Goal: Task Accomplishment & Management: Manage account settings

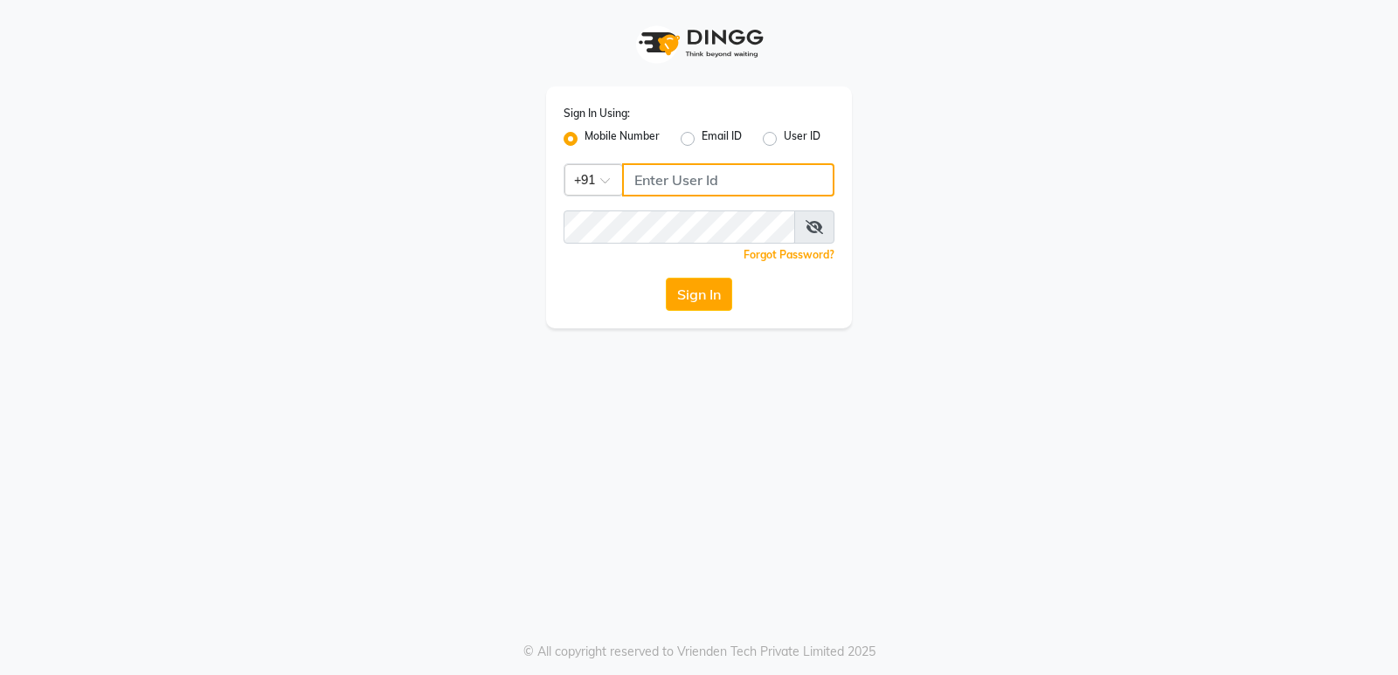
click at [689, 184] on input "Username" at bounding box center [728, 179] width 212 height 33
type input "8150806500"
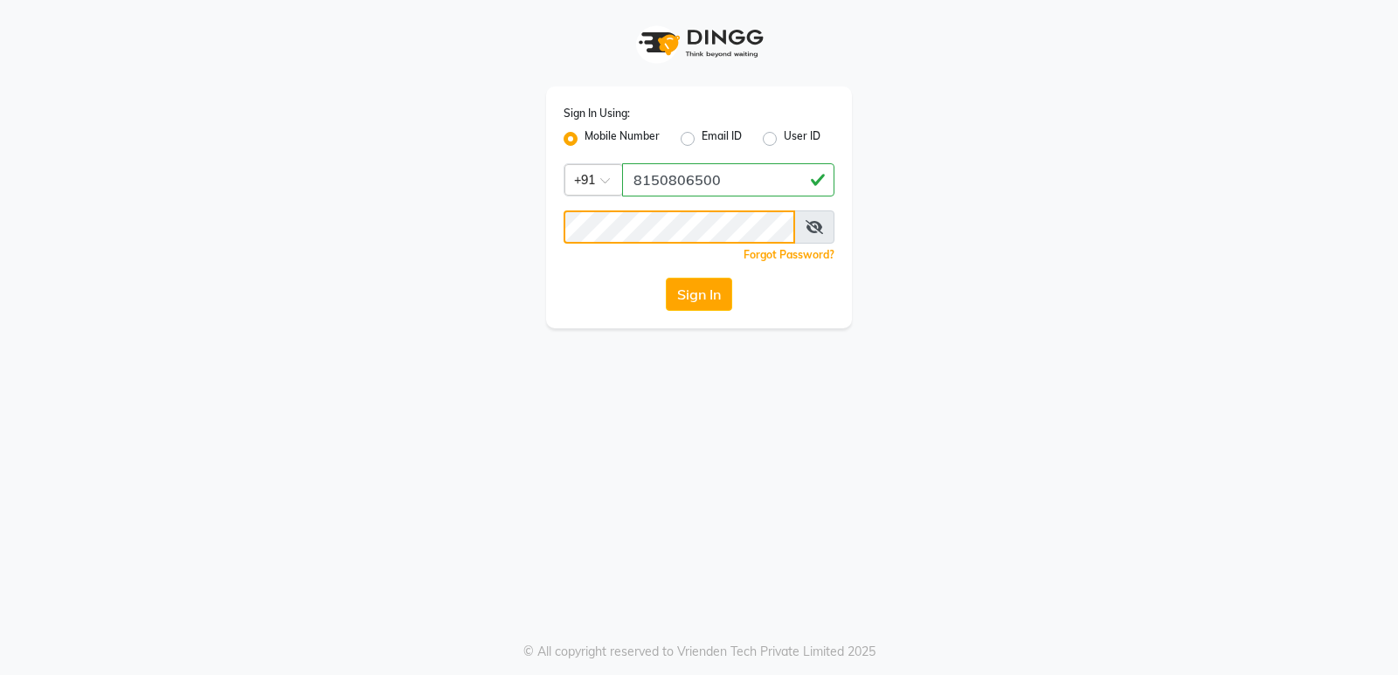
click at [666, 278] on button "Sign In" at bounding box center [699, 294] width 66 height 33
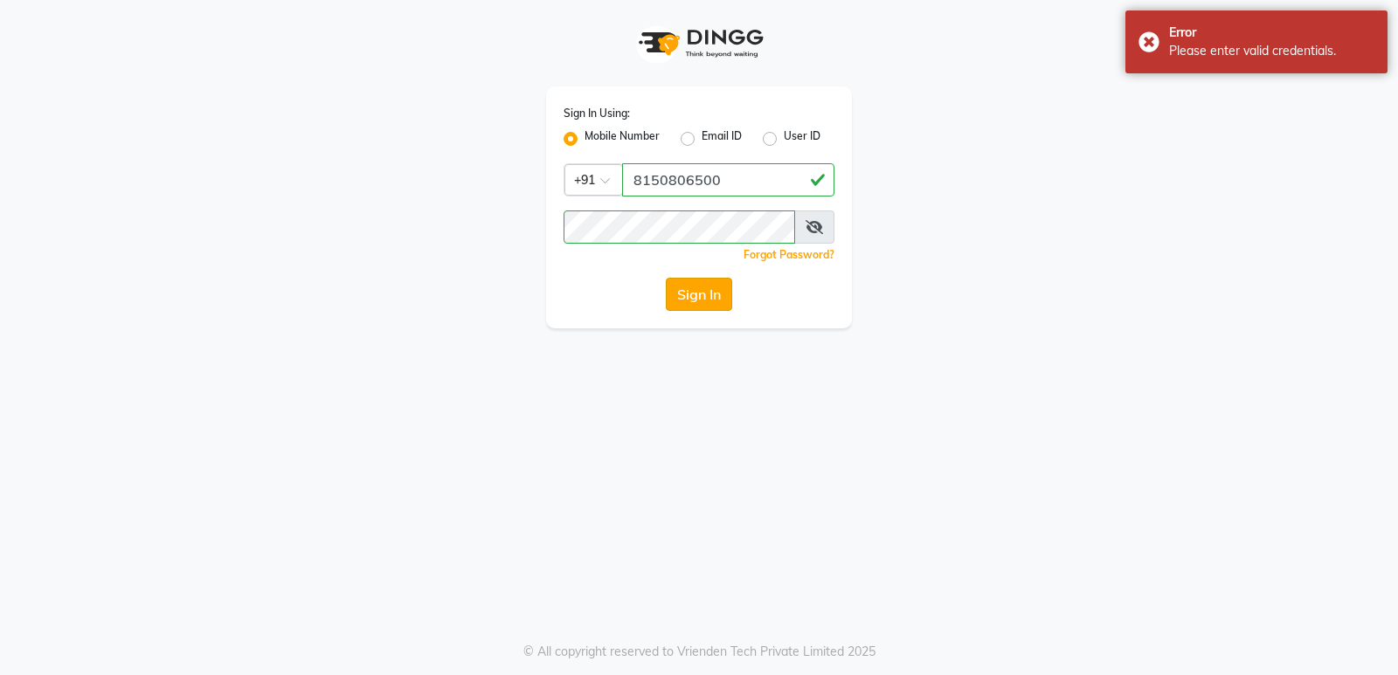
click at [702, 285] on button "Sign In" at bounding box center [699, 294] width 66 height 33
click at [824, 224] on span at bounding box center [814, 227] width 40 height 33
click at [813, 225] on icon at bounding box center [813, 227] width 17 height 14
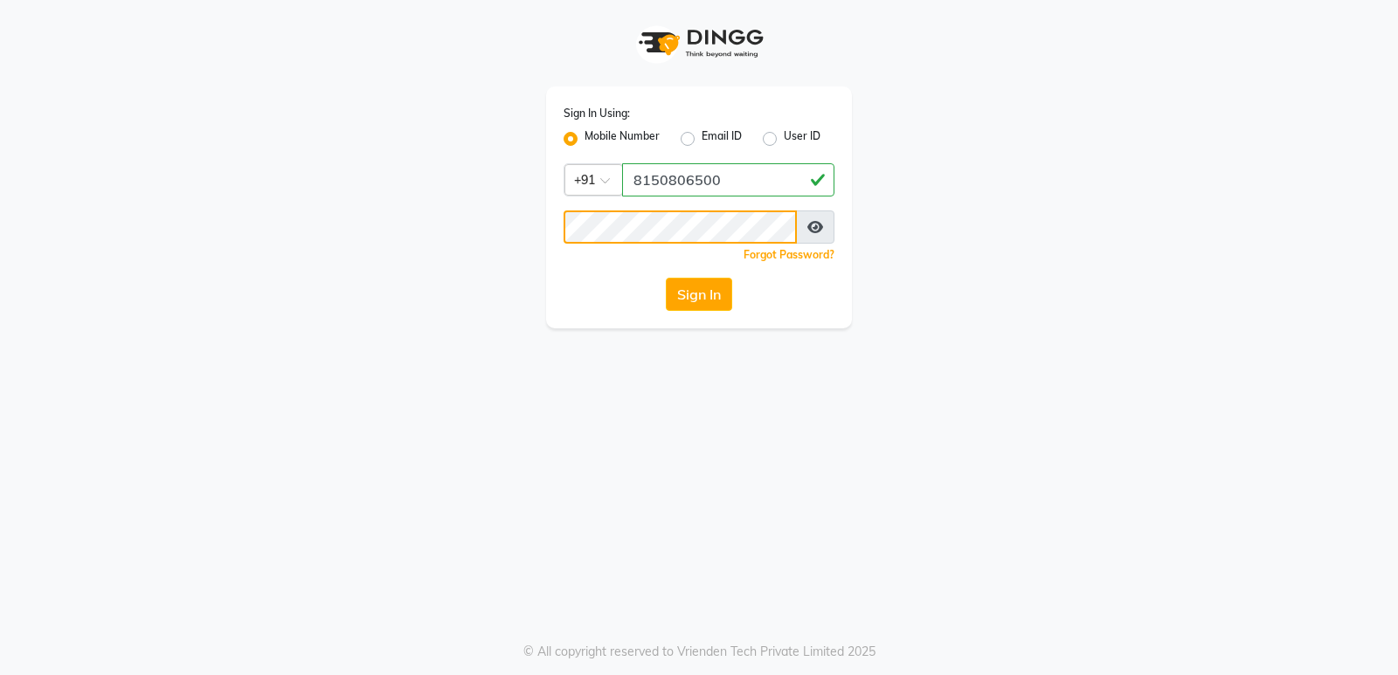
click at [666, 278] on button "Sign In" at bounding box center [699, 294] width 66 height 33
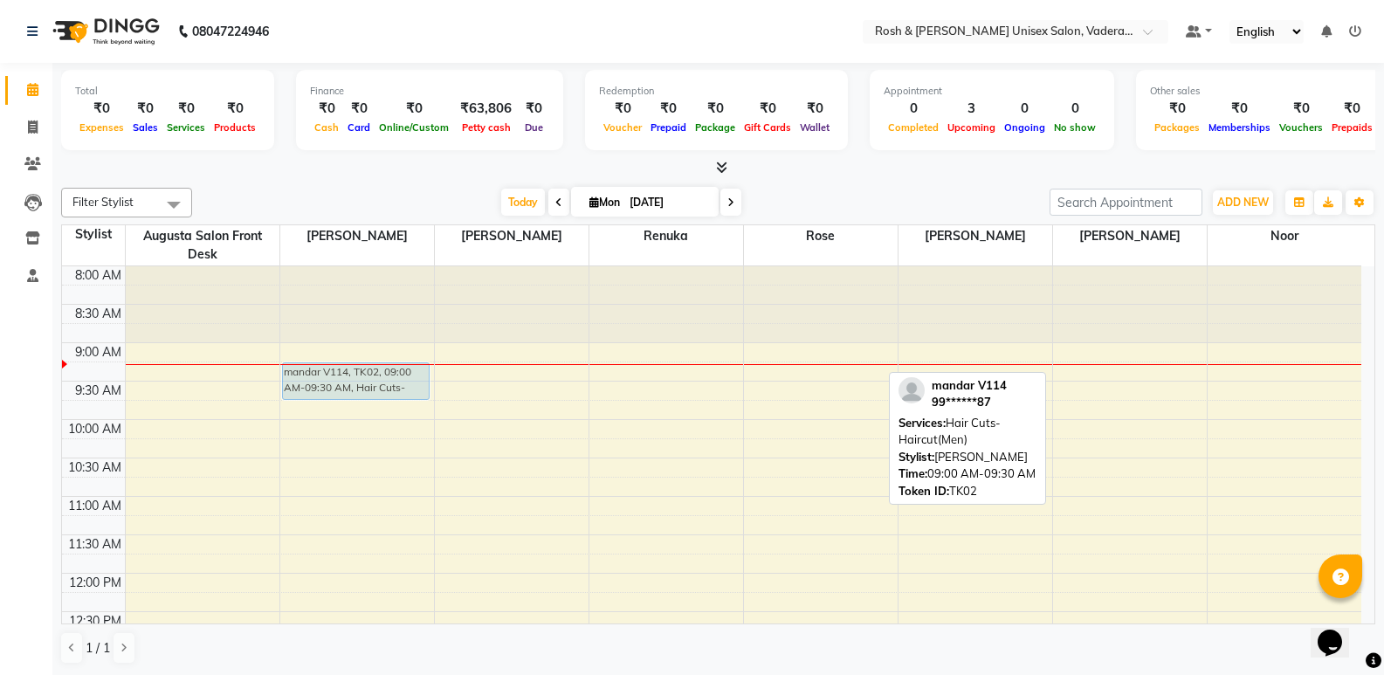
drag, startPoint x: 1116, startPoint y: 374, endPoint x: 341, endPoint y: 399, distance: 776.1
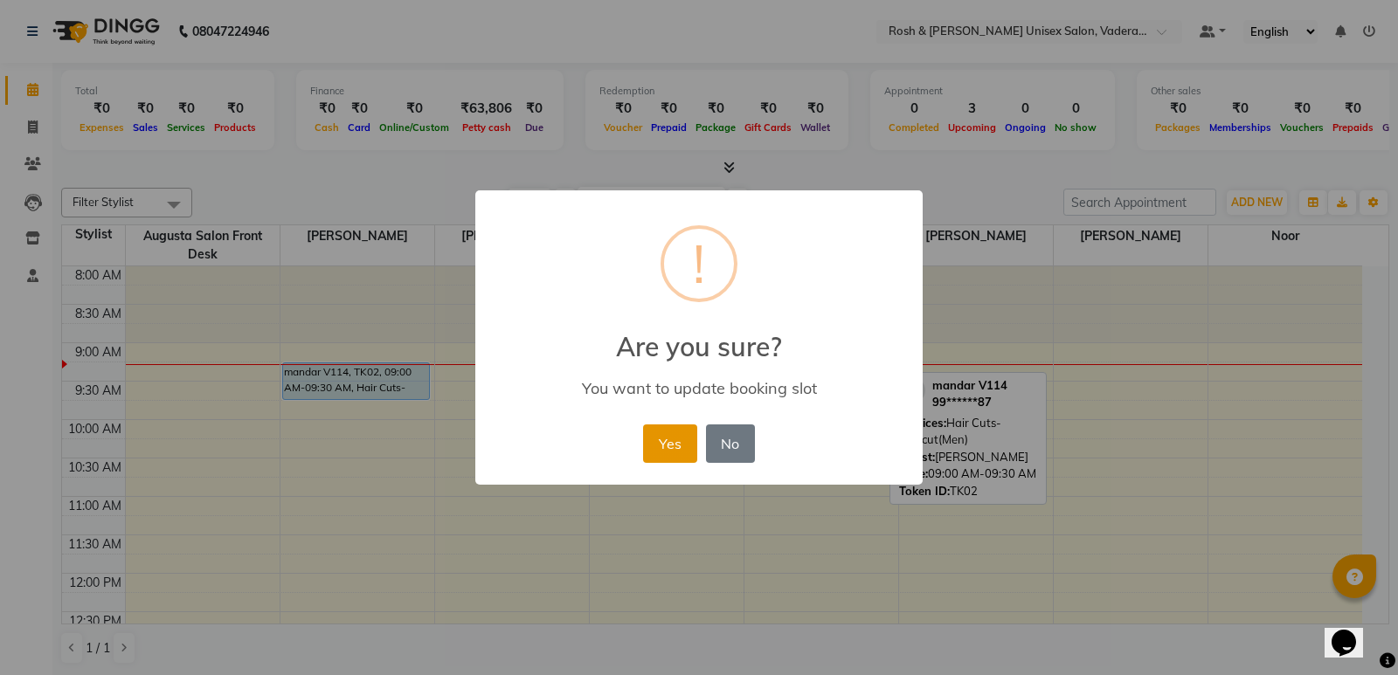
click at [651, 433] on button "Yes" at bounding box center [669, 444] width 53 height 38
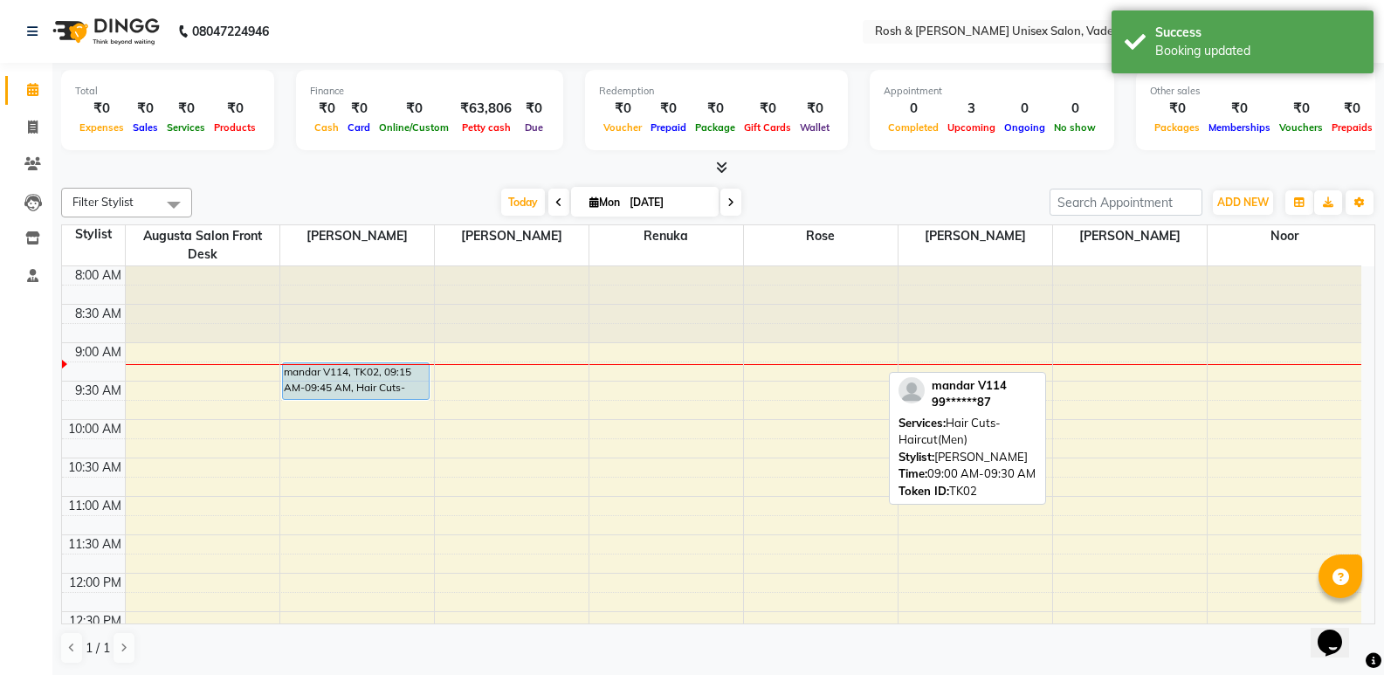
scroll to position [1, 0]
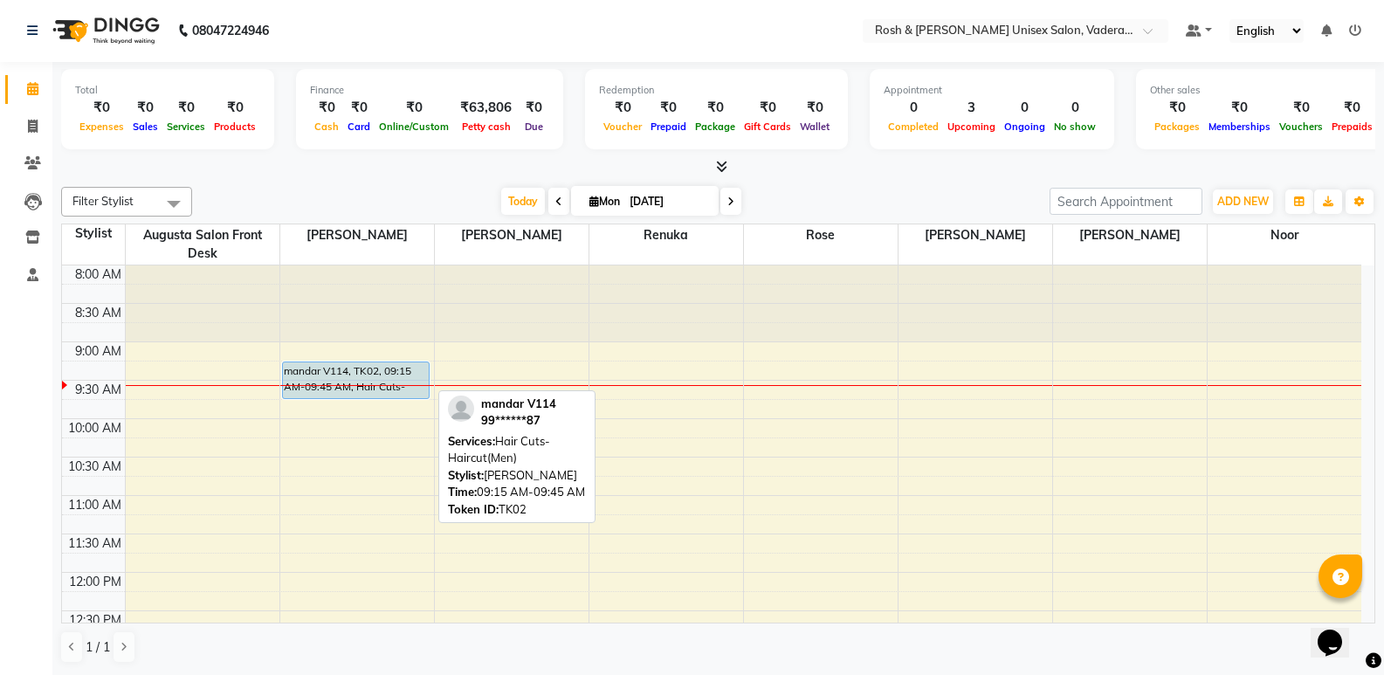
click at [358, 383] on div "mandar V114, TK02, 09:15 AM-09:45 AM, Hair Cuts-Haircut(Men)" at bounding box center [356, 380] width 147 height 36
click at [370, 370] on div "mandar V114, TK02, 09:15 AM-09:45 AM, Hair Cuts-Haircut(Men)" at bounding box center [356, 380] width 147 height 36
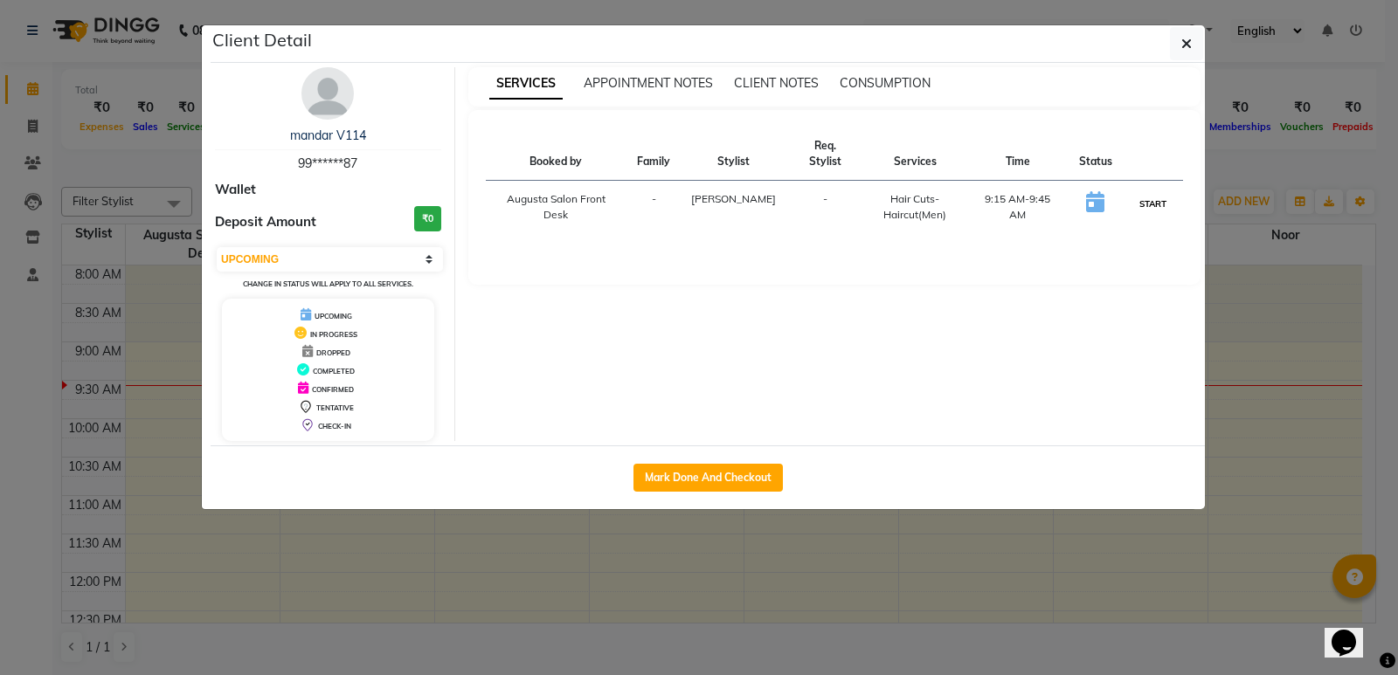
click at [1161, 193] on button "START" at bounding box center [1153, 204] width 36 height 22
select select "1"
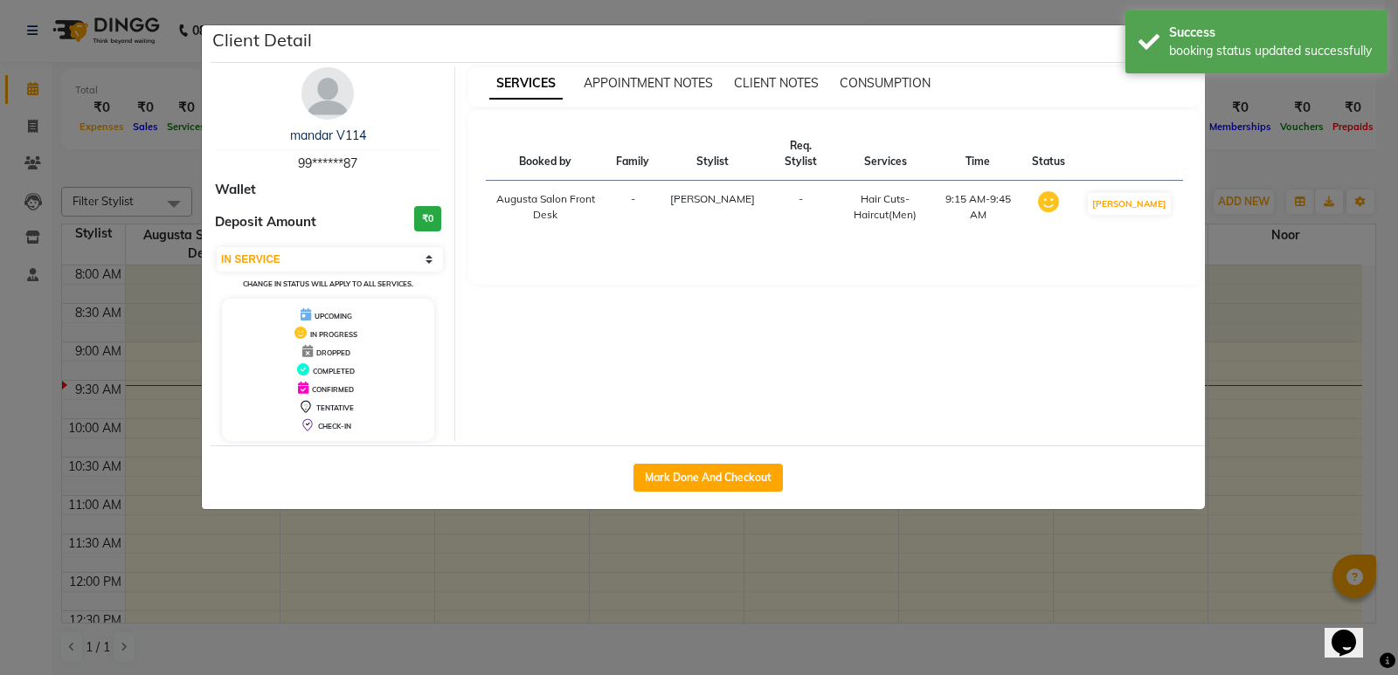
click at [1239, 307] on ngb-modal-window "Client Detail mandar V114 99******87 Wallet Deposit Amount ₹0 Select IN SERVICE…" at bounding box center [699, 337] width 1398 height 675
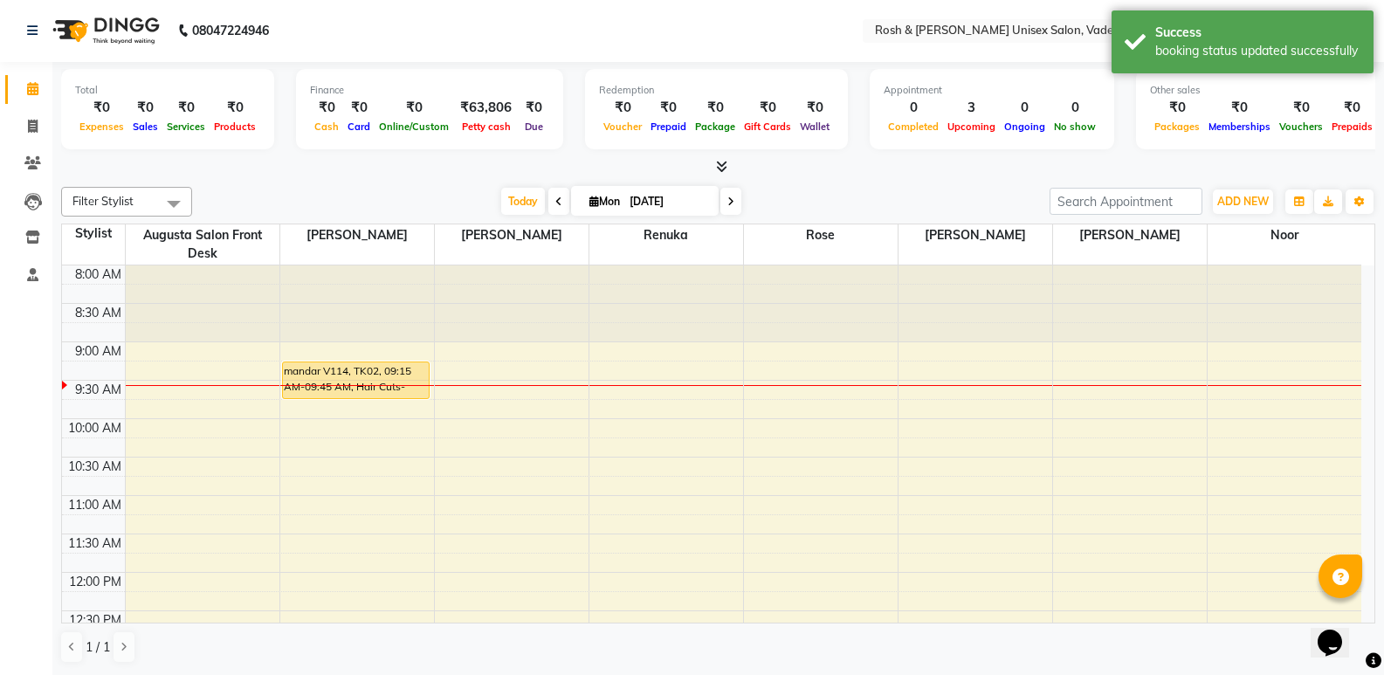
scroll to position [0, 0]
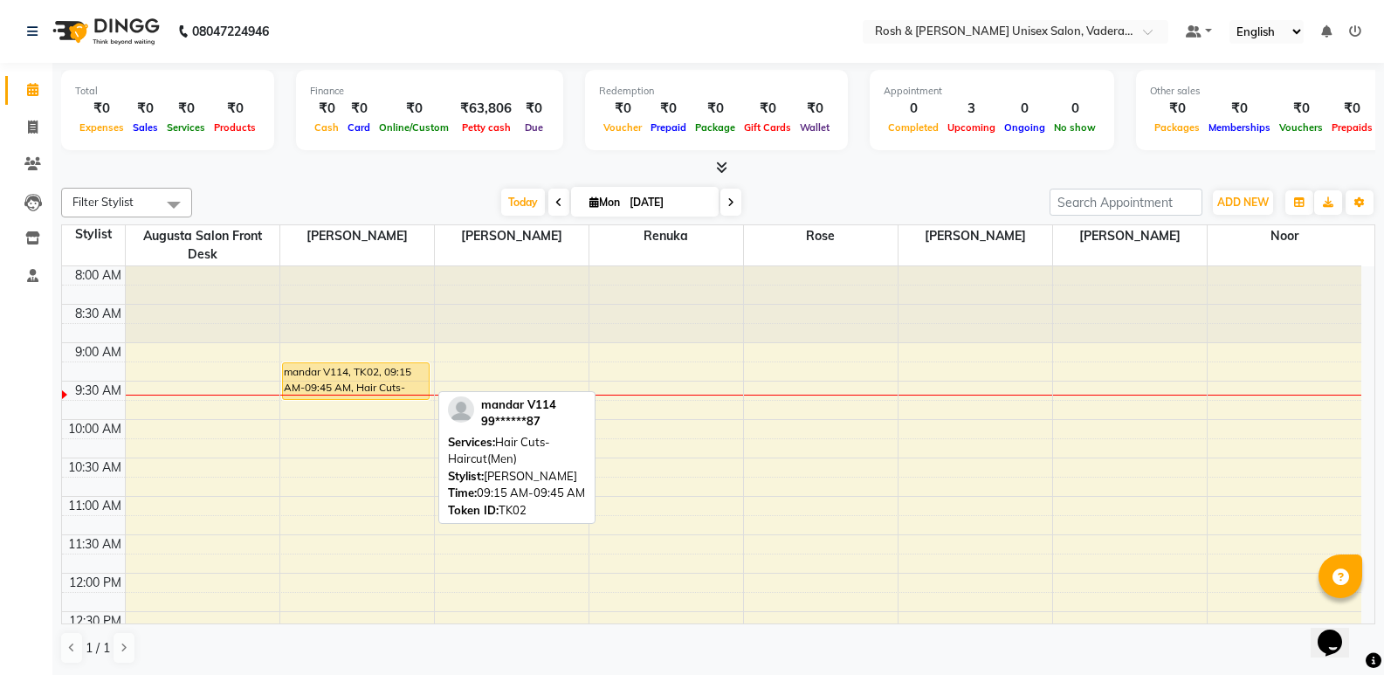
click at [331, 366] on div "mandar V114, TK02, 09:15 AM-09:45 AM, Hair Cuts-Haircut(Men)" at bounding box center [356, 381] width 147 height 36
select select "1"
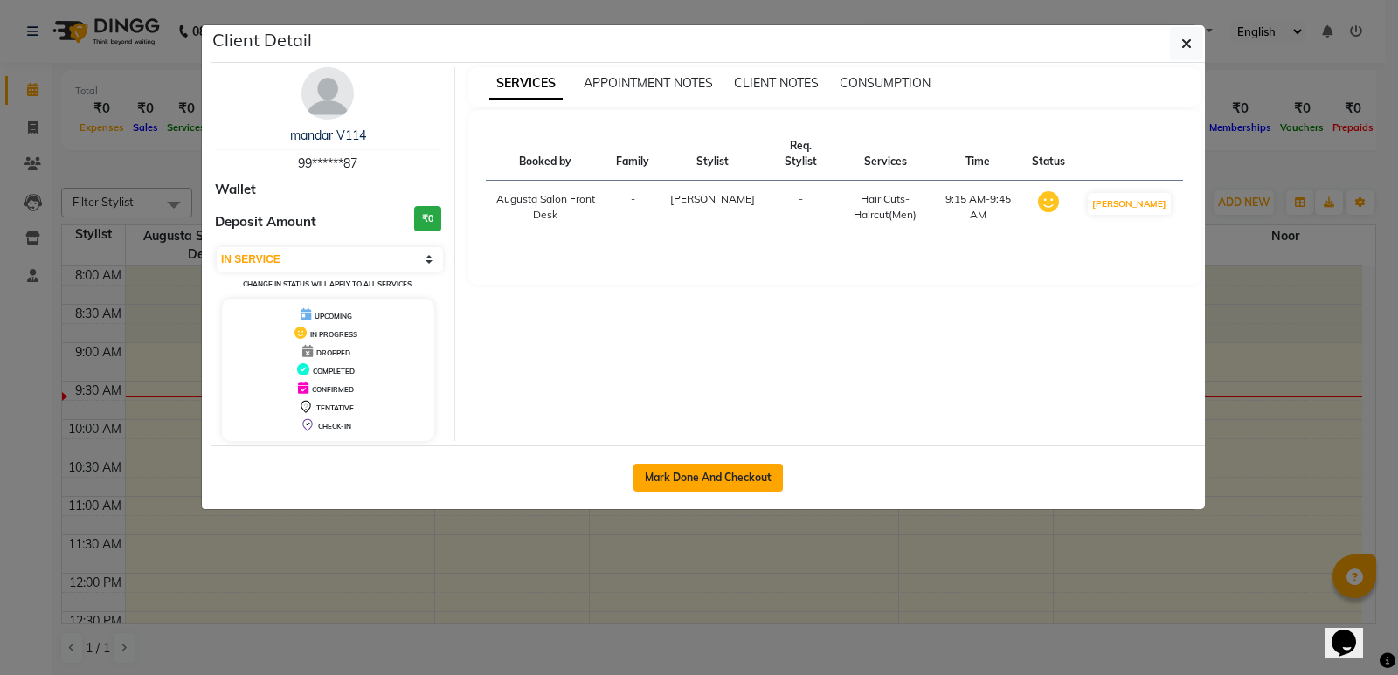
click at [665, 474] on button "Mark Done And Checkout" at bounding box center [707, 478] width 149 height 28
select select "service"
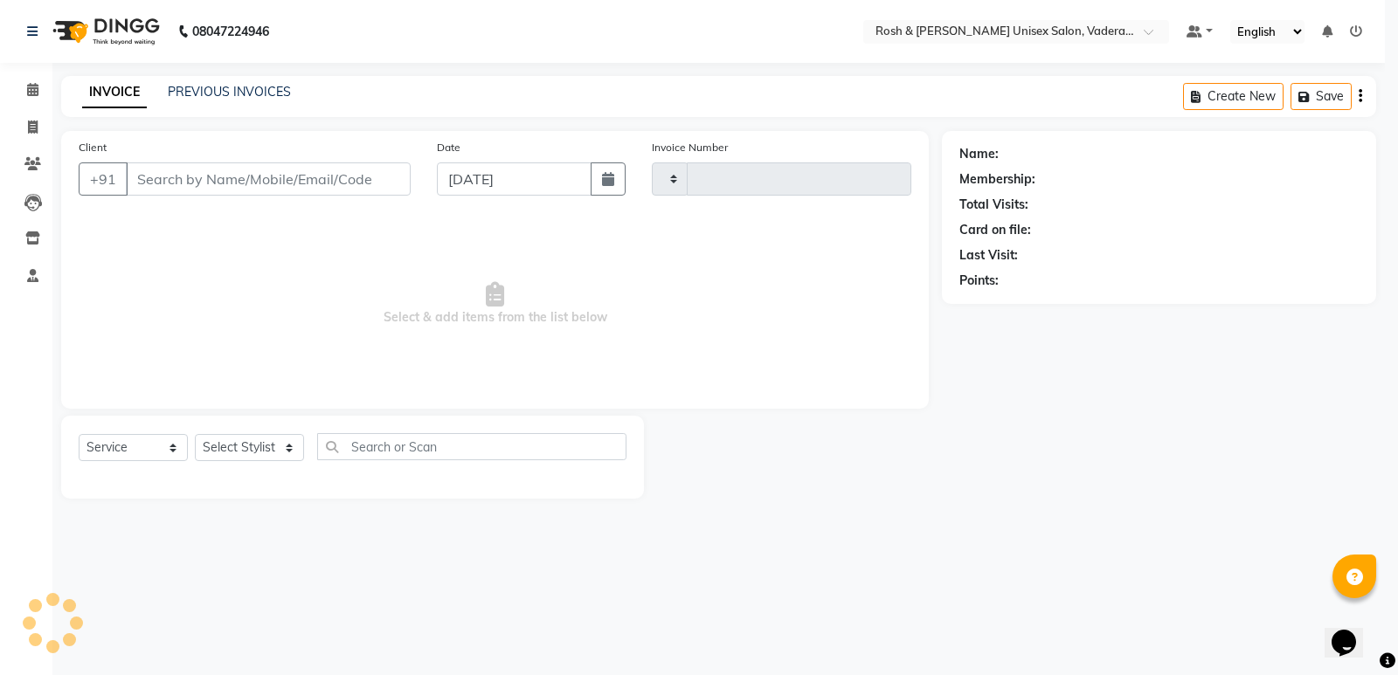
type input "0602"
select select "8657"
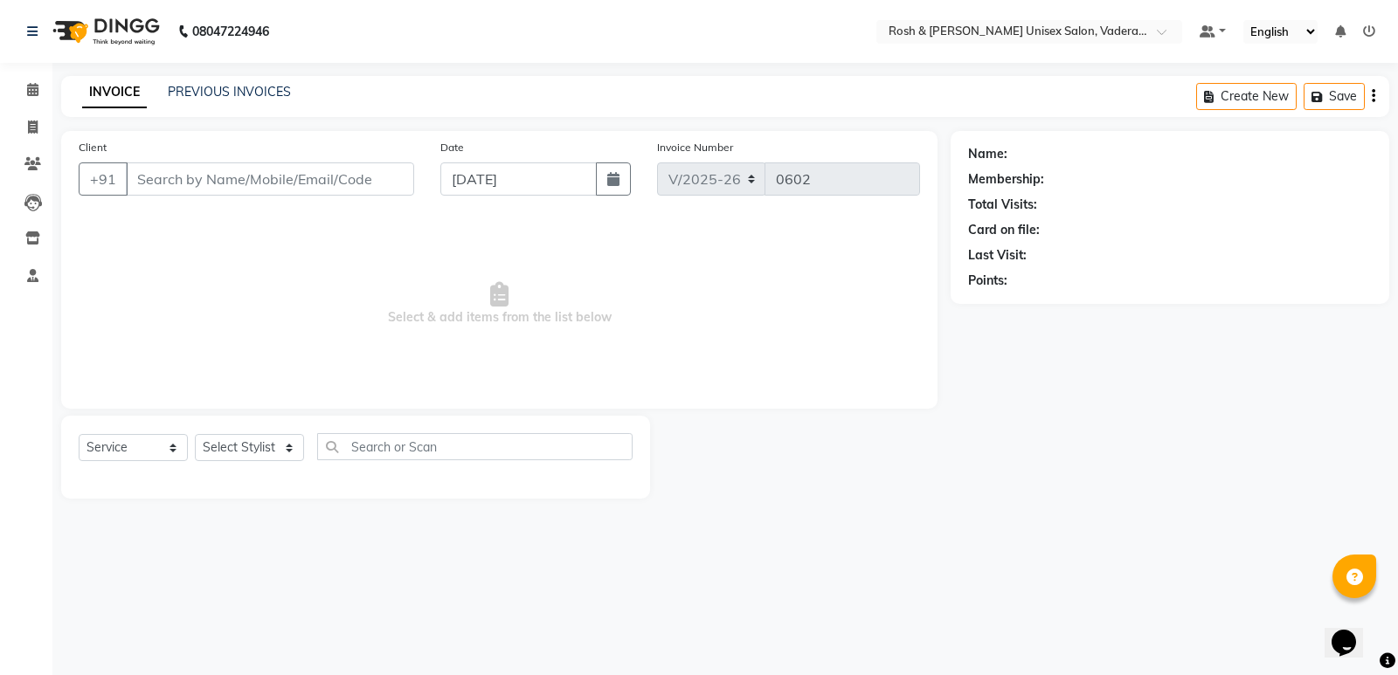
type input "99******87"
select select "87533"
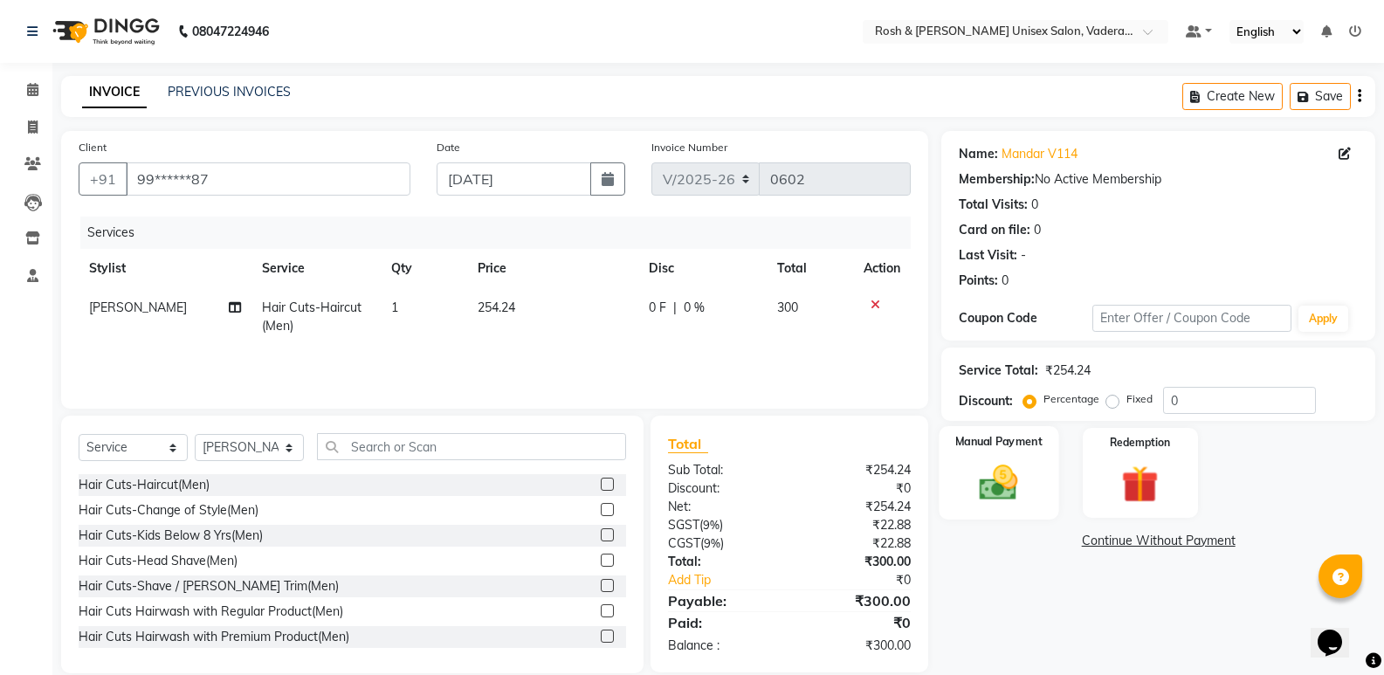
click at [1028, 460] on img at bounding box center [999, 482] width 62 height 45
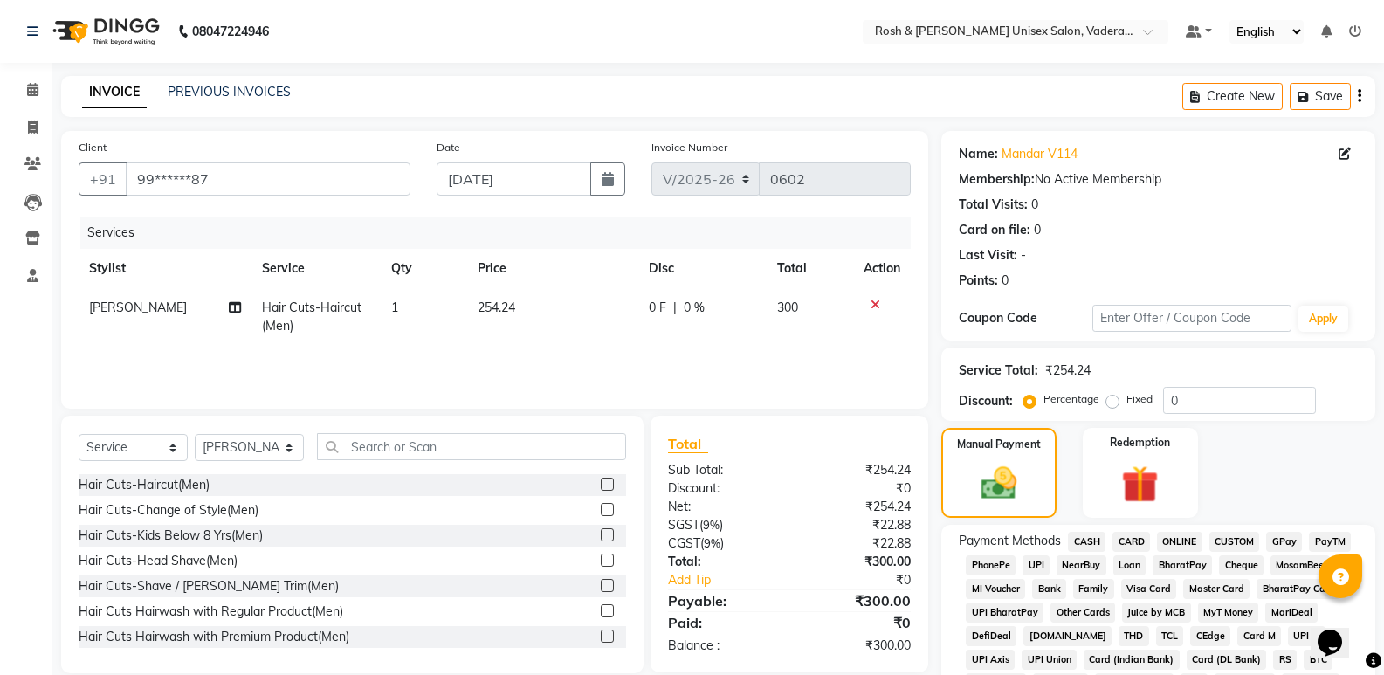
click at [1129, 535] on span "CARD" at bounding box center [1132, 542] width 38 height 20
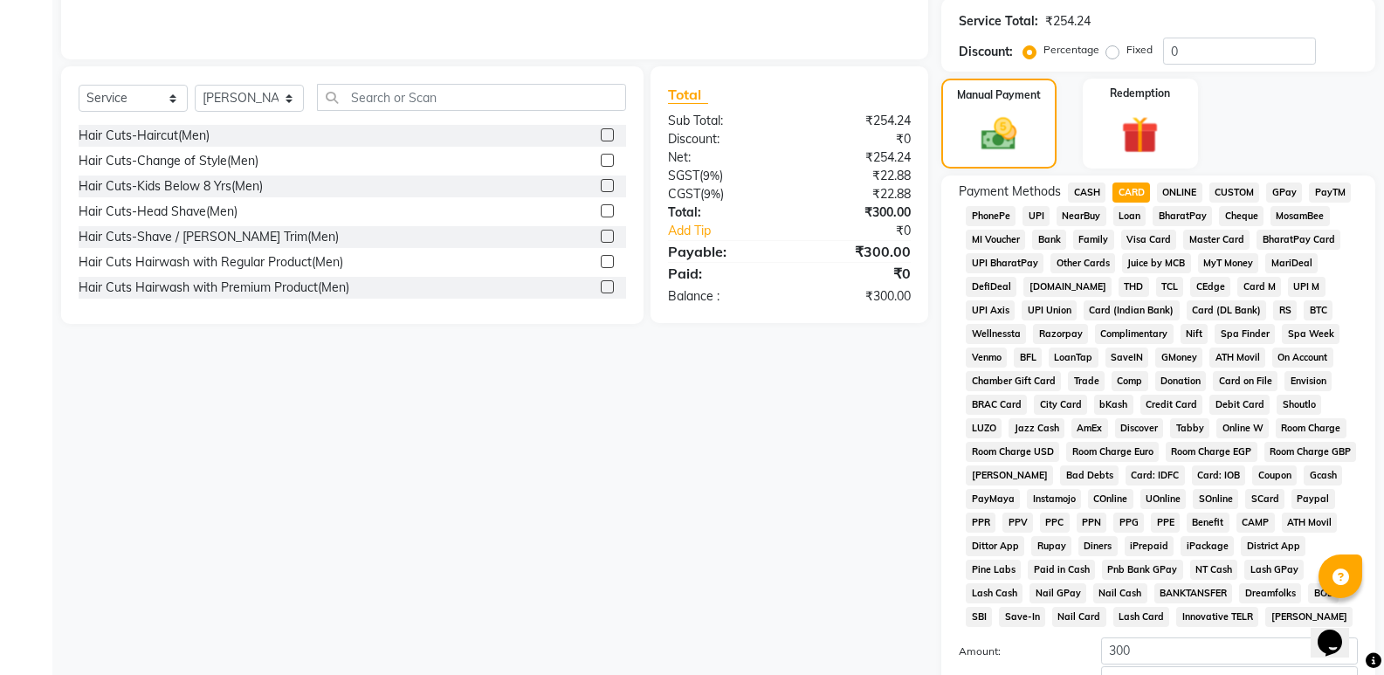
scroll to position [533, 0]
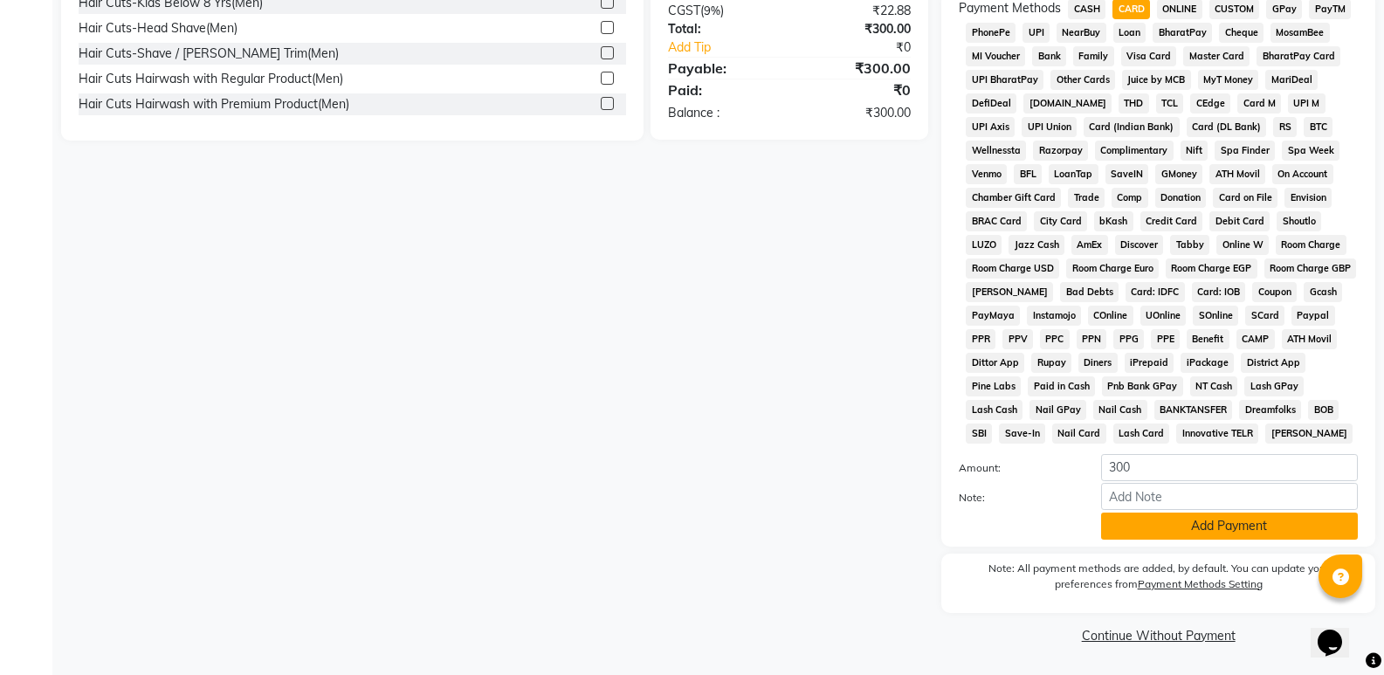
click at [1171, 522] on button "Add Payment" at bounding box center [1229, 526] width 257 height 27
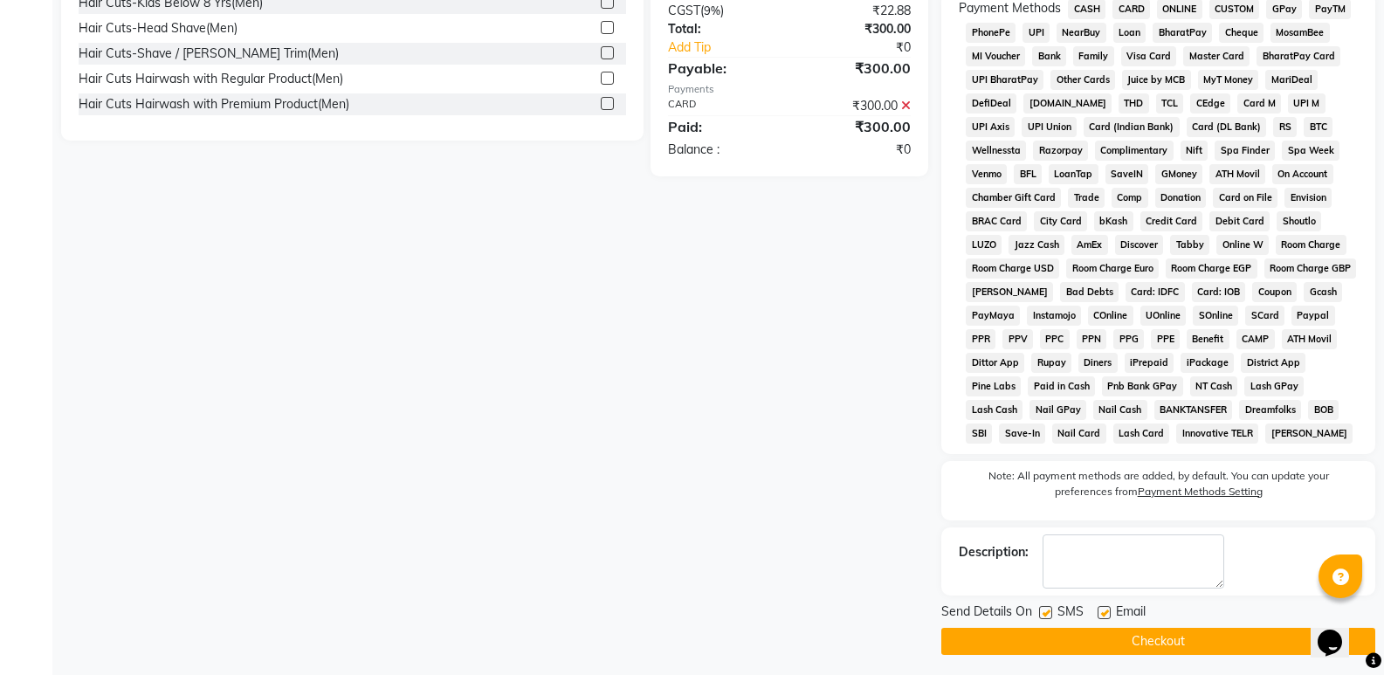
scroll to position [539, 0]
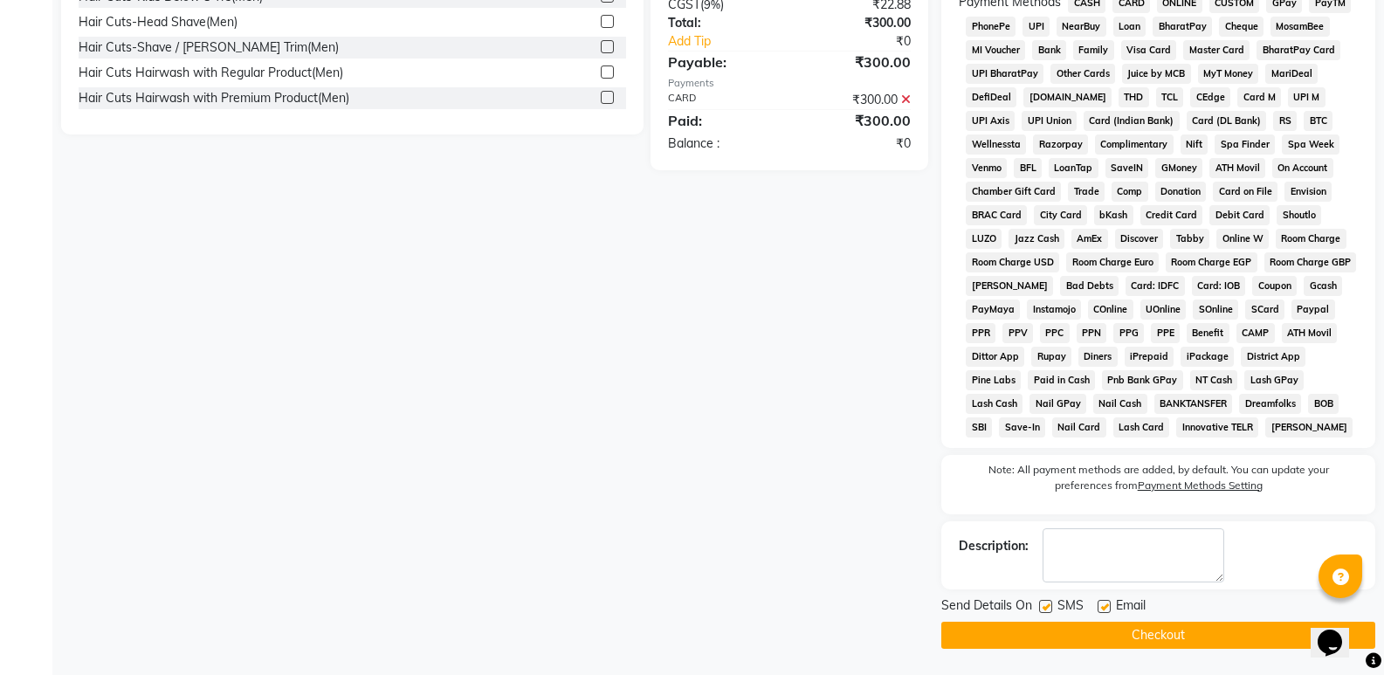
click at [1150, 624] on button "Checkout" at bounding box center [1159, 635] width 434 height 27
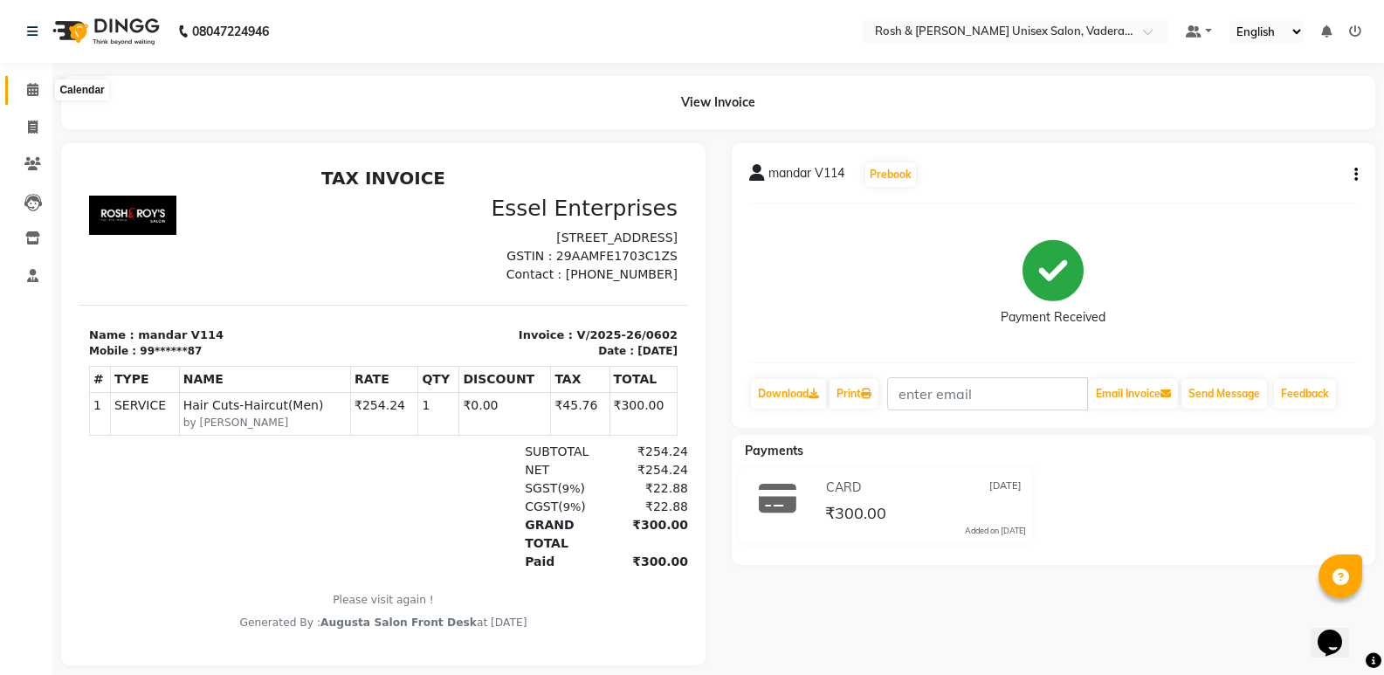
click at [33, 86] on icon at bounding box center [32, 89] width 11 height 13
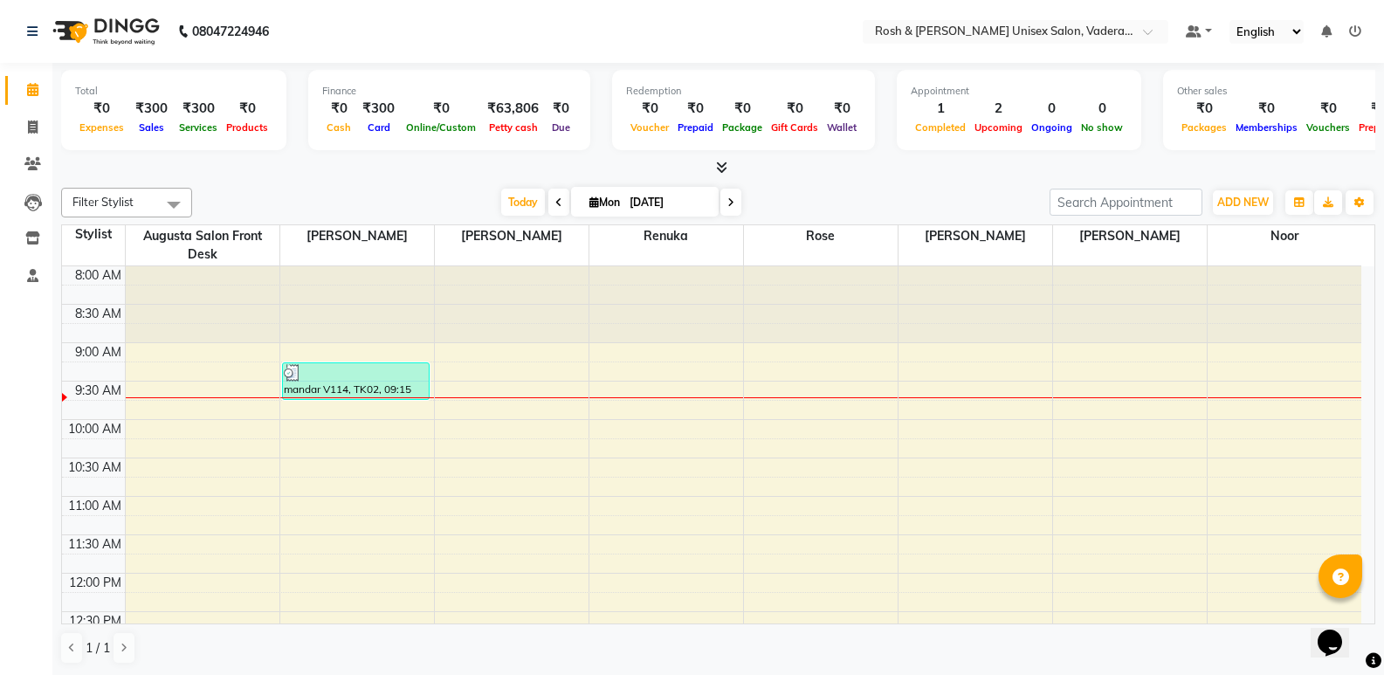
click at [720, 168] on icon at bounding box center [721, 167] width 11 height 13
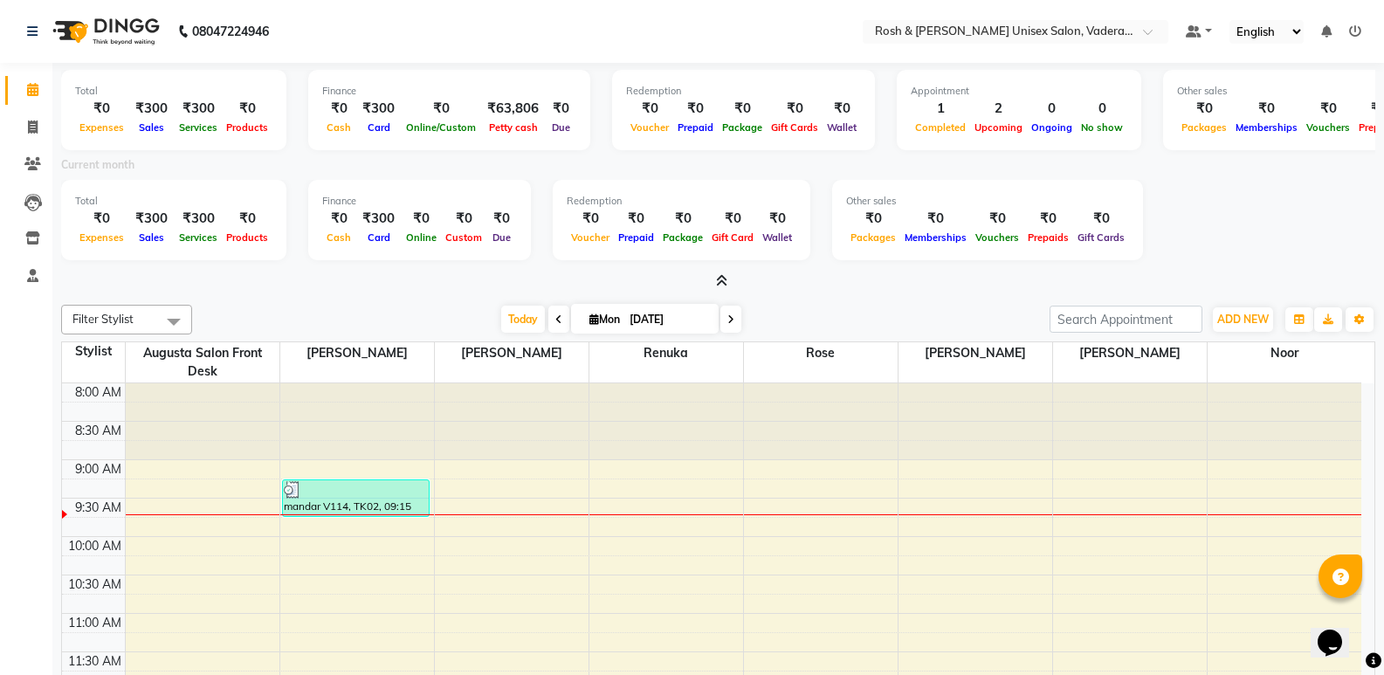
click at [725, 275] on icon at bounding box center [721, 280] width 11 height 13
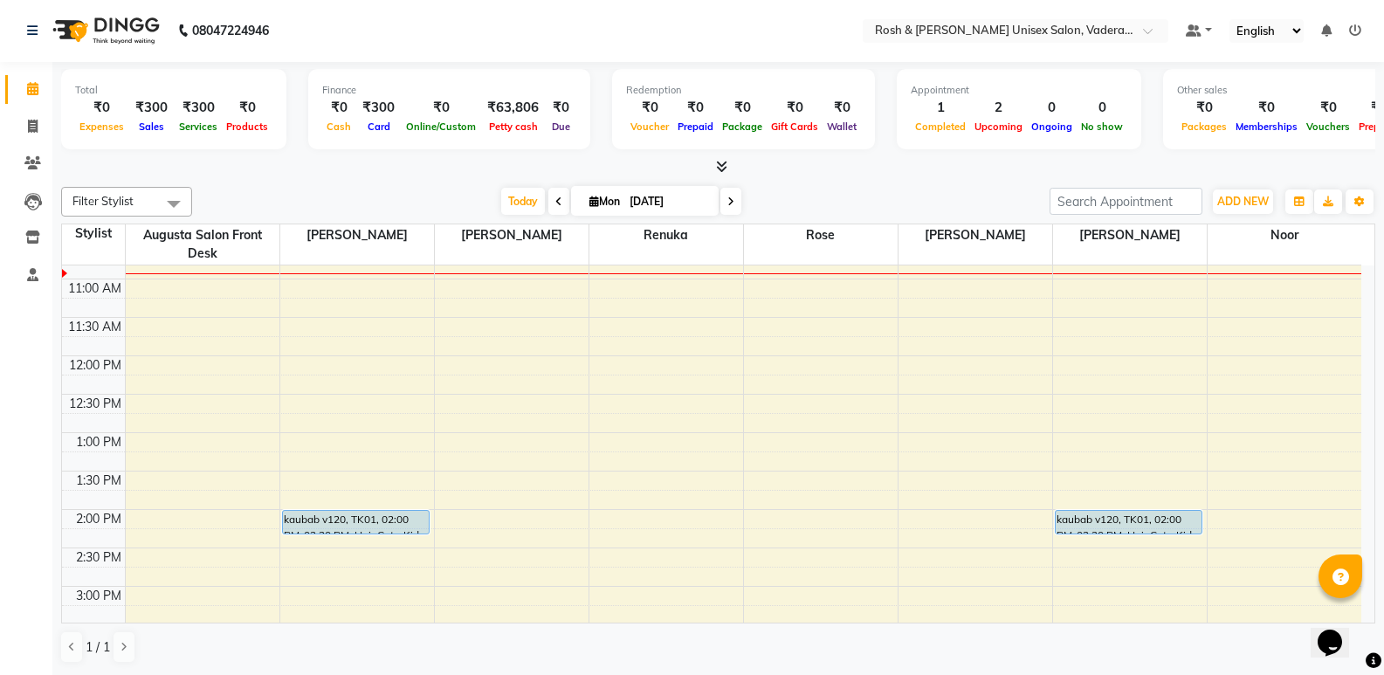
scroll to position [175, 0]
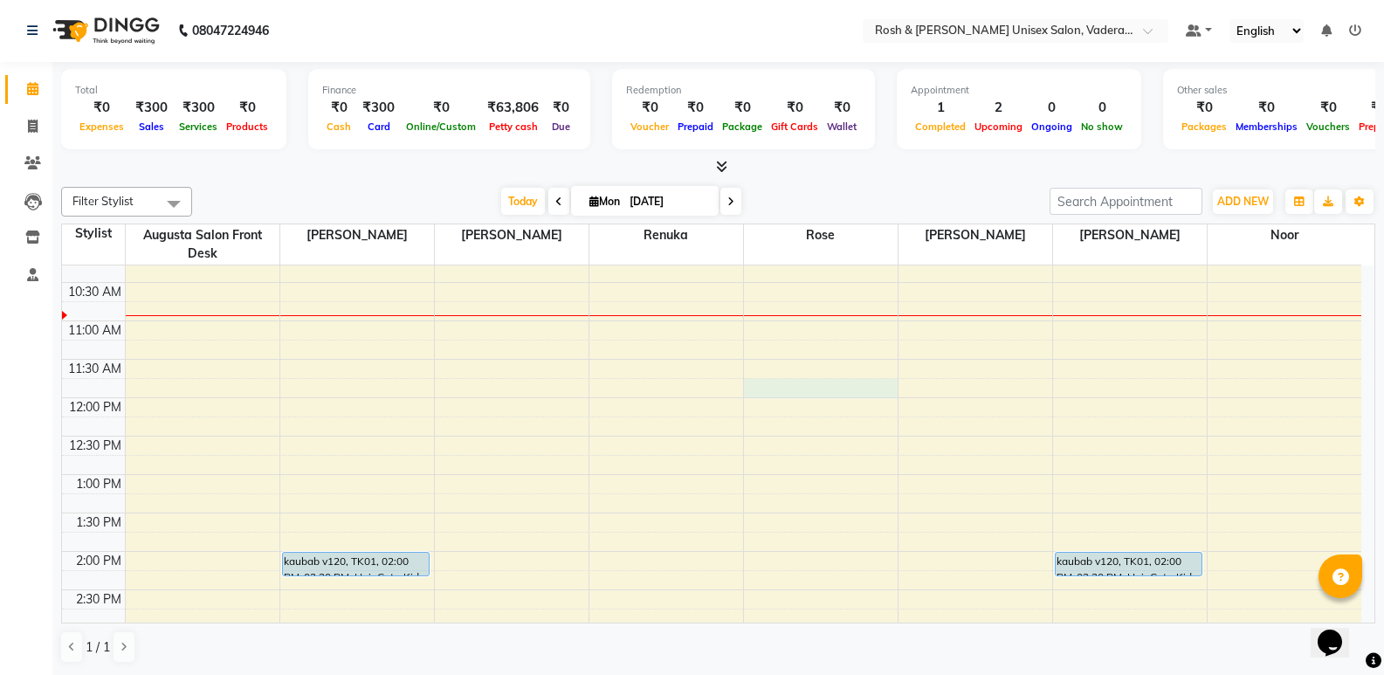
click at [815, 383] on div "8:00 AM 8:30 AM 9:00 AM 9:30 AM 10:00 AM 10:30 AM 11:00 AM 11:30 AM 12:00 PM 12…" at bounding box center [712, 590] width 1300 height 998
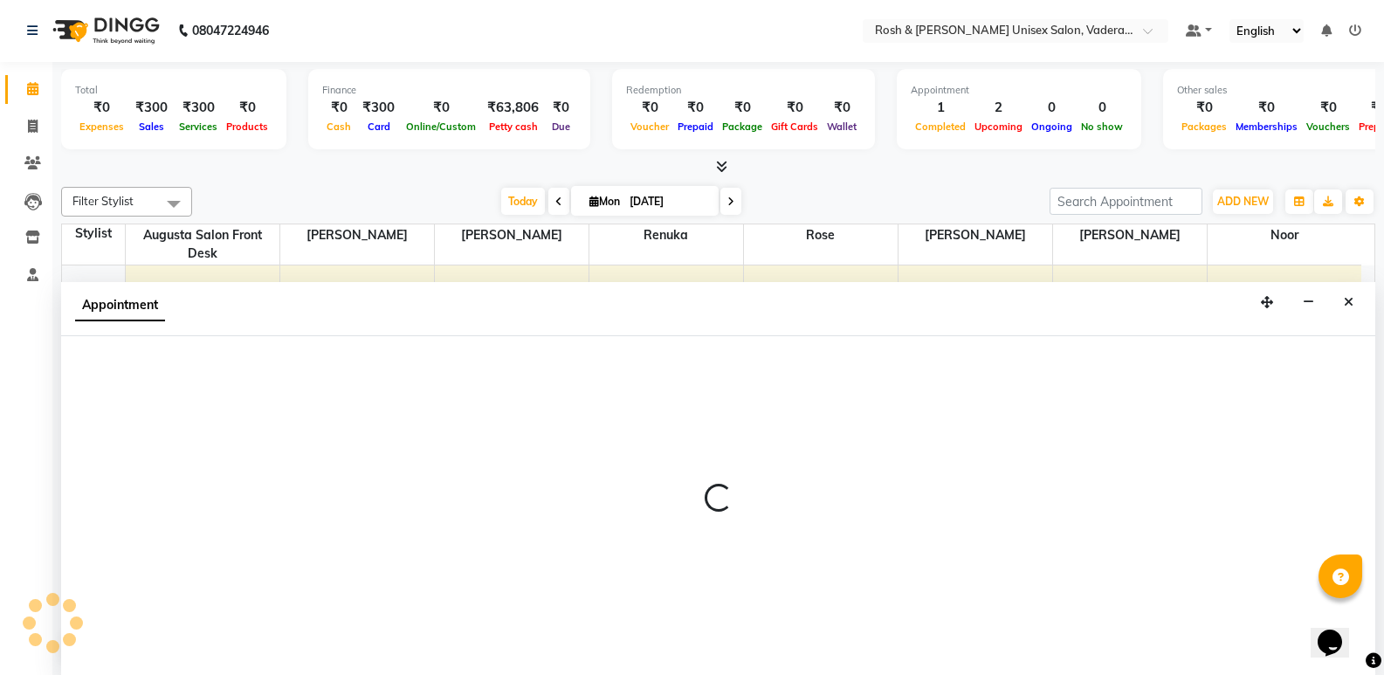
select select "87536"
select select "705"
select select "tentative"
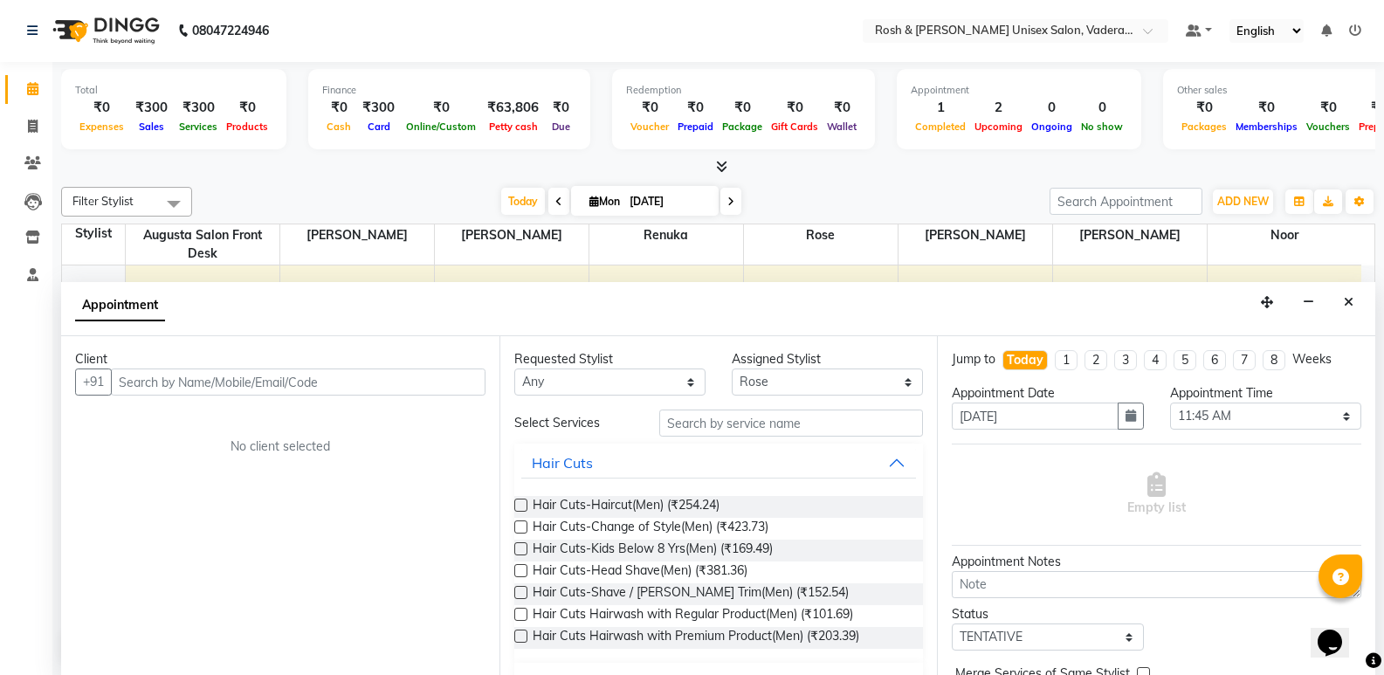
click at [259, 383] on input "text" at bounding box center [298, 382] width 375 height 27
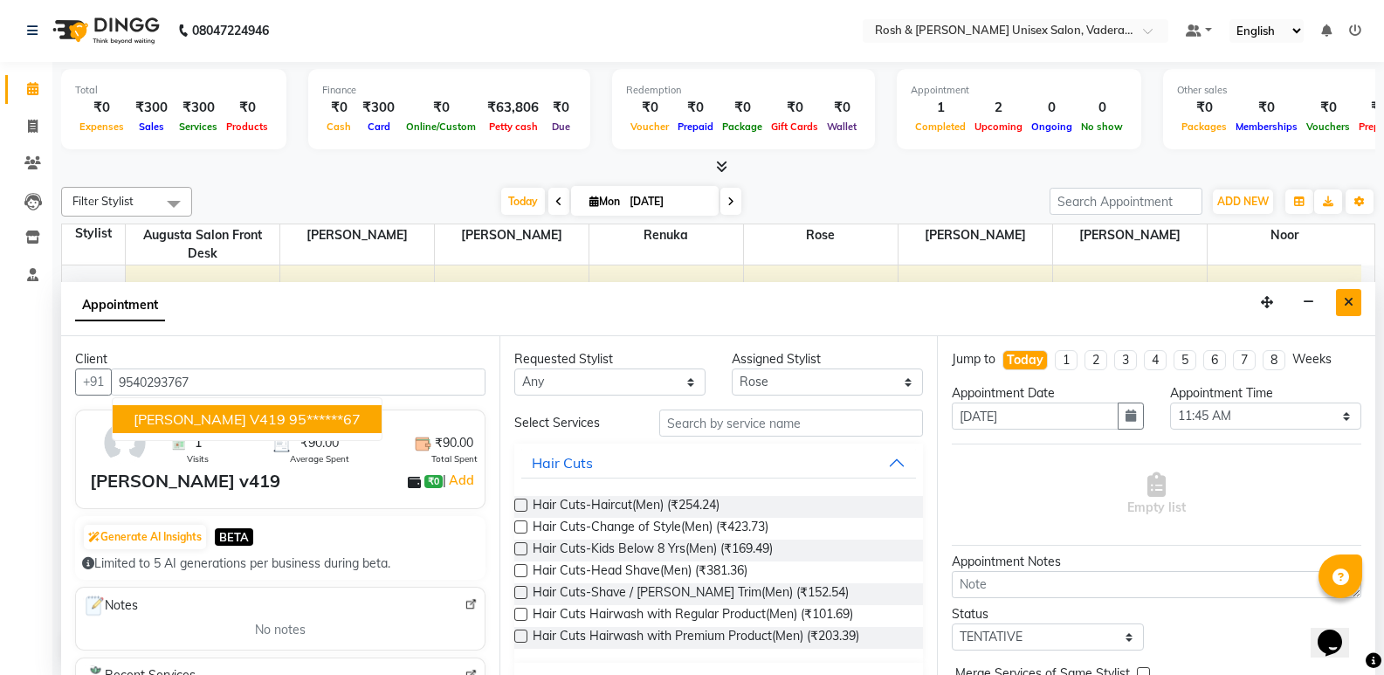
type input "9540293767"
click at [1342, 300] on button "Close" at bounding box center [1348, 302] width 25 height 27
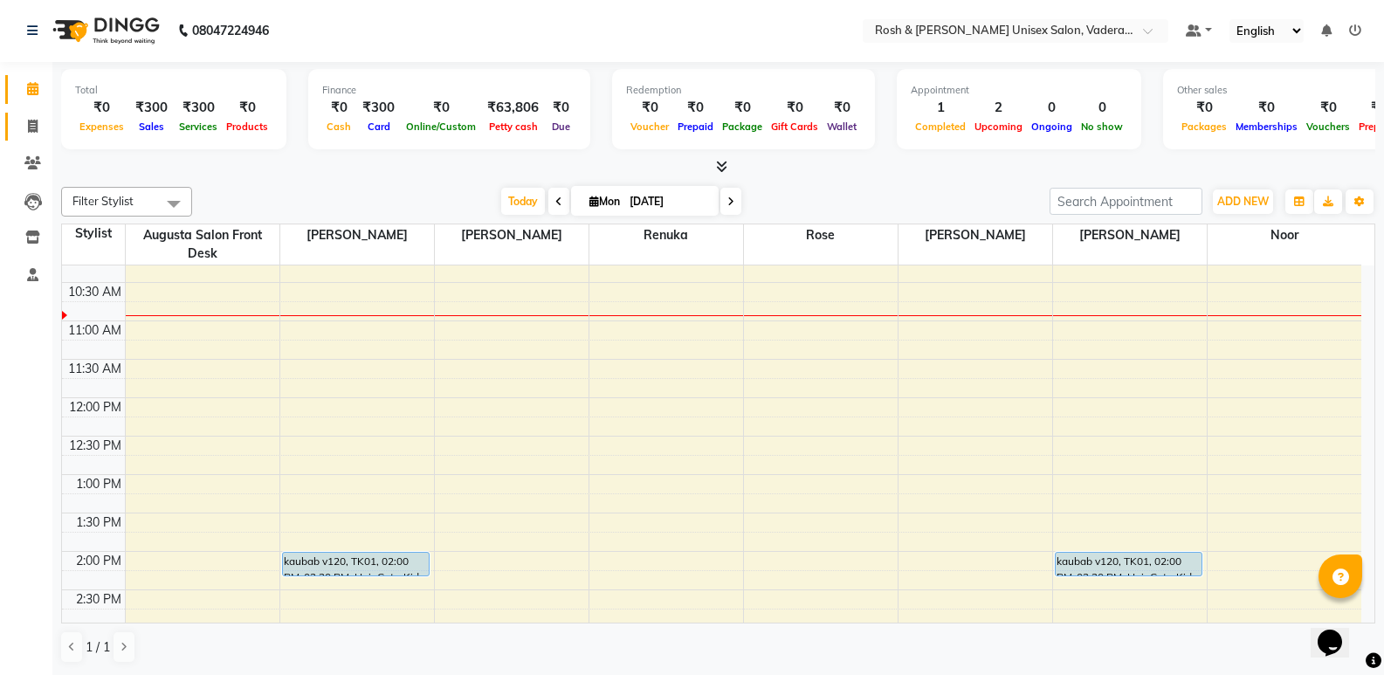
click at [32, 139] on link "Invoice" at bounding box center [26, 127] width 42 height 29
select select "service"
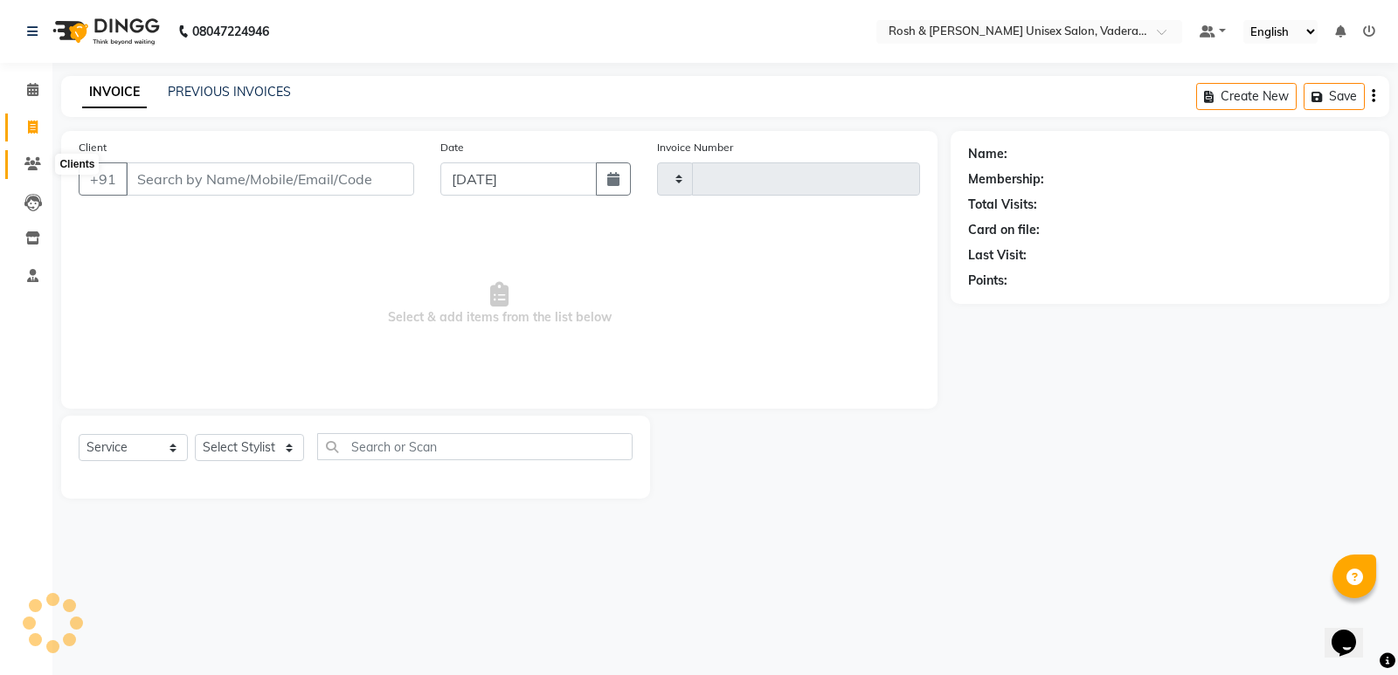
click at [33, 163] on icon at bounding box center [32, 163] width 17 height 13
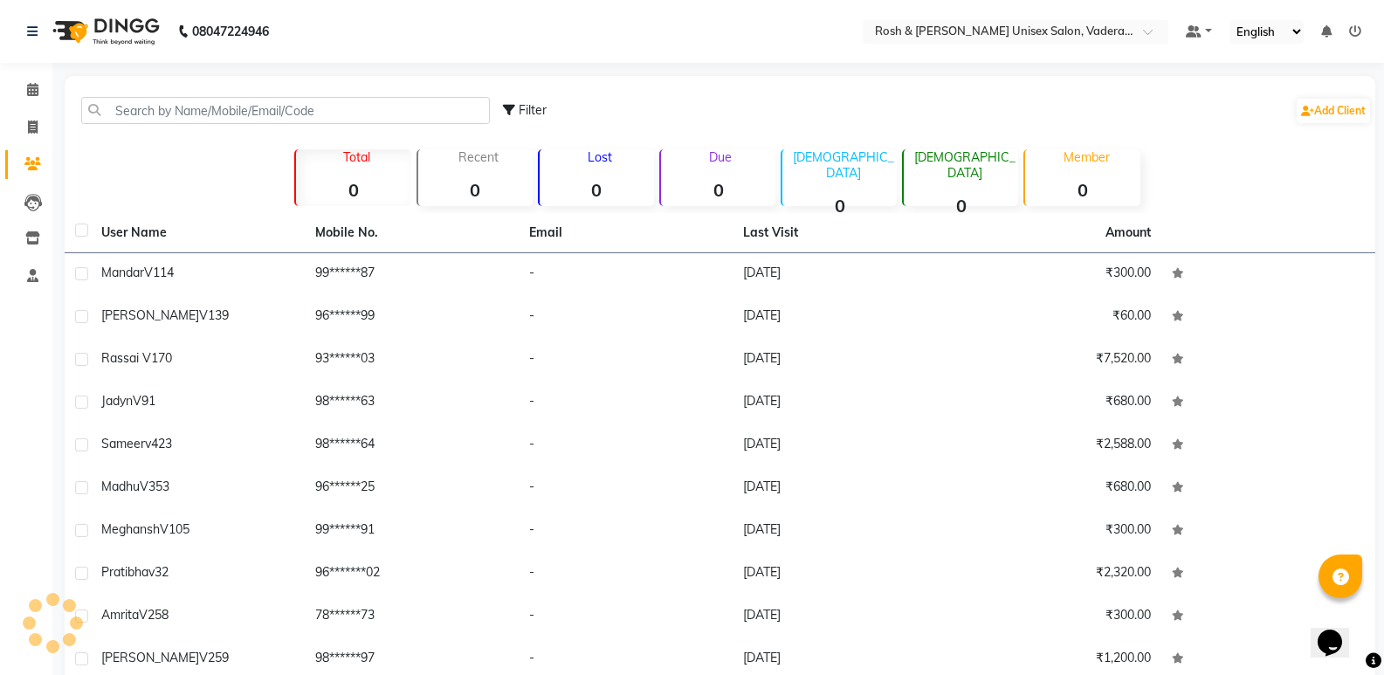
click at [237, 128] on div "Filter Add Client" at bounding box center [720, 110] width 1304 height 55
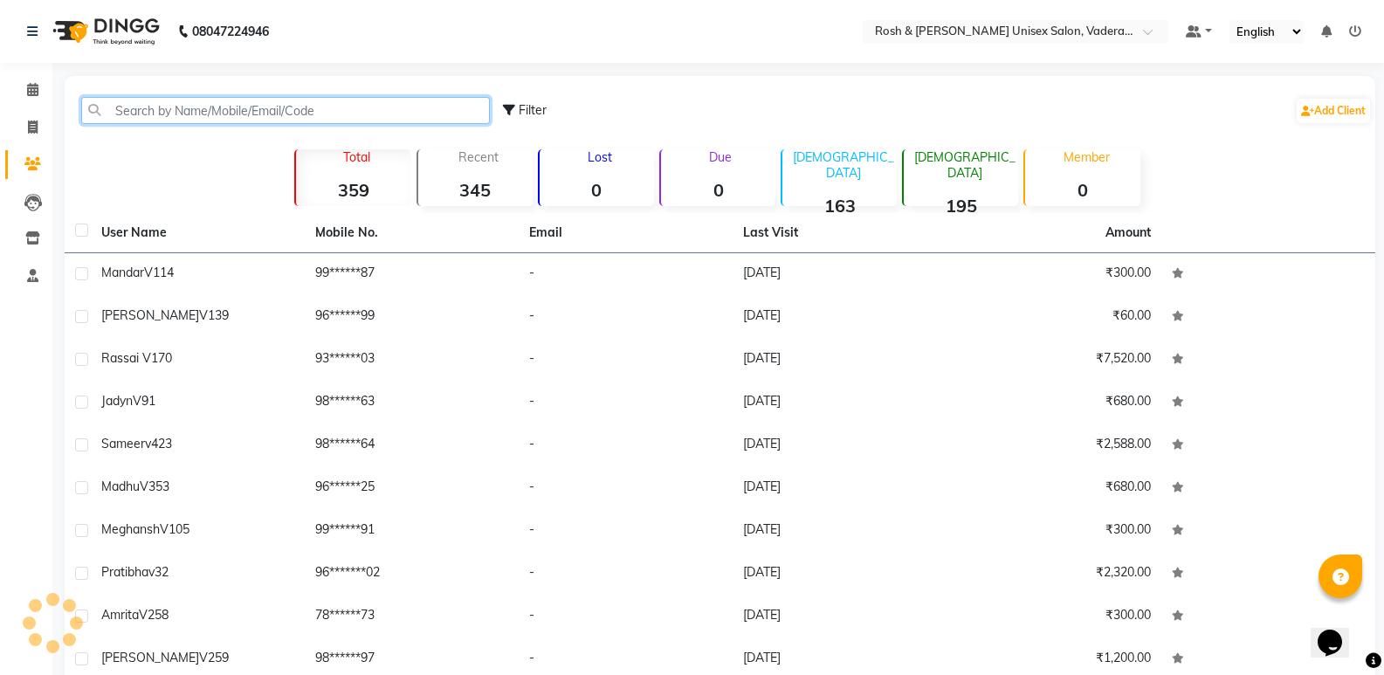
click at [245, 102] on input "text" at bounding box center [285, 110] width 409 height 27
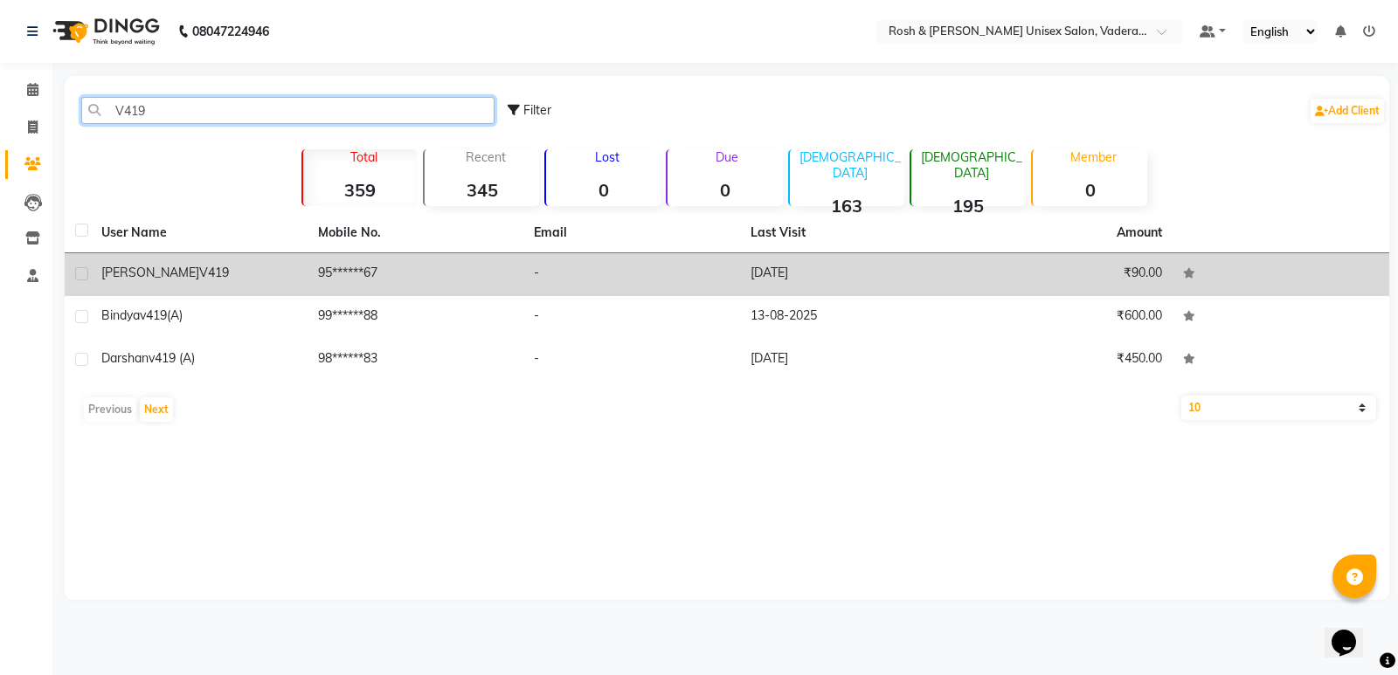
type input "V419"
click at [195, 281] on div "Alpana v419" at bounding box center [199, 273] width 196 height 18
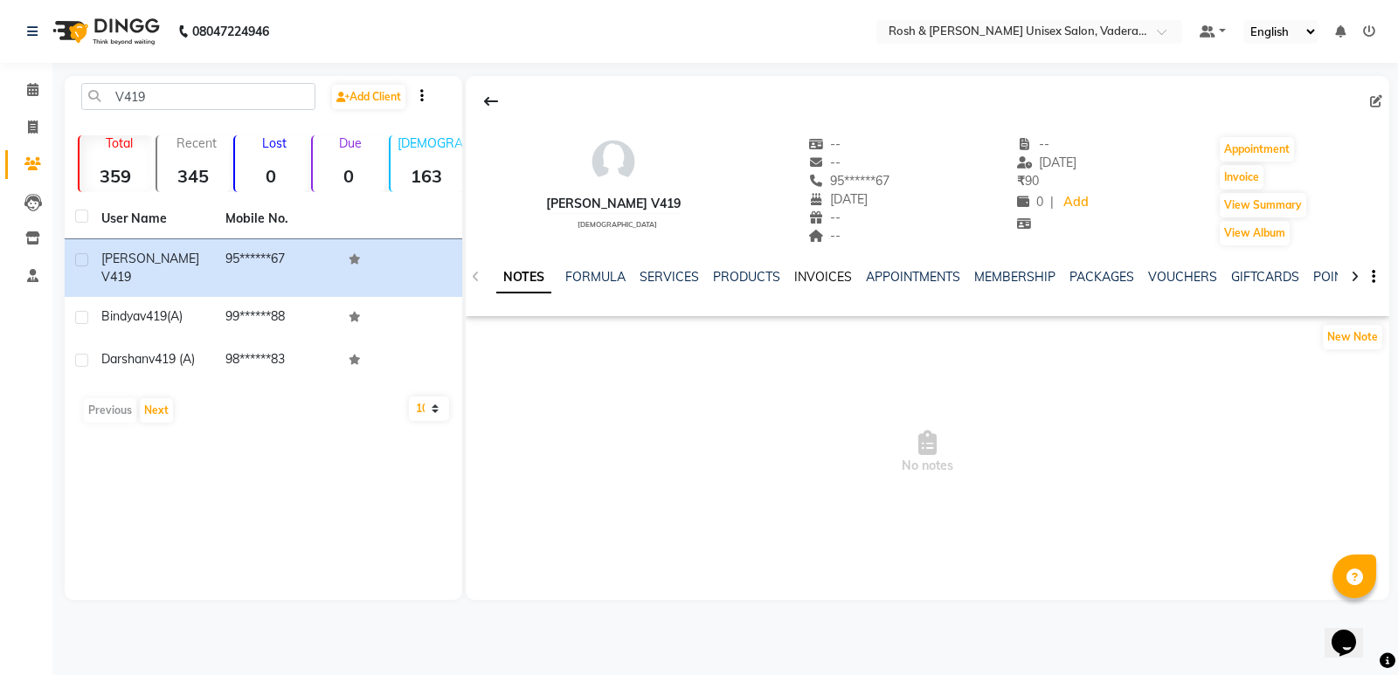
click at [812, 278] on link "INVOICES" at bounding box center [823, 277] width 58 height 16
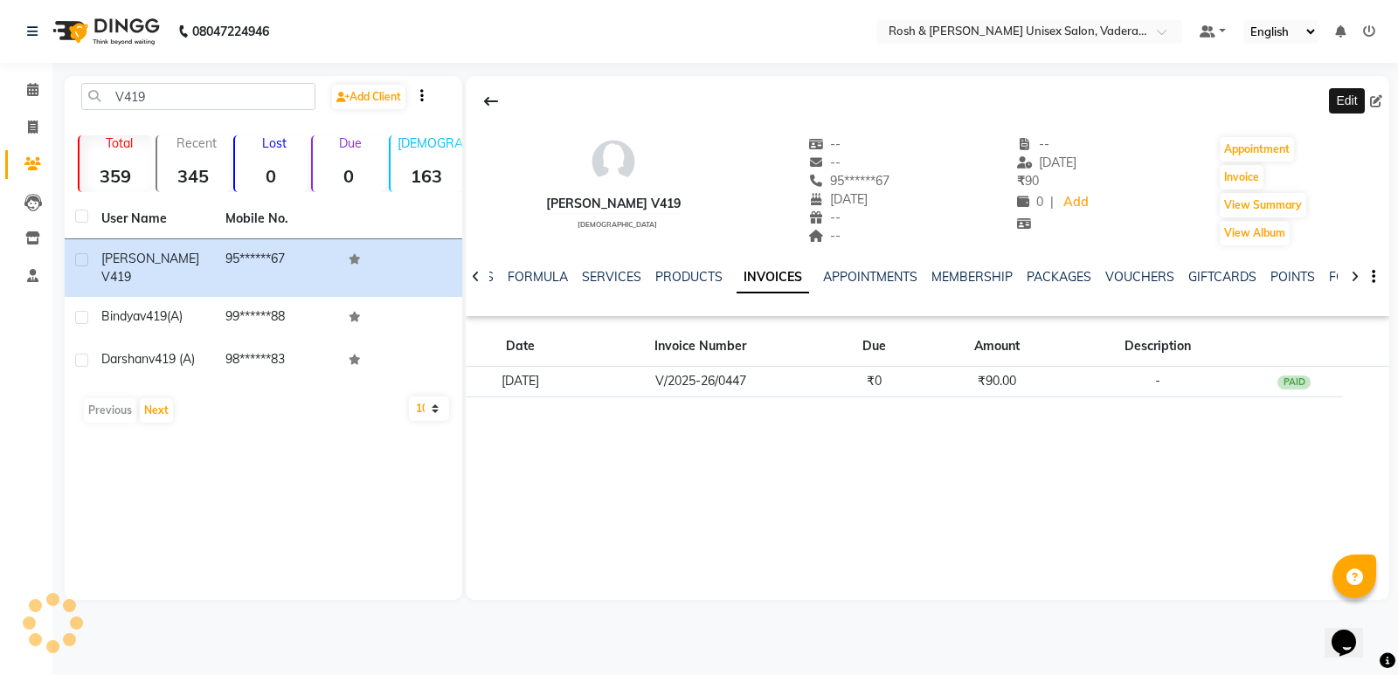
click at [1375, 100] on icon at bounding box center [1376, 101] width 12 height 12
select select "01"
select select
select select "[DEMOGRAPHIC_DATA]"
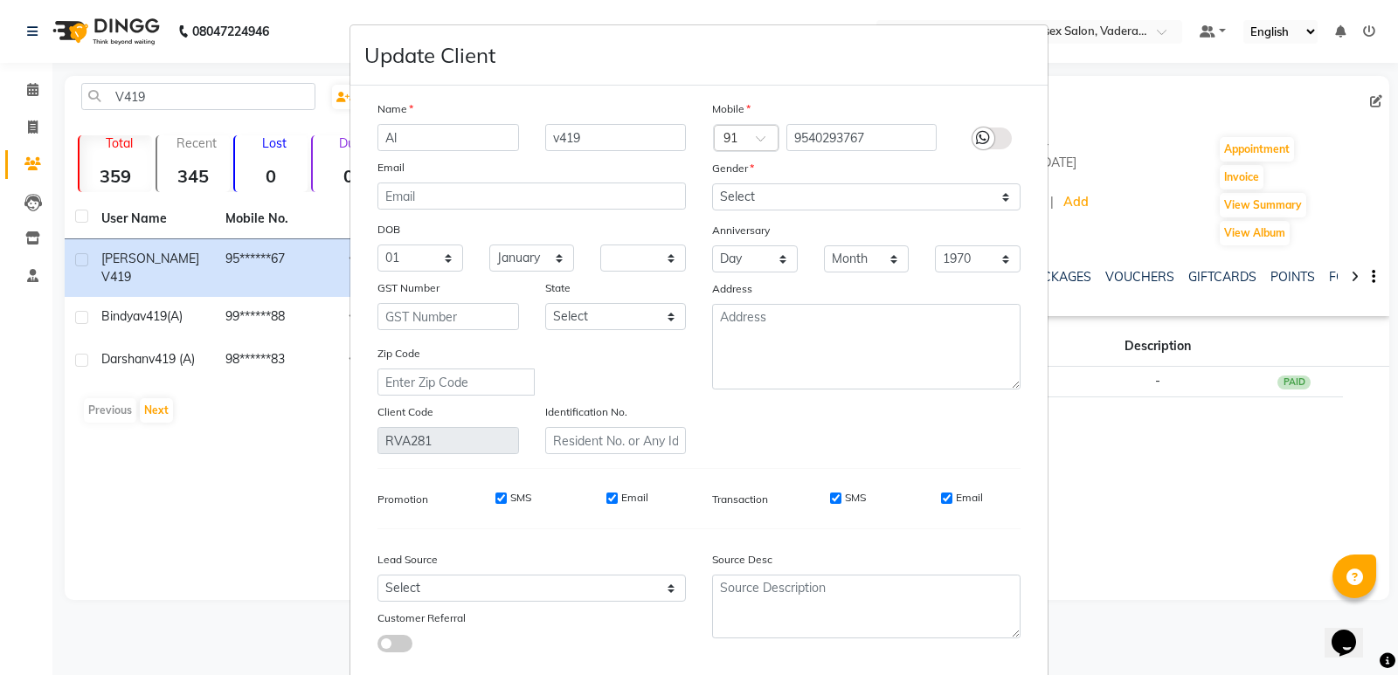
type input "A"
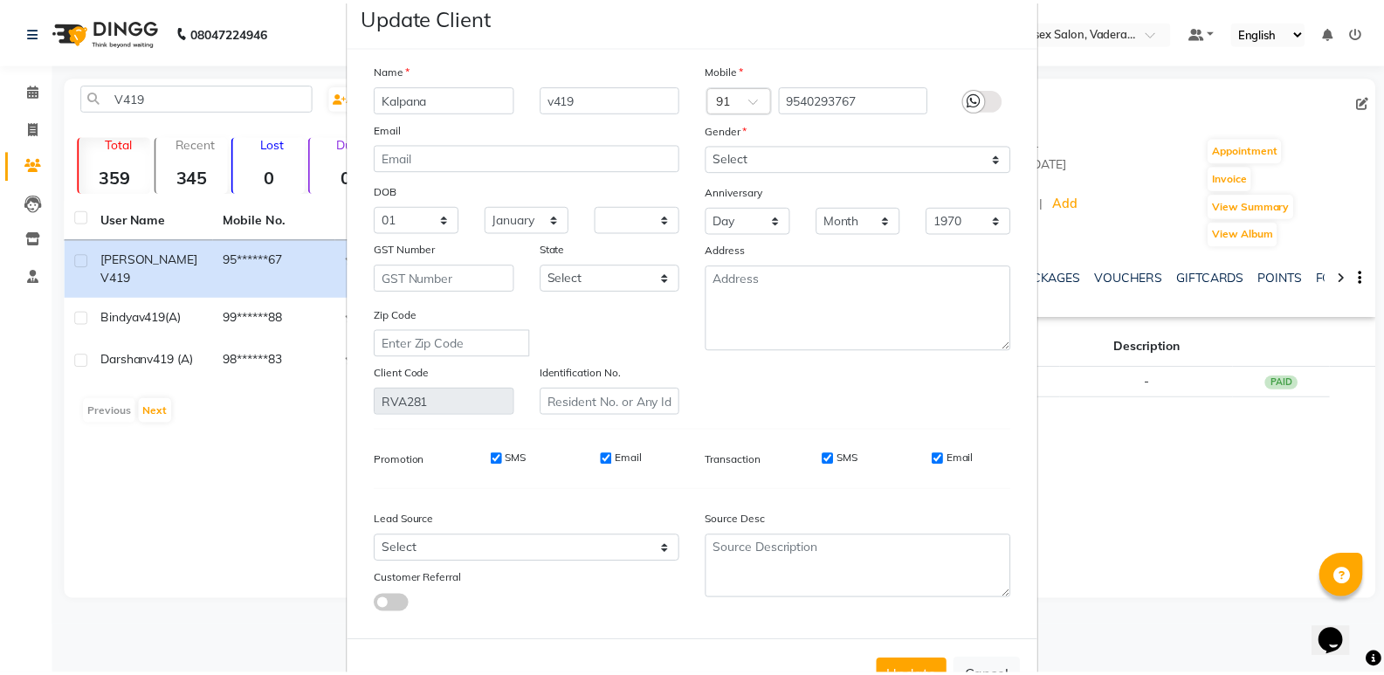
scroll to position [100, 0]
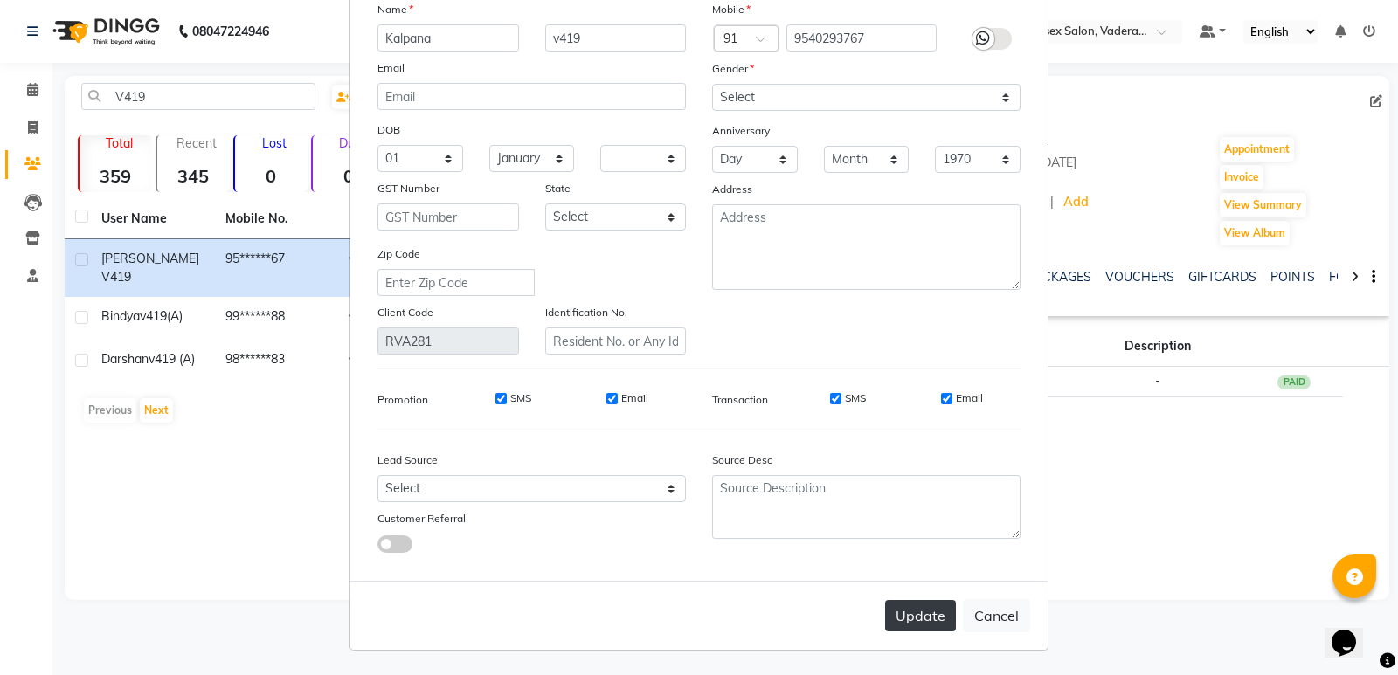
type input "Kalpana"
click at [904, 606] on button "Update" at bounding box center [920, 615] width 71 height 31
select select
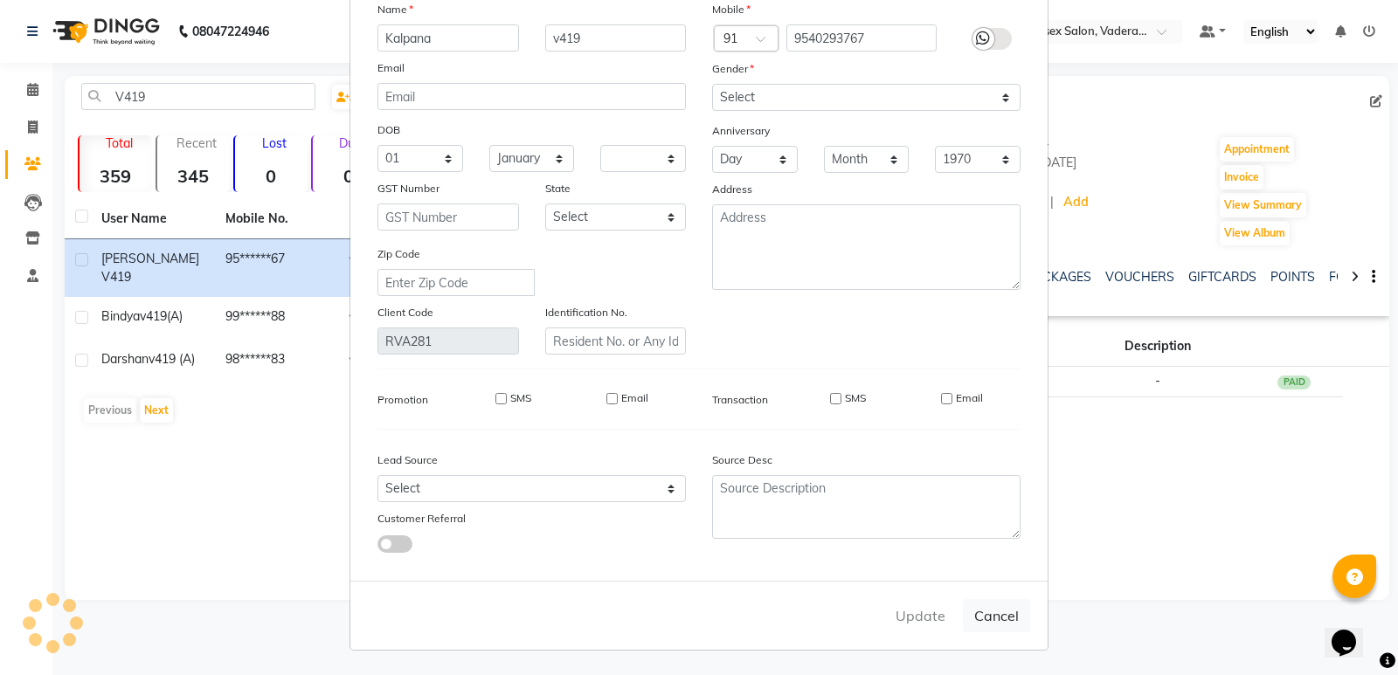
select select
checkbox input "false"
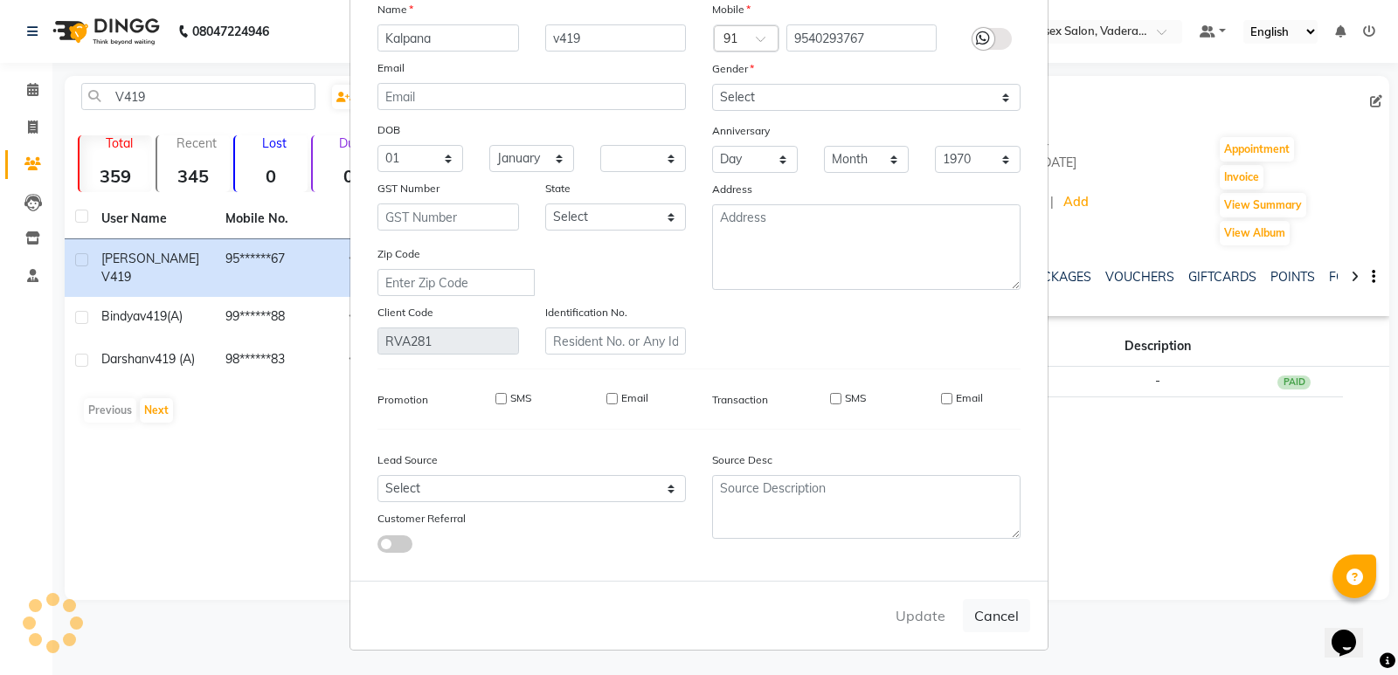
checkbox input "false"
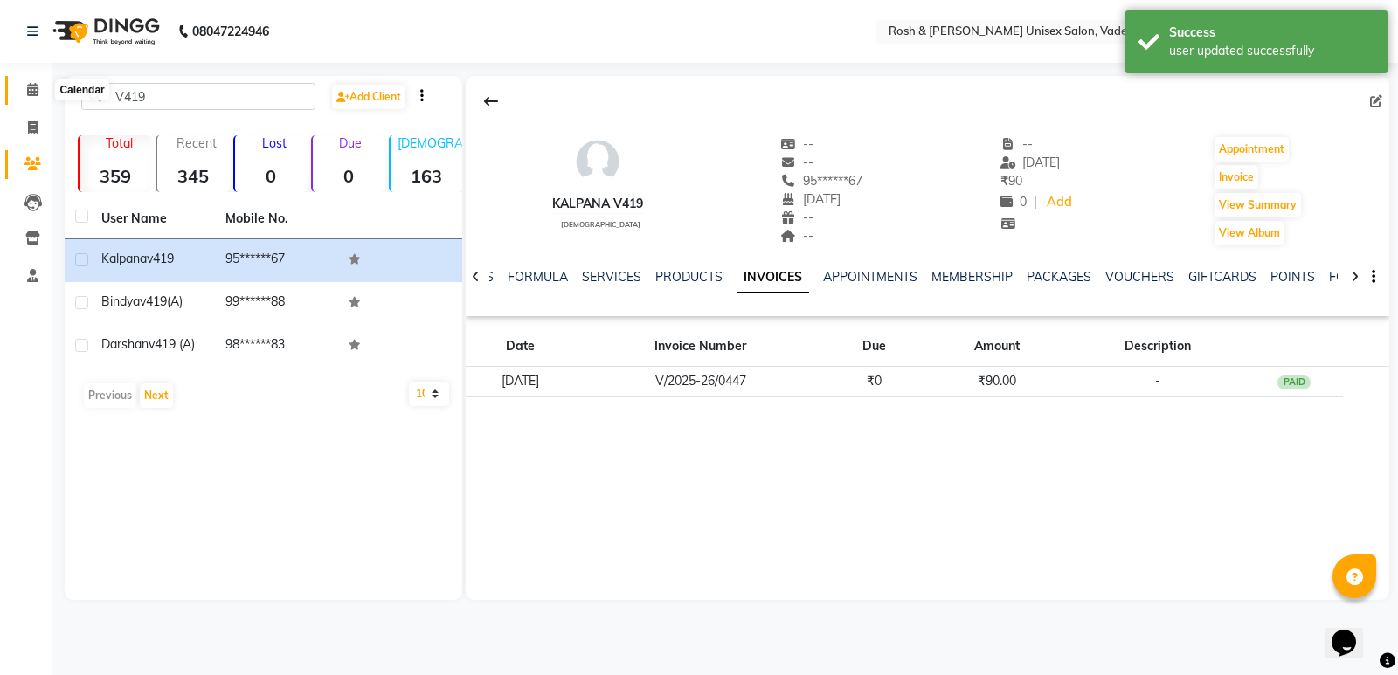
click at [32, 89] on icon at bounding box center [32, 89] width 11 height 13
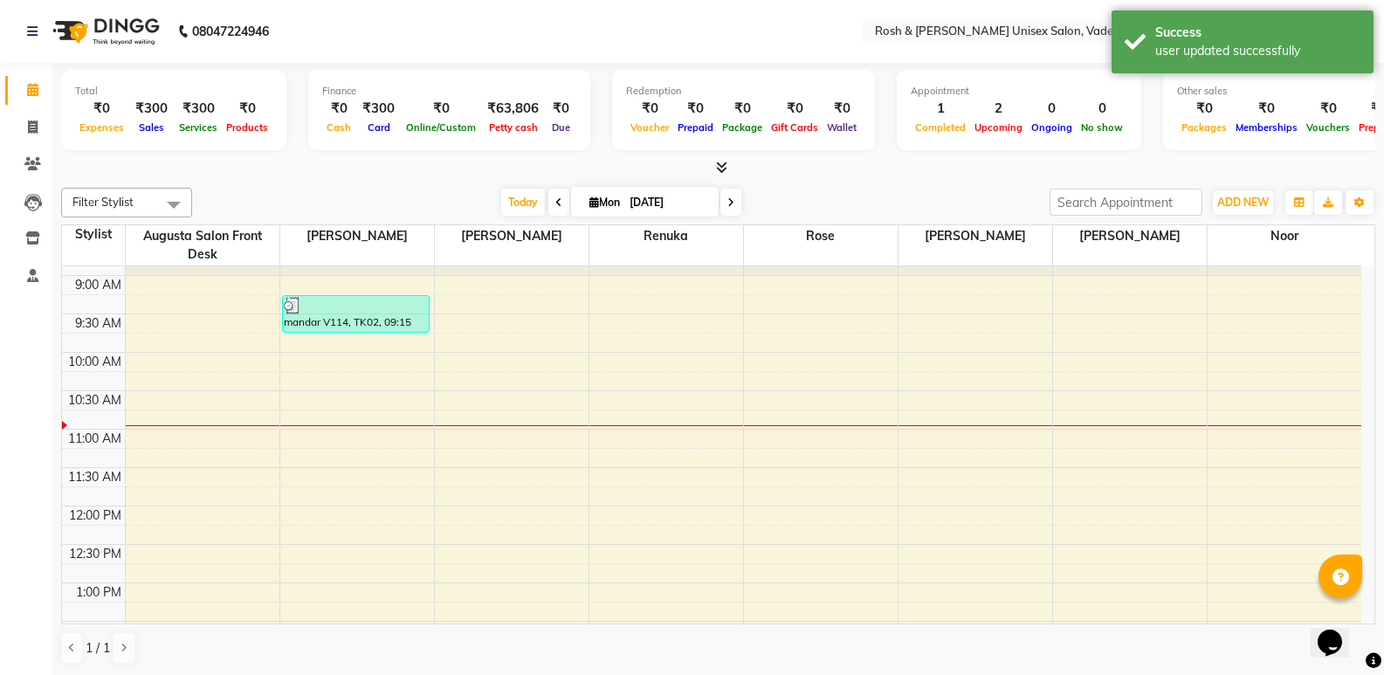
scroll to position [155, 0]
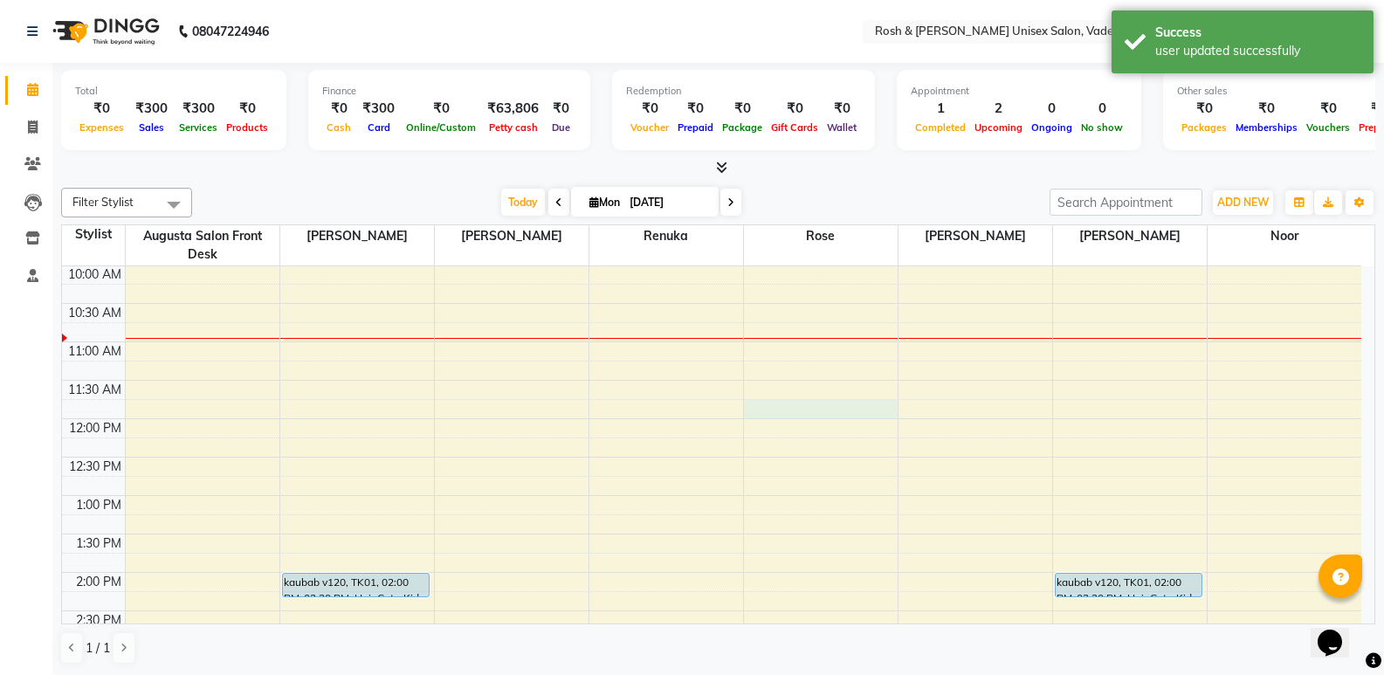
click at [835, 404] on div "8:00 AM 8:30 AM 9:00 AM 9:30 AM 10:00 AM 10:30 AM 11:00 AM 11:30 AM 12:00 PM 12…" at bounding box center [712, 611] width 1300 height 998
select select "87536"
select select "705"
select select "tentative"
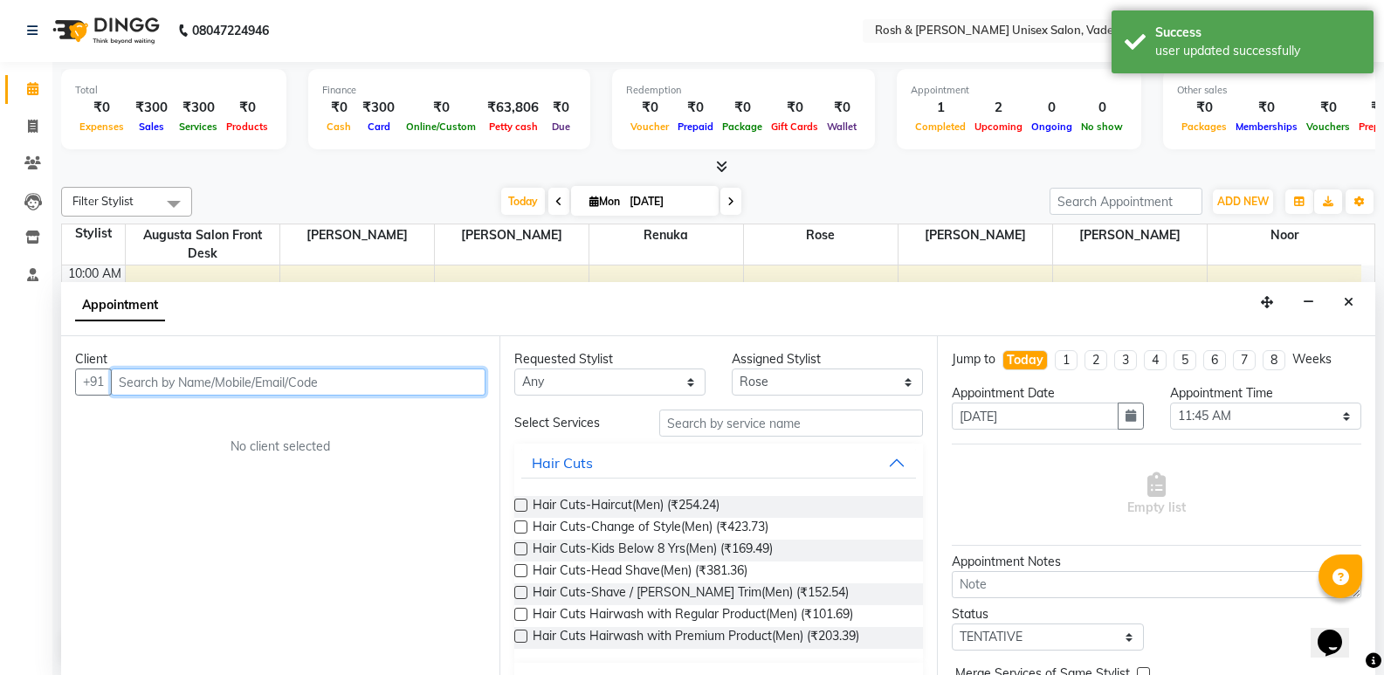
click at [356, 383] on input "text" at bounding box center [298, 382] width 375 height 27
type input "k"
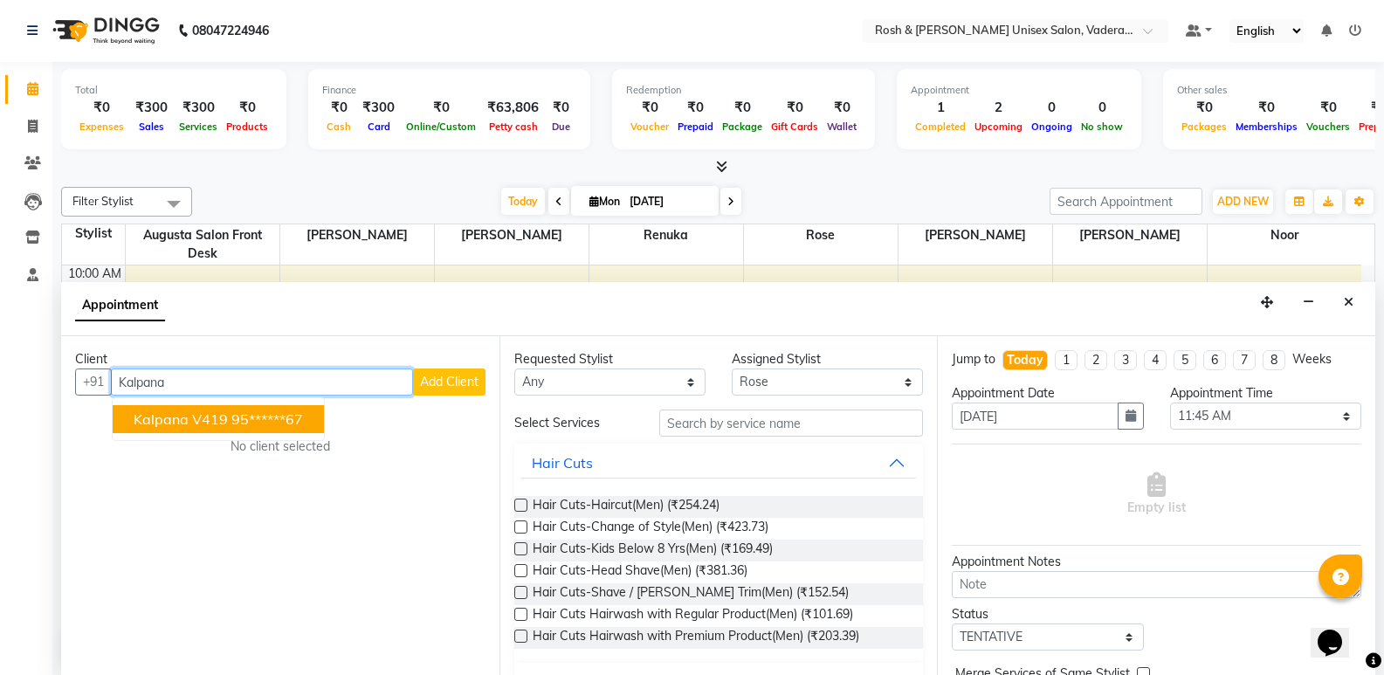
click at [293, 408] on button "Kalpana v419 95******67" at bounding box center [218, 419] width 211 height 28
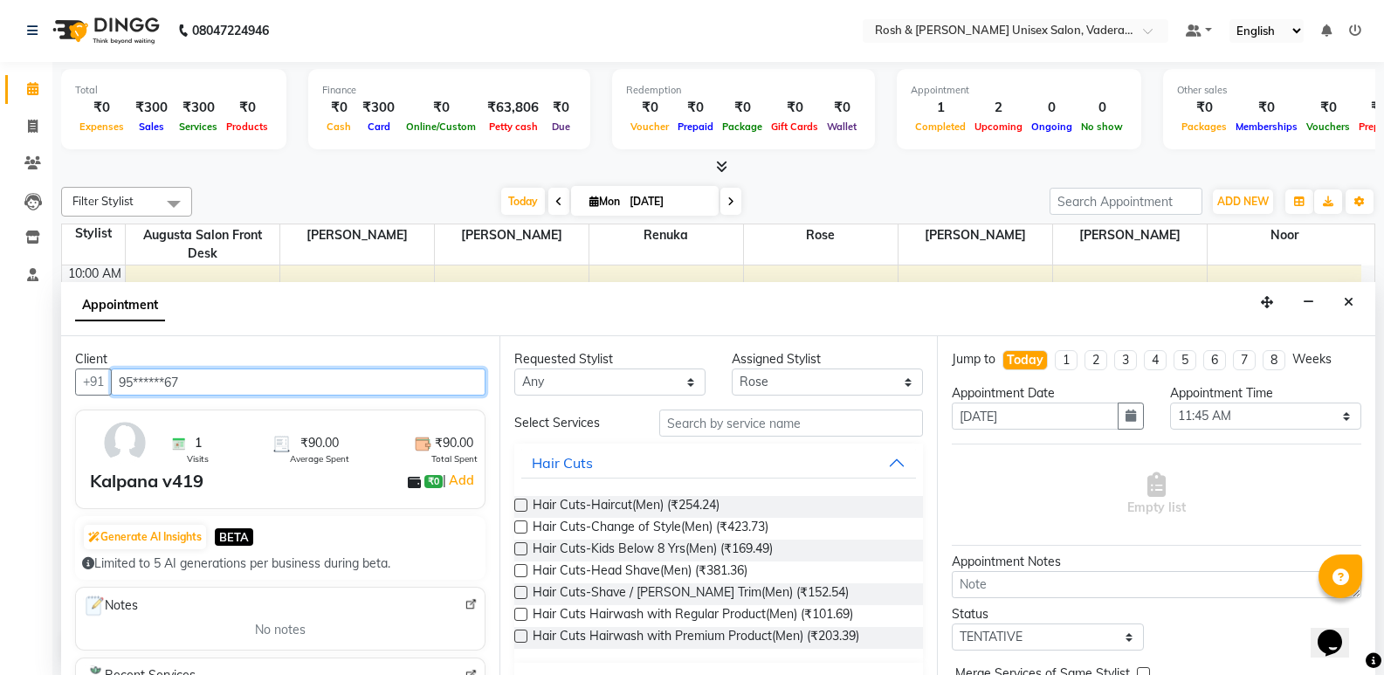
type input "95******67"
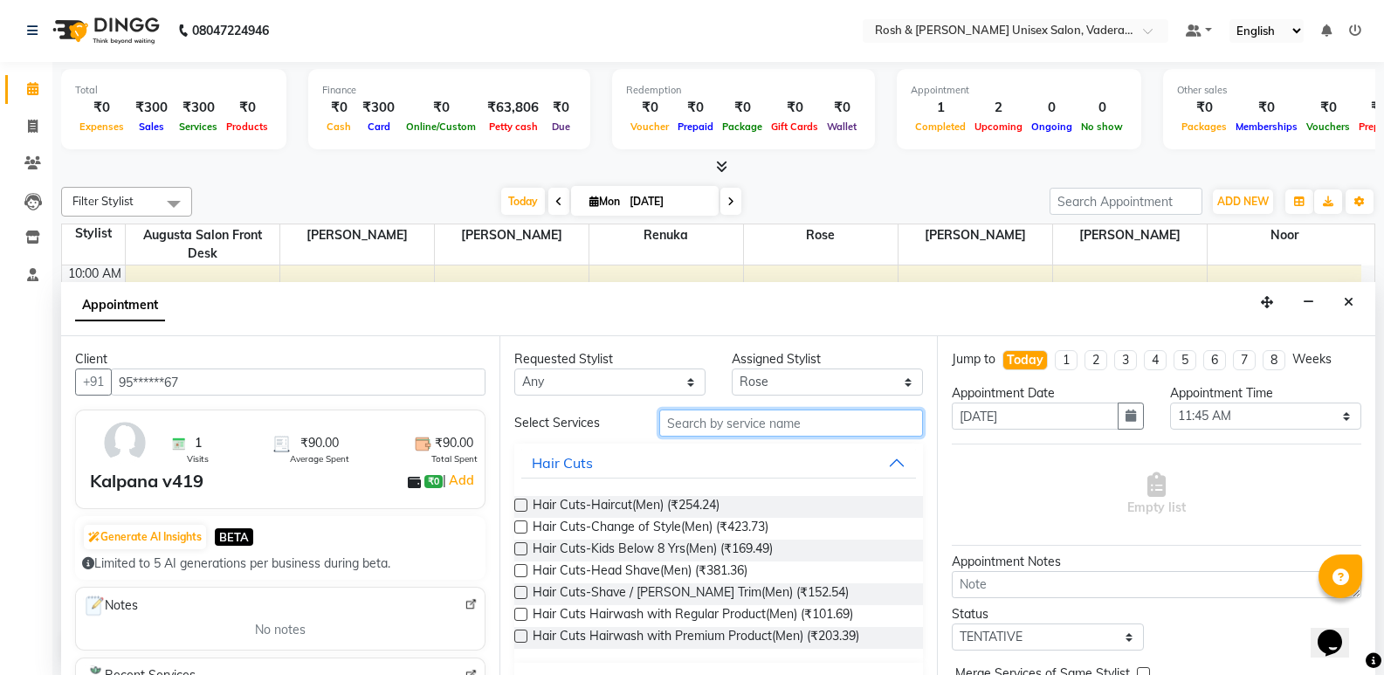
click at [709, 418] on input "text" at bounding box center [791, 423] width 264 height 27
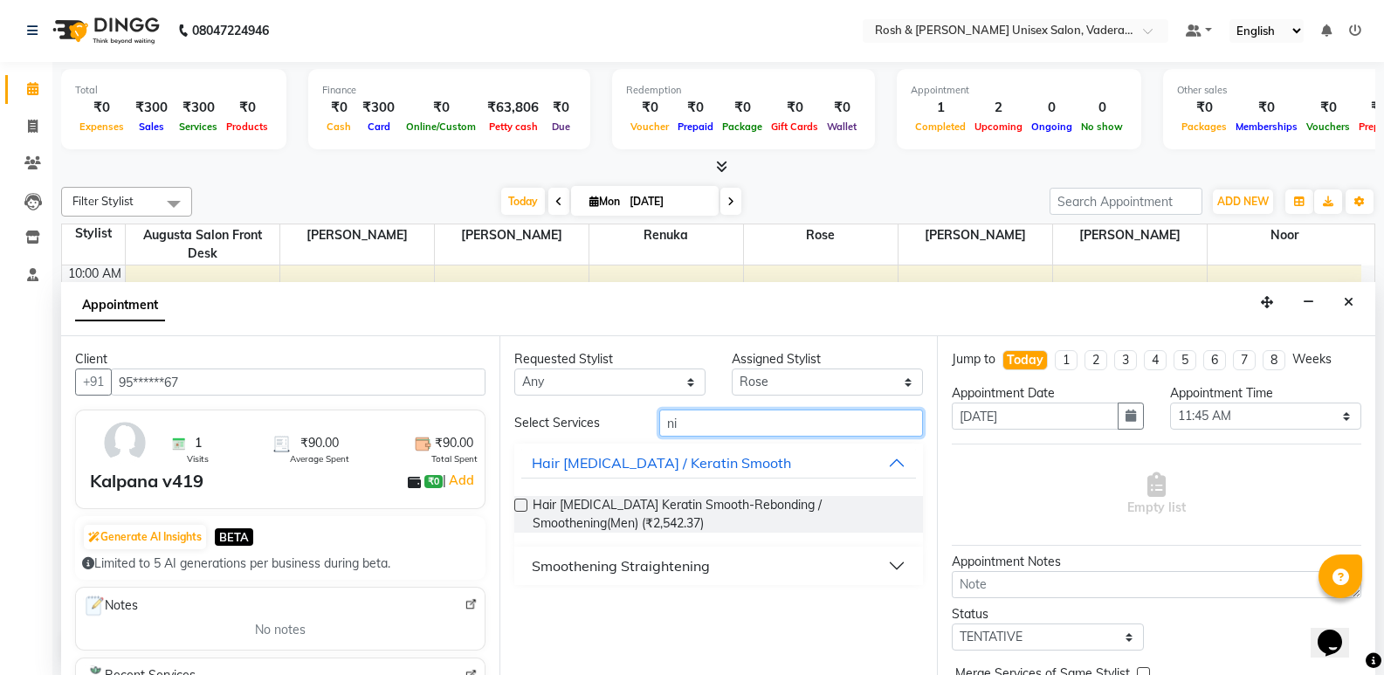
type input "n"
type input "Mini"
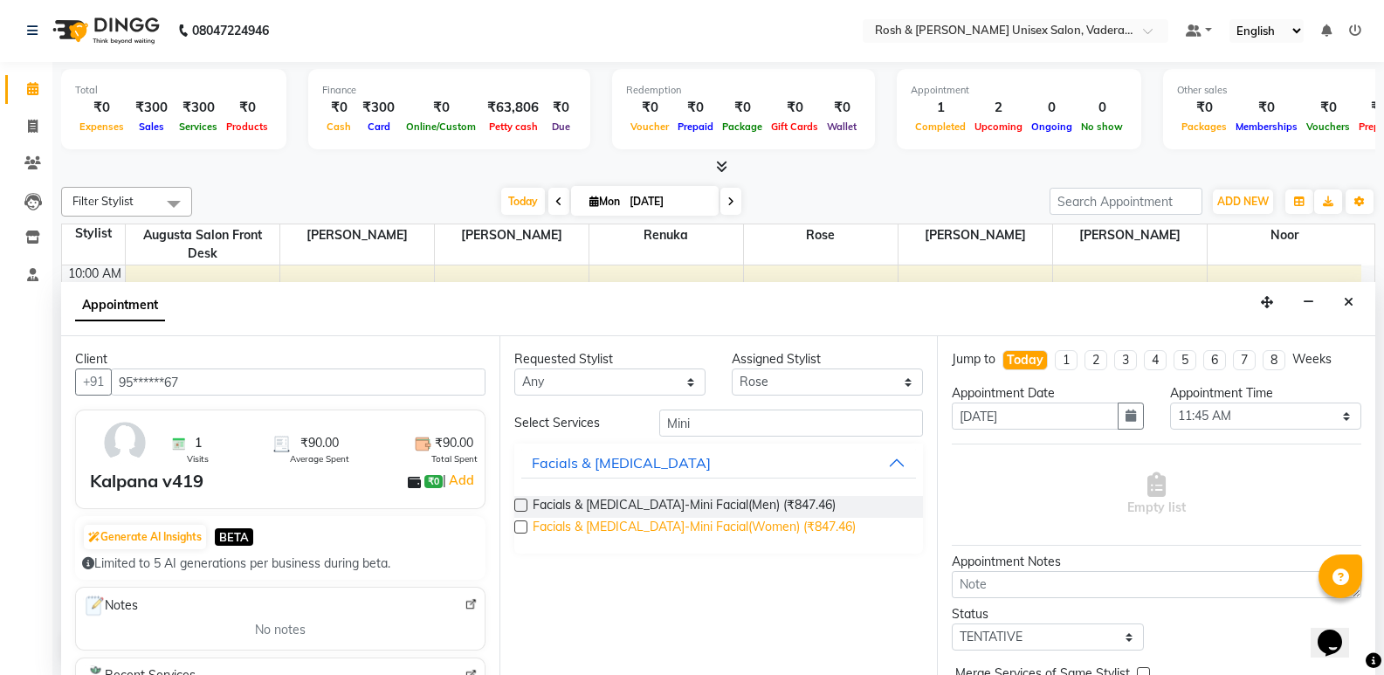
click at [748, 521] on span "Facials & Skin Care-Mini Facial(Women) (₹847.46)" at bounding box center [694, 529] width 323 height 22
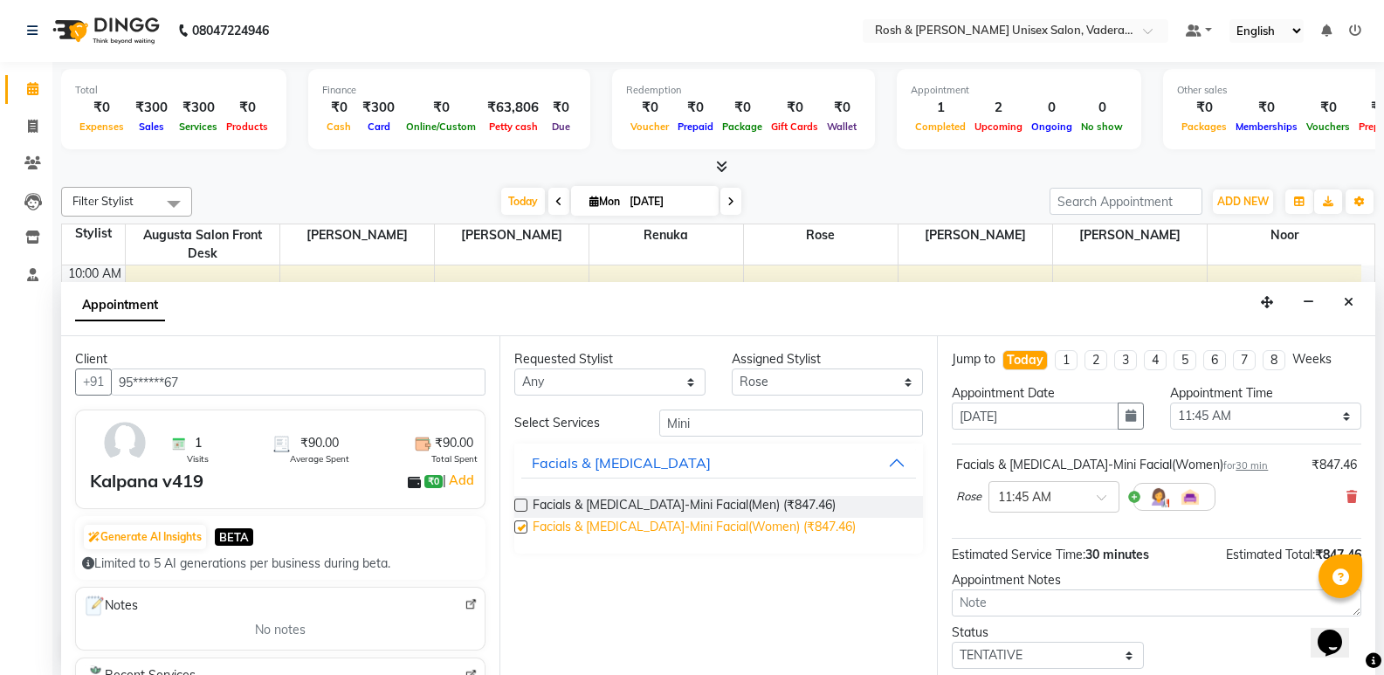
checkbox input "false"
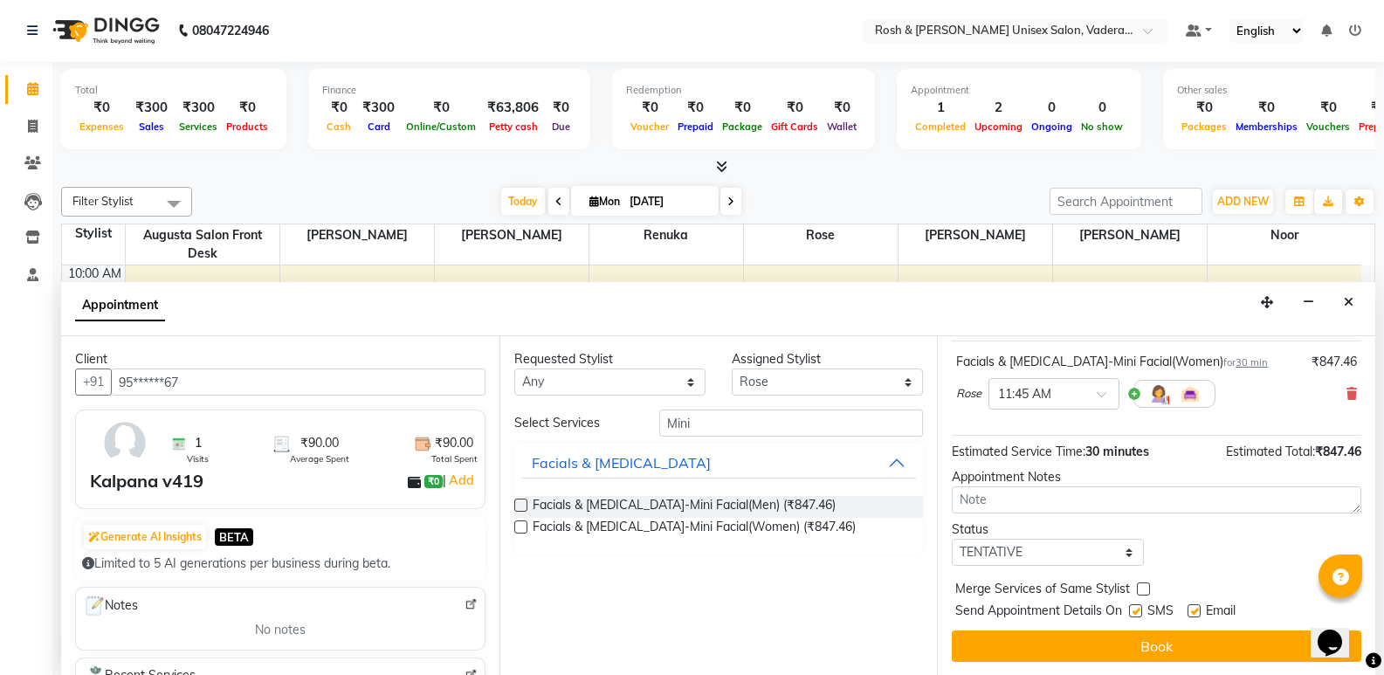
scroll to position [104, 0]
click at [1039, 554] on select "Select TENTATIVE CONFIRM CHECK-IN UPCOMING" at bounding box center [1047, 551] width 191 height 27
select select "upcoming"
click at [952, 538] on select "Select TENTATIVE CONFIRM CHECK-IN UPCOMING" at bounding box center [1047, 551] width 191 height 27
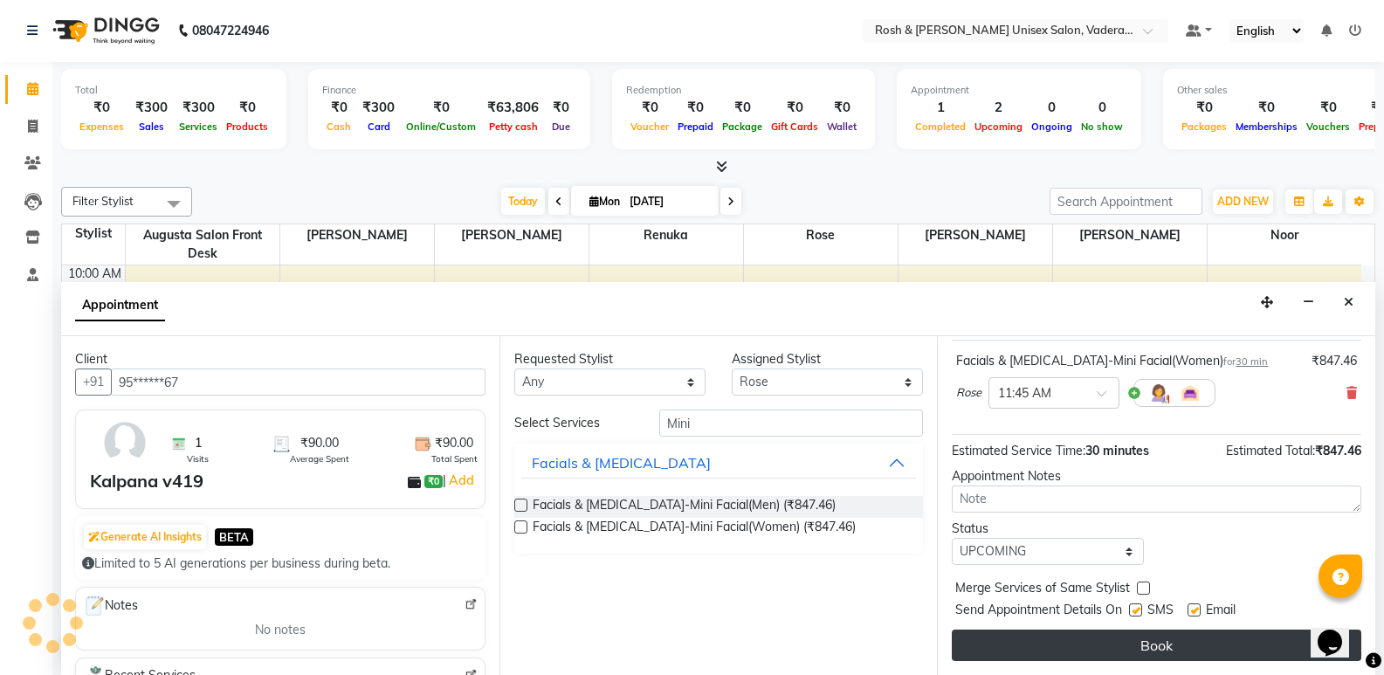
click at [1125, 649] on button "Book" at bounding box center [1157, 645] width 410 height 31
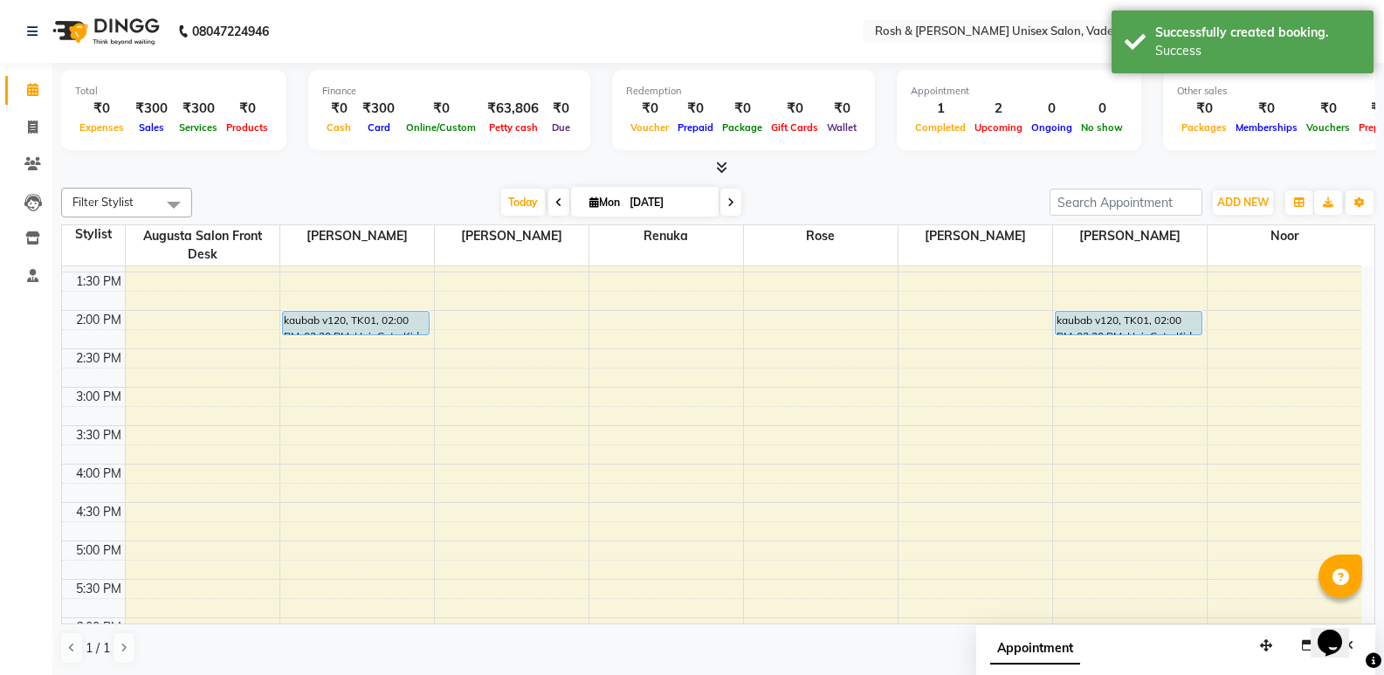
scroll to position [504, 0]
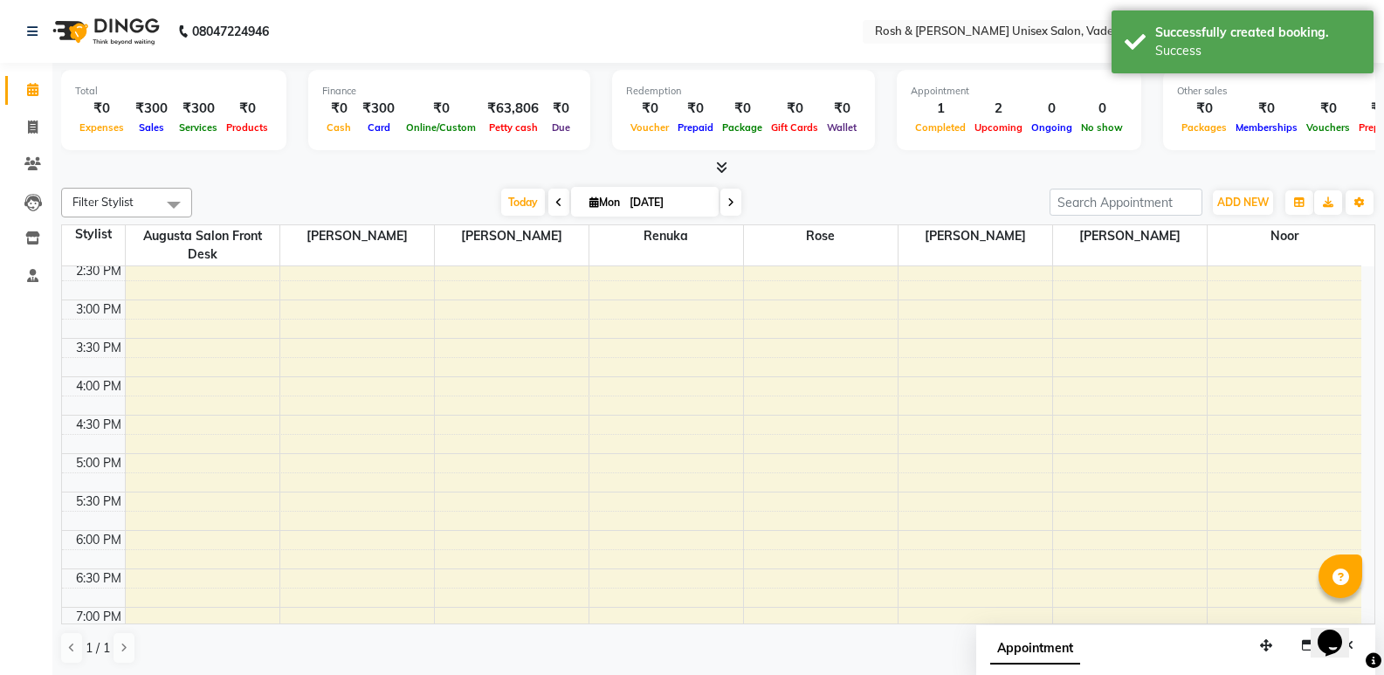
click at [363, 460] on div "8:00 AM 8:30 AM 9:00 AM 9:30 AM 10:00 AM 10:30 AM 11:00 AM 11:30 AM 12:00 PM 12…" at bounding box center [712, 261] width 1300 height 998
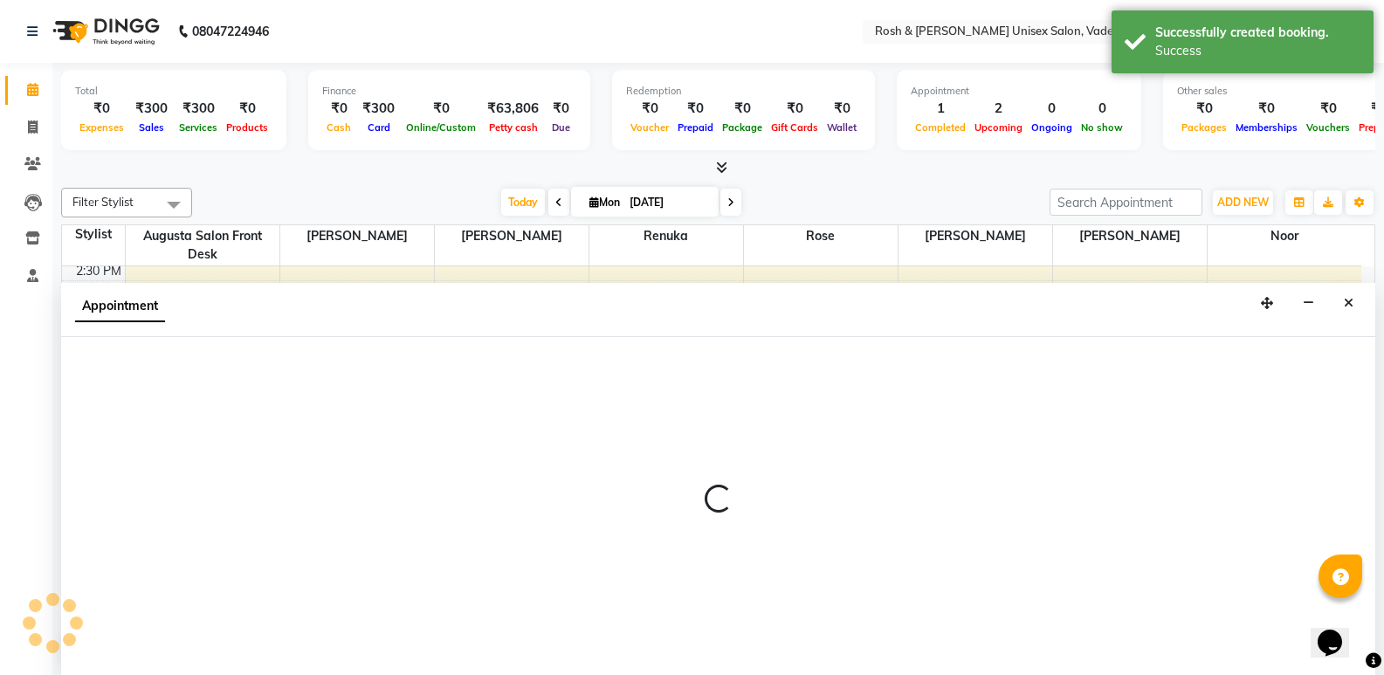
scroll to position [1, 0]
select select "87533"
select select "1020"
select select "tentative"
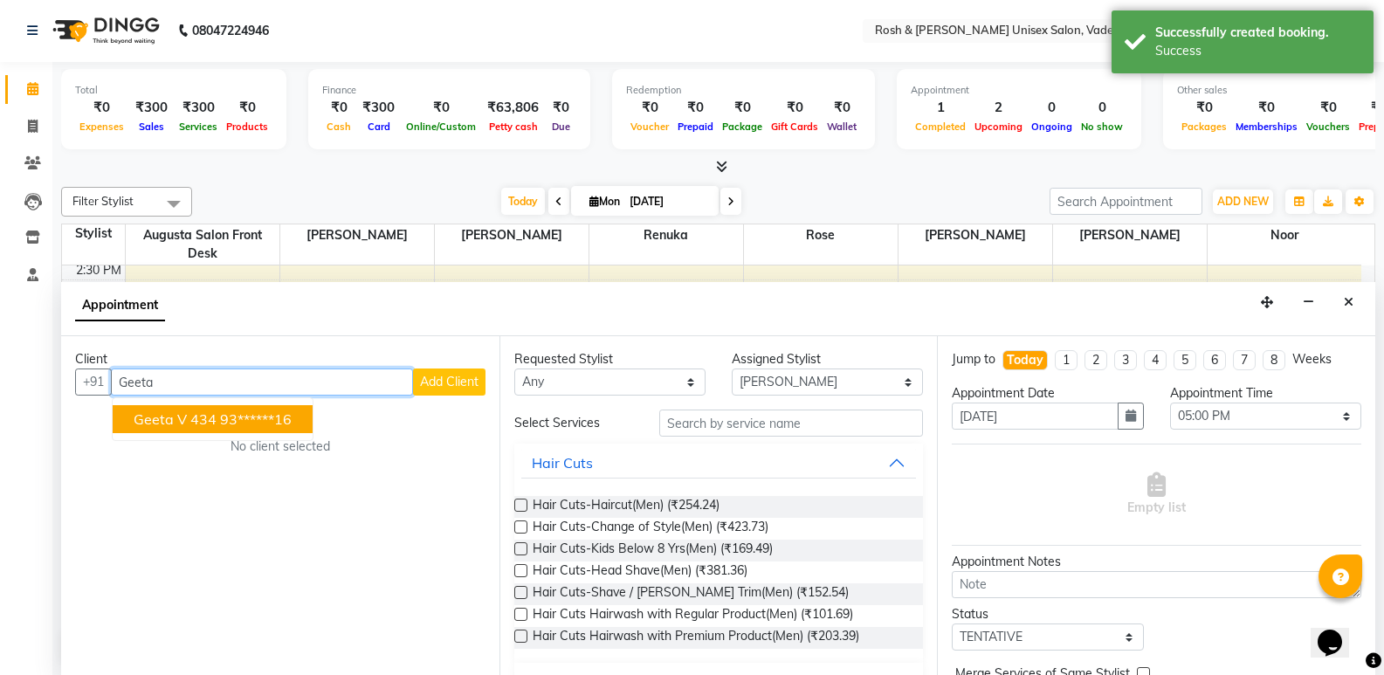
click at [212, 425] on span "Geeta v 434" at bounding box center [175, 419] width 83 height 17
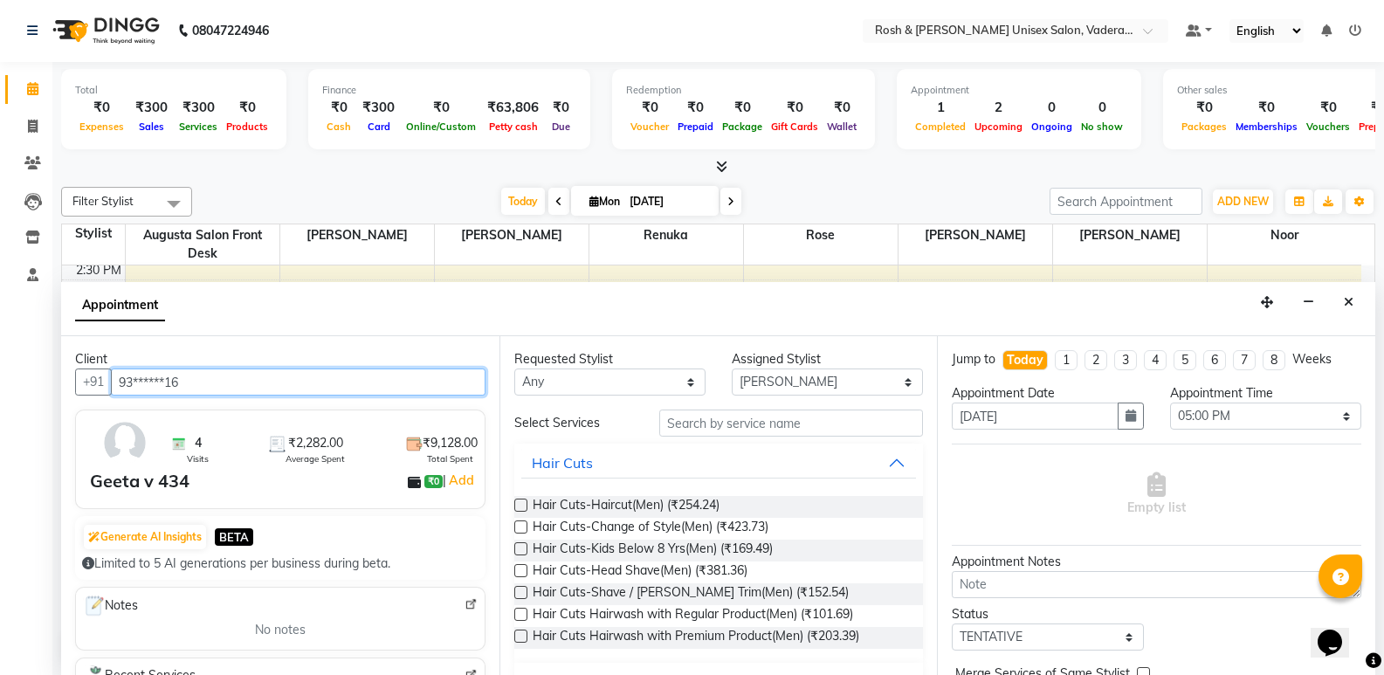
type input "93******16"
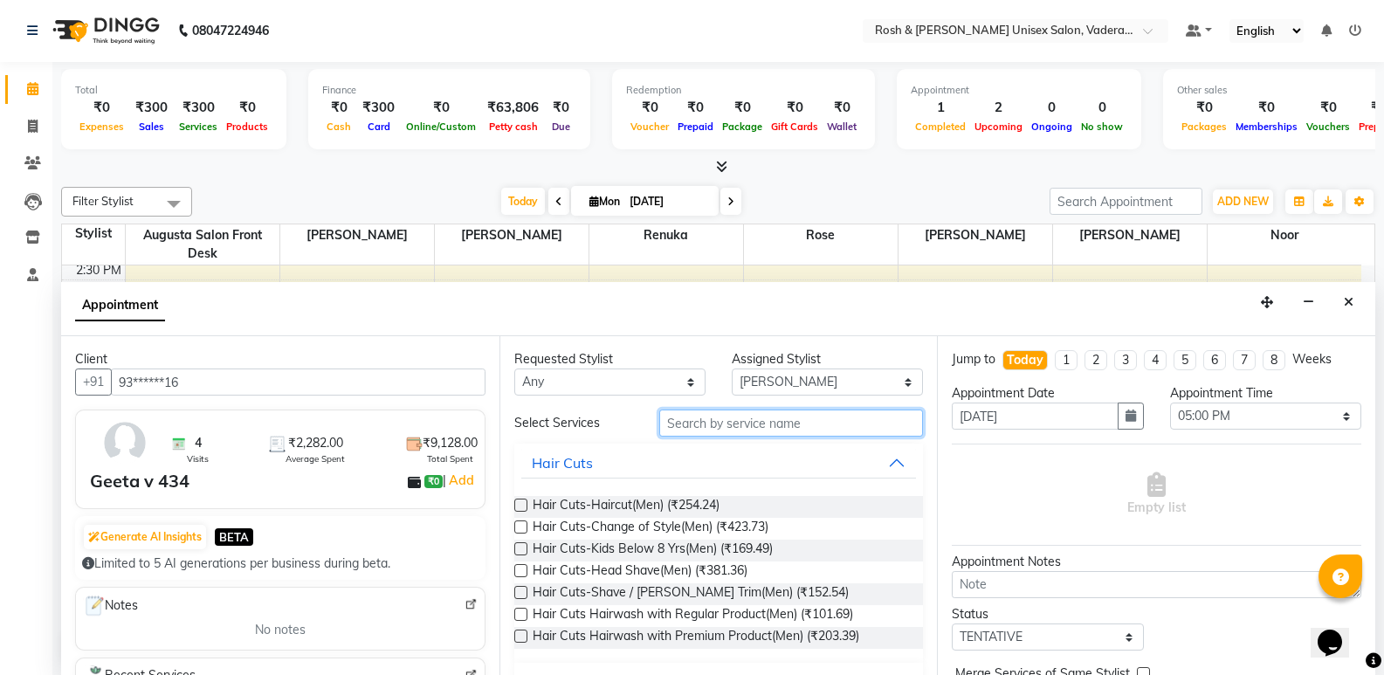
click at [735, 428] on input "text" at bounding box center [791, 423] width 264 height 27
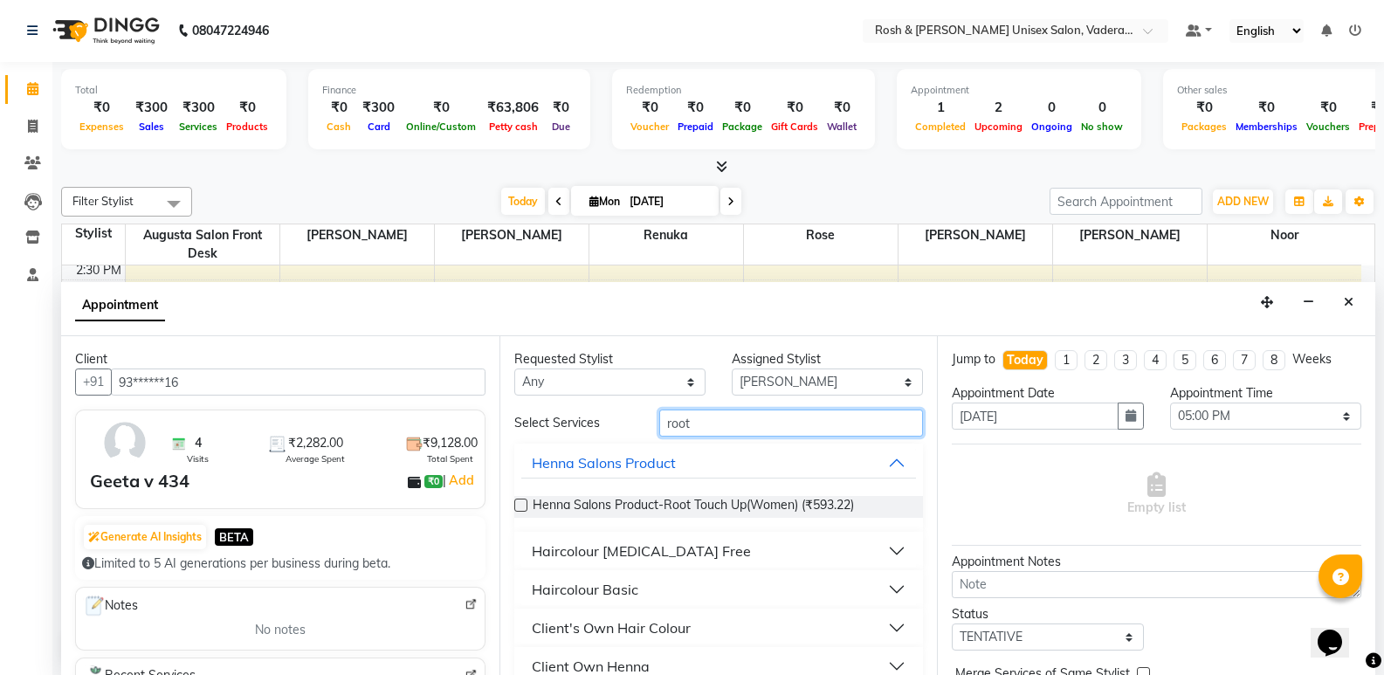
type input "root"
click at [651, 547] on div "Haircolour [MEDICAL_DATA] Free" at bounding box center [641, 551] width 219 height 21
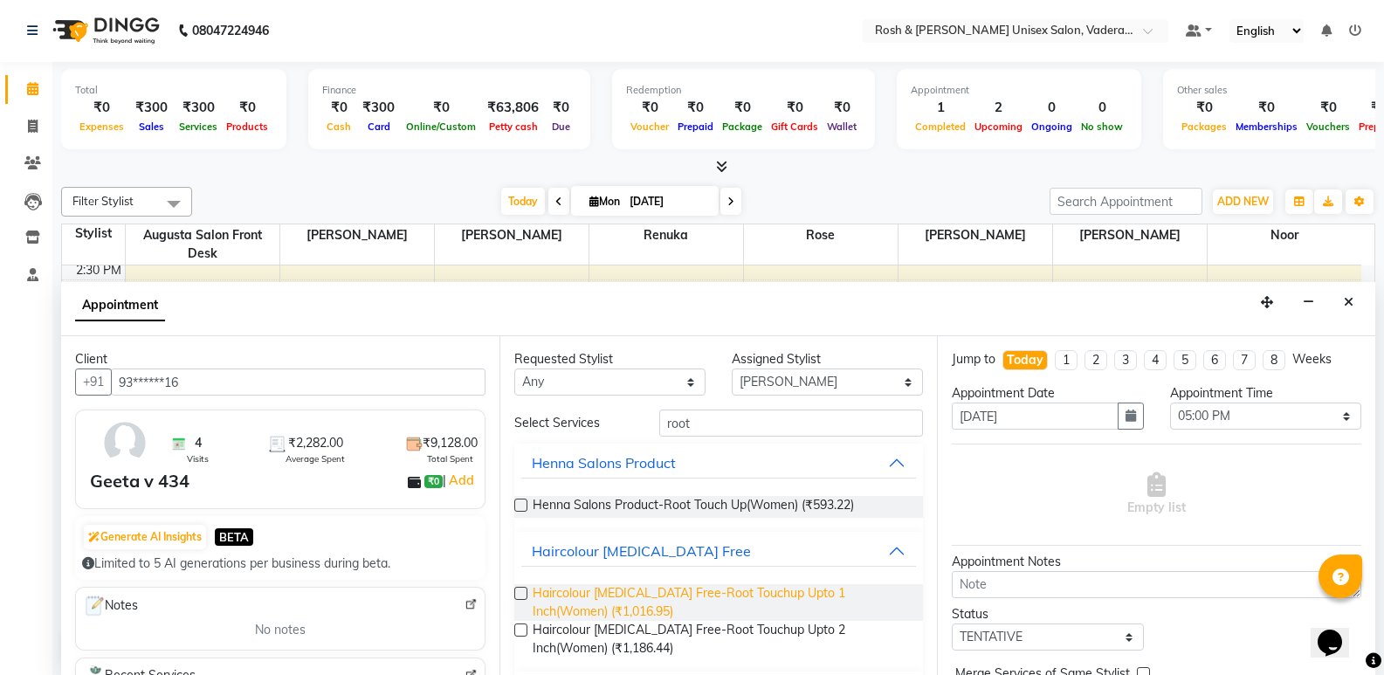
click at [626, 587] on span "Haircolour Ammonia Free-Root Touchup Upto 1 Inch(Women) (₹1,016.95)" at bounding box center [721, 602] width 377 height 37
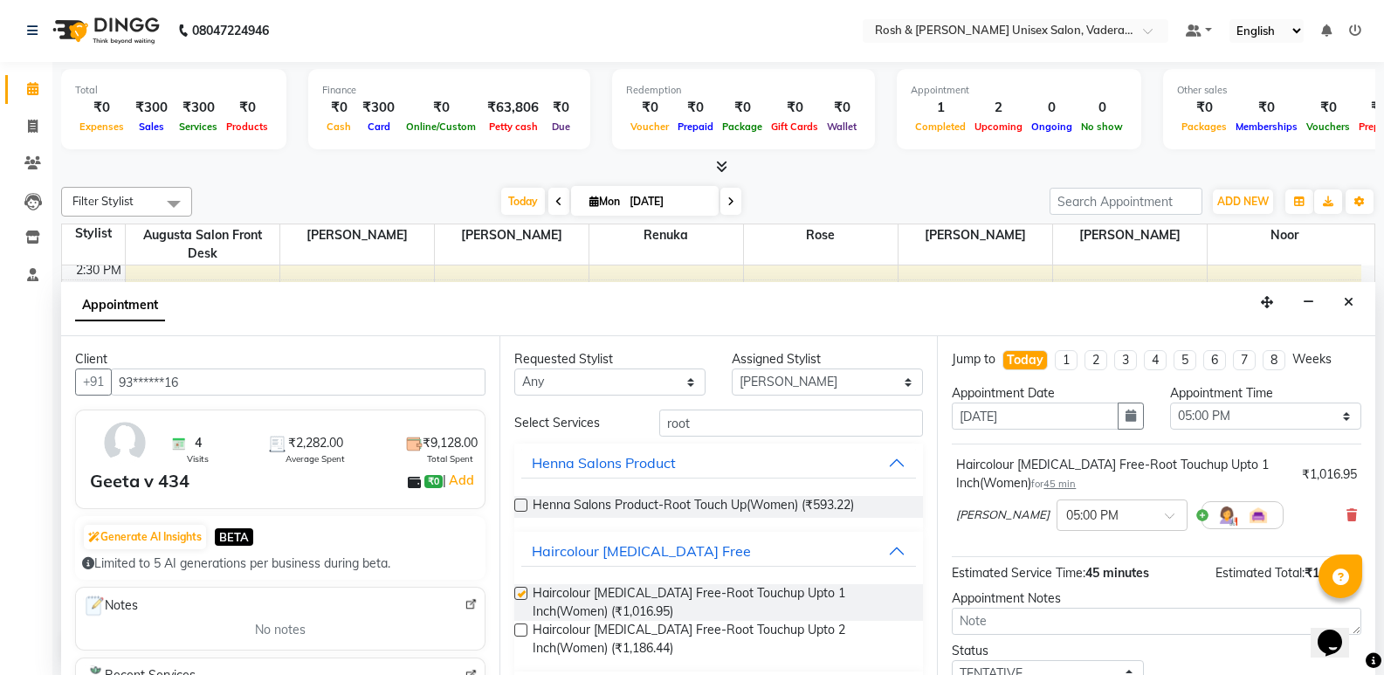
checkbox input "false"
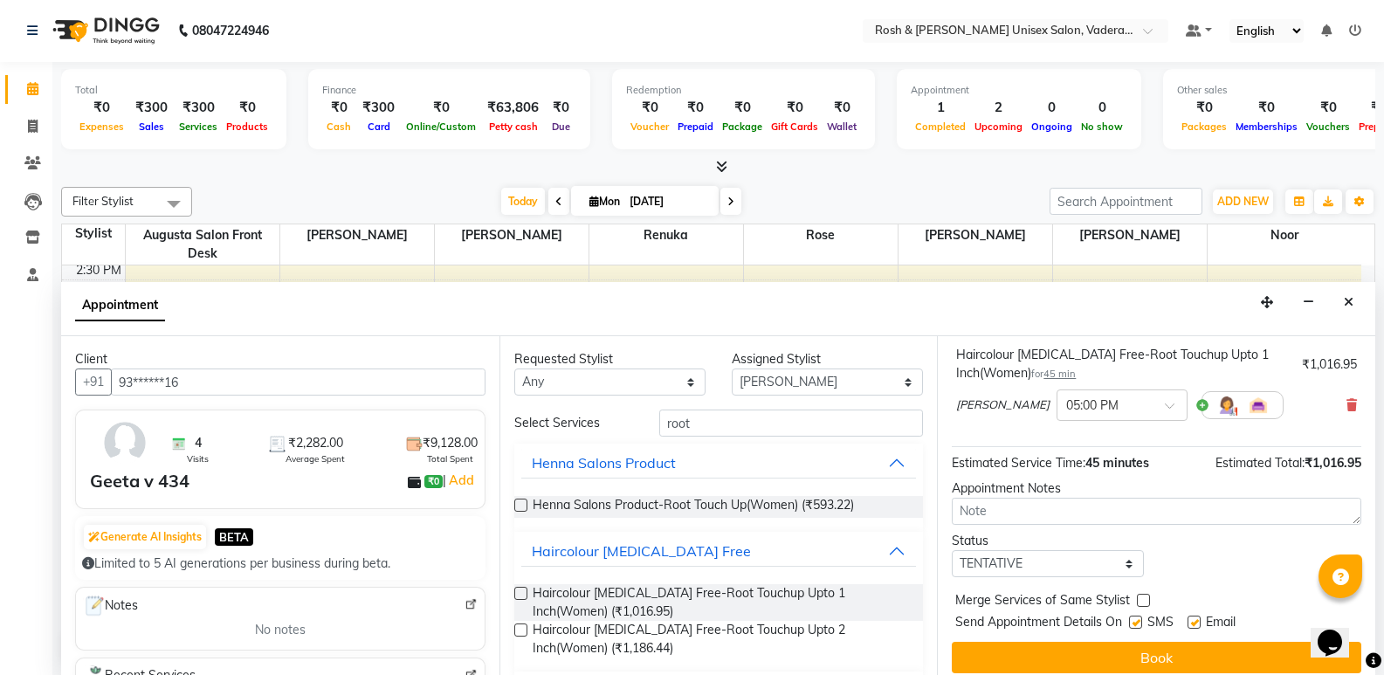
scroll to position [122, 0]
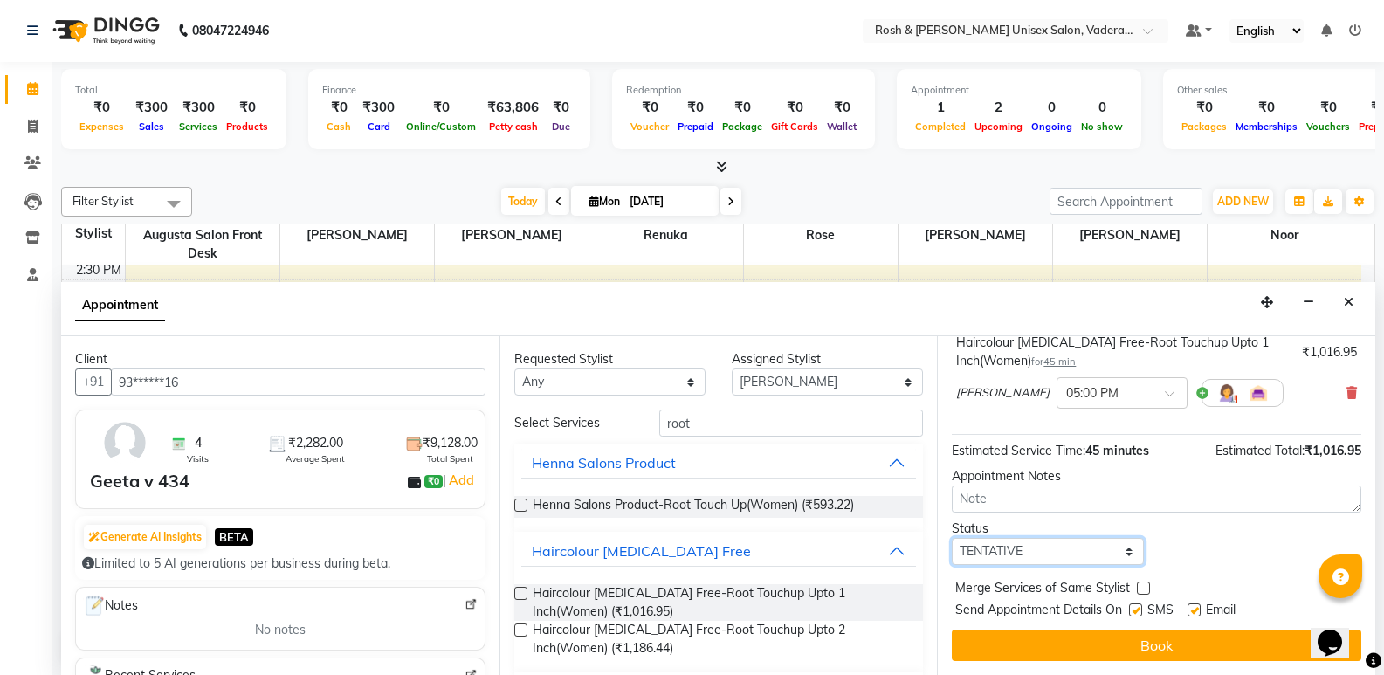
click at [1054, 561] on select "Select TENTATIVE CONFIRM CHECK-IN UPCOMING" at bounding box center [1047, 551] width 191 height 27
select select "upcoming"
click at [952, 538] on select "Select TENTATIVE CONFIRM CHECK-IN UPCOMING" at bounding box center [1047, 551] width 191 height 27
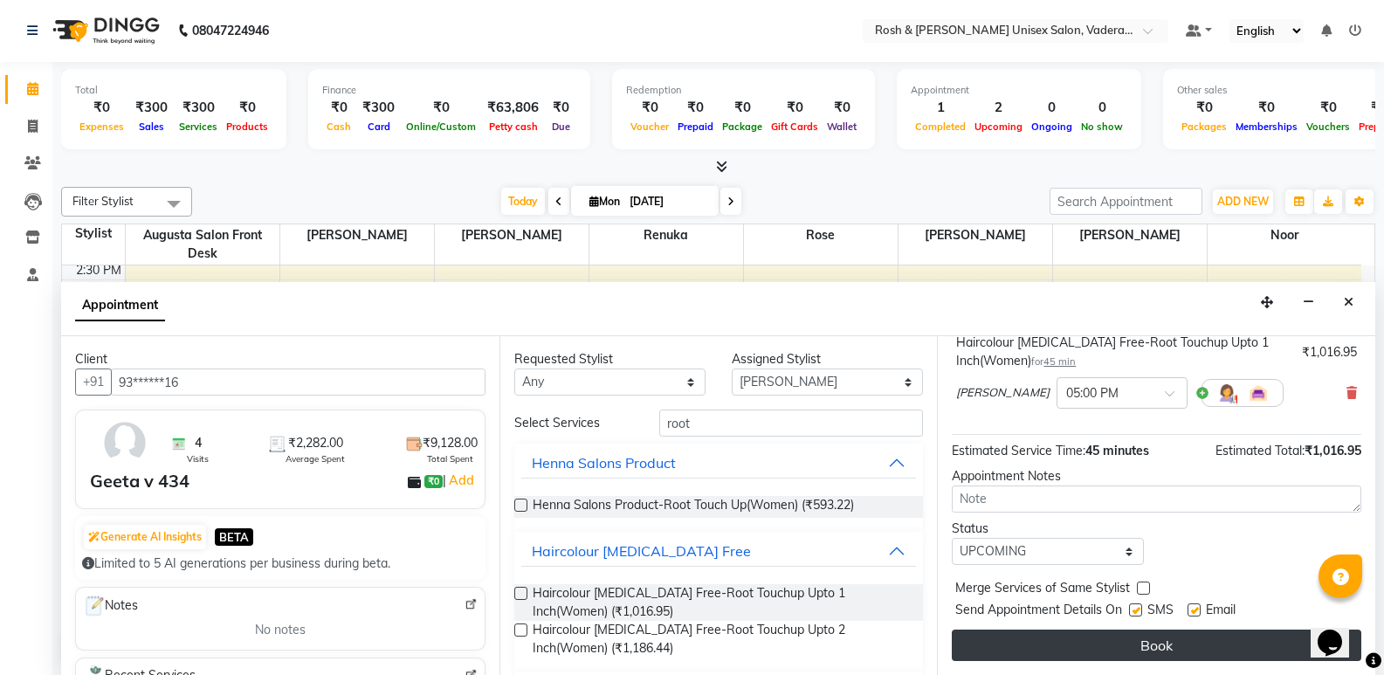
click at [1132, 652] on button "Book" at bounding box center [1157, 645] width 410 height 31
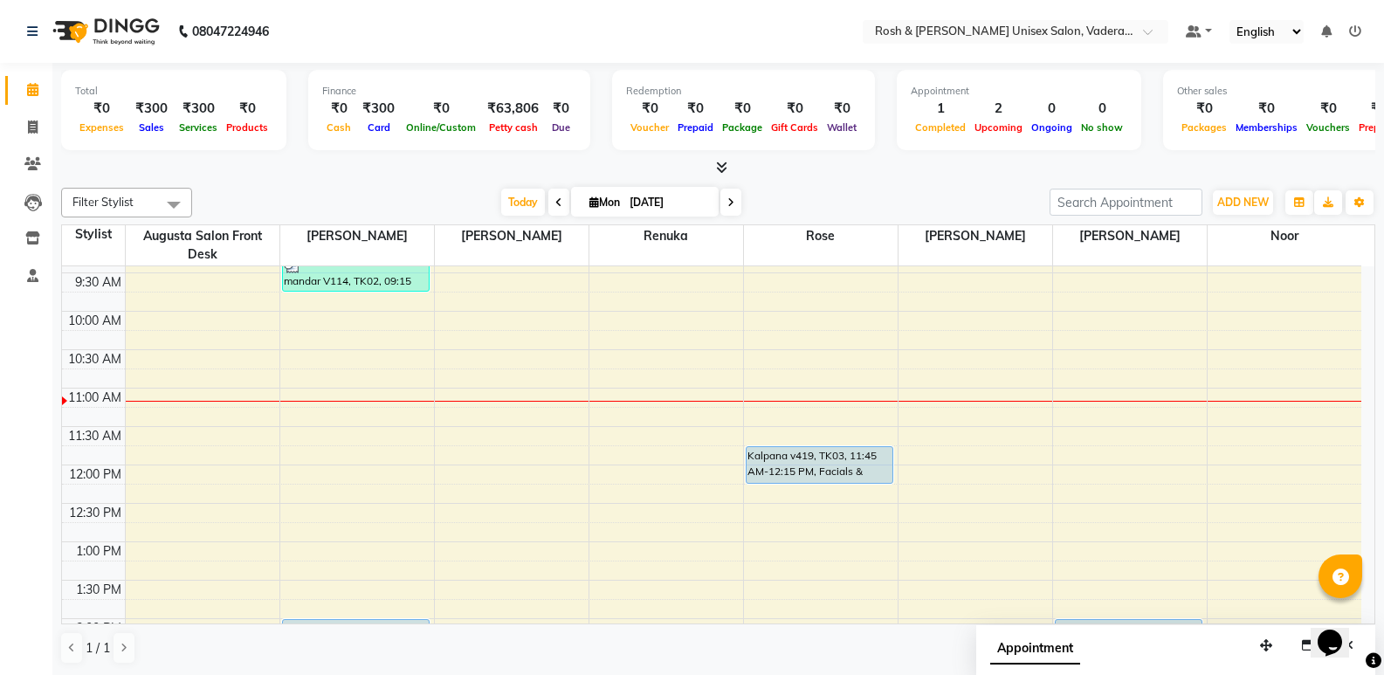
scroll to position [87, 0]
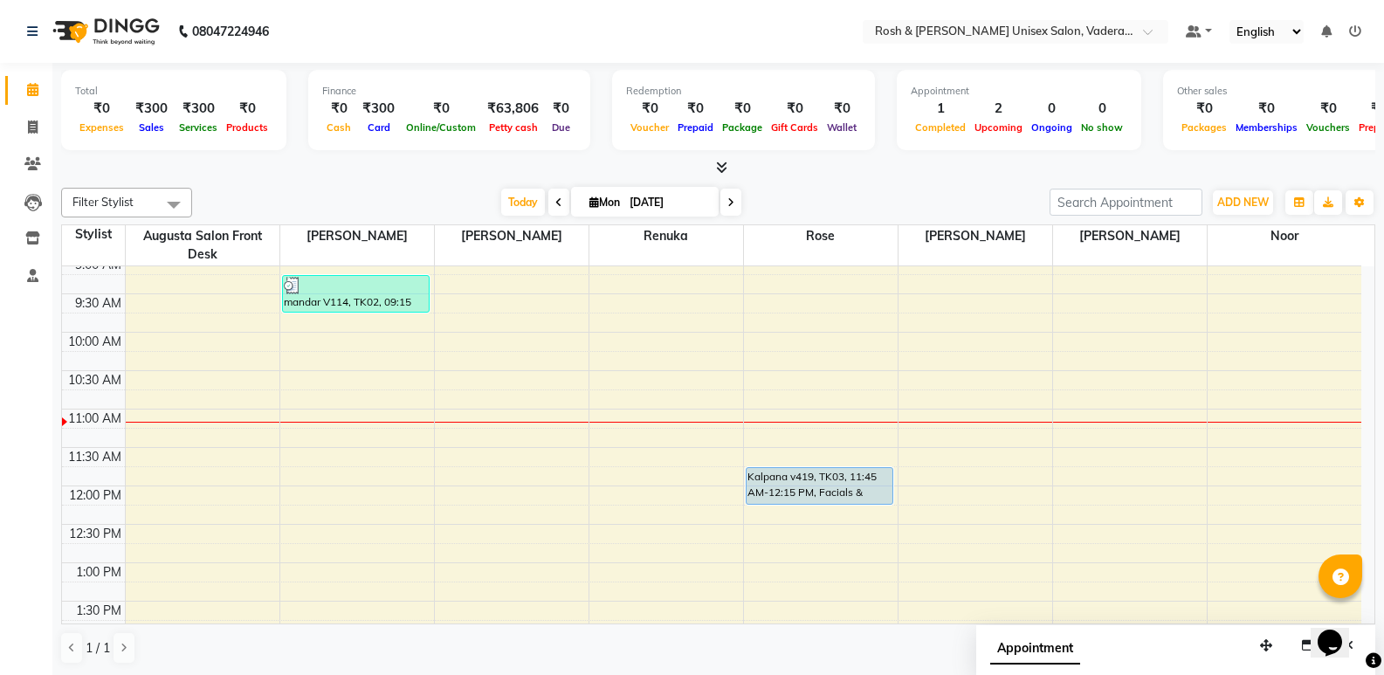
click at [723, 160] on span at bounding box center [718, 168] width 18 height 18
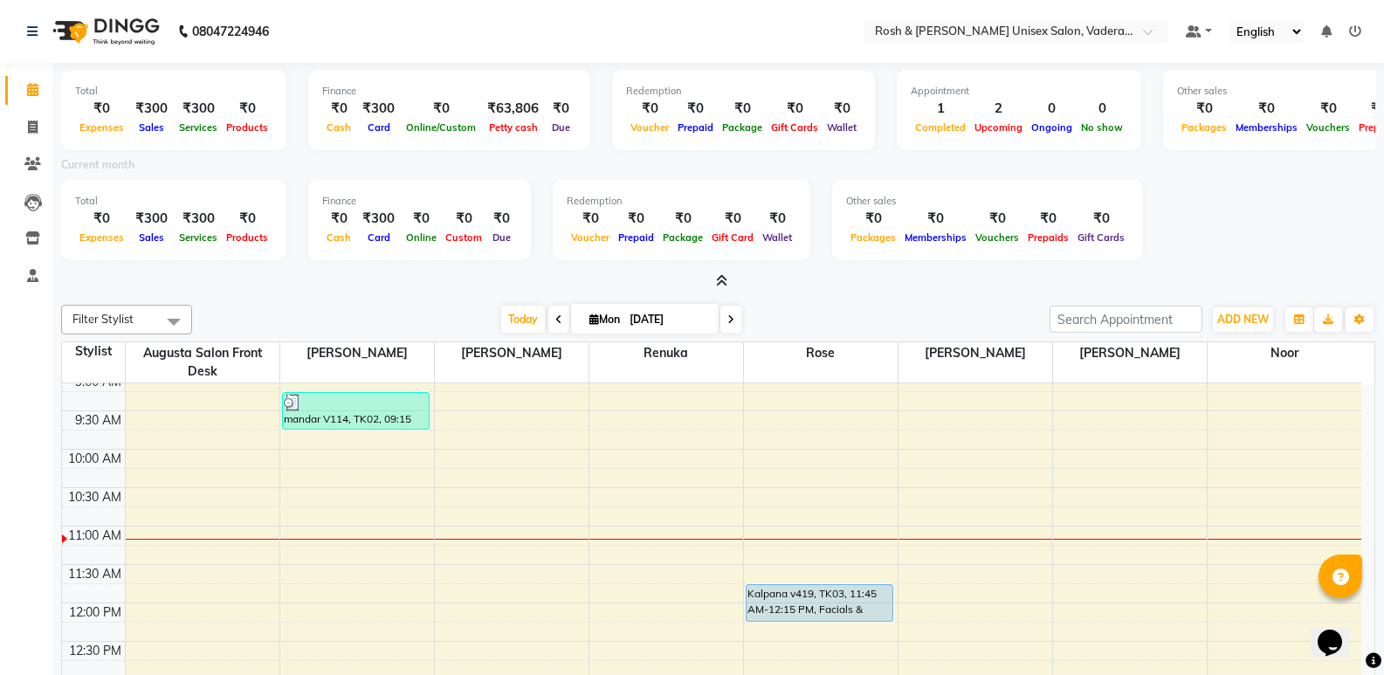
click at [722, 281] on icon at bounding box center [721, 280] width 11 height 13
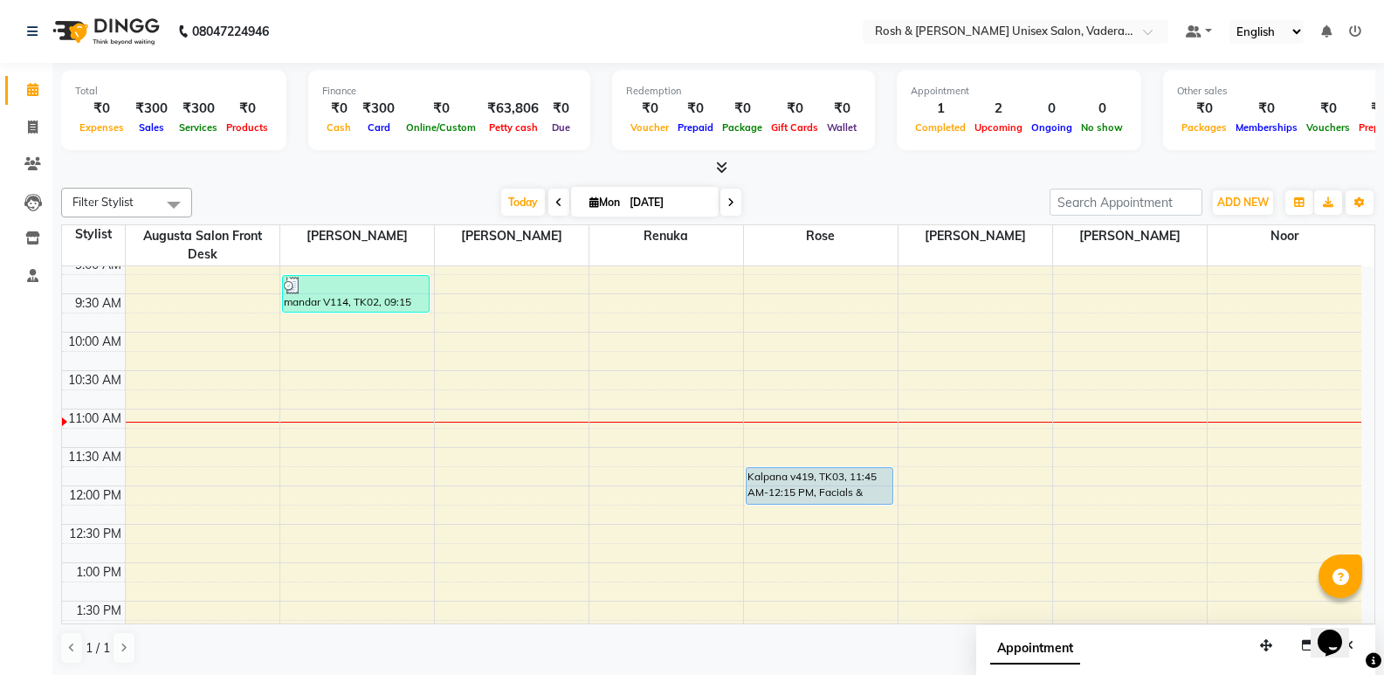
click at [718, 158] on div "Total ₹0 Expenses ₹300 Sales ₹300 Services ₹0 Products Finance ₹0 Cash ₹300 Car…" at bounding box center [718, 120] width 1315 height 114
click at [725, 167] on icon at bounding box center [721, 167] width 11 height 13
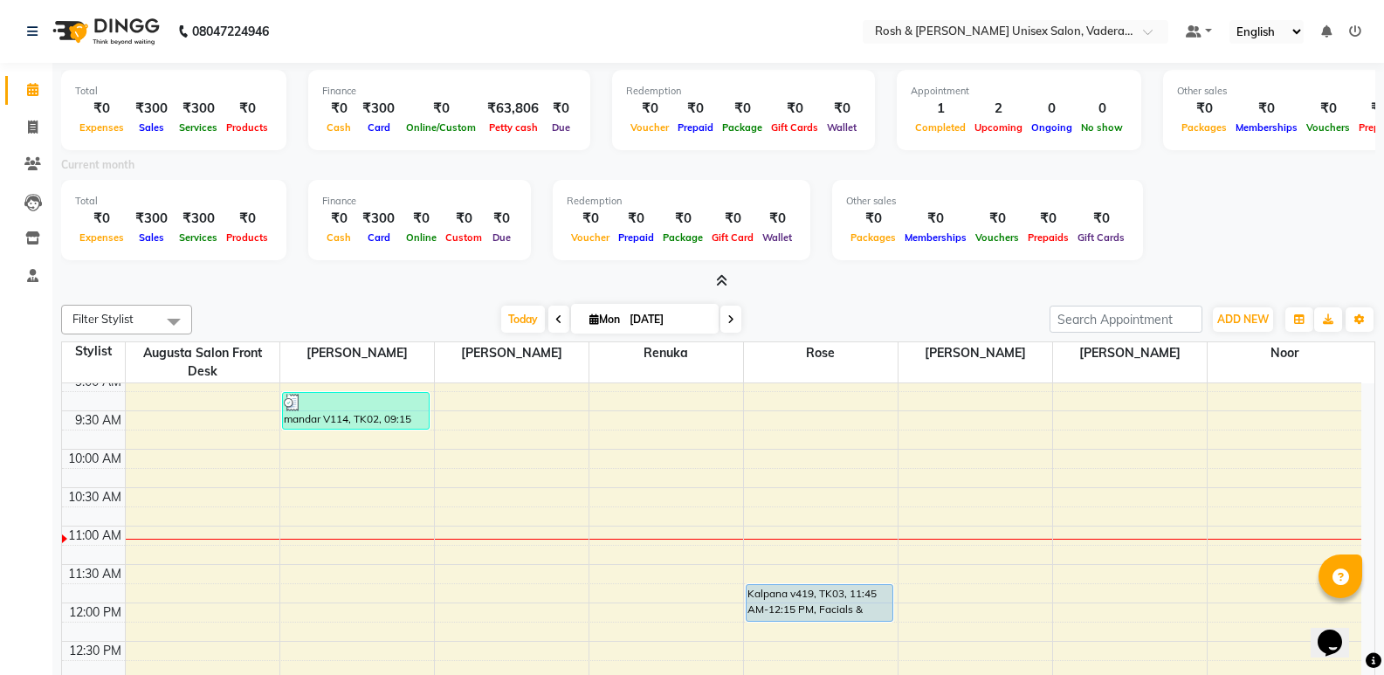
click at [724, 282] on icon at bounding box center [721, 280] width 11 height 13
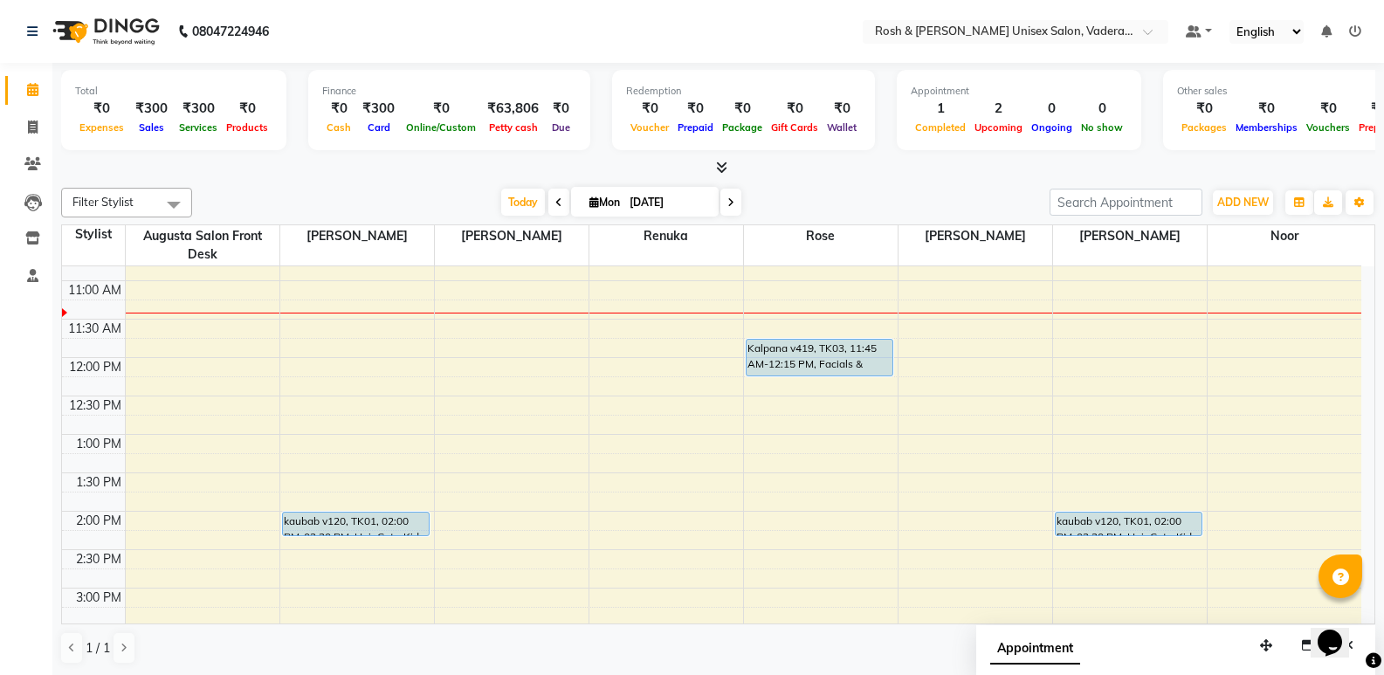
scroll to position [175, 0]
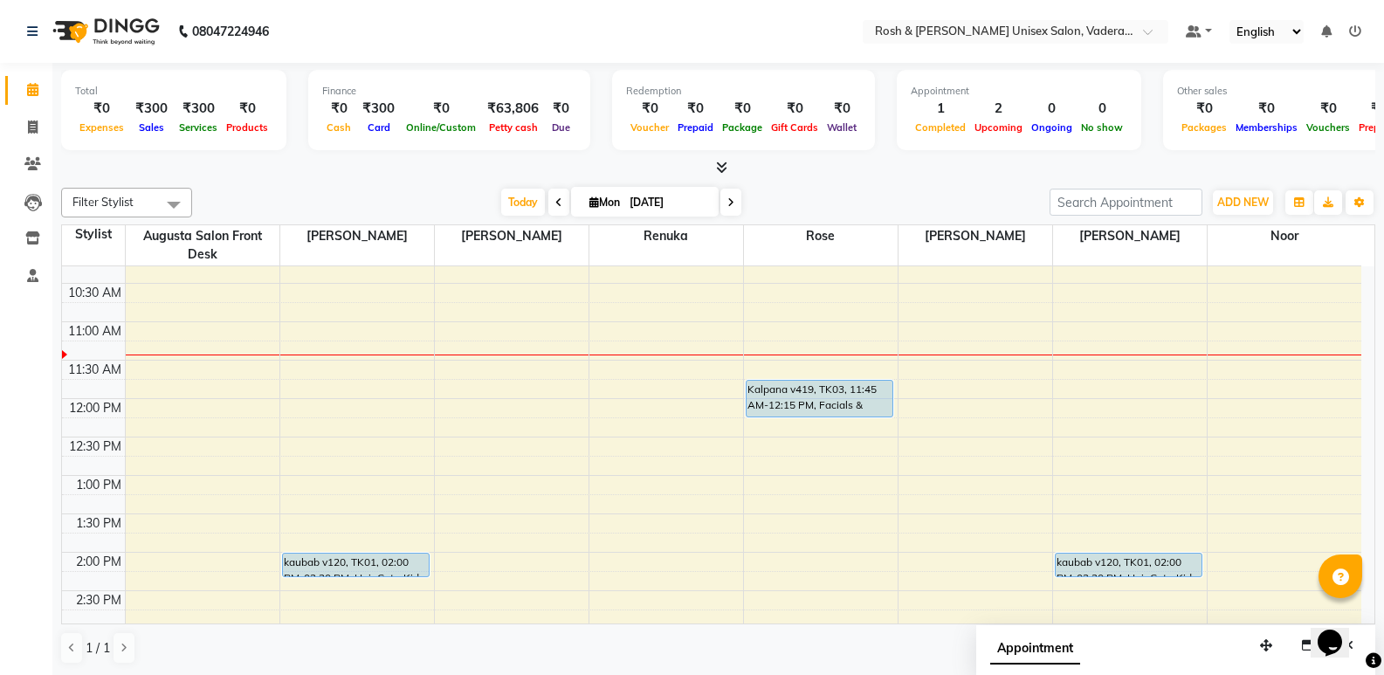
click at [1108, 401] on div "8:00 AM 8:30 AM 9:00 AM 9:30 AM 10:00 AM 10:30 AM 11:00 AM 11:30 AM 12:00 PM 12…" at bounding box center [712, 591] width 1300 height 998
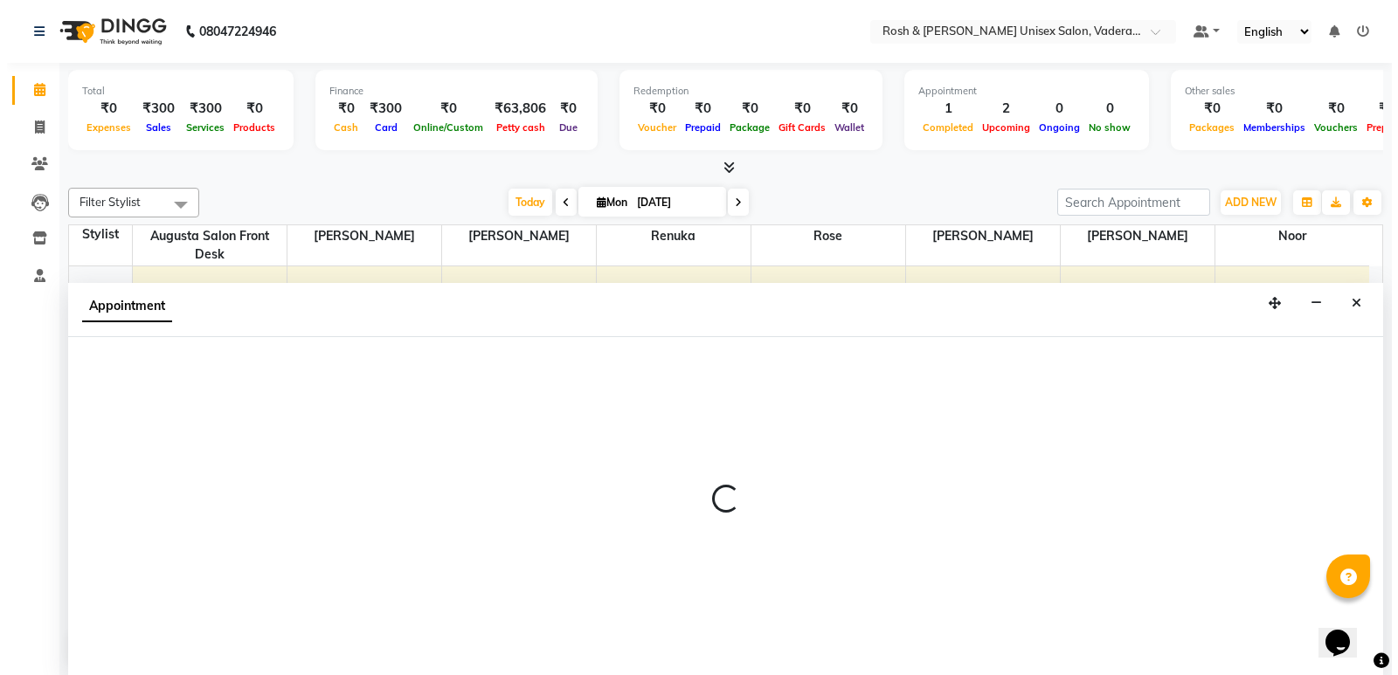
scroll to position [1, 0]
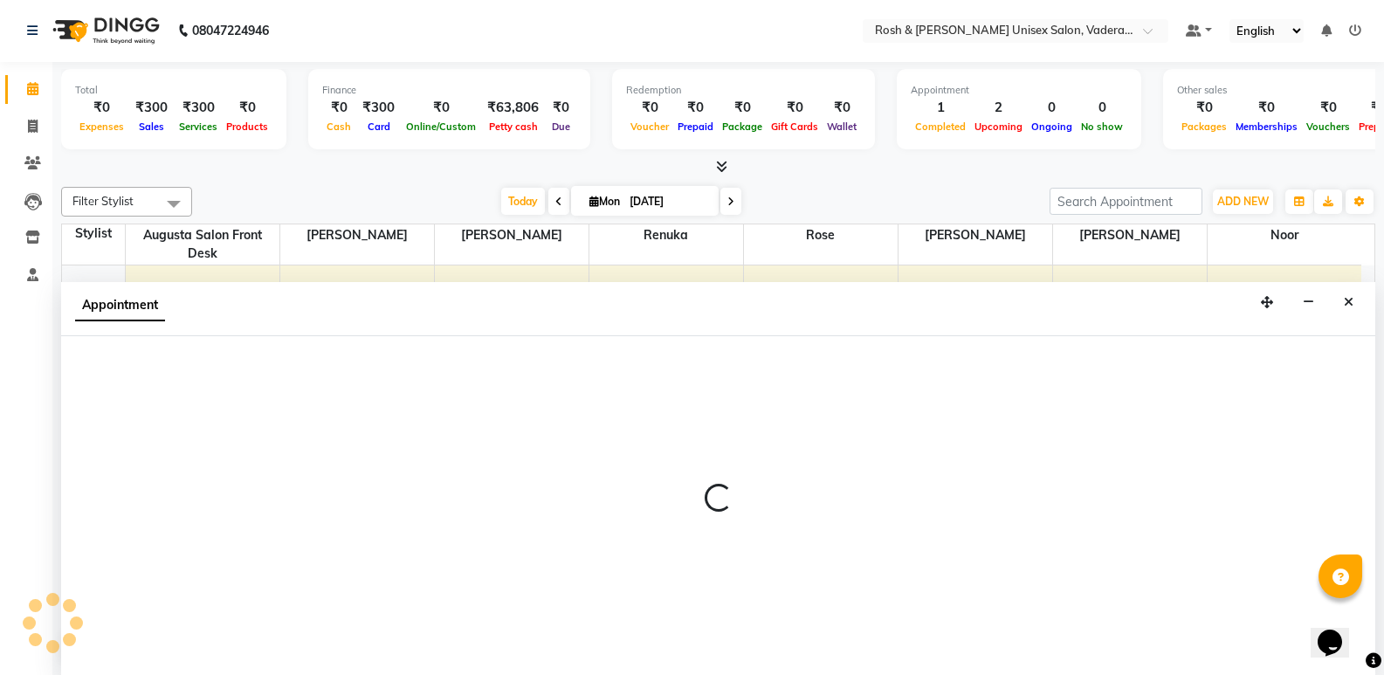
select select "87618"
select select "tentative"
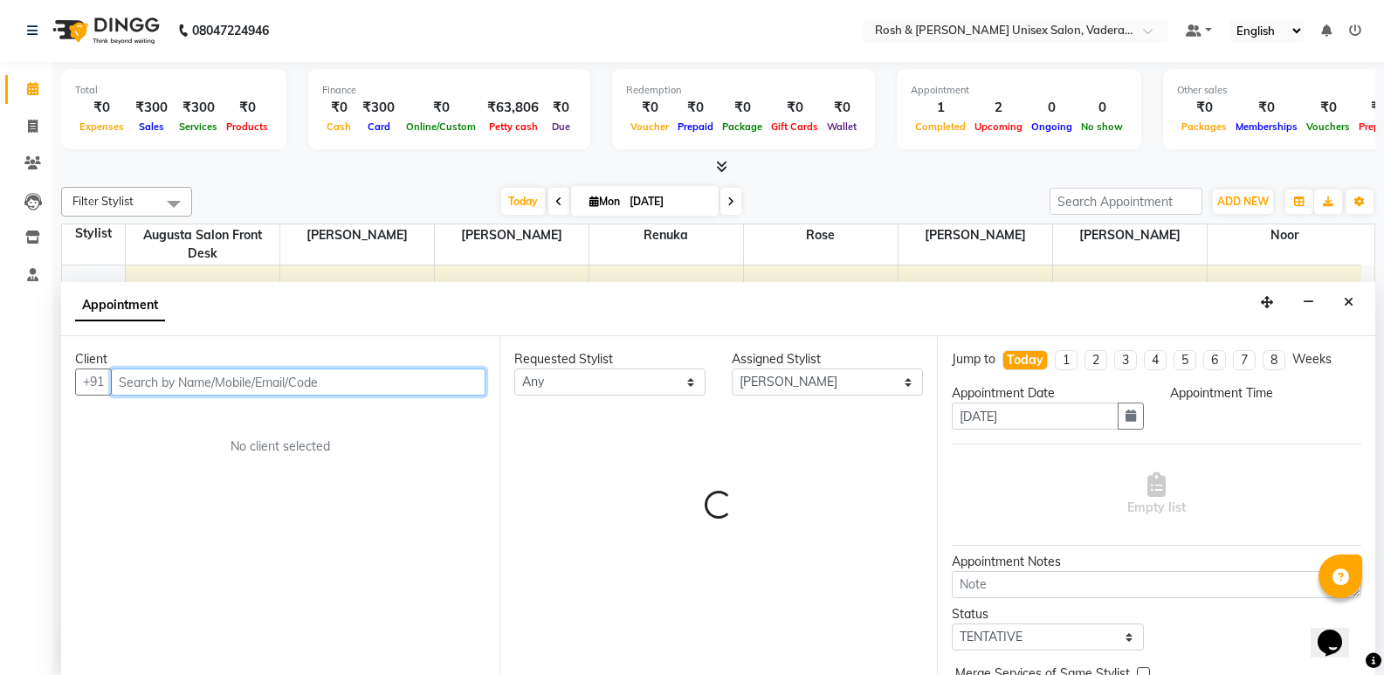
select select "720"
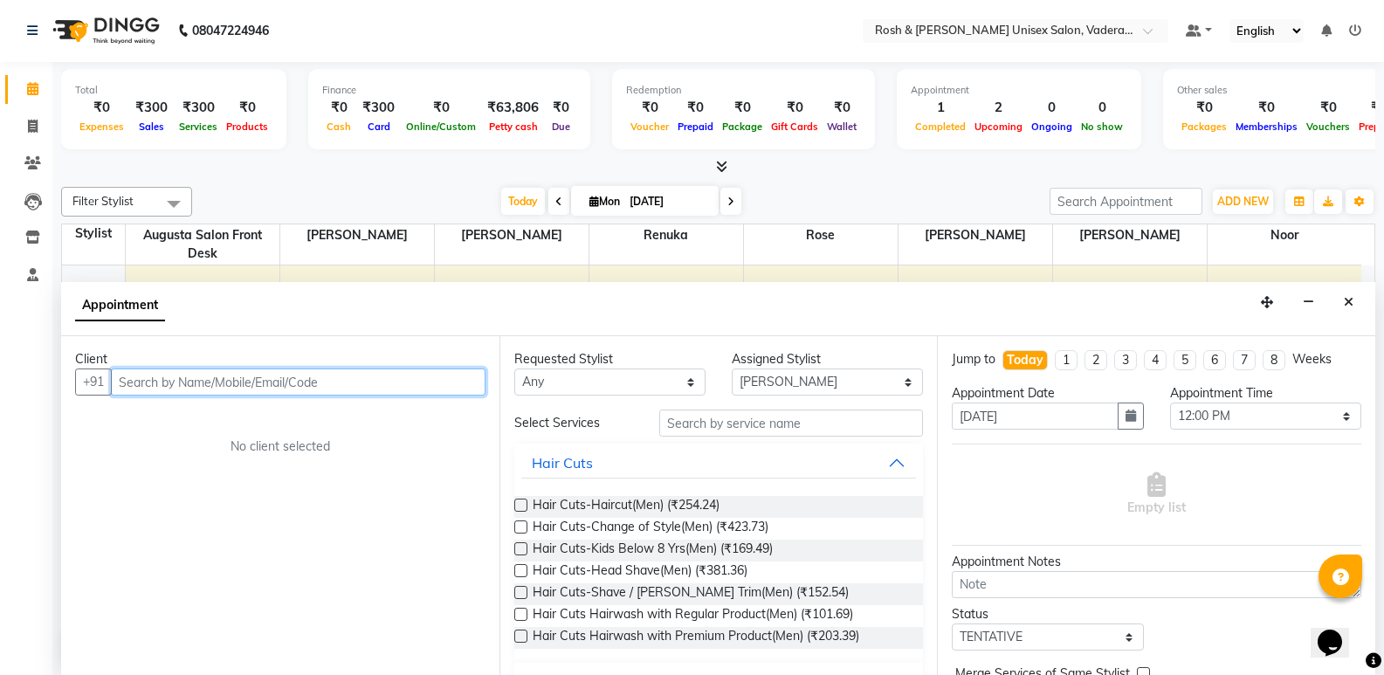
click at [253, 380] on input "text" at bounding box center [298, 382] width 375 height 27
type input "8951297410"
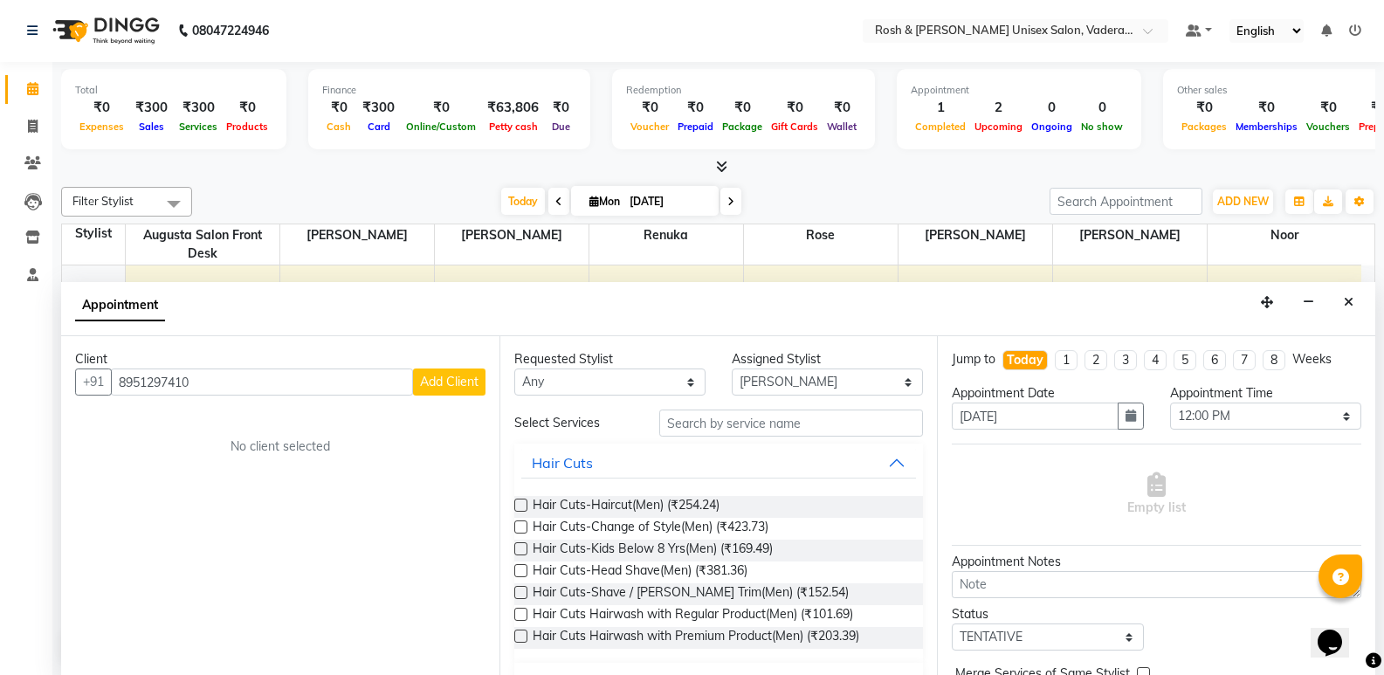
click at [472, 376] on span "Add Client" at bounding box center [449, 382] width 59 height 16
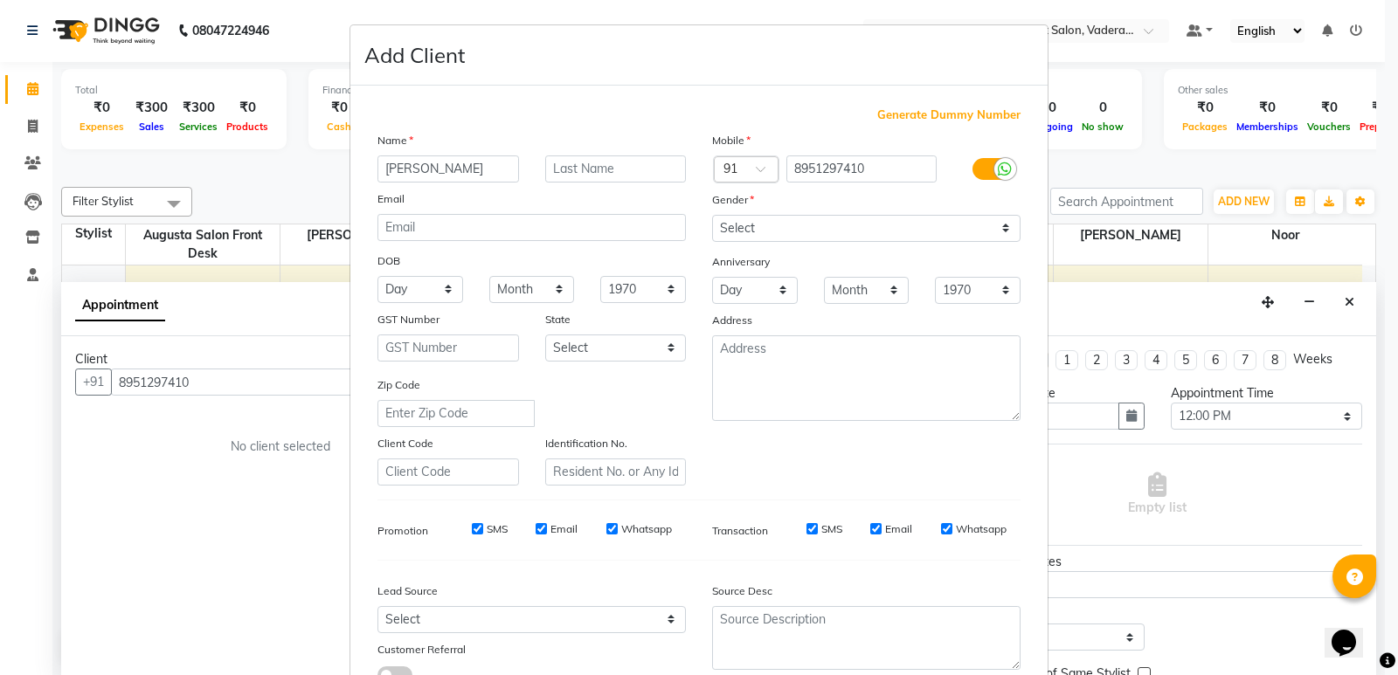
type input "[PERSON_NAME]"
click at [604, 167] on input "text" at bounding box center [616, 168] width 142 height 27
type input "V105"
drag, startPoint x: 740, startPoint y: 226, endPoint x: 738, endPoint y: 241, distance: 15.0
click at [740, 226] on select "Select [DEMOGRAPHIC_DATA] [DEMOGRAPHIC_DATA] Other Prefer Not To Say" at bounding box center [866, 228] width 308 height 27
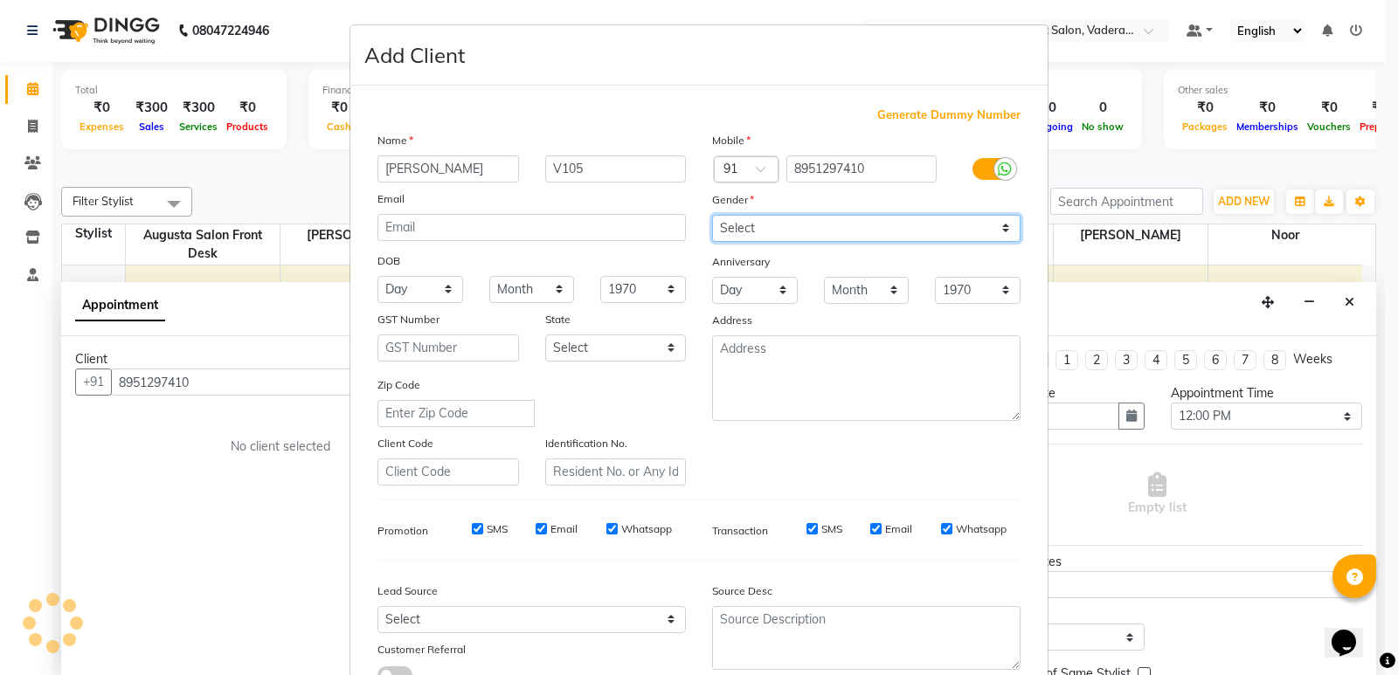
select select "[DEMOGRAPHIC_DATA]"
click at [712, 215] on select "Select [DEMOGRAPHIC_DATA] [DEMOGRAPHIC_DATA] Other Prefer Not To Say" at bounding box center [866, 228] width 308 height 27
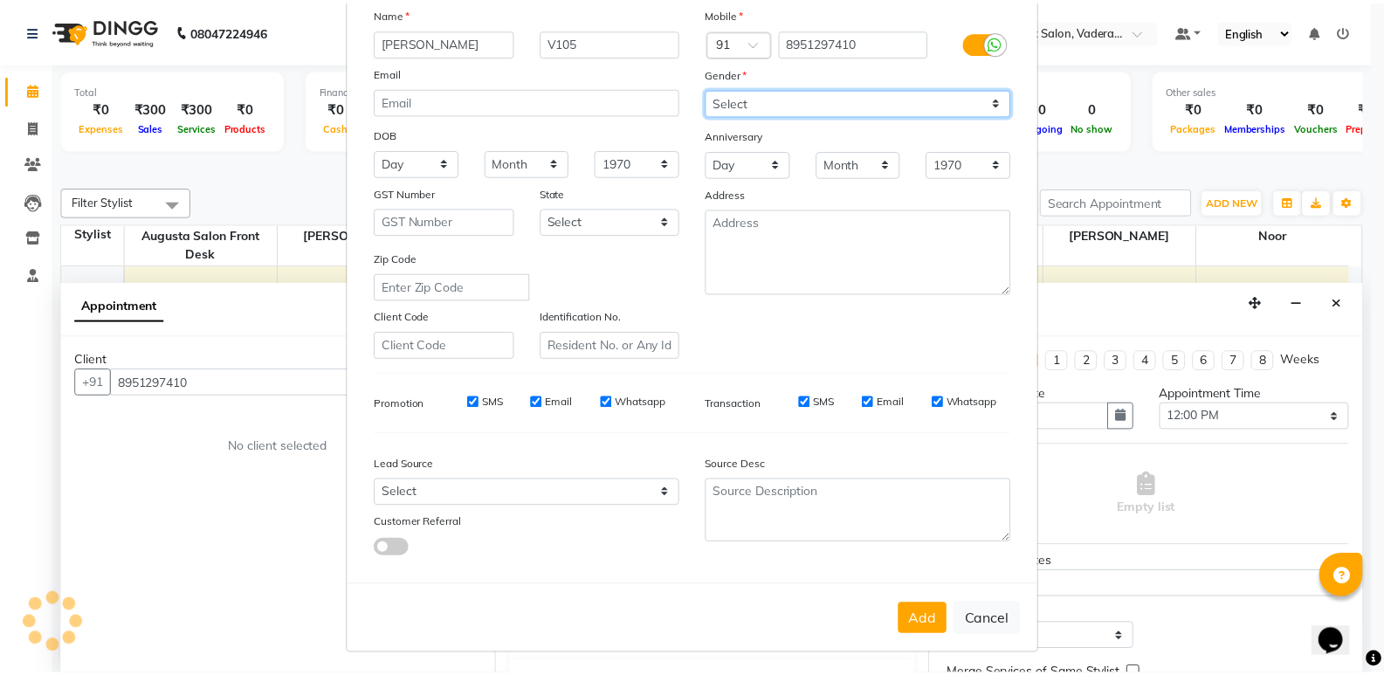
scroll to position [131, 0]
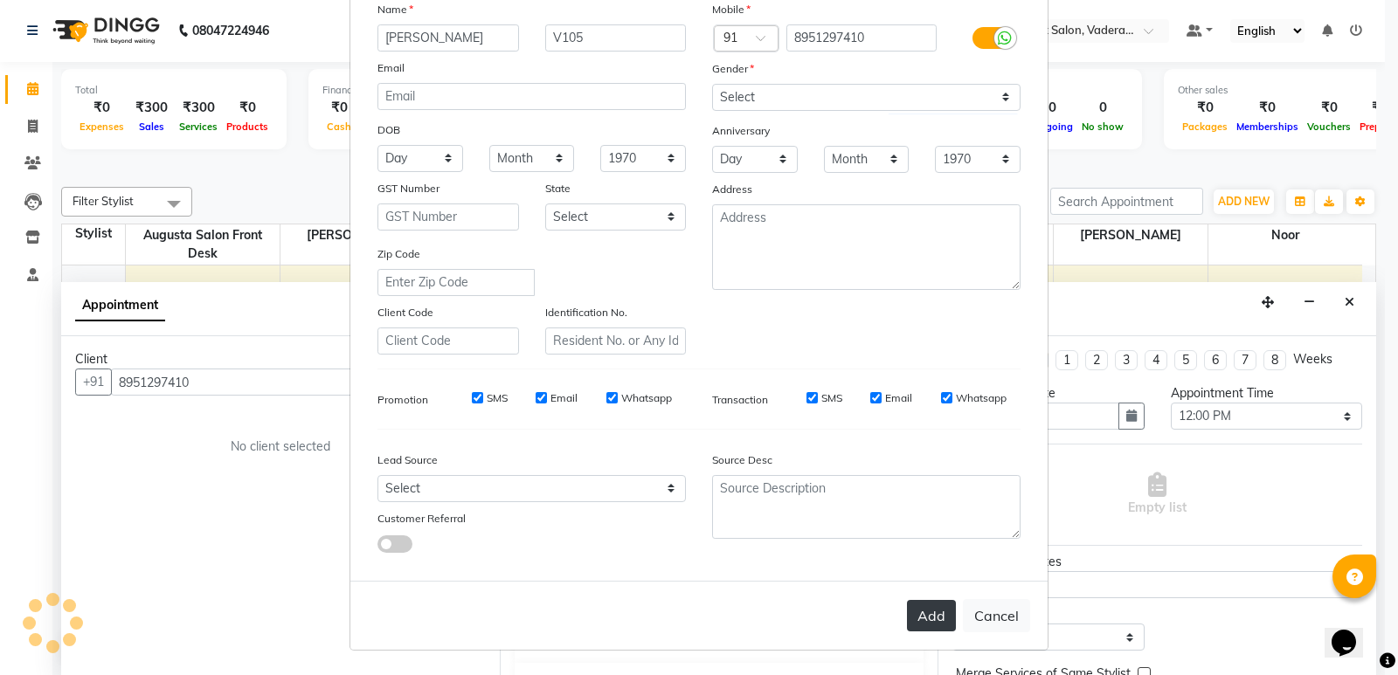
click at [927, 612] on button "Add" at bounding box center [931, 615] width 49 height 31
type input "89******10"
select select
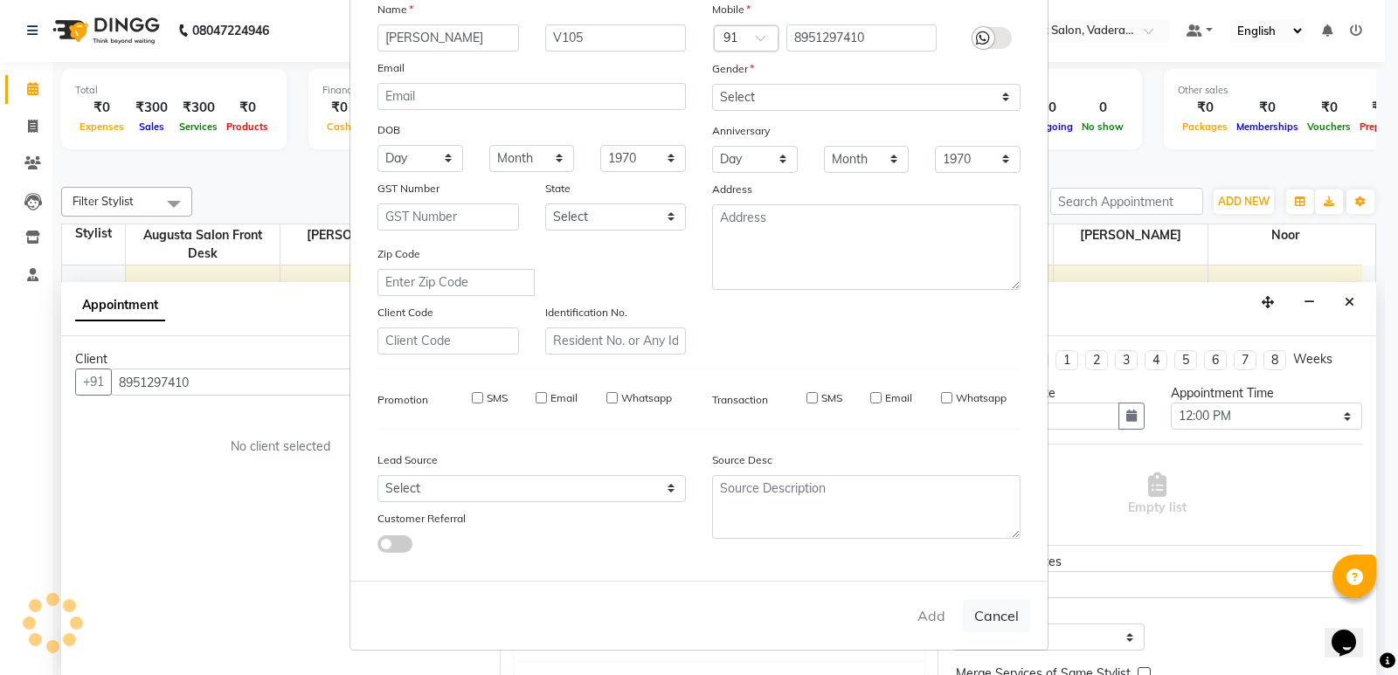
select select
checkbox input "false"
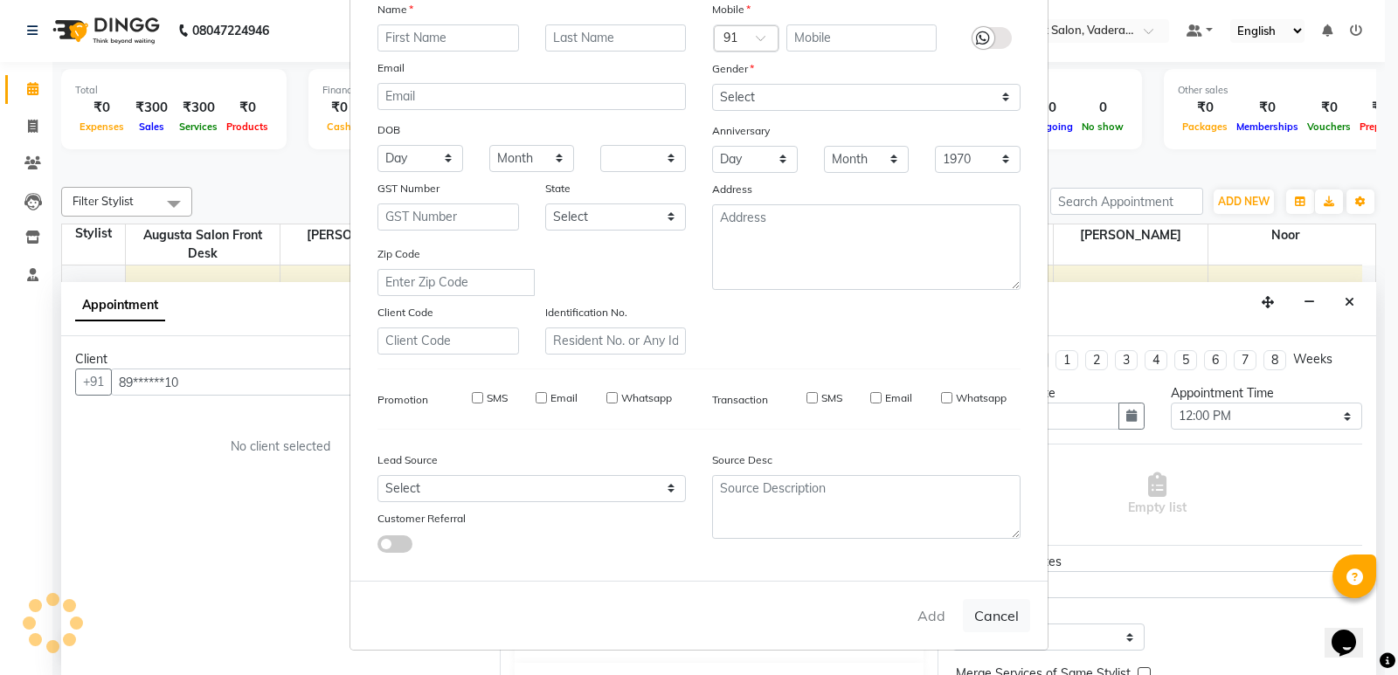
checkbox input "false"
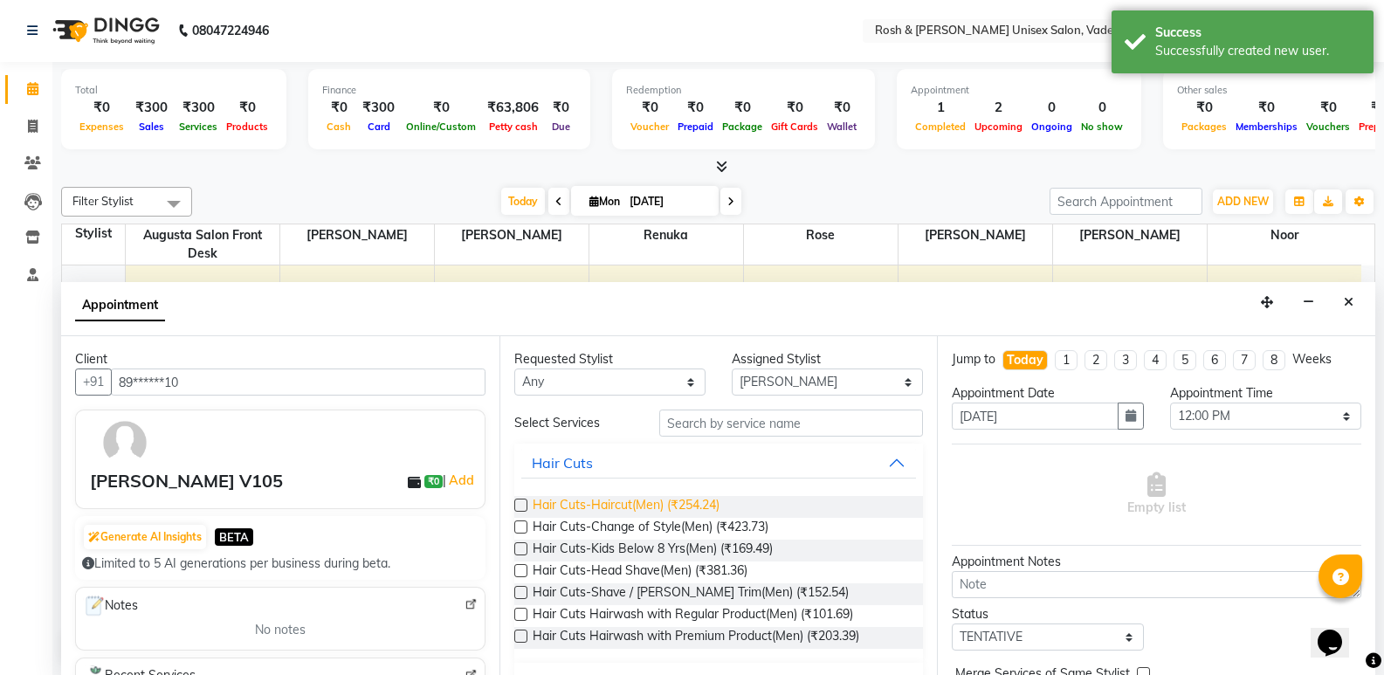
click at [657, 502] on span "Hair Cuts-Haircut(Men) (₹254.24)" at bounding box center [626, 507] width 187 height 22
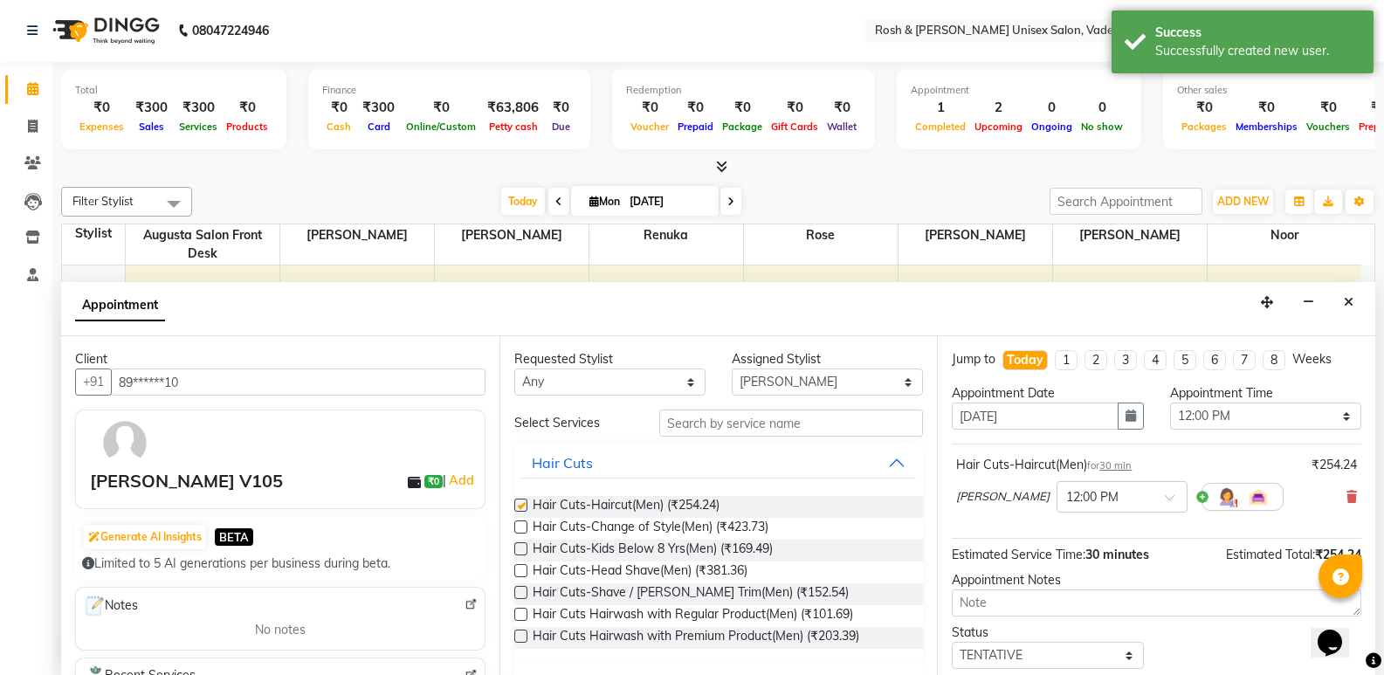
checkbox input "false"
click at [1019, 649] on select "Select TENTATIVE CONFIRM CHECK-IN UPCOMING" at bounding box center [1047, 655] width 191 height 27
select select "upcoming"
click at [952, 642] on select "Select TENTATIVE CONFIRM CHECK-IN UPCOMING" at bounding box center [1047, 655] width 191 height 27
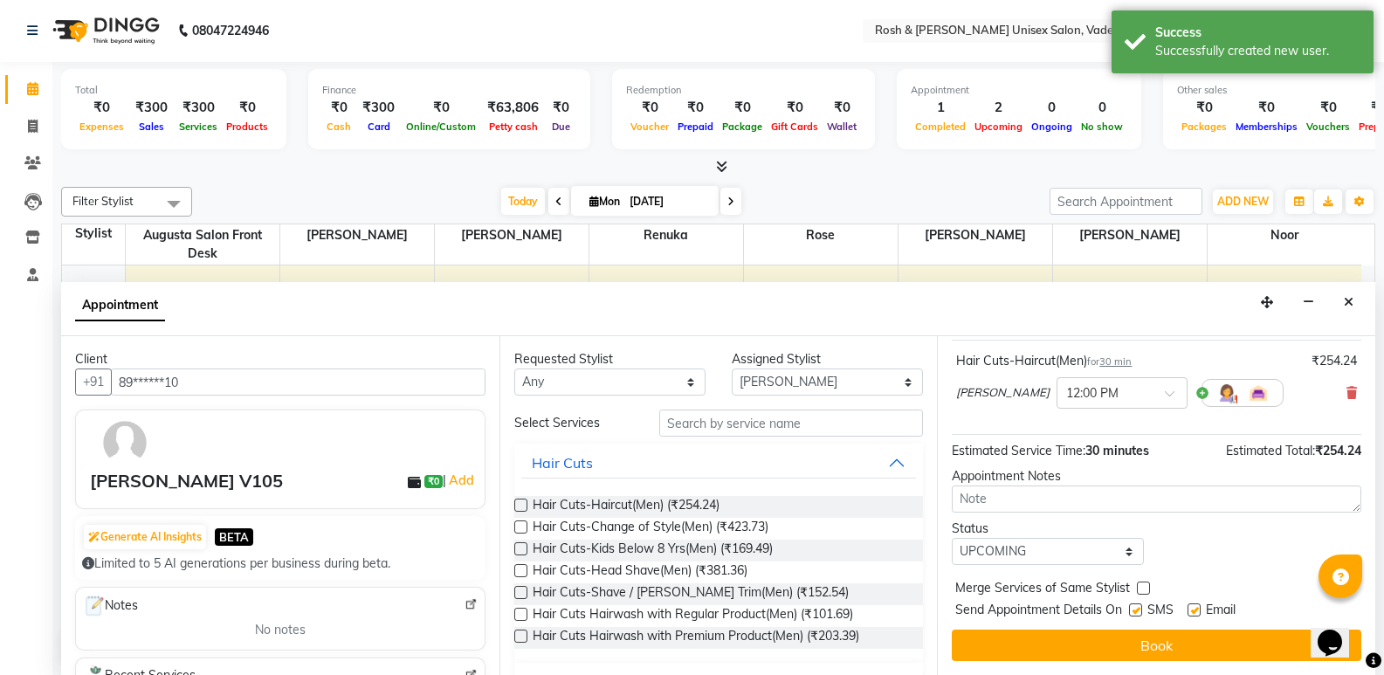
click at [1129, 634] on button "Book" at bounding box center [1157, 645] width 410 height 31
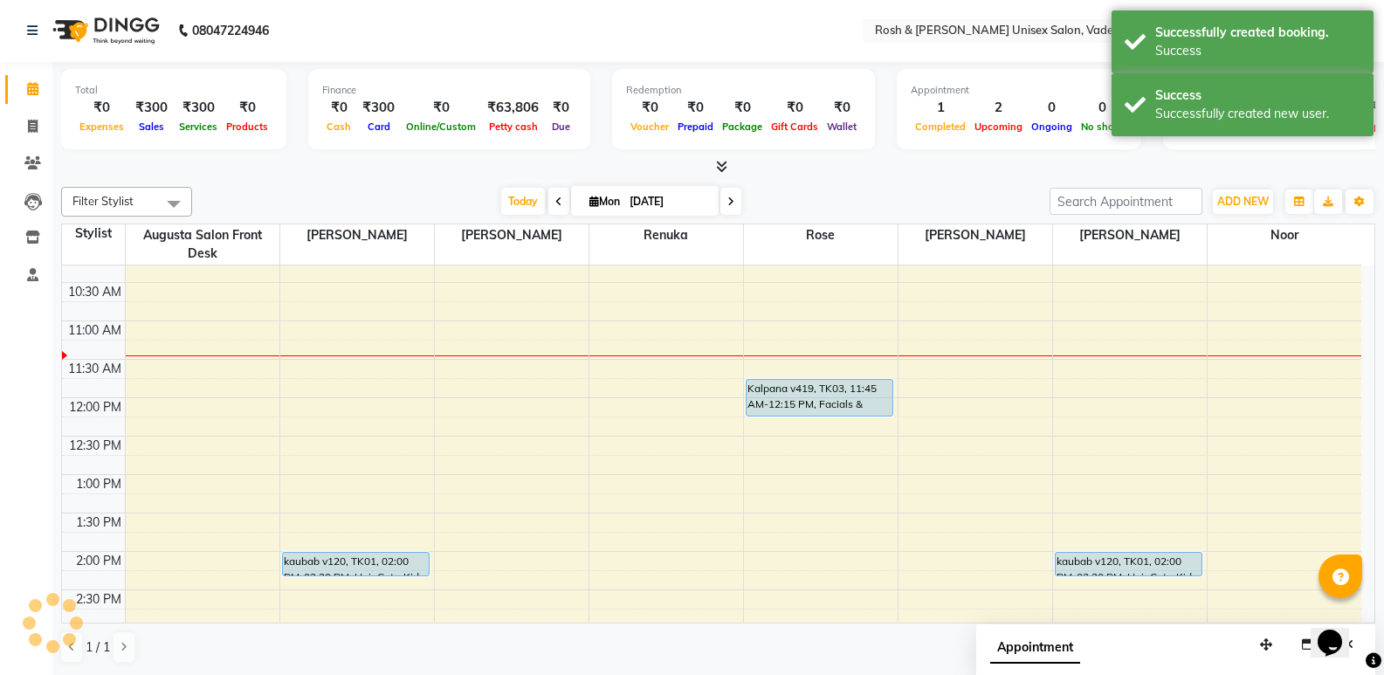
scroll to position [0, 0]
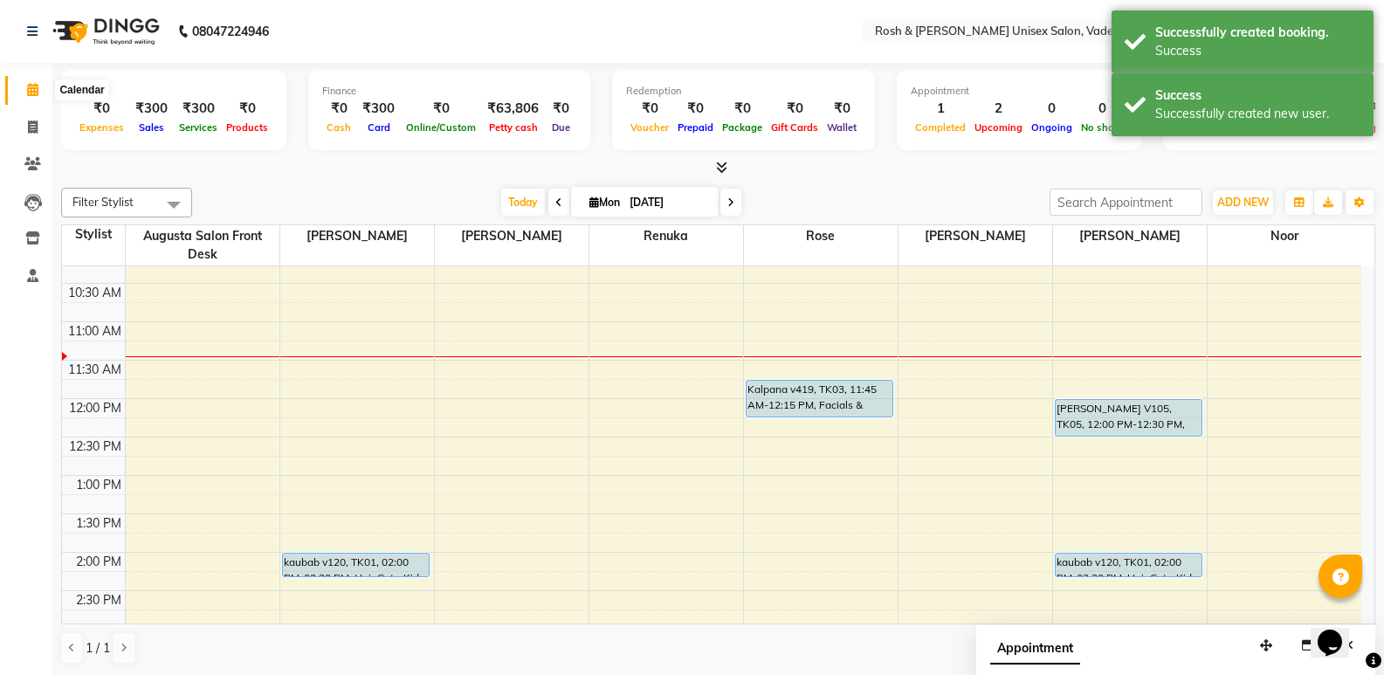
click at [35, 90] on icon at bounding box center [32, 89] width 11 height 13
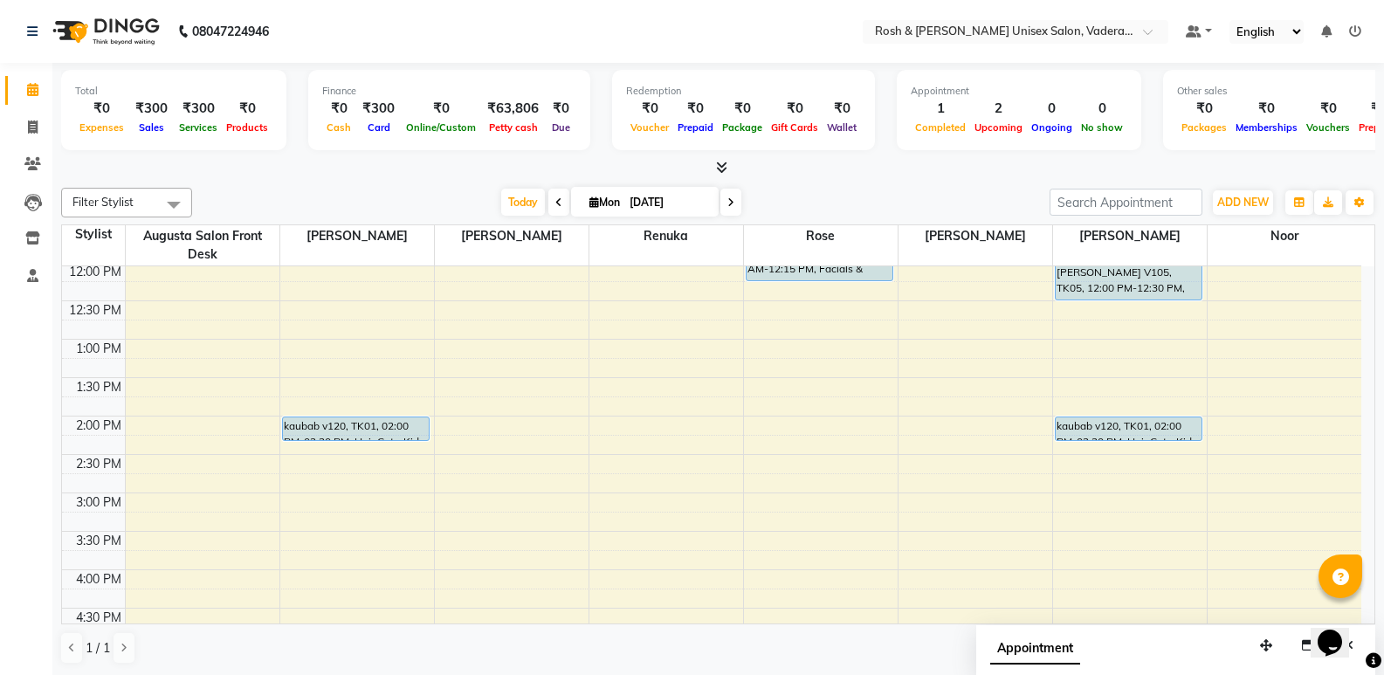
scroll to position [204, 0]
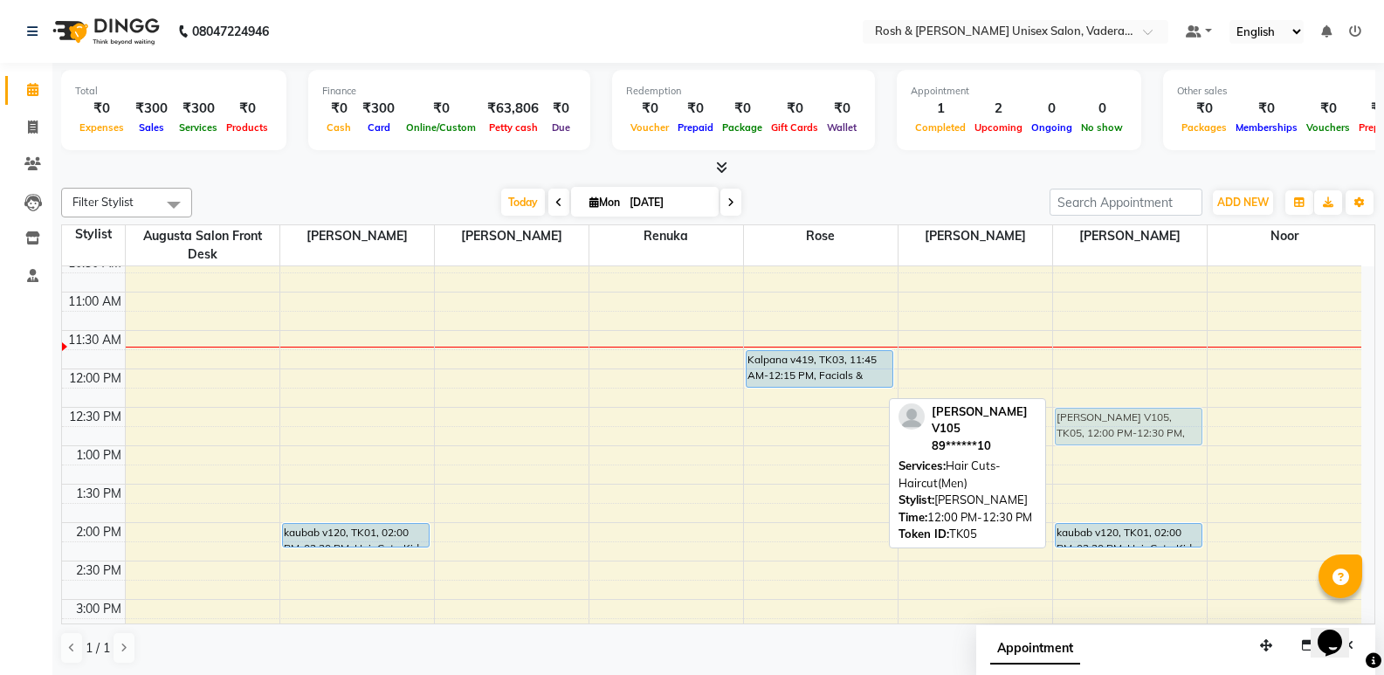
drag, startPoint x: 1108, startPoint y: 383, endPoint x: 1115, endPoint y: 418, distance: 36.5
click at [1115, 418] on div "madhusudhan V105, TK05, 12:00 PM-12:30 PM, Hair Cuts-Haircut(Men) kaubab v120, …" at bounding box center [1130, 561] width 154 height 998
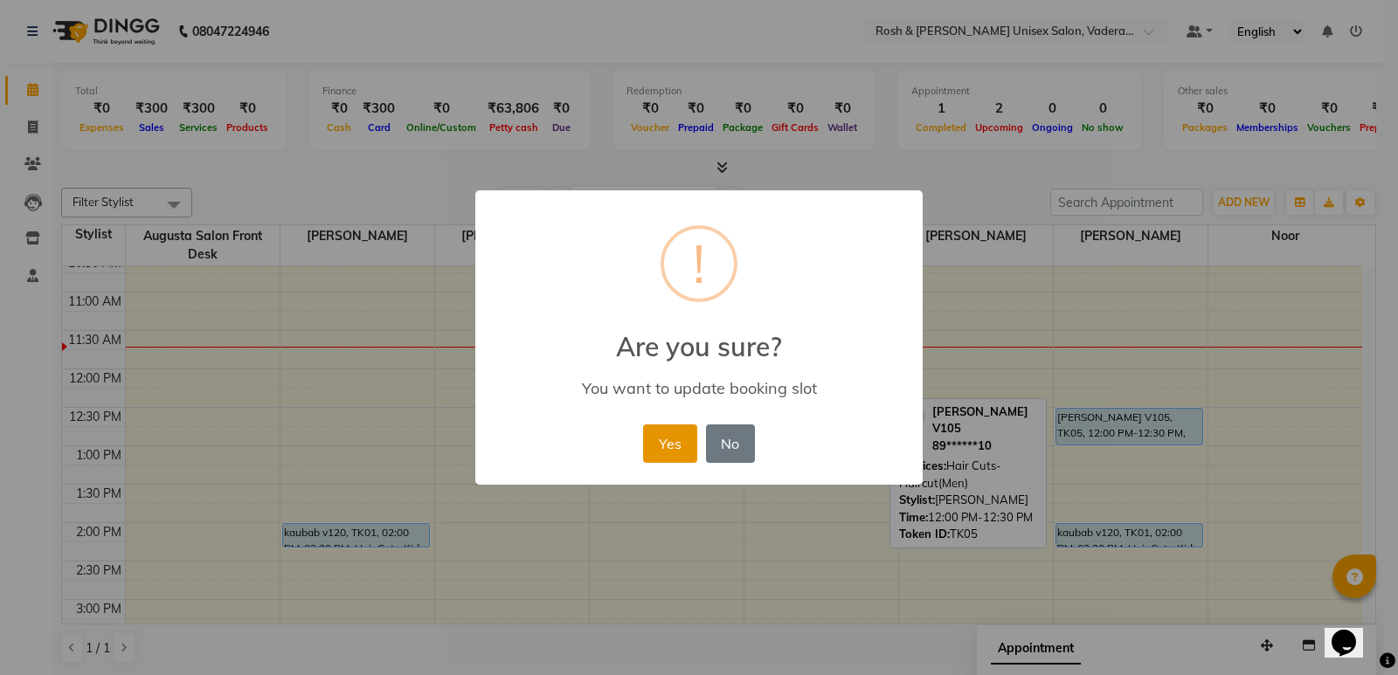
click at [665, 440] on button "Yes" at bounding box center [669, 444] width 53 height 38
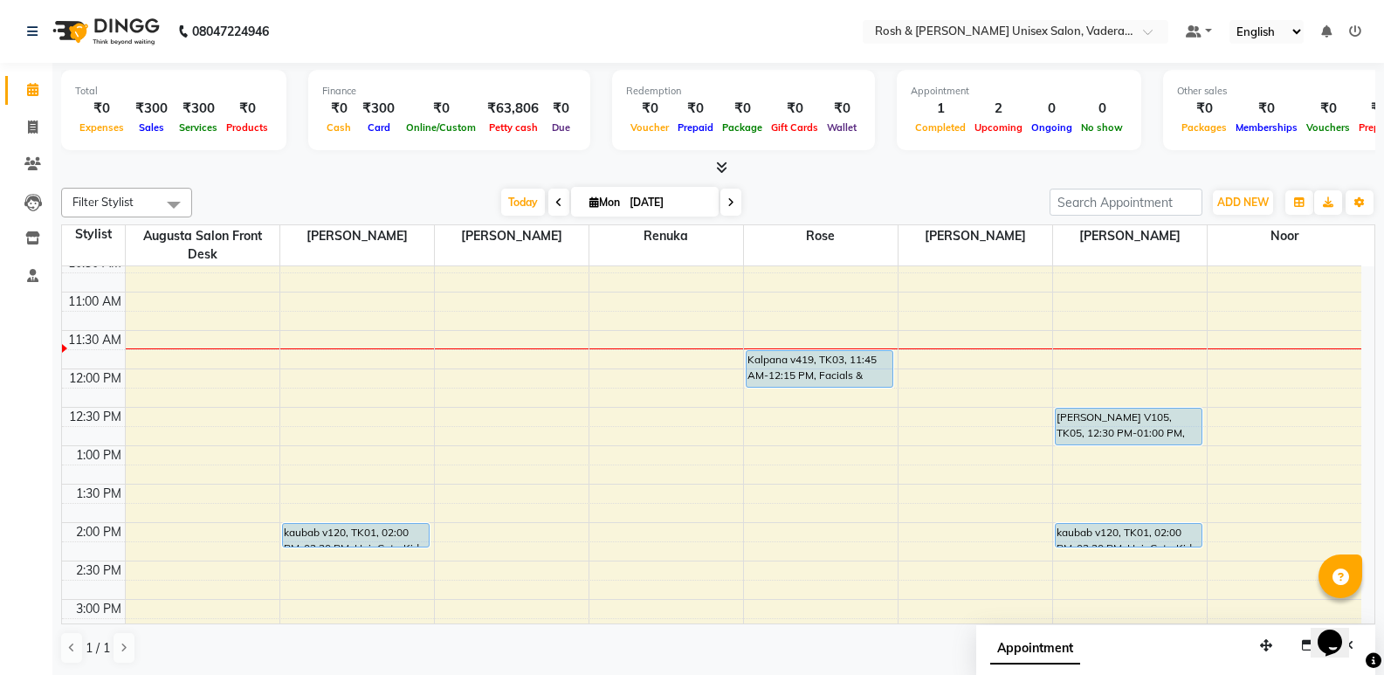
click at [735, 197] on span at bounding box center [731, 202] width 21 height 27
type input "02-09-2025"
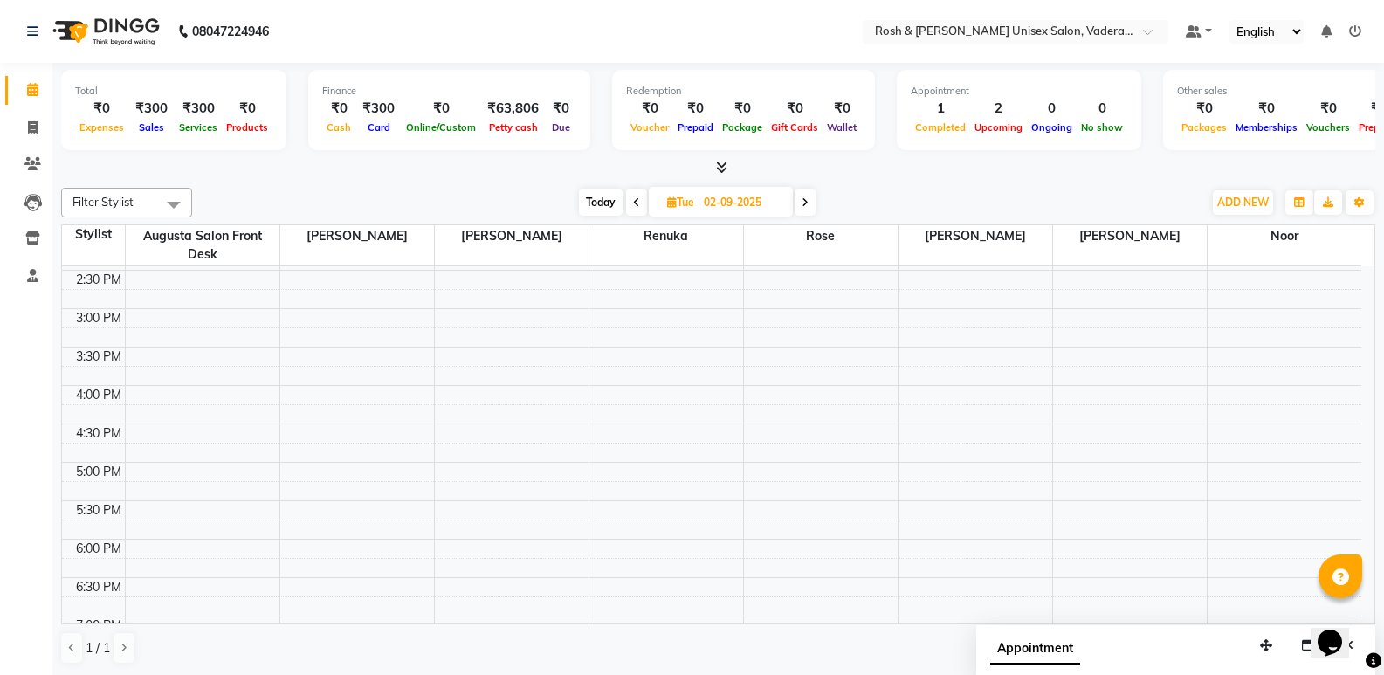
scroll to position [406, 0]
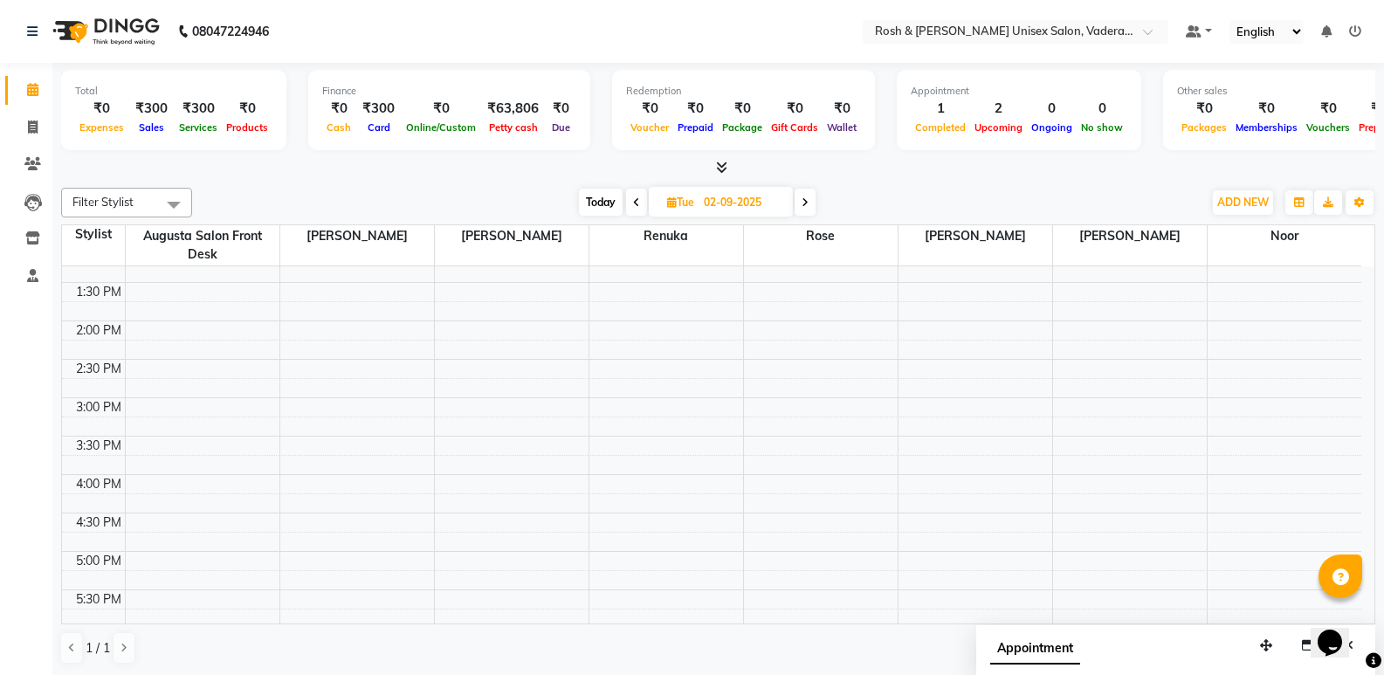
click at [958, 358] on div "8:00 AM 8:30 AM 9:00 AM 9:30 AM 10:00 AM 10:30 AM 11:00 AM 11:30 AM 12:00 PM 12…" at bounding box center [712, 359] width 1300 height 998
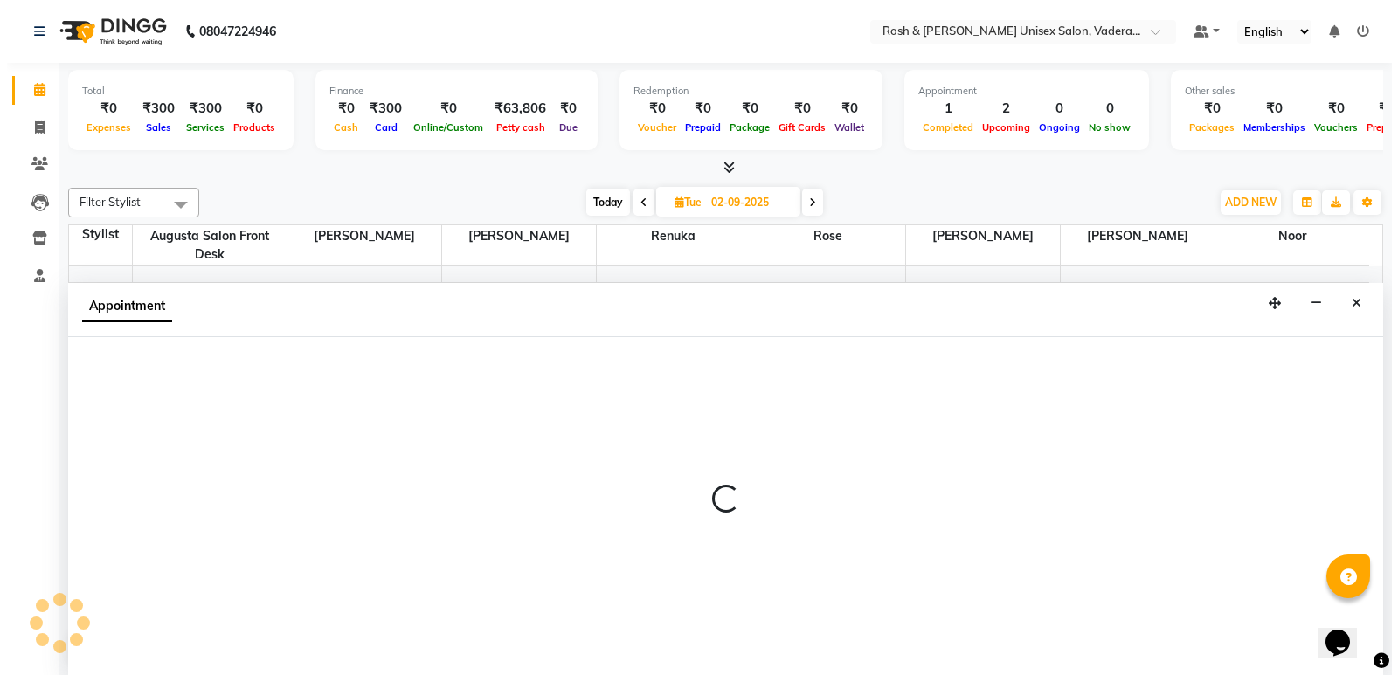
scroll to position [1, 0]
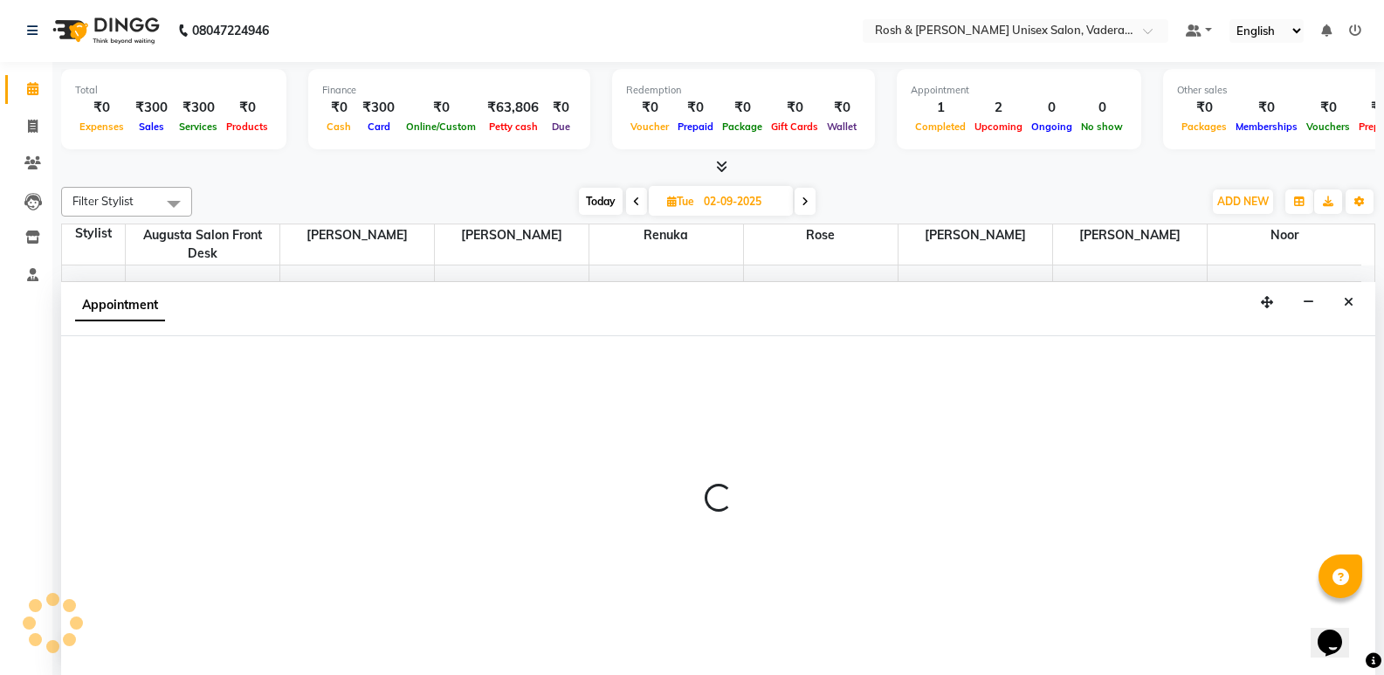
select select "87537"
select select "tentative"
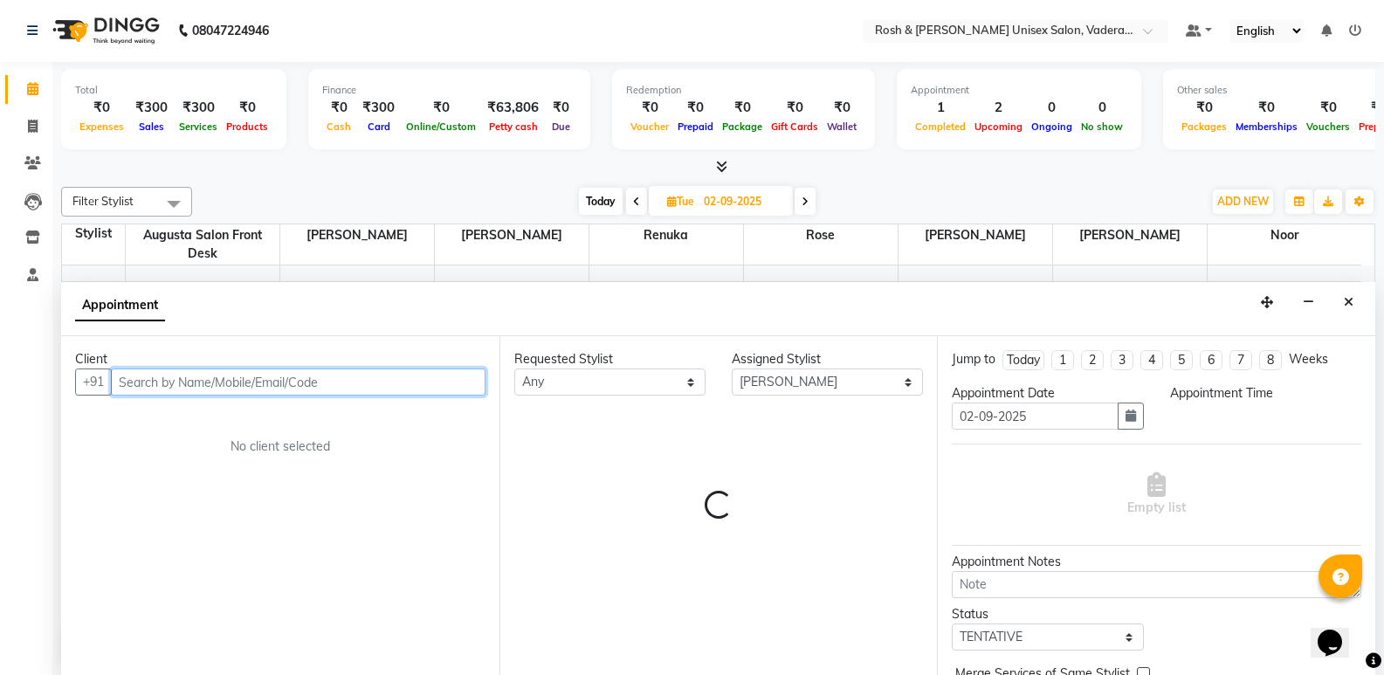
select select "855"
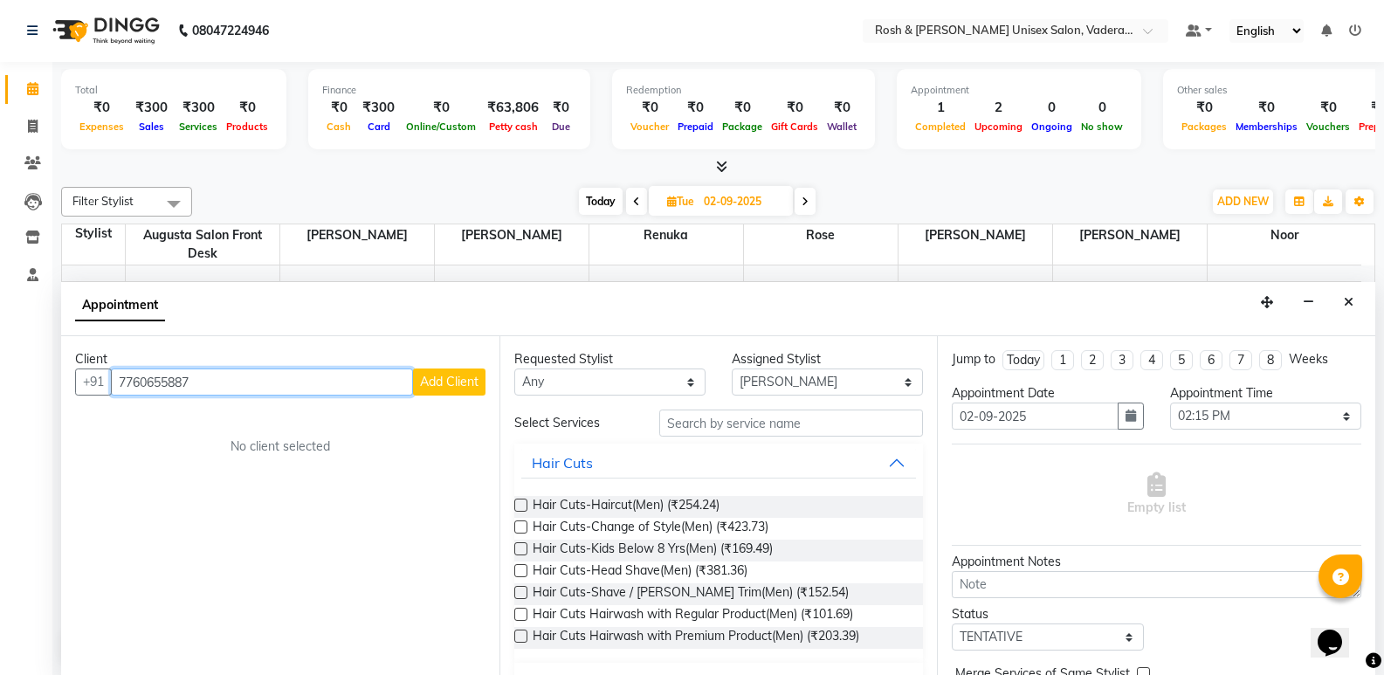
type input "7760655887"
click at [431, 386] on span "Add Client" at bounding box center [449, 382] width 59 height 16
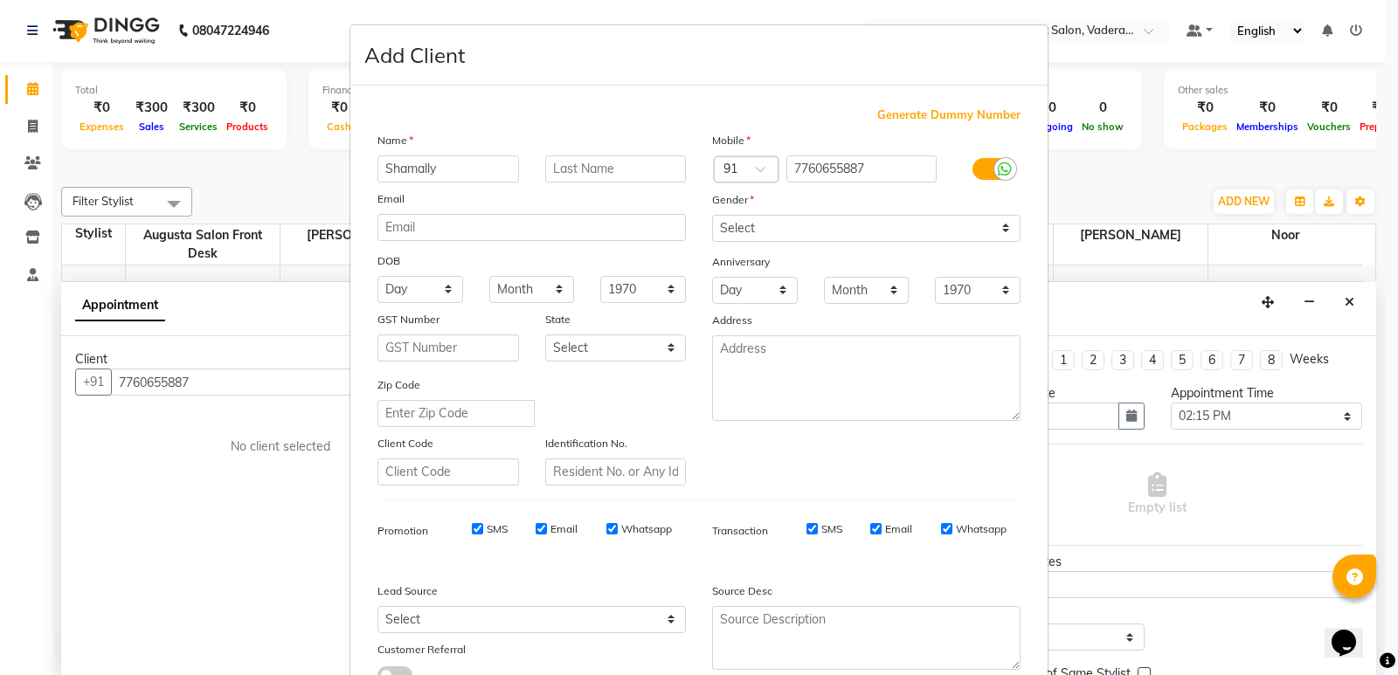
type input "Shamally"
click at [671, 172] on input "text" at bounding box center [616, 168] width 142 height 27
type input "V56"
drag, startPoint x: 840, startPoint y: 217, endPoint x: 829, endPoint y: 226, distance: 14.3
click at [840, 217] on select "Select [DEMOGRAPHIC_DATA] [DEMOGRAPHIC_DATA] Other Prefer Not To Say" at bounding box center [866, 228] width 308 height 27
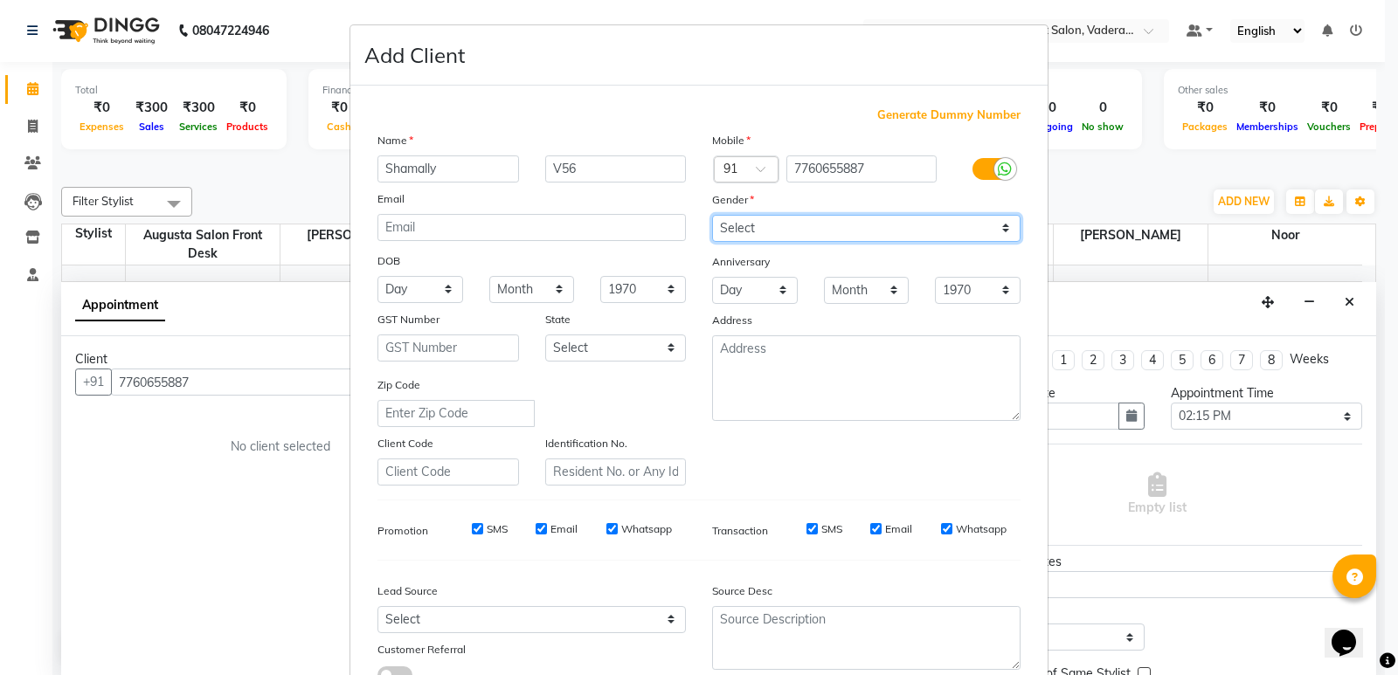
select select "[DEMOGRAPHIC_DATA]"
click at [712, 215] on select "Select [DEMOGRAPHIC_DATA] [DEMOGRAPHIC_DATA] Other Prefer Not To Say" at bounding box center [866, 228] width 308 height 27
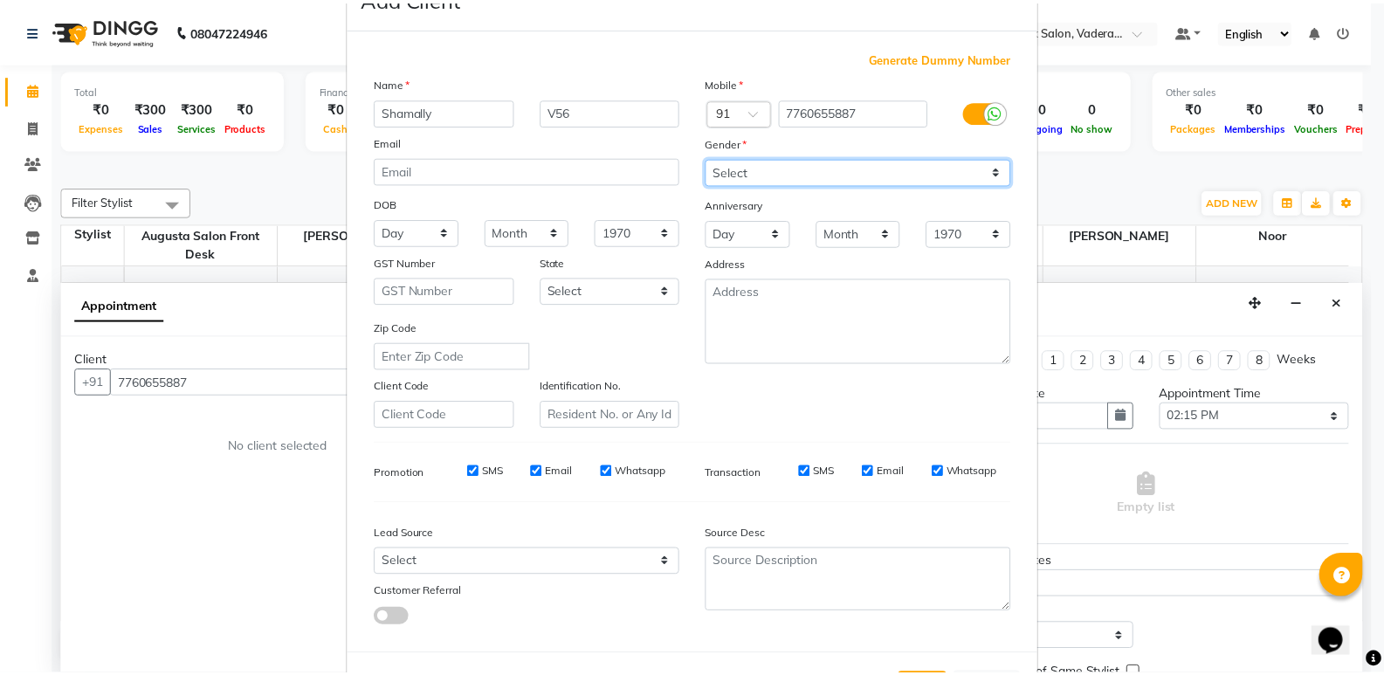
scroll to position [131, 0]
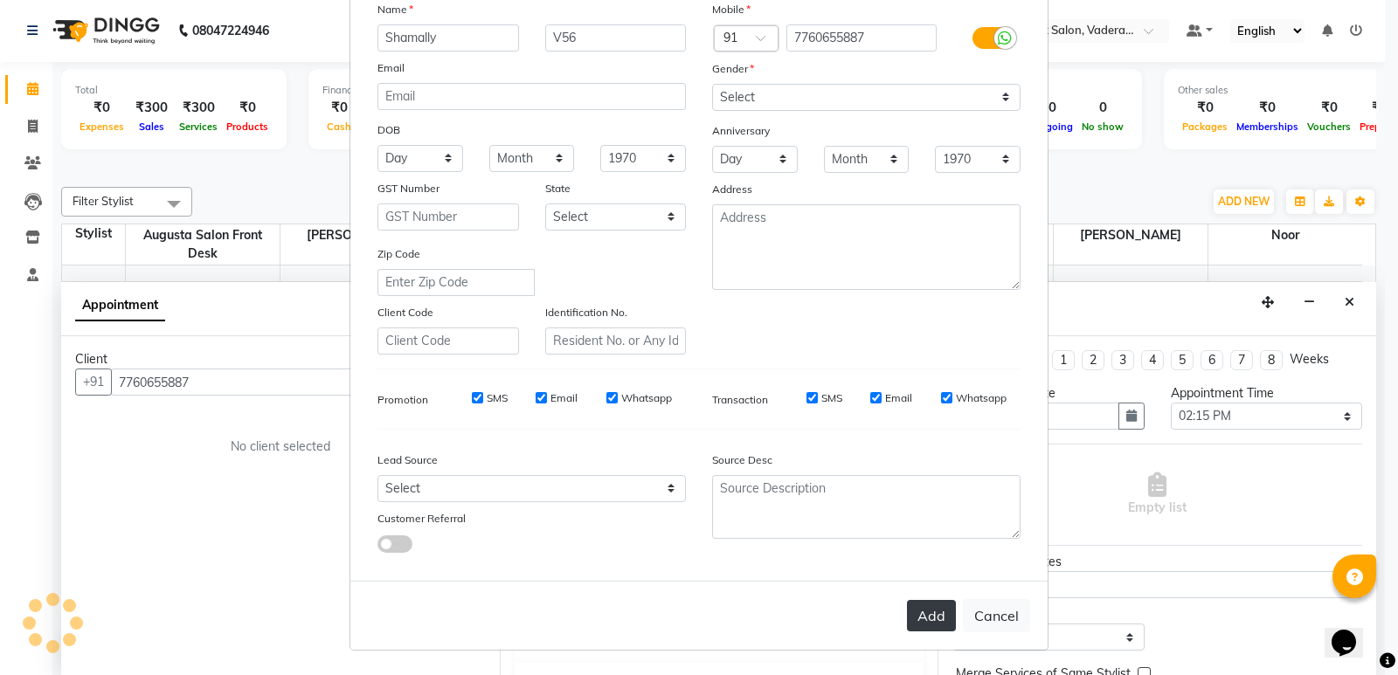
click at [927, 602] on button "Add" at bounding box center [931, 615] width 49 height 31
type input "77******87"
select select
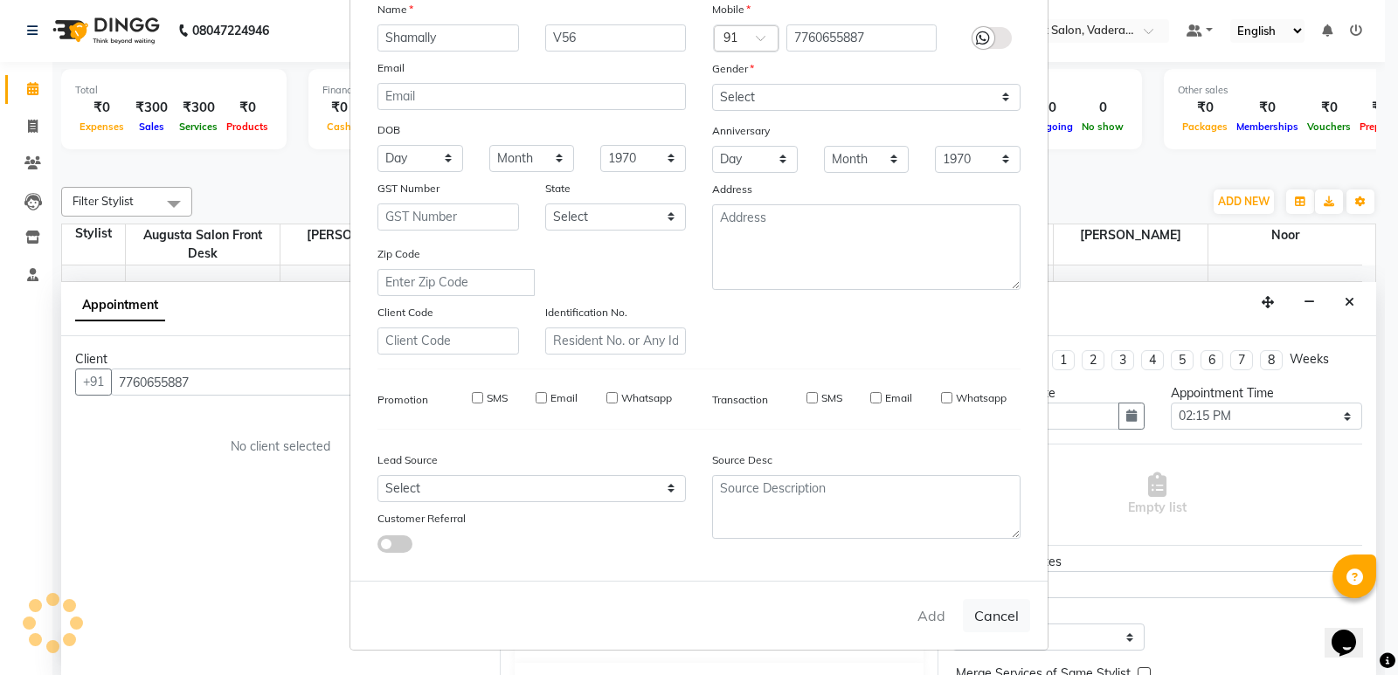
select select
checkbox input "false"
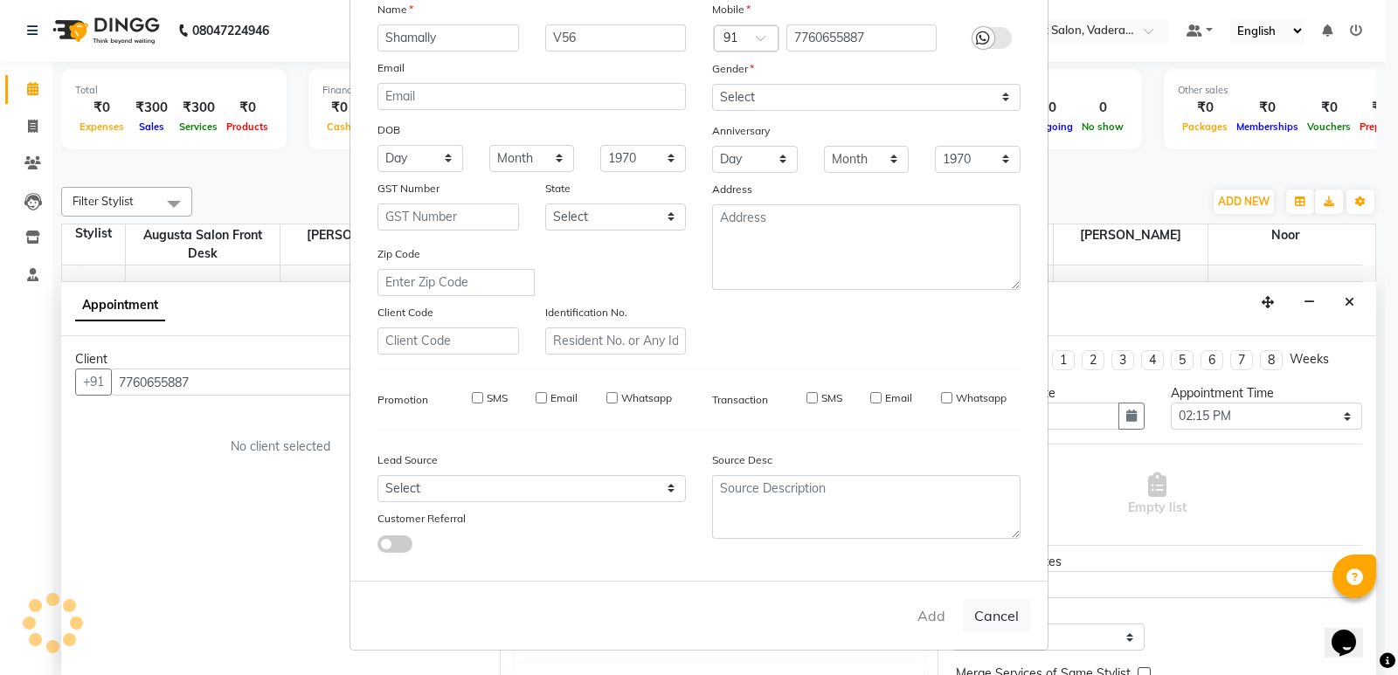
checkbox input "false"
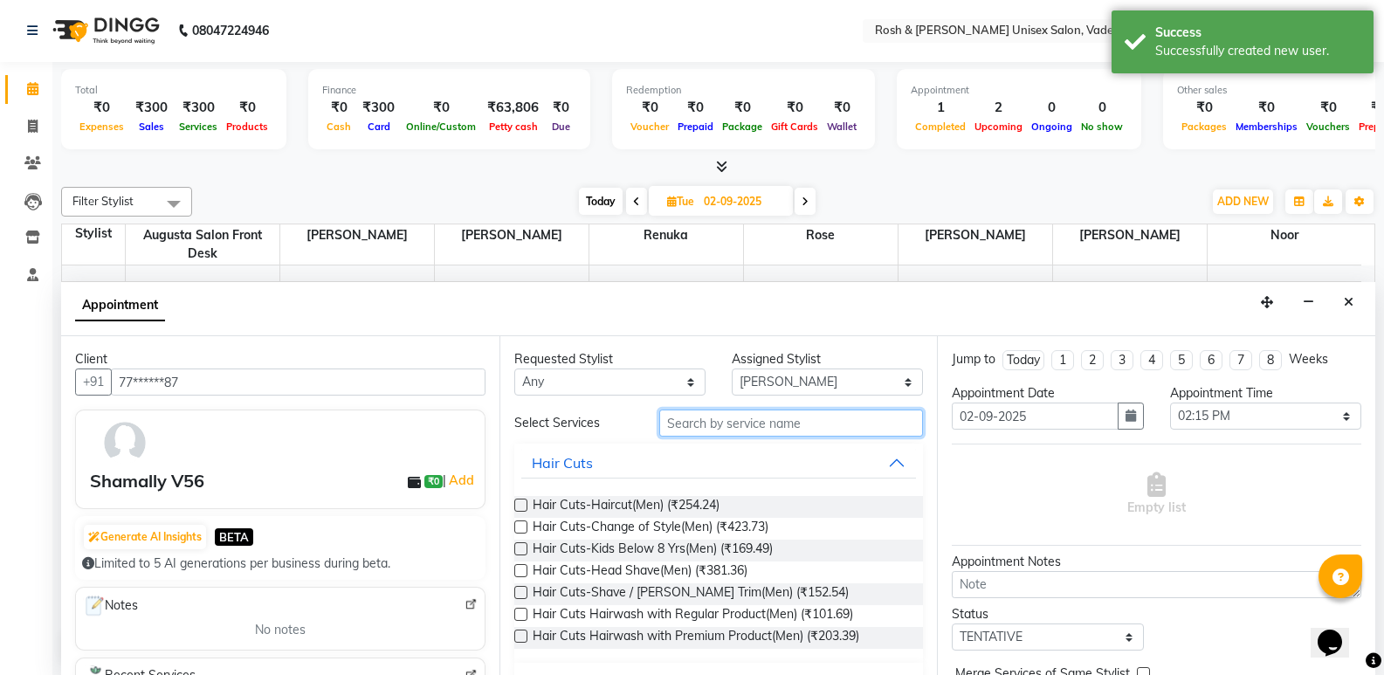
click at [703, 419] on input "text" at bounding box center [791, 423] width 264 height 27
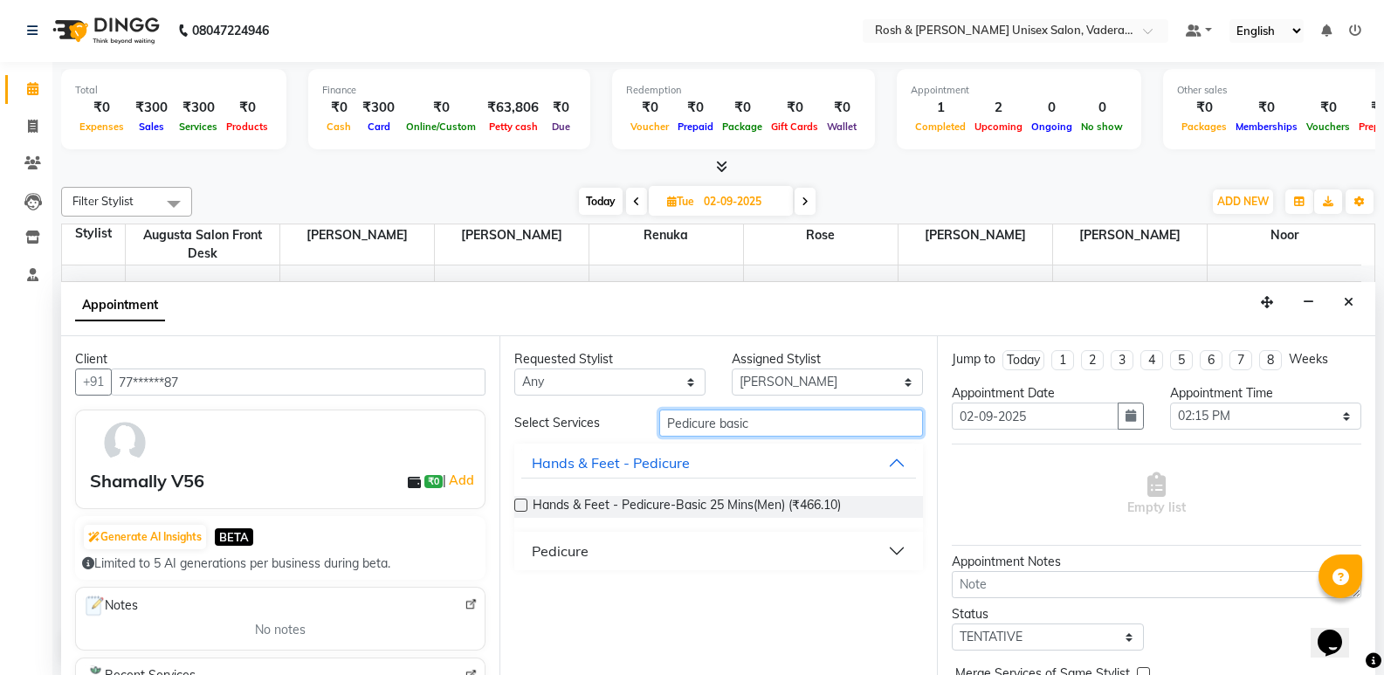
type input "Pedicure basic"
click at [552, 561] on div "Pedicure" at bounding box center [560, 551] width 57 height 21
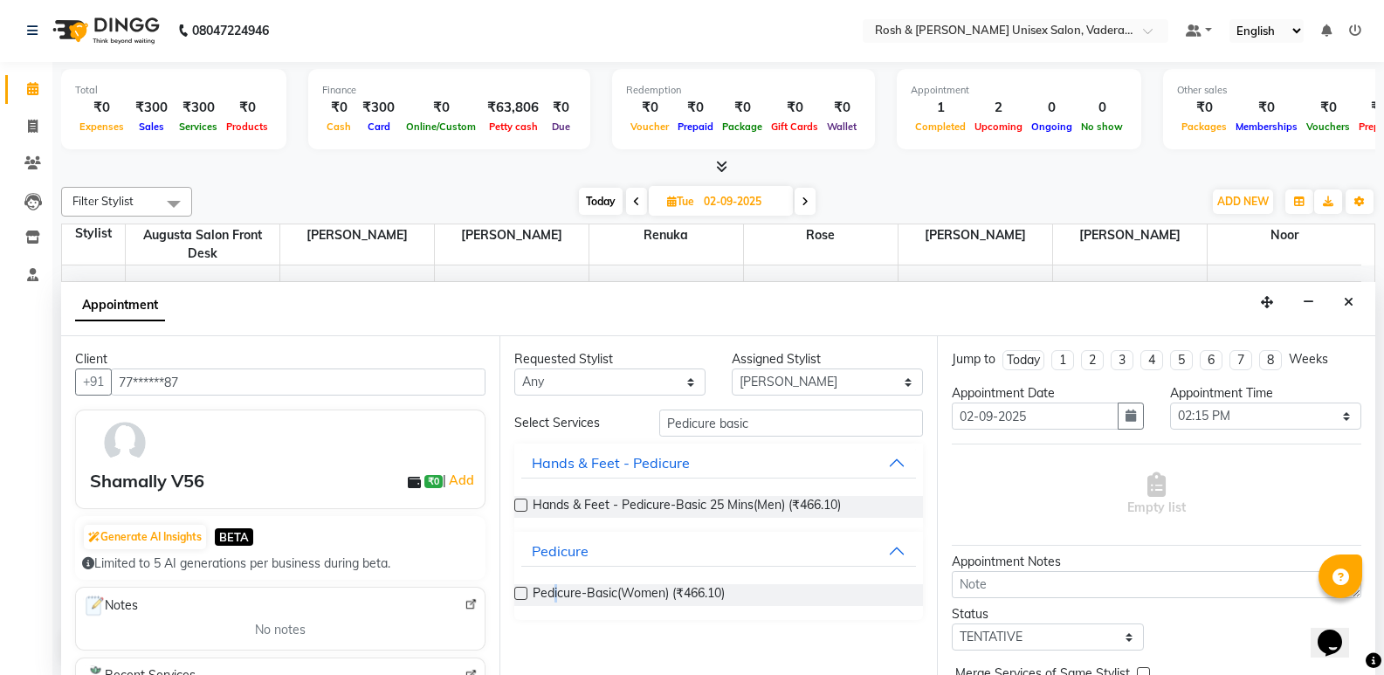
drag, startPoint x: 556, startPoint y: 591, endPoint x: 581, endPoint y: 583, distance: 26.5
click at [556, 592] on span "Pedicure-Basic(Women) (₹466.10)" at bounding box center [629, 595] width 192 height 22
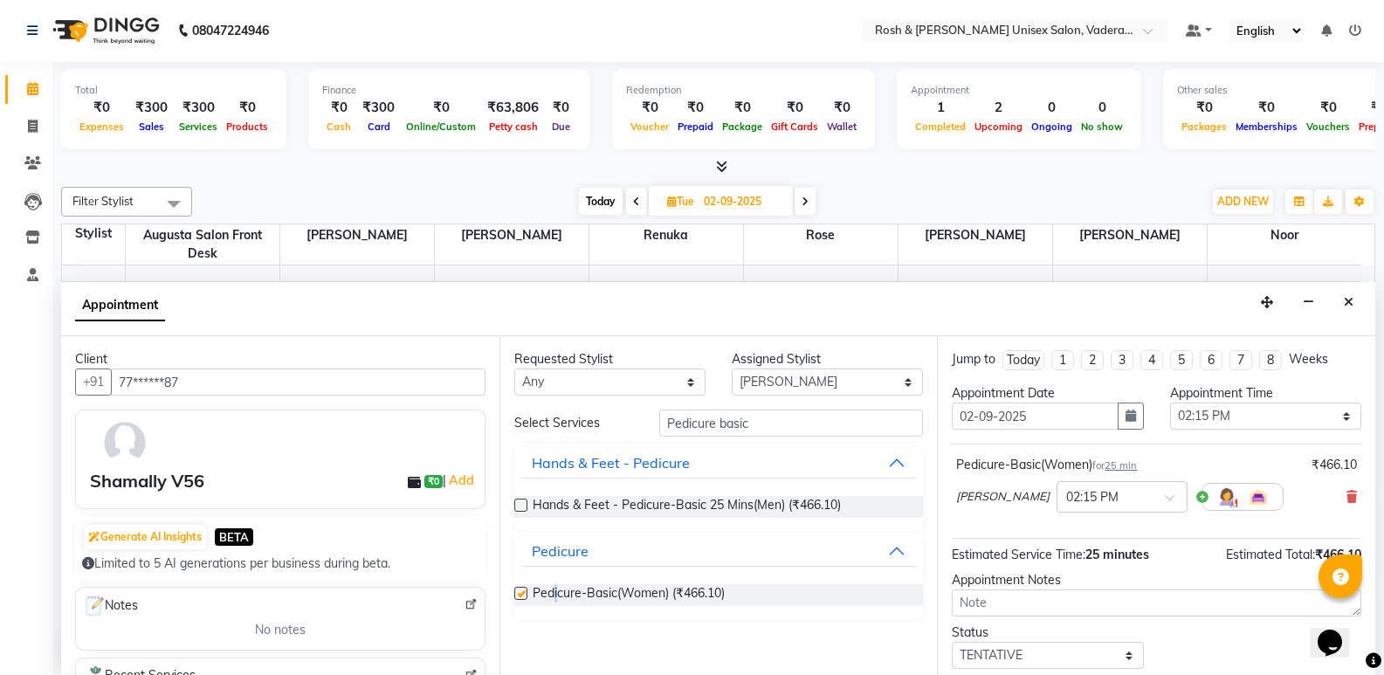
checkbox input "false"
drag, startPoint x: 715, startPoint y: 425, endPoint x: 650, endPoint y: 422, distance: 65.6
click at [650, 422] on div "Pedicure basic" at bounding box center [791, 423] width 290 height 27
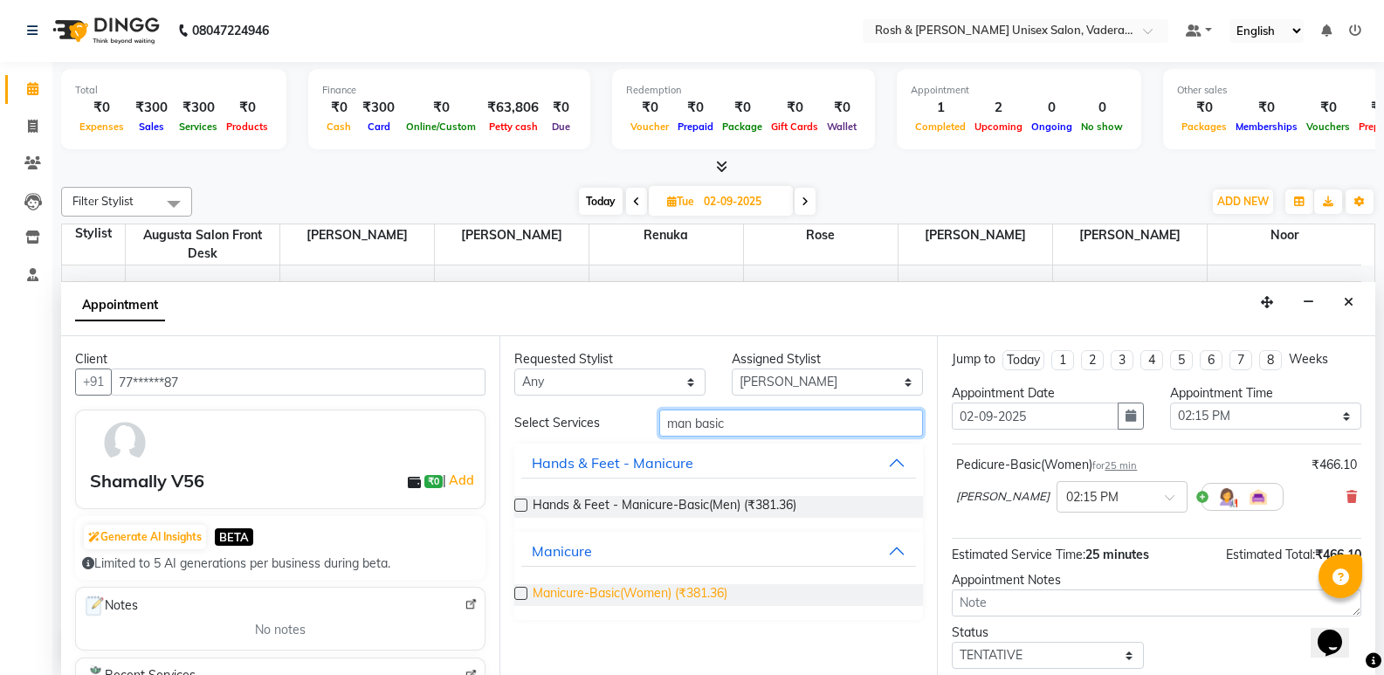
type input "man basic"
click at [666, 590] on span "Manicure-Basic(Women) (₹381.36)" at bounding box center [630, 595] width 195 height 22
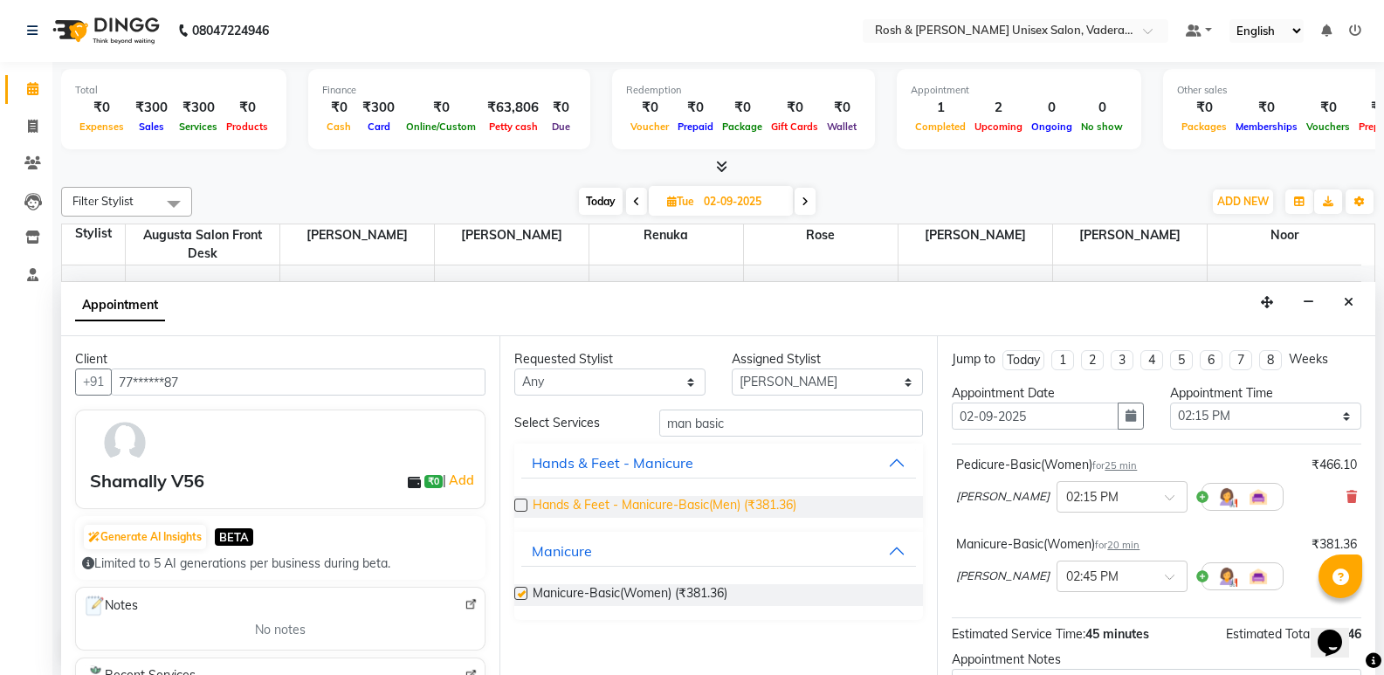
checkbox input "false"
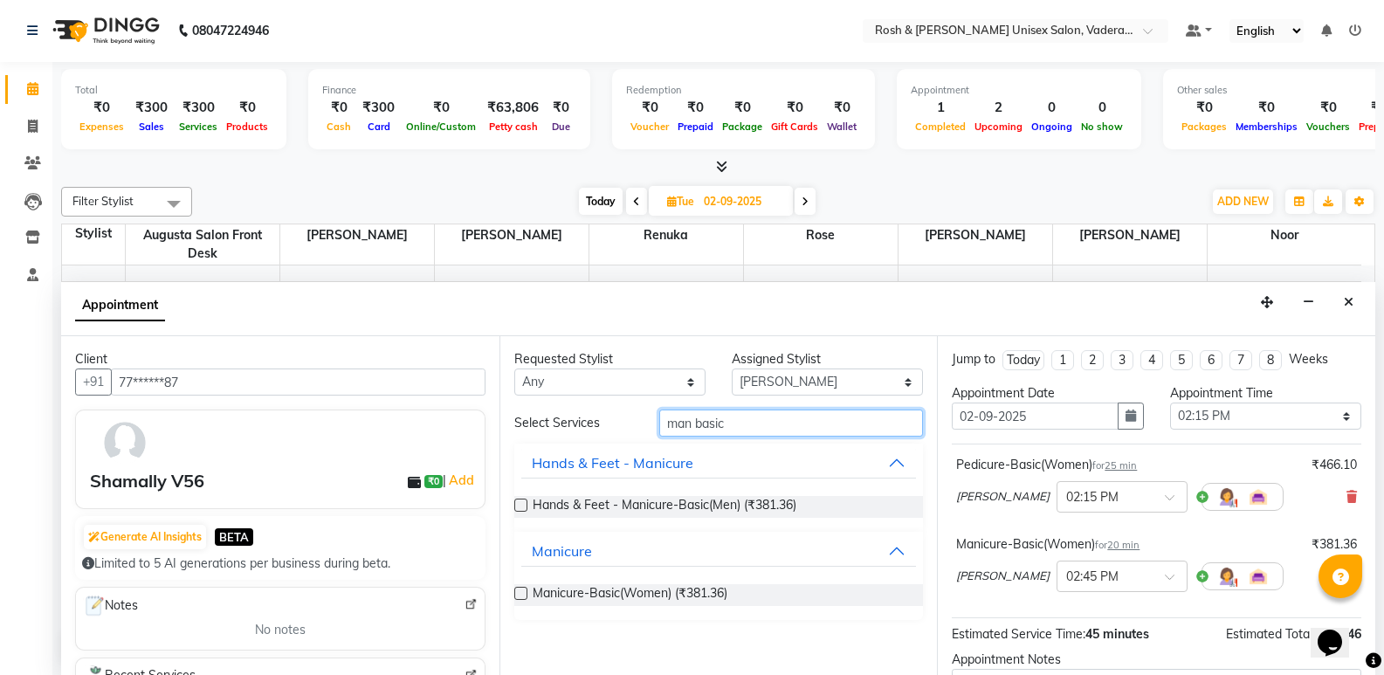
drag, startPoint x: 845, startPoint y: 422, endPoint x: 645, endPoint y: 422, distance: 200.0
click at [645, 422] on div "Select Services man basic" at bounding box center [719, 423] width 436 height 27
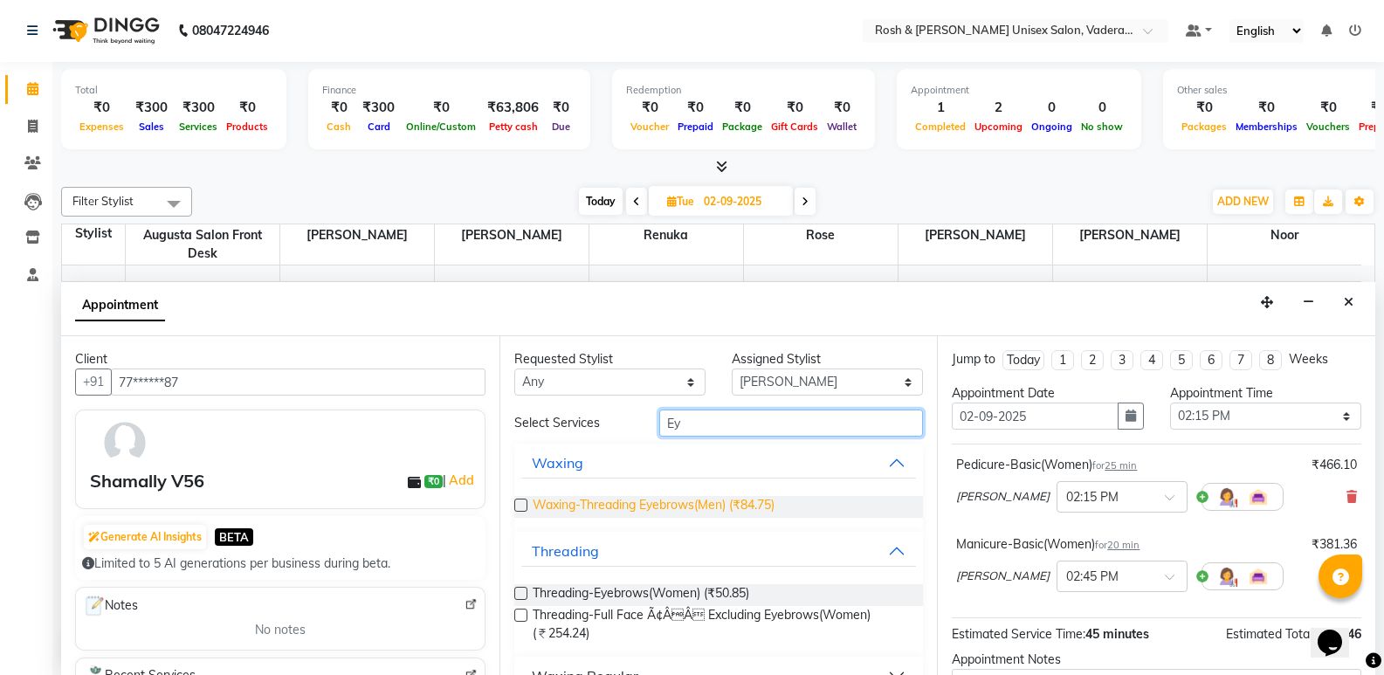
type input "Ey"
click at [666, 514] on span "Waxing-Threading Eyebrows(Men) (₹84.75)" at bounding box center [654, 507] width 242 height 22
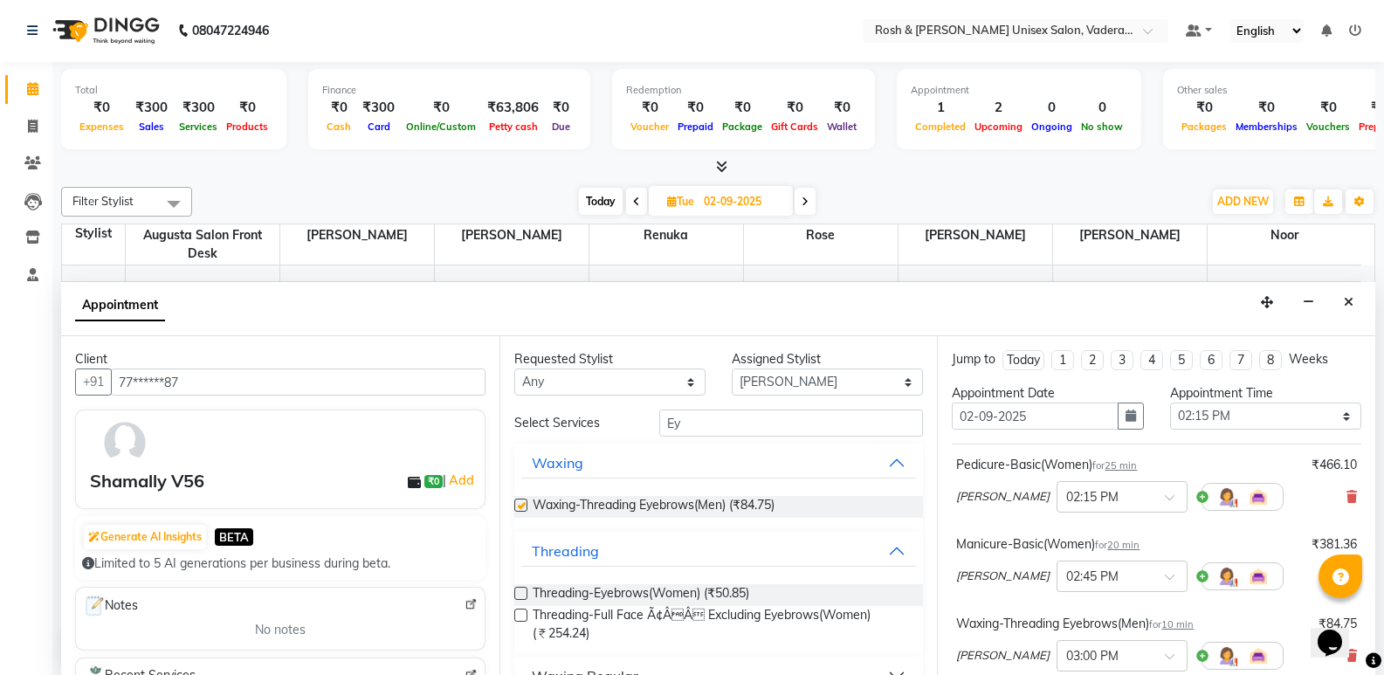
checkbox input "false"
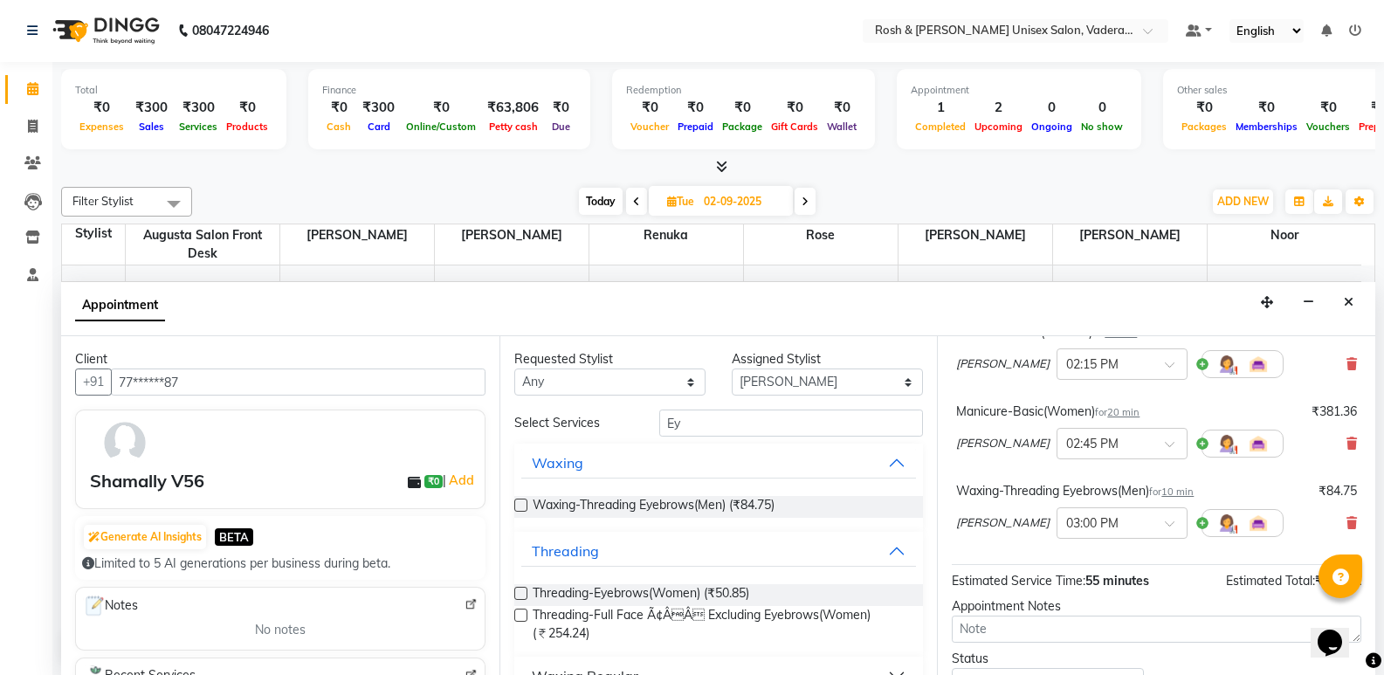
scroll to position [175, 0]
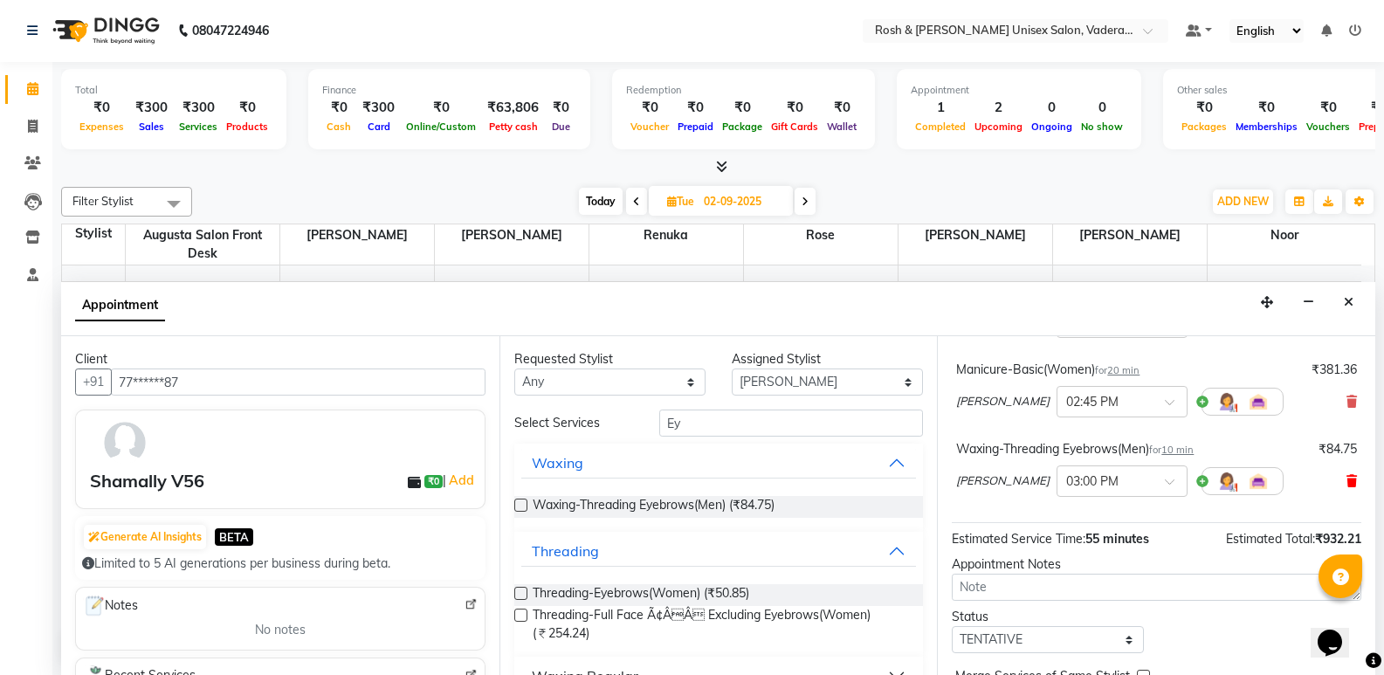
click at [1347, 487] on icon at bounding box center [1352, 481] width 10 height 12
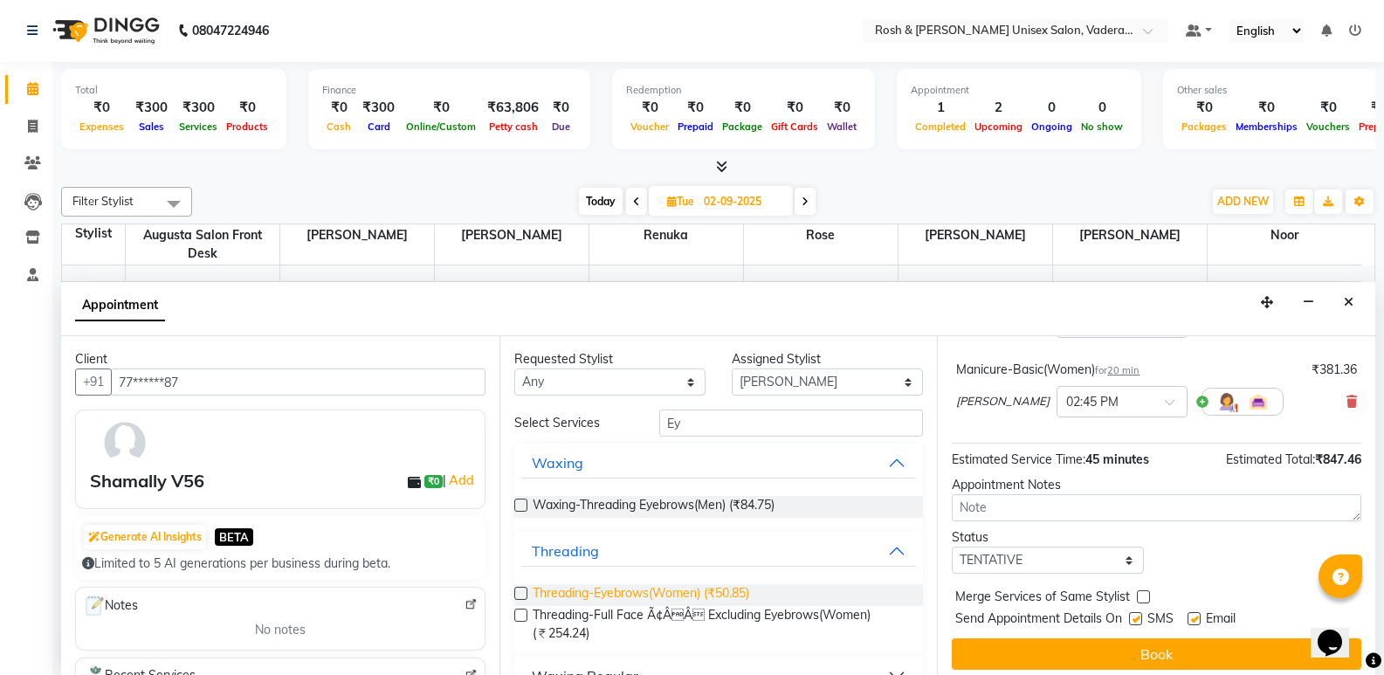
click at [668, 594] on span "Threading-Eyebrows(Women) (₹50.85)" at bounding box center [641, 595] width 217 height 22
checkbox input "false"
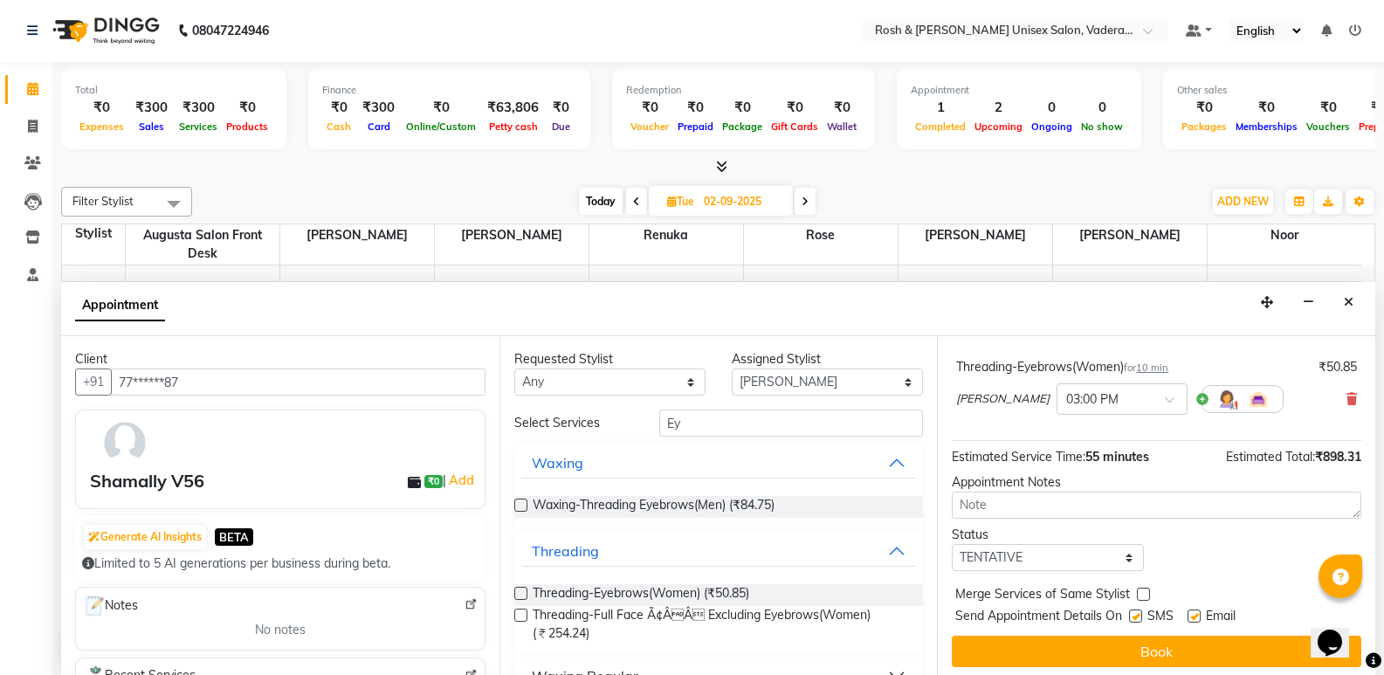
scroll to position [263, 0]
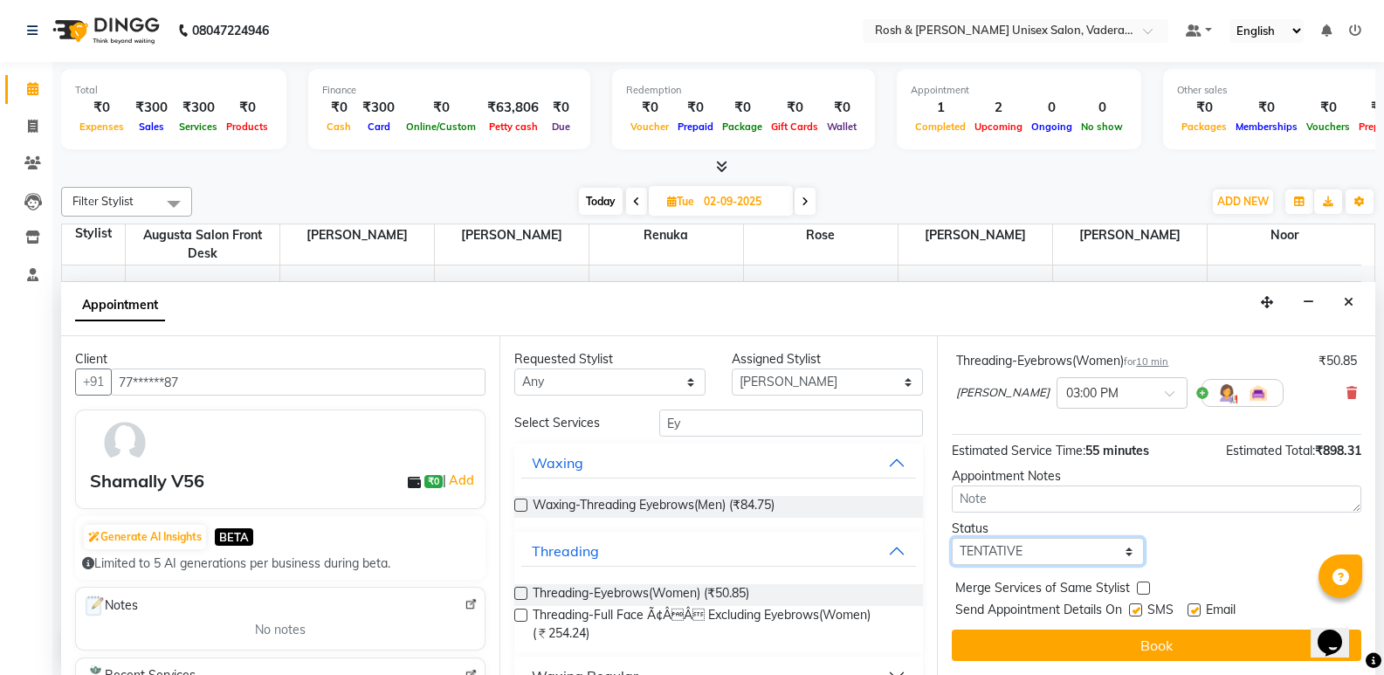
click at [1060, 543] on select "Select TENTATIVE CONFIRM UPCOMING" at bounding box center [1047, 551] width 191 height 27
select select "upcoming"
click at [952, 538] on select "Select TENTATIVE CONFIRM UPCOMING" at bounding box center [1047, 551] width 191 height 27
click at [1080, 383] on input "text" at bounding box center [1105, 392] width 77 height 18
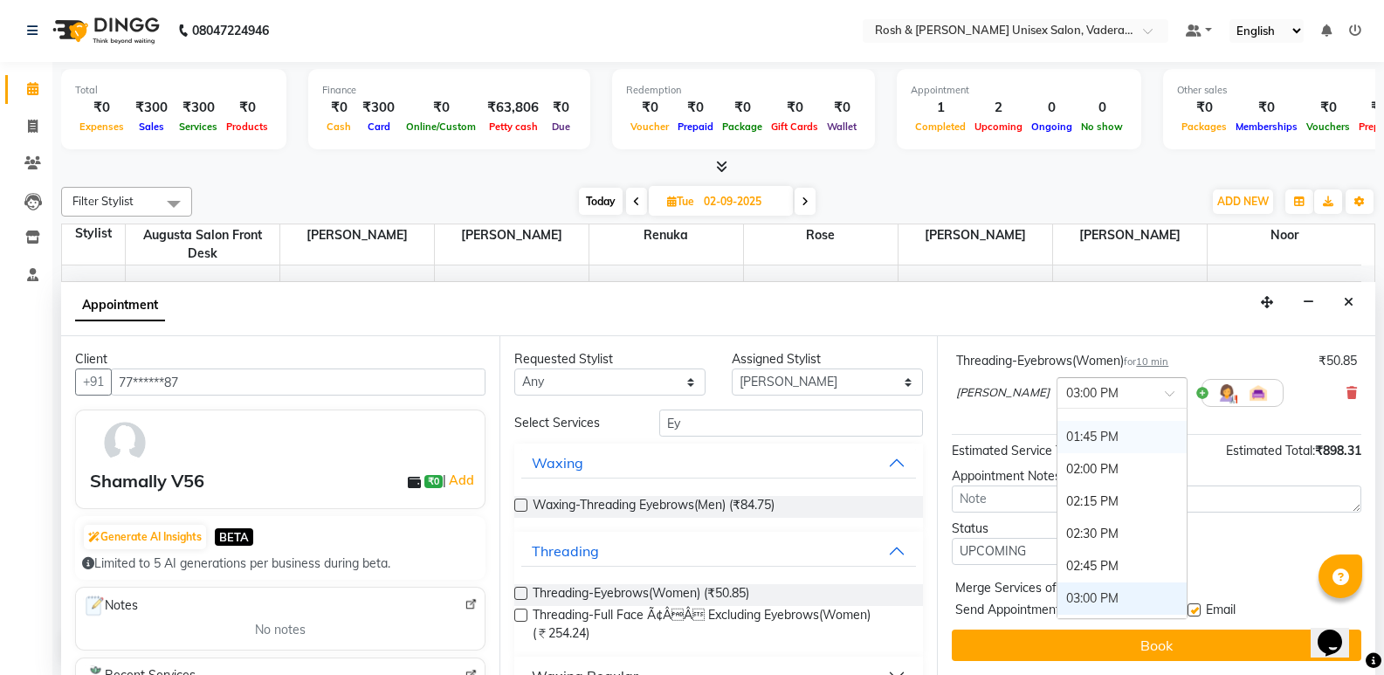
scroll to position [601, 0]
click at [1058, 469] on div "02:00 PM" at bounding box center [1122, 470] width 129 height 32
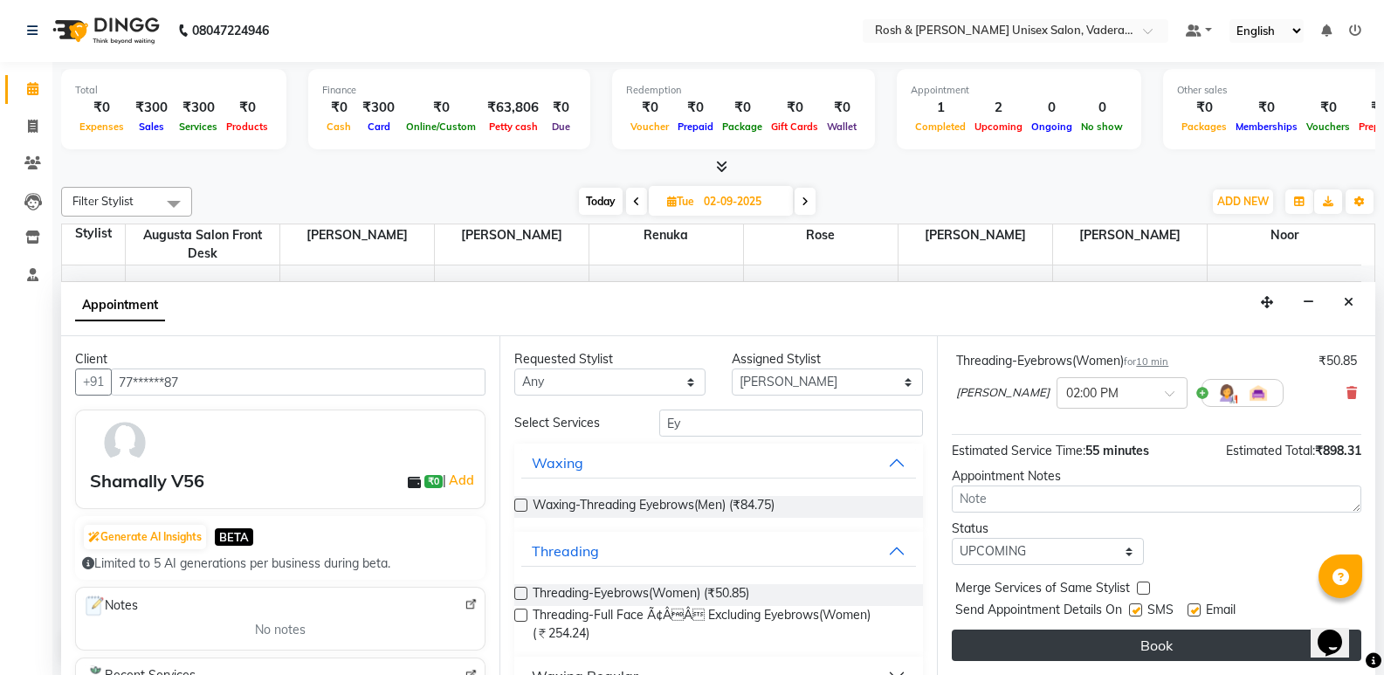
click at [1142, 634] on button "Book" at bounding box center [1157, 645] width 410 height 31
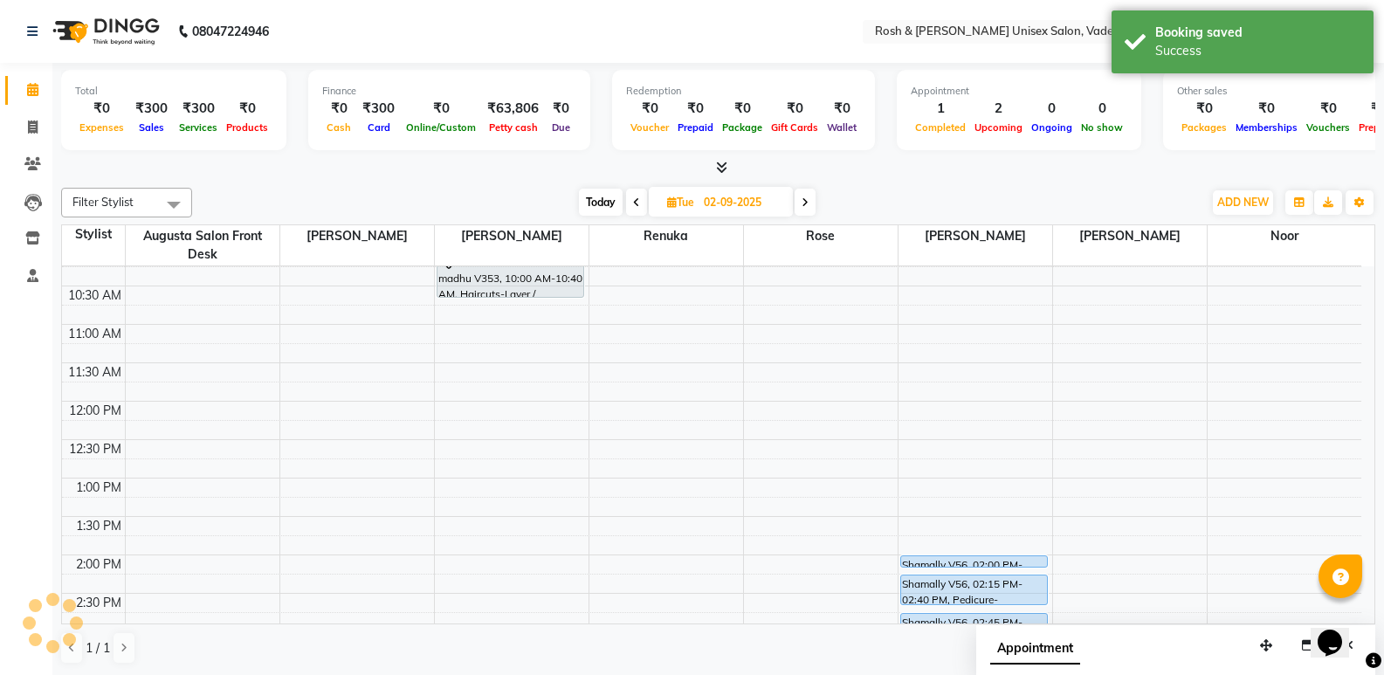
scroll to position [144, 0]
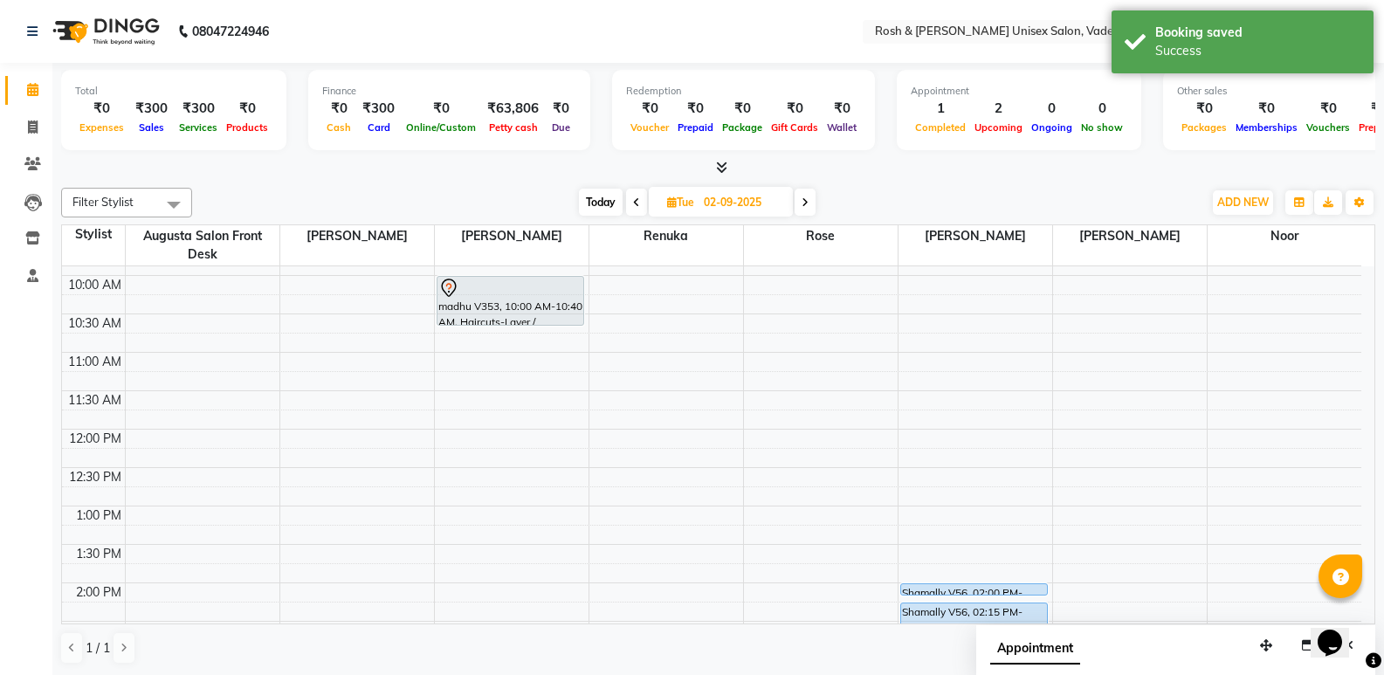
click at [583, 203] on span "Today" at bounding box center [601, 202] width 44 height 27
type input "[DATE]"
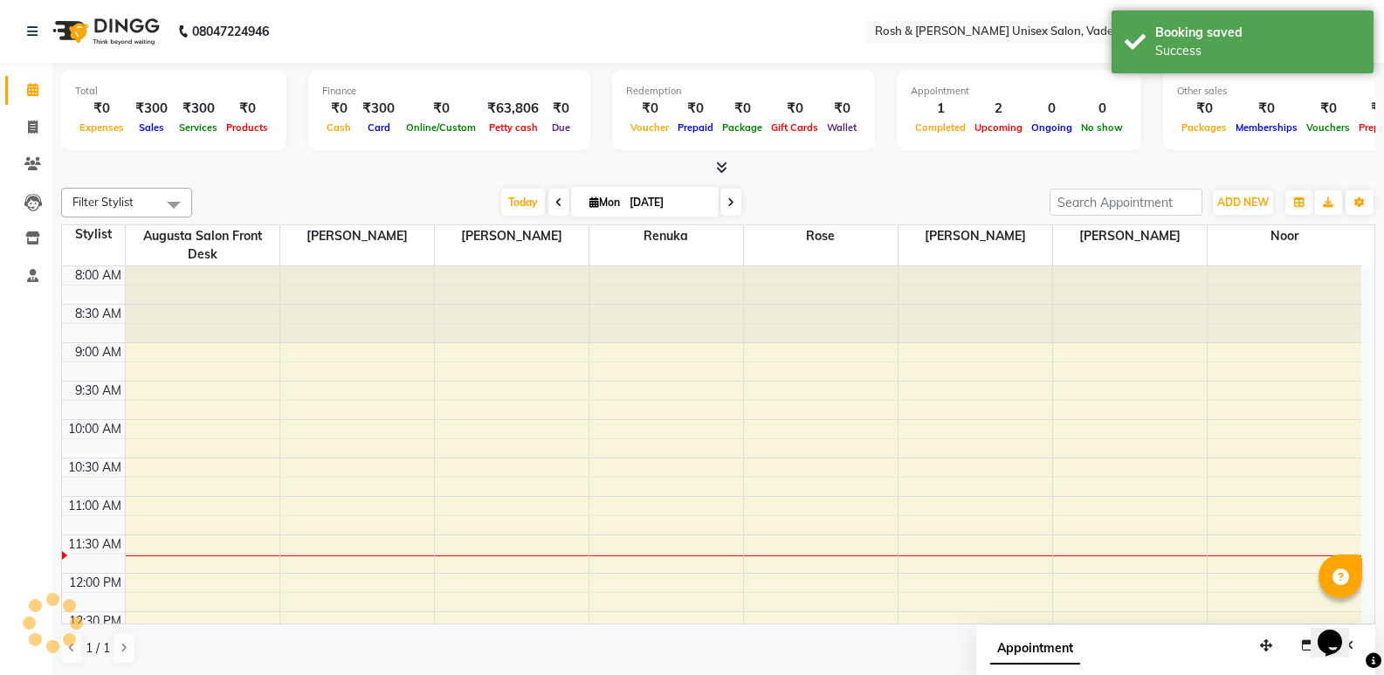
scroll to position [231, 0]
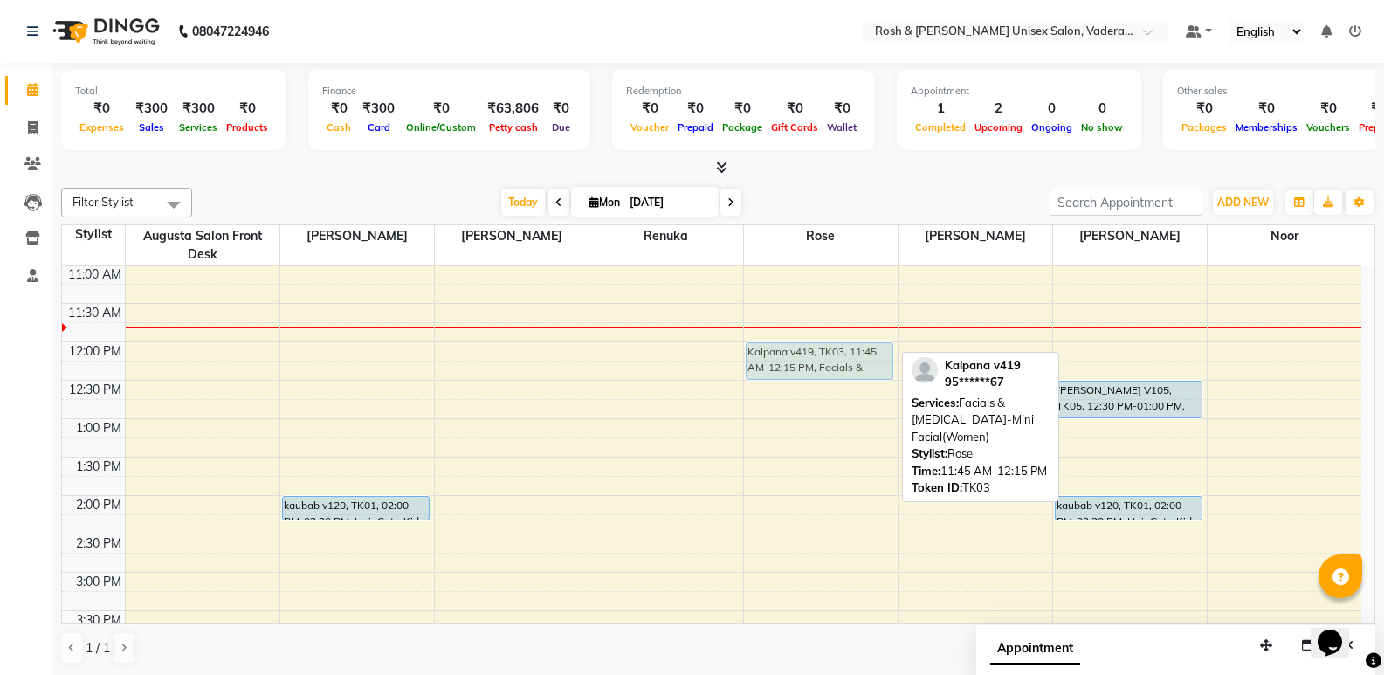
click at [823, 353] on div "Kalpana v419, TK03, 11:45 AM-12:15 PM, Facials & Skin Care-Mini Facial(Women) K…" at bounding box center [821, 534] width 154 height 998
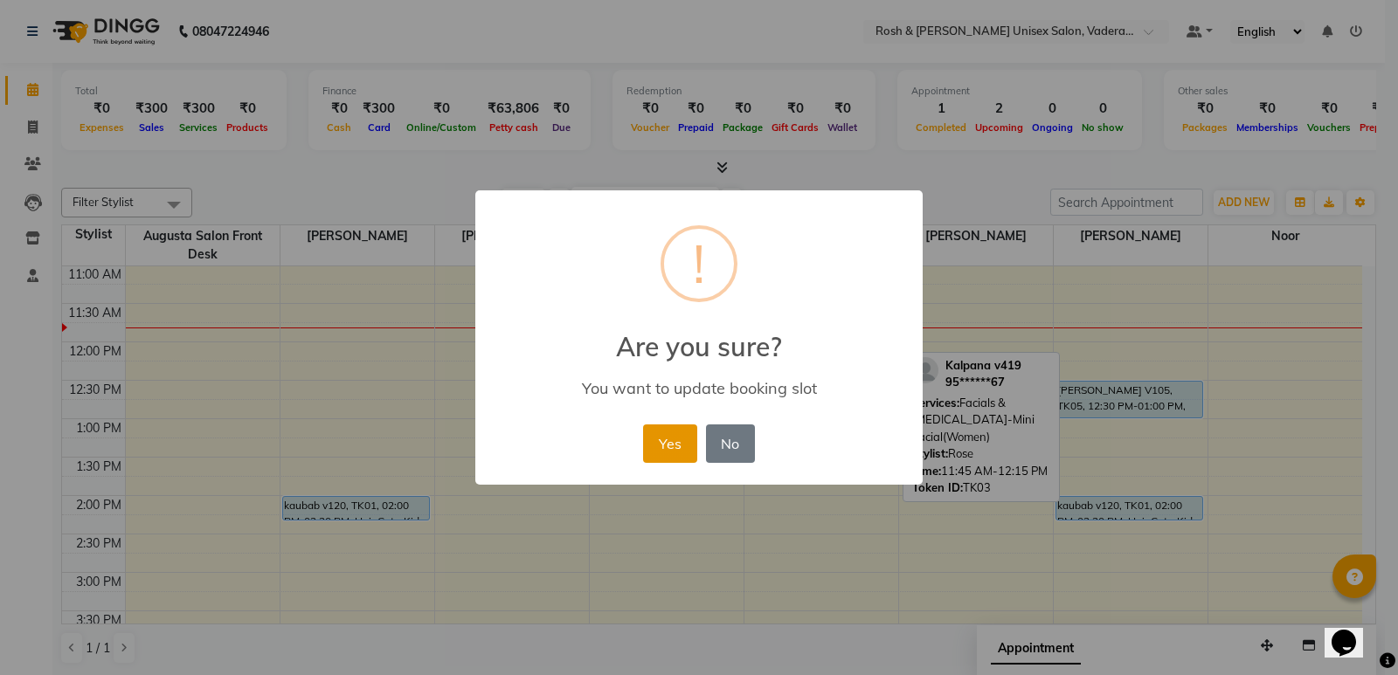
click at [662, 448] on button "Yes" at bounding box center [669, 444] width 53 height 38
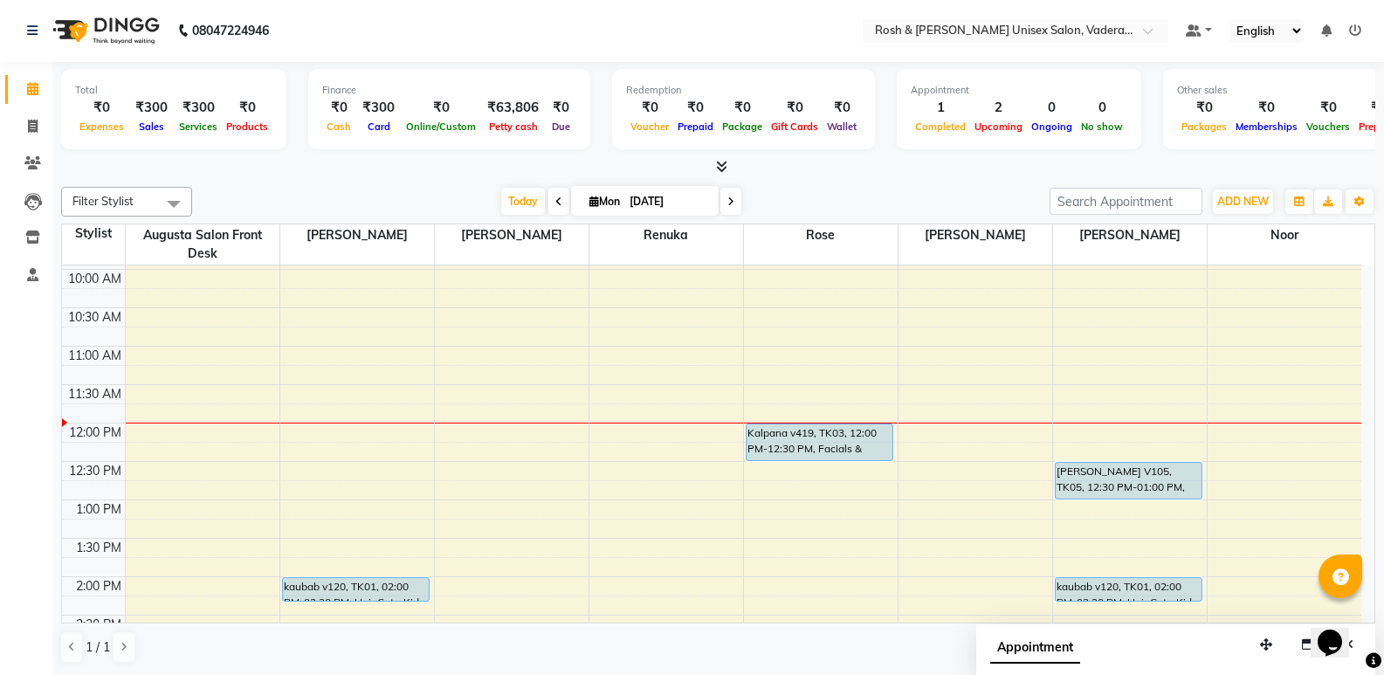
scroll to position [144, 0]
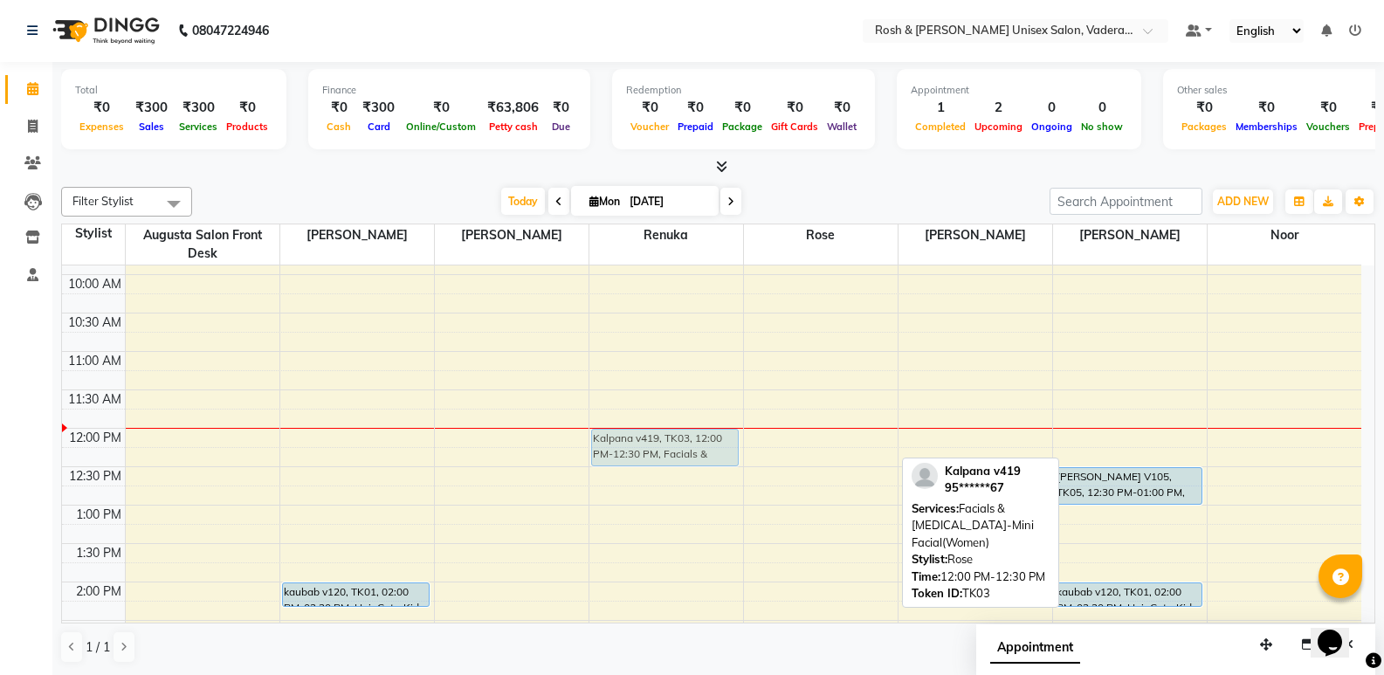
drag, startPoint x: 816, startPoint y: 438, endPoint x: 681, endPoint y: 435, distance: 134.6
click at [681, 435] on tr "mandar V114, TK02, 09:15 AM-09:45 AM, Hair Cuts-Haircut(Men) kaubab v120, TK01,…" at bounding box center [712, 620] width 1300 height 998
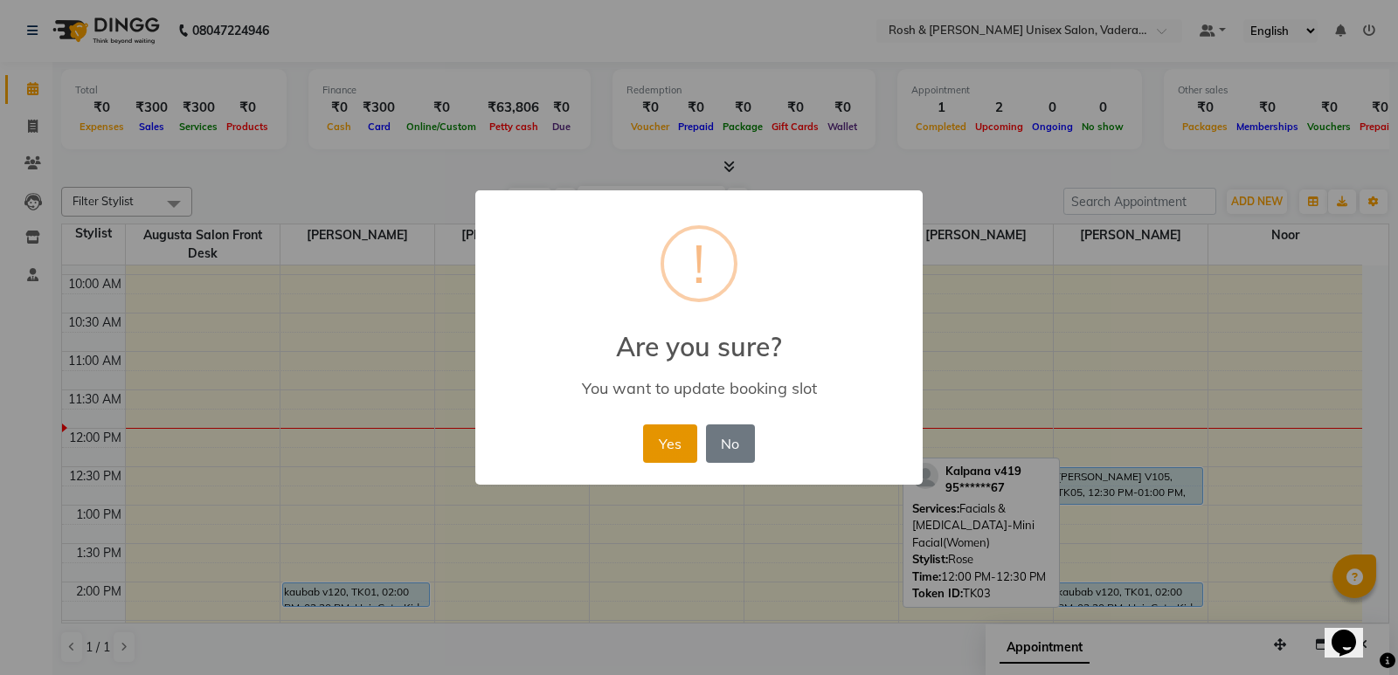
click at [666, 445] on button "Yes" at bounding box center [669, 444] width 53 height 38
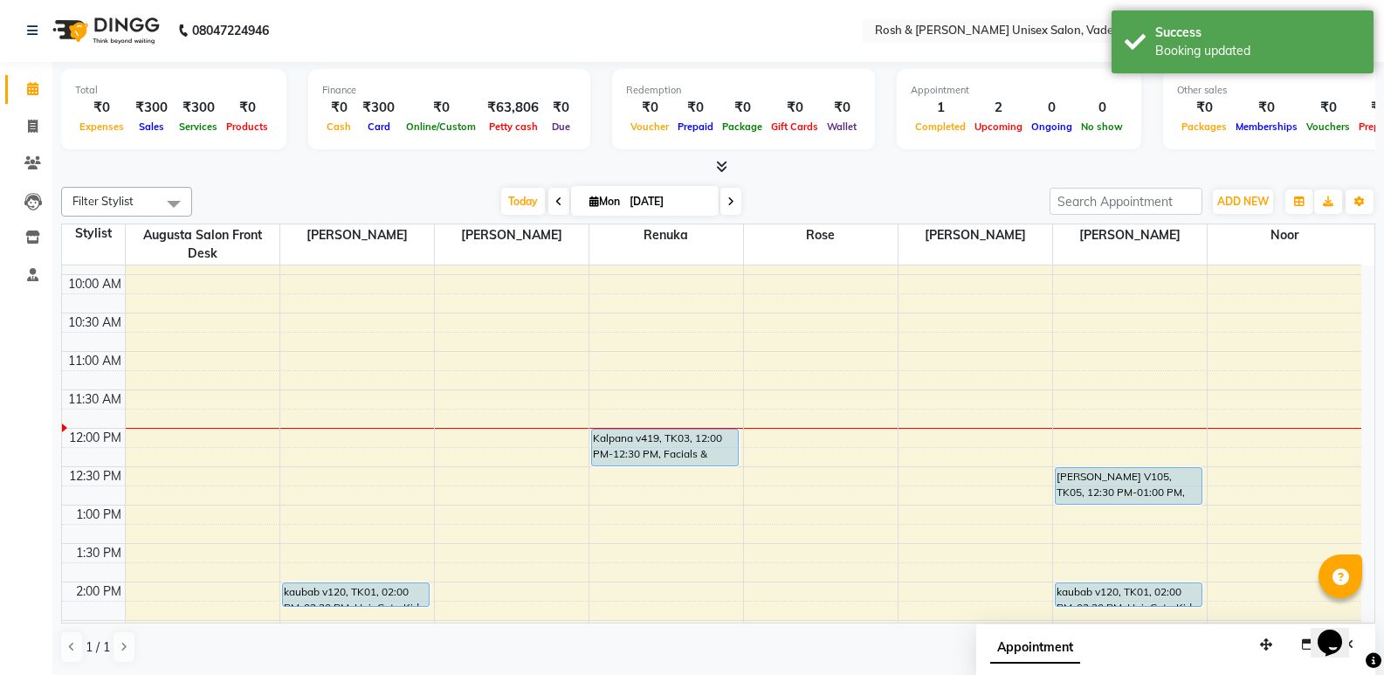
click at [784, 439] on div "8:00 AM 8:30 AM 9:00 AM 9:30 AM 10:00 AM 10:30 AM 11:00 AM 11:30 AM 12:00 PM 12…" at bounding box center [712, 620] width 1300 height 998
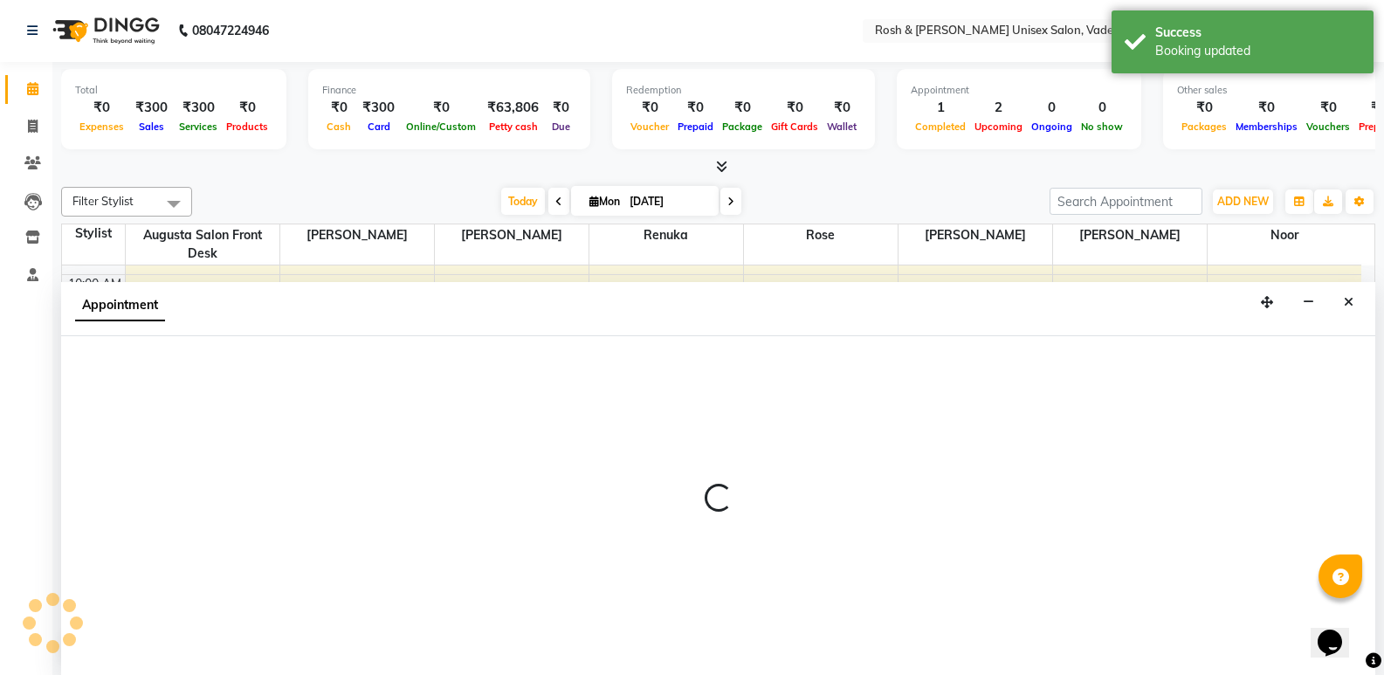
select select "87536"
select select "720"
select select "tentative"
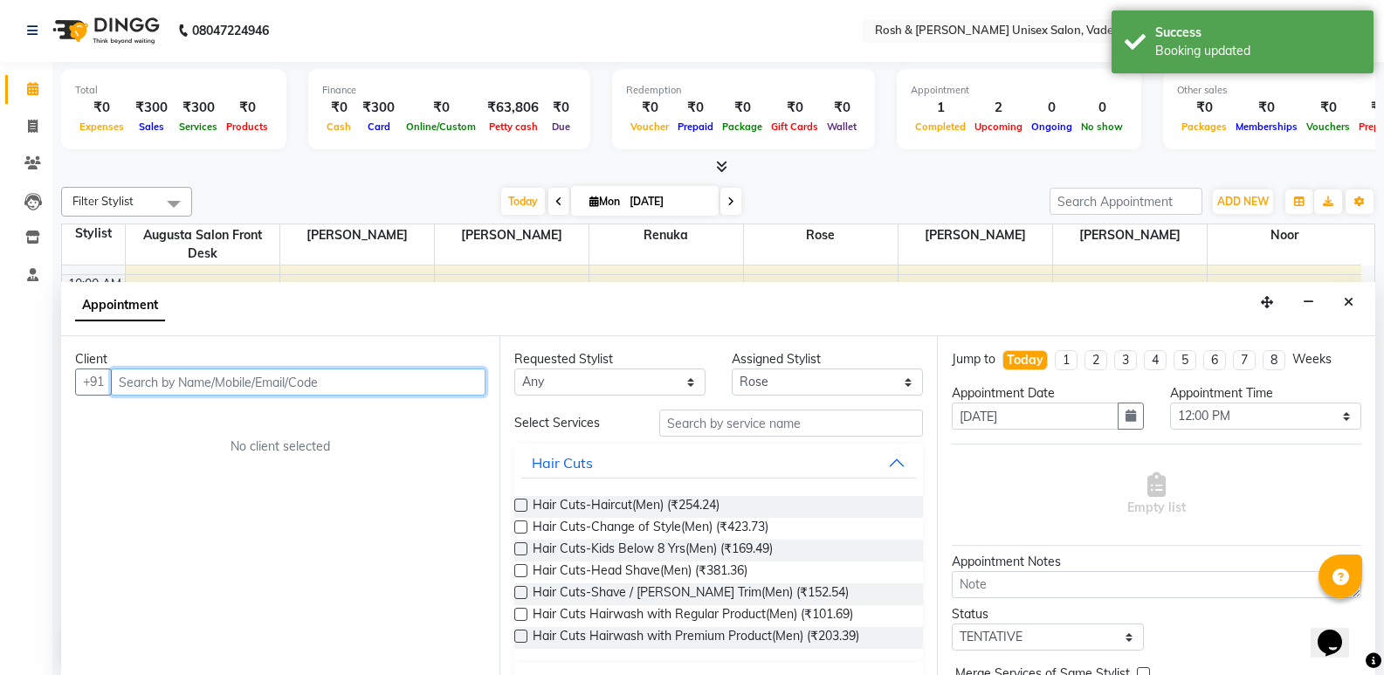
click at [204, 385] on input "text" at bounding box center [298, 382] width 375 height 27
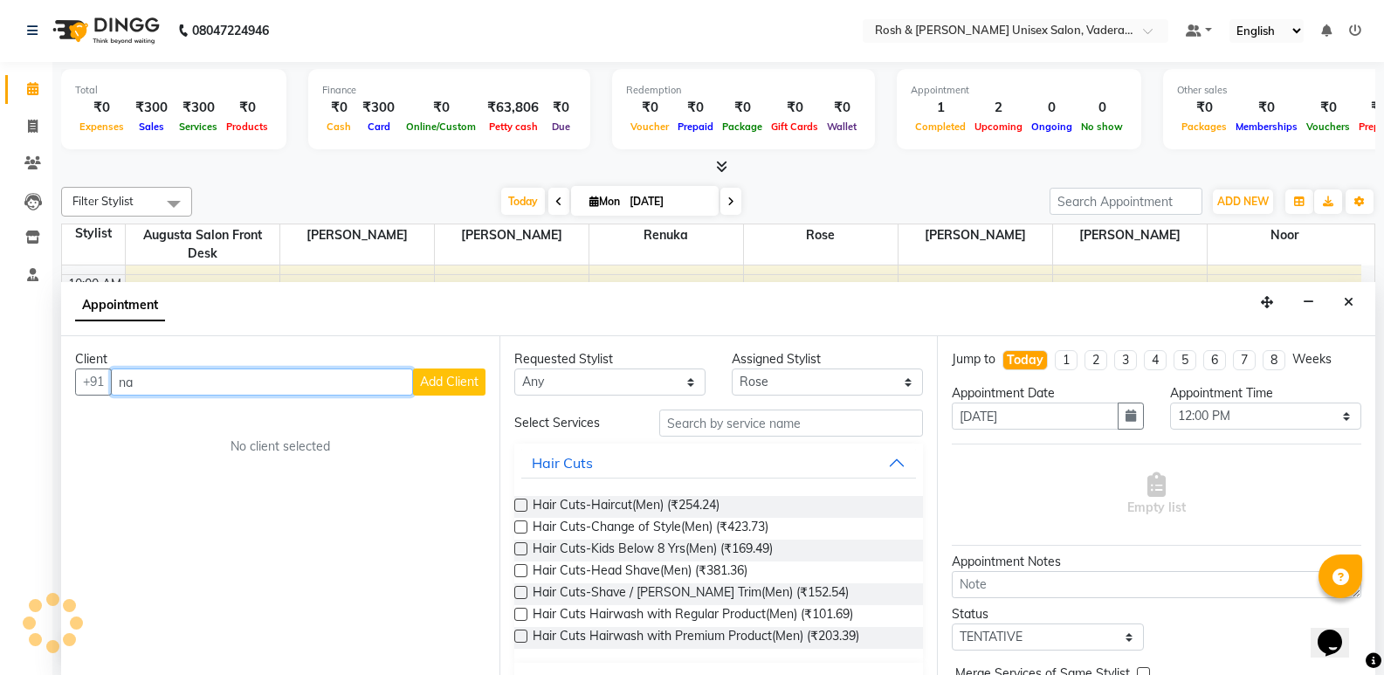
type input "n"
type input "N"
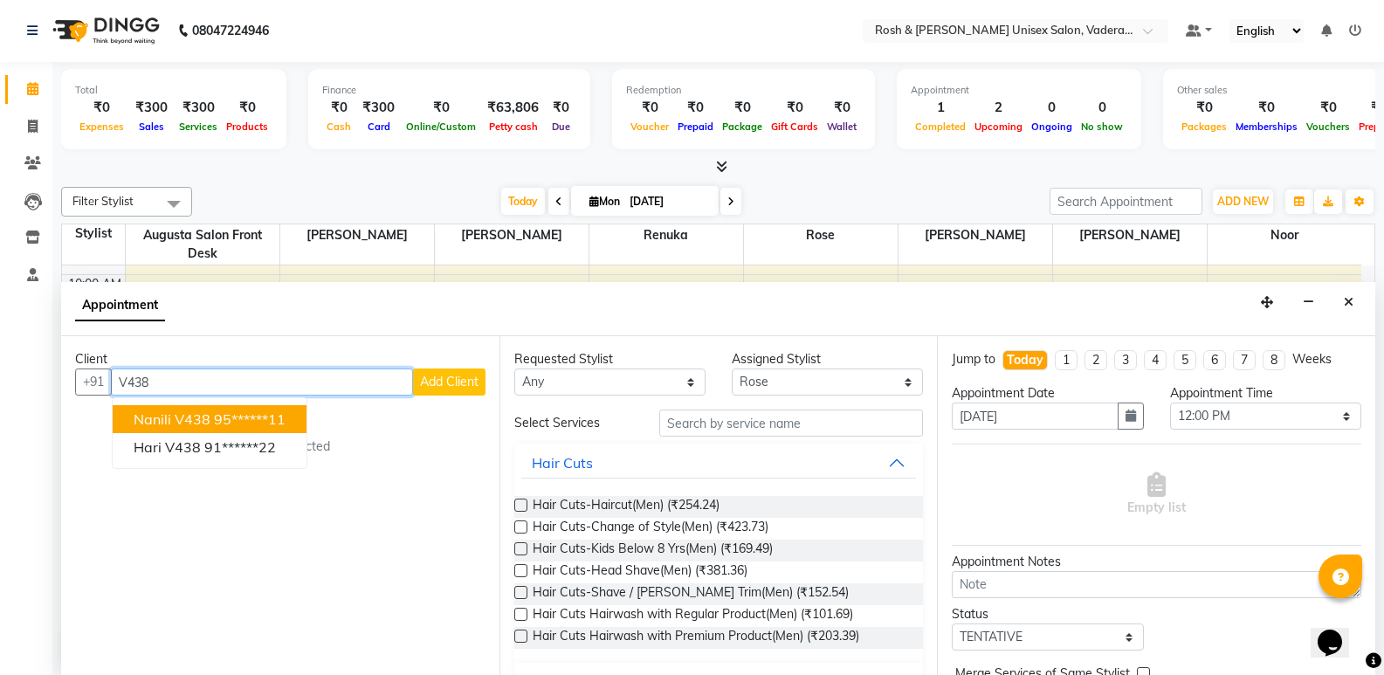
click at [241, 425] on ngb-highlight "95******11" at bounding box center [250, 419] width 72 height 17
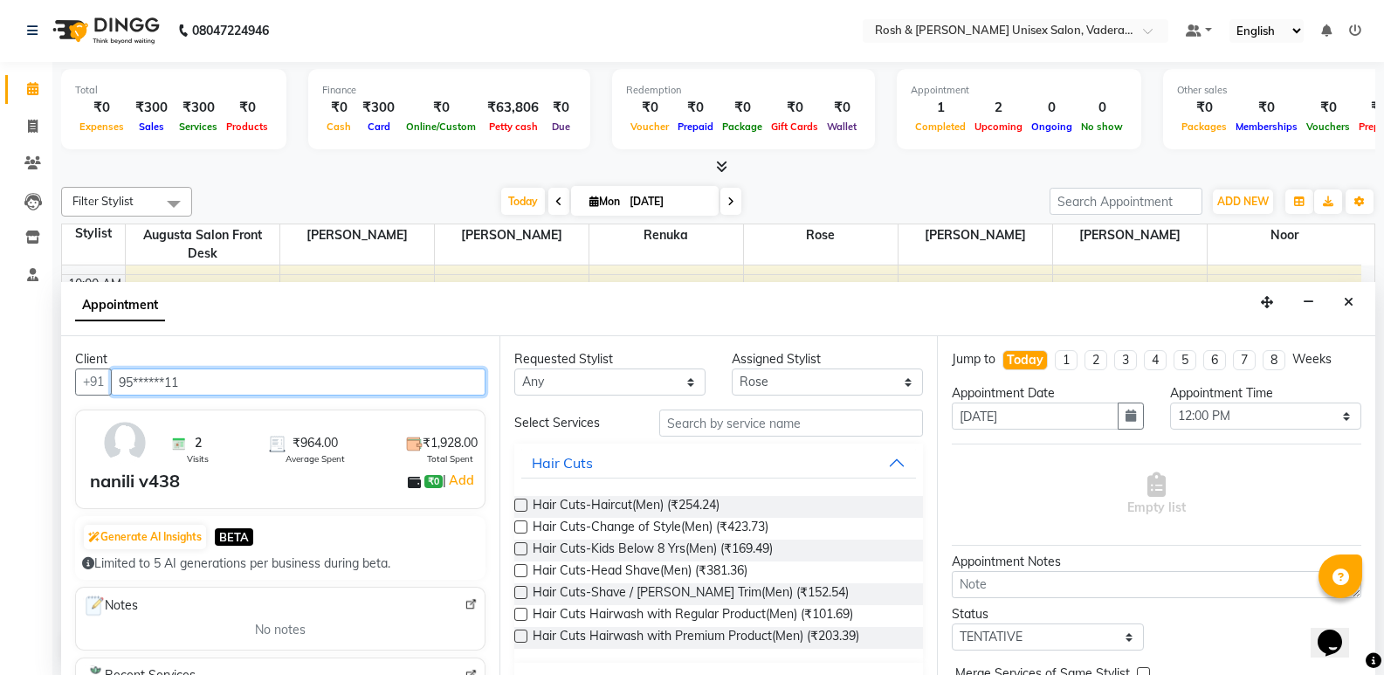
type input "95******11"
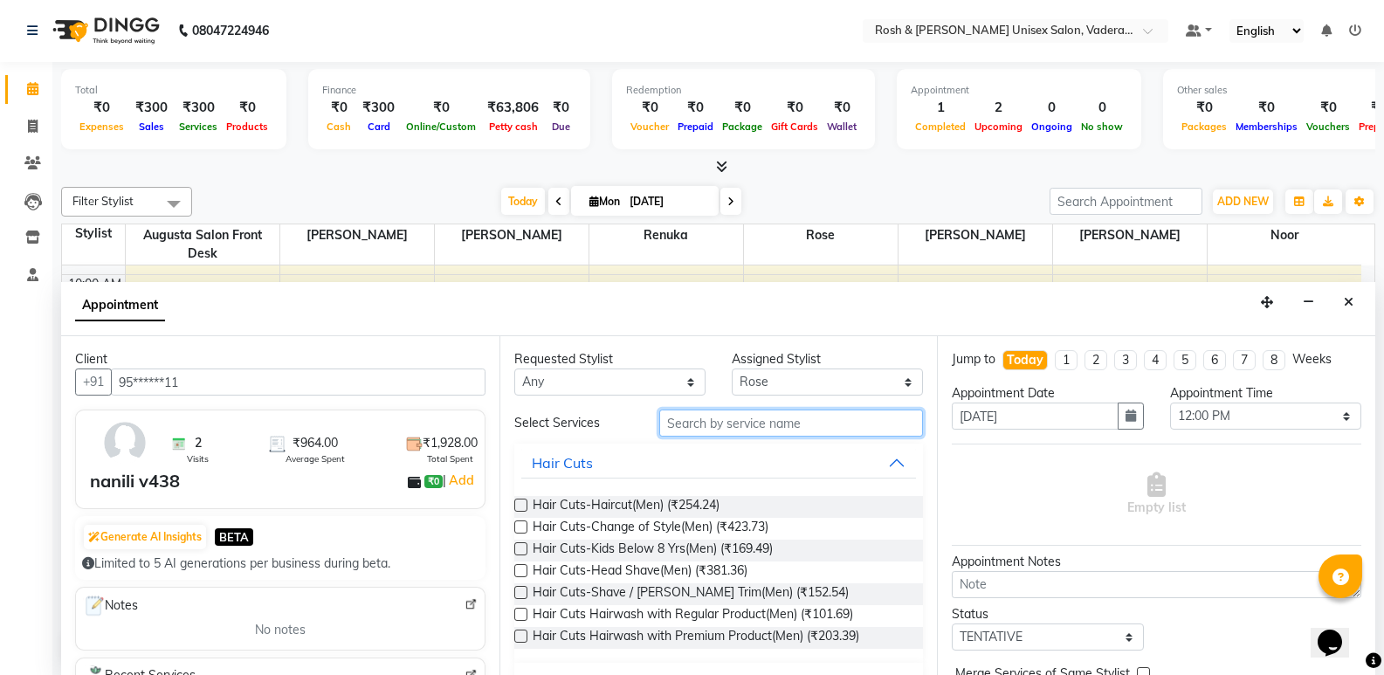
click at [749, 425] on input "text" at bounding box center [791, 423] width 264 height 27
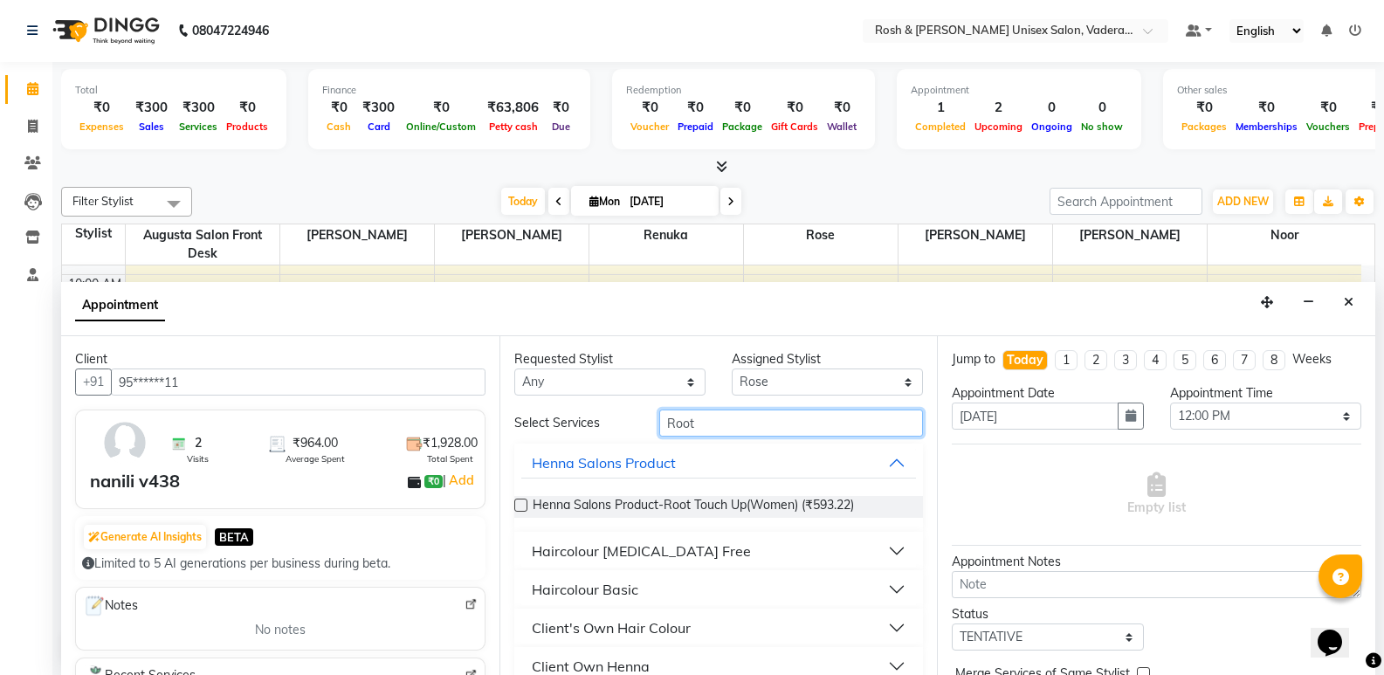
type input "Root"
click at [645, 550] on div "Haircolour [MEDICAL_DATA] Free" at bounding box center [641, 551] width 219 height 21
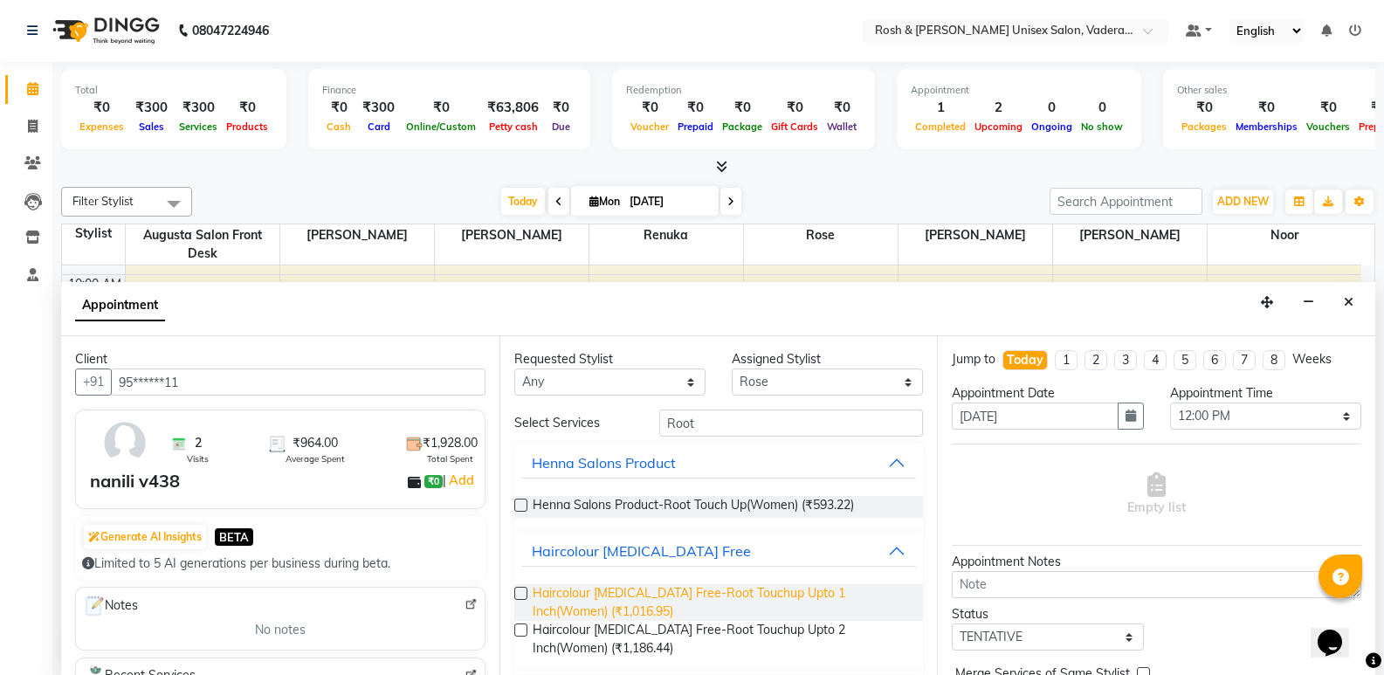
click at [619, 590] on span "Haircolour Ammonia Free-Root Touchup Upto 1 Inch(Women) (₹1,016.95)" at bounding box center [721, 602] width 377 height 37
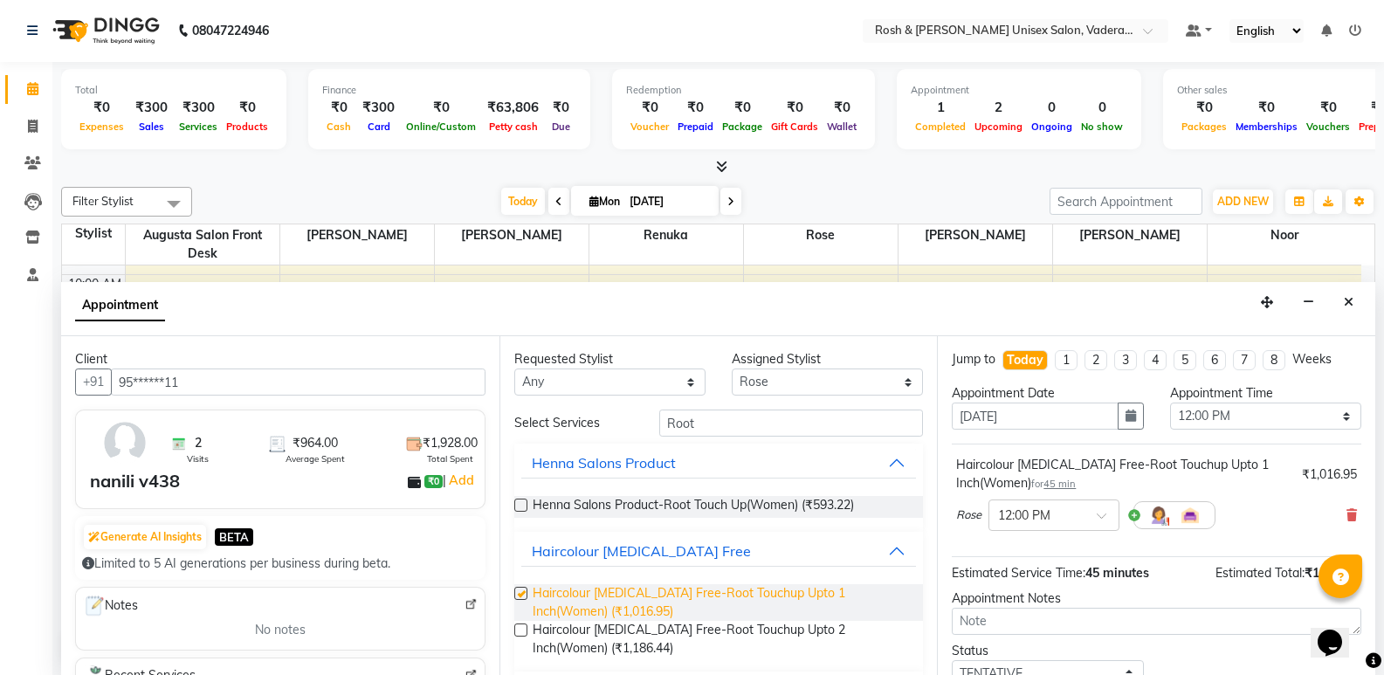
checkbox input "false"
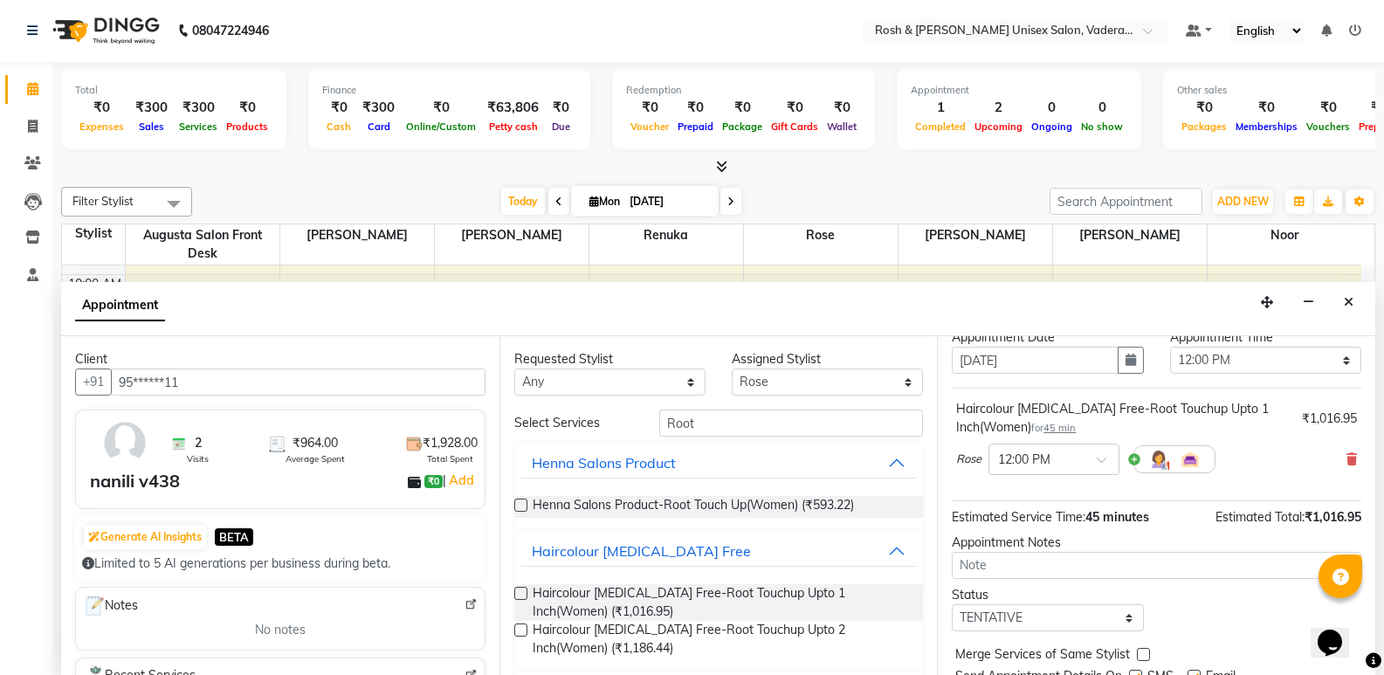
scroll to position [87, 0]
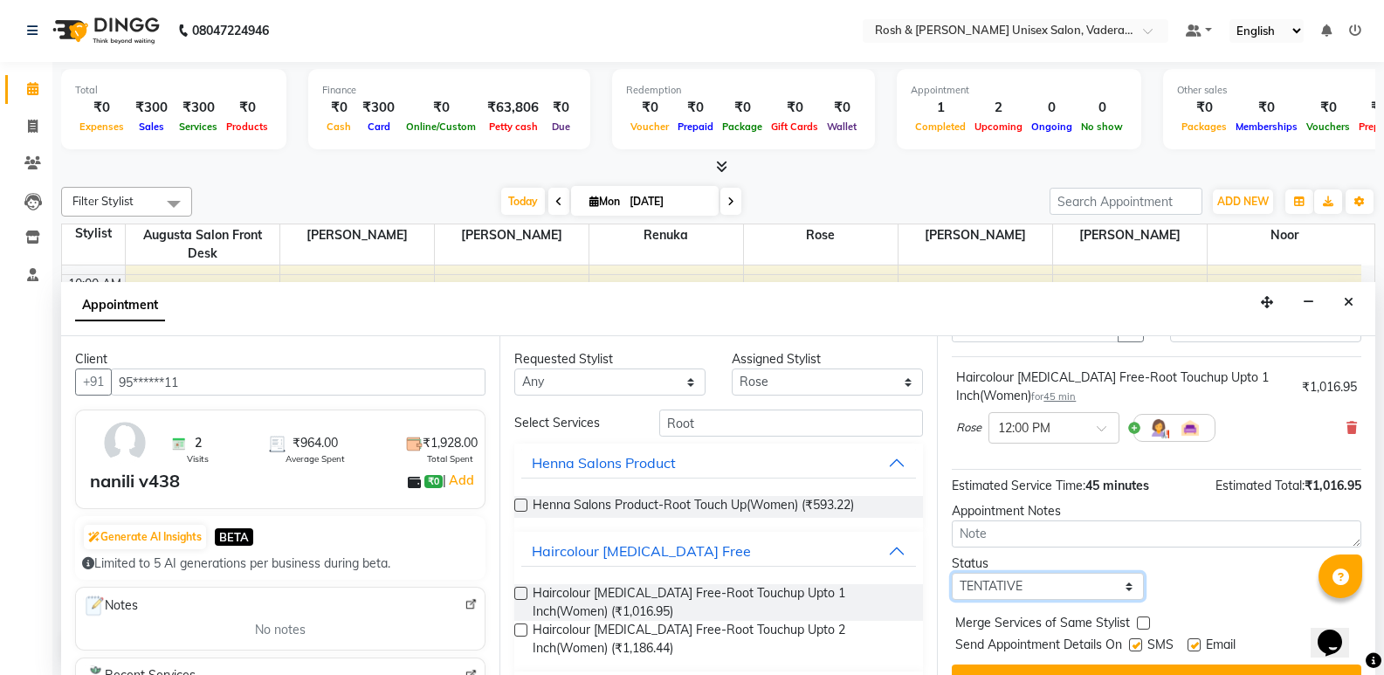
click at [1054, 586] on select "Select TENTATIVE CONFIRM CHECK-IN UPCOMING" at bounding box center [1047, 586] width 191 height 27
select select "check-in"
click at [952, 573] on select "Select TENTATIVE CONFIRM CHECK-IN UPCOMING" at bounding box center [1047, 586] width 191 height 27
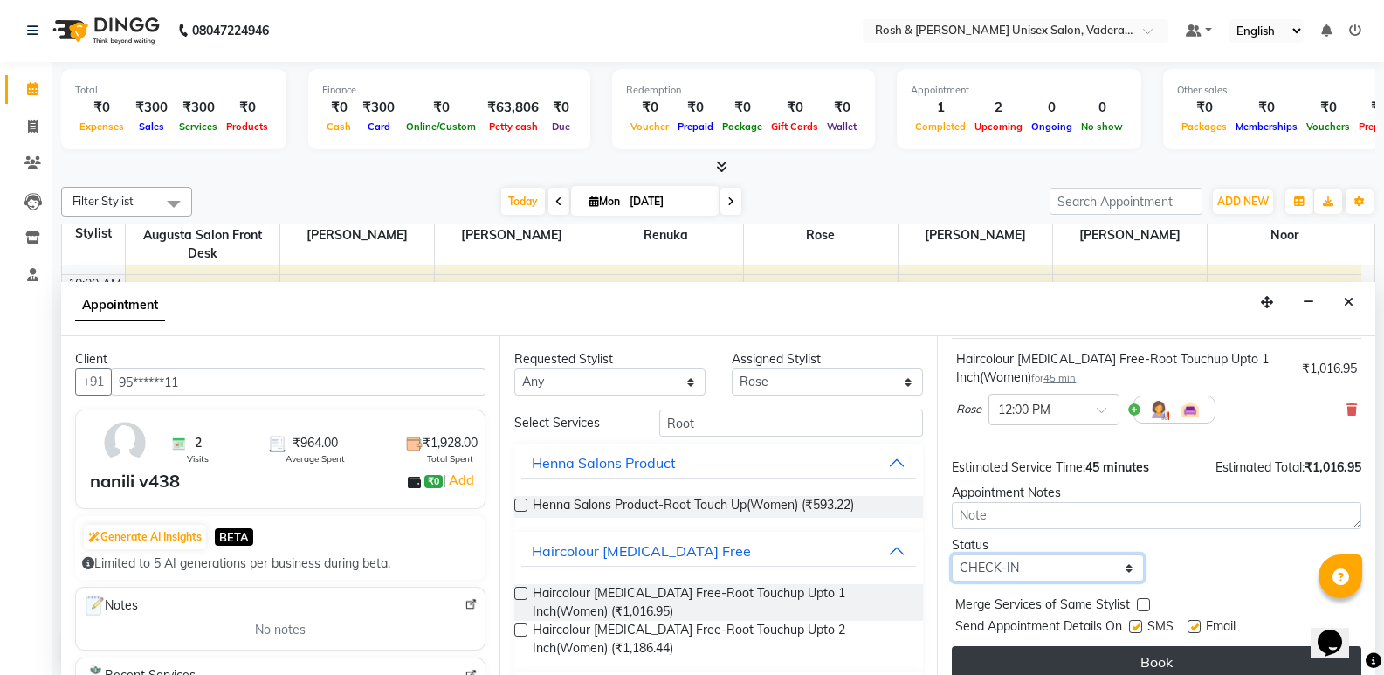
scroll to position [122, 0]
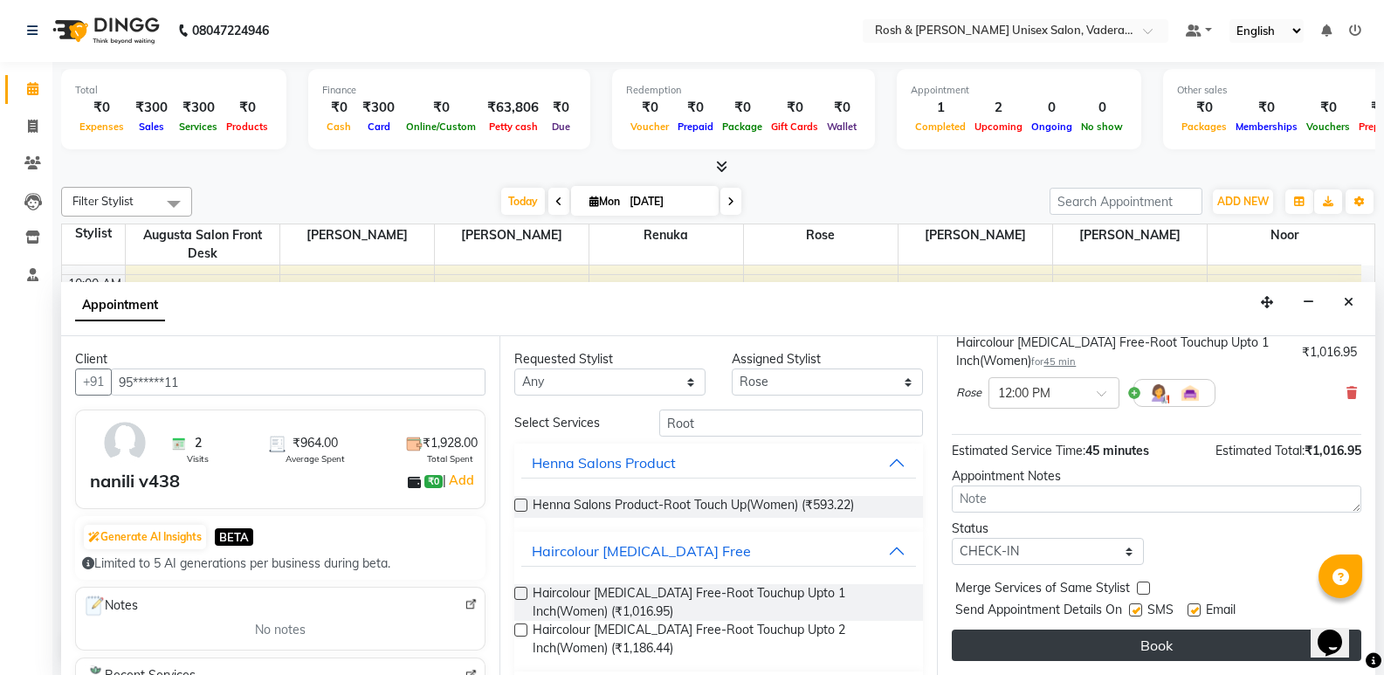
click at [1226, 640] on button "Book" at bounding box center [1157, 645] width 410 height 31
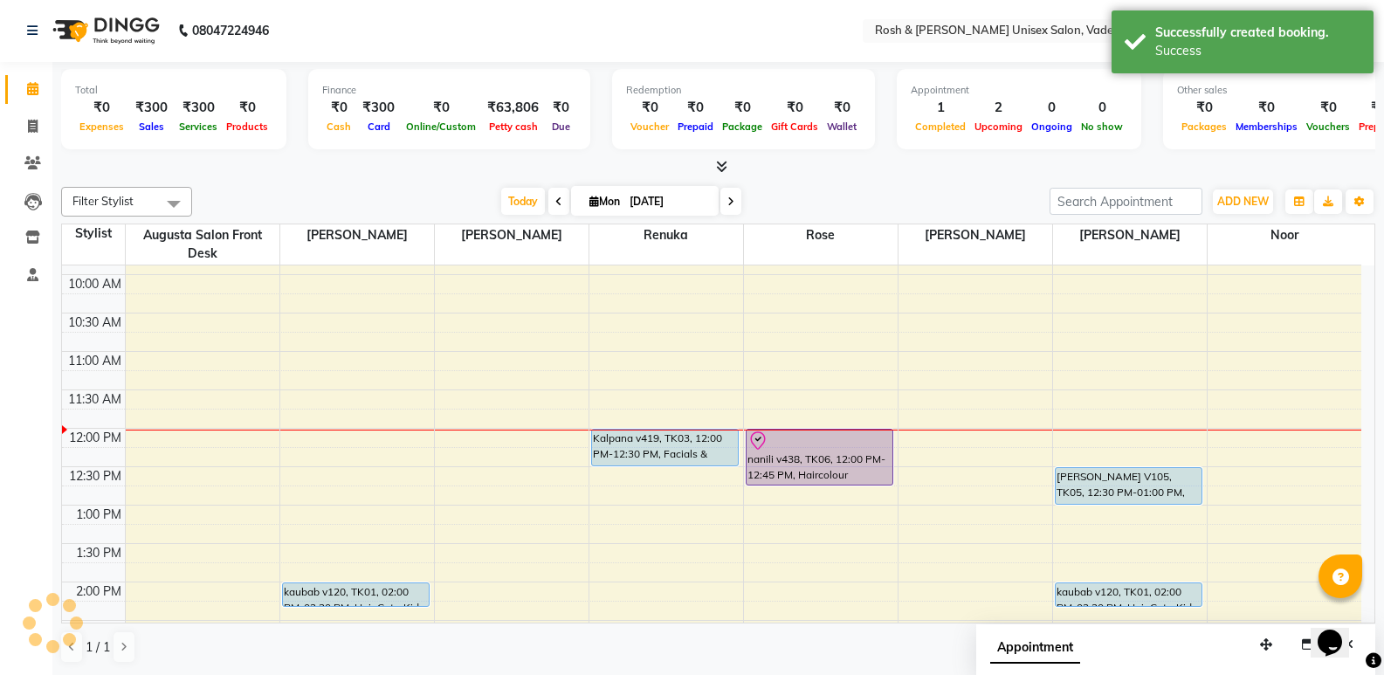
scroll to position [0, 0]
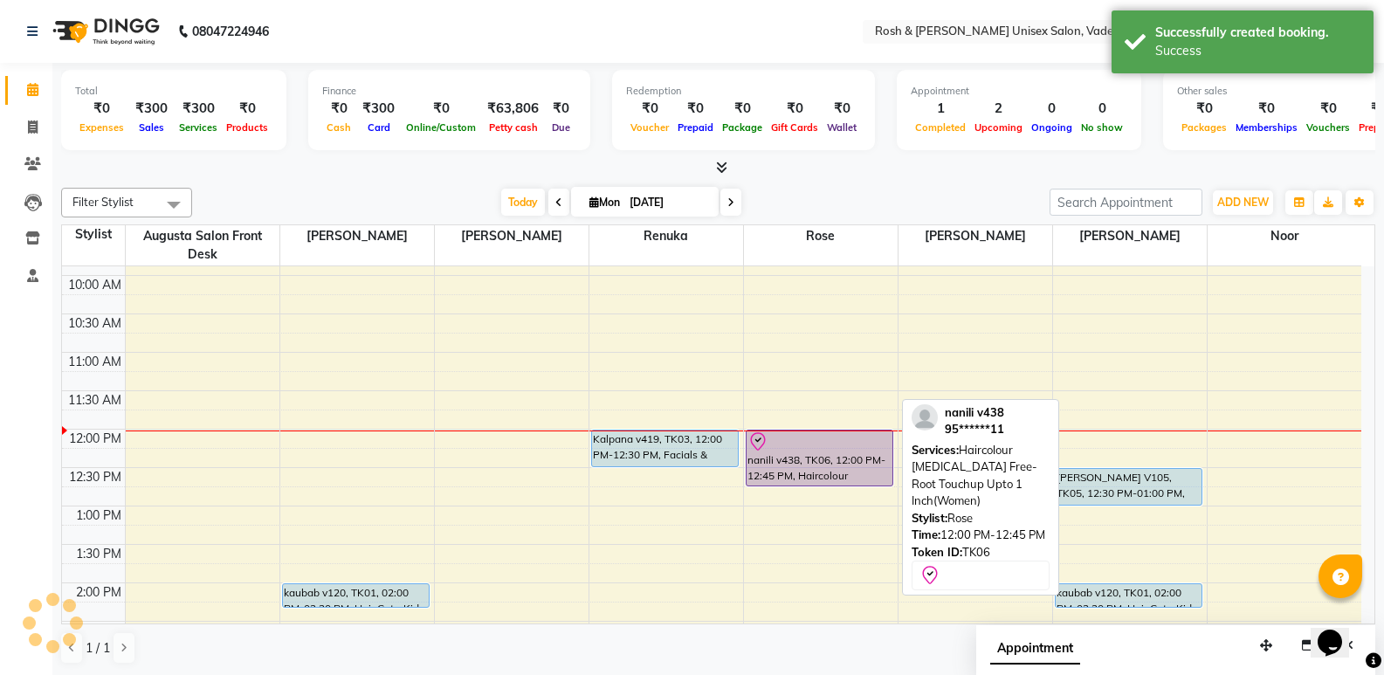
click at [839, 469] on div "nanili v438, TK06, 12:00 PM-12:45 PM, Haircolour [MEDICAL_DATA] Free-Root Touch…" at bounding box center [820, 458] width 147 height 55
click at [797, 439] on div at bounding box center [820, 441] width 145 height 21
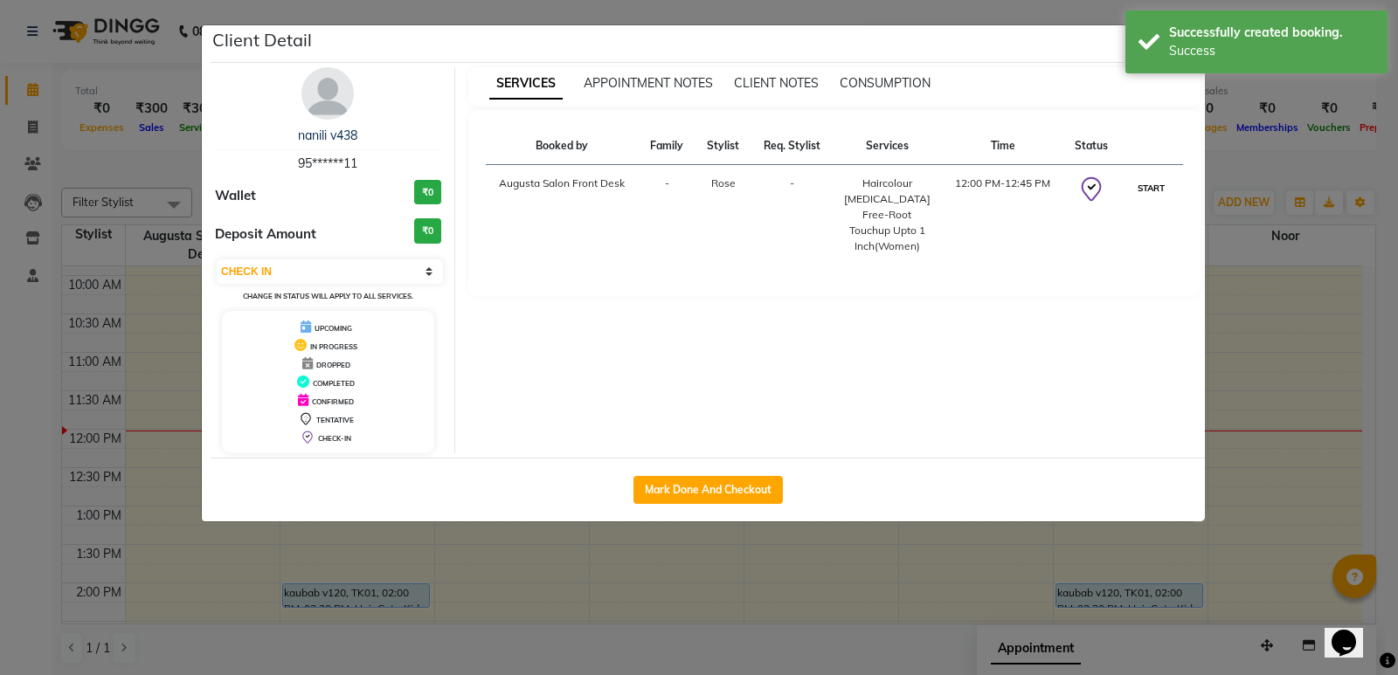
click at [1158, 190] on button "START" at bounding box center [1151, 188] width 36 height 22
select select "1"
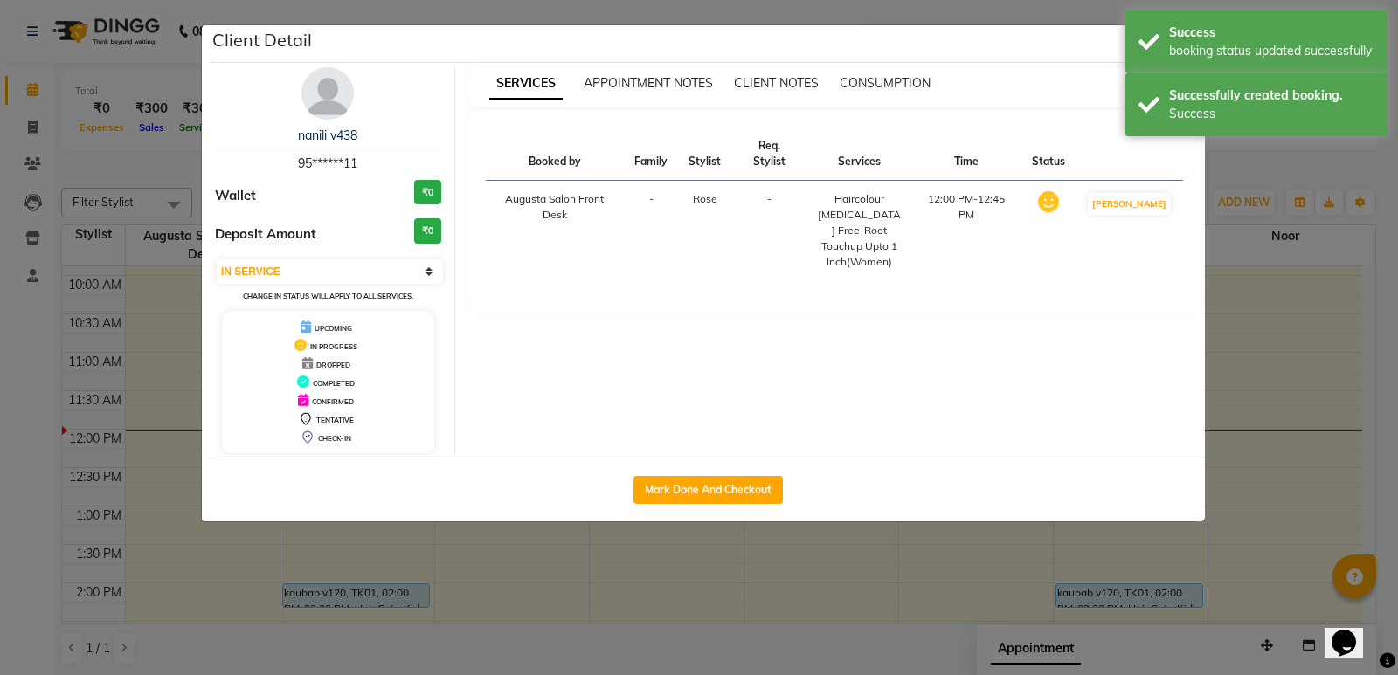
click at [1268, 296] on ngb-modal-window "Client Detail nanili v438 95******11 Wallet ₹0 Deposit Amount ₹0 Select IN SERV…" at bounding box center [699, 337] width 1398 height 675
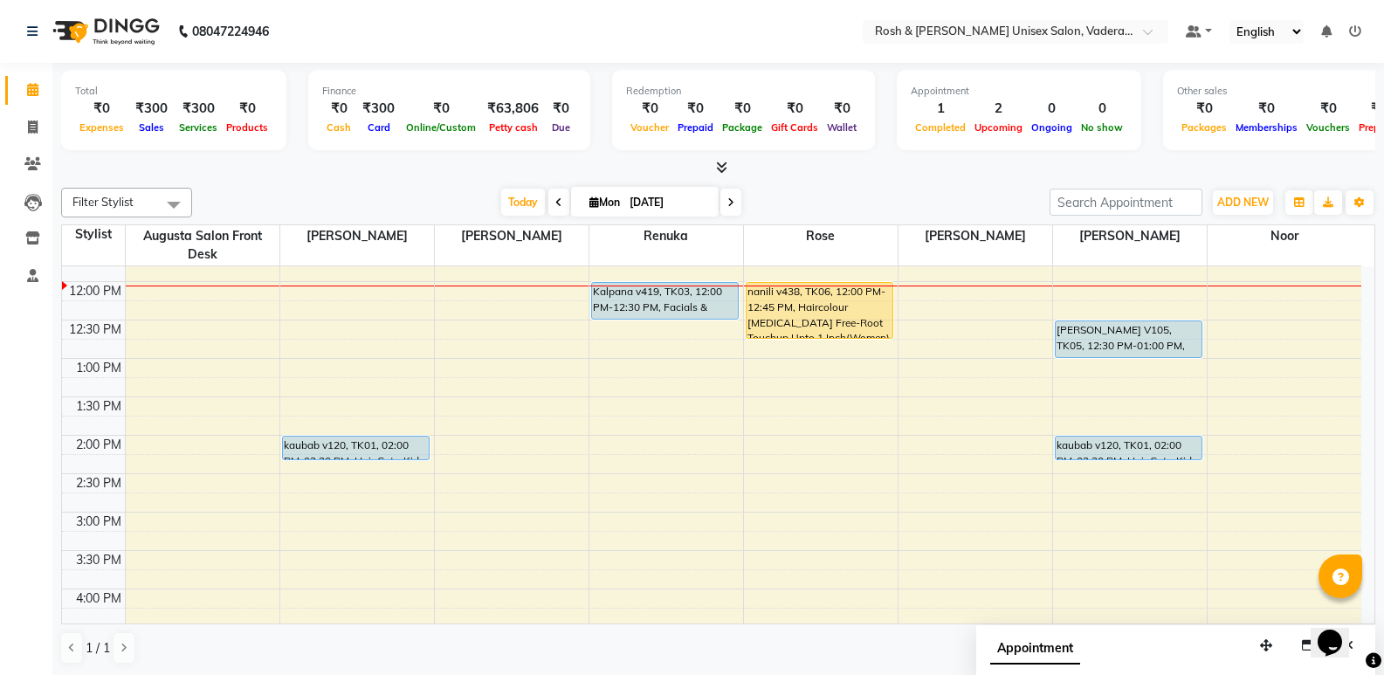
scroll to position [204, 0]
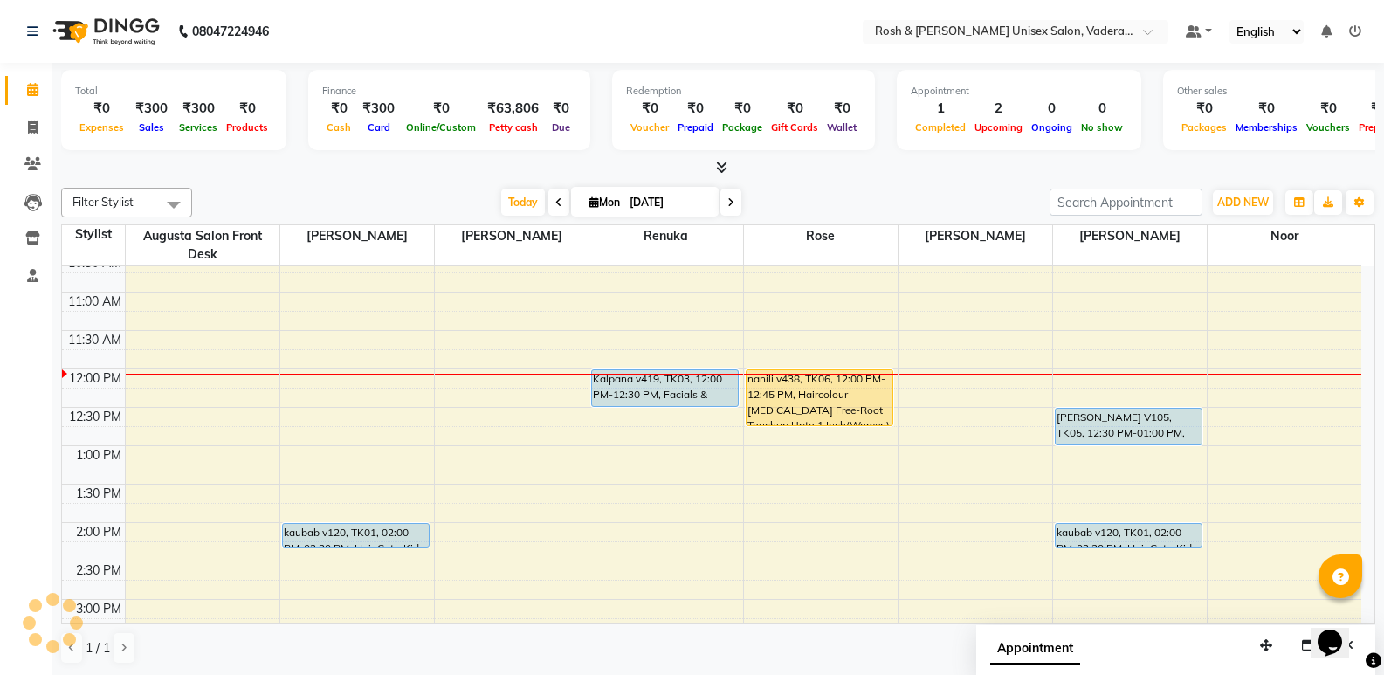
click at [722, 168] on icon at bounding box center [721, 167] width 11 height 13
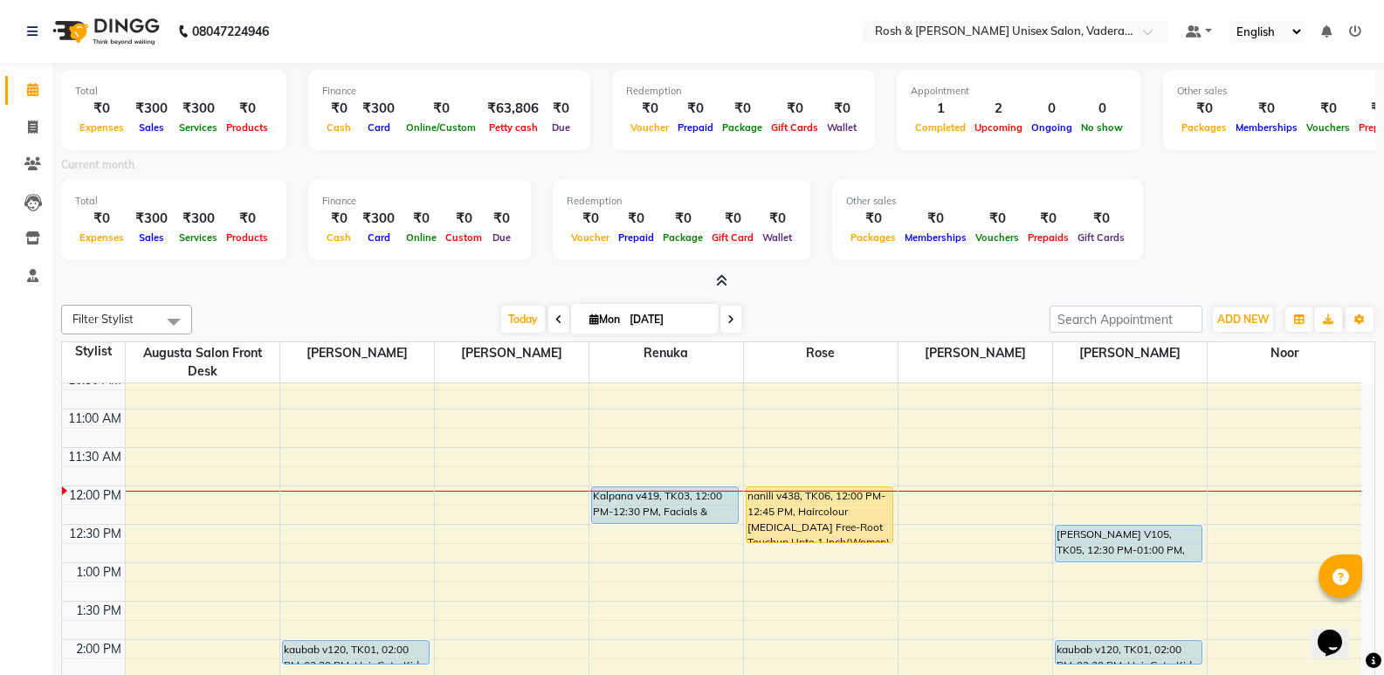
click at [726, 280] on icon at bounding box center [721, 280] width 11 height 13
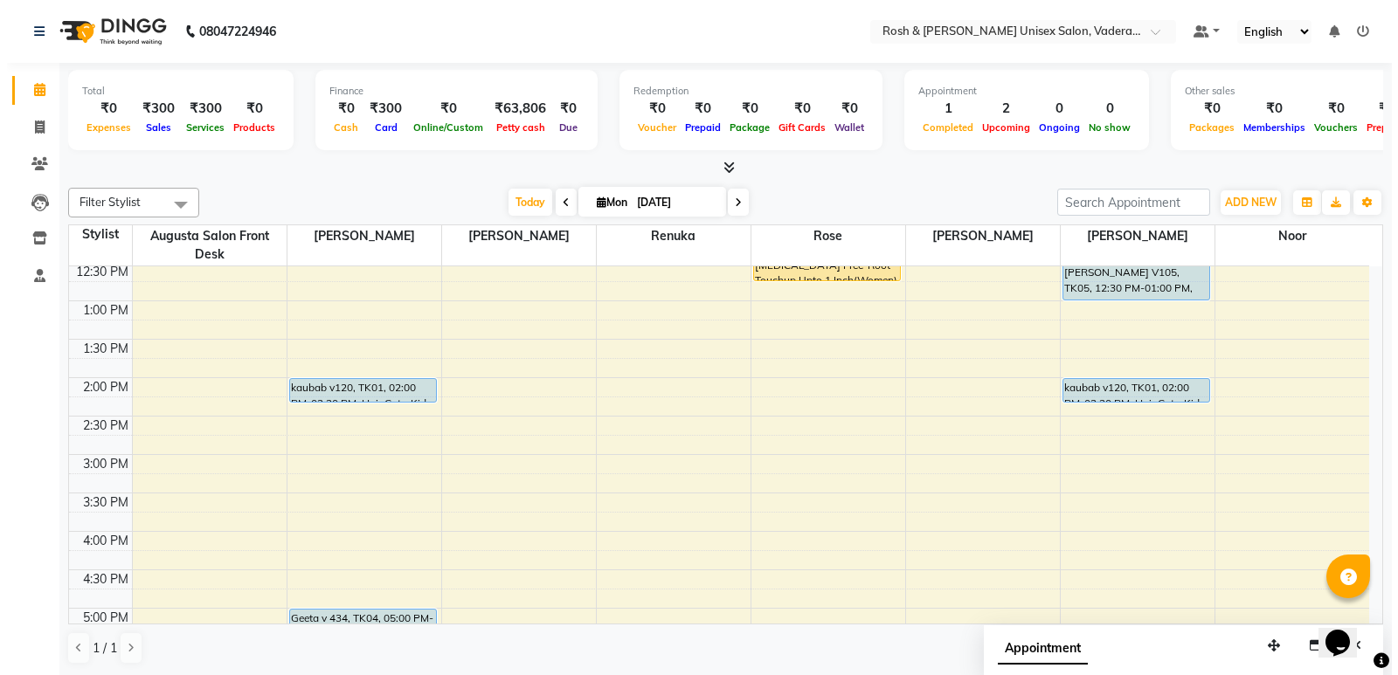
scroll to position [262, 0]
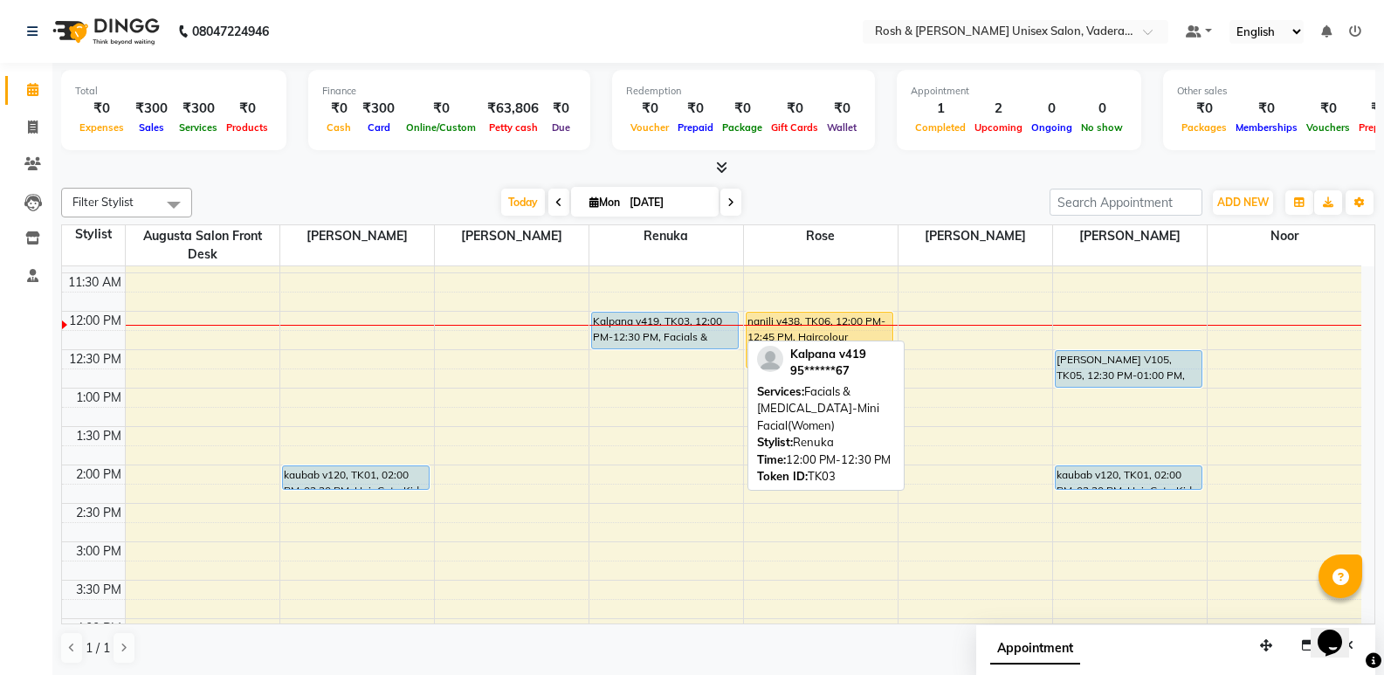
click at [647, 339] on div "Kalpana v419, TK03, 12:00 PM-12:30 PM, Facials & [MEDICAL_DATA]-Mini Facial(Wom…" at bounding box center [665, 331] width 147 height 36
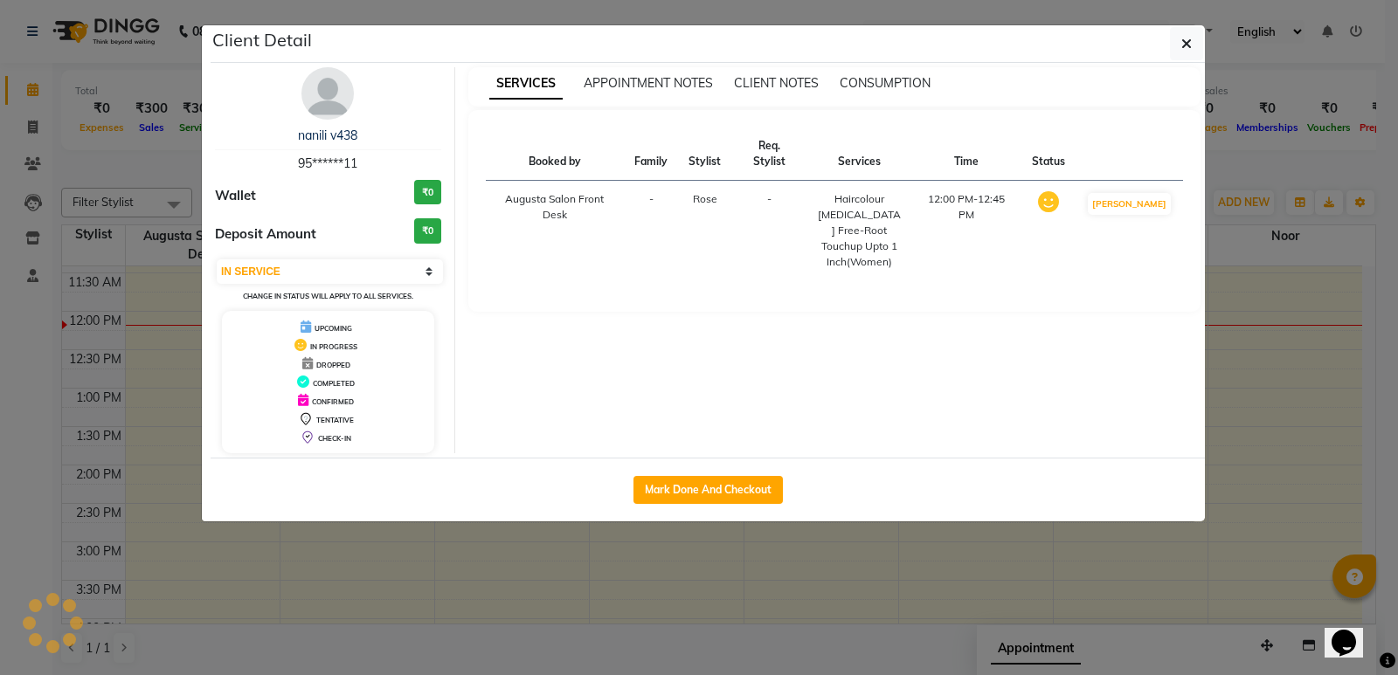
select select "5"
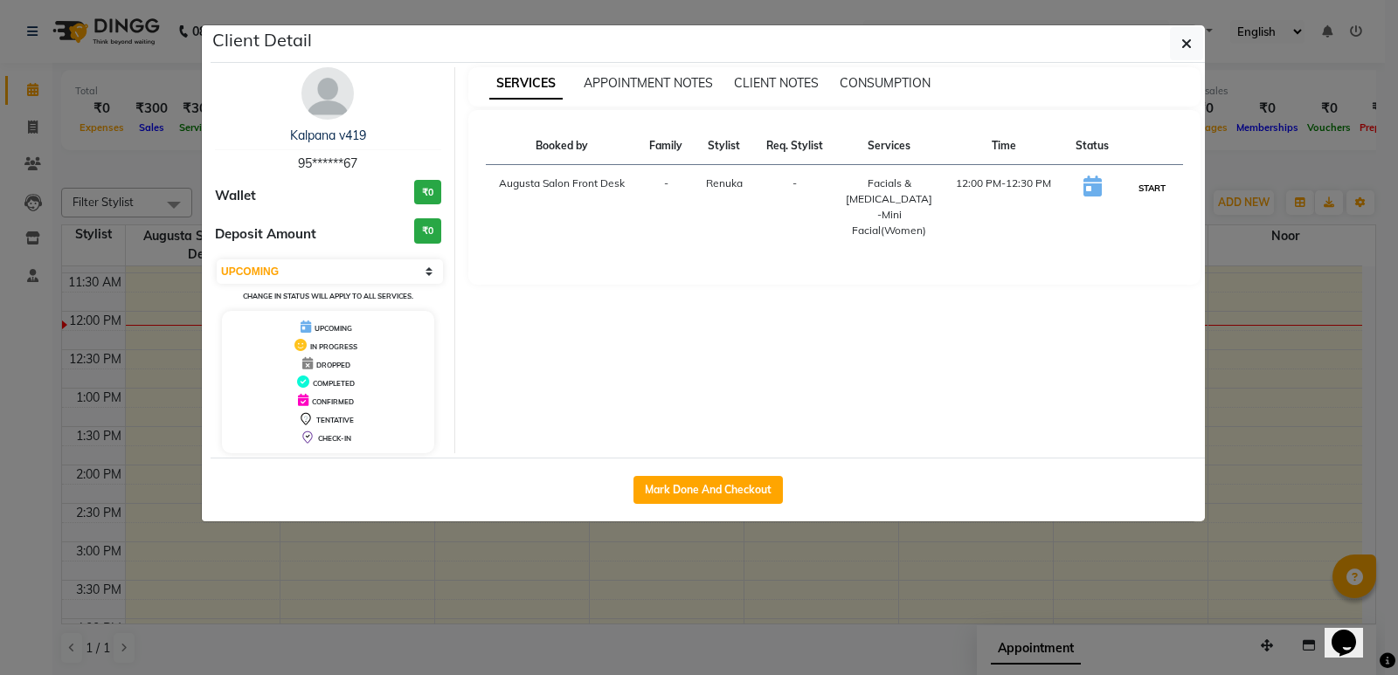
click at [1138, 185] on button "START" at bounding box center [1152, 188] width 36 height 22
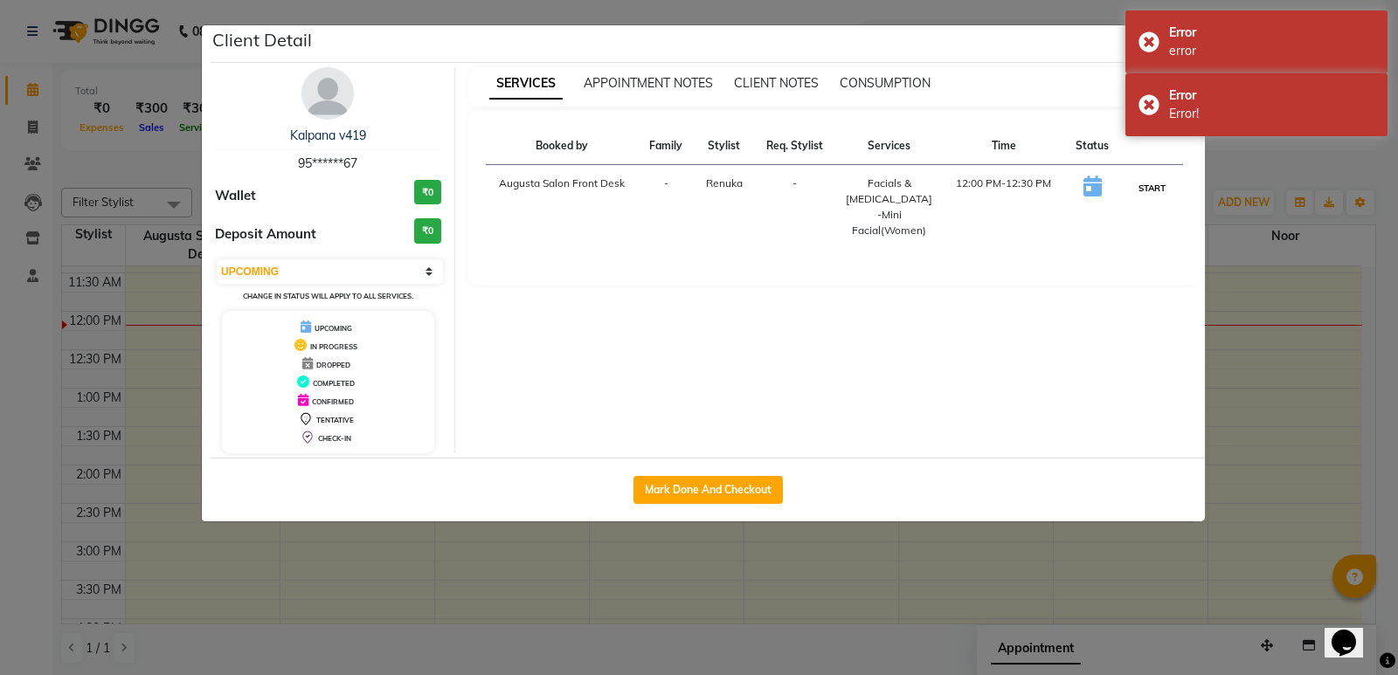
click at [1152, 186] on button "START" at bounding box center [1152, 188] width 36 height 22
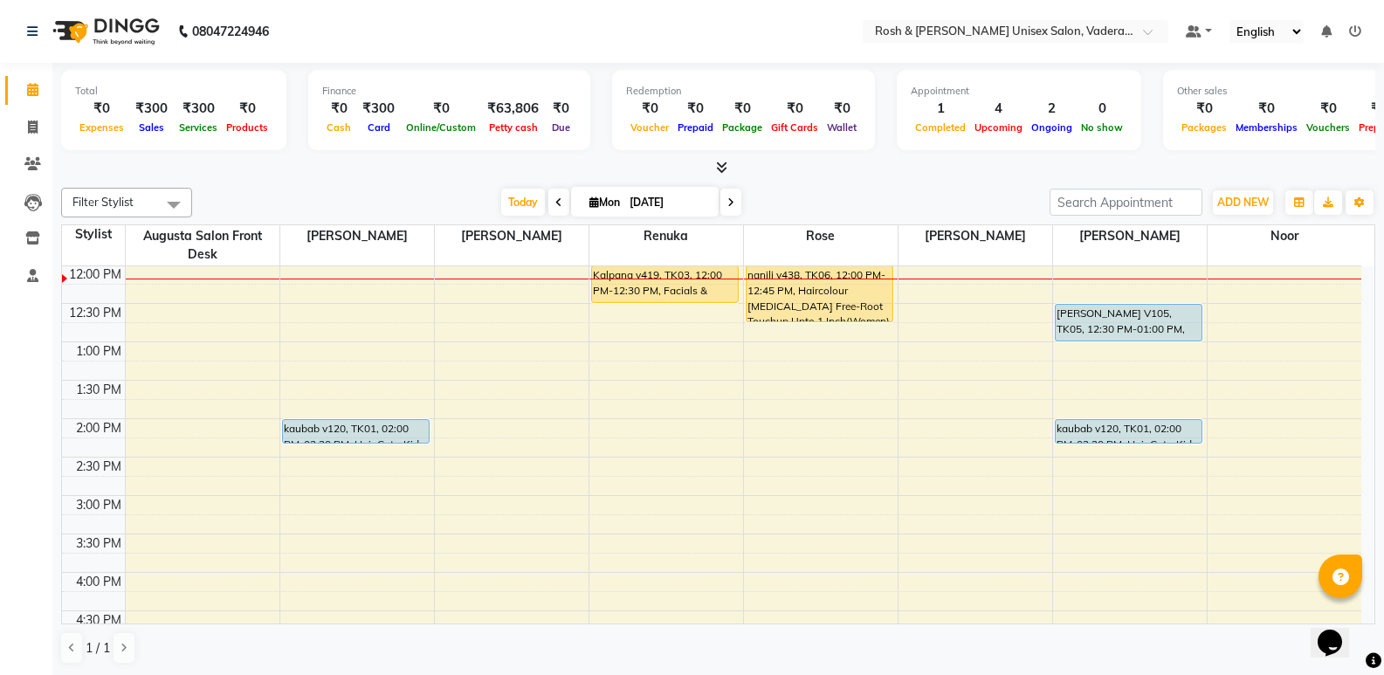
scroll to position [221, 0]
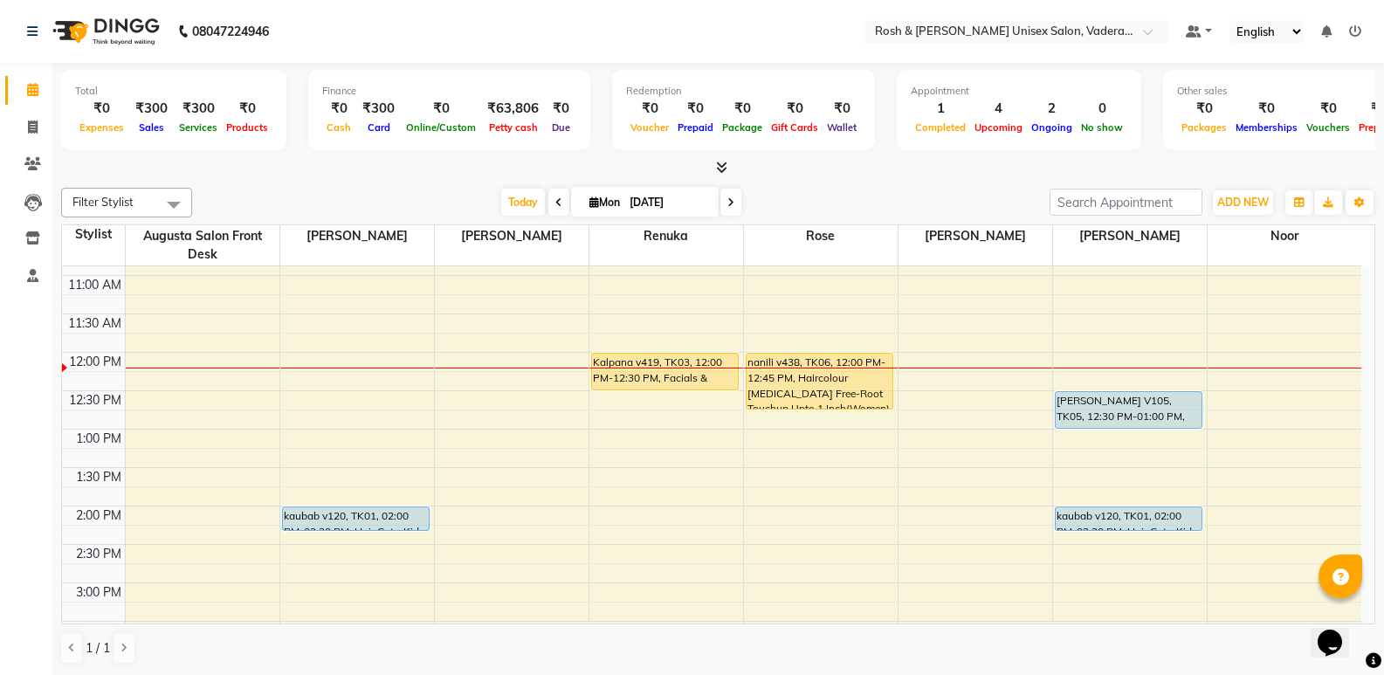
click at [724, 167] on icon at bounding box center [721, 167] width 11 height 13
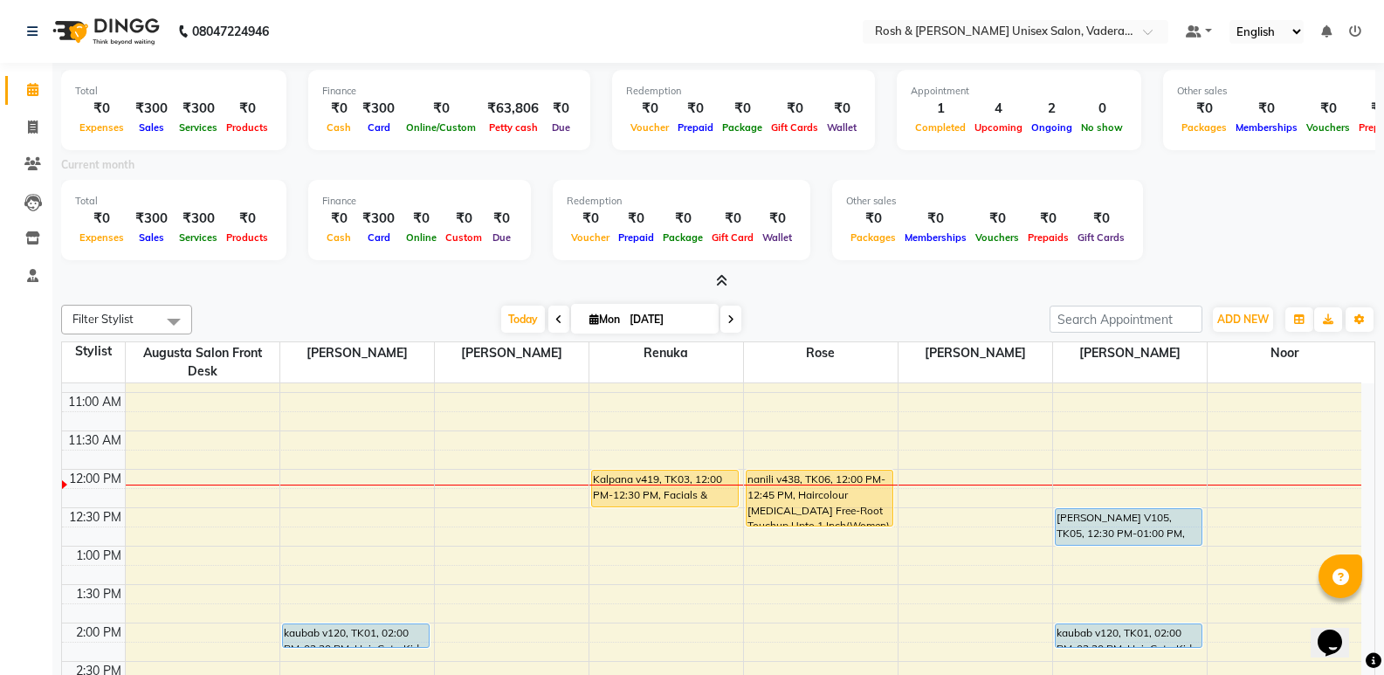
drag, startPoint x: 723, startPoint y: 280, endPoint x: 730, endPoint y: 272, distance: 10.5
click at [723, 278] on icon at bounding box center [721, 280] width 11 height 13
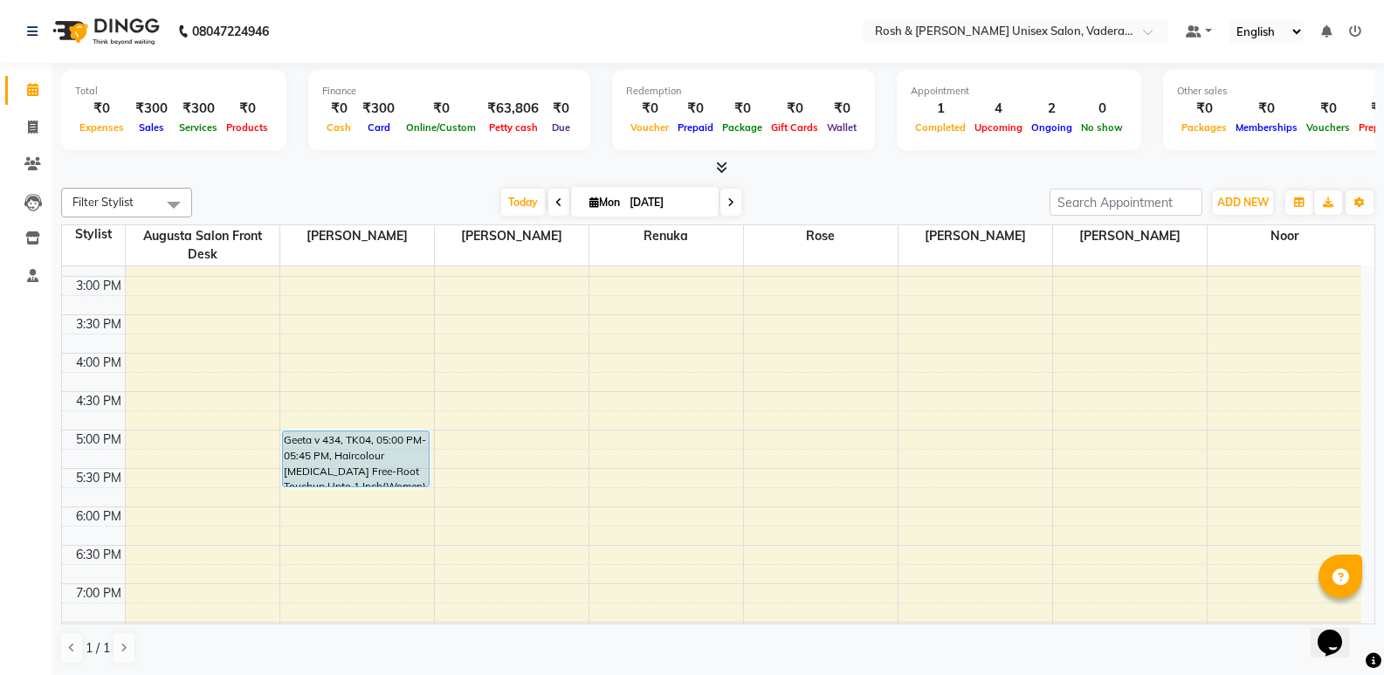
scroll to position [641, 0]
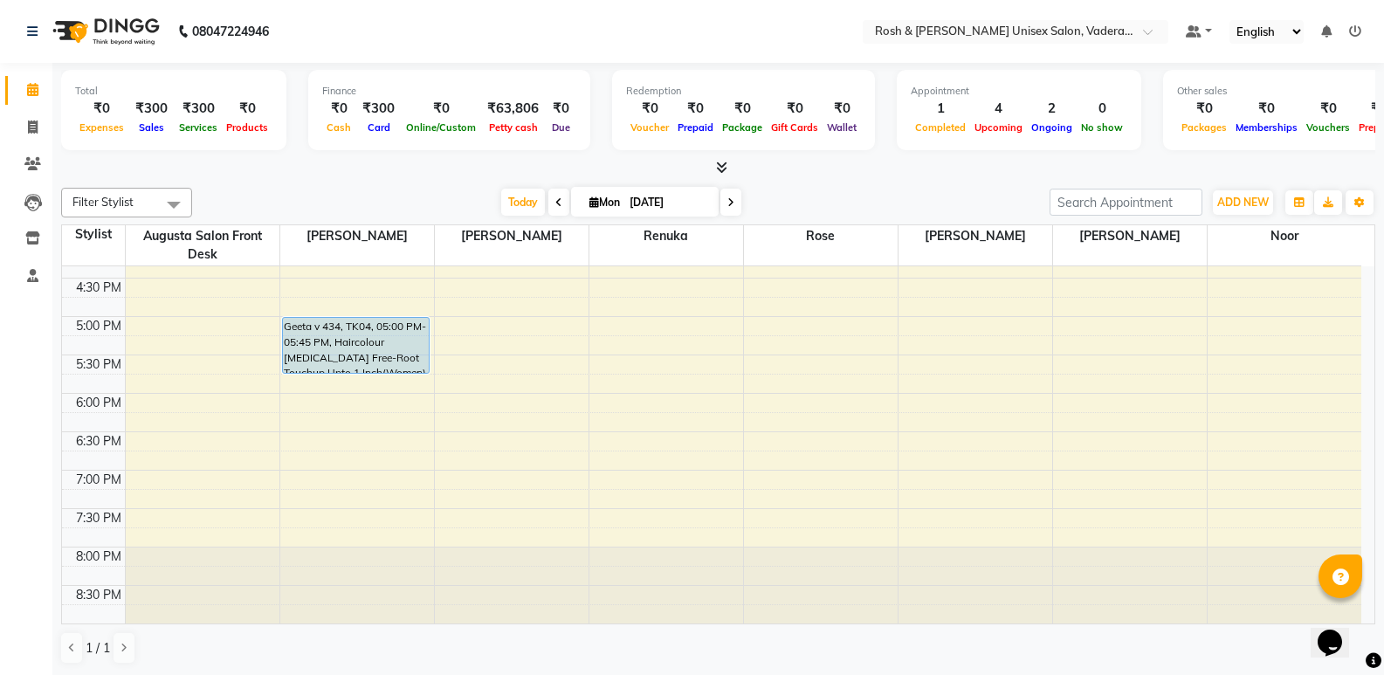
click at [1113, 391] on div "8:00 AM 8:30 AM 9:00 AM 9:30 AM 10:00 AM 10:30 AM 11:00 AM 11:30 AM 12:00 PM 12…" at bounding box center [712, 124] width 1300 height 998
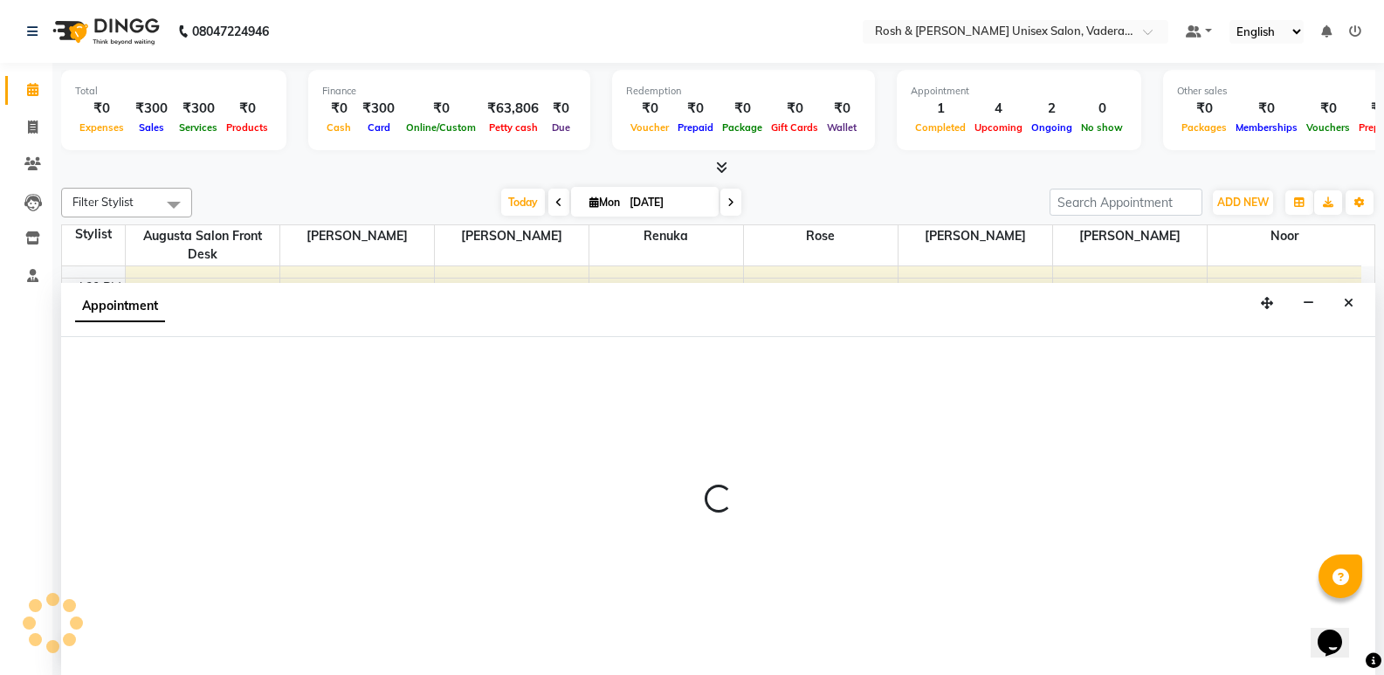
scroll to position [1, 0]
select select "87618"
select select "tentative"
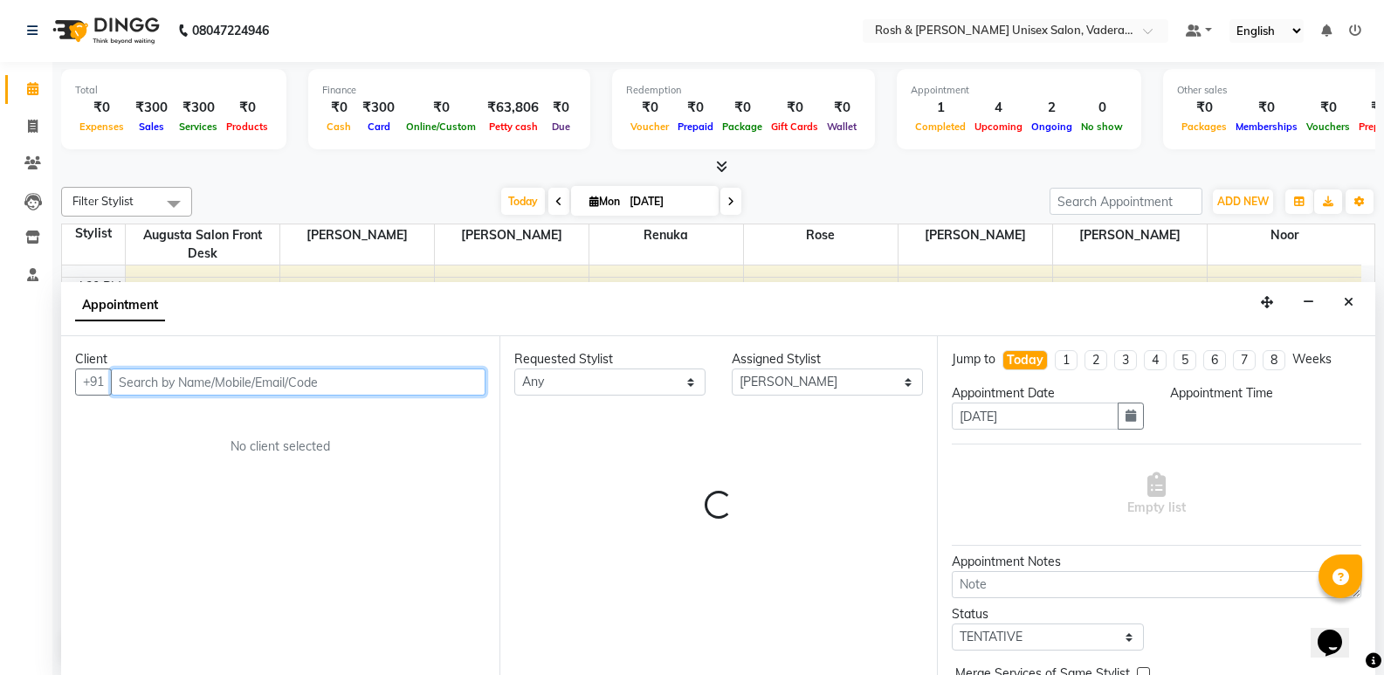
select select "1065"
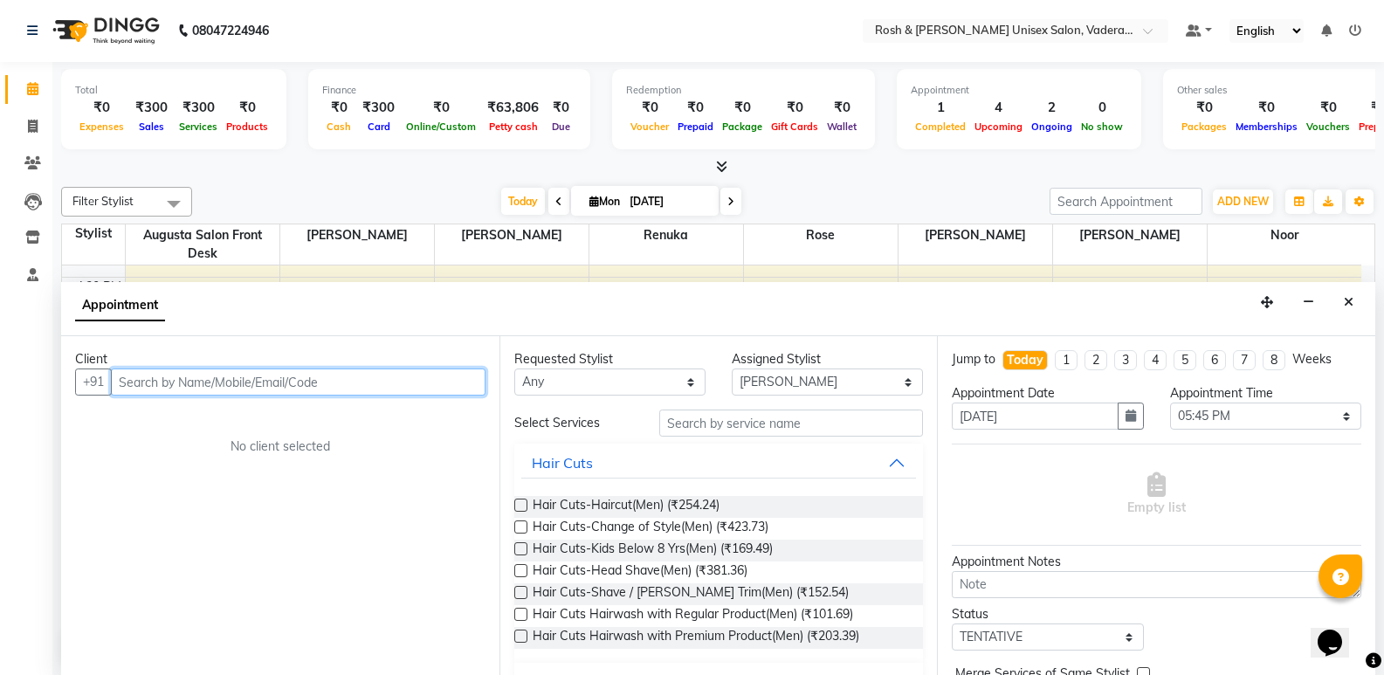
click at [129, 377] on input "text" at bounding box center [298, 382] width 375 height 27
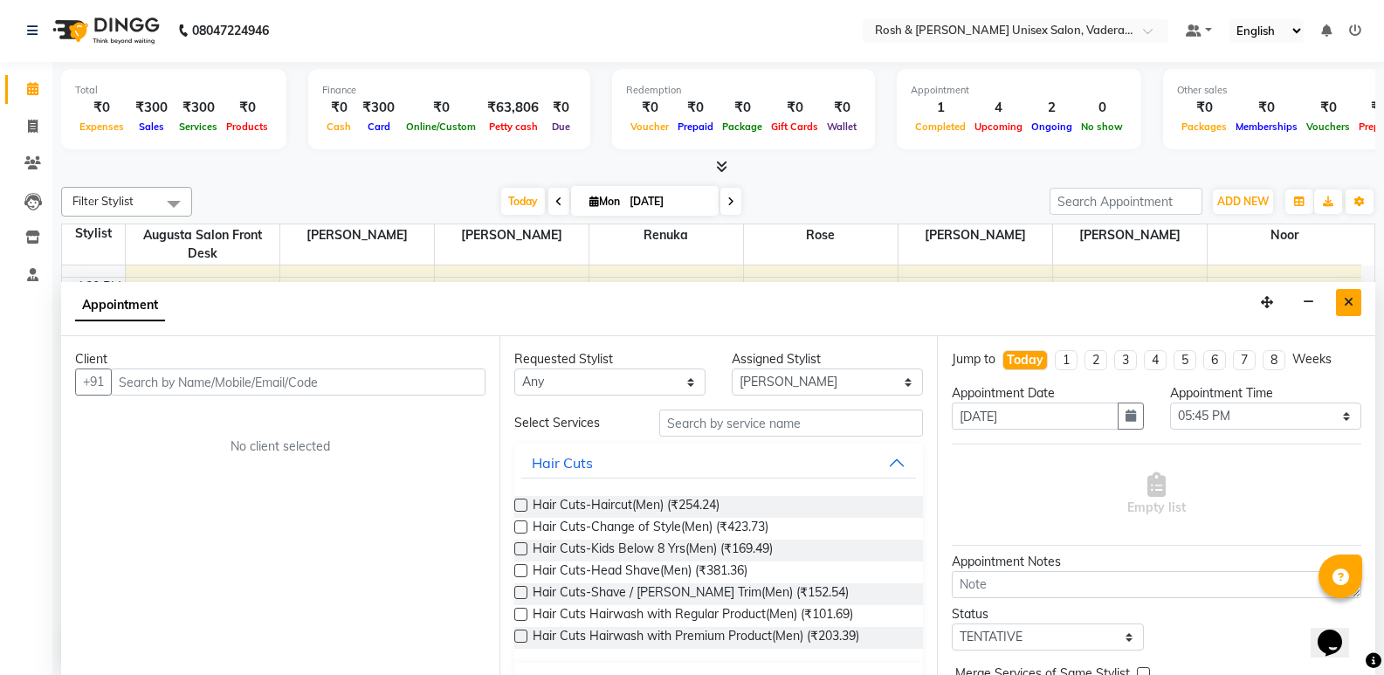
click at [1342, 299] on button "Close" at bounding box center [1348, 302] width 25 height 27
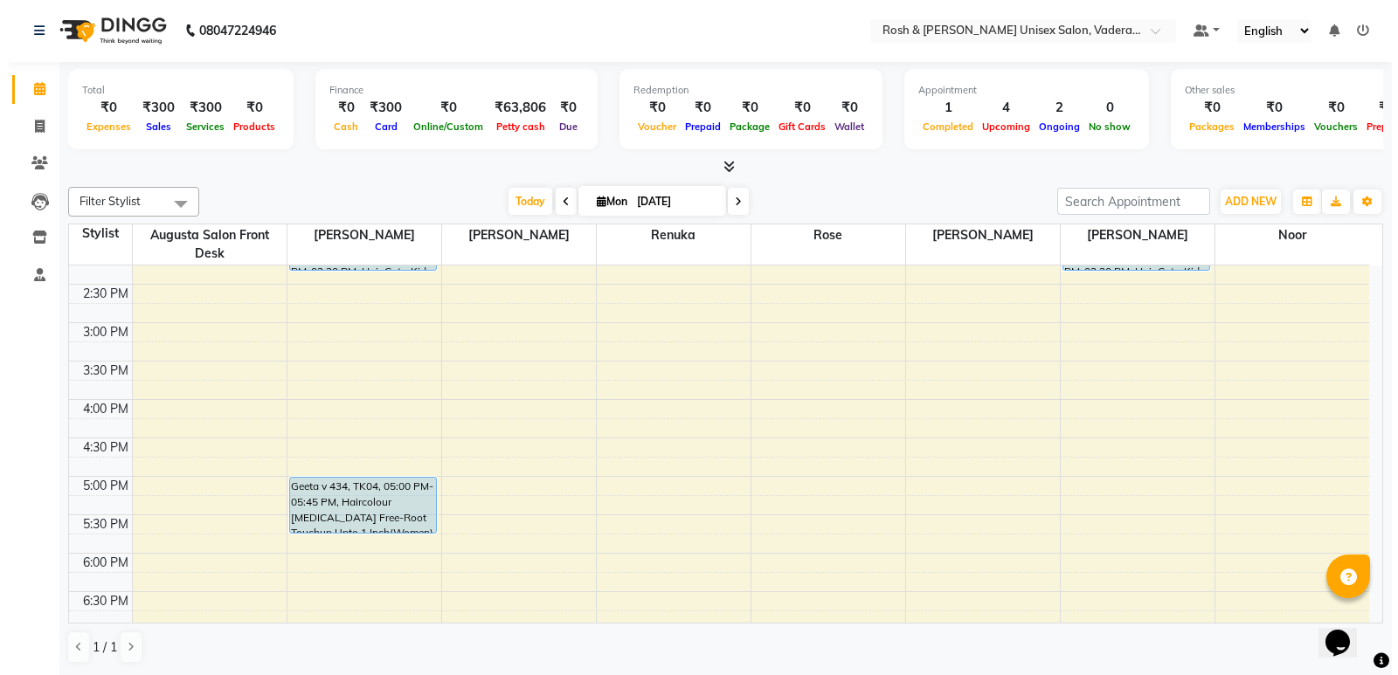
scroll to position [466, 0]
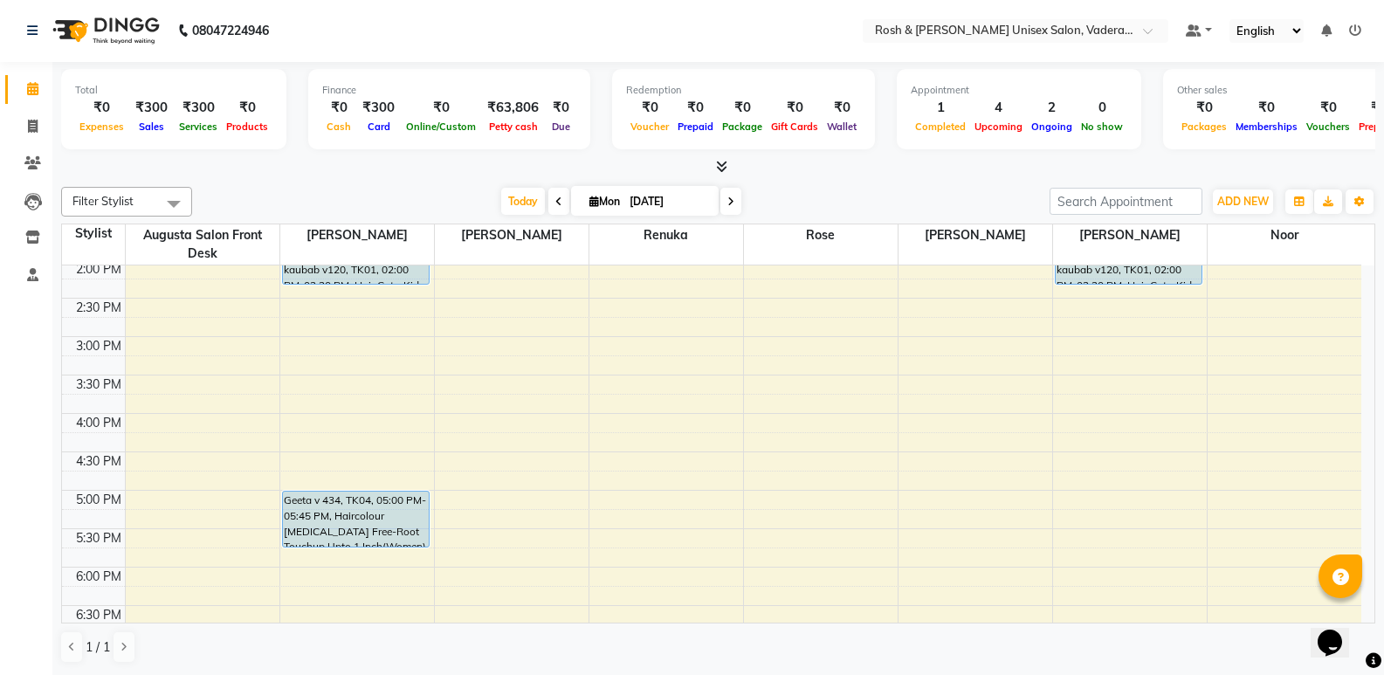
click at [1096, 452] on div "8:00 AM 8:30 AM 9:00 AM 9:30 AM 10:00 AM 10:30 AM 11:00 AM 11:30 AM 12:00 PM 12…" at bounding box center [712, 298] width 1300 height 998
select select "87618"
select select "tentative"
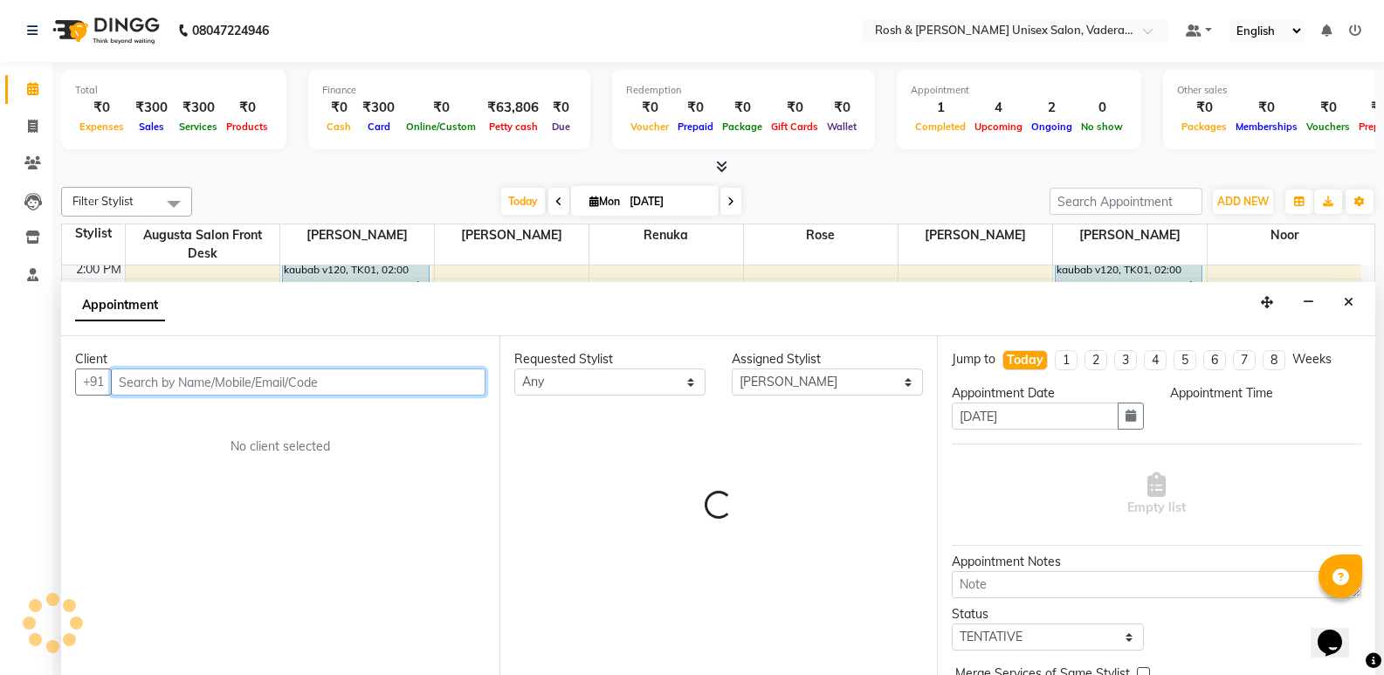
select select "975"
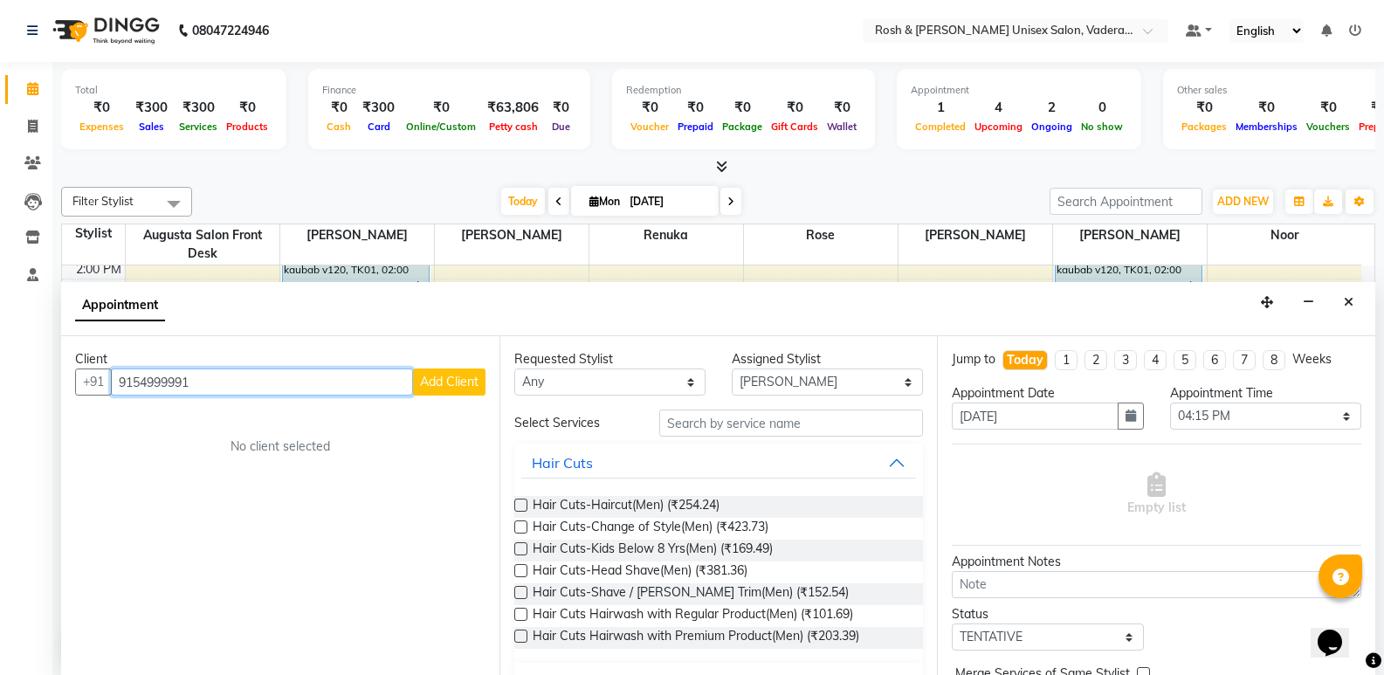
type input "9154999991"
click at [453, 378] on span "Add Client" at bounding box center [449, 382] width 59 height 16
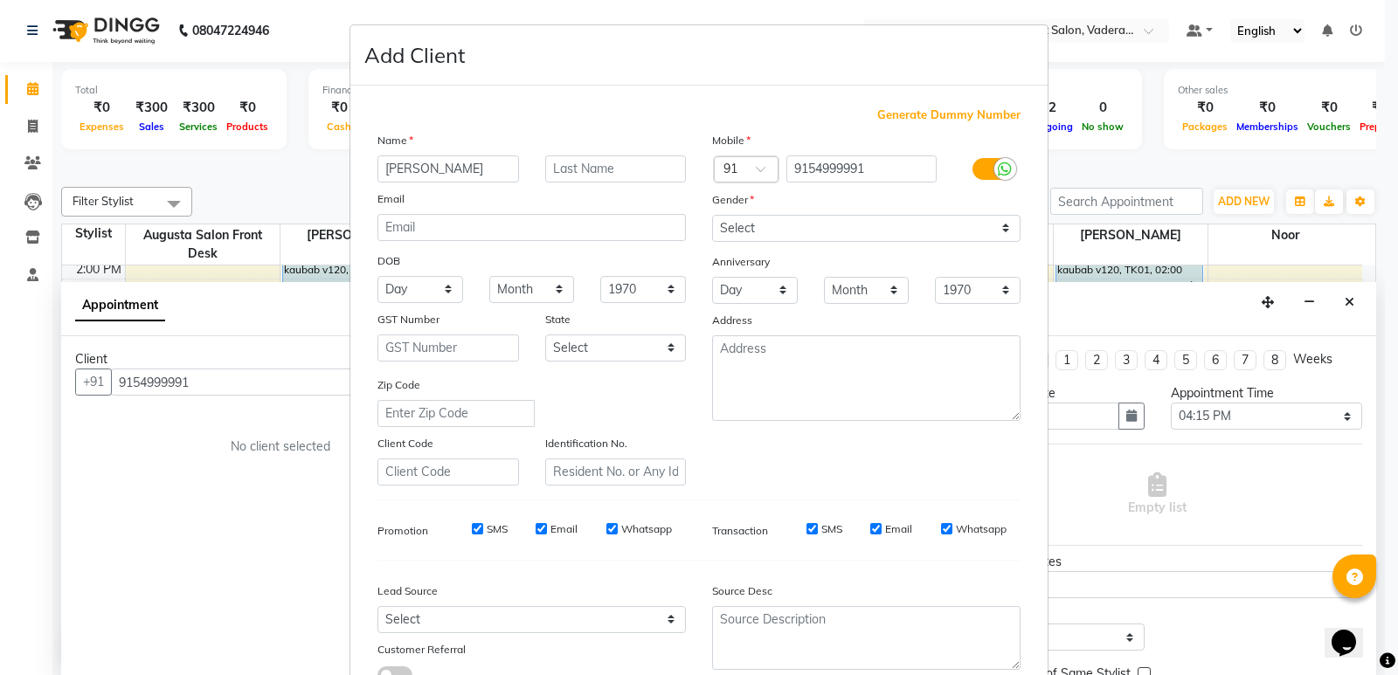
type input "[PERSON_NAME]"
type input "V442"
click at [760, 234] on select "Select [DEMOGRAPHIC_DATA] [DEMOGRAPHIC_DATA] Other Prefer Not To Say" at bounding box center [866, 228] width 308 height 27
select select "[DEMOGRAPHIC_DATA]"
click at [712, 215] on select "Select [DEMOGRAPHIC_DATA] [DEMOGRAPHIC_DATA] Other Prefer Not To Say" at bounding box center [866, 228] width 308 height 27
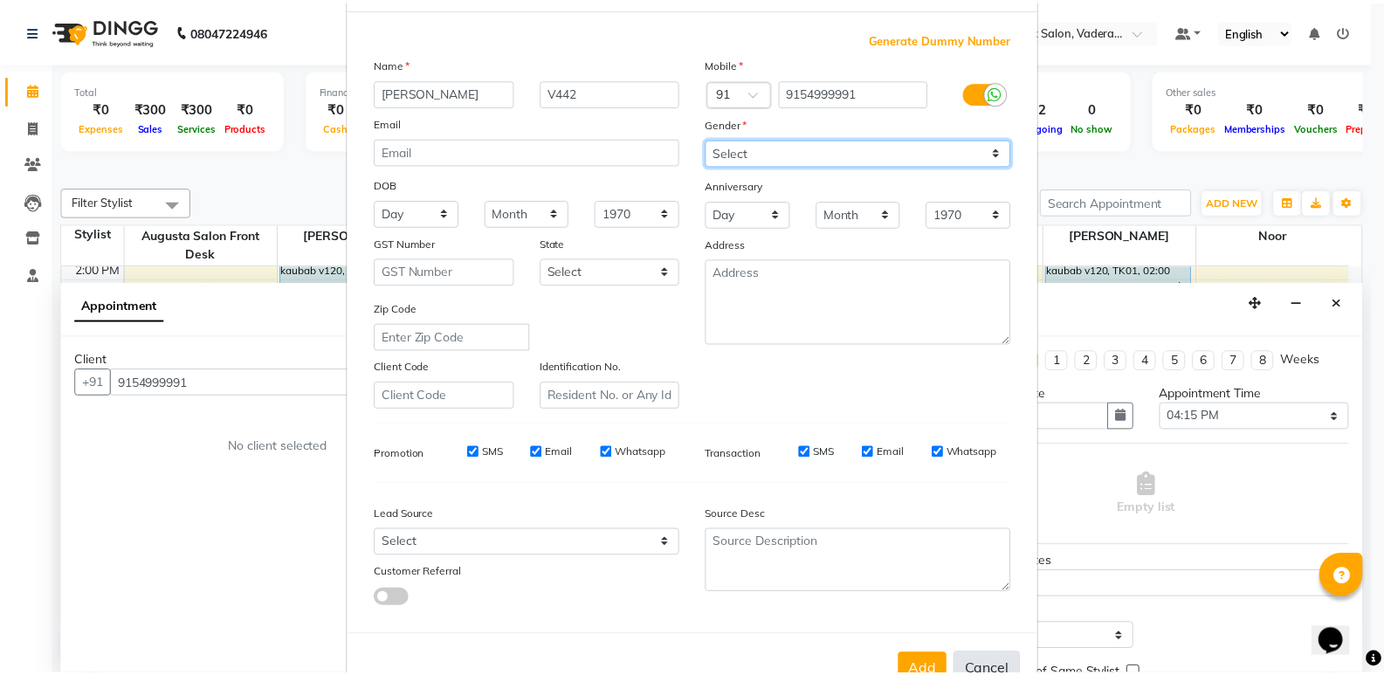
scroll to position [131, 0]
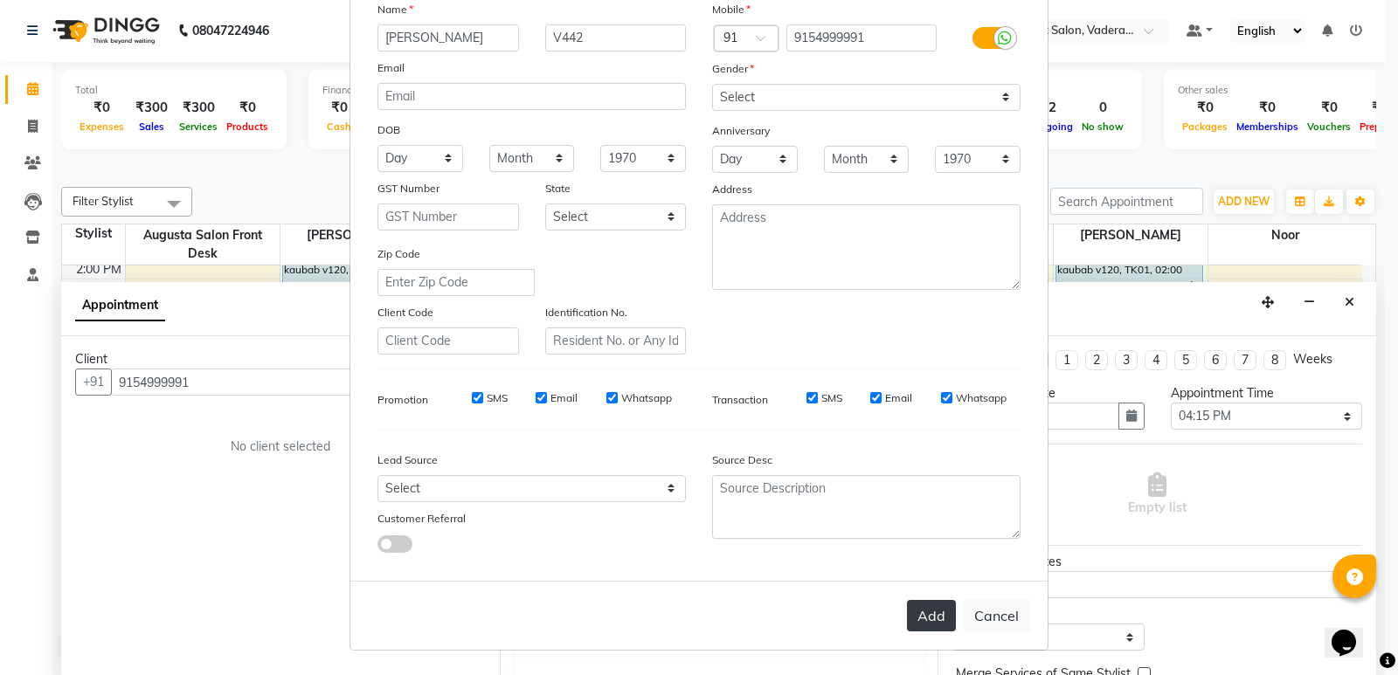
click at [935, 623] on button "Add" at bounding box center [931, 615] width 49 height 31
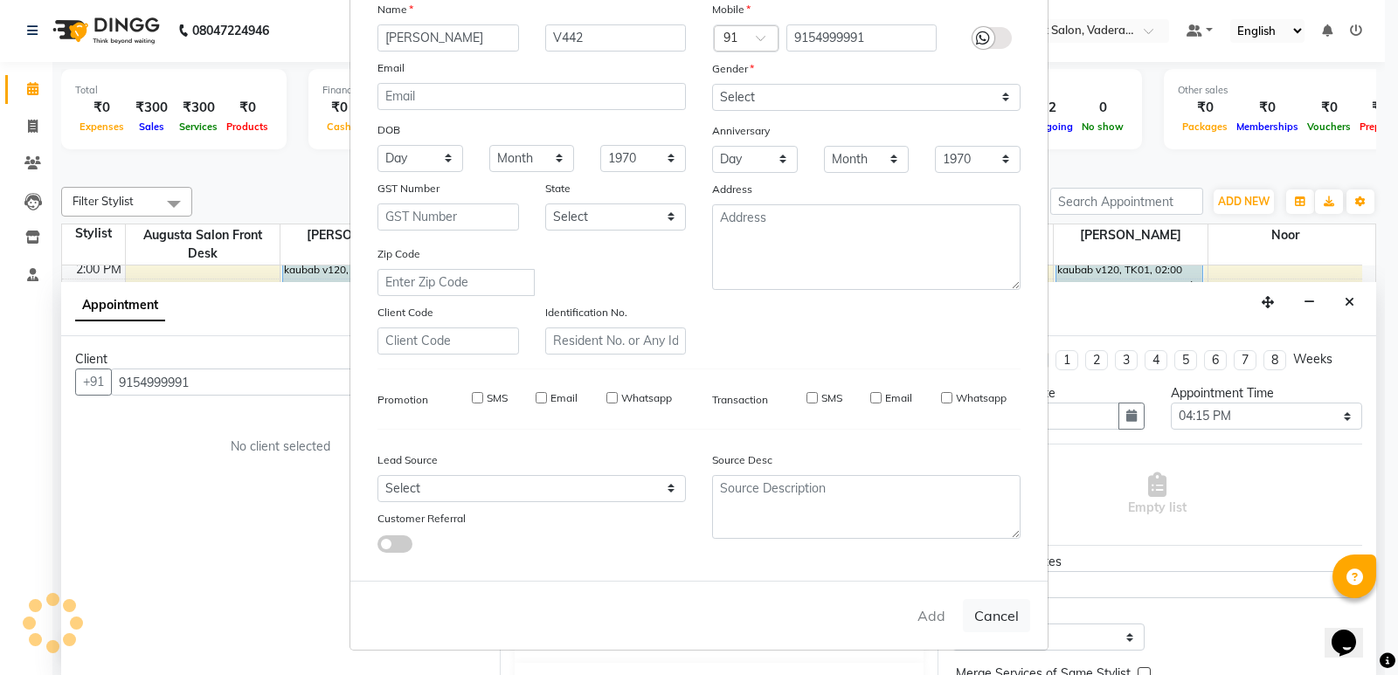
type input "91******91"
select select
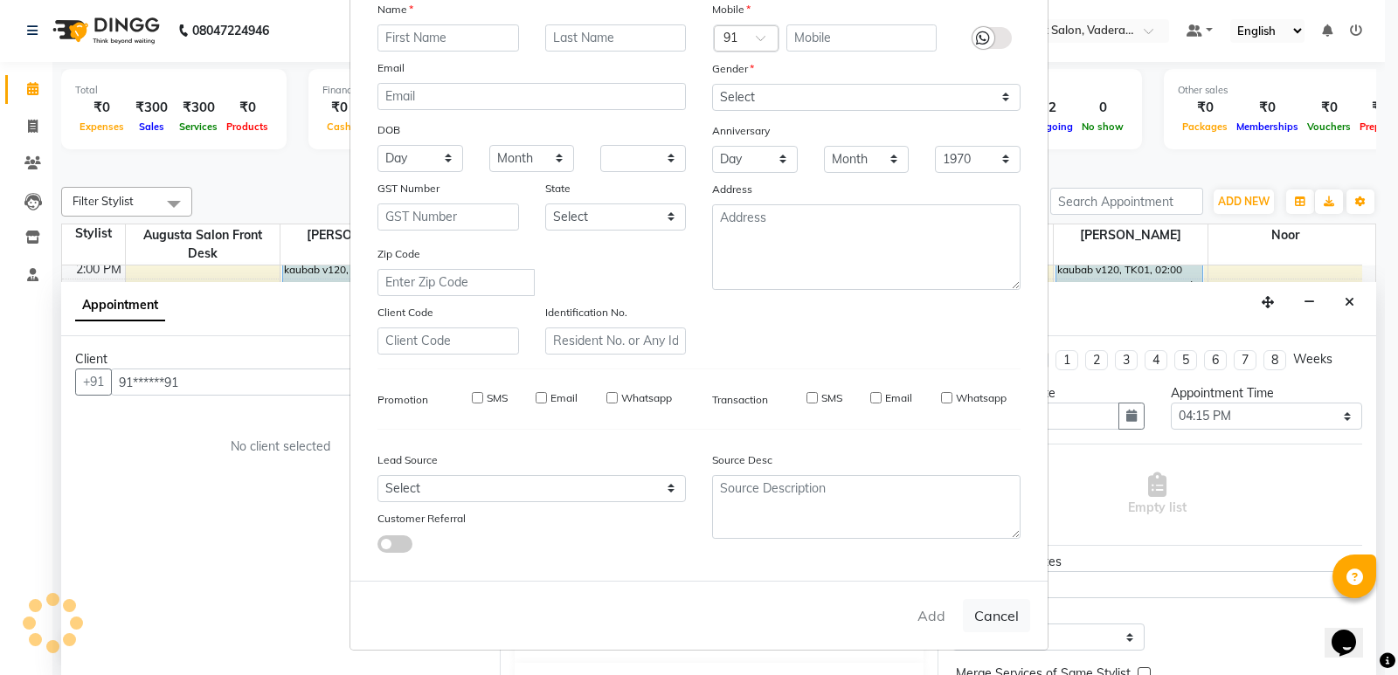
select select
checkbox input "false"
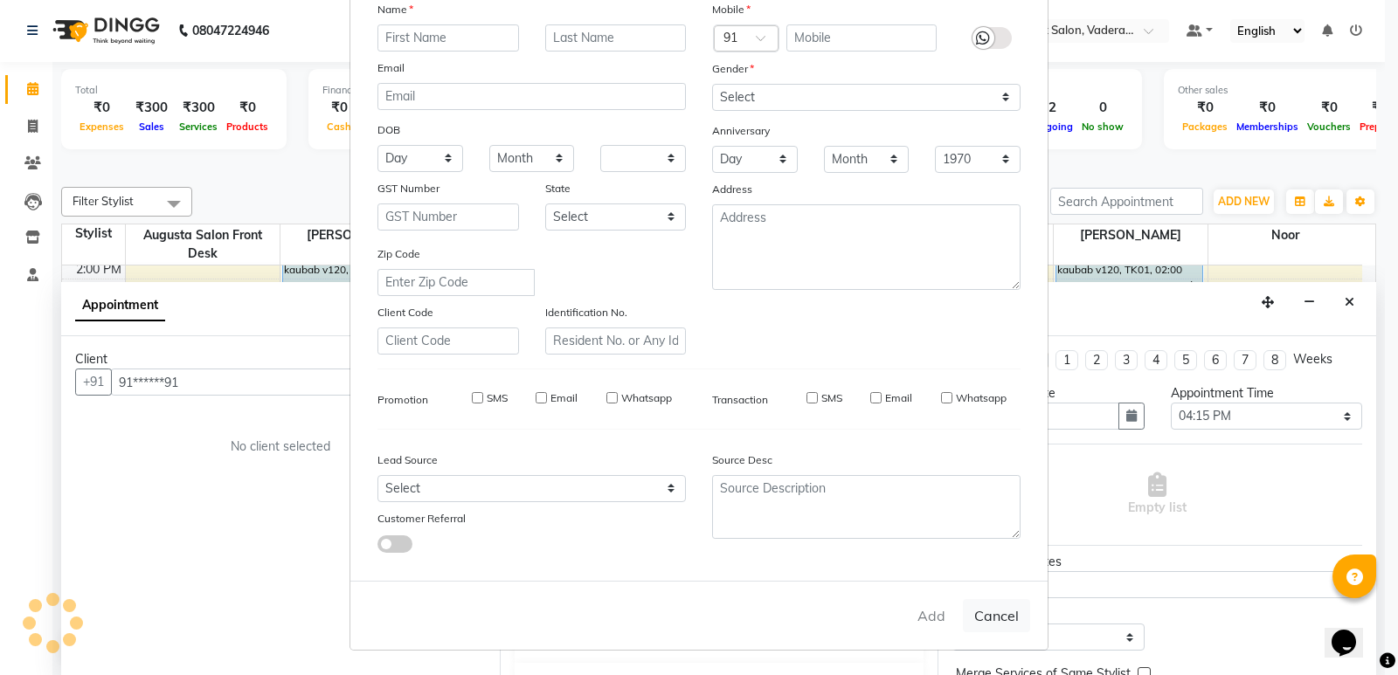
checkbox input "false"
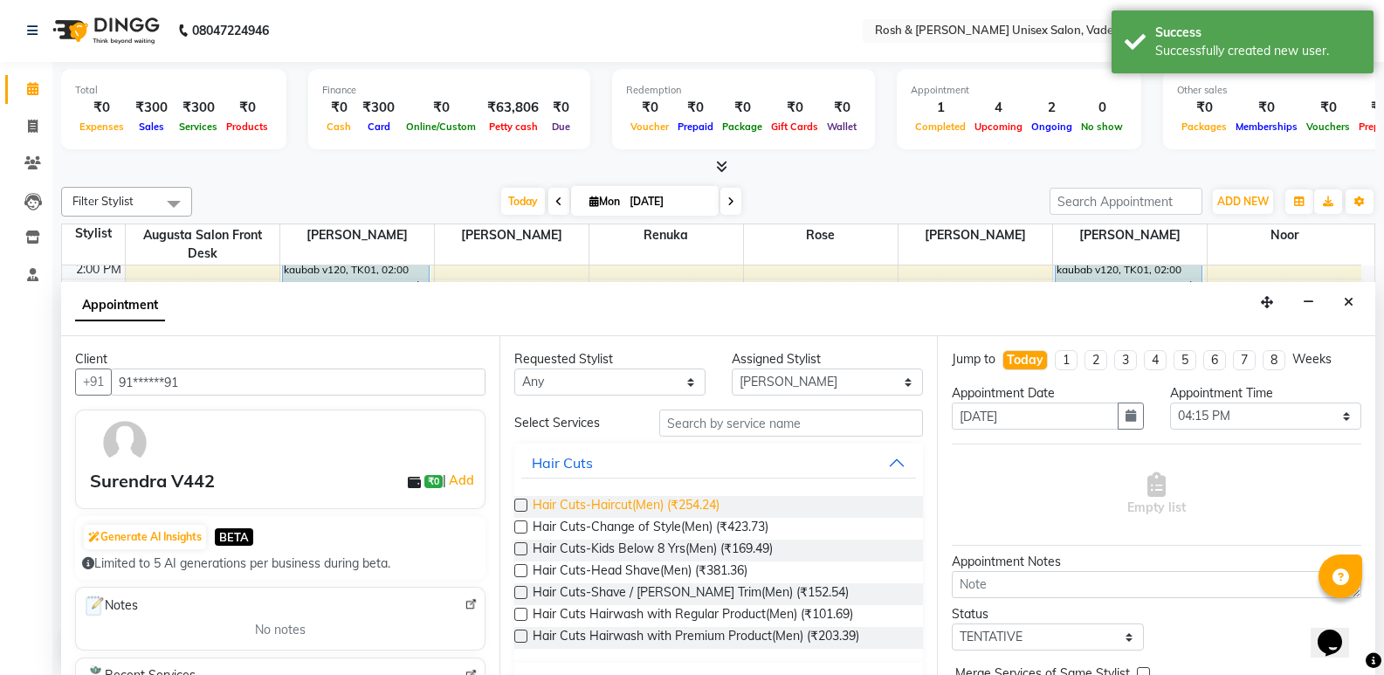
click at [671, 512] on span "Hair Cuts-Haircut(Men) (₹254.24)" at bounding box center [626, 507] width 187 height 22
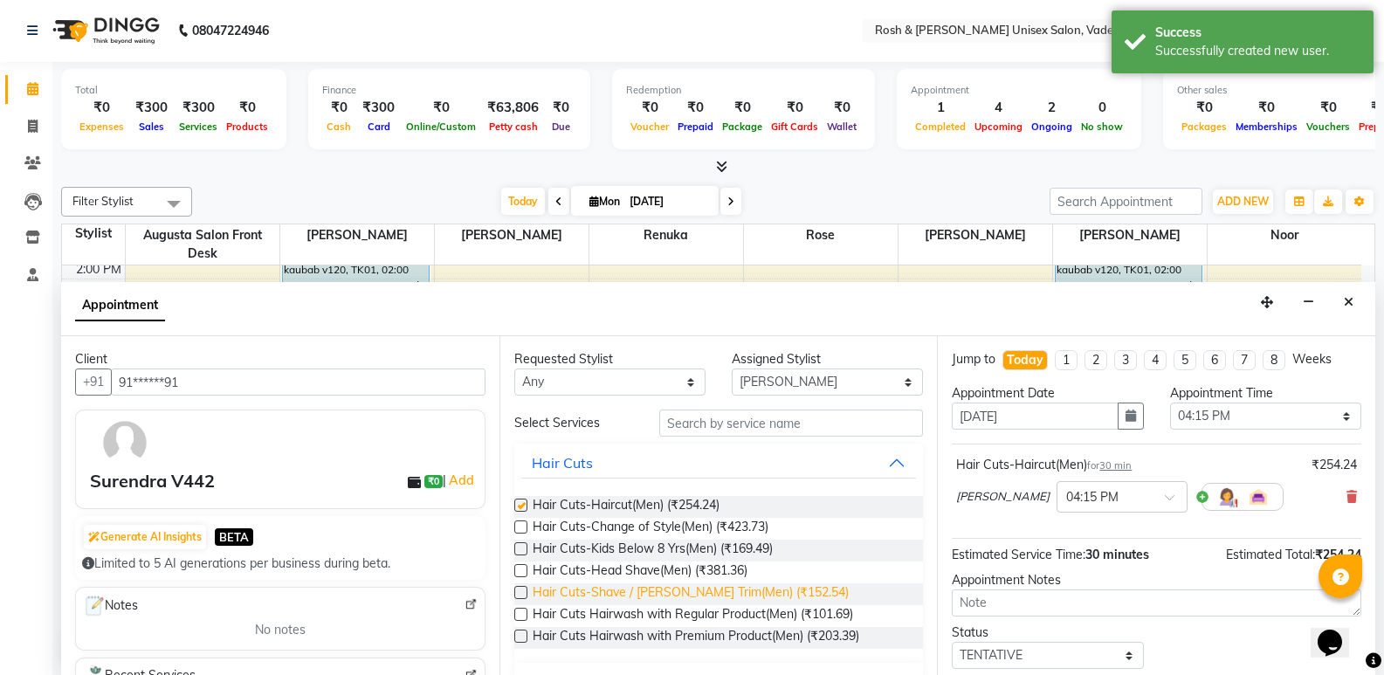
checkbox input "false"
click at [685, 597] on span "Hair Cuts-Shave / [PERSON_NAME] Trim(Men) (₹152.54)" at bounding box center [691, 594] width 316 height 22
checkbox input "false"
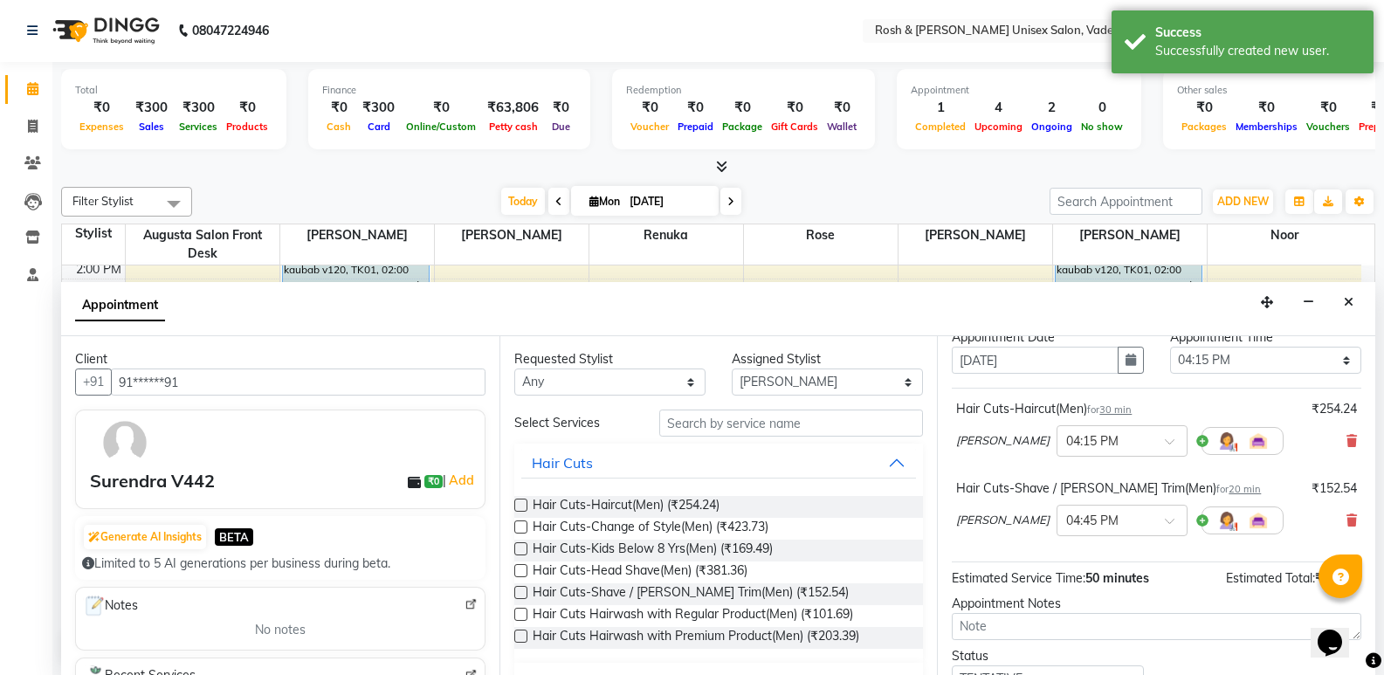
scroll to position [87, 0]
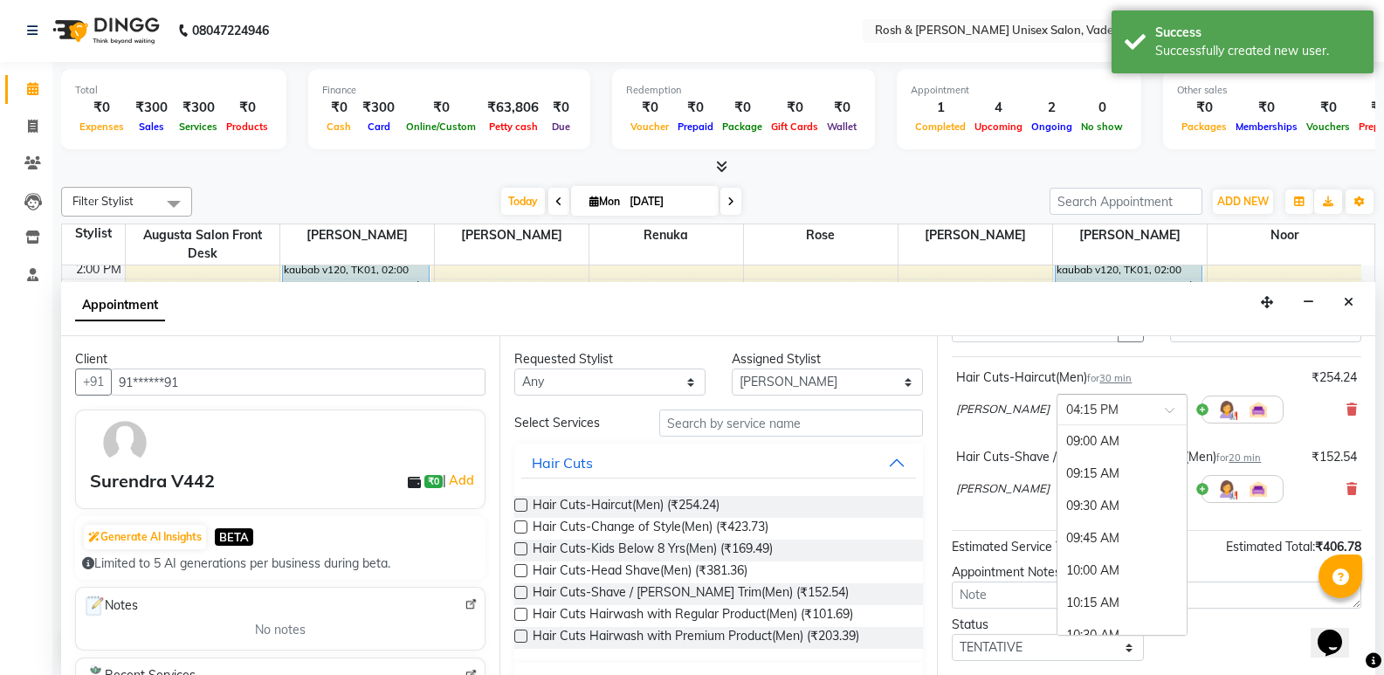
click at [1076, 410] on input "text" at bounding box center [1105, 408] width 77 height 18
click at [1060, 474] on div "04:30 PM" at bounding box center [1122, 474] width 129 height 32
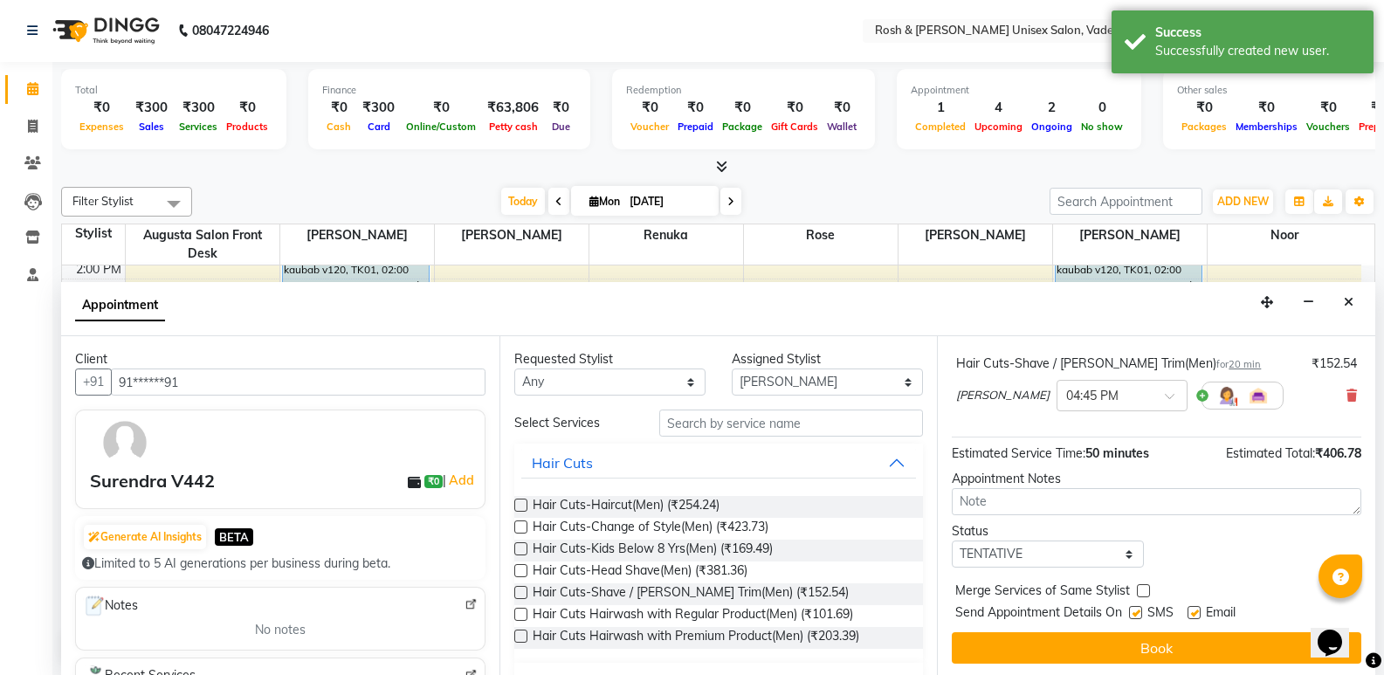
scroll to position [183, 0]
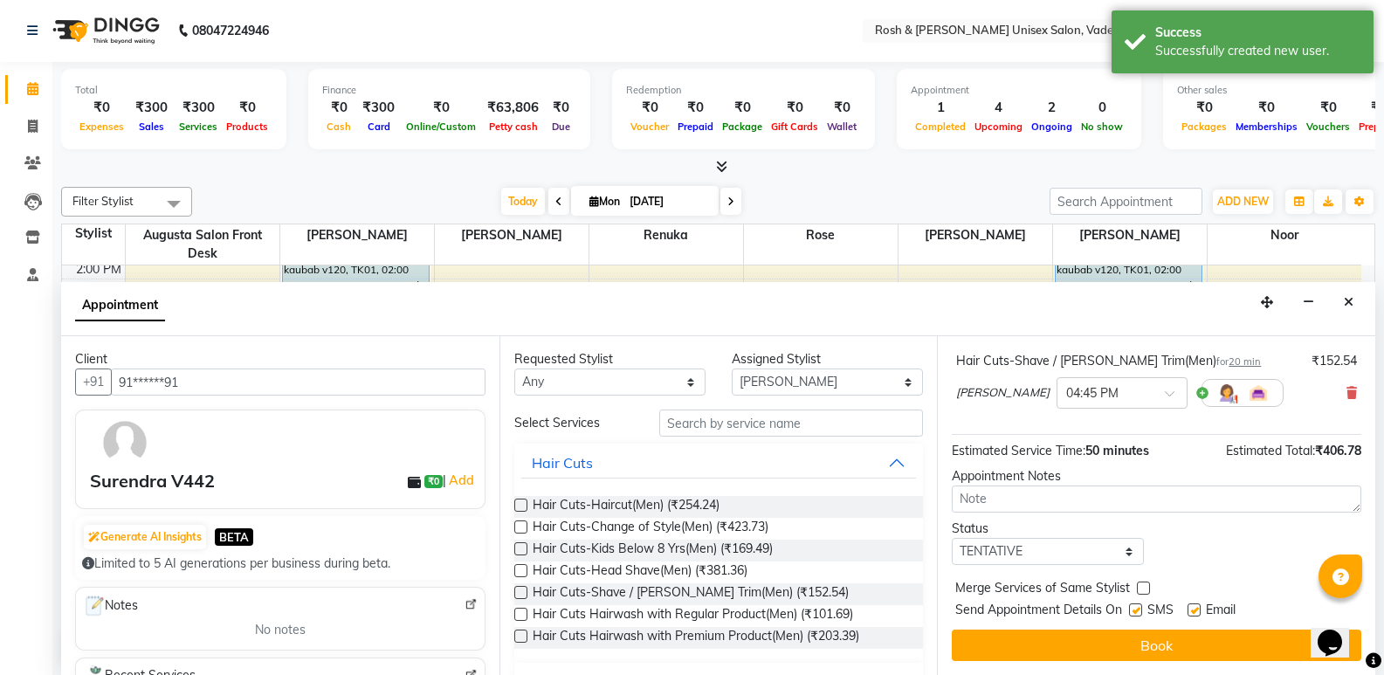
click at [1093, 535] on div "Status" at bounding box center [1047, 529] width 191 height 18
click at [1092, 557] on select "Select TENTATIVE CONFIRM CHECK-IN UPCOMING" at bounding box center [1047, 551] width 191 height 27
select select "upcoming"
click at [952, 538] on select "Select TENTATIVE CONFIRM CHECK-IN UPCOMING" at bounding box center [1047, 551] width 191 height 27
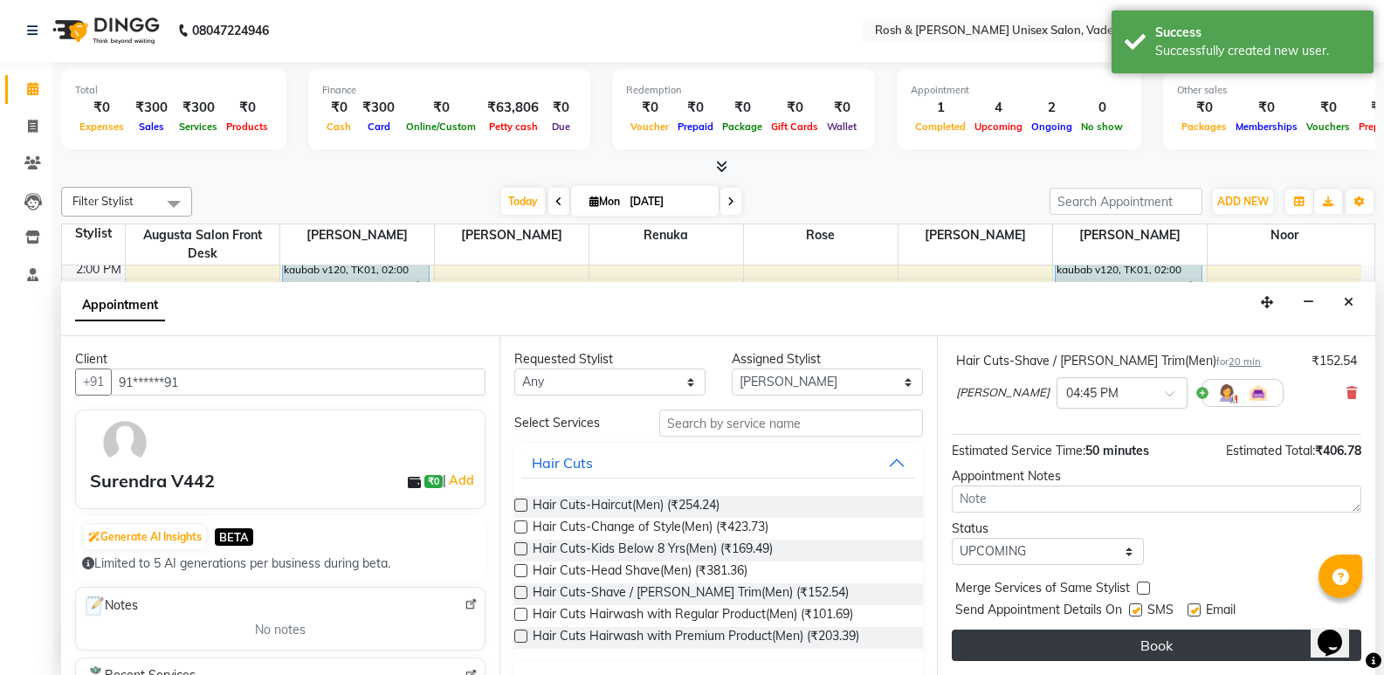
click at [1113, 642] on button "Book" at bounding box center [1157, 645] width 410 height 31
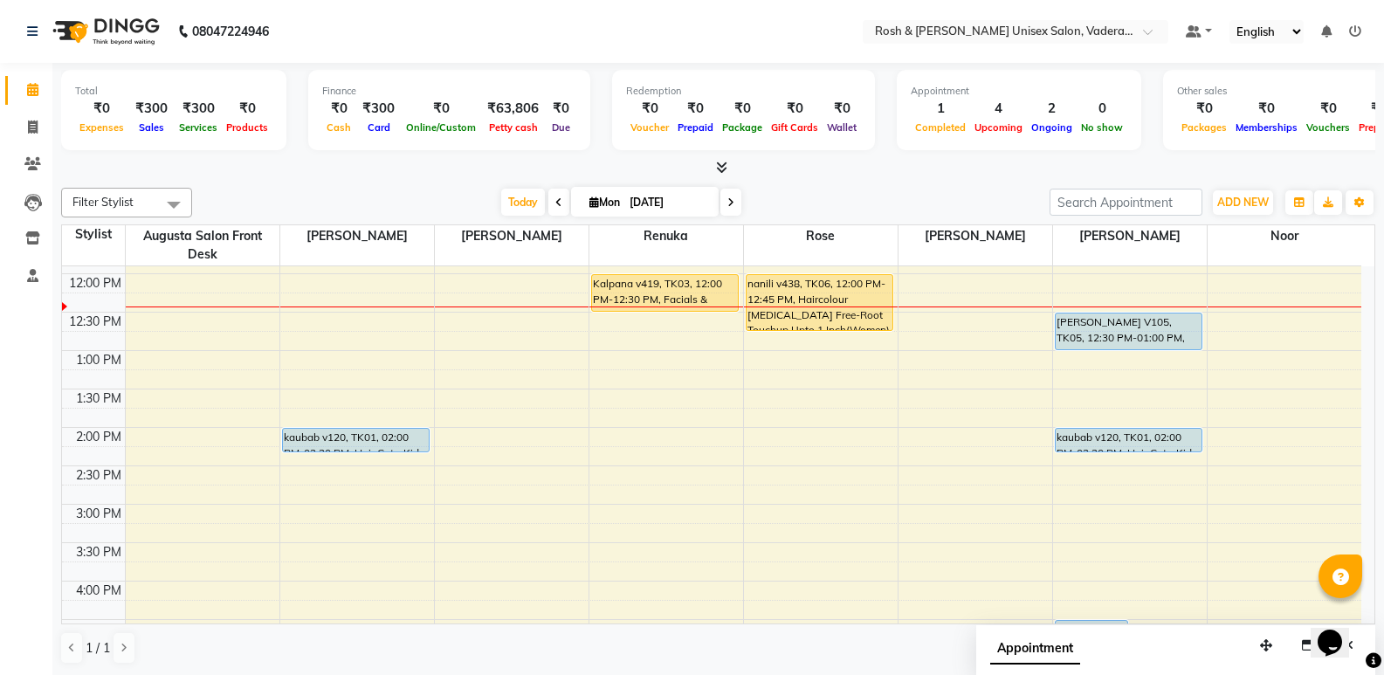
scroll to position [292, 0]
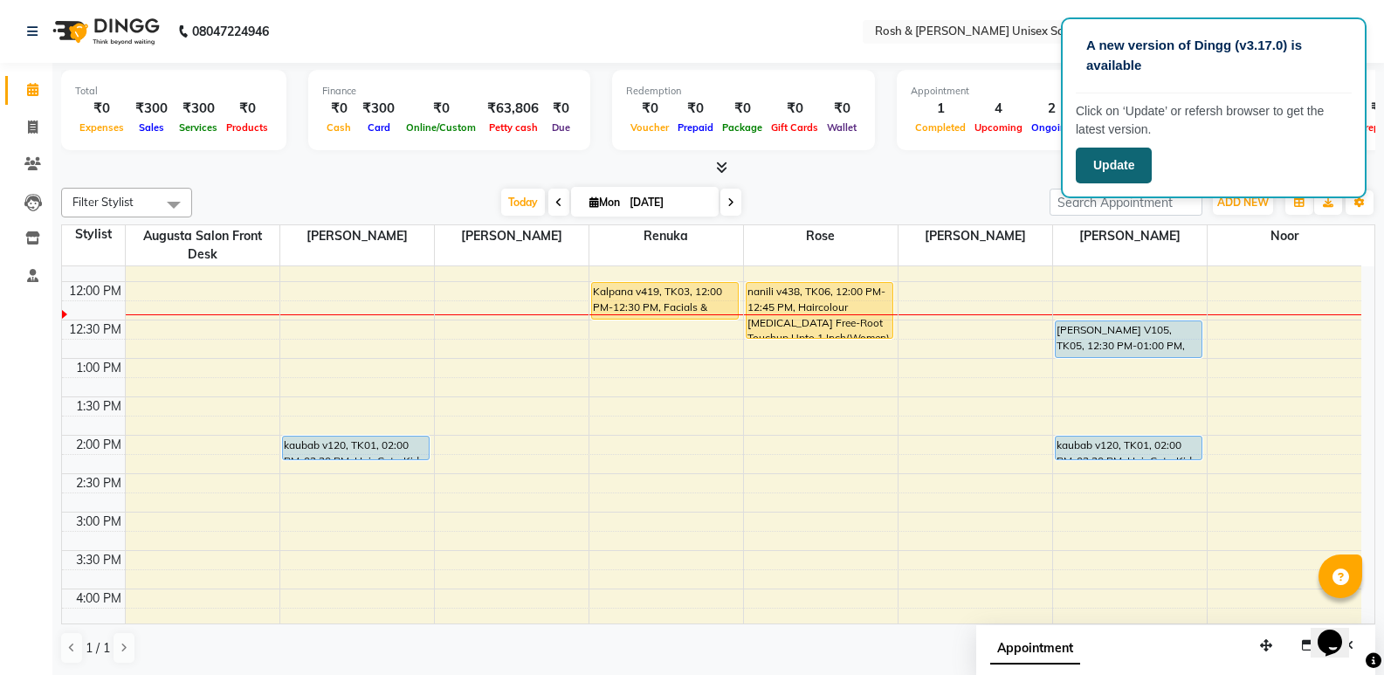
click at [1145, 169] on button "Update" at bounding box center [1114, 166] width 76 height 36
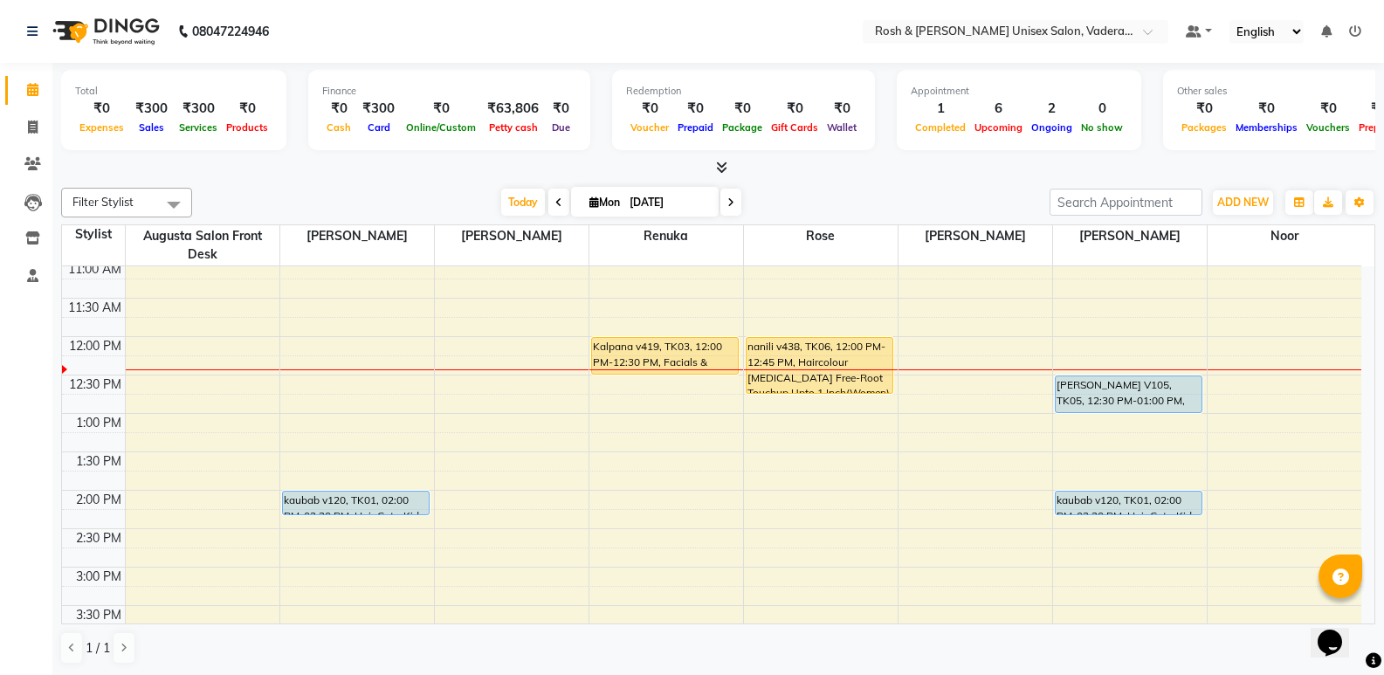
scroll to position [262, 0]
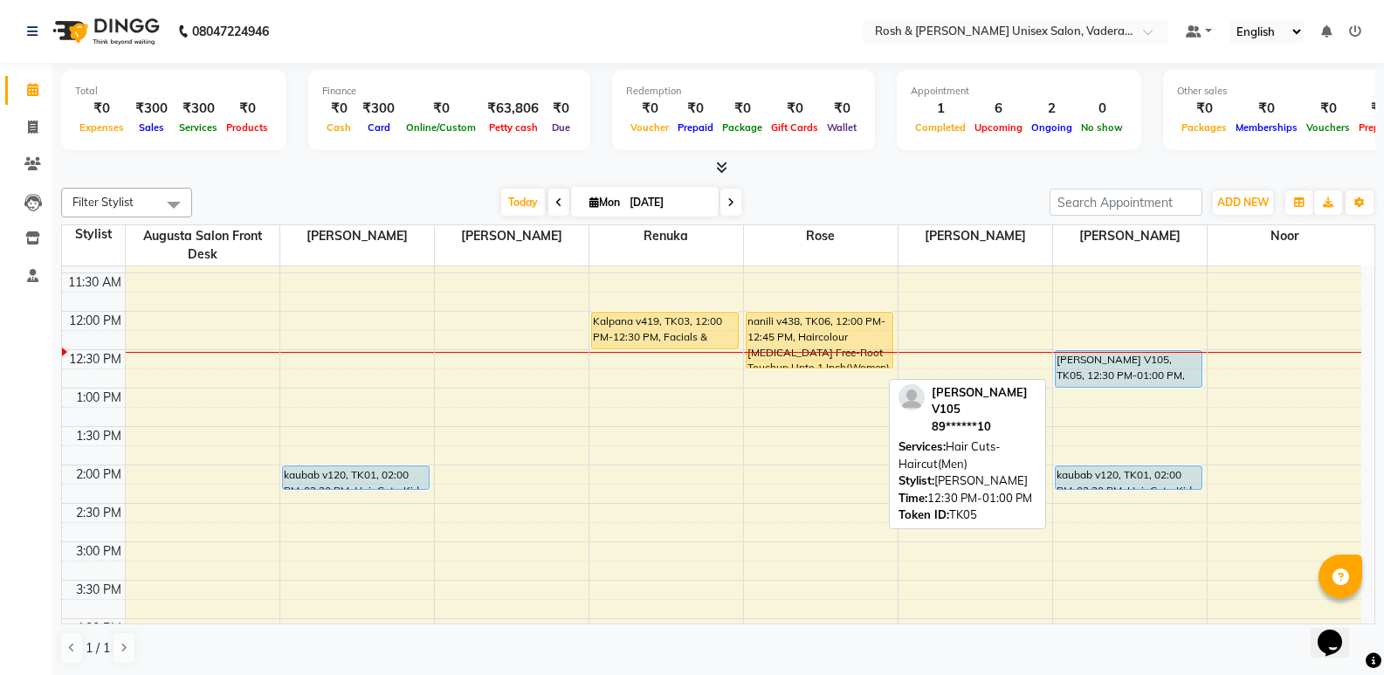
click at [1141, 363] on div "[PERSON_NAME] V105, TK05, 12:30 PM-01:00 PM, Hair Cuts-Haircut(Men)" at bounding box center [1129, 369] width 147 height 36
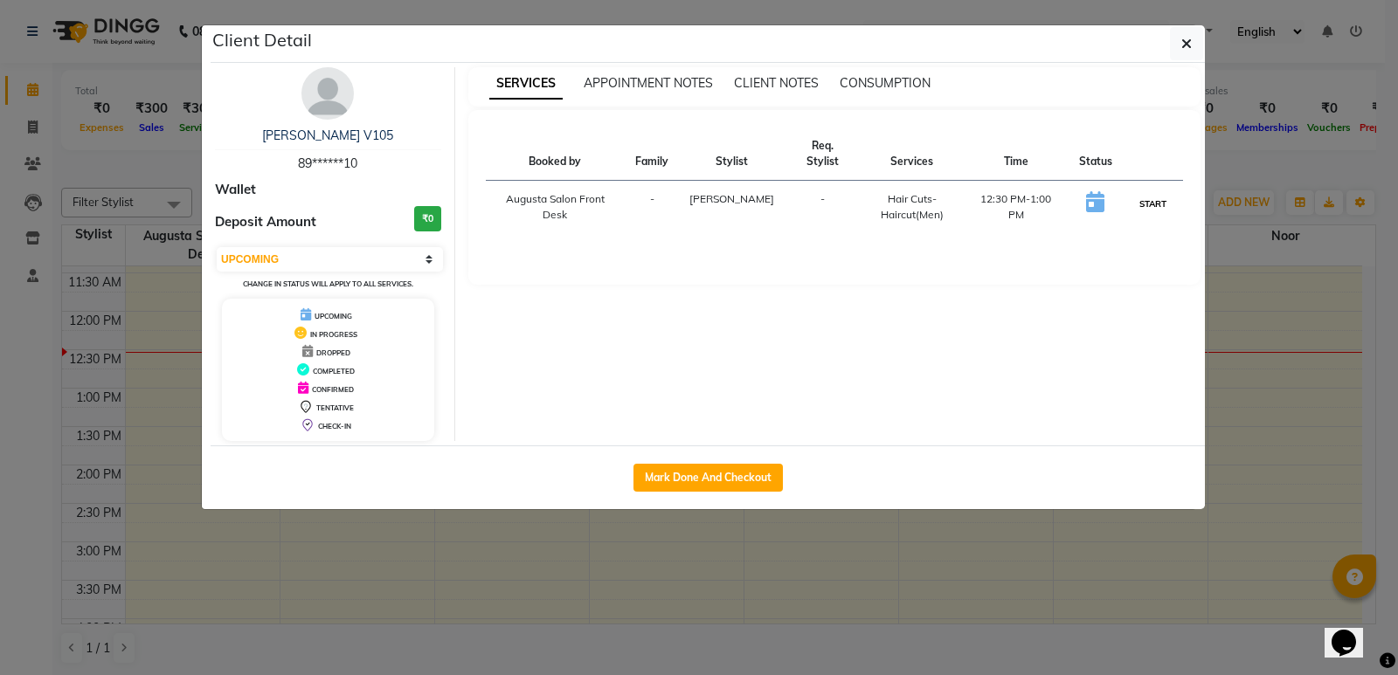
click at [1153, 193] on button "START" at bounding box center [1153, 204] width 36 height 22
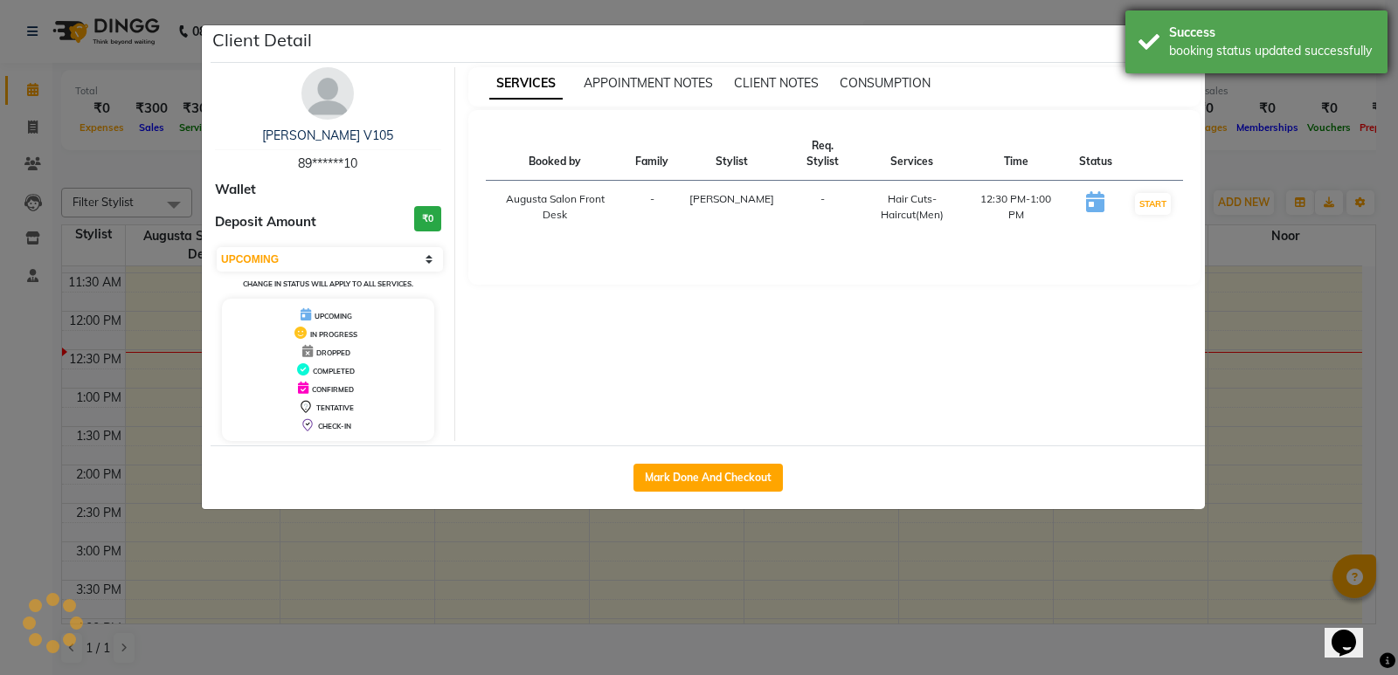
select select "1"
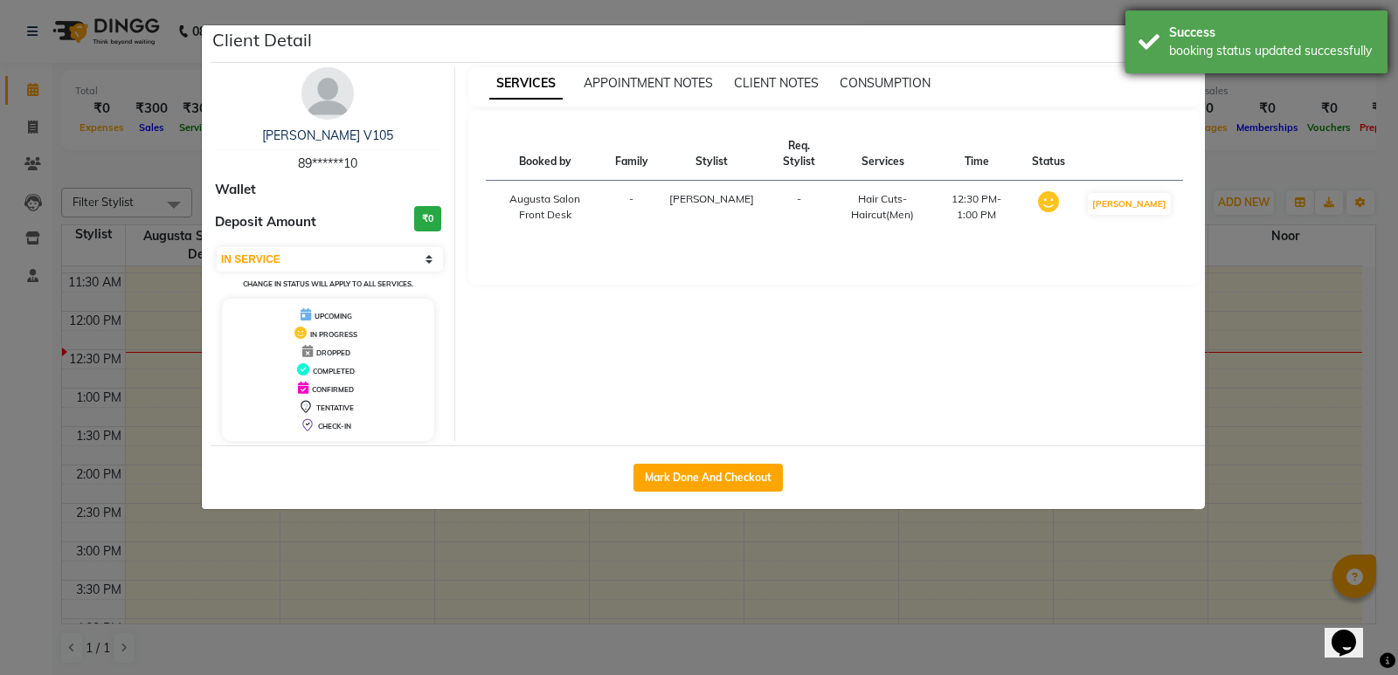
click at [1178, 45] on div "booking status updated successfully" at bounding box center [1271, 51] width 205 height 18
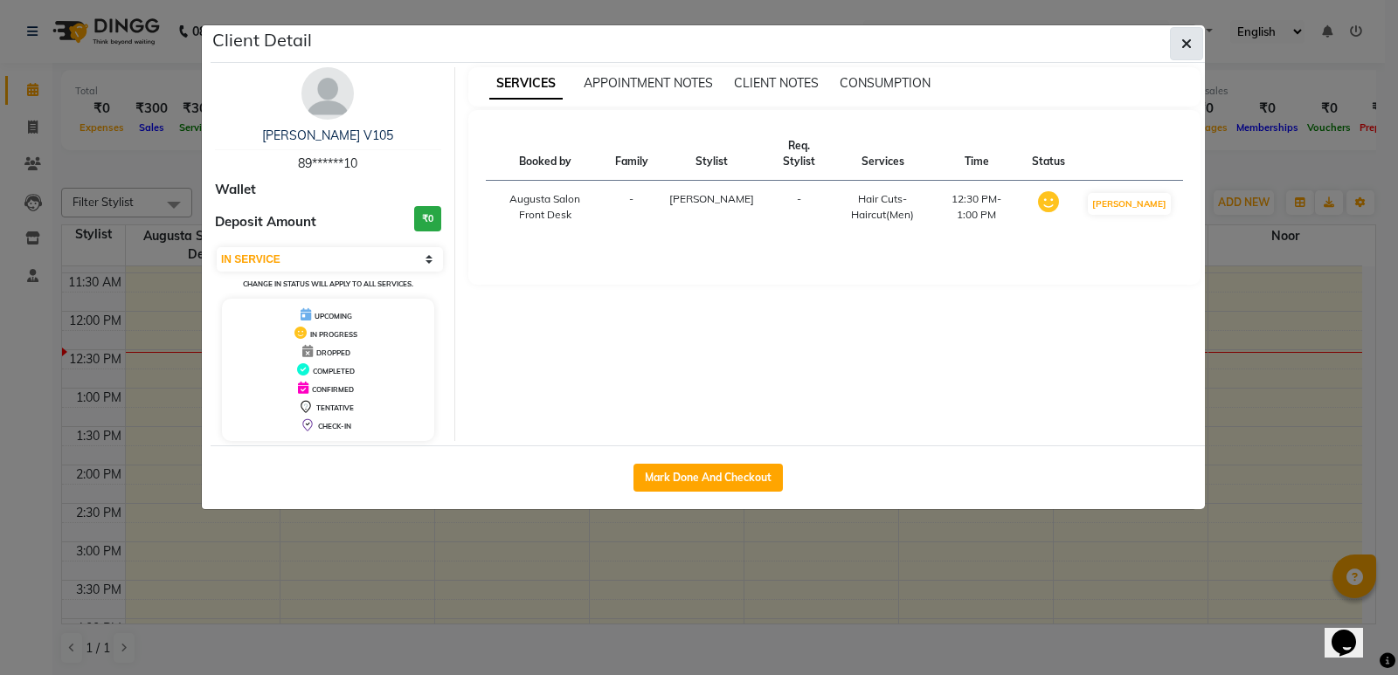
click at [1178, 47] on button "button" at bounding box center [1186, 43] width 33 height 33
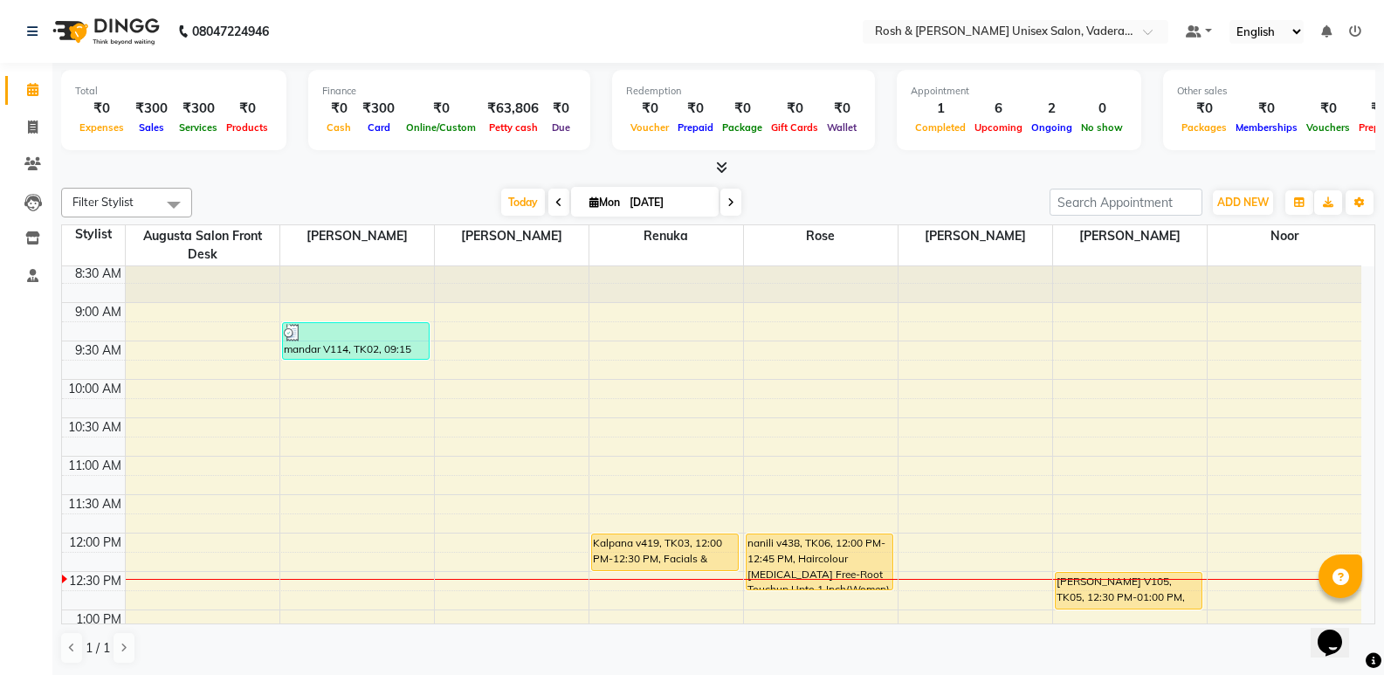
scroll to position [0, 0]
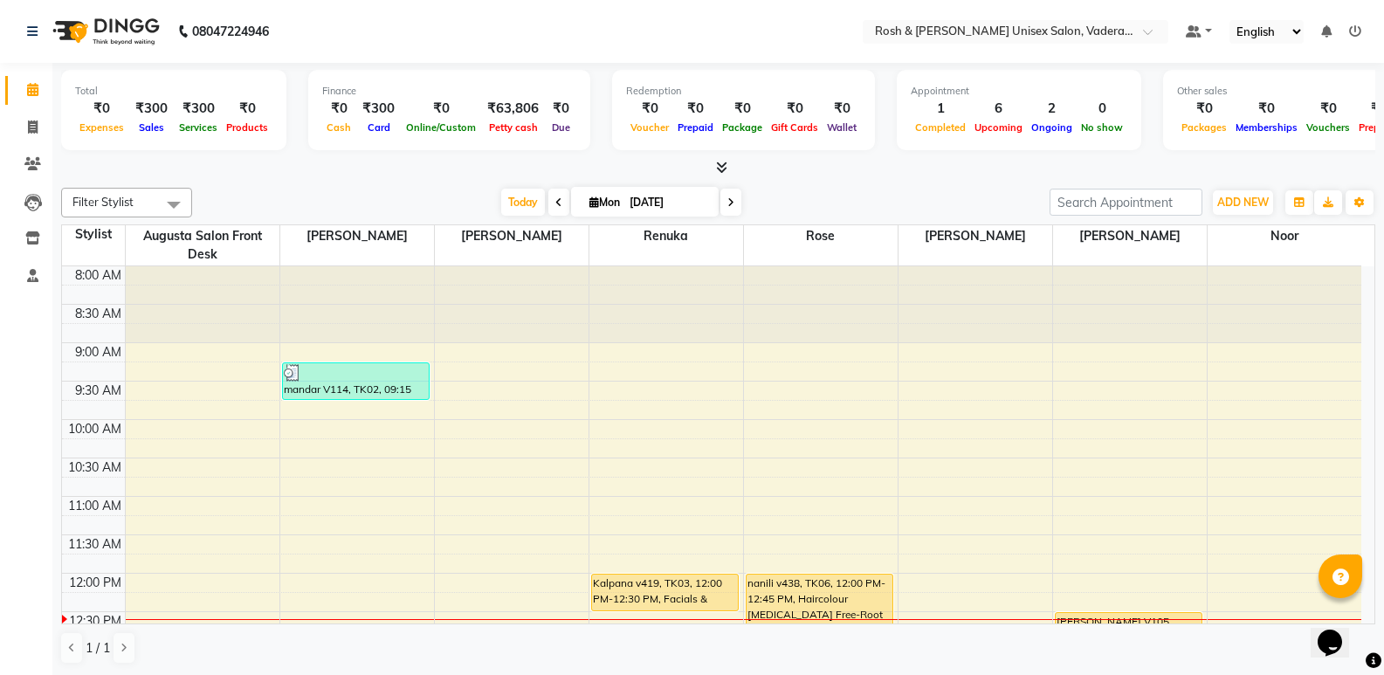
click at [717, 163] on icon at bounding box center [721, 167] width 11 height 13
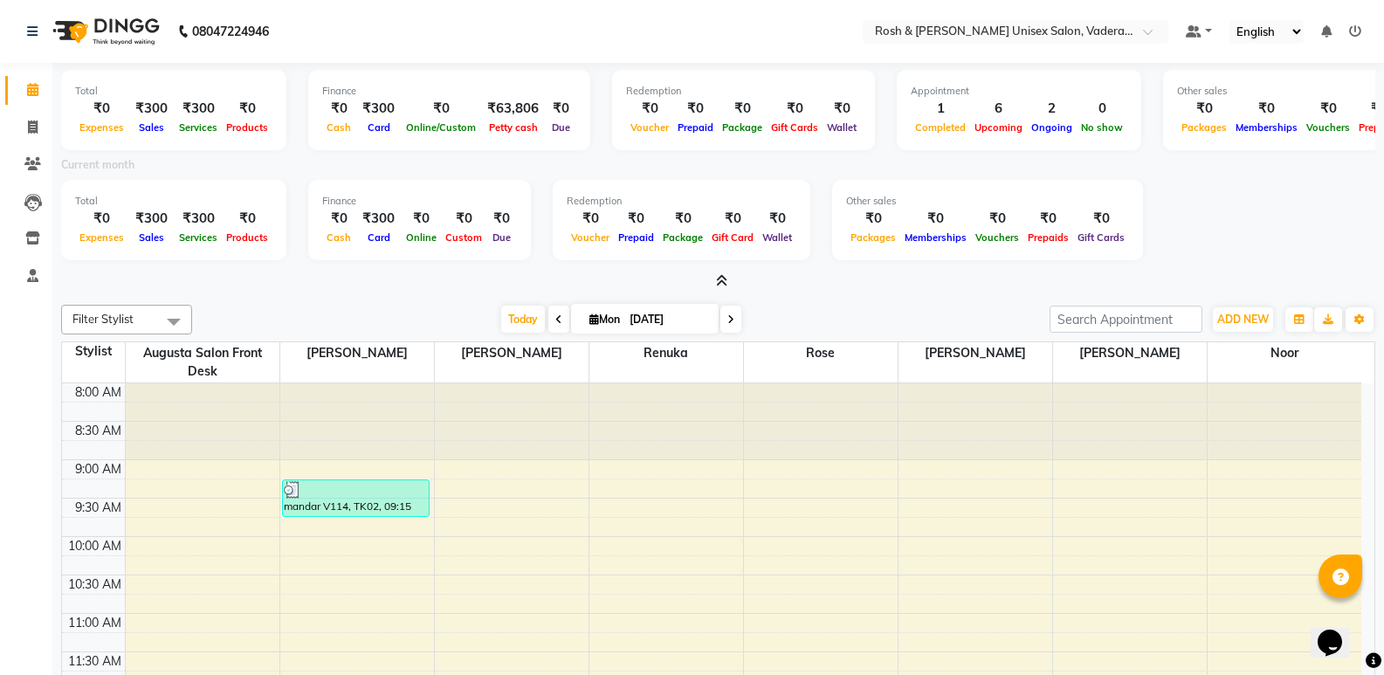
click at [719, 284] on icon at bounding box center [721, 280] width 11 height 13
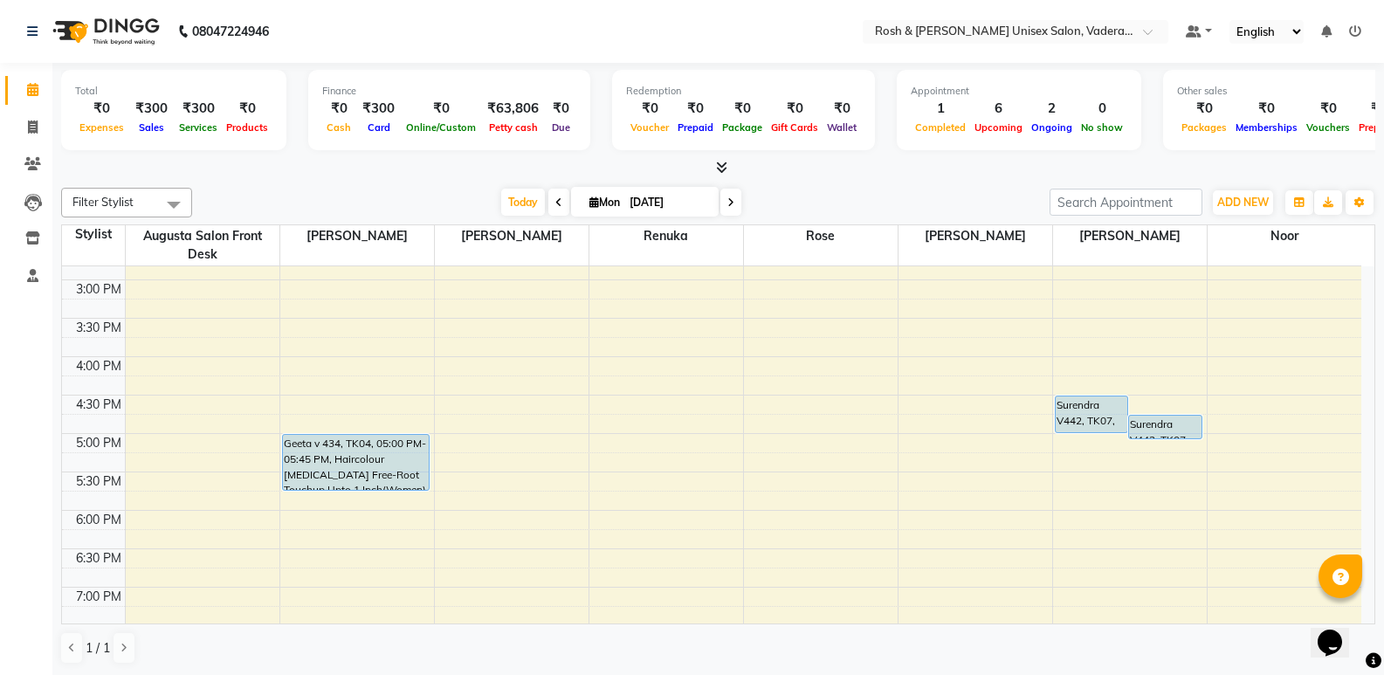
scroll to position [437, 0]
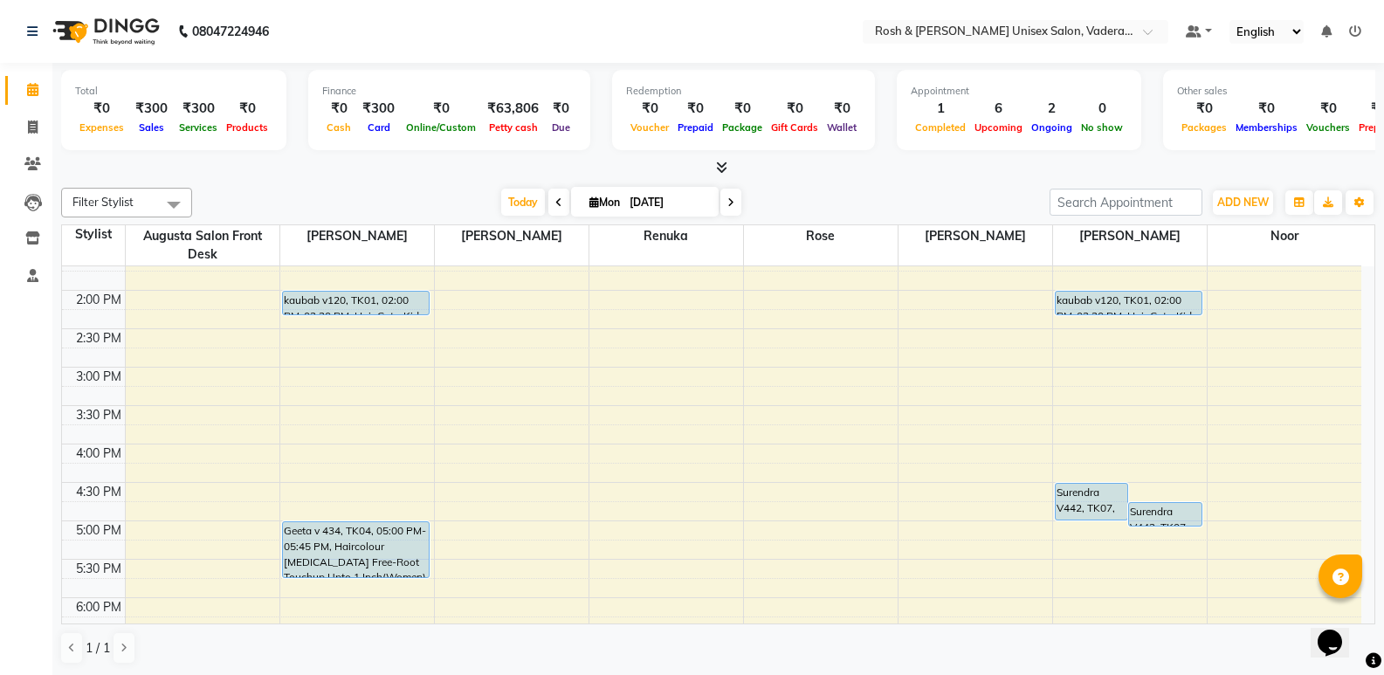
click at [321, 405] on div "8:00 AM 8:30 AM 9:00 AM 9:30 AM 10:00 AM 10:30 AM 11:00 AM 11:30 AM 12:00 PM 12…" at bounding box center [712, 329] width 1300 height 998
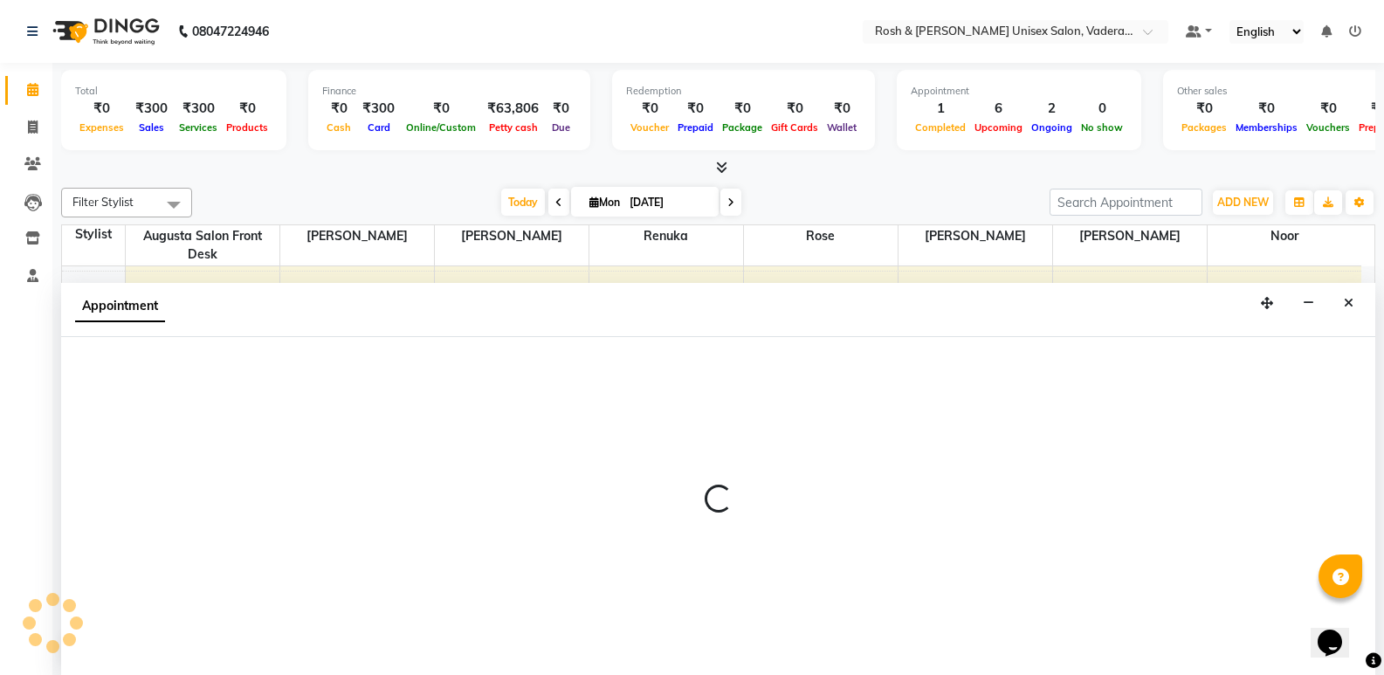
scroll to position [1, 0]
select select "87533"
select select "tentative"
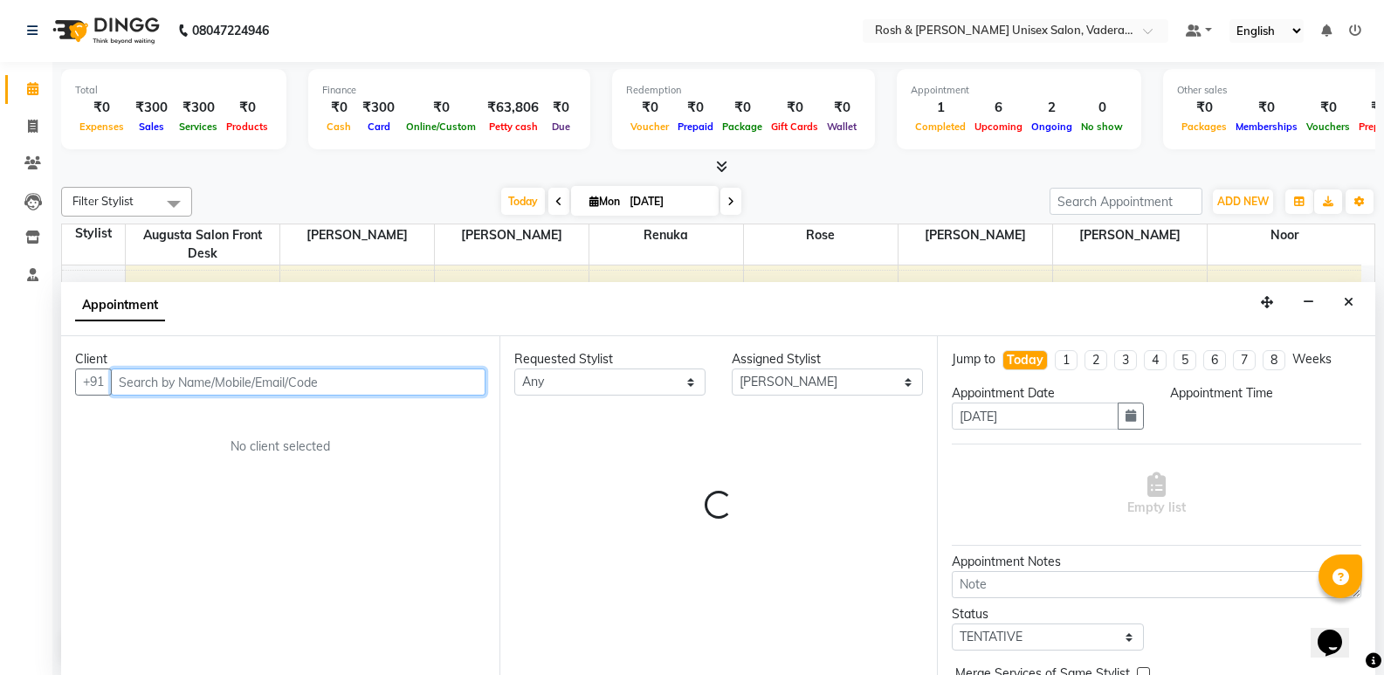
select select "915"
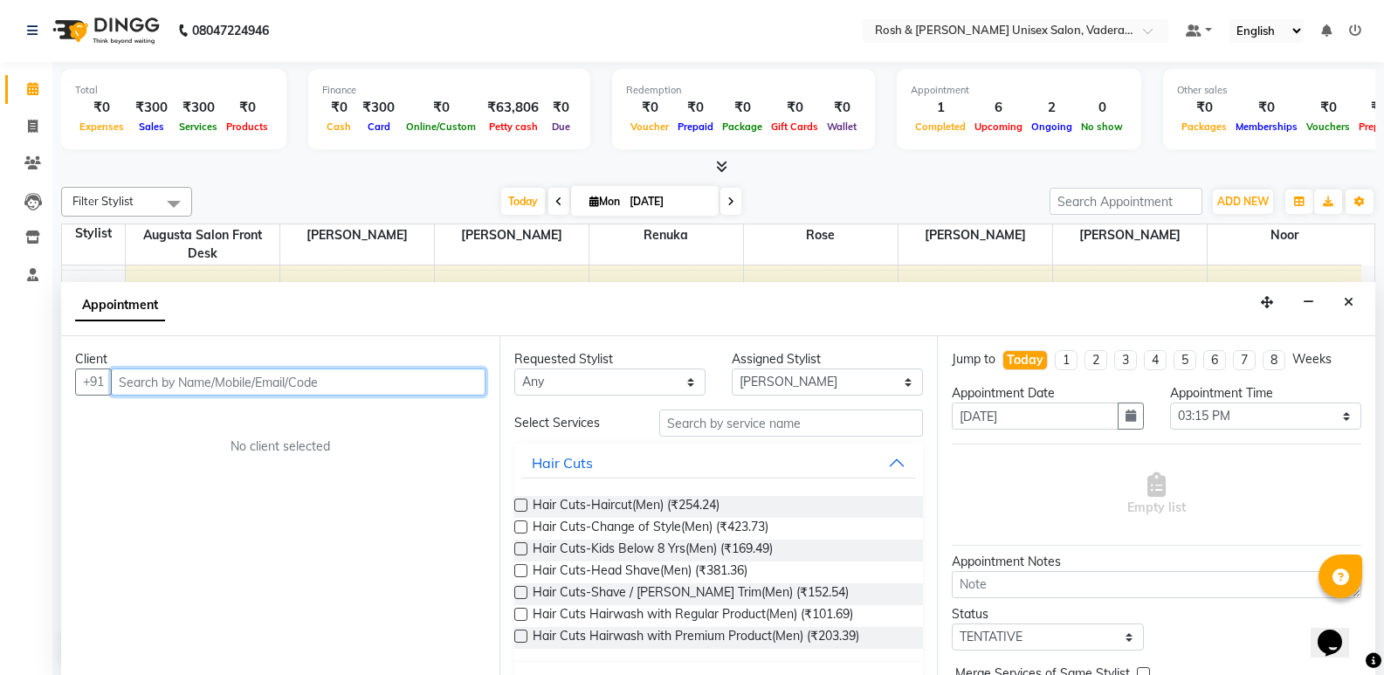
click at [194, 377] on input "text" at bounding box center [298, 382] width 375 height 27
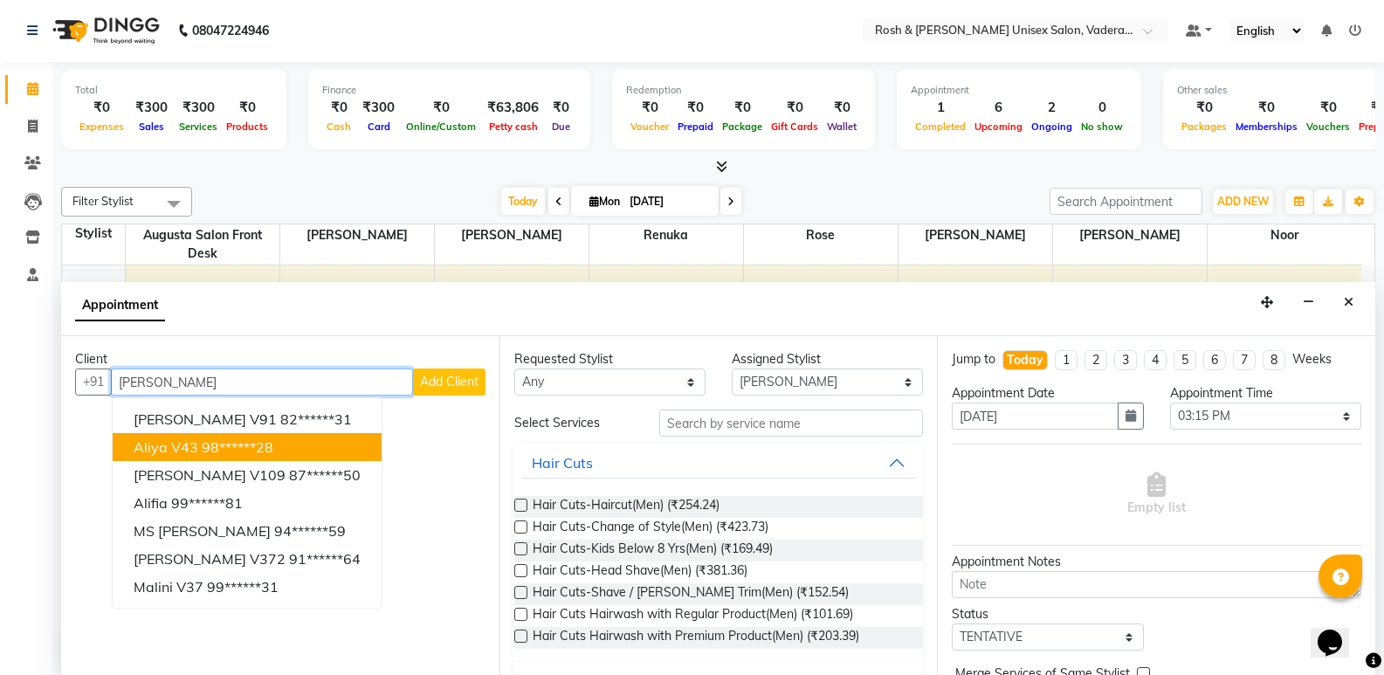
click at [197, 436] on button "Aliya v43 98******28" at bounding box center [247, 447] width 269 height 28
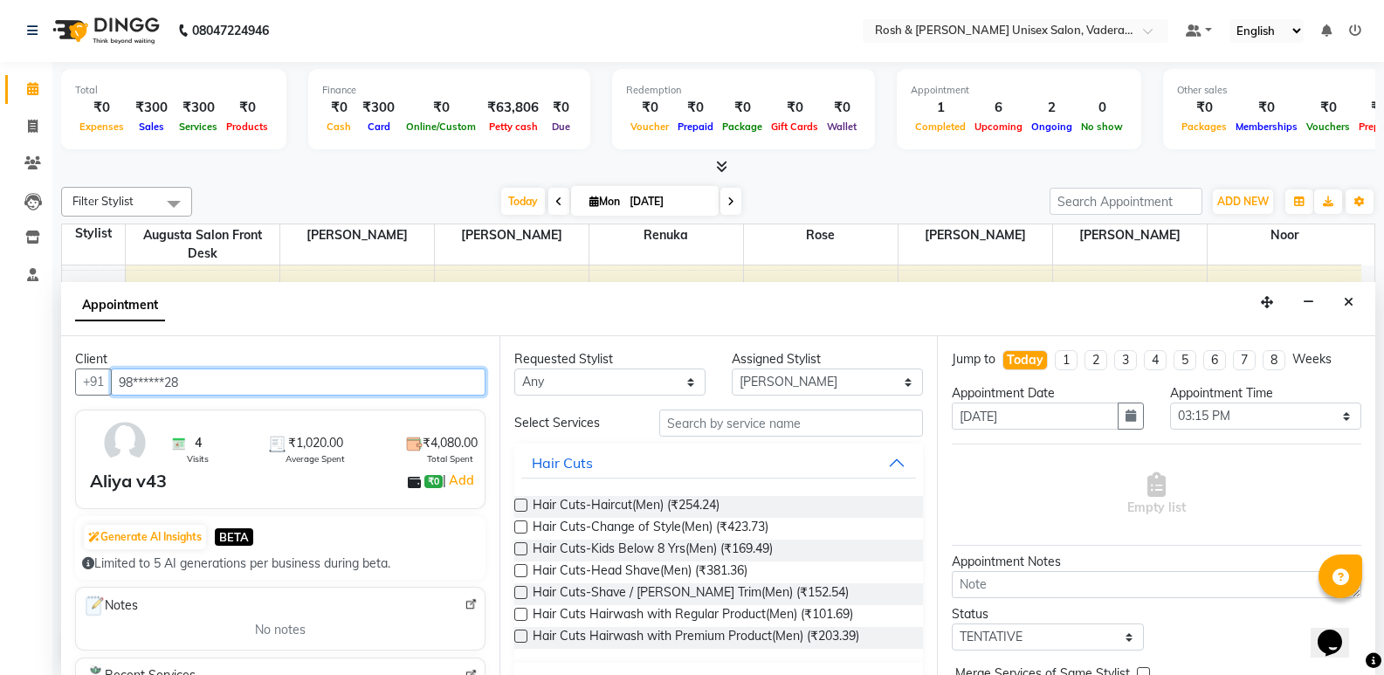
type input "98******28"
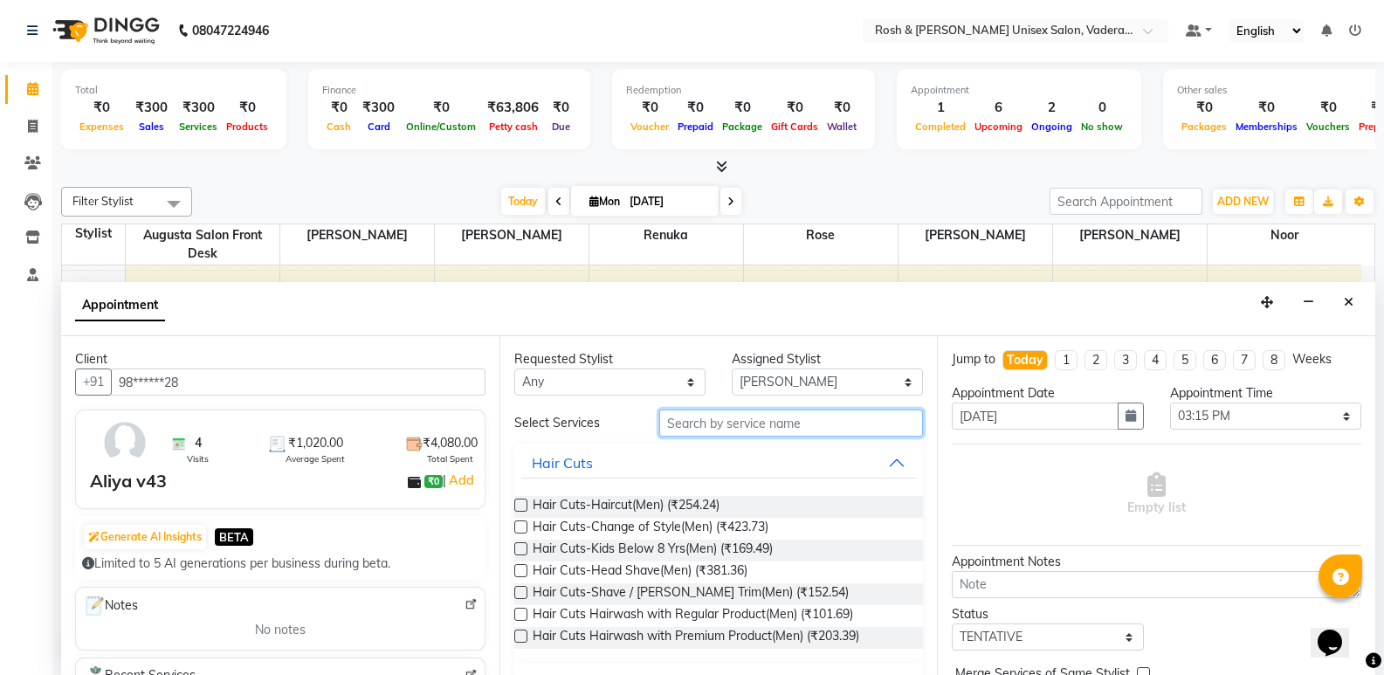
click at [735, 423] on input "text" at bounding box center [791, 423] width 264 height 27
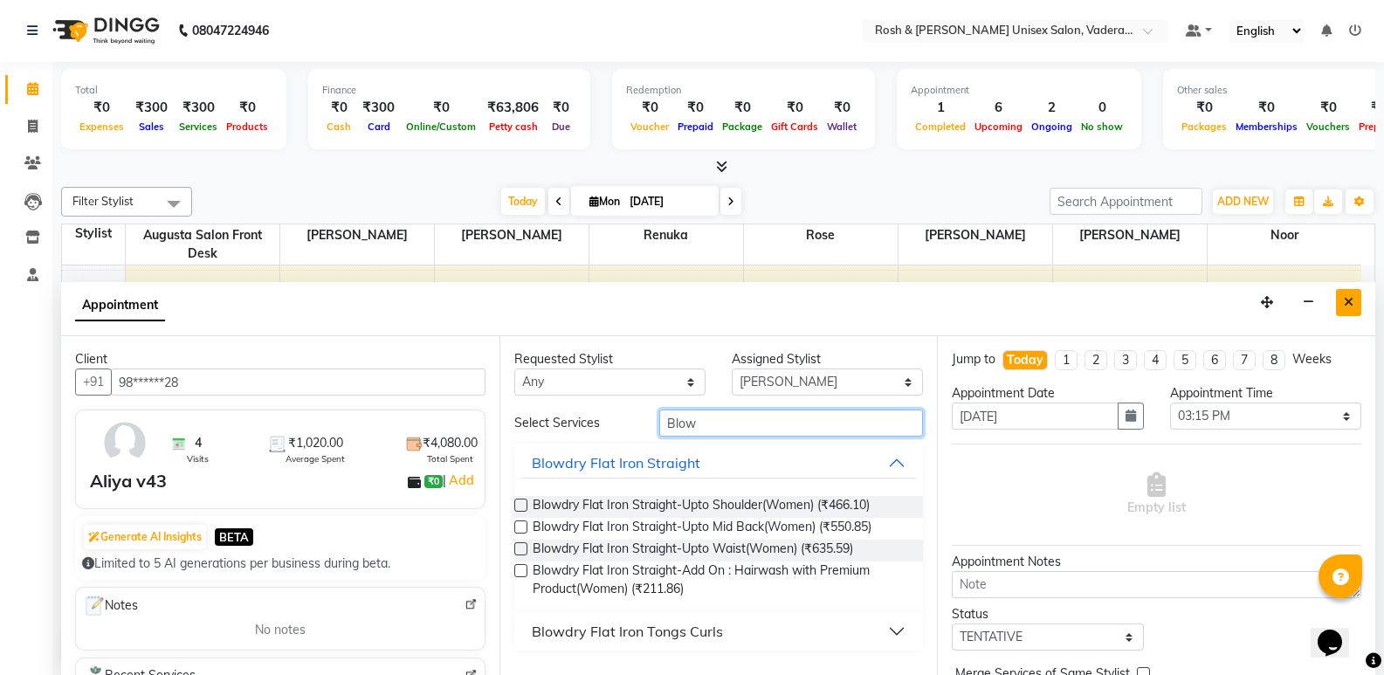
type input "Blow"
click at [1353, 300] on icon "Close" at bounding box center [1349, 302] width 10 height 12
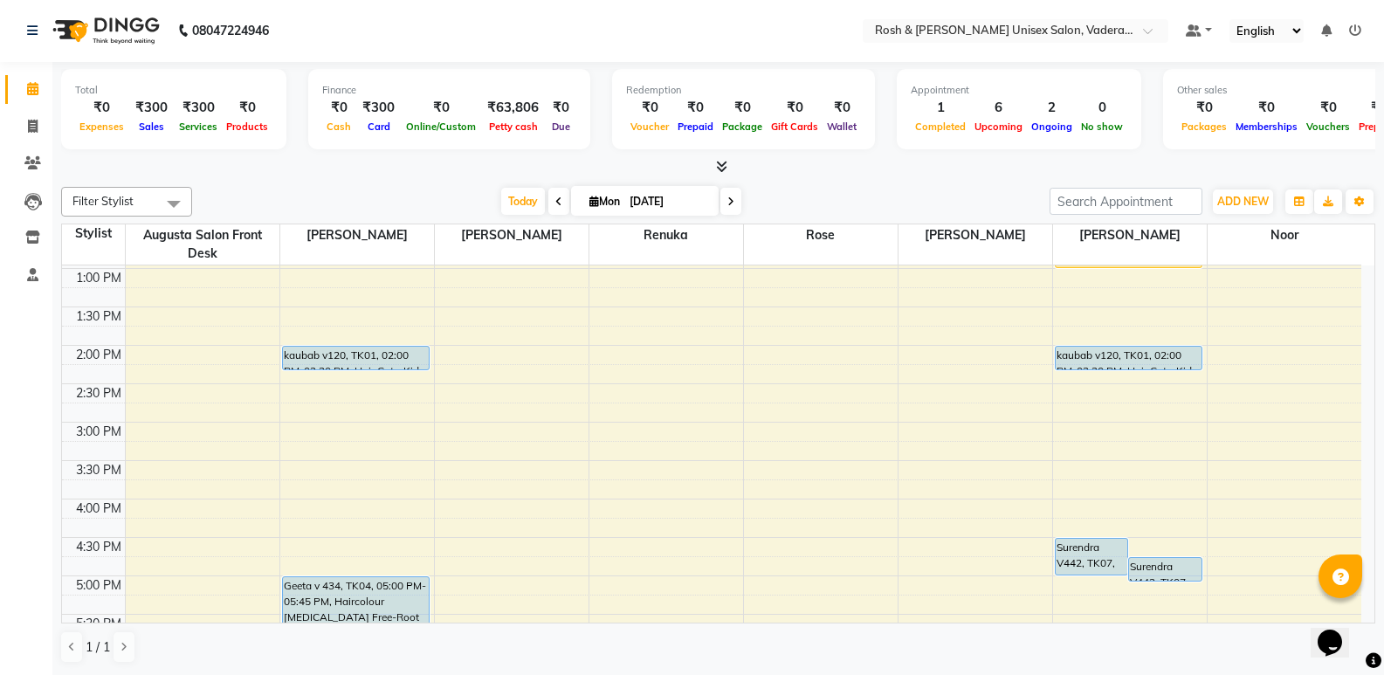
scroll to position [437, 0]
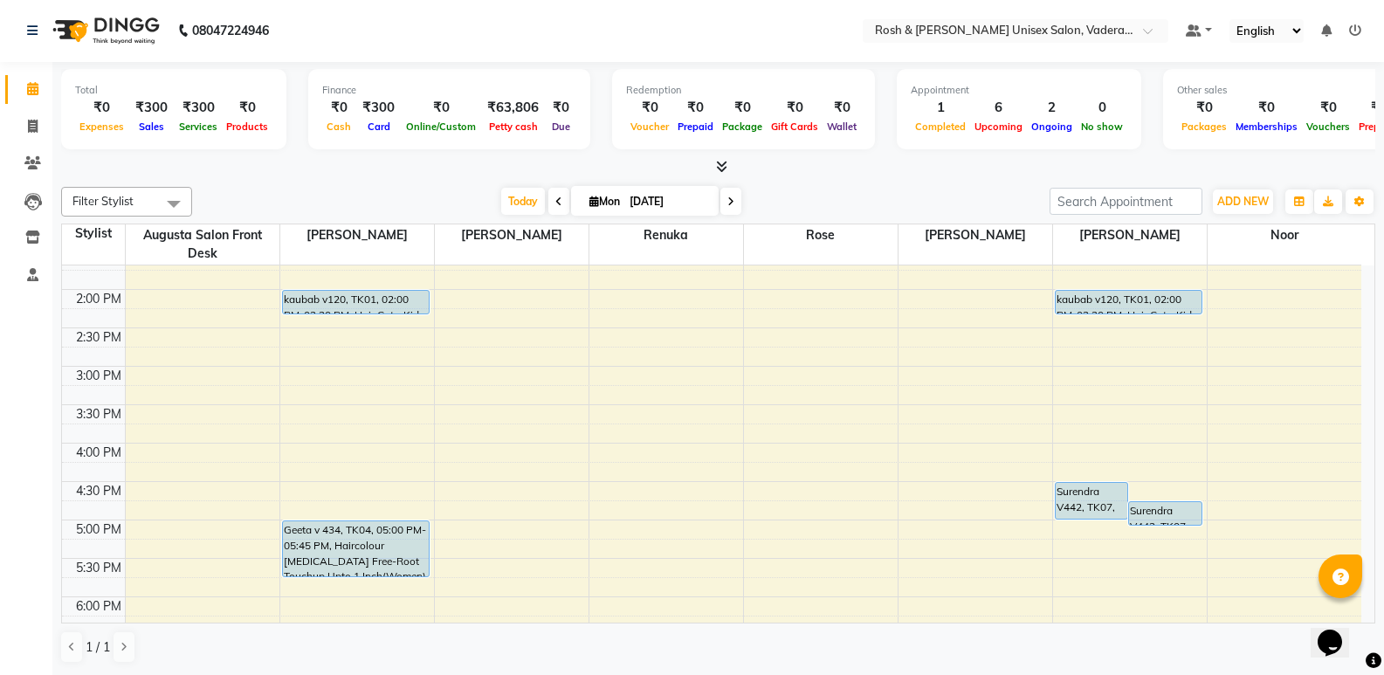
click at [347, 412] on div "8:00 AM 8:30 AM 9:00 AM 9:30 AM 10:00 AM 10:30 AM 11:00 AM 11:30 AM 12:00 PM 12…" at bounding box center [712, 328] width 1300 height 998
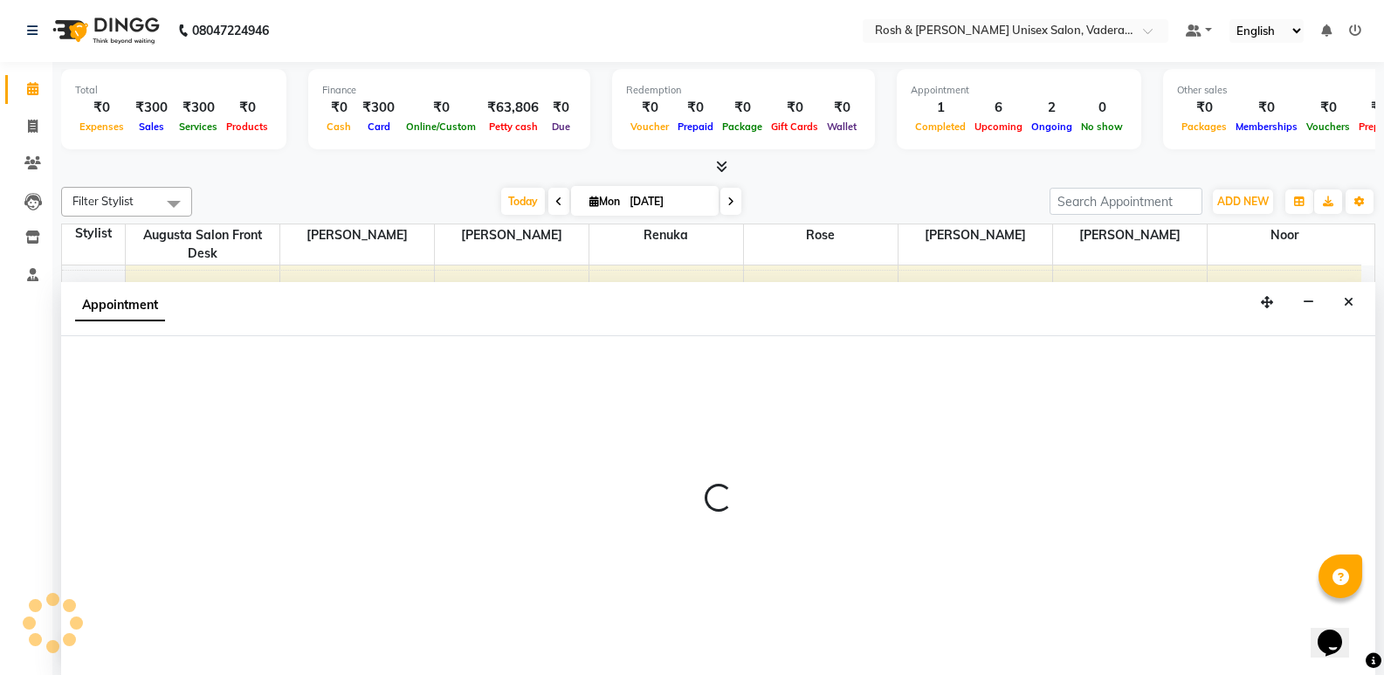
select select "87533"
select select "930"
select select "tentative"
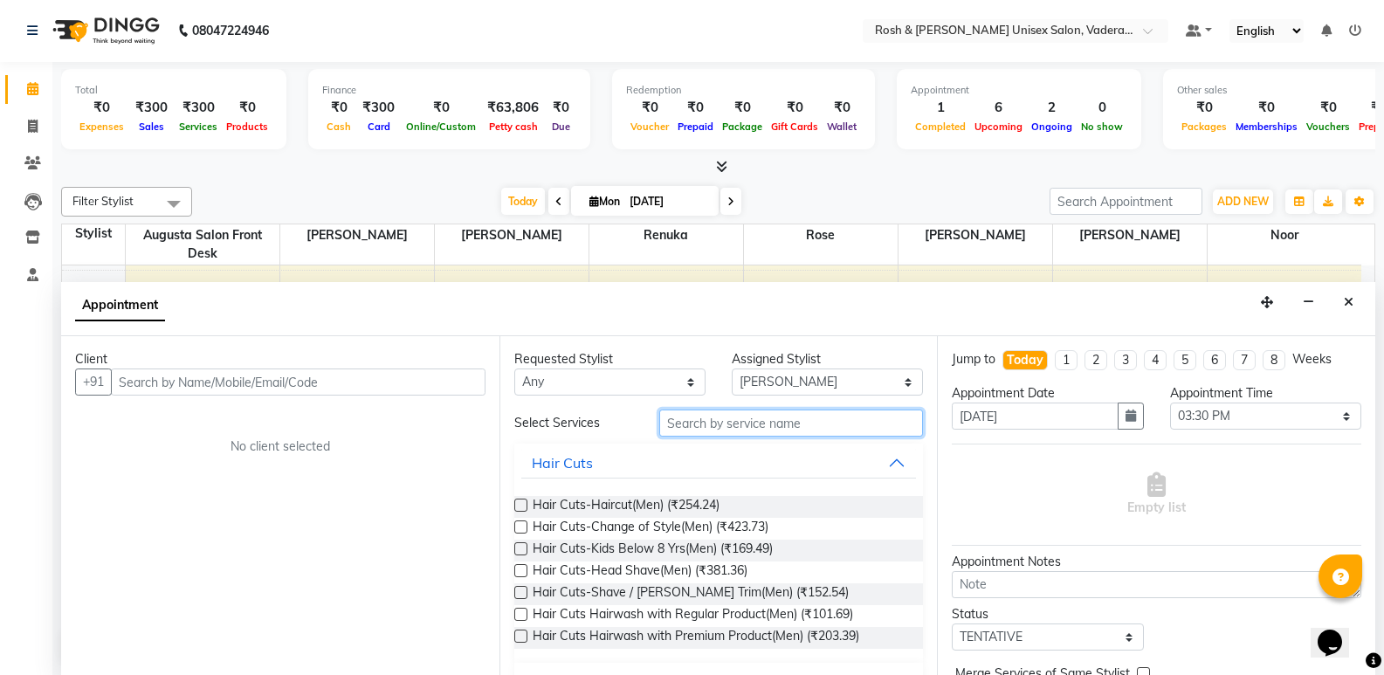
click at [708, 427] on input "text" at bounding box center [791, 423] width 264 height 27
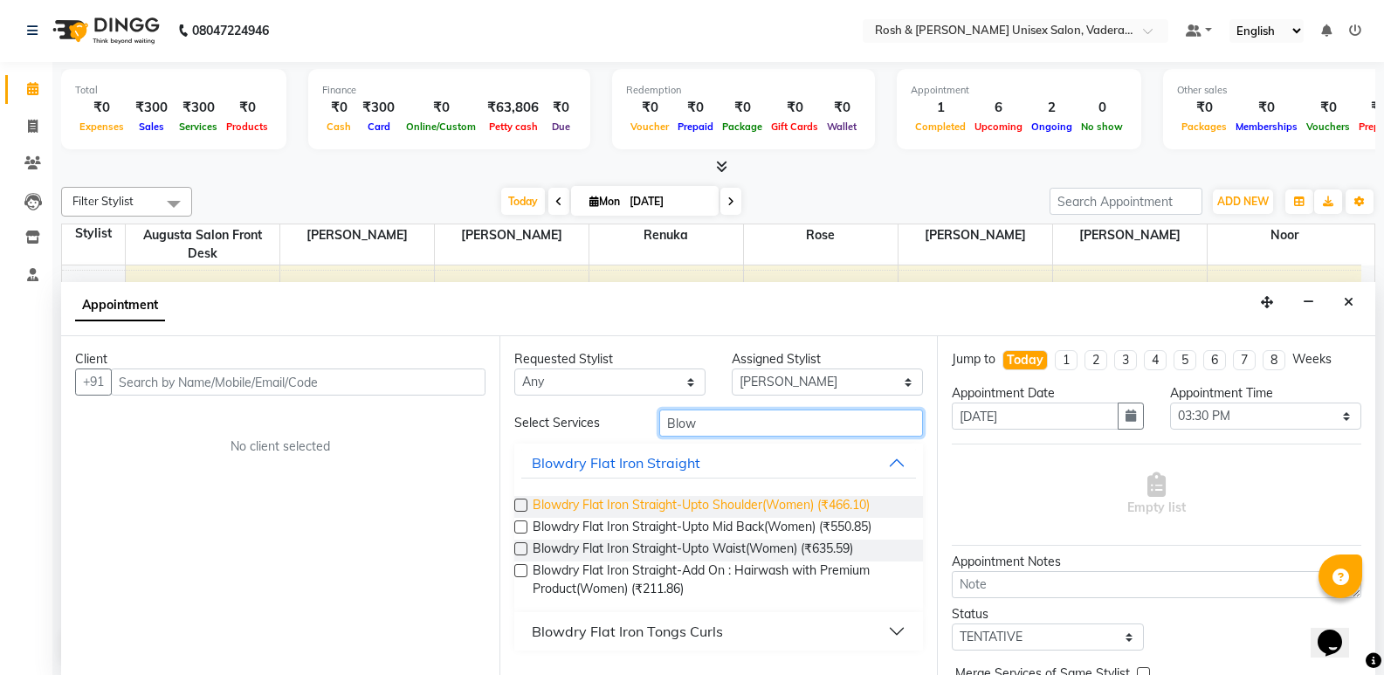
type input "Blow"
click at [694, 501] on span "Blowdry Flat Iron Straight-Upto Shoulder(Women) (₹466.10)" at bounding box center [701, 507] width 337 height 22
checkbox input "false"
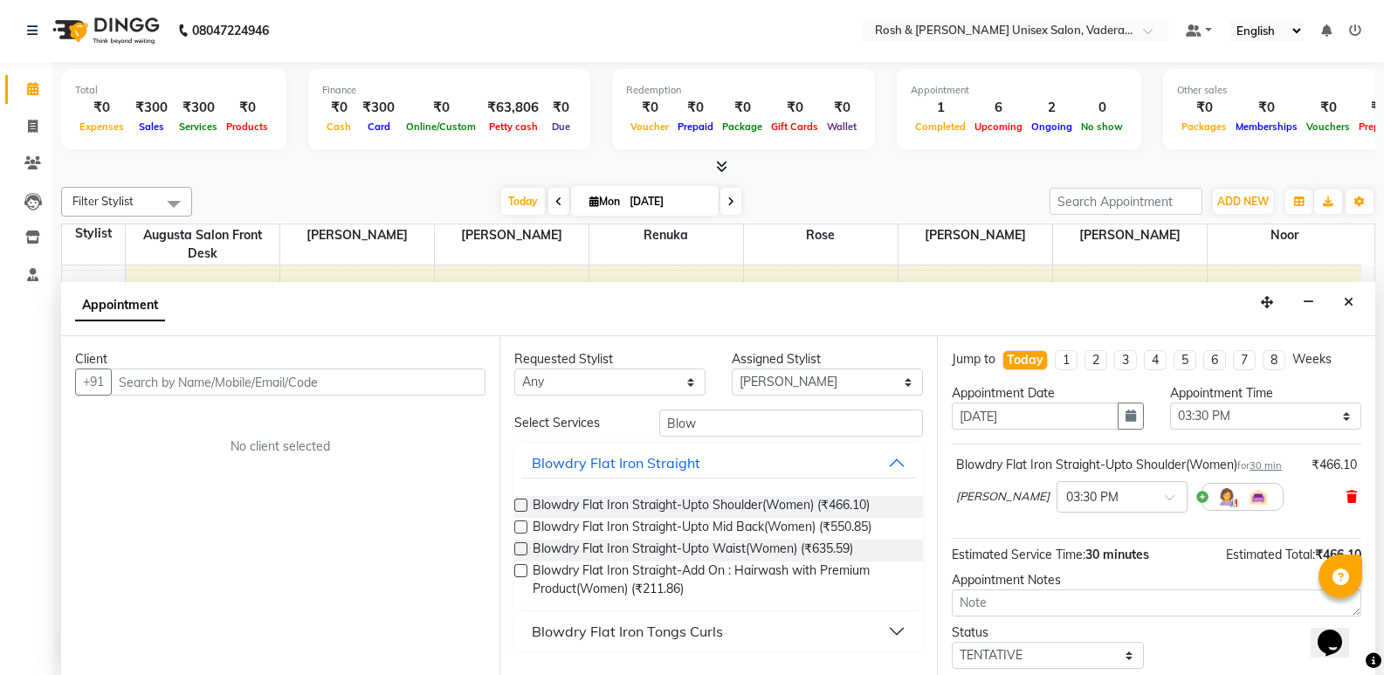
click at [1347, 500] on icon at bounding box center [1352, 497] width 10 height 12
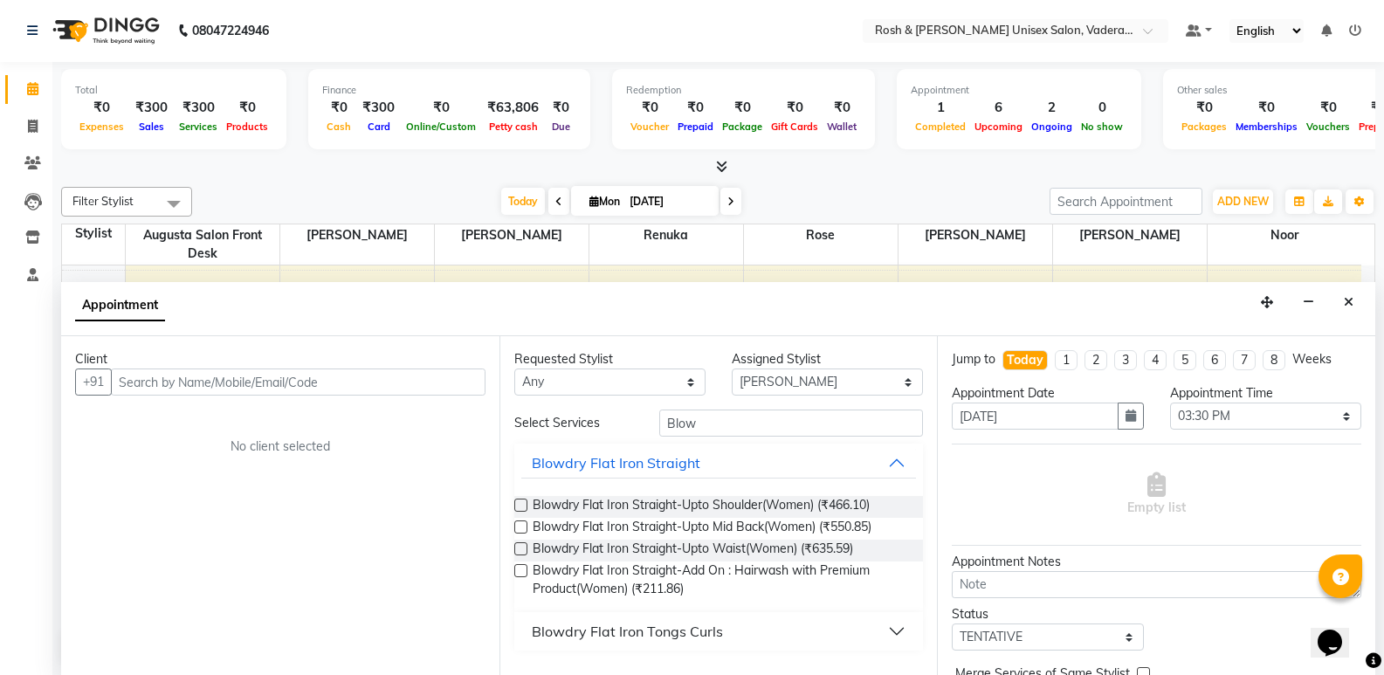
click at [667, 643] on button "Blowdry Flat Iron Tongs Curls" at bounding box center [719, 631] width 396 height 31
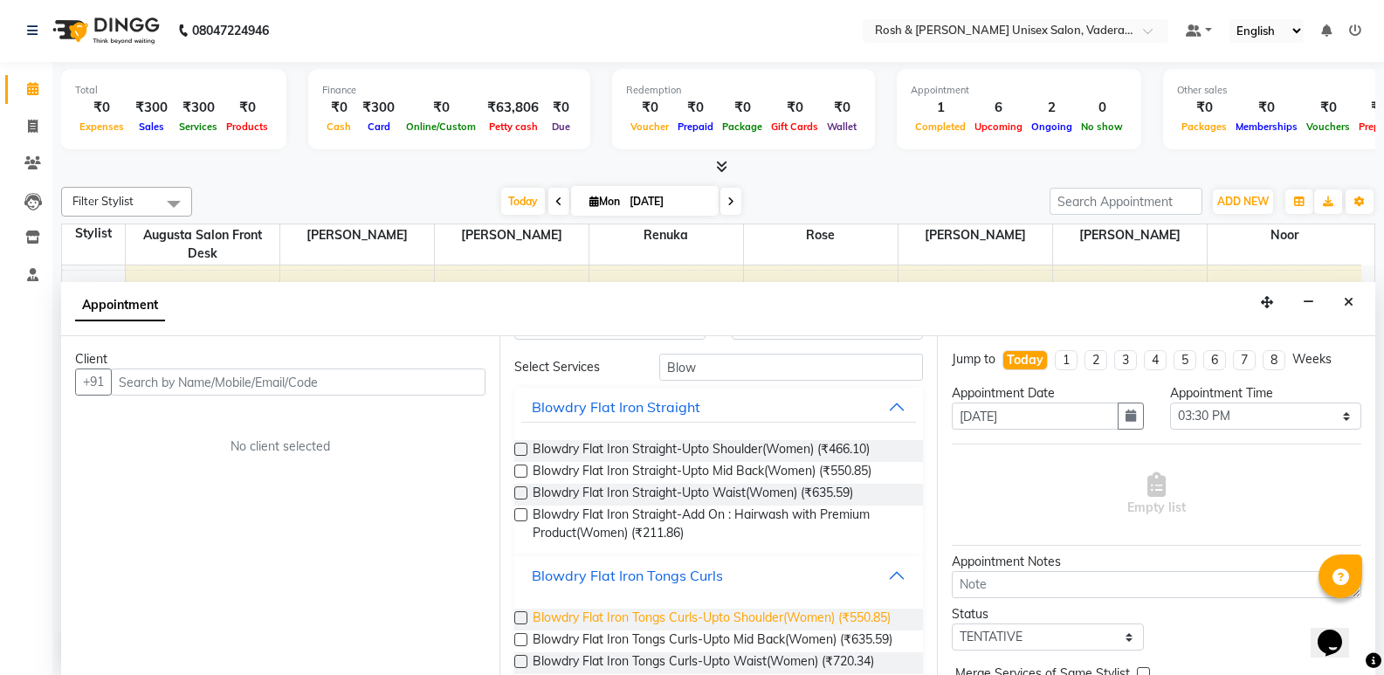
scroll to position [87, 0]
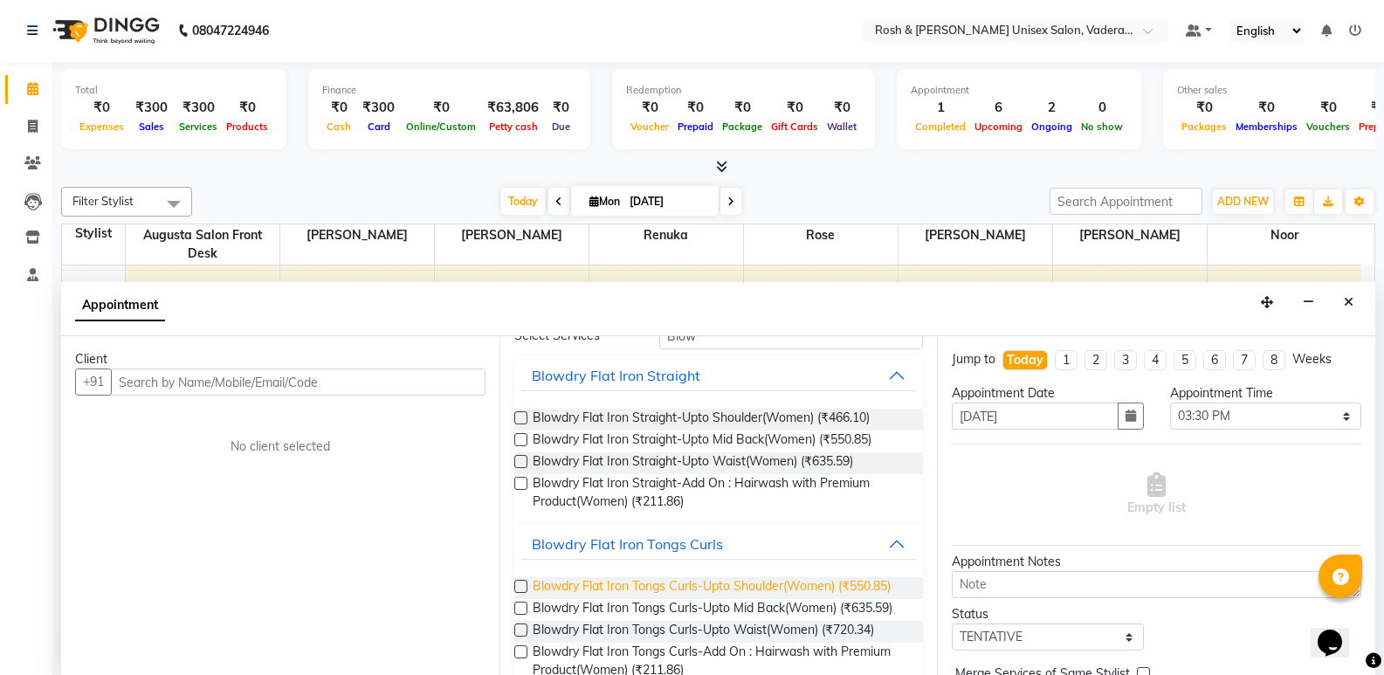
click at [680, 582] on span "Blowdry Flat Iron Tongs Curls-Upto Shoulder(Women) (₹550.85)" at bounding box center [712, 588] width 358 height 22
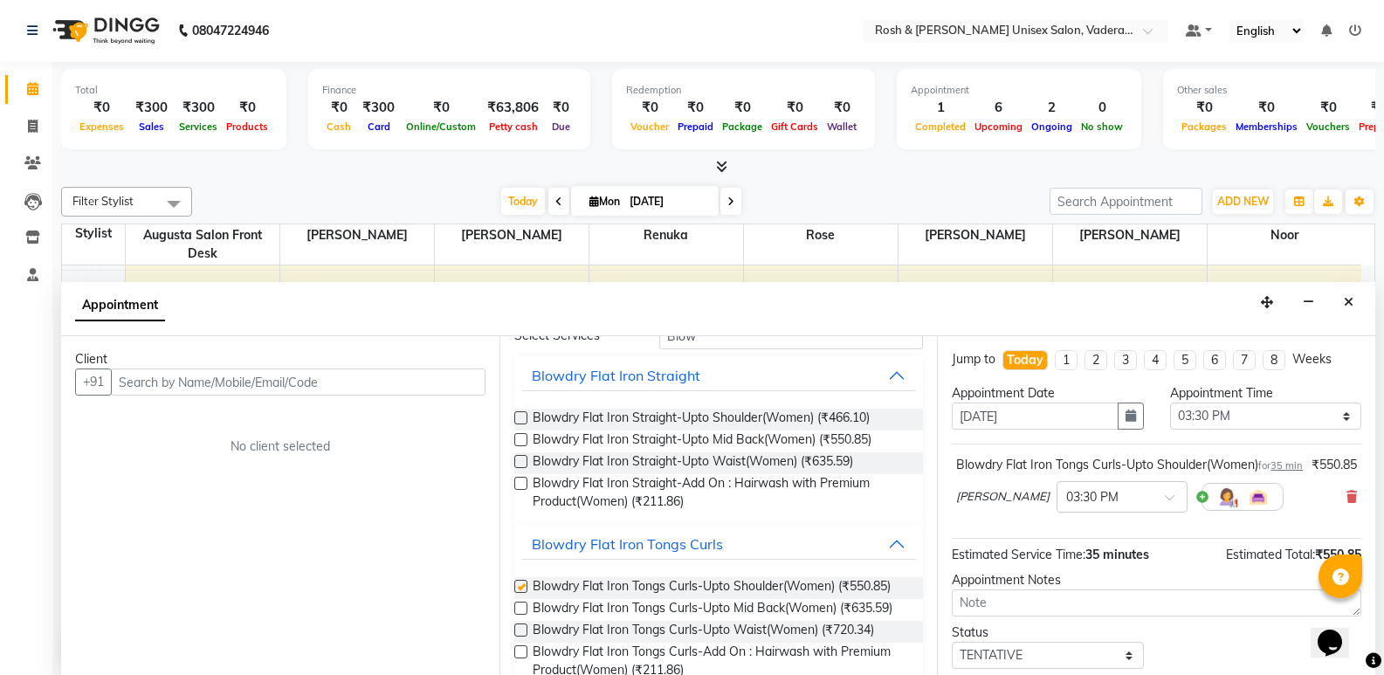
checkbox input "false"
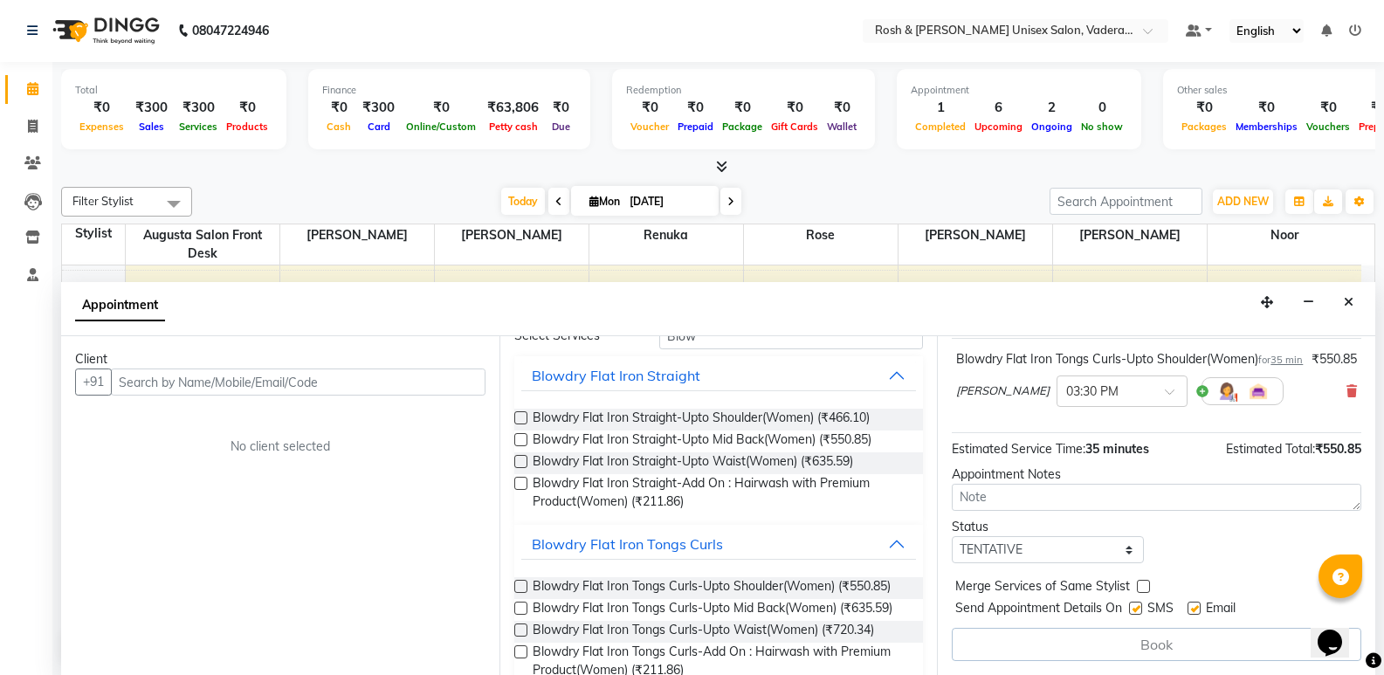
scroll to position [124, 0]
click at [1042, 550] on select "Select TENTATIVE CONFIRM CHECK-IN UPCOMING" at bounding box center [1047, 549] width 191 height 27
select select "upcoming"
click at [952, 536] on select "Select TENTATIVE CONFIRM CHECK-IN UPCOMING" at bounding box center [1047, 549] width 191 height 27
click at [414, 382] on input "text" at bounding box center [298, 382] width 375 height 27
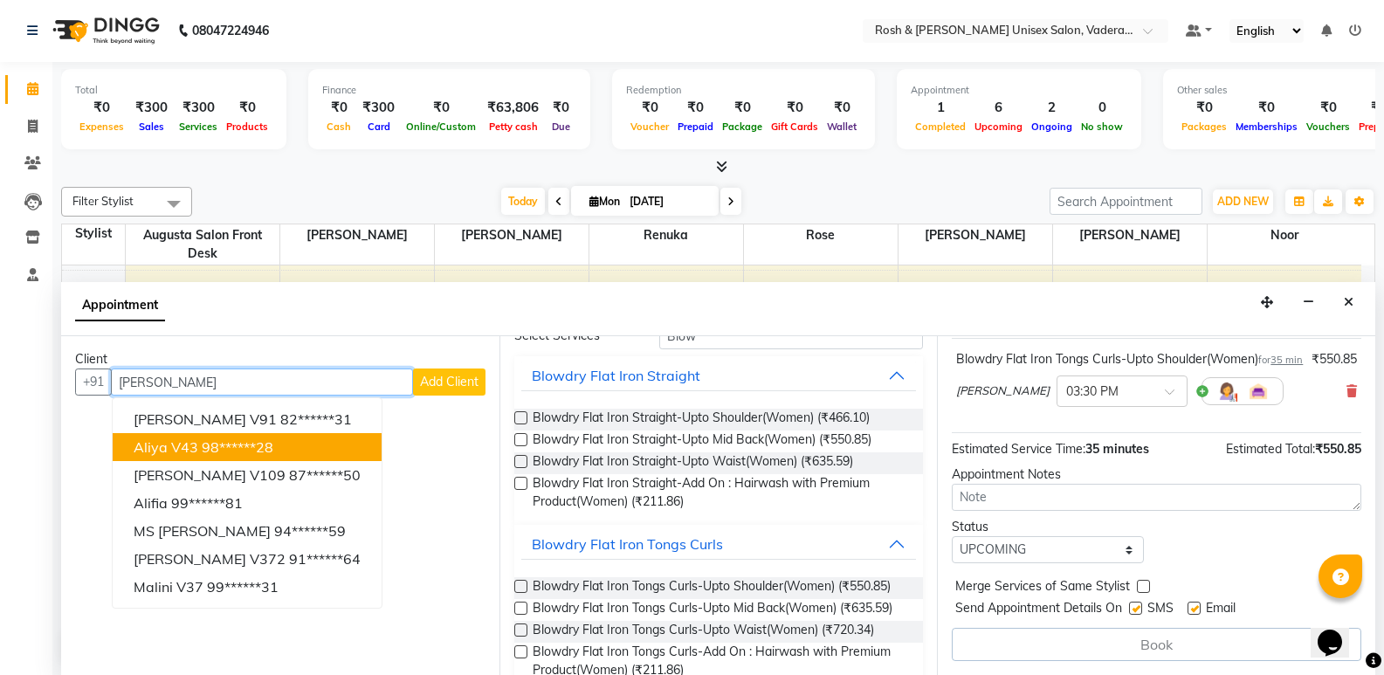
click at [212, 437] on button "Aliya v43 98******28" at bounding box center [247, 447] width 269 height 28
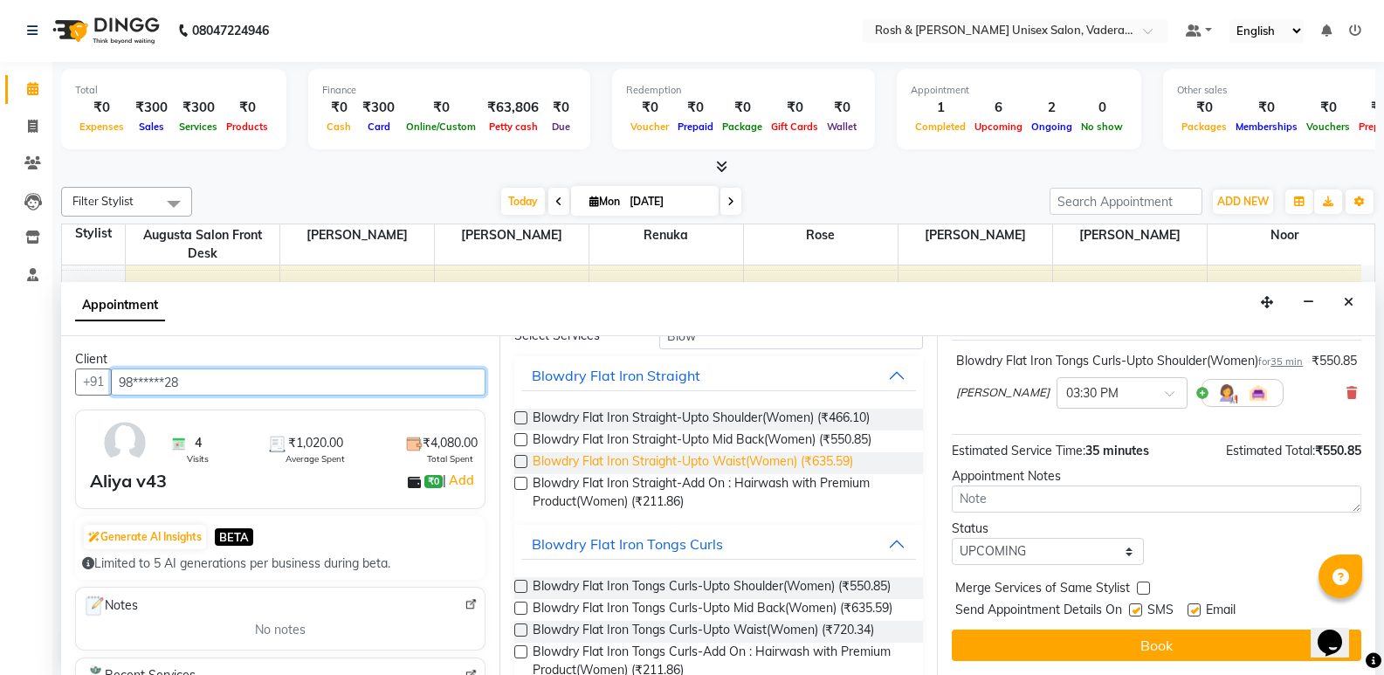
scroll to position [122, 0]
type input "98******28"
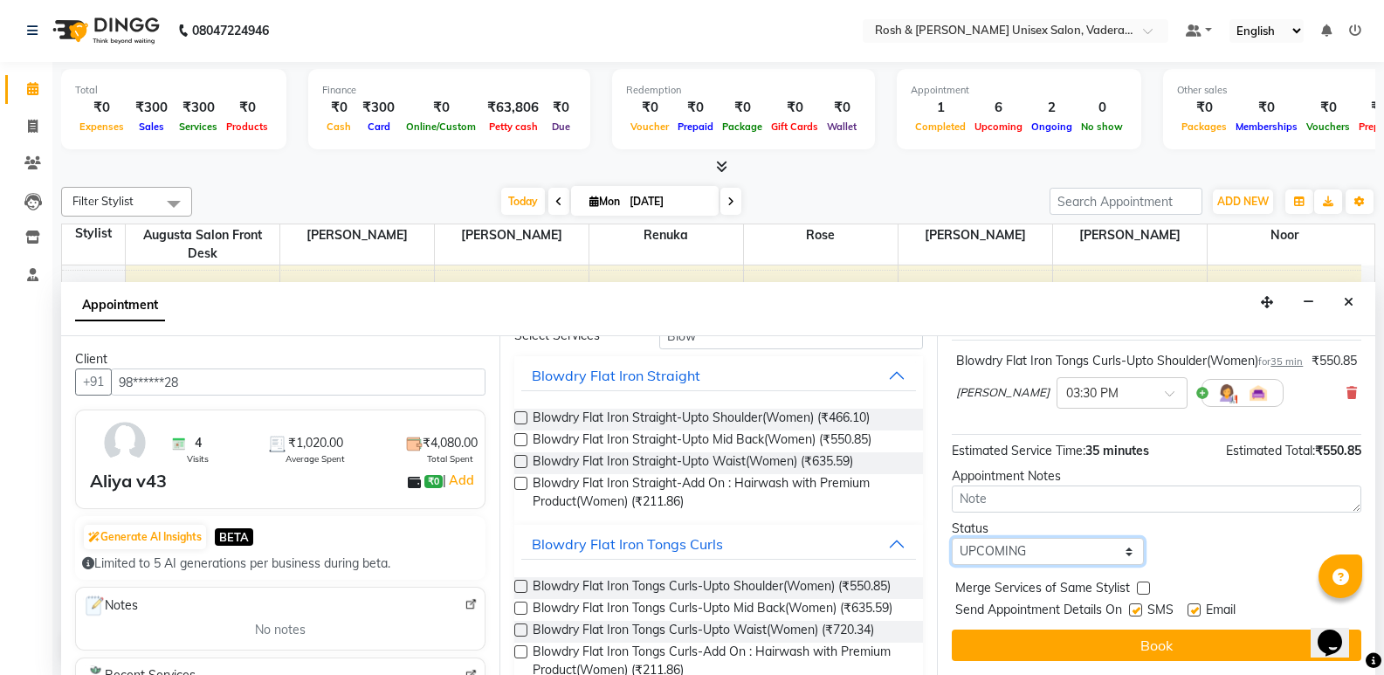
click at [1047, 552] on select "Select TENTATIVE CONFIRM CHECK-IN UPCOMING" at bounding box center [1047, 551] width 191 height 27
click at [952, 538] on select "Select TENTATIVE CONFIRM CHECK-IN UPCOMING" at bounding box center [1047, 551] width 191 height 27
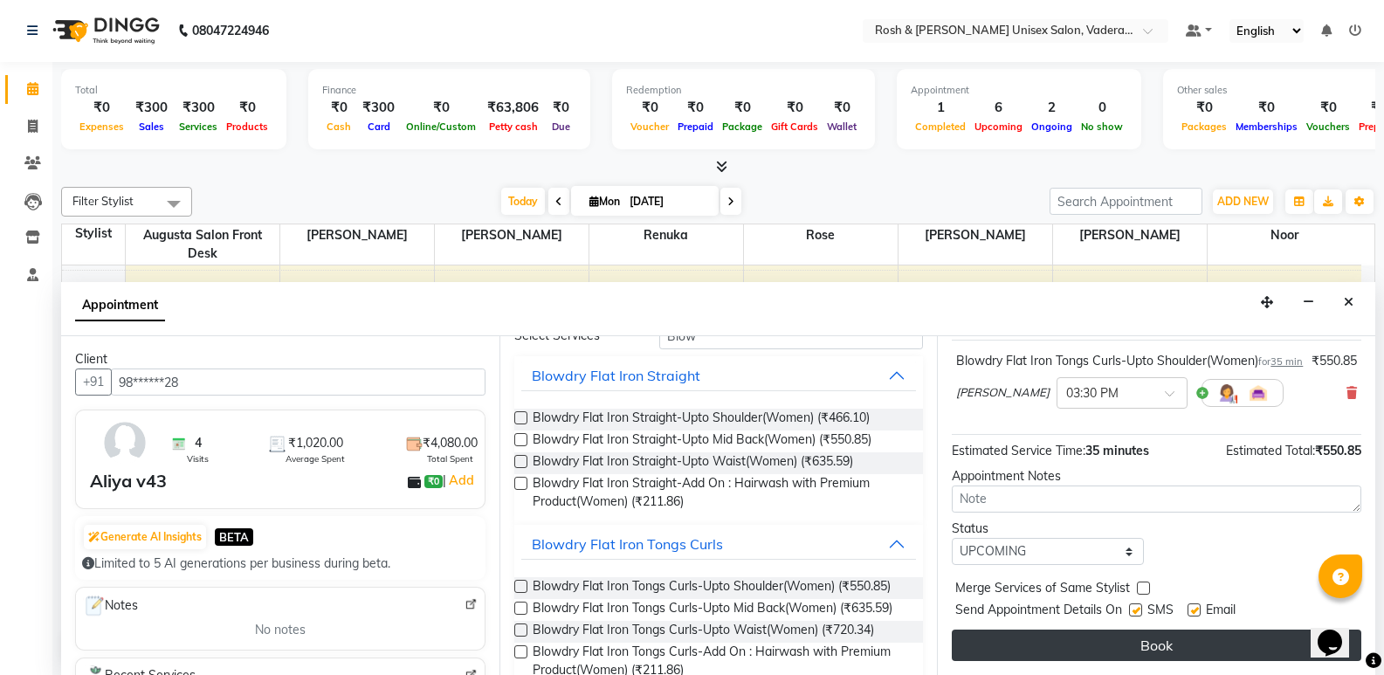
click at [1059, 633] on button "Book" at bounding box center [1157, 645] width 410 height 31
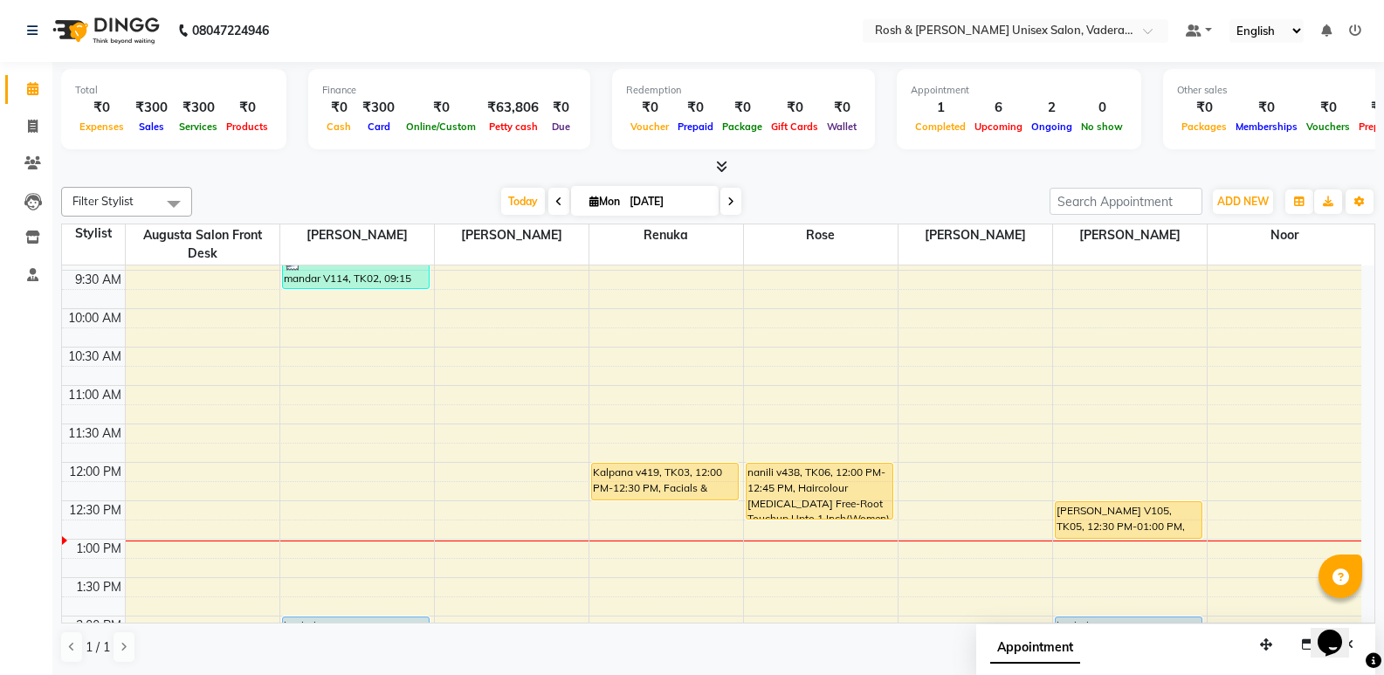
scroll to position [87, 0]
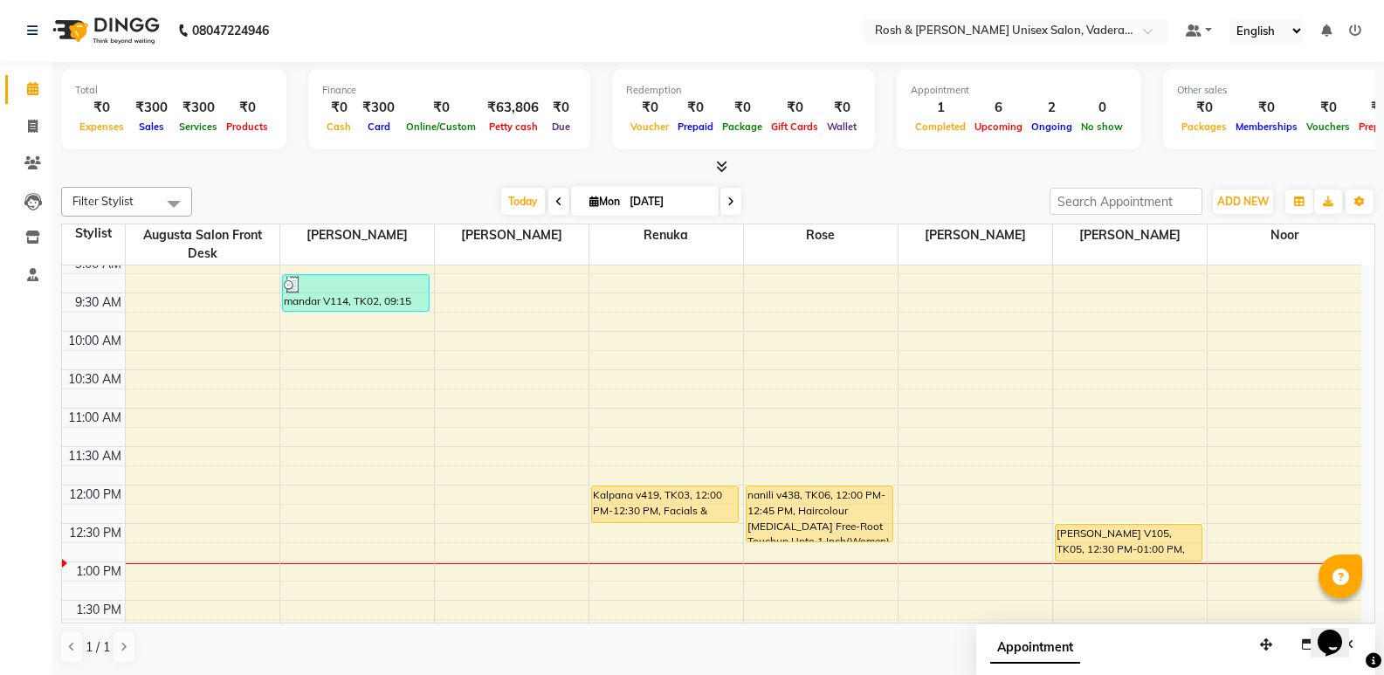
click at [549, 197] on span at bounding box center [559, 201] width 21 height 27
type input "[DATE]"
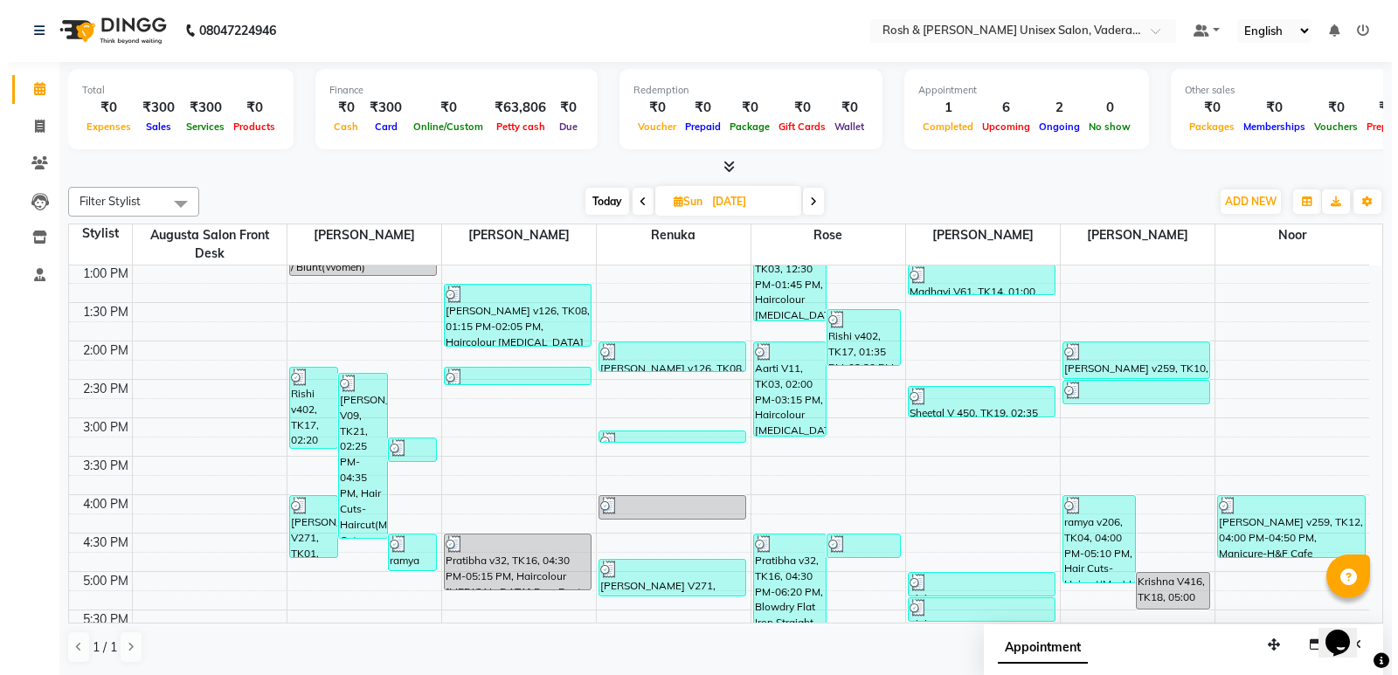
scroll to position [298, 0]
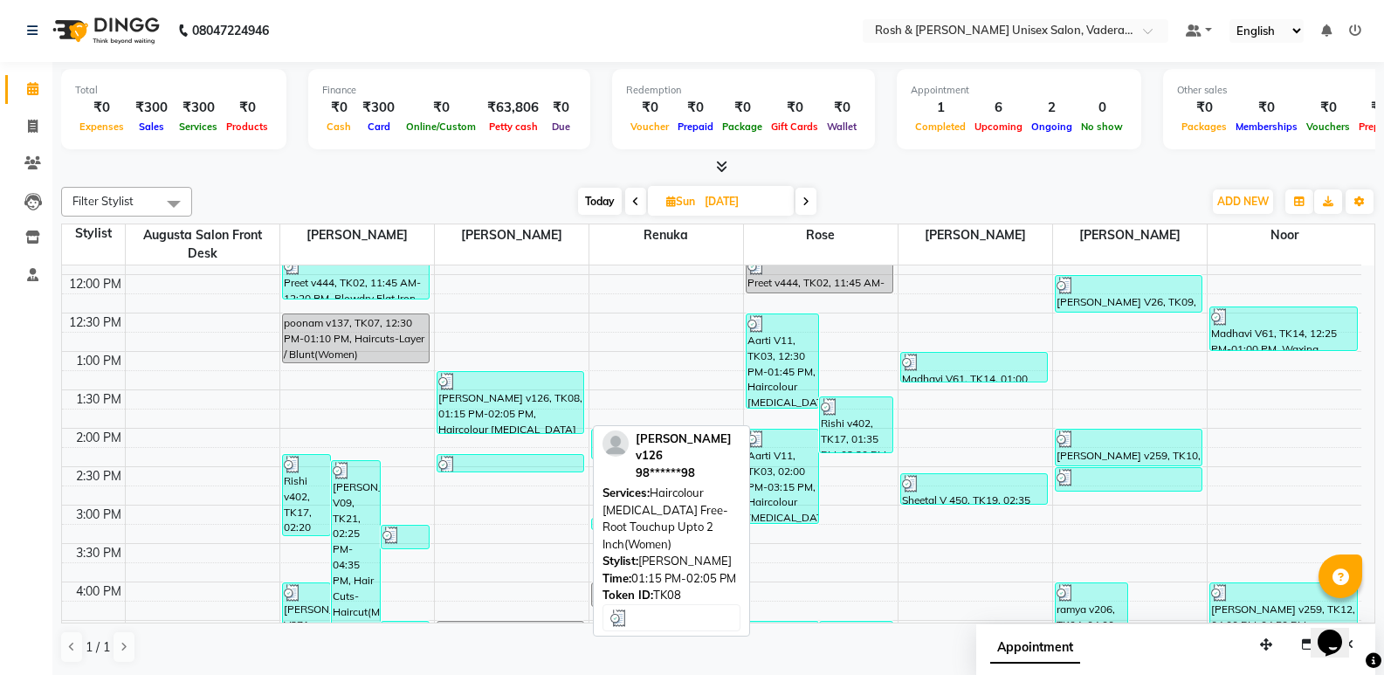
click at [515, 401] on div "[PERSON_NAME] v126, TK08, 01:15 PM-02:05 PM, Haircolour [MEDICAL_DATA] Free-Roo…" at bounding box center [511, 402] width 147 height 61
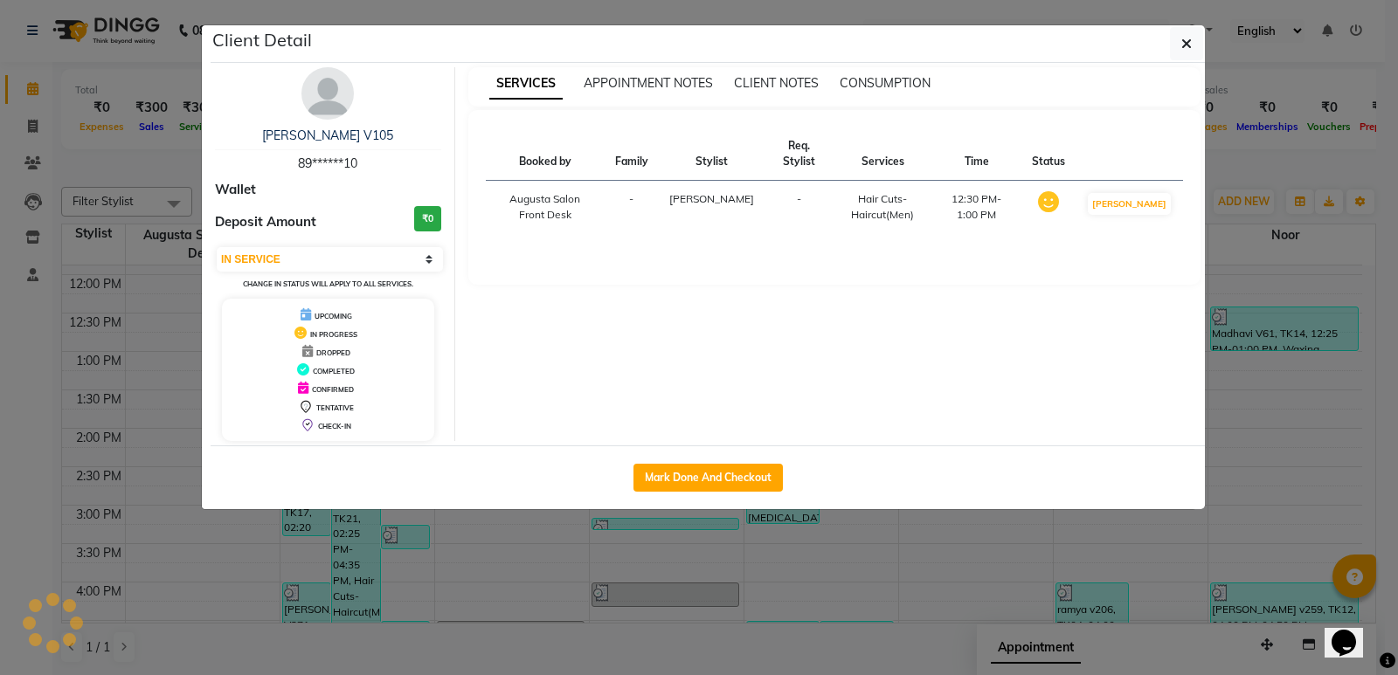
select select "3"
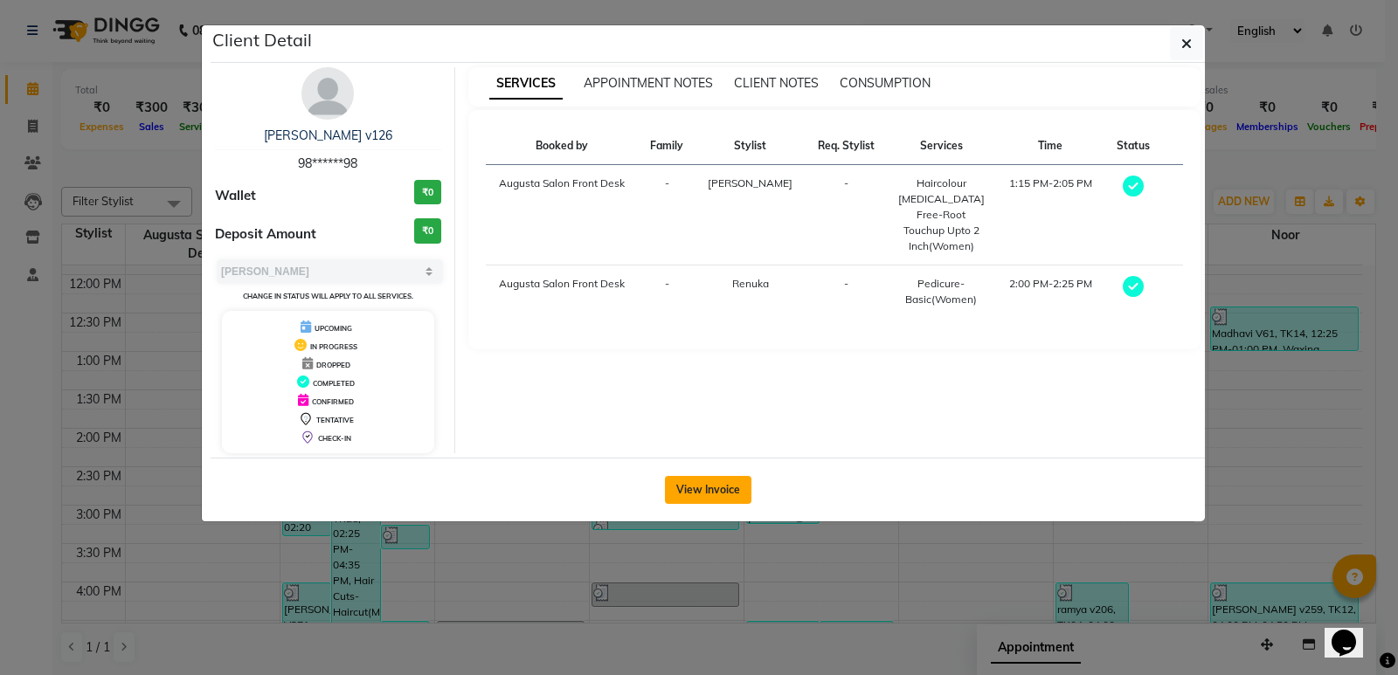
click at [715, 490] on button "View Invoice" at bounding box center [708, 490] width 86 height 28
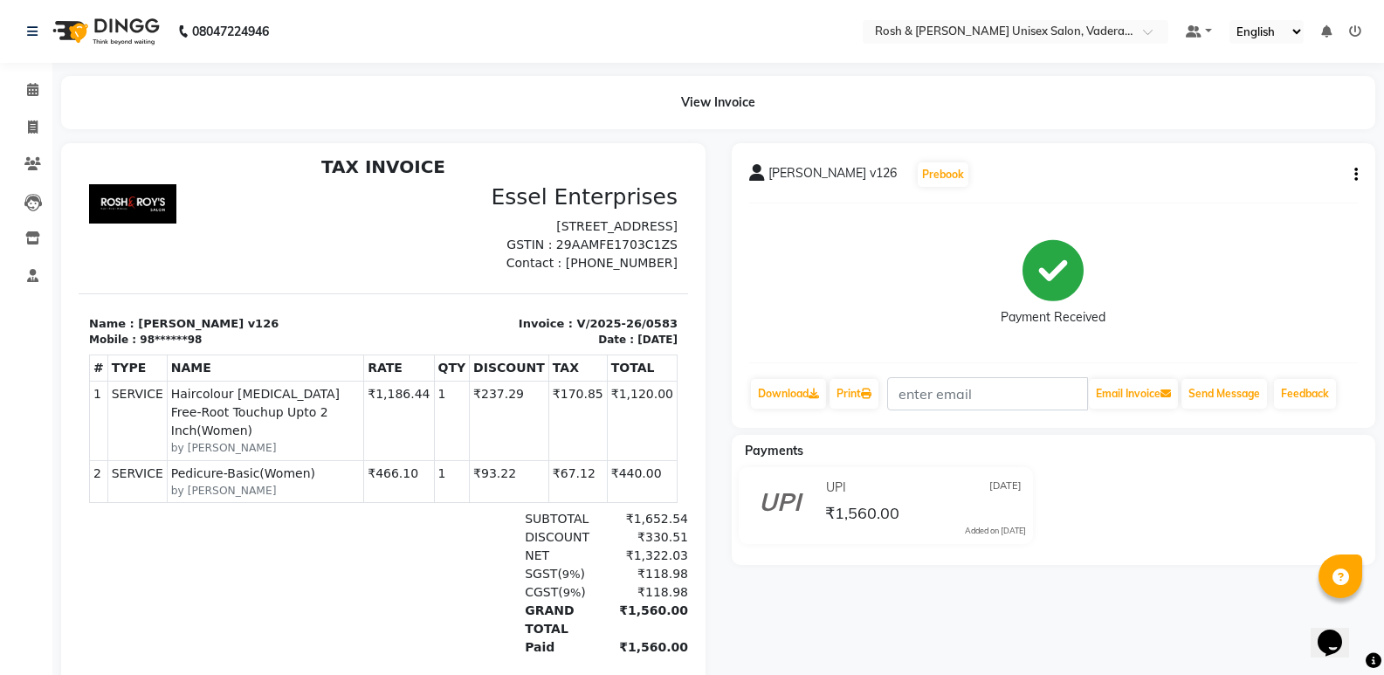
scroll to position [14, 0]
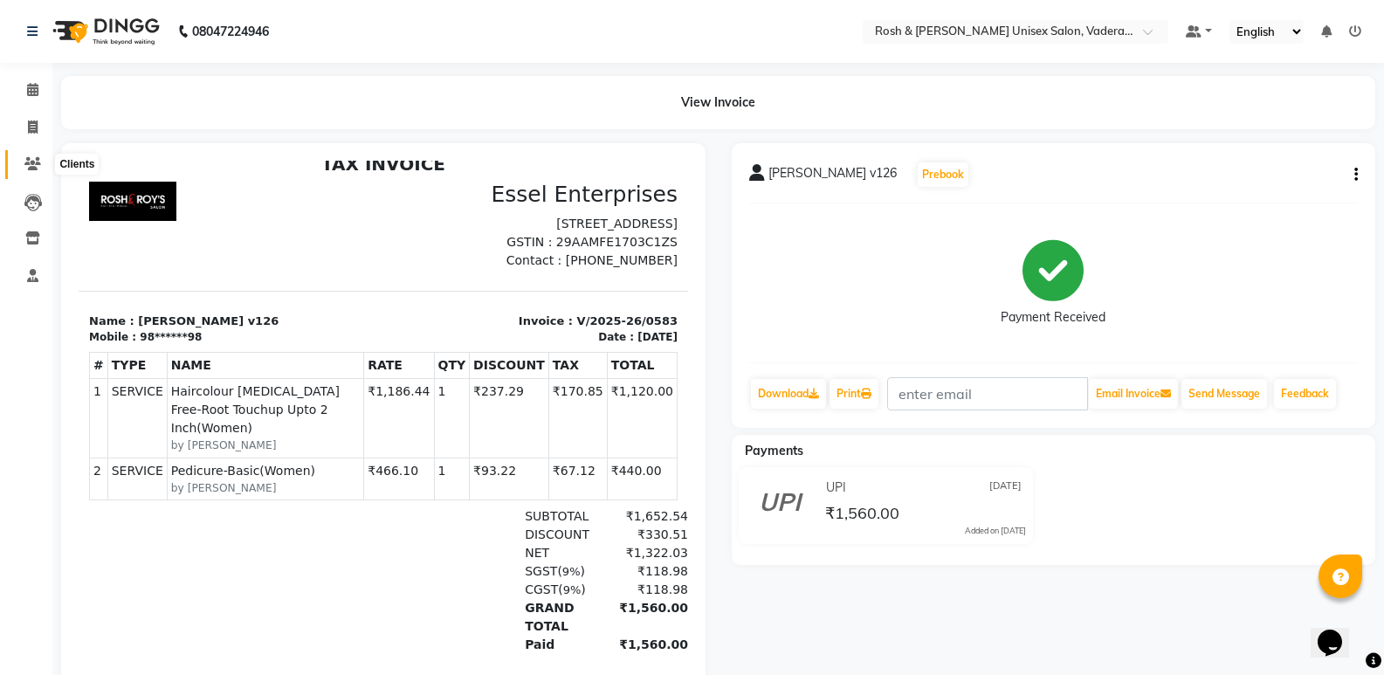
click at [31, 158] on icon at bounding box center [32, 163] width 17 height 13
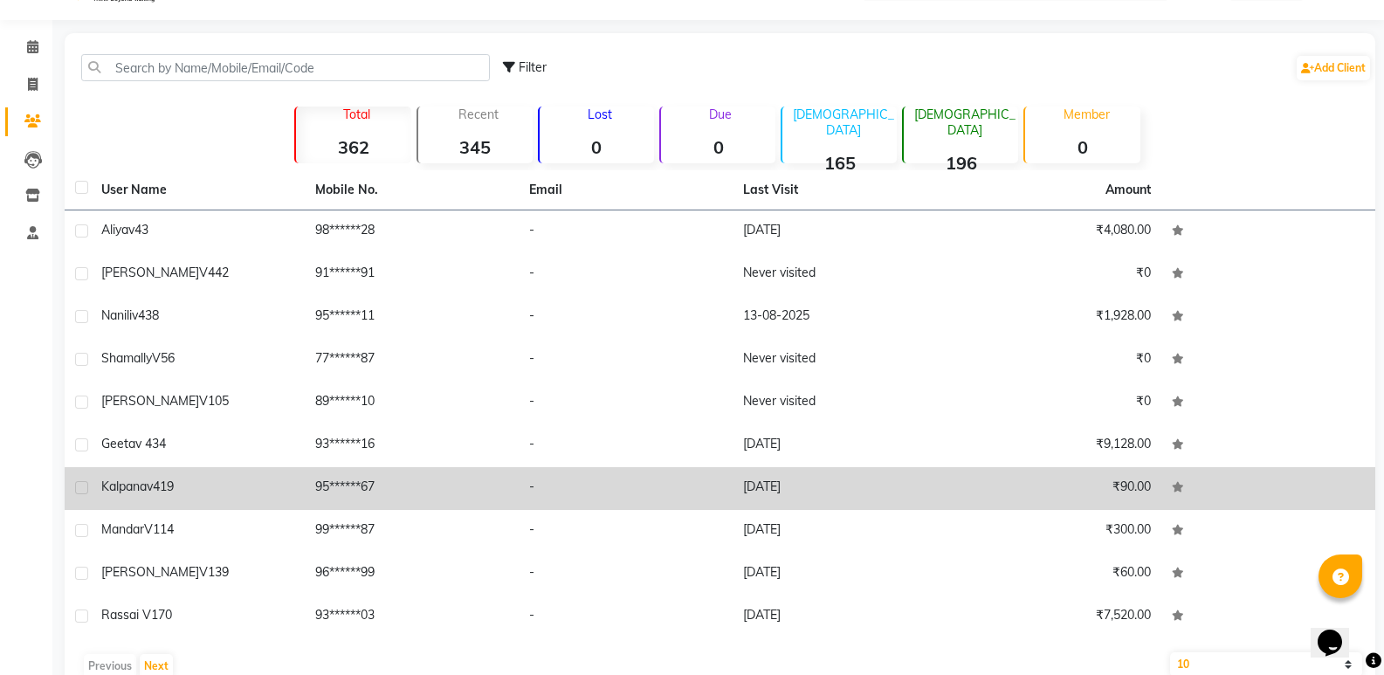
scroll to position [81, 0]
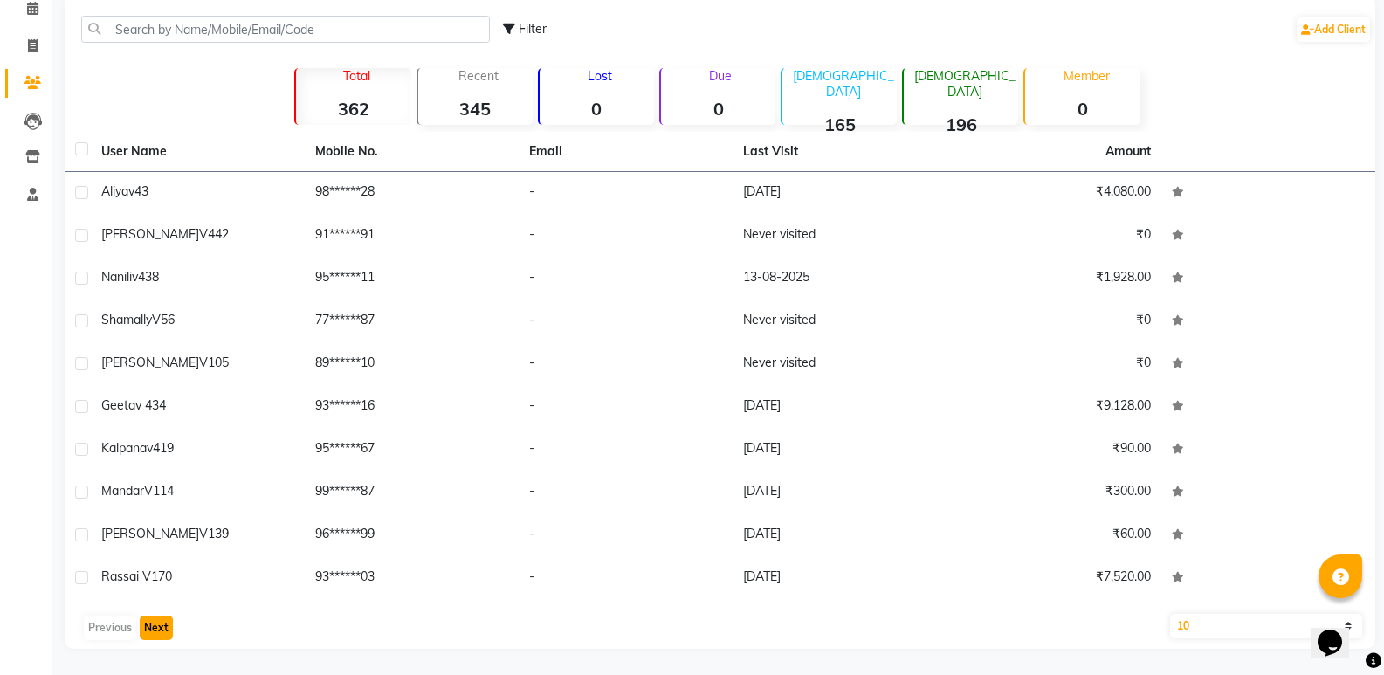
click at [162, 627] on button "Next" at bounding box center [156, 628] width 33 height 24
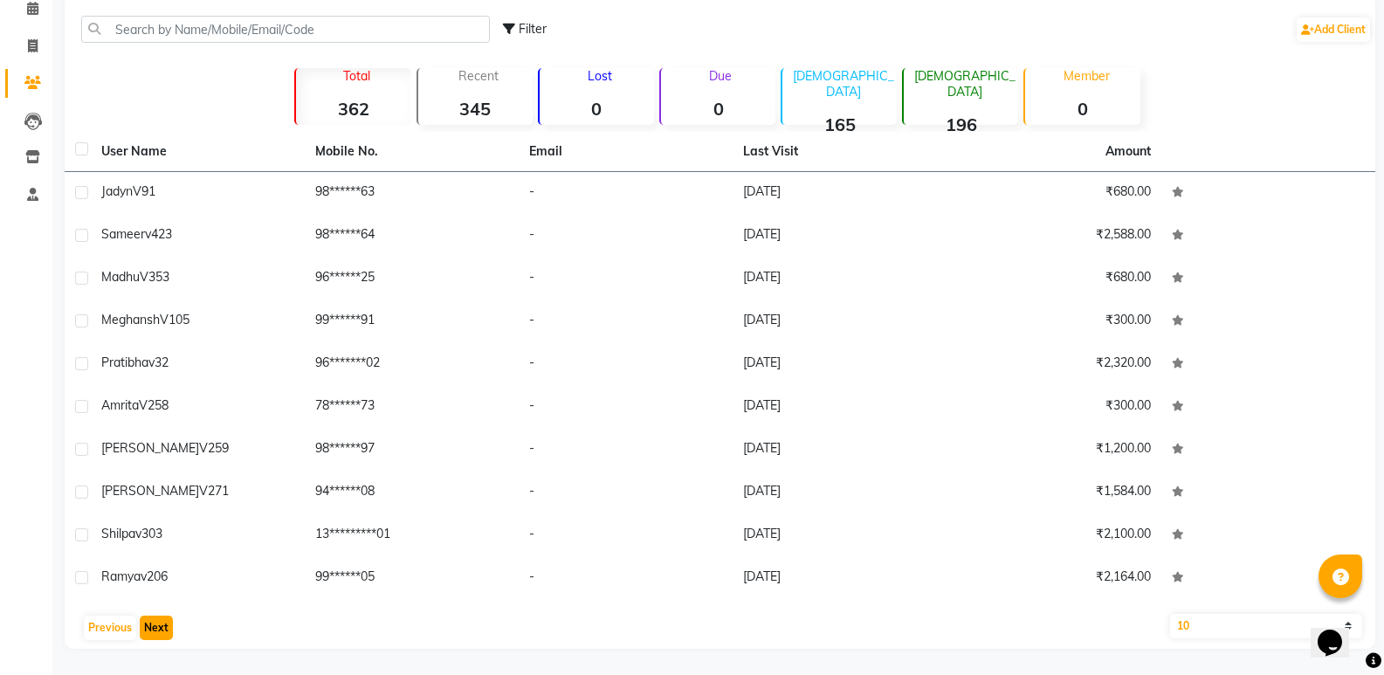
click at [157, 625] on button "Next" at bounding box center [156, 628] width 33 height 24
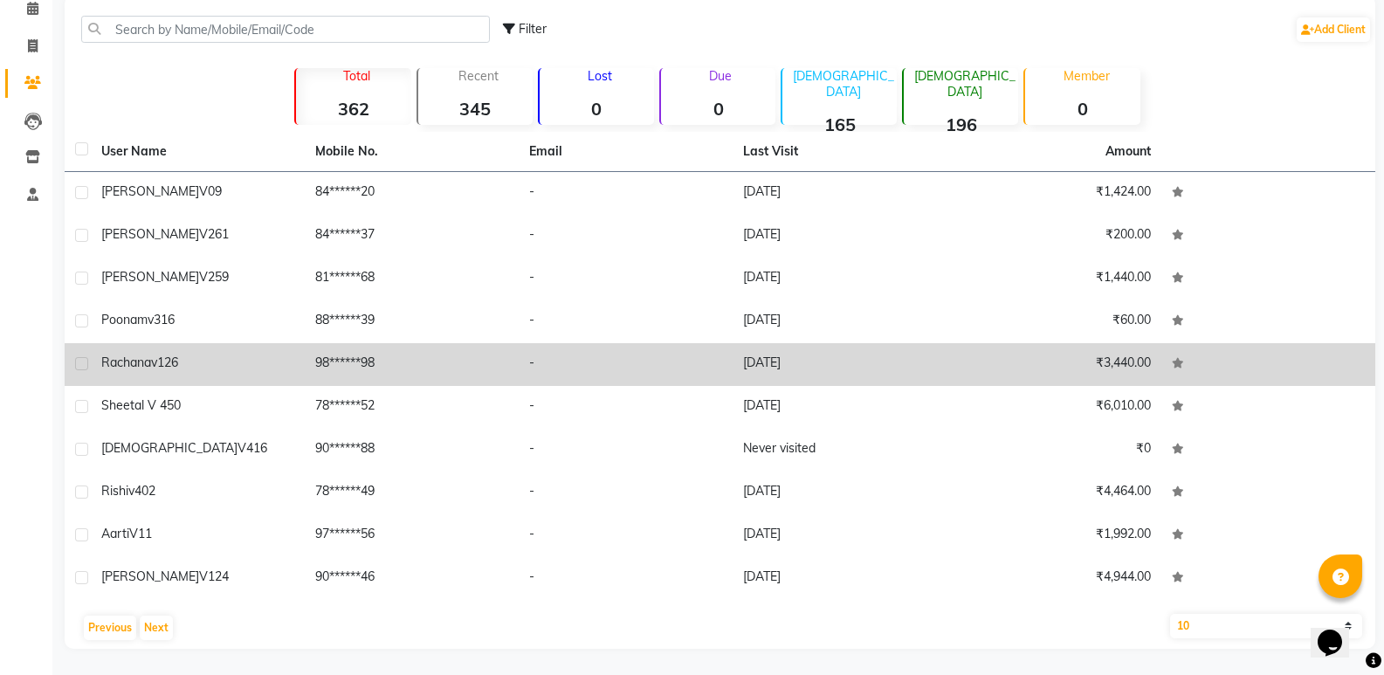
click at [595, 375] on td "-" at bounding box center [626, 364] width 214 height 43
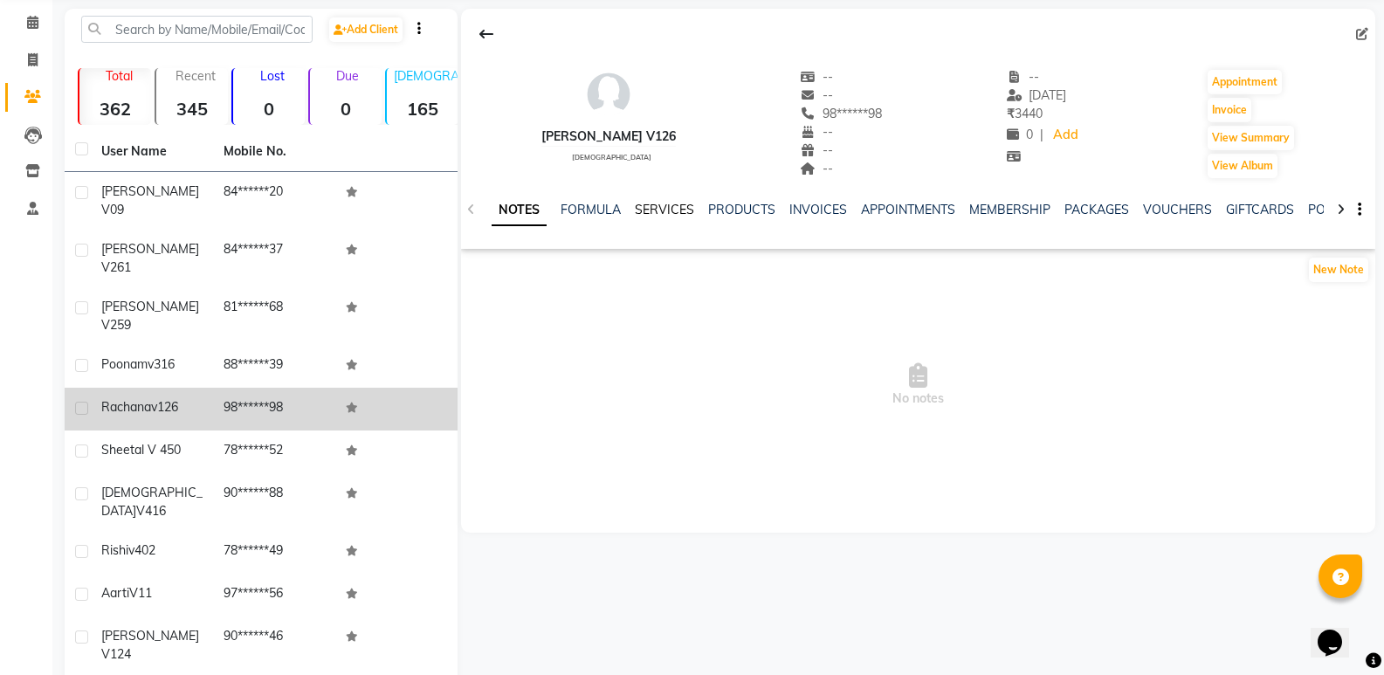
click at [662, 206] on link "SERVICES" at bounding box center [664, 210] width 59 height 16
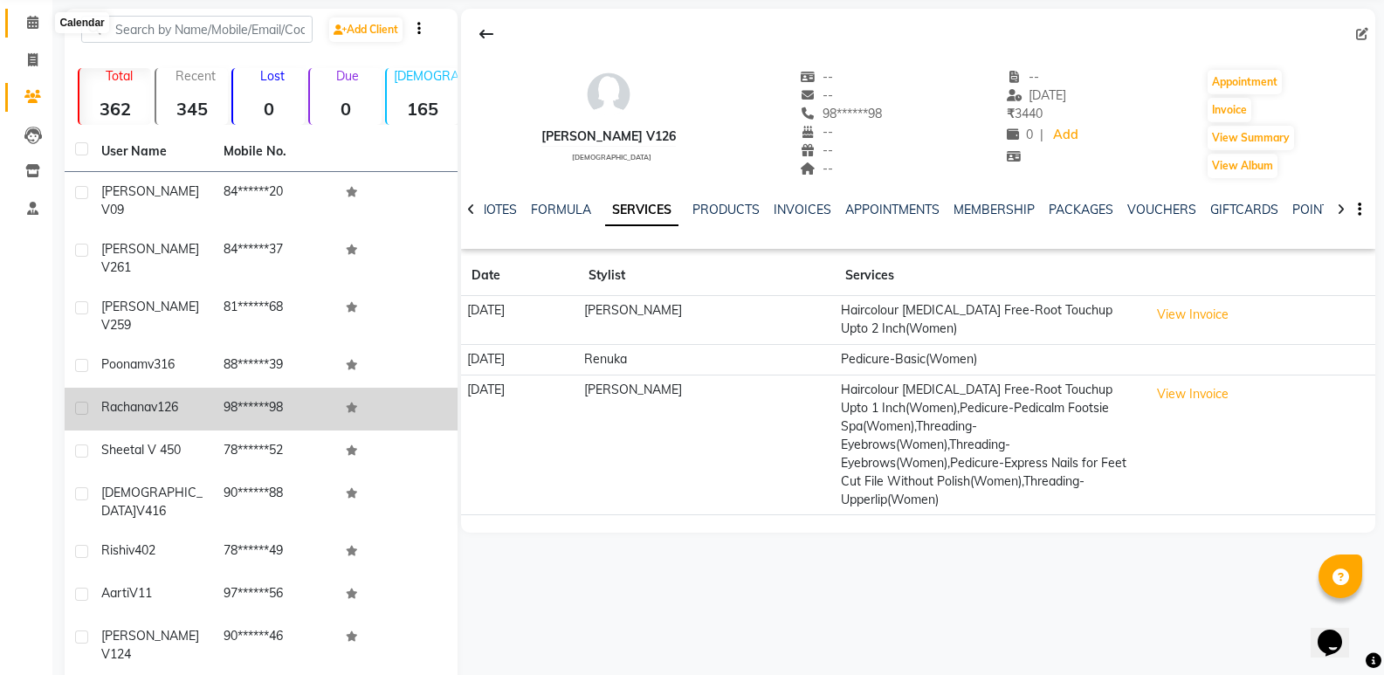
click at [34, 22] on icon at bounding box center [32, 22] width 11 height 13
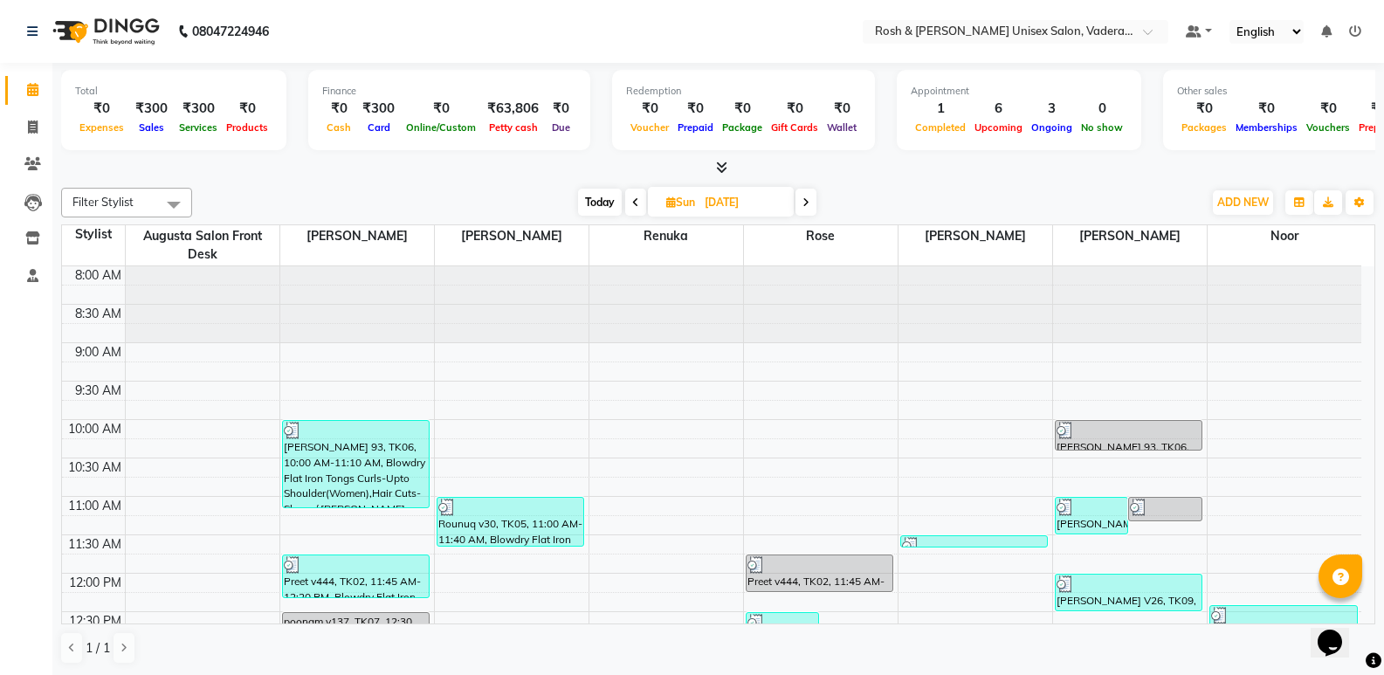
click at [597, 208] on span "Today" at bounding box center [600, 202] width 44 height 27
type input "[DATE]"
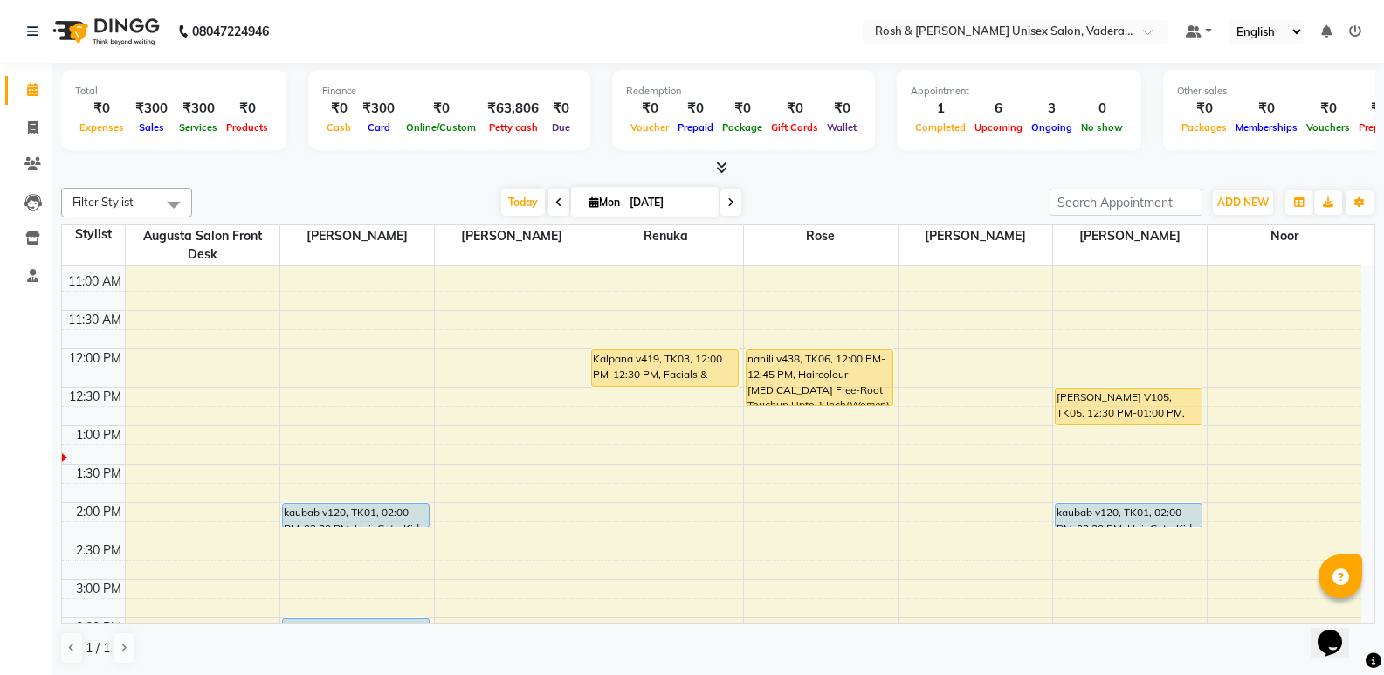
scroll to position [204, 0]
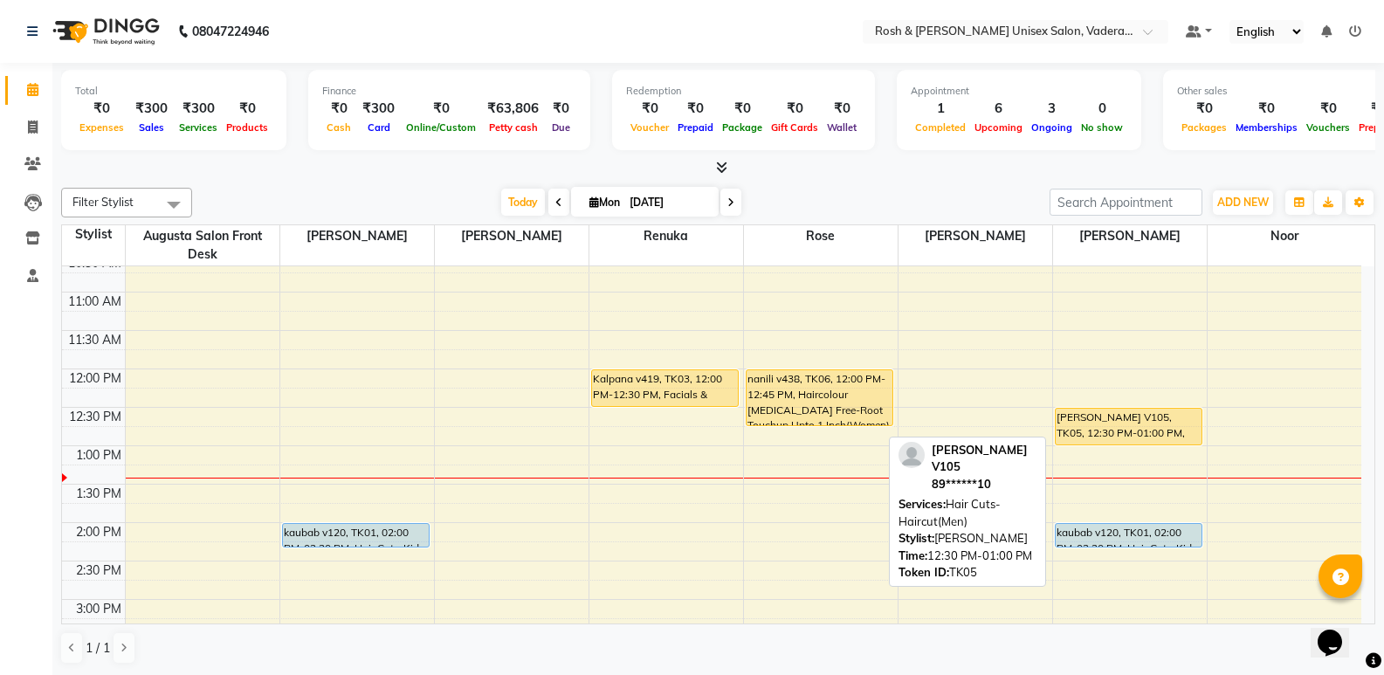
click at [1099, 423] on div "[PERSON_NAME] V105, TK05, 12:30 PM-01:00 PM, Hair Cuts-Haircut(Men)" at bounding box center [1129, 427] width 147 height 36
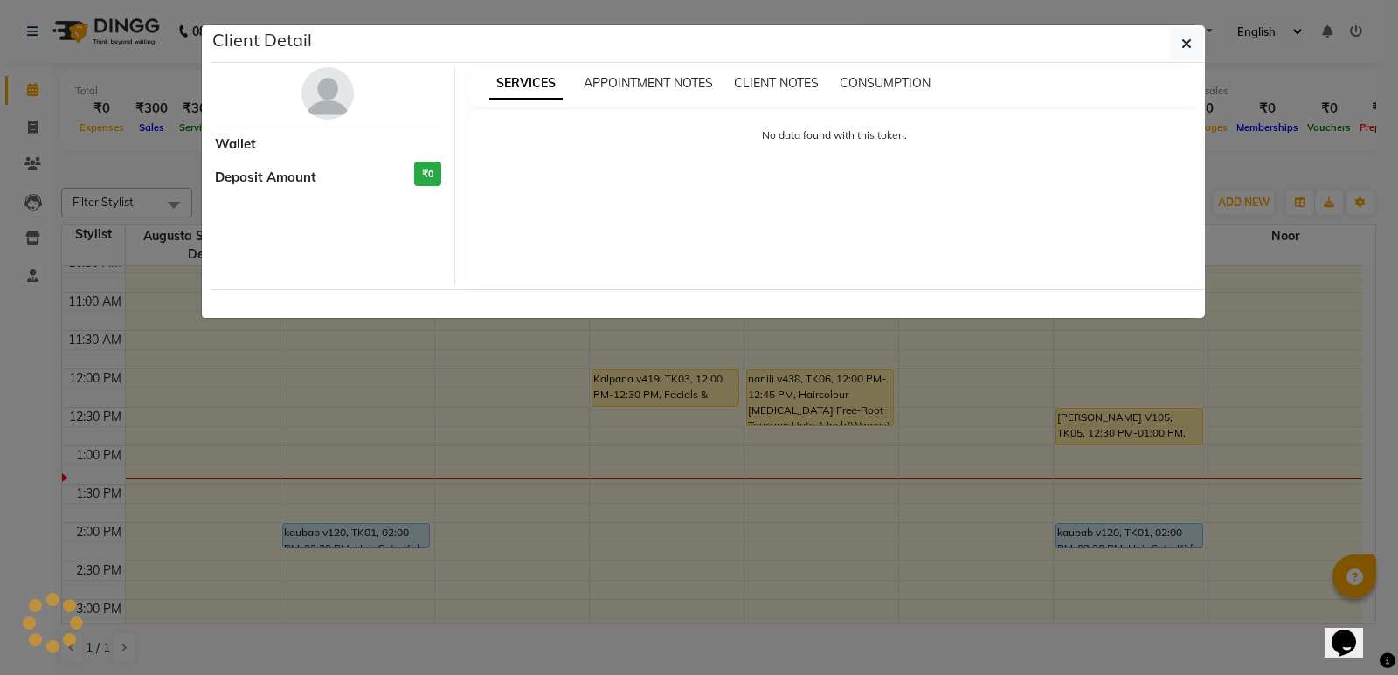
select select "1"
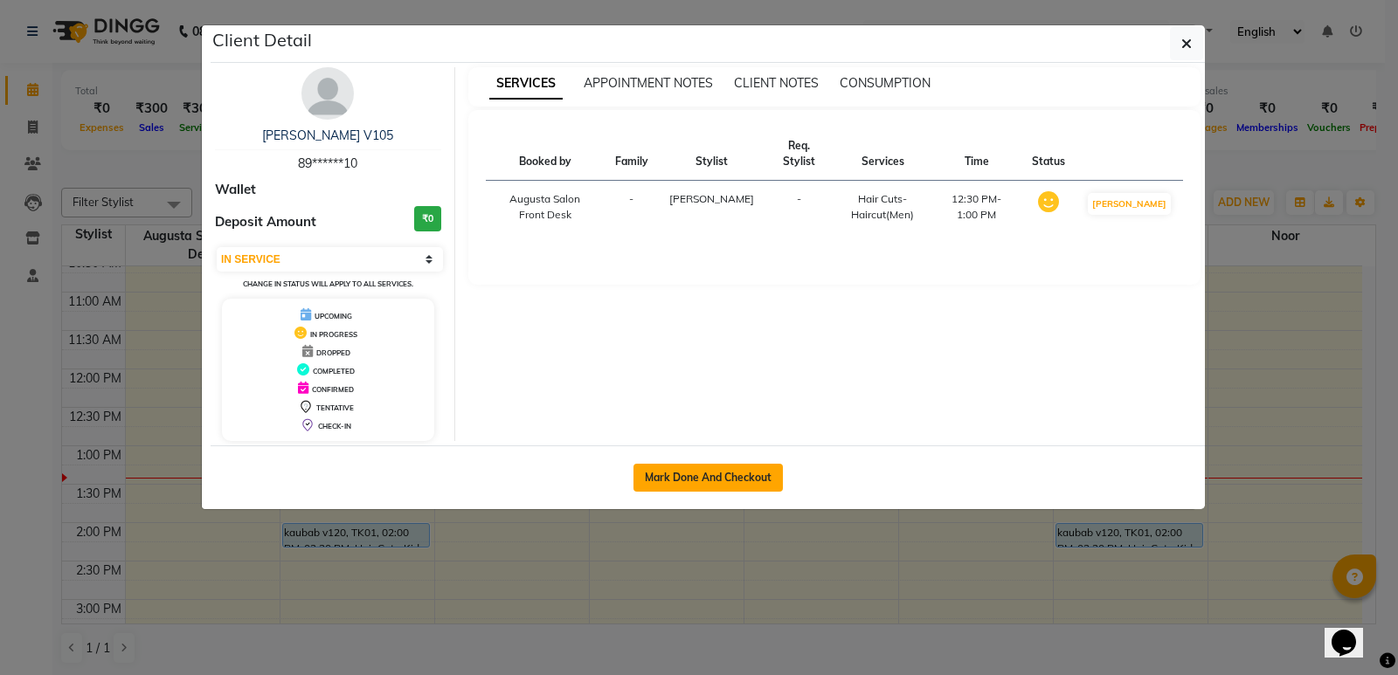
click at [681, 473] on button "Mark Done And Checkout" at bounding box center [707, 478] width 149 height 28
select select "service"
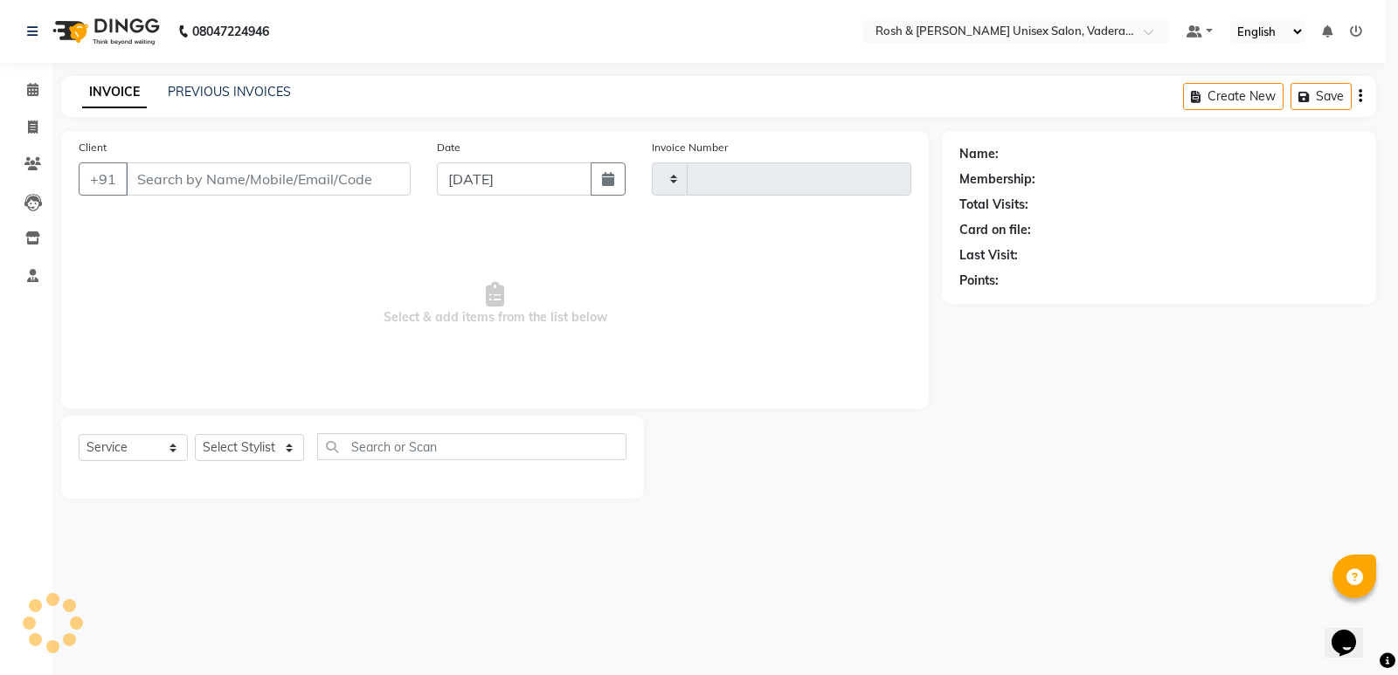
type input "0603"
select select "8657"
type input "89******10"
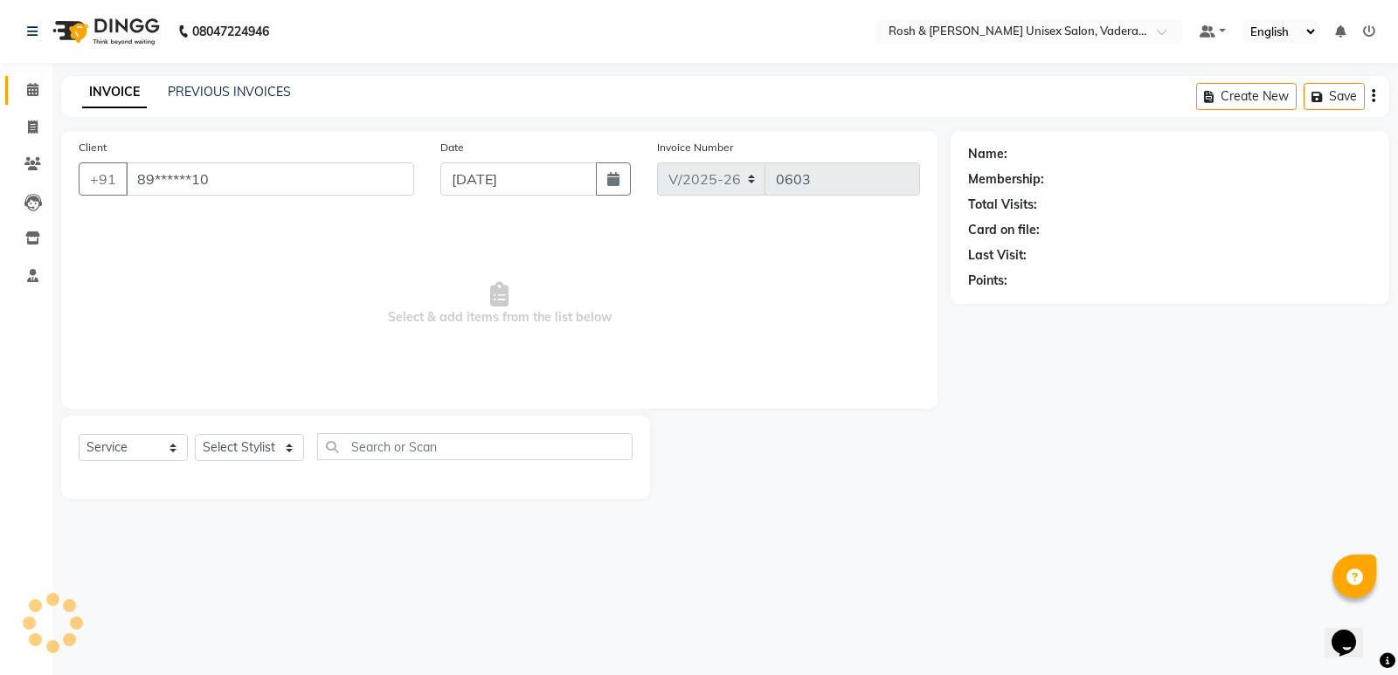
select select "87618"
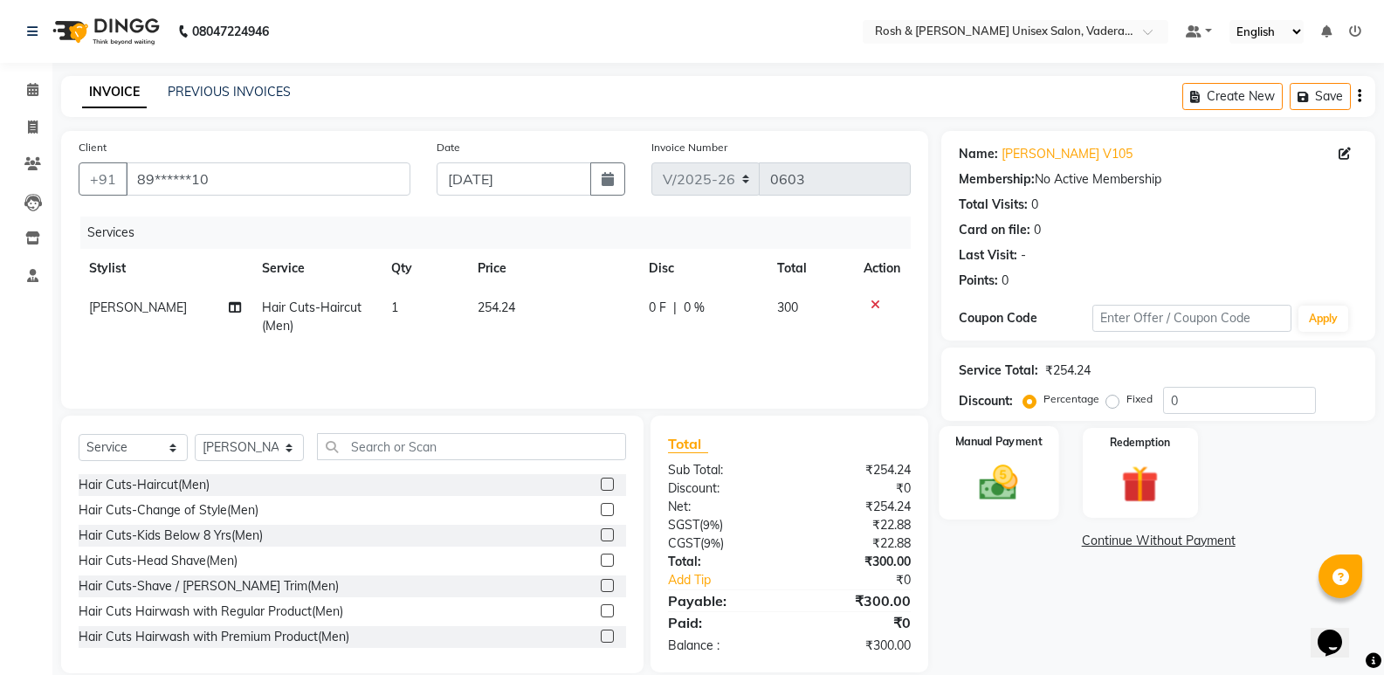
click at [1024, 478] on img at bounding box center [999, 482] width 62 height 45
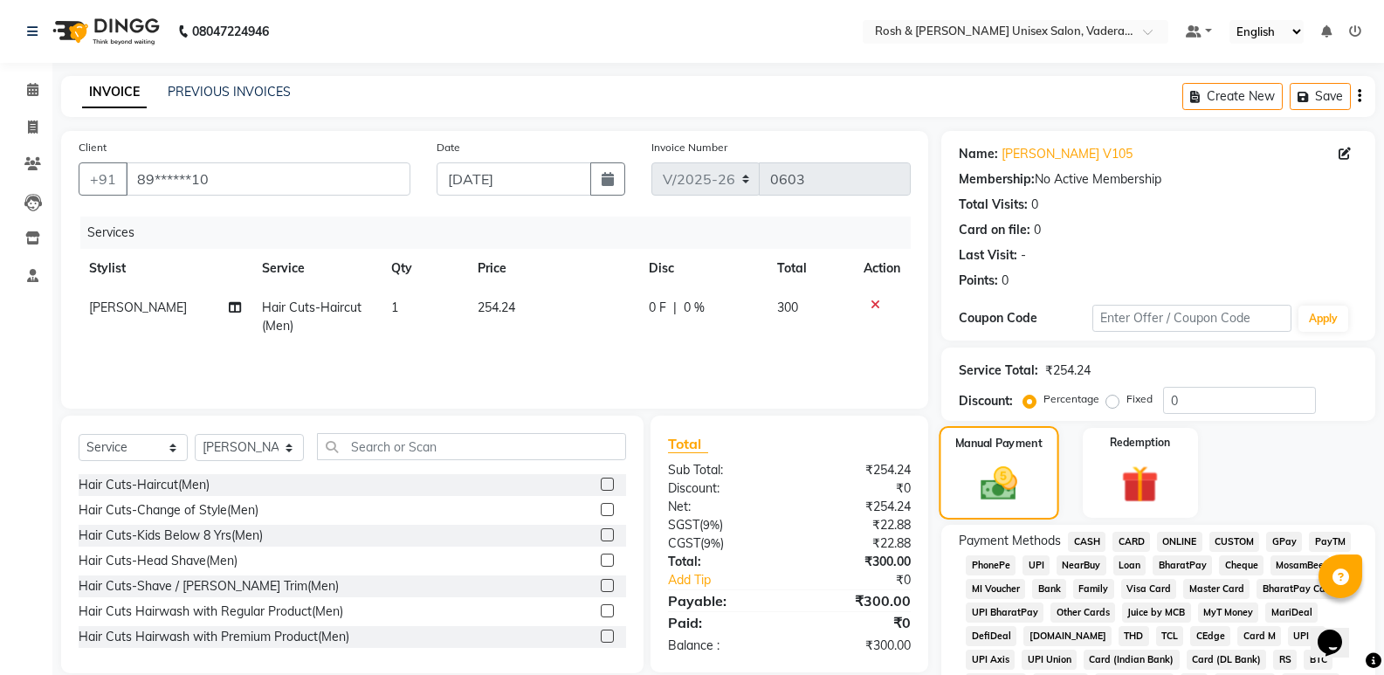
scroll to position [349, 0]
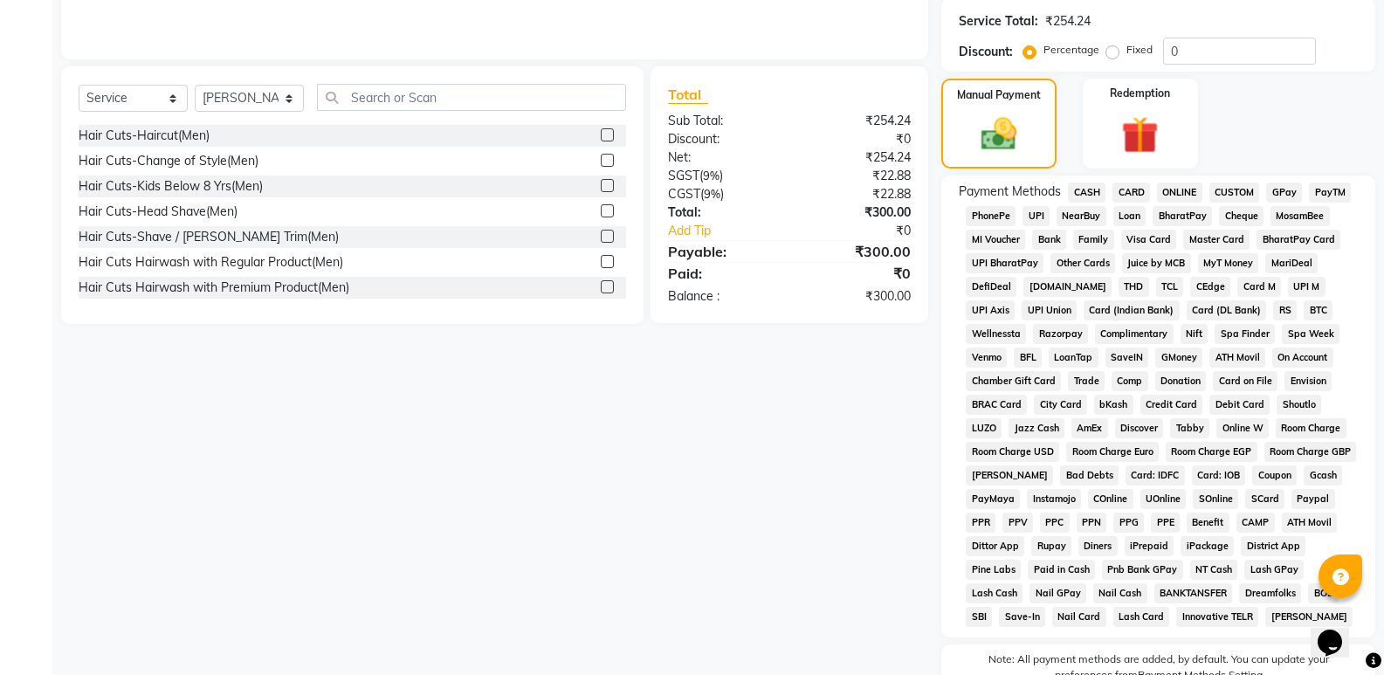
click at [1030, 210] on span "UPI" at bounding box center [1036, 216] width 27 height 20
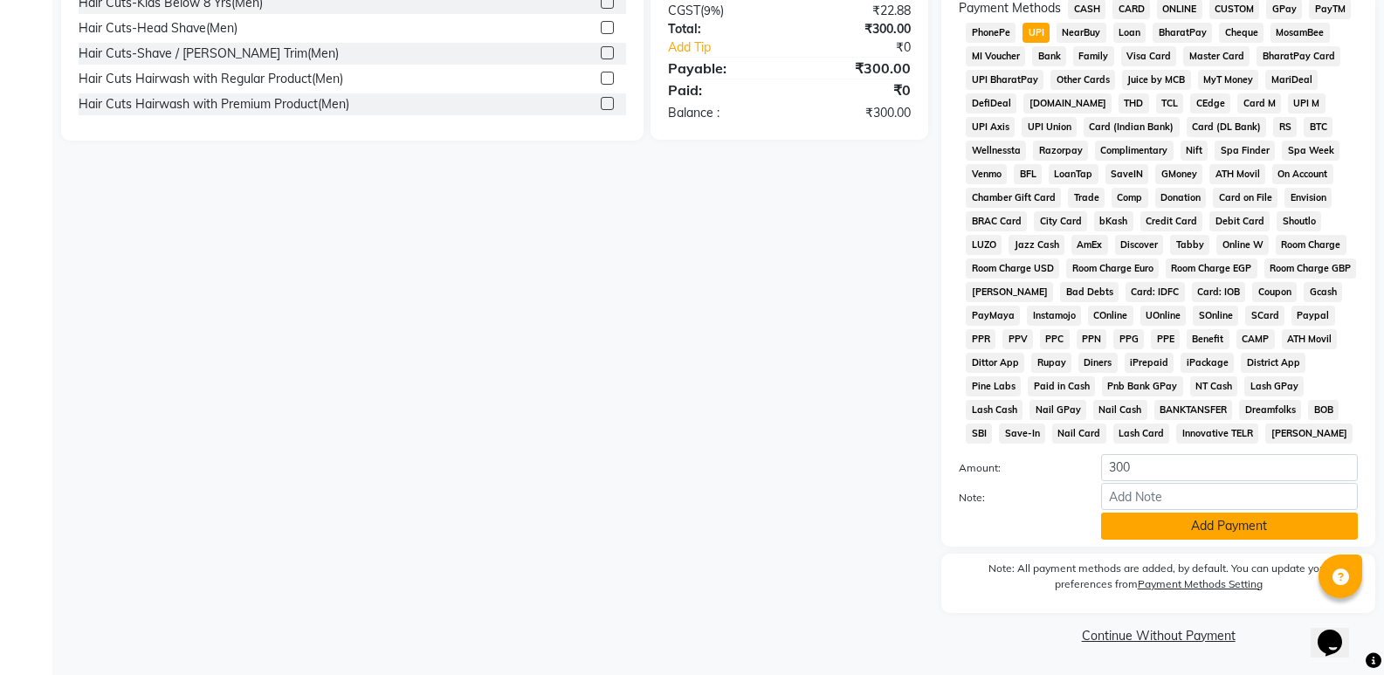
click at [1188, 521] on button "Add Payment" at bounding box center [1229, 526] width 257 height 27
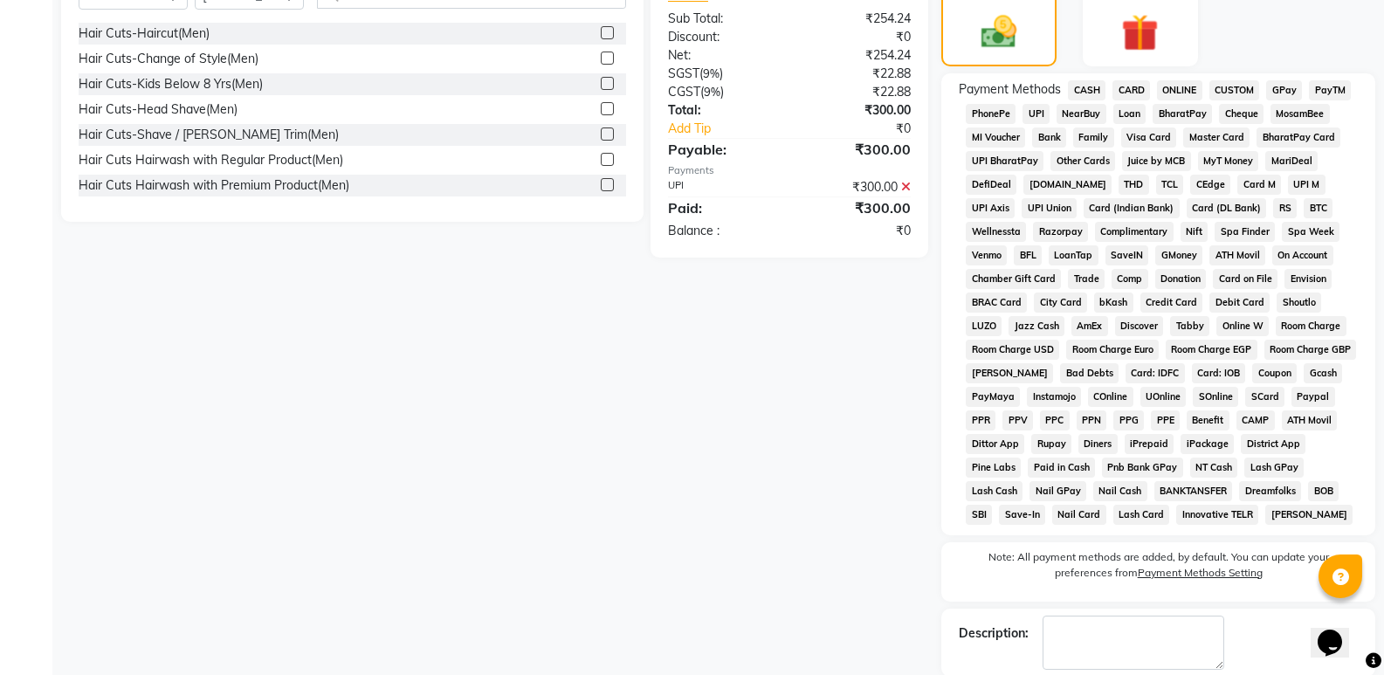
scroll to position [539, 0]
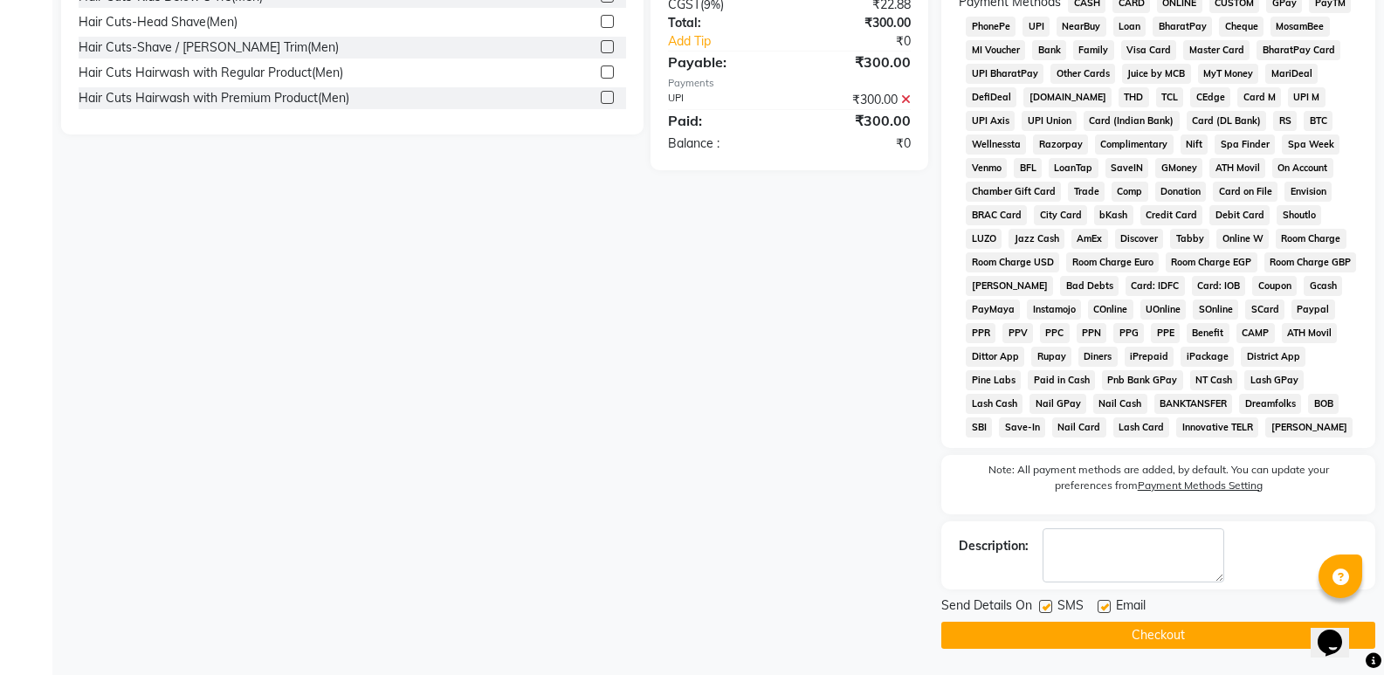
click at [1136, 636] on button "Checkout" at bounding box center [1159, 635] width 434 height 27
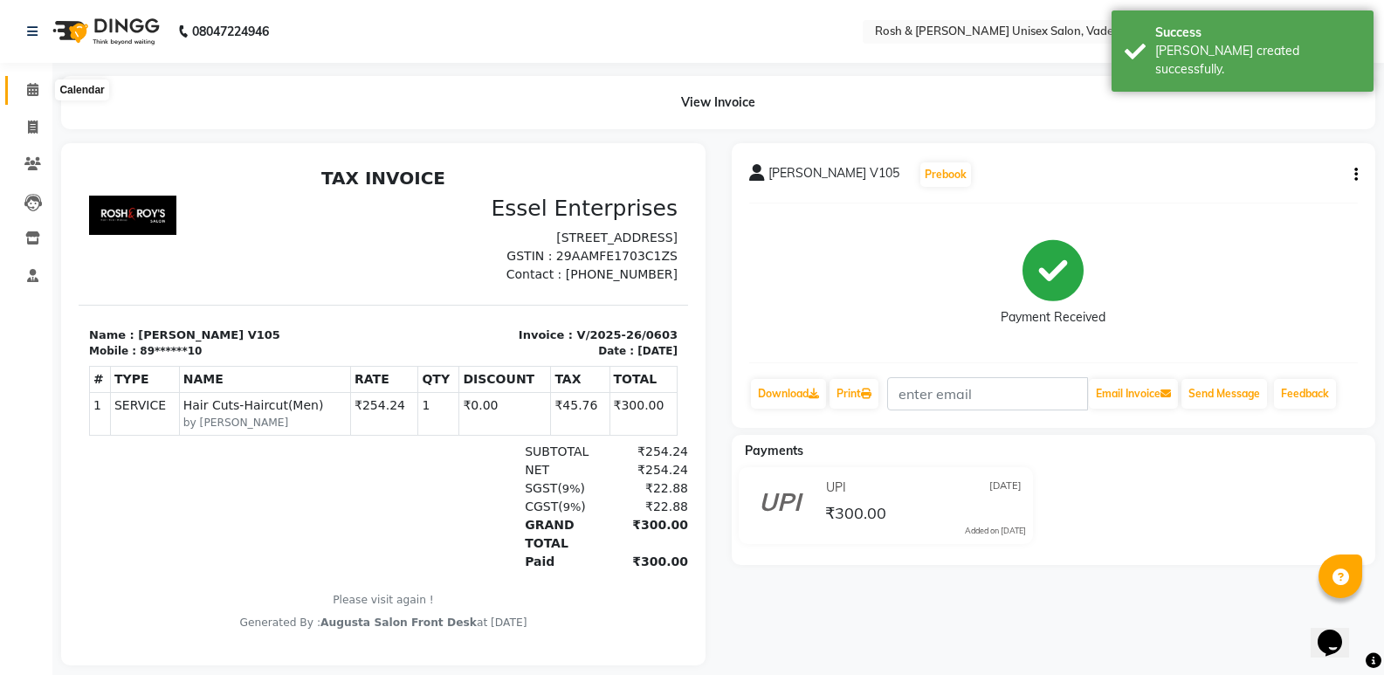
click at [29, 93] on icon at bounding box center [32, 89] width 11 height 13
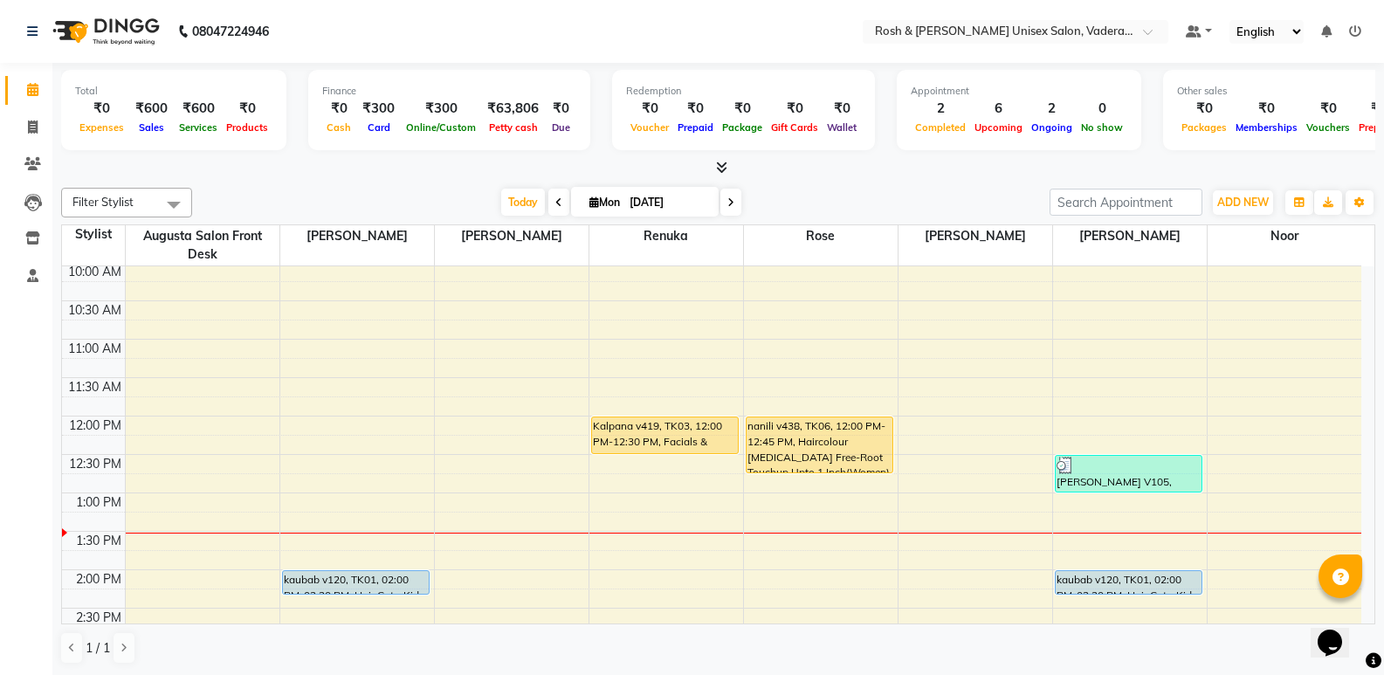
scroll to position [175, 0]
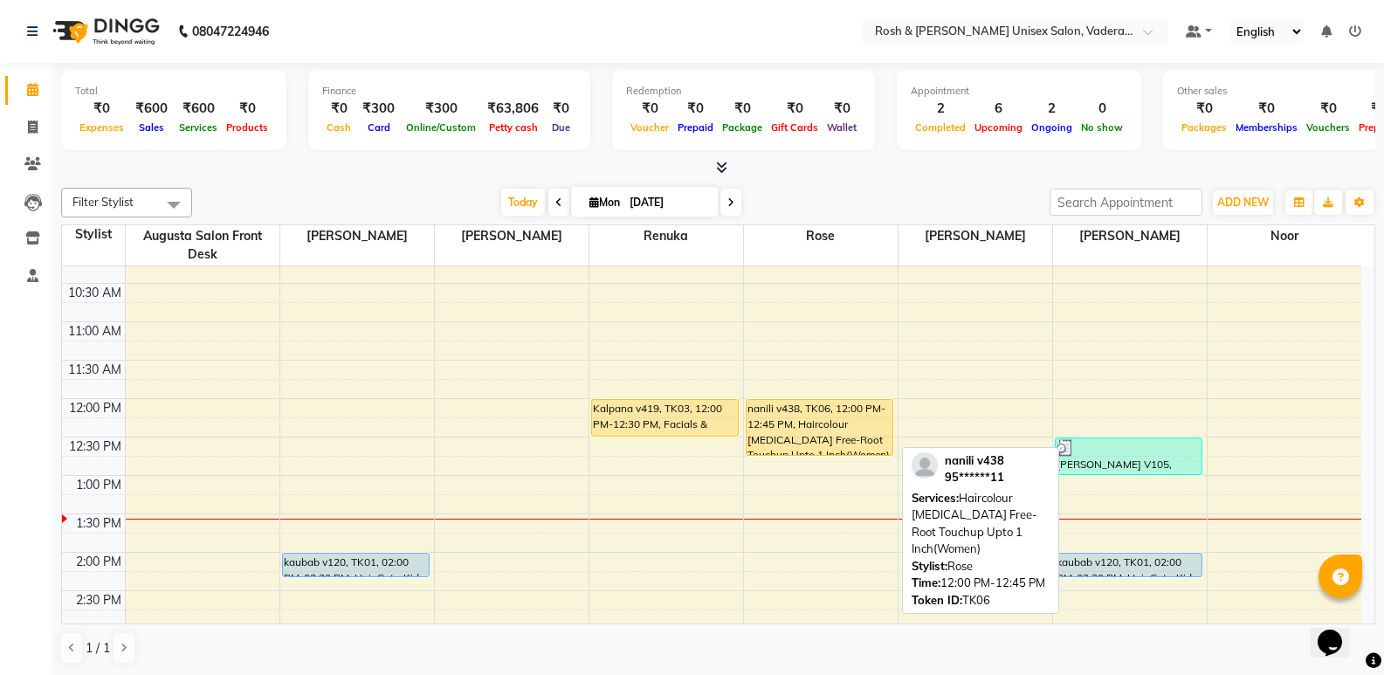
click at [768, 418] on div "nanili v438, TK06, 12:00 PM-12:45 PM, Haircolour [MEDICAL_DATA] Free-Root Touch…" at bounding box center [820, 427] width 147 height 55
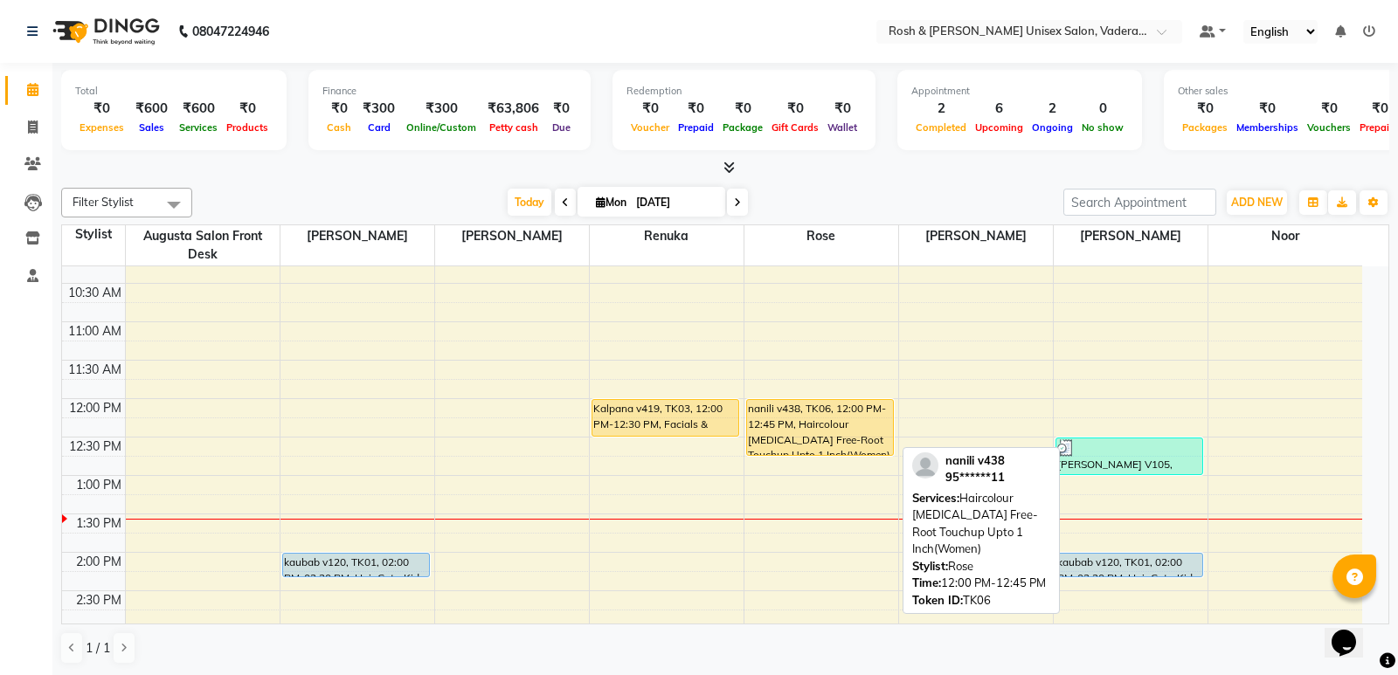
select select "1"
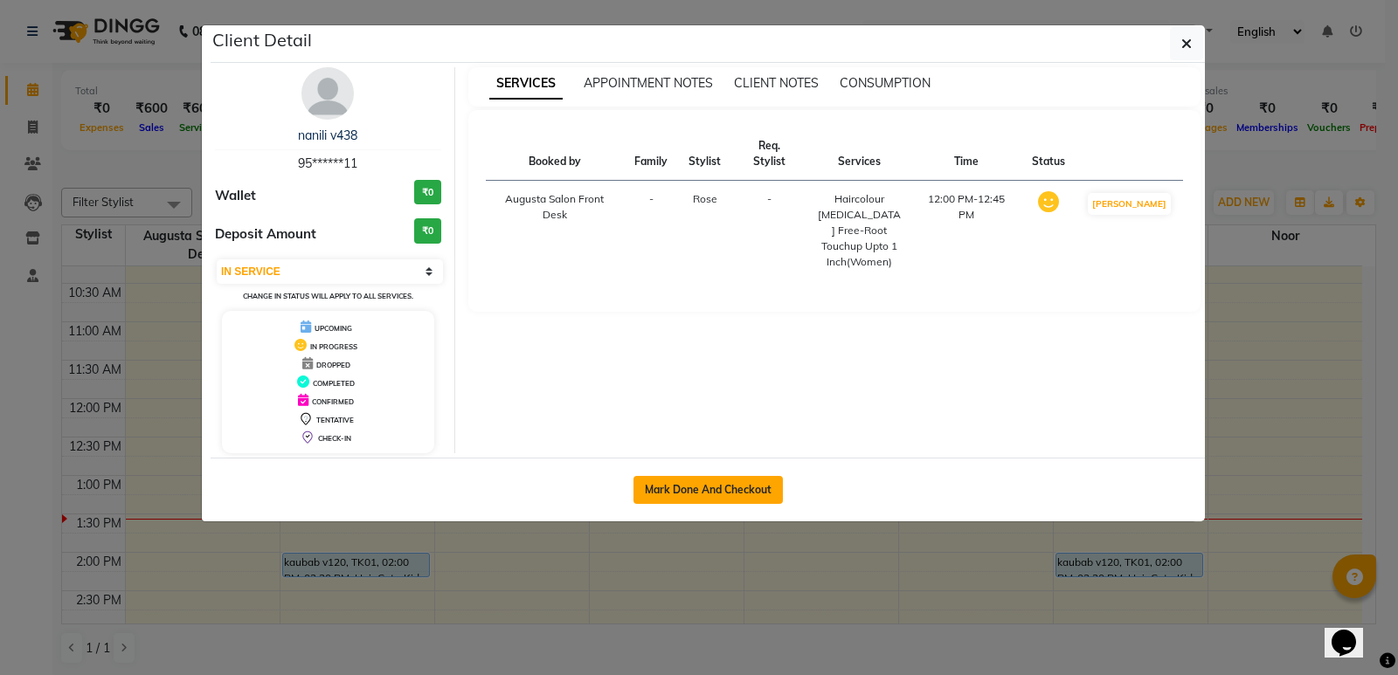
click at [697, 483] on button "Mark Done And Checkout" at bounding box center [707, 490] width 149 height 28
select select "8657"
select select "service"
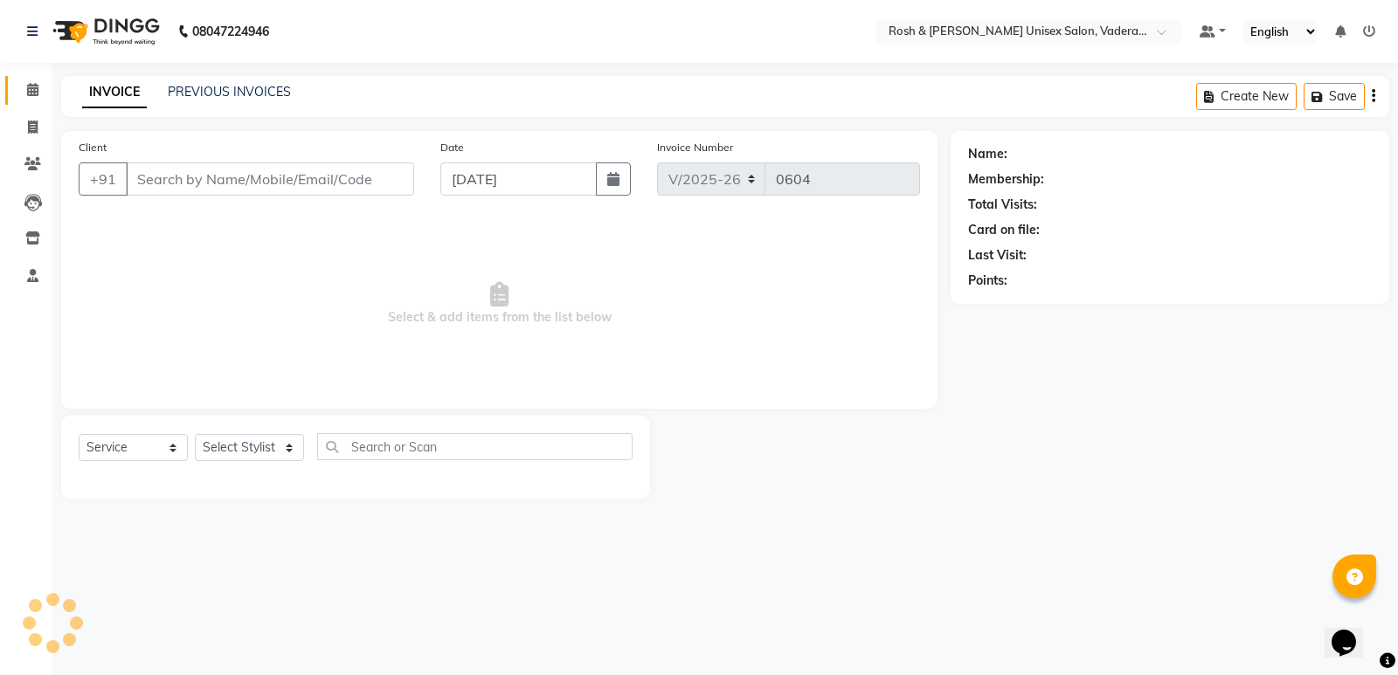
type input "95******11"
select select "87536"
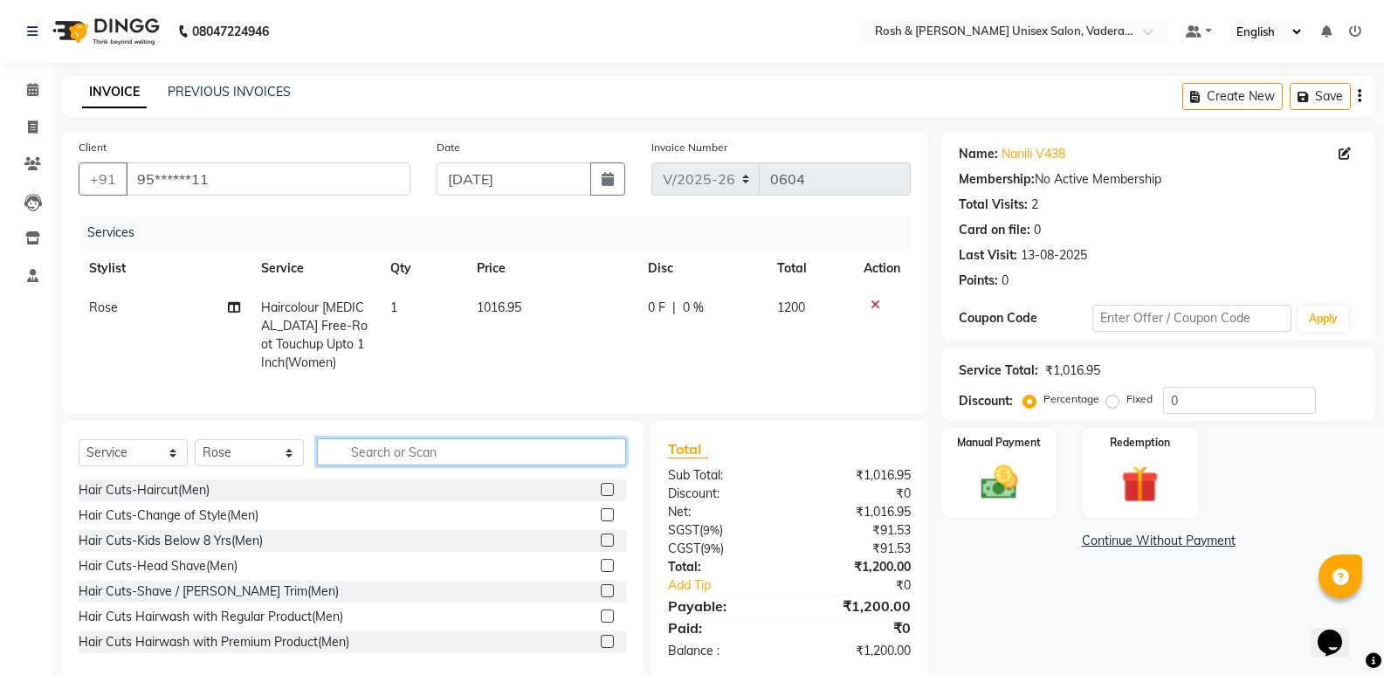
click at [405, 466] on input "text" at bounding box center [471, 451] width 309 height 27
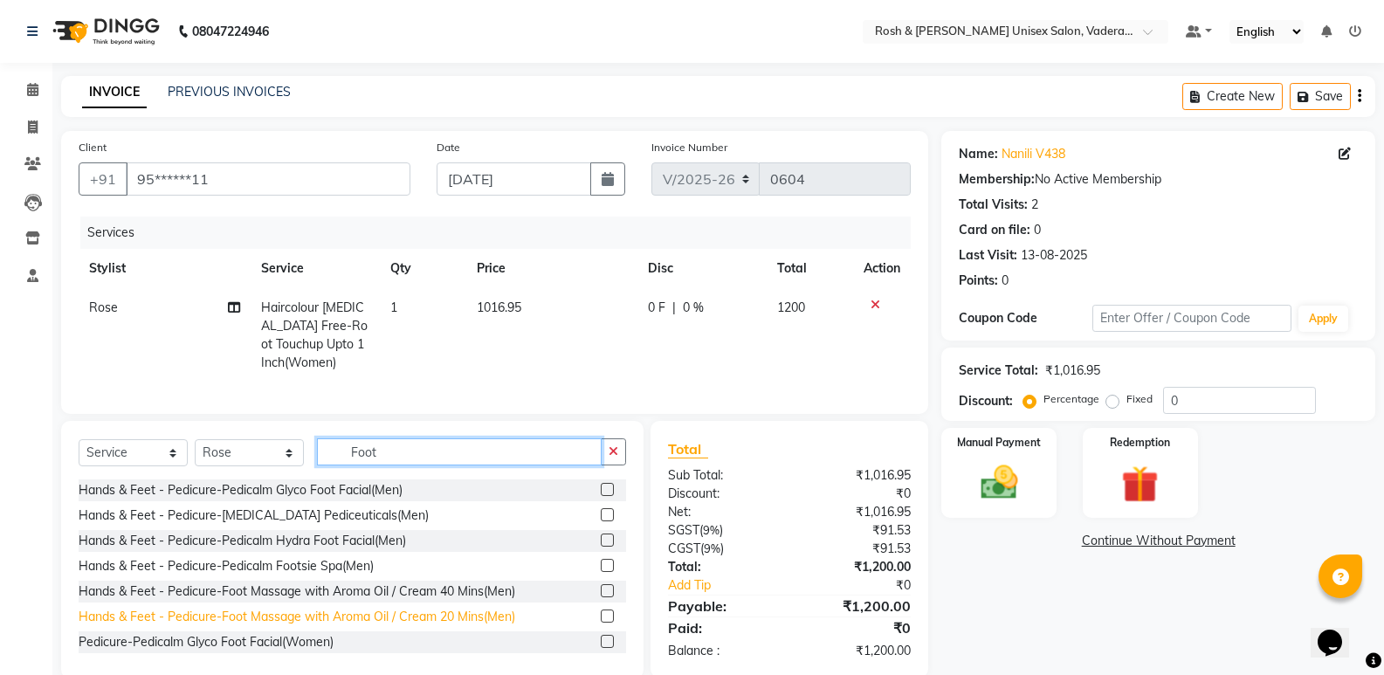
type input "Foot"
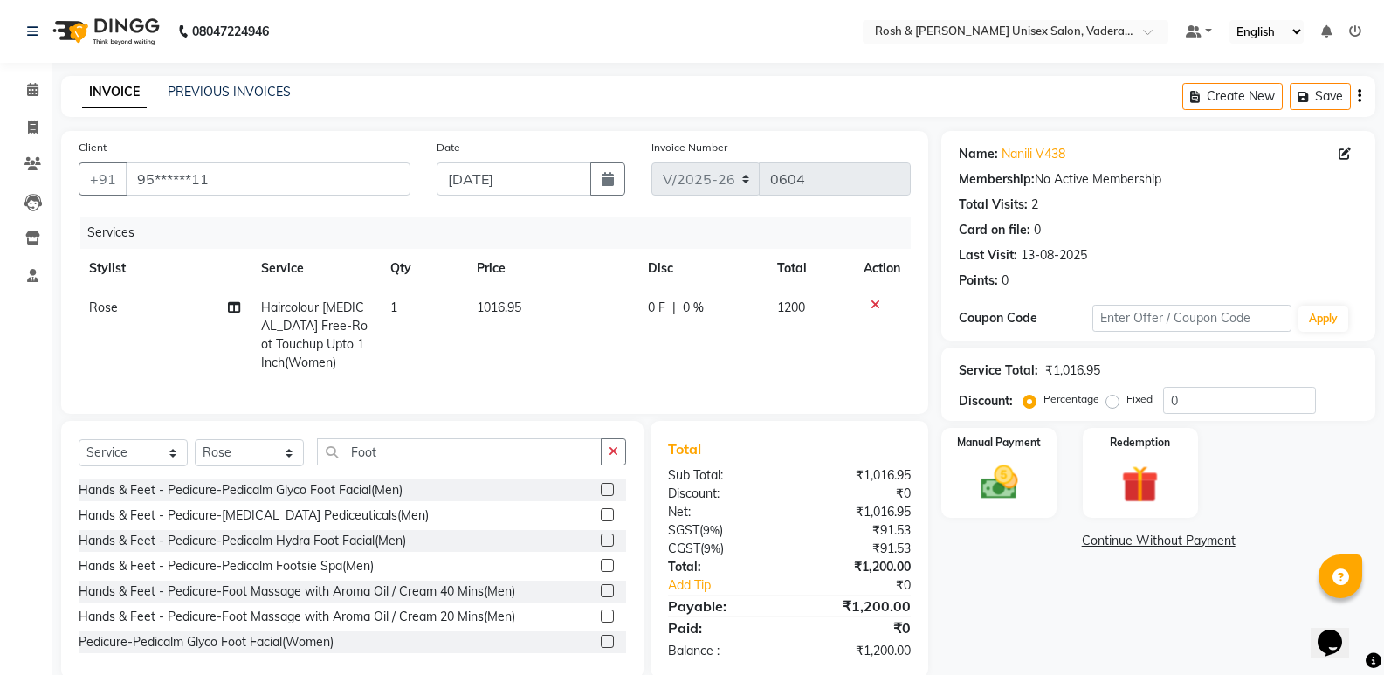
click at [388, 626] on div "Hands & Feet - Pedicure-Foot Massage with Aroma Oil / Cream 20 Mins(Men)" at bounding box center [297, 617] width 437 height 18
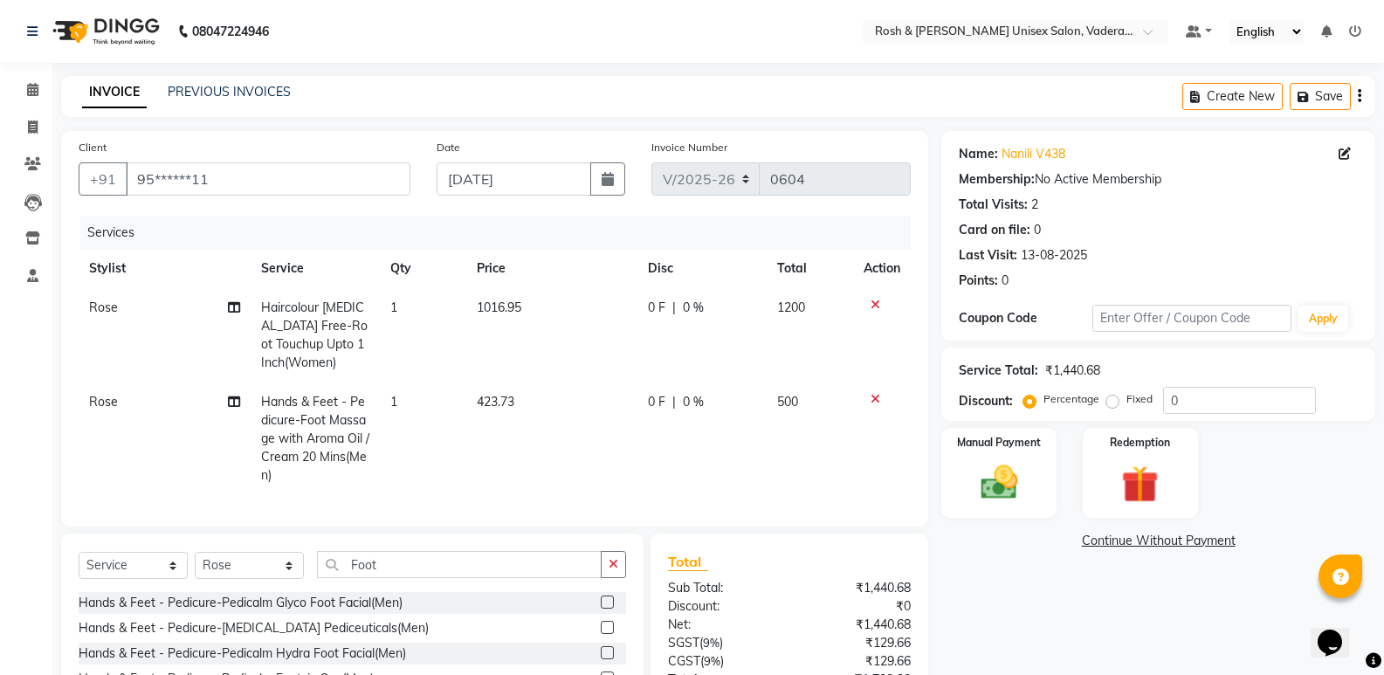
checkbox input "false"
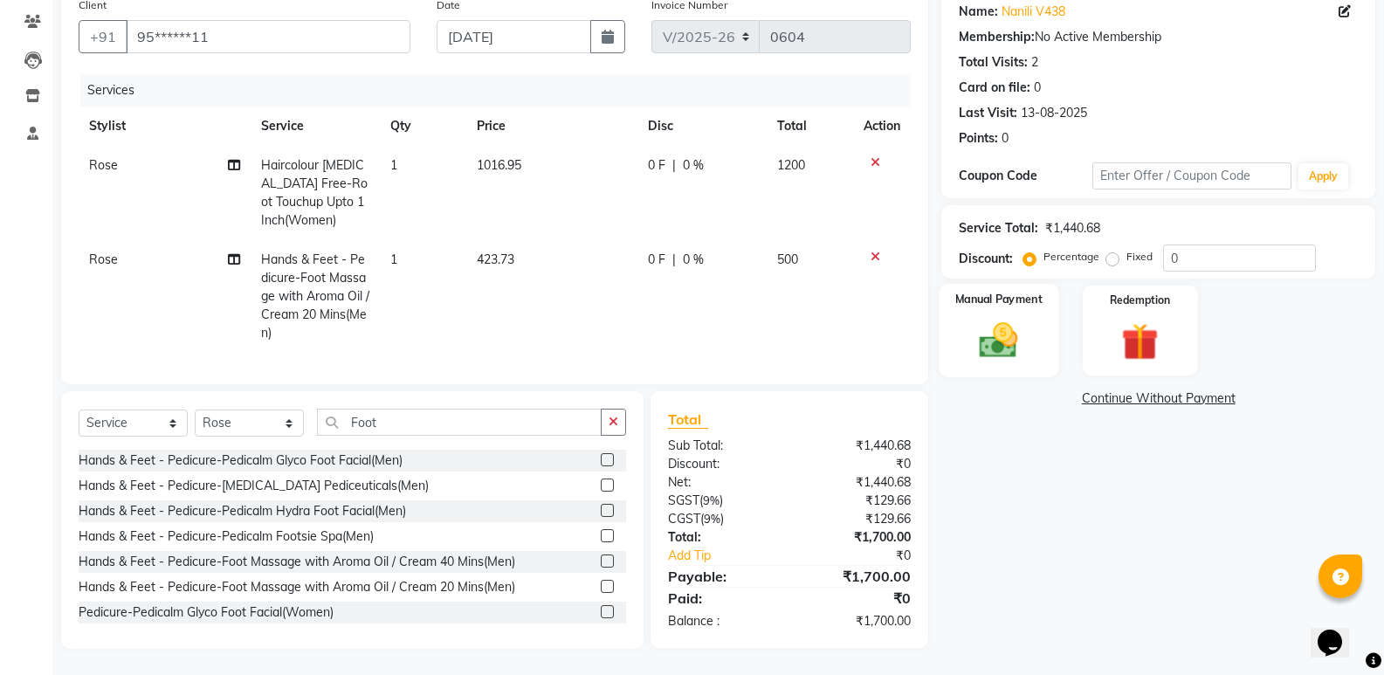
click at [995, 322] on img at bounding box center [999, 340] width 62 height 45
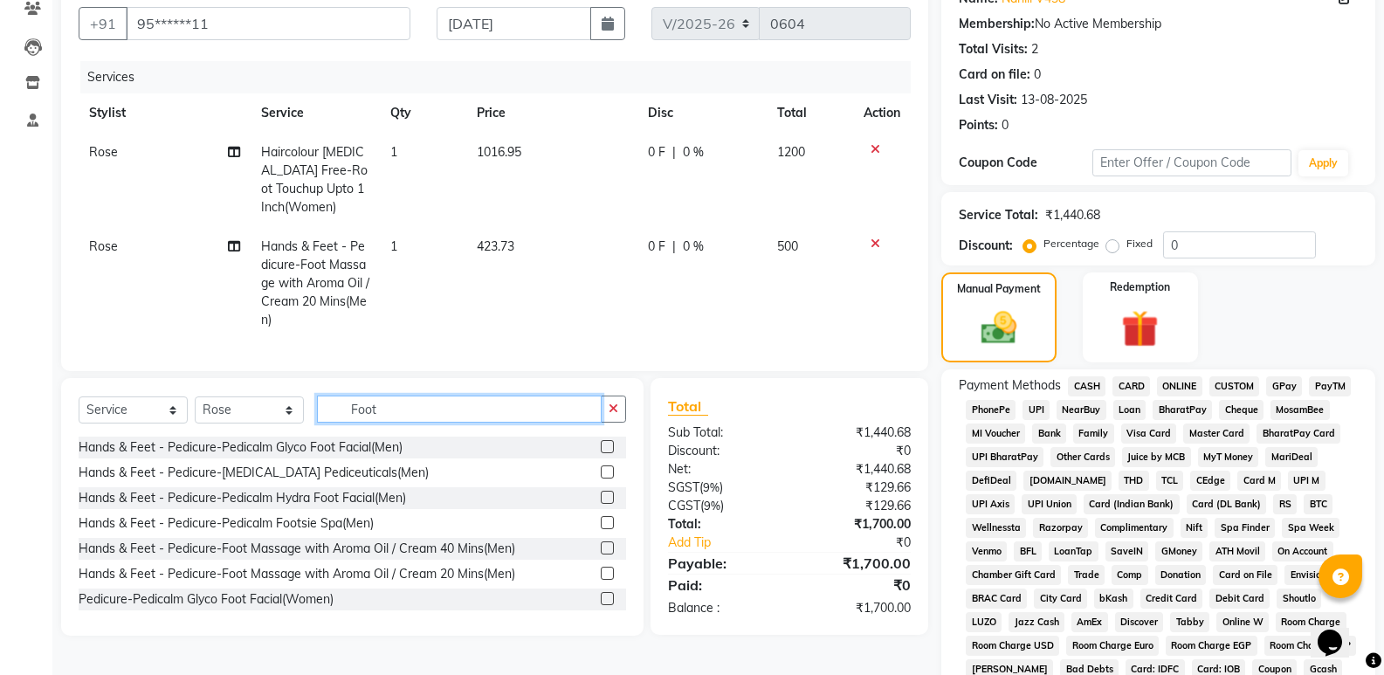
click at [475, 423] on input "Foot" at bounding box center [459, 409] width 285 height 27
type input "F"
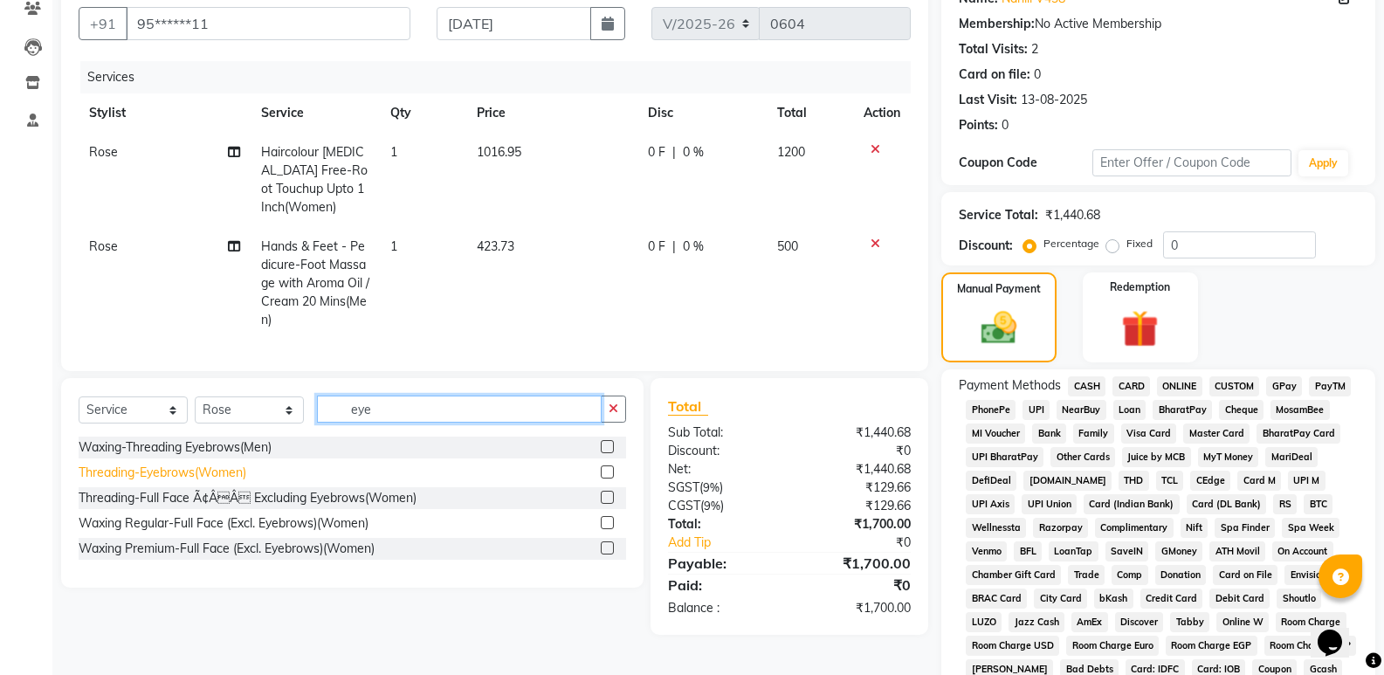
type input "eye"
click at [205, 482] on div "Threading-Eyebrows(Women)" at bounding box center [163, 473] width 168 height 18
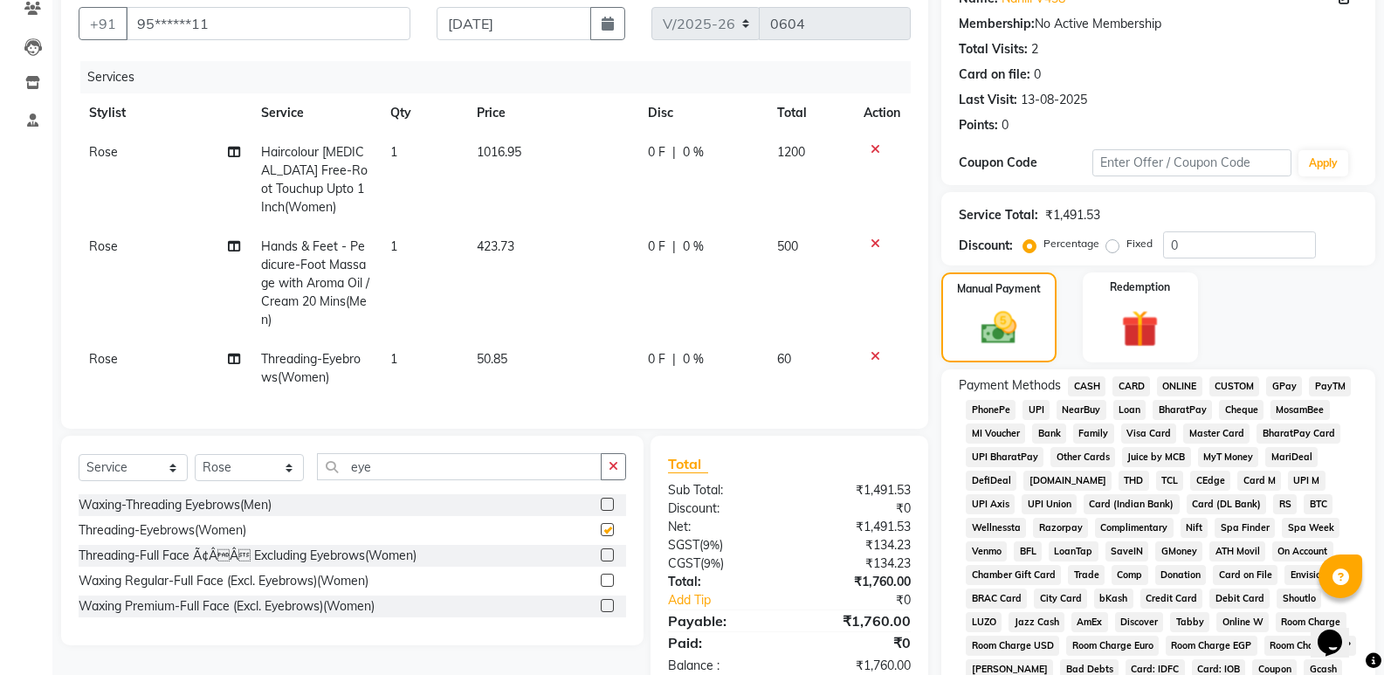
checkbox input "false"
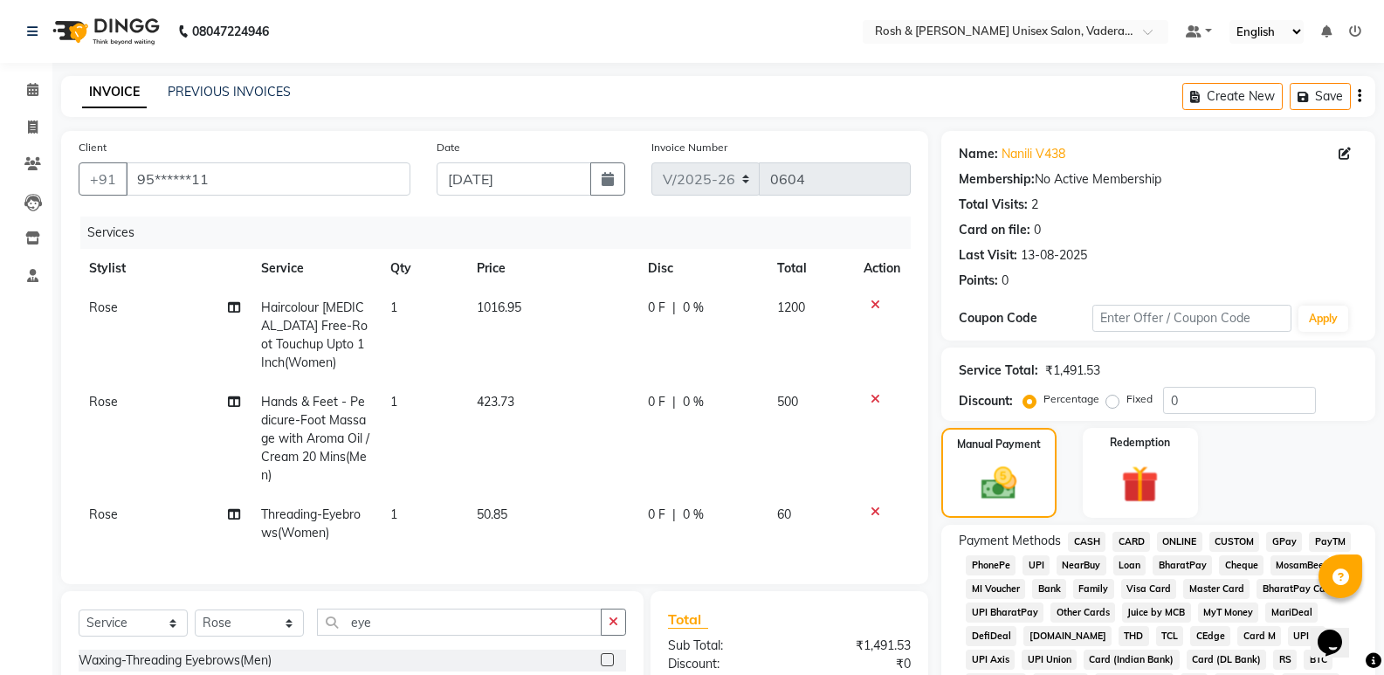
scroll to position [175, 0]
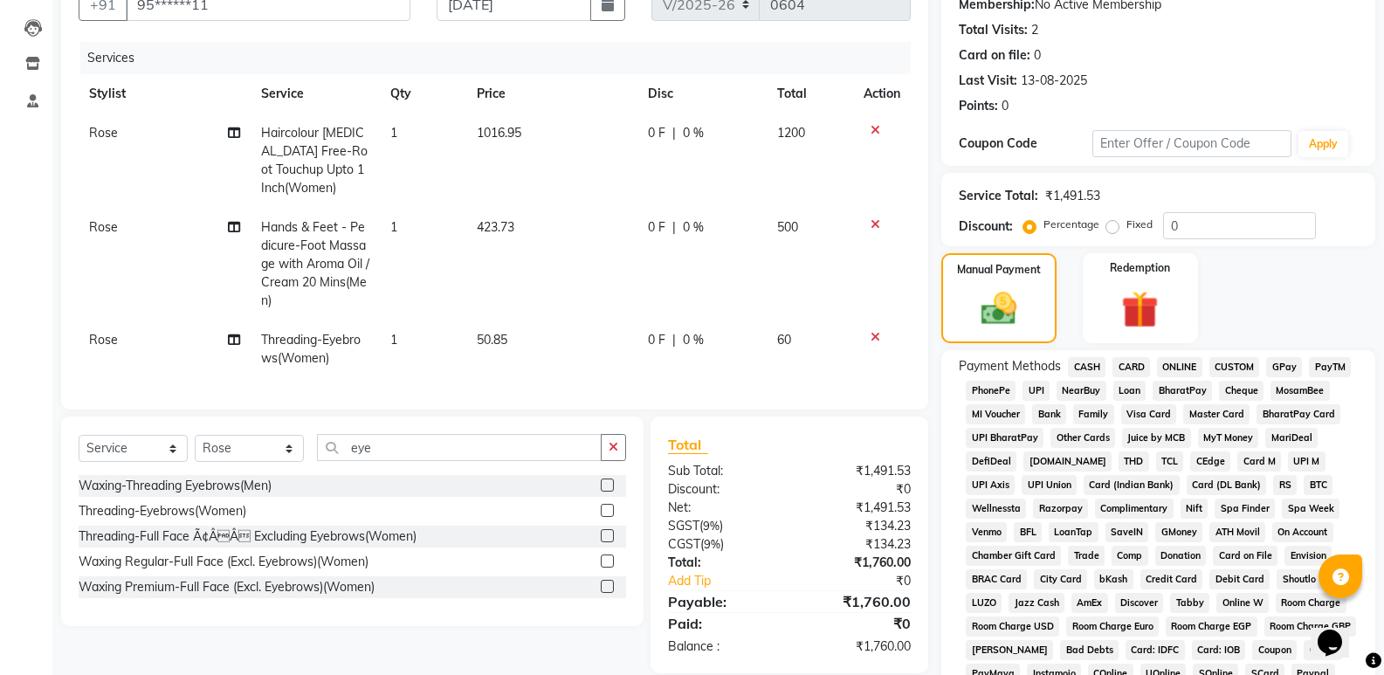
click at [1038, 388] on span "UPI" at bounding box center [1036, 391] width 27 height 20
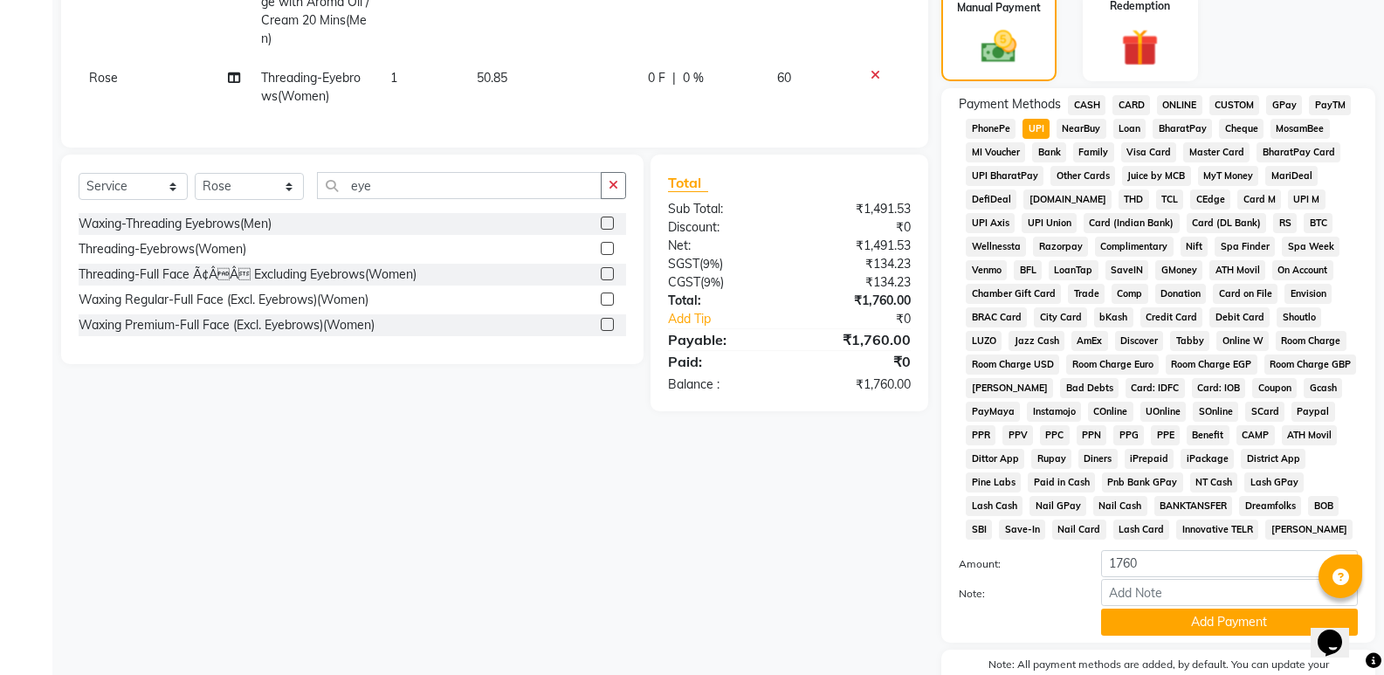
scroll to position [533, 0]
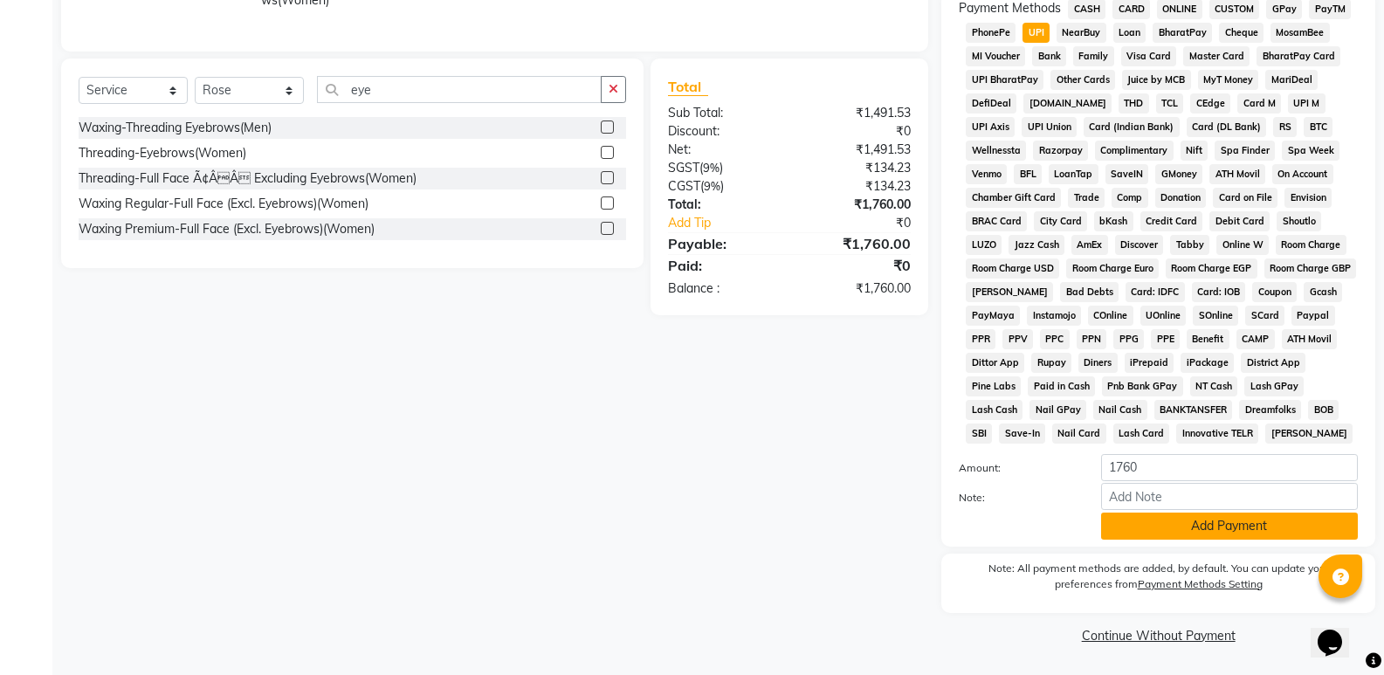
click at [1191, 524] on button "Add Payment" at bounding box center [1229, 526] width 257 height 27
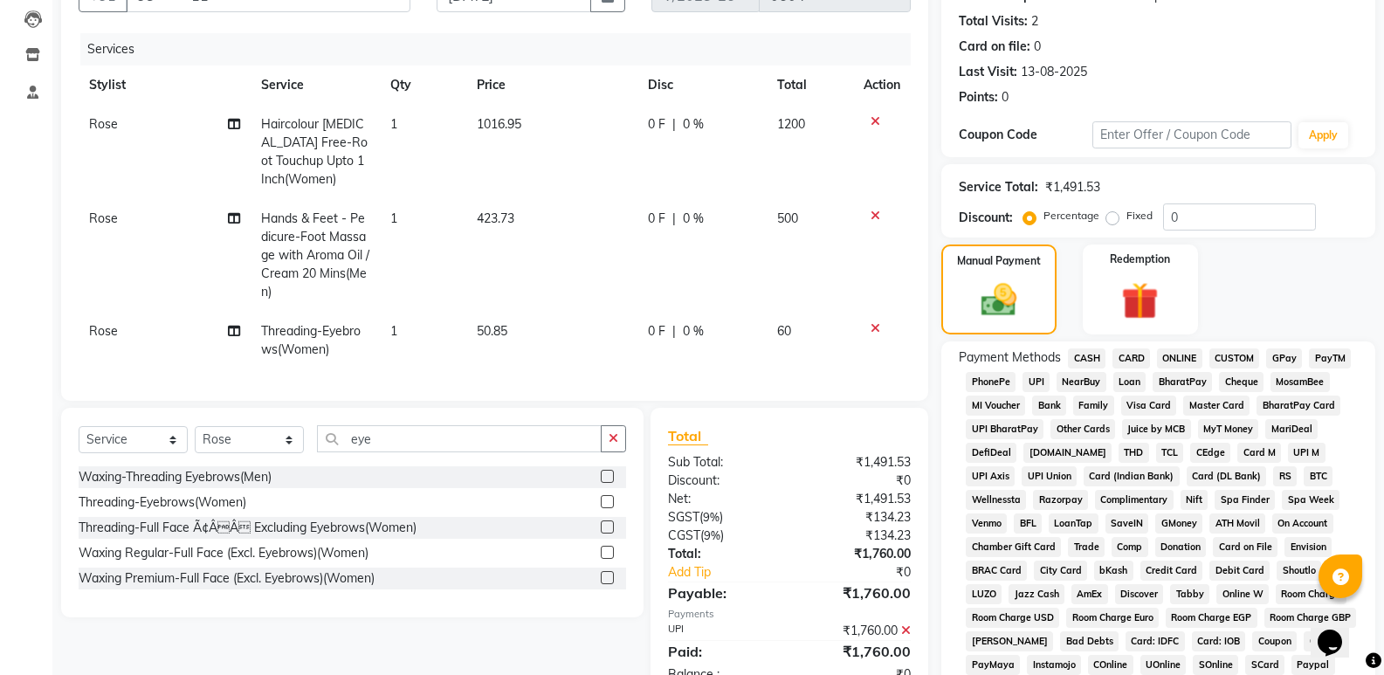
scroll to position [539, 0]
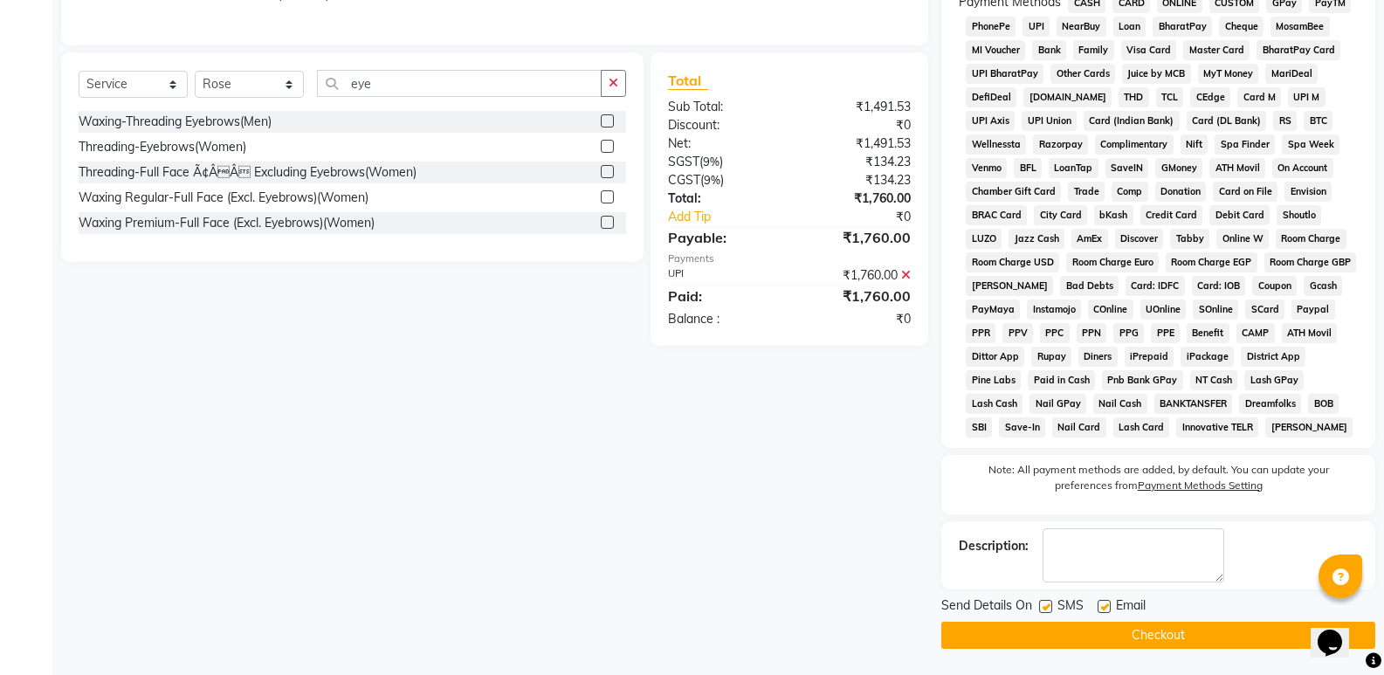
click at [1171, 634] on button "Checkout" at bounding box center [1159, 635] width 434 height 27
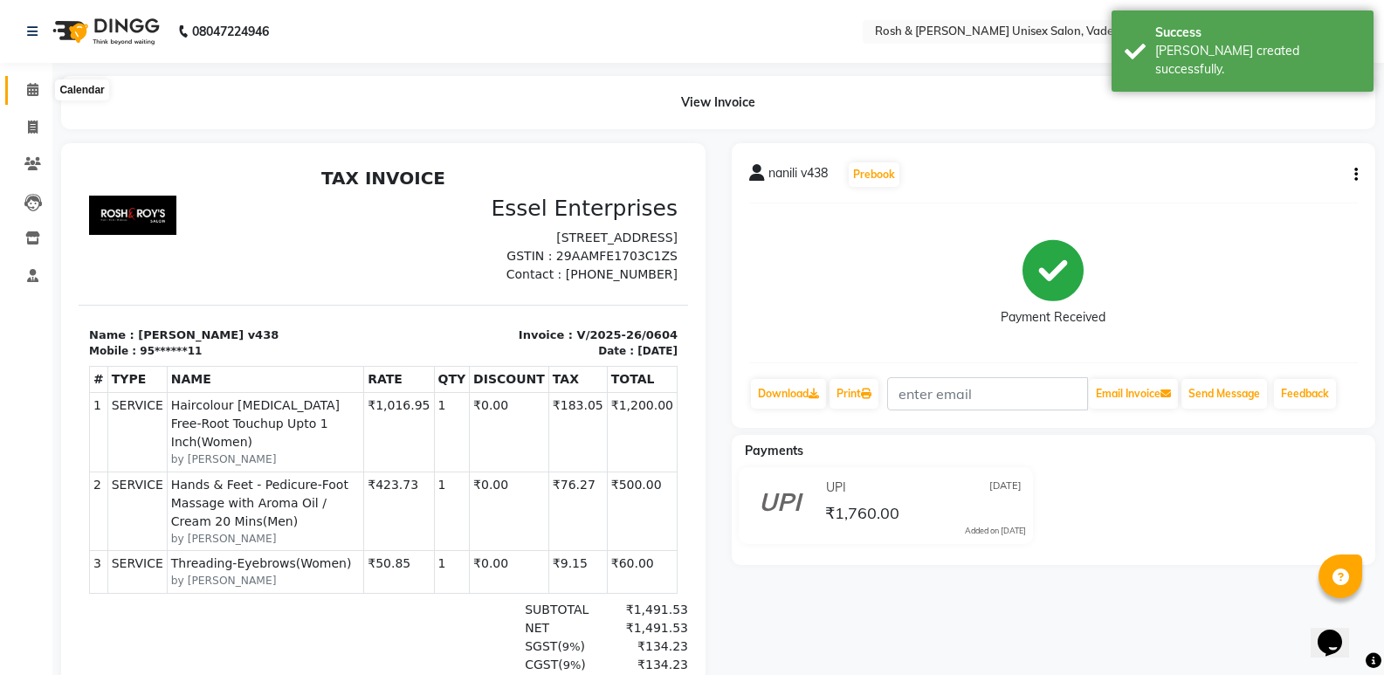
click at [31, 90] on icon at bounding box center [32, 89] width 11 height 13
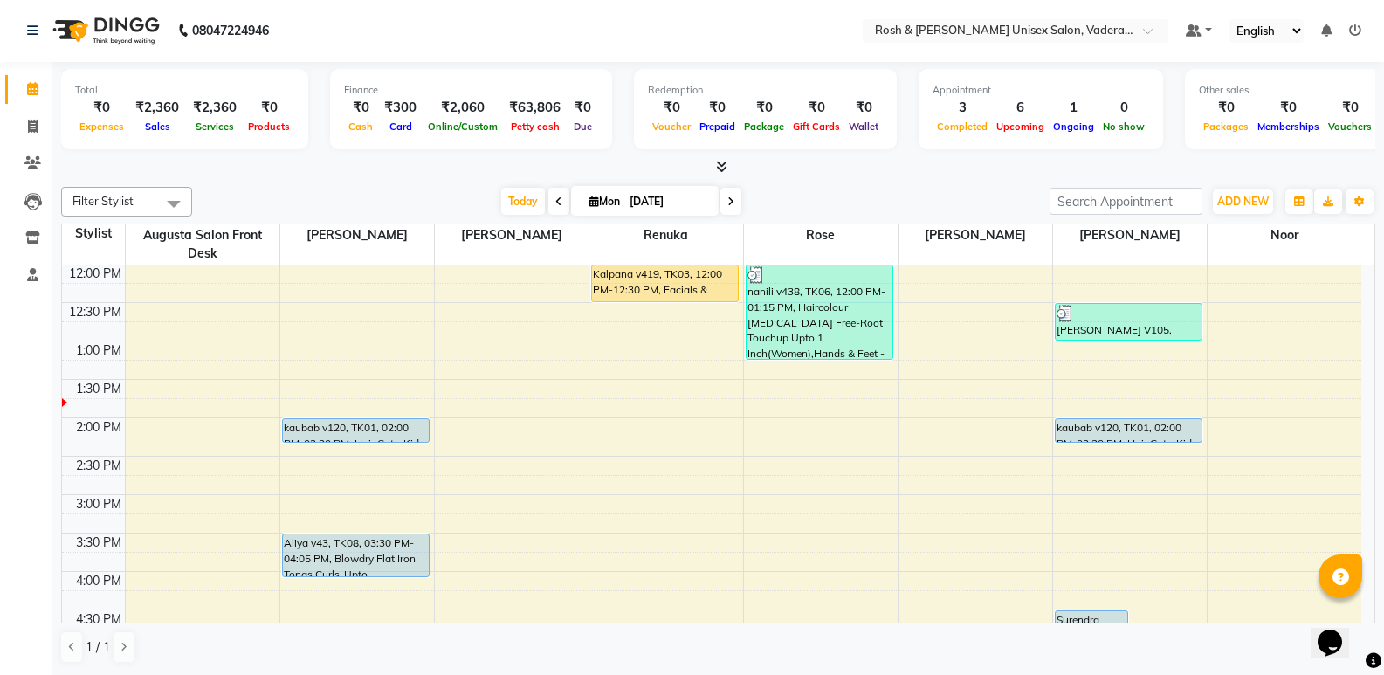
scroll to position [349, 0]
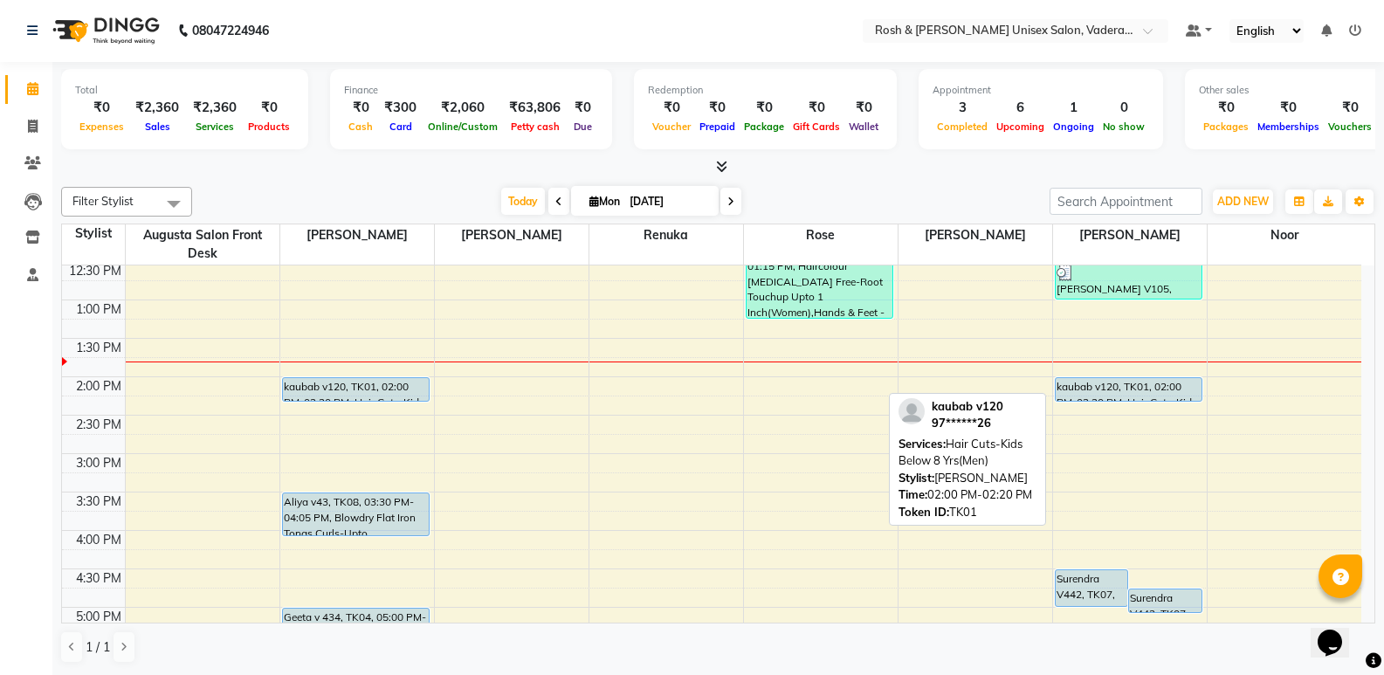
click at [1074, 383] on div "kaubab v120, TK01, 02:00 PM-02:20 PM, Hair Cuts-Kids Below 8 Yrs(Men)" at bounding box center [1129, 389] width 147 height 23
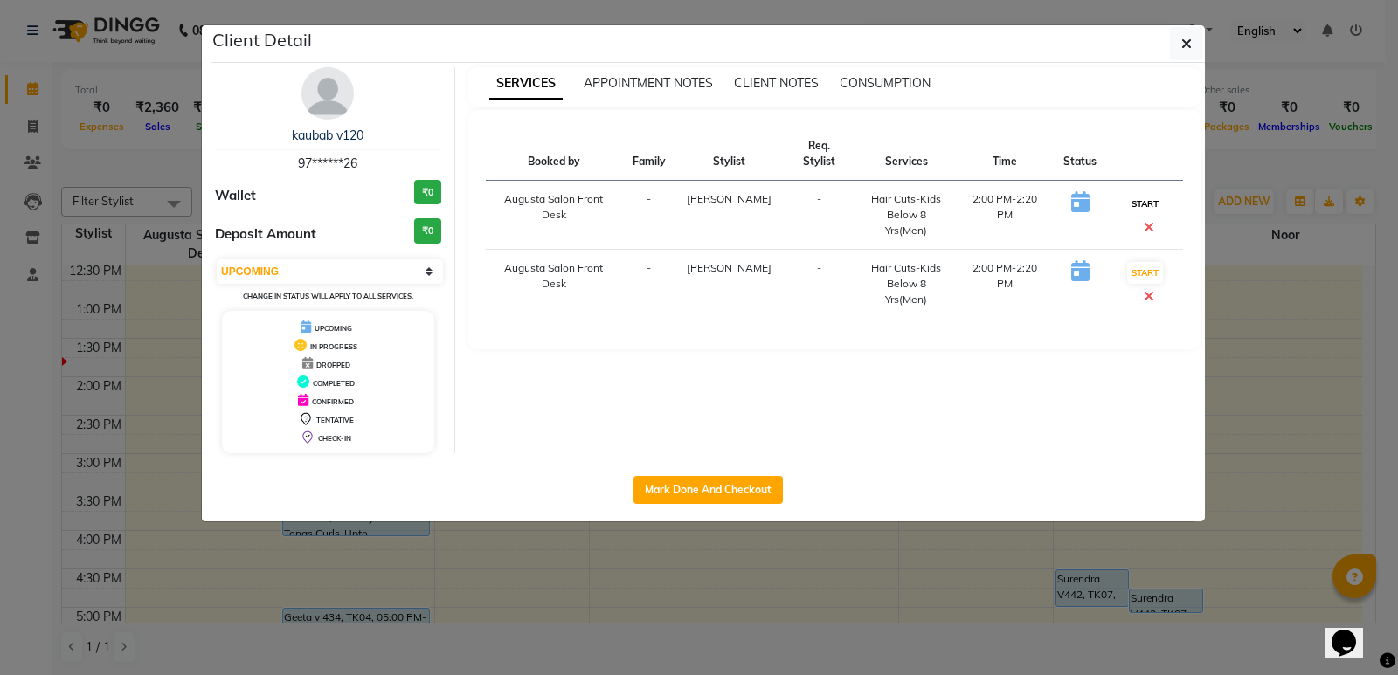
click at [1127, 193] on button "START" at bounding box center [1145, 204] width 36 height 22
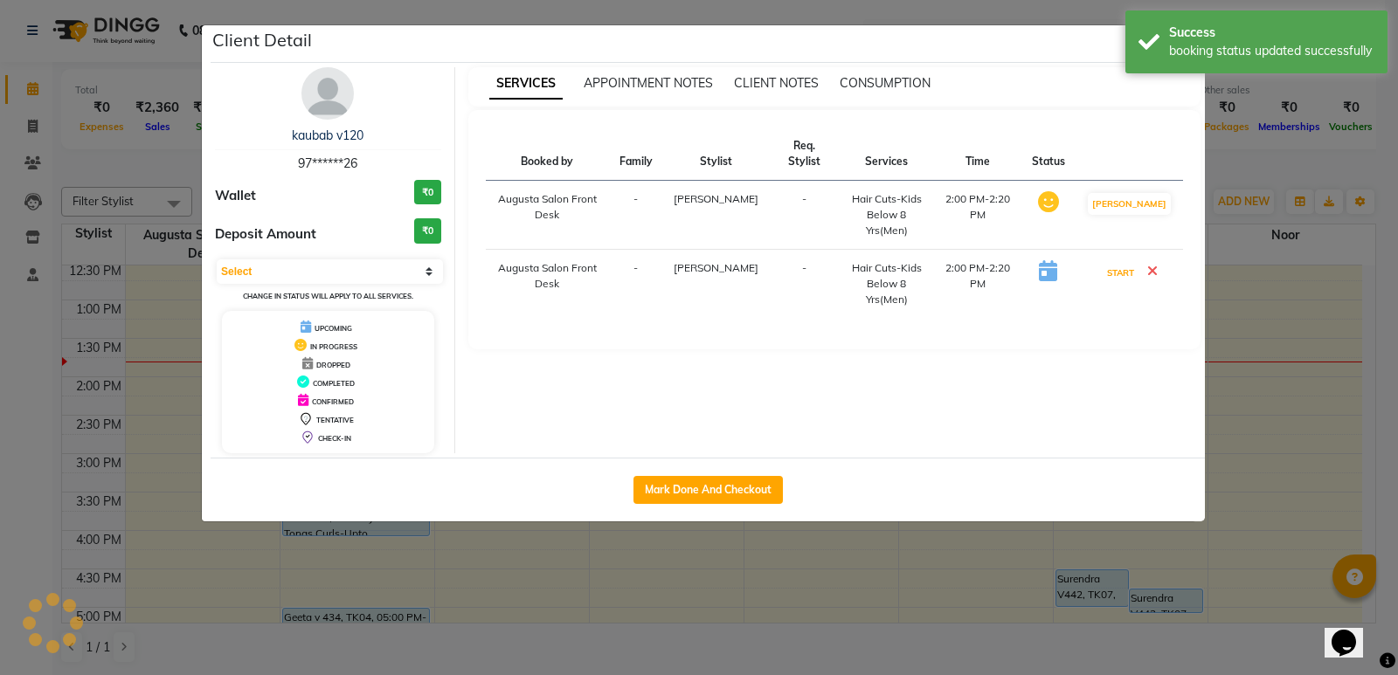
click at [1133, 262] on button "START" at bounding box center [1120, 273] width 36 height 22
select select "1"
click at [1274, 349] on ngb-modal-window "Client Detail kaubab v120 97******26 Wallet ₹0 Deposit Amount ₹0 Select IN SERV…" at bounding box center [699, 337] width 1398 height 675
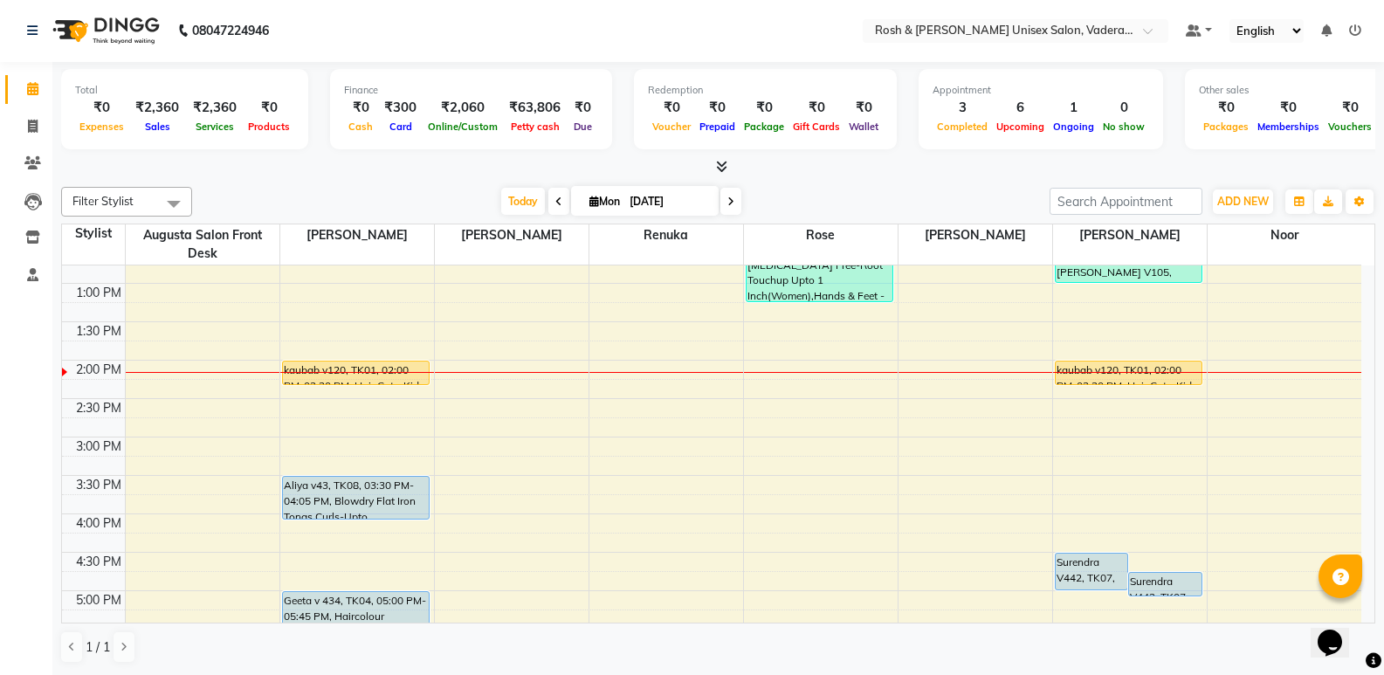
scroll to position [117, 0]
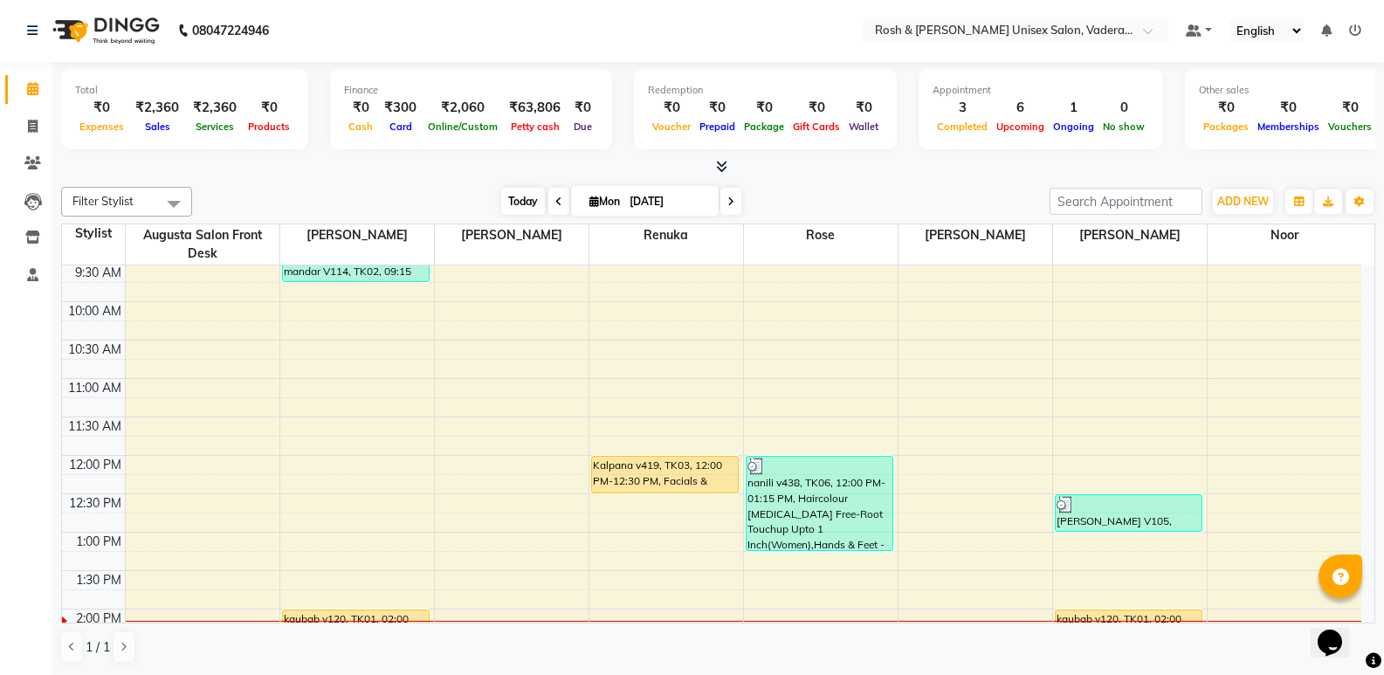
click at [521, 197] on span "Today" at bounding box center [523, 201] width 44 height 27
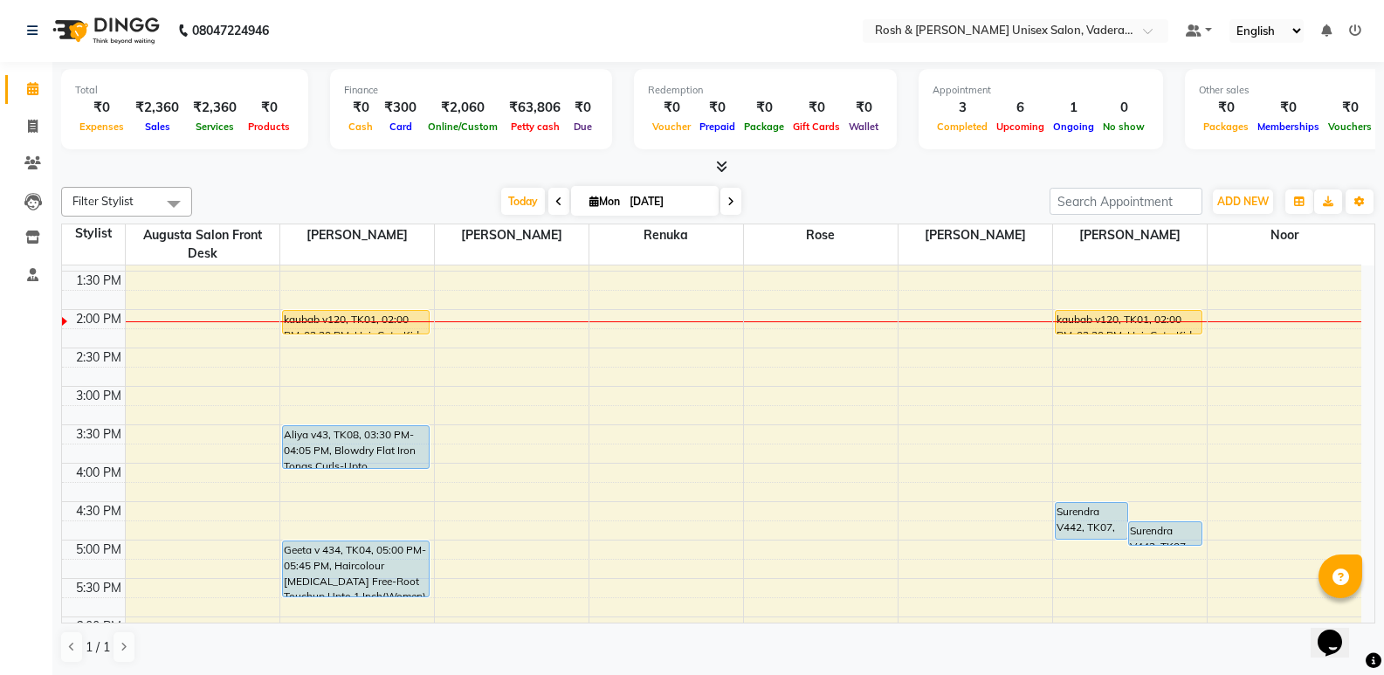
scroll to position [375, 0]
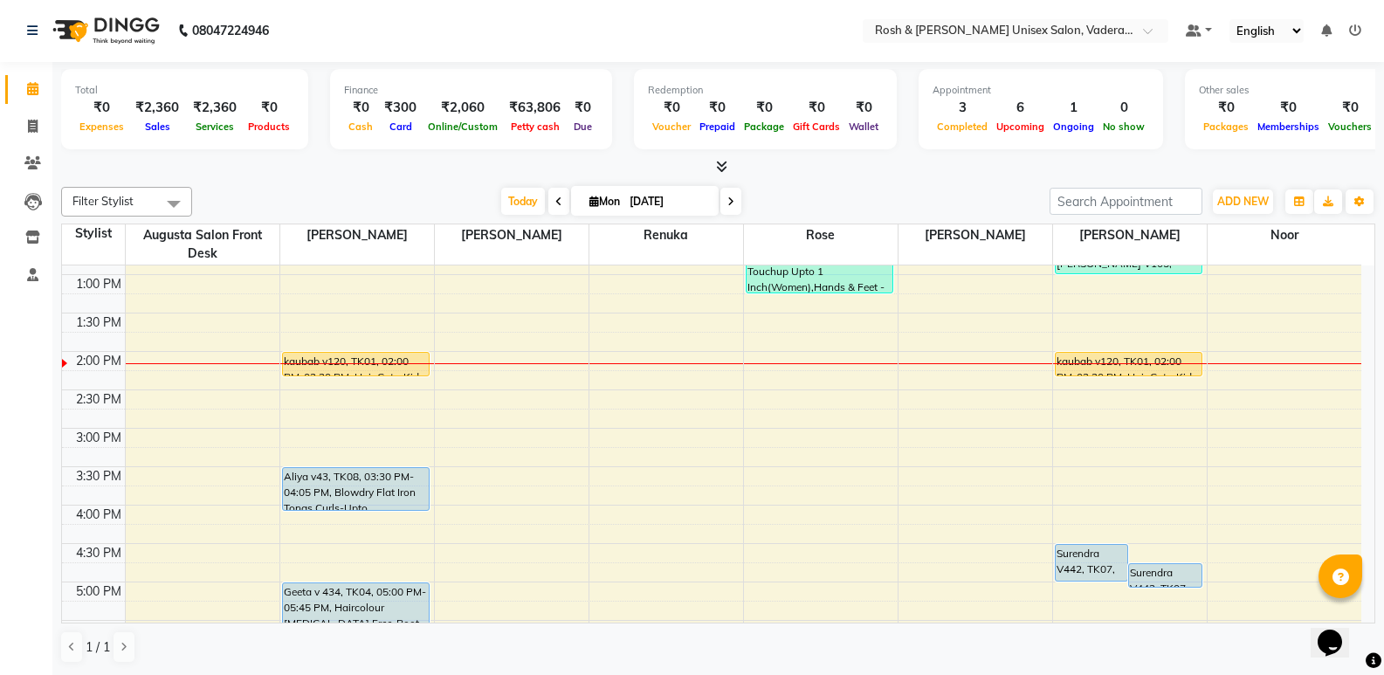
click at [716, 168] on icon at bounding box center [721, 166] width 11 height 13
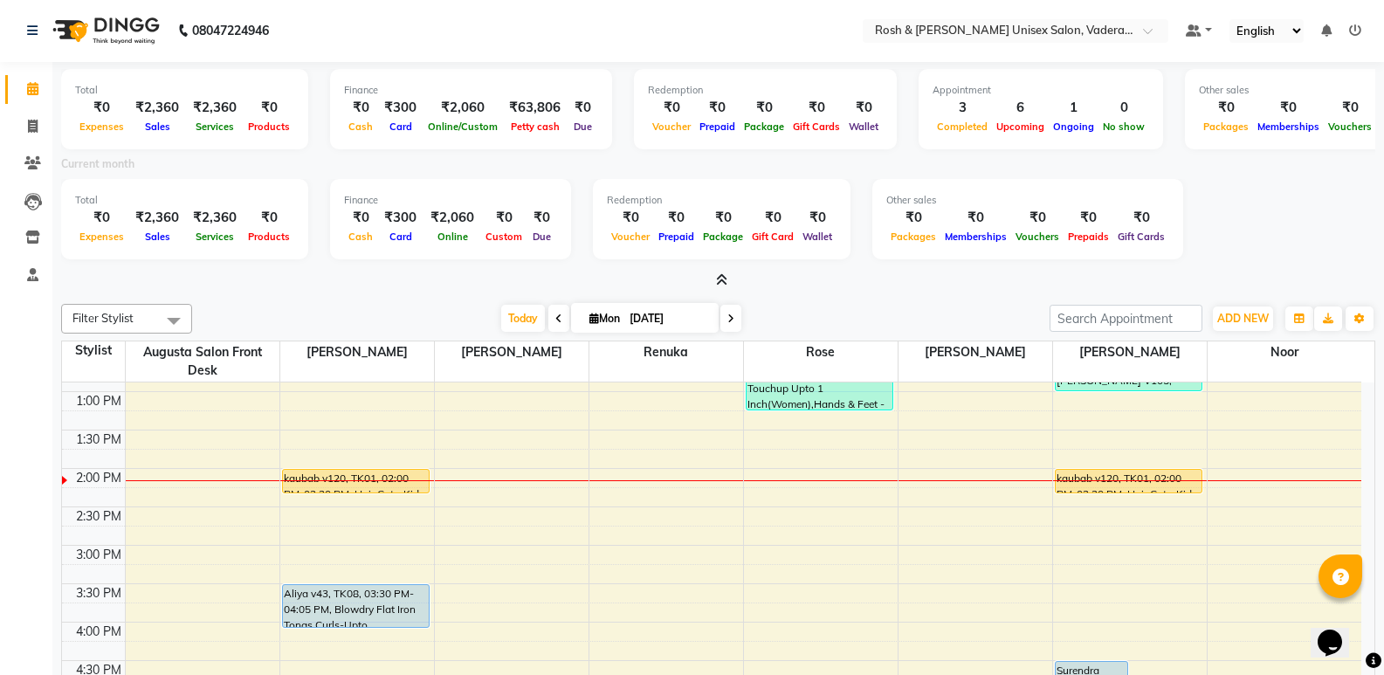
click at [724, 278] on icon at bounding box center [721, 279] width 11 height 13
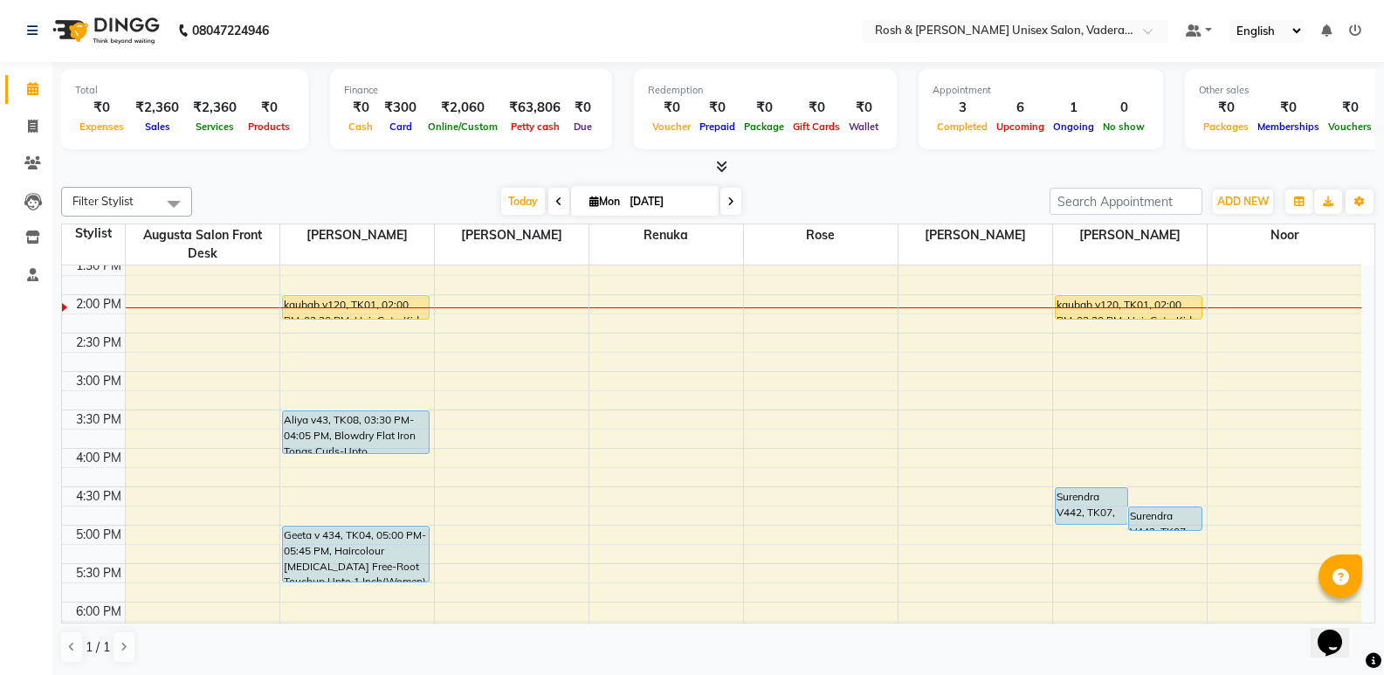
scroll to position [462, 0]
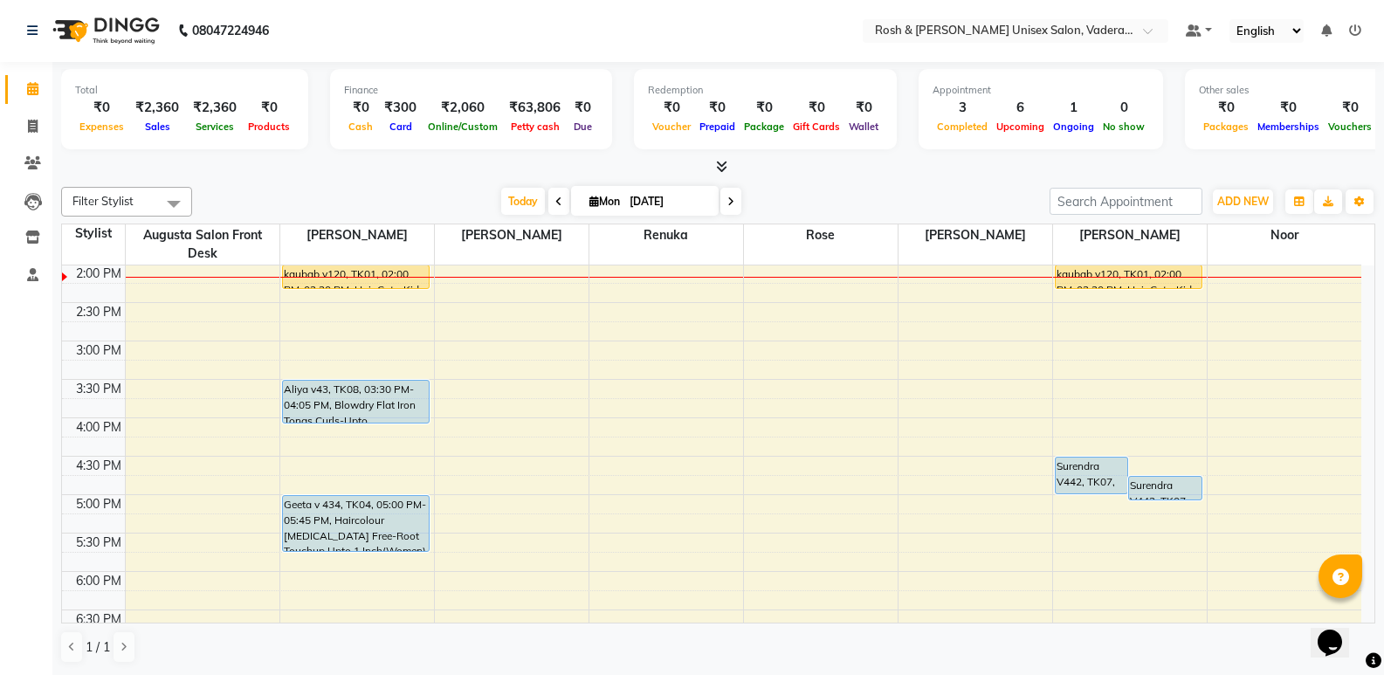
click at [726, 162] on icon at bounding box center [721, 166] width 11 height 13
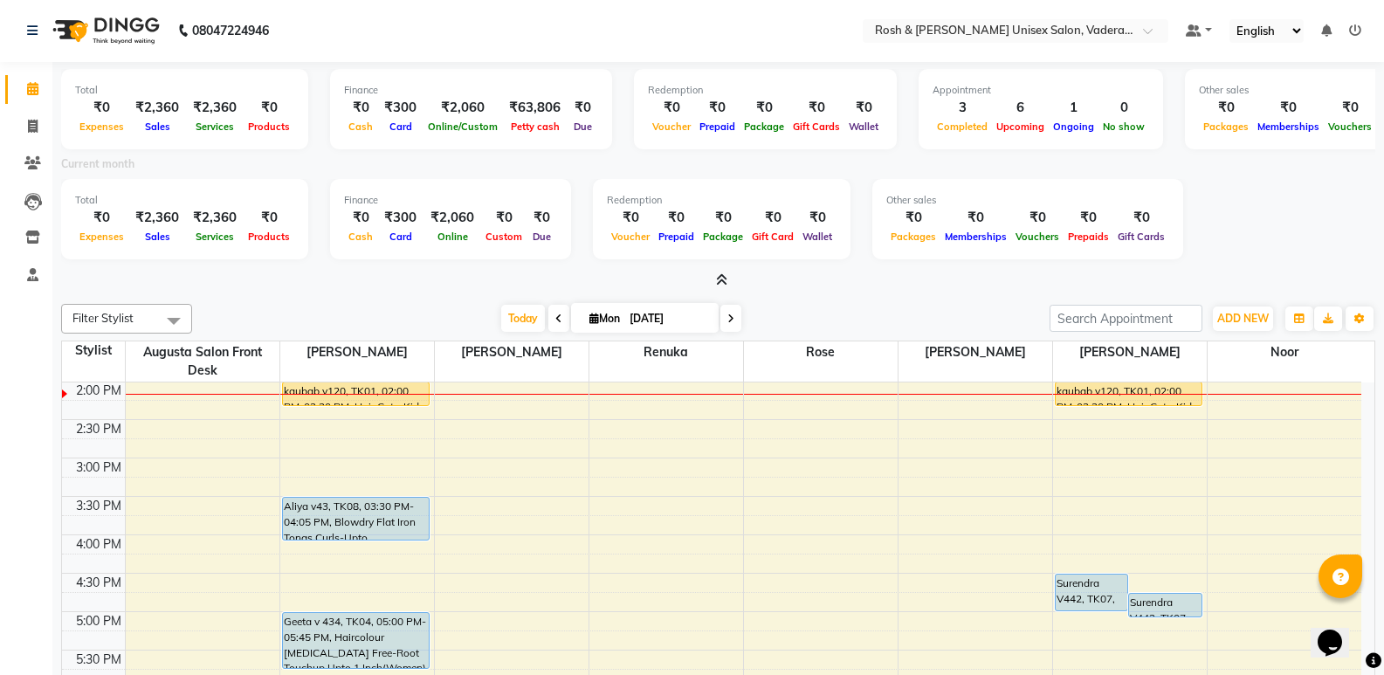
click at [717, 275] on icon at bounding box center [721, 279] width 11 height 13
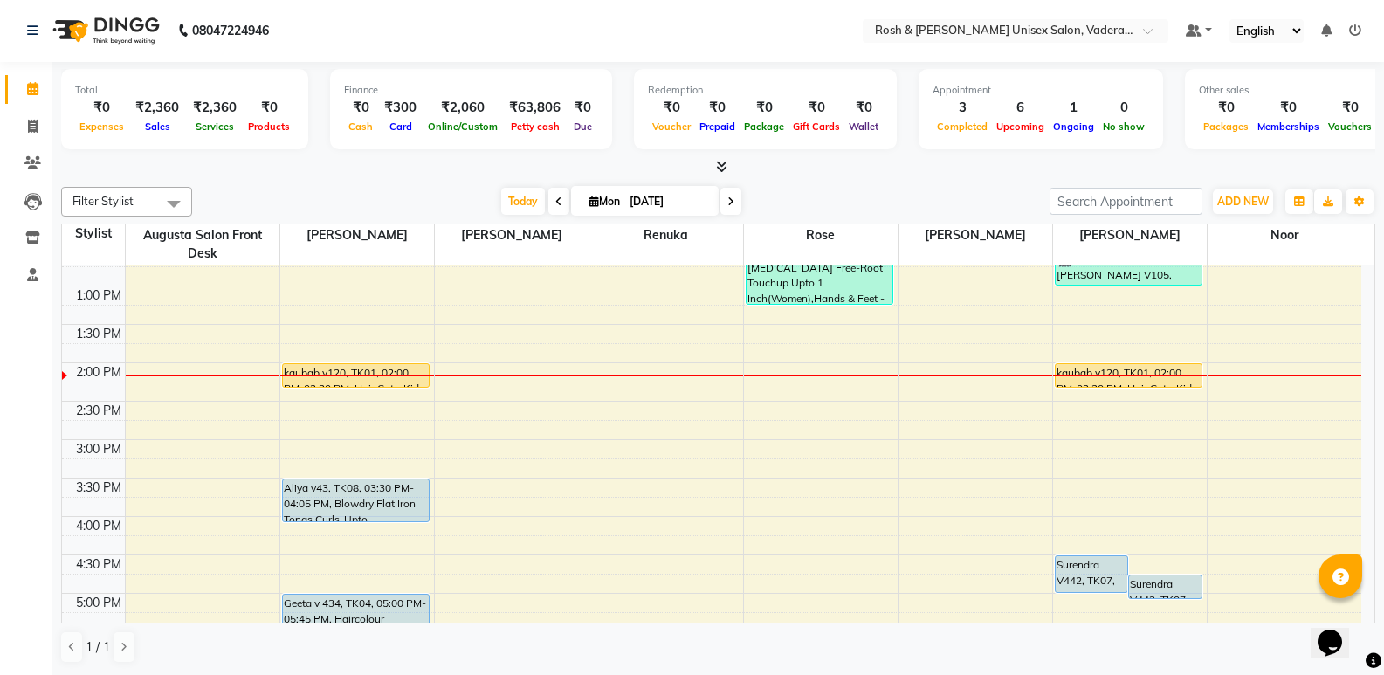
scroll to position [375, 0]
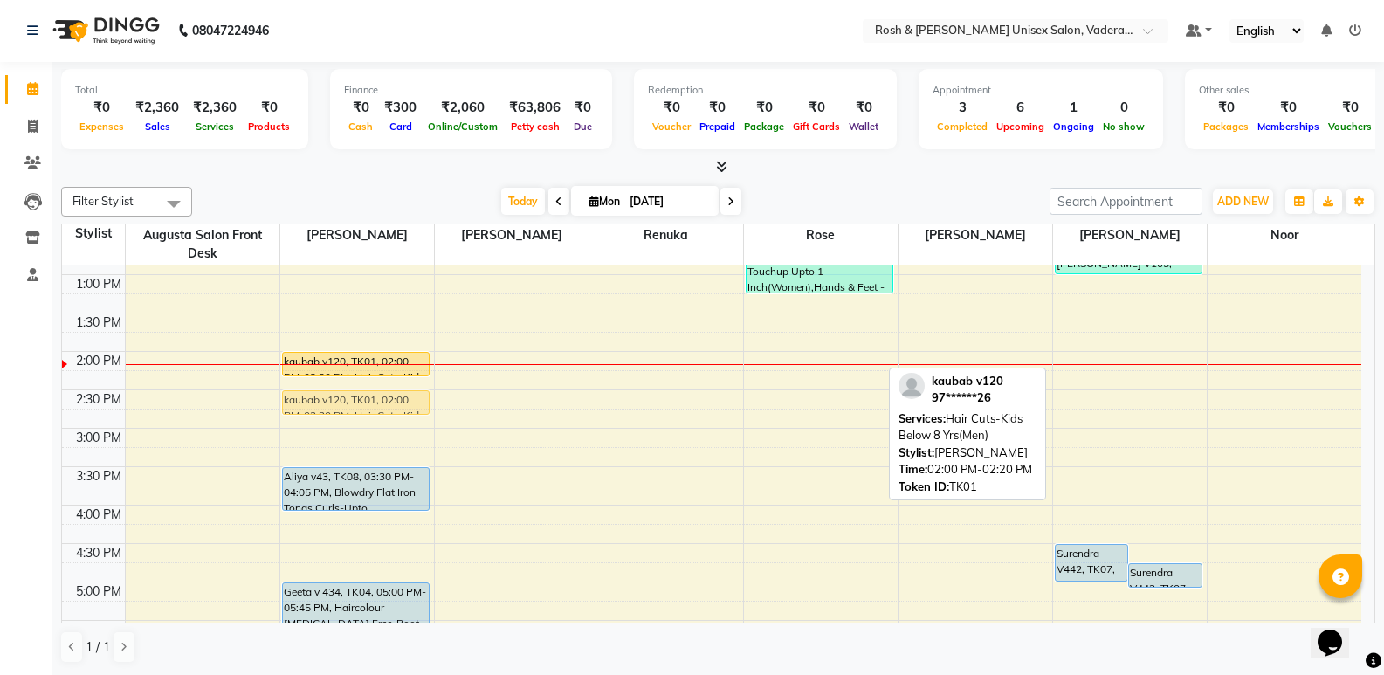
drag, startPoint x: 1112, startPoint y: 363, endPoint x: 332, endPoint y: 397, distance: 780.7
click at [332, 397] on tr "mandar V114, TK02, 09:15 AM-09:45 AM, Hair Cuts-Haircut(Men) kaubab v120, TK01,…" at bounding box center [712, 390] width 1300 height 998
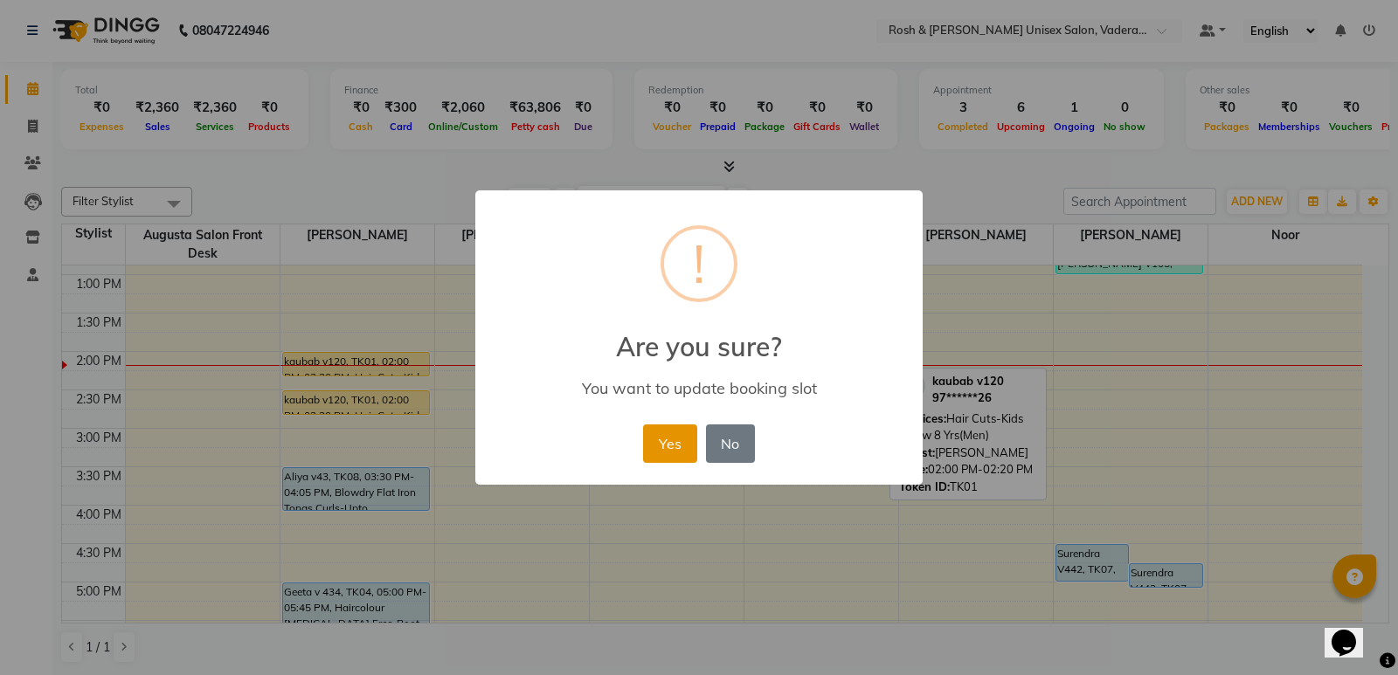
click at [671, 433] on button "Yes" at bounding box center [669, 444] width 53 height 38
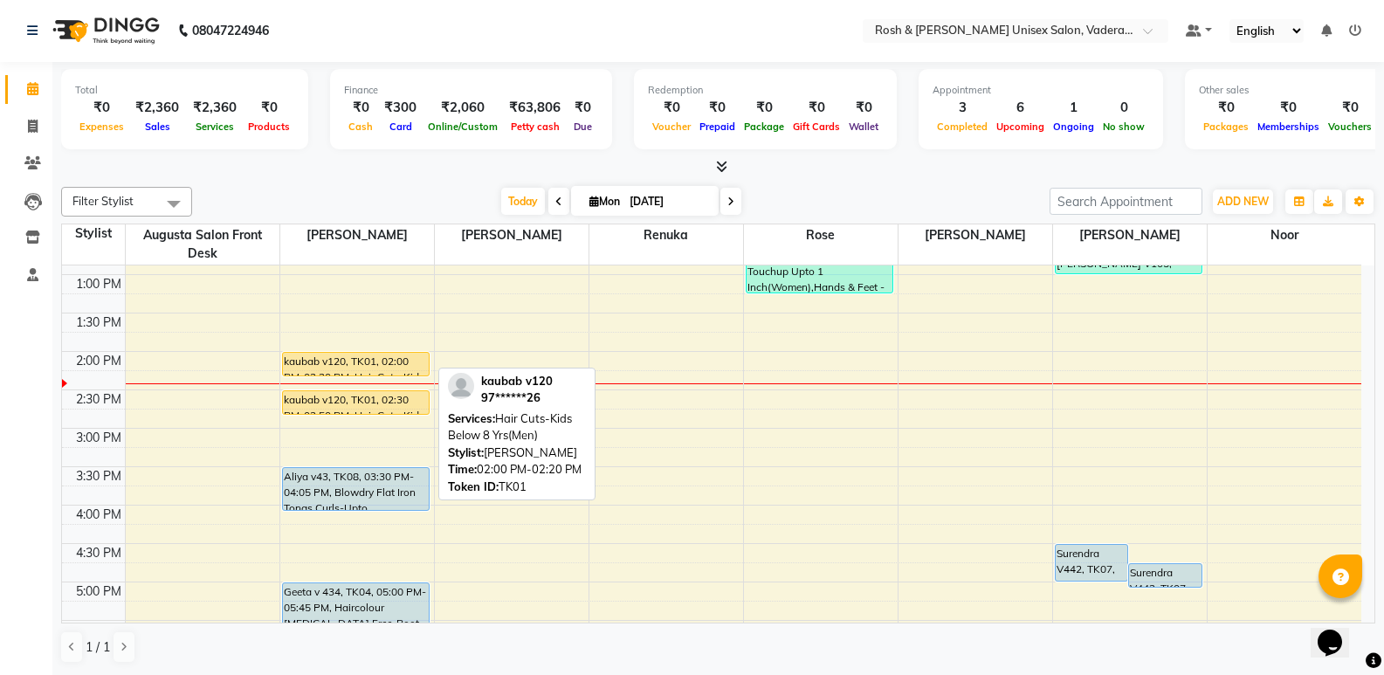
click at [335, 354] on div "kaubab v120, TK01, 02:00 PM-02:20 PM, Hair Cuts-Kids Below 8 Yrs(Men)" at bounding box center [356, 364] width 147 height 23
click at [378, 359] on div "kaubab v120, TK01, 02:00 PM-02:20 PM, Hair Cuts-Kids Below 8 Yrs(Men)" at bounding box center [356, 364] width 147 height 23
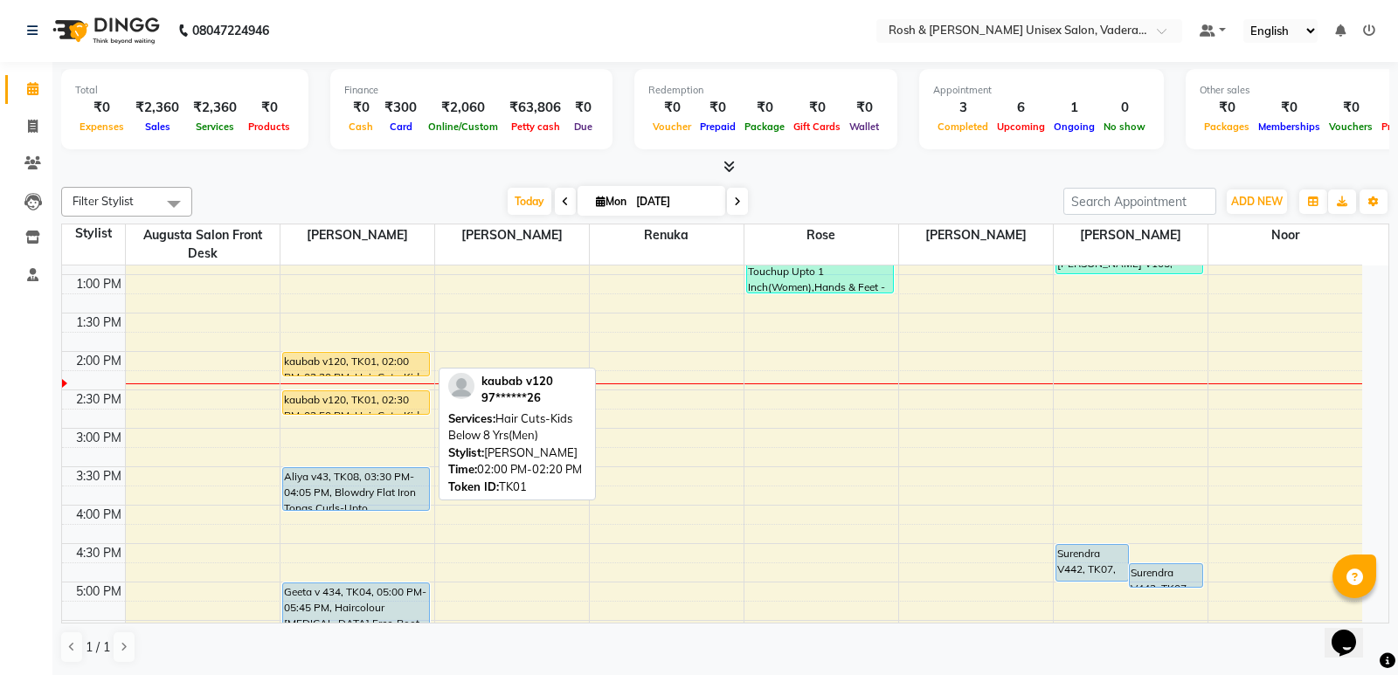
select select "1"
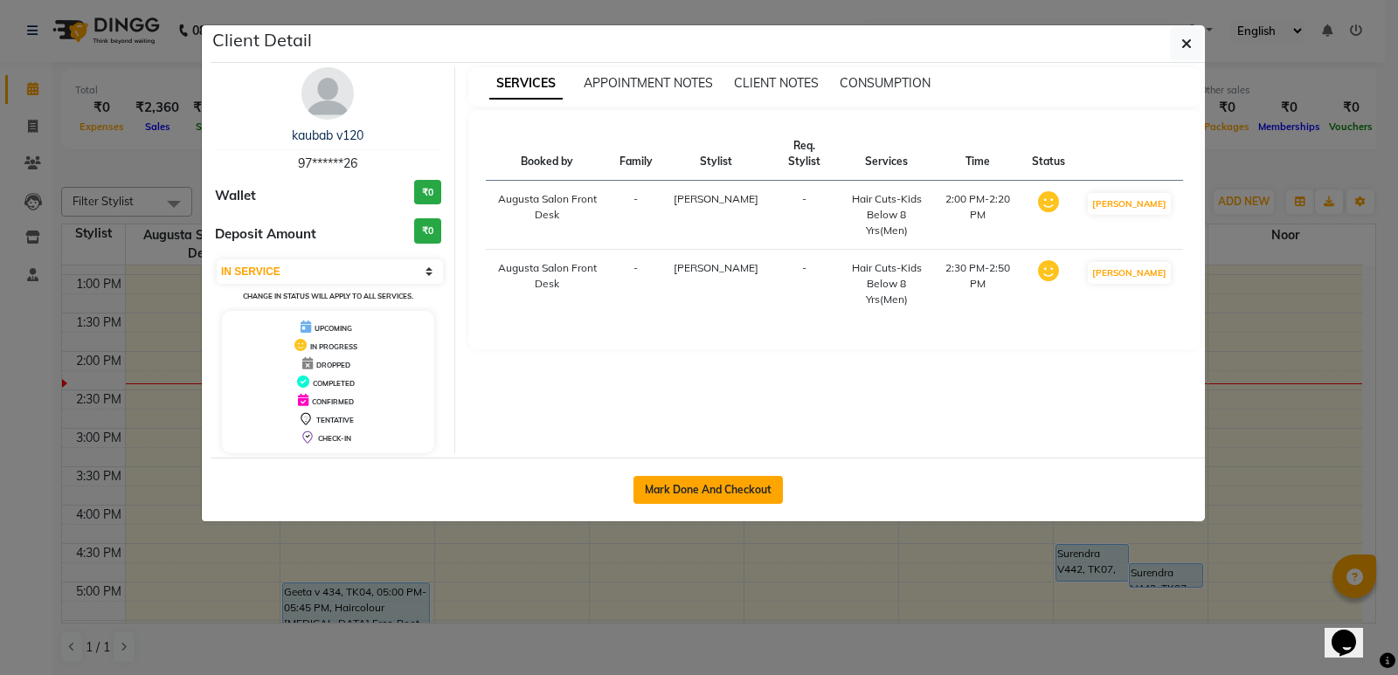
click at [714, 482] on button "Mark Done And Checkout" at bounding box center [707, 490] width 149 height 28
select select "service"
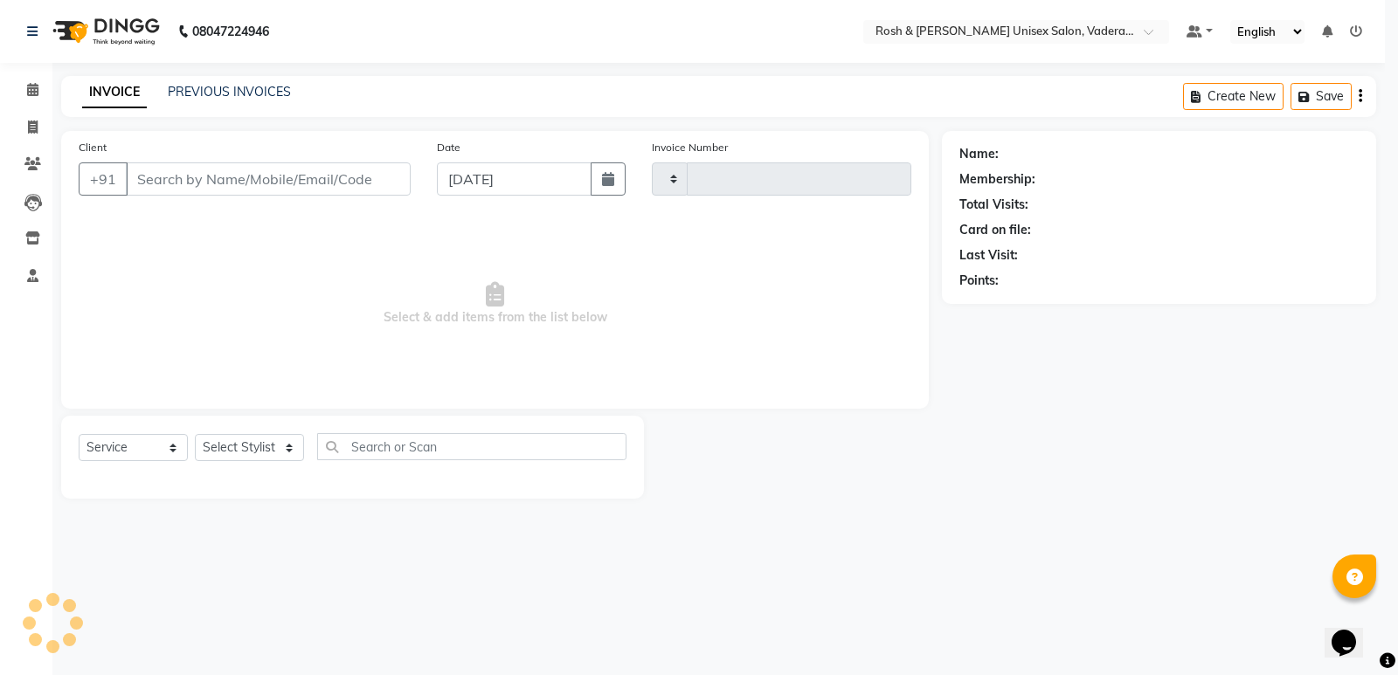
type input "0605"
select select "8657"
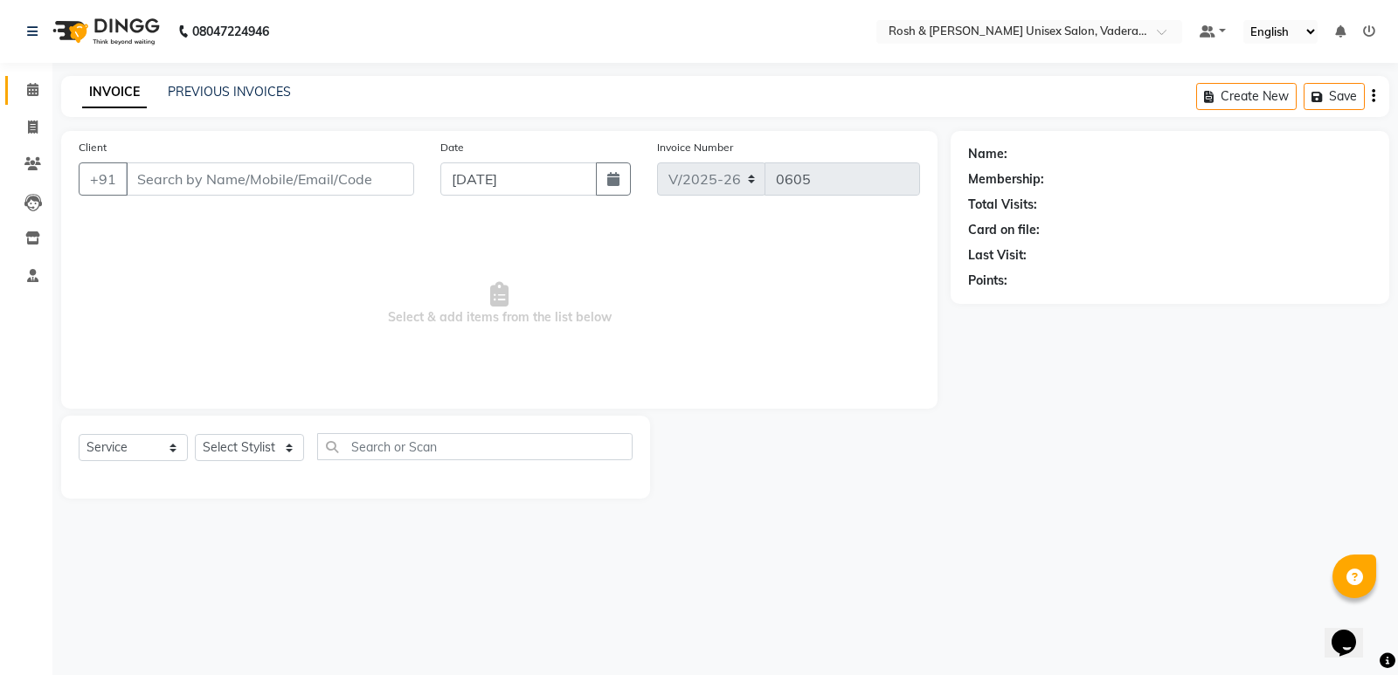
type input "97******26"
select select "87533"
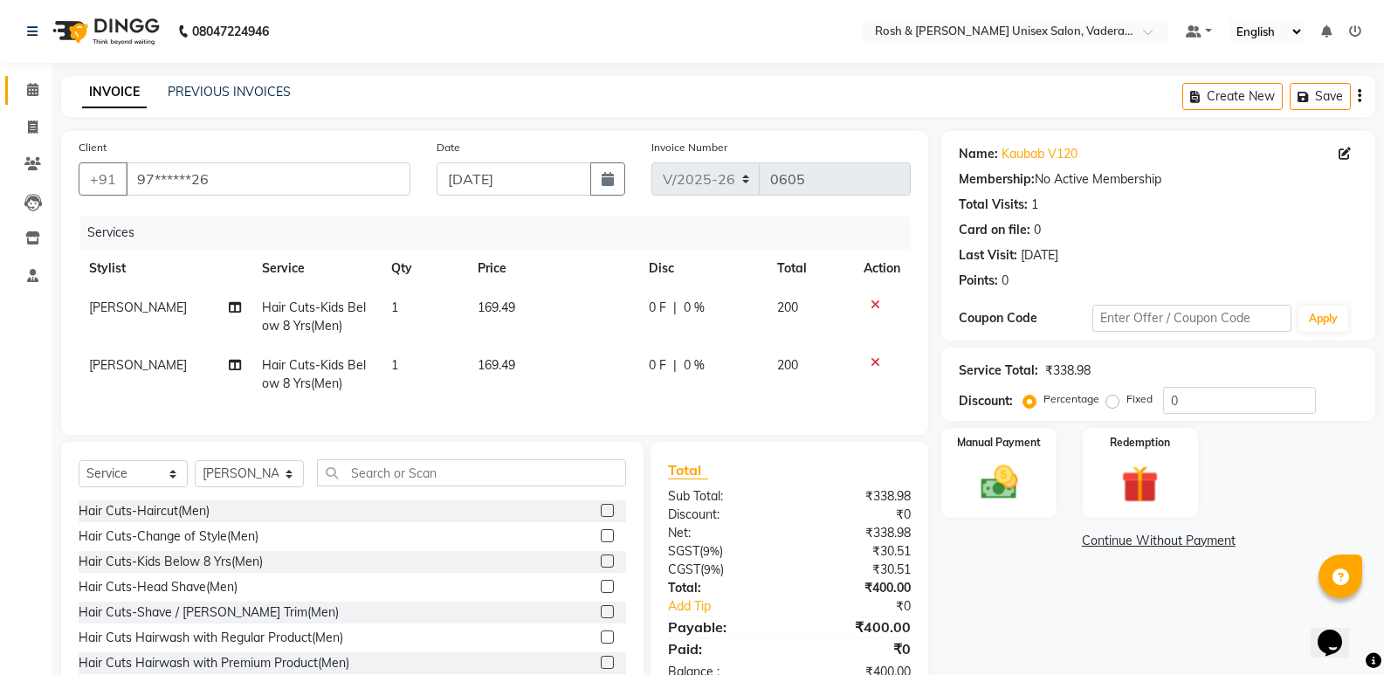
scroll to position [64, 0]
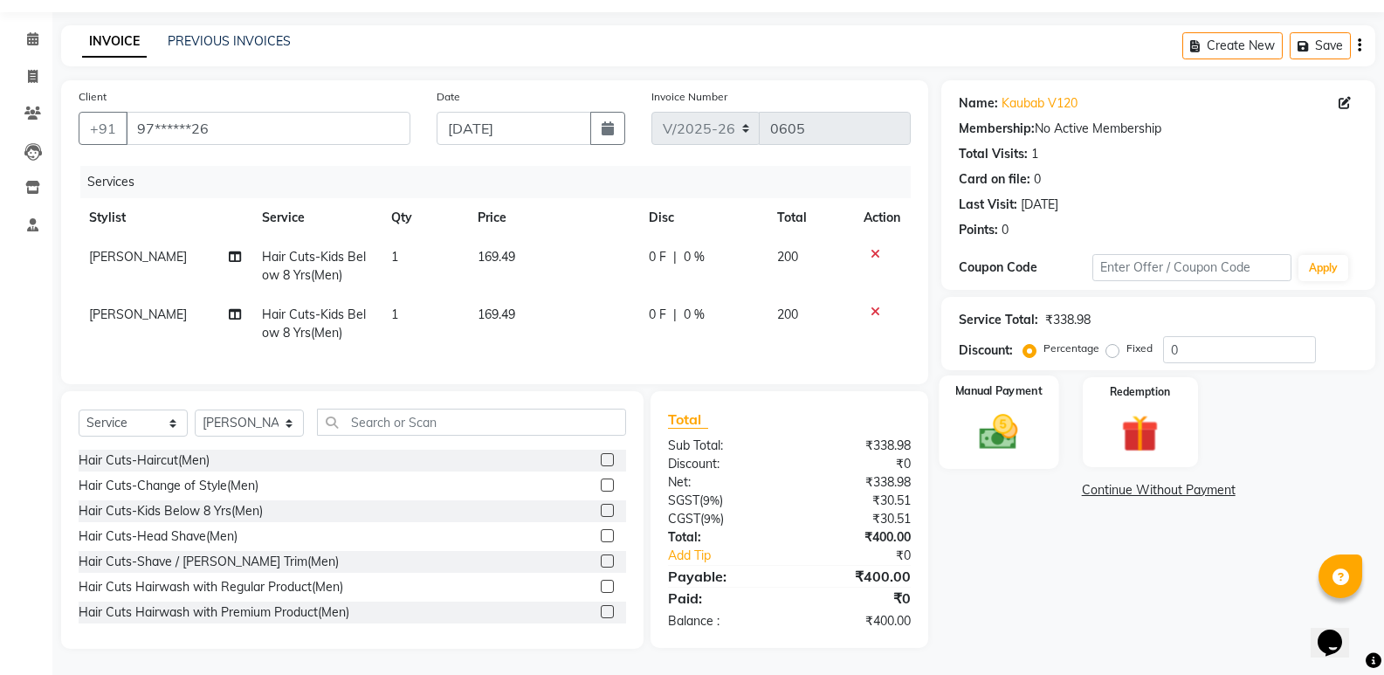
click at [1014, 418] on img at bounding box center [999, 432] width 62 height 45
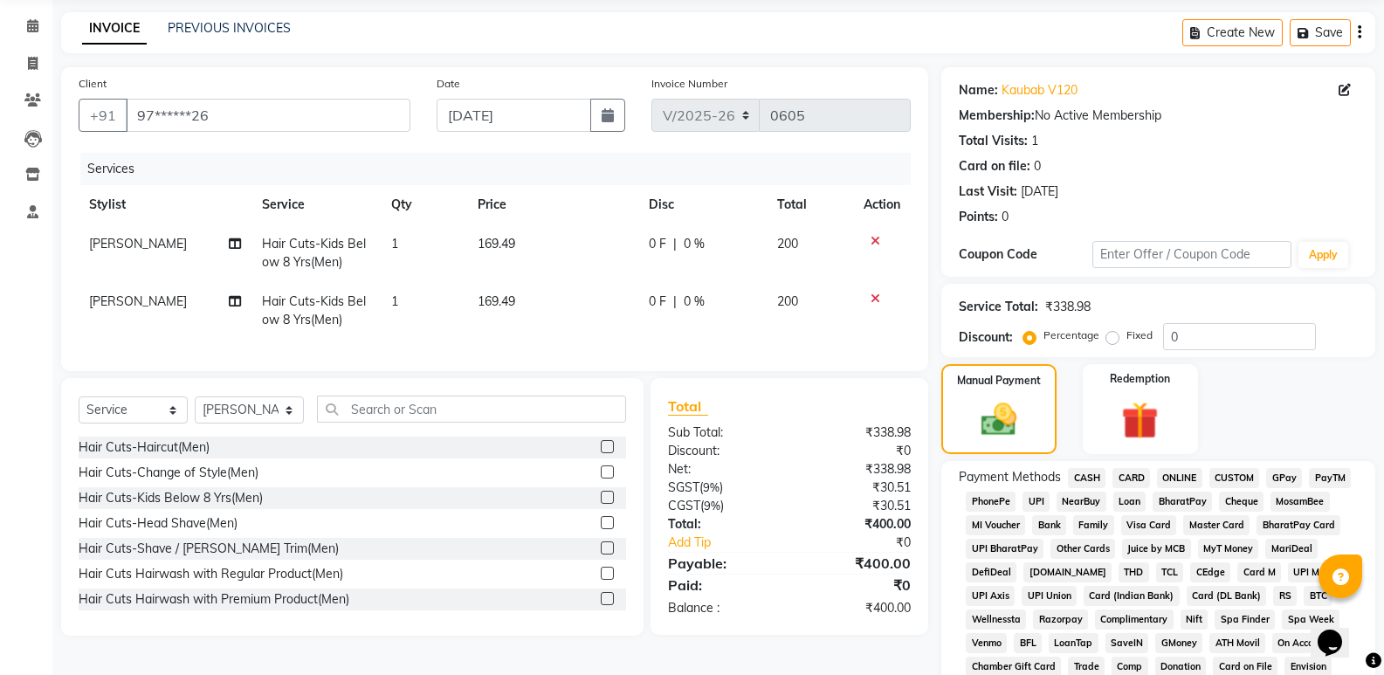
click at [1037, 501] on span "UPI" at bounding box center [1036, 502] width 27 height 20
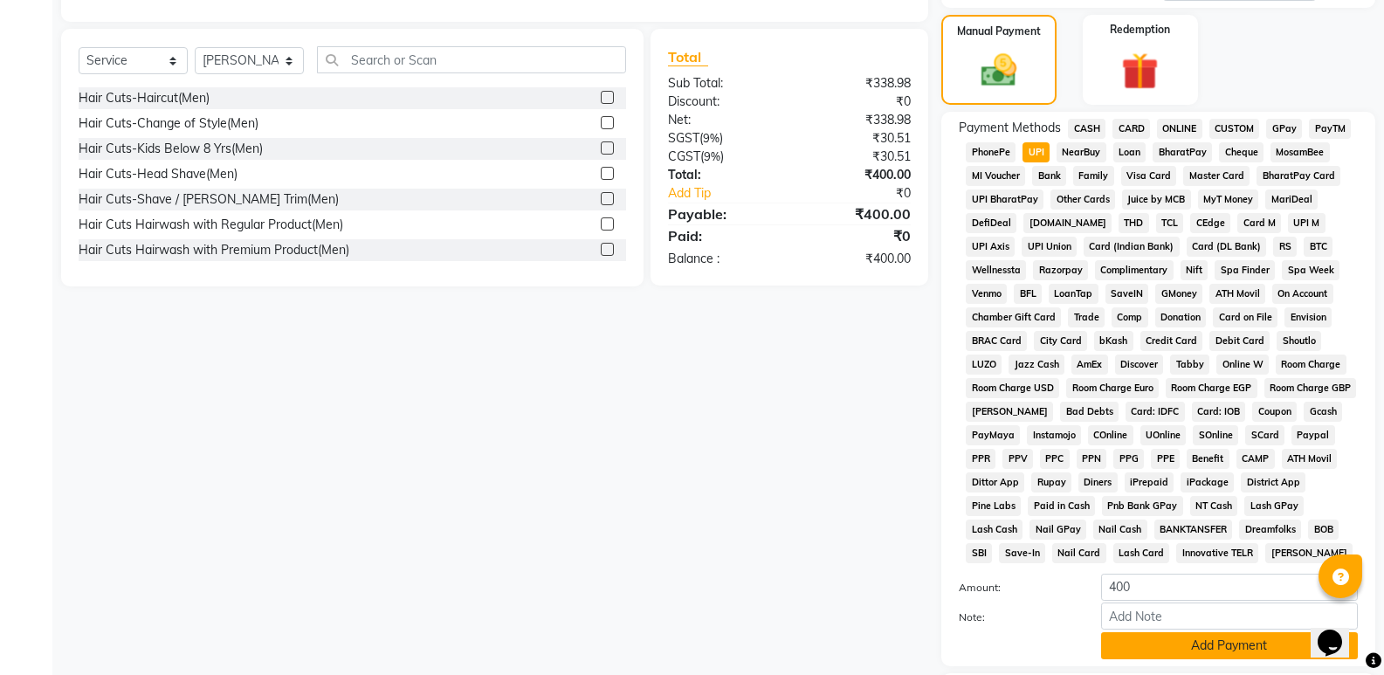
click at [1228, 648] on button "Add Payment" at bounding box center [1229, 645] width 257 height 27
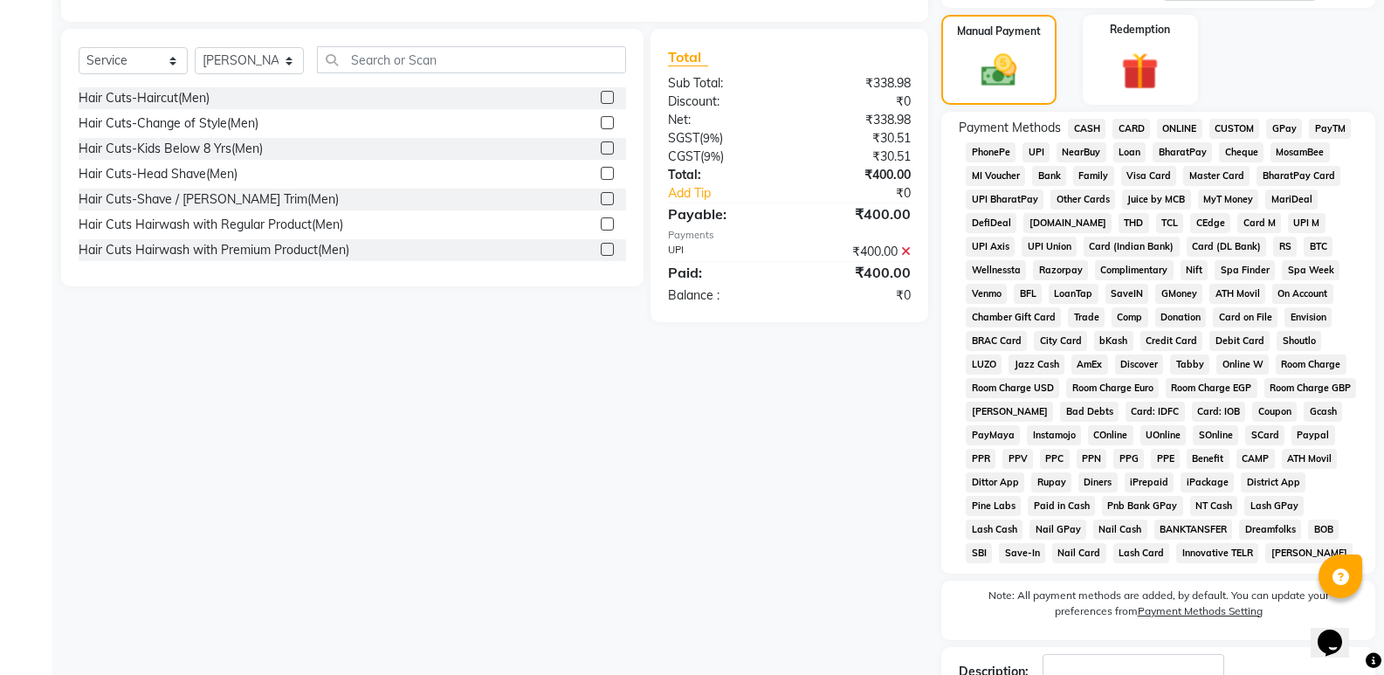
scroll to position [539, 0]
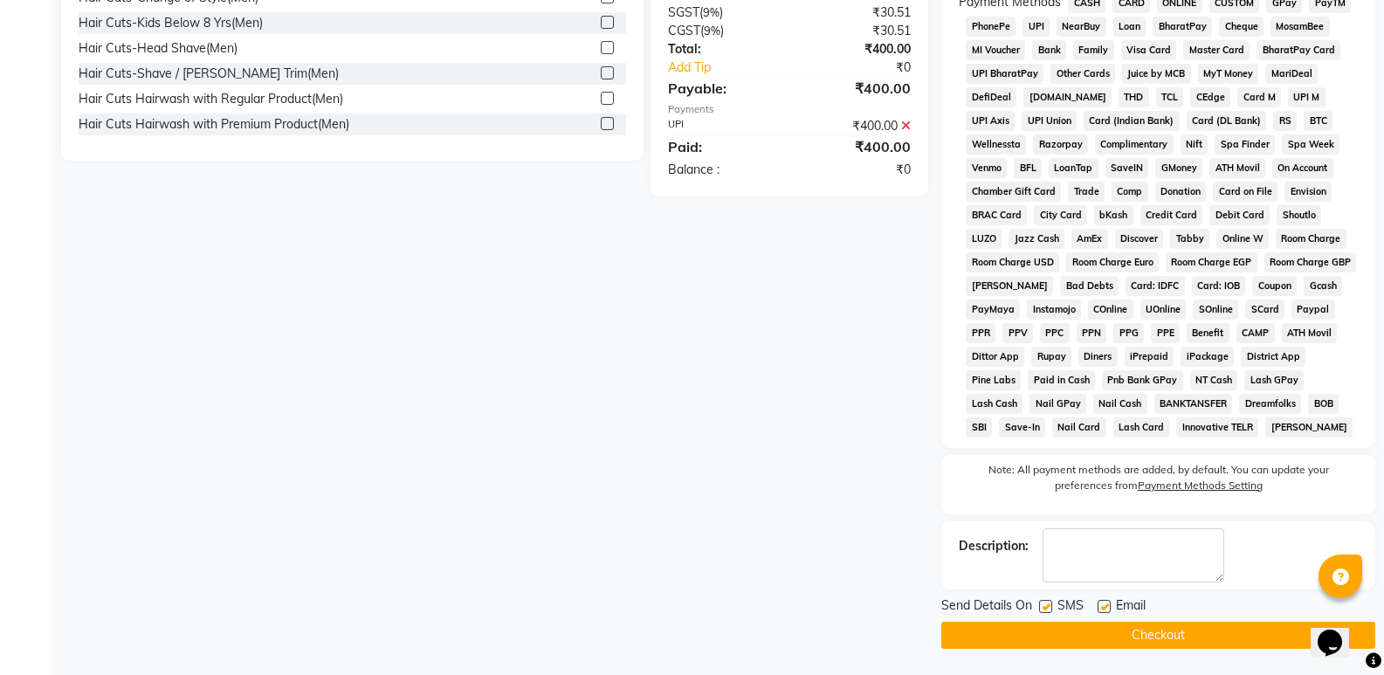
click at [1185, 633] on button "Checkout" at bounding box center [1159, 635] width 434 height 27
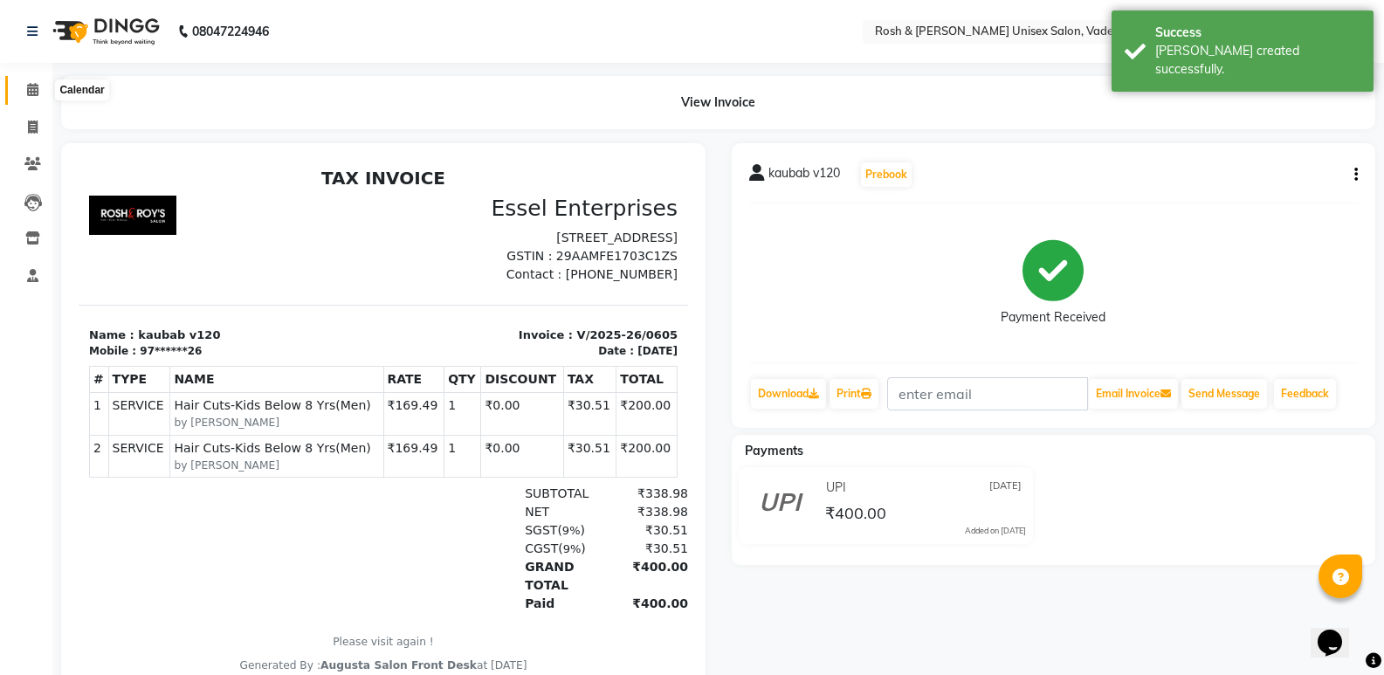
click at [27, 92] on icon at bounding box center [32, 89] width 11 height 13
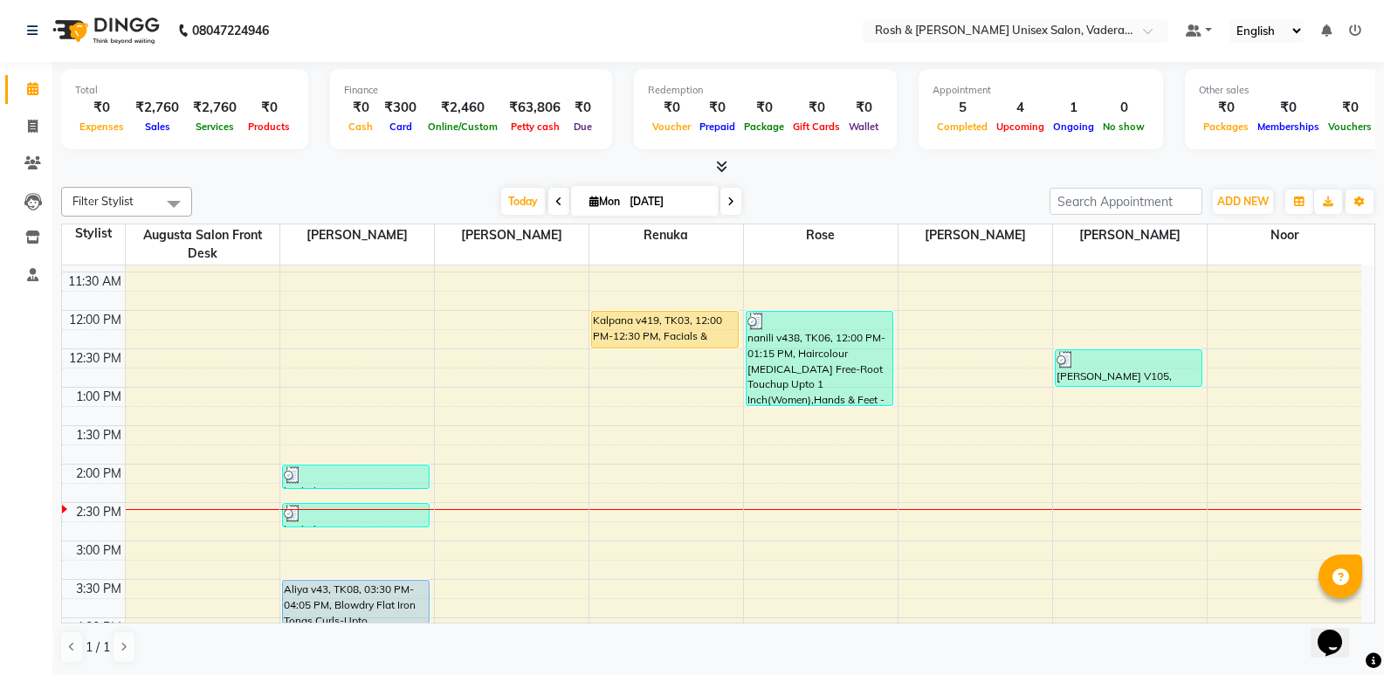
scroll to position [437, 0]
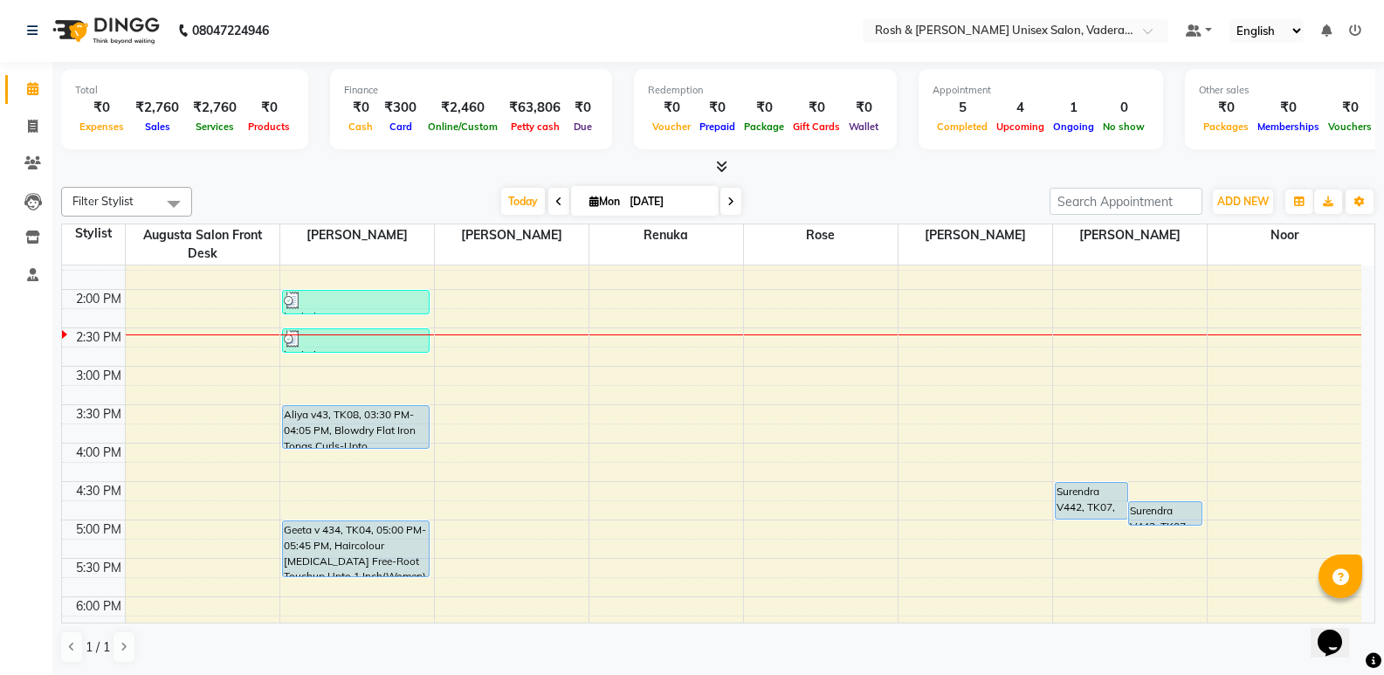
click at [722, 167] on icon at bounding box center [721, 166] width 11 height 13
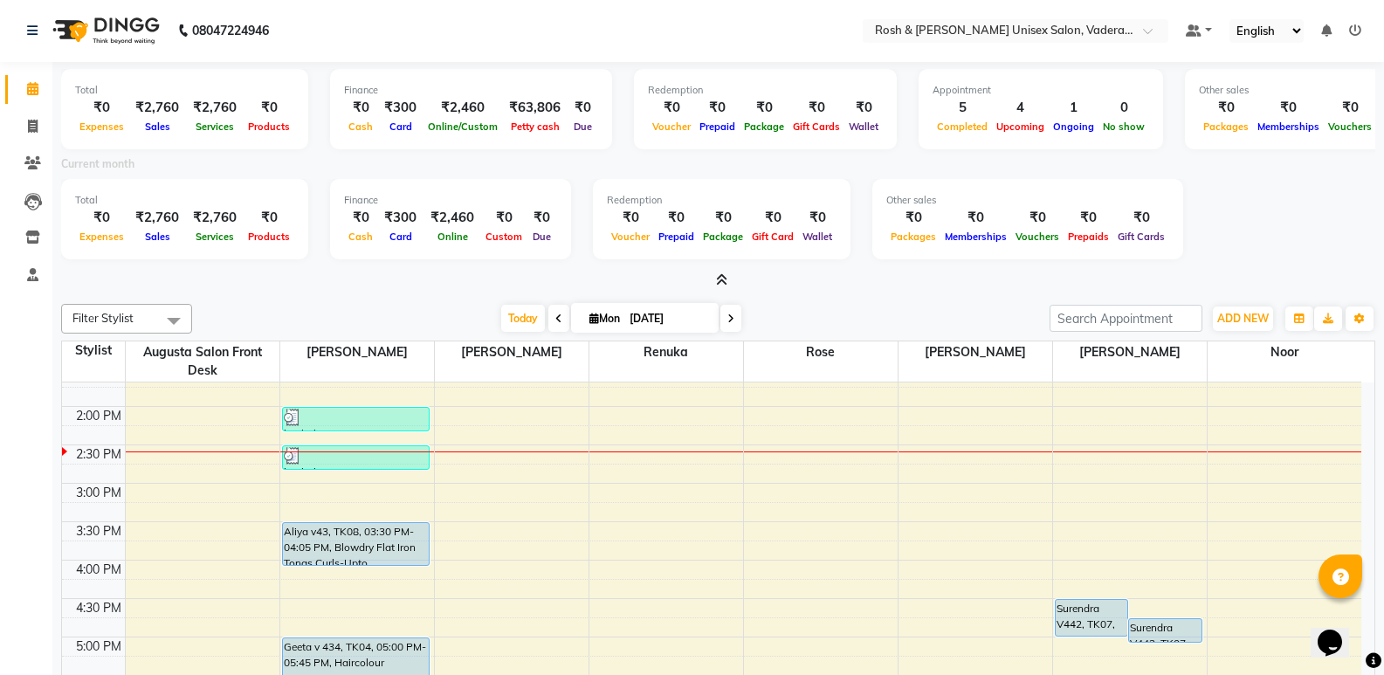
click at [725, 274] on icon at bounding box center [721, 279] width 11 height 13
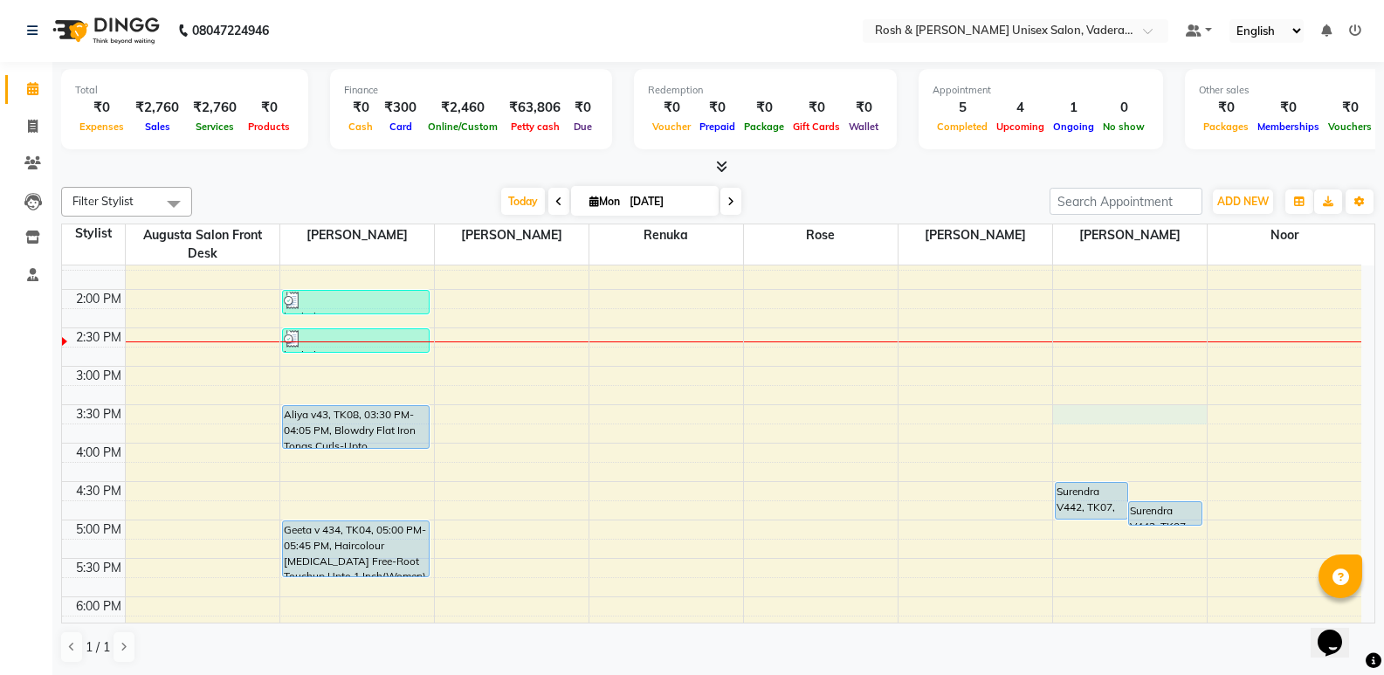
click at [1117, 413] on div "8:00 AM 8:30 AM 9:00 AM 9:30 AM 10:00 AM 10:30 AM 11:00 AM 11:30 AM 12:00 PM 12…" at bounding box center [712, 328] width 1300 height 998
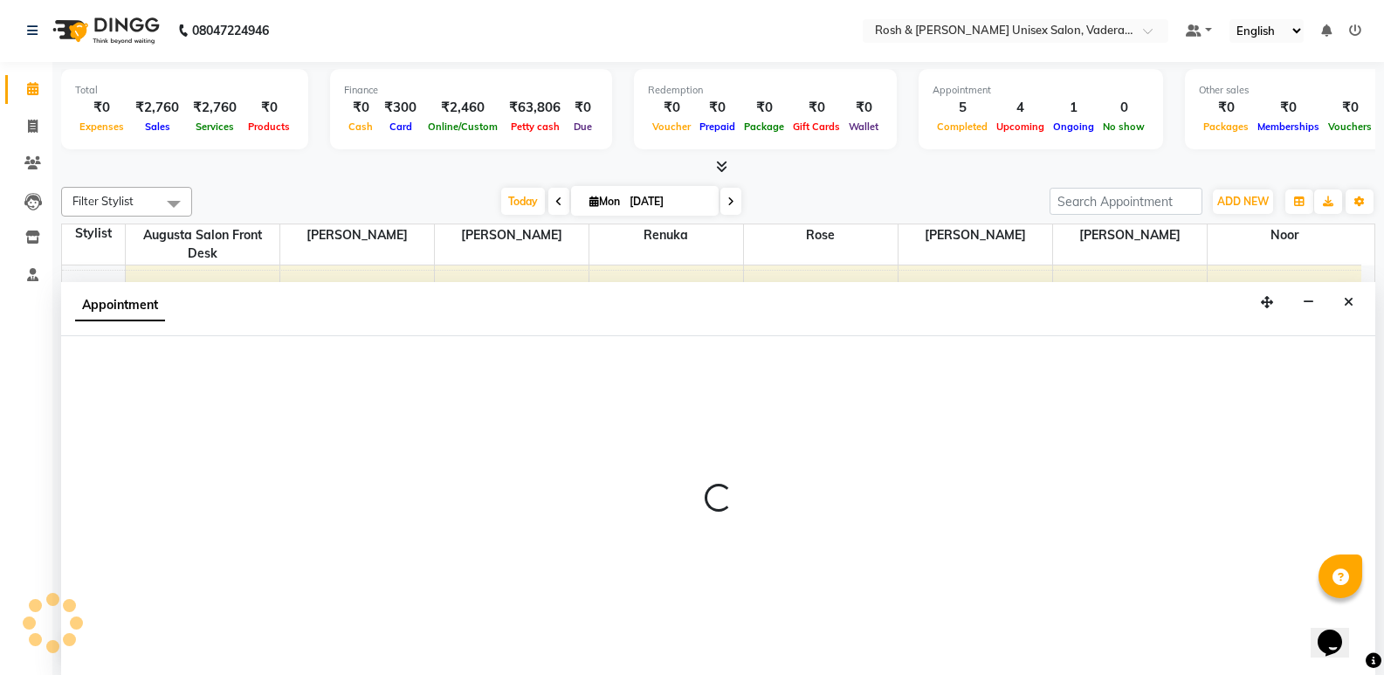
select select "87618"
select select "tentative"
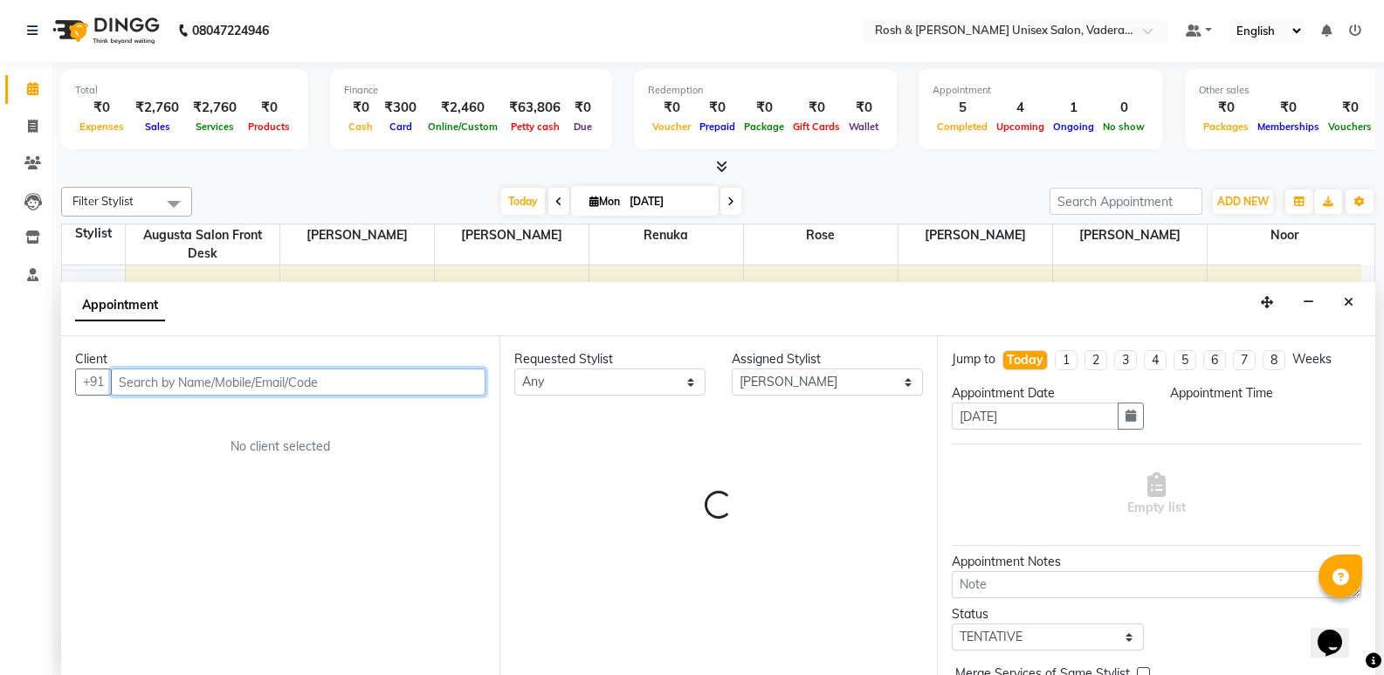
select select "930"
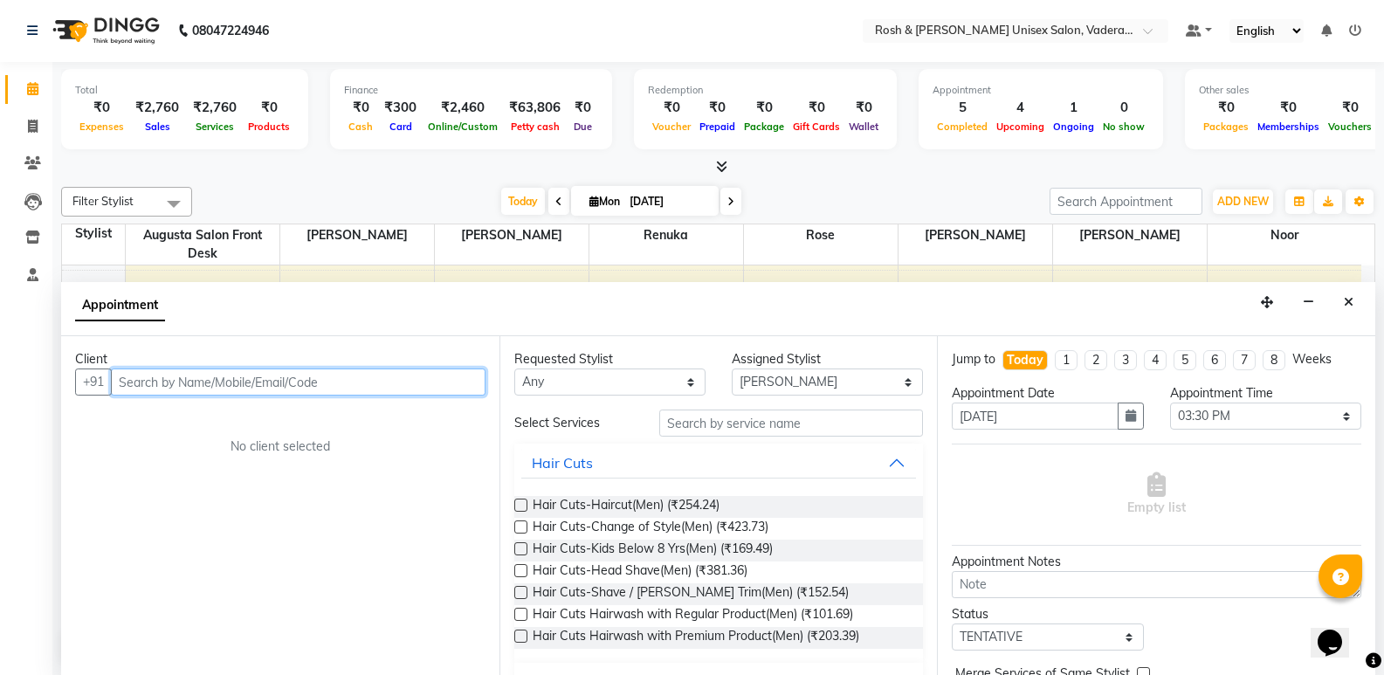
click at [199, 387] on input "text" at bounding box center [298, 382] width 375 height 27
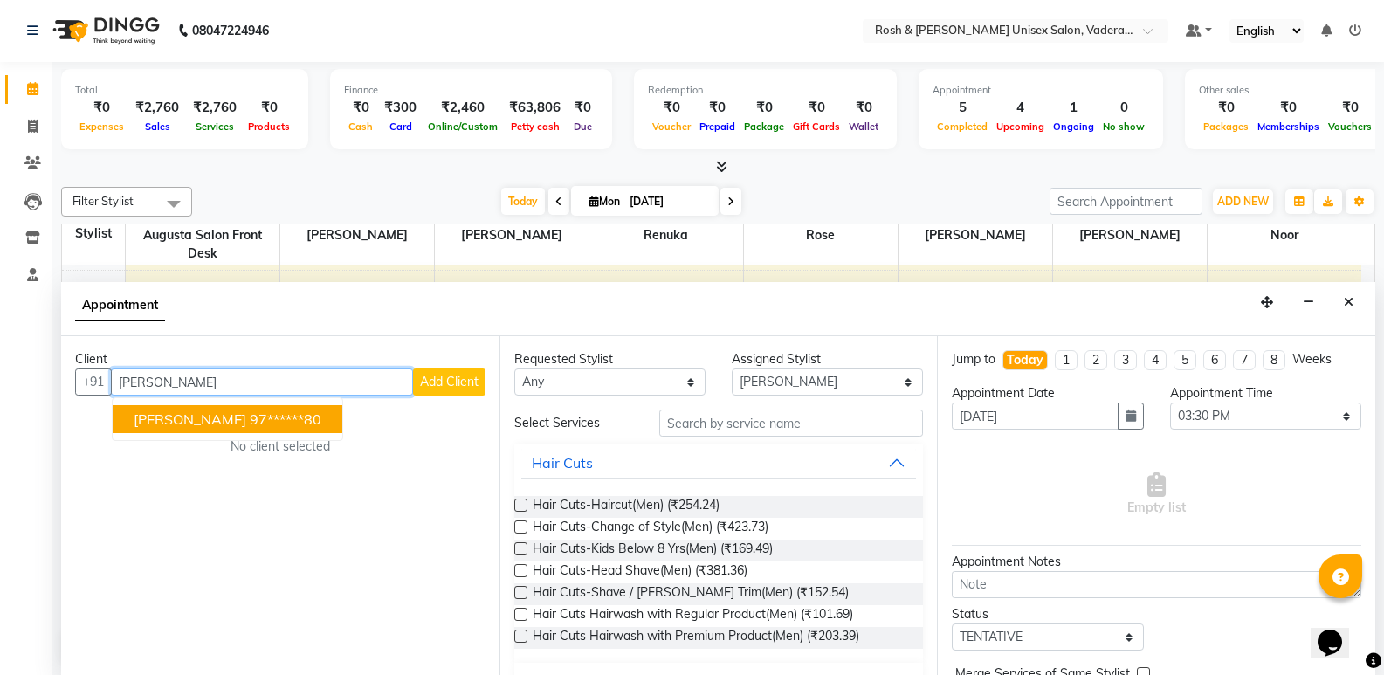
type input "[PERSON_NAME]"
click at [438, 375] on span "Add Client" at bounding box center [449, 382] width 59 height 16
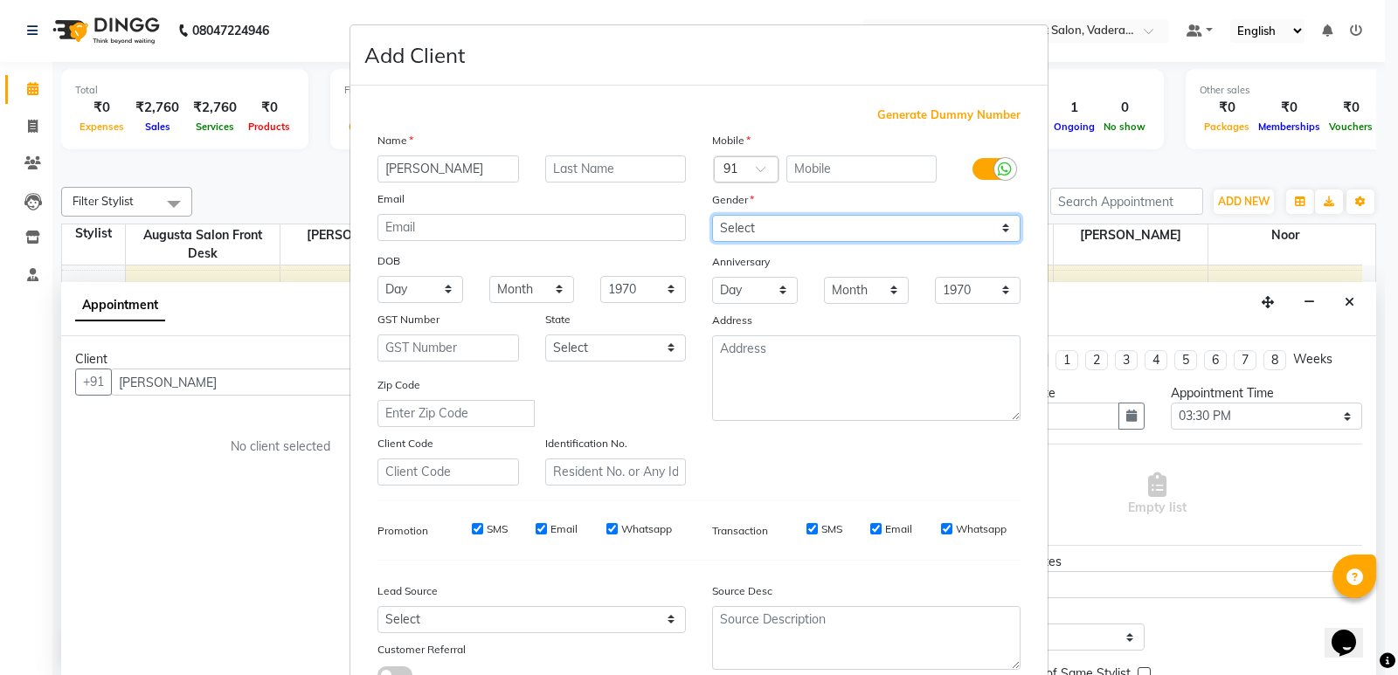
click at [771, 229] on select "Select [DEMOGRAPHIC_DATA] [DEMOGRAPHIC_DATA] Other Prefer Not To Say" at bounding box center [866, 228] width 308 height 27
select select "[DEMOGRAPHIC_DATA]"
click at [712, 215] on select "Select [DEMOGRAPHIC_DATA] [DEMOGRAPHIC_DATA] Other Prefer Not To Say" at bounding box center [866, 228] width 308 height 27
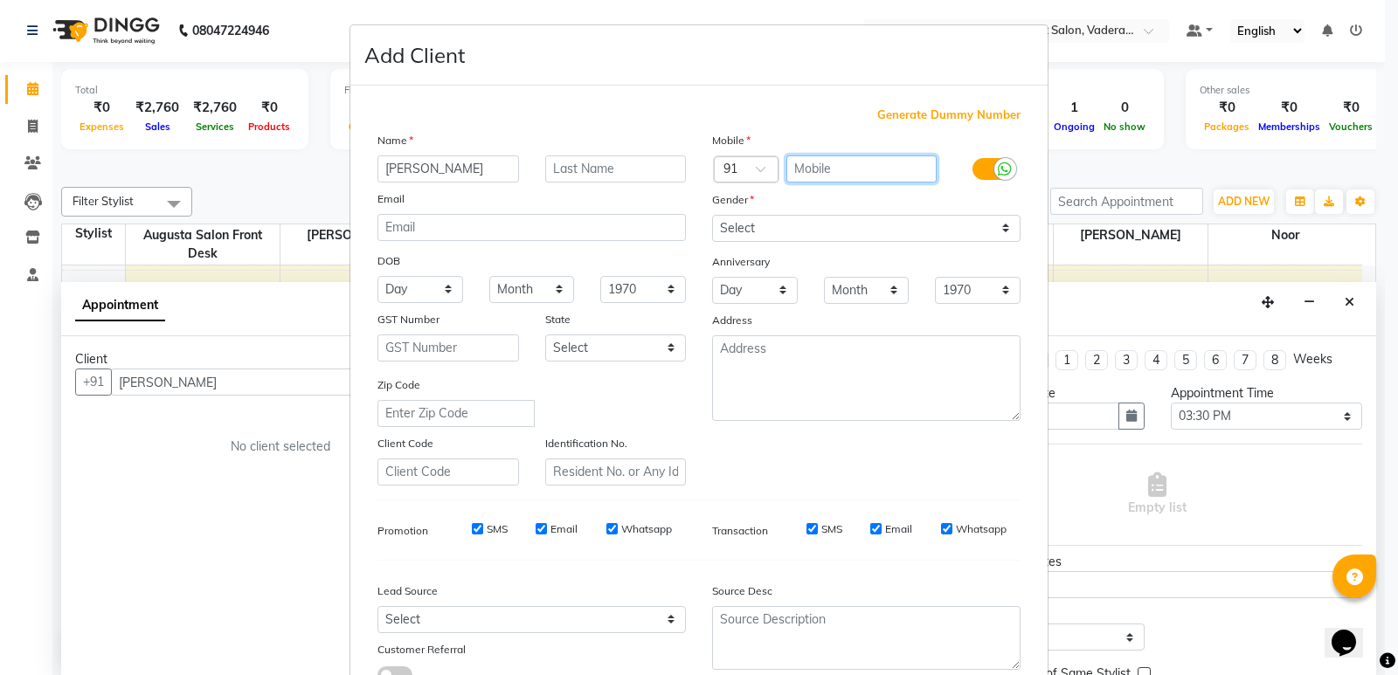
click at [801, 175] on input "text" at bounding box center [861, 168] width 151 height 27
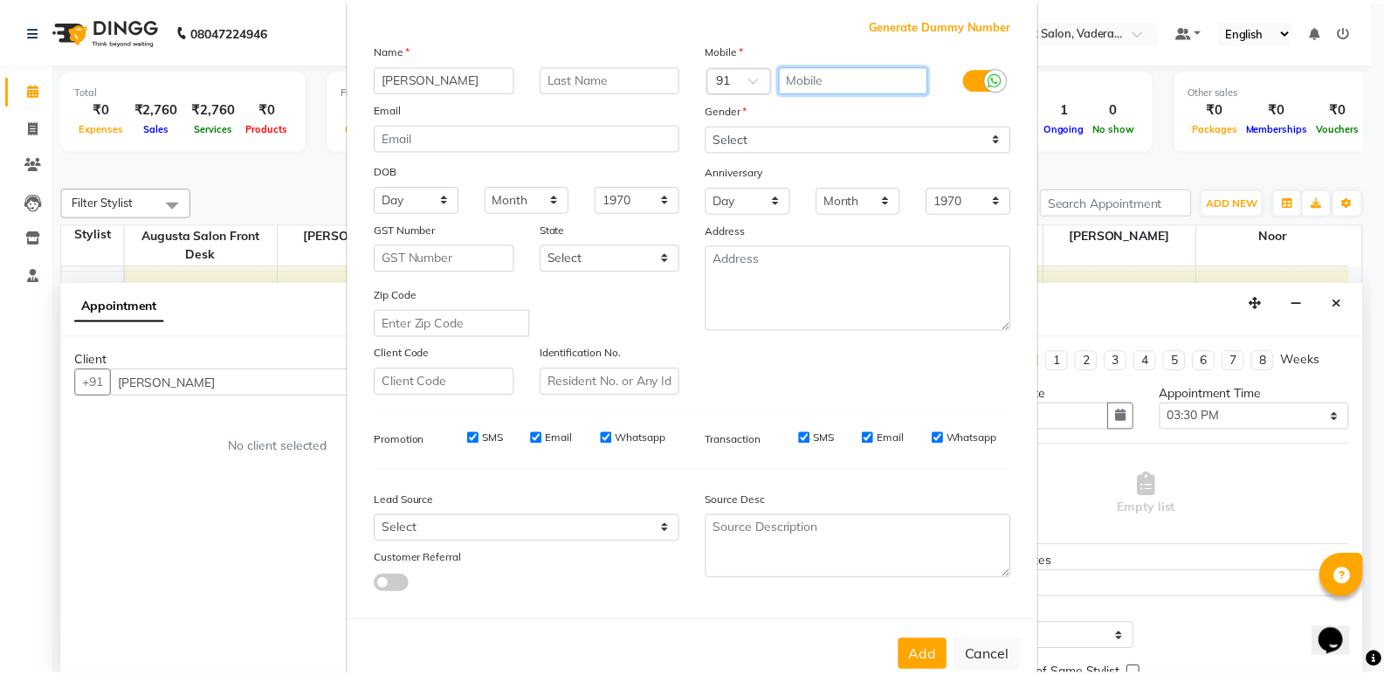
scroll to position [131, 0]
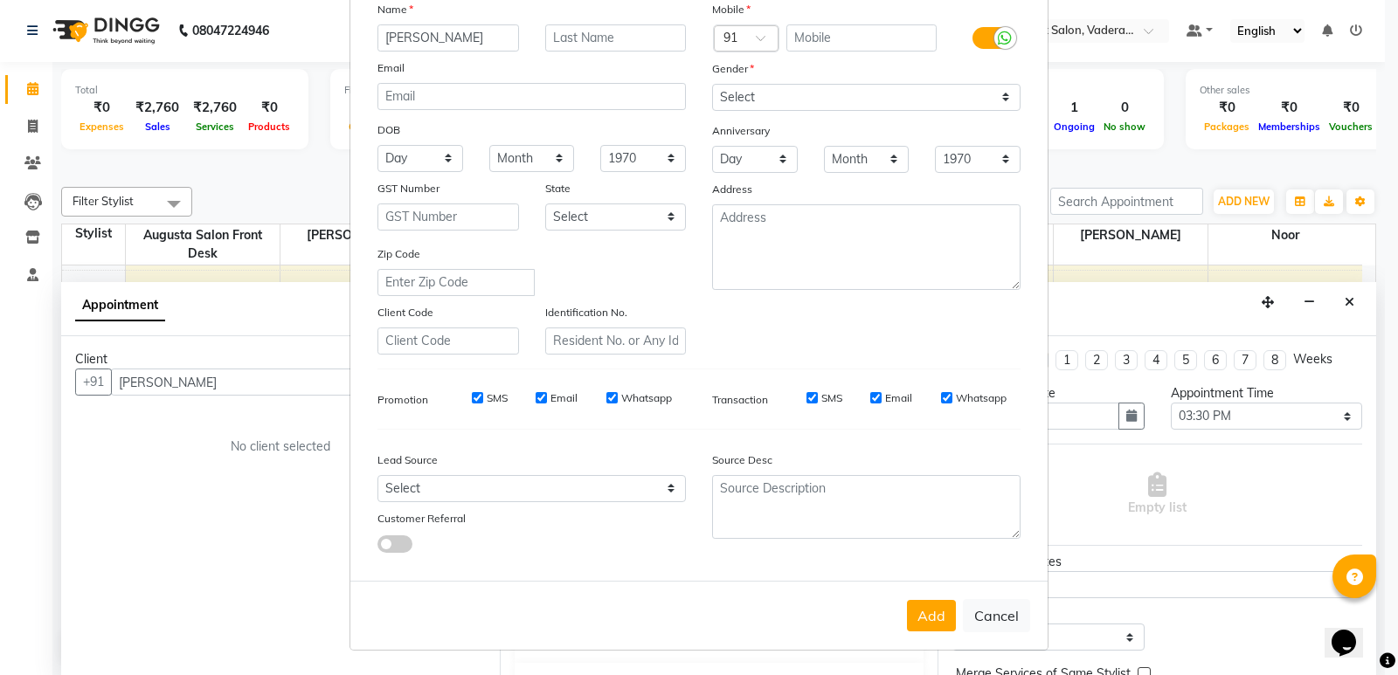
click at [864, 22] on div "Mobile" at bounding box center [866, 12] width 335 height 24
click at [861, 33] on input "text" at bounding box center [861, 37] width 151 height 27
type input "9071090500"
click at [931, 612] on button "Add" at bounding box center [931, 615] width 49 height 31
type input "90******00"
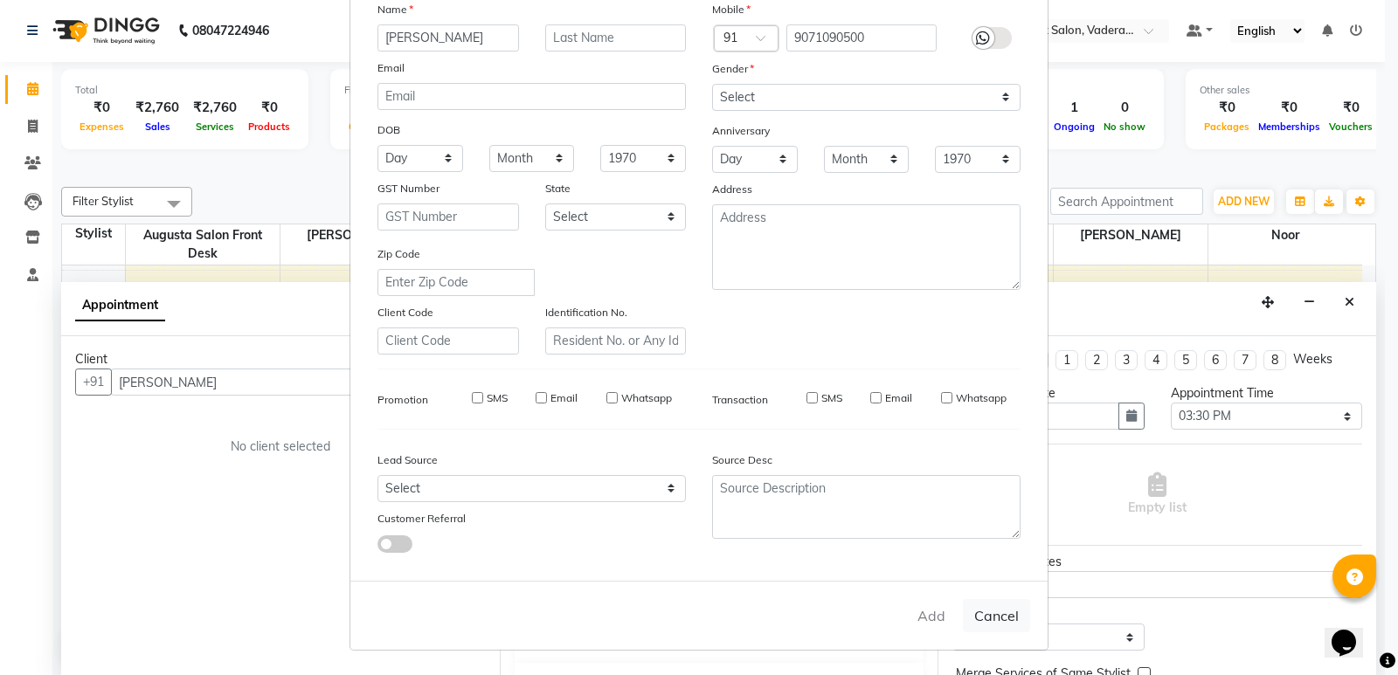
select select
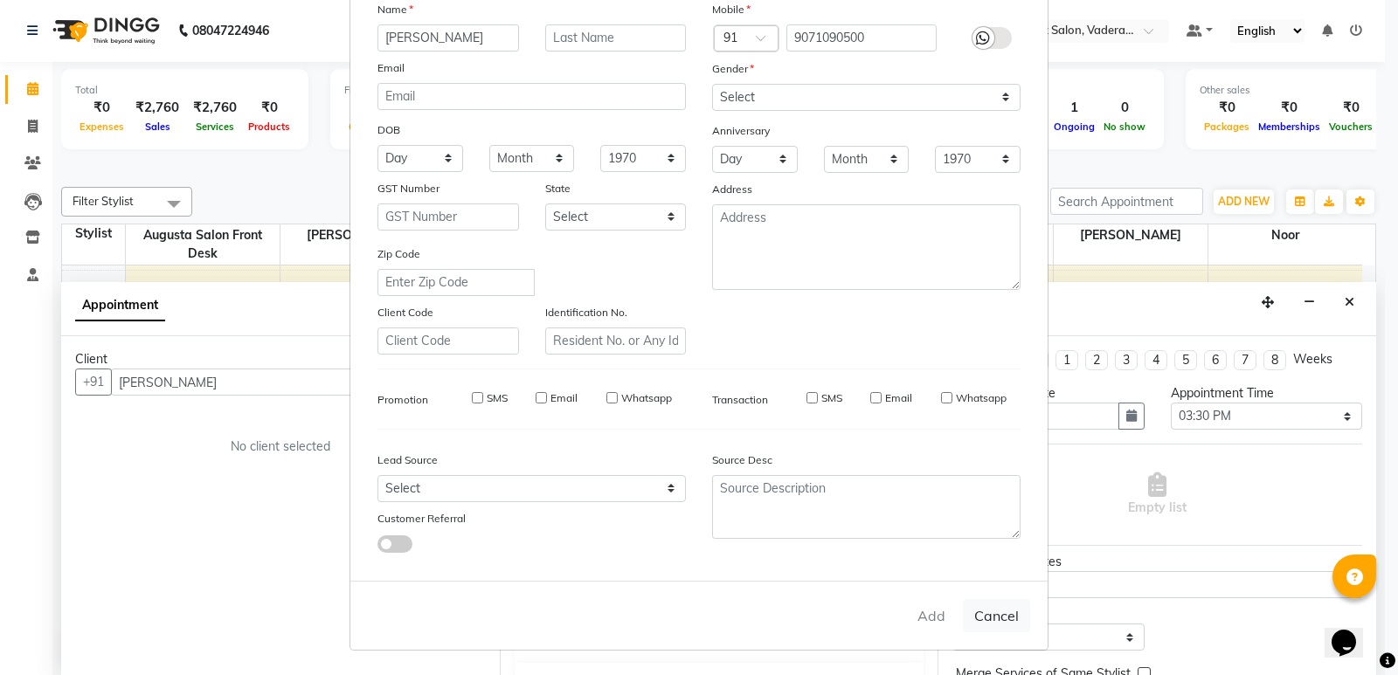
select select
checkbox input "false"
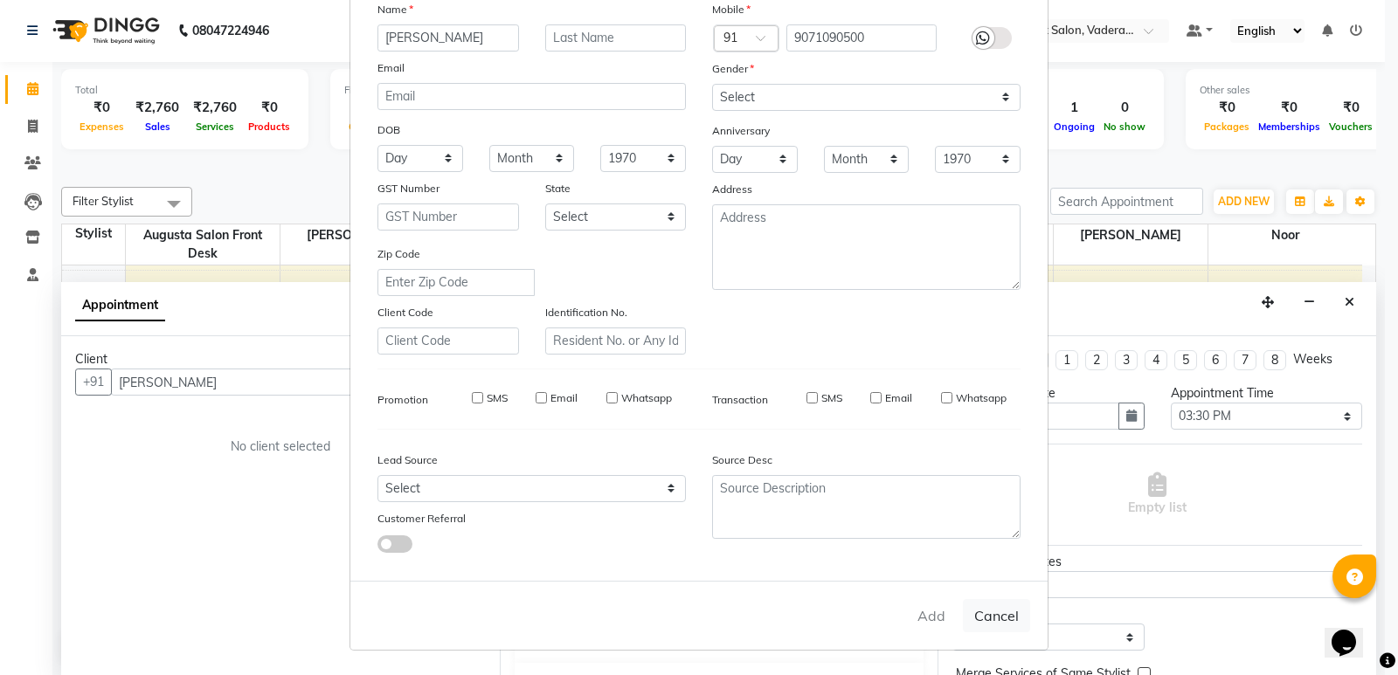
checkbox input "false"
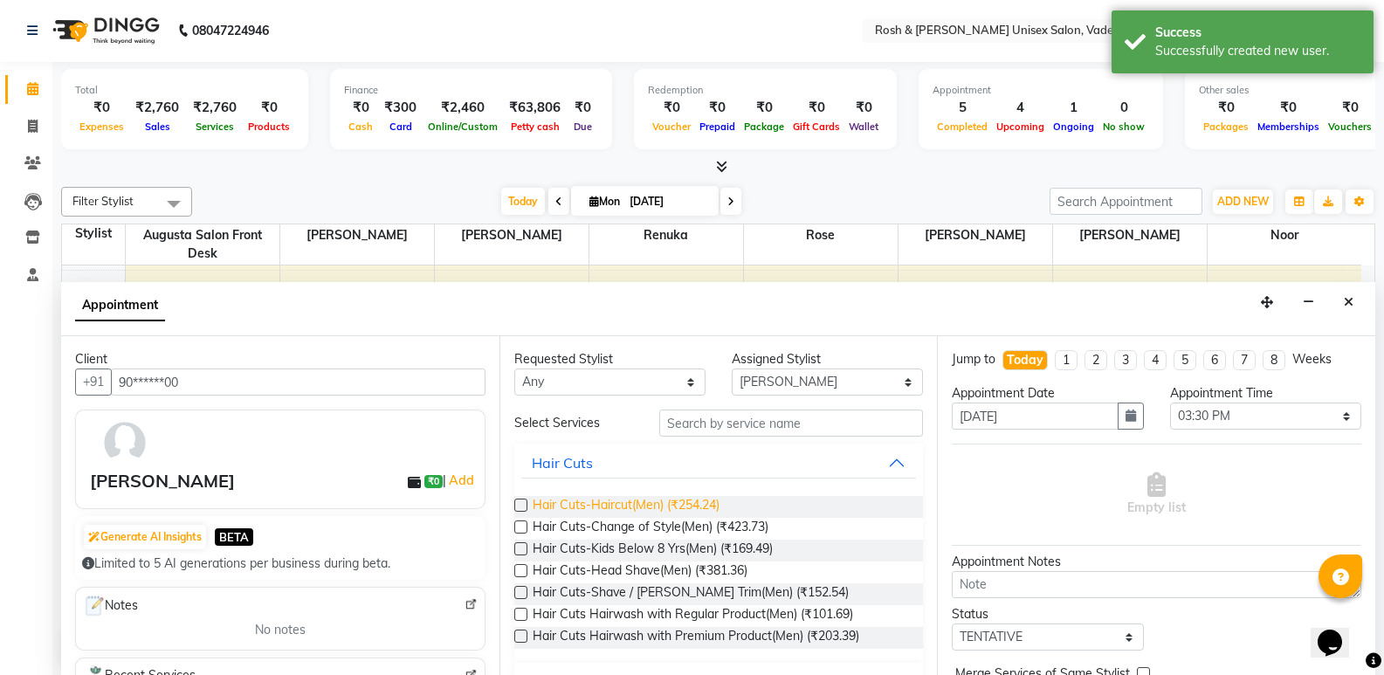
click at [670, 511] on span "Hair Cuts-Haircut(Men) (₹254.24)" at bounding box center [626, 507] width 187 height 22
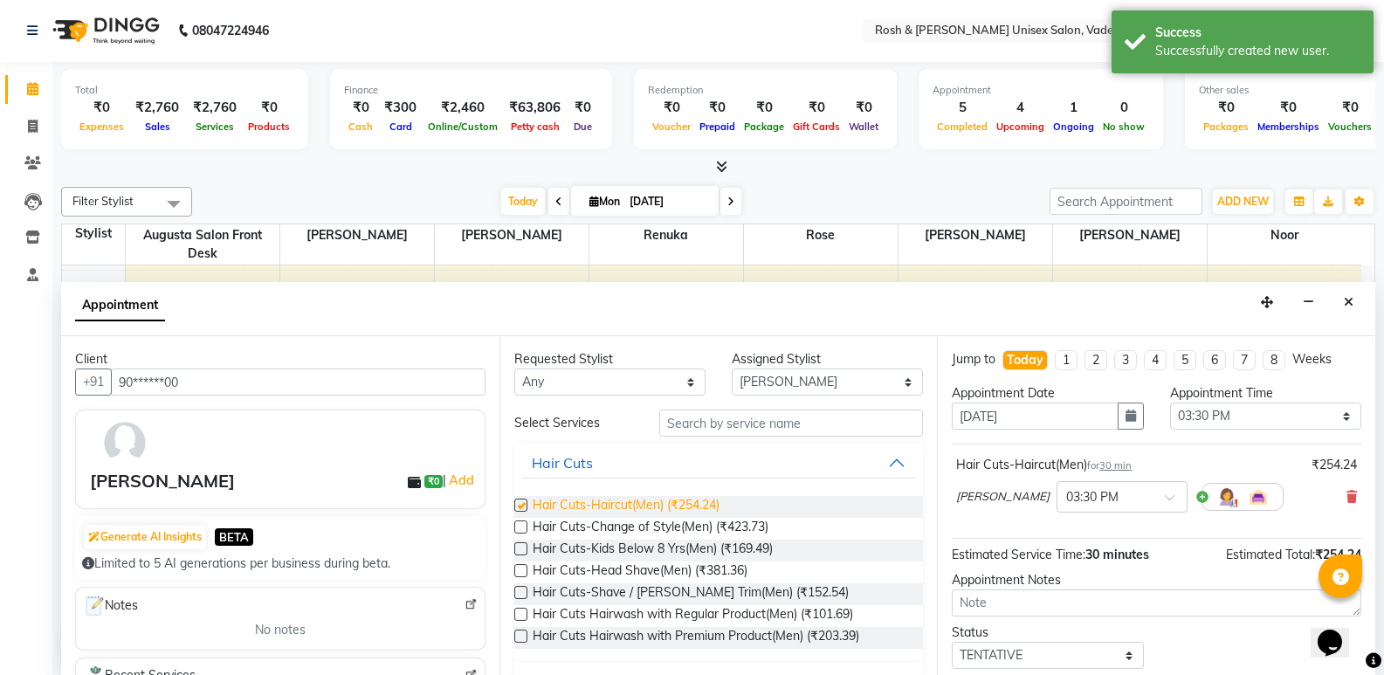
checkbox input "false"
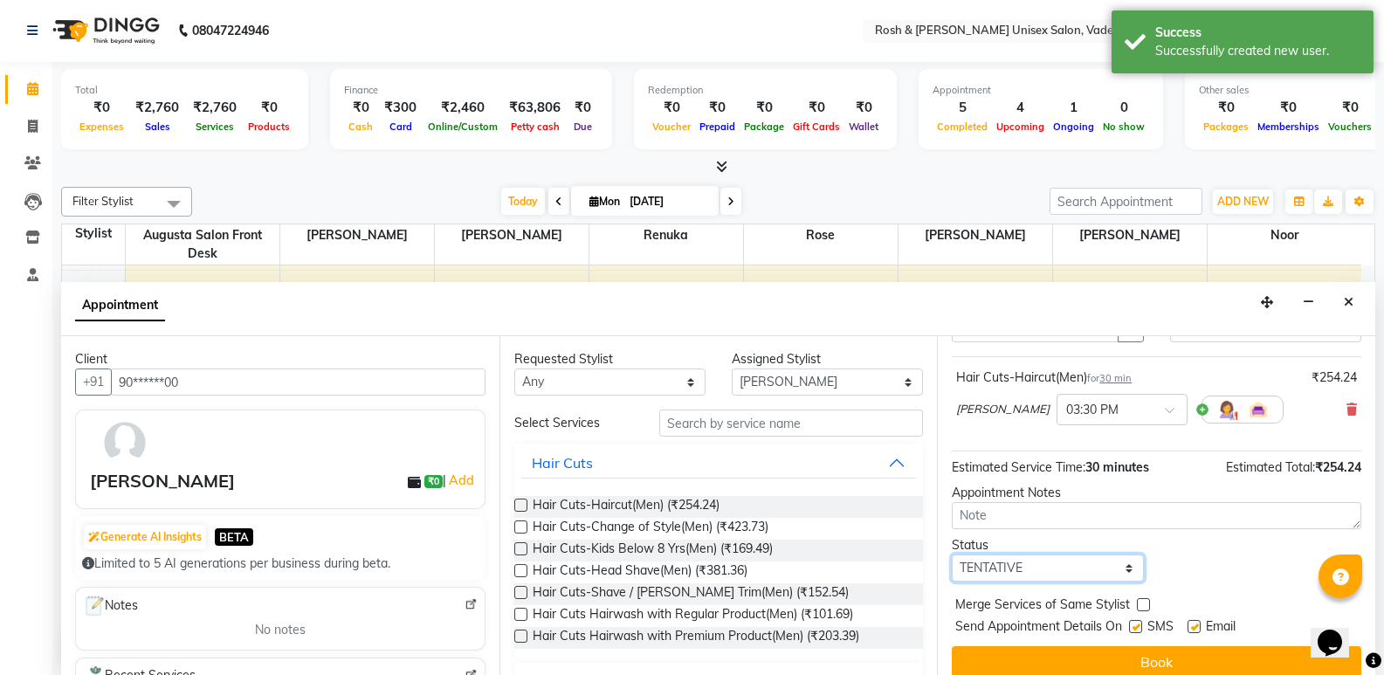
click at [1076, 573] on select "Select TENTATIVE CONFIRM CHECK-IN UPCOMING" at bounding box center [1047, 568] width 191 height 27
select select "upcoming"
click at [952, 555] on select "Select TENTATIVE CONFIRM CHECK-IN UPCOMING" at bounding box center [1047, 568] width 191 height 27
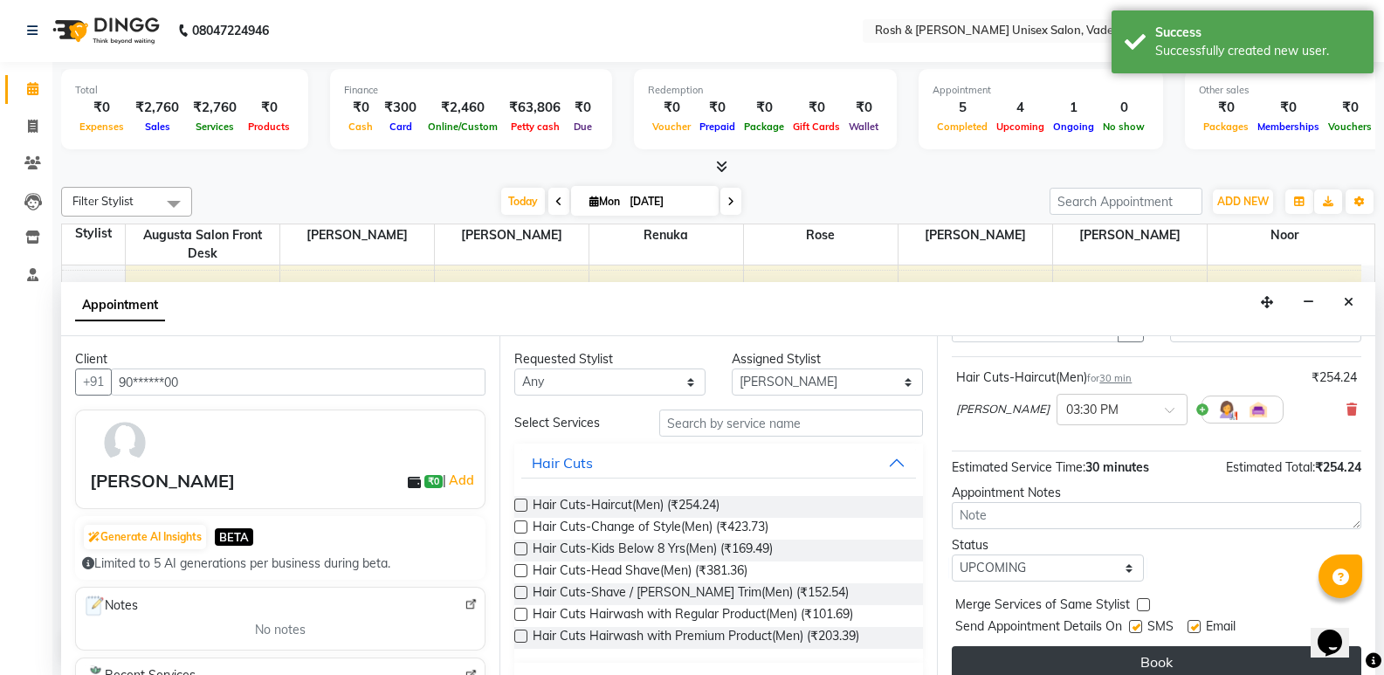
click at [1129, 663] on button "Book" at bounding box center [1157, 661] width 410 height 31
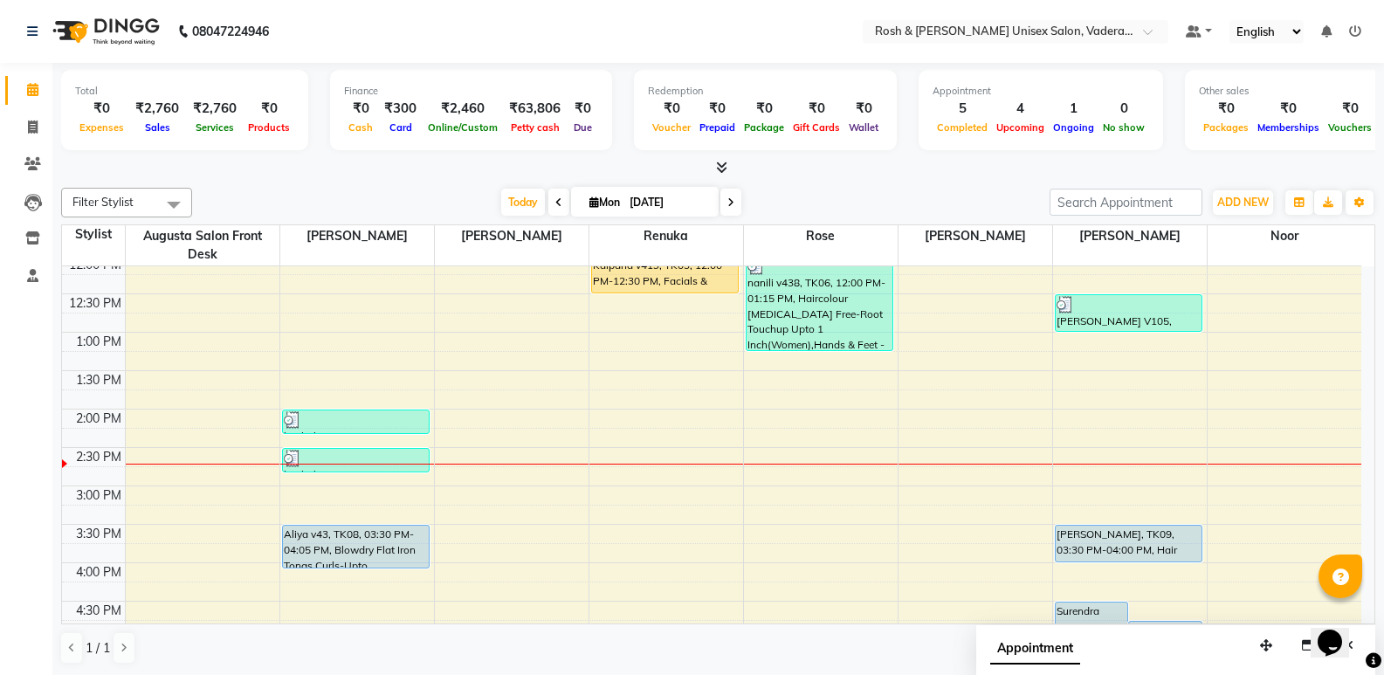
scroll to position [349, 0]
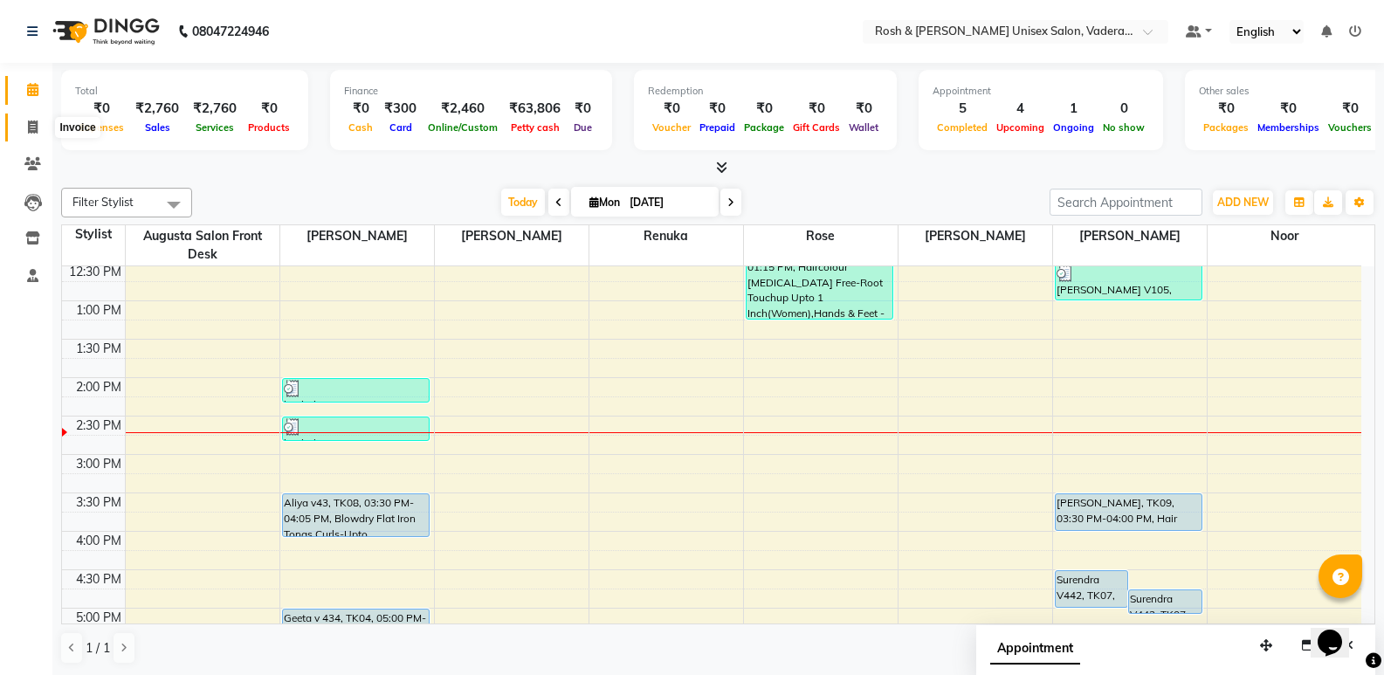
click at [28, 122] on icon at bounding box center [33, 127] width 10 height 13
select select "service"
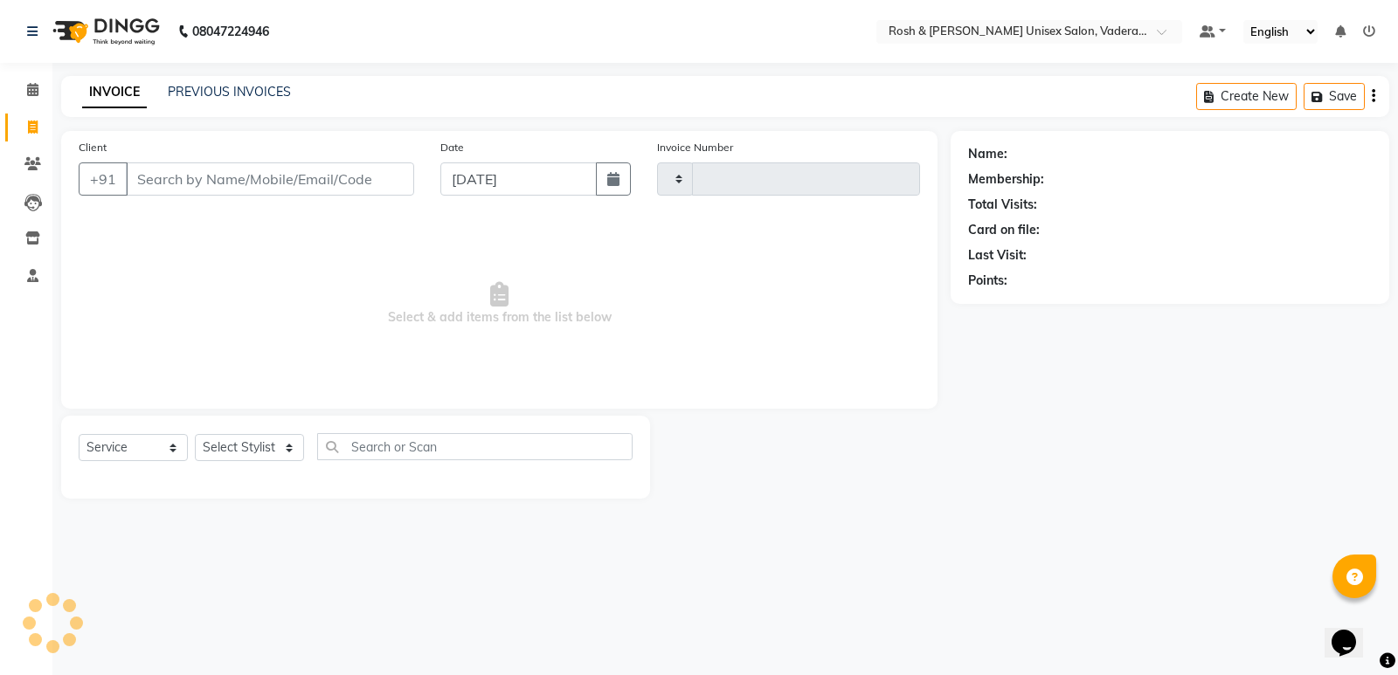
type input "0606"
select select "8657"
click at [272, 454] on select "Select Stylist" at bounding box center [249, 447] width 109 height 27
select select "87536"
click at [195, 434] on select "Select Stylist Augusta Salon Front Desk [PERSON_NAME] [PERSON_NAME] [PERSON_NAM…" at bounding box center [249, 447] width 109 height 27
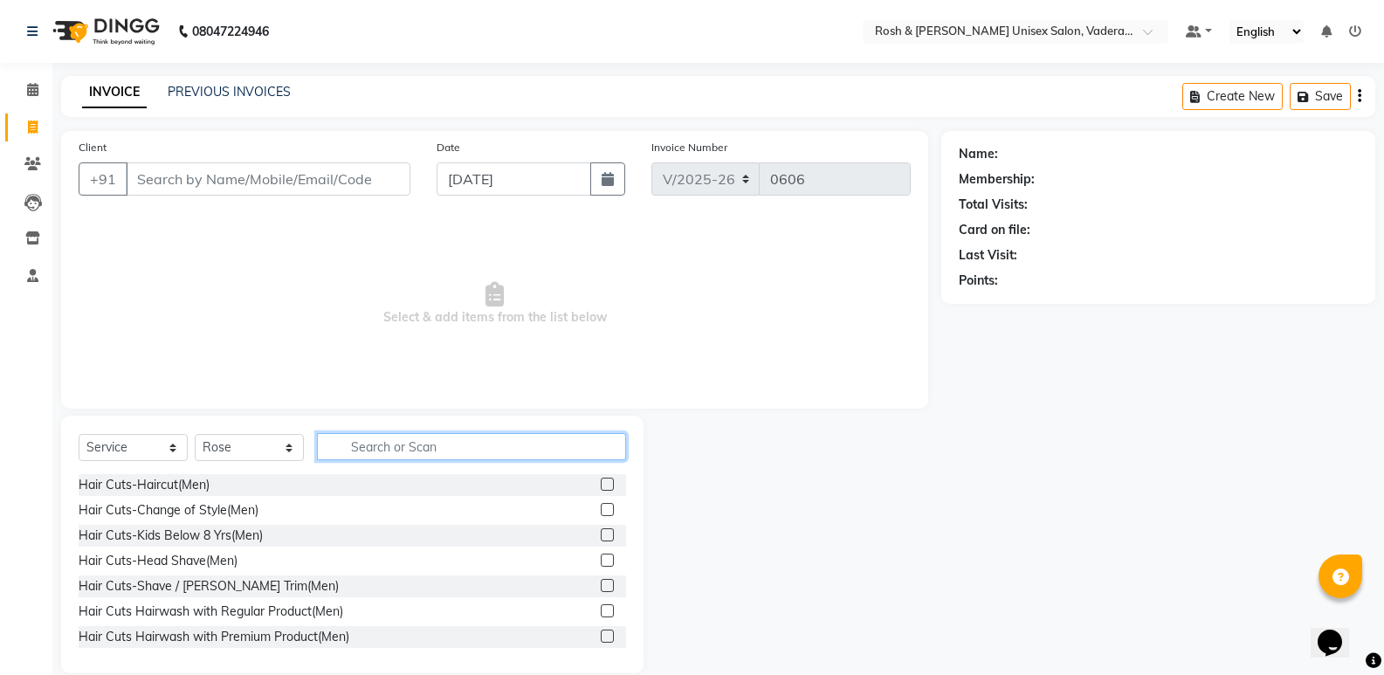
click at [419, 440] on input "text" at bounding box center [471, 446] width 309 height 27
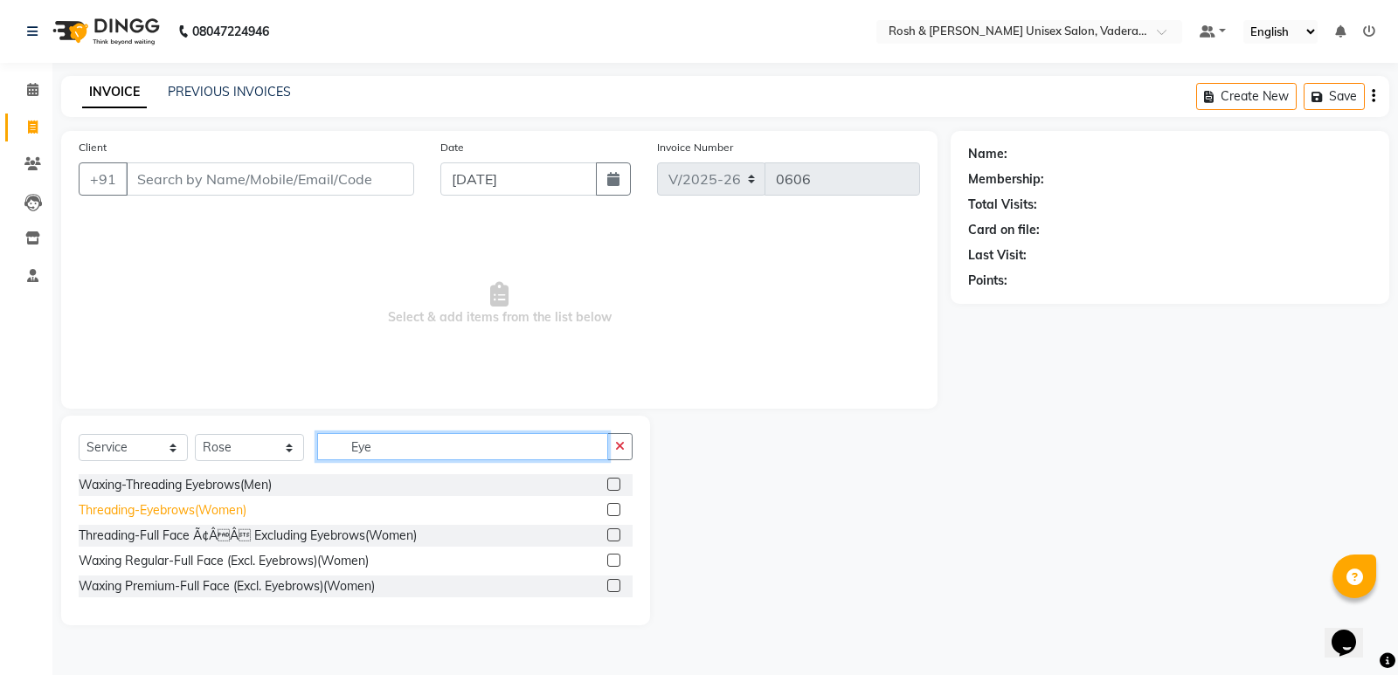
type input "Eye"
click at [208, 505] on div "Threading-Eyebrows(Women)" at bounding box center [163, 510] width 168 height 18
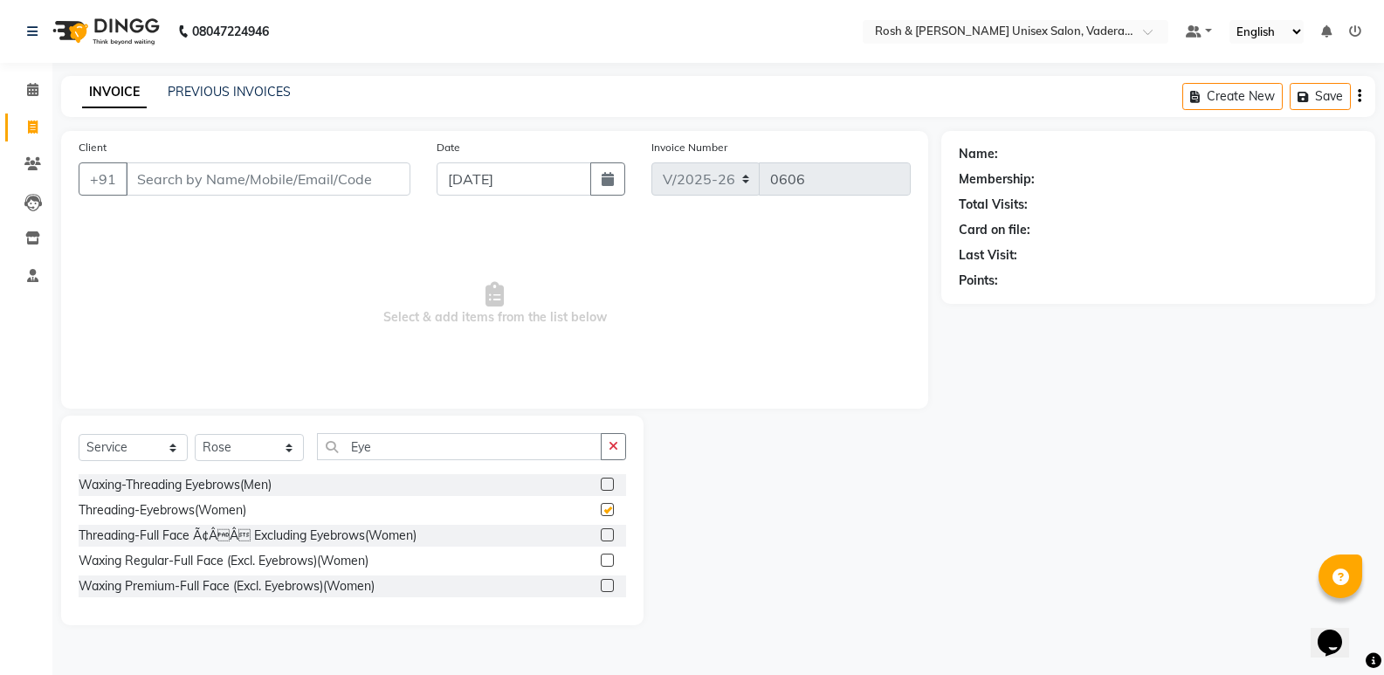
checkbox input "false"
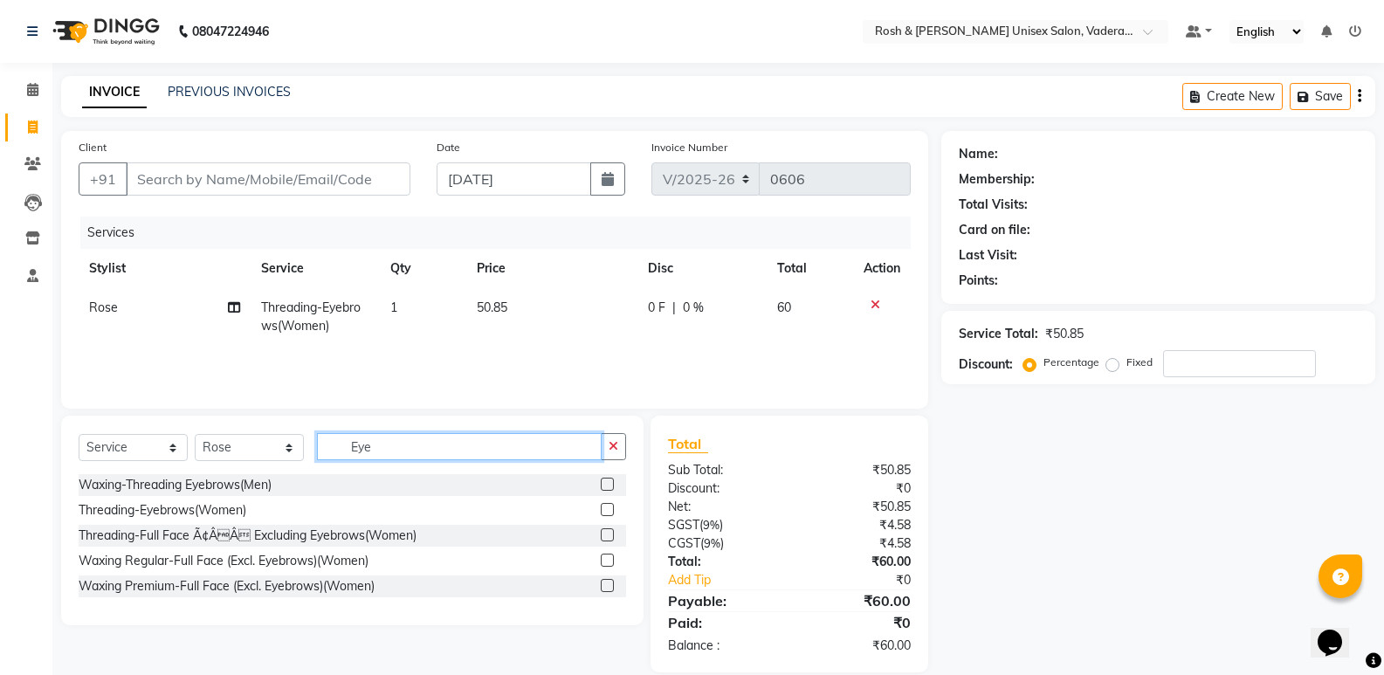
click at [415, 450] on input "Eye" at bounding box center [459, 446] width 285 height 27
type input "E"
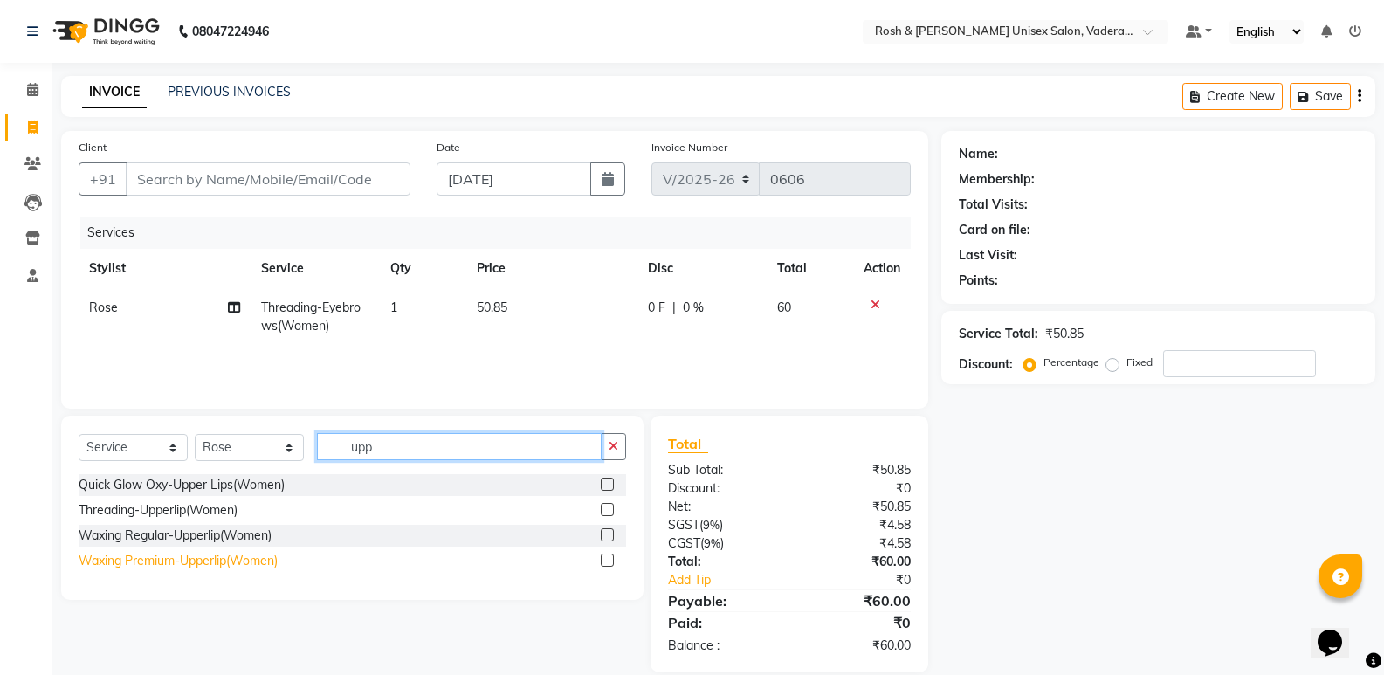
type input "upp"
click at [248, 556] on div "Waxing Premium-Upperlip(Women)" at bounding box center [178, 561] width 199 height 18
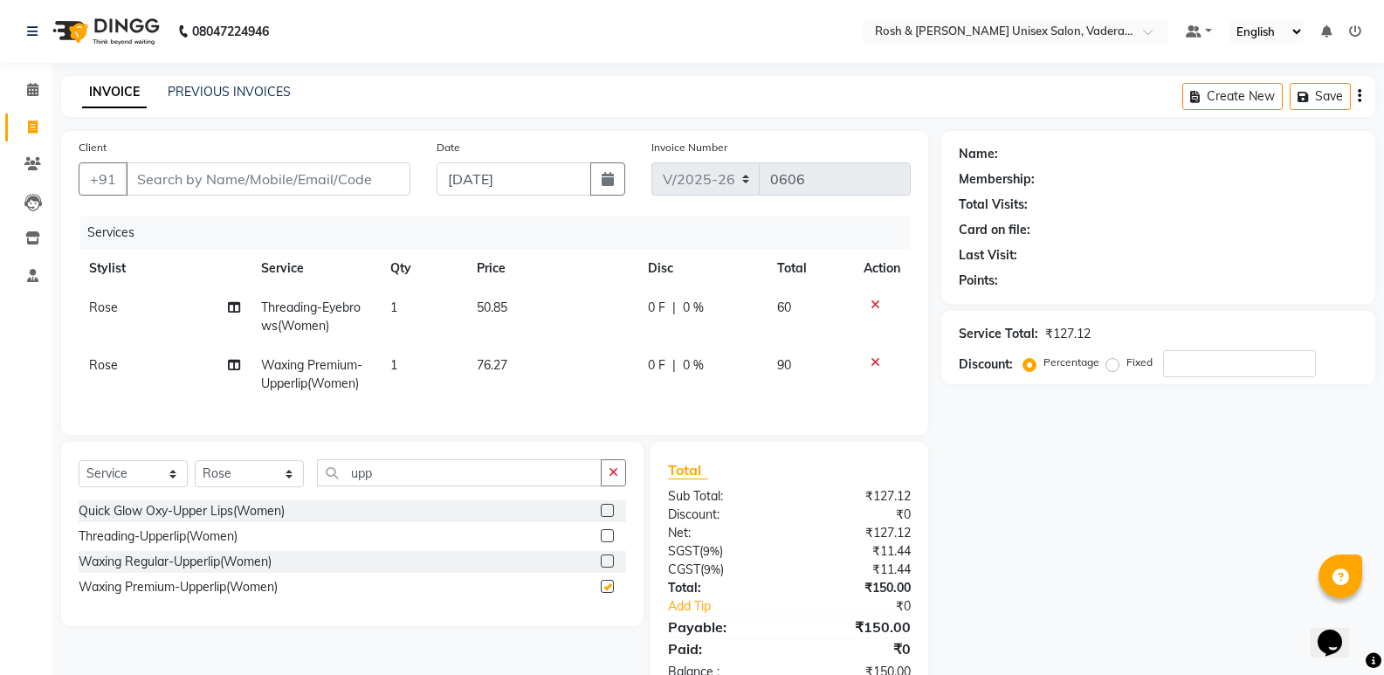
checkbox input "false"
click at [397, 487] on input "upp" at bounding box center [459, 472] width 285 height 27
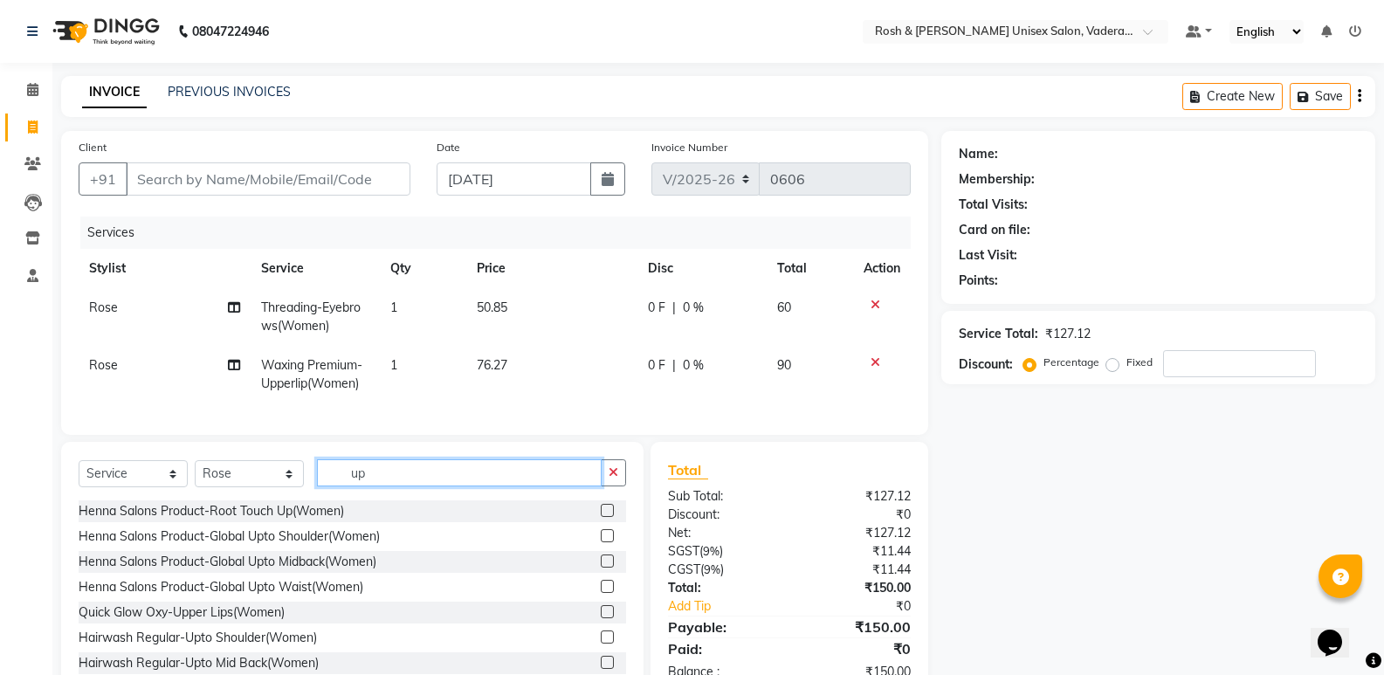
type input "u"
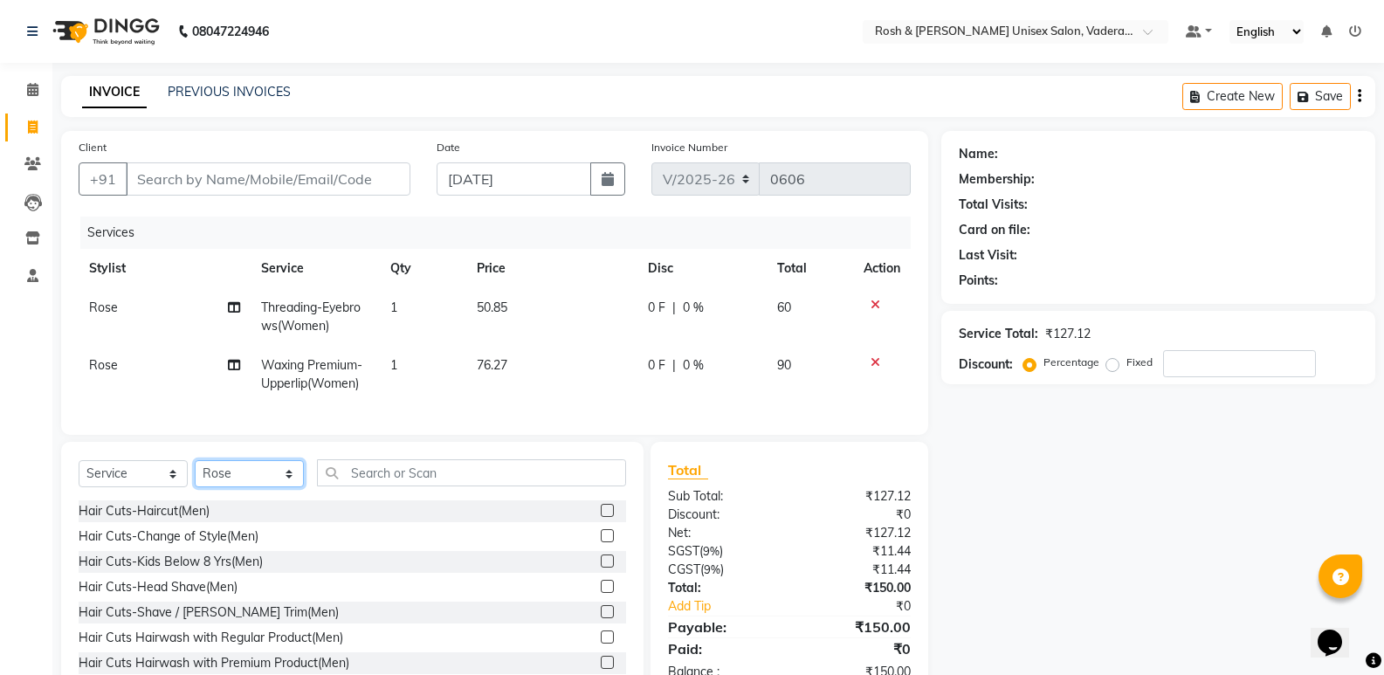
click at [265, 487] on select "Select Stylist Augusta Salon Front Desk [PERSON_NAME] [PERSON_NAME] [PERSON_NAM…" at bounding box center [249, 473] width 109 height 27
select select "87534"
click at [195, 473] on select "Select Stylist Augusta Salon Front Desk [PERSON_NAME] [PERSON_NAME] [PERSON_NAM…" at bounding box center [249, 473] width 109 height 27
click at [367, 479] on input "text" at bounding box center [471, 472] width 309 height 27
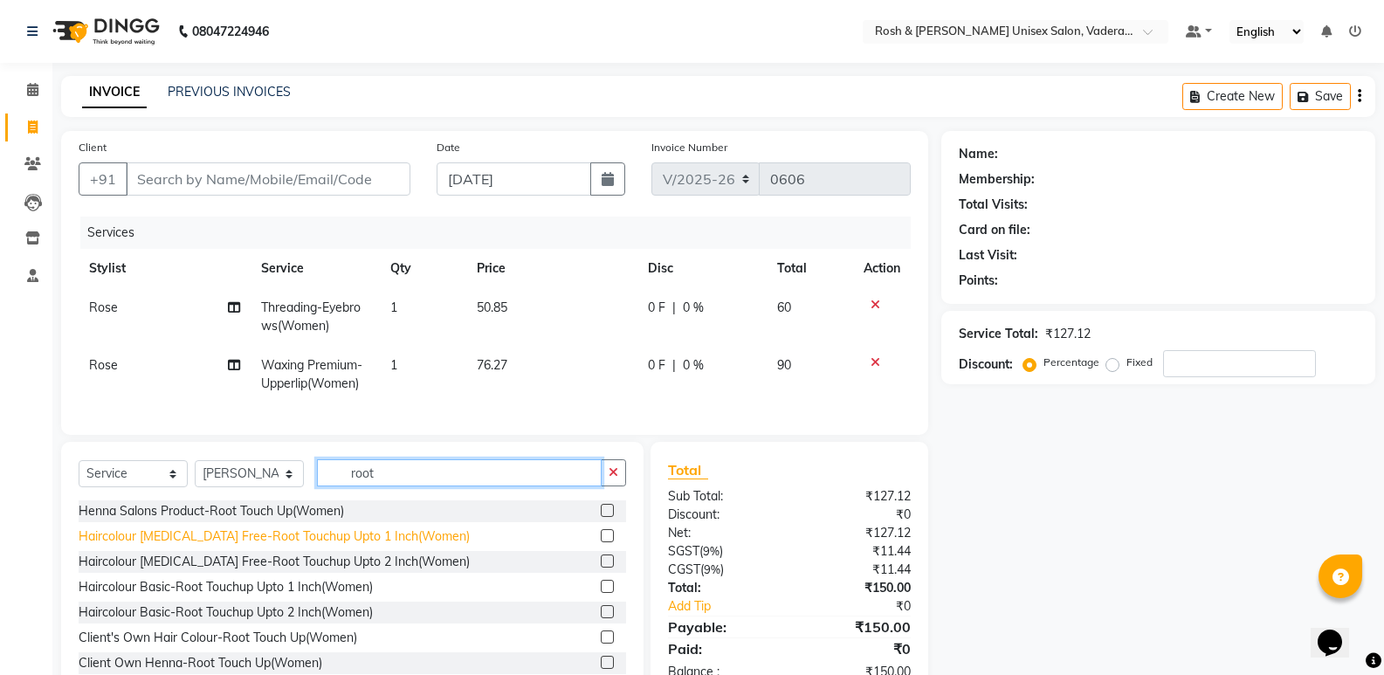
type input "root"
click at [313, 546] on div "Haircolour [MEDICAL_DATA] Free-Root Touchup Upto 1 Inch(Women)" at bounding box center [274, 537] width 391 height 18
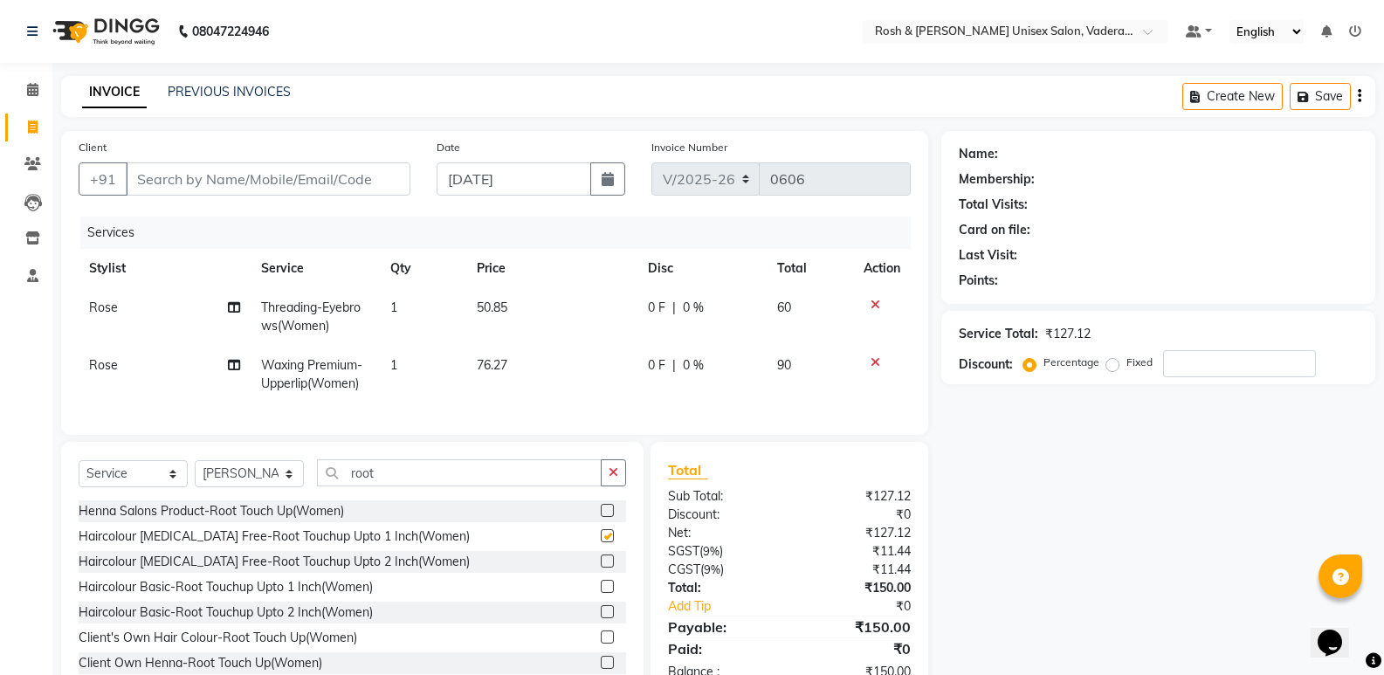
checkbox input "false"
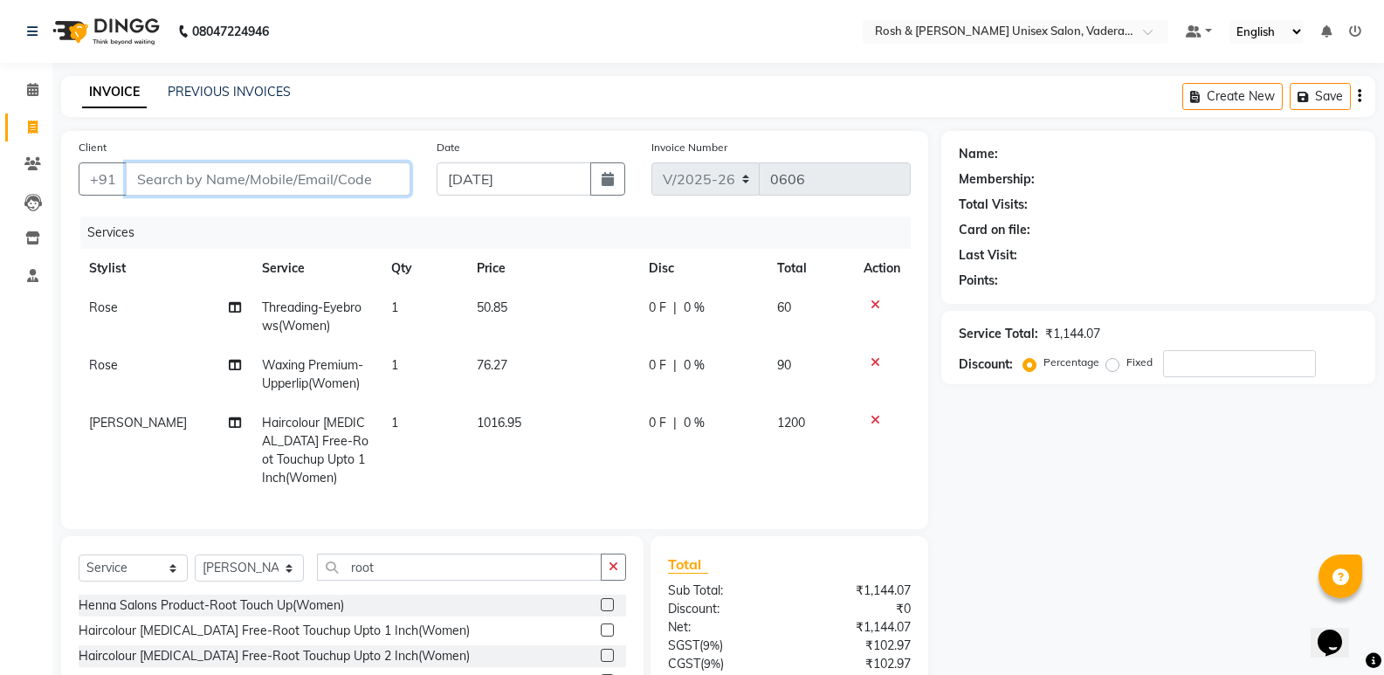
click at [225, 173] on input "Client" at bounding box center [268, 178] width 285 height 33
type input "9"
type input "0"
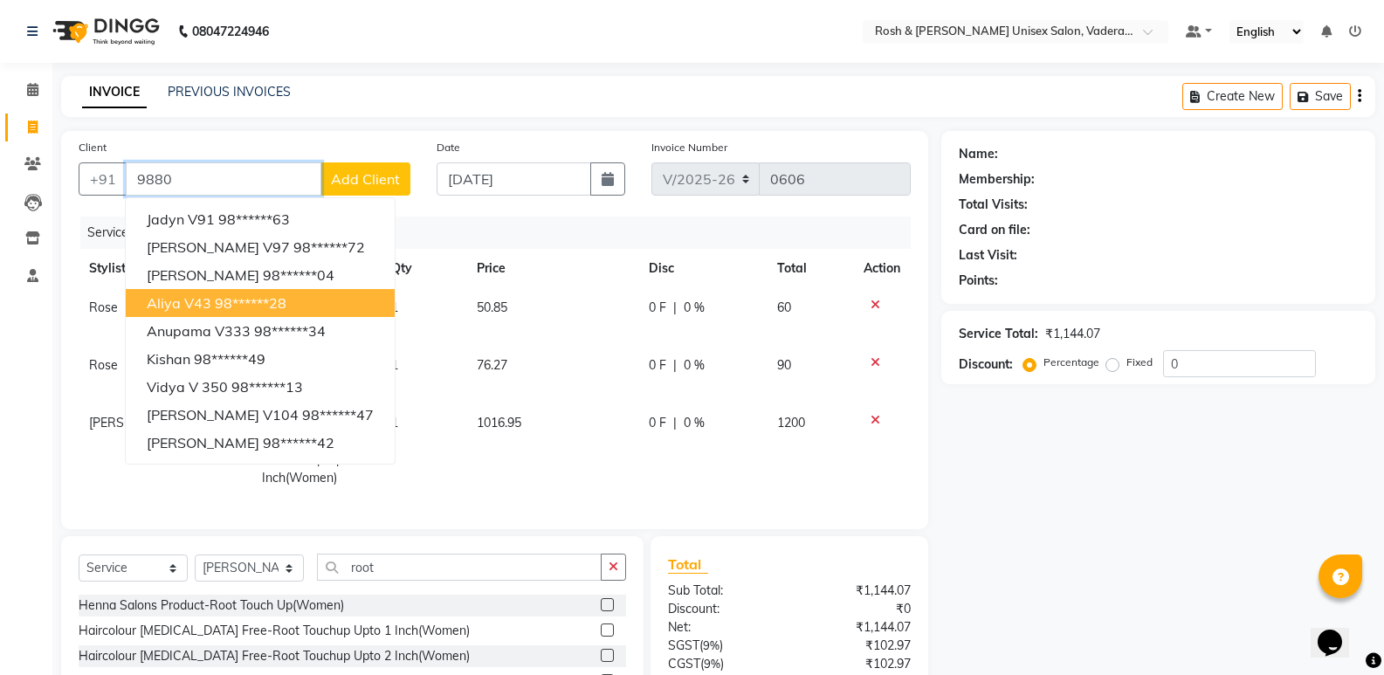
click at [218, 304] on ngb-highlight "98******28" at bounding box center [251, 302] width 72 height 17
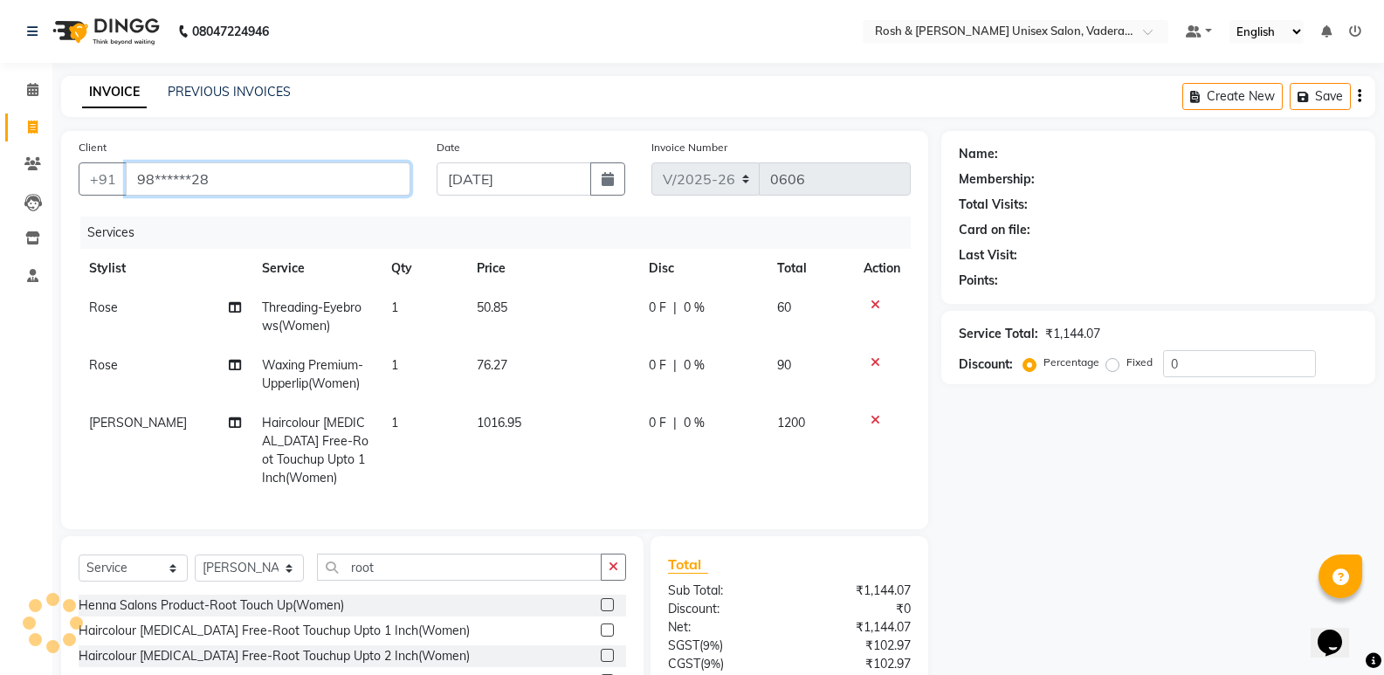
type input "98******28"
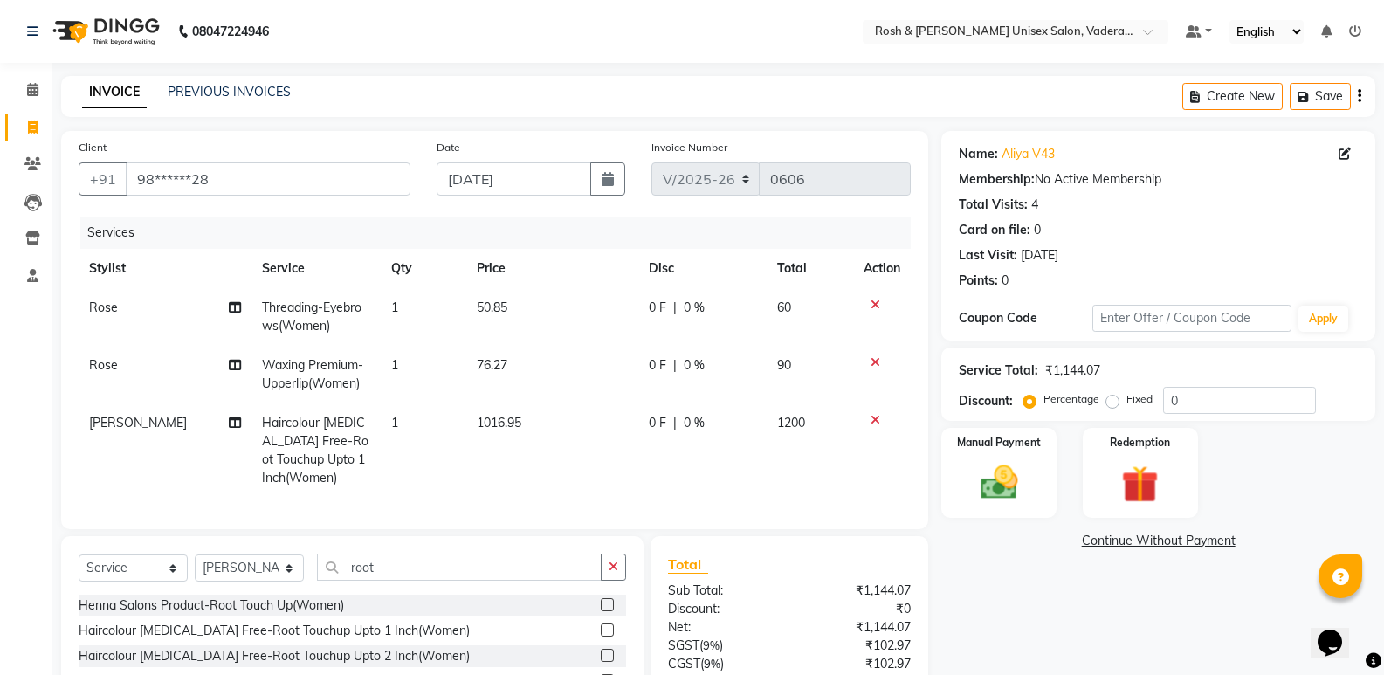
scroll to position [87, 0]
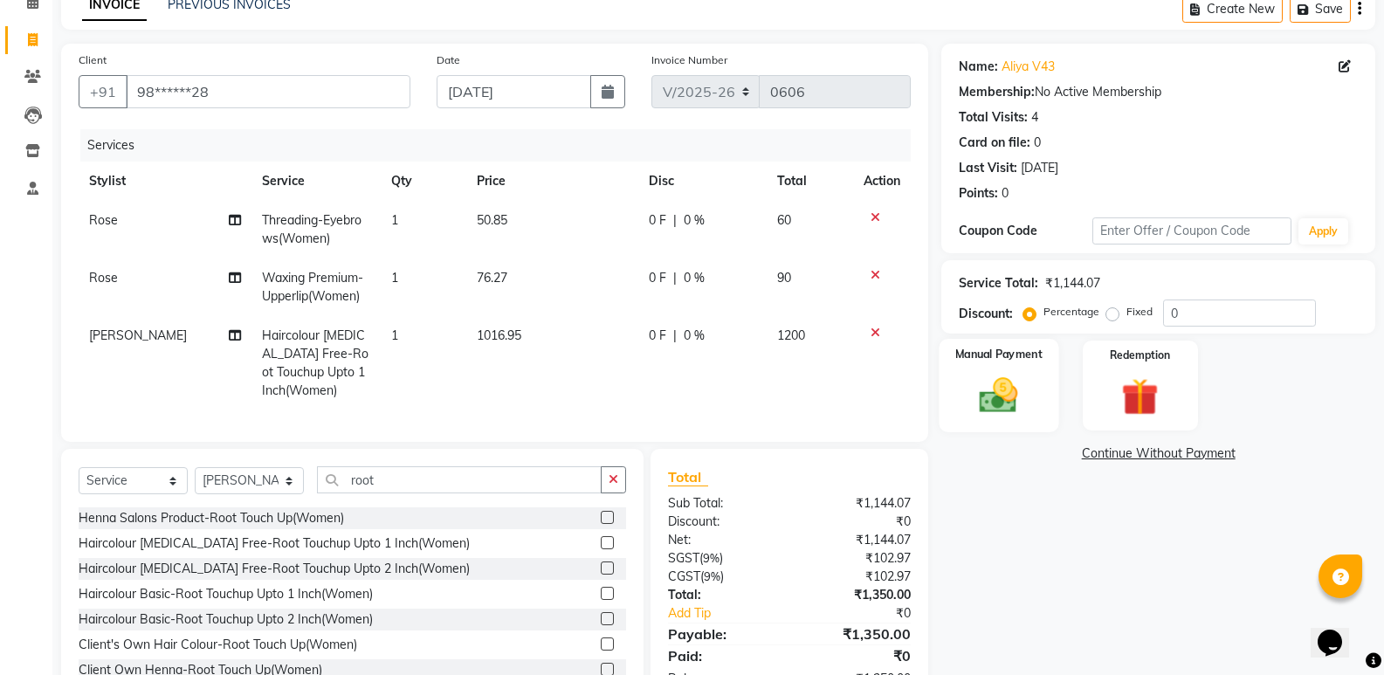
click at [1005, 390] on img at bounding box center [999, 395] width 62 height 45
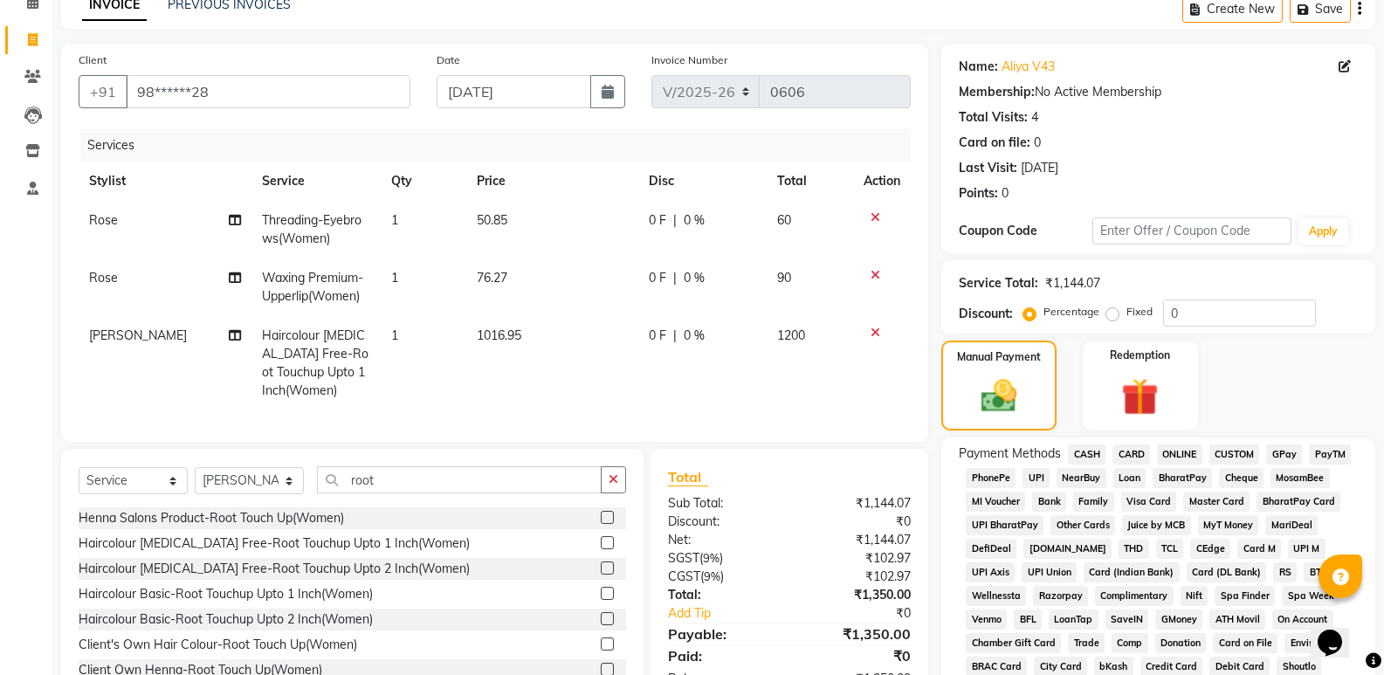
scroll to position [349, 0]
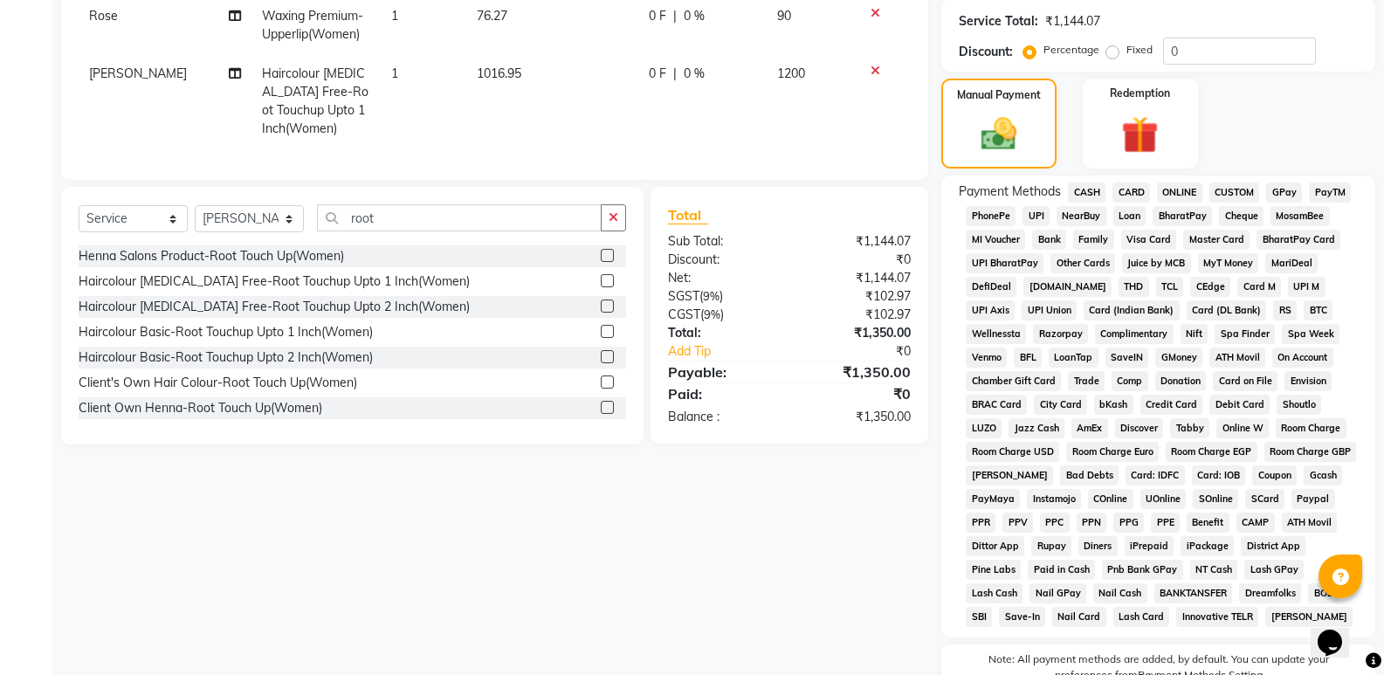
click at [1089, 189] on span "CASH" at bounding box center [1087, 193] width 38 height 20
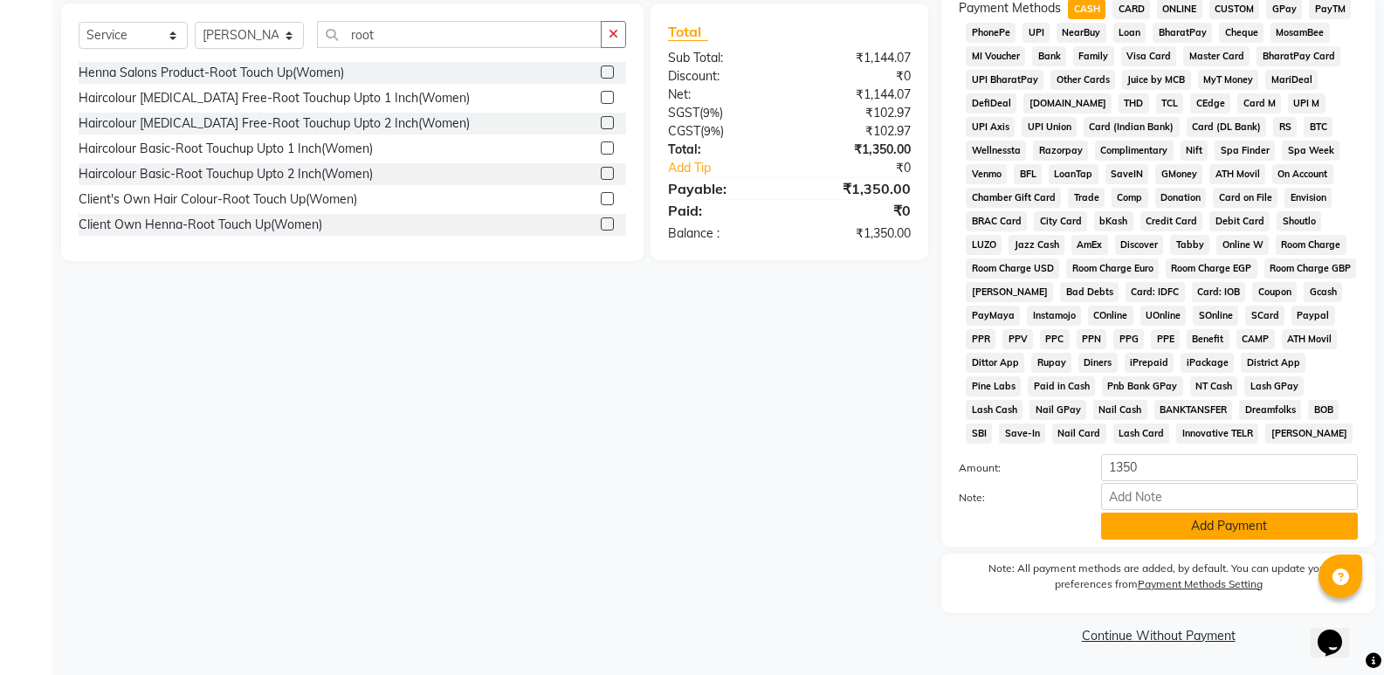
click at [1153, 524] on button "Add Payment" at bounding box center [1229, 526] width 257 height 27
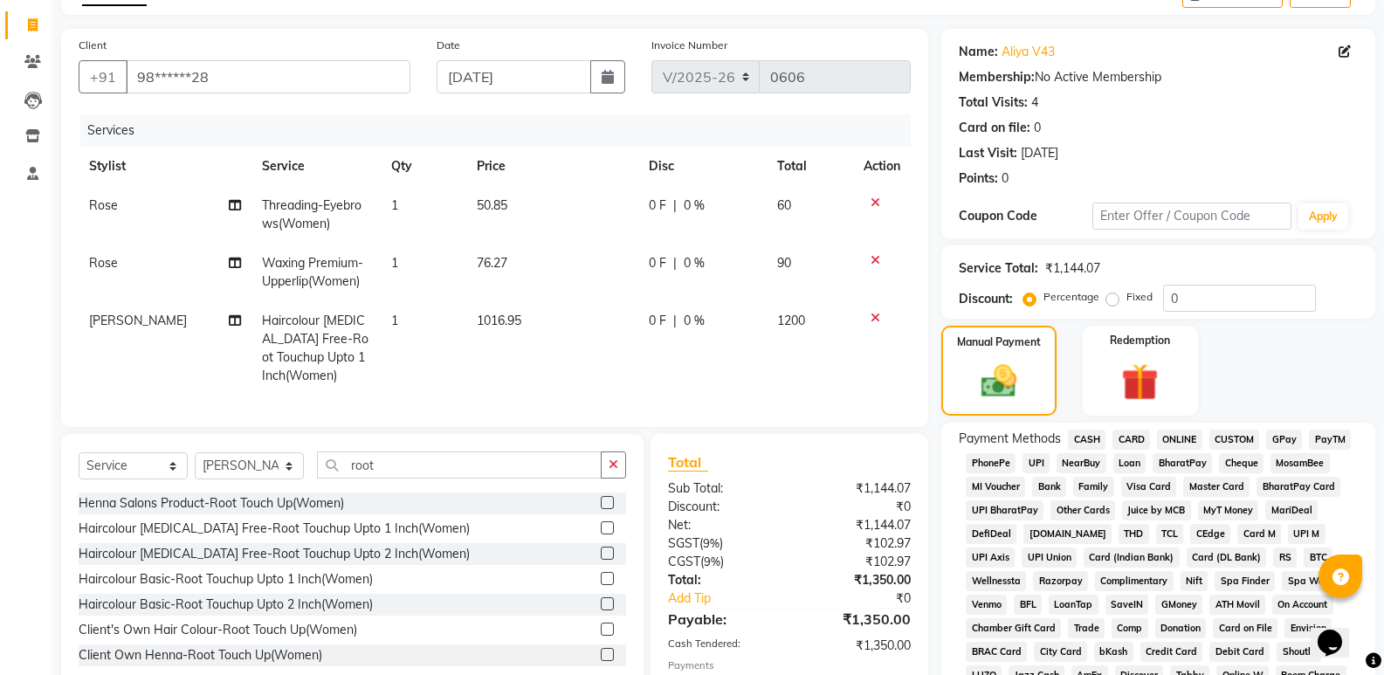
scroll to position [539, 0]
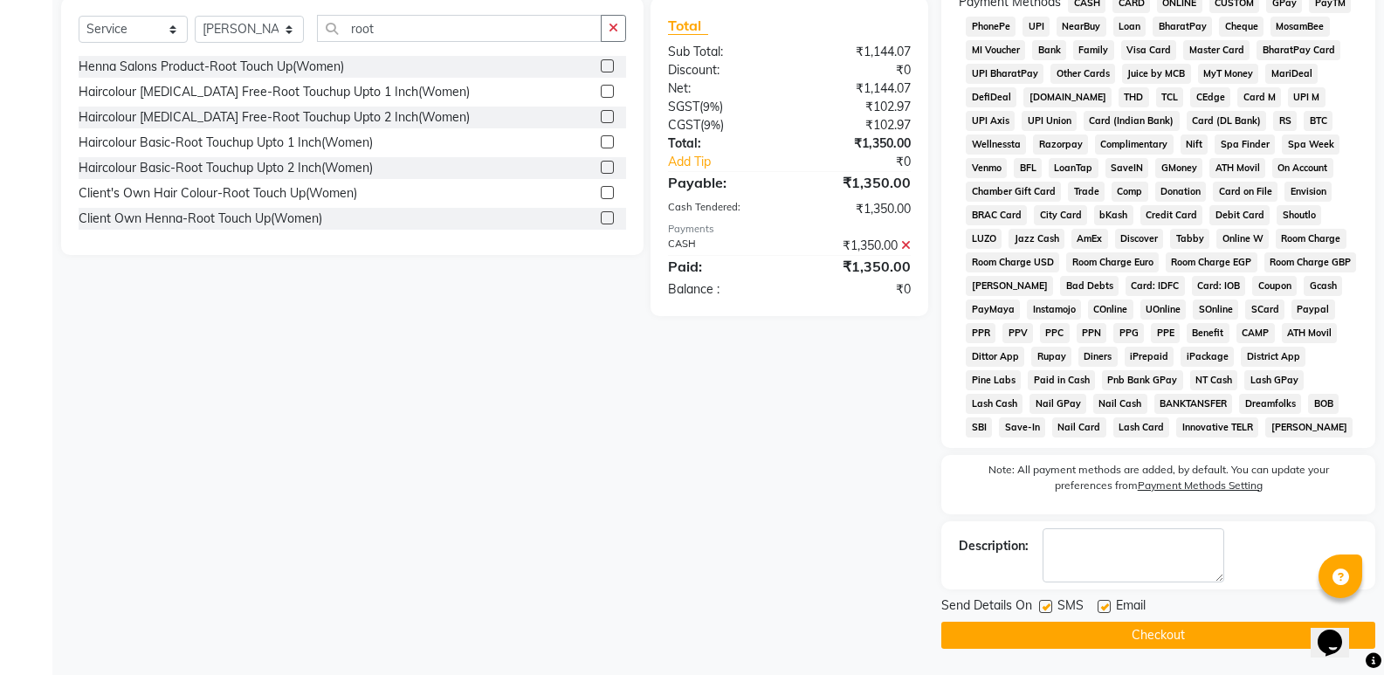
click at [1092, 636] on button "Checkout" at bounding box center [1159, 635] width 434 height 27
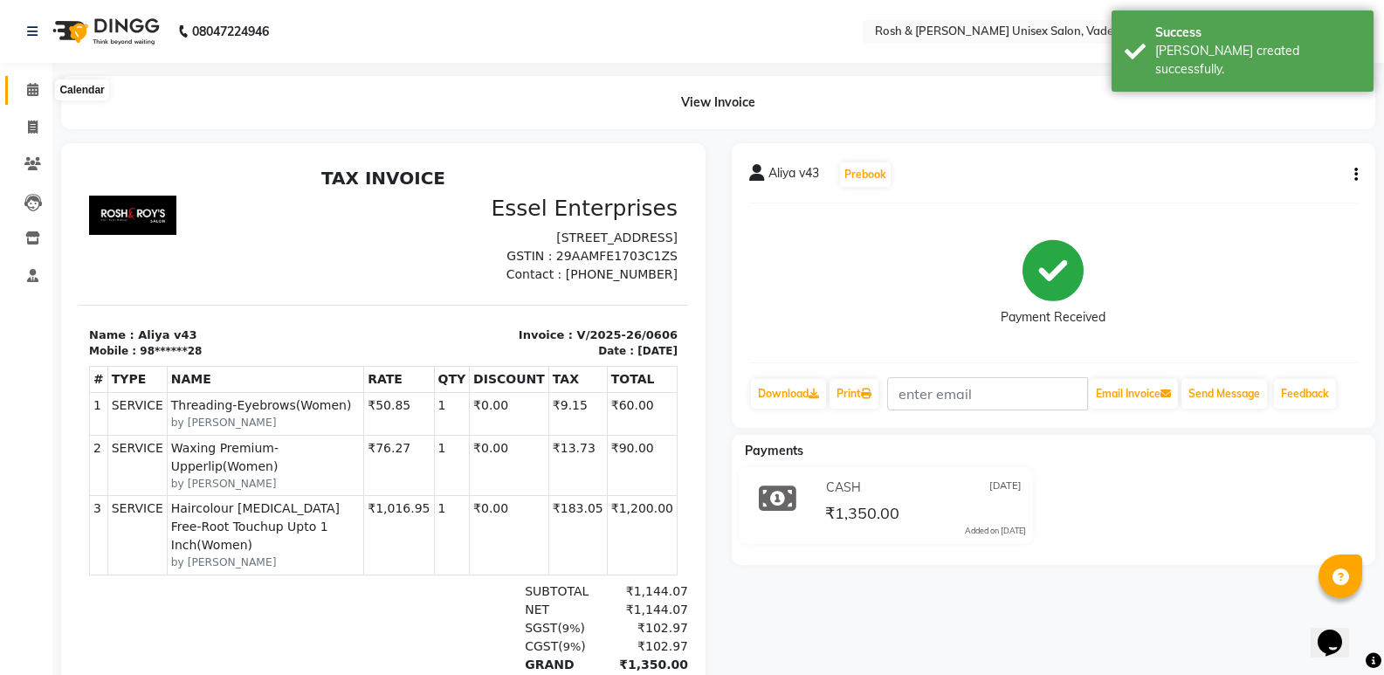
click at [38, 82] on span at bounding box center [32, 90] width 31 height 20
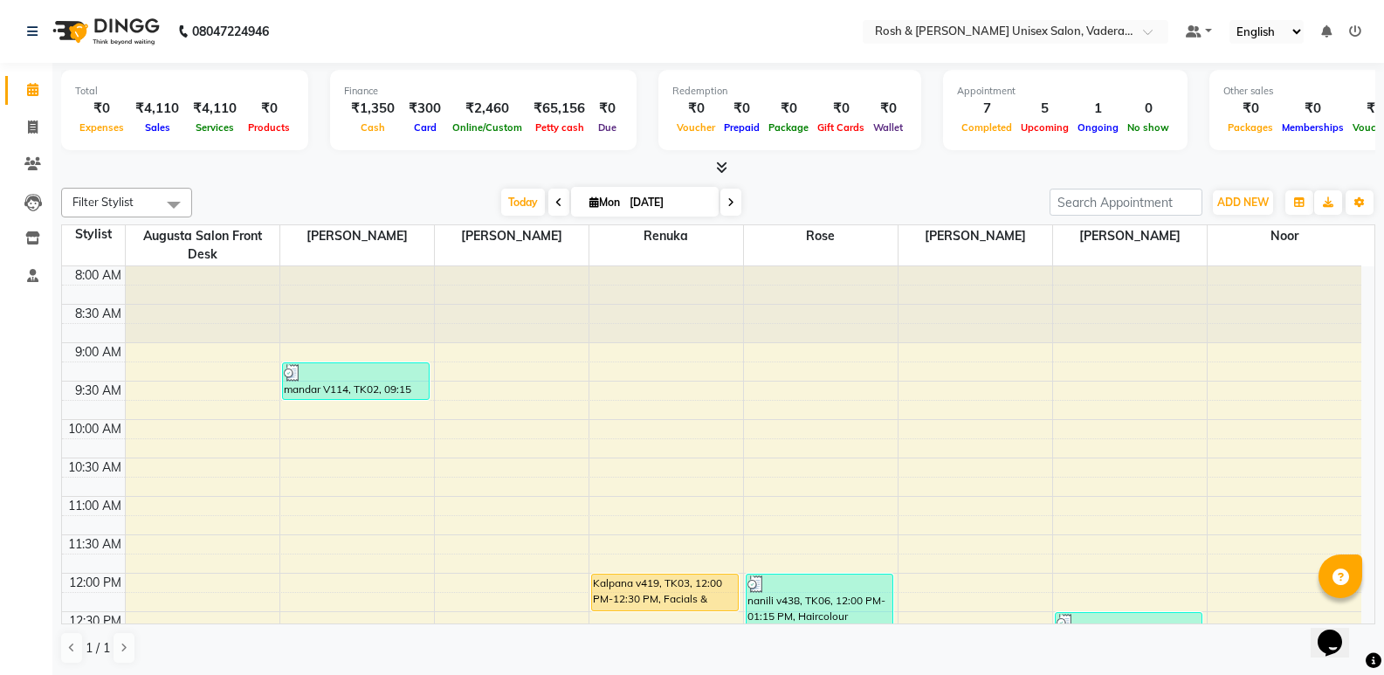
click at [721, 165] on icon at bounding box center [721, 167] width 11 height 13
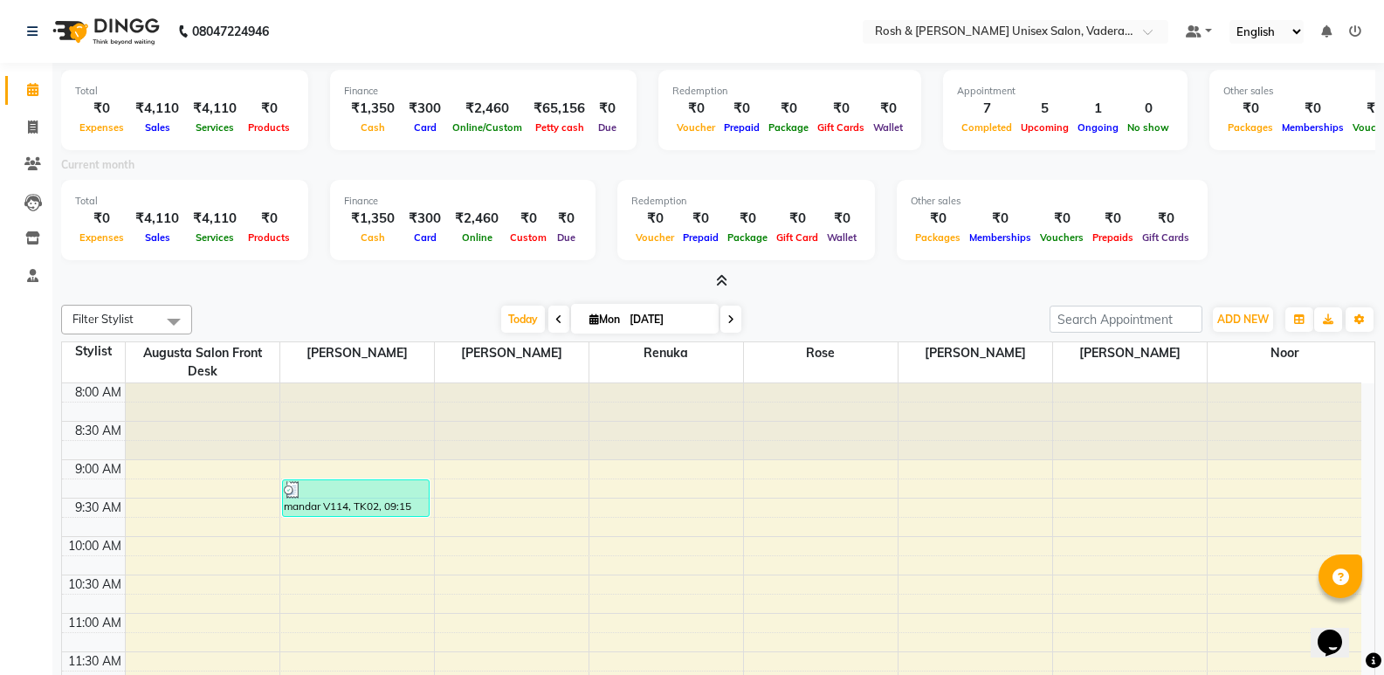
click at [722, 278] on icon at bounding box center [721, 280] width 11 height 13
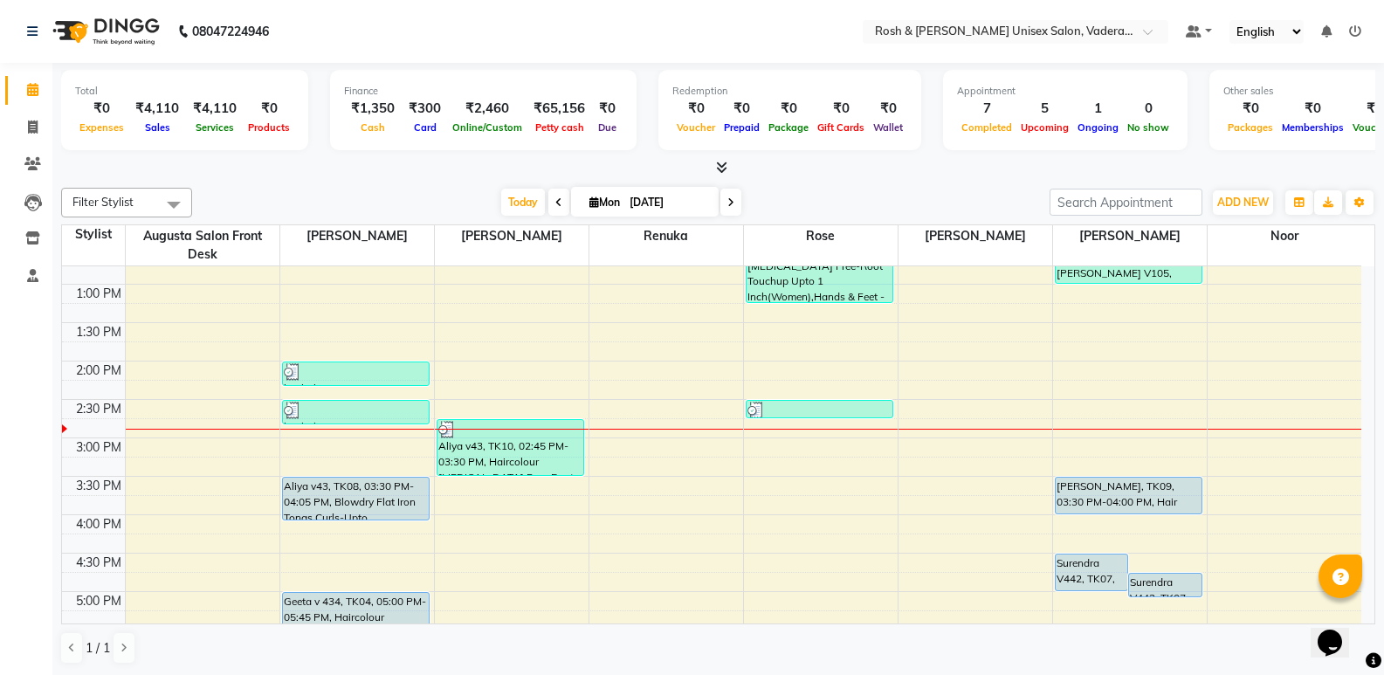
scroll to position [349, 0]
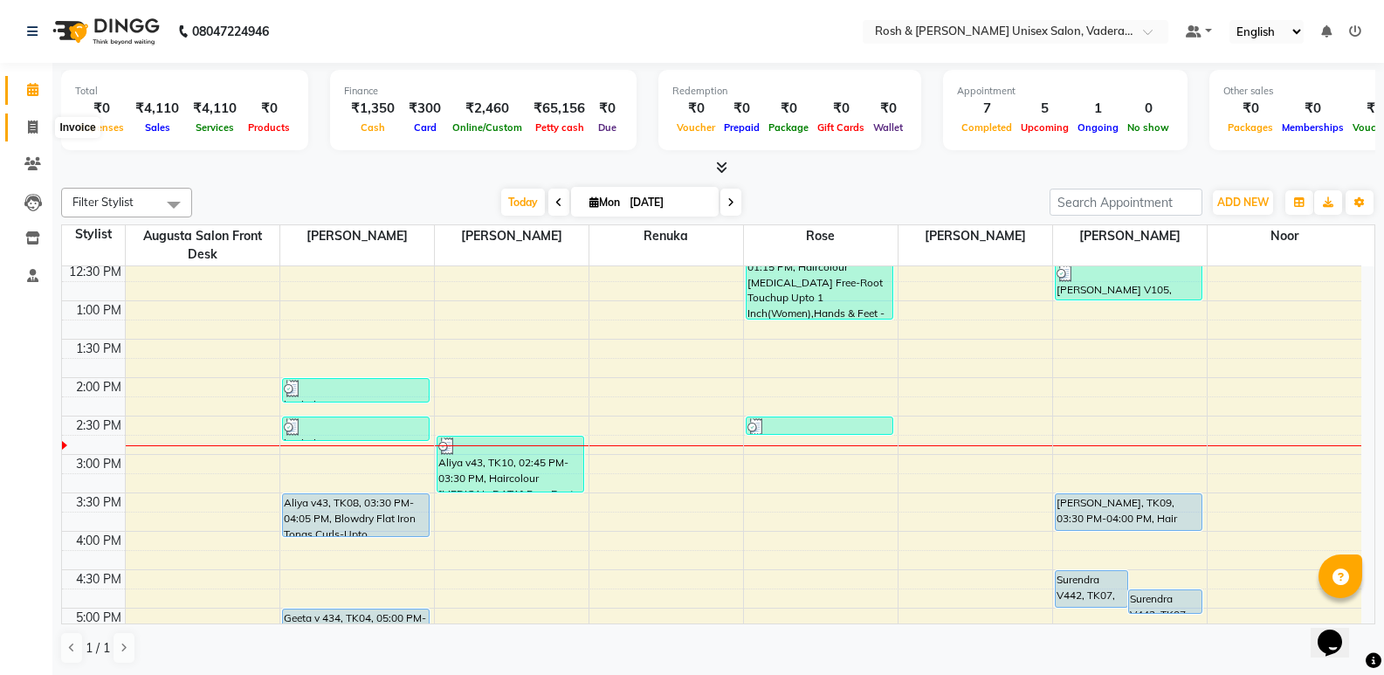
click at [42, 122] on span at bounding box center [32, 128] width 31 height 20
select select "service"
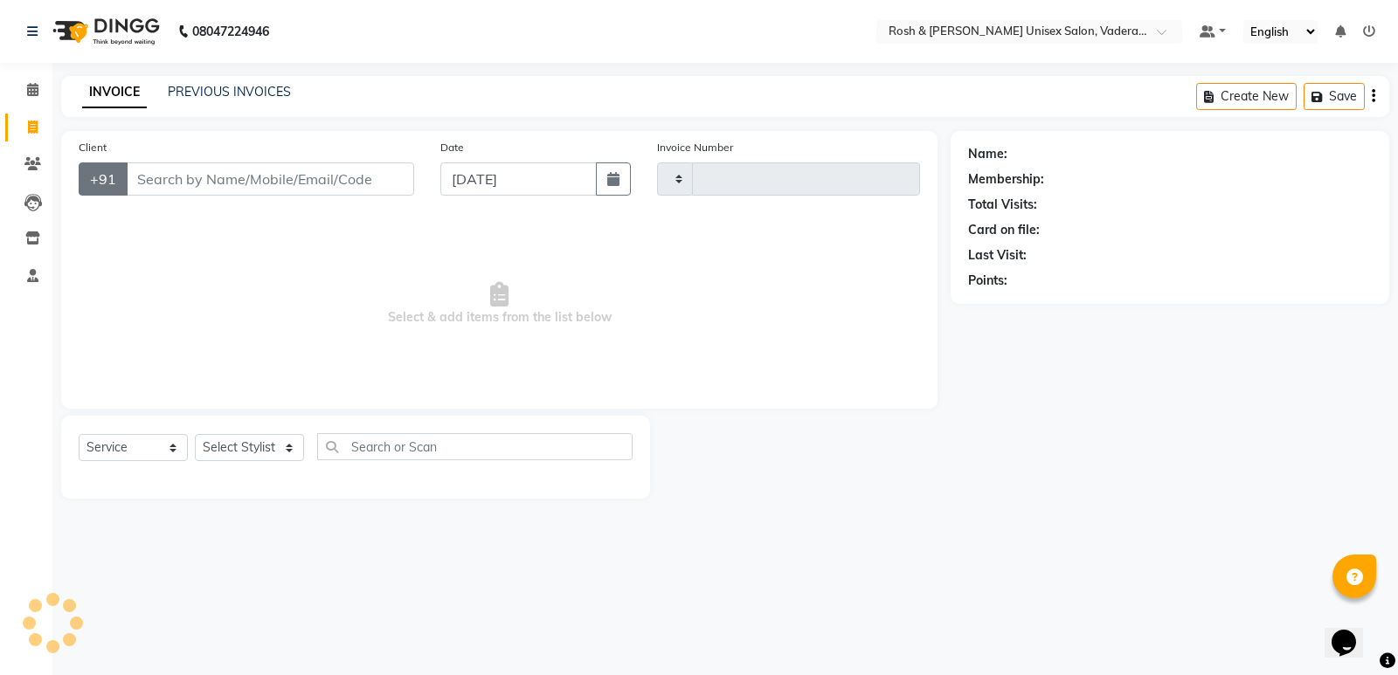
type input "0607"
select select "8657"
click at [155, 176] on input "Client" at bounding box center [270, 178] width 288 height 33
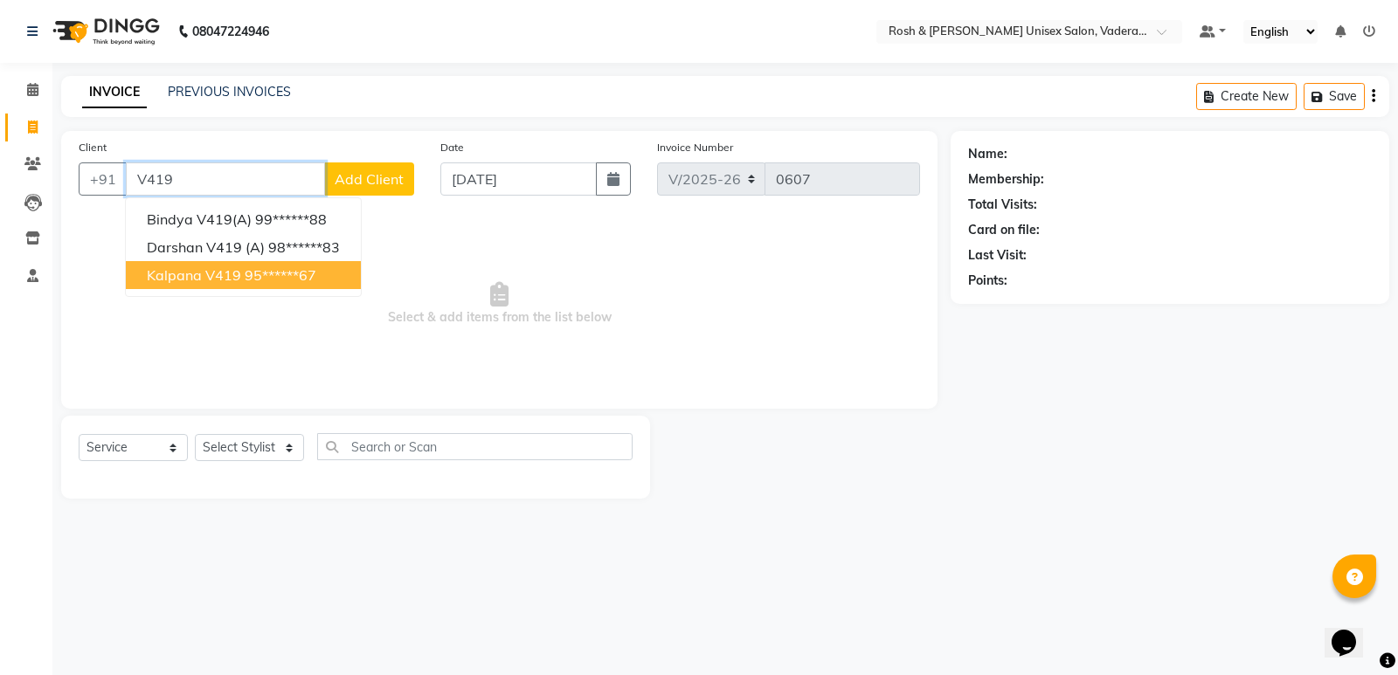
click at [247, 276] on ngb-highlight "95******67" at bounding box center [281, 274] width 72 height 17
type input "95******67"
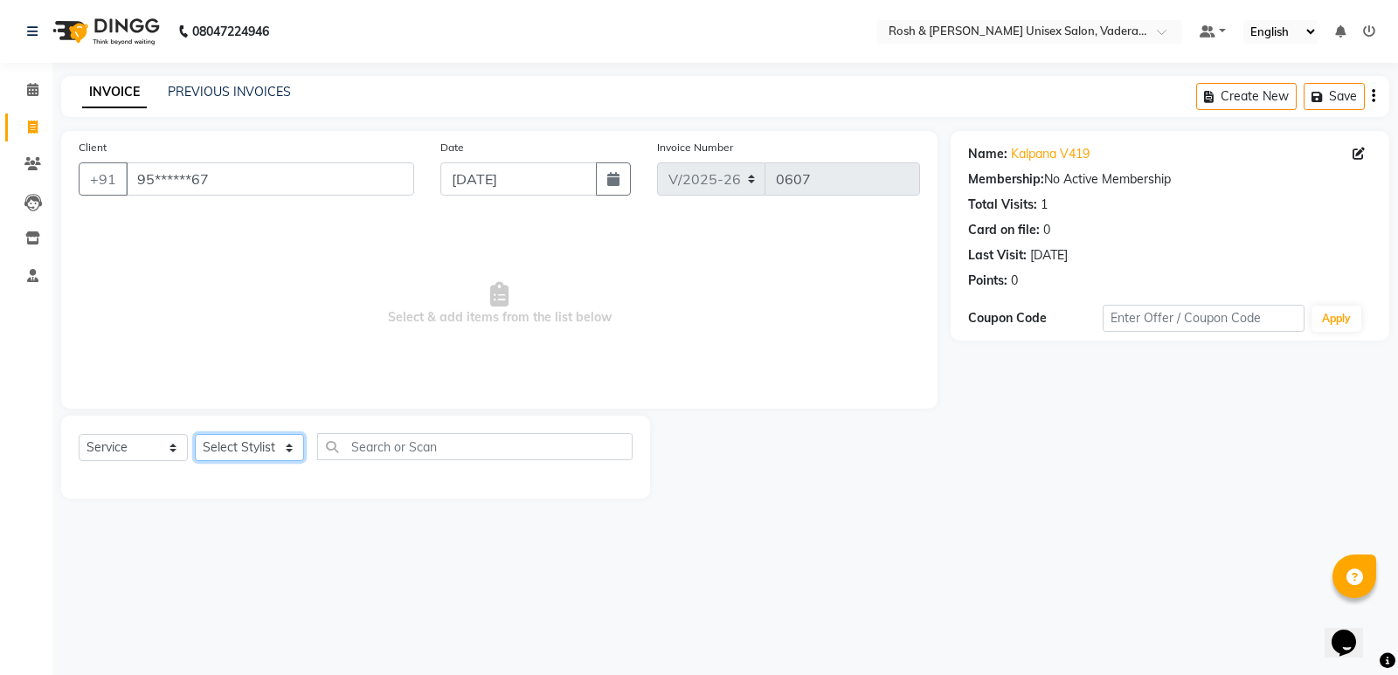
click at [210, 442] on select "Select Stylist Augusta Salon Front Desk [PERSON_NAME] [PERSON_NAME] [PERSON_NAM…" at bounding box center [249, 447] width 109 height 27
select select "87535"
click at [195, 434] on select "Select Stylist Augusta Salon Front Desk [PERSON_NAME] [PERSON_NAME] [PERSON_NAM…" at bounding box center [249, 447] width 109 height 27
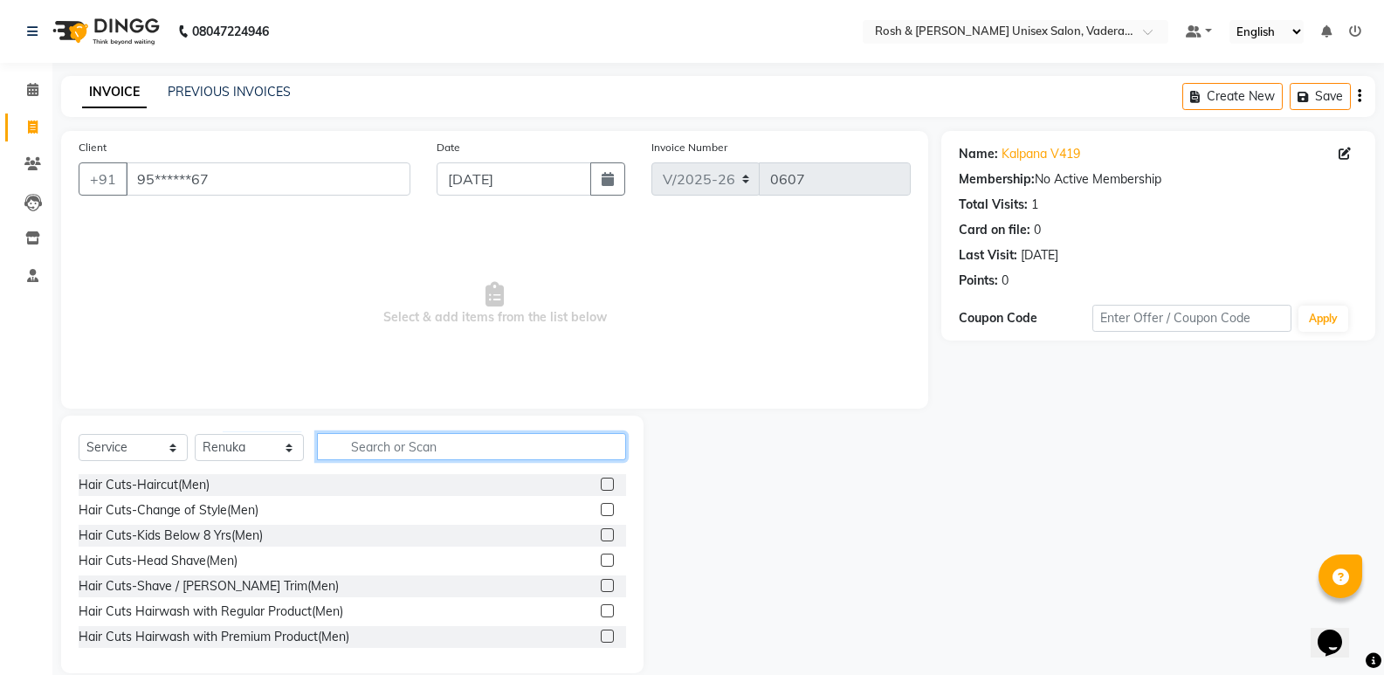
click at [386, 451] on input "text" at bounding box center [471, 446] width 309 height 27
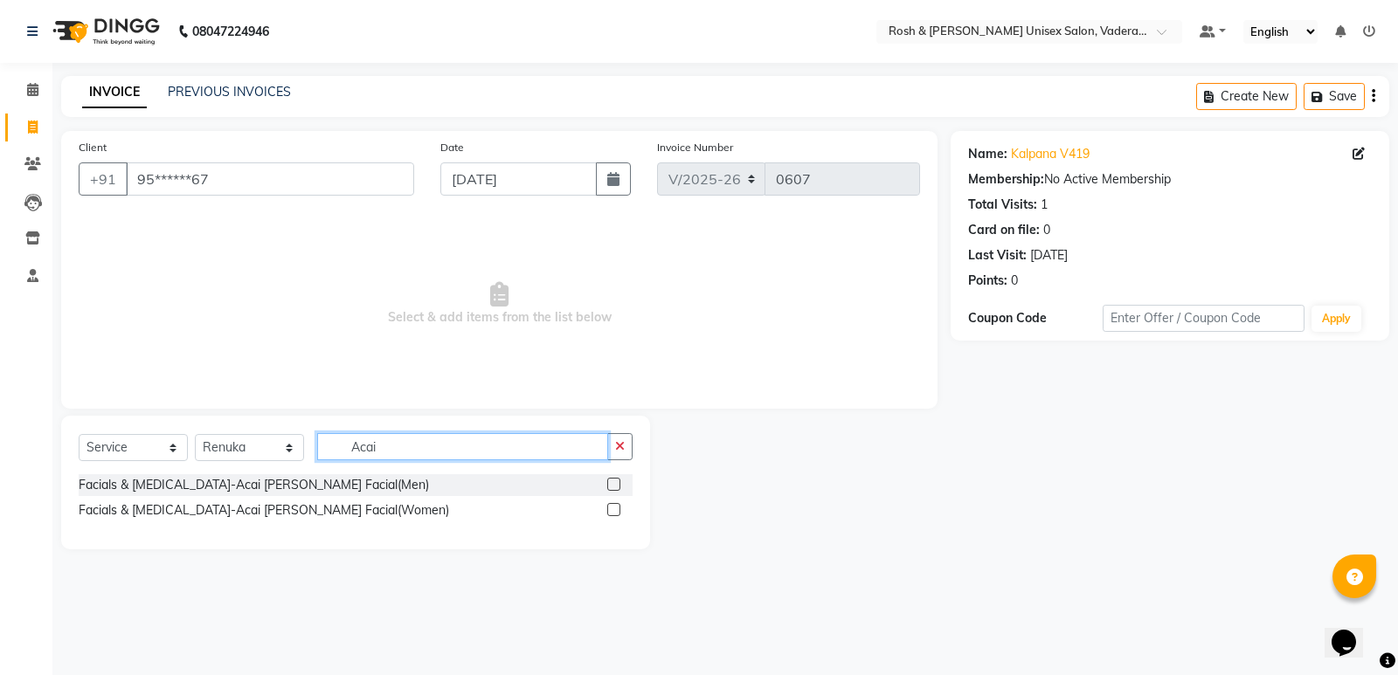
type input "Acai"
click at [272, 523] on div "Facials & [MEDICAL_DATA]-Acai [PERSON_NAME] Facial(Men) Facials & [MEDICAL_DATA…" at bounding box center [356, 499] width 554 height 51
click at [269, 521] on div "Facials & [MEDICAL_DATA]-Acai [PERSON_NAME] Facial(Women)" at bounding box center [356, 511] width 554 height 22
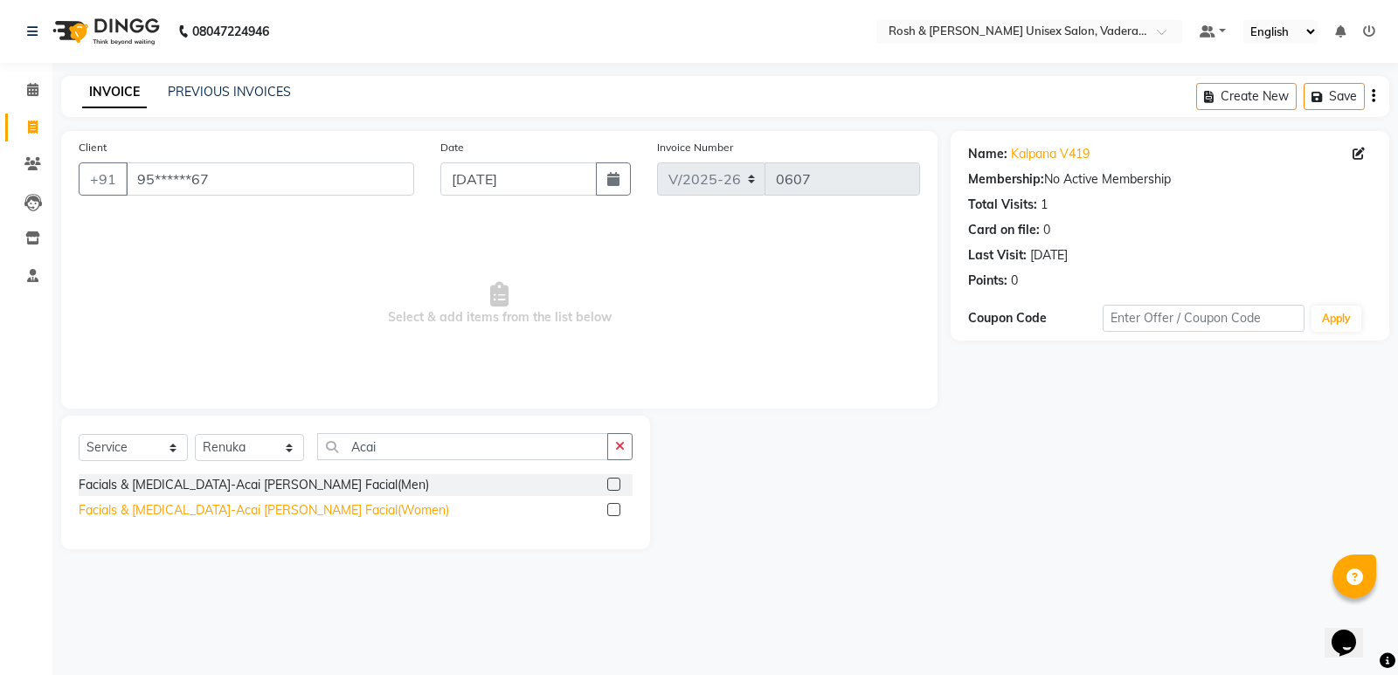
click at [270, 503] on div "Facials & [MEDICAL_DATA]-Acai [PERSON_NAME] Facial(Women)" at bounding box center [264, 510] width 370 height 18
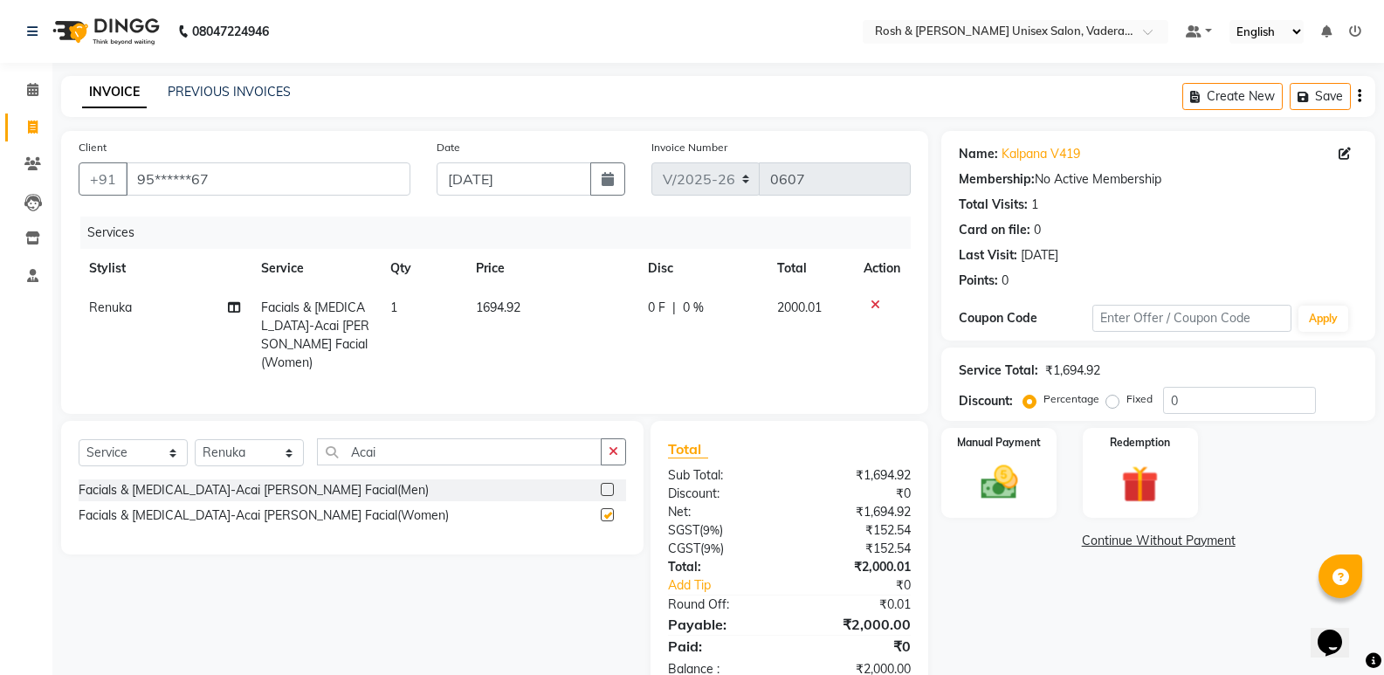
checkbox input "false"
click at [405, 445] on input "Acai" at bounding box center [459, 451] width 285 height 27
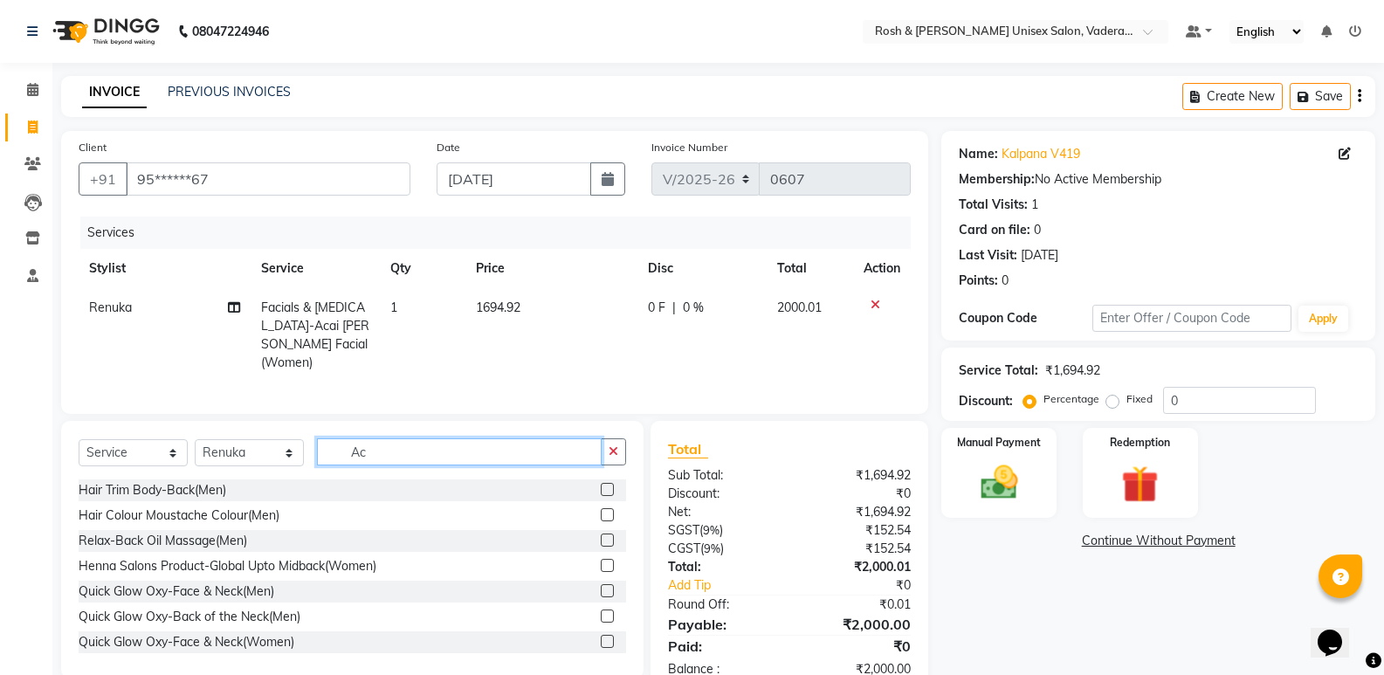
type input "A"
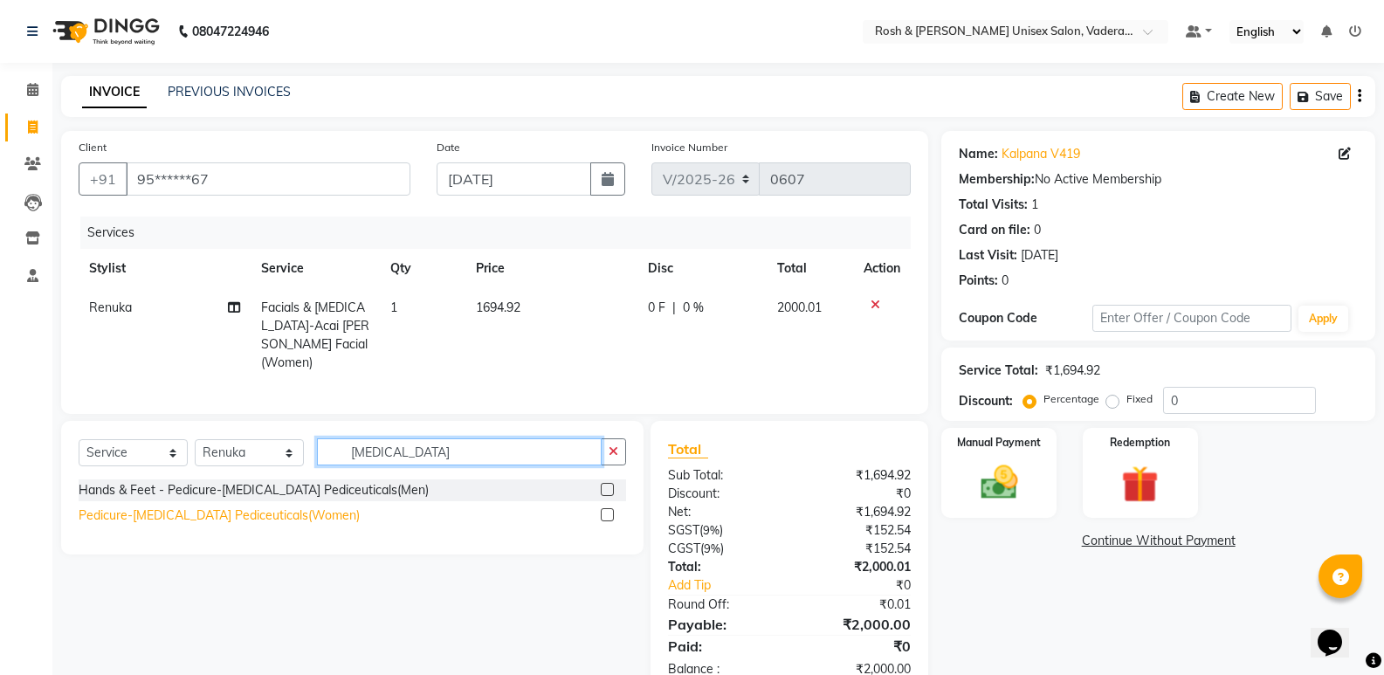
type input "[MEDICAL_DATA]"
click at [238, 513] on div "Pedicure-[MEDICAL_DATA] Pediceuticals(Women)" at bounding box center [219, 516] width 281 height 18
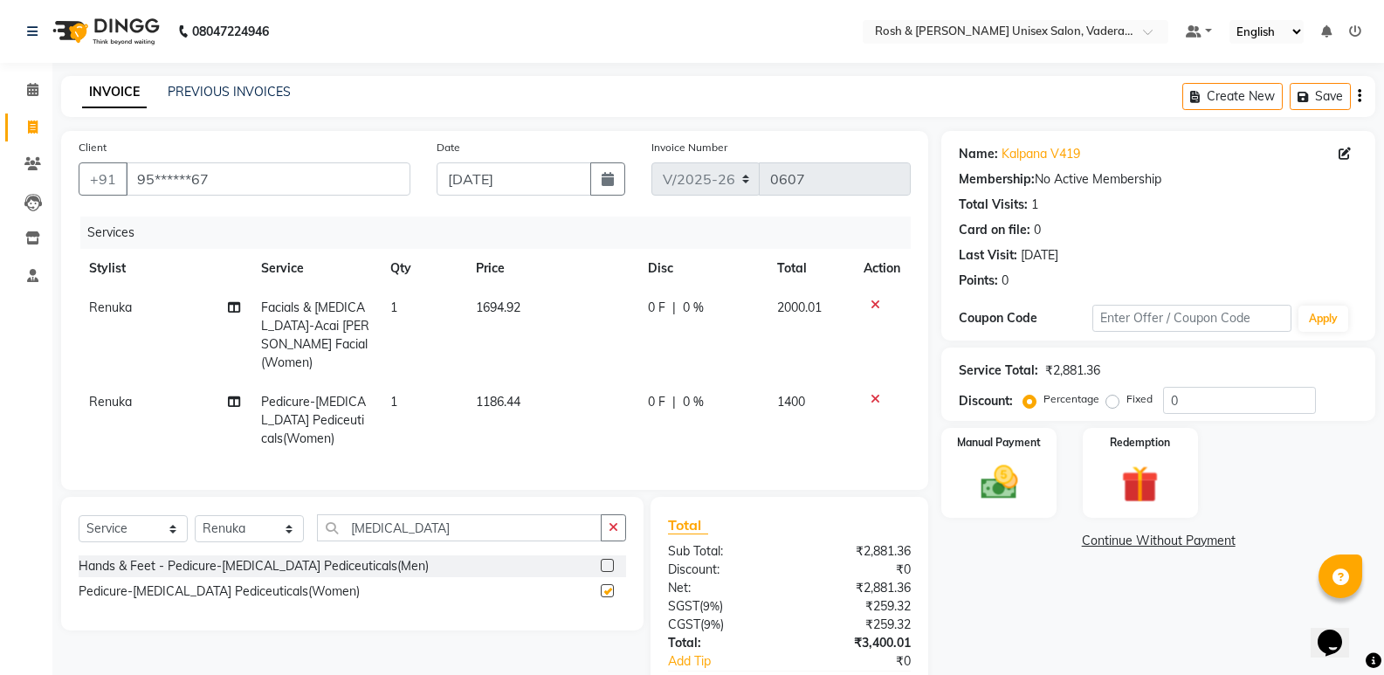
checkbox input "false"
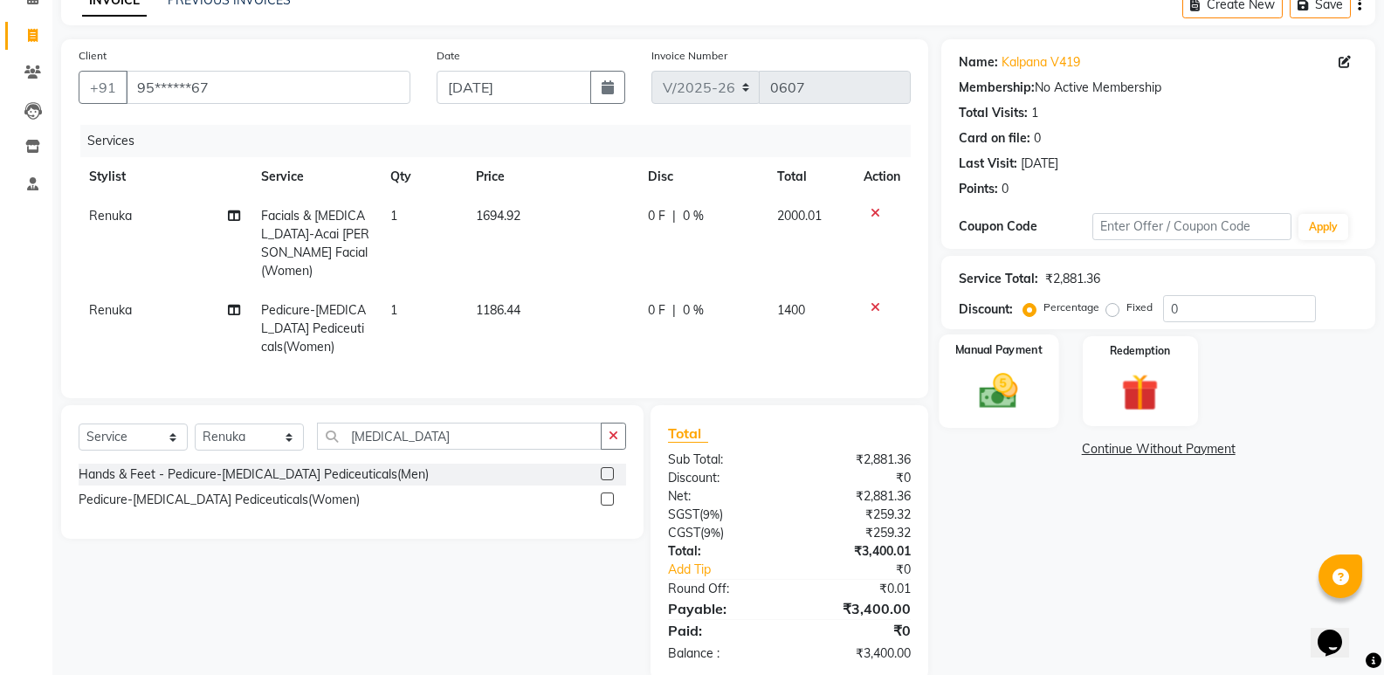
scroll to position [118, 0]
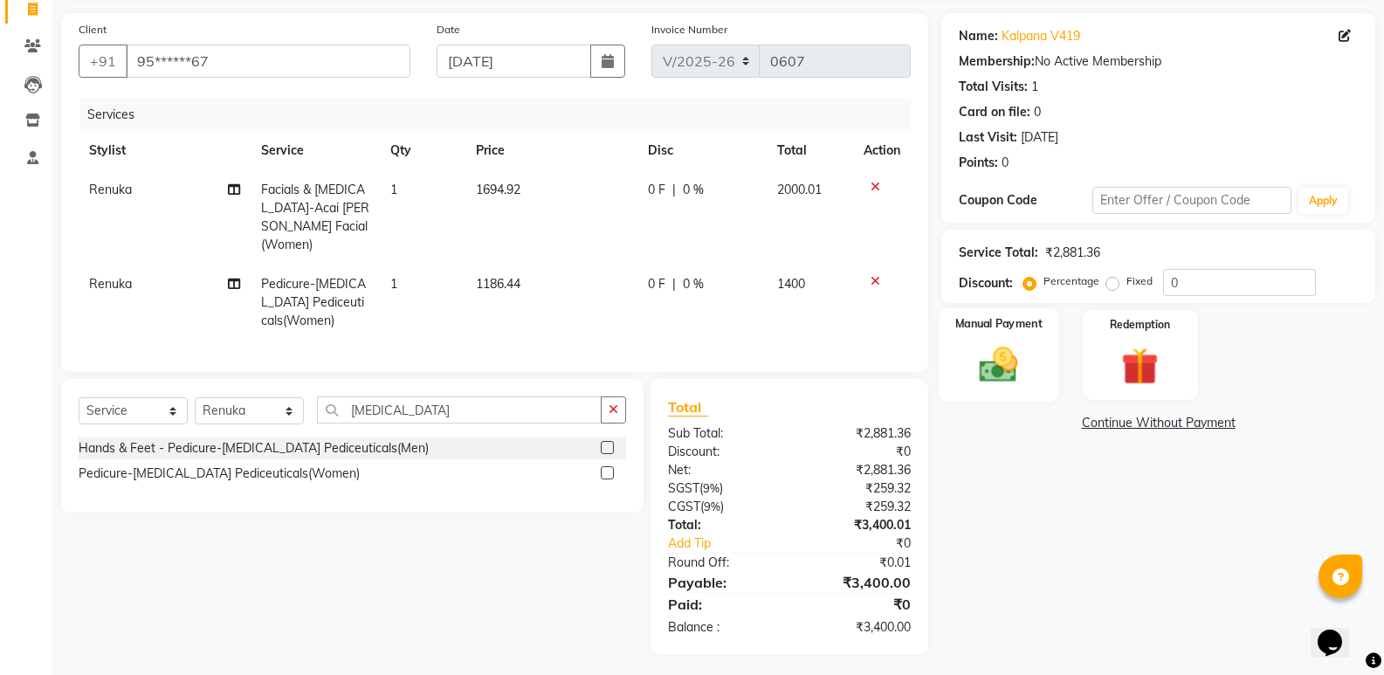
click at [1024, 363] on img at bounding box center [999, 364] width 62 height 45
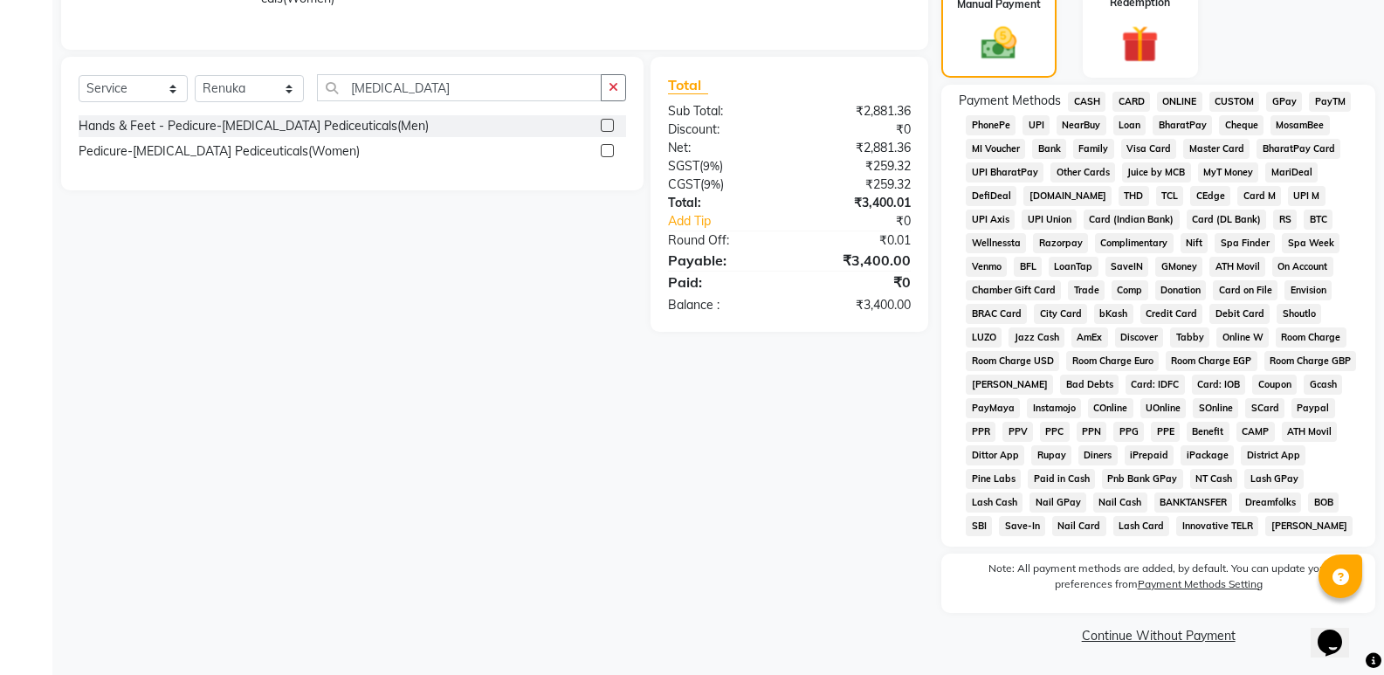
scroll to position [178, 0]
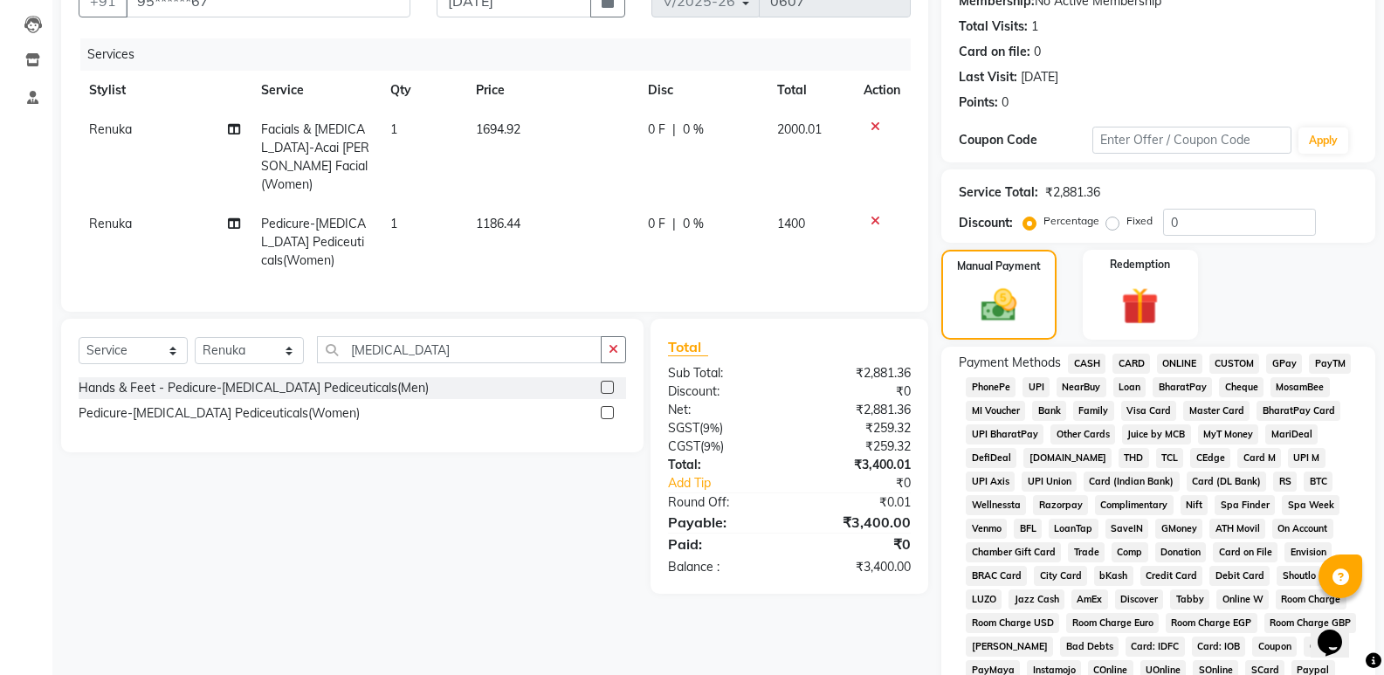
click at [1094, 361] on span "CASH" at bounding box center [1087, 364] width 38 height 20
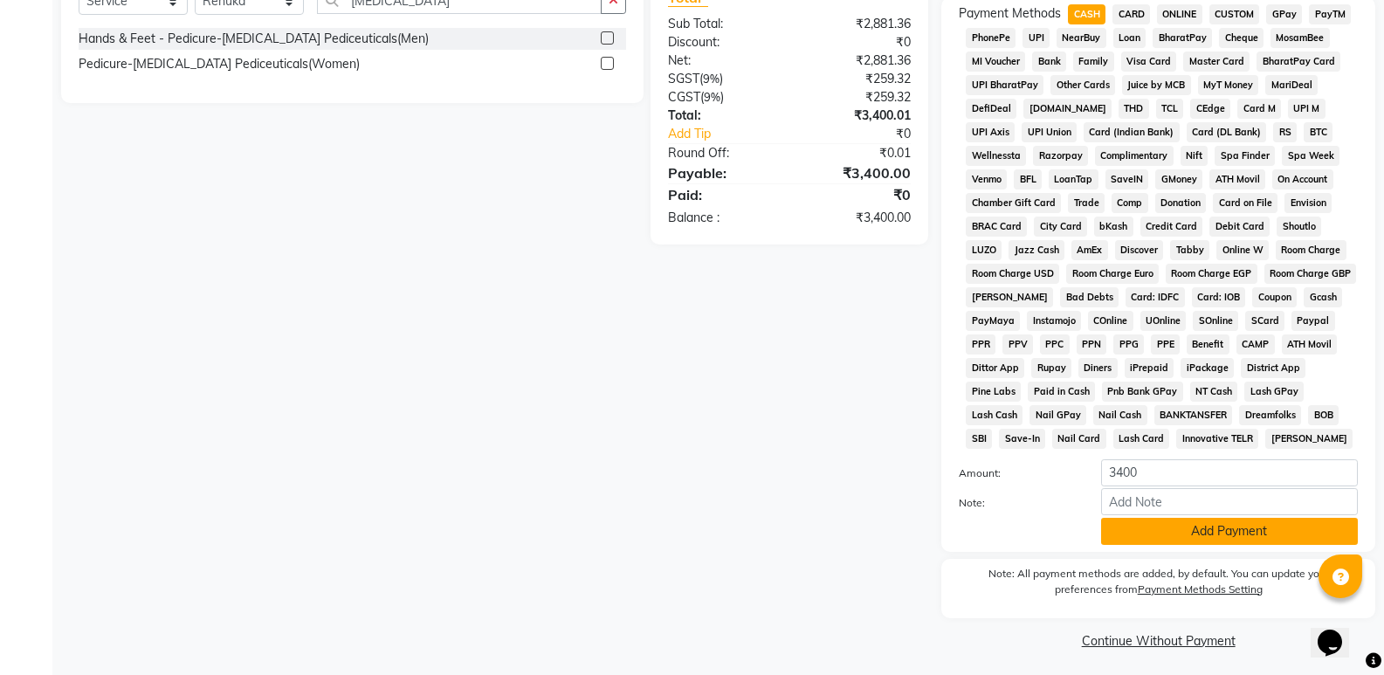
click at [1183, 518] on button "Add Payment" at bounding box center [1229, 531] width 257 height 27
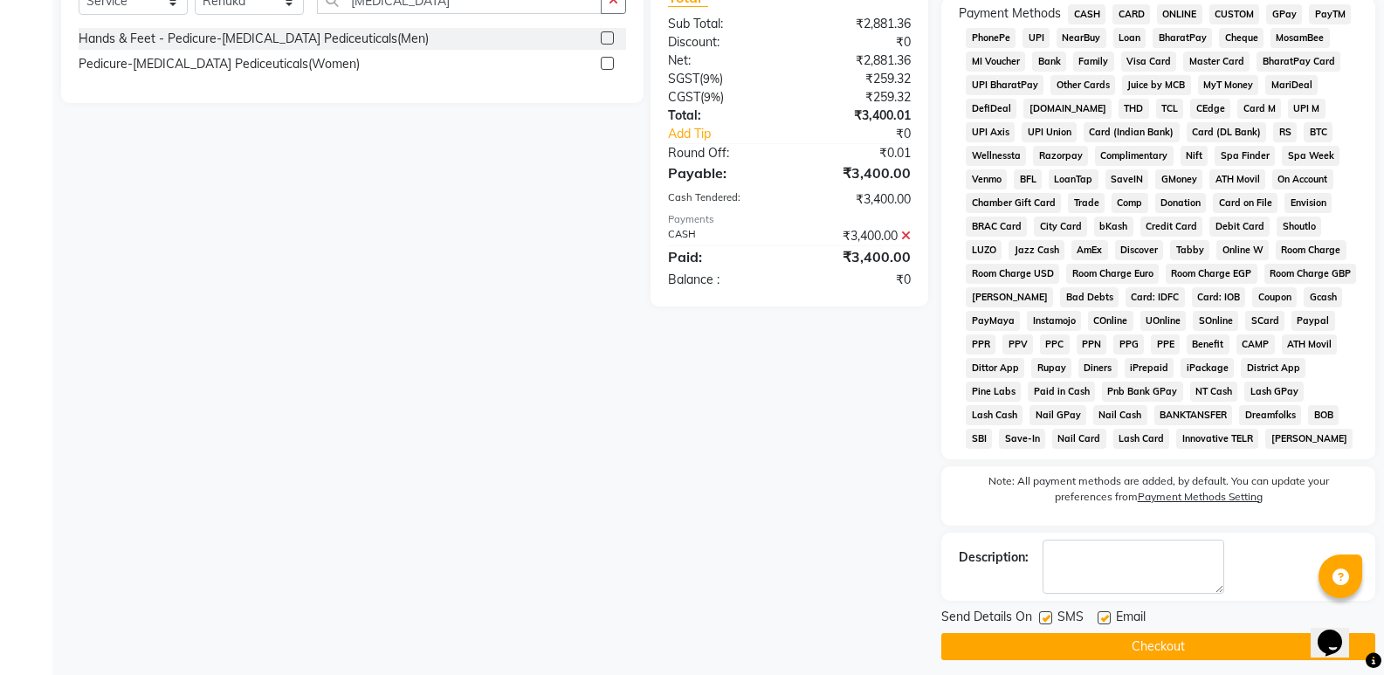
scroll to position [539, 0]
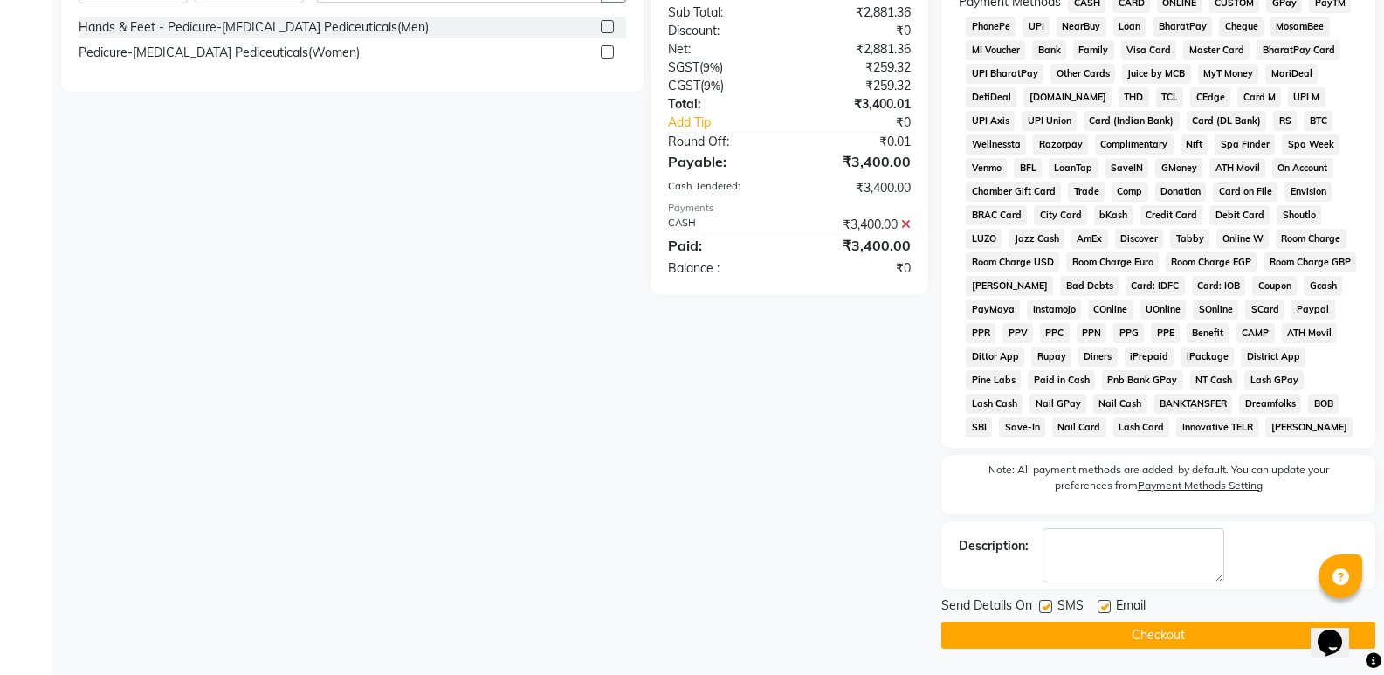
click at [1127, 638] on button "Checkout" at bounding box center [1159, 635] width 434 height 27
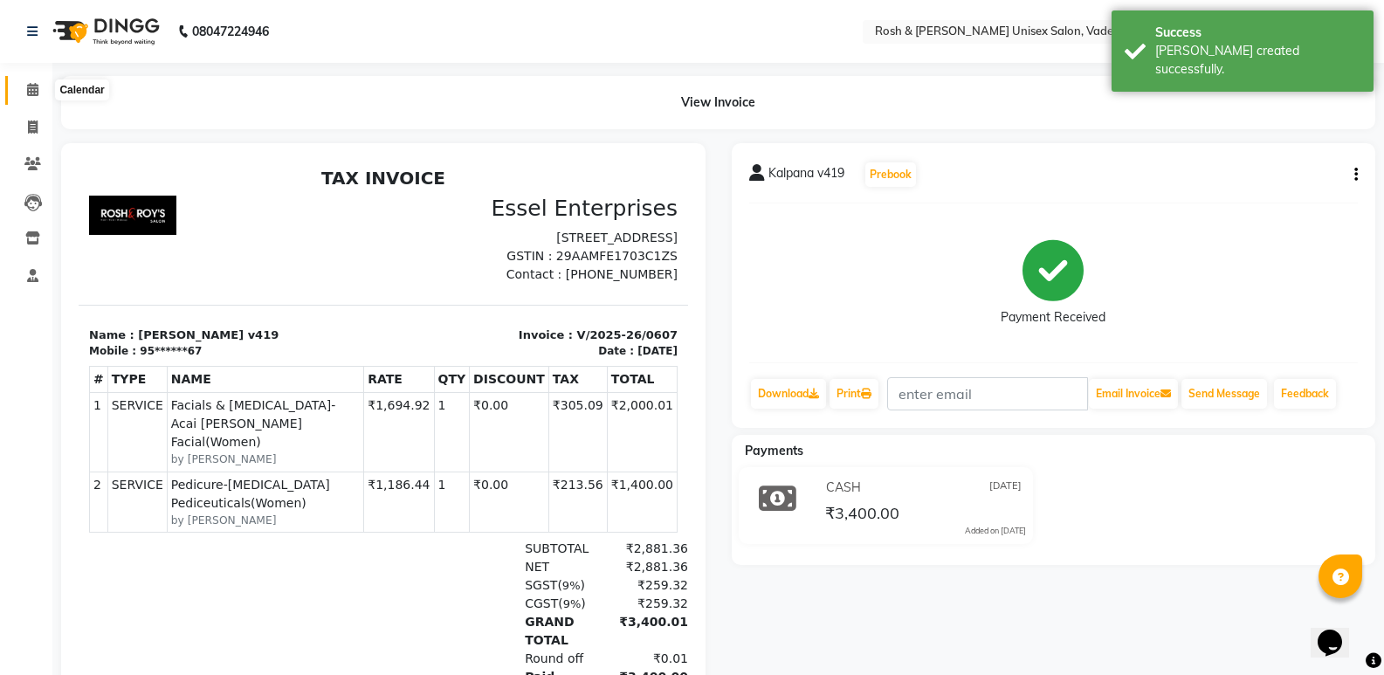
click at [27, 88] on icon at bounding box center [32, 89] width 11 height 13
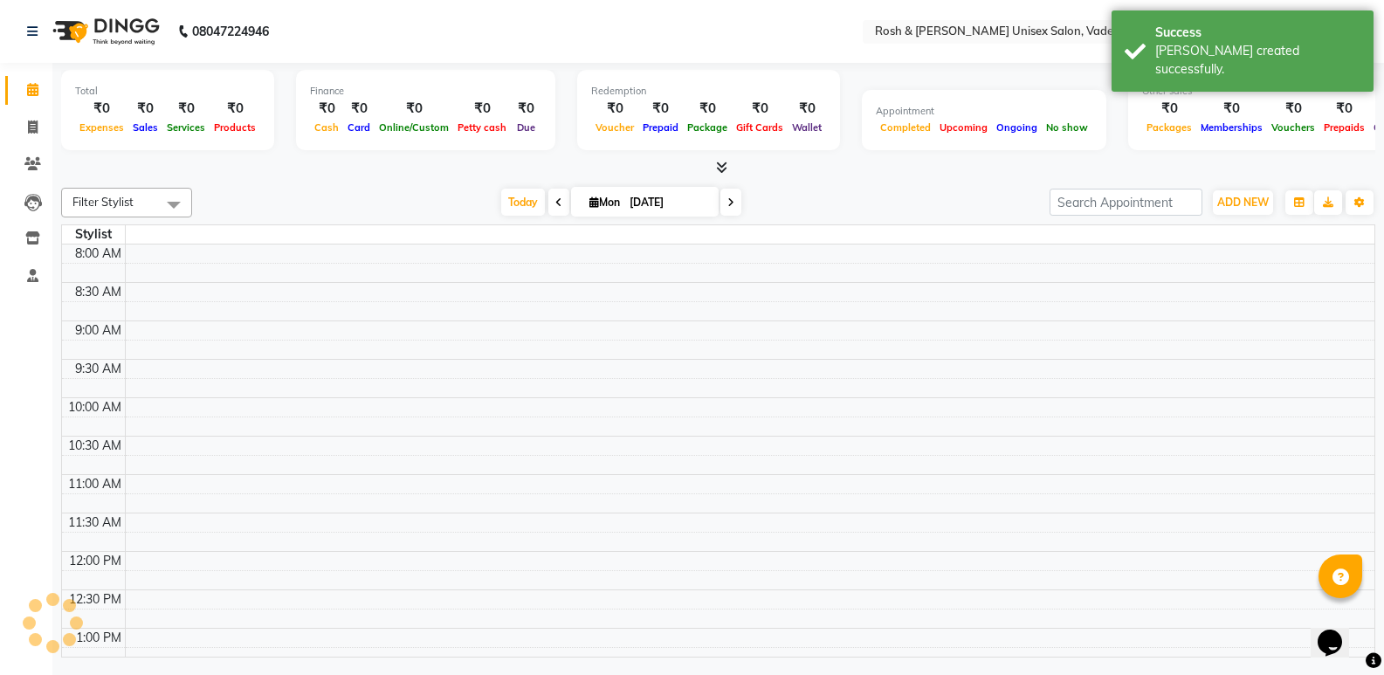
scroll to position [462, 0]
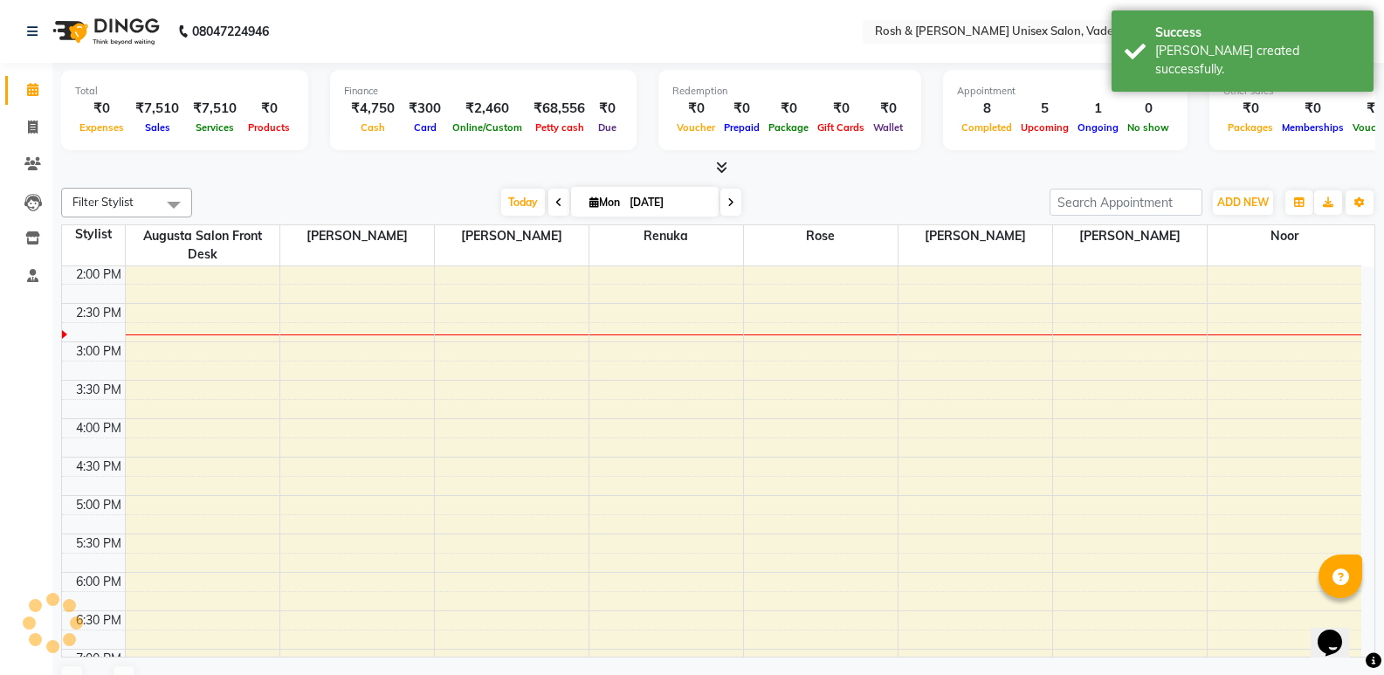
click at [729, 210] on span at bounding box center [731, 202] width 21 height 27
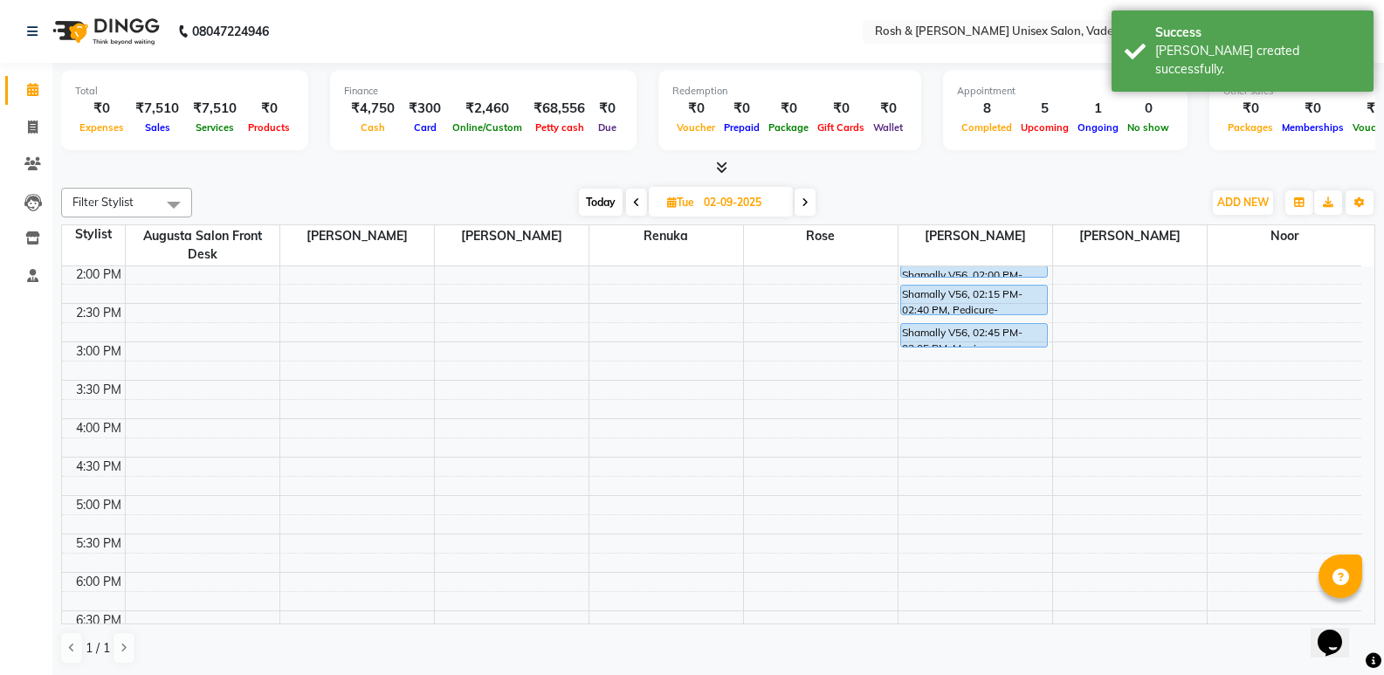
click at [803, 204] on icon at bounding box center [805, 202] width 7 height 10
type input "[DATE]"
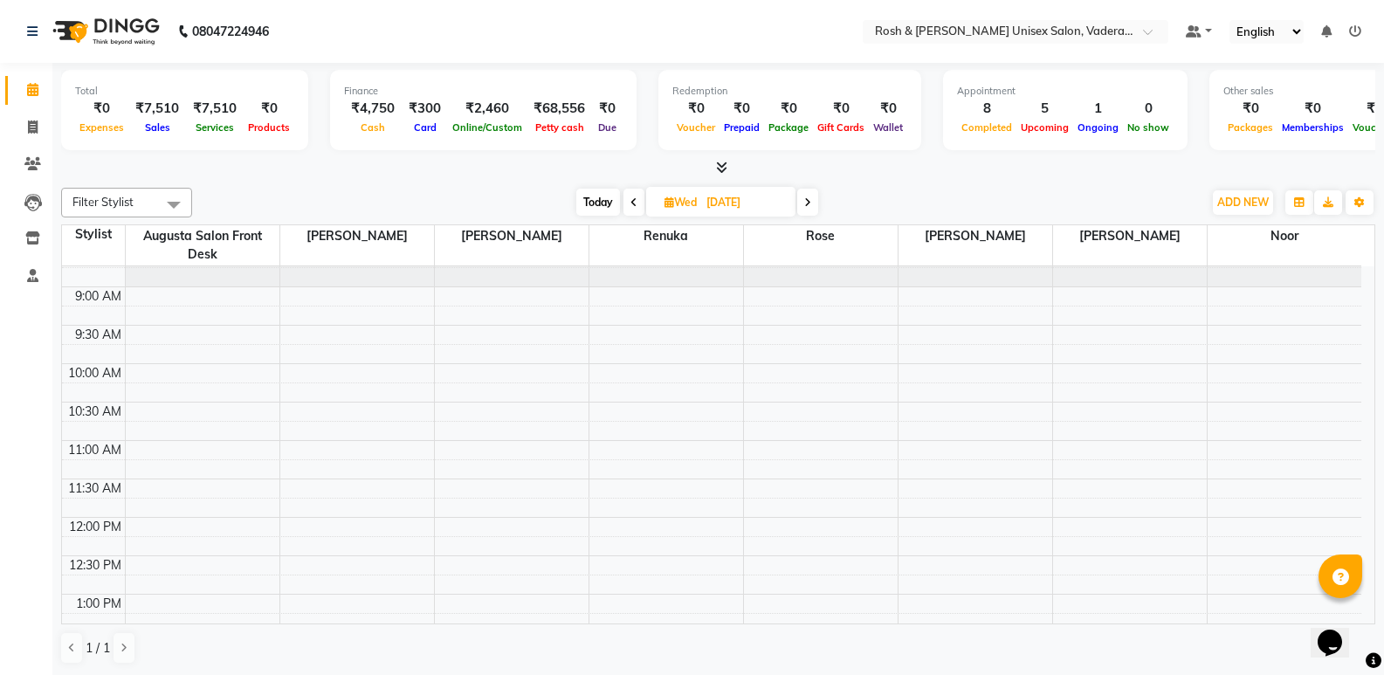
scroll to position [87, 0]
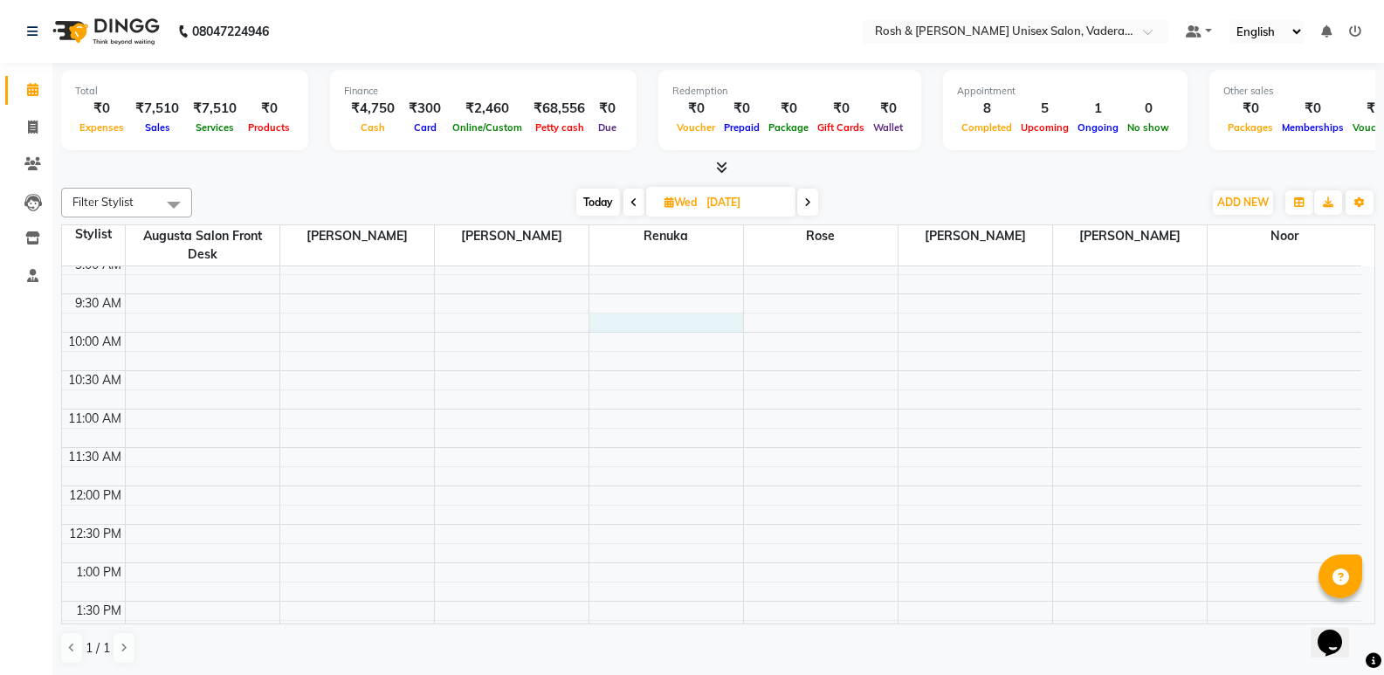
click at [648, 332] on div "8:00 AM 8:30 AM 9:00 AM 9:30 AM 10:00 AM 10:30 AM 11:00 AM 11:30 AM 12:00 PM 12…" at bounding box center [712, 678] width 1300 height 998
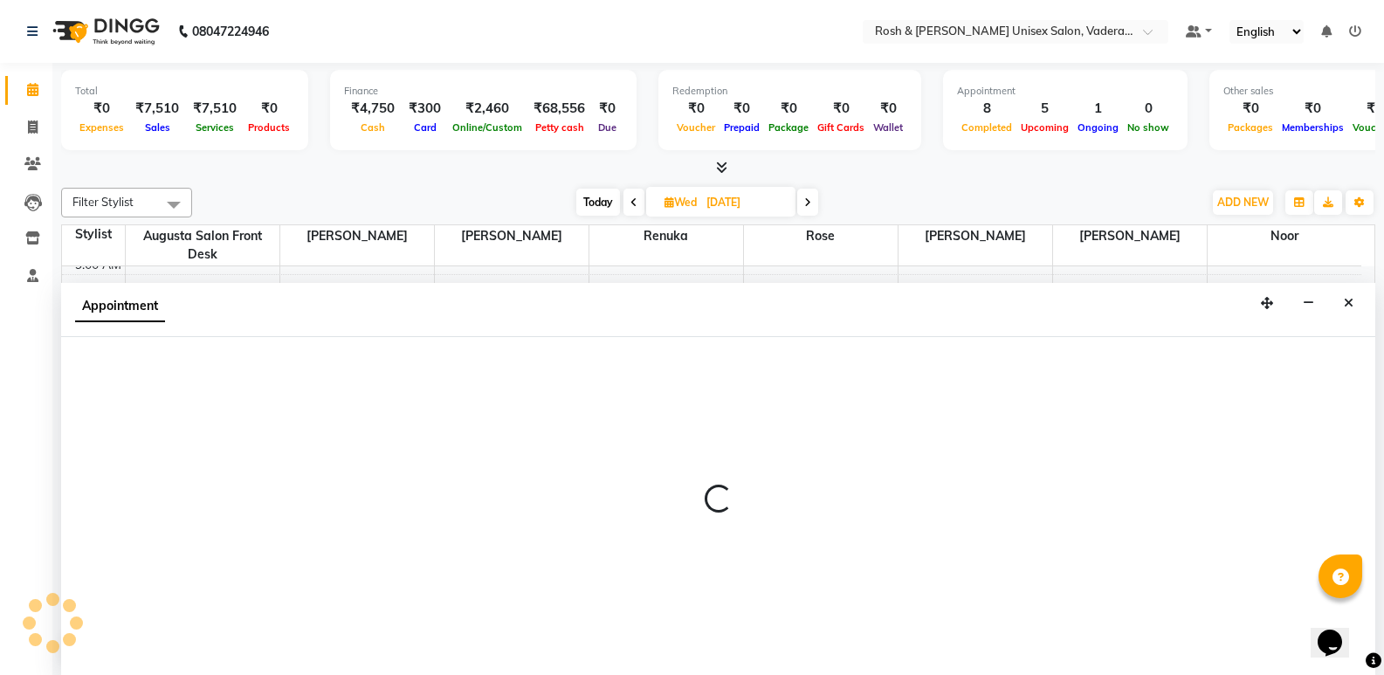
scroll to position [1, 0]
select select "87535"
select select "585"
select select "tentative"
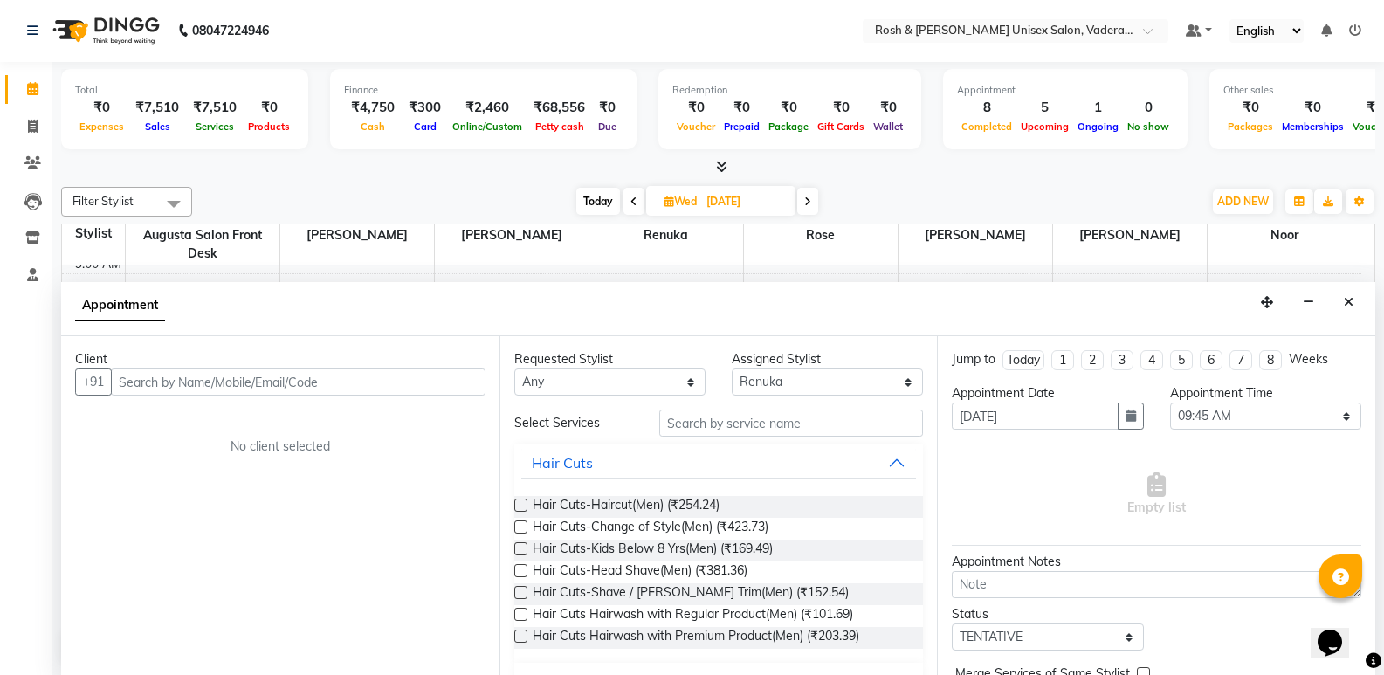
click at [262, 369] on input "text" at bounding box center [298, 382] width 375 height 27
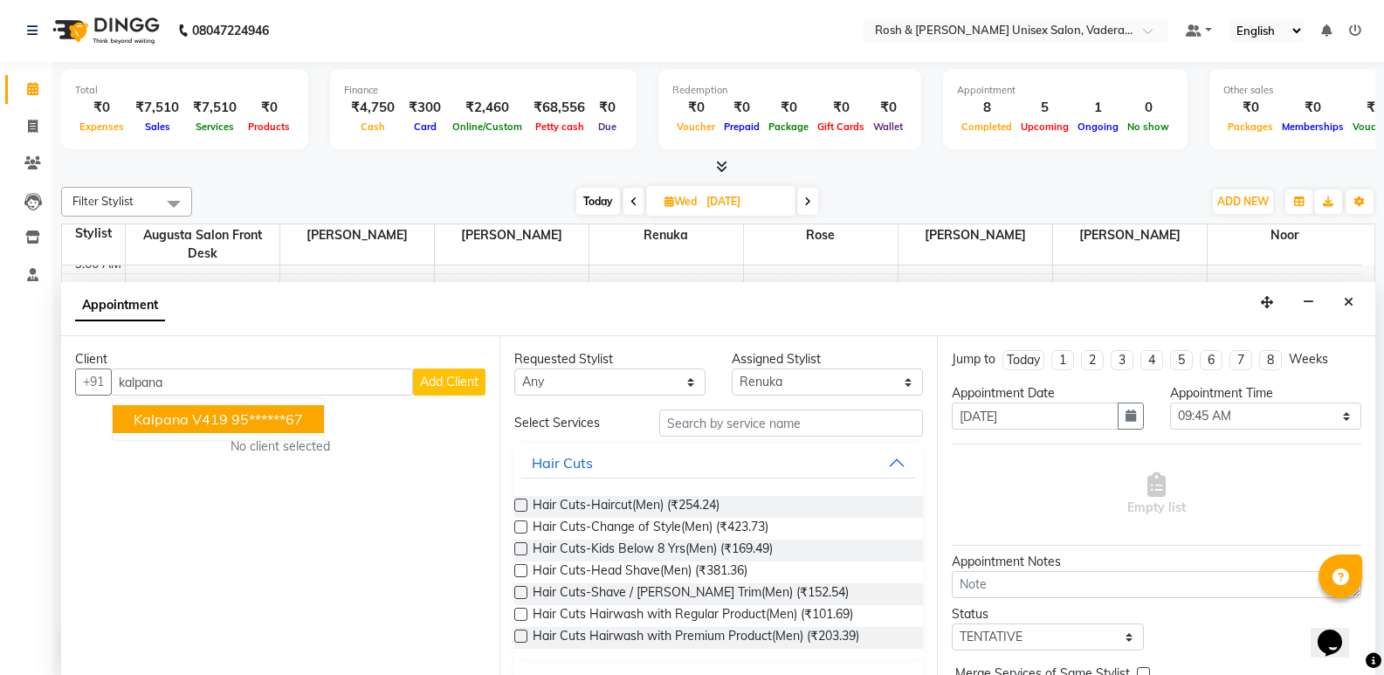
click at [231, 416] on ngb-highlight "95******67" at bounding box center [267, 419] width 72 height 17
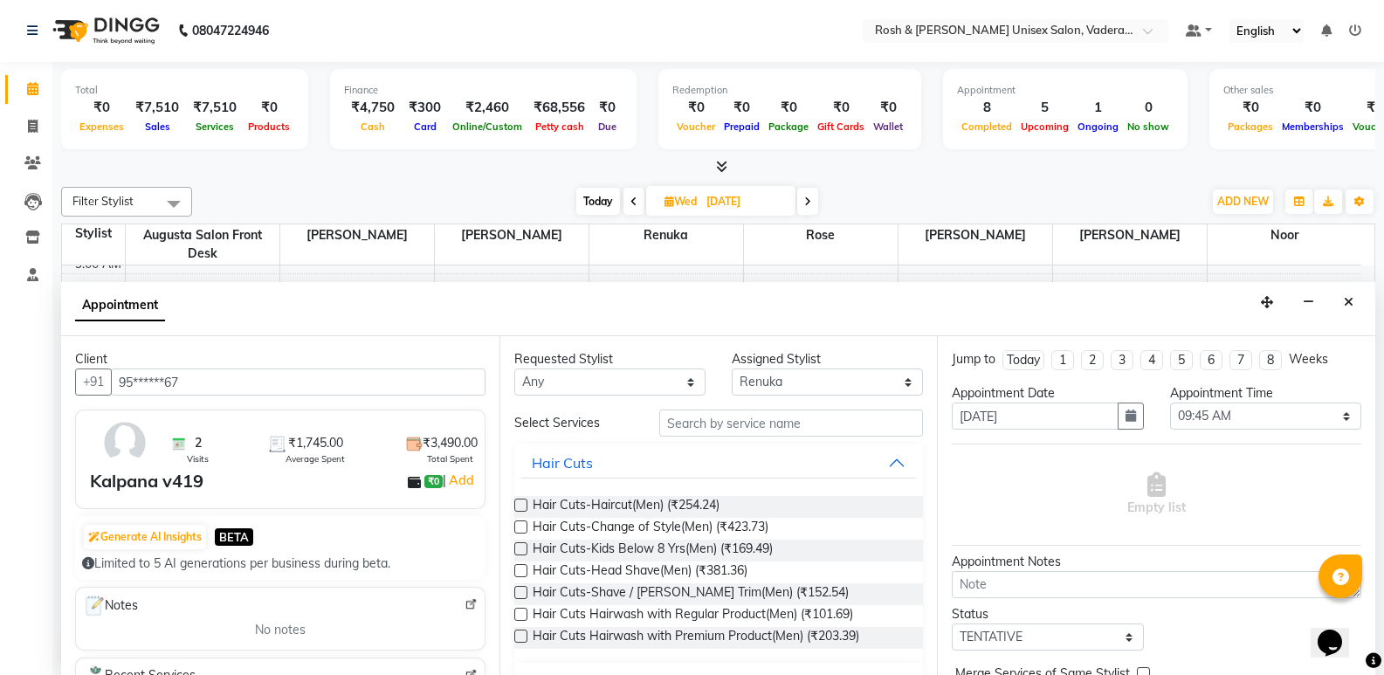
type input "95******67"
click at [717, 431] on input "text" at bounding box center [791, 423] width 264 height 27
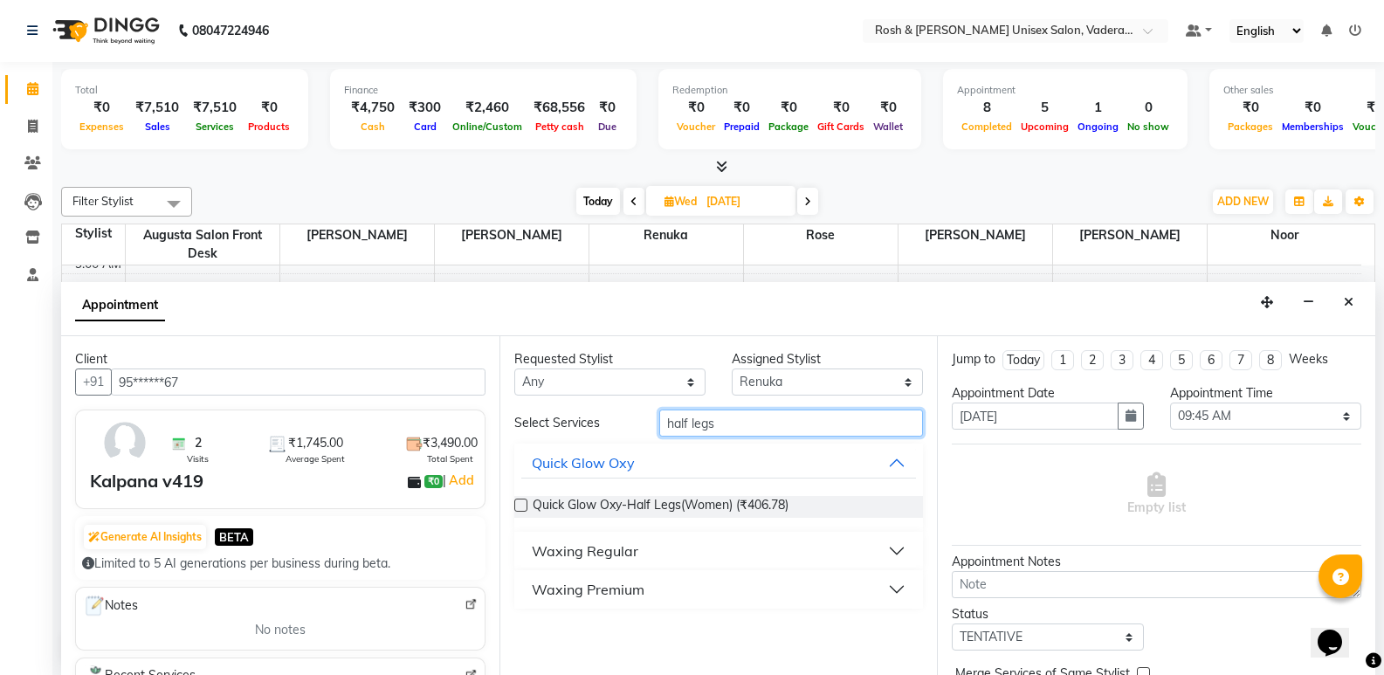
type input "half legs"
click at [613, 538] on button "Waxing Regular" at bounding box center [719, 550] width 396 height 31
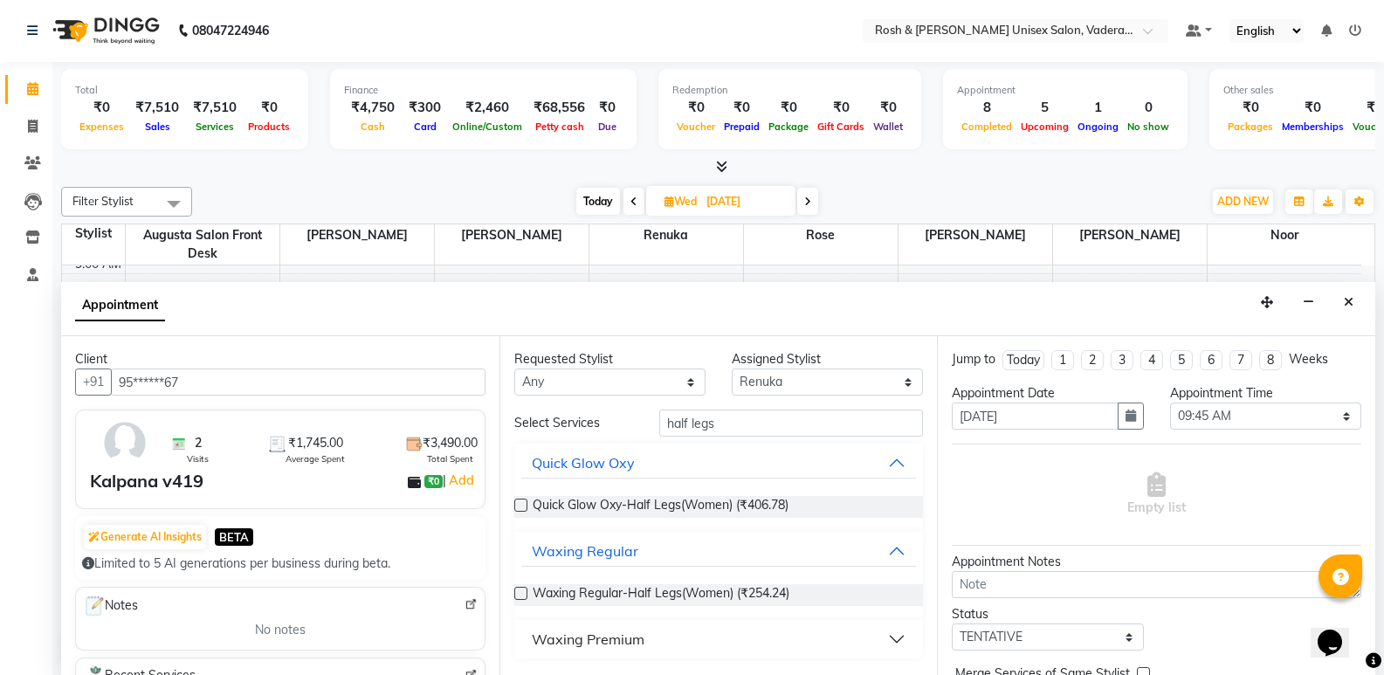
click at [637, 641] on div "Waxing Premium" at bounding box center [588, 639] width 113 height 21
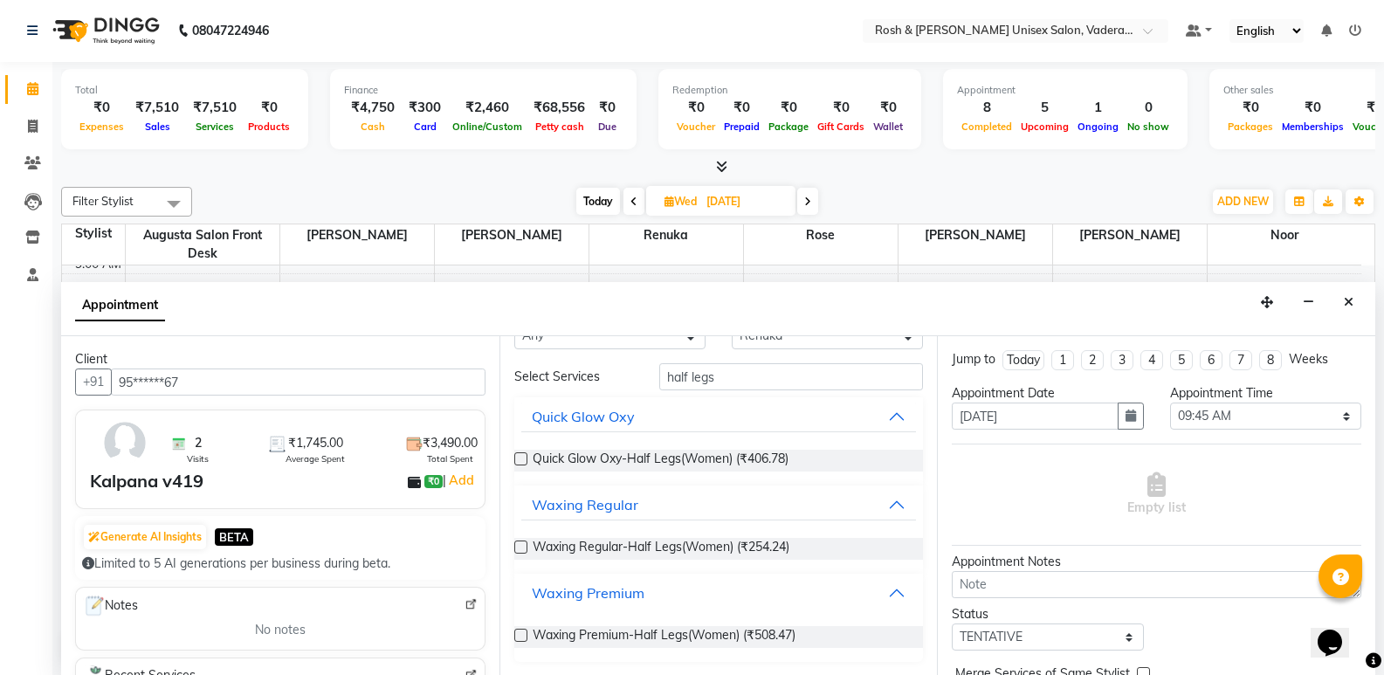
scroll to position [47, 0]
click at [742, 632] on span "Waxing Premium-Half Legs(Women) (₹508.47)" at bounding box center [664, 636] width 263 height 22
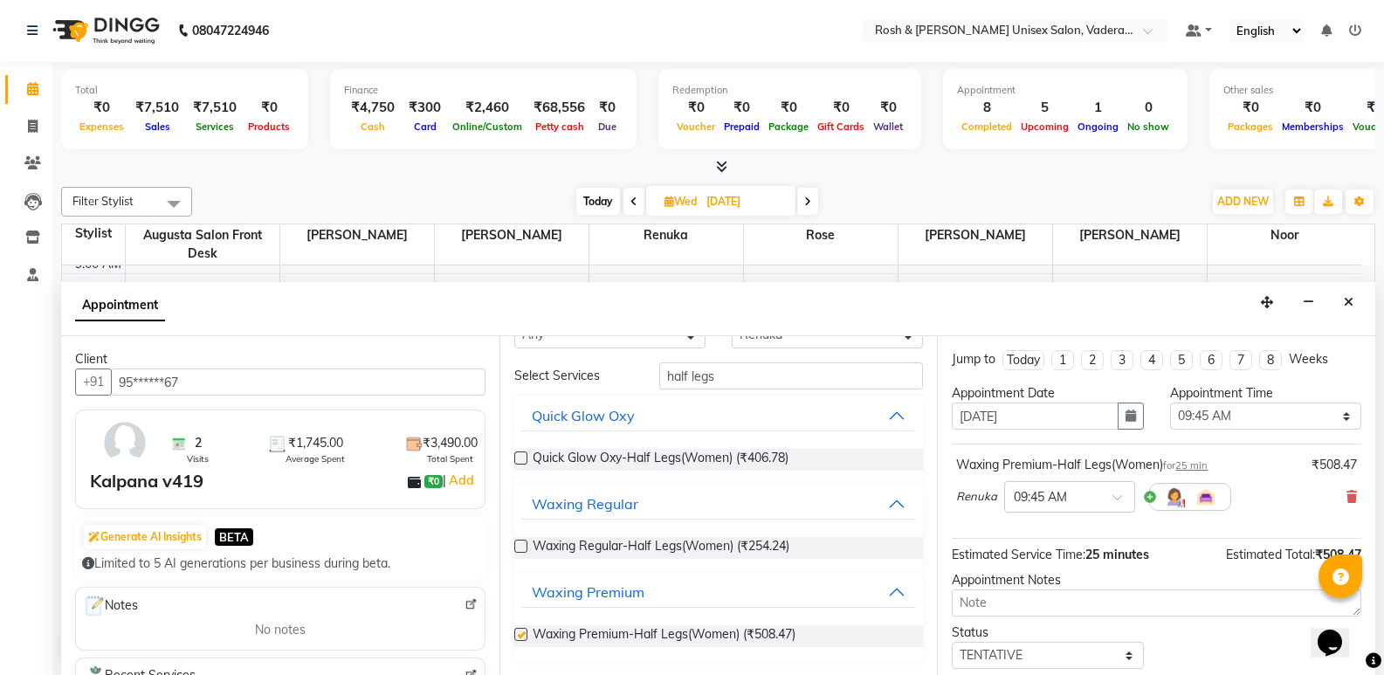
checkbox input "false"
click at [794, 372] on input "half legs" at bounding box center [791, 375] width 264 height 27
type input "h"
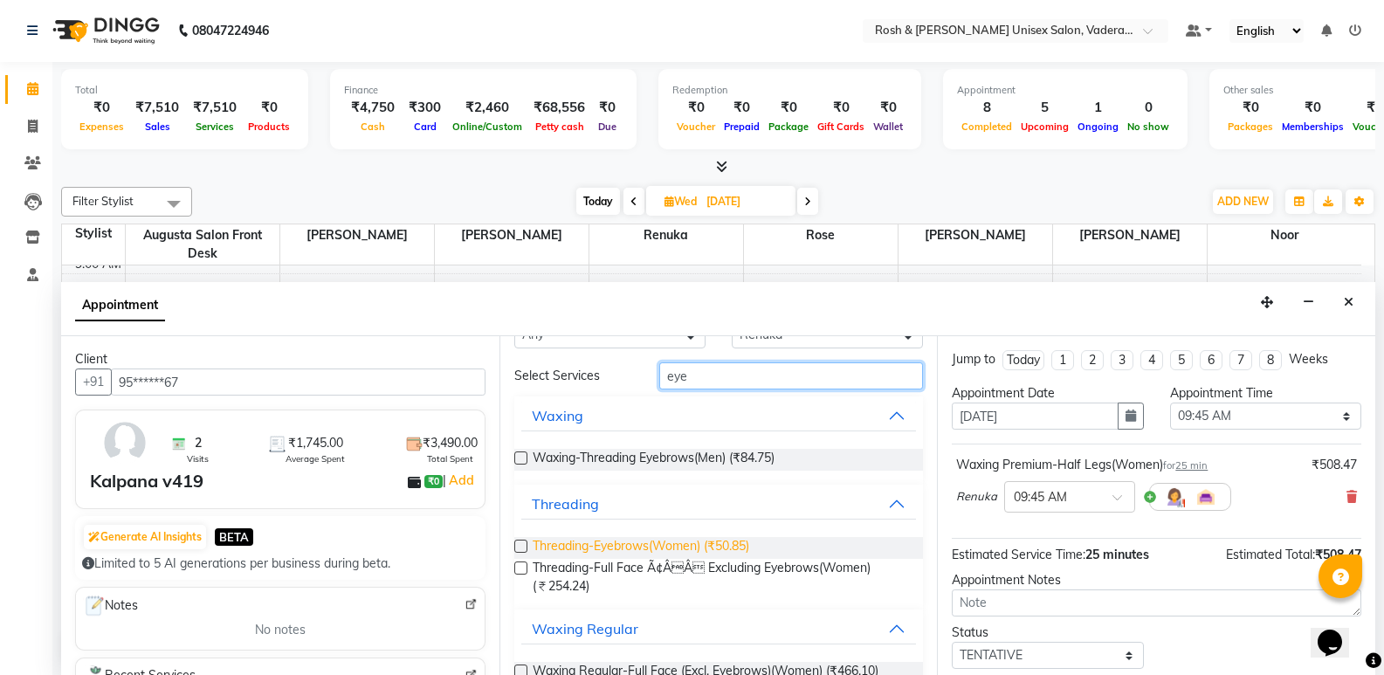
type input "eye"
click at [605, 542] on span "Threading-Eyebrows(Women) (₹50.85)" at bounding box center [641, 548] width 217 height 22
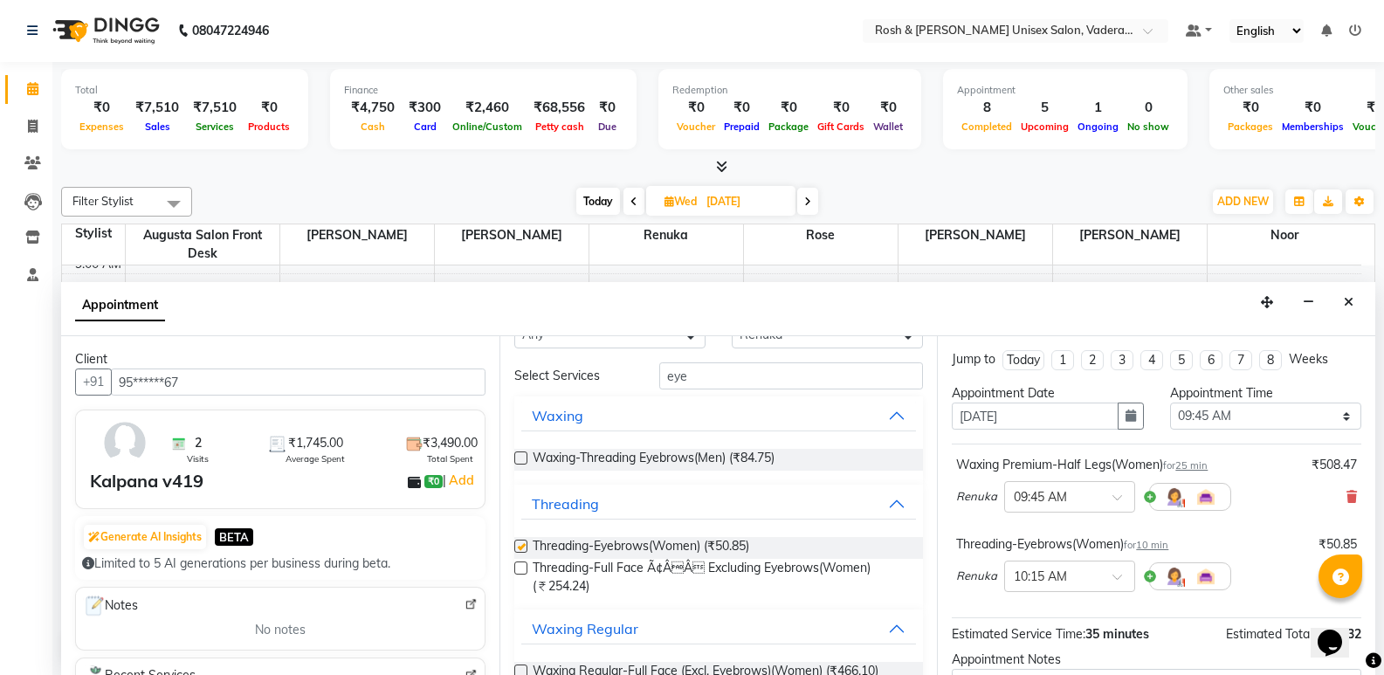
checkbox input "false"
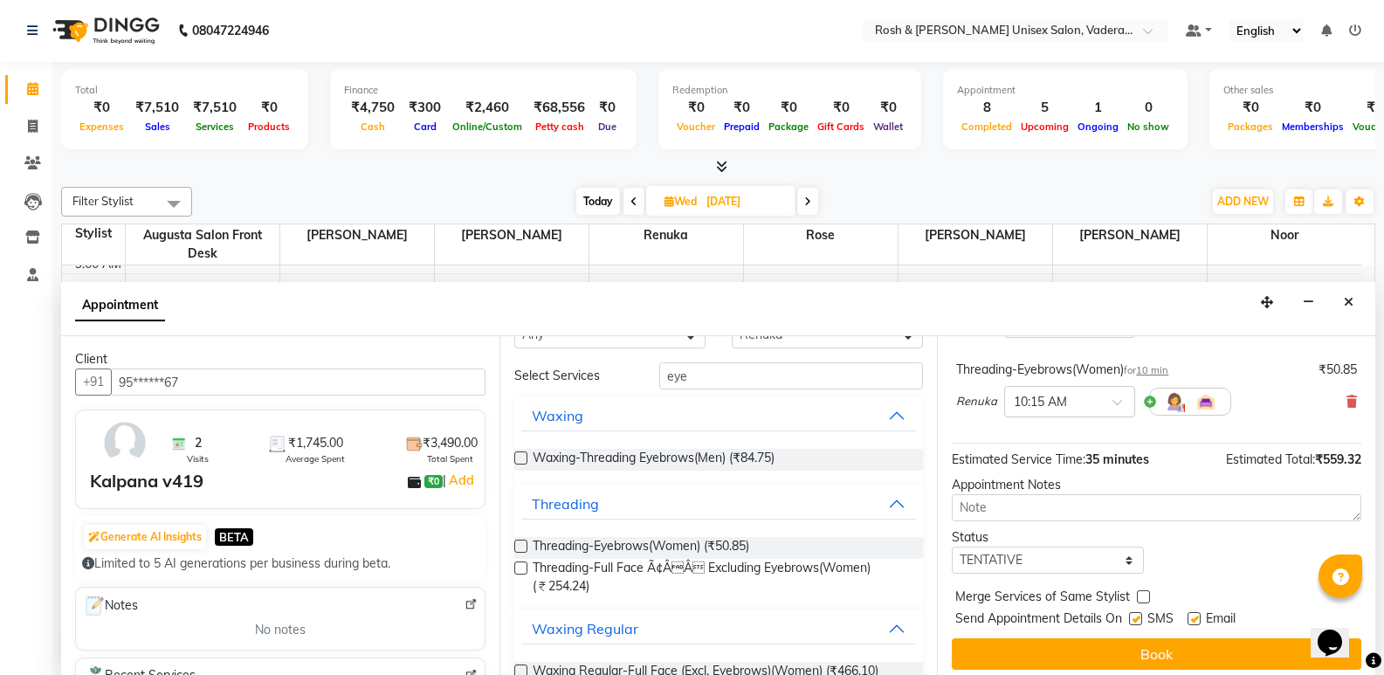
scroll to position [183, 0]
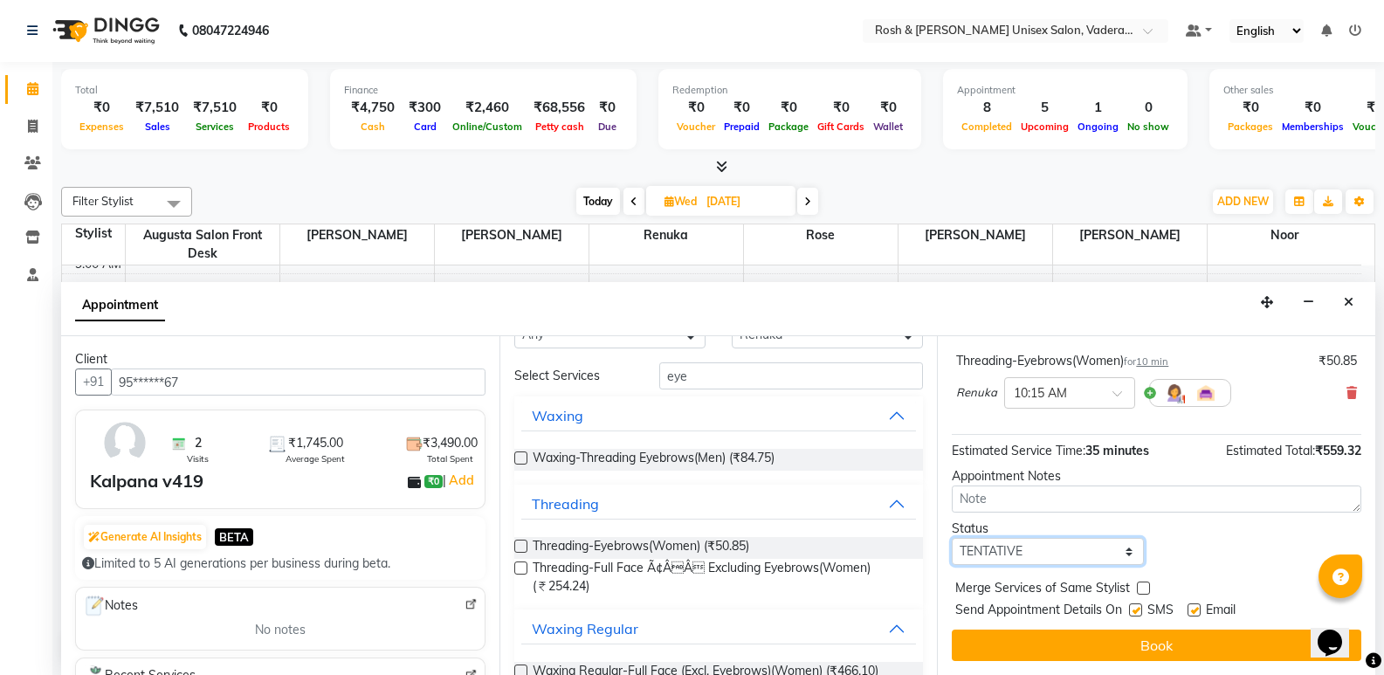
click at [1046, 557] on select "Select TENTATIVE CONFIRM UPCOMING" at bounding box center [1047, 551] width 191 height 27
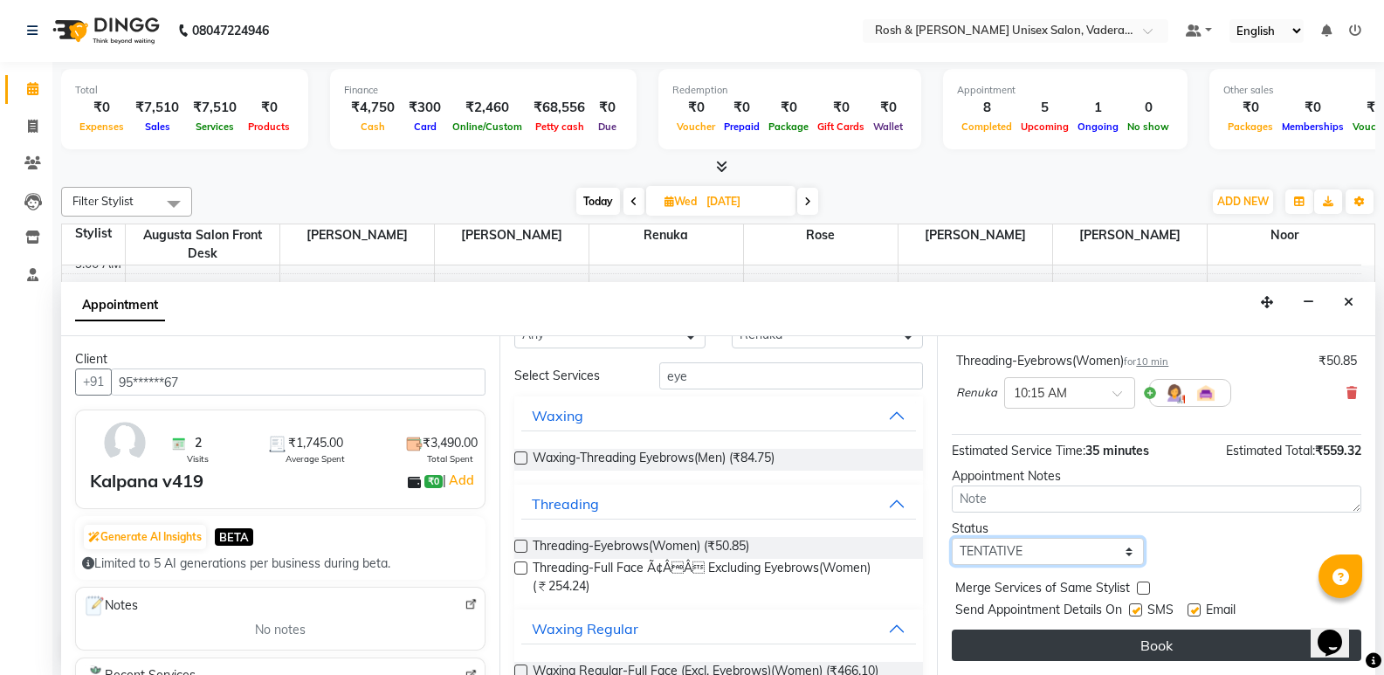
select select "upcoming"
click at [952, 538] on select "Select TENTATIVE CONFIRM UPCOMING" at bounding box center [1047, 551] width 191 height 27
click at [1070, 634] on button "Book" at bounding box center [1157, 645] width 410 height 31
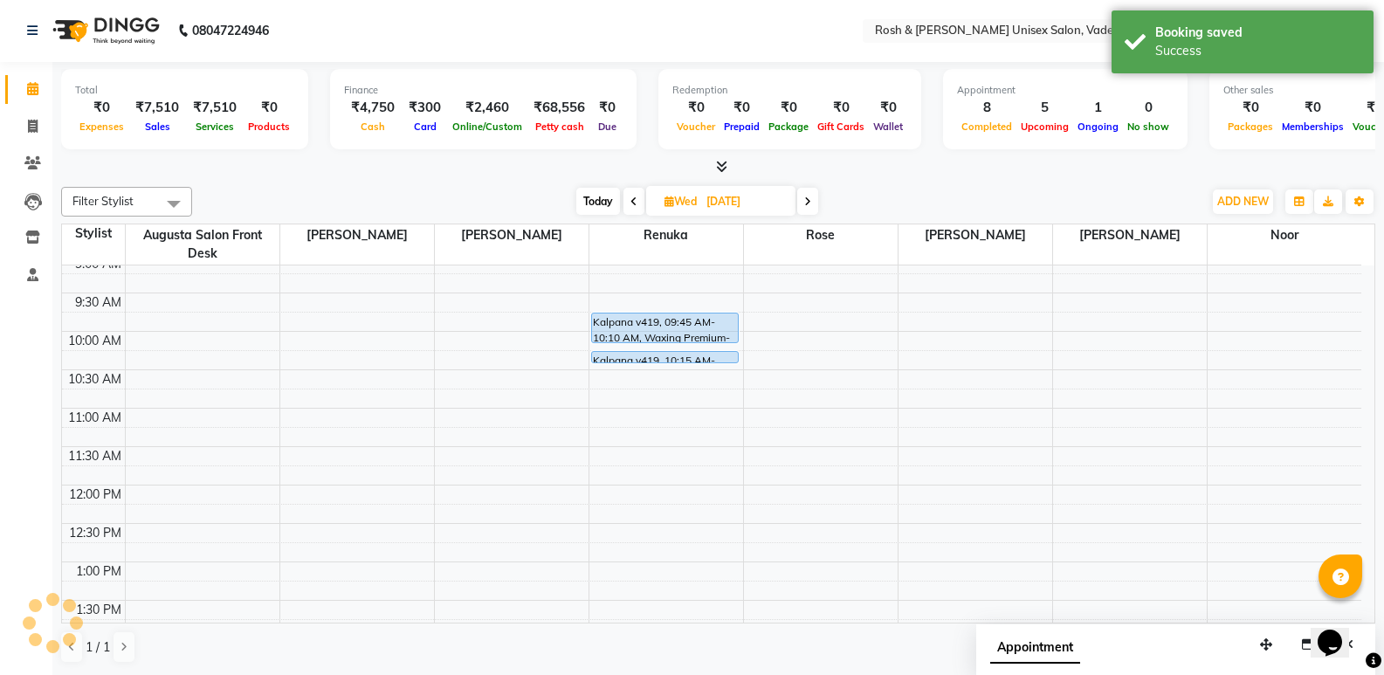
scroll to position [0, 0]
click at [39, 90] on span at bounding box center [32, 90] width 31 height 20
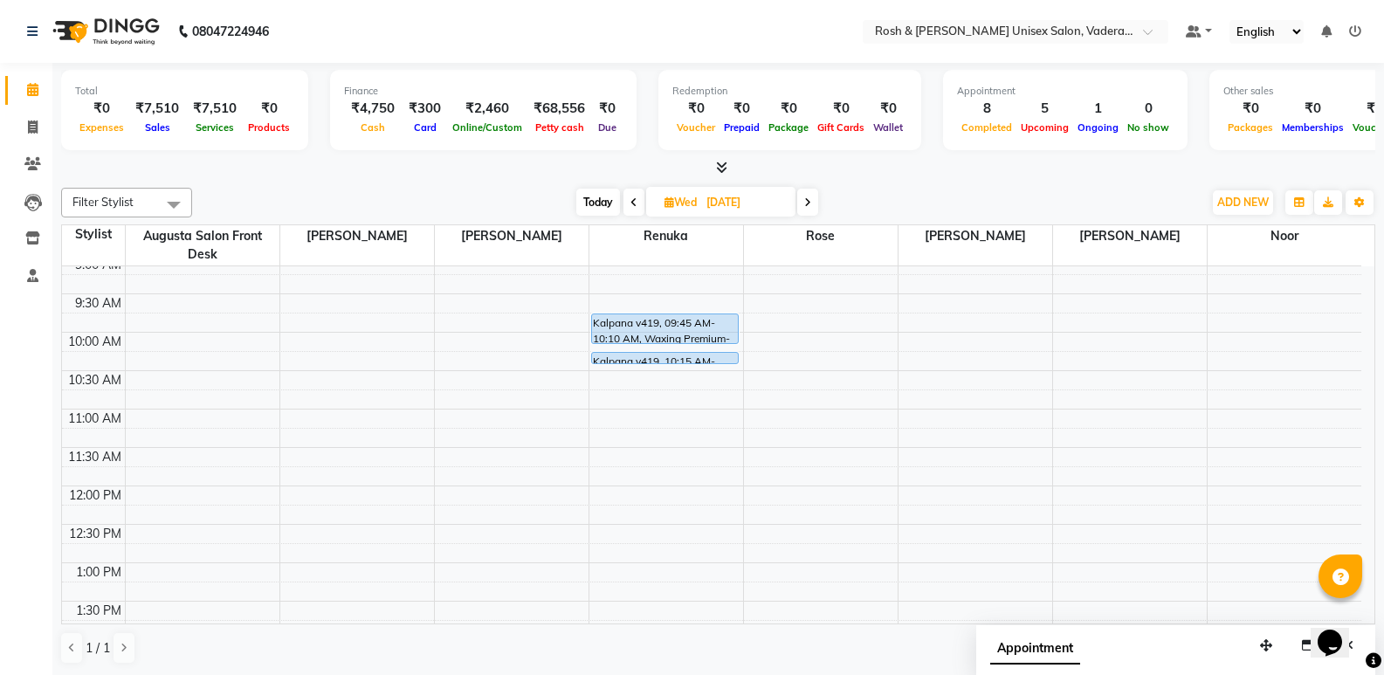
click at [589, 197] on span "Today" at bounding box center [598, 202] width 44 height 27
type input "[DATE]"
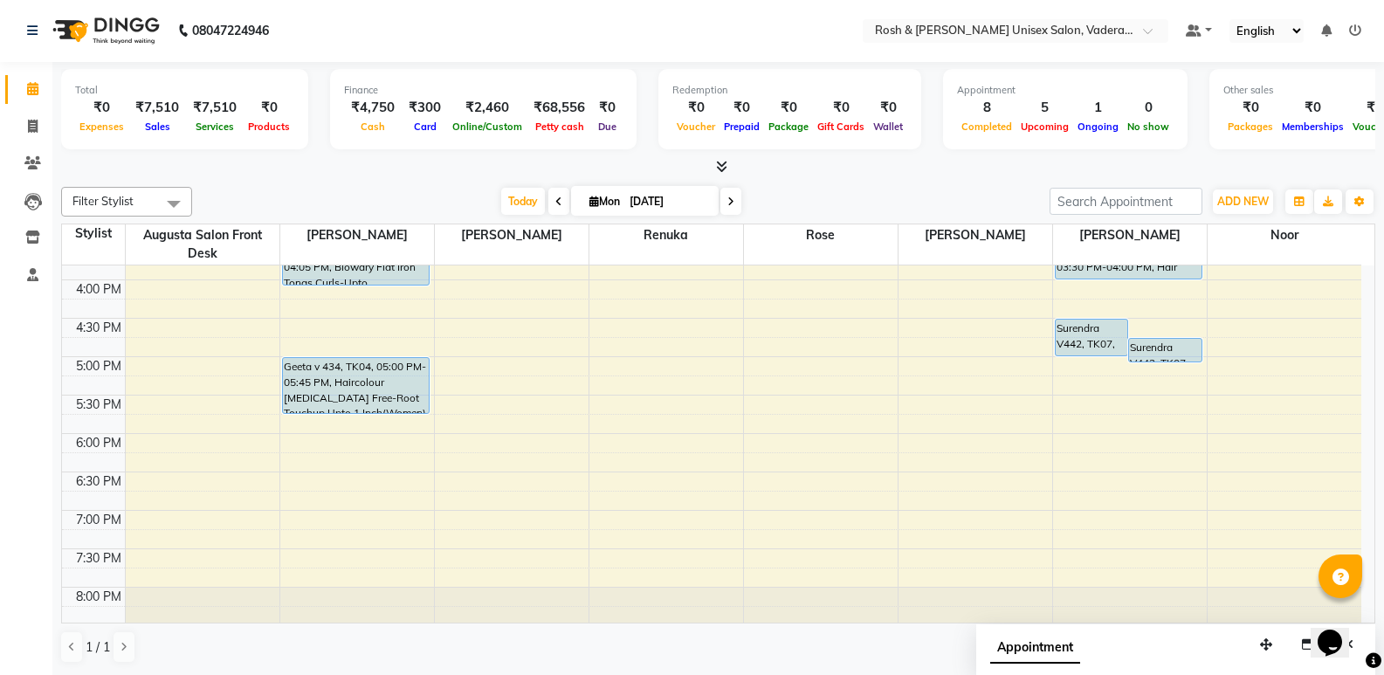
scroll to position [641, 0]
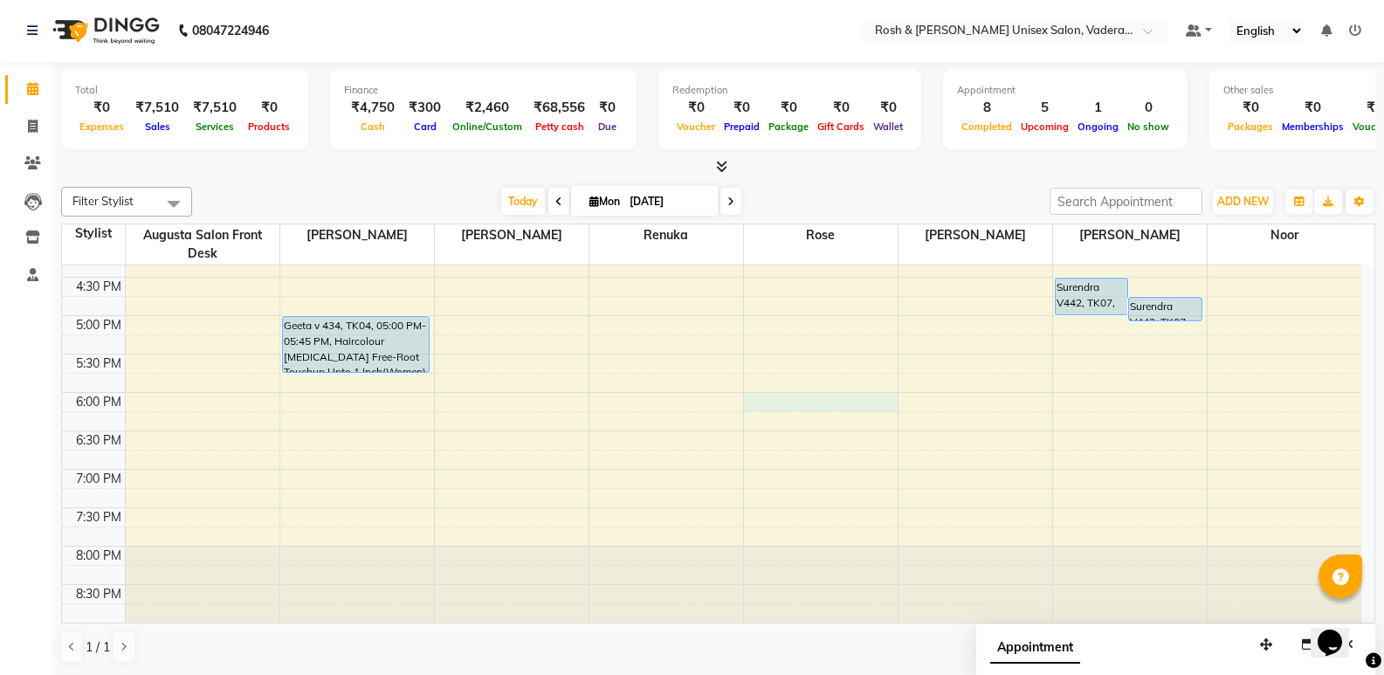
click at [813, 398] on div "8:00 AM 8:30 AM 9:00 AM 9:30 AM 10:00 AM 10:30 AM 11:00 AM 11:30 AM 12:00 PM 12…" at bounding box center [712, 123] width 1300 height 998
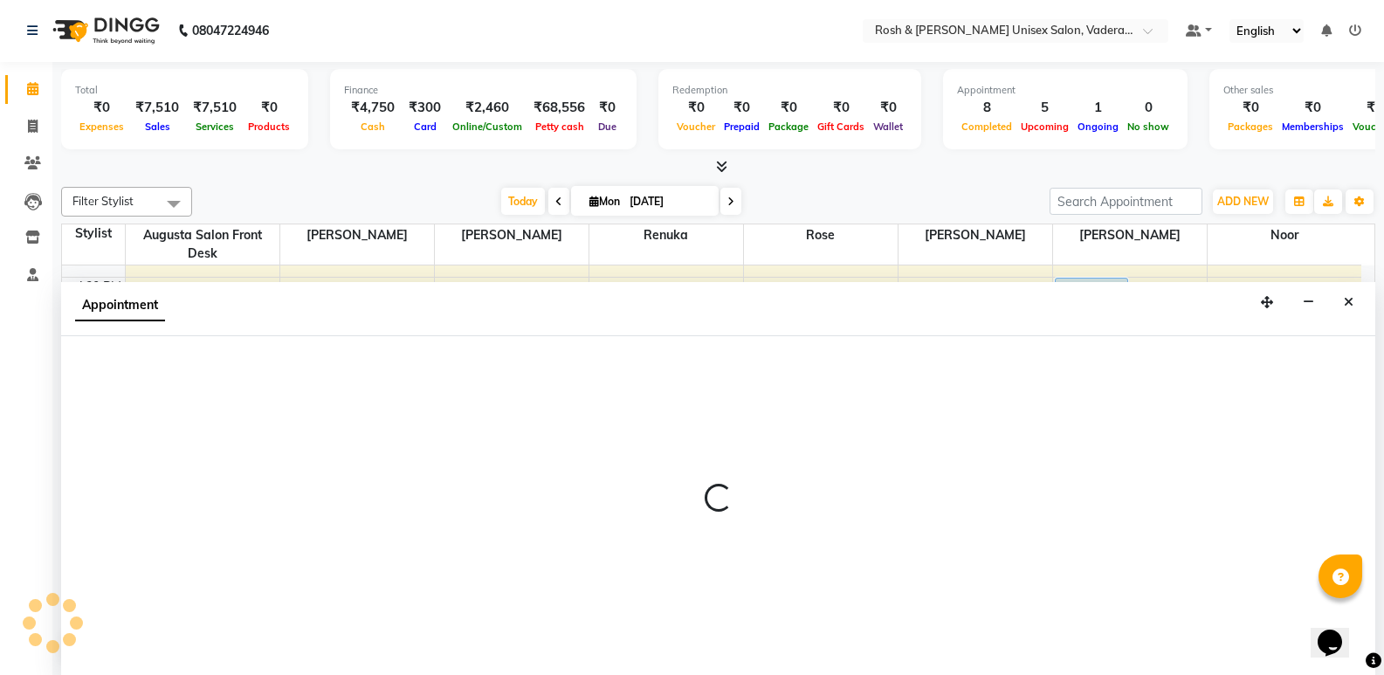
select select "87536"
select select "1080"
select select "tentative"
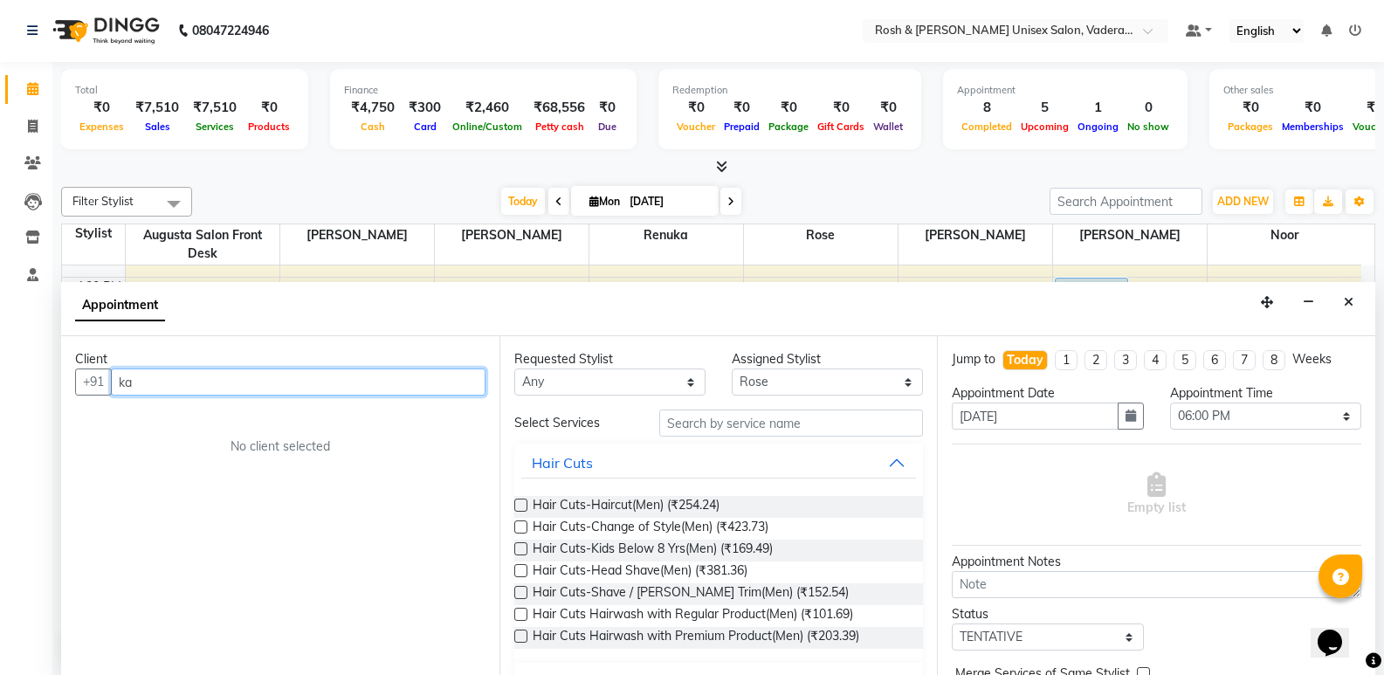
type input "k"
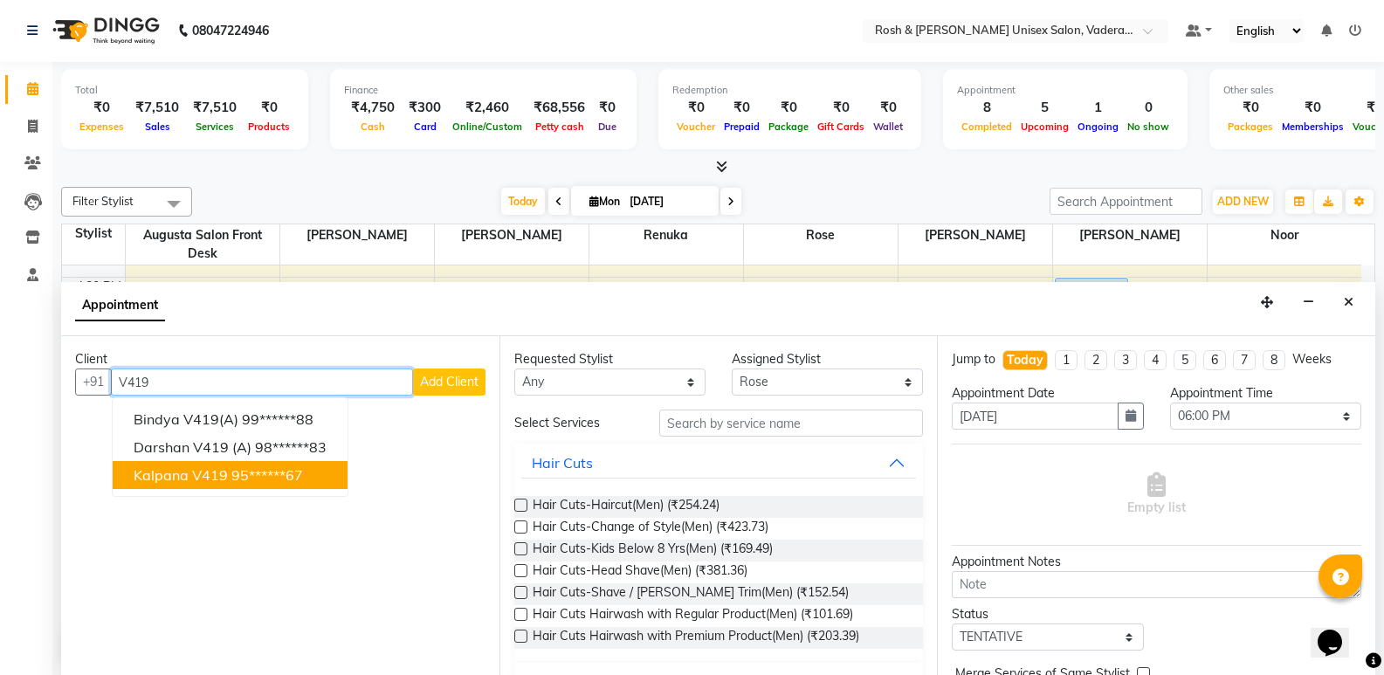
click at [206, 481] on span "Kalpana v419" at bounding box center [181, 474] width 94 height 17
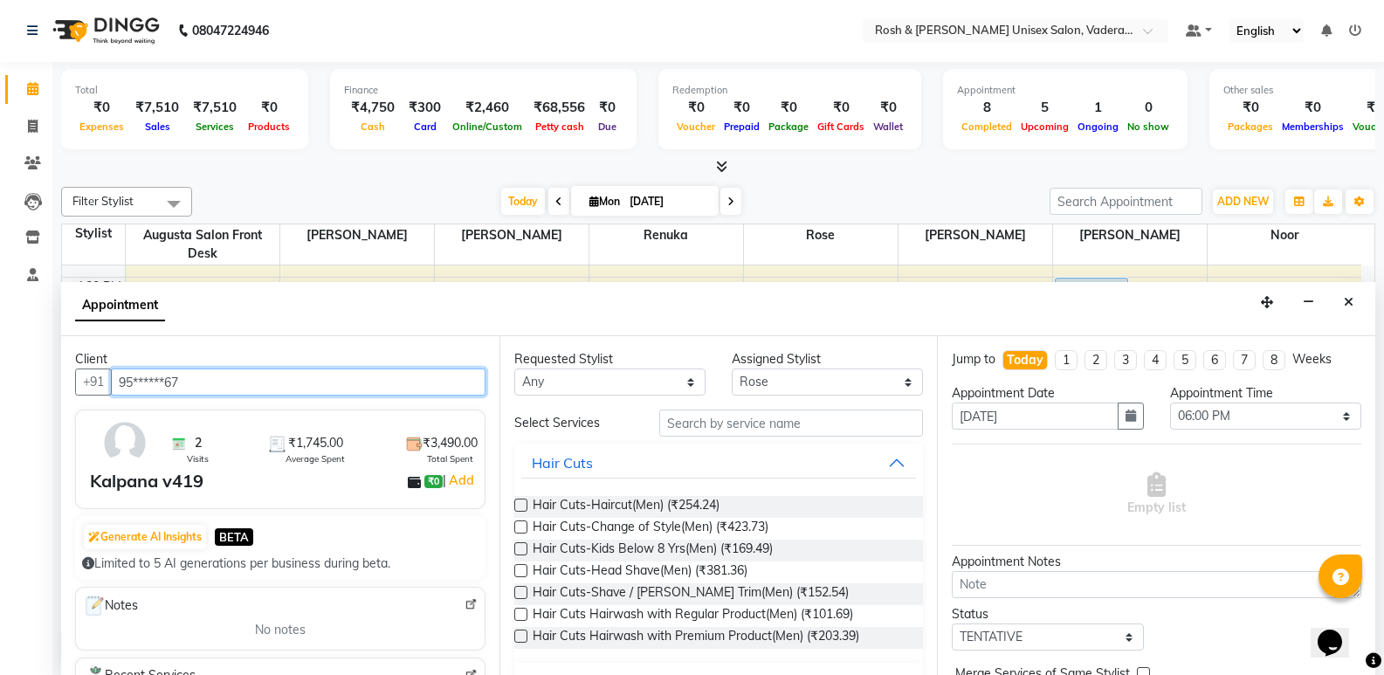
type input "95******67"
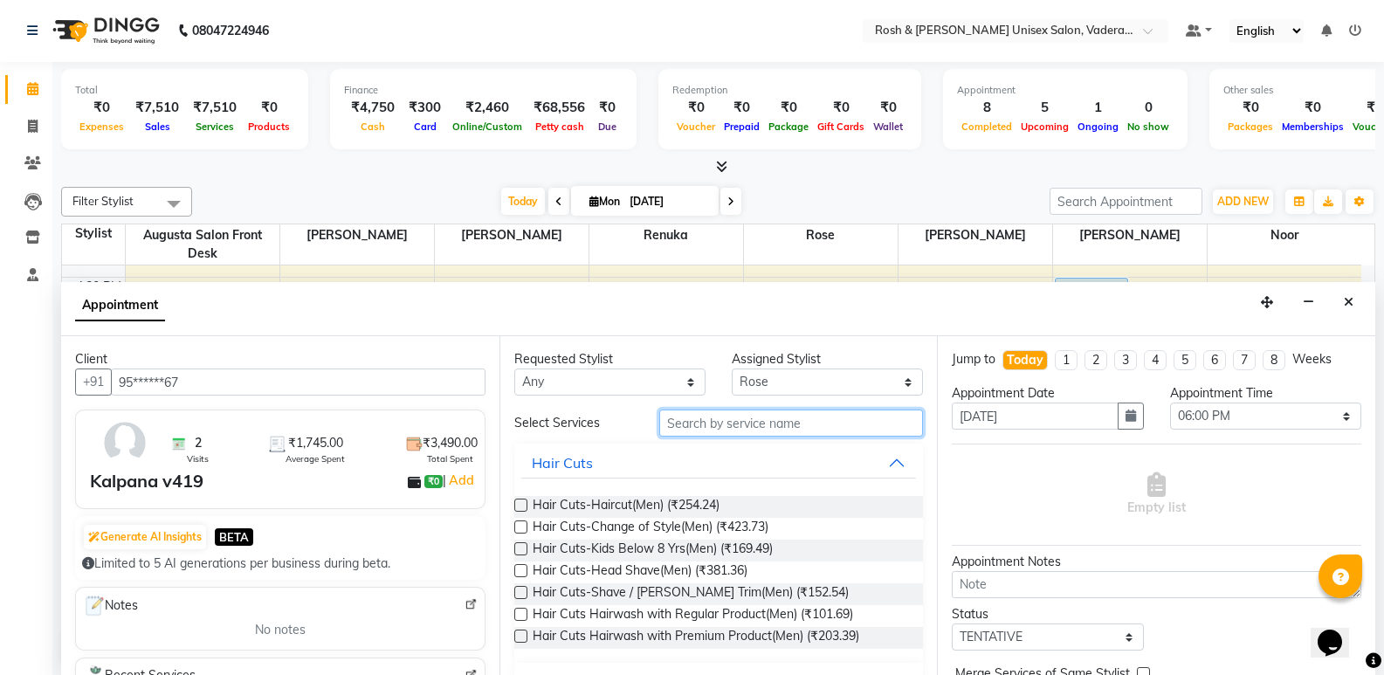
click at [759, 429] on input "text" at bounding box center [791, 423] width 264 height 27
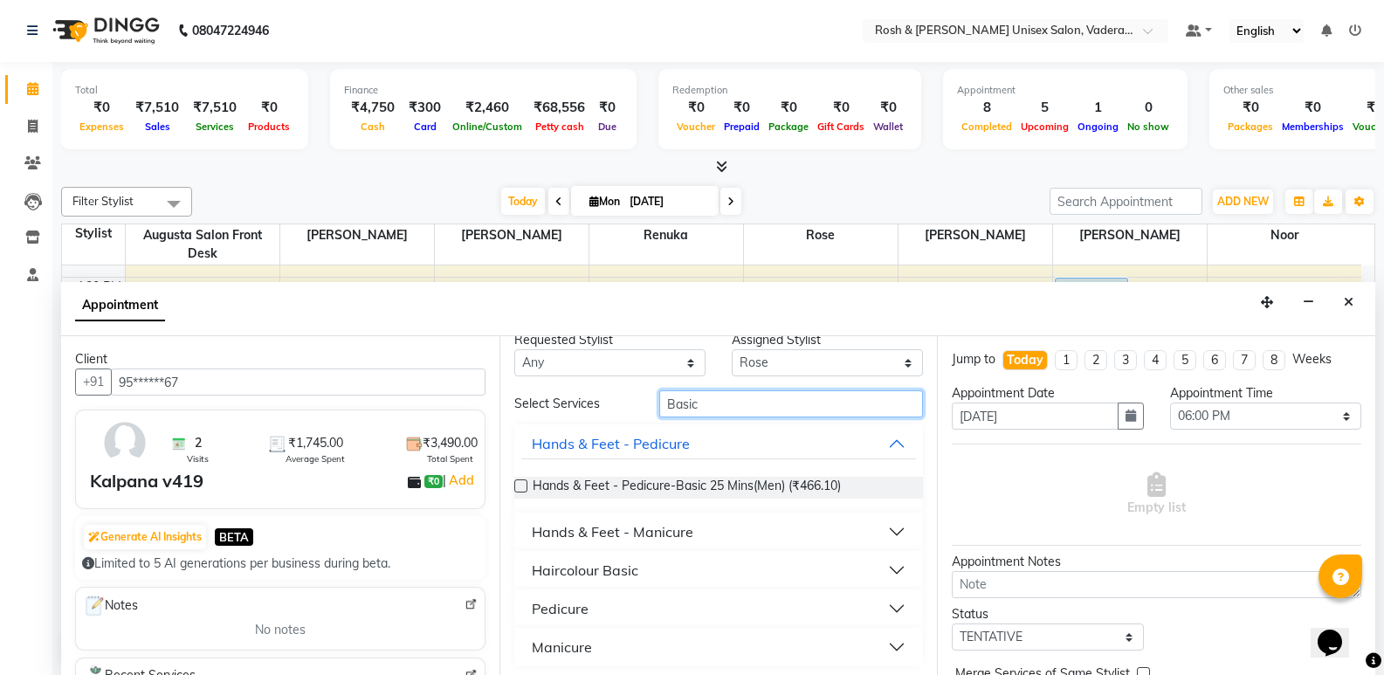
scroll to position [24, 0]
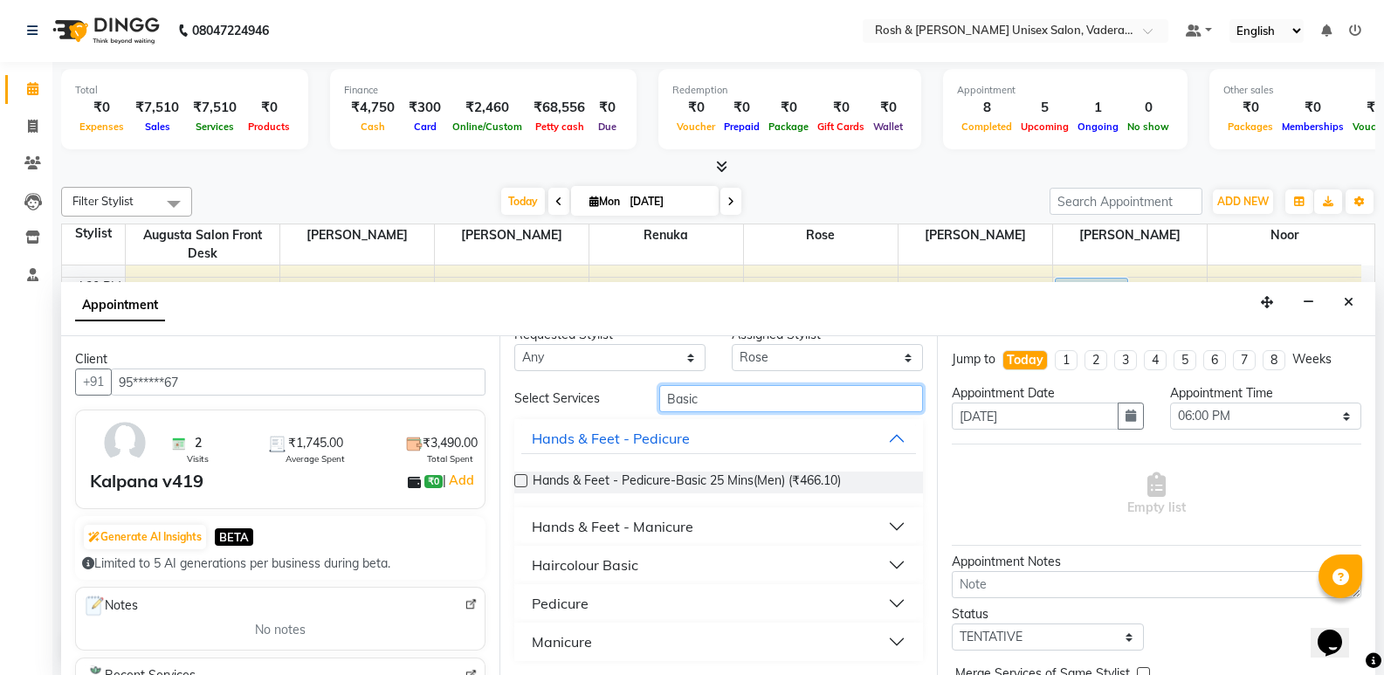
type input "Basic"
click at [576, 597] on div "Pedicure" at bounding box center [560, 603] width 57 height 21
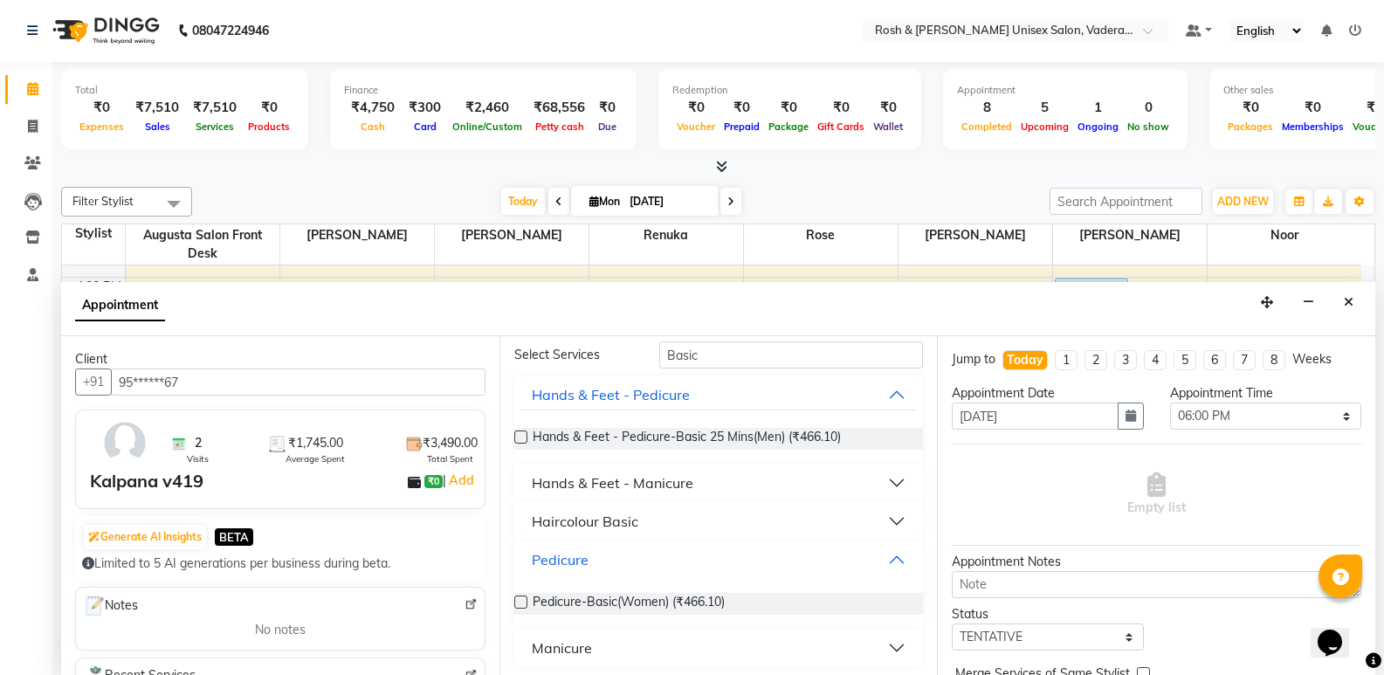
scroll to position [69, 0]
click at [634, 597] on span "Pedicure-Basic(Women) (₹466.10)" at bounding box center [629, 603] width 192 height 22
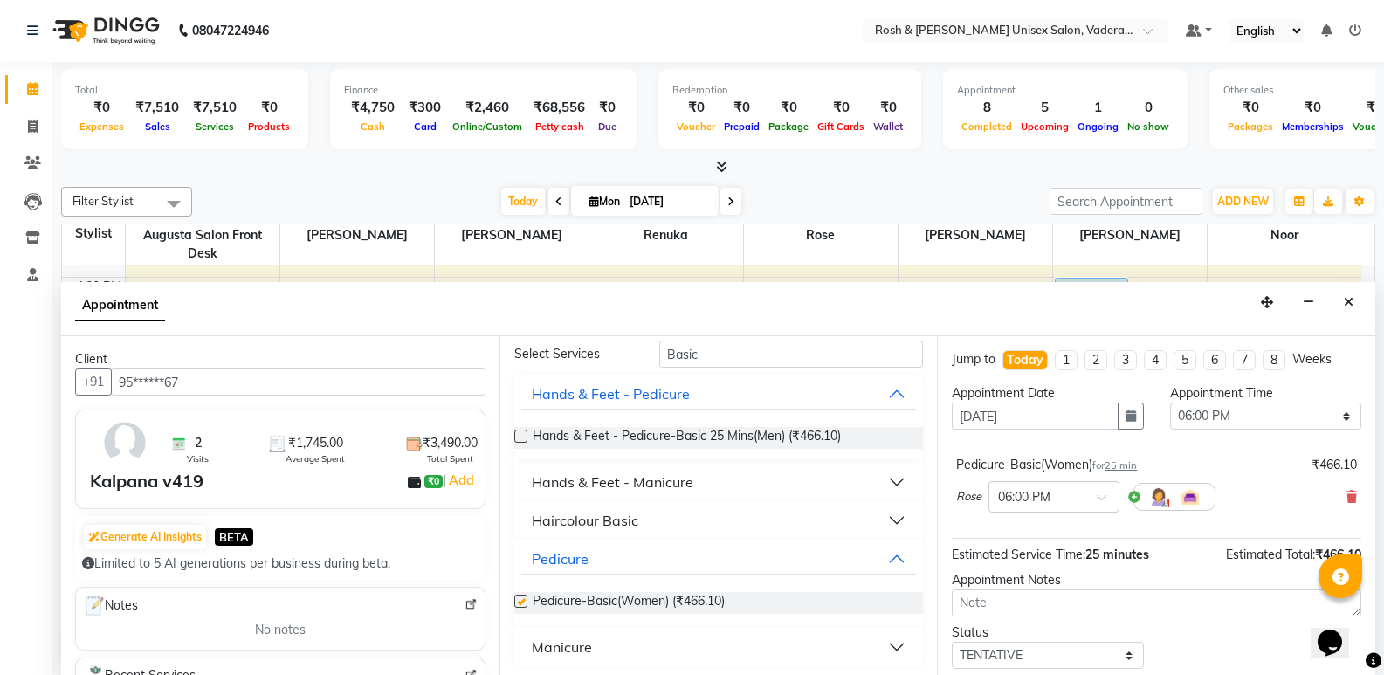
checkbox input "false"
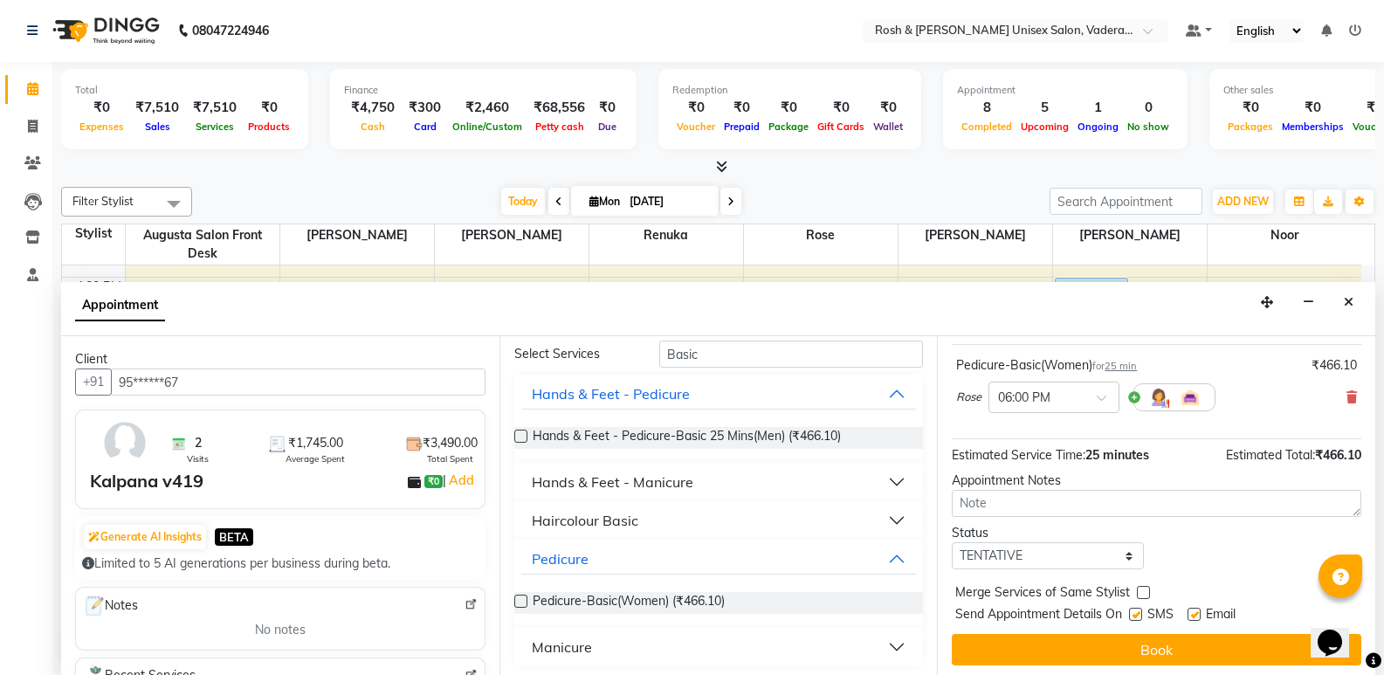
scroll to position [104, 0]
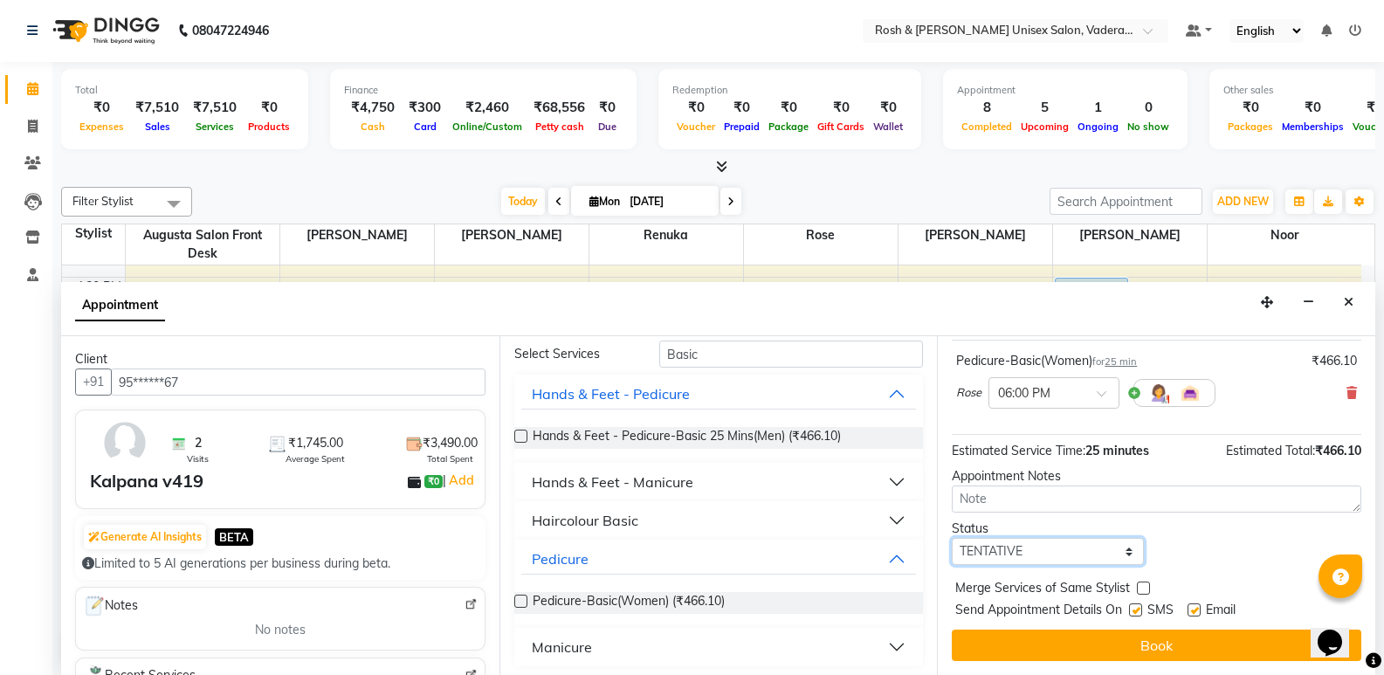
click at [1049, 556] on select "Select TENTATIVE CONFIRM CHECK-IN UPCOMING" at bounding box center [1047, 551] width 191 height 27
click at [952, 538] on select "Select TENTATIVE CONFIRM CHECK-IN UPCOMING" at bounding box center [1047, 551] width 191 height 27
click at [1033, 549] on select "Select TENTATIVE CONFIRM CHECK-IN UPCOMING" at bounding box center [1047, 551] width 191 height 27
select select "upcoming"
click at [952, 538] on select "Select TENTATIVE CONFIRM CHECK-IN UPCOMING" at bounding box center [1047, 551] width 191 height 27
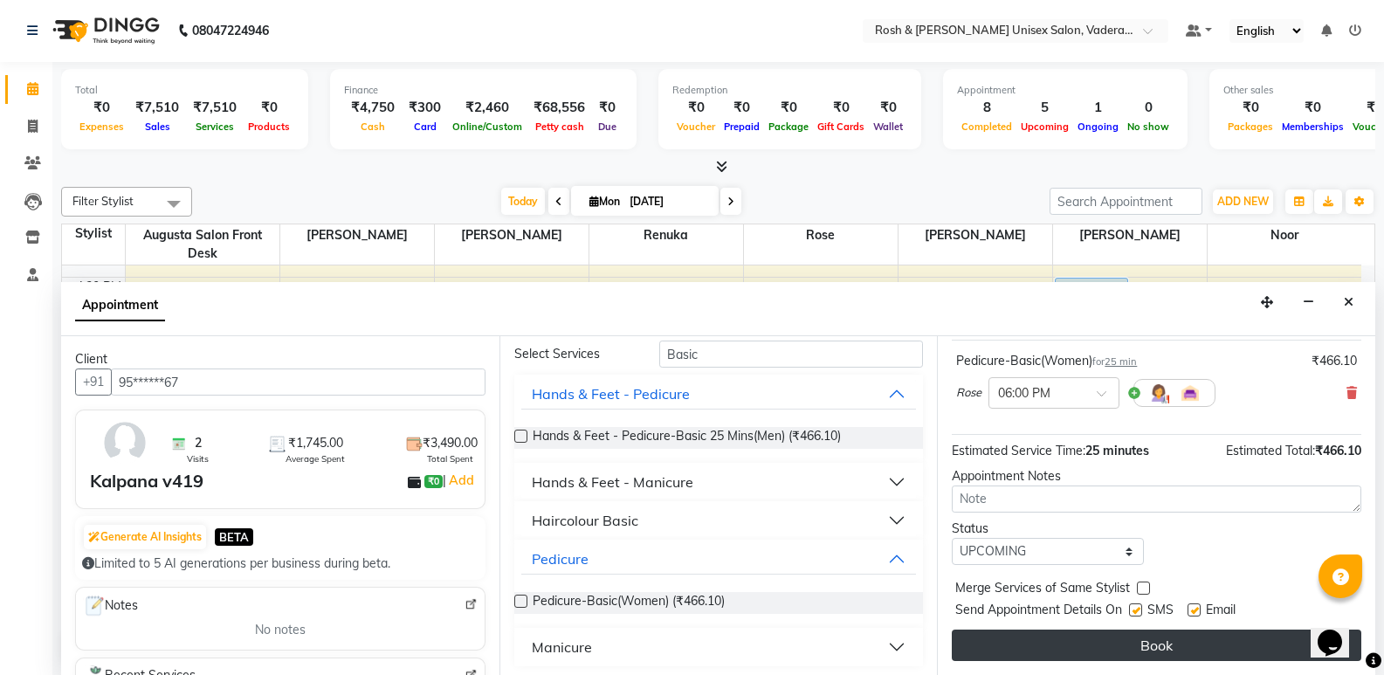
click at [1098, 635] on button "Book" at bounding box center [1157, 645] width 410 height 31
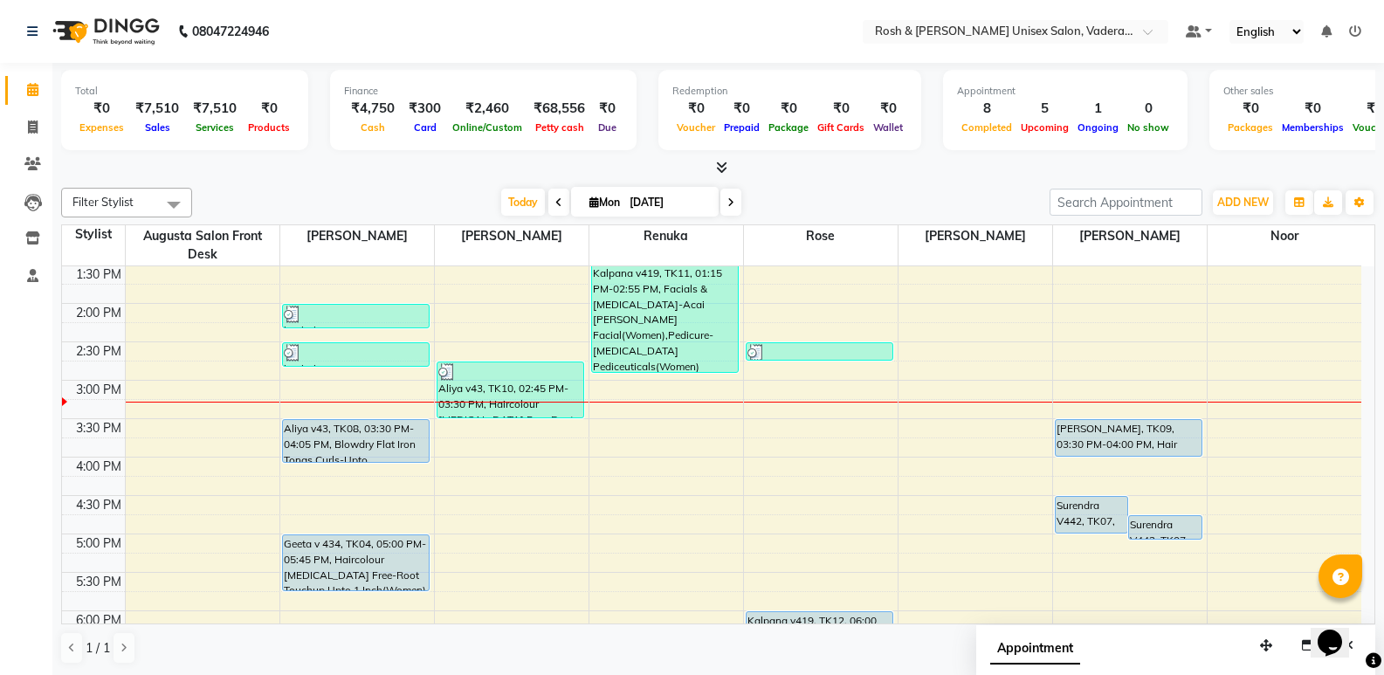
scroll to position [466, 0]
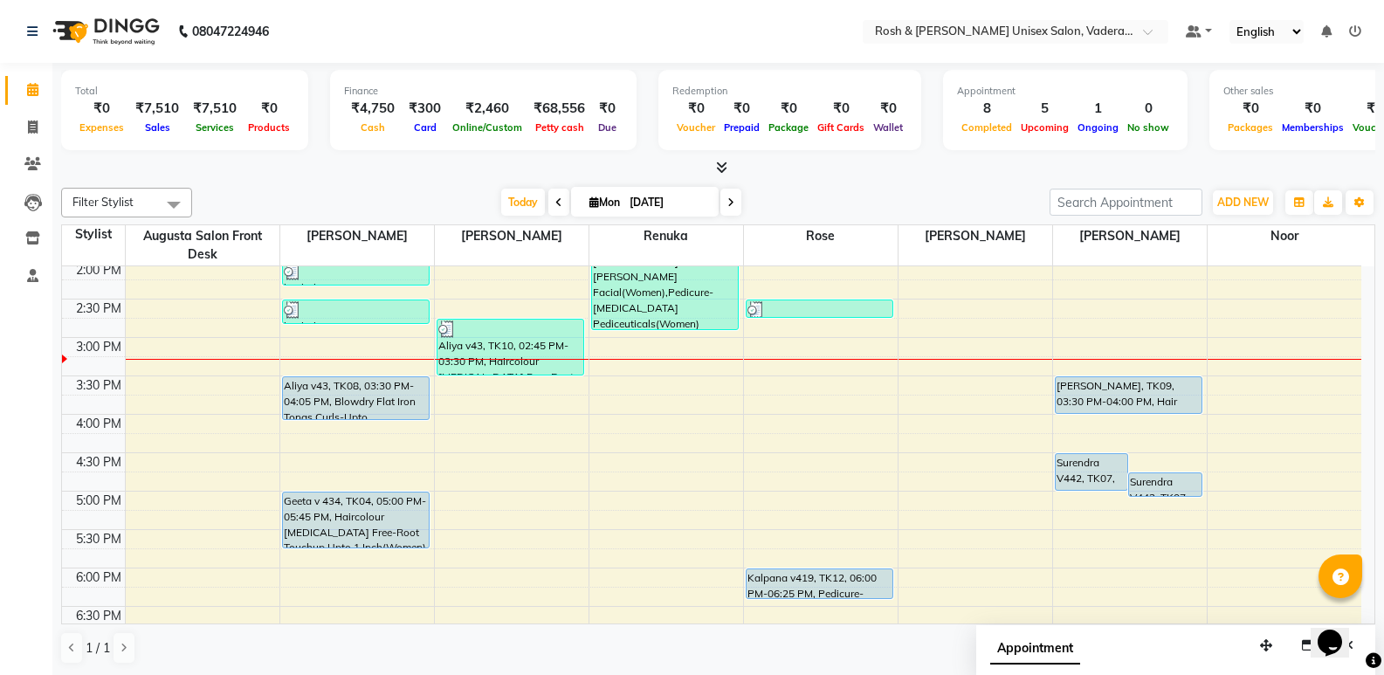
drag, startPoint x: 517, startPoint y: 339, endPoint x: 786, endPoint y: 346, distance: 269.1
click at [786, 346] on div "8:00 AM 8:30 AM 9:00 AM 9:30 AM 10:00 AM 10:30 AM 11:00 AM 11:30 AM 12:00 PM 12…" at bounding box center [712, 299] width 1300 height 998
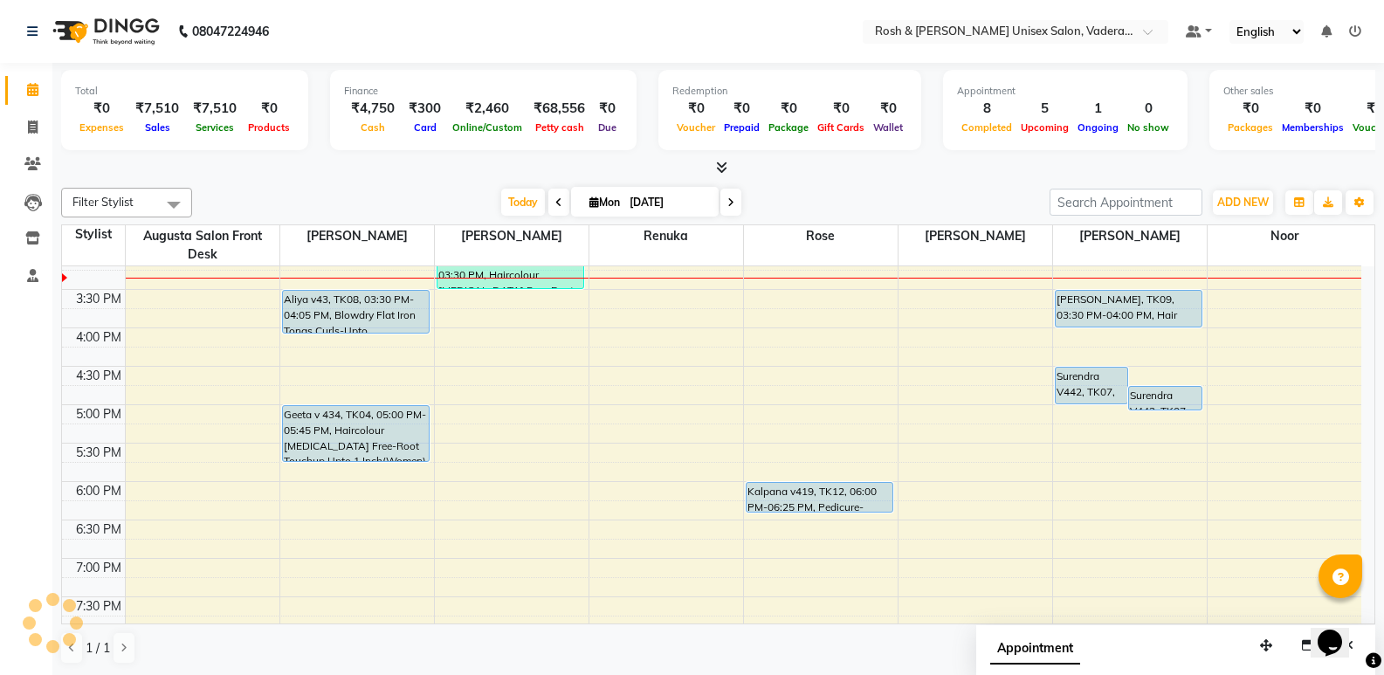
scroll to position [554, 0]
click at [36, 131] on icon at bounding box center [33, 127] width 10 height 13
select select "service"
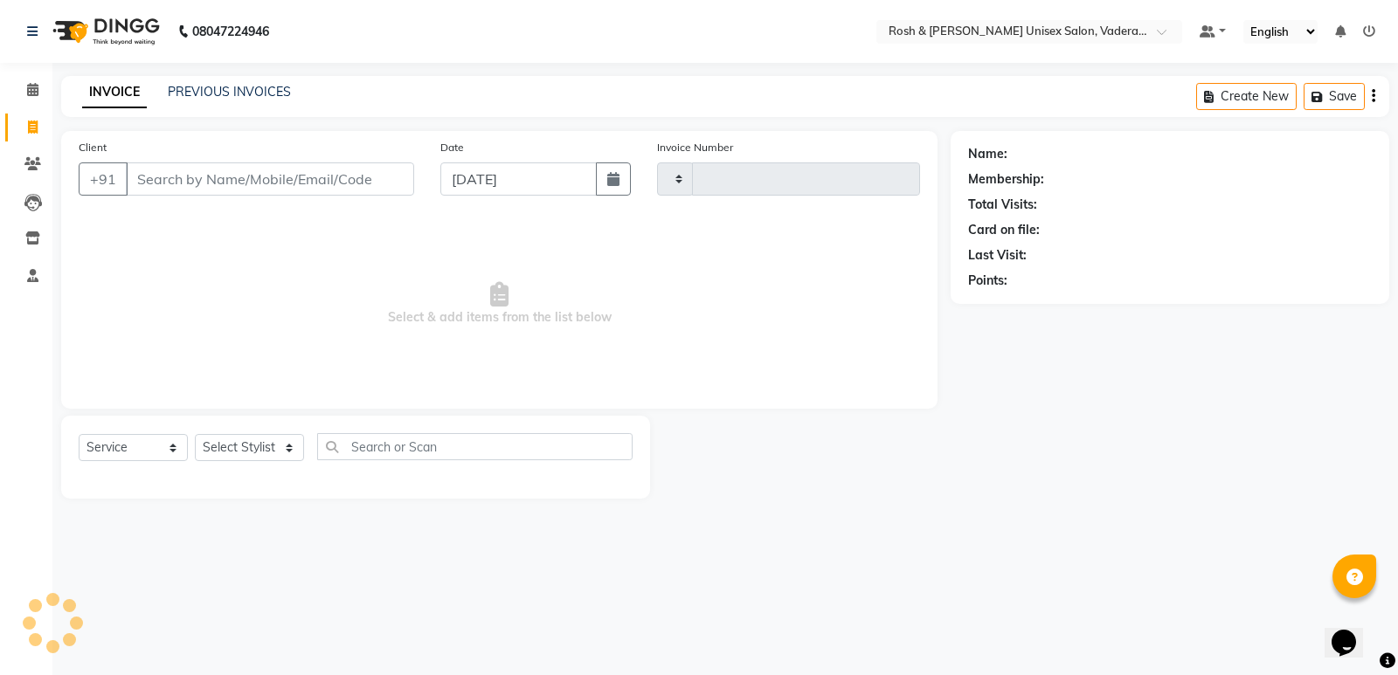
type input "0608"
select select "8657"
click at [193, 185] on input "Client" at bounding box center [270, 178] width 288 height 33
click at [24, 91] on span at bounding box center [32, 90] width 31 height 20
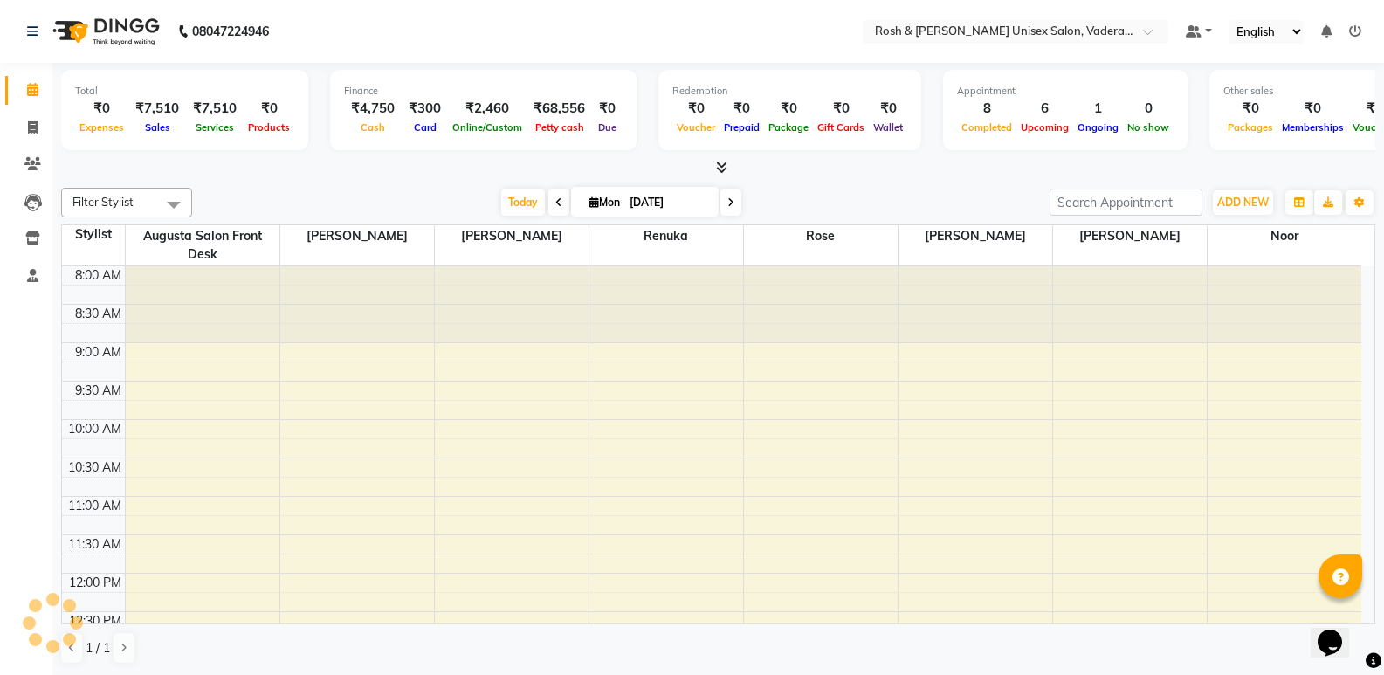
click at [728, 204] on icon at bounding box center [731, 202] width 7 height 10
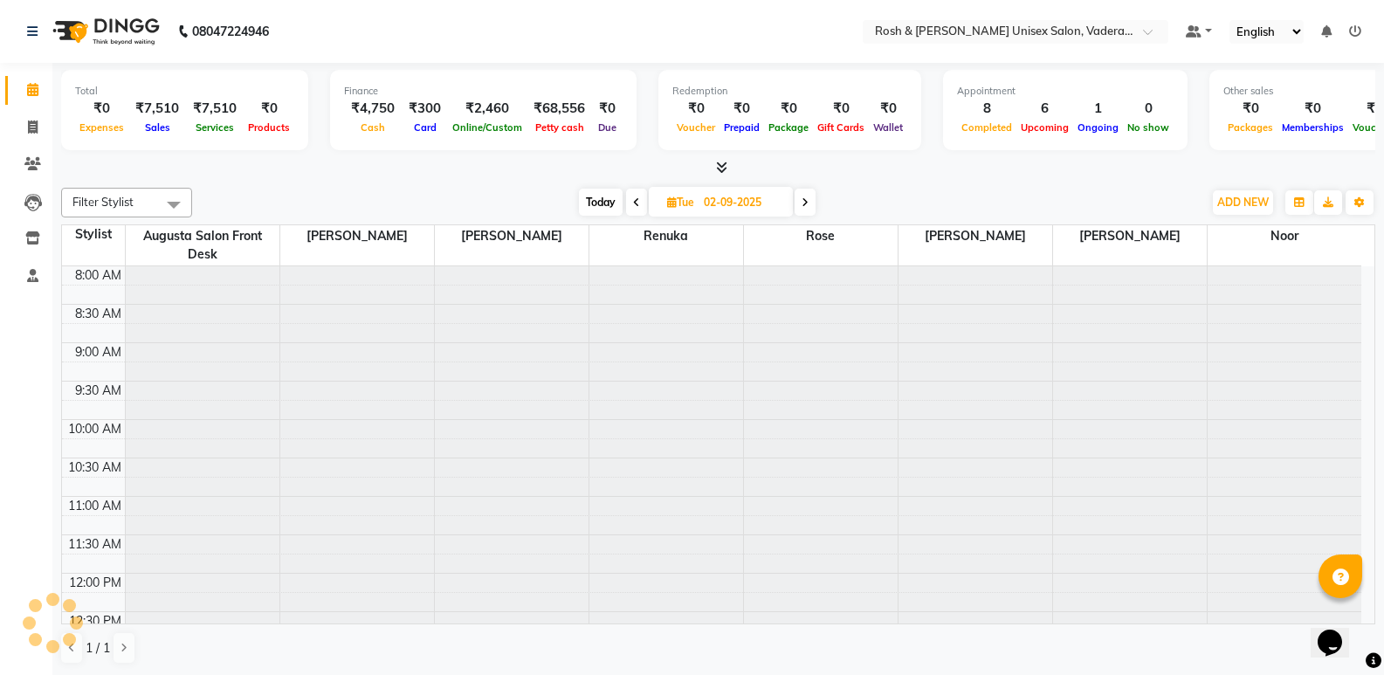
scroll to position [539, 0]
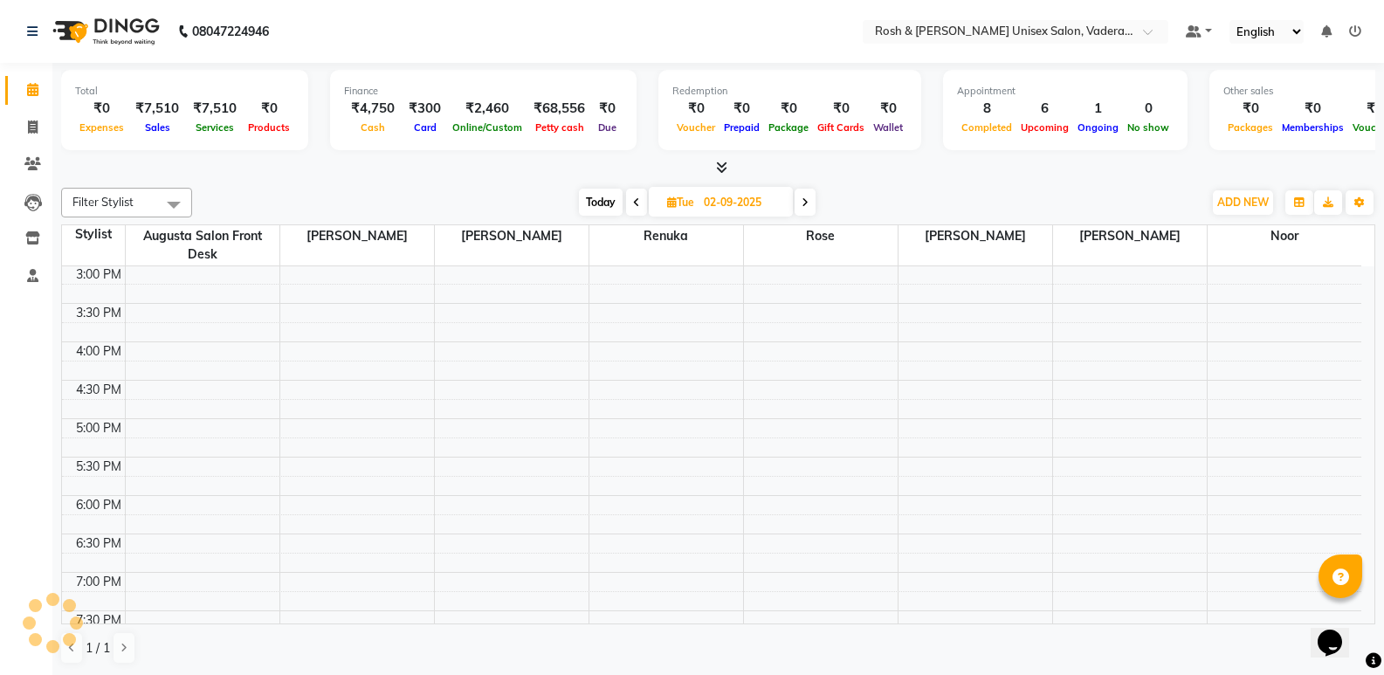
click at [811, 204] on span at bounding box center [805, 202] width 21 height 27
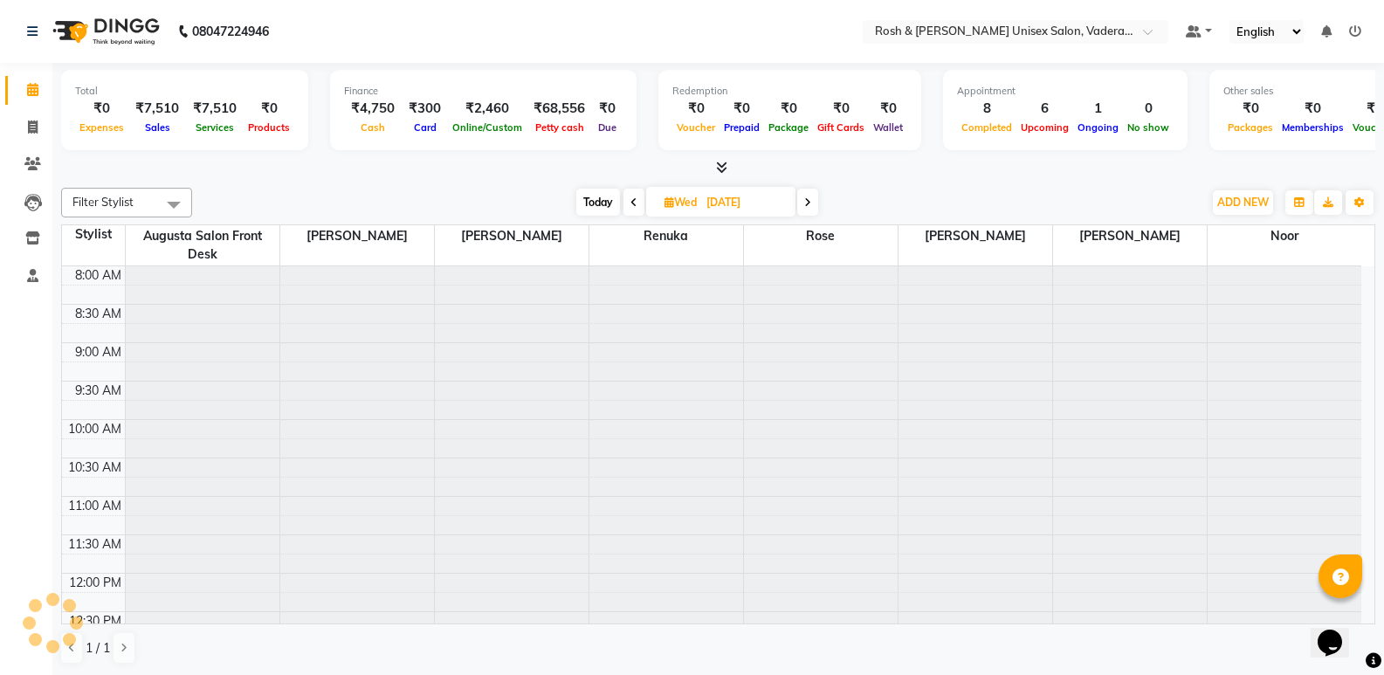
click at [811, 204] on icon at bounding box center [807, 202] width 7 height 10
click at [811, 204] on span at bounding box center [806, 202] width 21 height 27
click at [808, 199] on span at bounding box center [803, 202] width 21 height 27
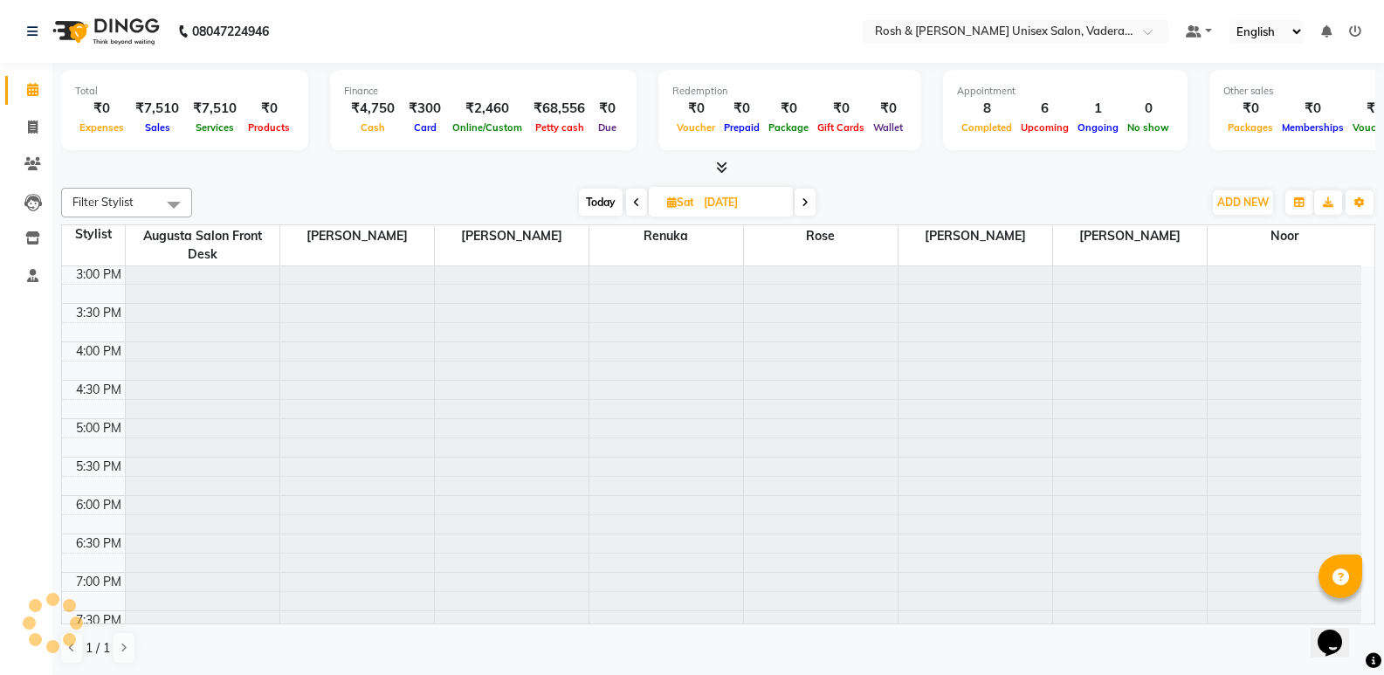
click at [807, 199] on icon at bounding box center [805, 202] width 7 height 10
type input "[DATE]"
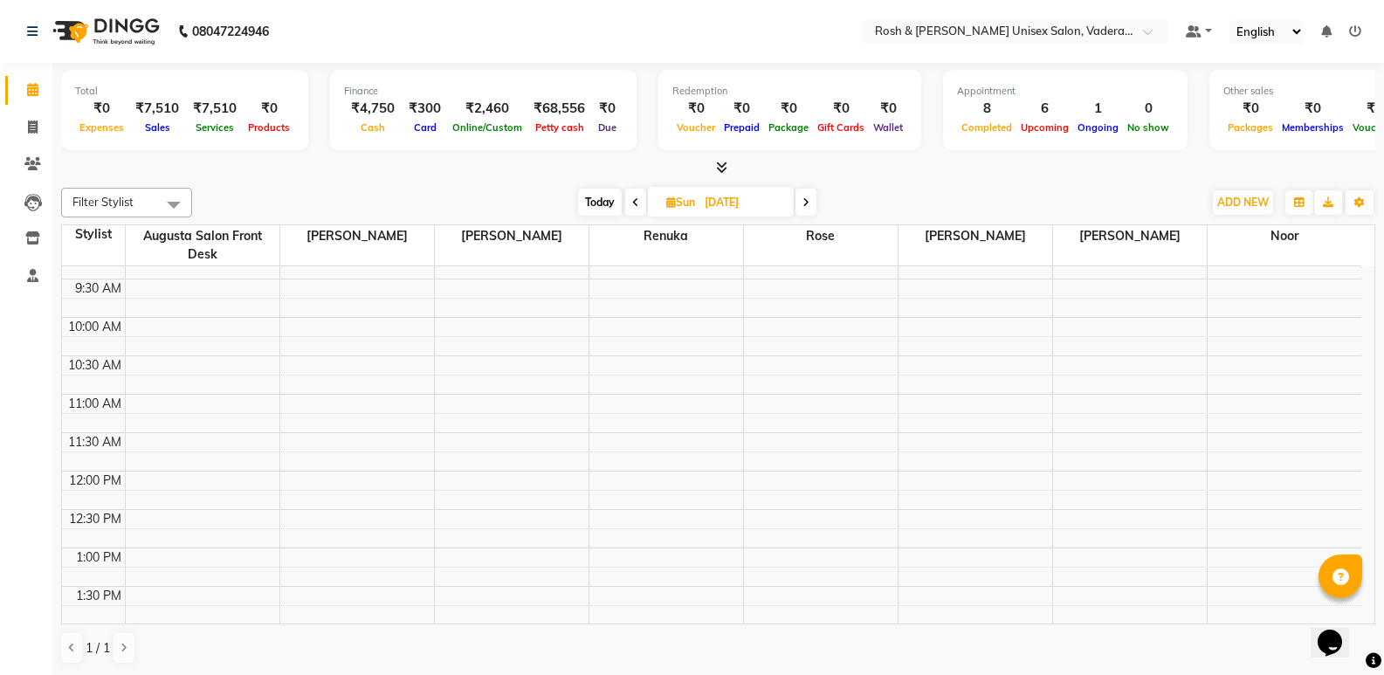
scroll to position [15, 0]
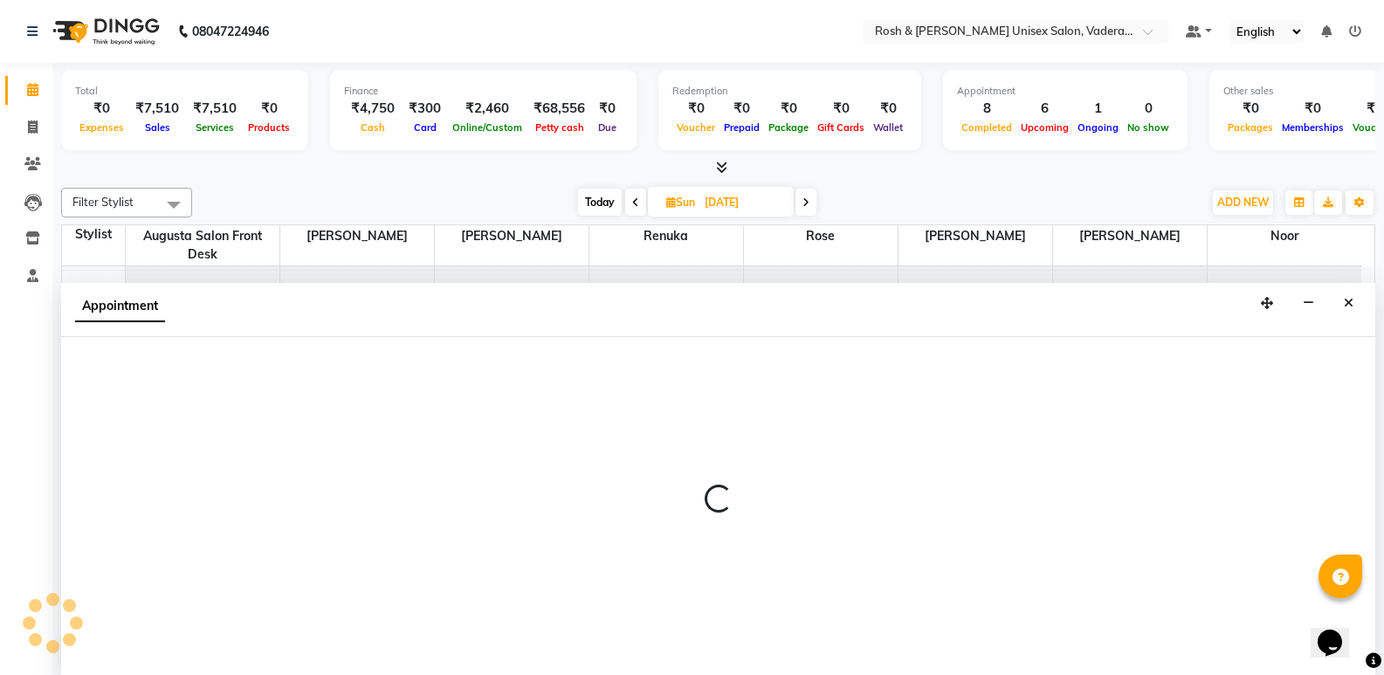
scroll to position [1, 0]
select select "87537"
select select "tentative"
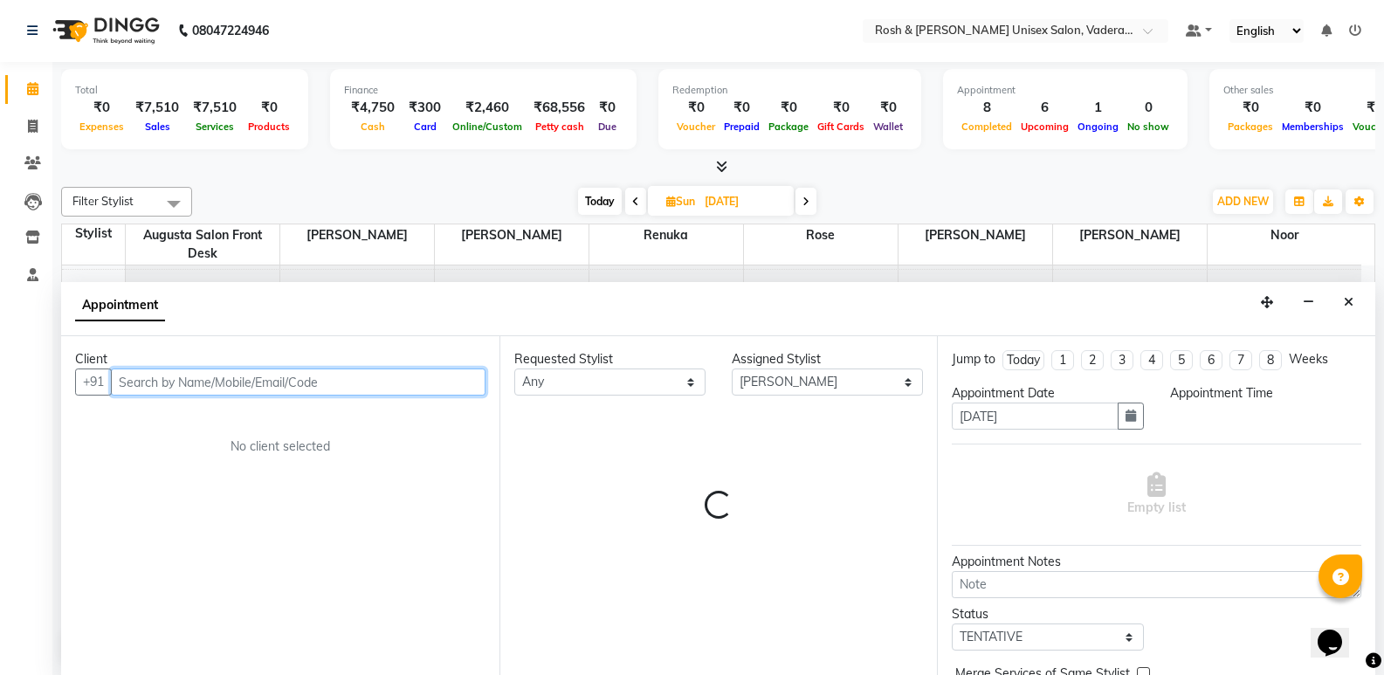
select select "540"
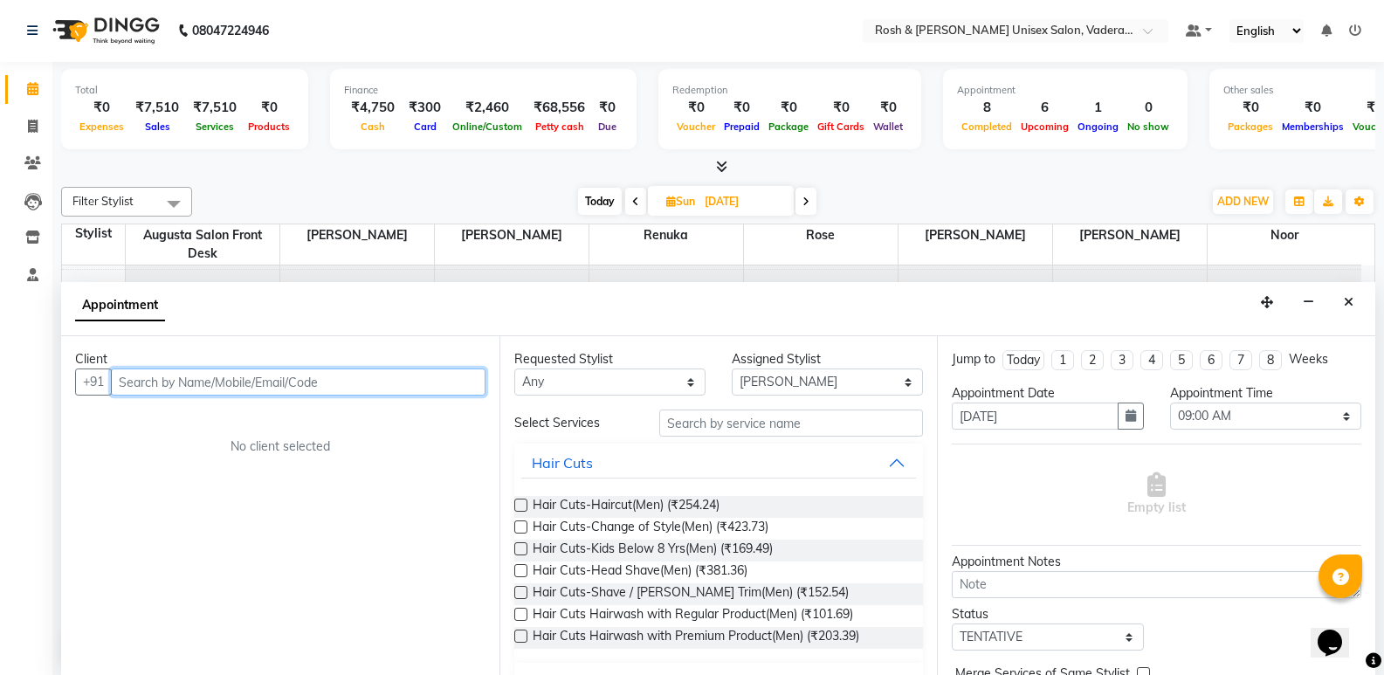
click at [277, 382] on input "text" at bounding box center [298, 382] width 375 height 27
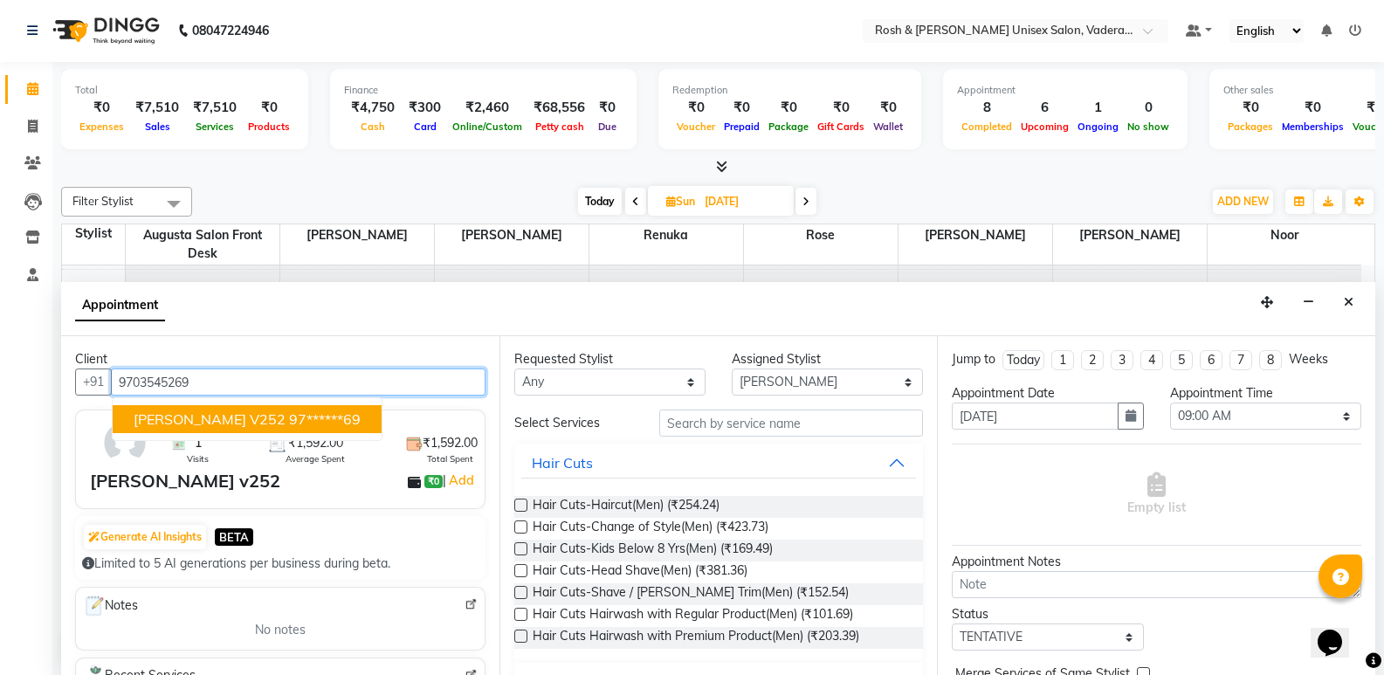
click at [289, 414] on ngb-highlight "97******69" at bounding box center [325, 419] width 72 height 17
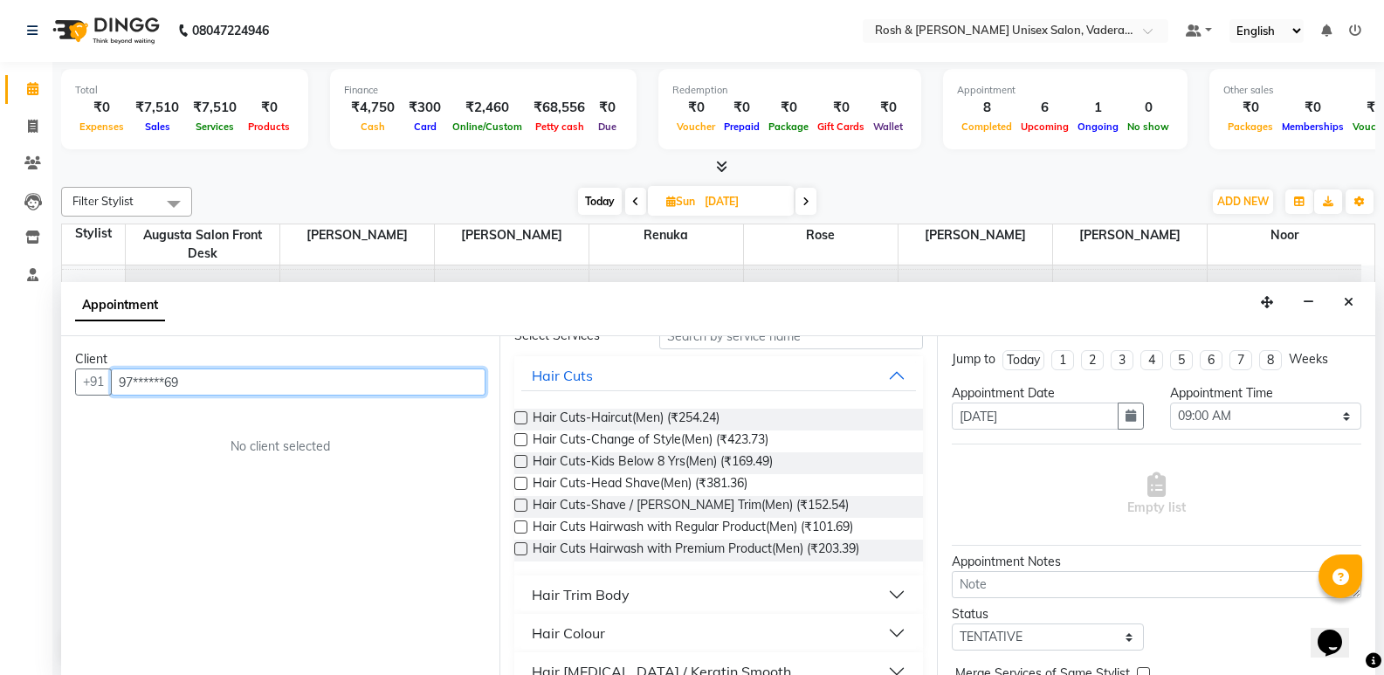
scroll to position [0, 0]
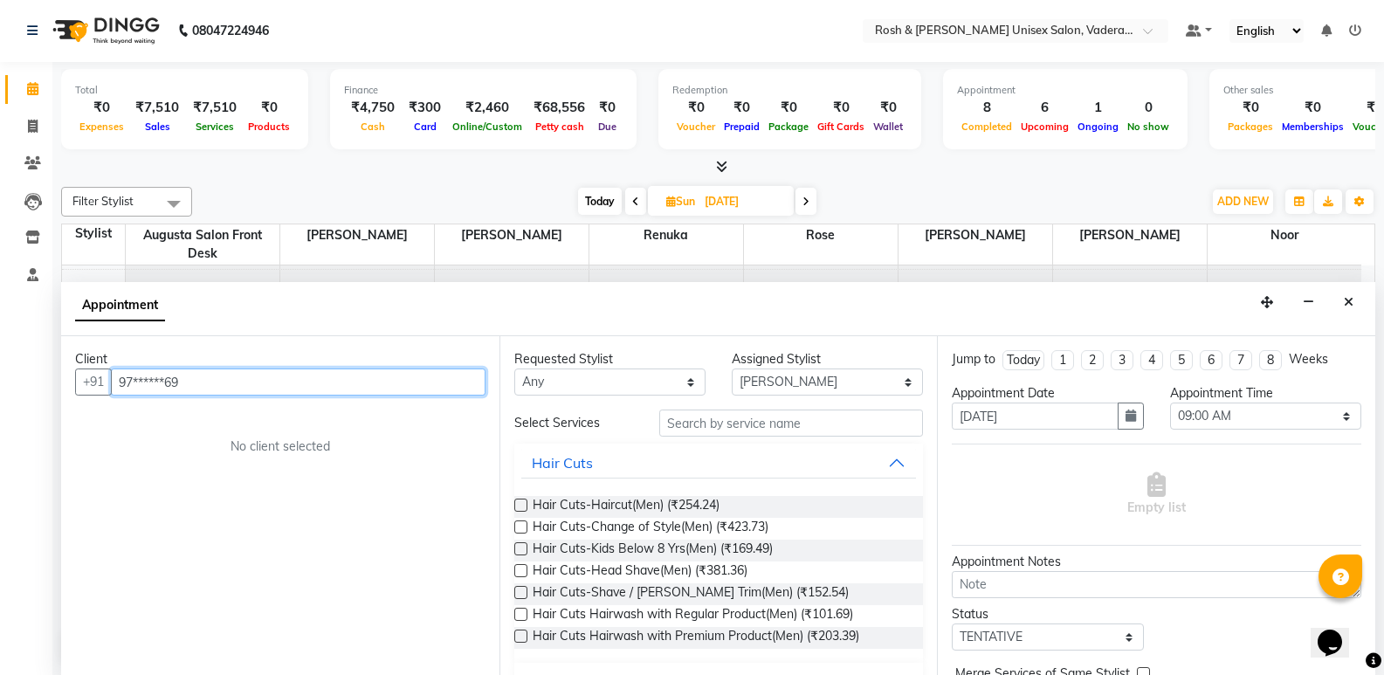
type input "97******69"
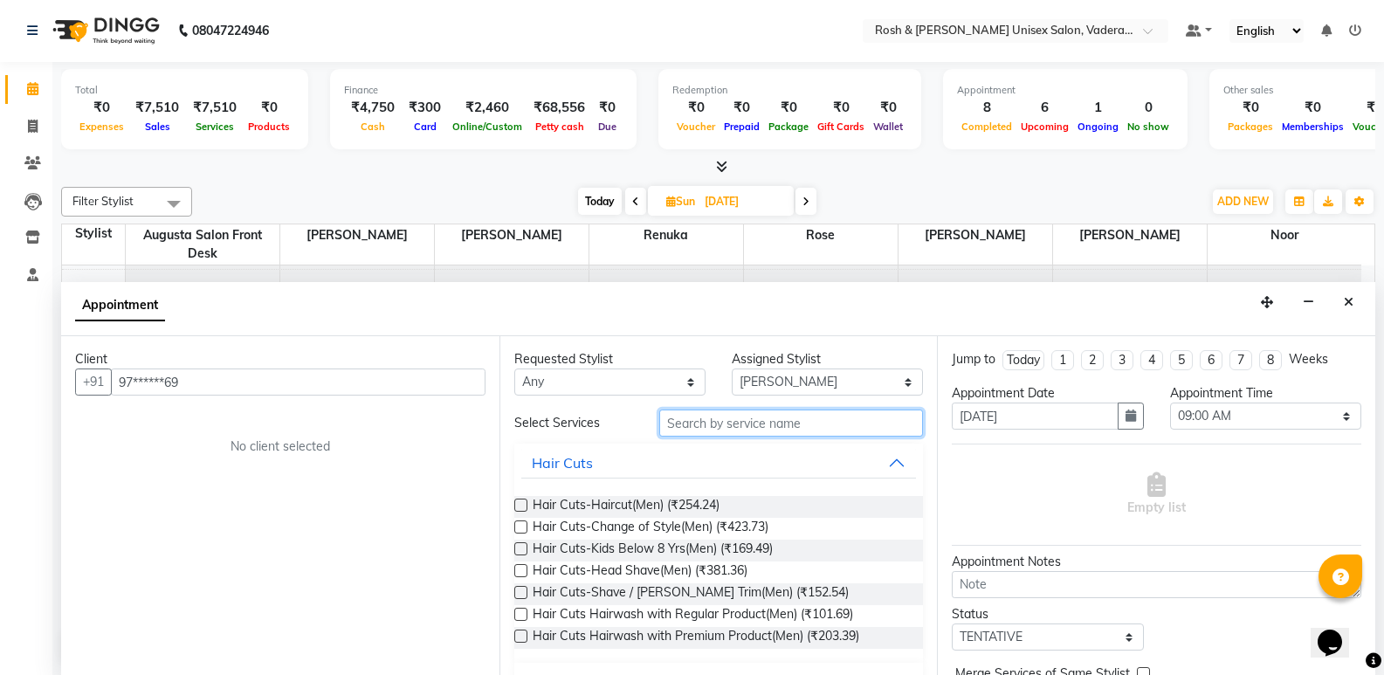
click at [732, 427] on input "text" at bounding box center [791, 423] width 264 height 27
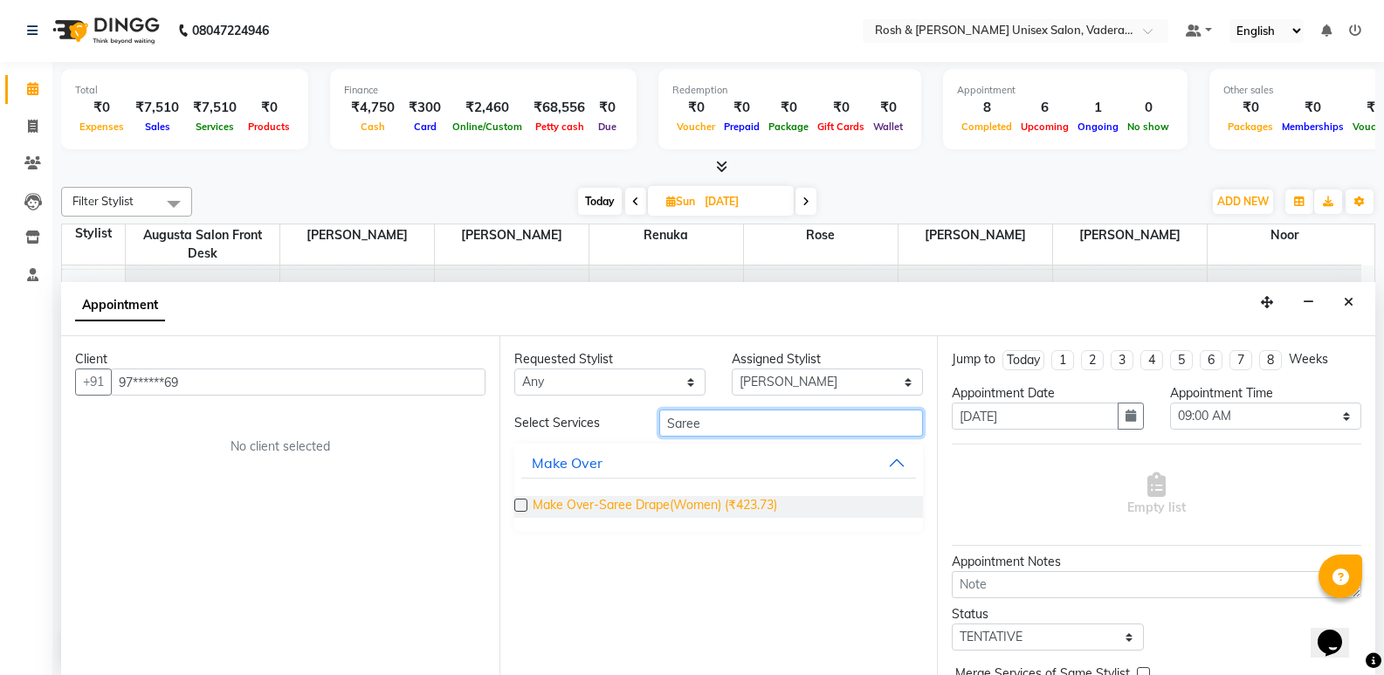
type input "Saree"
click at [642, 503] on span "Make Over-Saree Drape(Women) (₹423.73)" at bounding box center [655, 507] width 245 height 22
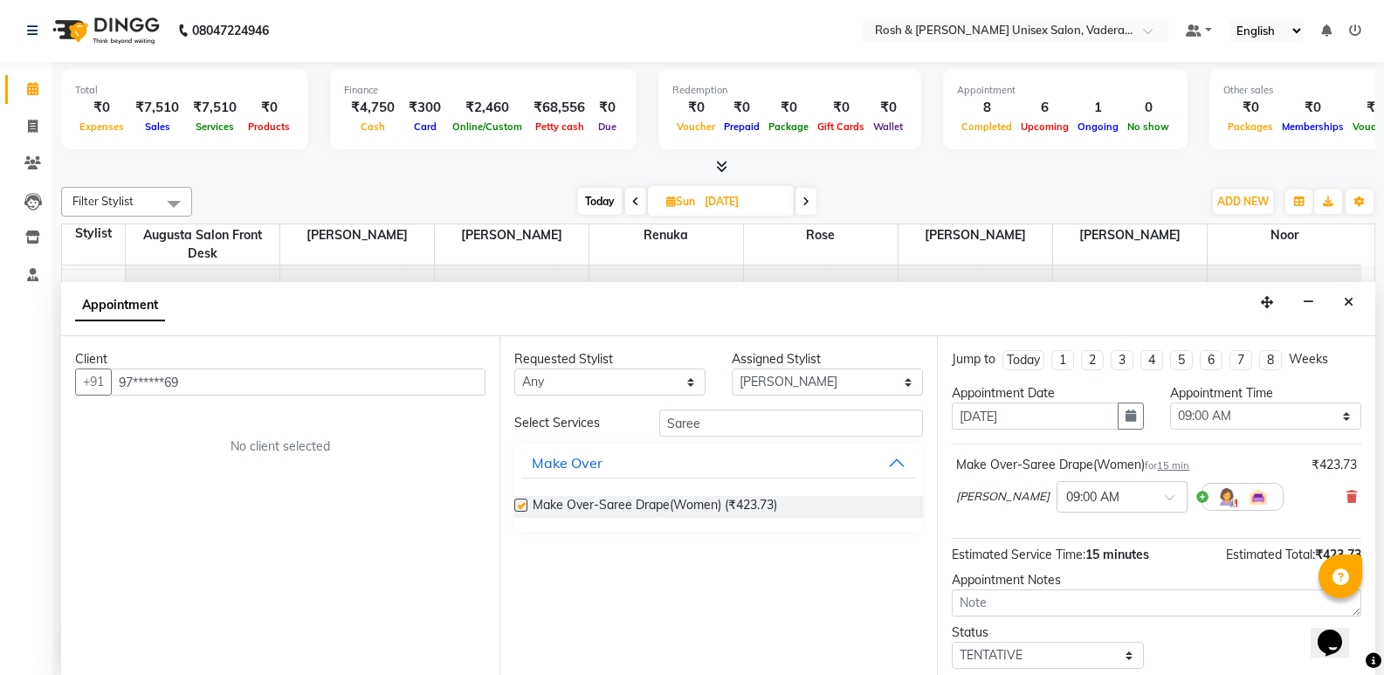
checkbox input "false"
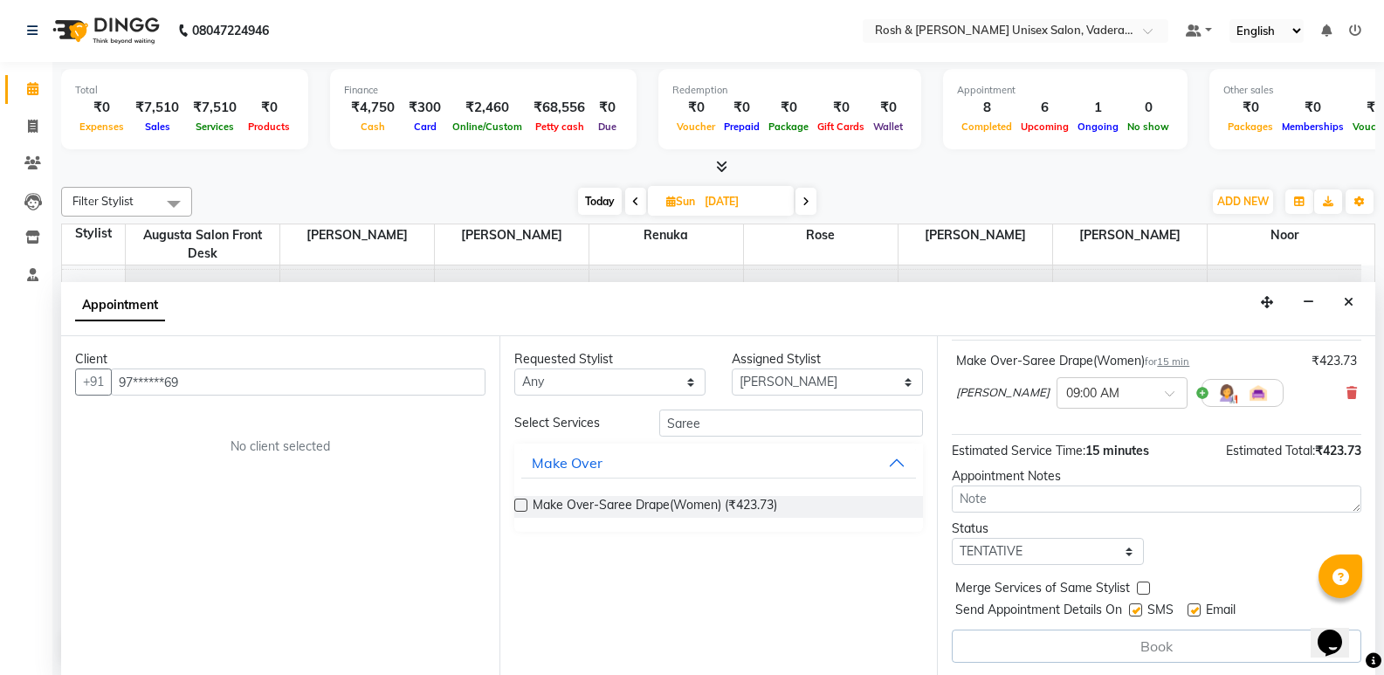
scroll to position [106, 0]
drag, startPoint x: 1097, startPoint y: 549, endPoint x: 1077, endPoint y: 558, distance: 22.3
click at [1097, 549] on select "Select TENTATIVE CONFIRM UPCOMING" at bounding box center [1047, 549] width 191 height 27
select select "upcoming"
click at [952, 536] on select "Select TENTATIVE CONFIRM UPCOMING" at bounding box center [1047, 549] width 191 height 27
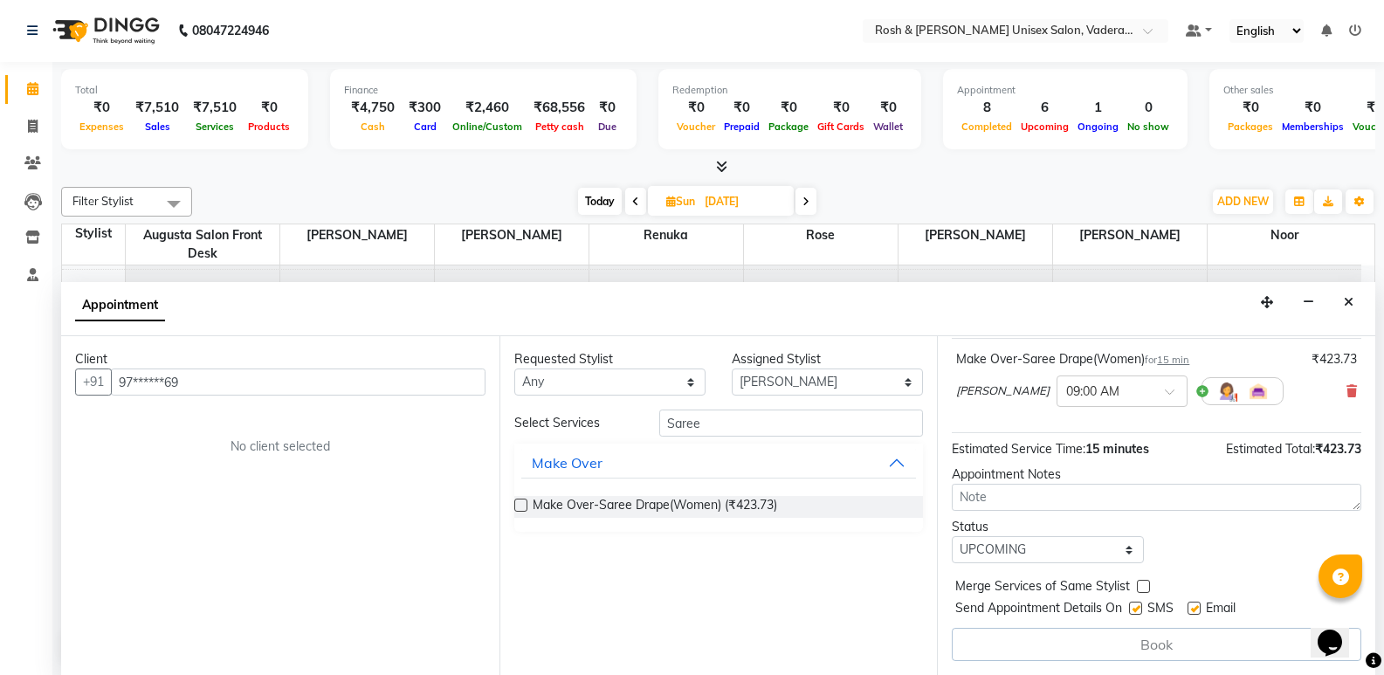
click at [1132, 636] on div "Book" at bounding box center [1157, 644] width 410 height 33
click at [1132, 638] on div "Book" at bounding box center [1157, 644] width 410 height 33
click at [1128, 650] on div "Book" at bounding box center [1157, 644] width 410 height 33
click at [674, 520] on div "Make Over-Saree Drape(Women) (₹423.73)" at bounding box center [719, 507] width 410 height 50
click at [673, 514] on span "Make Over-Saree Drape(Women) (₹423.73)" at bounding box center [655, 507] width 245 height 22
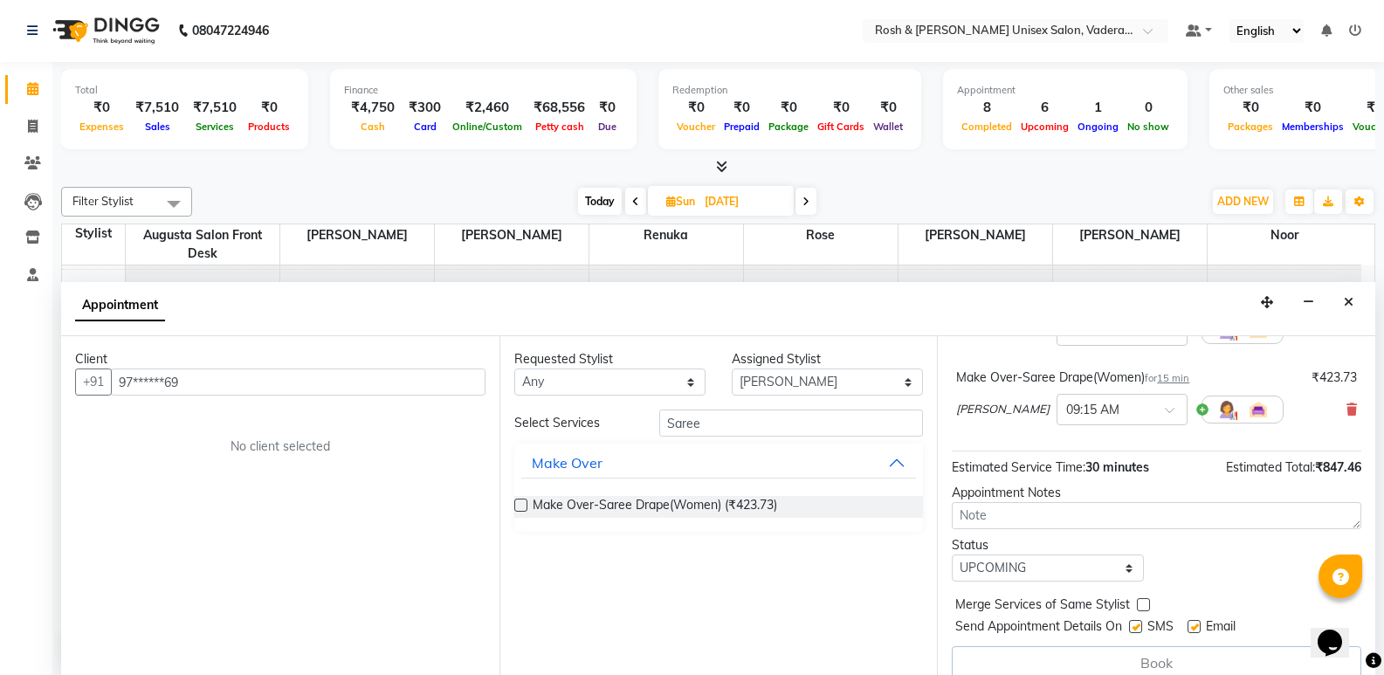
scroll to position [185, 0]
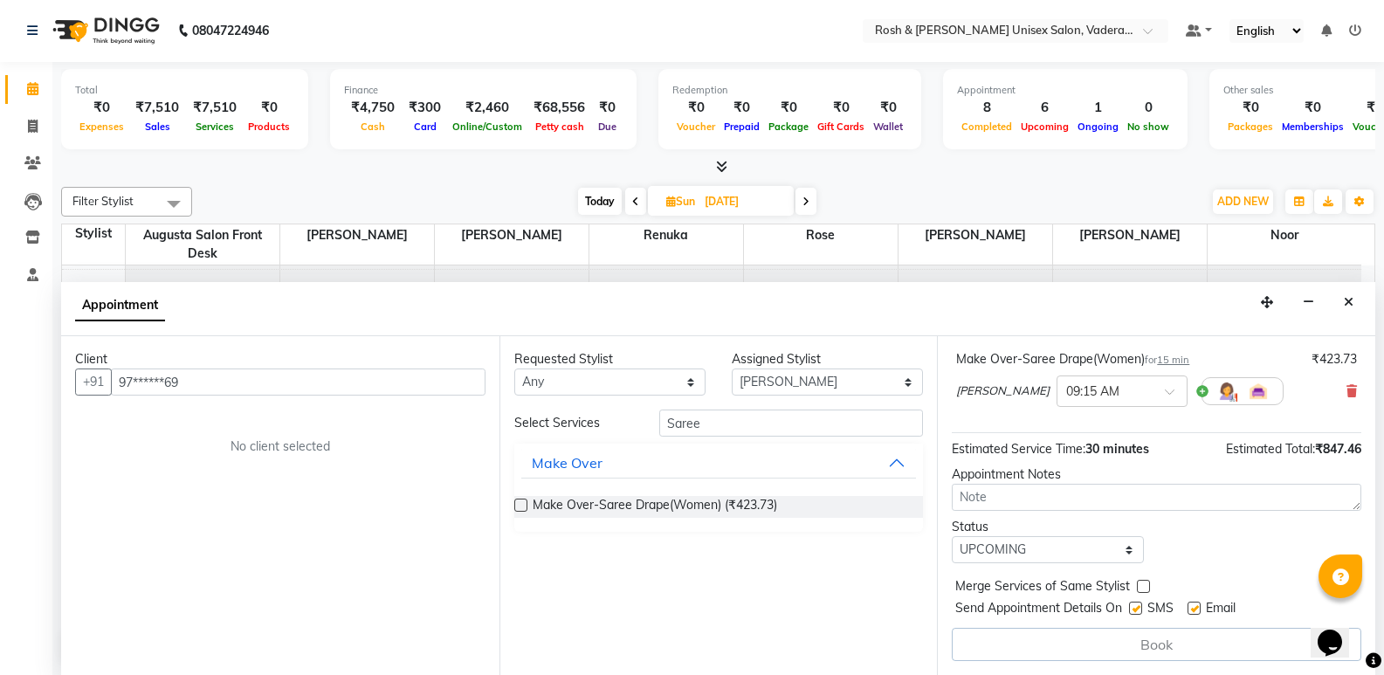
click at [1129, 638] on div "Book" at bounding box center [1157, 644] width 410 height 33
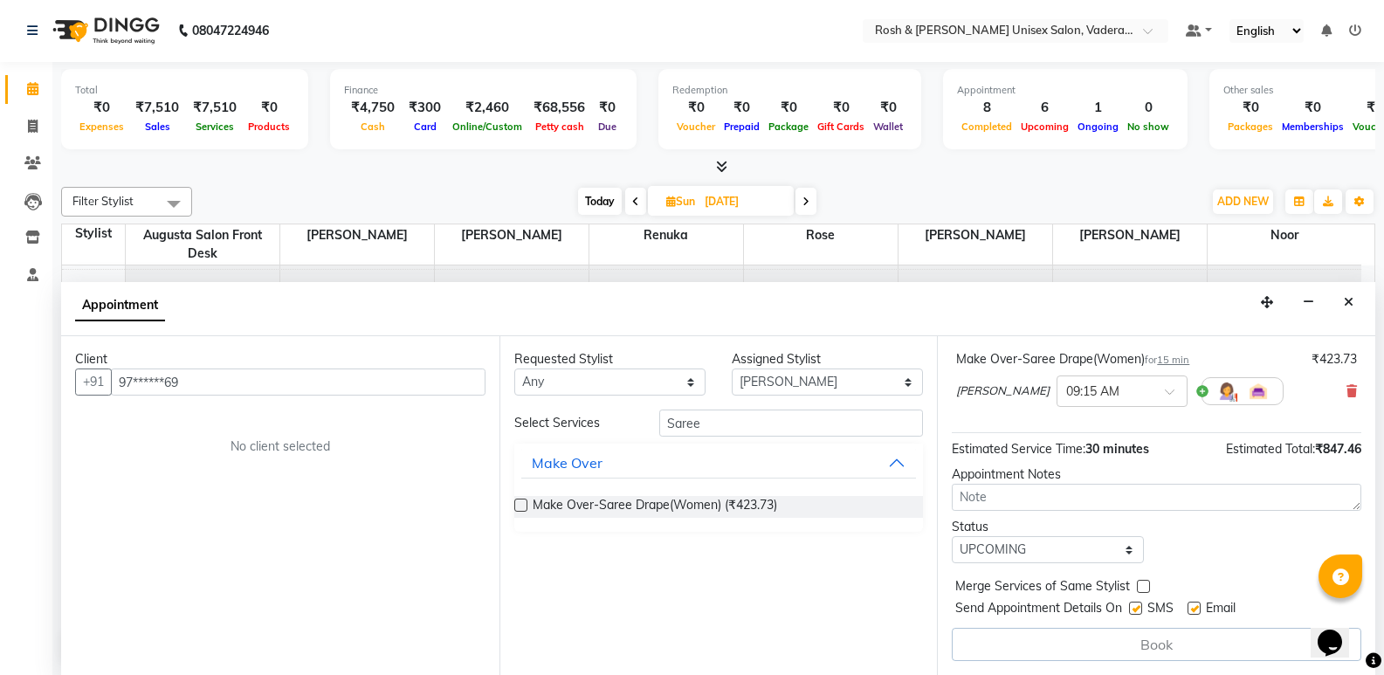
click at [1129, 638] on div "Book" at bounding box center [1157, 644] width 410 height 33
click at [1094, 551] on select "Select TENTATIVE CONFIRM UPCOMING" at bounding box center [1047, 549] width 191 height 27
click at [952, 536] on select "Select TENTATIVE CONFIRM UPCOMING" at bounding box center [1047, 549] width 191 height 27
click at [1108, 633] on div "Book" at bounding box center [1157, 644] width 410 height 33
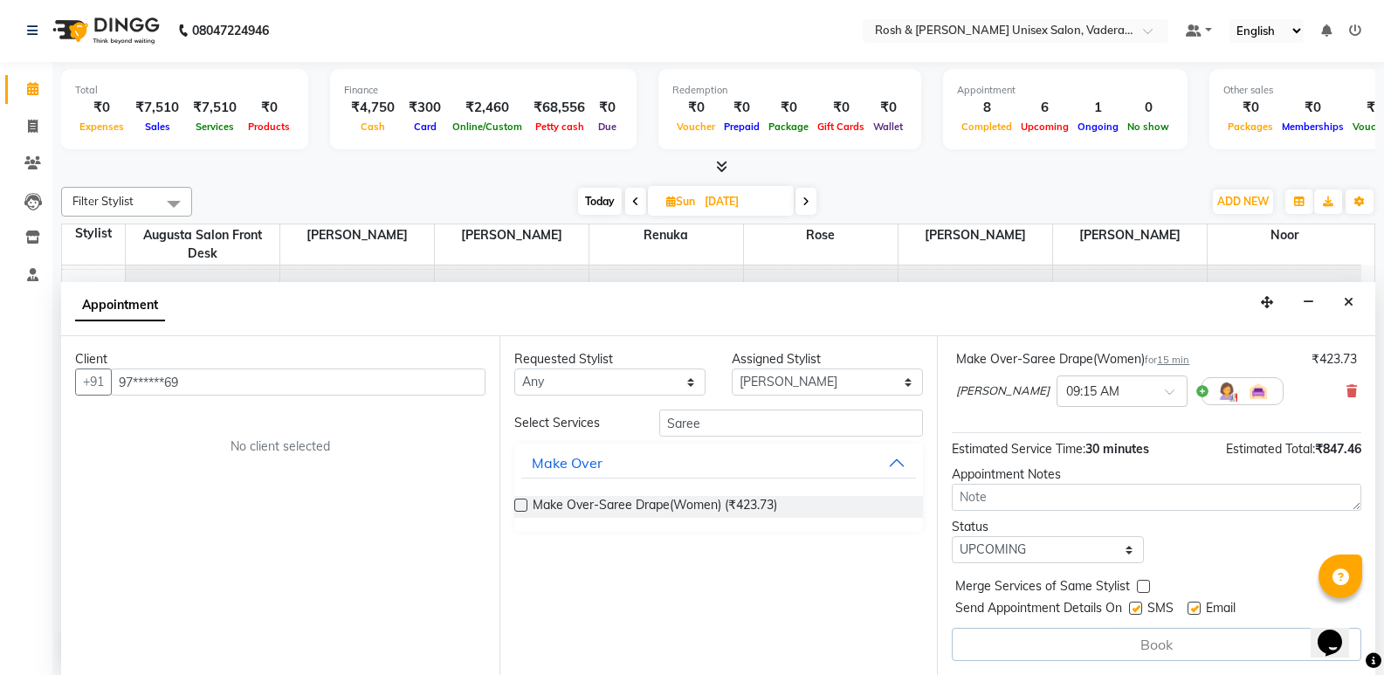
click at [526, 500] on label at bounding box center [520, 505] width 13 height 13
click at [526, 501] on input "checkbox" at bounding box center [519, 506] width 11 height 11
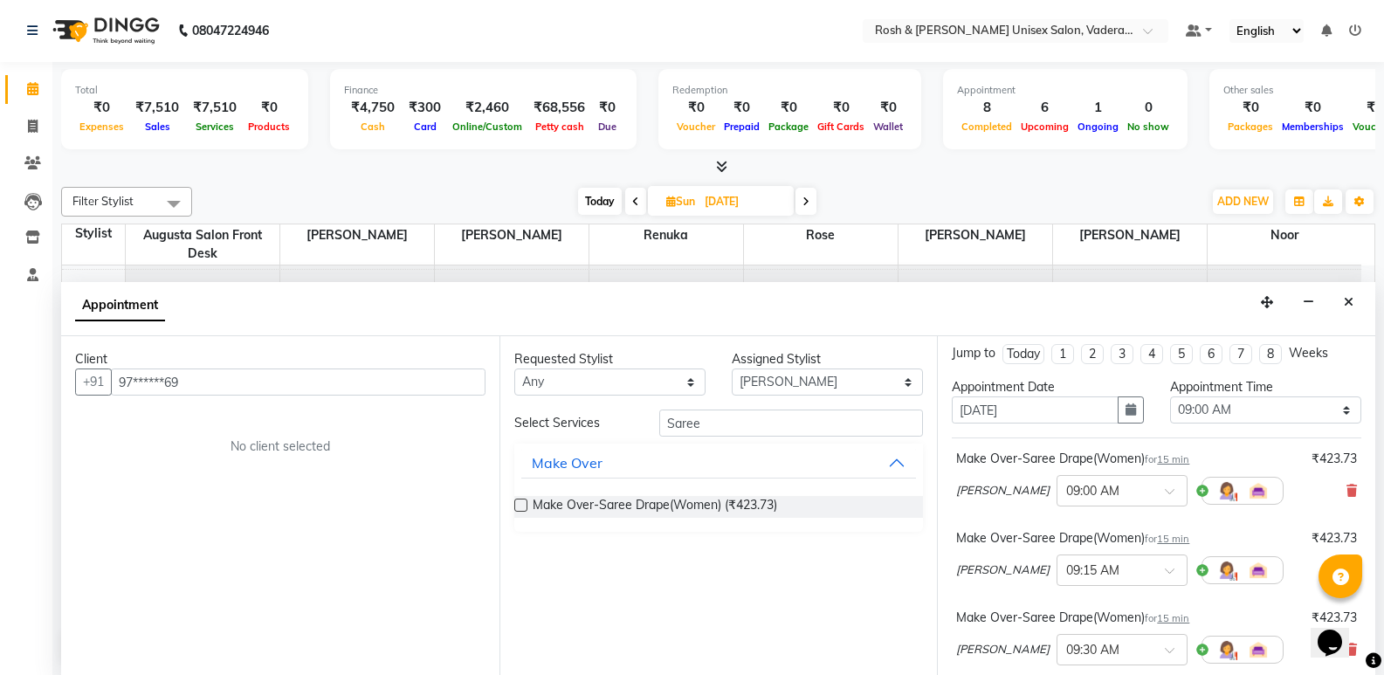
scroll to position [0, 0]
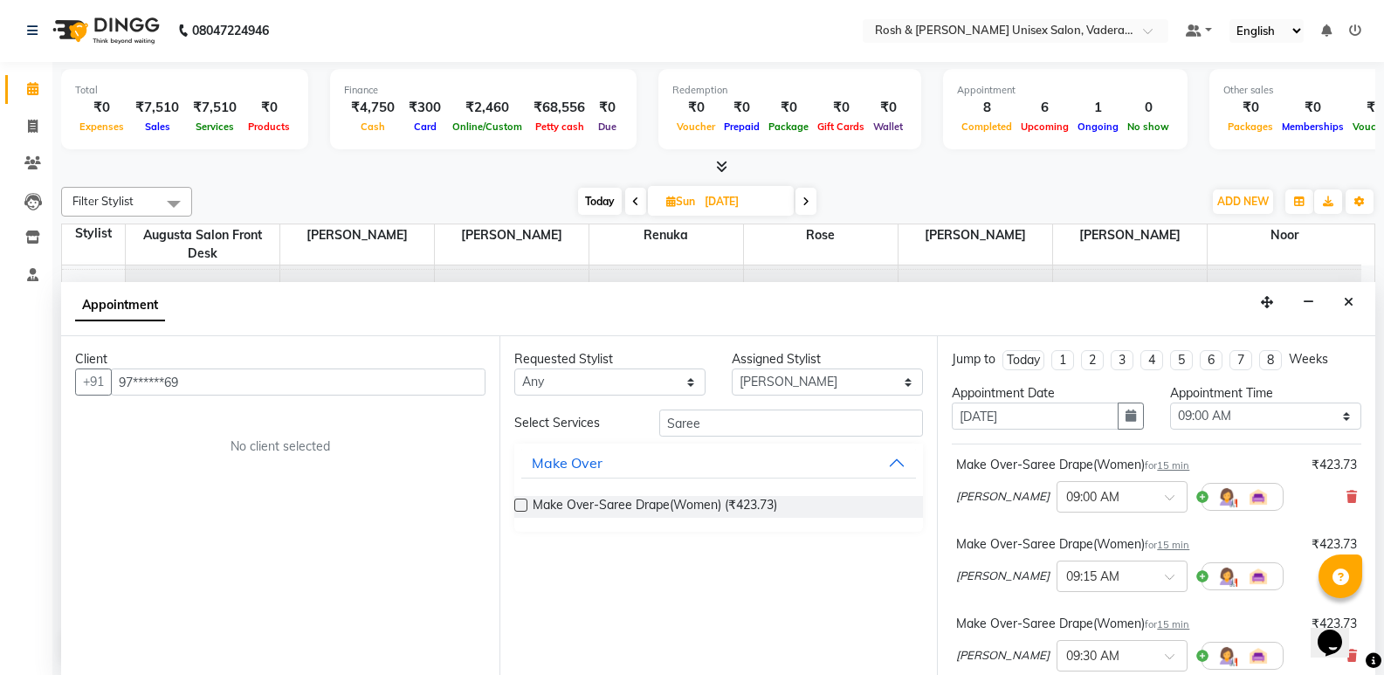
click at [1336, 487] on div "[PERSON_NAME] × 09:00 AM" at bounding box center [1156, 496] width 401 height 45
click at [1347, 488] on span at bounding box center [1352, 497] width 10 height 18
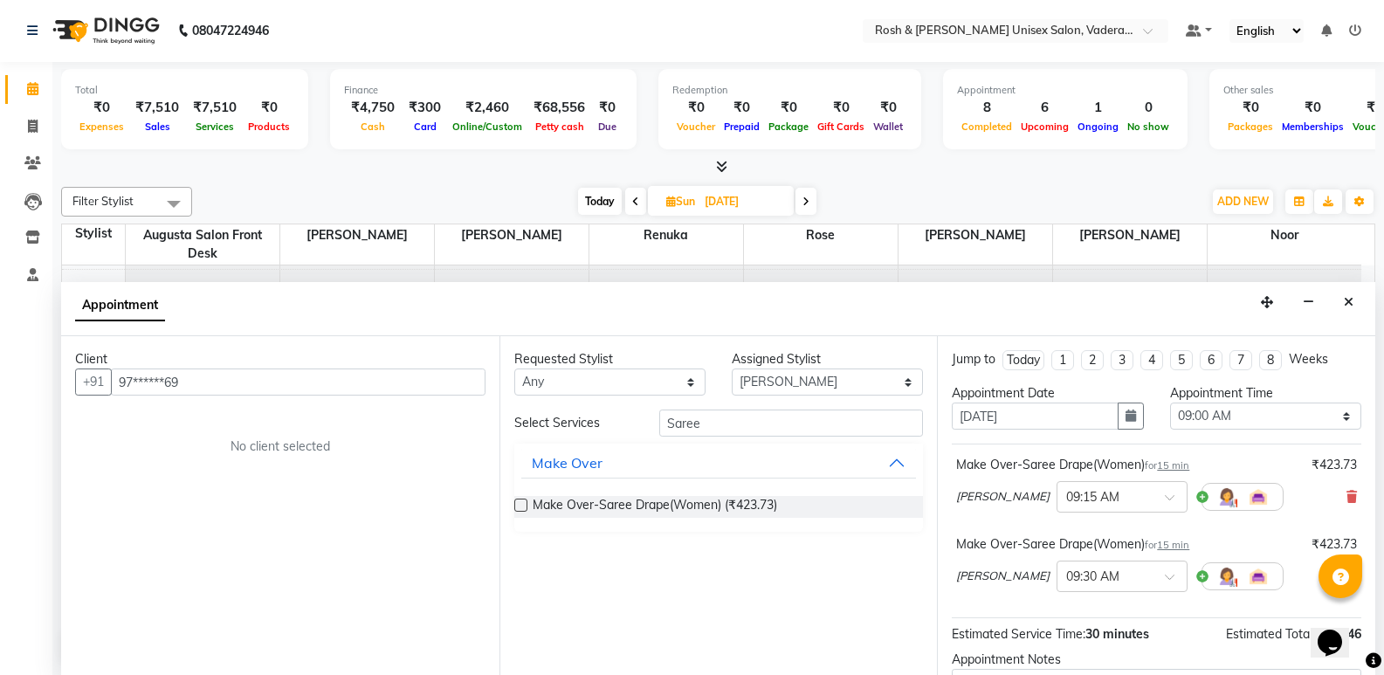
click at [1347, 488] on span at bounding box center [1352, 497] width 10 height 18
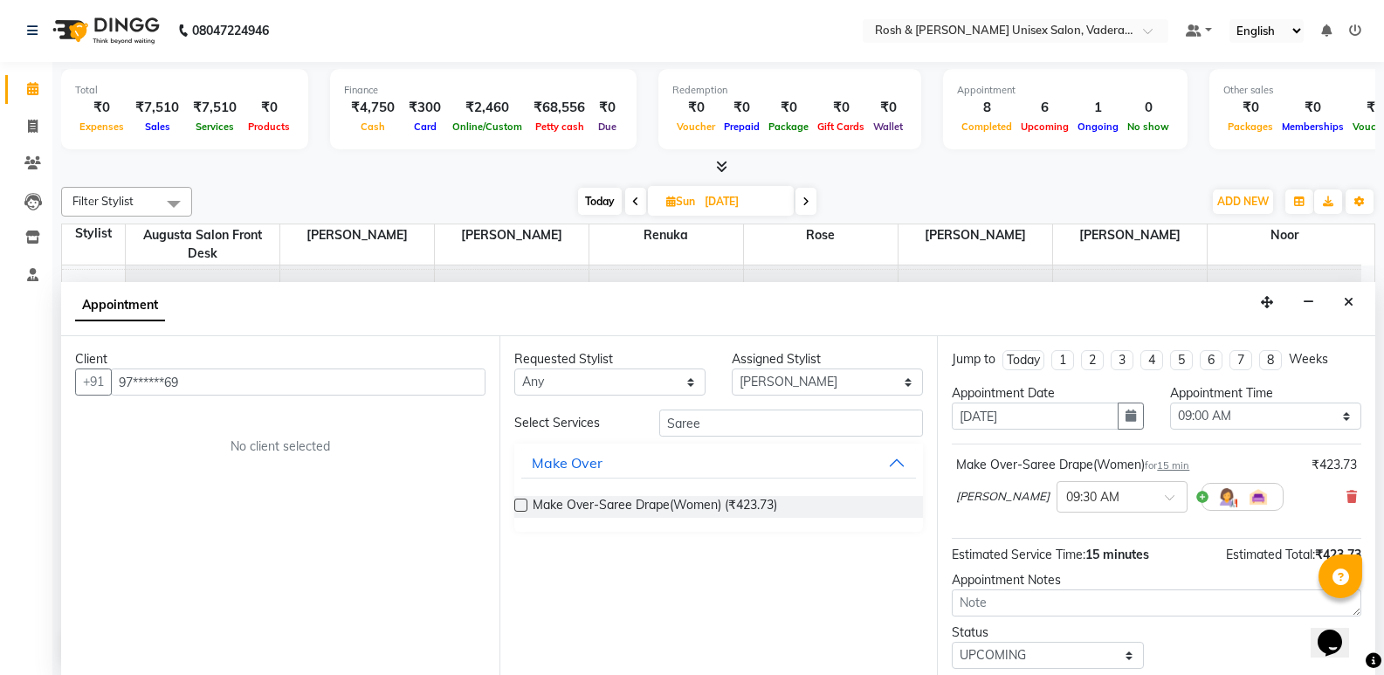
click at [1347, 488] on span at bounding box center [1352, 497] width 10 height 18
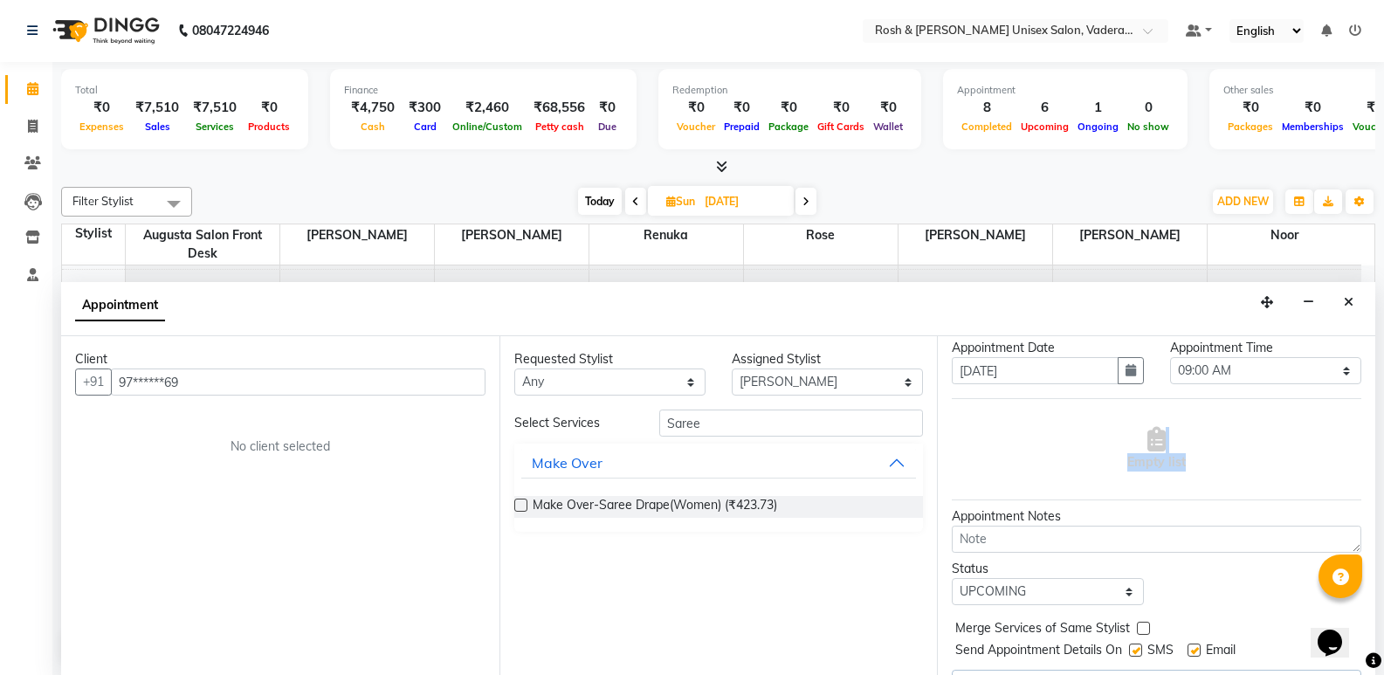
scroll to position [87, 0]
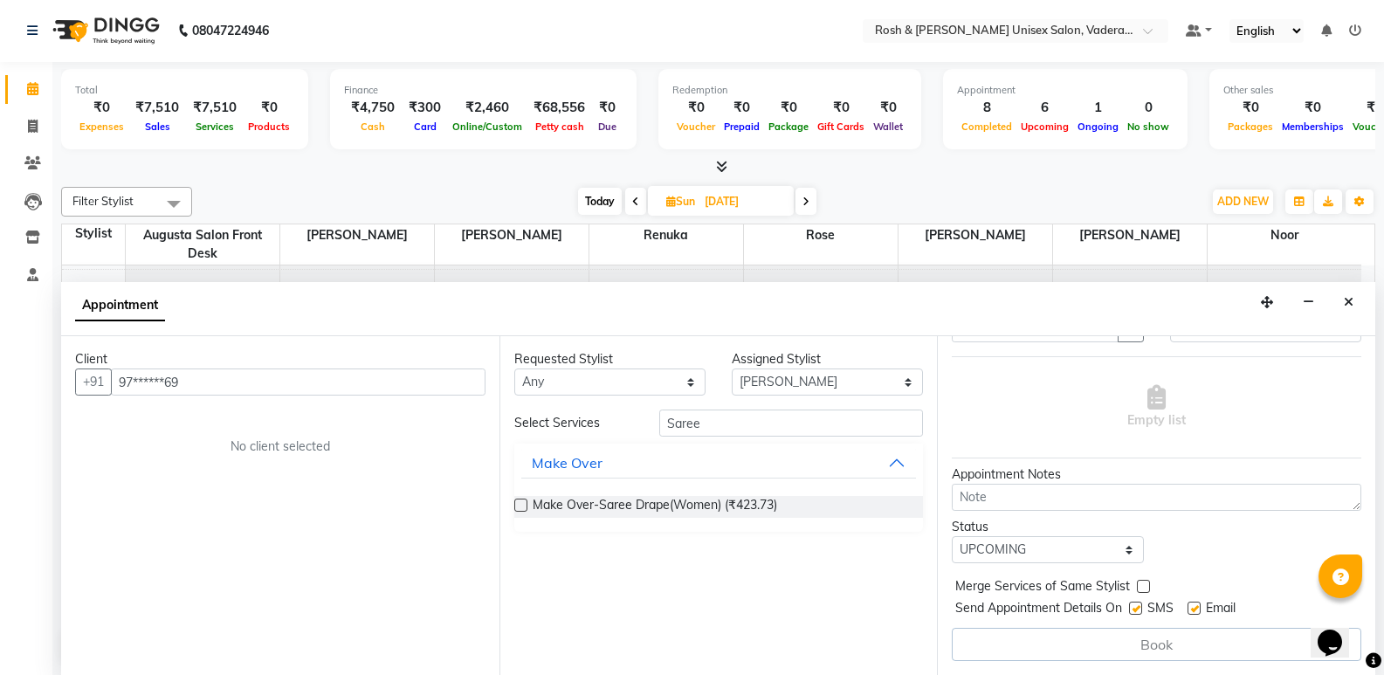
click at [567, 495] on div "Make Over-Saree Drape(Women) (₹423.73)" at bounding box center [719, 507] width 410 height 50
click at [567, 500] on span "Make Over-Saree Drape(Women) (₹423.73)" at bounding box center [655, 507] width 245 height 22
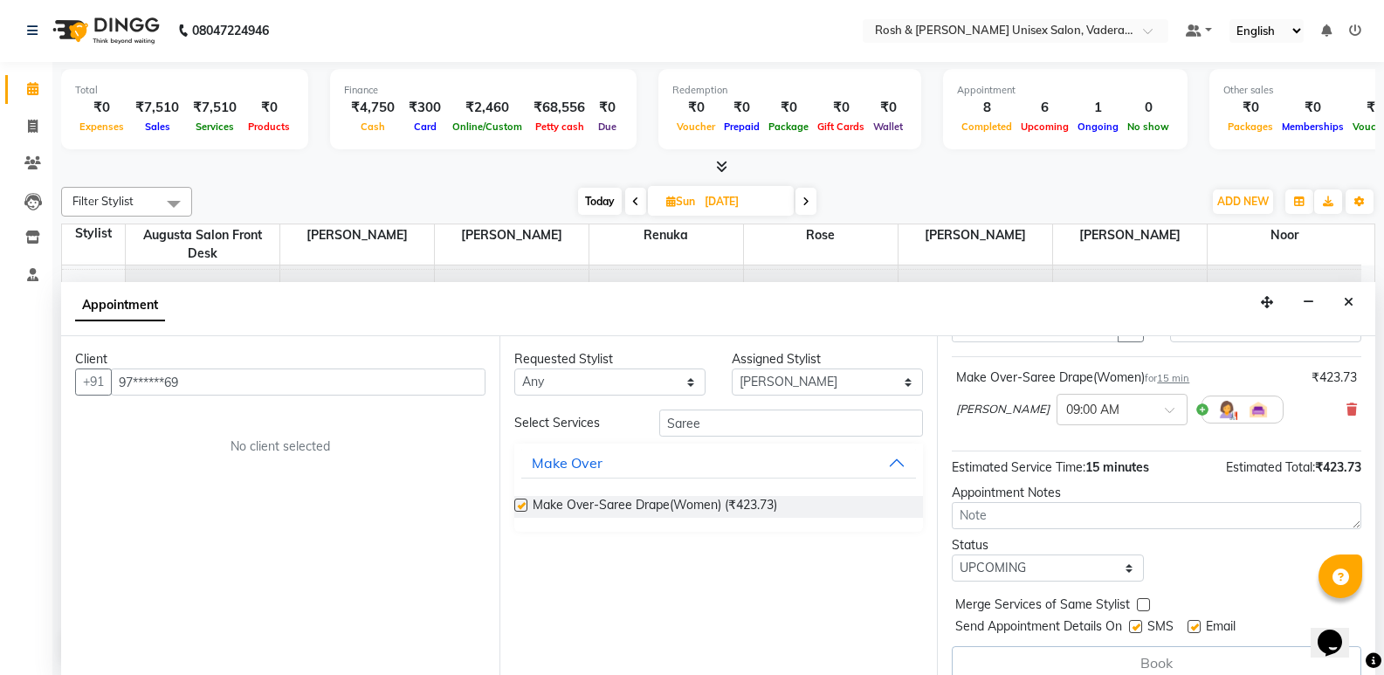
checkbox input "false"
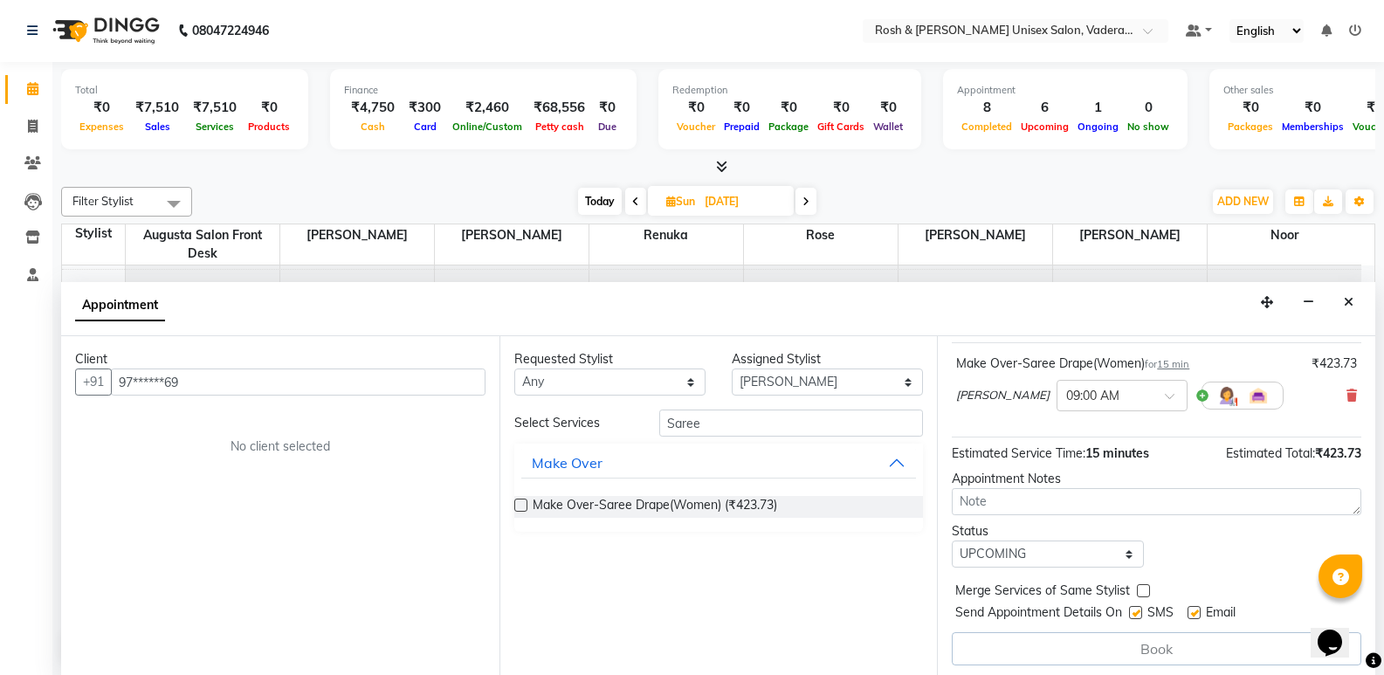
scroll to position [106, 0]
click at [1133, 650] on div "Book" at bounding box center [1157, 644] width 410 height 33
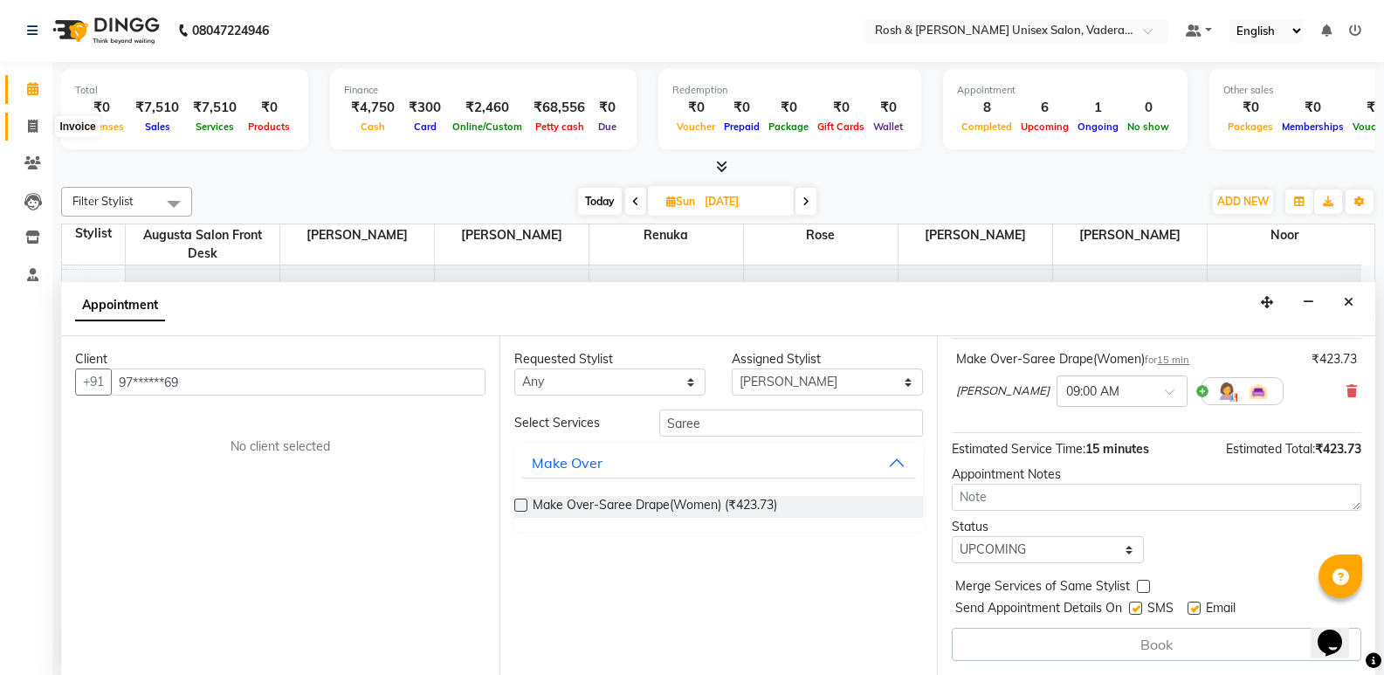
click at [35, 120] on icon at bounding box center [33, 126] width 10 height 13
select select "service"
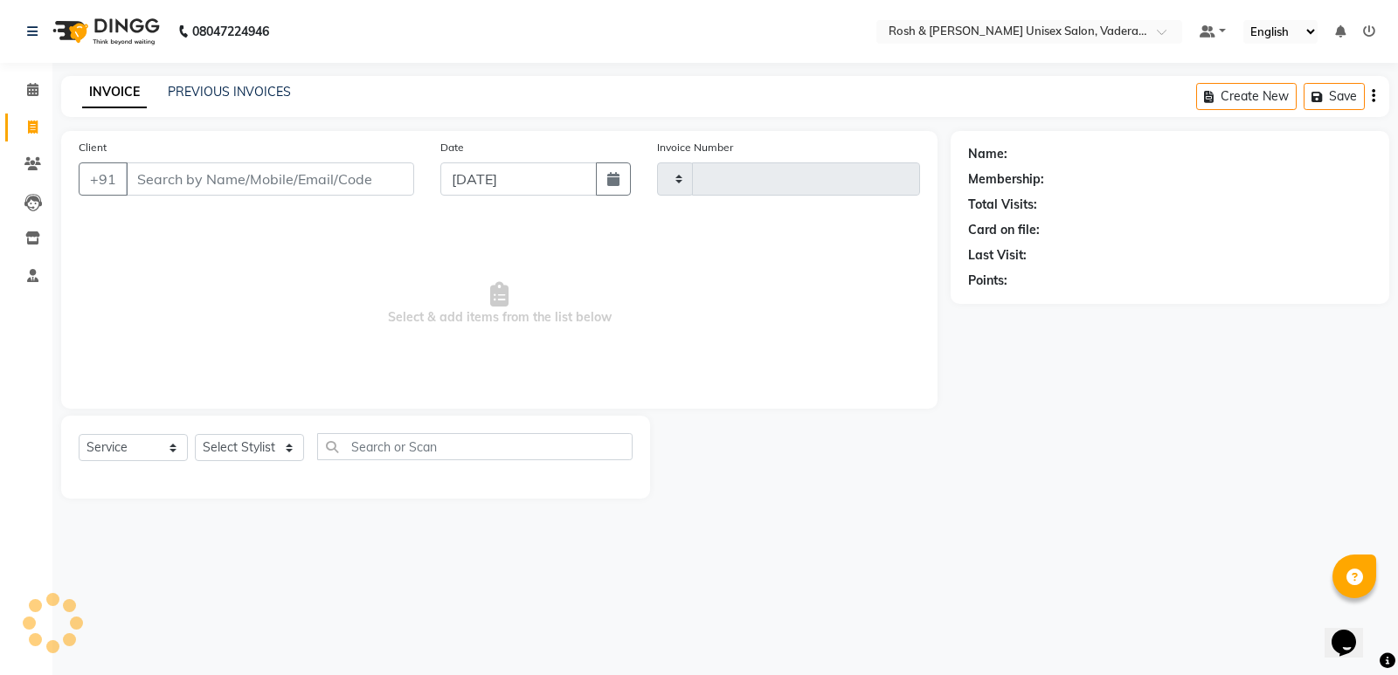
type input "0608"
select select "8657"
click at [267, 186] on input "Client" at bounding box center [270, 178] width 288 height 33
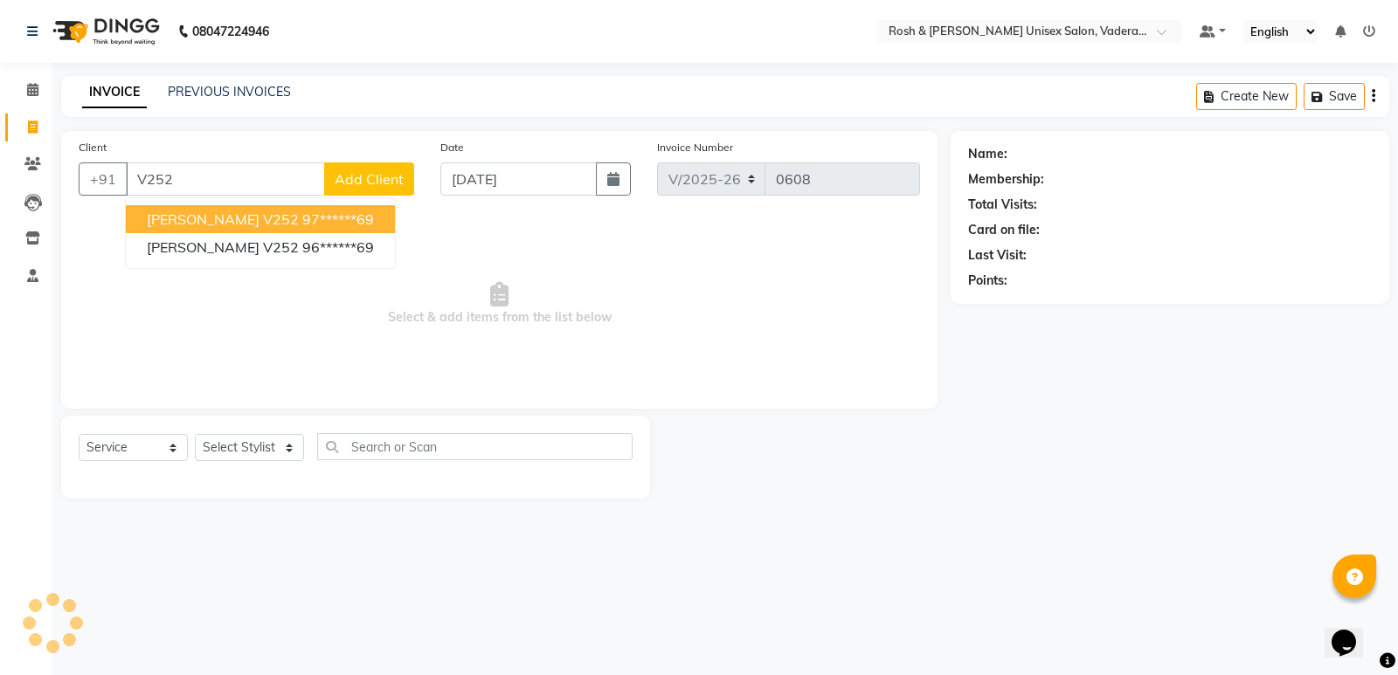
click at [302, 221] on ngb-highlight "97******69" at bounding box center [338, 219] width 72 height 17
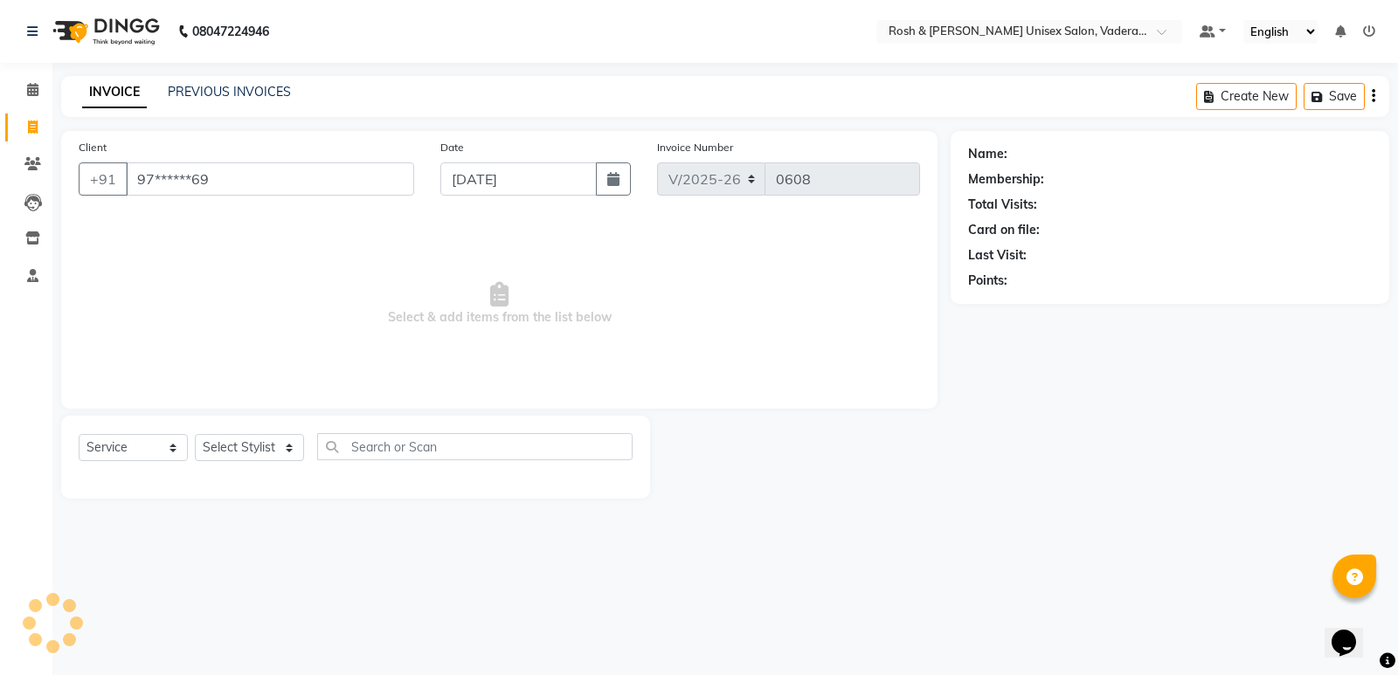
type input "97******69"
drag, startPoint x: 236, startPoint y: 444, endPoint x: 241, endPoint y: 457, distance: 14.1
click at [236, 444] on select "Select Stylist Augusta Salon Front Desk [PERSON_NAME] [PERSON_NAME] [PERSON_NAM…" at bounding box center [249, 447] width 109 height 27
select select "87536"
click at [195, 434] on select "Select Stylist Augusta Salon Front Desk [PERSON_NAME] [PERSON_NAME] [PERSON_NAM…" at bounding box center [249, 447] width 109 height 27
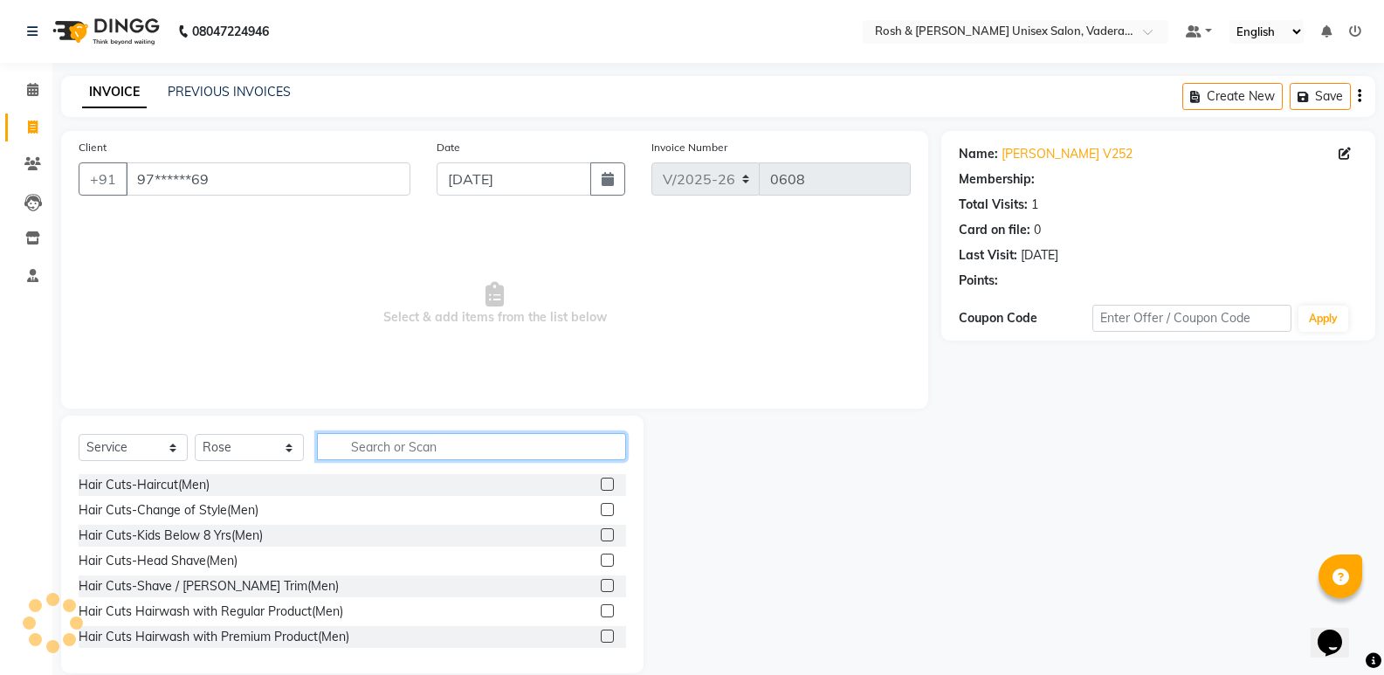
click at [373, 439] on input "text" at bounding box center [471, 446] width 309 height 27
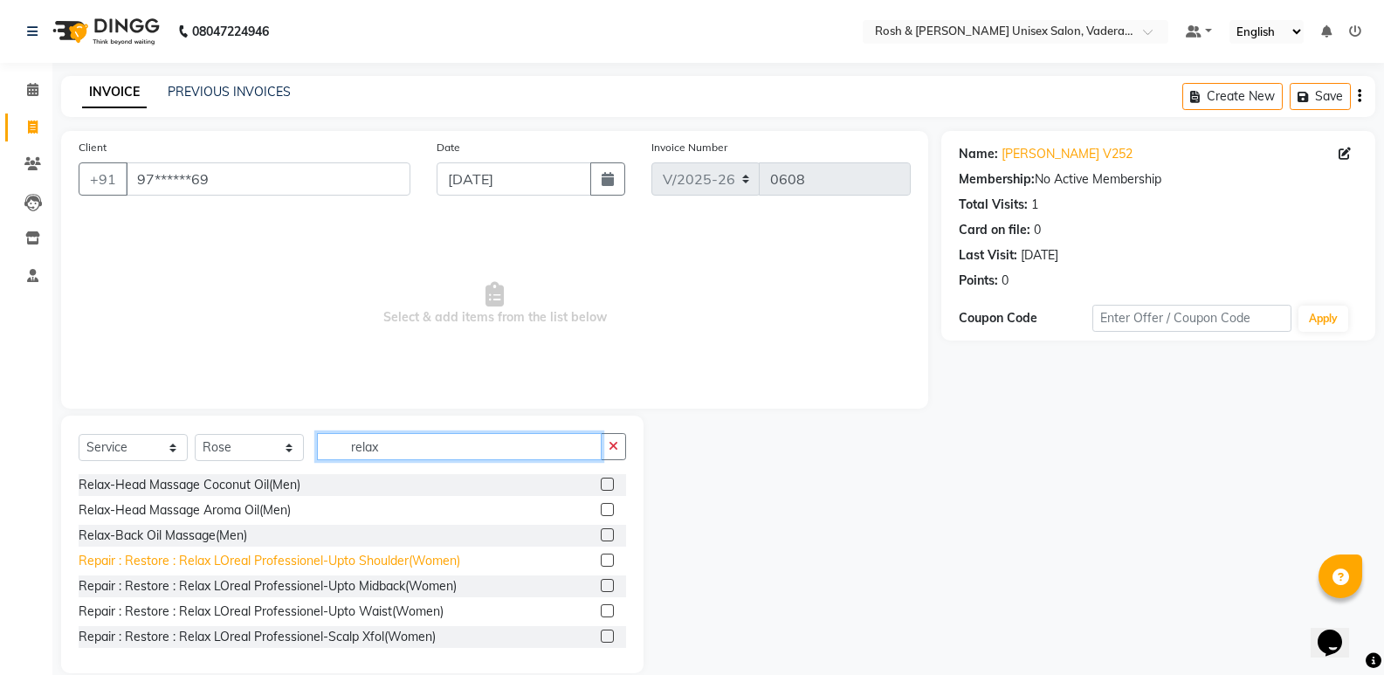
type input "relax"
click at [327, 564] on div "Repair : Restore : Relax LOreal Professionel-Upto Shoulder(Women)" at bounding box center [270, 561] width 382 height 18
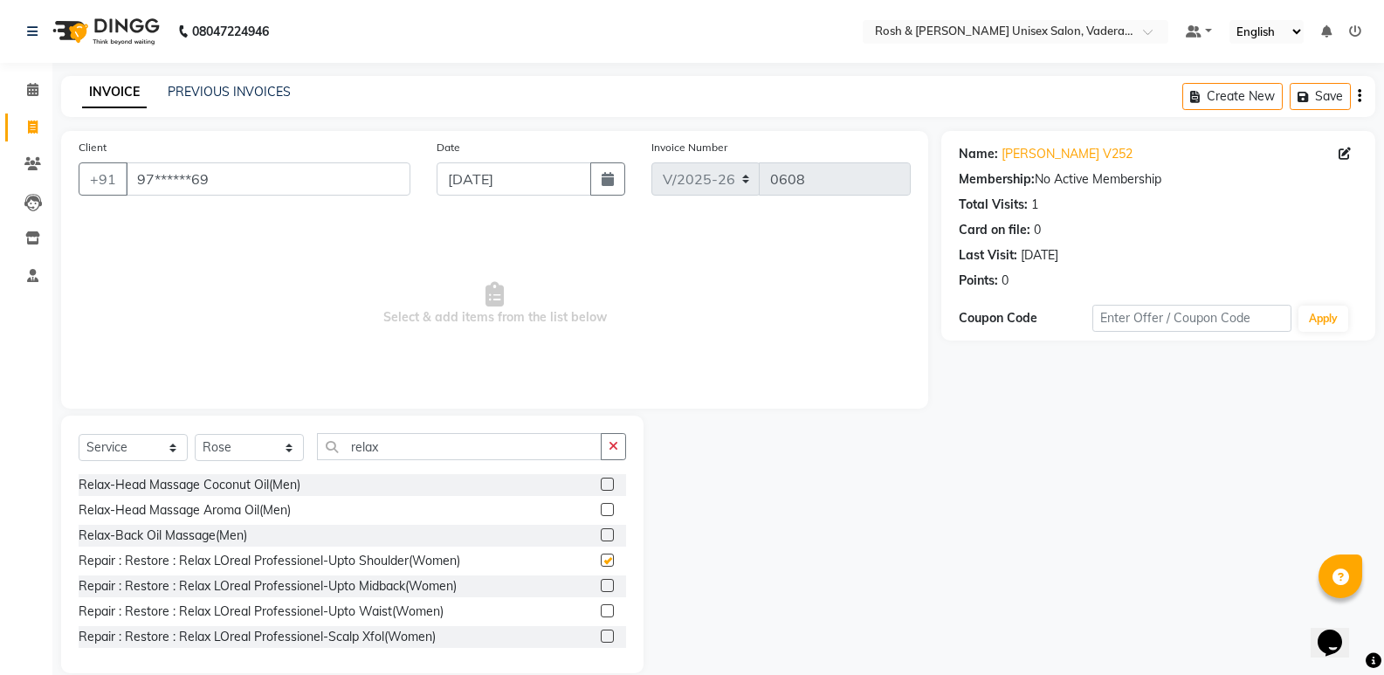
checkbox input "false"
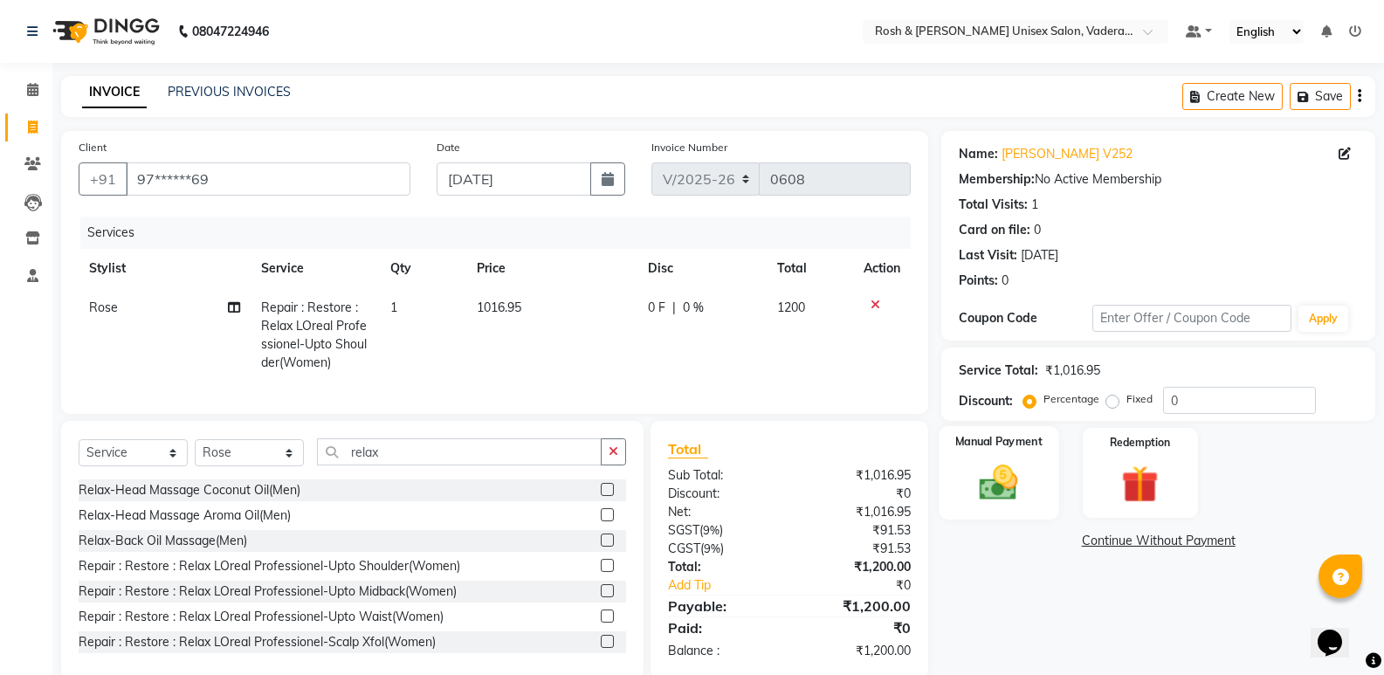
scroll to position [43, 0]
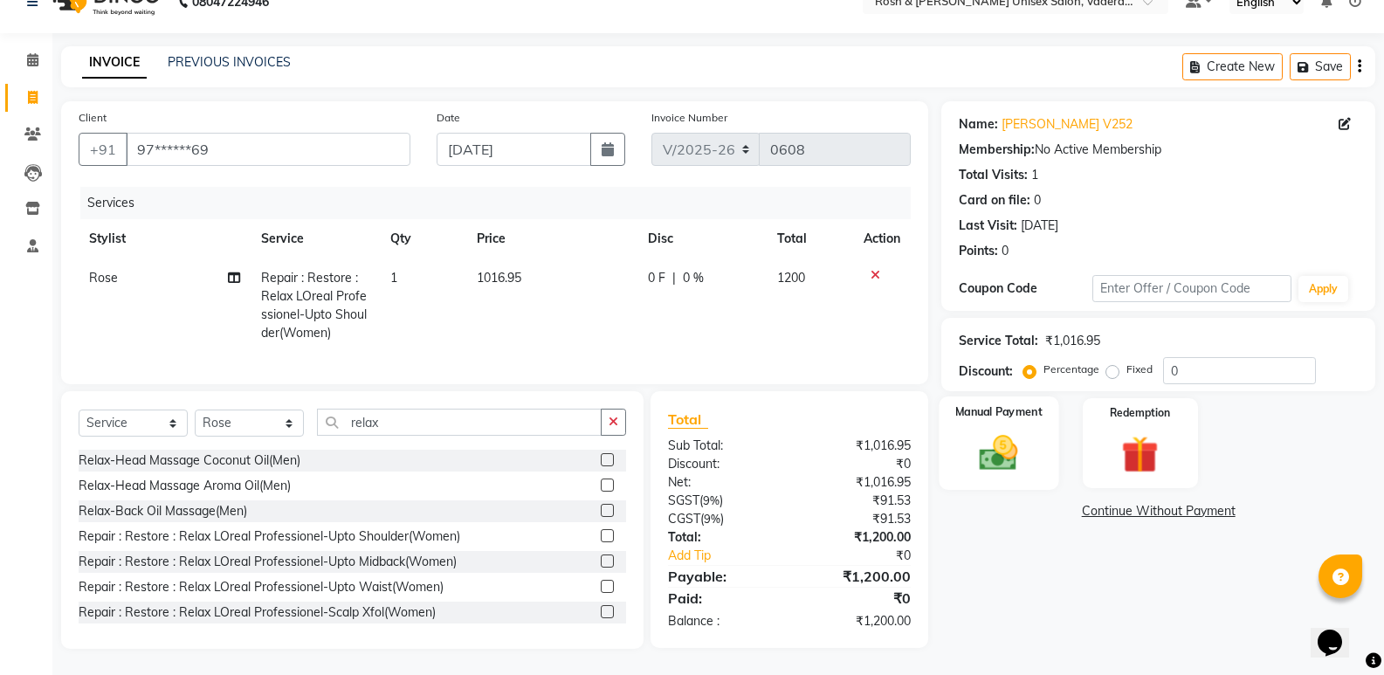
click at [1001, 431] on img at bounding box center [999, 453] width 62 height 45
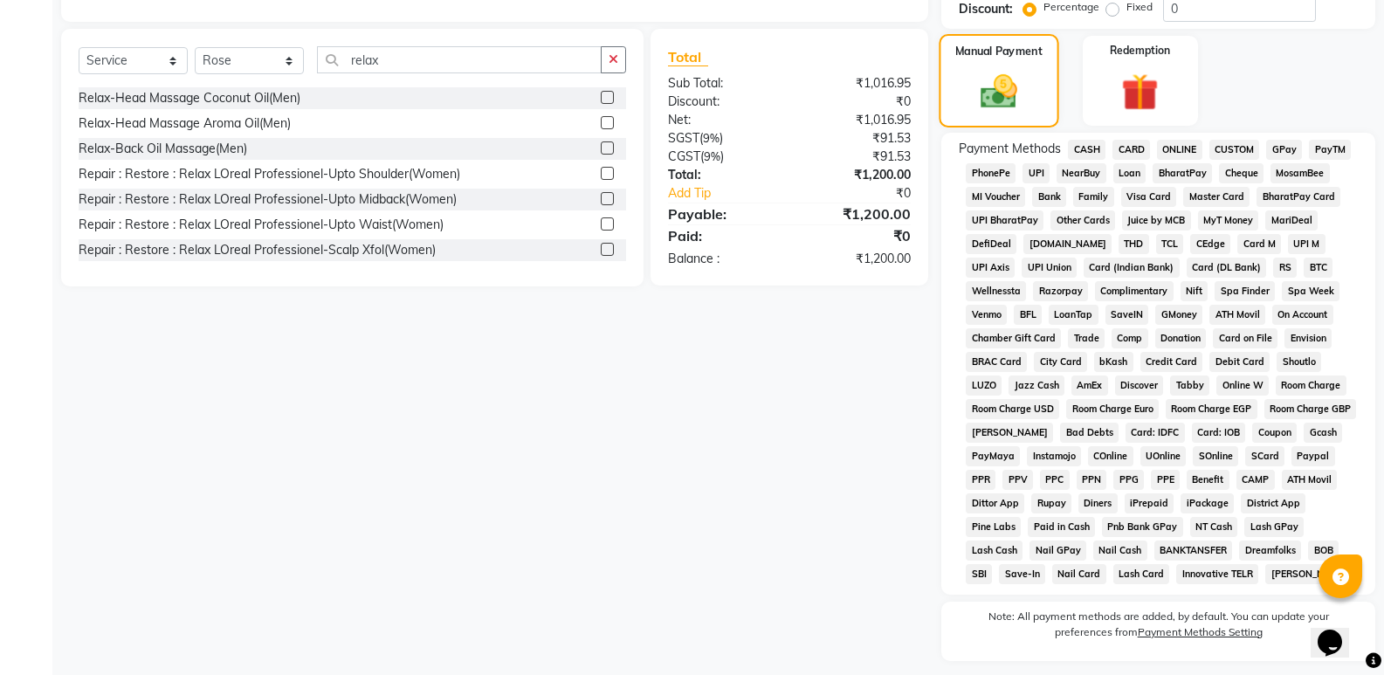
scroll to position [440, 0]
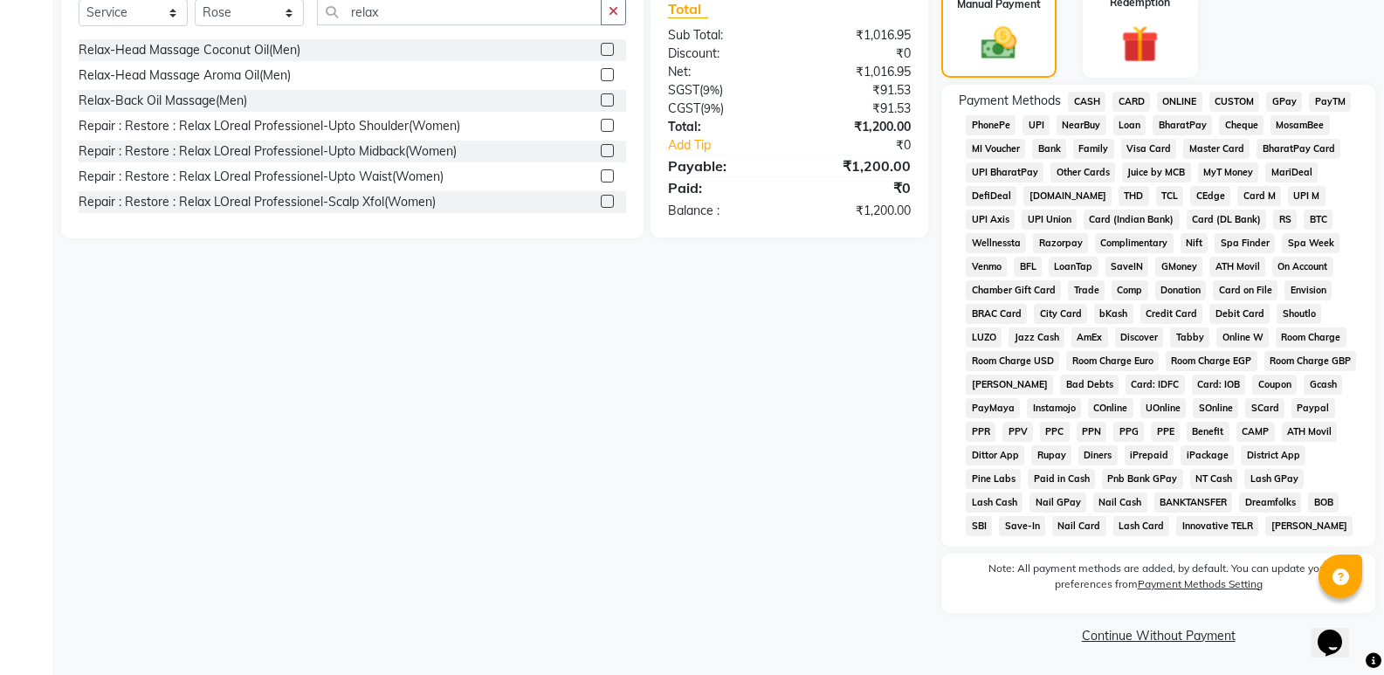
click at [1038, 129] on span "UPI" at bounding box center [1036, 125] width 27 height 20
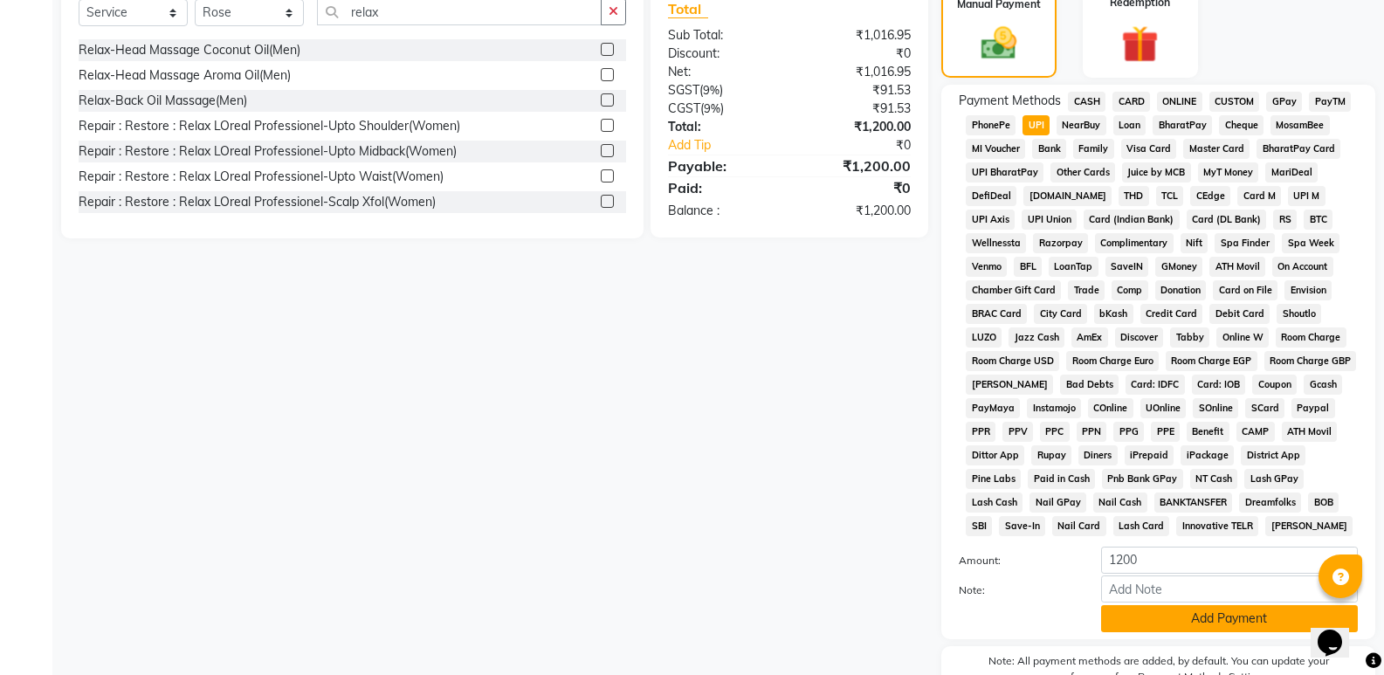
scroll to position [533, 0]
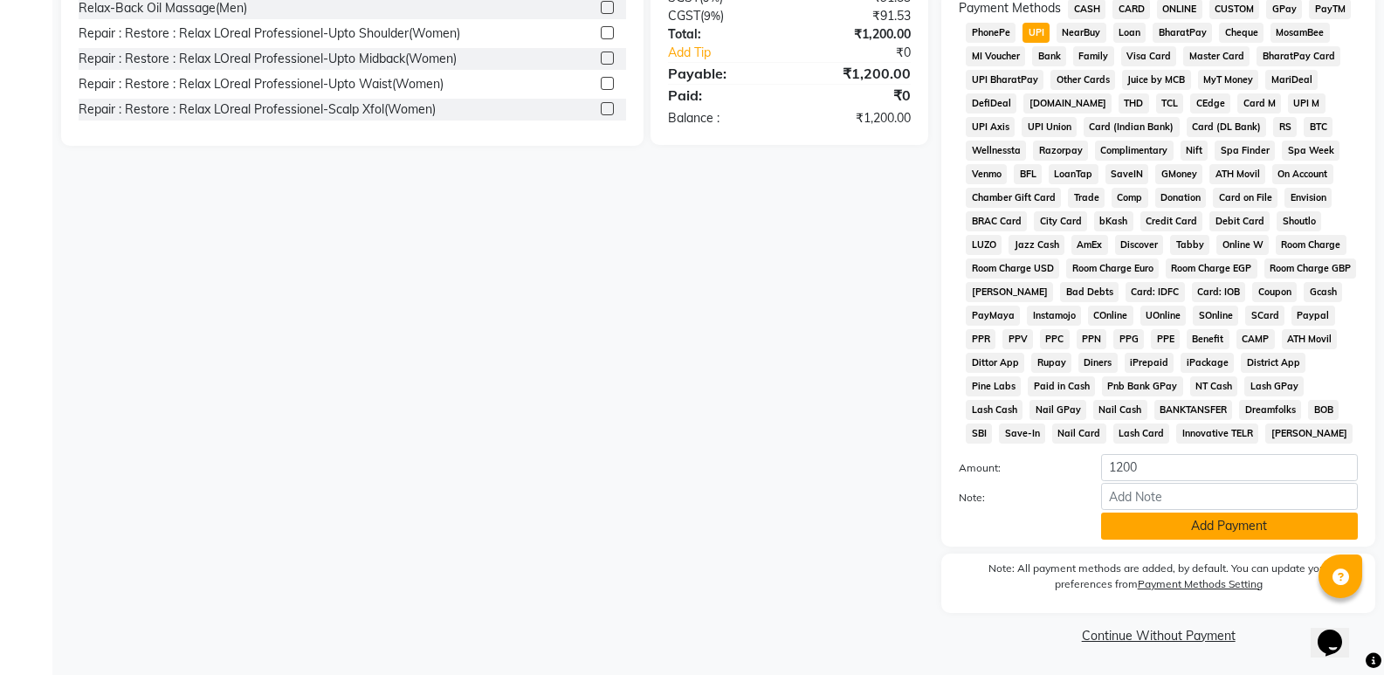
click at [1191, 520] on button "Add Payment" at bounding box center [1229, 526] width 257 height 27
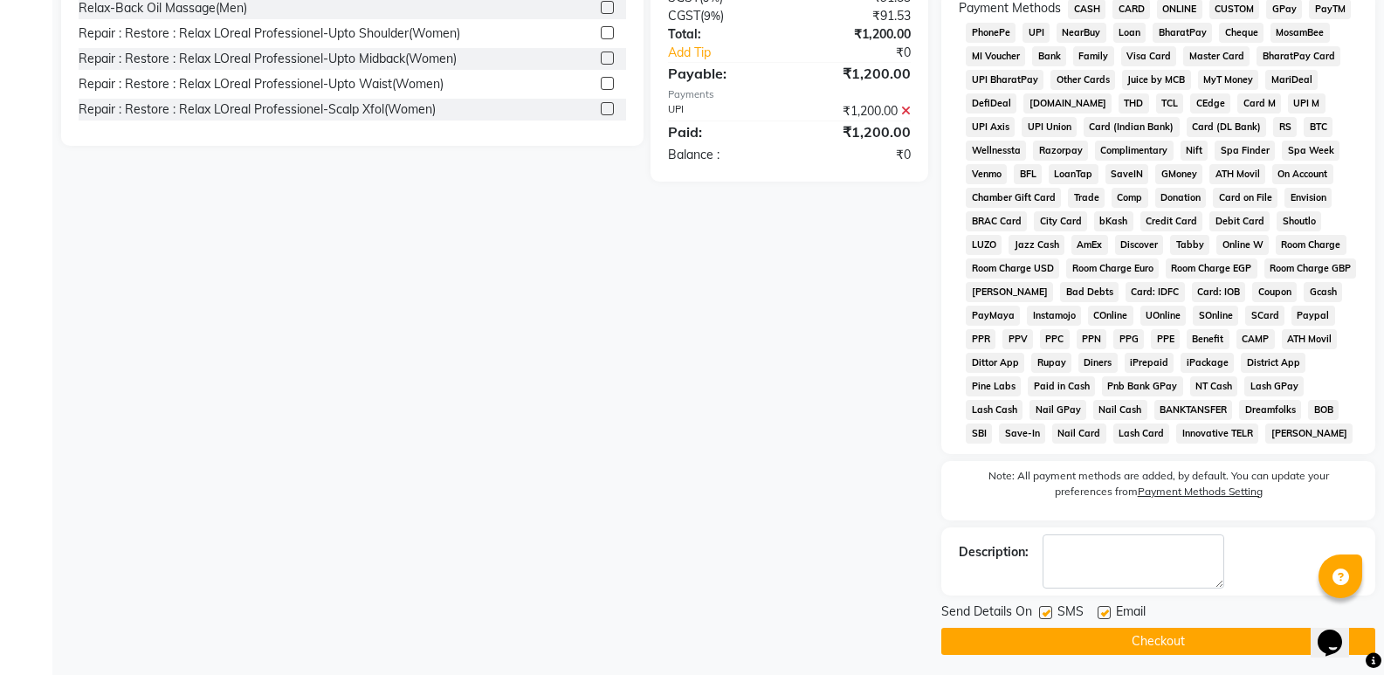
scroll to position [539, 0]
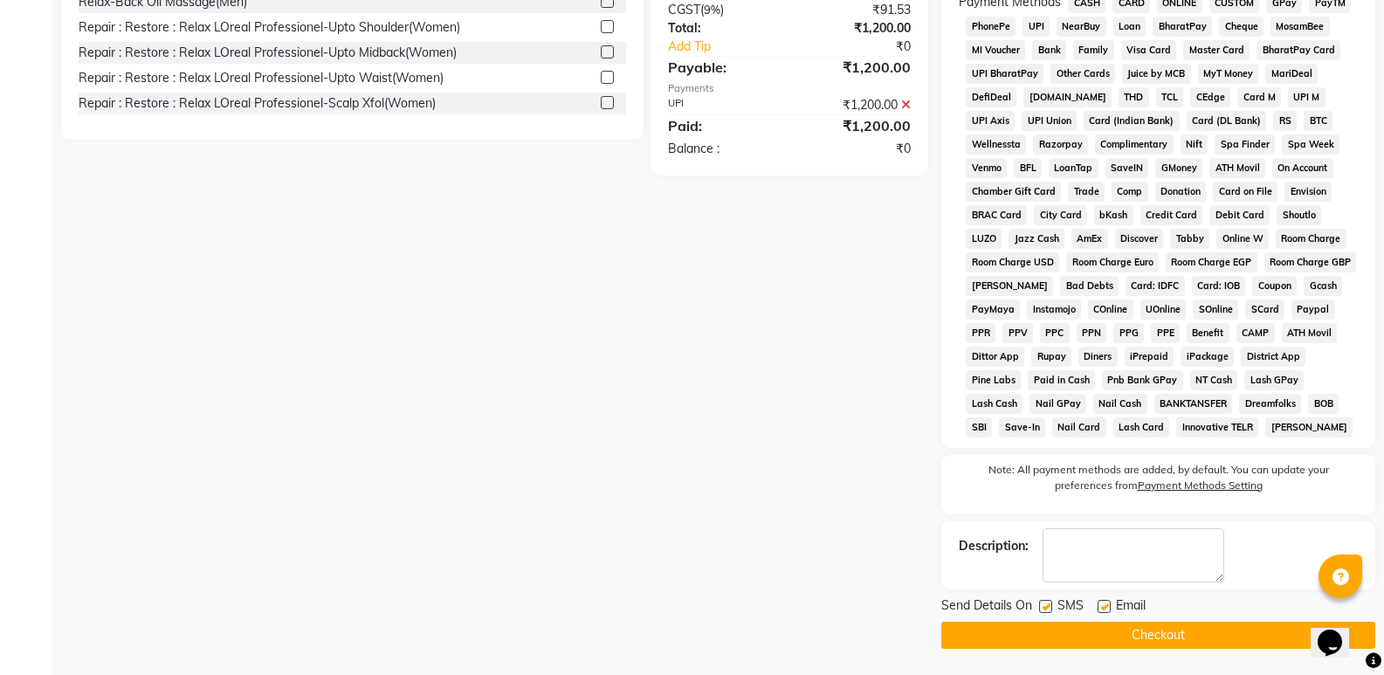
click at [1103, 634] on button "Checkout" at bounding box center [1159, 635] width 434 height 27
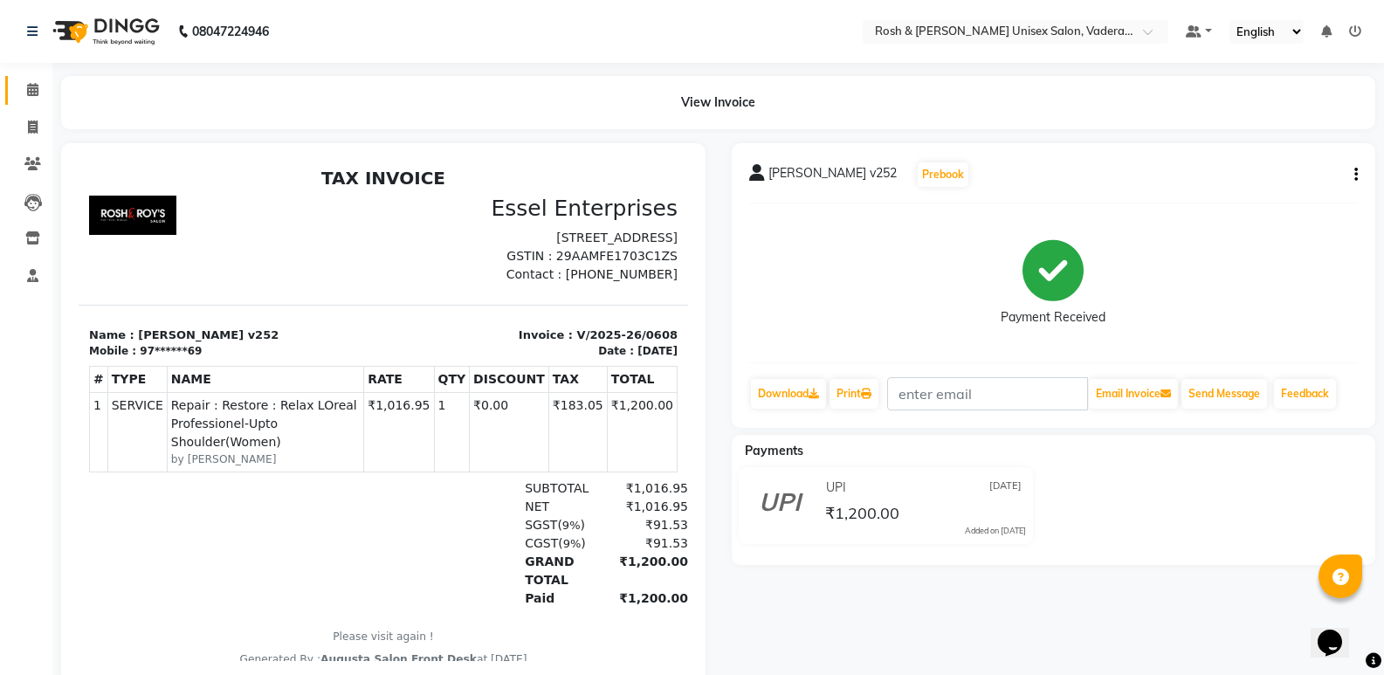
click at [48, 88] on div "View Invoice" at bounding box center [718, 102] width 1341 height 53
click at [25, 88] on span at bounding box center [32, 90] width 31 height 20
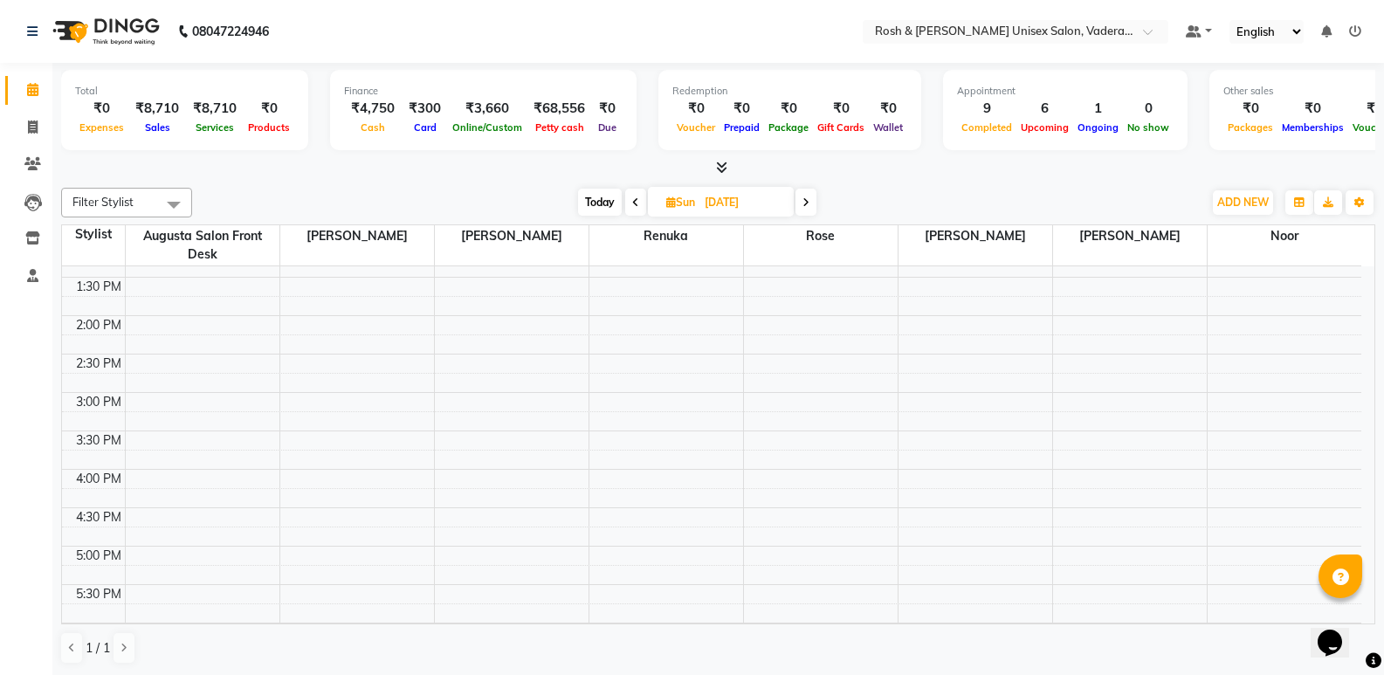
scroll to position [437, 0]
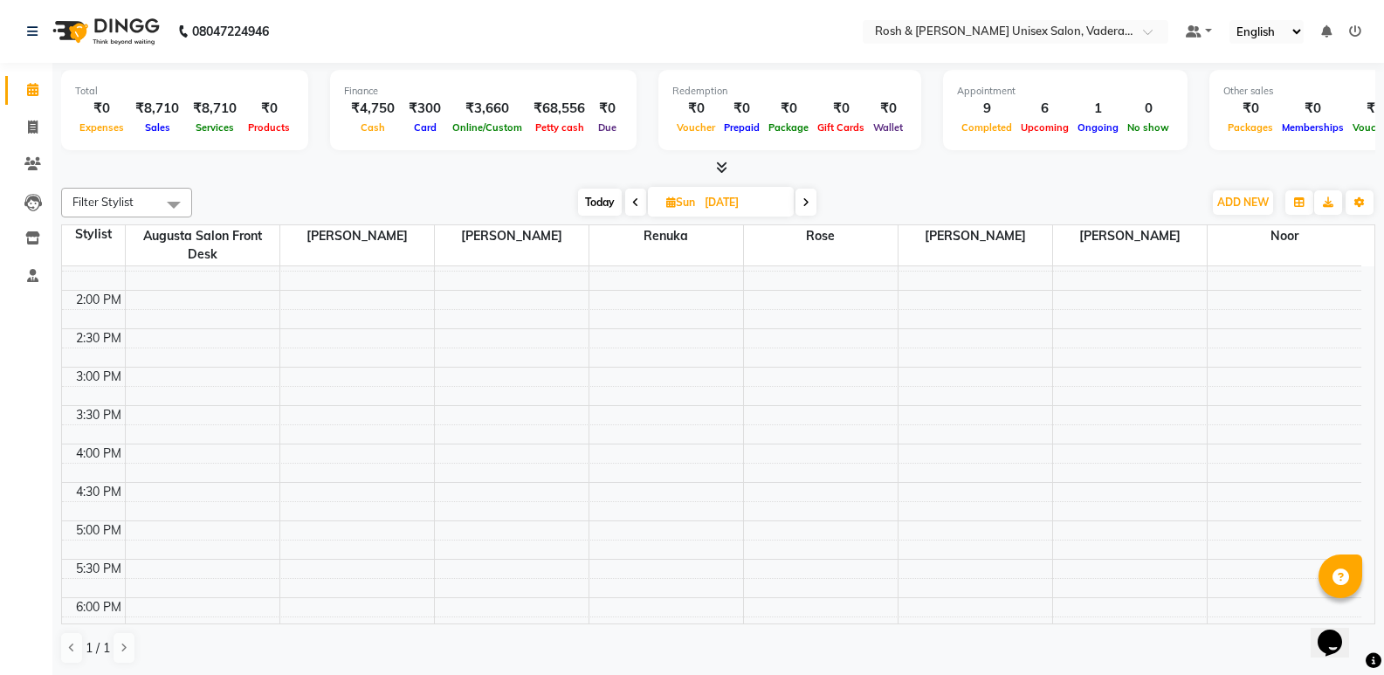
click at [599, 198] on span "Today" at bounding box center [600, 202] width 44 height 27
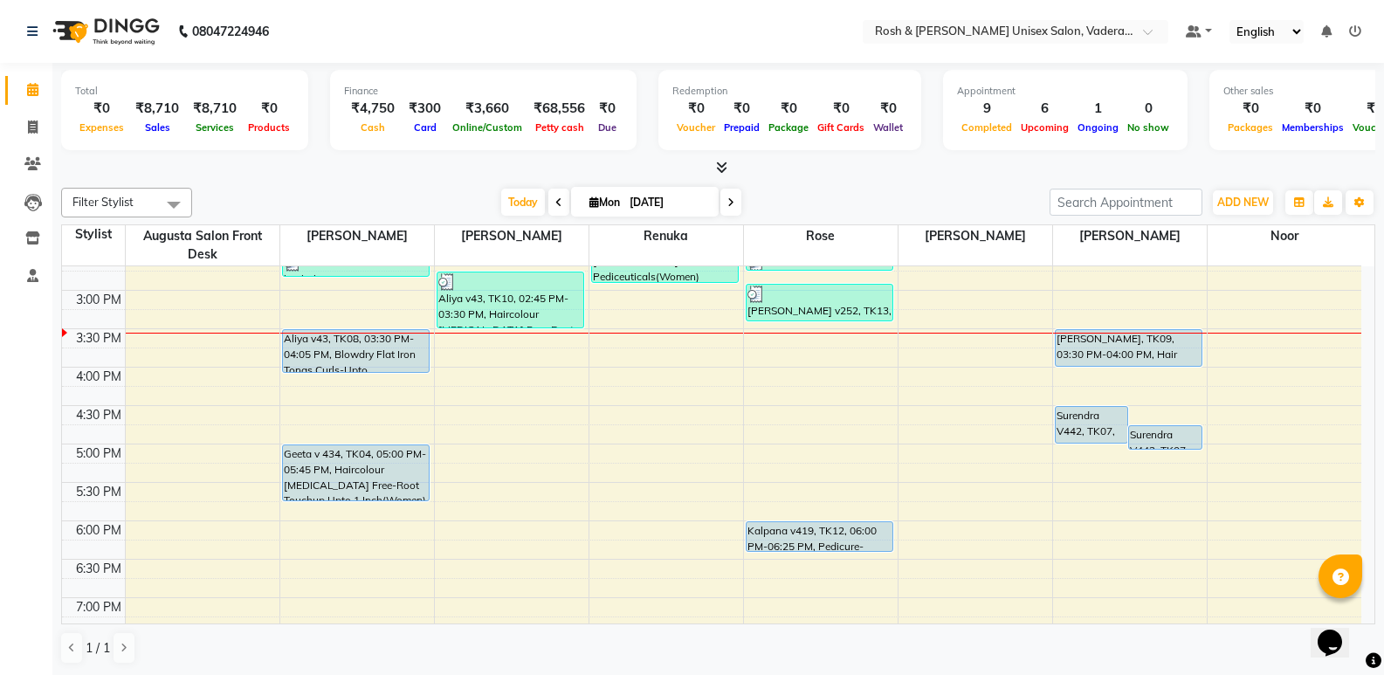
scroll to position [554, 0]
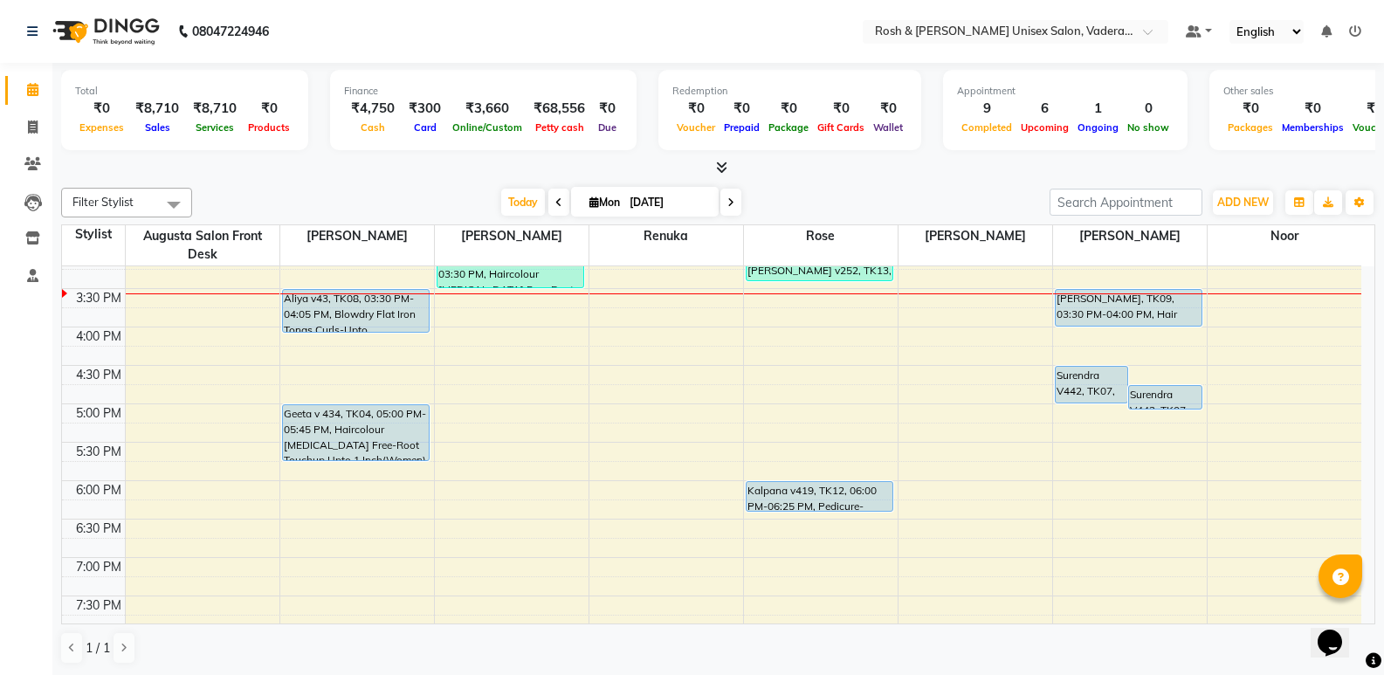
click at [732, 204] on icon at bounding box center [731, 202] width 7 height 10
type input "02-09-2025"
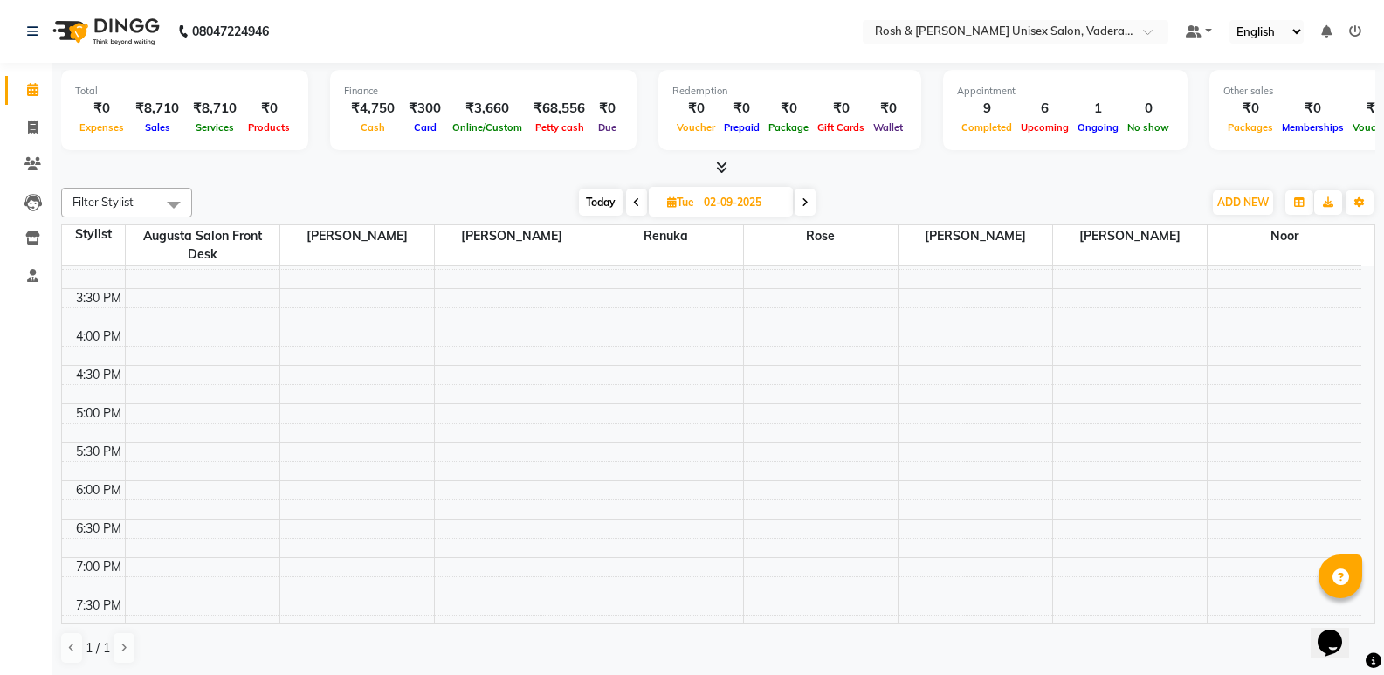
click at [501, 376] on div "8:00 AM 8:30 AM 9:00 AM 9:30 AM 10:00 AM 10:30 AM 11:00 AM 11:30 AM 12:00 PM 12…" at bounding box center [712, 212] width 1300 height 998
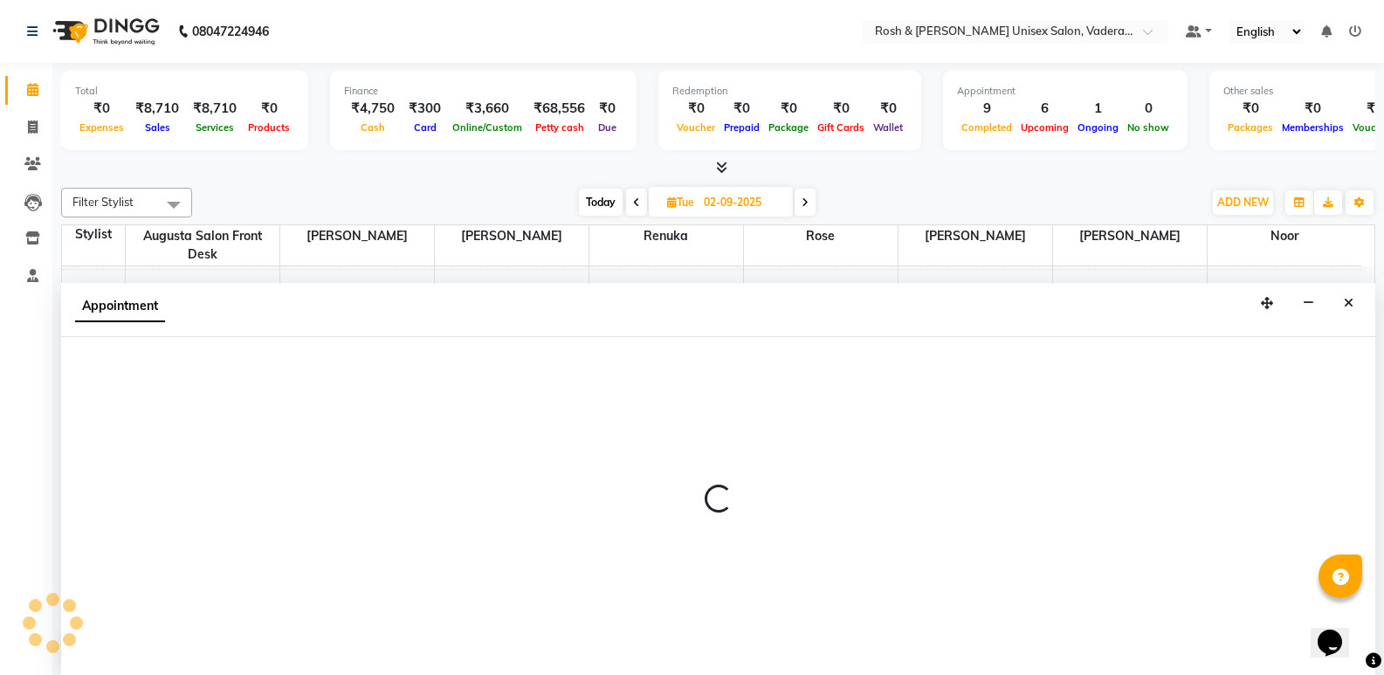
scroll to position [1, 0]
select select "87534"
select select "990"
select select "tentative"
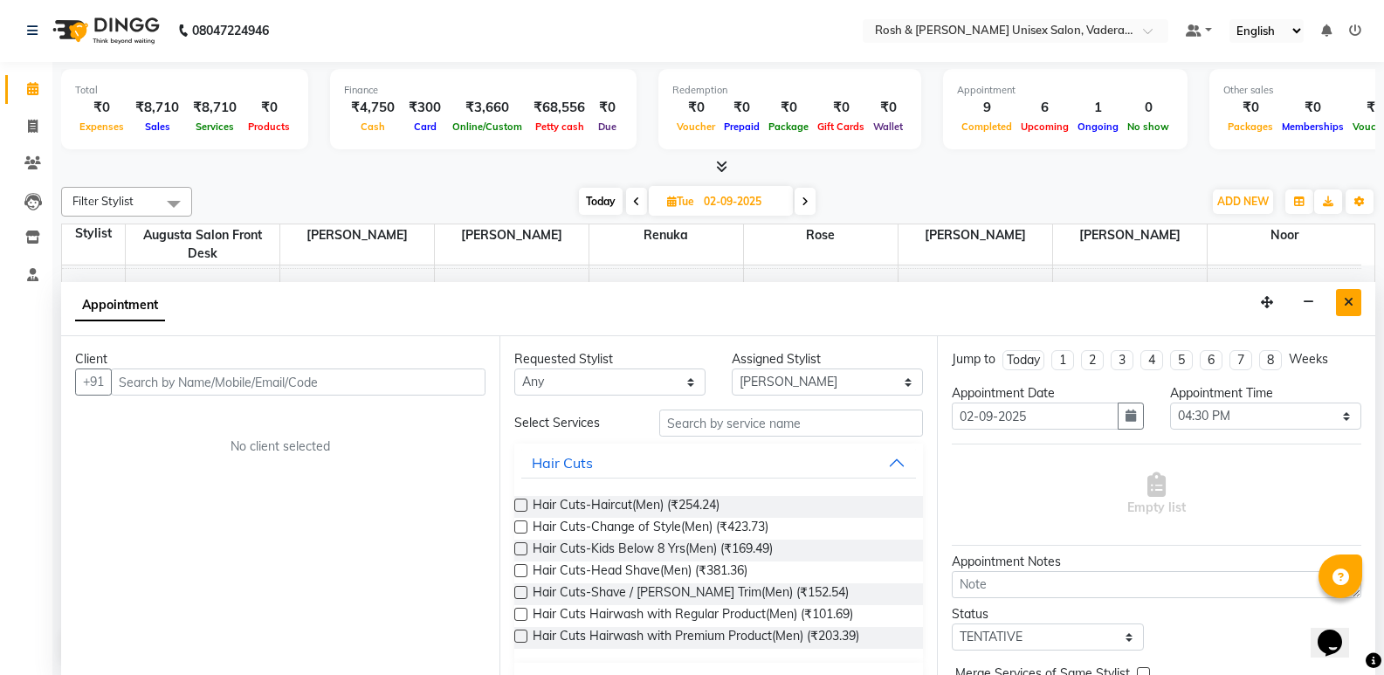
click at [1351, 298] on icon "Close" at bounding box center [1349, 302] width 10 height 12
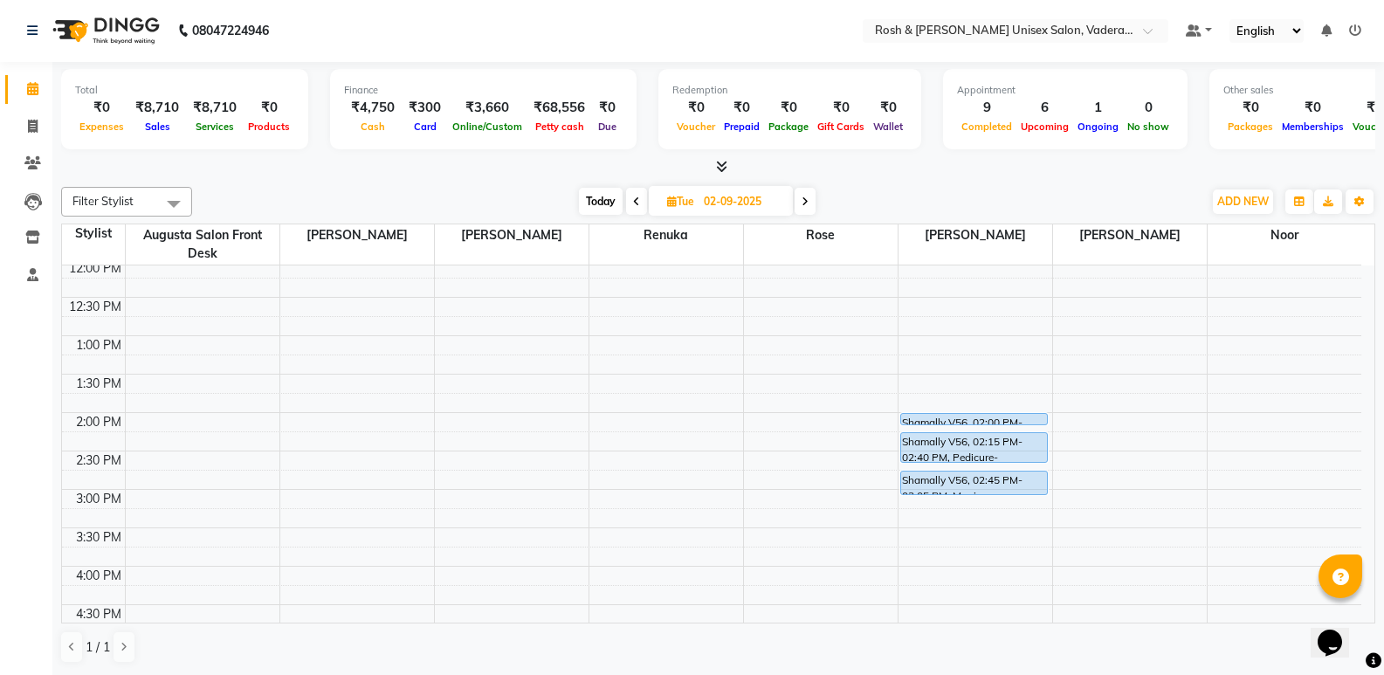
scroll to position [292, 0]
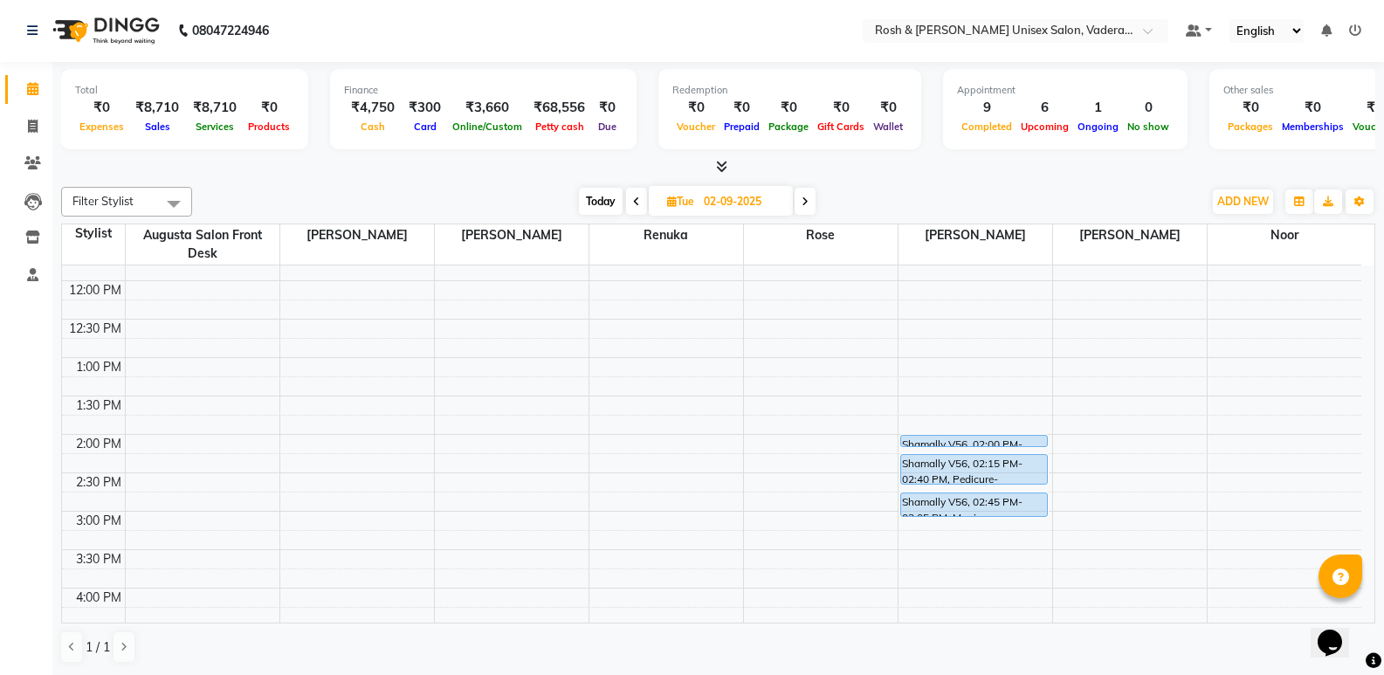
click at [590, 201] on span "Today" at bounding box center [601, 201] width 44 height 27
type input "[DATE]"
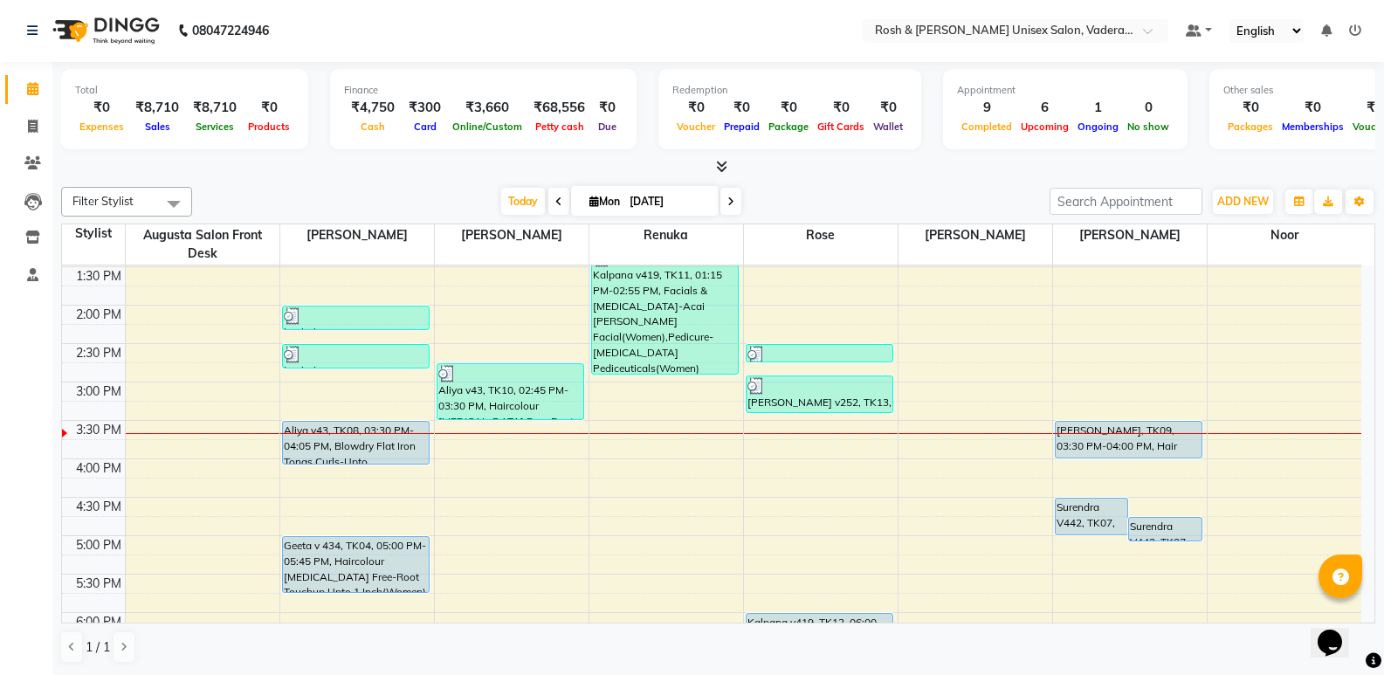
scroll to position [452, 0]
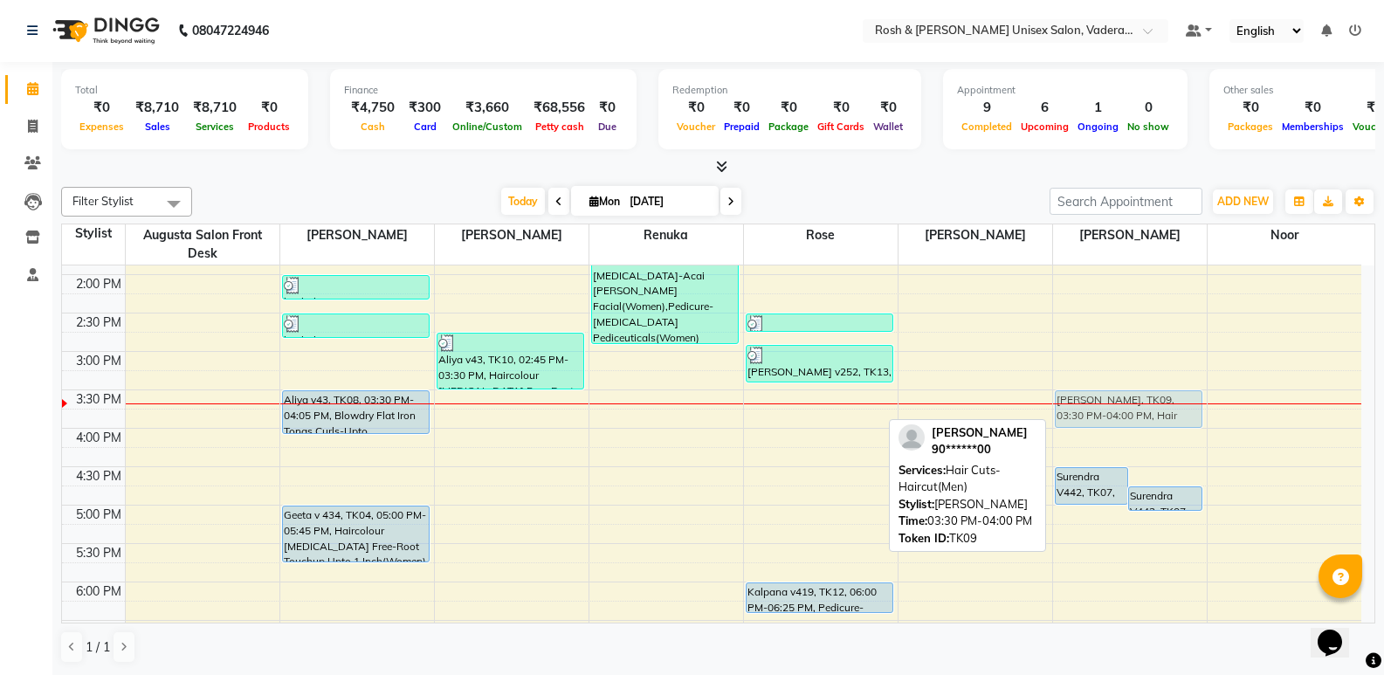
drag, startPoint x: 1090, startPoint y: 405, endPoint x: 1096, endPoint y: 414, distance: 10.7
click at [1096, 414] on div "Surendra V442, TK07, 04:30 PM-05:00 PM, Hair Cuts-Haircut(Men) Surendra V442, T…" at bounding box center [1130, 313] width 154 height 998
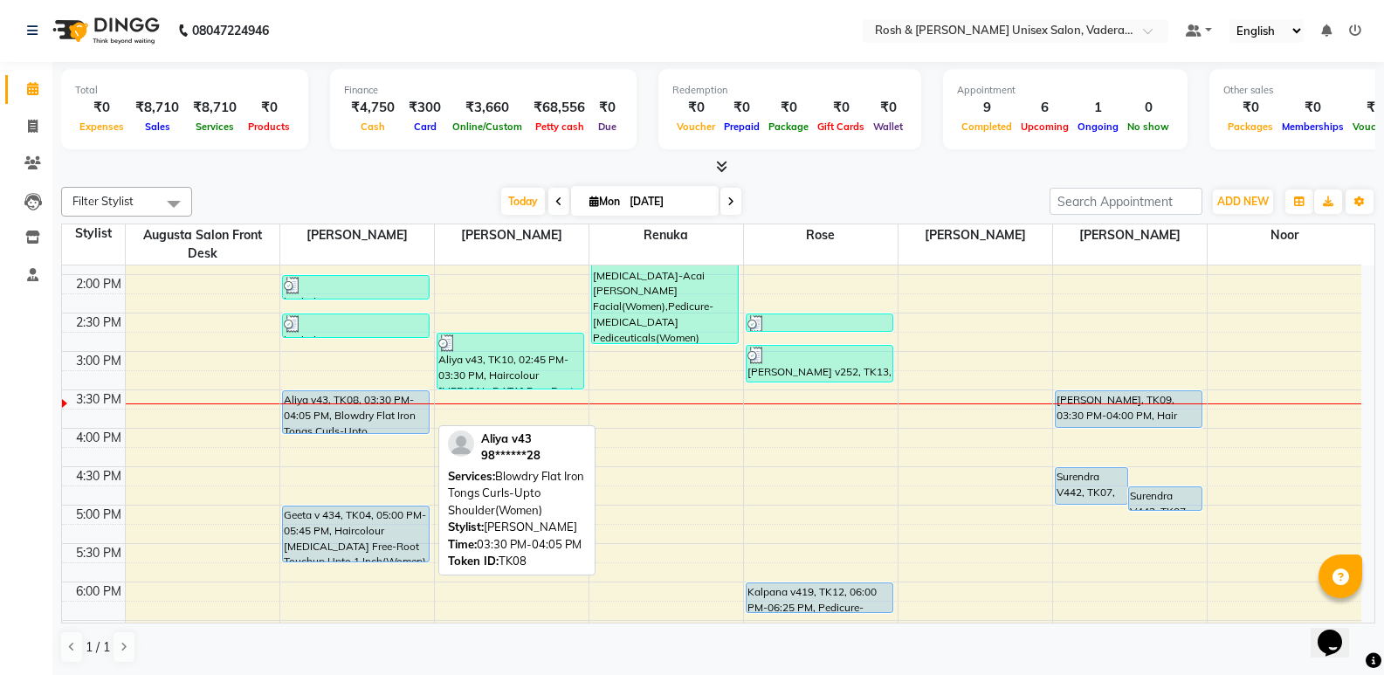
click at [350, 405] on div "Aliya v43, TK08, 03:30 PM-04:05 PM, Blowdry Flat Iron Tongs Curls-Upto Shoulder…" at bounding box center [356, 412] width 147 height 42
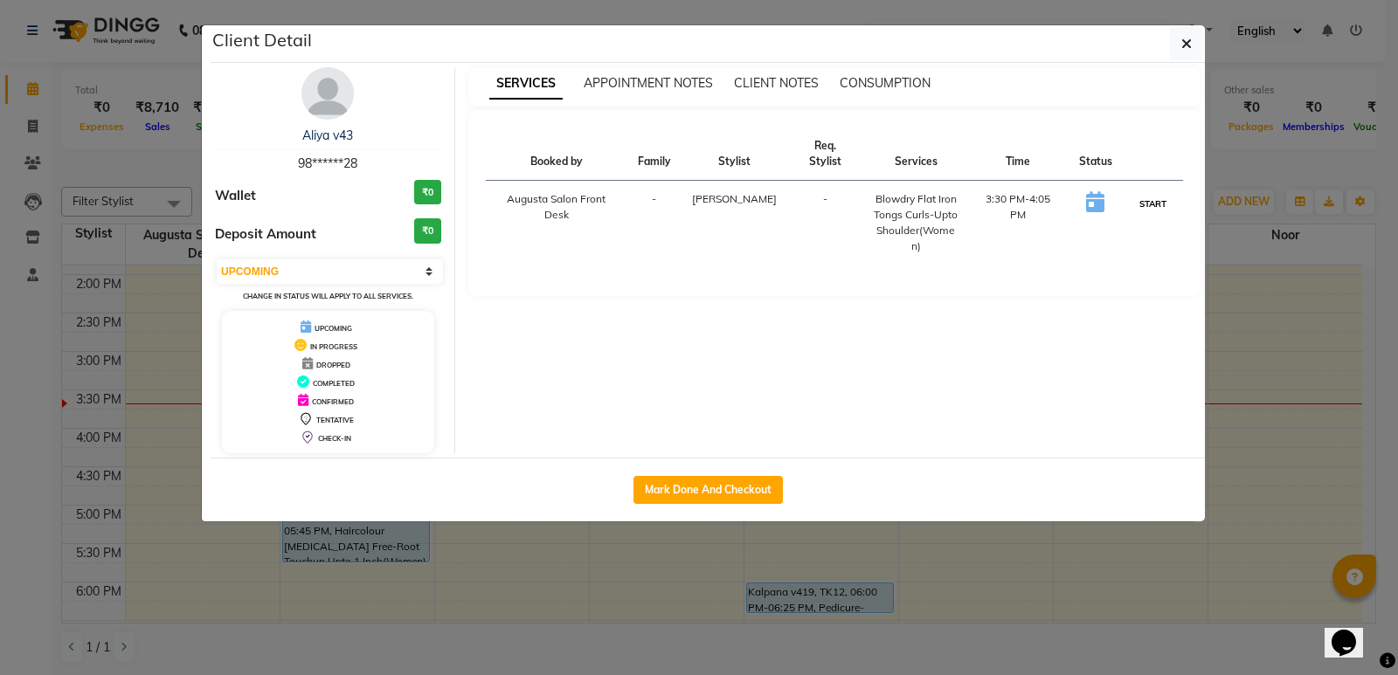
click at [1142, 193] on button "START" at bounding box center [1153, 204] width 36 height 22
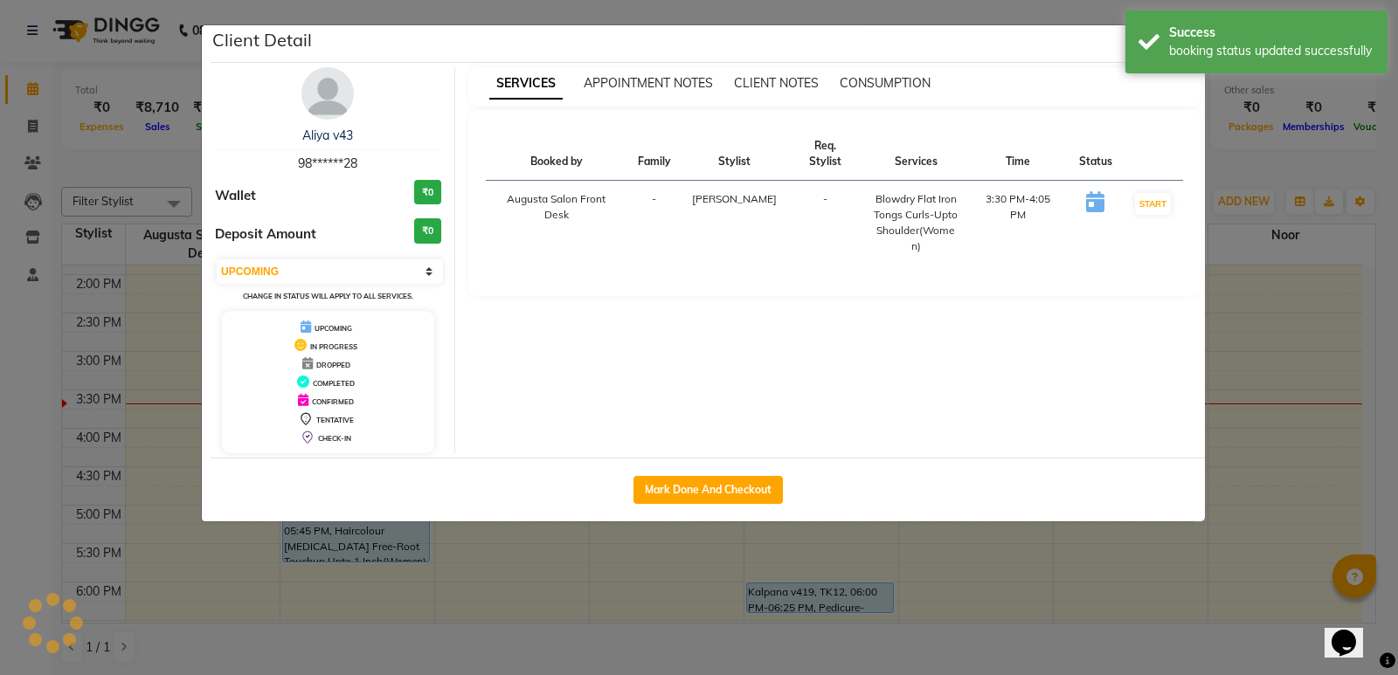
select select "1"
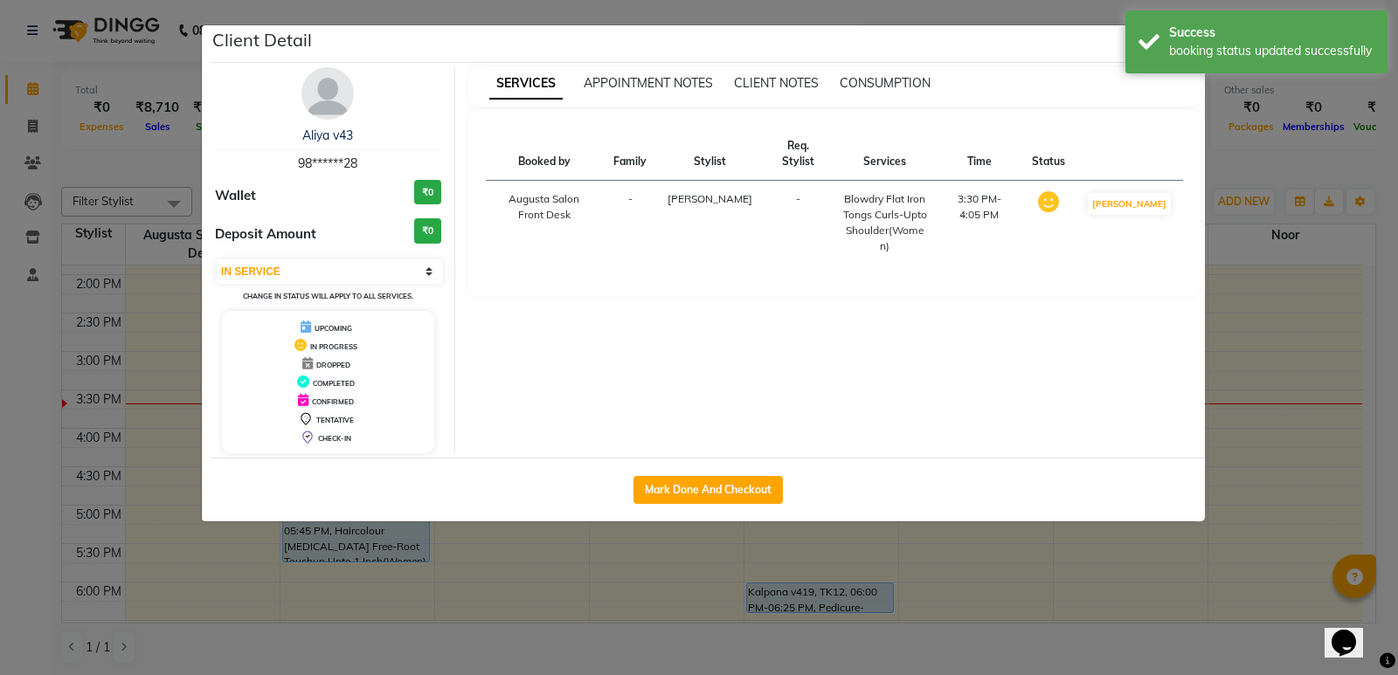
click at [1311, 302] on ngb-modal-window "Client Detail Aliya v43 98******28 Wallet ₹0 Deposit Amount ₹0 Select IN SERVIC…" at bounding box center [699, 337] width 1398 height 675
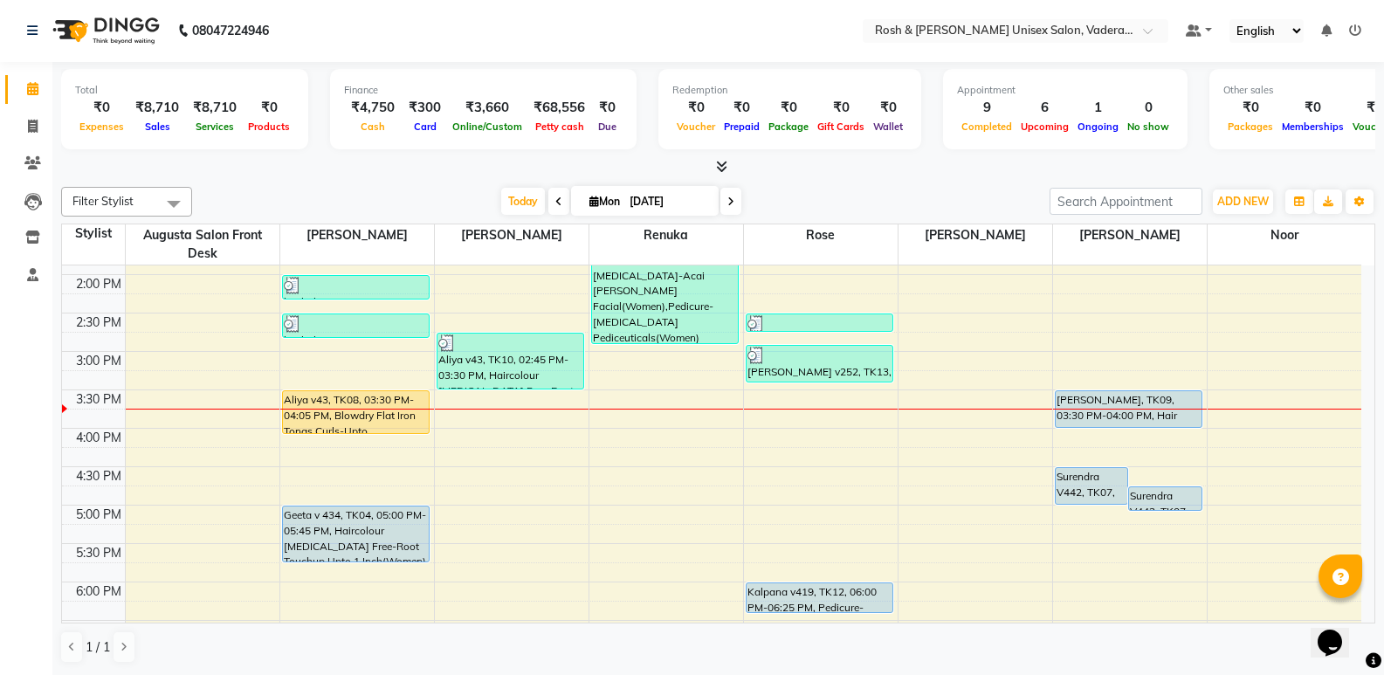
scroll to position [539, 0]
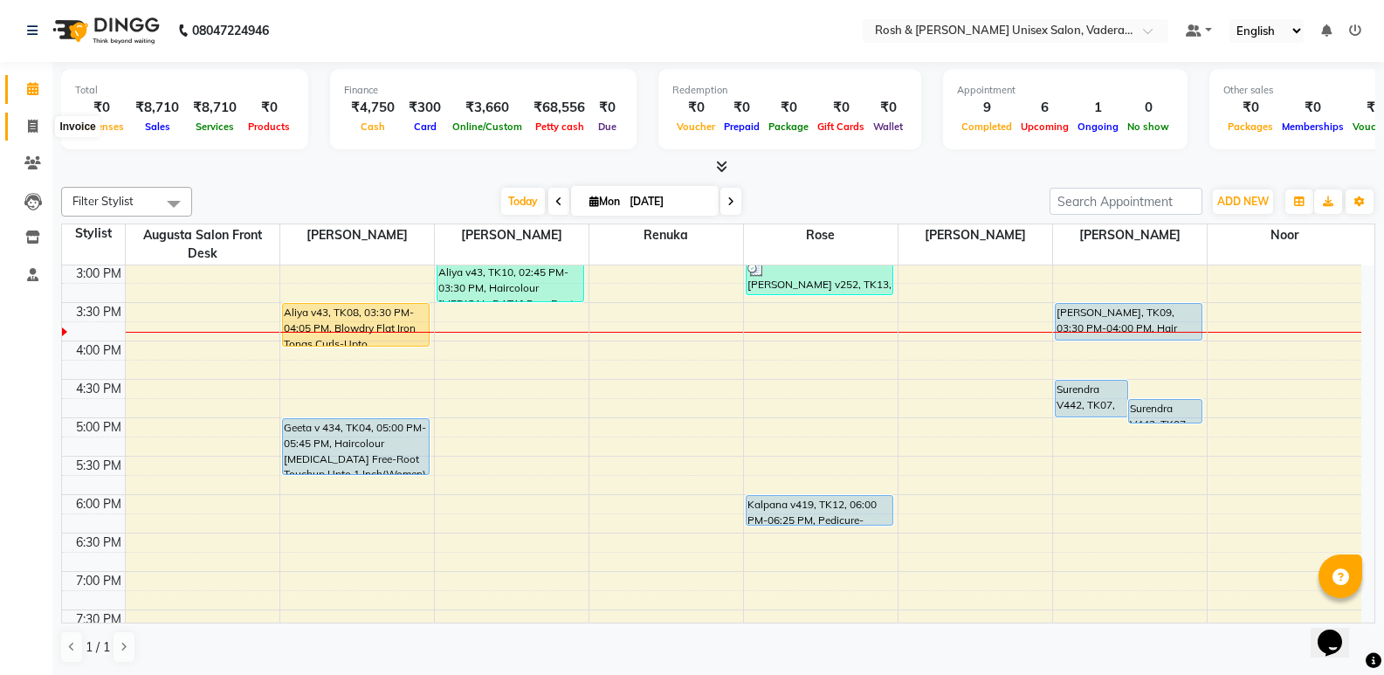
click at [37, 134] on span at bounding box center [32, 127] width 31 height 20
select select "service"
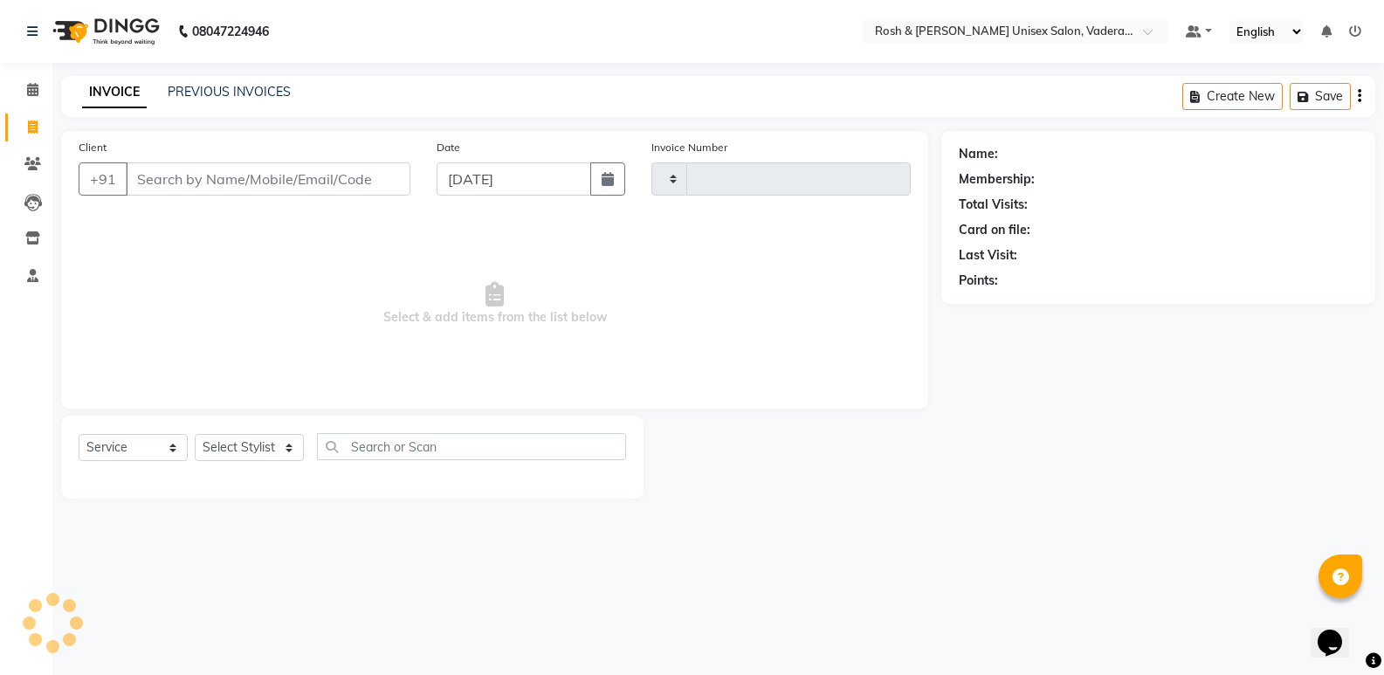
type input "0609"
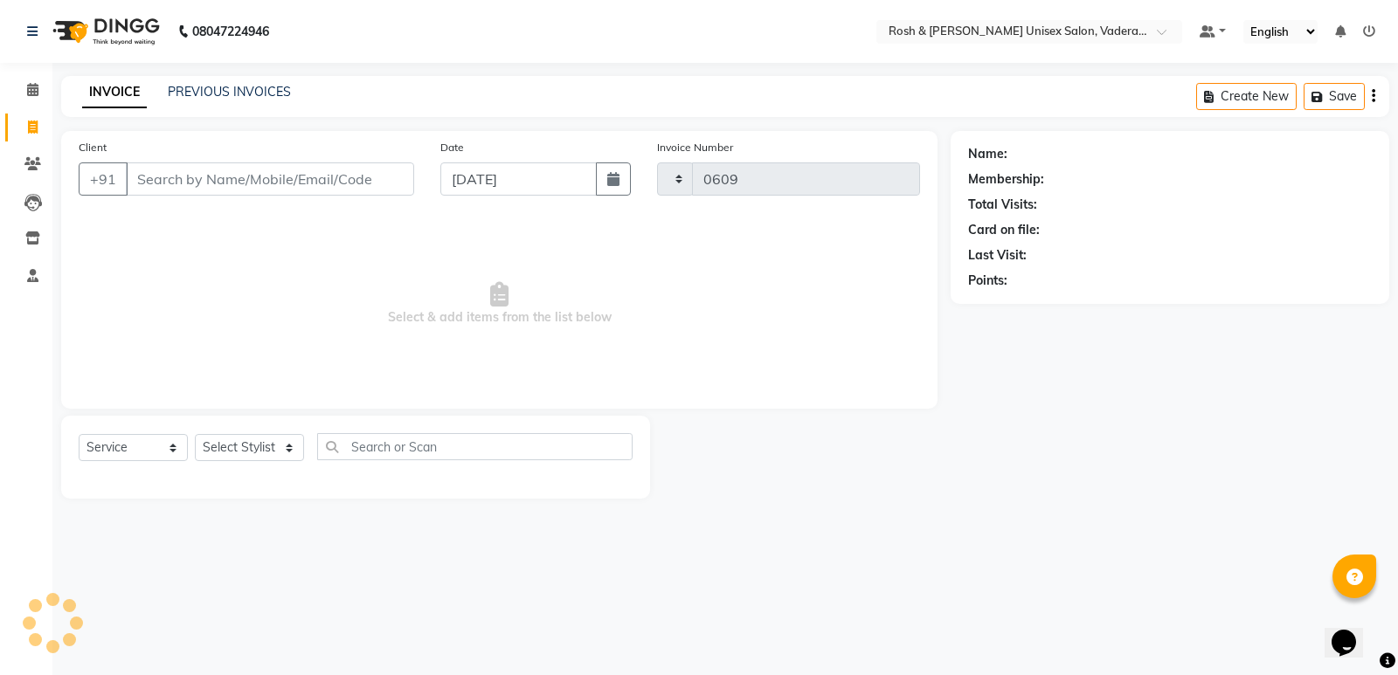
select select "8657"
click at [282, 440] on select "Select Stylist" at bounding box center [249, 447] width 109 height 27
select select "87537"
click at [195, 434] on select "Select Stylist Augusta Salon Front Desk [PERSON_NAME] [PERSON_NAME] [PERSON_NAM…" at bounding box center [249, 447] width 109 height 27
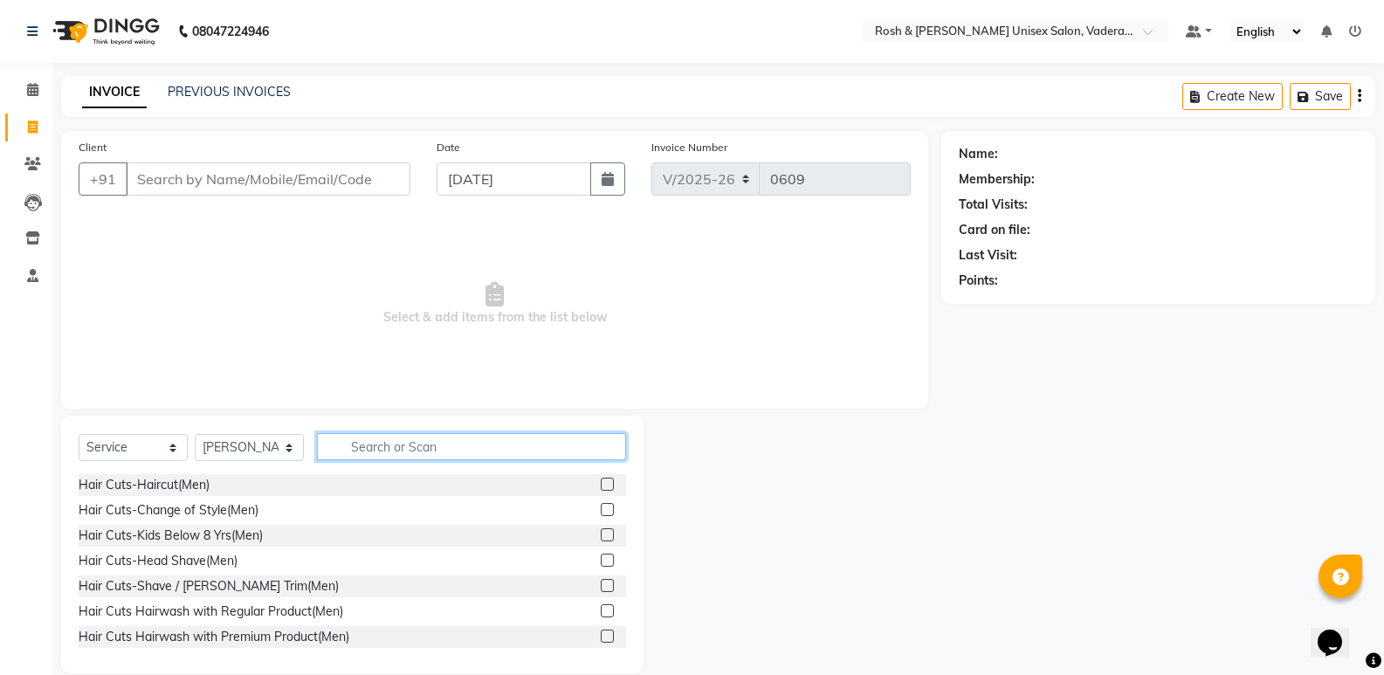
click at [474, 456] on input "text" at bounding box center [471, 446] width 309 height 27
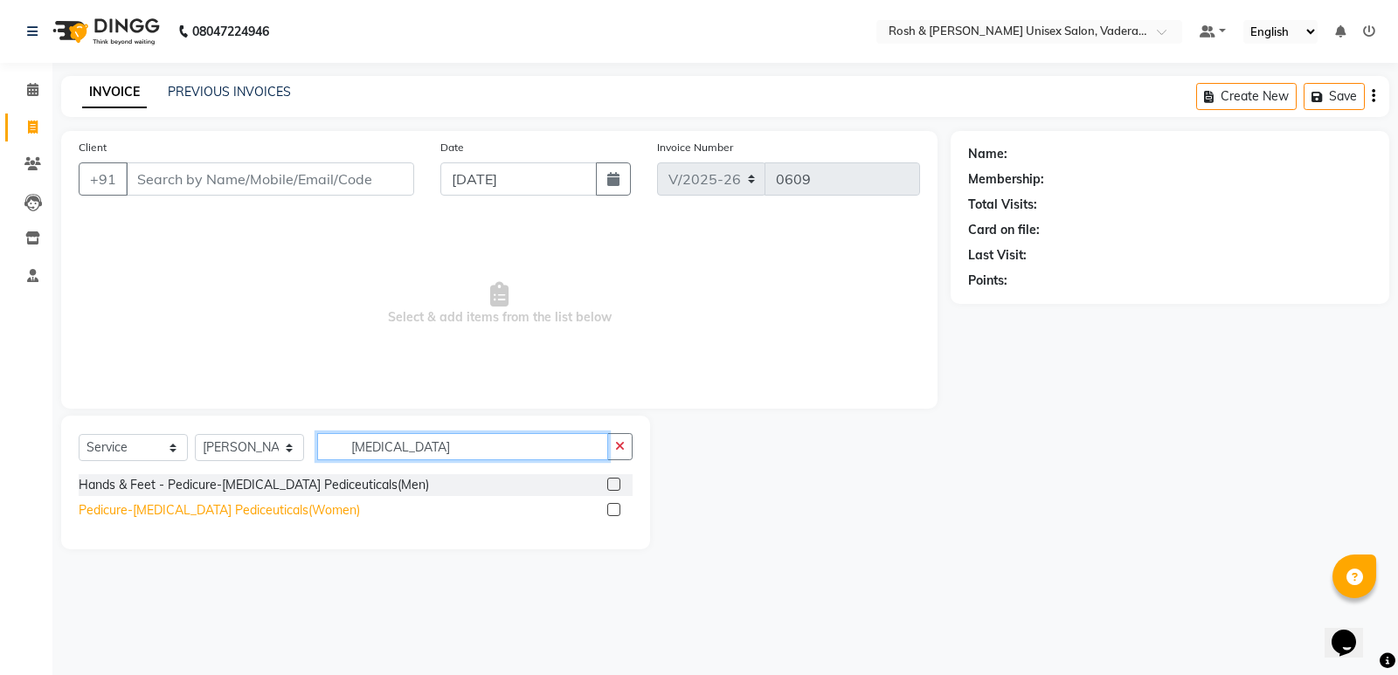
type input "[MEDICAL_DATA]"
click at [206, 506] on div "Pedicure-[MEDICAL_DATA] Pediceuticals(Women)" at bounding box center [219, 510] width 281 height 18
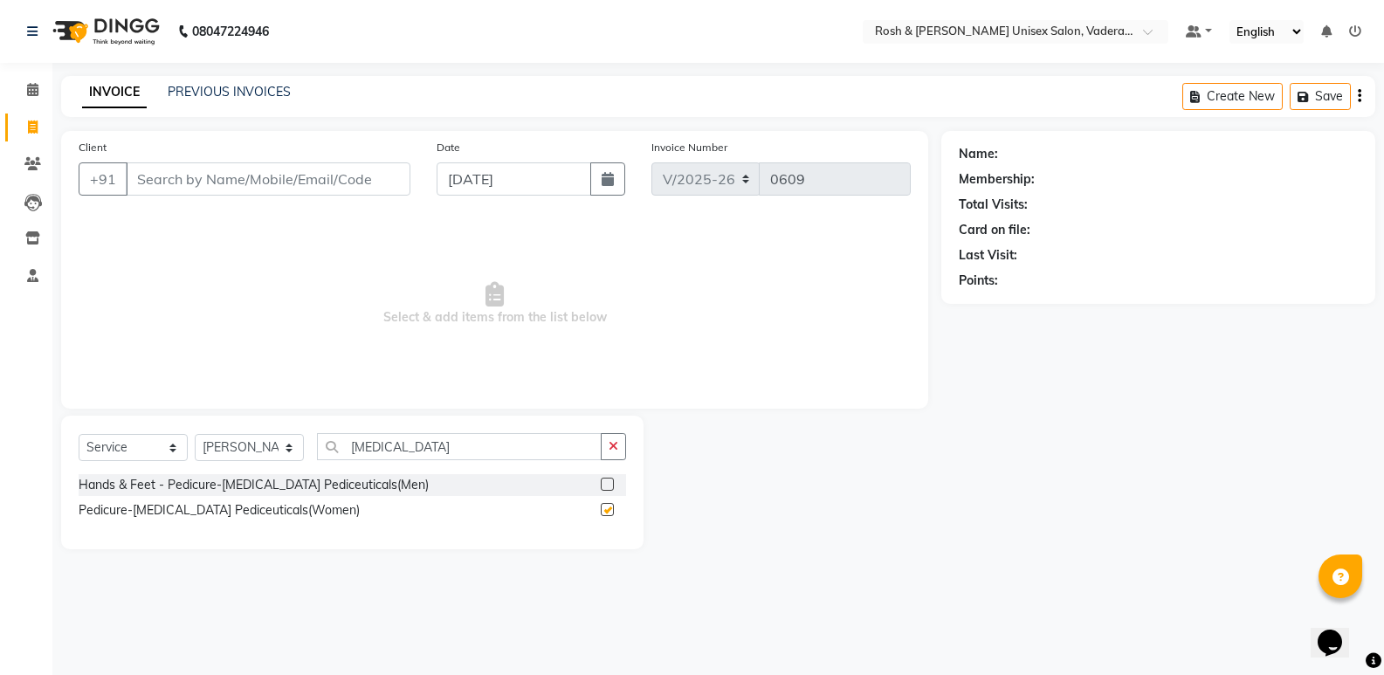
checkbox input "false"
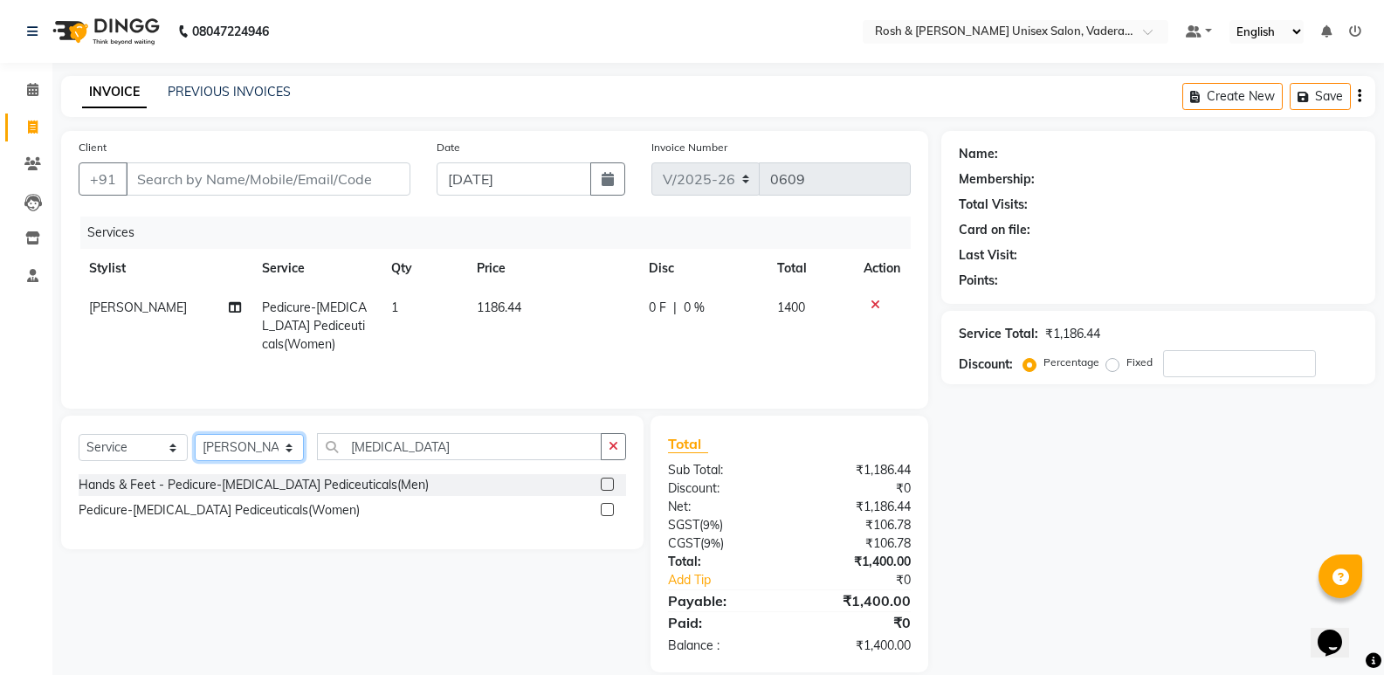
click at [293, 454] on select "Select Stylist Augusta Salon Front Desk [PERSON_NAME] [PERSON_NAME] [PERSON_NAM…" at bounding box center [249, 447] width 109 height 27
click at [495, 452] on input "[MEDICAL_DATA]" at bounding box center [459, 446] width 285 height 27
type input "F"
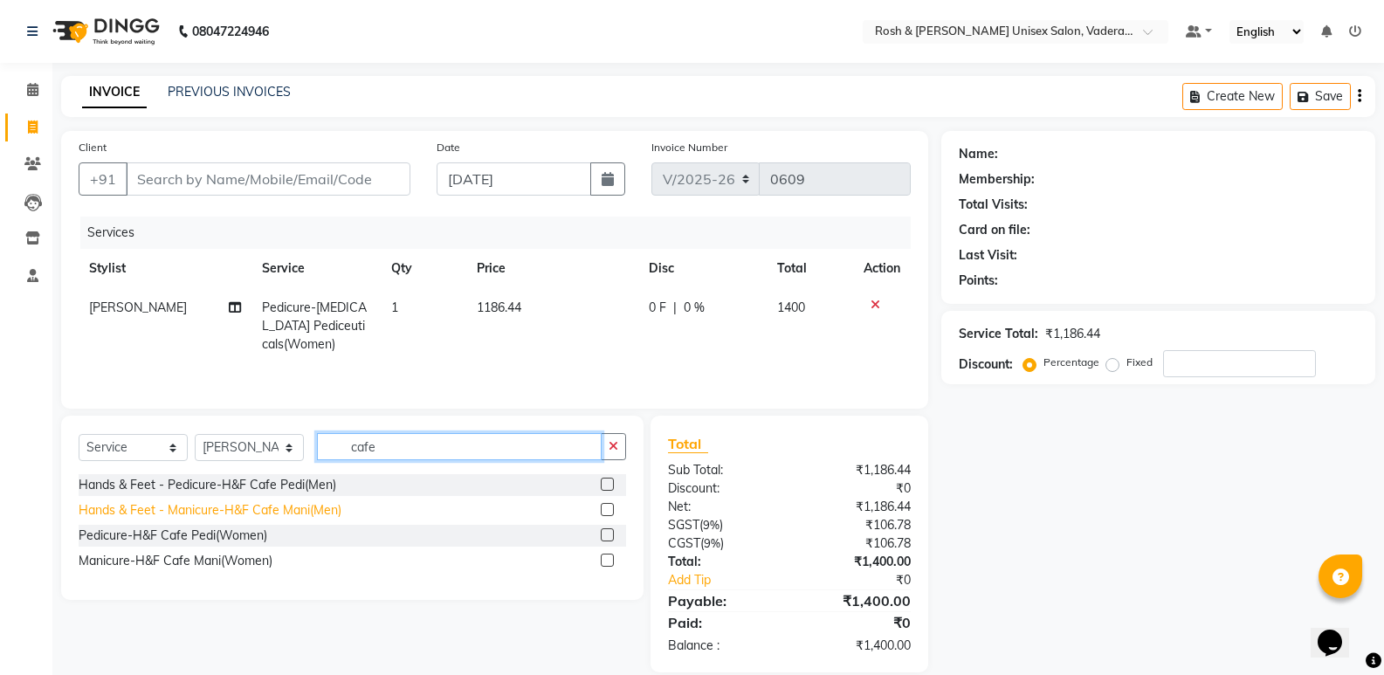
type input "cafe"
click at [245, 504] on div "Hands & Feet - Manicure-H&F Cafe Mani(Men)" at bounding box center [210, 510] width 263 height 18
checkbox input "false"
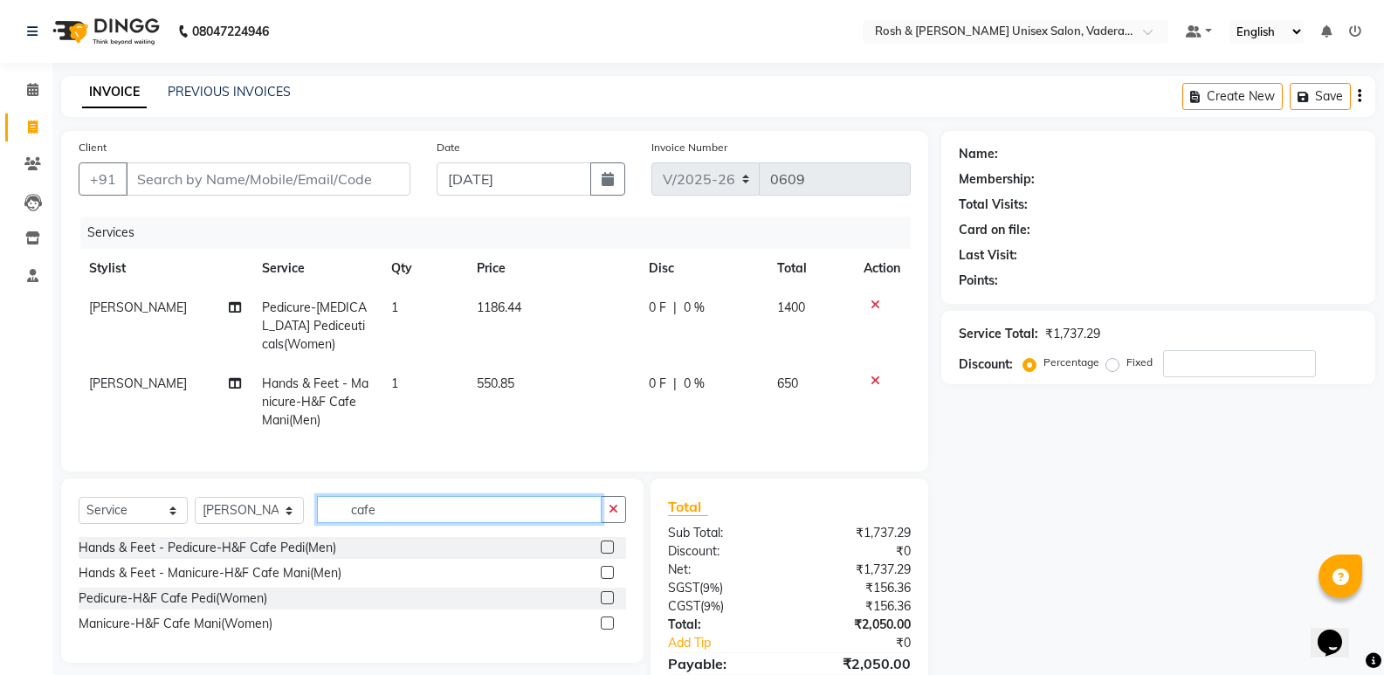
click at [405, 518] on input "cafe" at bounding box center [459, 509] width 285 height 27
type input "c"
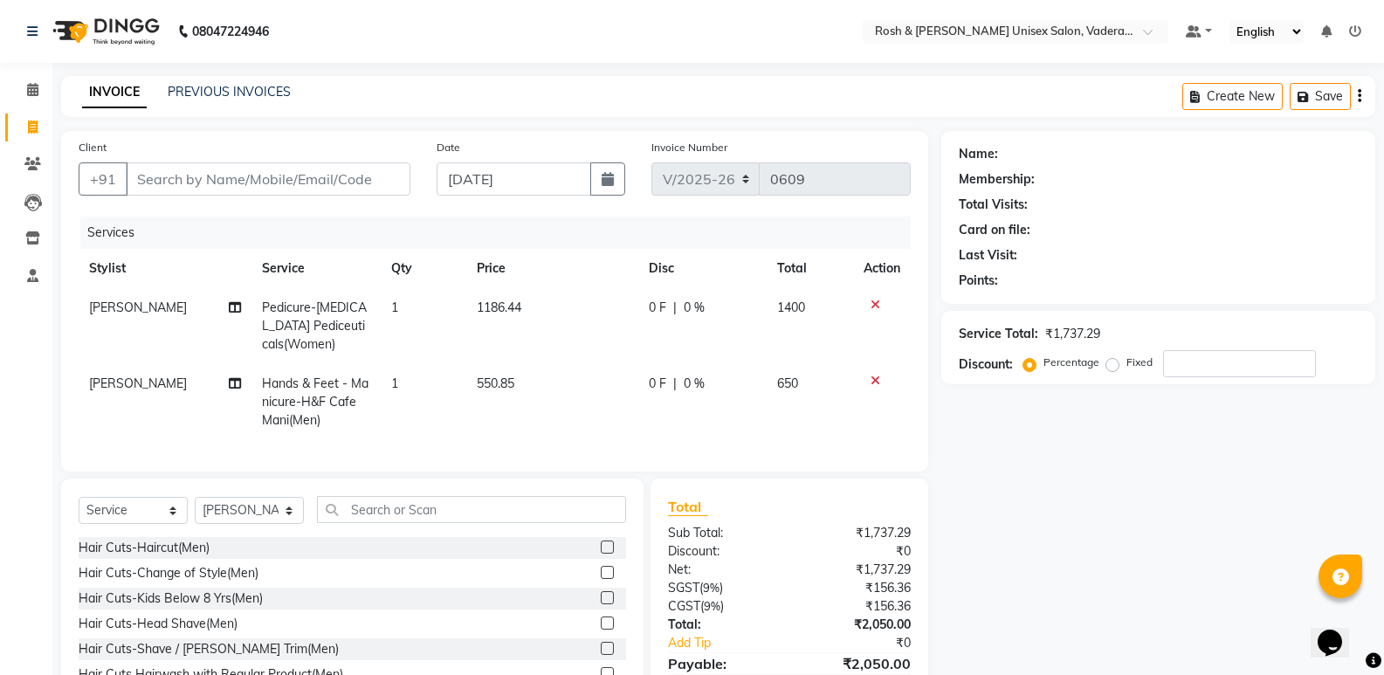
click at [878, 307] on icon at bounding box center [876, 305] width 10 height 12
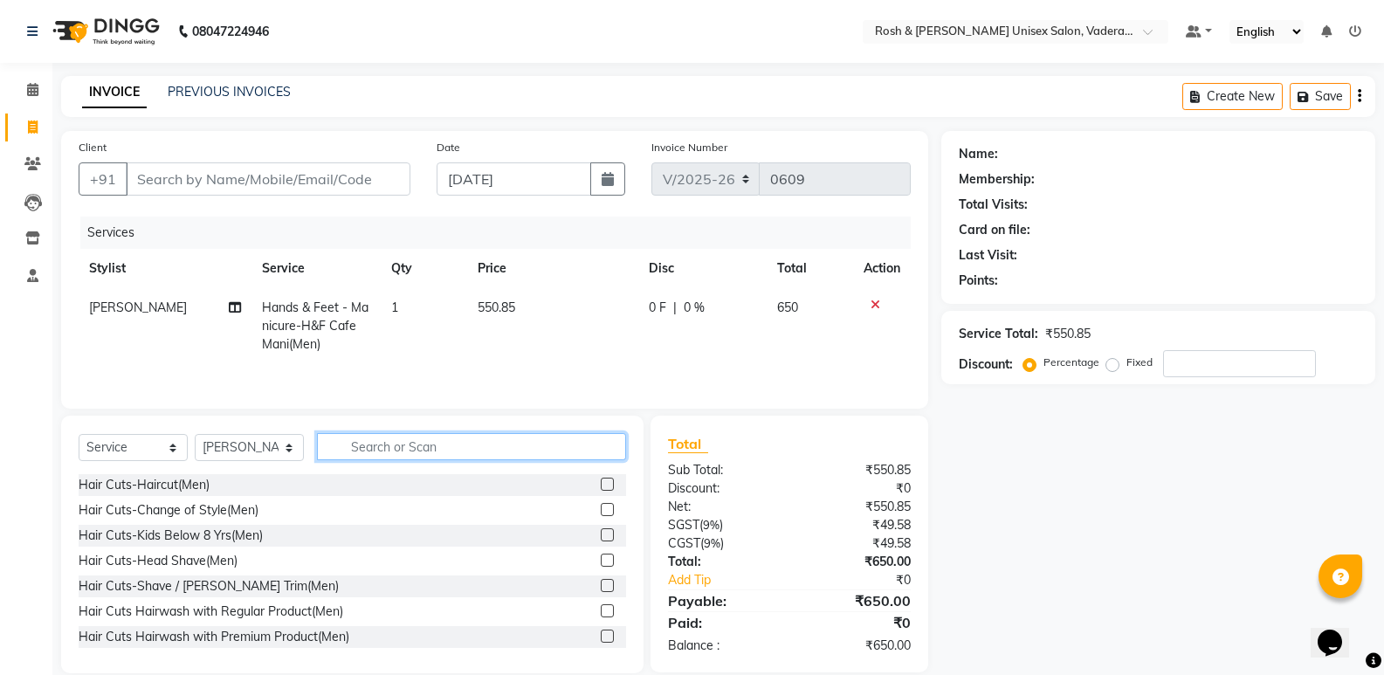
click at [389, 448] on input "text" at bounding box center [471, 446] width 309 height 27
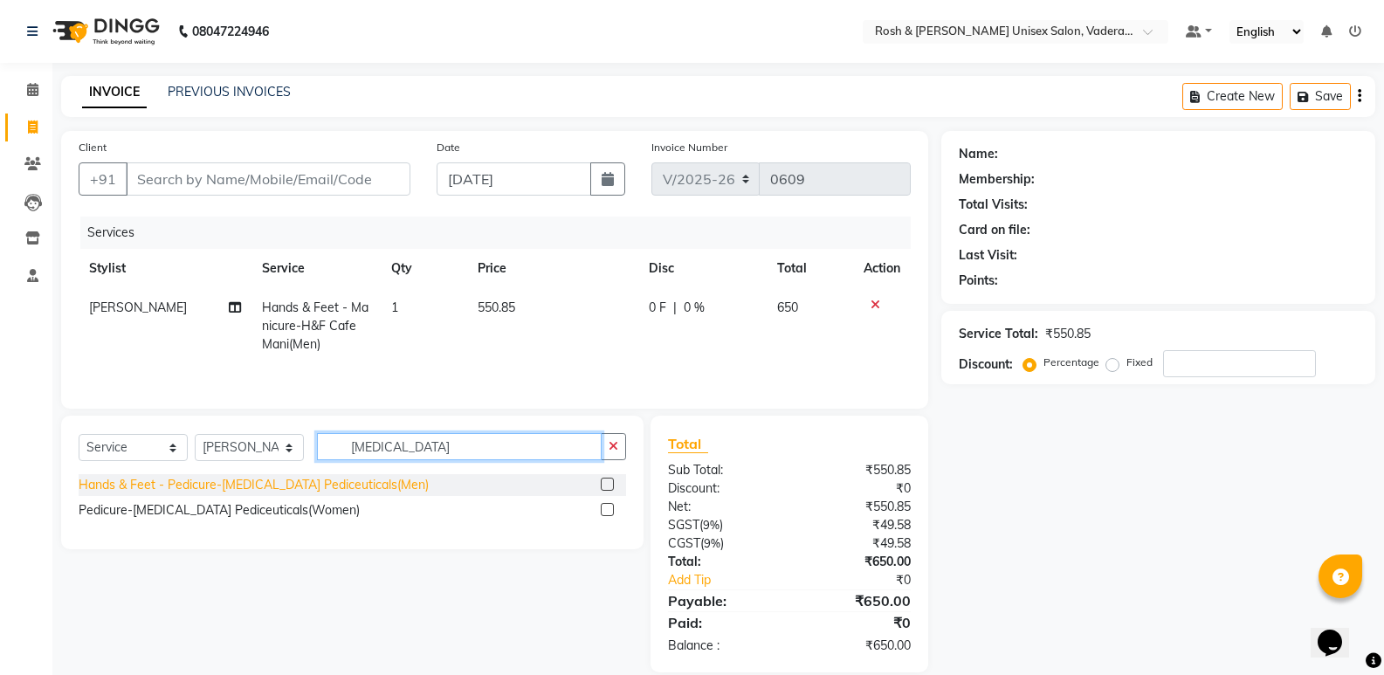
type input "[MEDICAL_DATA]"
click at [274, 480] on div "Hands & Feet - Pedicure-[MEDICAL_DATA] Pediceuticals(Men)" at bounding box center [254, 485] width 350 height 18
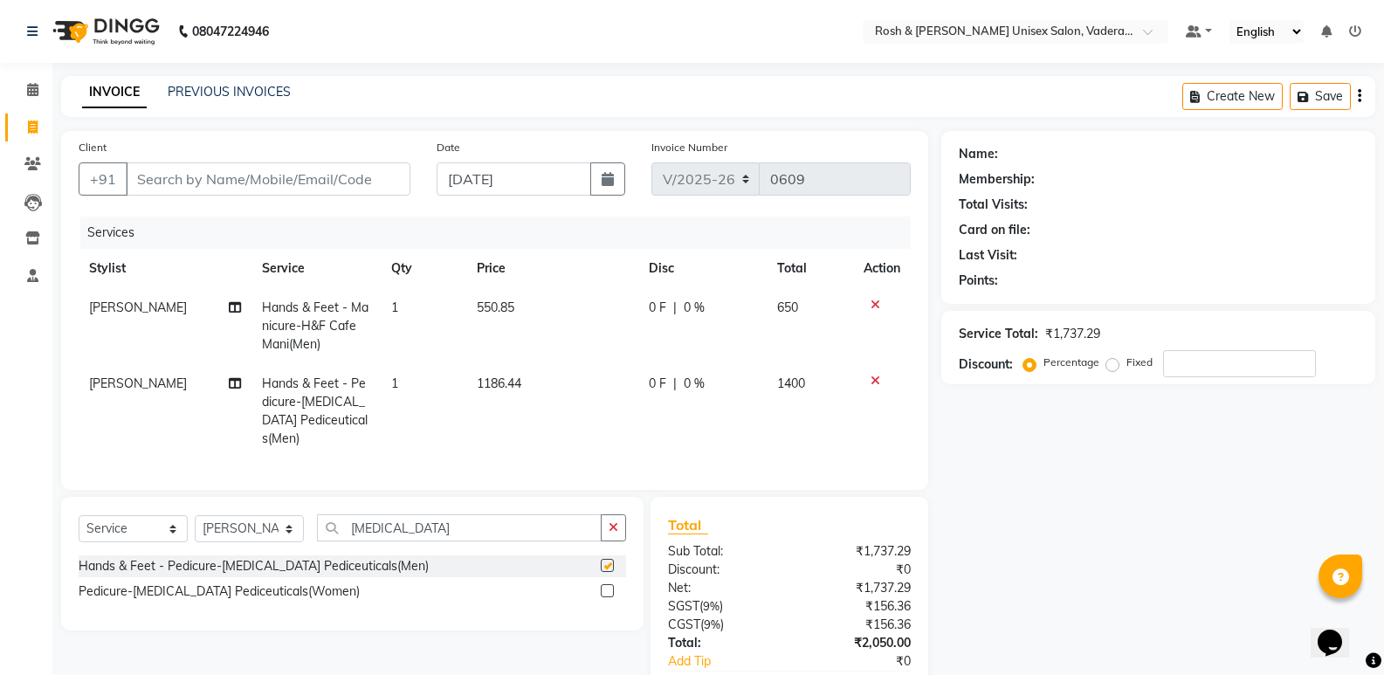
checkbox input "false"
click at [450, 522] on input "[MEDICAL_DATA]" at bounding box center [459, 527] width 285 height 27
type input "F"
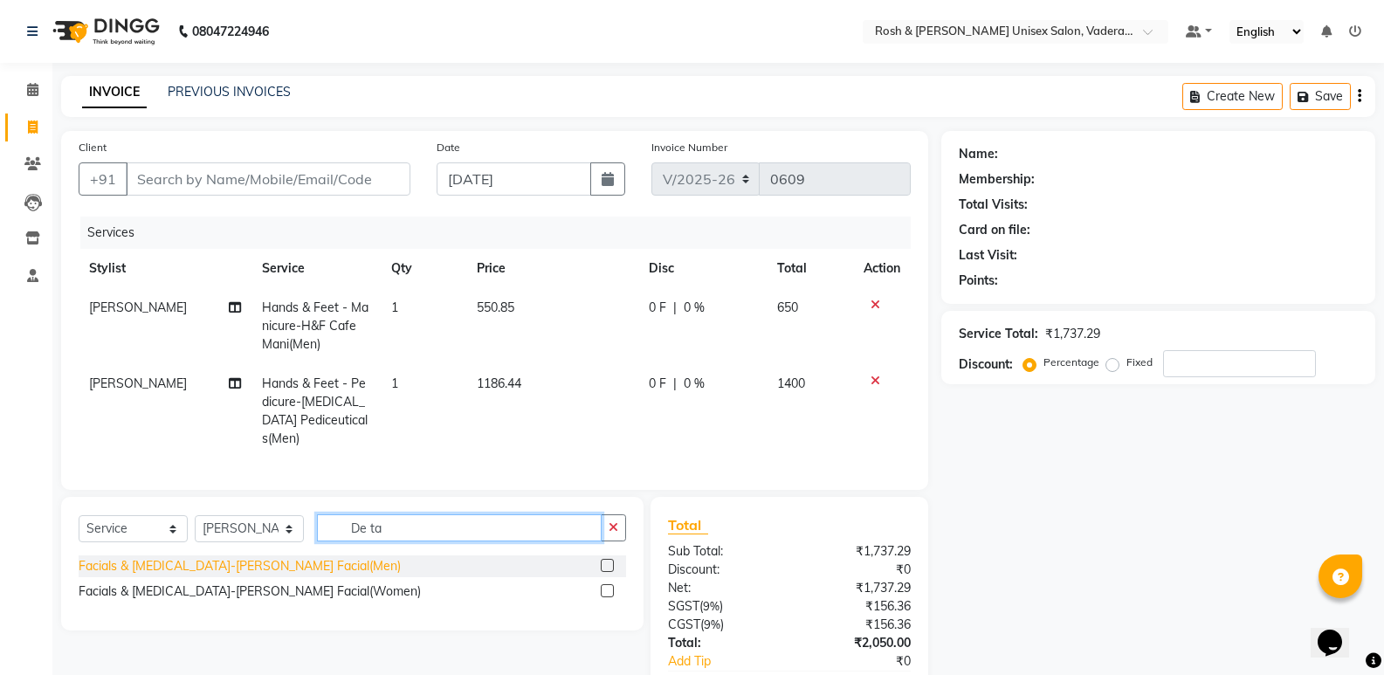
type input "De ta"
click at [237, 558] on div "Facials & [MEDICAL_DATA]-[PERSON_NAME] Facial(Men)" at bounding box center [240, 566] width 322 height 18
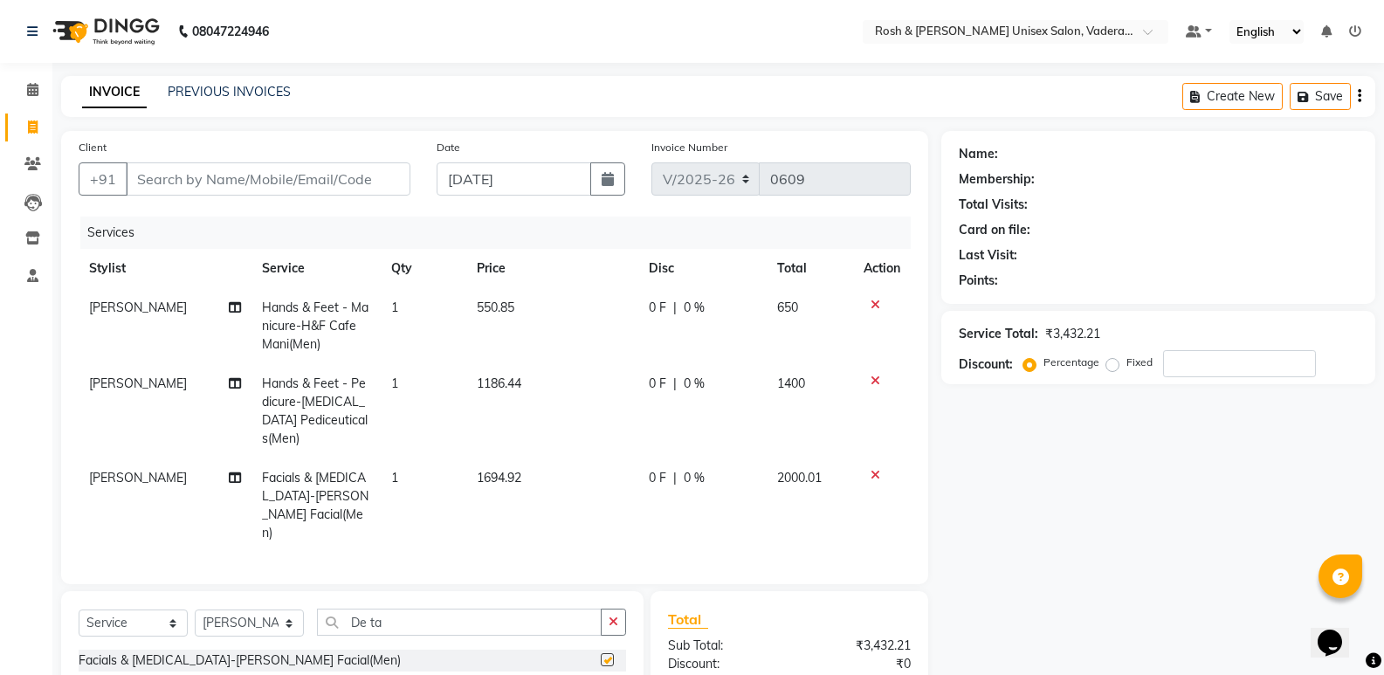
checkbox input "false"
click at [250, 610] on select "Select Stylist Augusta Salon Front Desk [PERSON_NAME] [PERSON_NAME] [PERSON_NAM…" at bounding box center [249, 623] width 109 height 27
select select "87618"
click at [195, 610] on select "Select Stylist Augusta Salon Front Desk [PERSON_NAME] [PERSON_NAME] [PERSON_NAM…" at bounding box center [249, 623] width 109 height 27
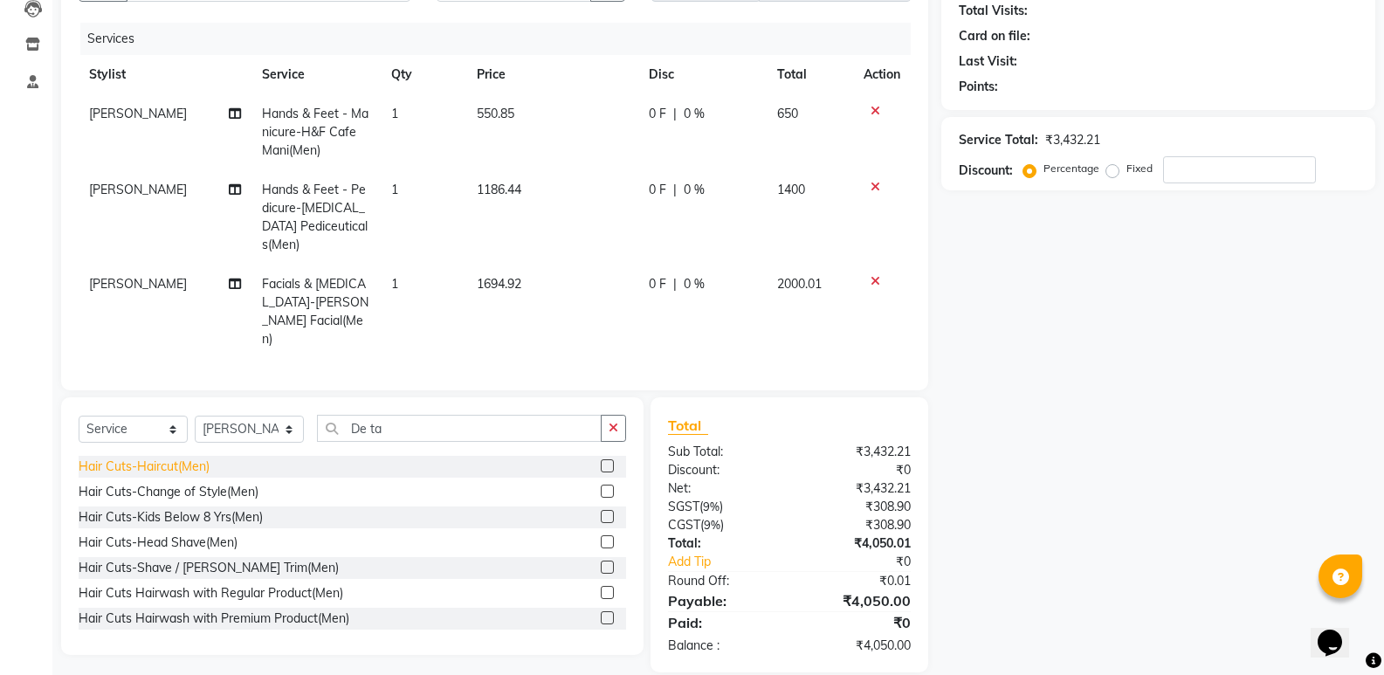
click at [149, 458] on div "Hair Cuts-Haircut(Men)" at bounding box center [144, 467] width 131 height 18
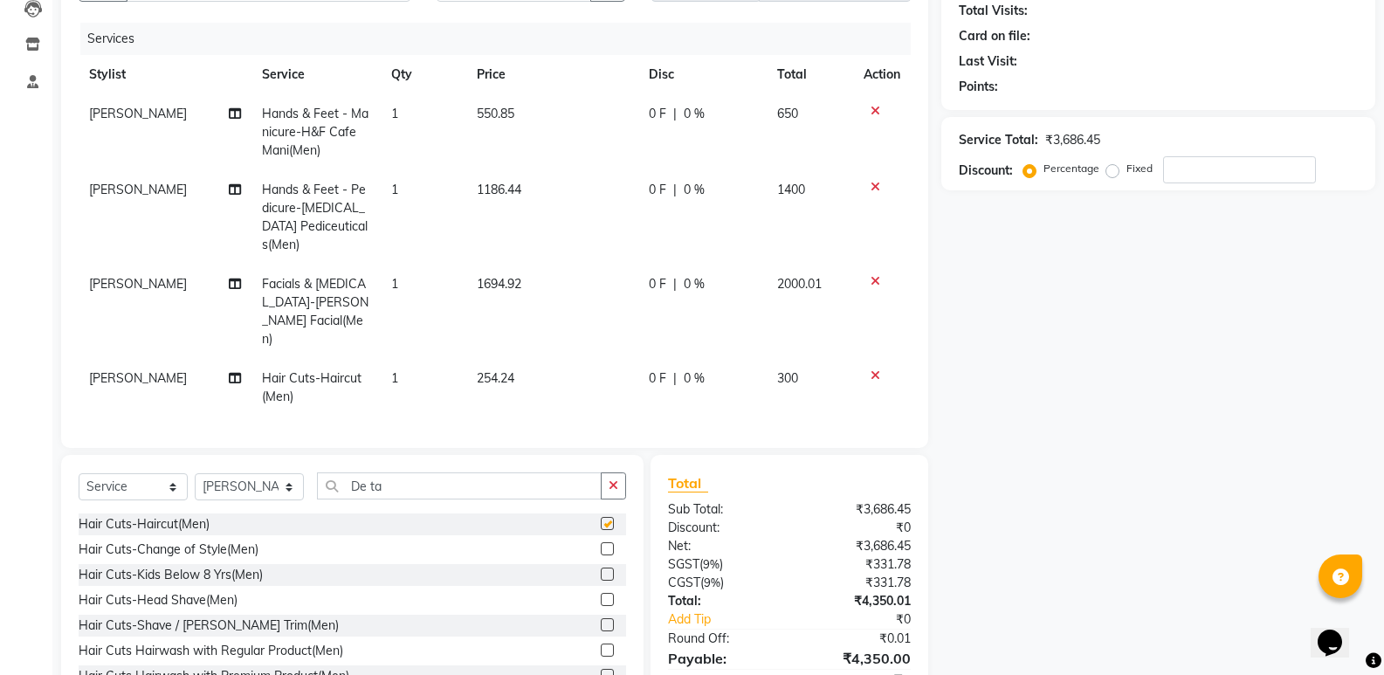
checkbox input "false"
click at [197, 591] on div "Hair Cuts-Head Shave(Men)" at bounding box center [158, 600] width 159 height 18
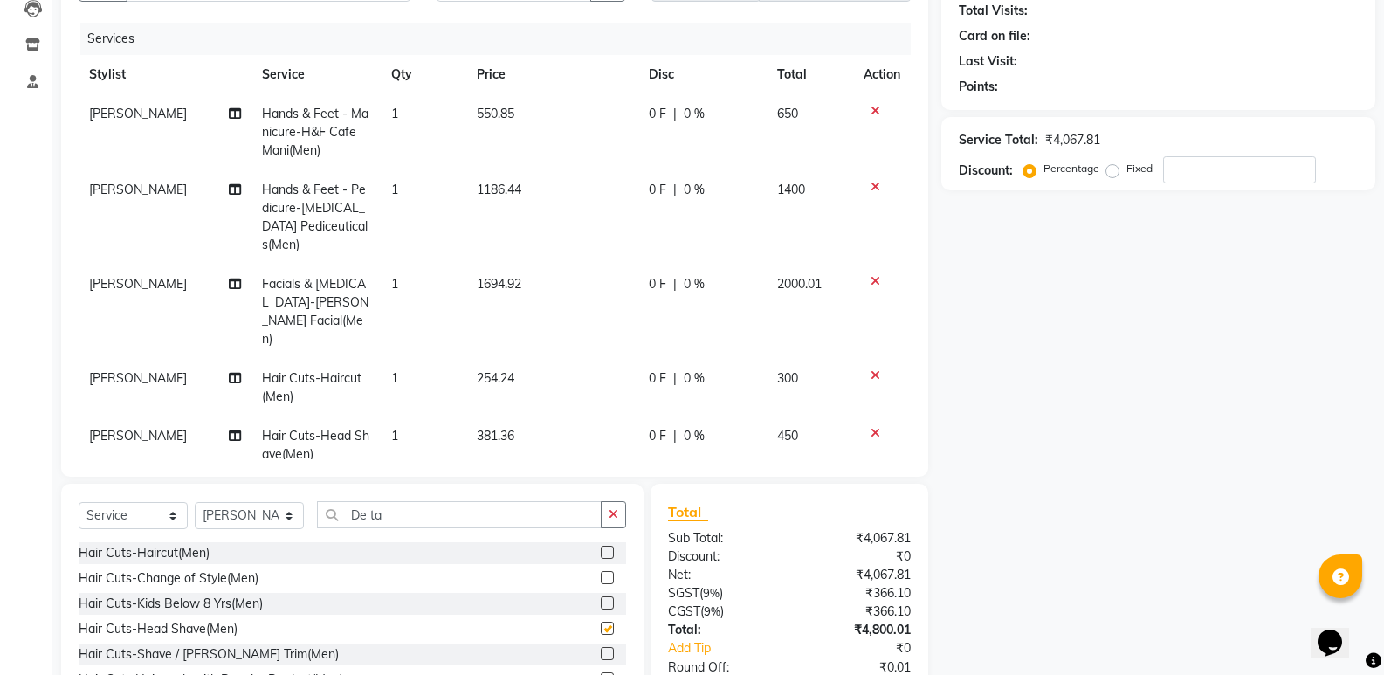
checkbox input "false"
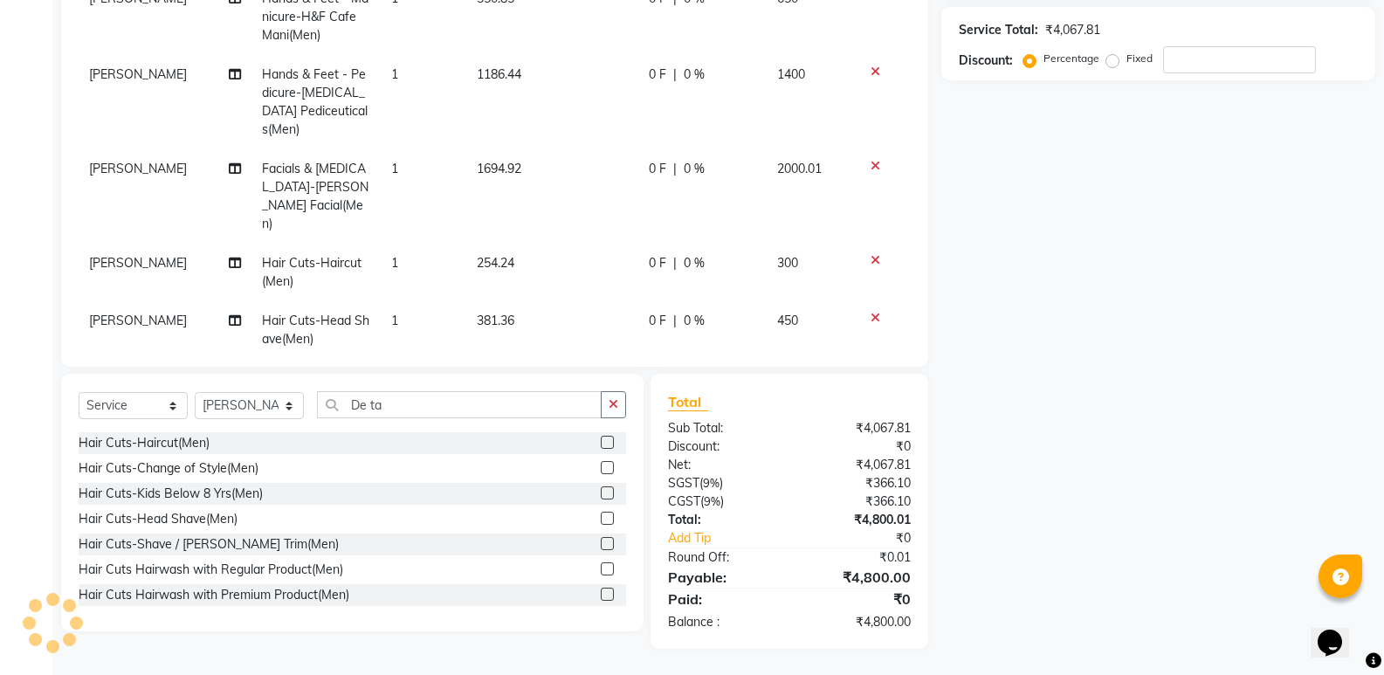
scroll to position [42, 0]
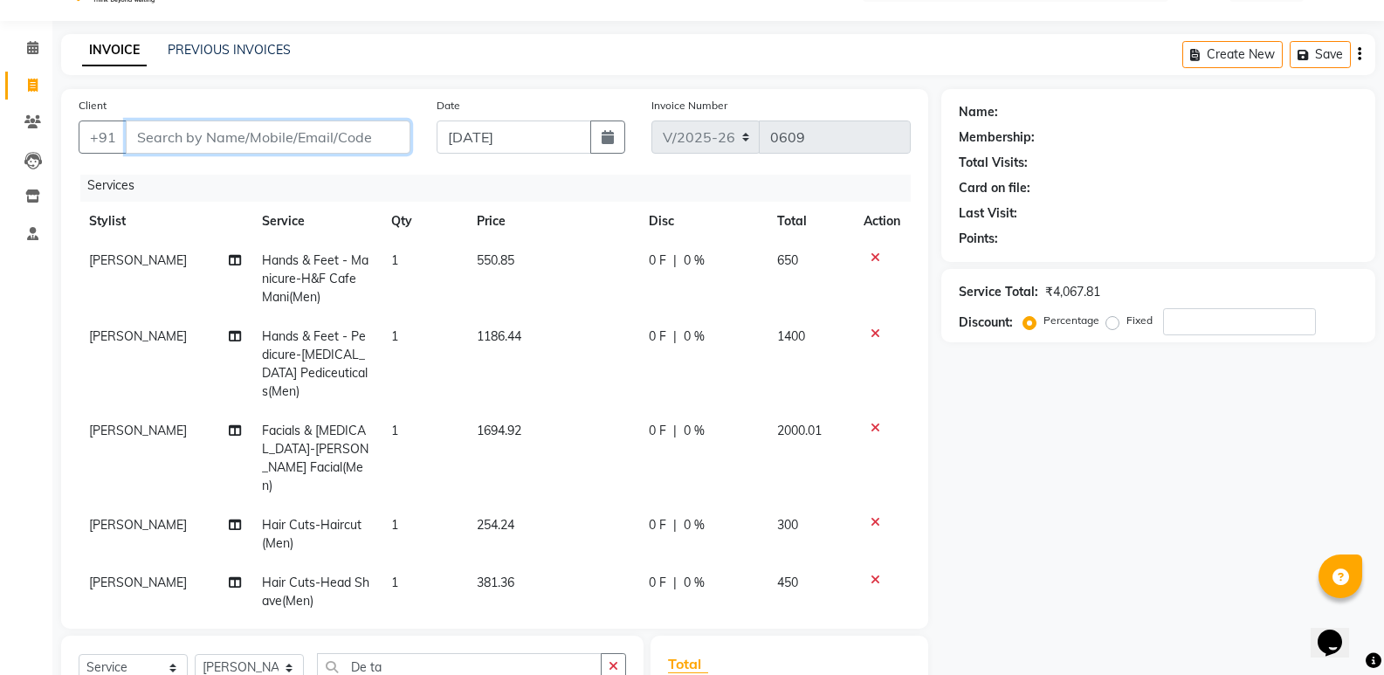
click at [273, 133] on input "Client" at bounding box center [268, 137] width 285 height 33
click at [871, 574] on icon at bounding box center [876, 580] width 10 height 12
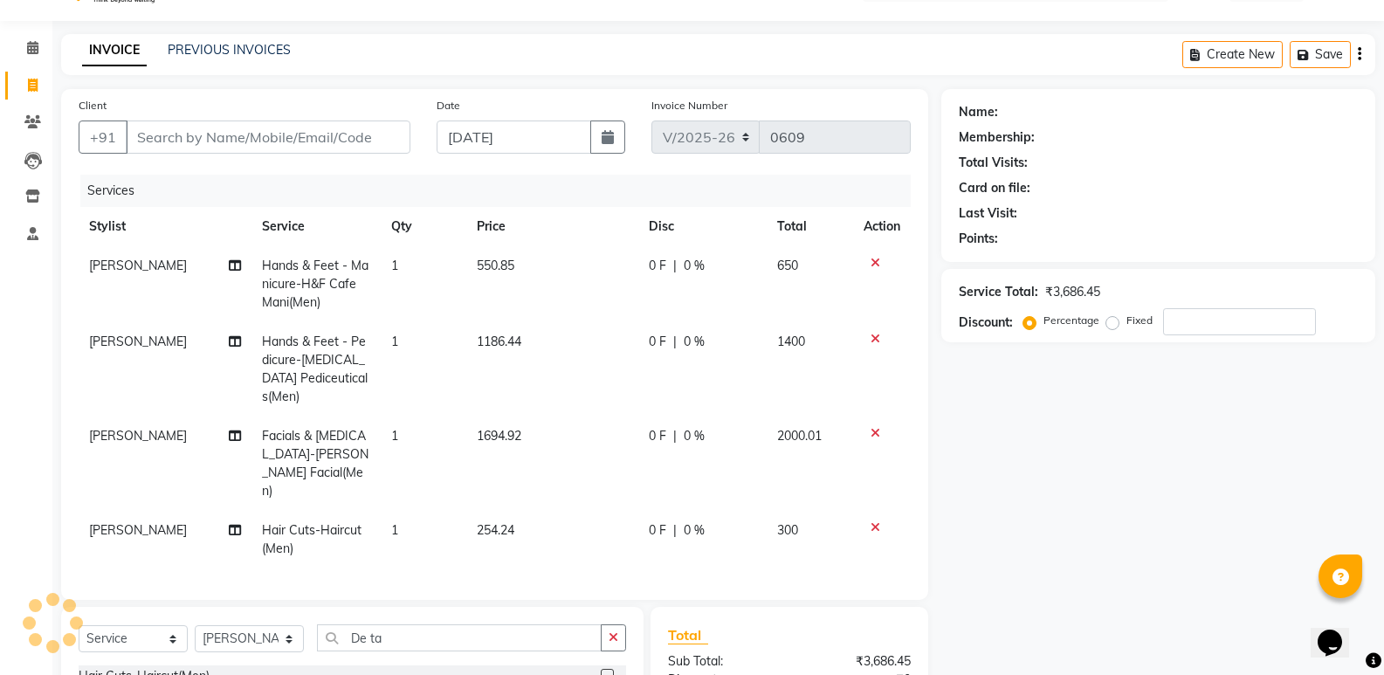
scroll to position [238, 0]
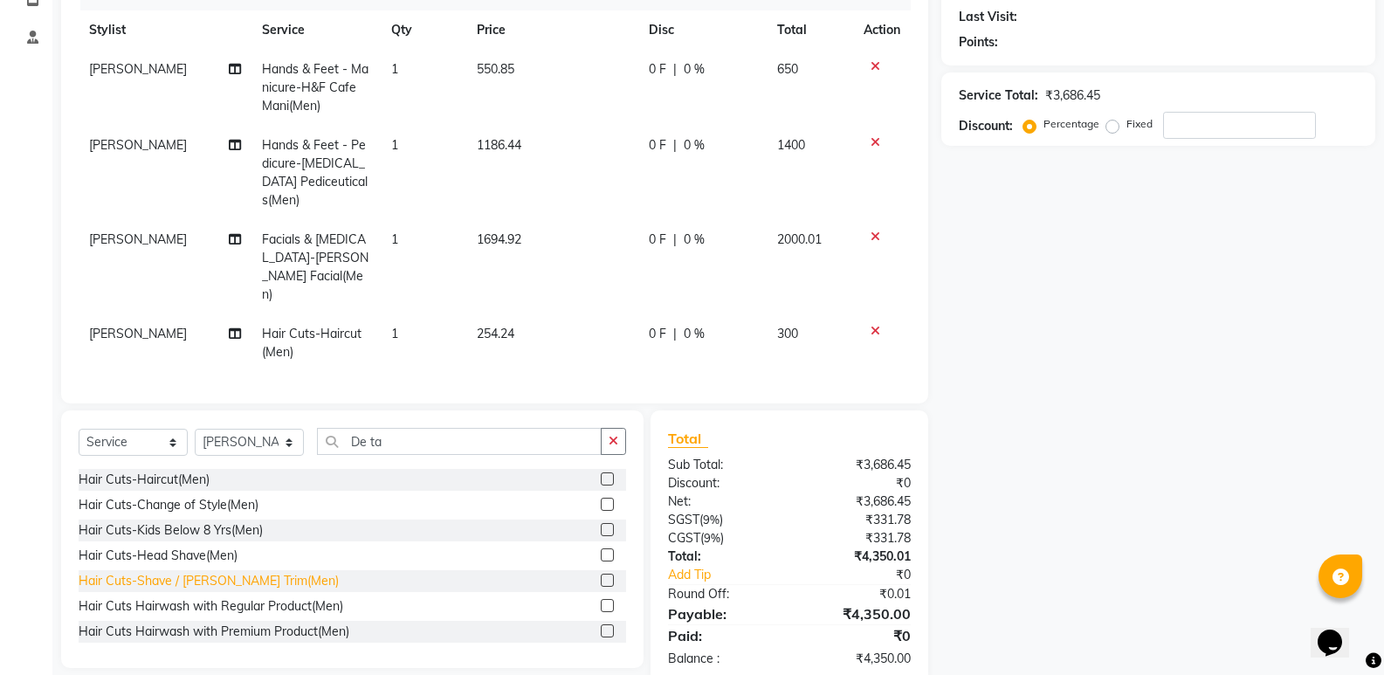
click at [204, 572] on div "Hair Cuts-Shave / [PERSON_NAME] Trim(Men)" at bounding box center [209, 581] width 260 height 18
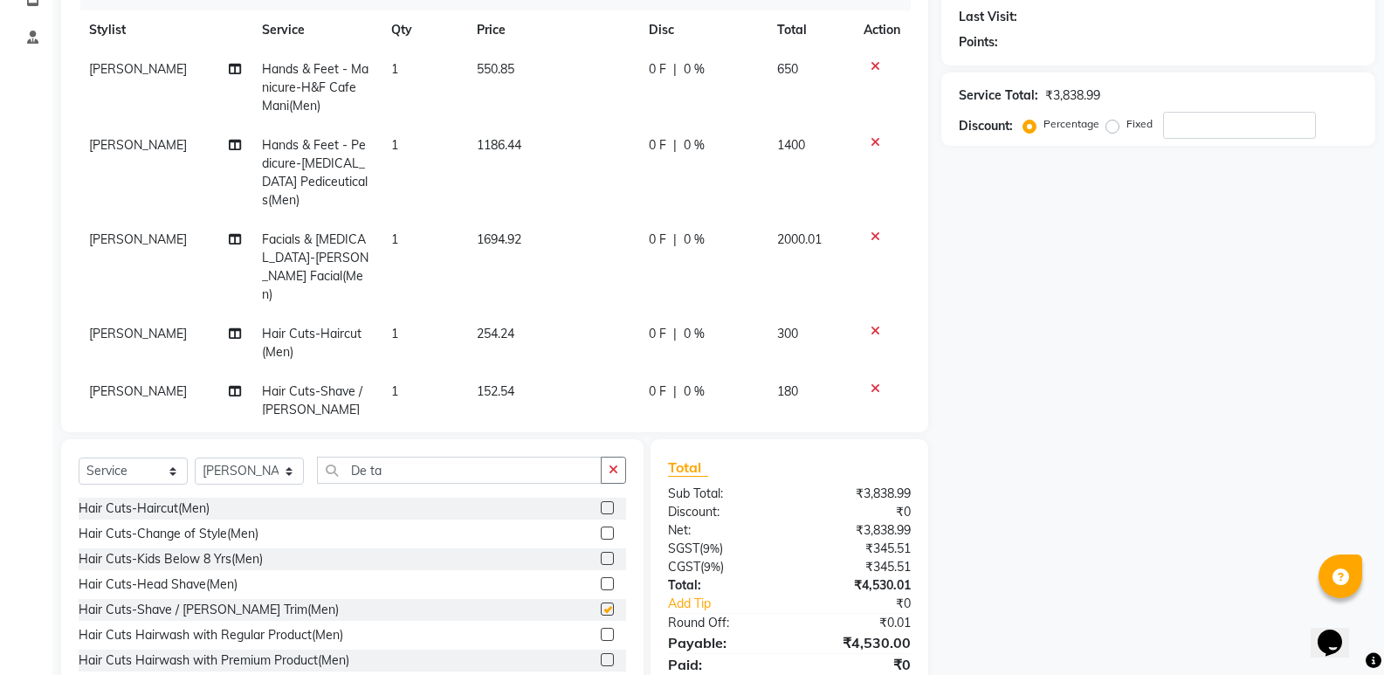
checkbox input "false"
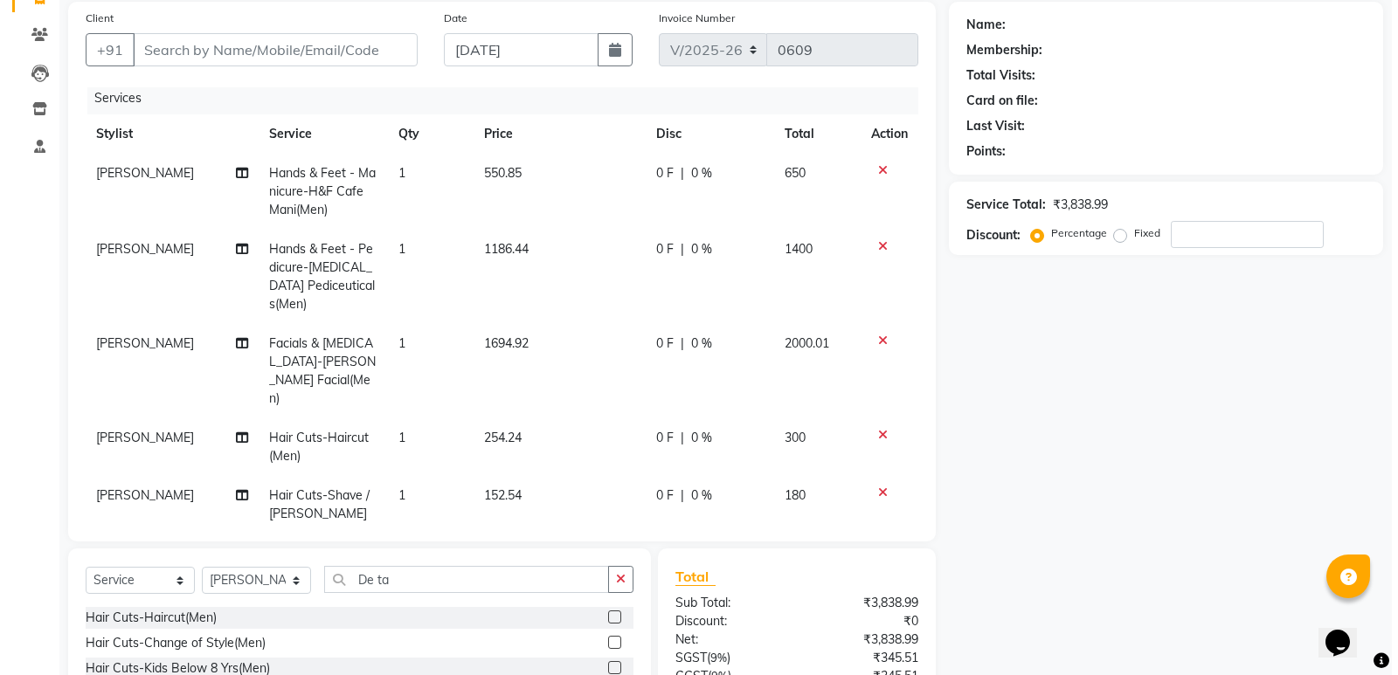
scroll to position [0, 0]
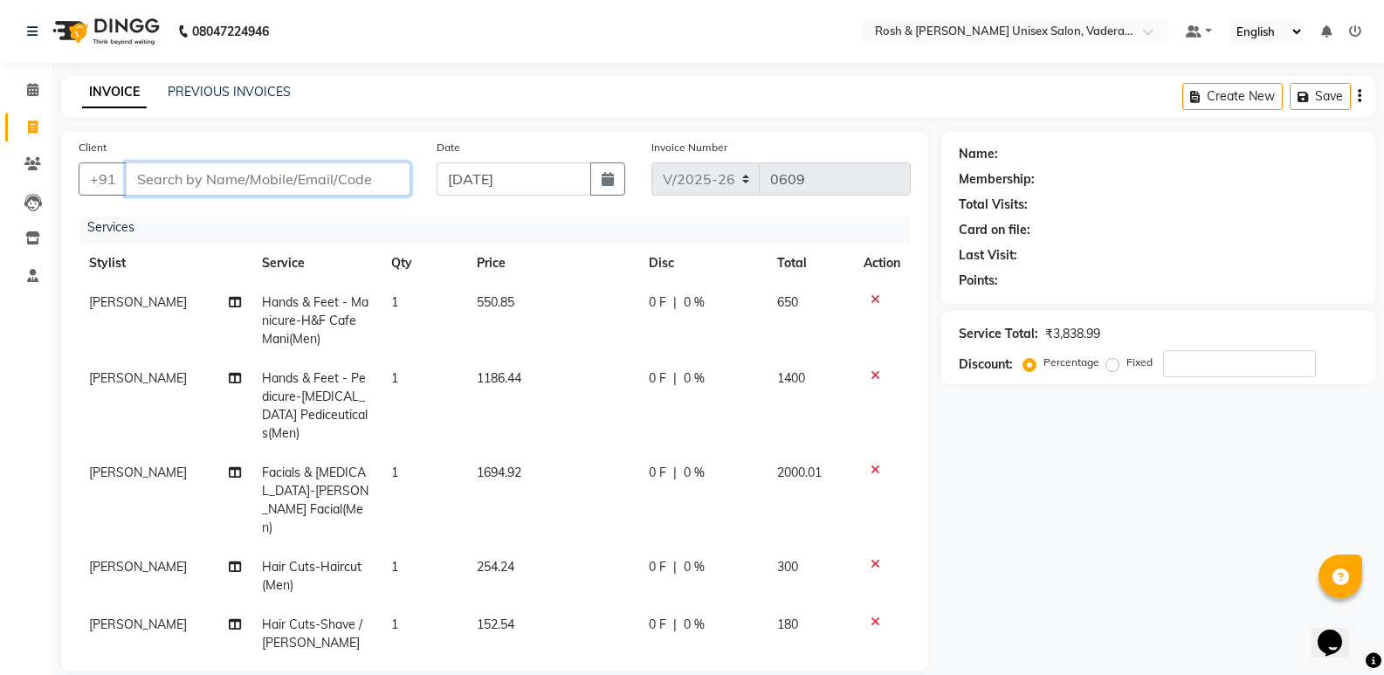
click at [354, 163] on input "Client" at bounding box center [268, 178] width 285 height 33
type input "9"
type input "0"
type input "9663903384"
click at [376, 173] on span "Add Client" at bounding box center [365, 178] width 69 height 17
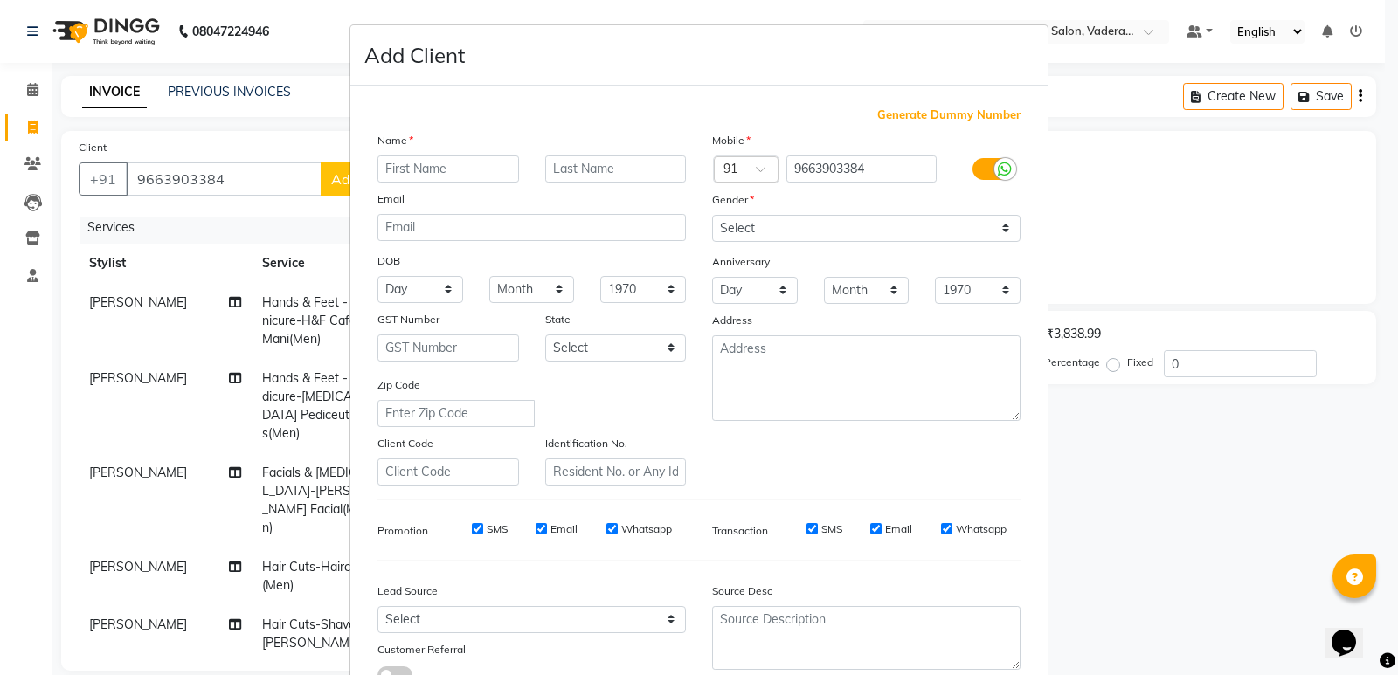
click at [497, 162] on input "text" at bounding box center [448, 168] width 142 height 27
click at [601, 162] on input "text" at bounding box center [616, 168] width 142 height 27
click at [469, 170] on input "Ventak" at bounding box center [448, 168] width 142 height 27
type input "[PERSON_NAME]"
click at [567, 166] on input "text" at bounding box center [616, 168] width 142 height 27
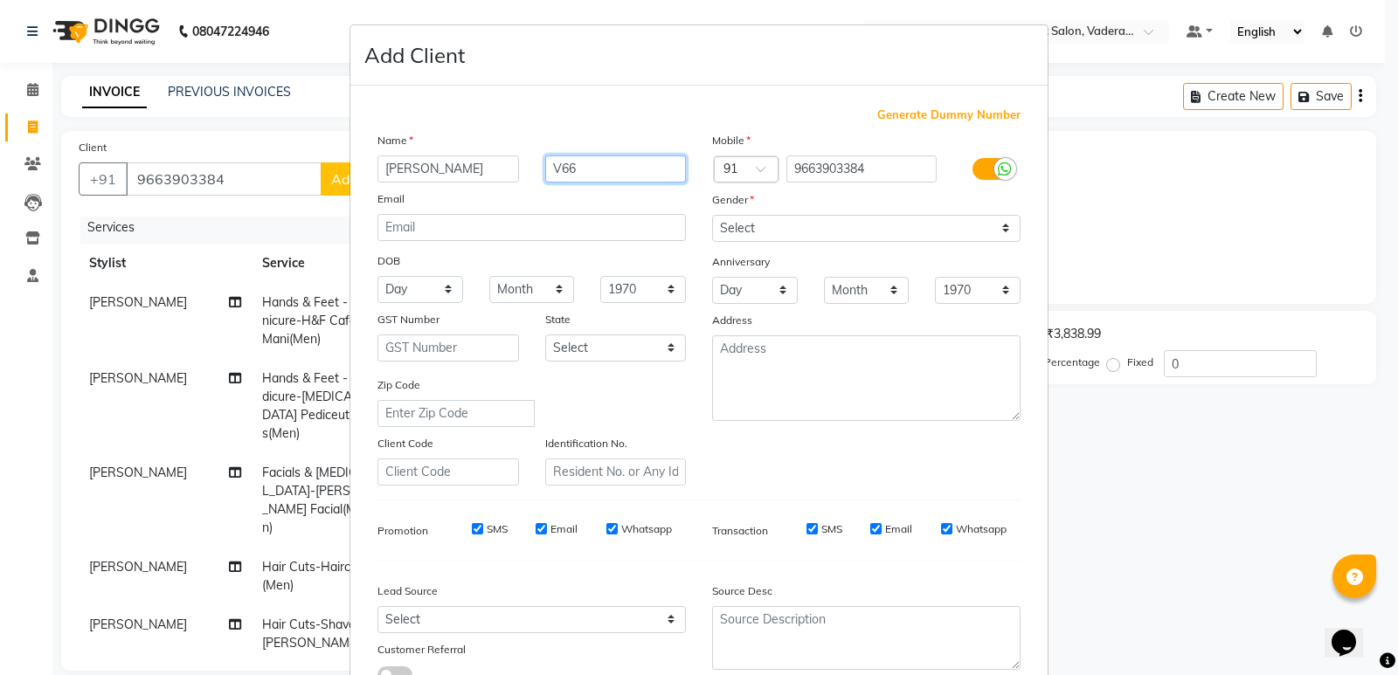
type input "V66"
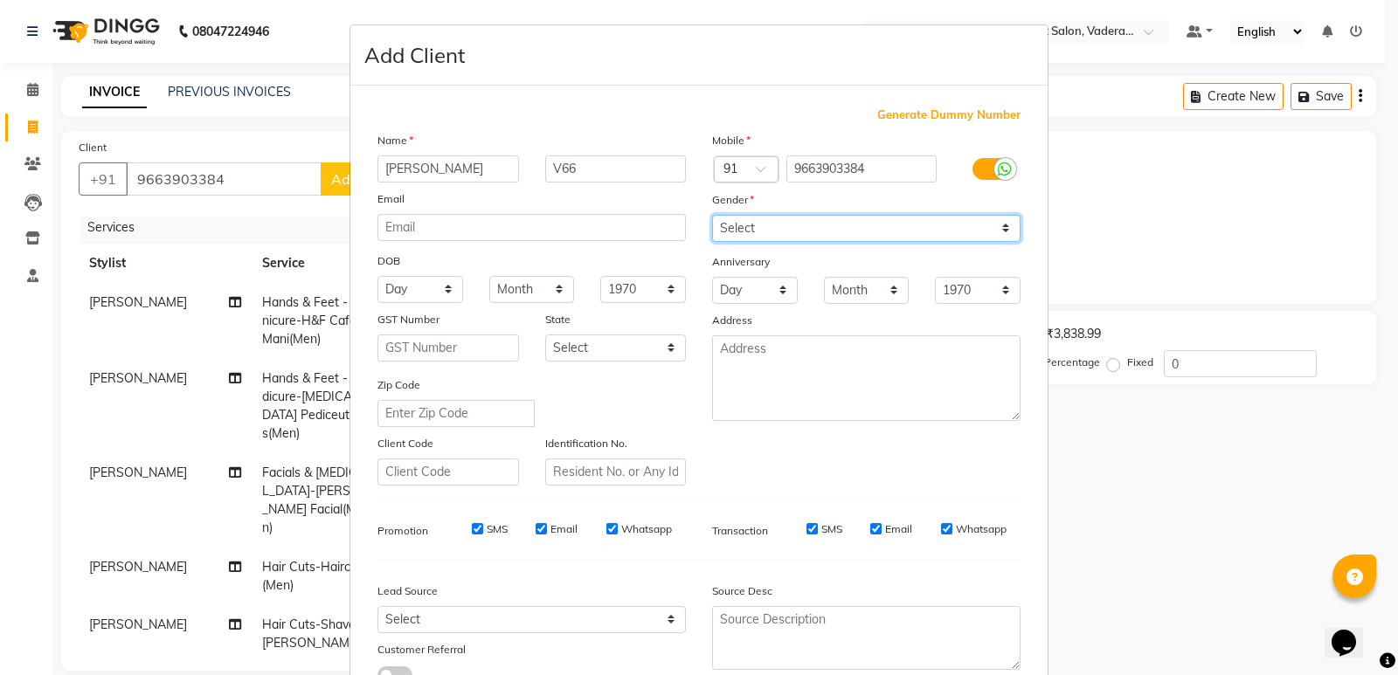
click at [915, 232] on select "Select [DEMOGRAPHIC_DATA] [DEMOGRAPHIC_DATA] Other Prefer Not To Say" at bounding box center [866, 228] width 308 height 27
select select "[DEMOGRAPHIC_DATA]"
click at [712, 215] on select "Select [DEMOGRAPHIC_DATA] [DEMOGRAPHIC_DATA] Other Prefer Not To Say" at bounding box center [866, 228] width 308 height 27
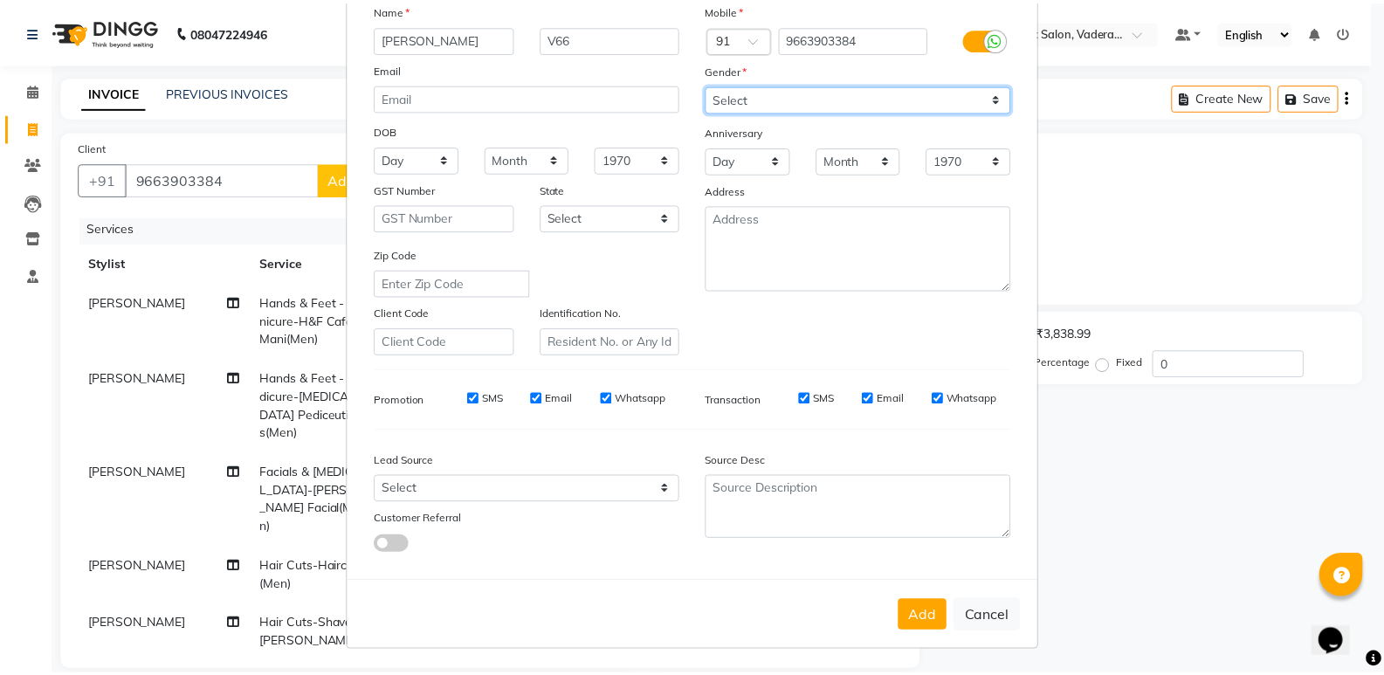
scroll to position [131, 0]
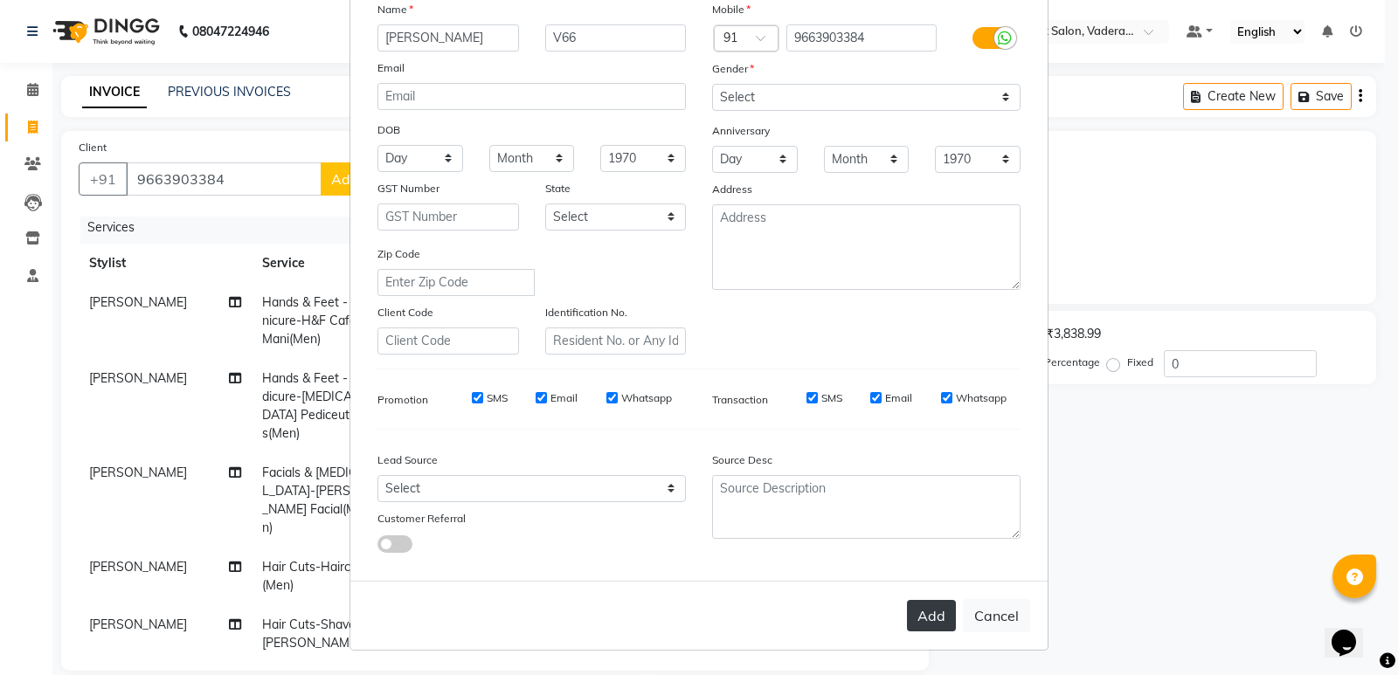
click at [922, 621] on button "Add" at bounding box center [931, 615] width 49 height 31
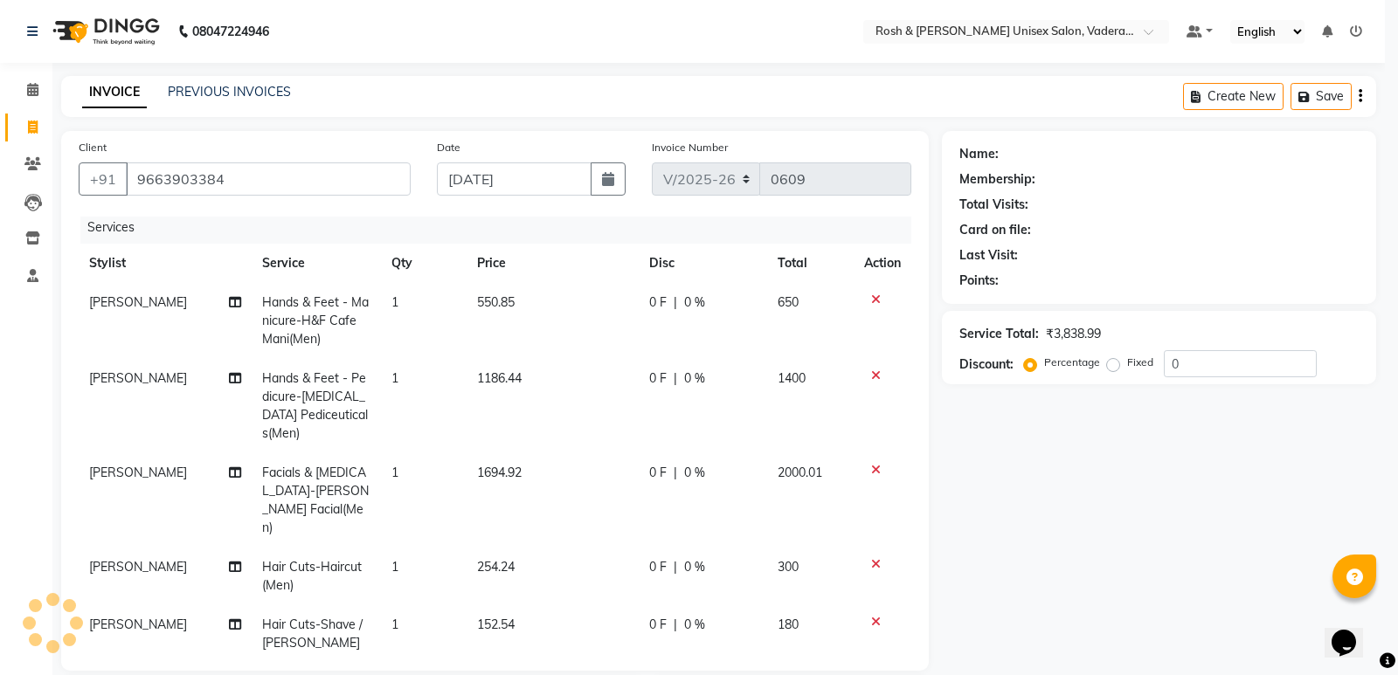
type input "96******84"
select select
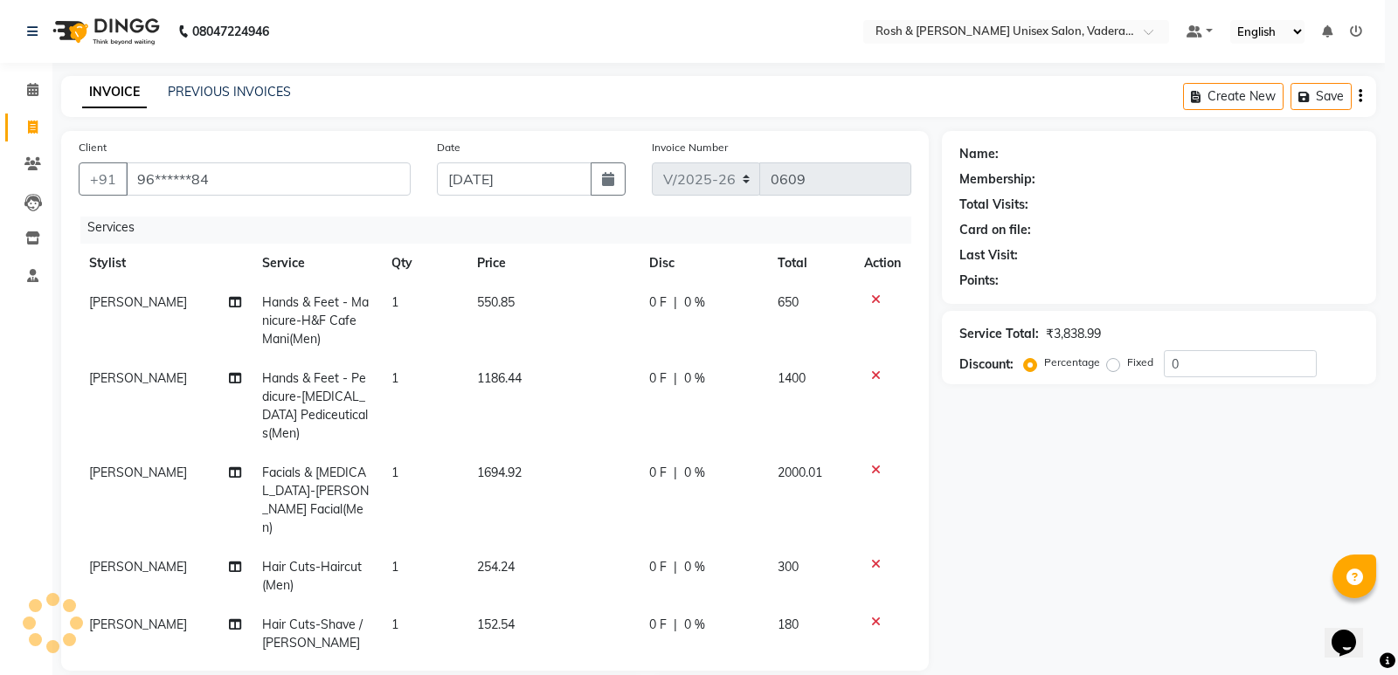
select select
checkbox input "false"
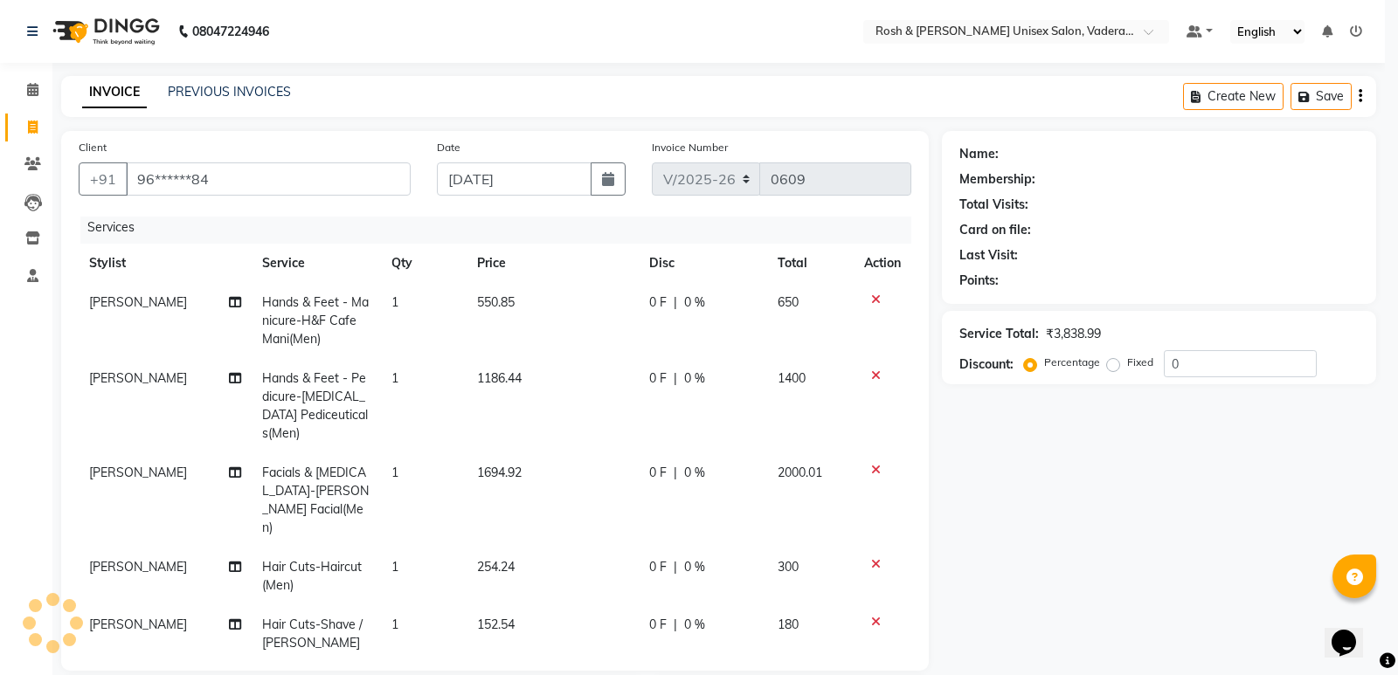
checkbox input "false"
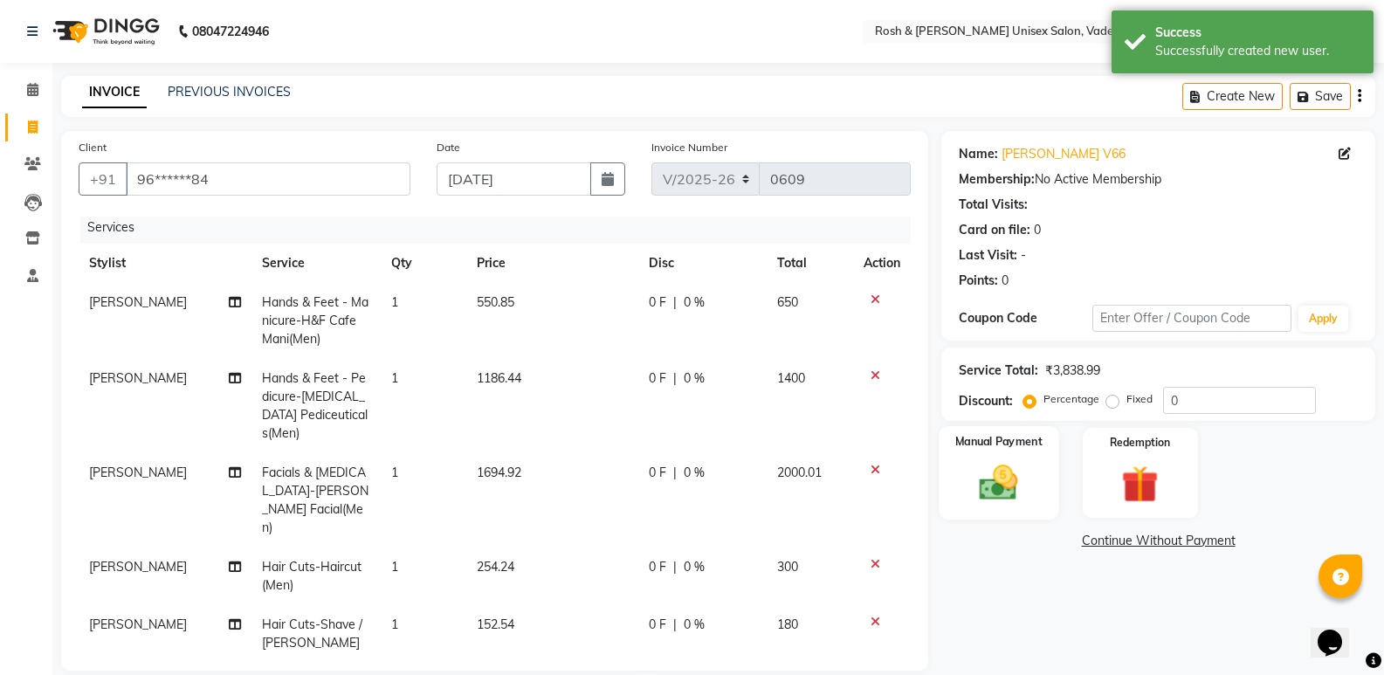
click at [1018, 480] on img at bounding box center [999, 482] width 62 height 45
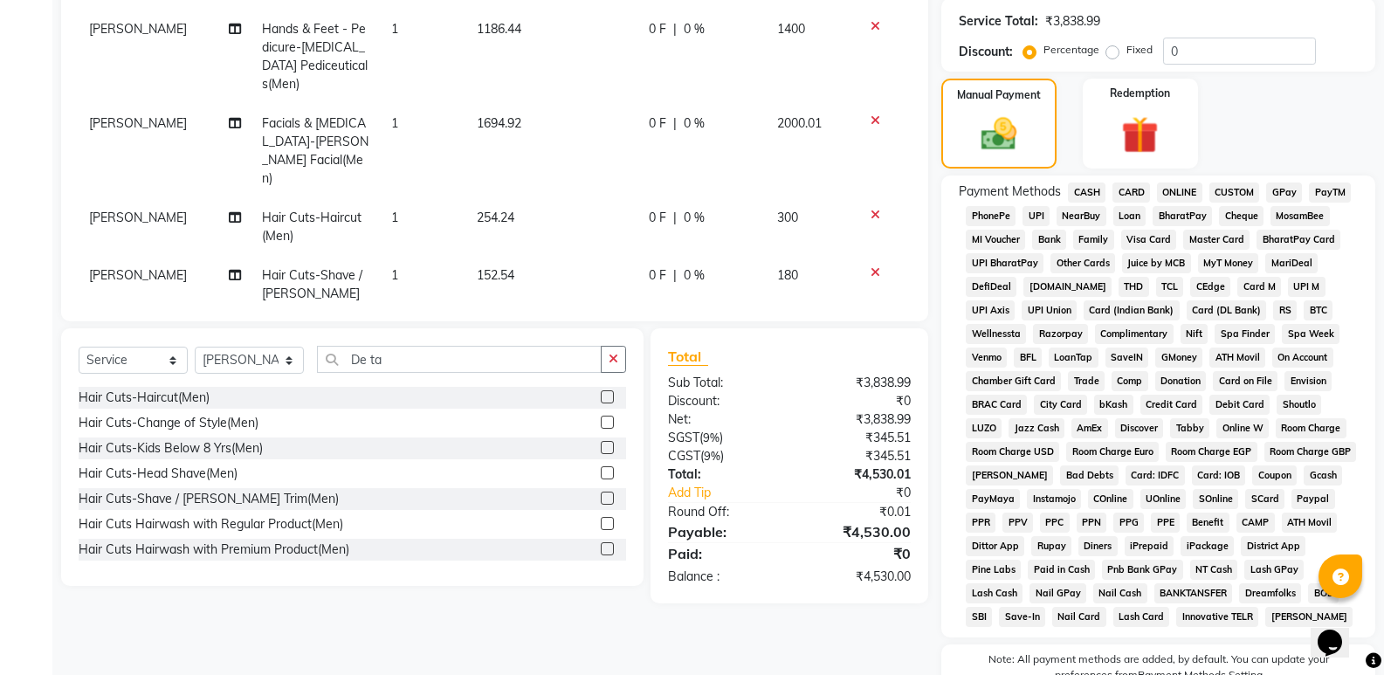
scroll to position [440, 0]
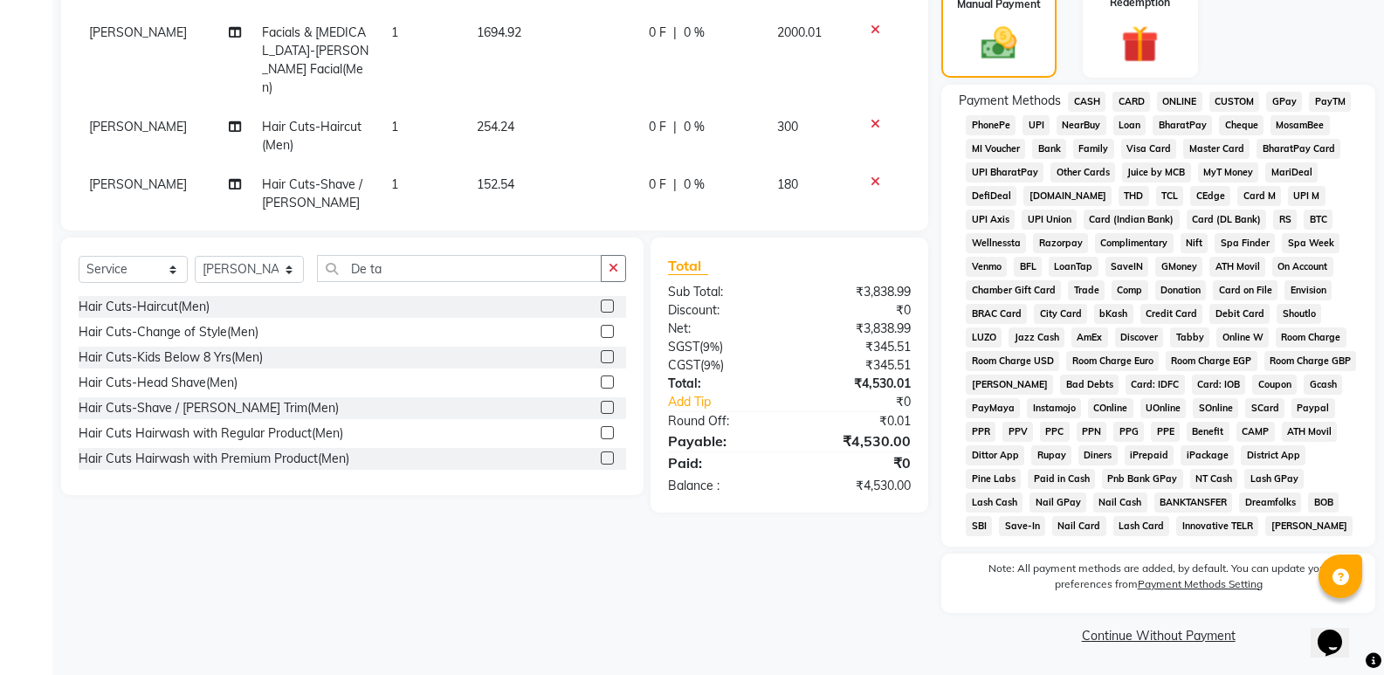
click at [1038, 124] on span "UPI" at bounding box center [1036, 125] width 27 height 20
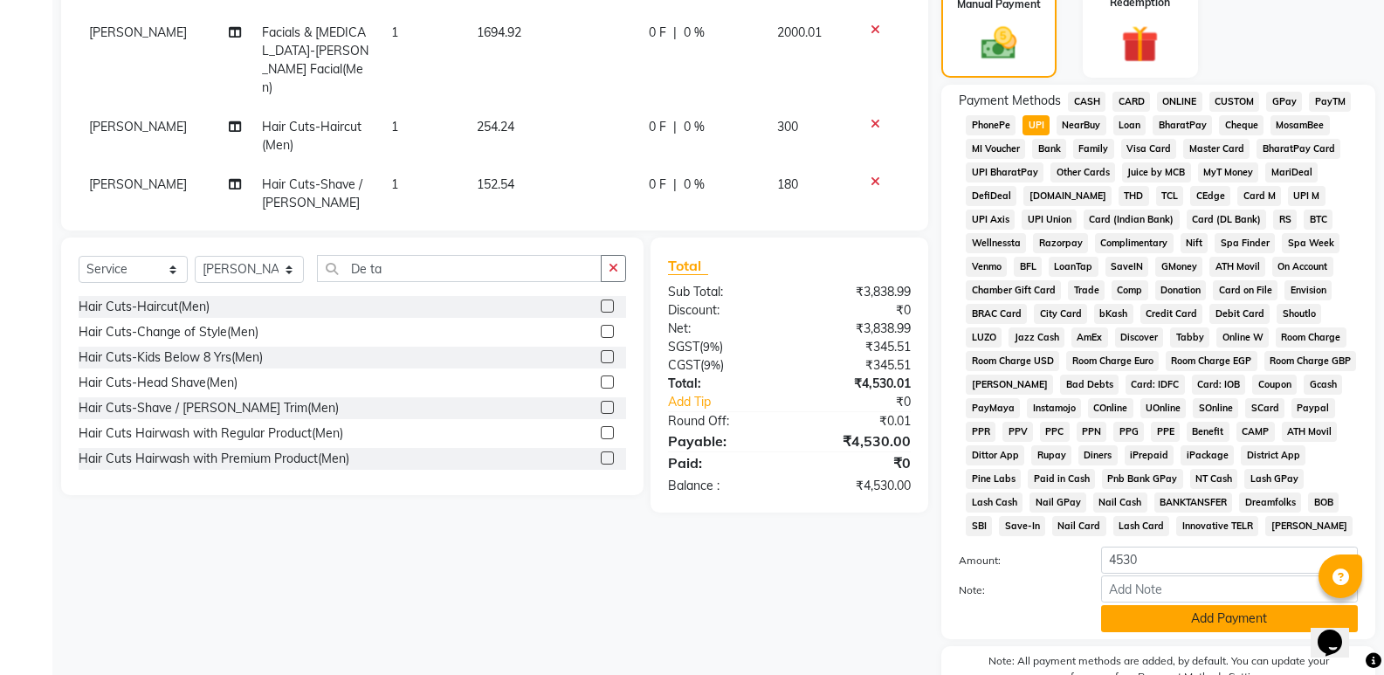
scroll to position [533, 0]
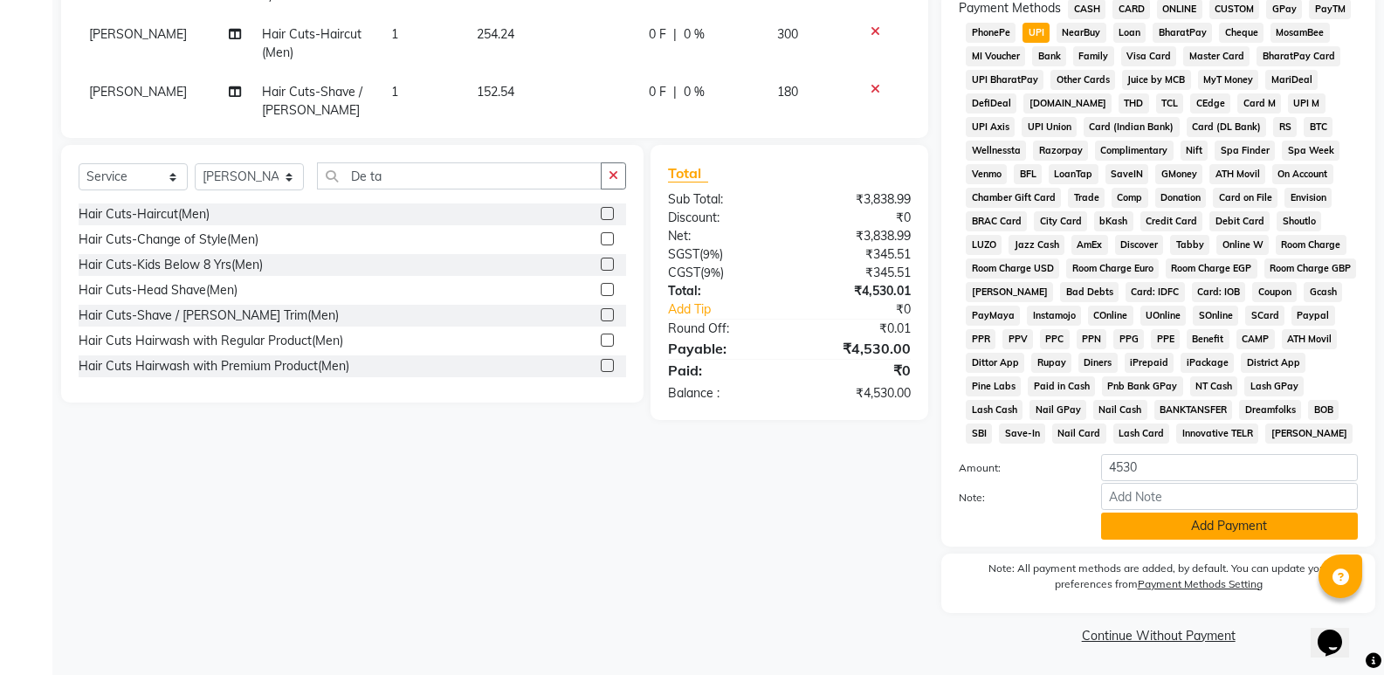
click at [1202, 529] on button "Add Payment" at bounding box center [1229, 526] width 257 height 27
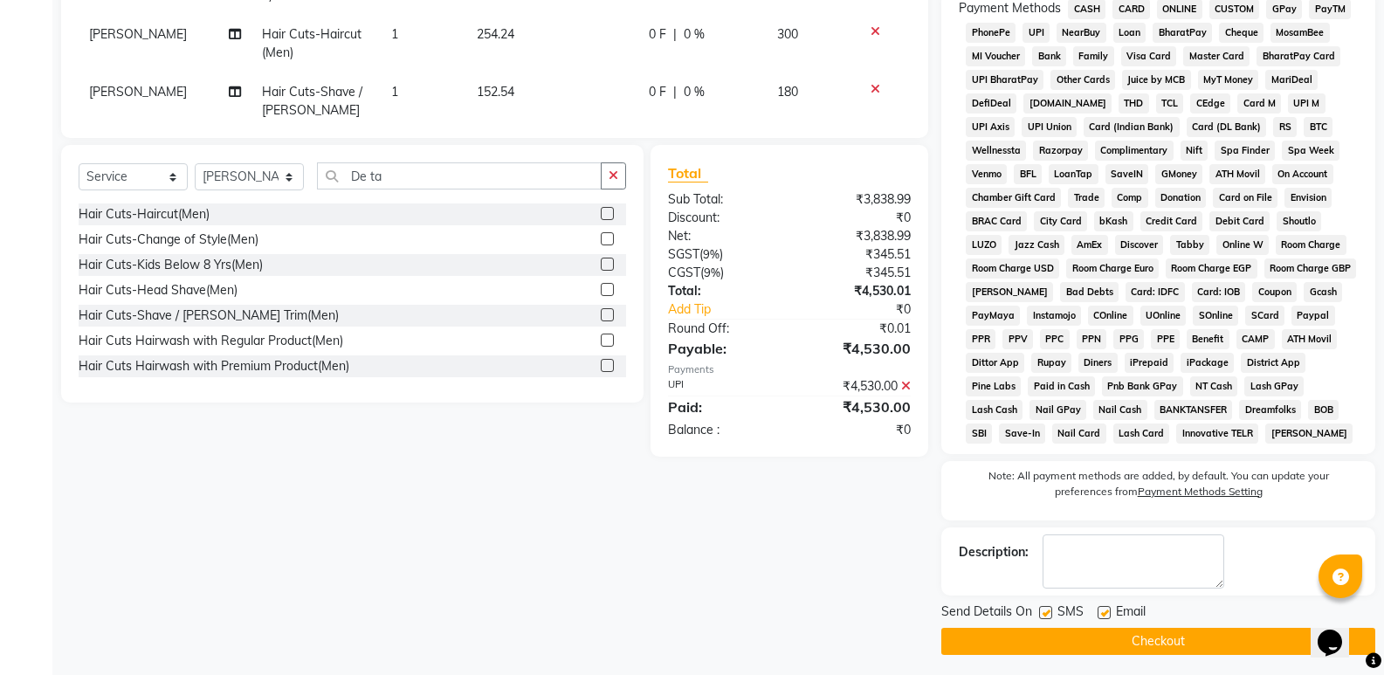
scroll to position [539, 0]
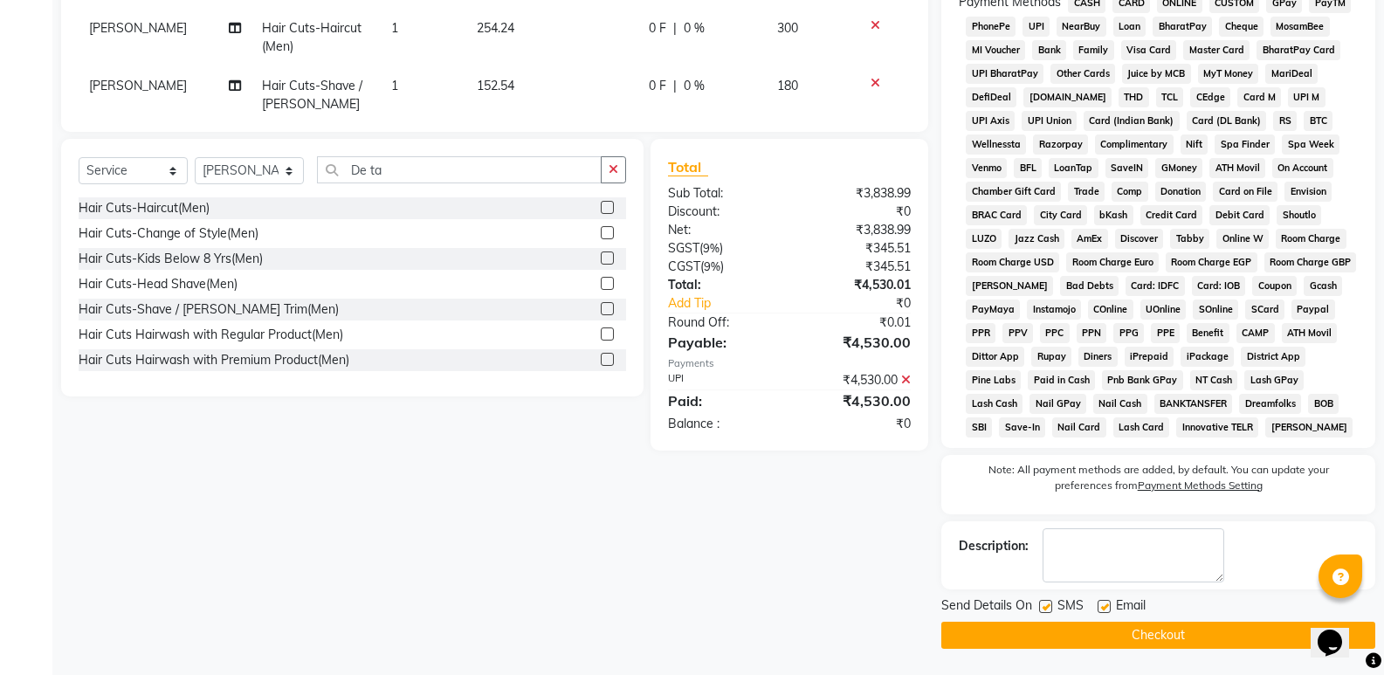
click at [1067, 634] on button "Checkout" at bounding box center [1159, 635] width 434 height 27
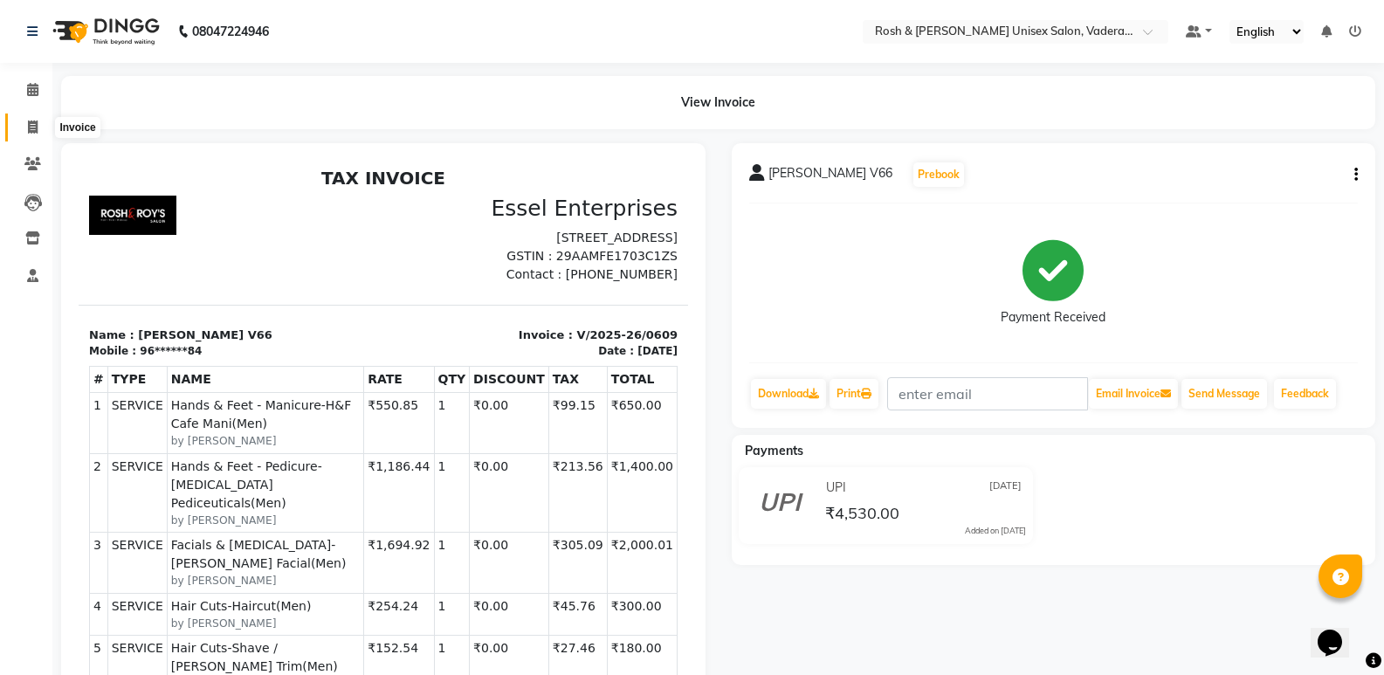
click at [35, 127] on icon at bounding box center [33, 127] width 10 height 13
select select "service"
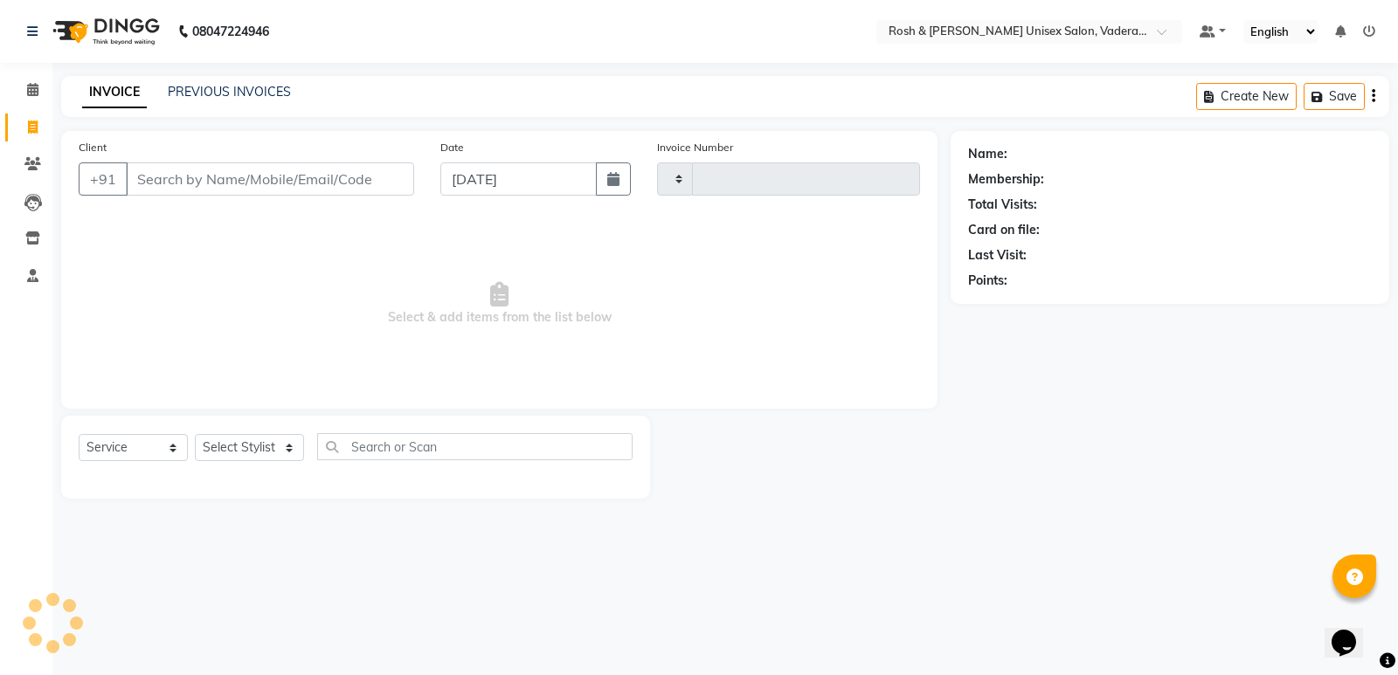
type input "0610"
select select "8657"
click at [31, 81] on span at bounding box center [32, 90] width 31 height 20
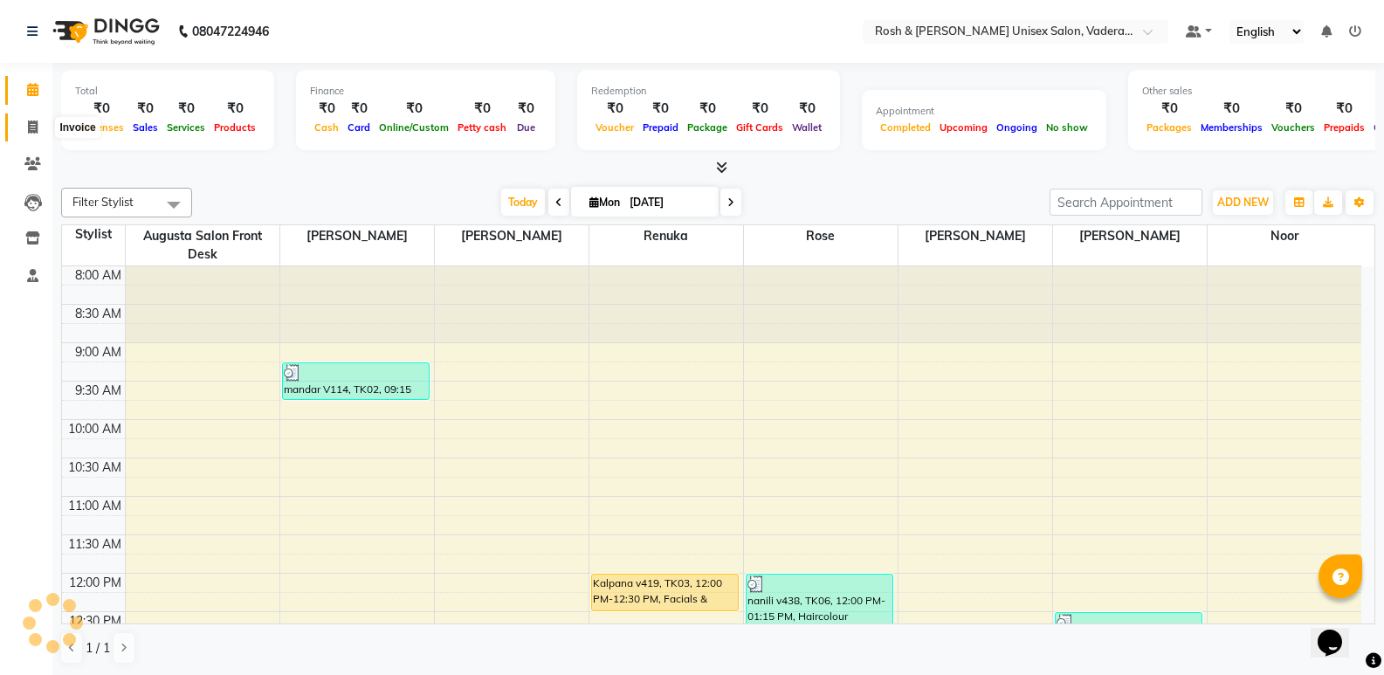
click at [24, 124] on span at bounding box center [32, 128] width 31 height 20
select select "service"
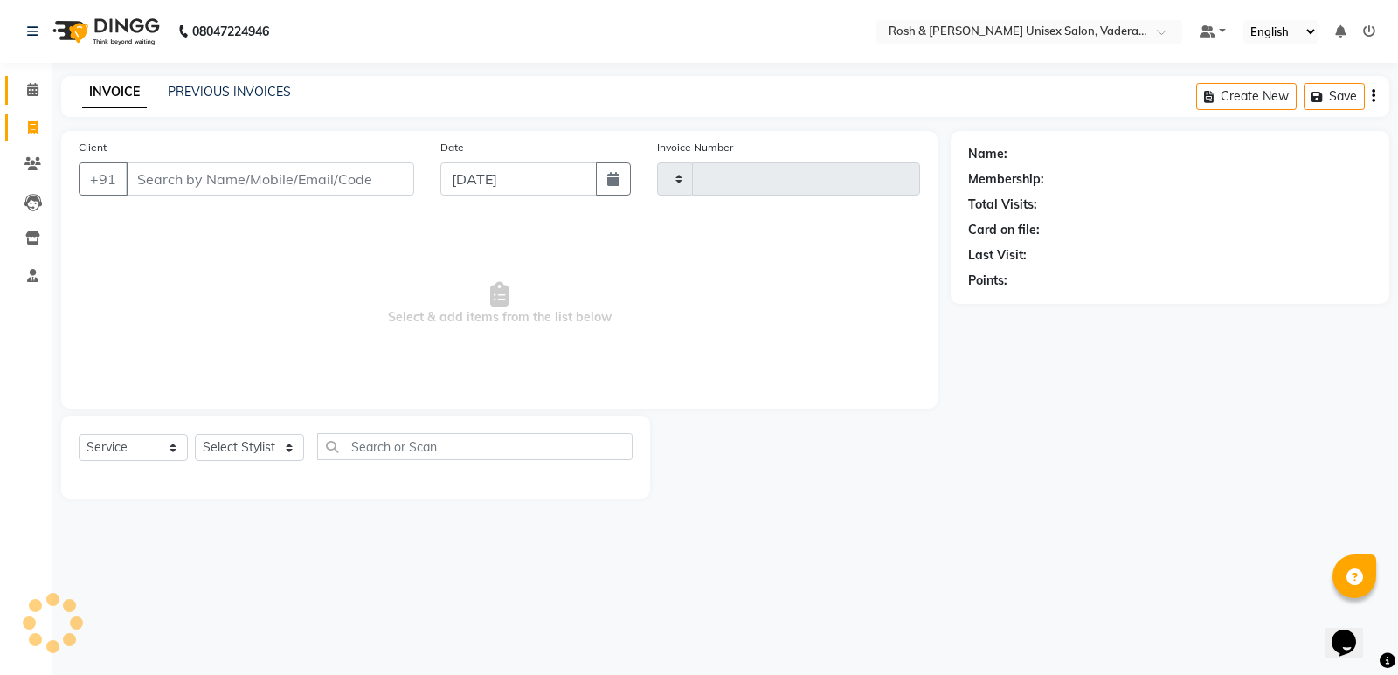
type input "0610"
select select "8657"
click at [36, 96] on span at bounding box center [32, 90] width 31 height 20
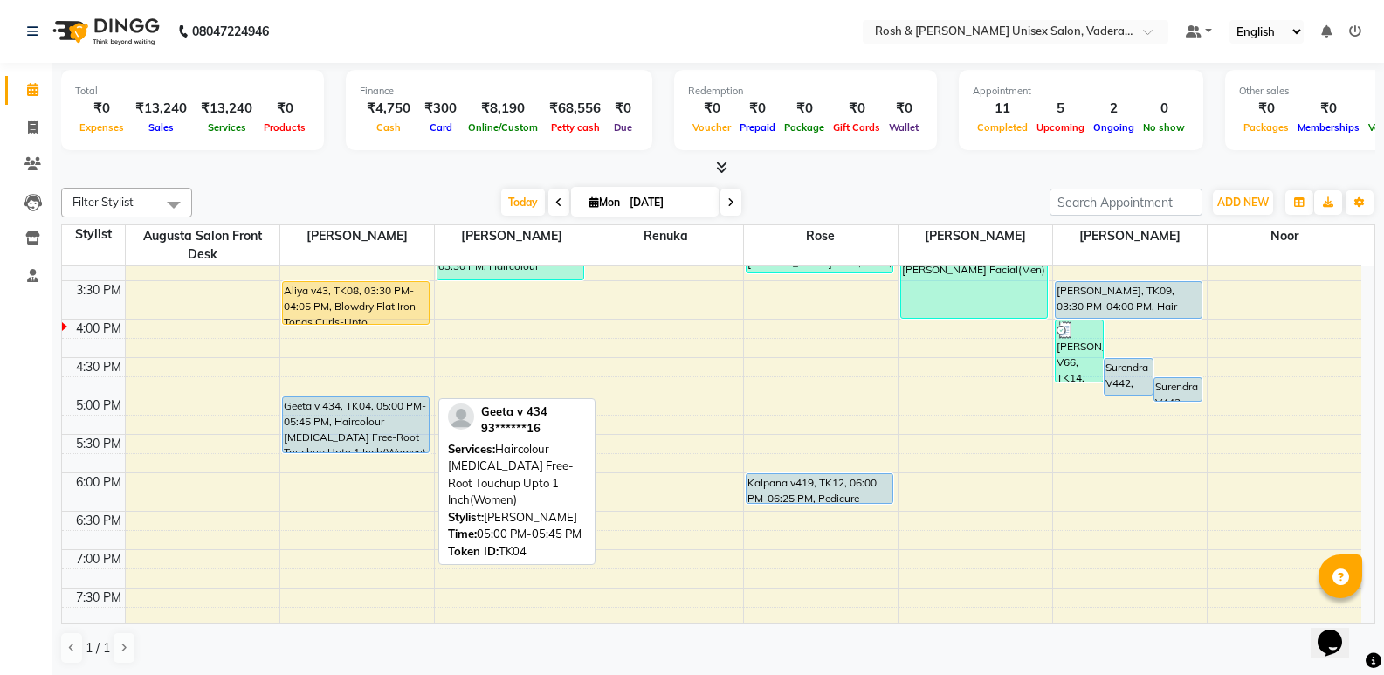
scroll to position [521, 0]
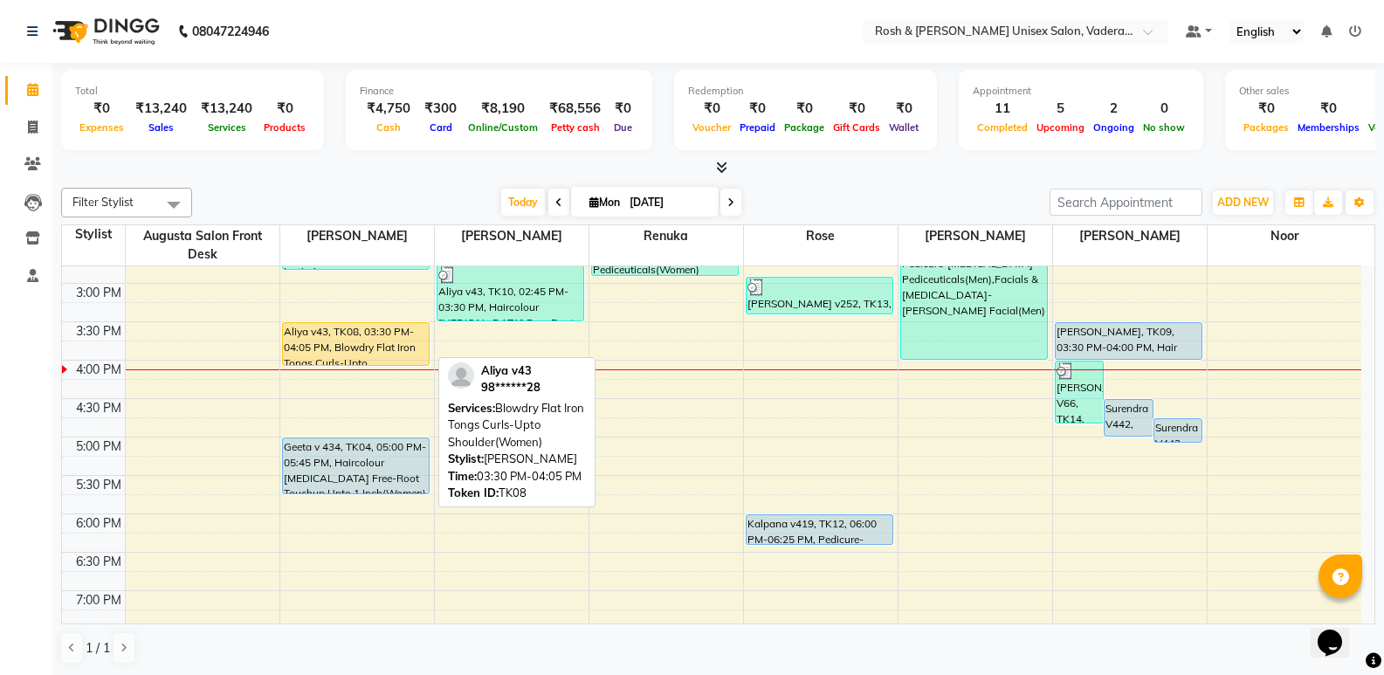
click at [356, 344] on div "Aliya v43, TK08, 03:30 PM-04:05 PM, Blowdry Flat Iron Tongs Curls-Upto Shoulder…" at bounding box center [356, 344] width 147 height 42
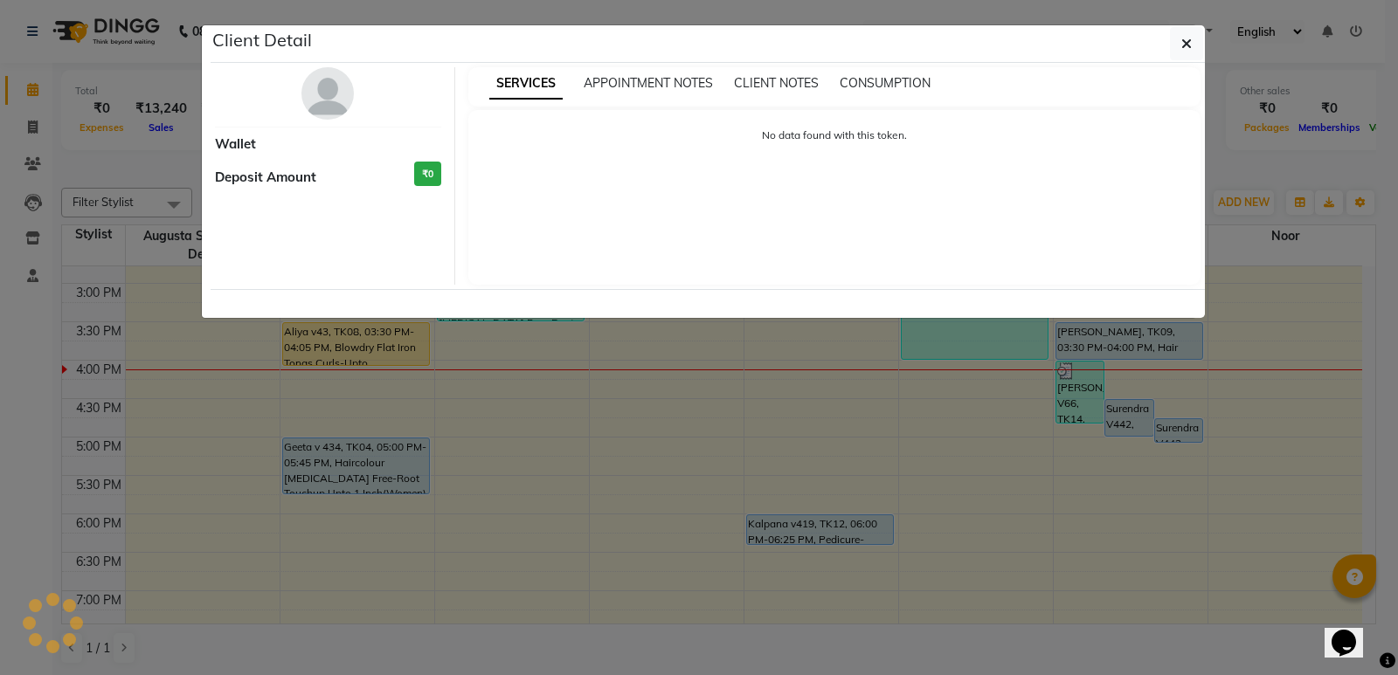
select select "1"
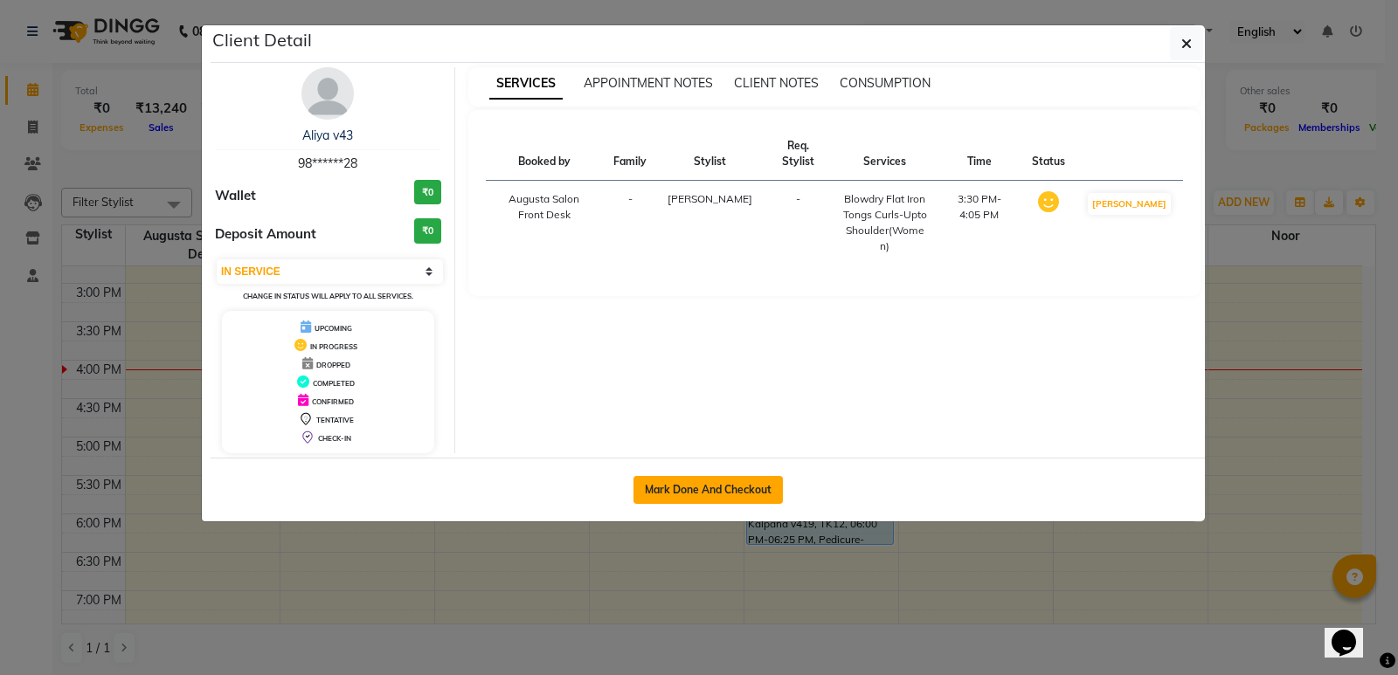
click at [672, 485] on button "Mark Done And Checkout" at bounding box center [707, 490] width 149 height 28
select select "service"
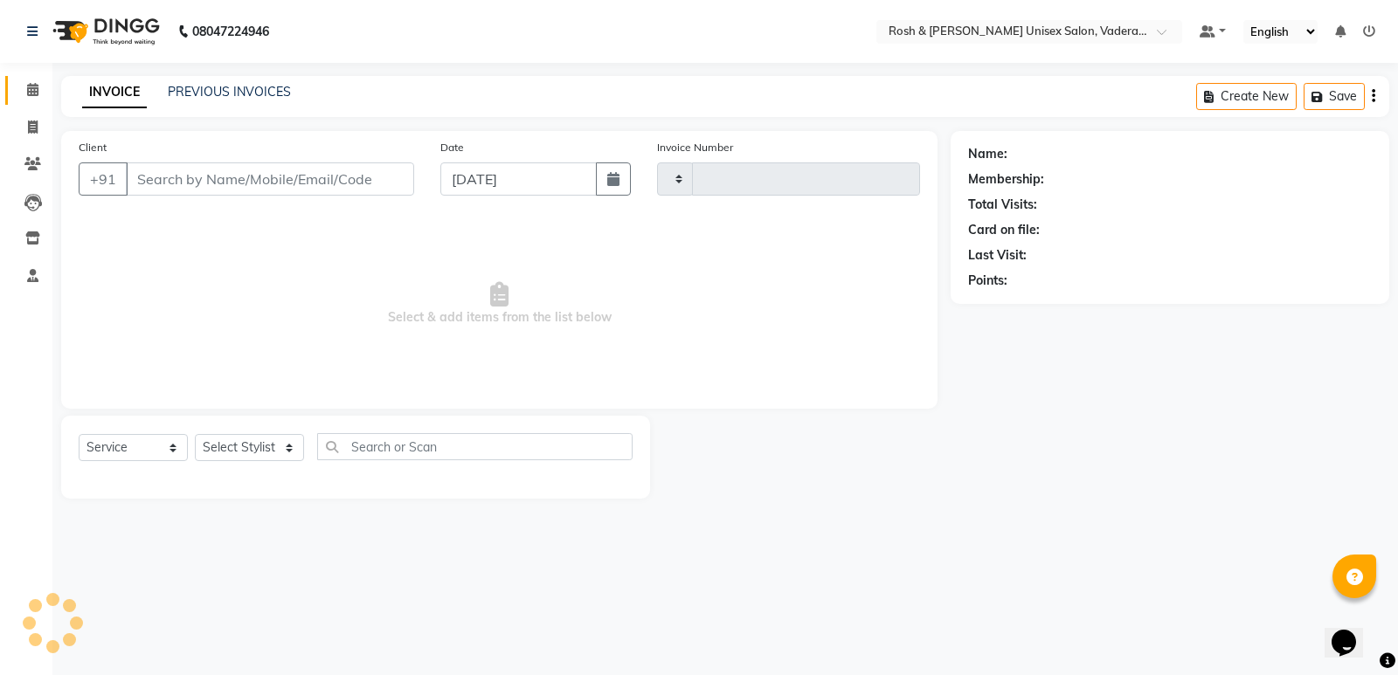
type input "0610"
select select "8657"
type input "98******28"
select select "87533"
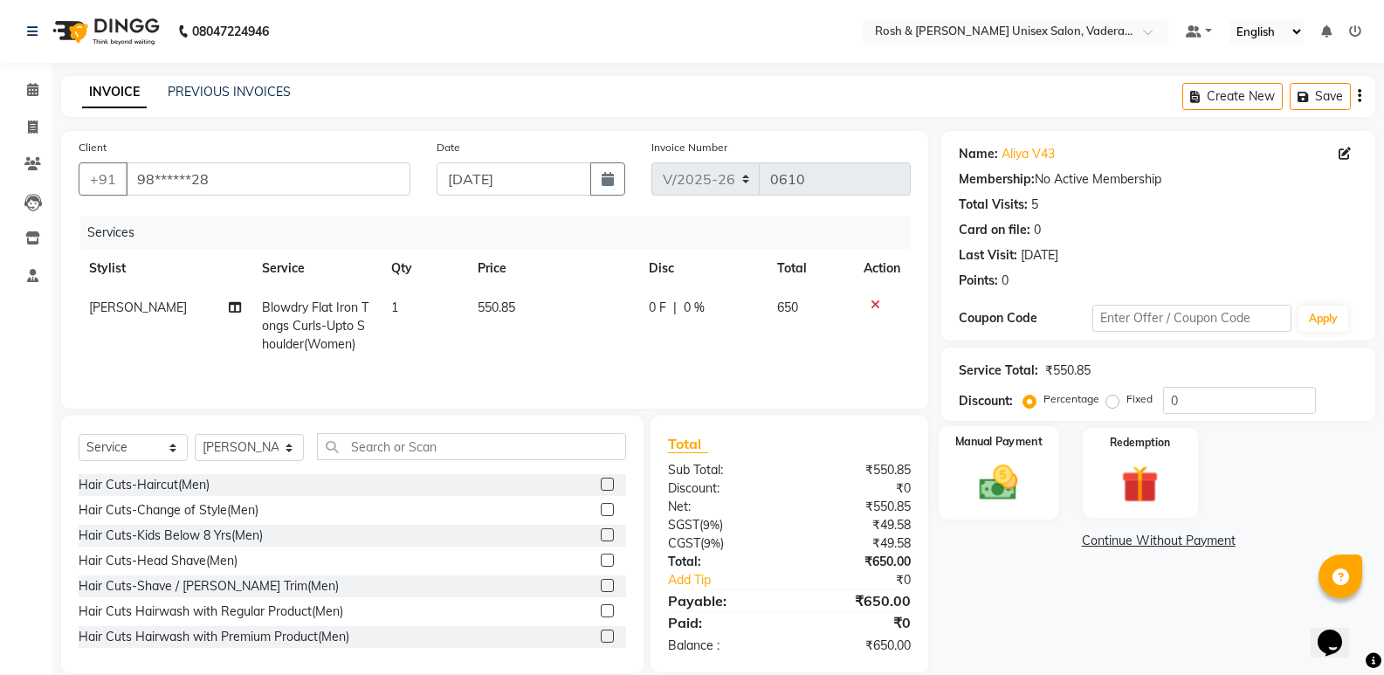
click at [1007, 481] on img at bounding box center [999, 482] width 62 height 45
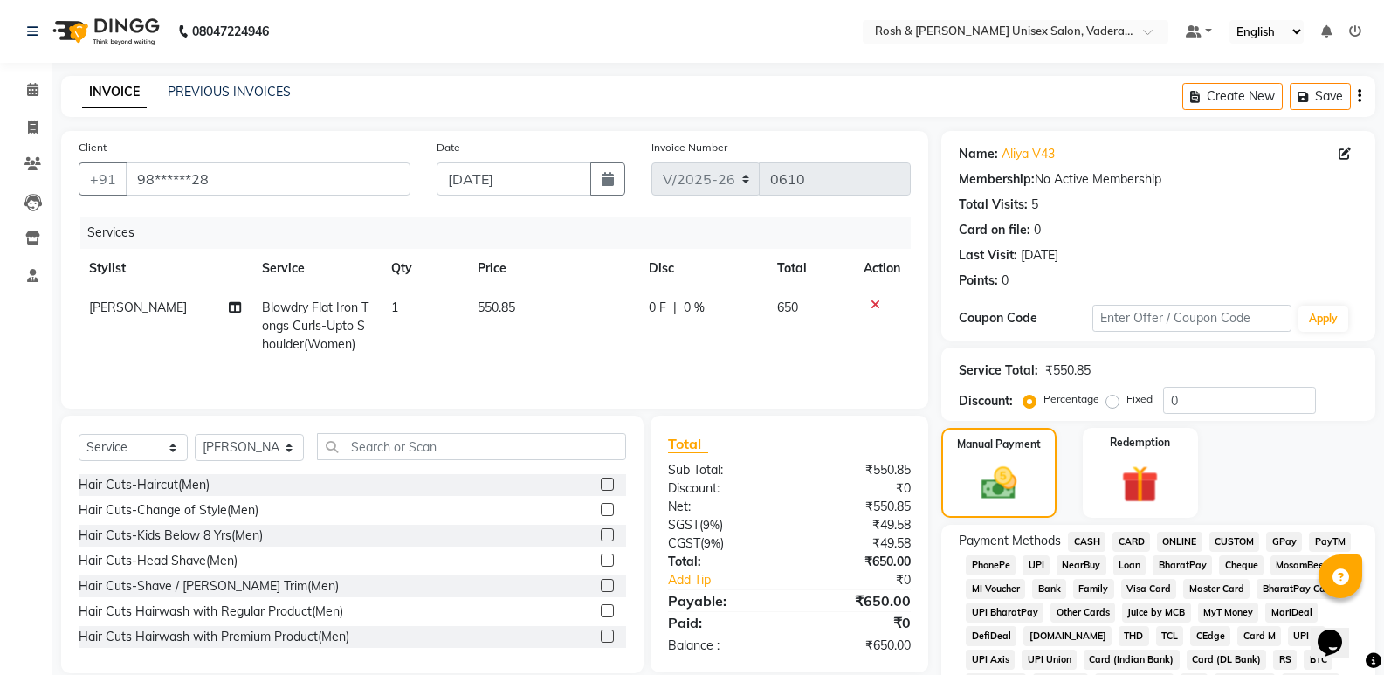
scroll to position [175, 0]
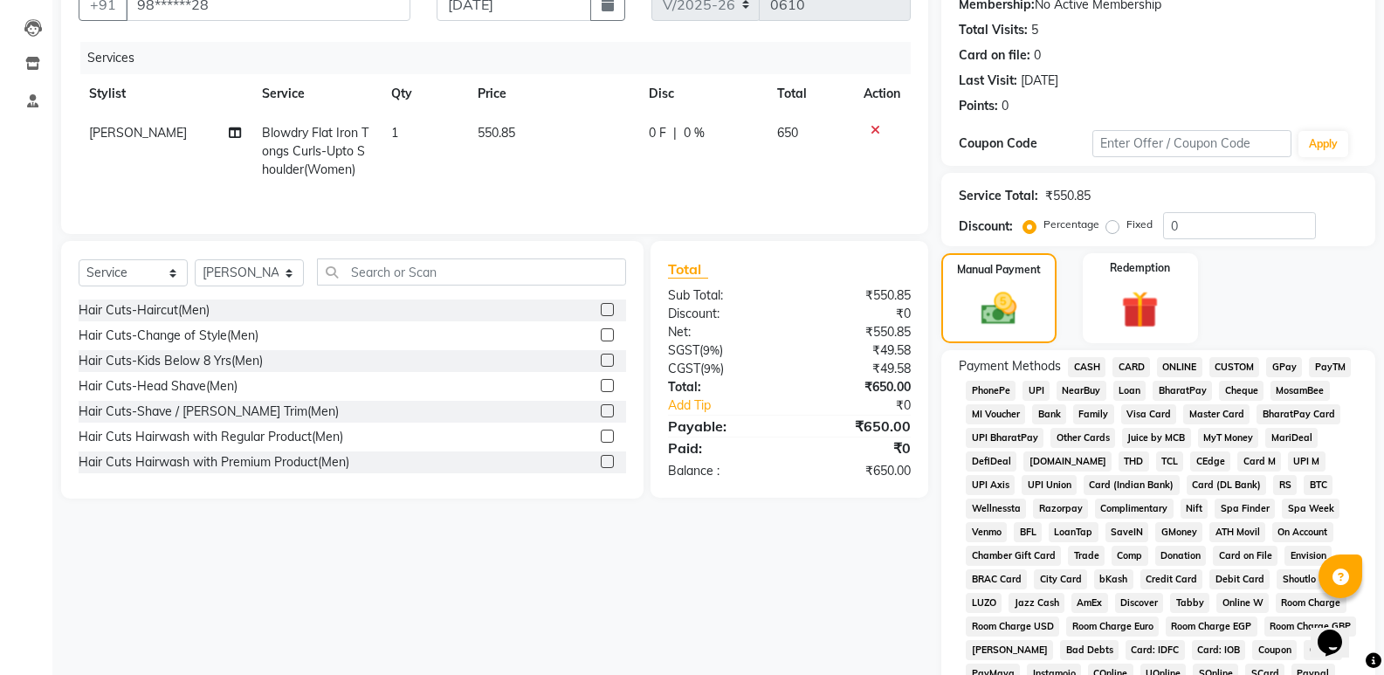
click at [1082, 373] on span "CASH" at bounding box center [1087, 367] width 38 height 20
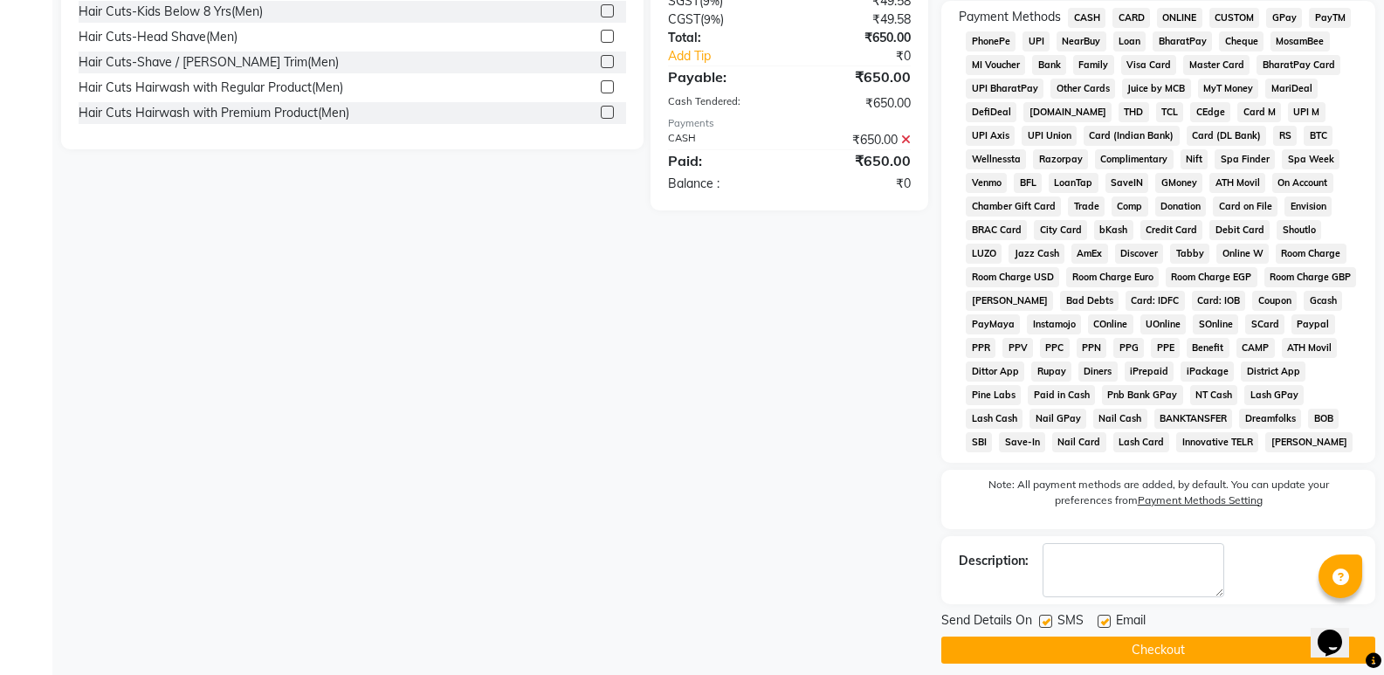
click at [1123, 646] on button "Checkout" at bounding box center [1159, 650] width 434 height 27
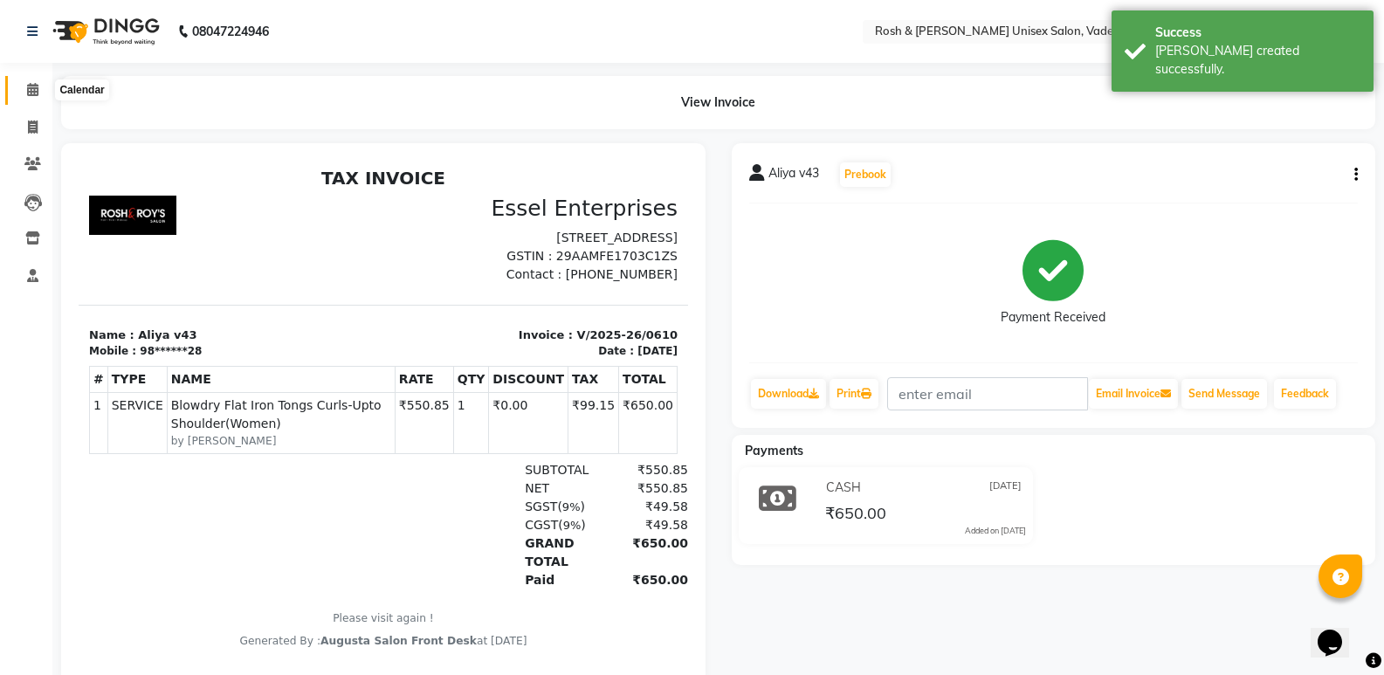
click at [31, 89] on icon at bounding box center [32, 89] width 11 height 13
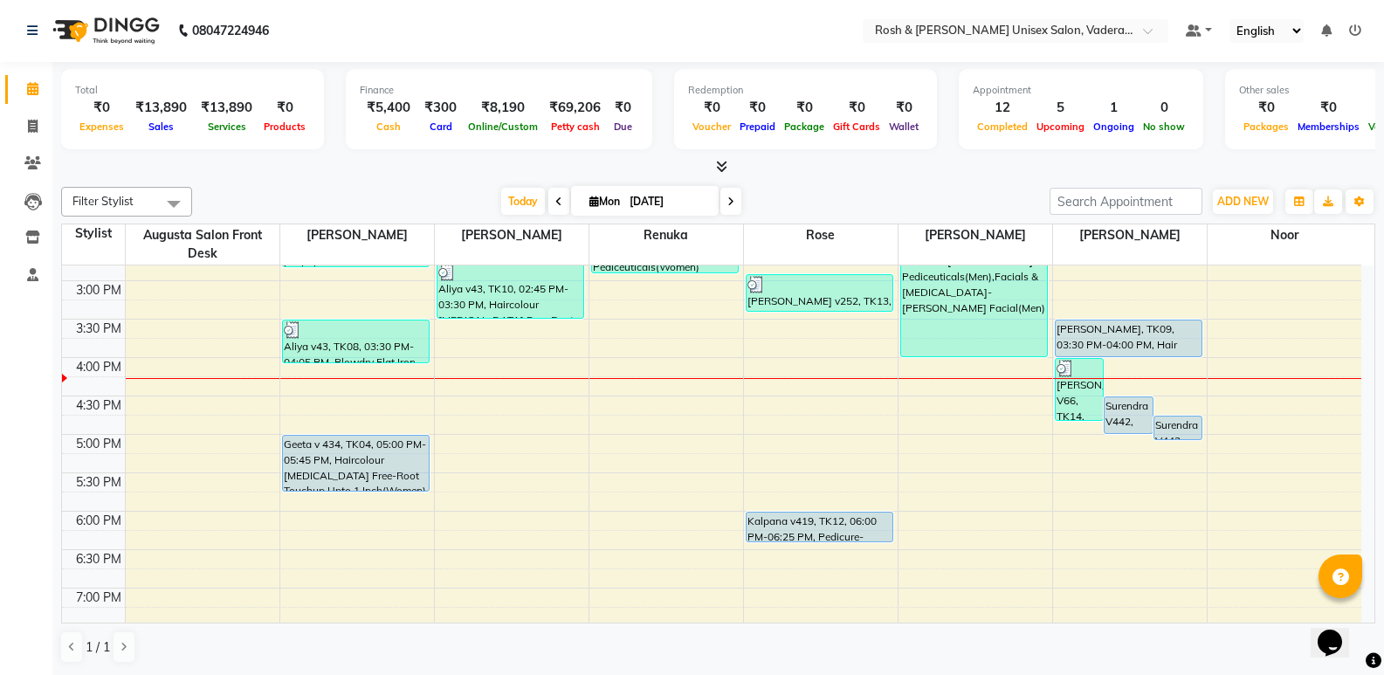
scroll to position [554, 0]
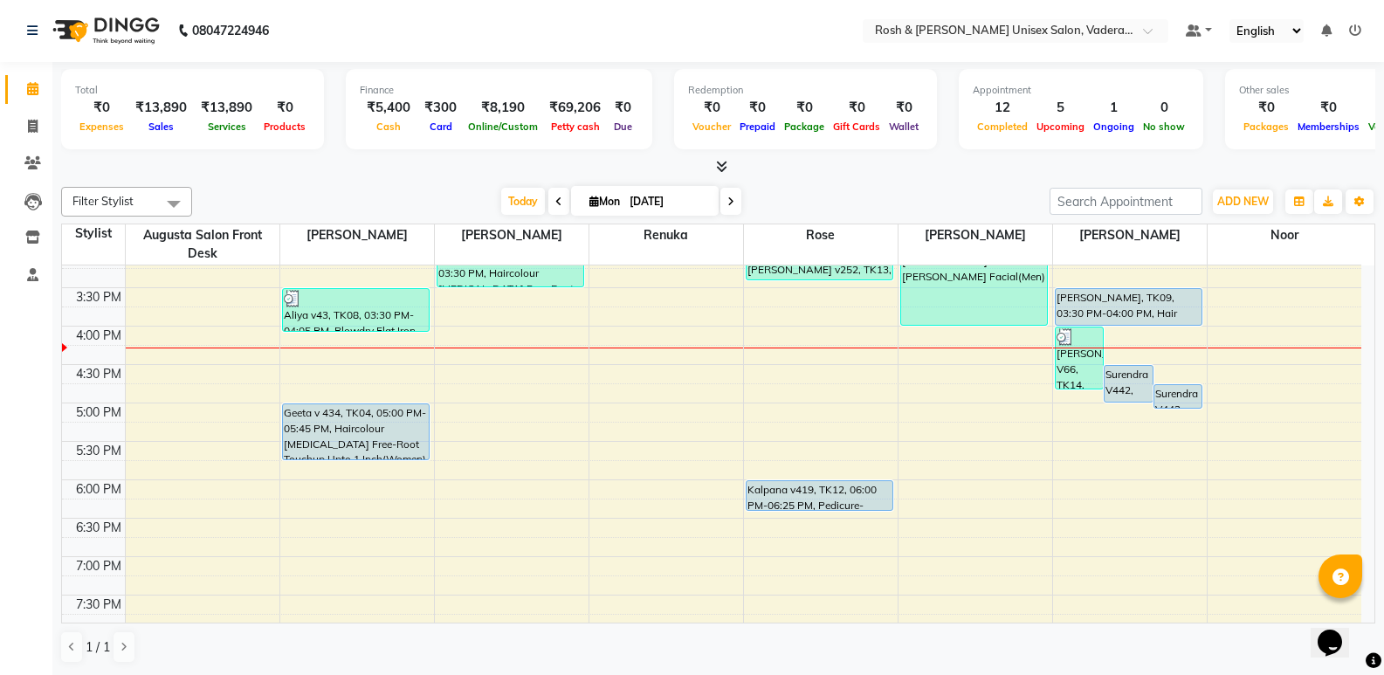
click at [723, 199] on span at bounding box center [731, 201] width 21 height 27
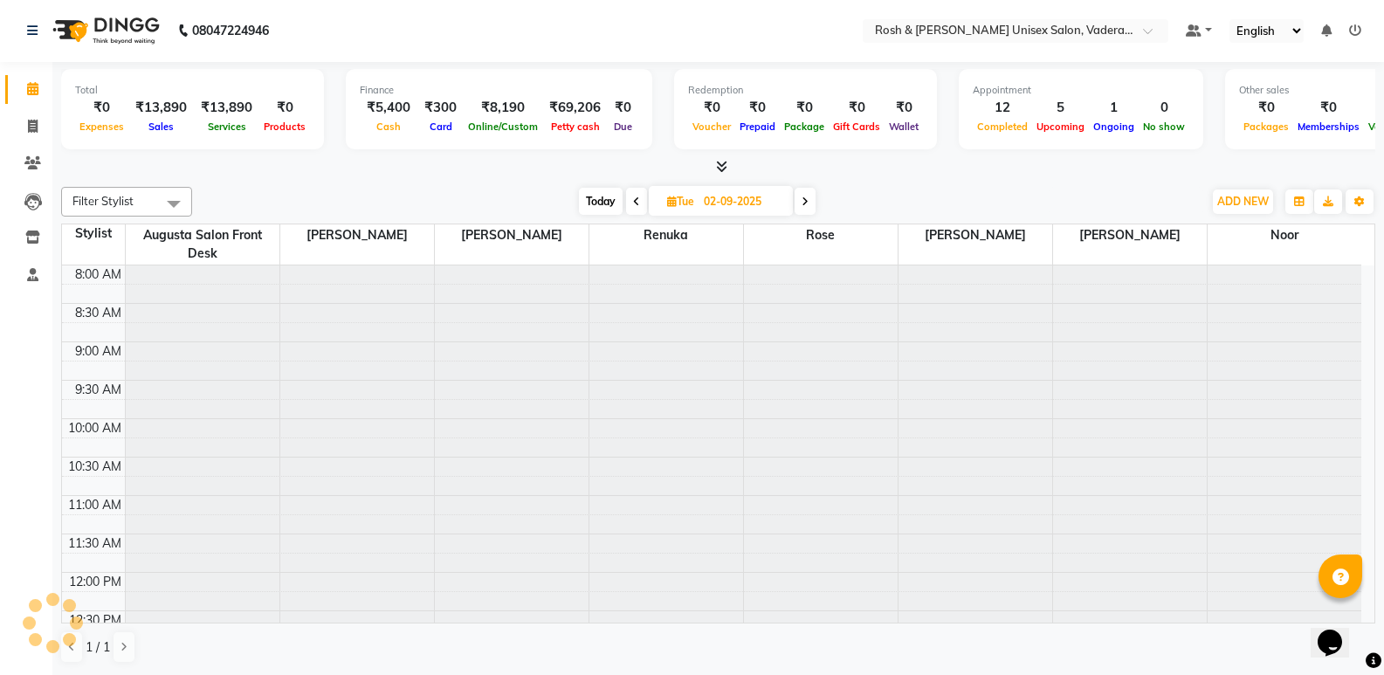
scroll to position [616, 0]
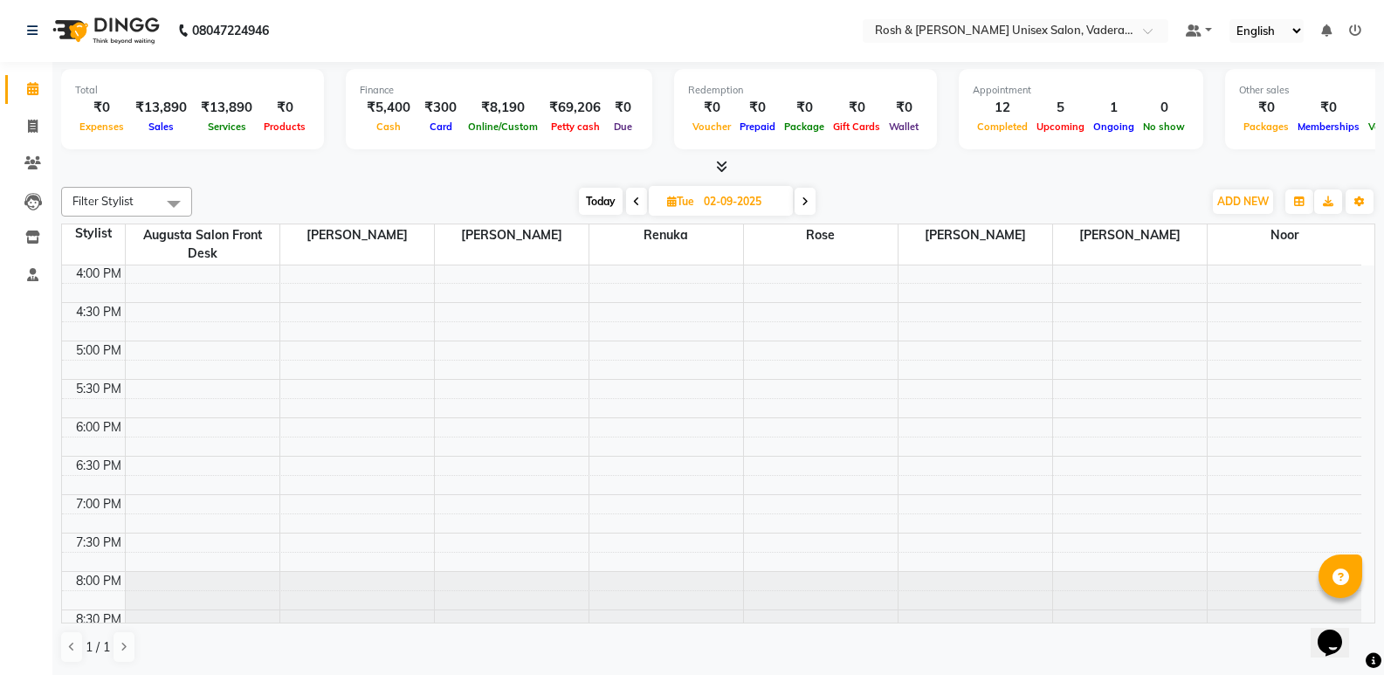
click at [639, 203] on span at bounding box center [636, 201] width 21 height 27
type input "[DATE]"
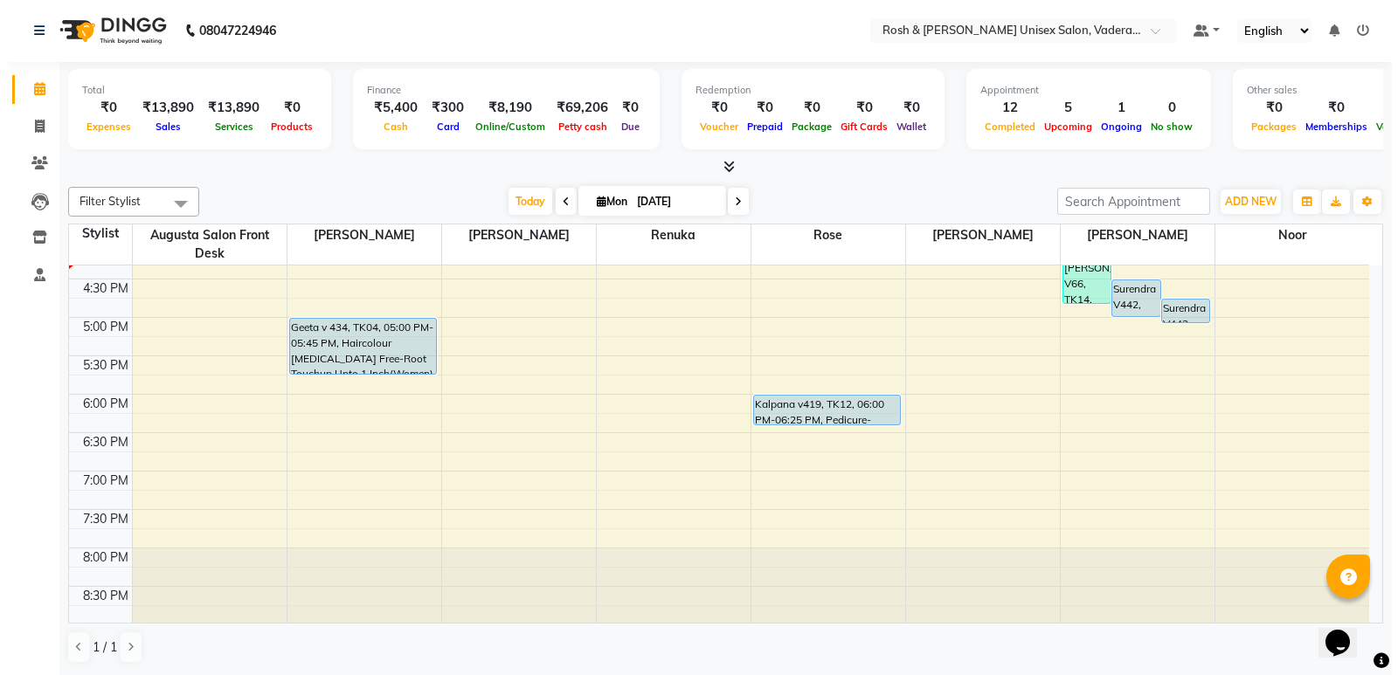
scroll to position [641, 0]
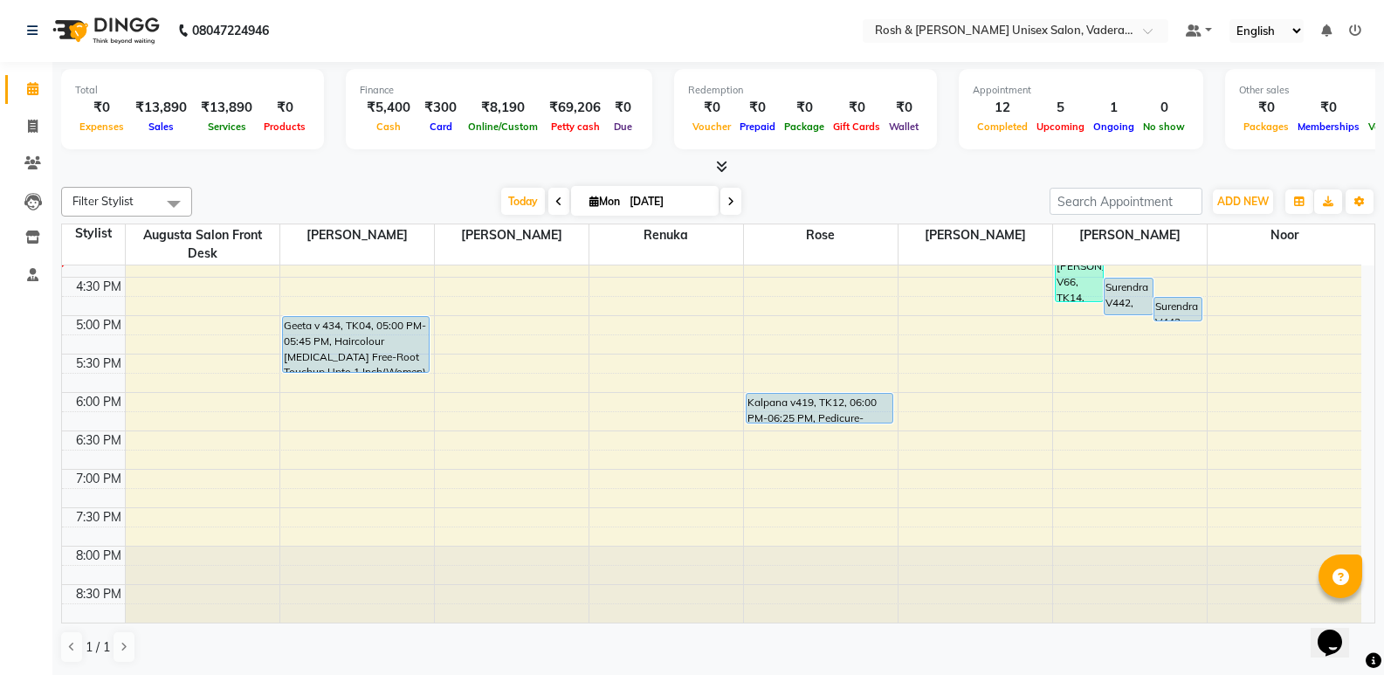
click at [1128, 429] on div "8:00 AM 8:30 AM 9:00 AM 9:30 AM 10:00 AM 10:30 AM 11:00 AM 11:30 AM 12:00 PM 12…" at bounding box center [712, 123] width 1300 height 998
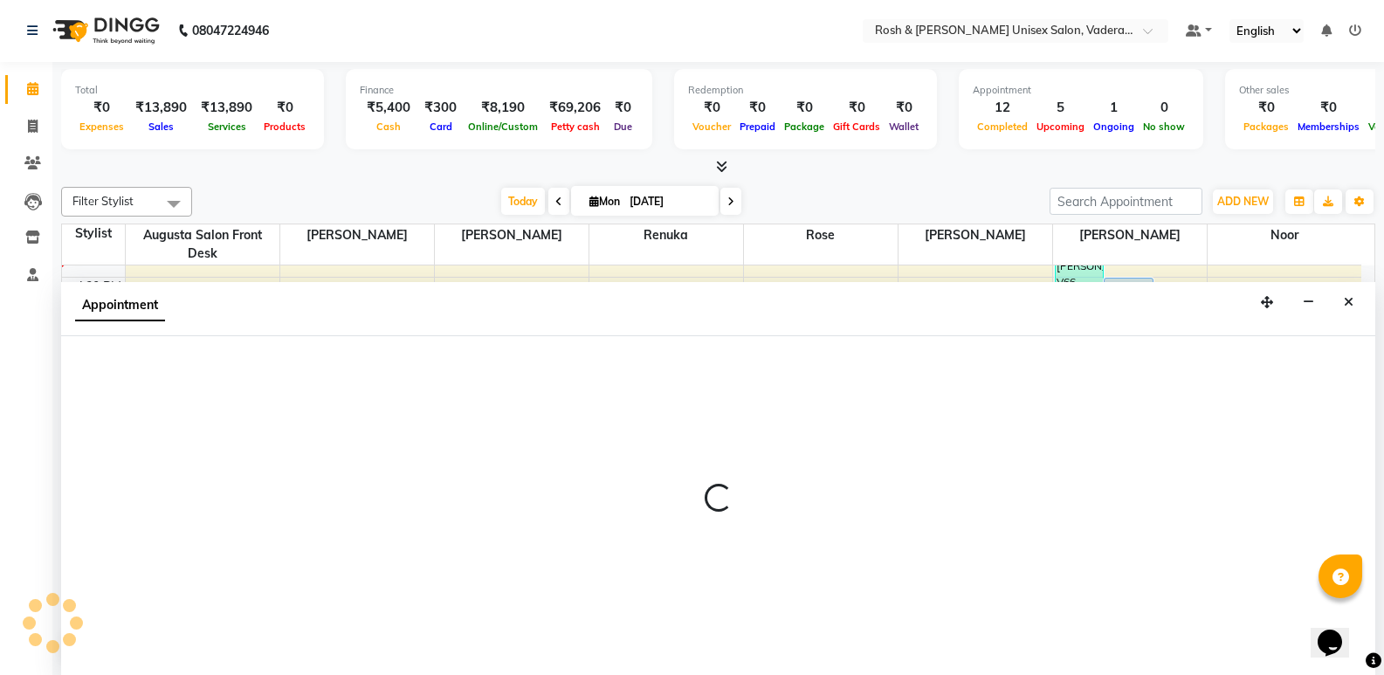
select select "87618"
select select "1095"
select select "tentative"
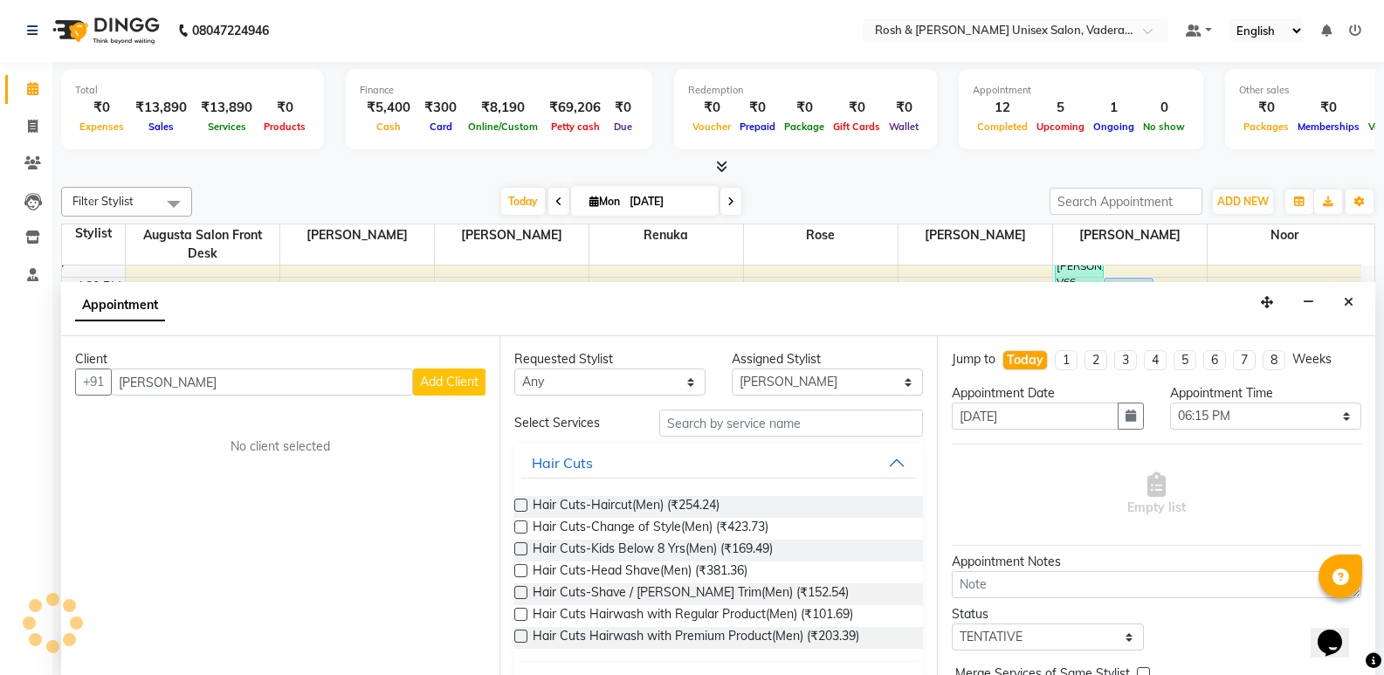
type input "[PERSON_NAME]"
click at [422, 393] on button "Add Client" at bounding box center [449, 382] width 72 height 27
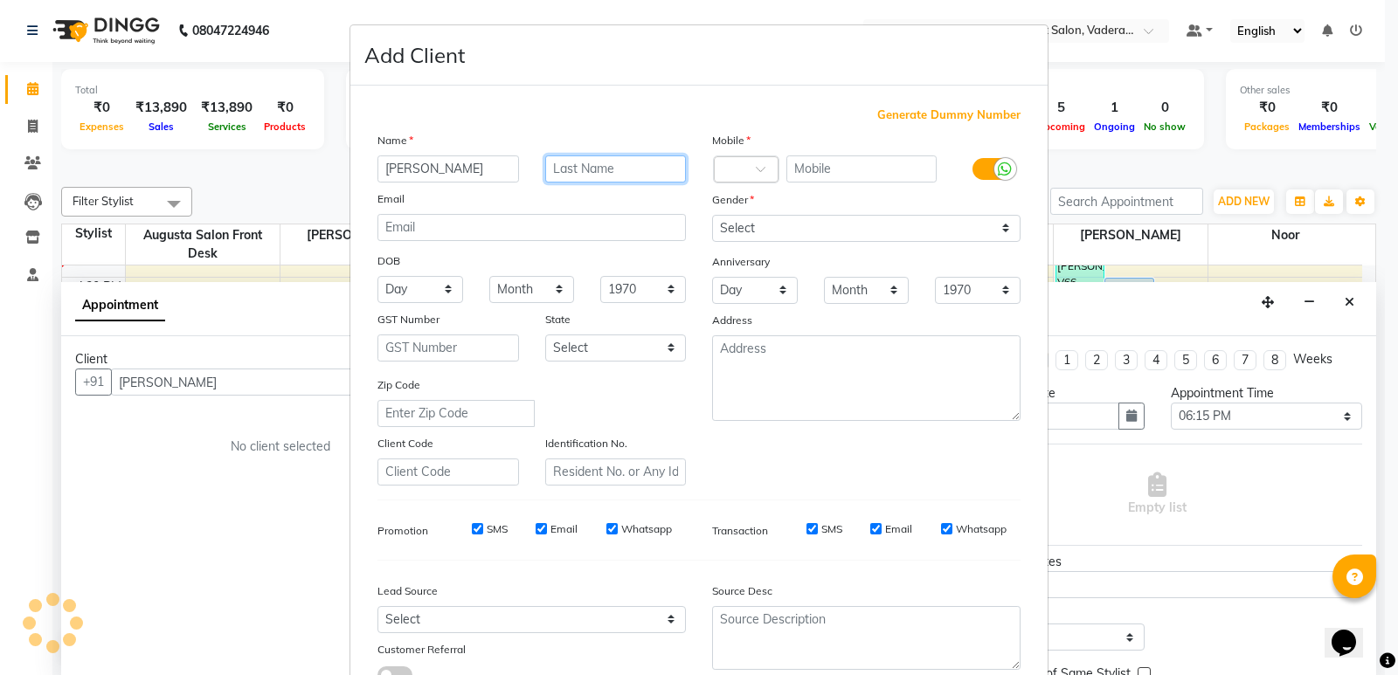
click at [560, 166] on input "text" at bounding box center [616, 168] width 142 height 27
type input "V79"
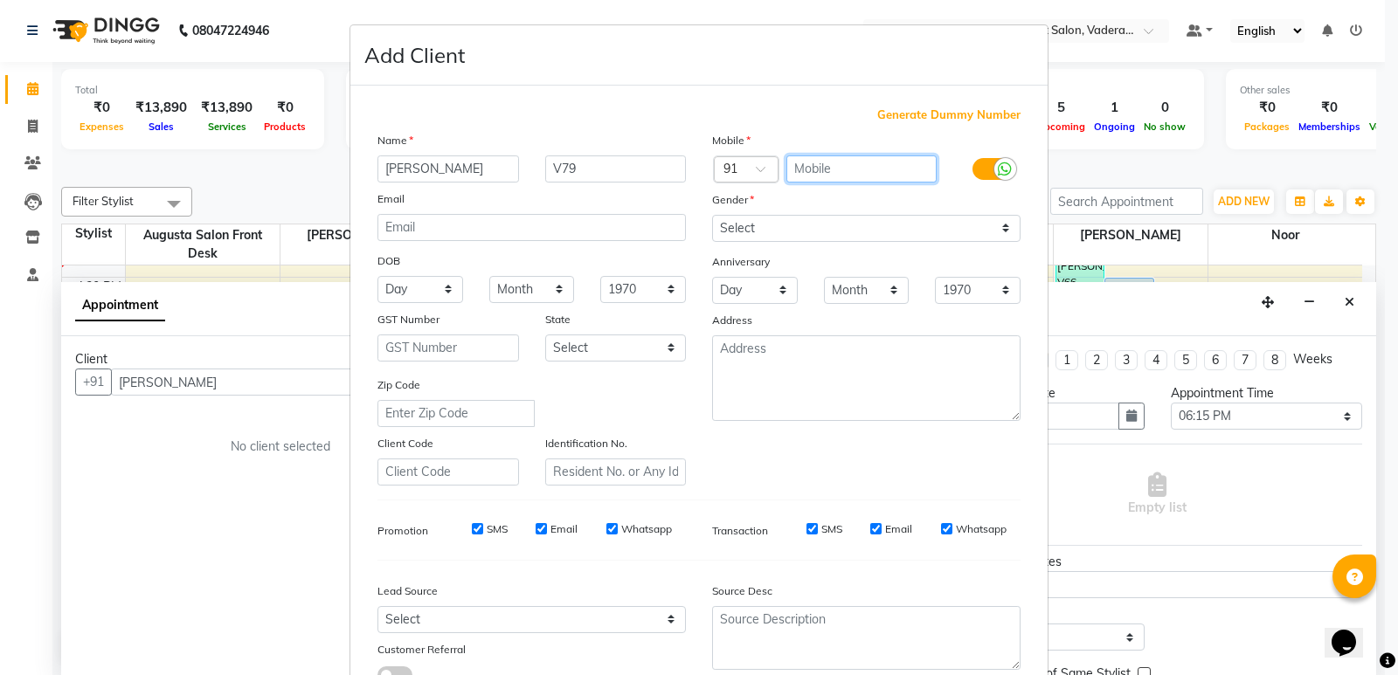
click at [871, 156] on input "text" at bounding box center [861, 168] width 151 height 27
type input "9620728884"
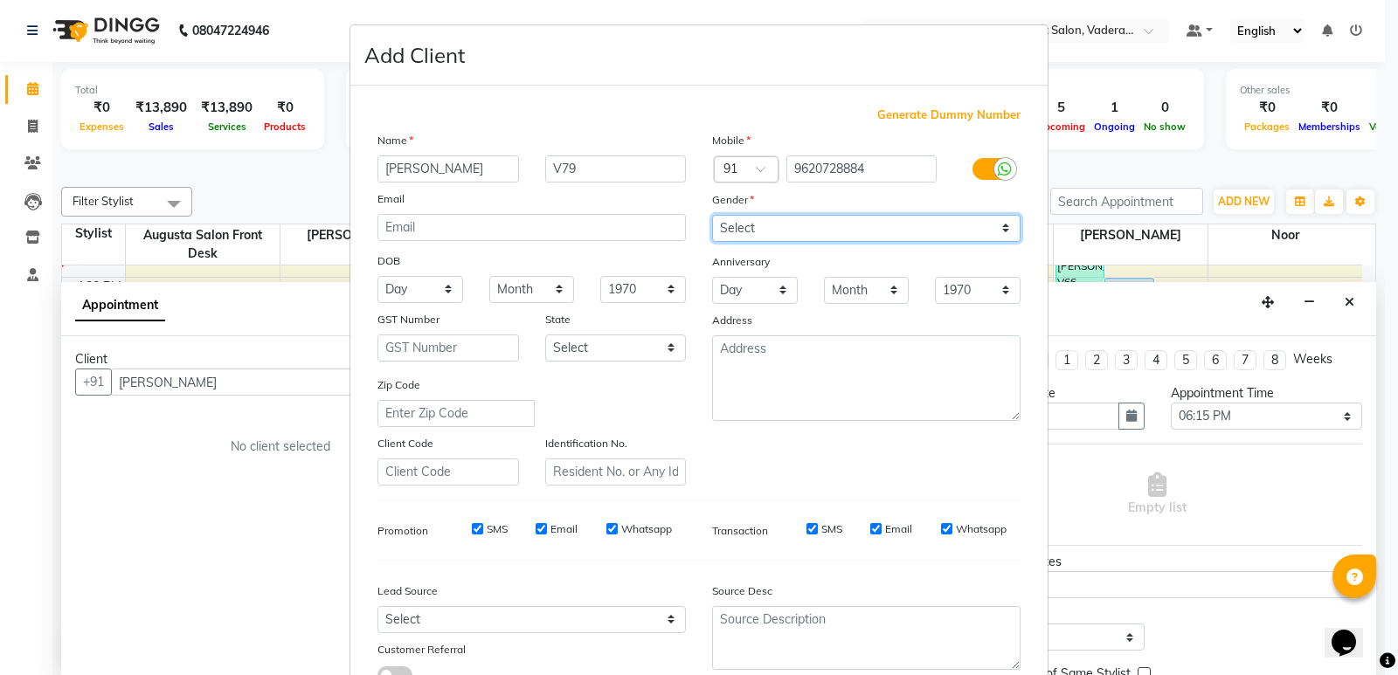
click at [848, 229] on select "Select [DEMOGRAPHIC_DATA] [DEMOGRAPHIC_DATA] Other Prefer Not To Say" at bounding box center [866, 228] width 308 height 27
select select "[DEMOGRAPHIC_DATA]"
click at [712, 215] on select "Select [DEMOGRAPHIC_DATA] [DEMOGRAPHIC_DATA] Other Prefer Not To Say" at bounding box center [866, 228] width 308 height 27
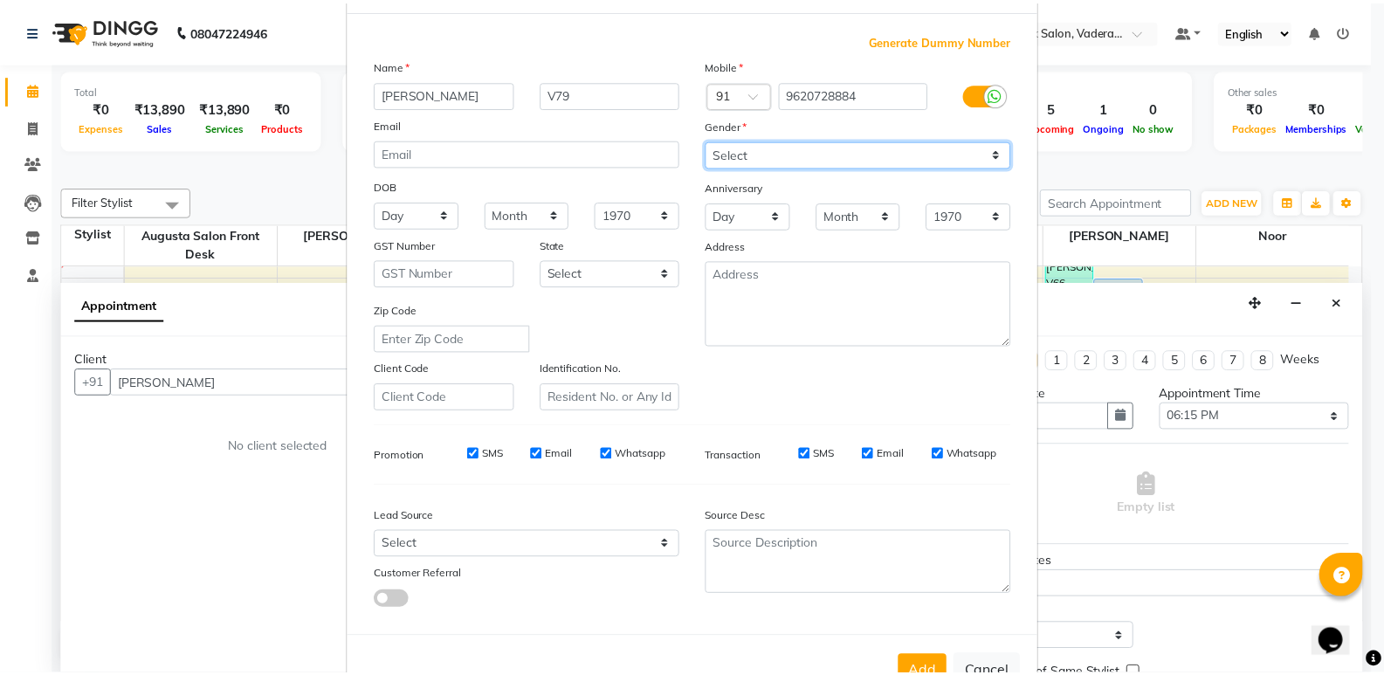
scroll to position [131, 0]
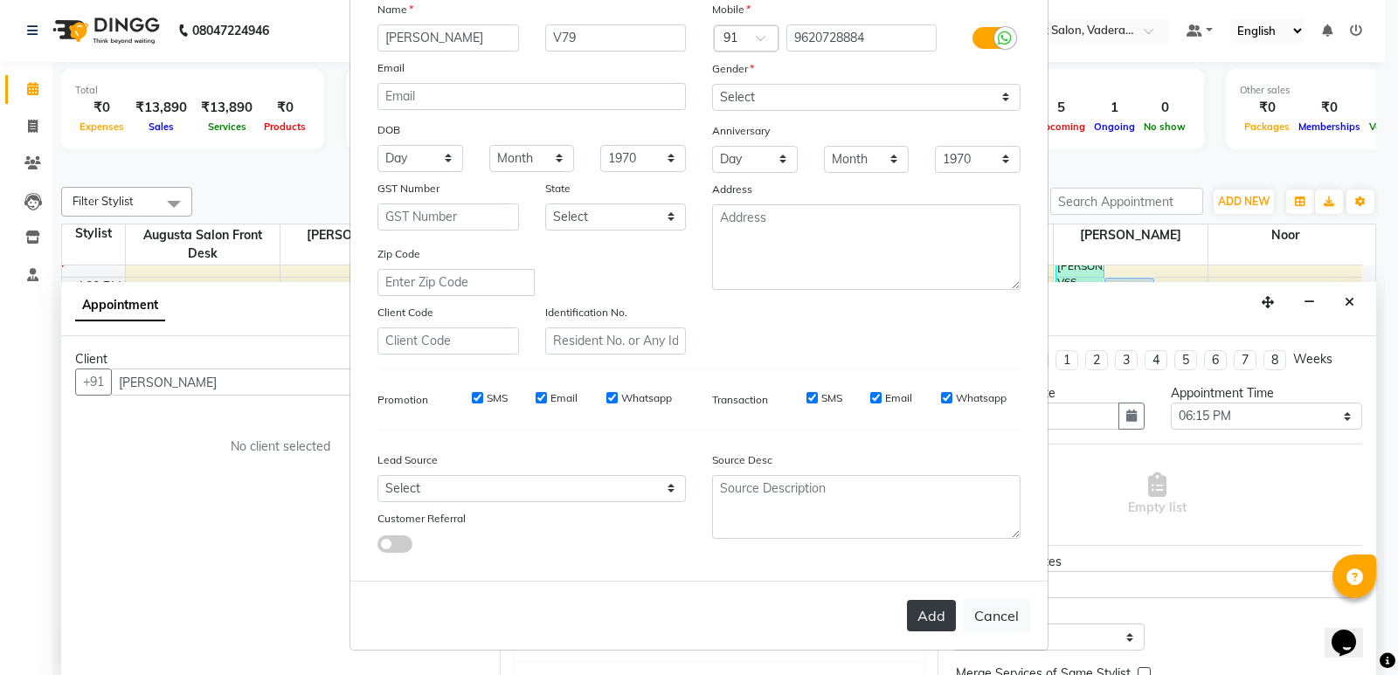
click at [921, 600] on button "Add" at bounding box center [931, 615] width 49 height 31
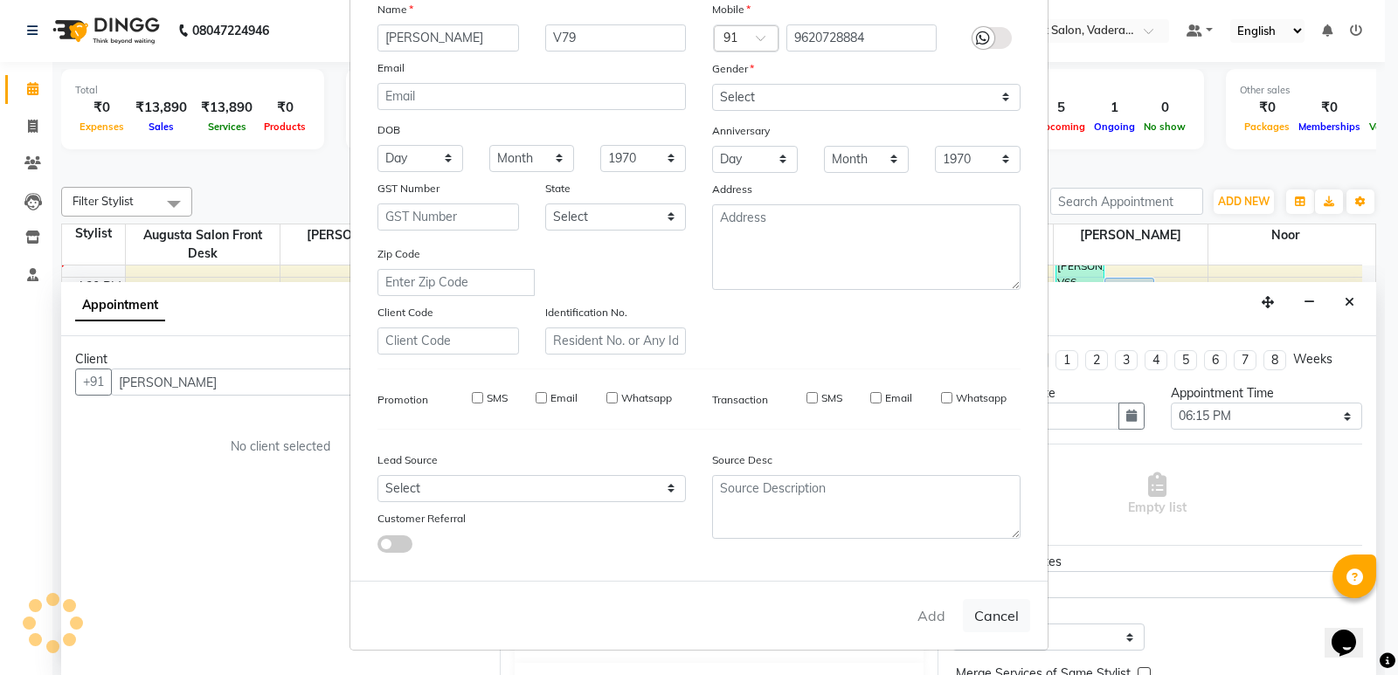
type input "96******84"
select select
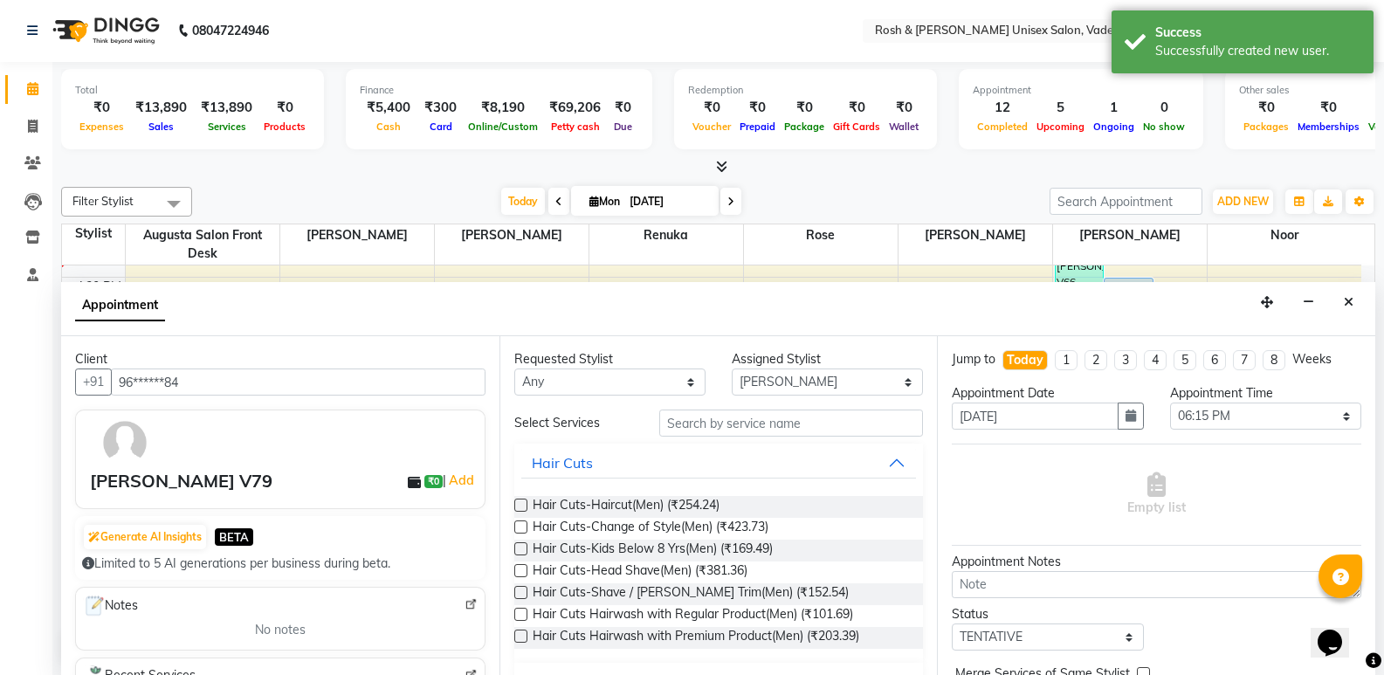
scroll to position [87, 0]
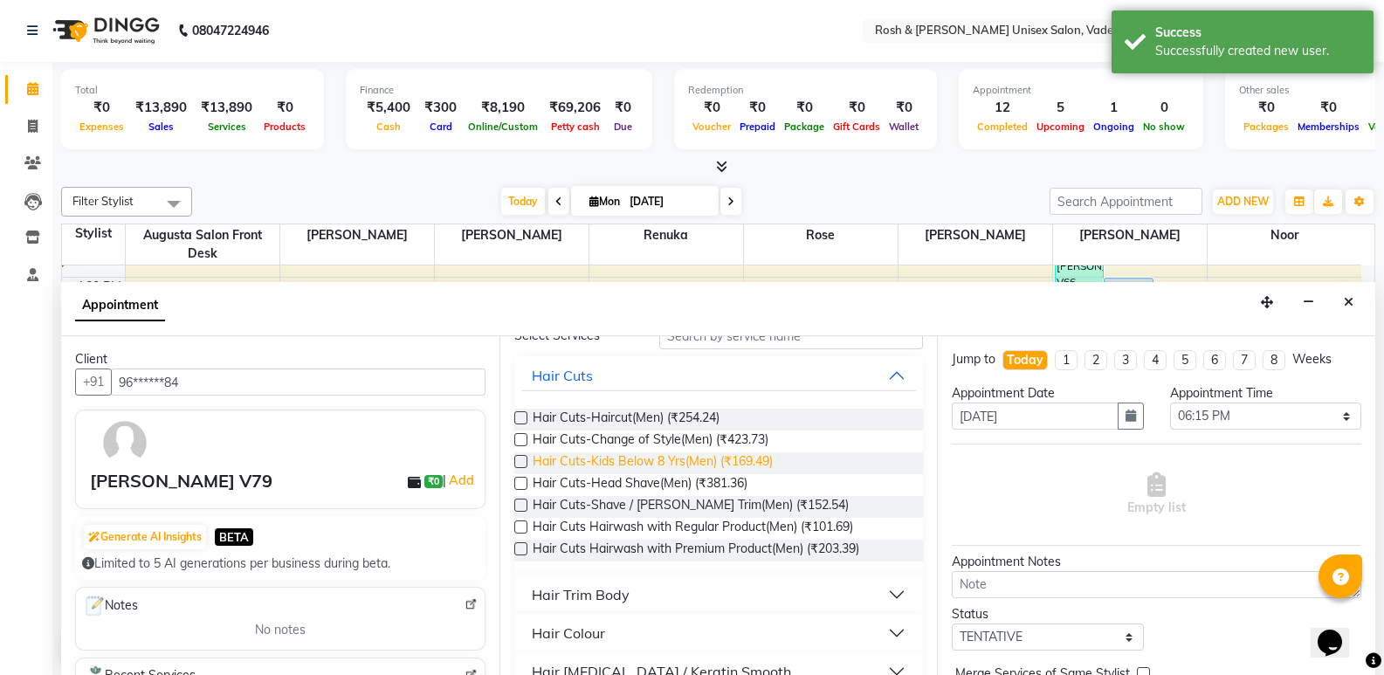
click at [669, 459] on span "Hair Cuts-Kids Below 8 Yrs(Men) (₹169.49)" at bounding box center [653, 463] width 240 height 22
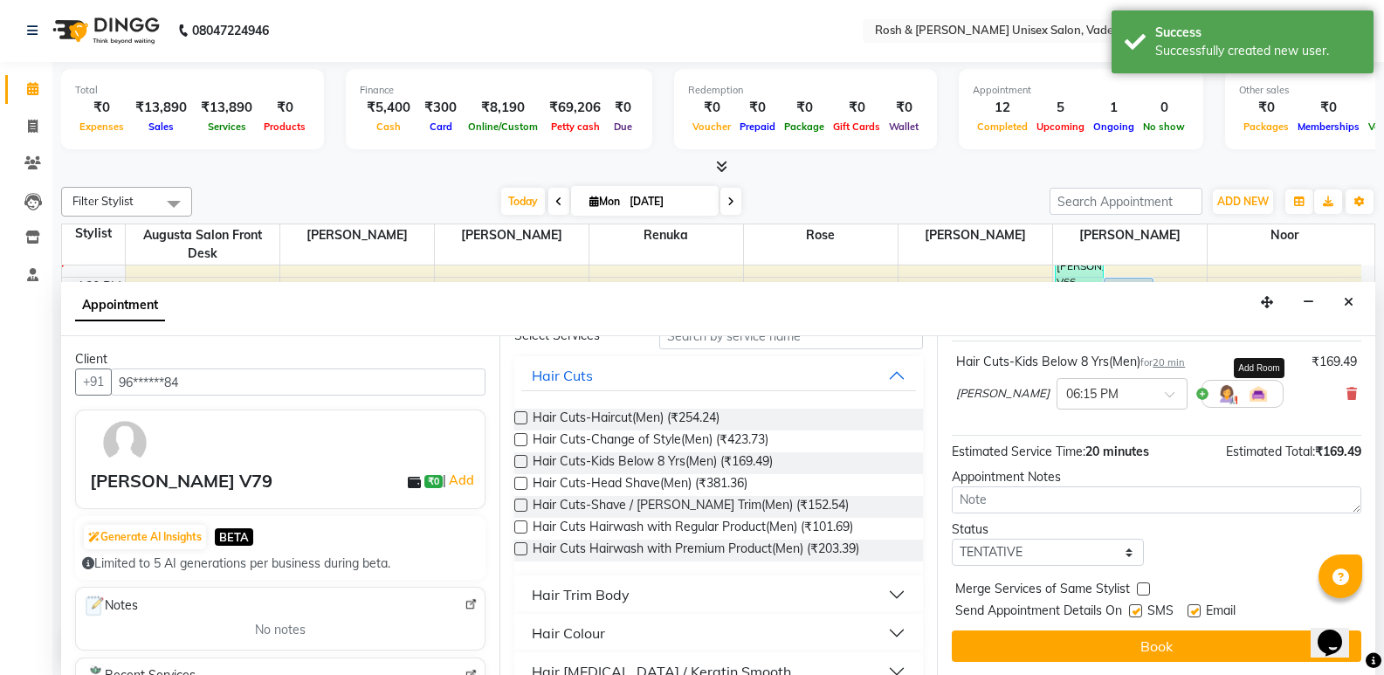
scroll to position [104, 0]
click at [1067, 386] on input "text" at bounding box center [1105, 392] width 77 height 18
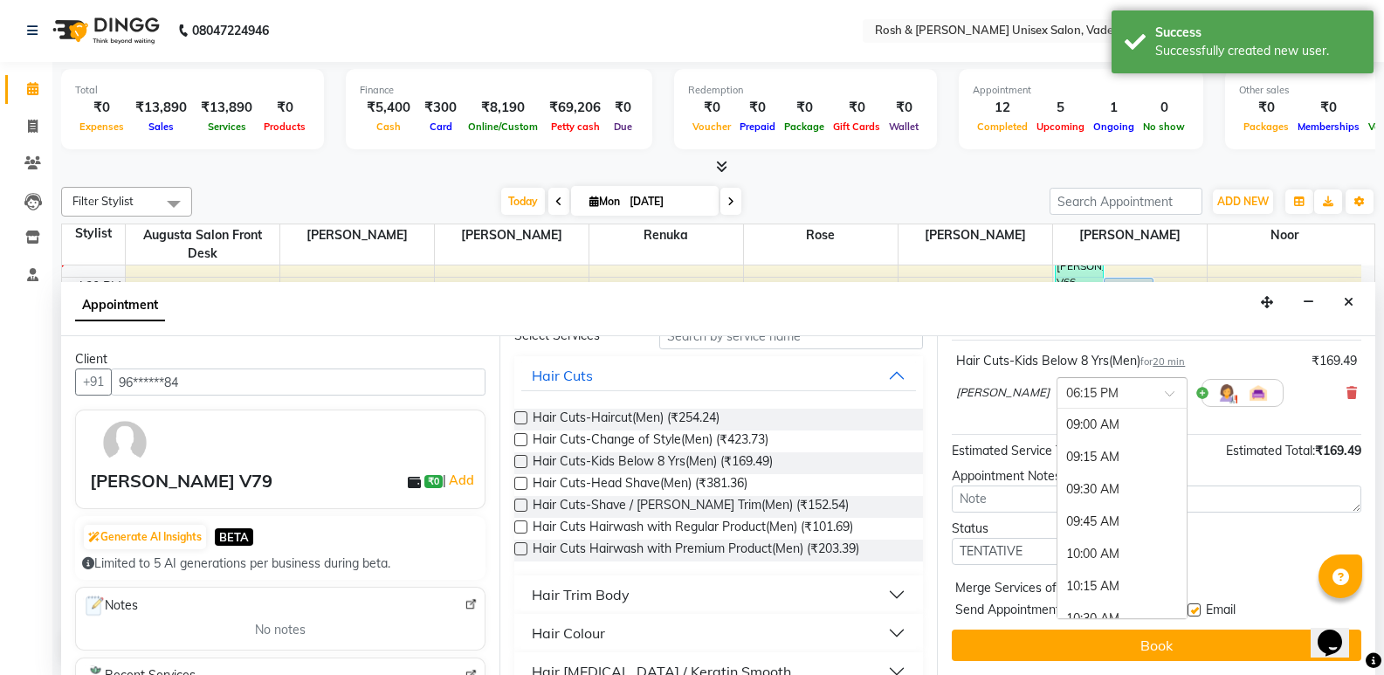
scroll to position [1212, 0]
click at [1058, 457] on div "06:30 PM" at bounding box center [1122, 457] width 129 height 32
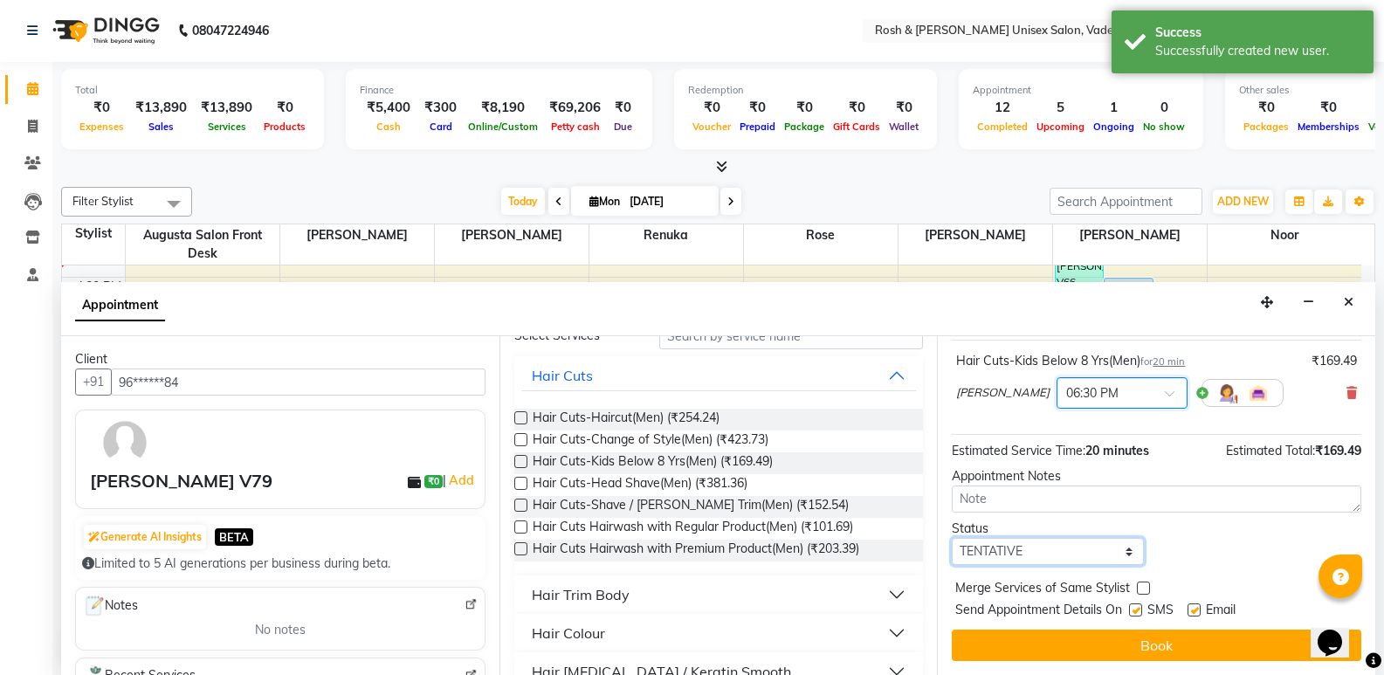
drag, startPoint x: 1076, startPoint y: 552, endPoint x: 1029, endPoint y: 570, distance: 50.3
click at [1076, 553] on select "Select TENTATIVE CONFIRM CHECK-IN UPCOMING" at bounding box center [1047, 551] width 191 height 27
click at [1015, 555] on select "Select TENTATIVE CONFIRM CHECK-IN UPCOMING" at bounding box center [1047, 551] width 191 height 27
click at [952, 538] on select "Select TENTATIVE CONFIRM CHECK-IN UPCOMING" at bounding box center [1047, 551] width 191 height 27
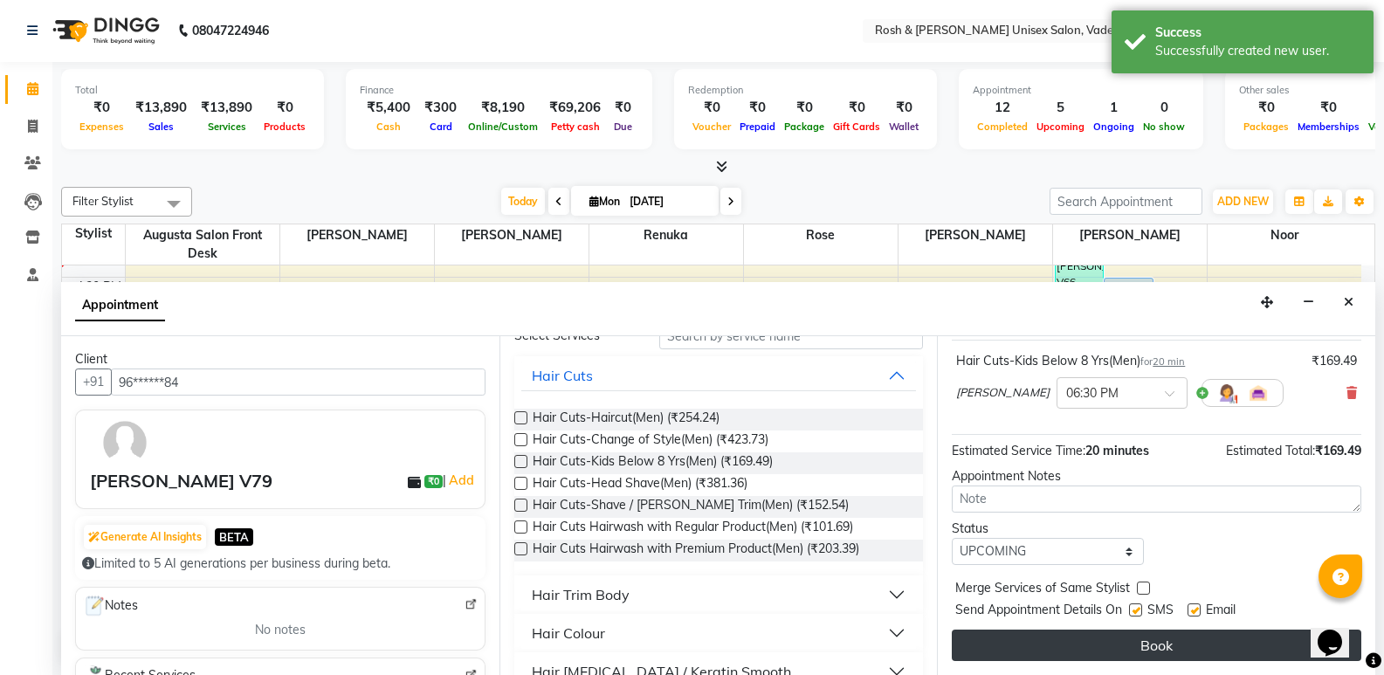
click at [1156, 654] on button "Book" at bounding box center [1157, 645] width 410 height 31
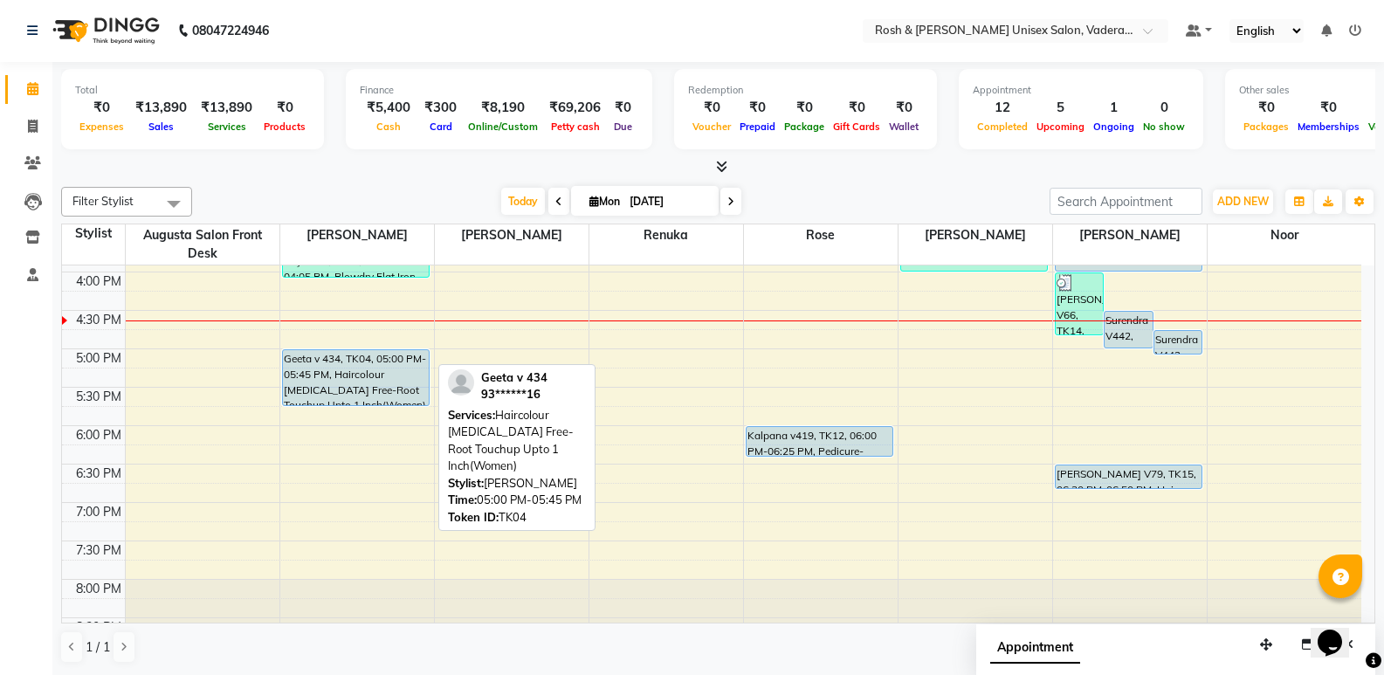
scroll to position [554, 0]
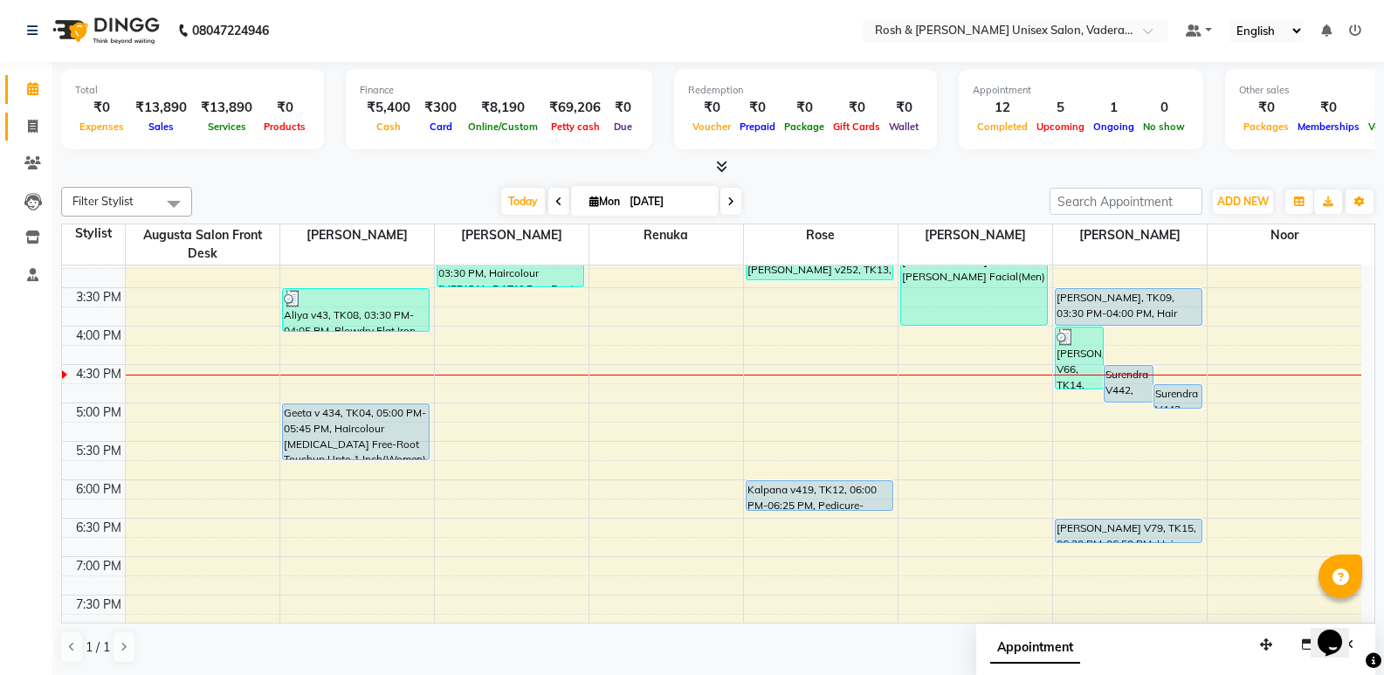
click at [32, 139] on link "Invoice" at bounding box center [26, 127] width 42 height 29
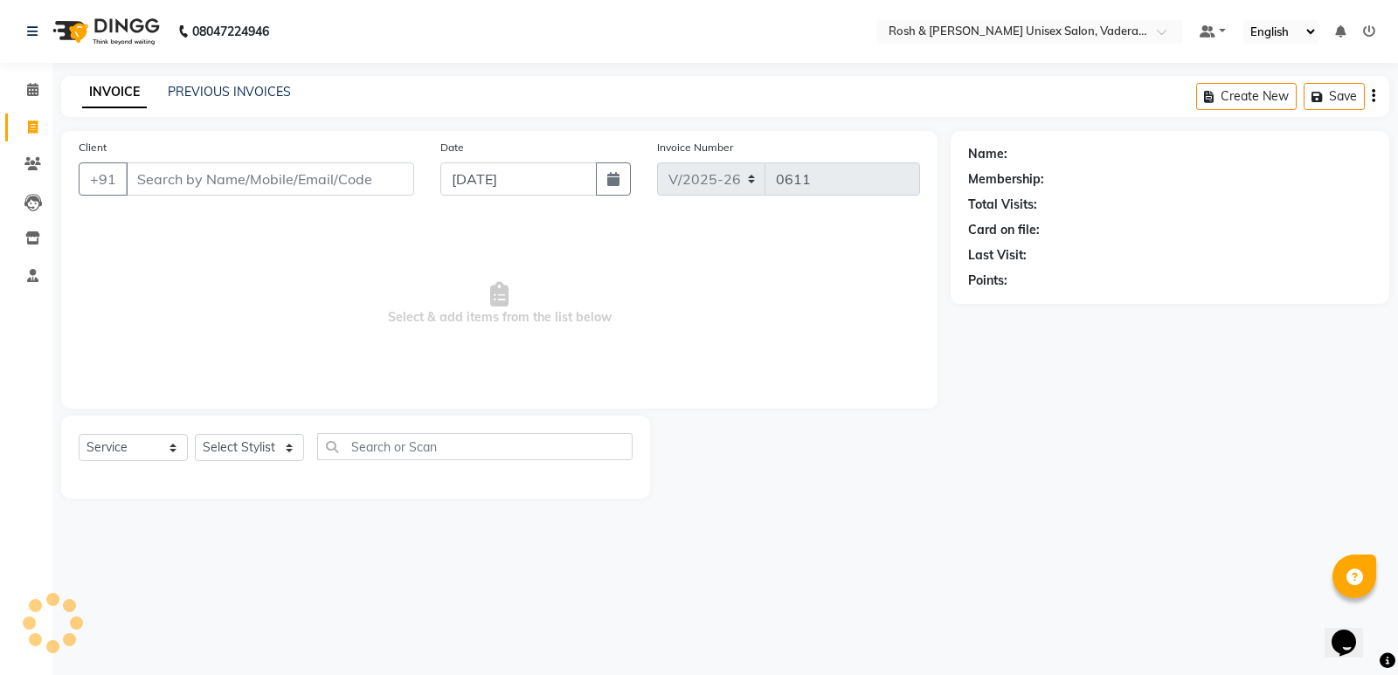
click at [157, 177] on input "Client" at bounding box center [270, 178] width 288 height 33
click at [25, 88] on span at bounding box center [32, 90] width 31 height 20
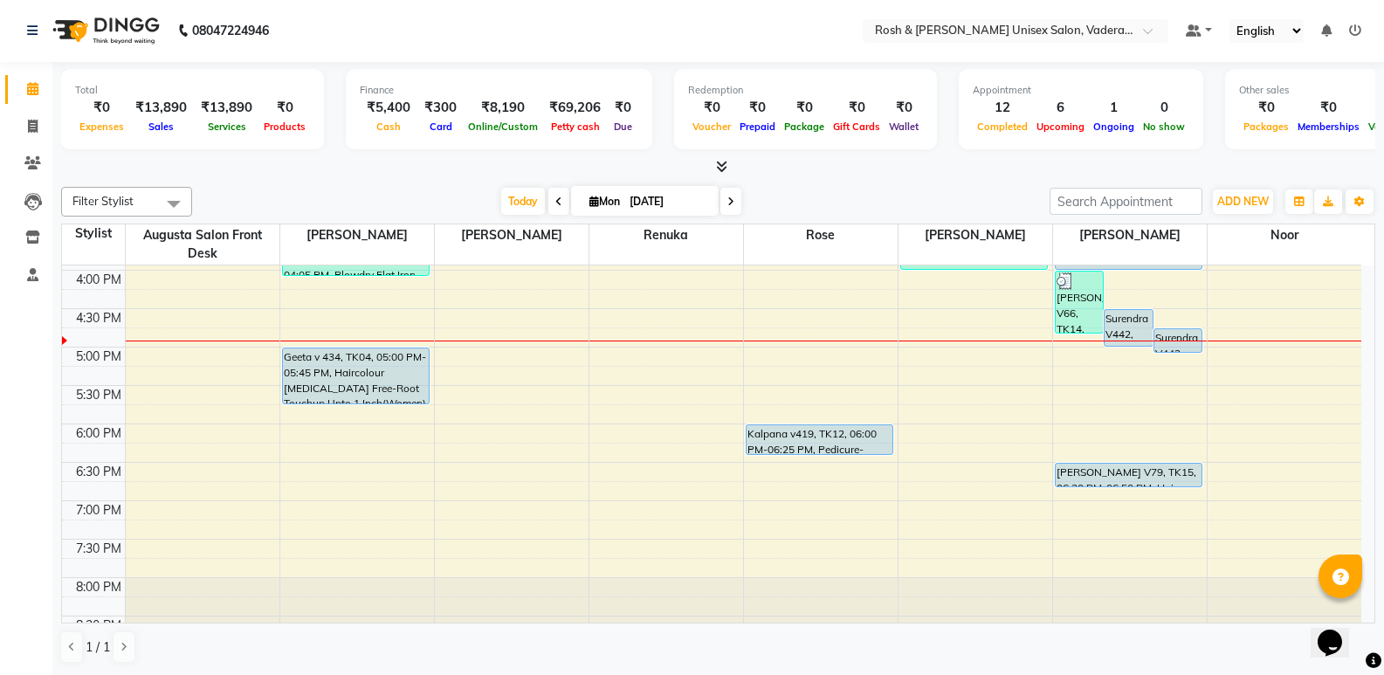
scroll to position [641, 0]
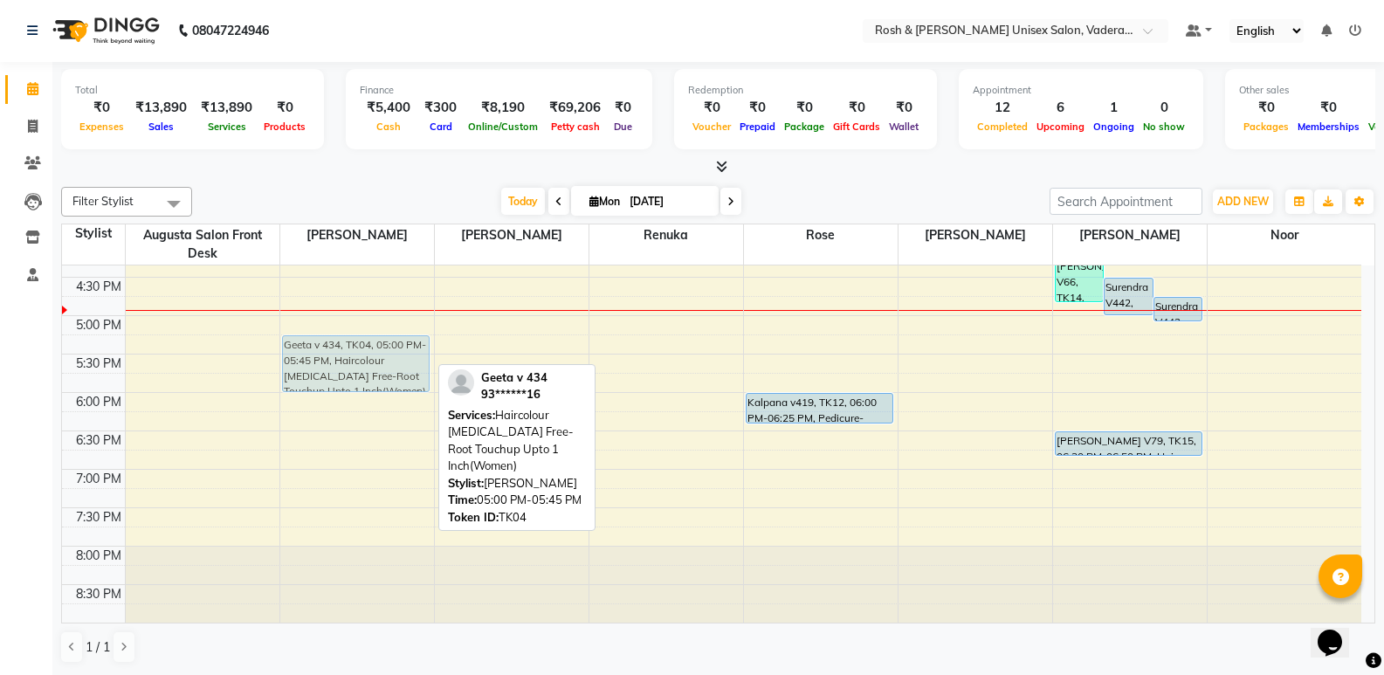
drag, startPoint x: 347, startPoint y: 325, endPoint x: 343, endPoint y: 350, distance: 25.6
click at [343, 350] on div "mandar V114, TK02, 09:15 AM-09:45 AM, Hair Cuts-Haircut(Men) kaubab v120, TK01,…" at bounding box center [357, 123] width 154 height 998
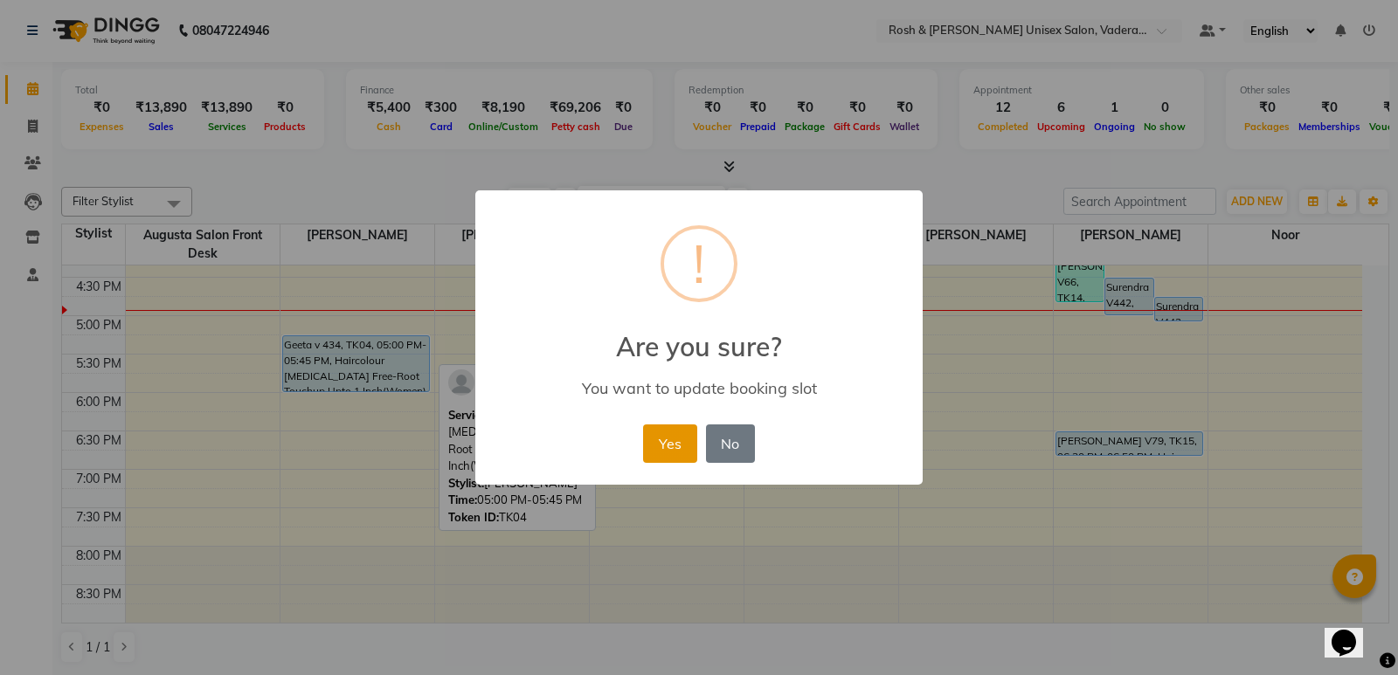
click at [668, 428] on button "Yes" at bounding box center [669, 444] width 53 height 38
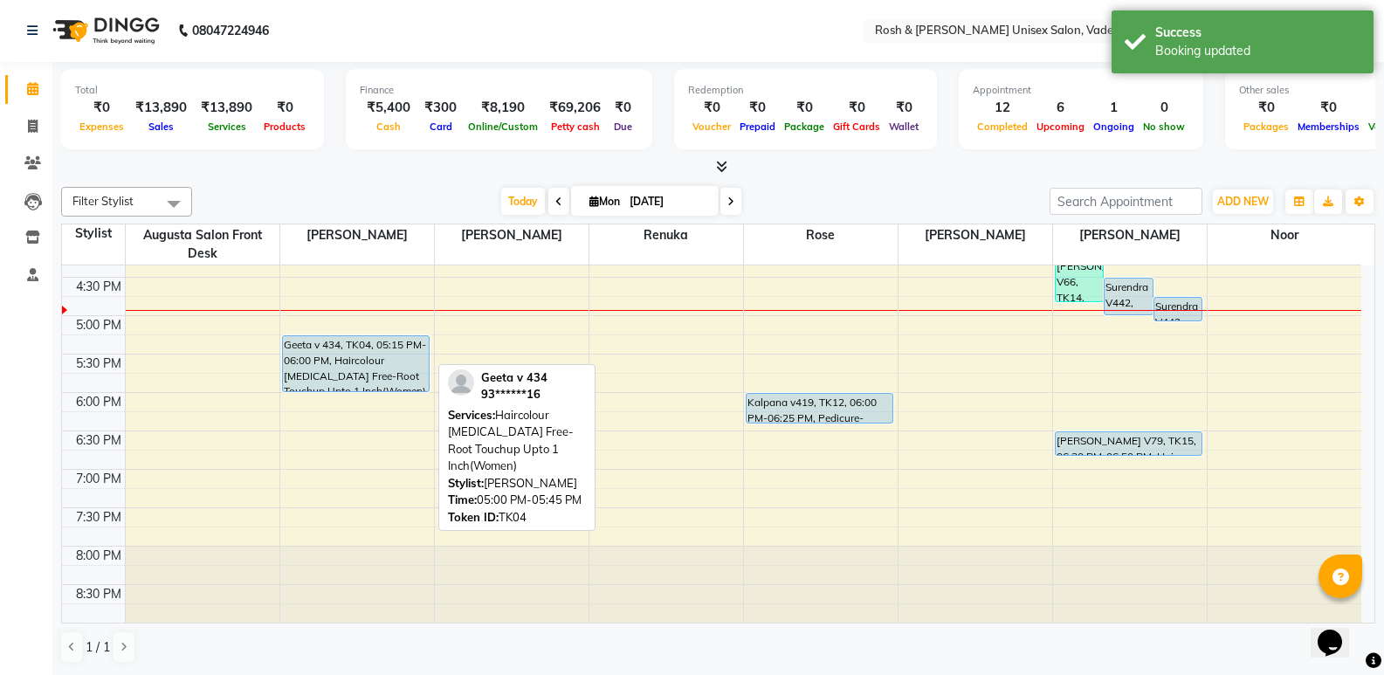
click at [704, 551] on div at bounding box center [667, 585] width 154 height 76
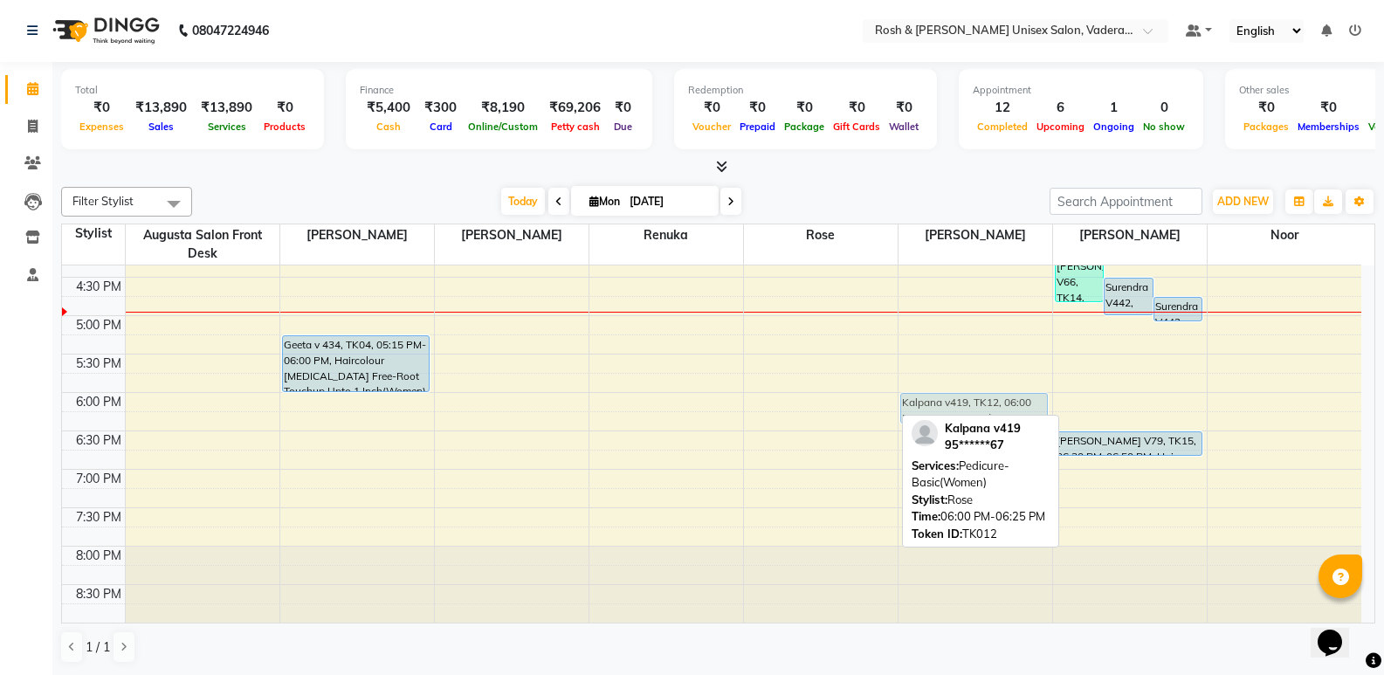
drag, startPoint x: 830, startPoint y: 397, endPoint x: 912, endPoint y: 397, distance: 82.1
click at [952, 397] on tr "mandar V114, TK02, 09:15 AM-09:45 AM, Hair Cuts-Haircut(Men) kaubab v120, TK01,…" at bounding box center [712, 123] width 1300 height 998
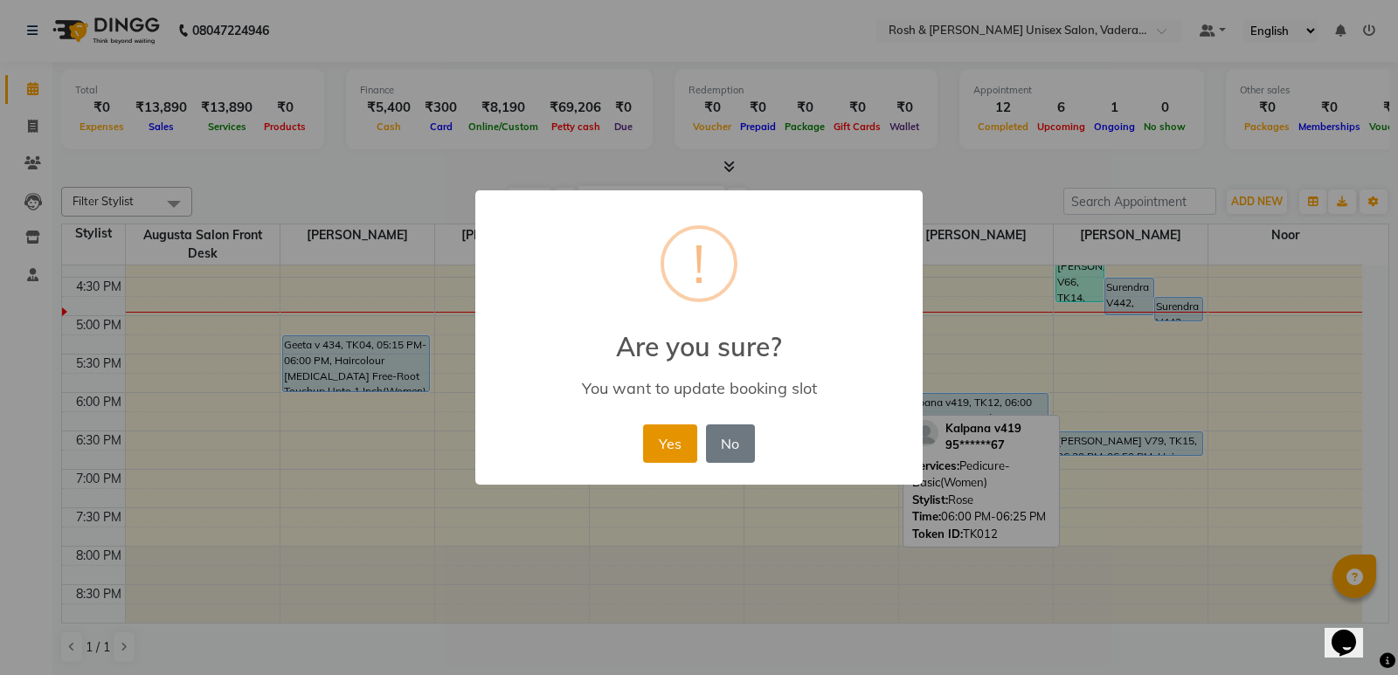
click at [670, 438] on button "Yes" at bounding box center [669, 444] width 53 height 38
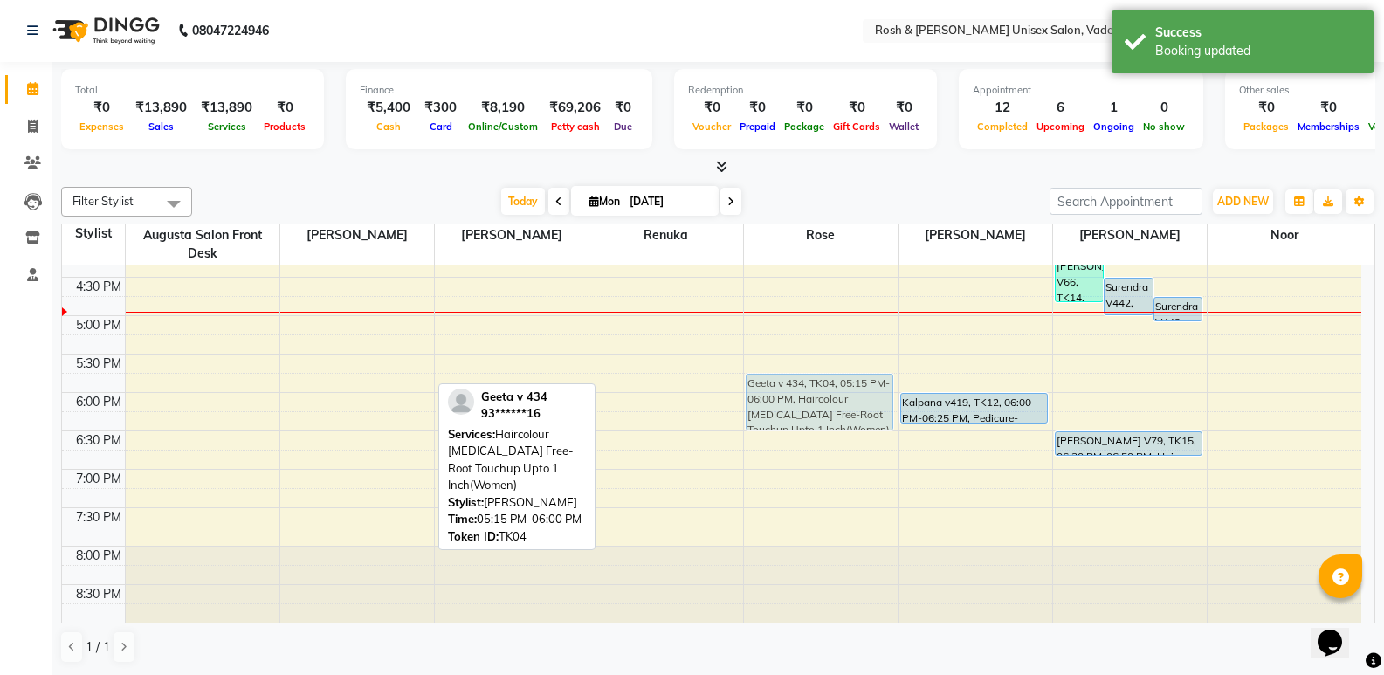
drag, startPoint x: 359, startPoint y: 350, endPoint x: 784, endPoint y: 390, distance: 426.4
click at [784, 390] on tr "mandar V114, TK02, 09:15 AM-09:45 AM, Hair Cuts-Haircut(Men) kaubab v120, TK01,…" at bounding box center [712, 123] width 1300 height 998
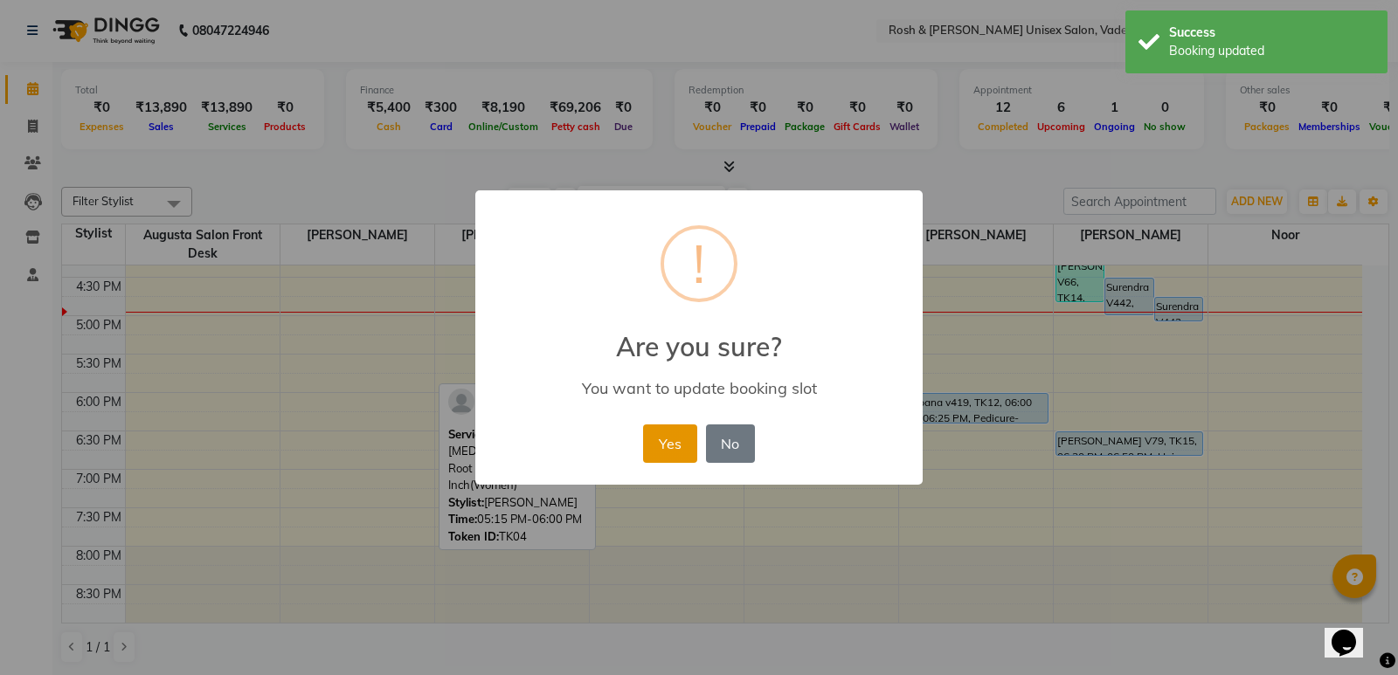
click at [686, 441] on button "Yes" at bounding box center [669, 444] width 53 height 38
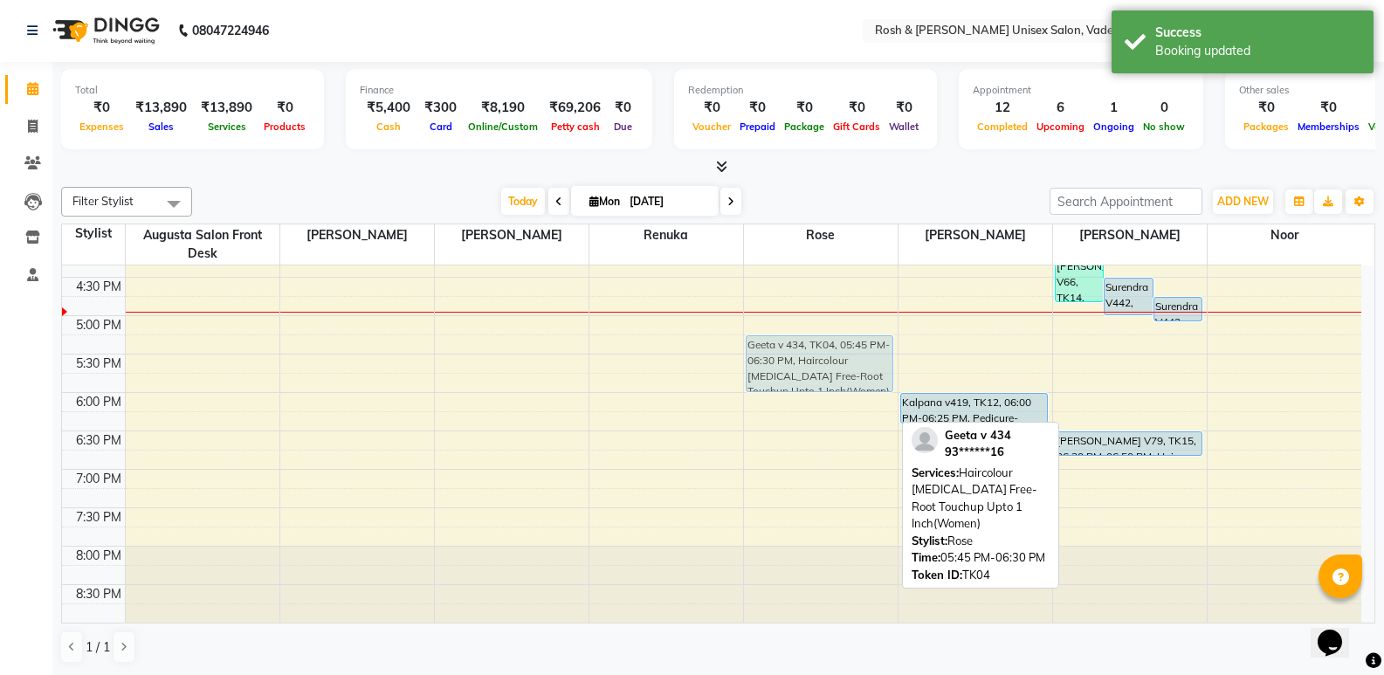
drag, startPoint x: 785, startPoint y: 383, endPoint x: 791, endPoint y: 341, distance: 43.2
click at [791, 341] on div "nanili v438, TK06, 12:00 PM-01:15 PM, Haircolour [MEDICAL_DATA] Free-Root Touch…" at bounding box center [821, 123] width 154 height 998
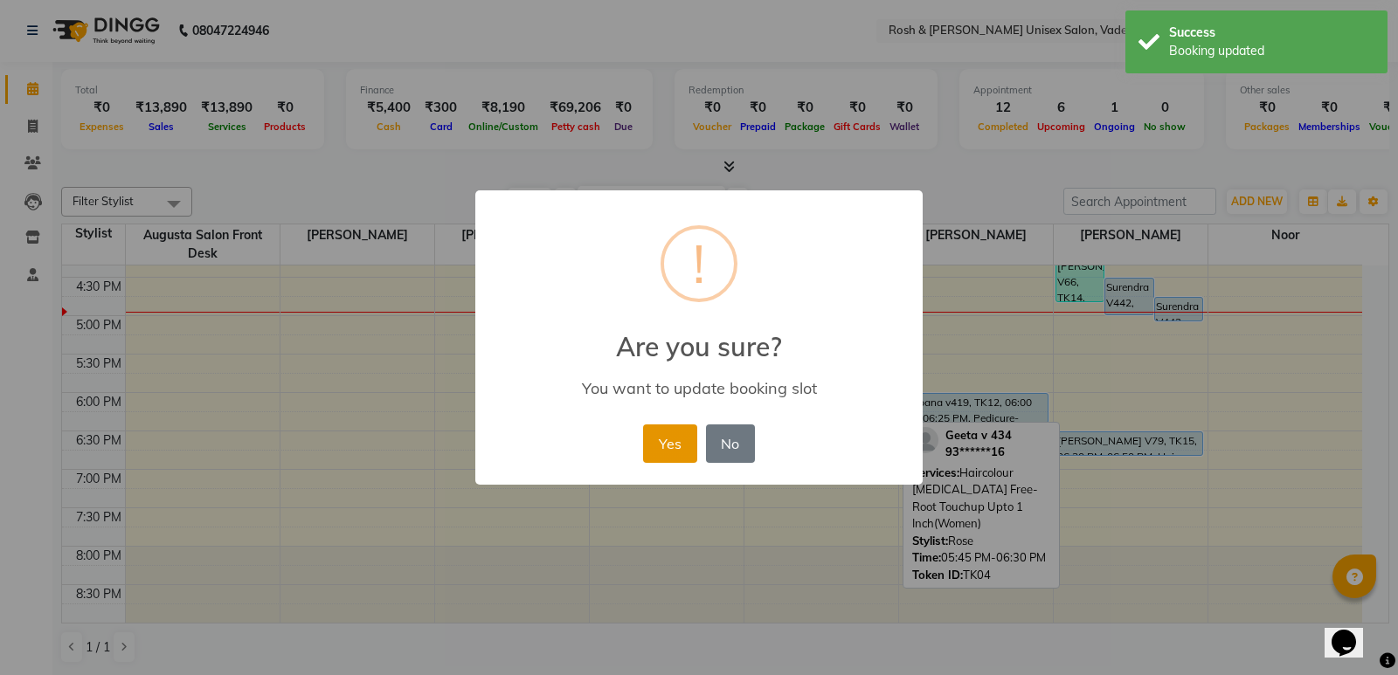
click at [680, 435] on button "Yes" at bounding box center [669, 444] width 53 height 38
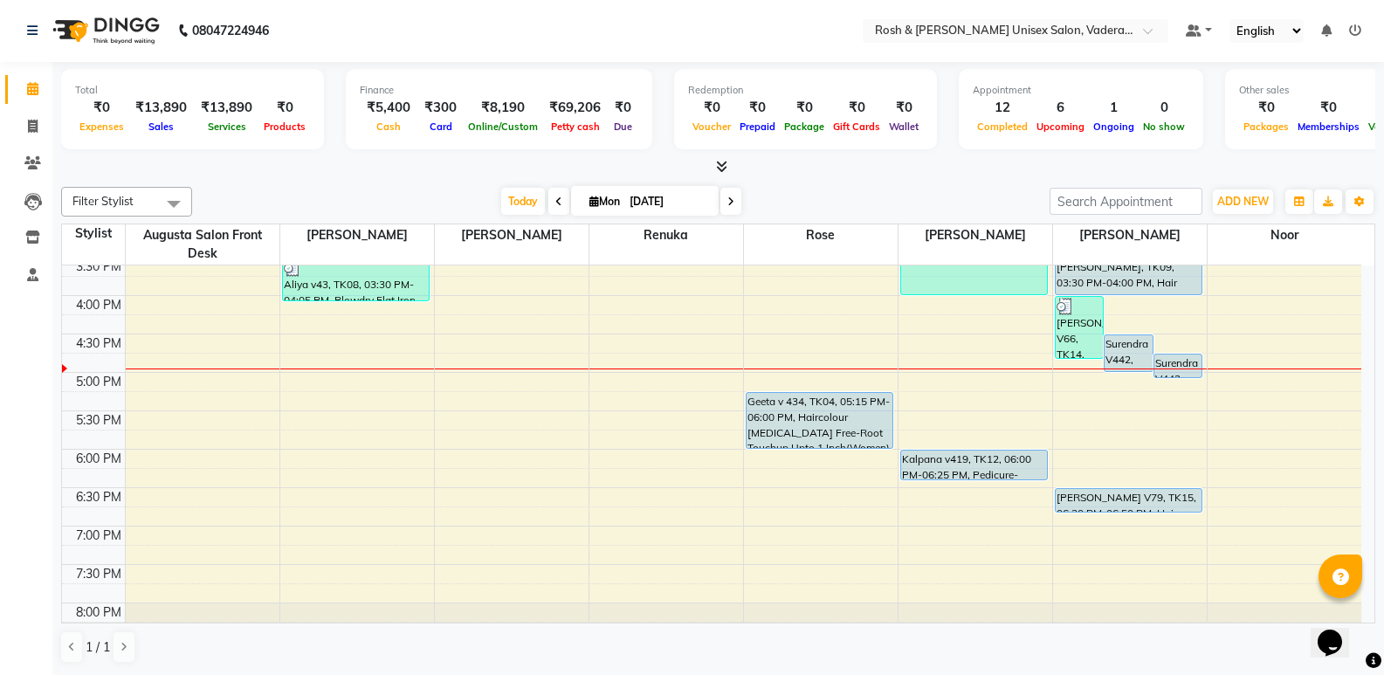
scroll to position [554, 0]
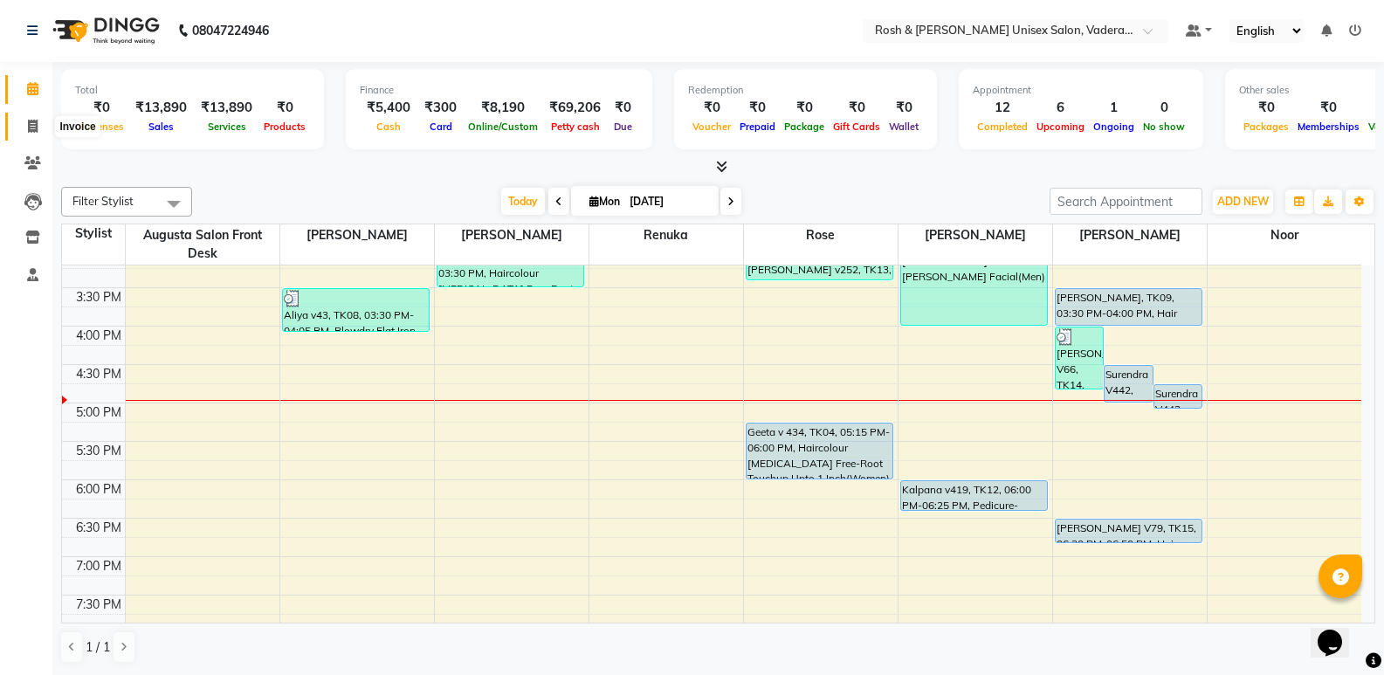
click at [32, 123] on icon at bounding box center [33, 126] width 10 height 13
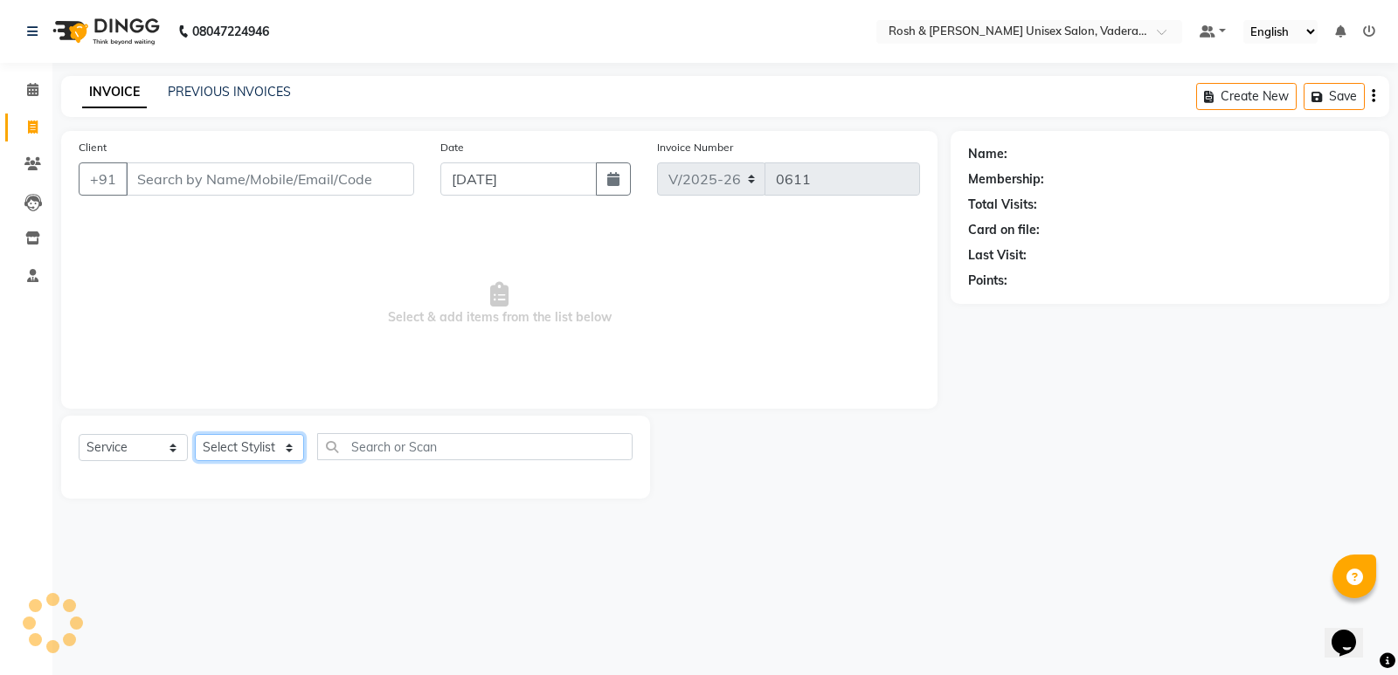
click at [275, 447] on select "Select Stylist" at bounding box center [249, 447] width 109 height 27
click at [195, 434] on select "Select Stylist Augusta Salon Front Desk [PERSON_NAME] [PERSON_NAME] [PERSON_NAM…" at bounding box center [249, 447] width 109 height 27
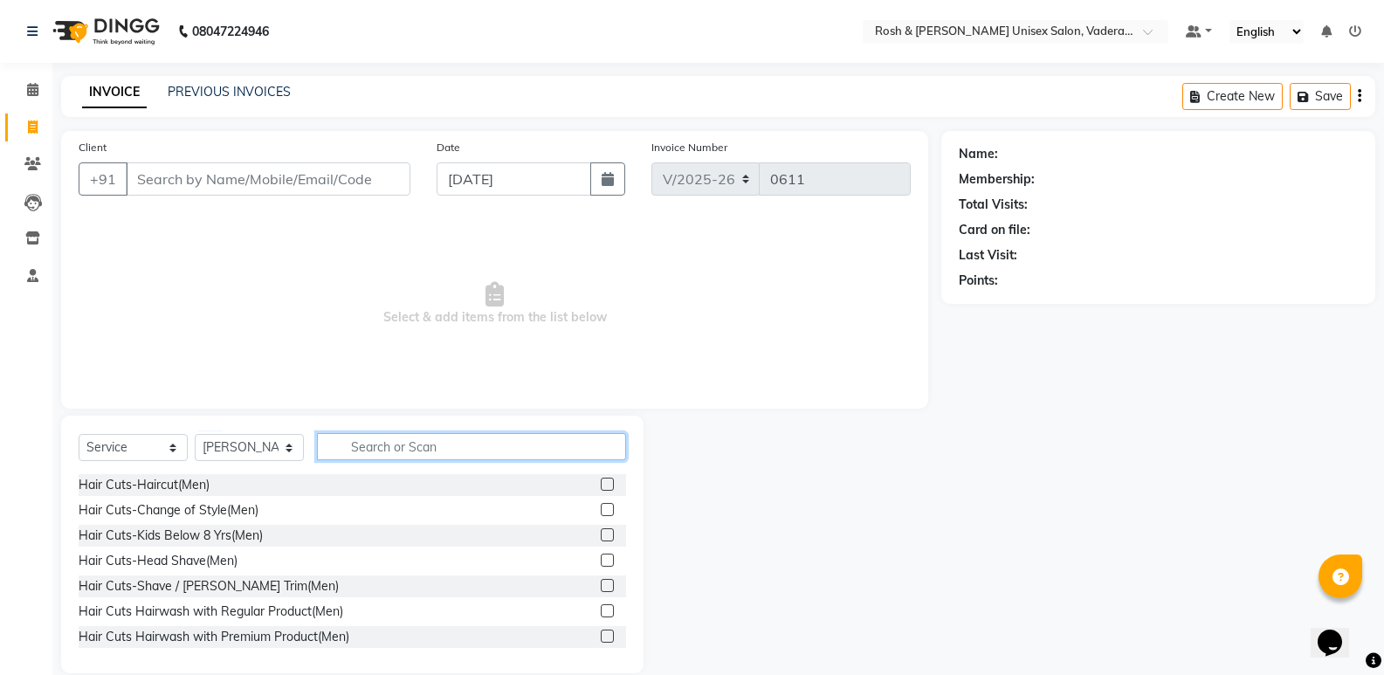
click at [392, 454] on input "text" at bounding box center [471, 446] width 309 height 27
click at [163, 489] on div "Hair Cuts-Haircut(Men)" at bounding box center [144, 485] width 131 height 18
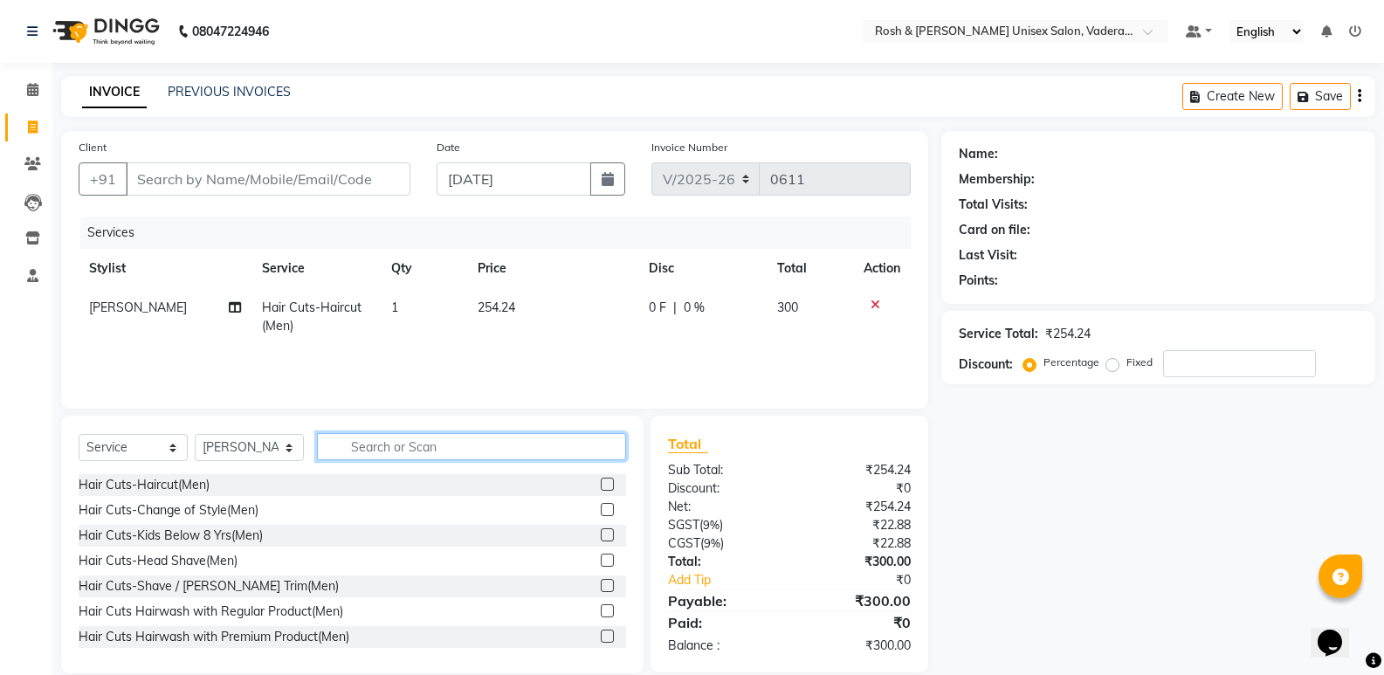
click at [383, 441] on input "text" at bounding box center [471, 446] width 309 height 27
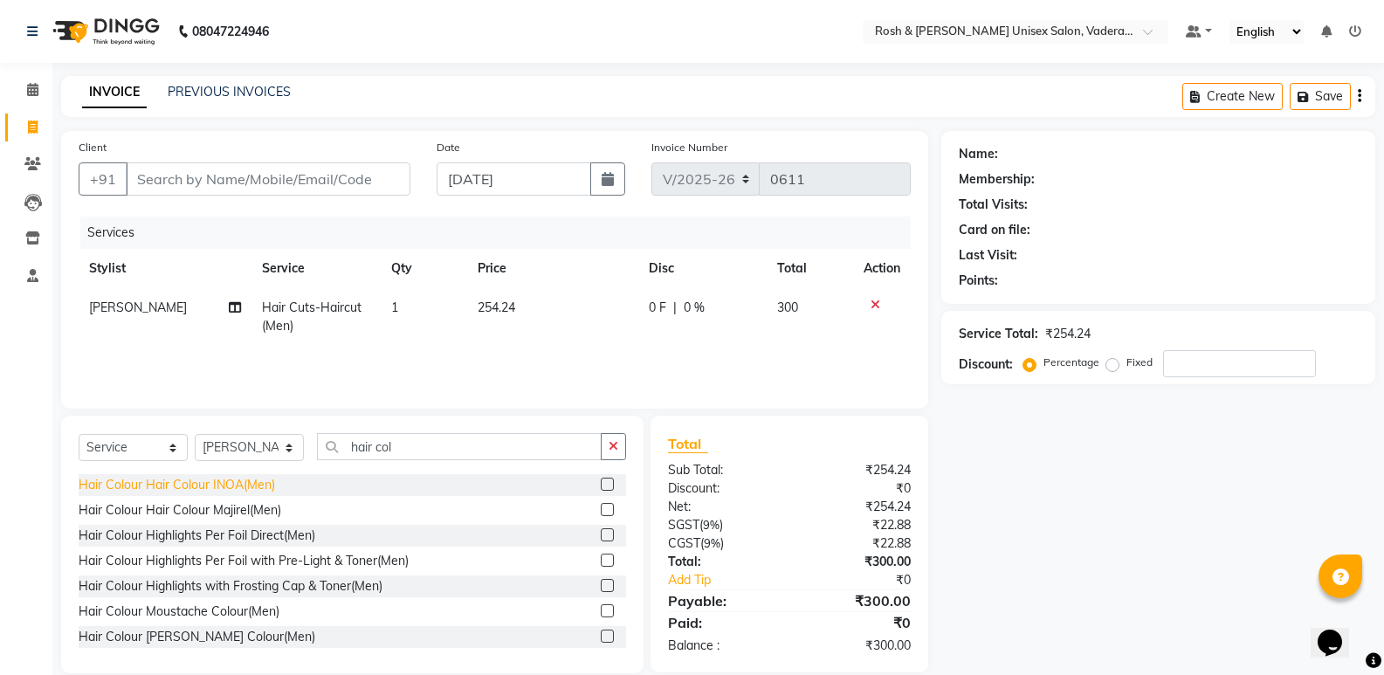
click at [209, 489] on div "Hair Colour Hair Colour INOA(Men)" at bounding box center [177, 485] width 197 height 18
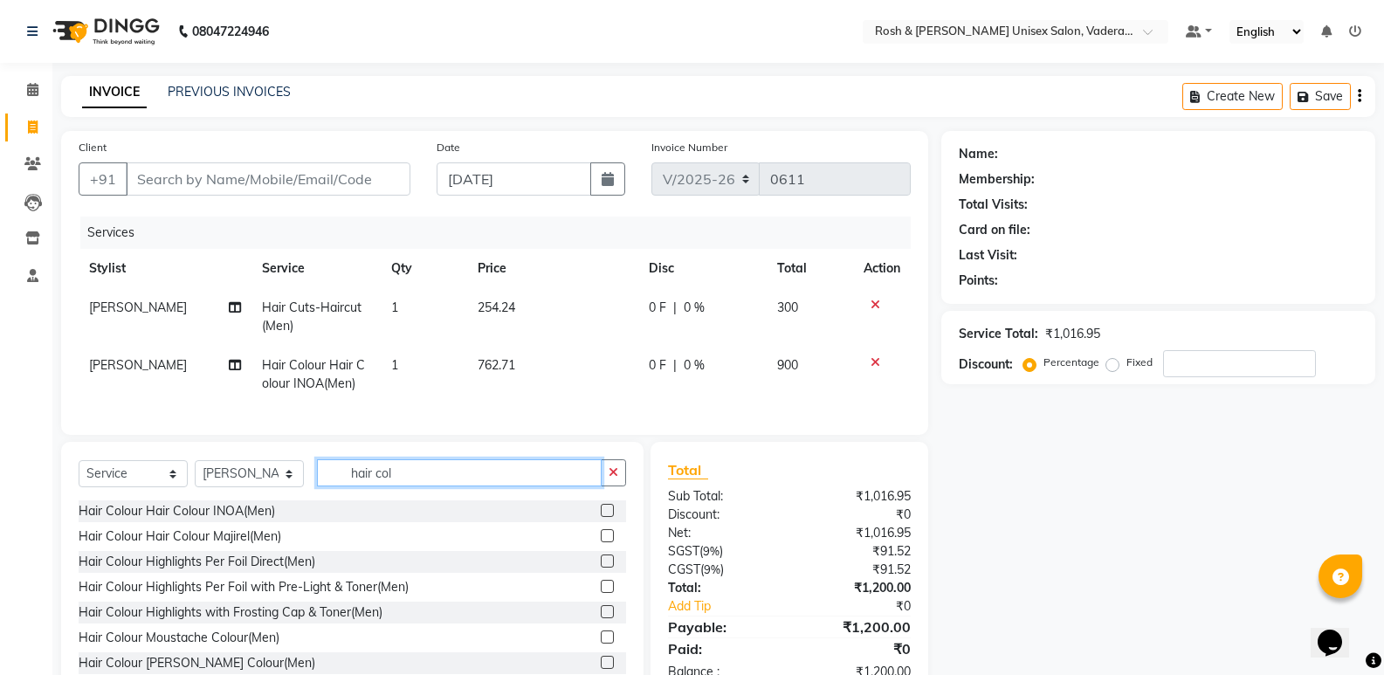
click at [417, 459] on input "hair col" at bounding box center [459, 472] width 285 height 27
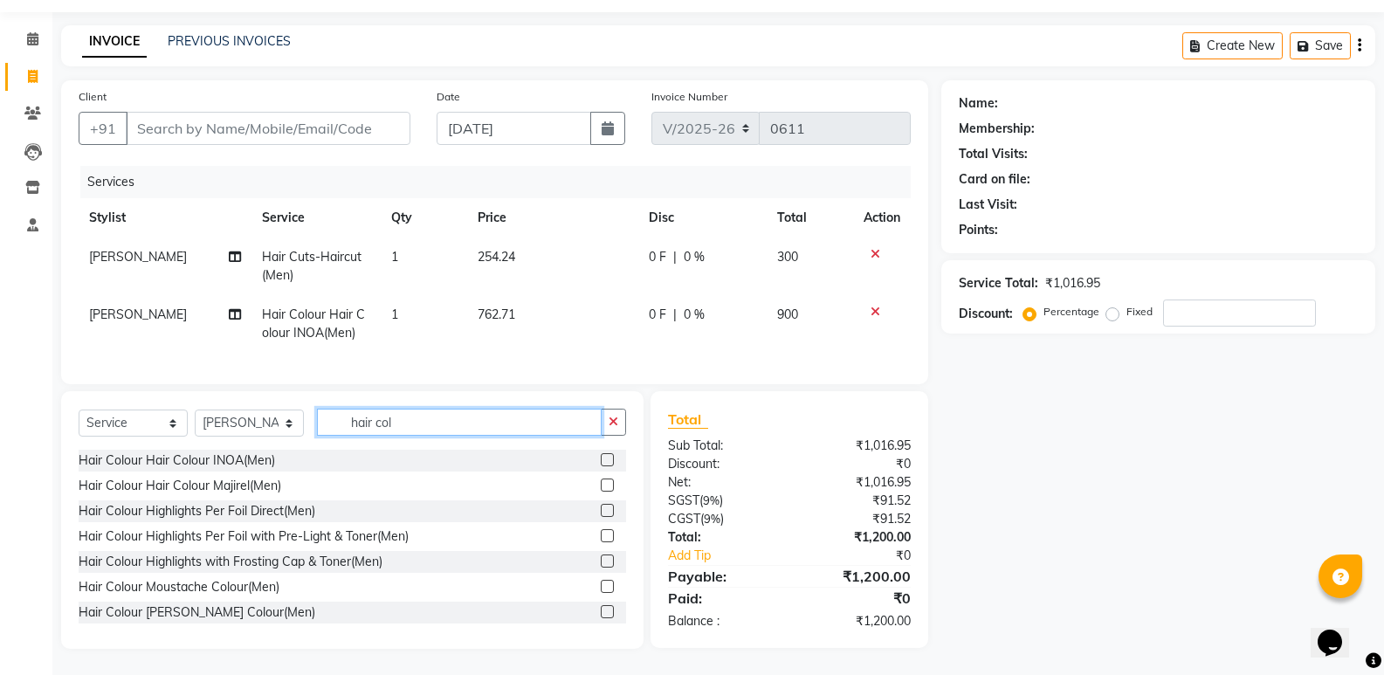
click at [409, 422] on input "hair col" at bounding box center [459, 422] width 285 height 27
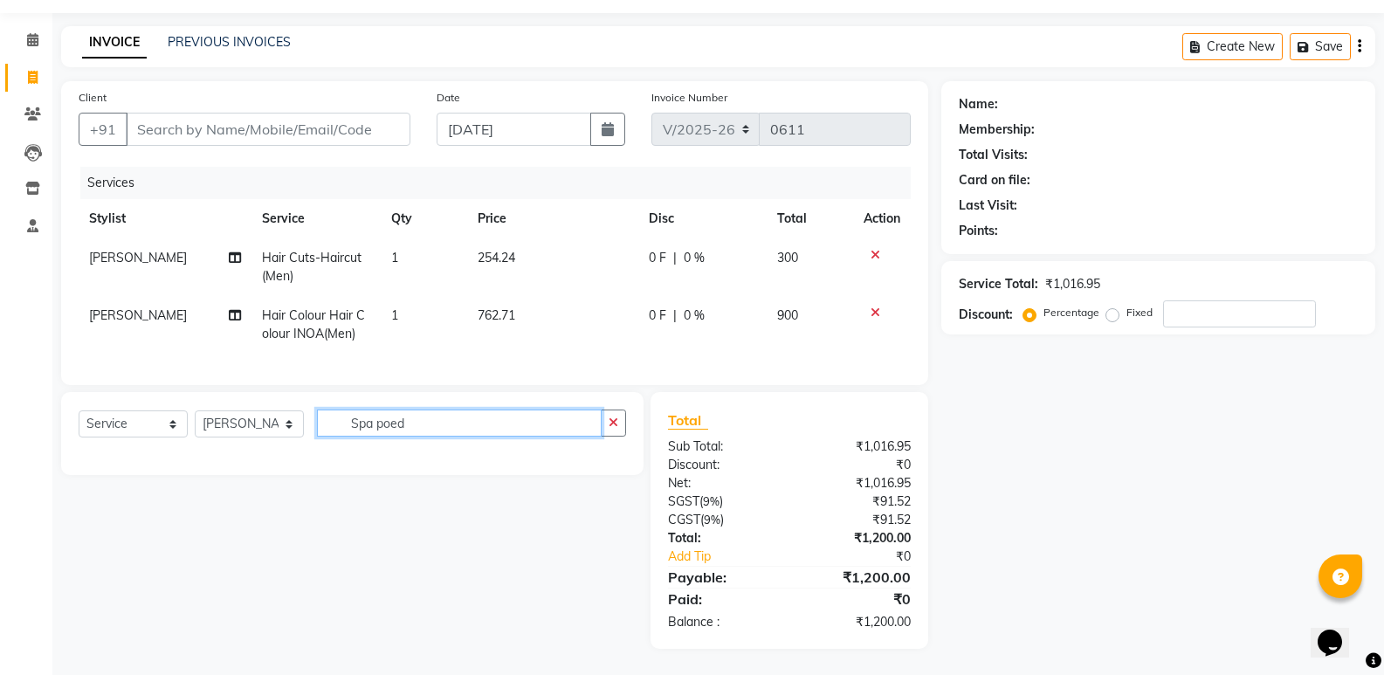
scroll to position [63, 0]
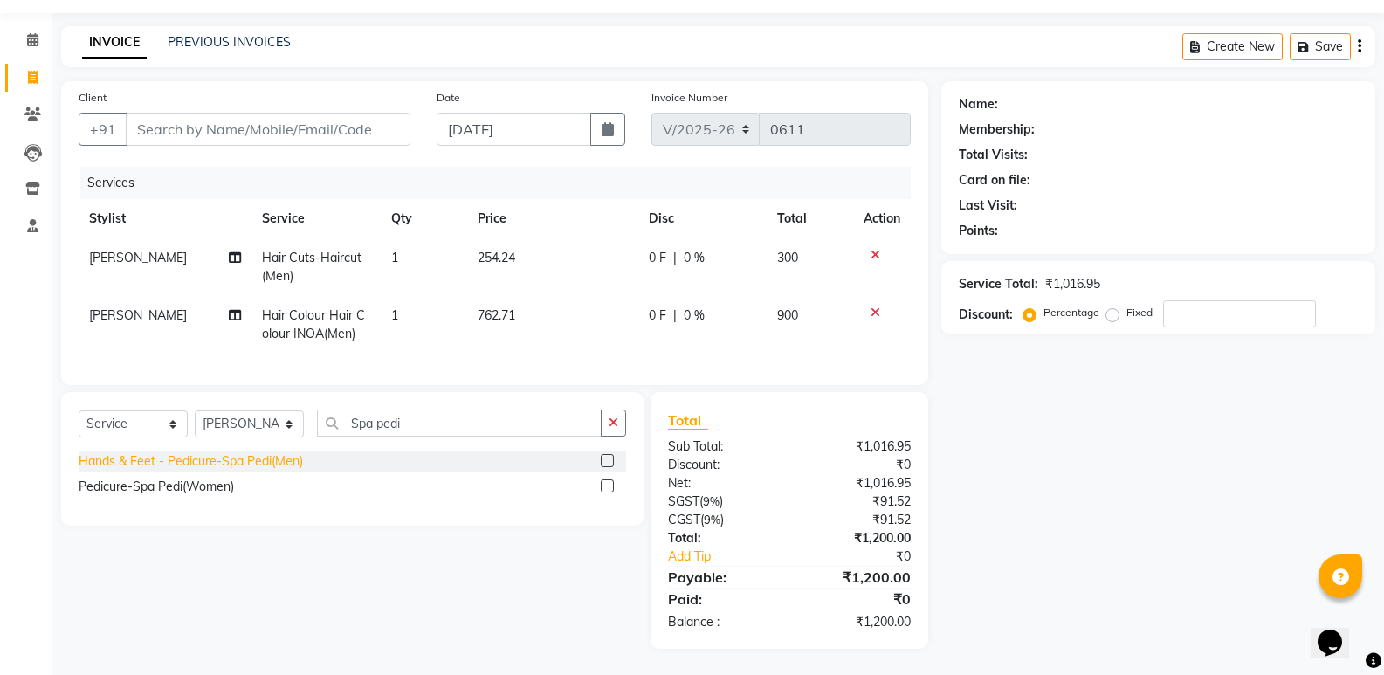
click at [231, 461] on div "Hands & Feet - Pedicure-Spa Pedi(Men)" at bounding box center [191, 461] width 224 height 18
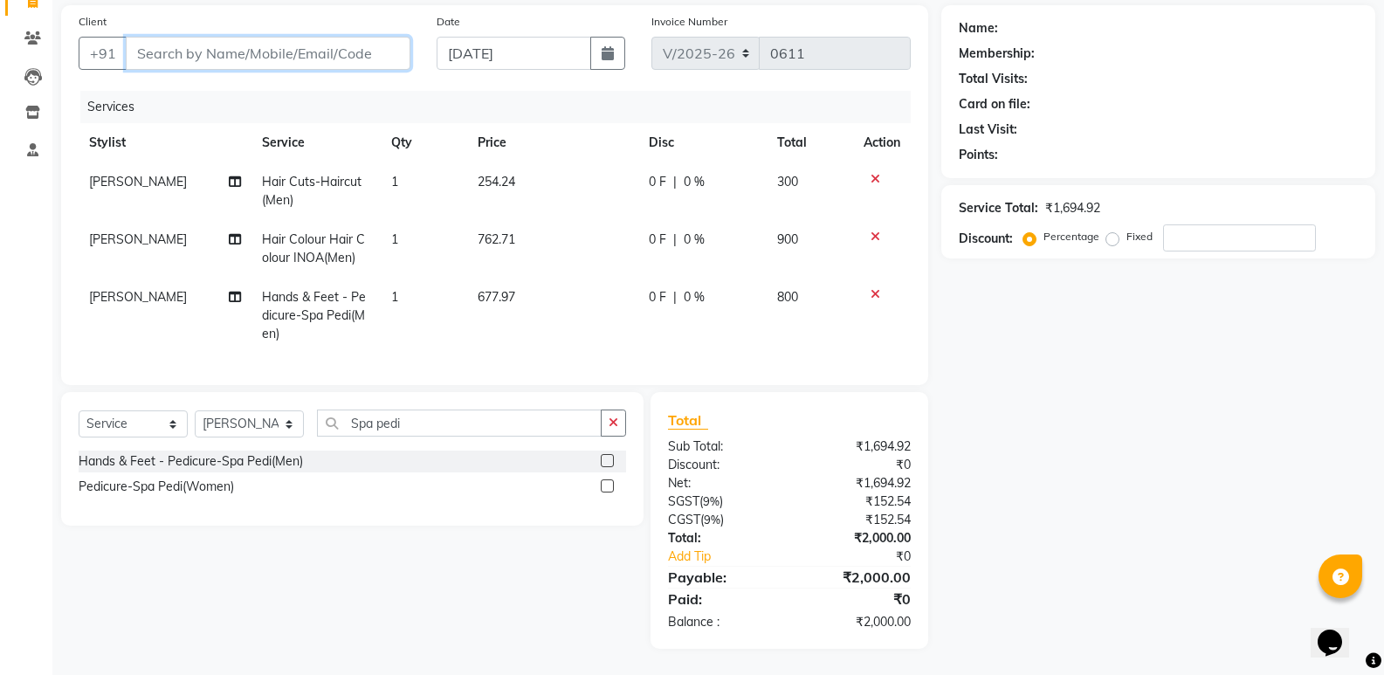
scroll to position [0, 0]
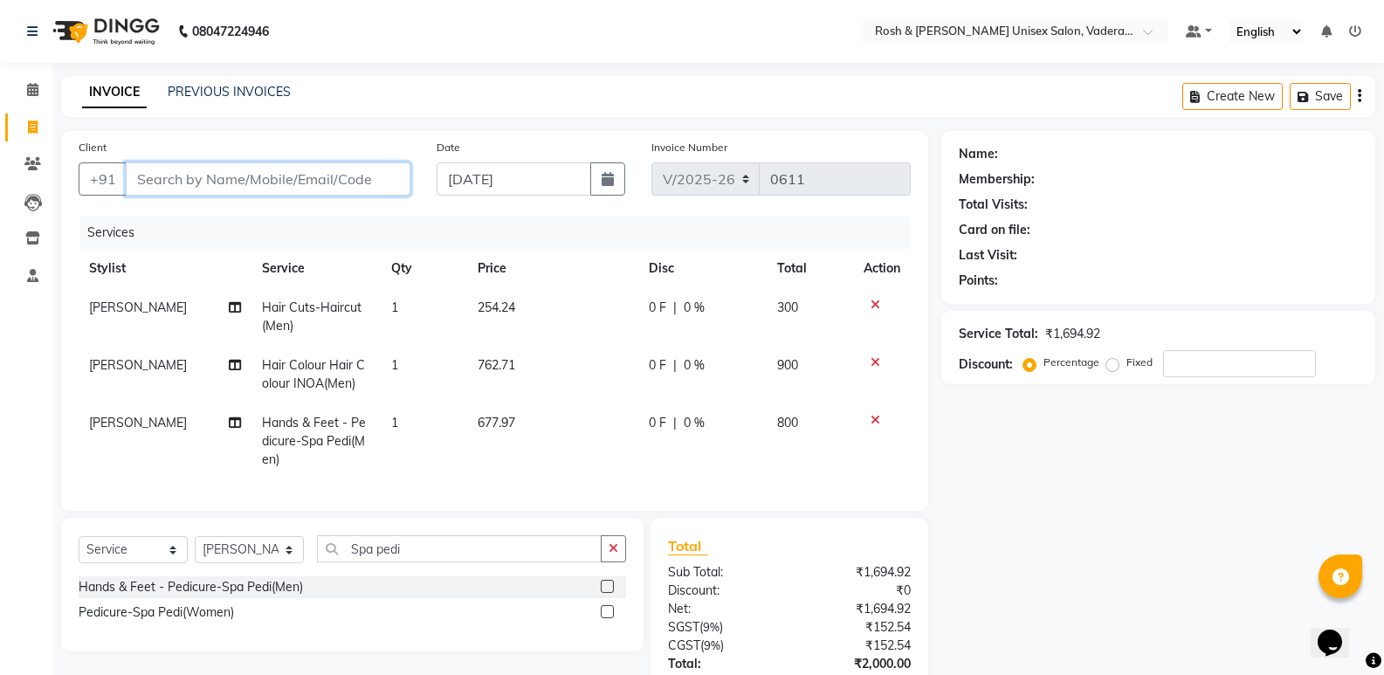
click at [204, 187] on input "Client" at bounding box center [268, 178] width 285 height 33
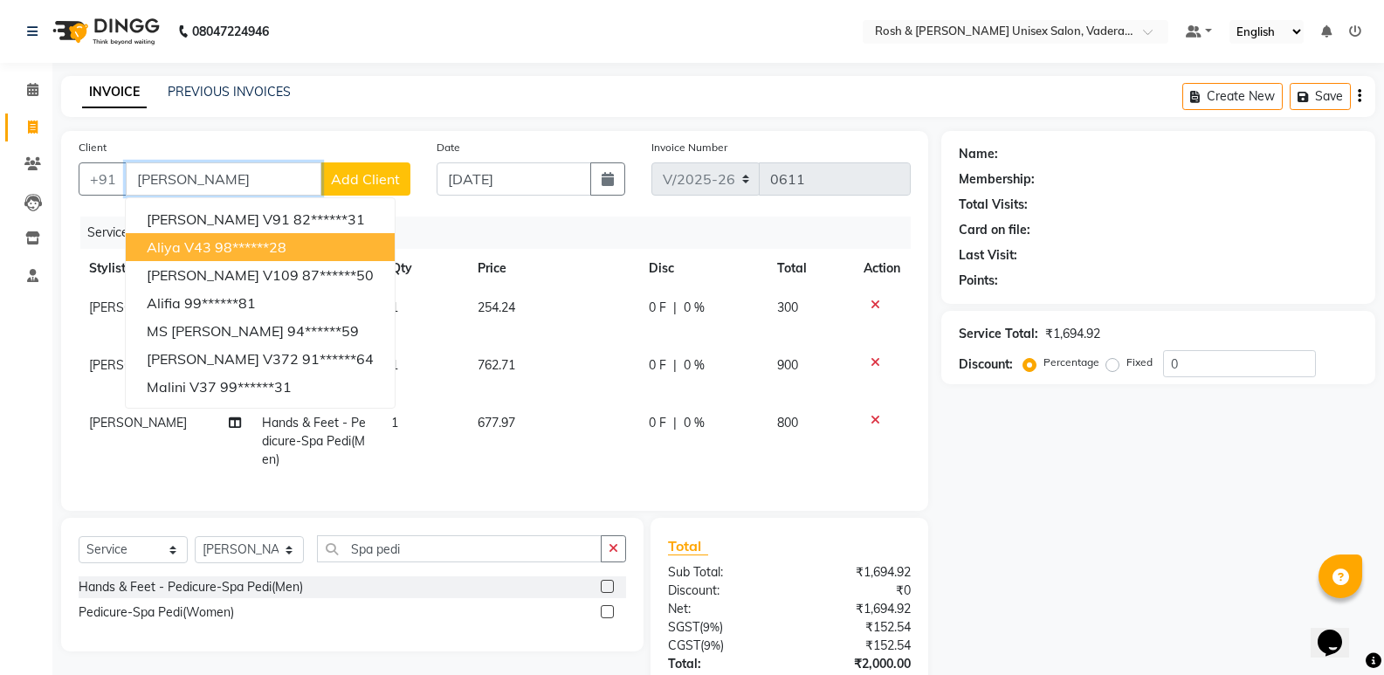
click at [224, 251] on ngb-highlight "98******28" at bounding box center [251, 246] width 72 height 17
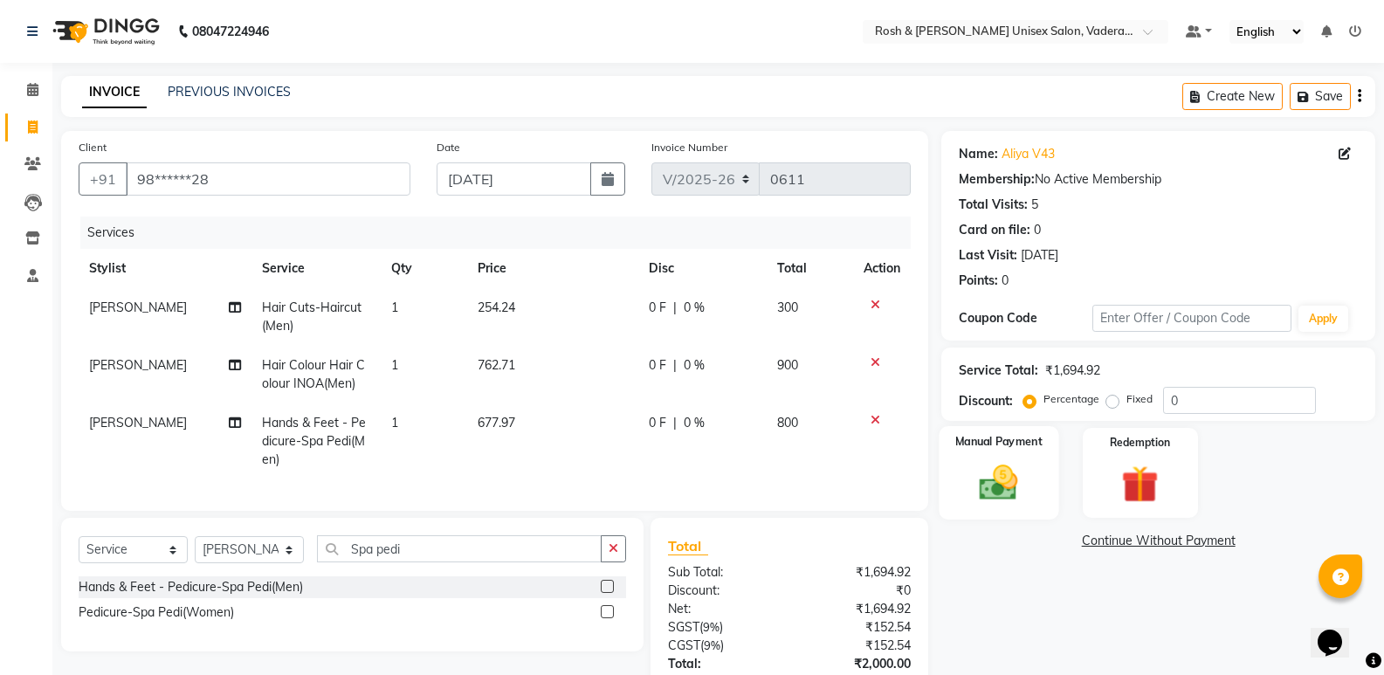
click at [985, 471] on img at bounding box center [999, 482] width 62 height 45
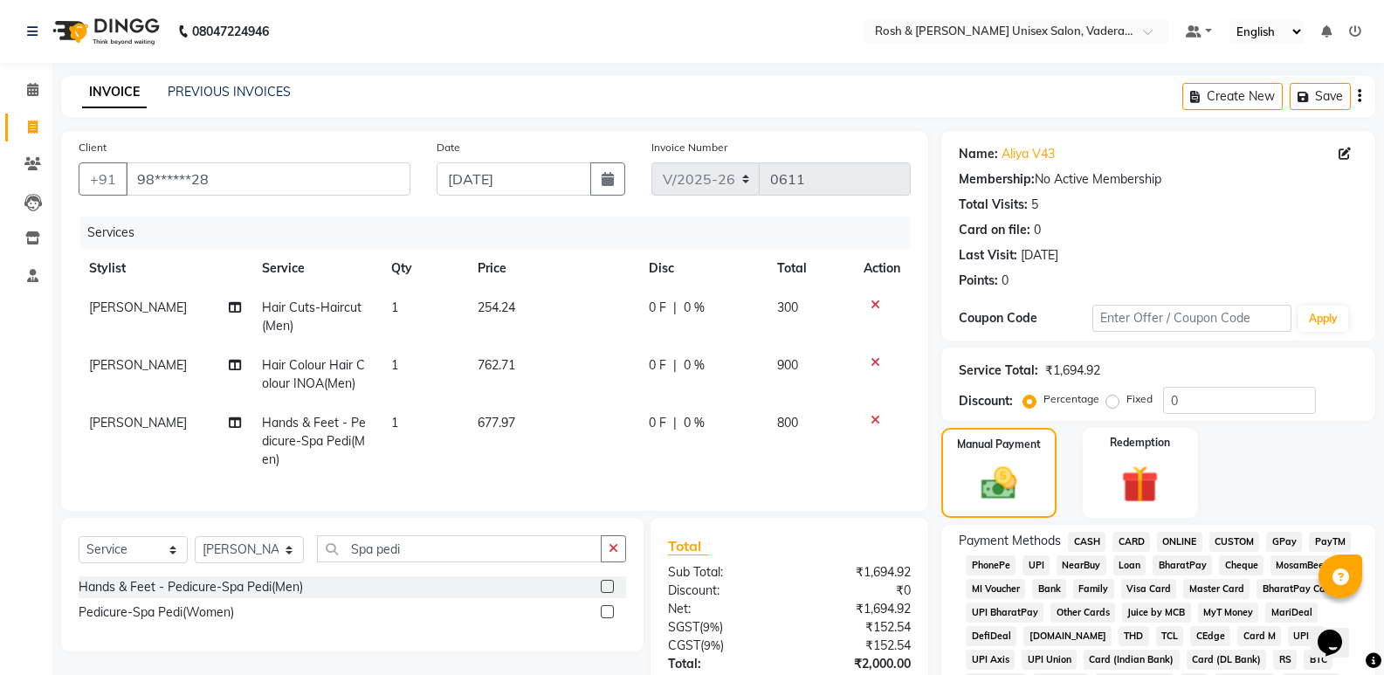
scroll to position [175, 0]
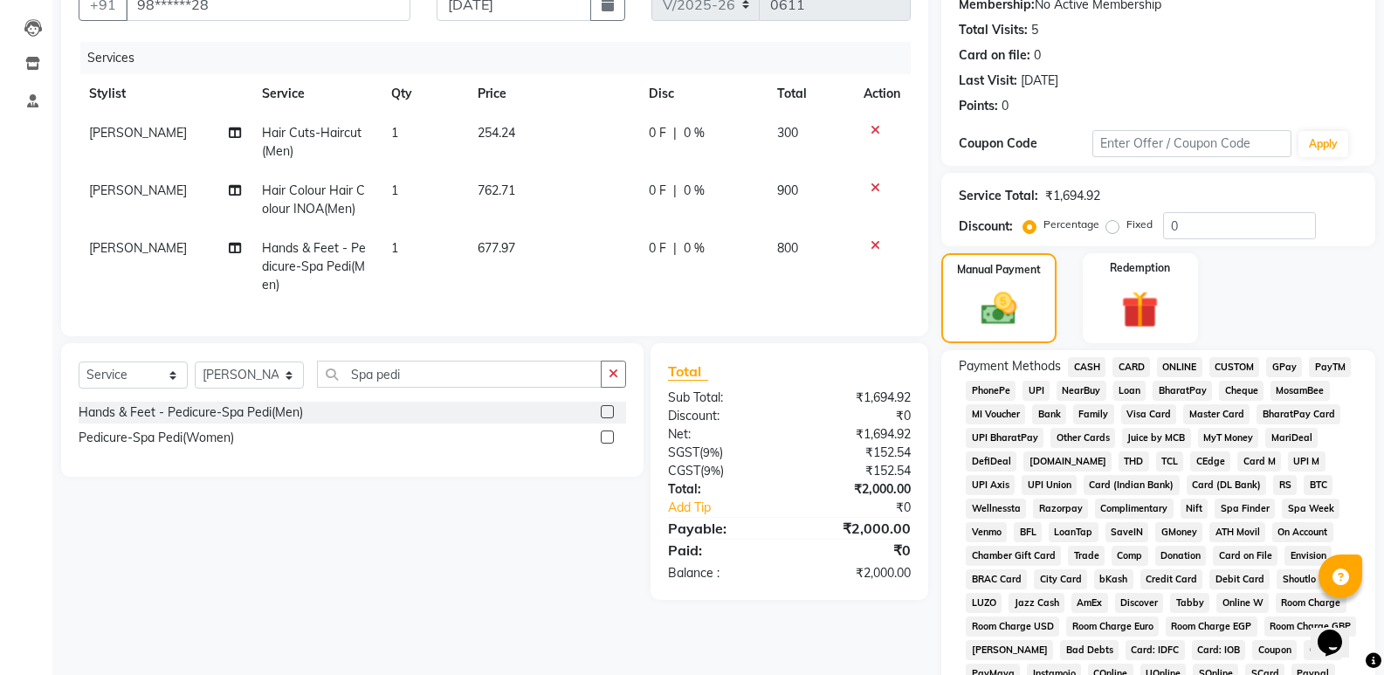
click at [1081, 365] on span "CASH" at bounding box center [1087, 367] width 38 height 20
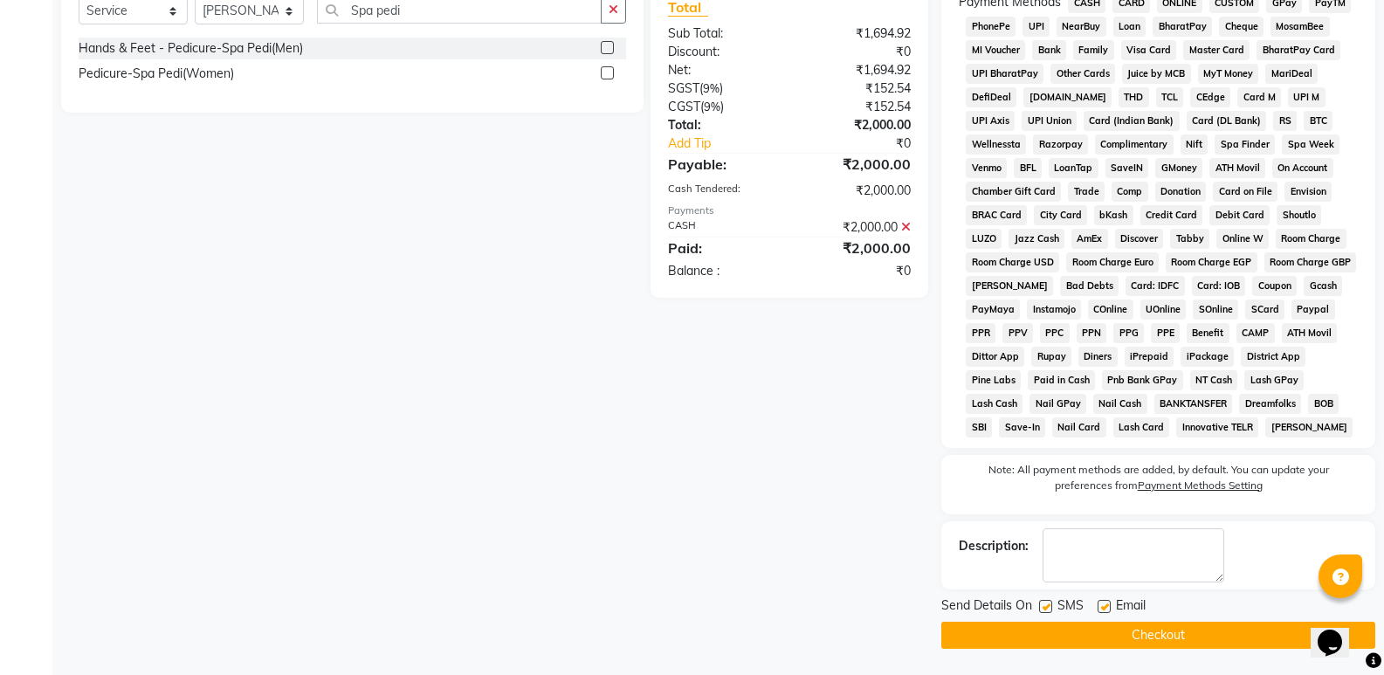
click at [1149, 632] on button "Checkout" at bounding box center [1159, 635] width 434 height 27
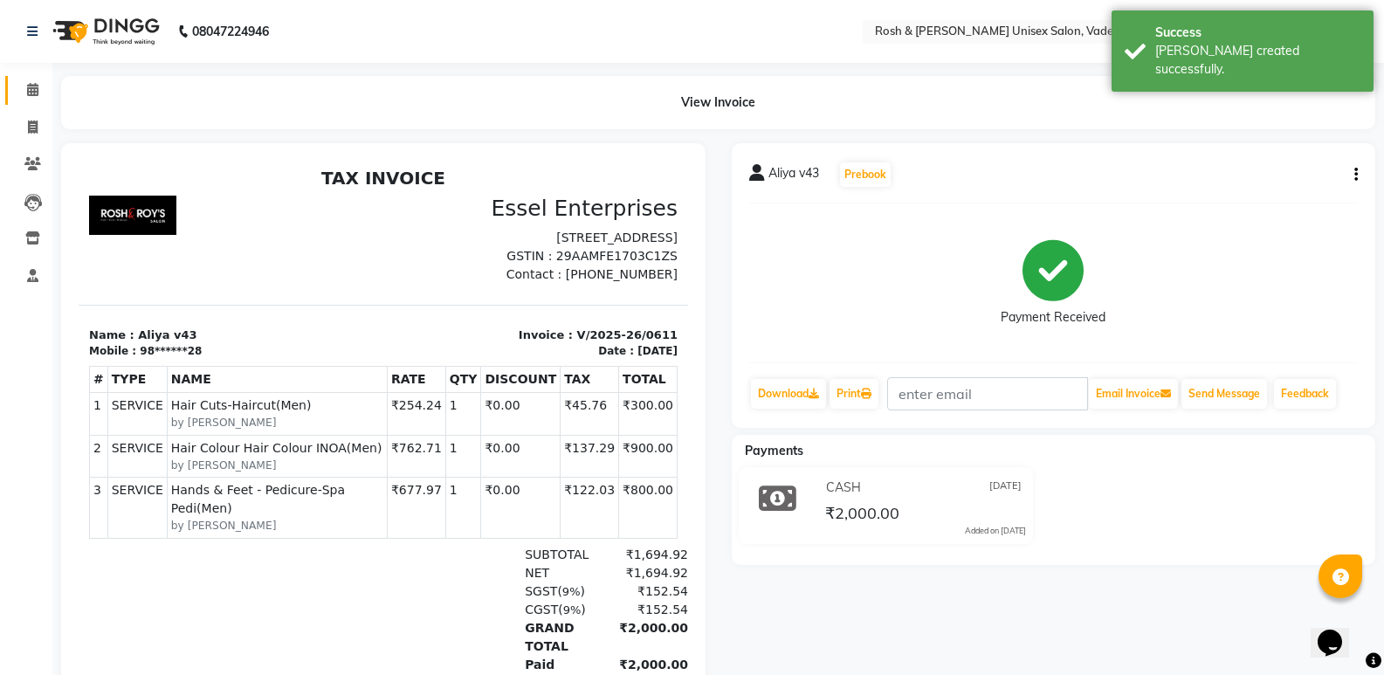
click at [28, 79] on link "Calendar" at bounding box center [26, 90] width 42 height 29
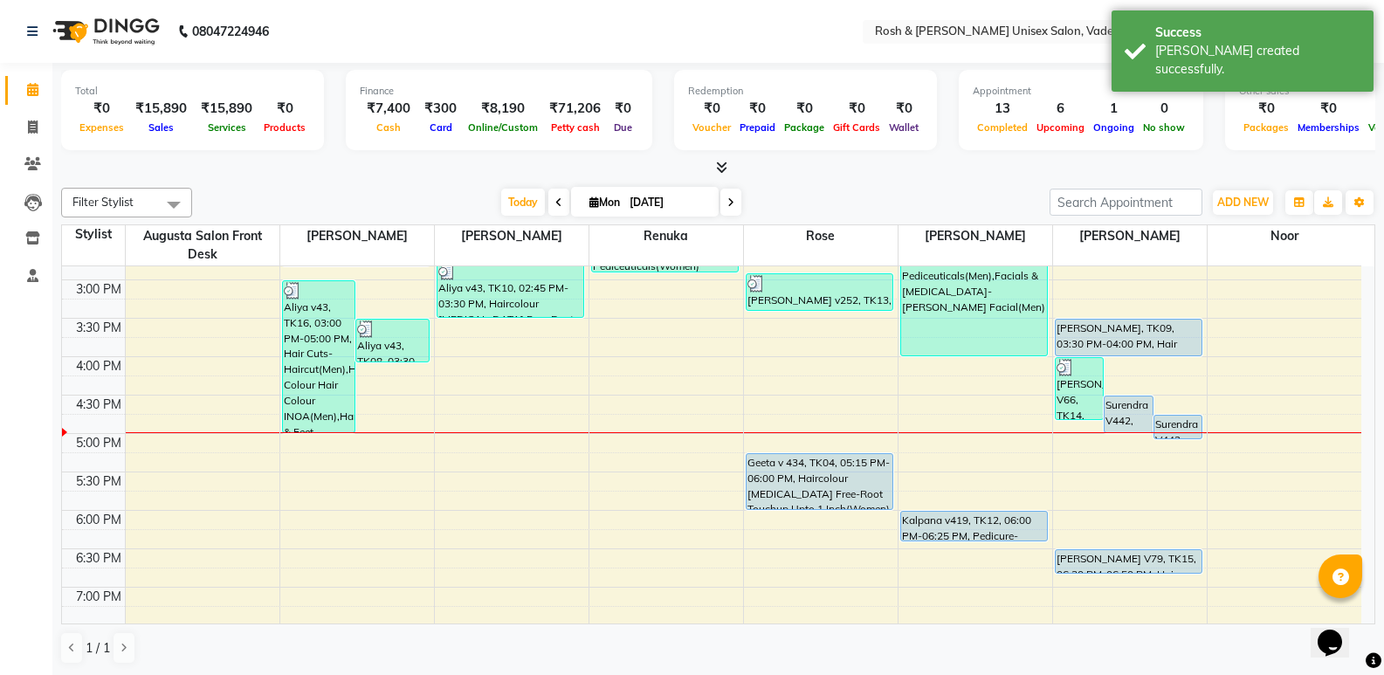
scroll to position [611, 0]
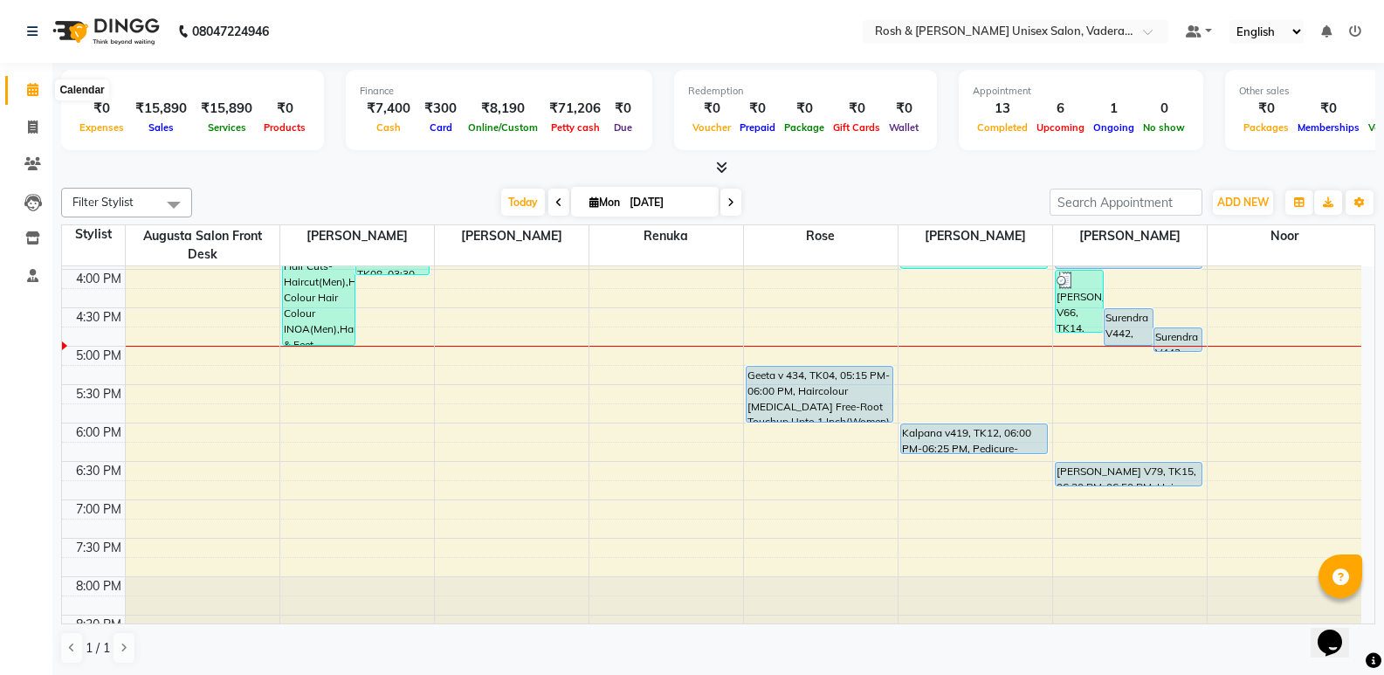
click at [38, 91] on icon at bounding box center [32, 89] width 11 height 13
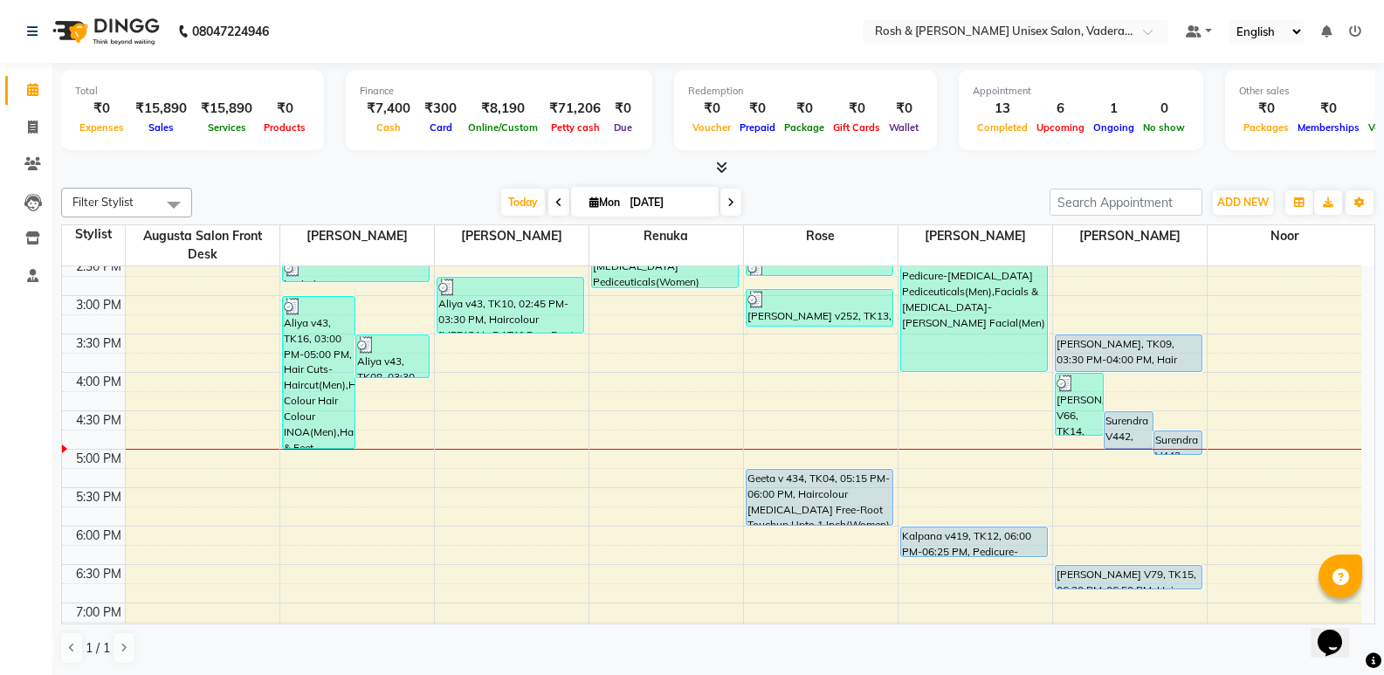
scroll to position [466, 0]
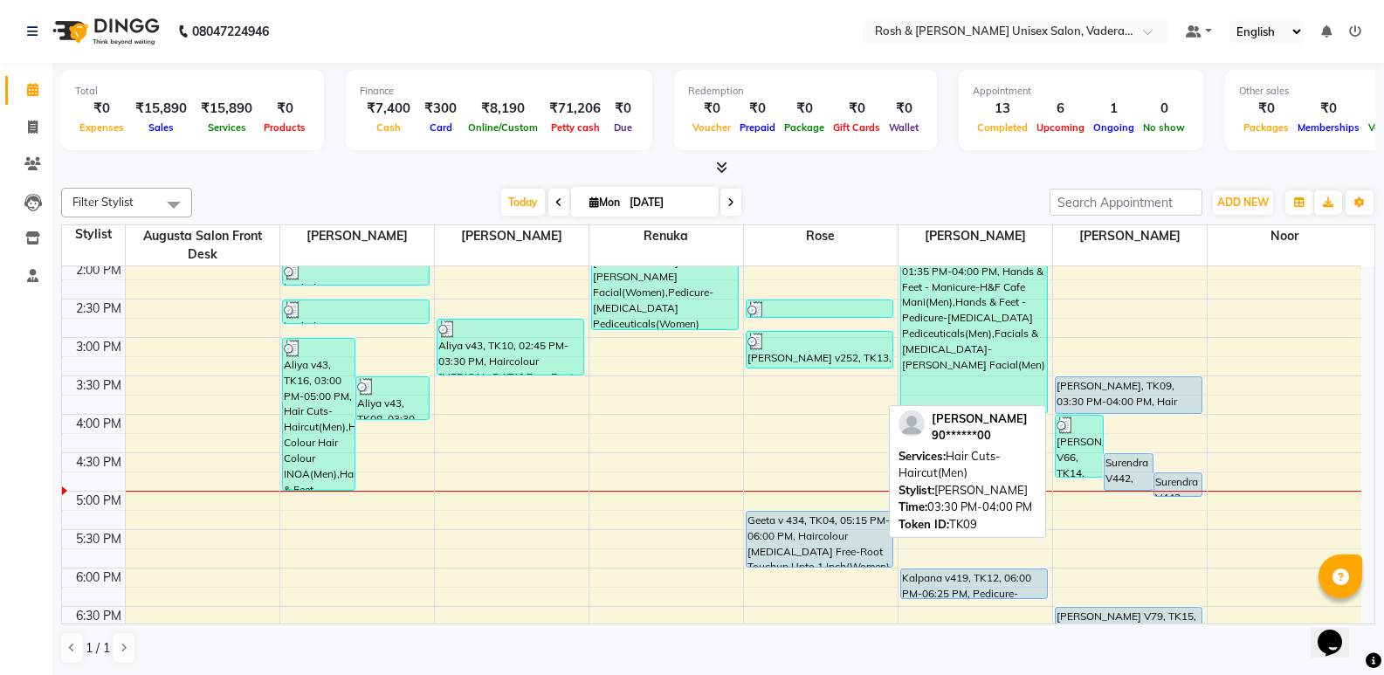
click at [1137, 389] on div "[PERSON_NAME], TK09, 03:30 PM-04:00 PM, Hair Cuts-Haircut(Men)" at bounding box center [1129, 395] width 147 height 36
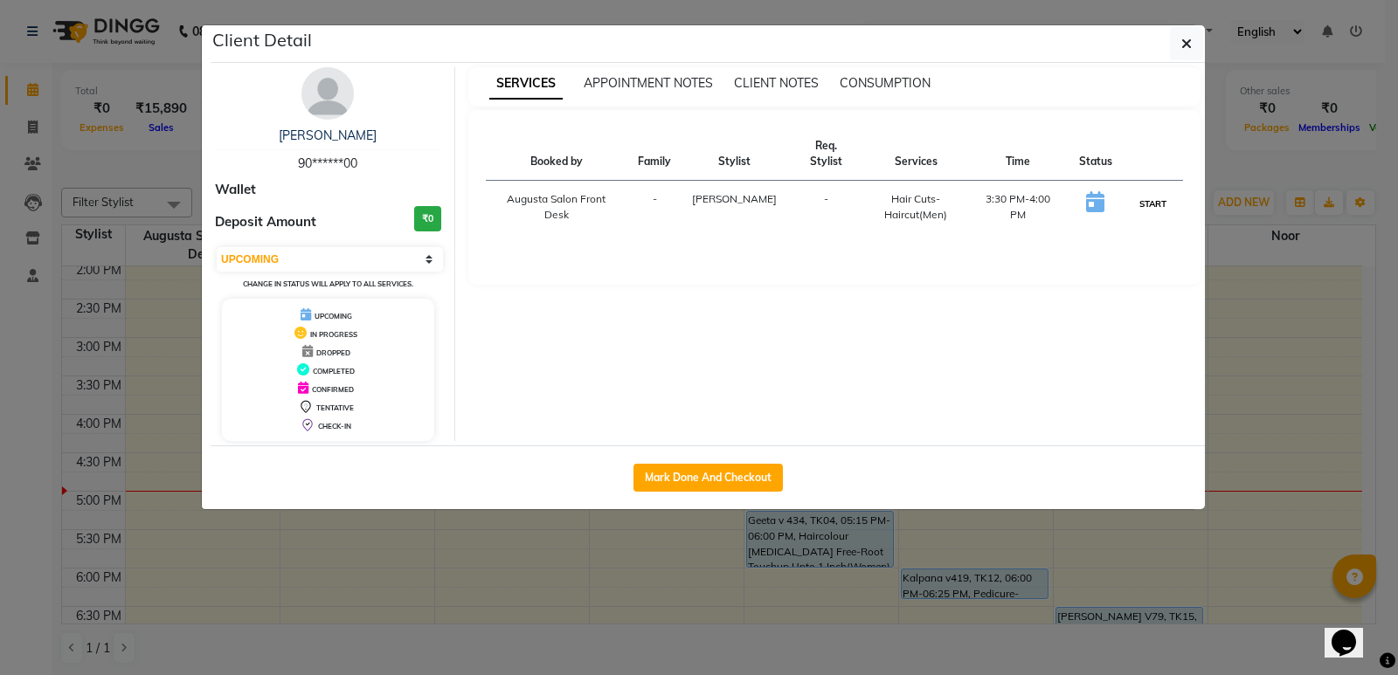
click at [1155, 193] on button "START" at bounding box center [1153, 204] width 36 height 22
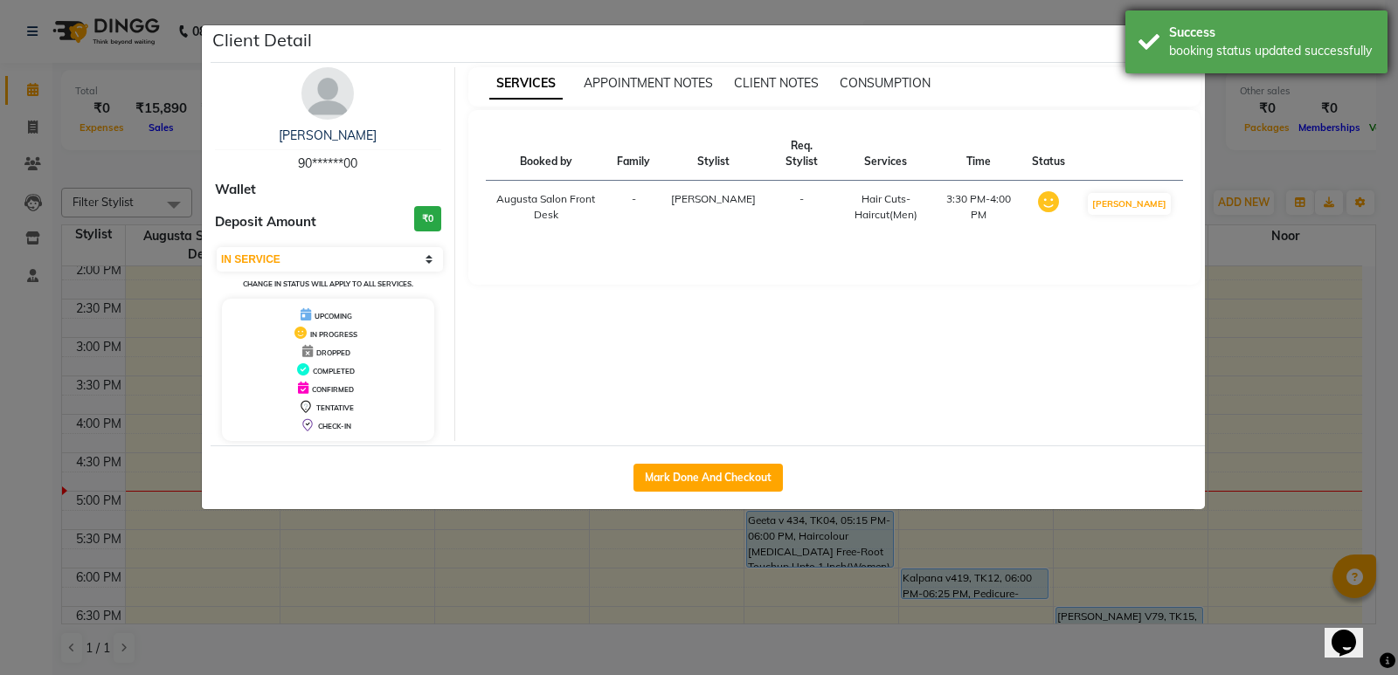
click at [1178, 45] on div "booking status updated successfully" at bounding box center [1271, 51] width 205 height 18
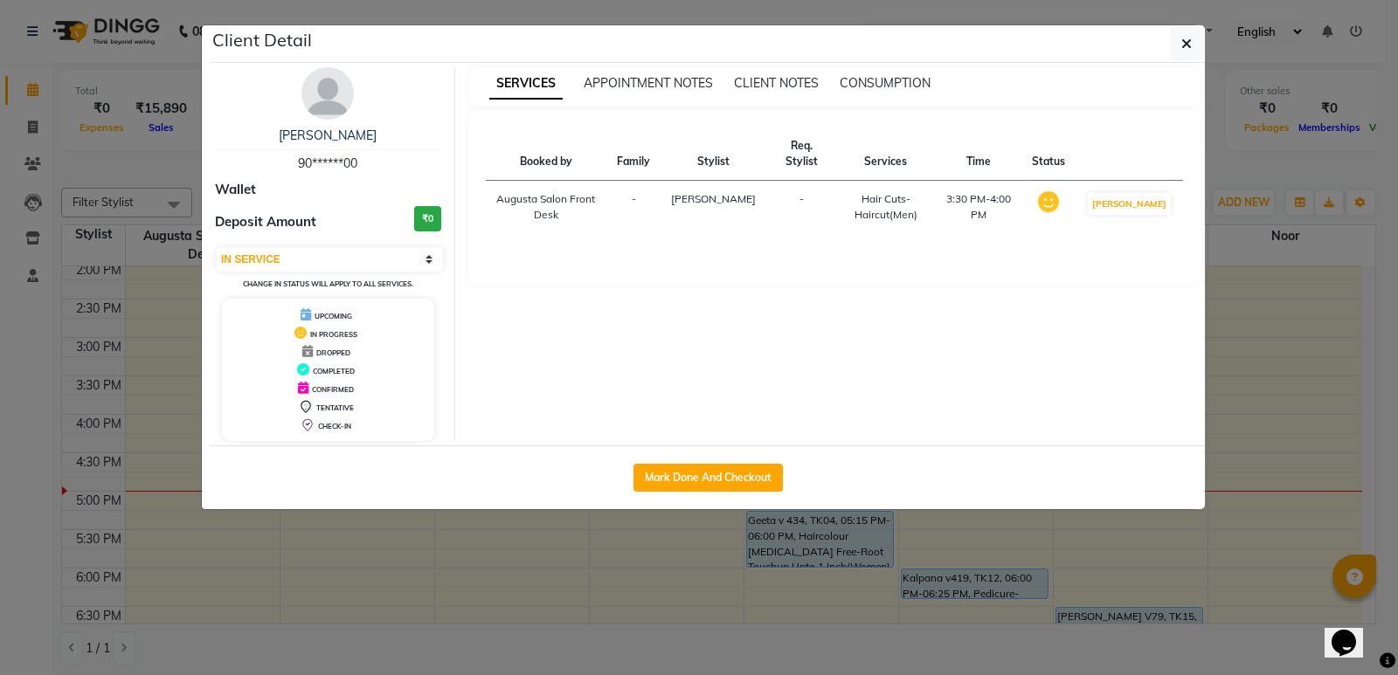
click at [1299, 329] on ngb-modal-window "Client Detail [PERSON_NAME] 90******00 Wallet Deposit Amount ₹0 Select IN SERVI…" at bounding box center [699, 337] width 1398 height 675
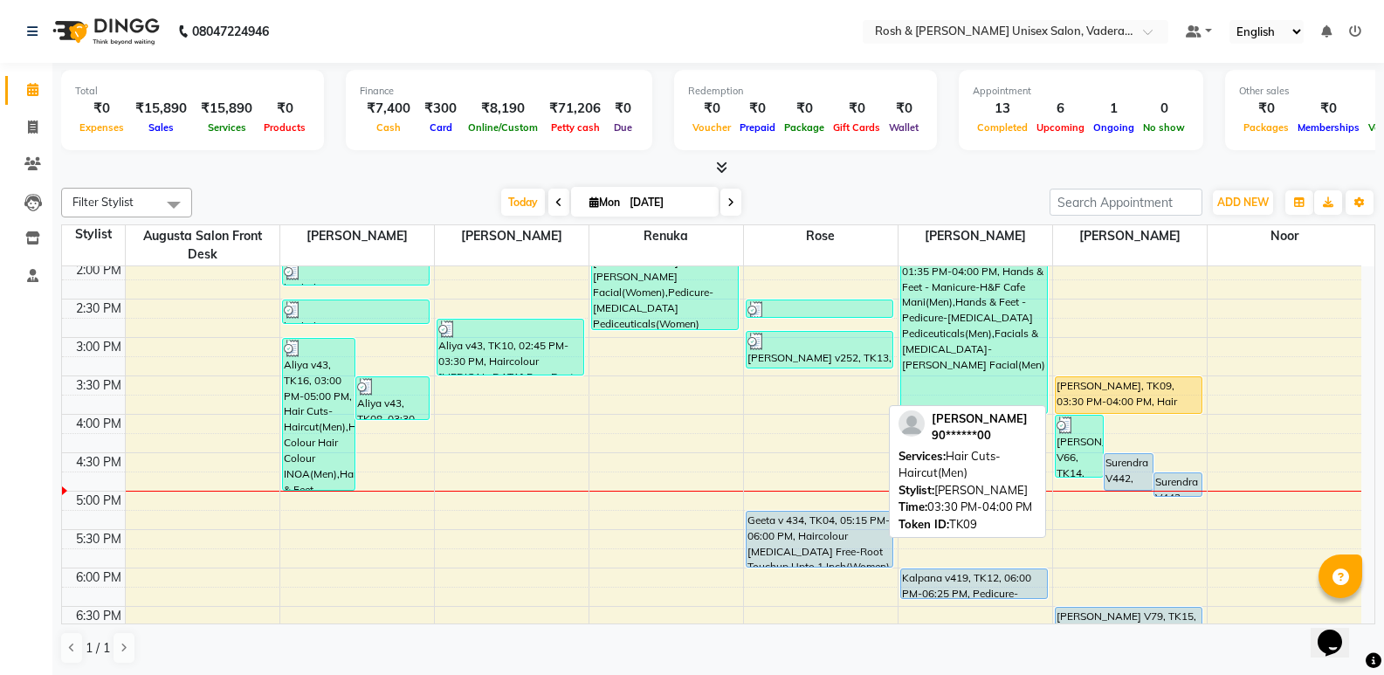
scroll to position [1, 0]
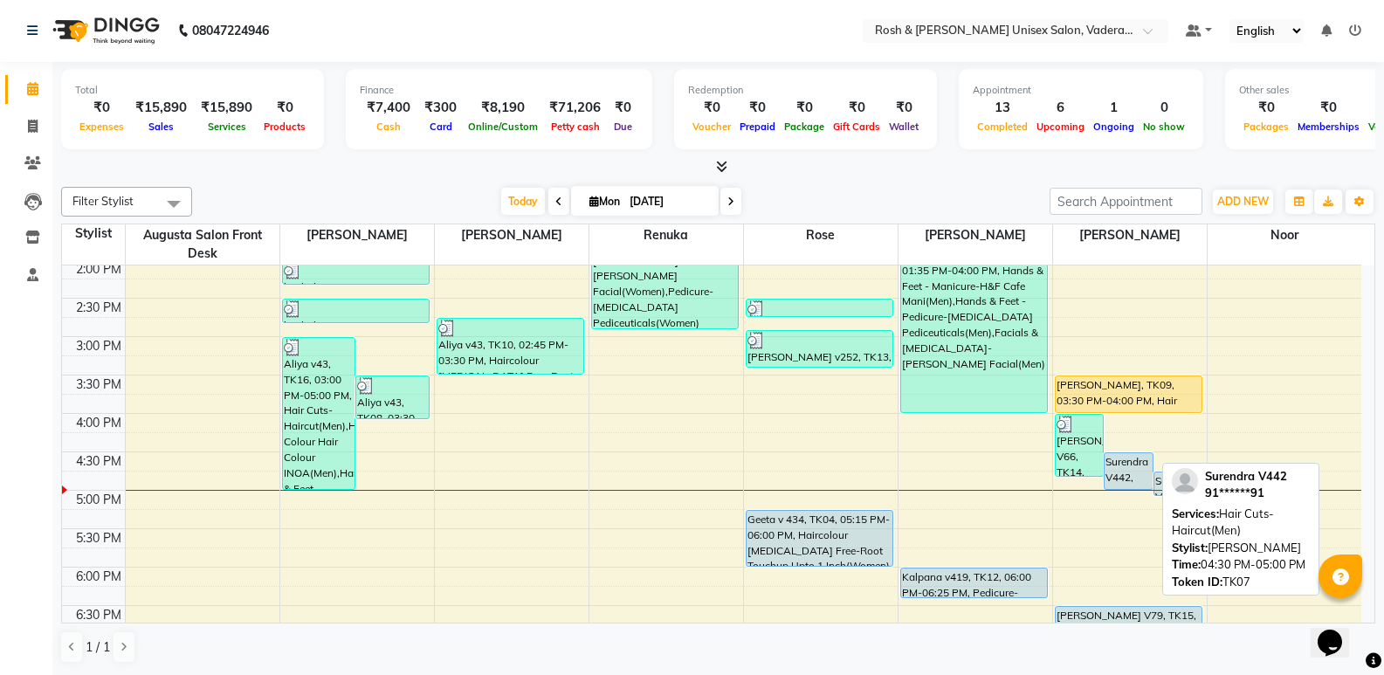
click at [1138, 466] on div "Surendra V442, TK07, 04:30 PM-05:00 PM, Hair Cuts-Haircut(Men)" at bounding box center [1129, 471] width 48 height 36
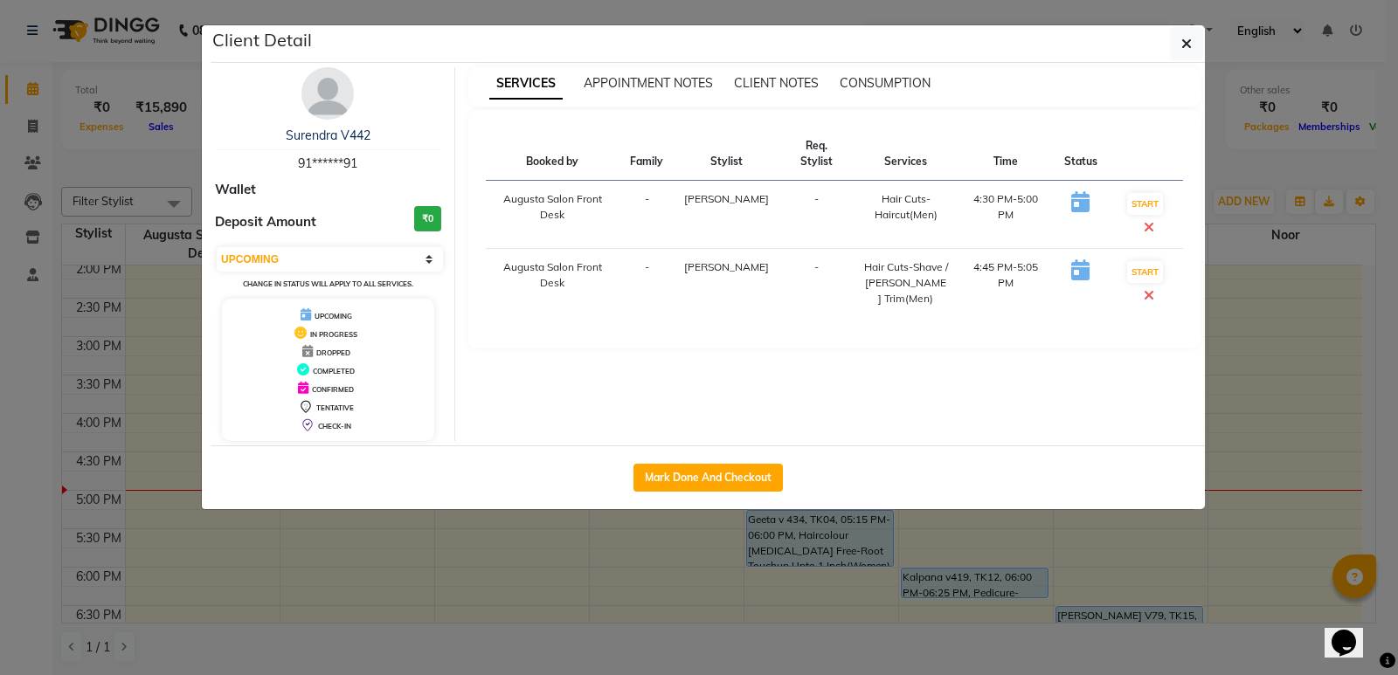
click at [1123, 200] on td "START" at bounding box center [1145, 215] width 75 height 68
click at [1141, 193] on button "START" at bounding box center [1145, 204] width 36 height 22
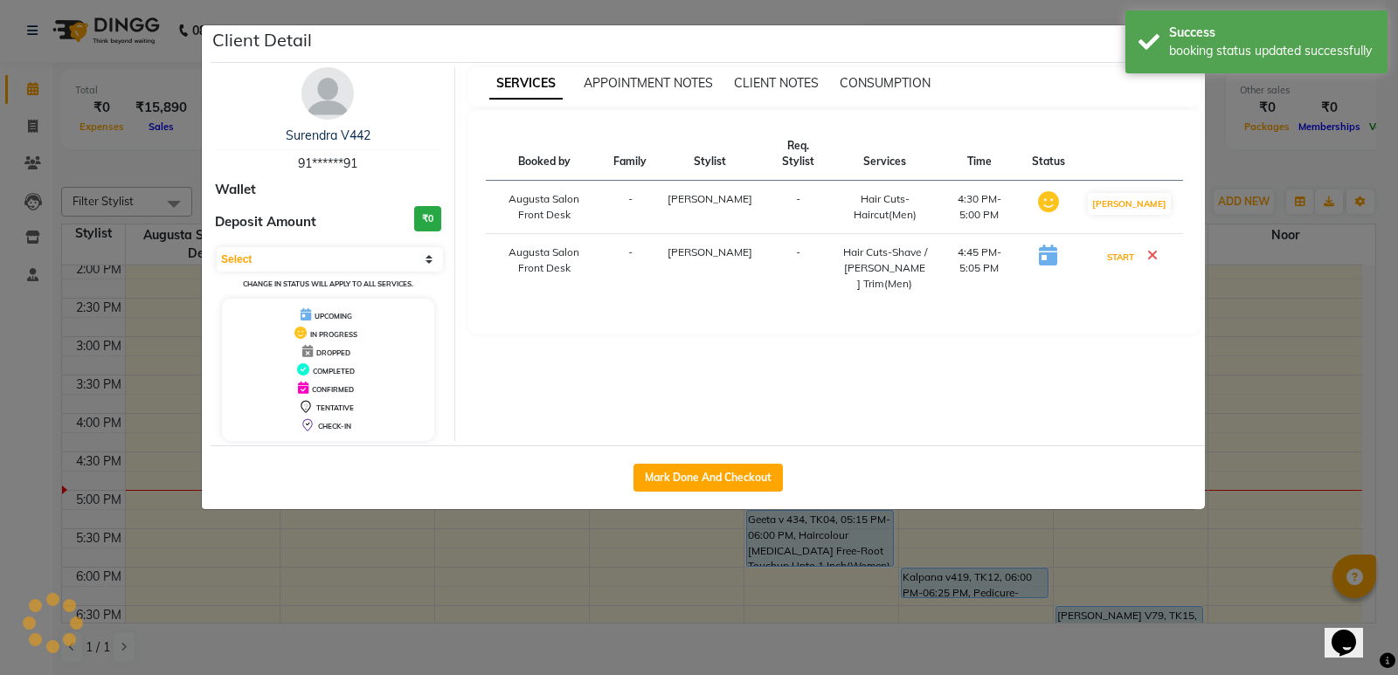
click at [1129, 246] on button "START" at bounding box center [1120, 257] width 36 height 22
click at [1327, 405] on ngb-modal-window "Client Detail Surendra V442 91******91 Wallet Deposit Amount ₹0 Select IN SERVI…" at bounding box center [699, 337] width 1398 height 675
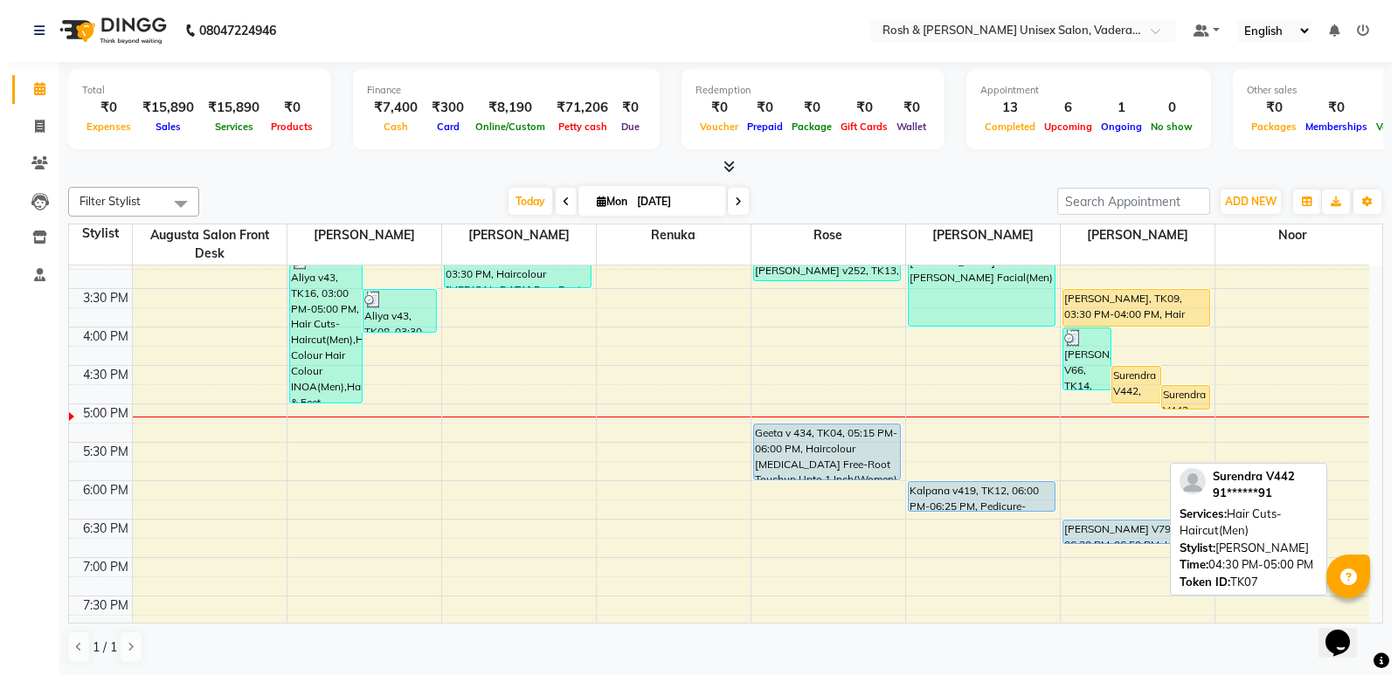
scroll to position [554, 0]
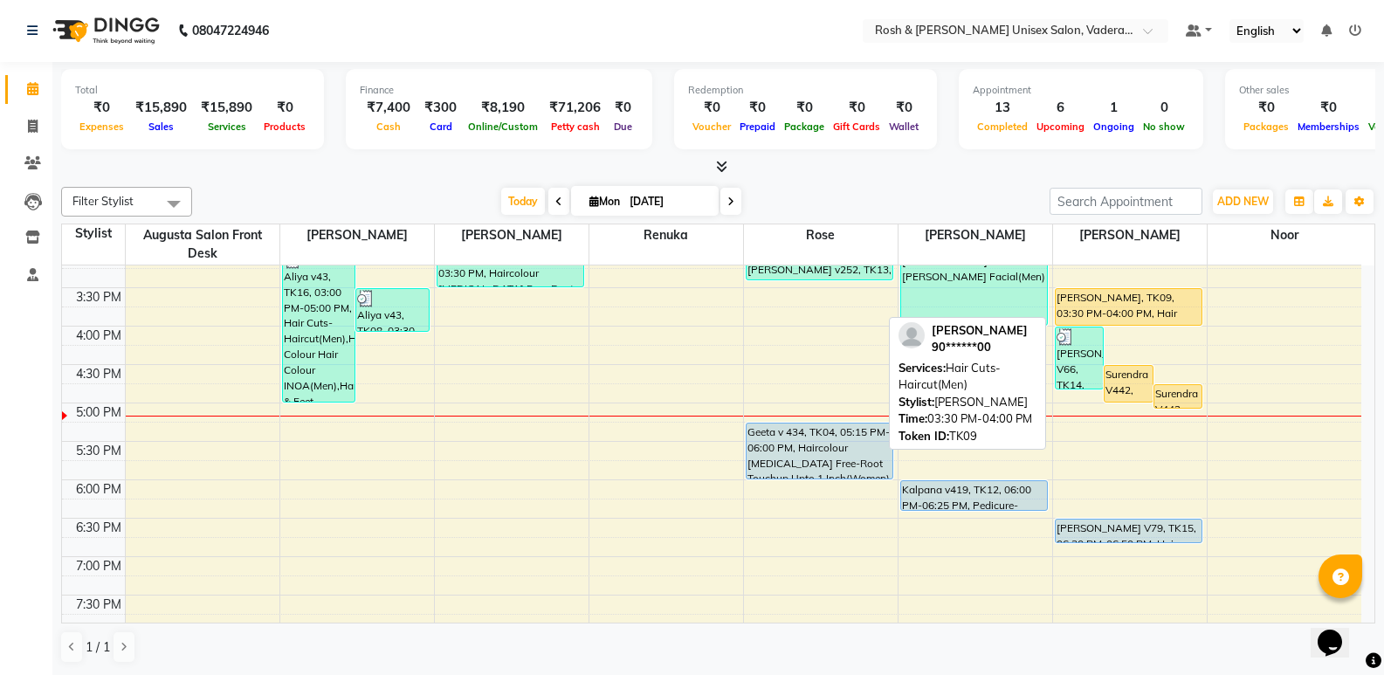
click at [1133, 300] on div "[PERSON_NAME], TK09, 03:30 PM-04:00 PM, Hair Cuts-Haircut(Men)" at bounding box center [1129, 307] width 147 height 36
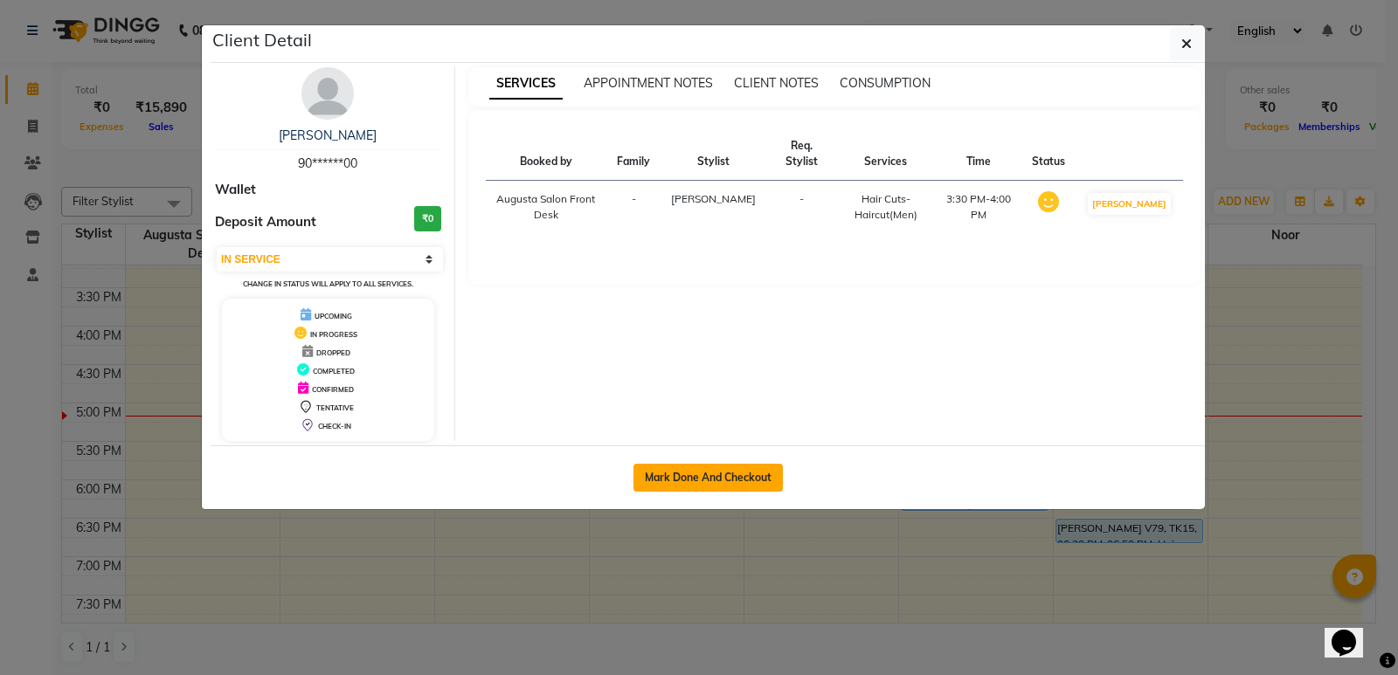
click at [702, 465] on button "Mark Done And Checkout" at bounding box center [707, 478] width 149 height 28
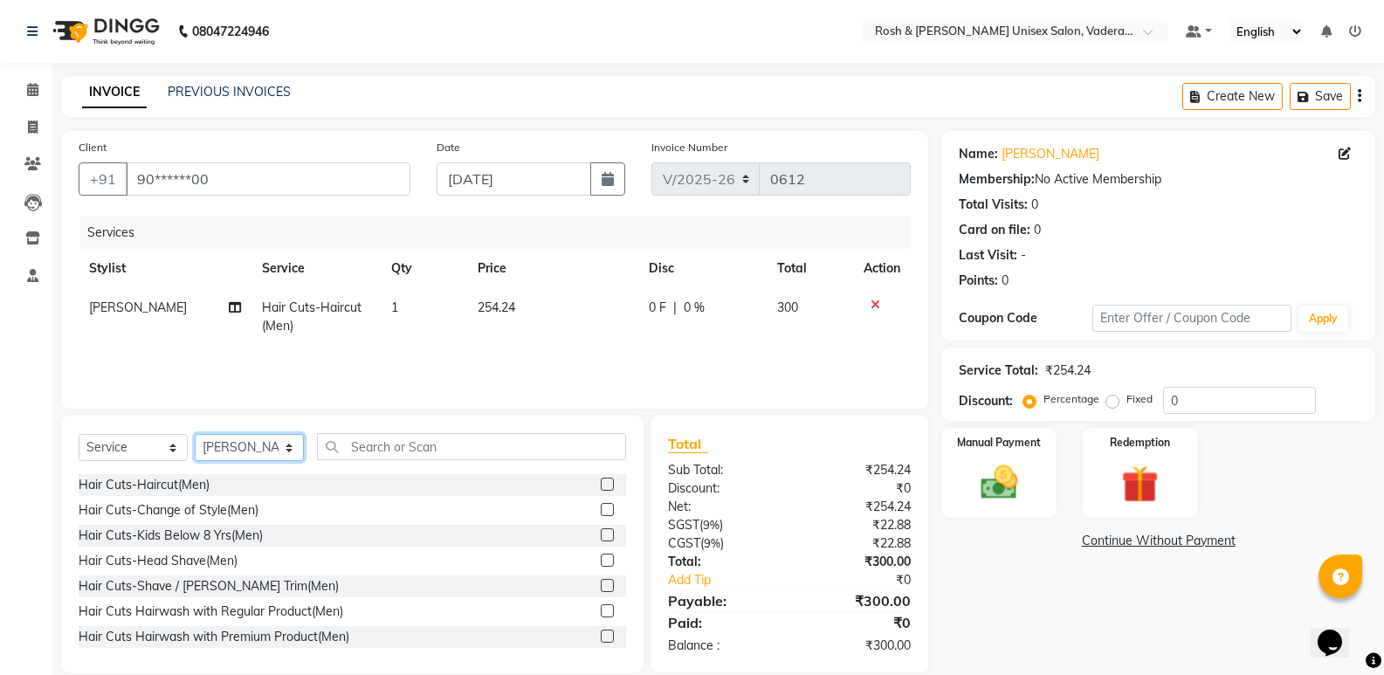
drag, startPoint x: 245, startPoint y: 445, endPoint x: 243, endPoint y: 459, distance: 14.1
click at [245, 445] on select "Select Stylist Augusta Salon Front Desk [PERSON_NAME] [PERSON_NAME] [PERSON_NAM…" at bounding box center [249, 447] width 109 height 27
click at [195, 434] on select "Select Stylist Augusta Salon Front Desk [PERSON_NAME] [PERSON_NAME] [PERSON_NAM…" at bounding box center [249, 447] width 109 height 27
click at [391, 439] on input "text" at bounding box center [471, 446] width 309 height 27
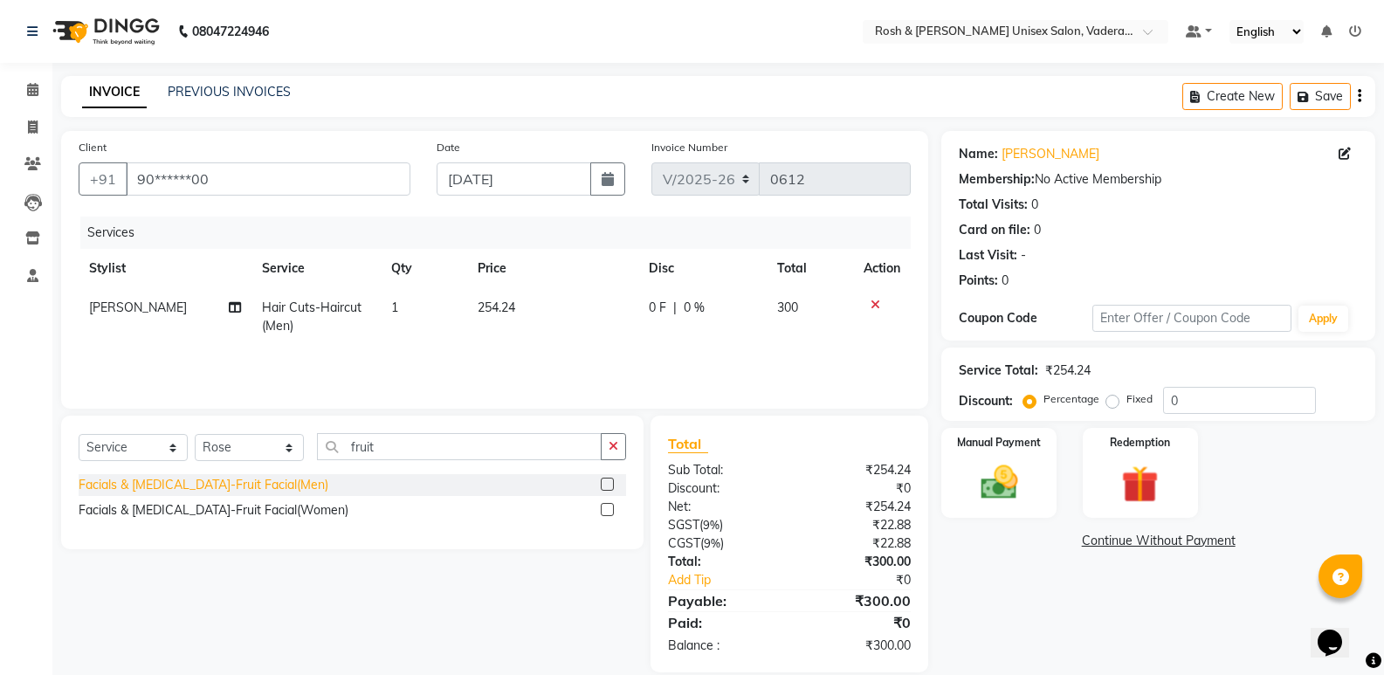
click at [251, 487] on div "Facials & [MEDICAL_DATA]-Fruit Facial(Men)" at bounding box center [204, 485] width 250 height 18
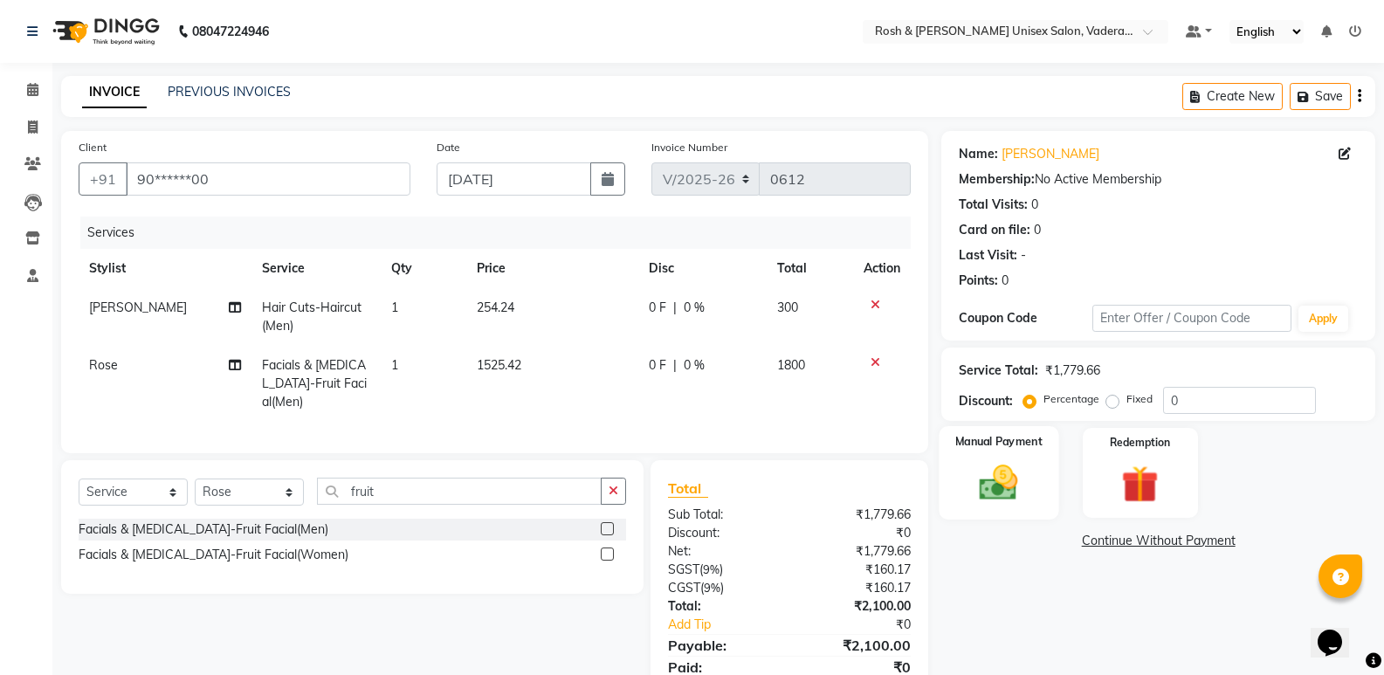
scroll to position [63, 0]
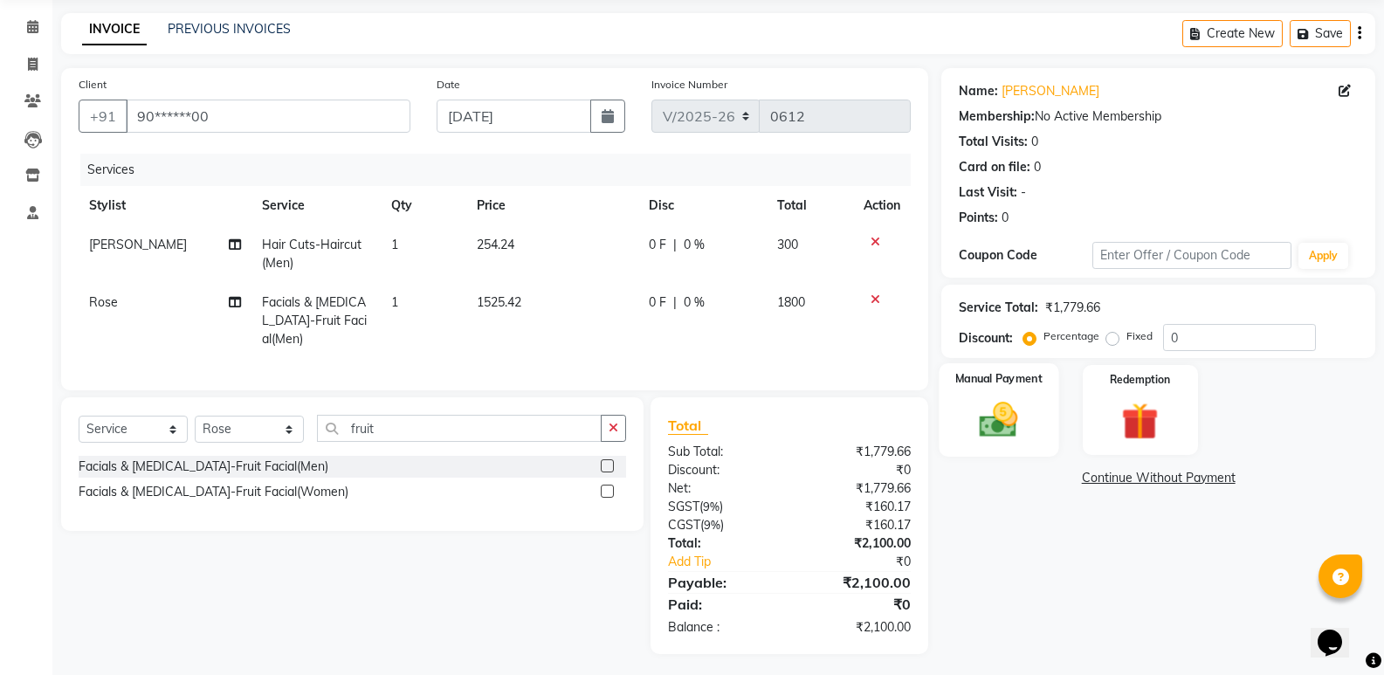
click at [995, 401] on img at bounding box center [999, 419] width 62 height 45
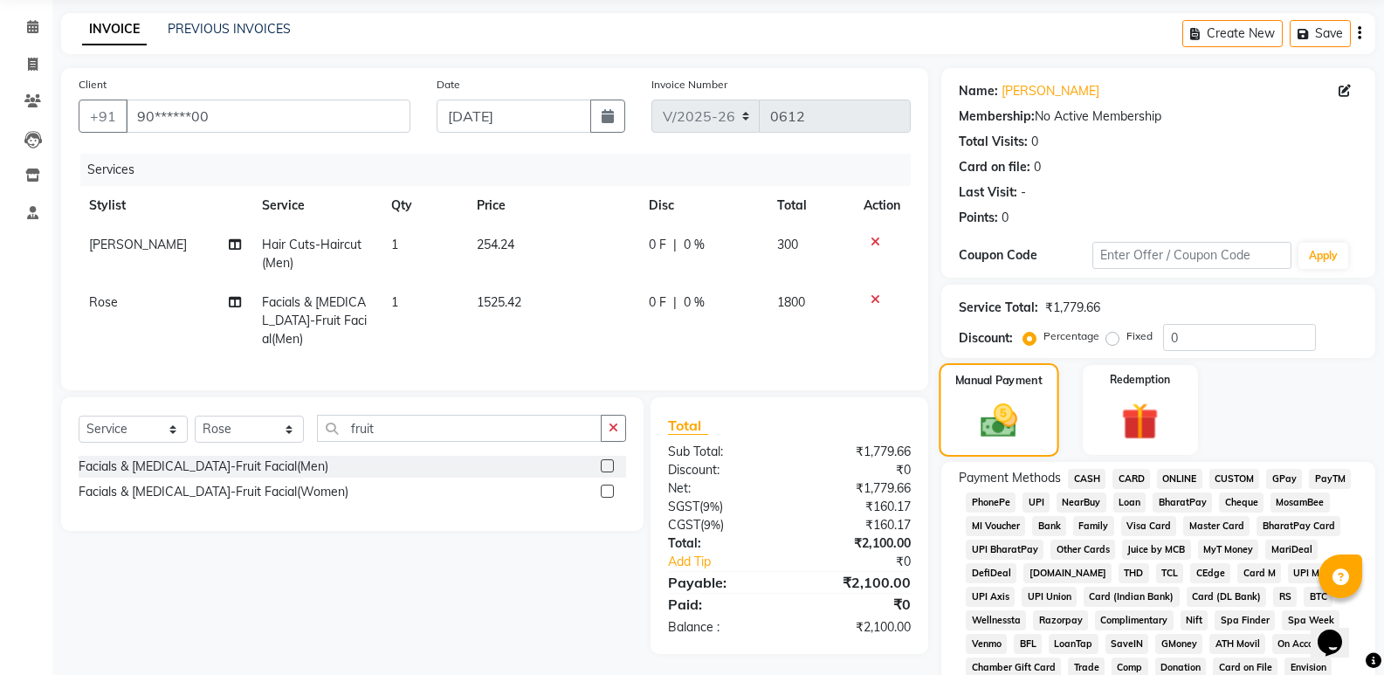
scroll to position [238, 0]
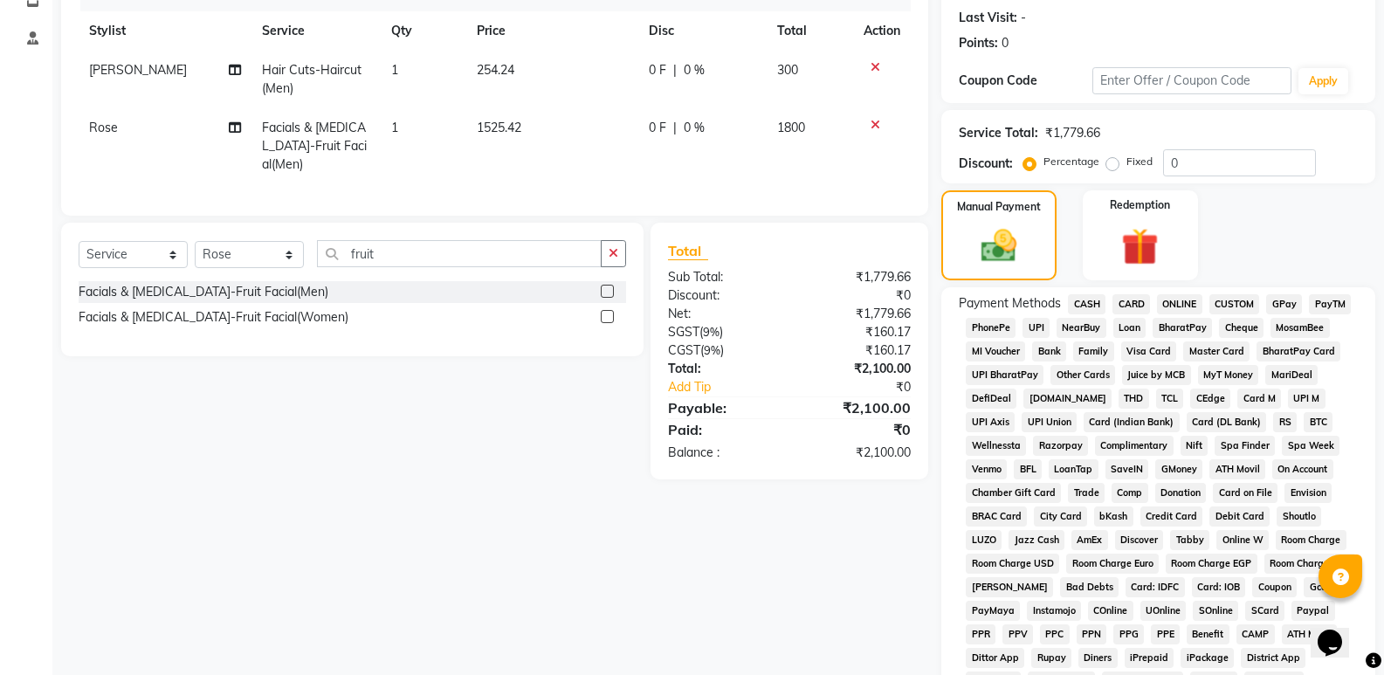
click at [1039, 329] on span "UPI" at bounding box center [1036, 328] width 27 height 20
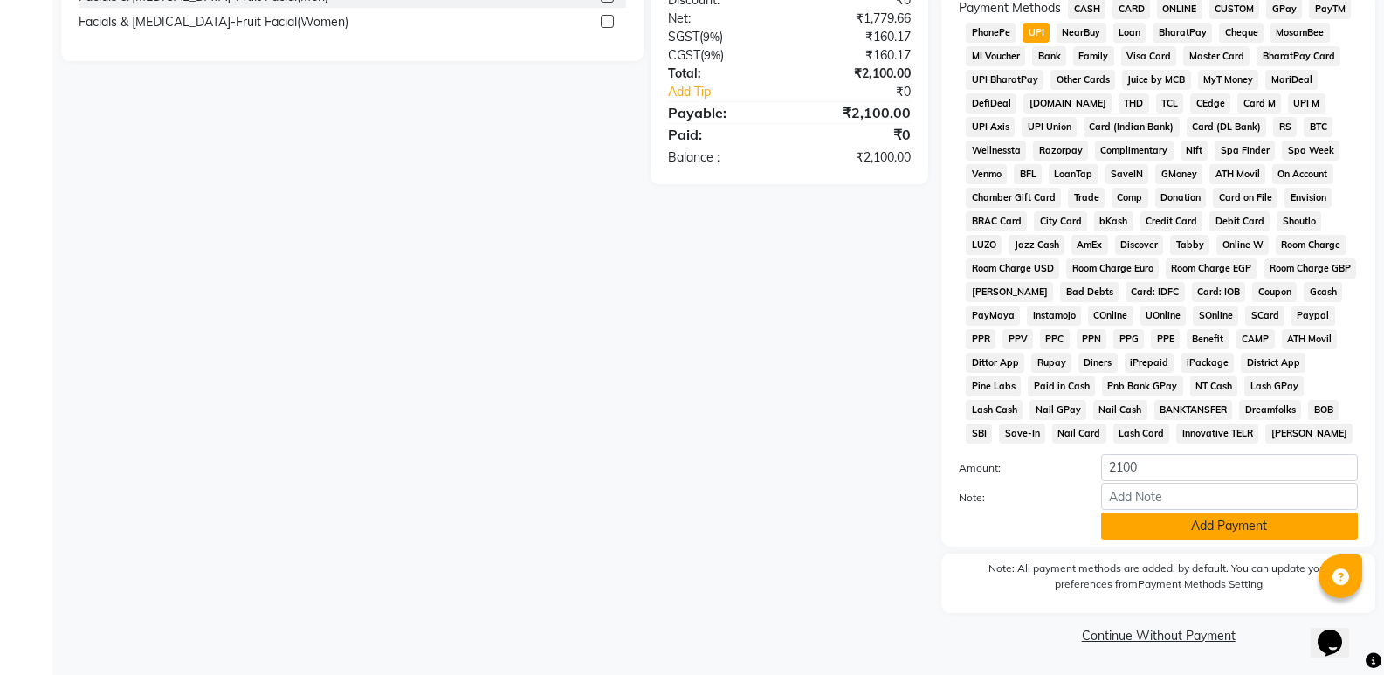
click at [1218, 530] on button "Add Payment" at bounding box center [1229, 526] width 257 height 27
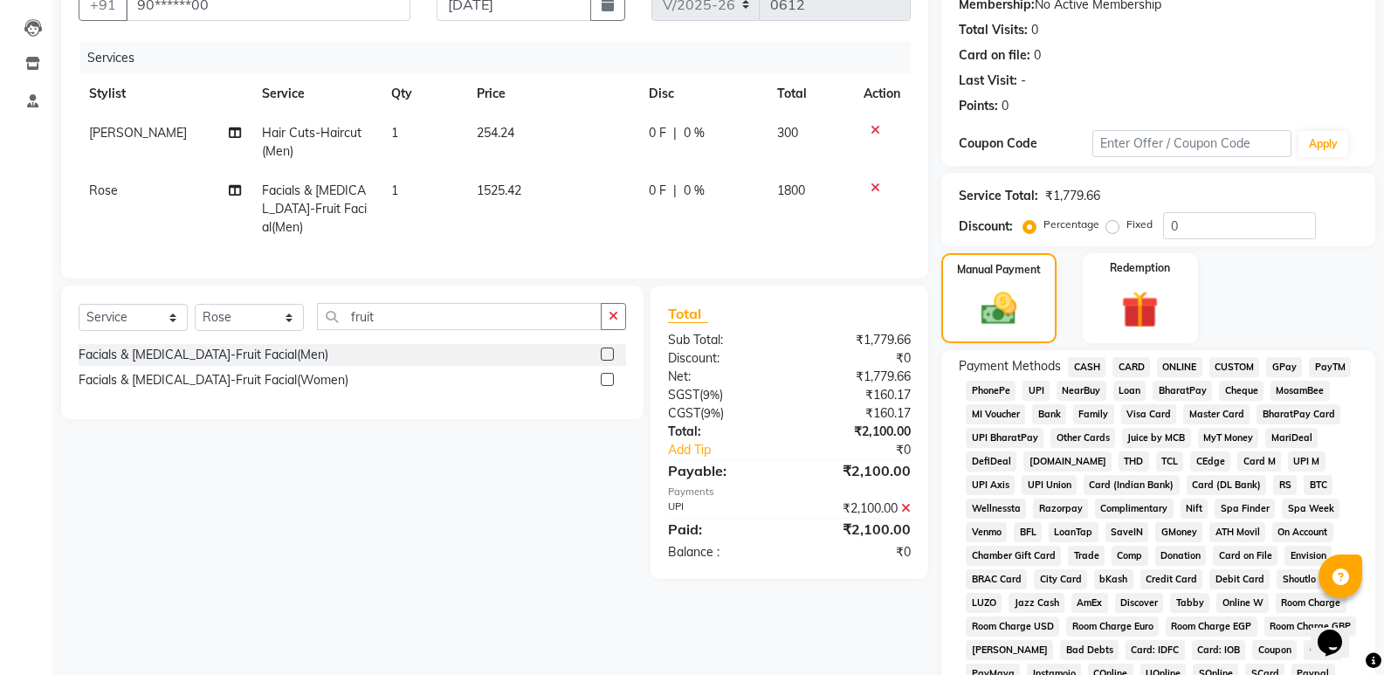
scroll to position [349, 0]
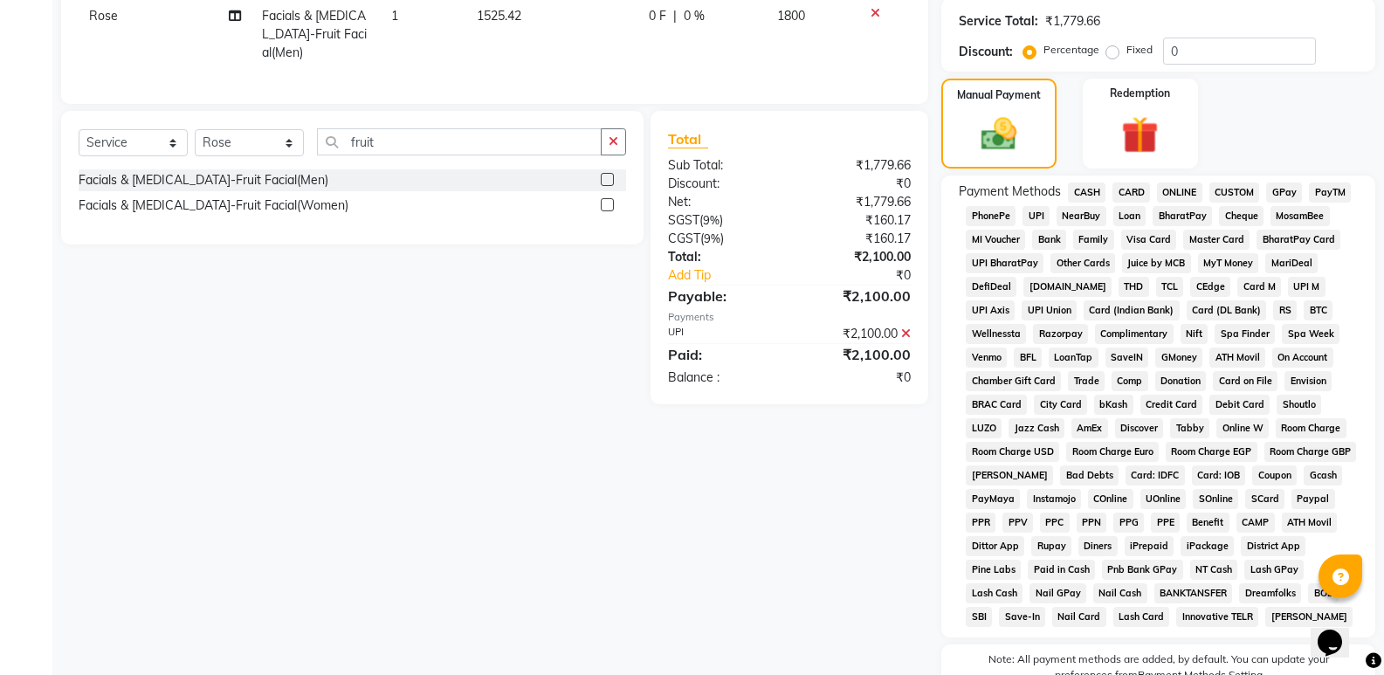
click at [1030, 210] on span "UPI" at bounding box center [1036, 216] width 27 height 20
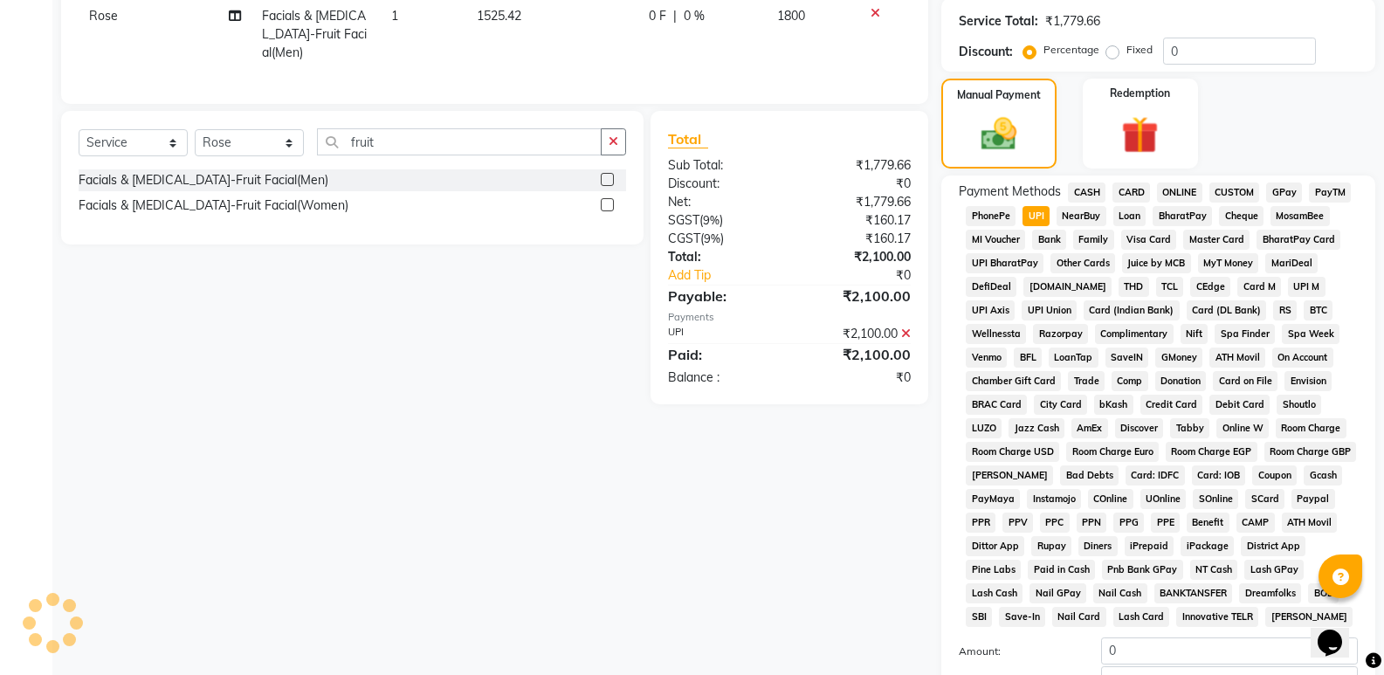
scroll to position [632, 0]
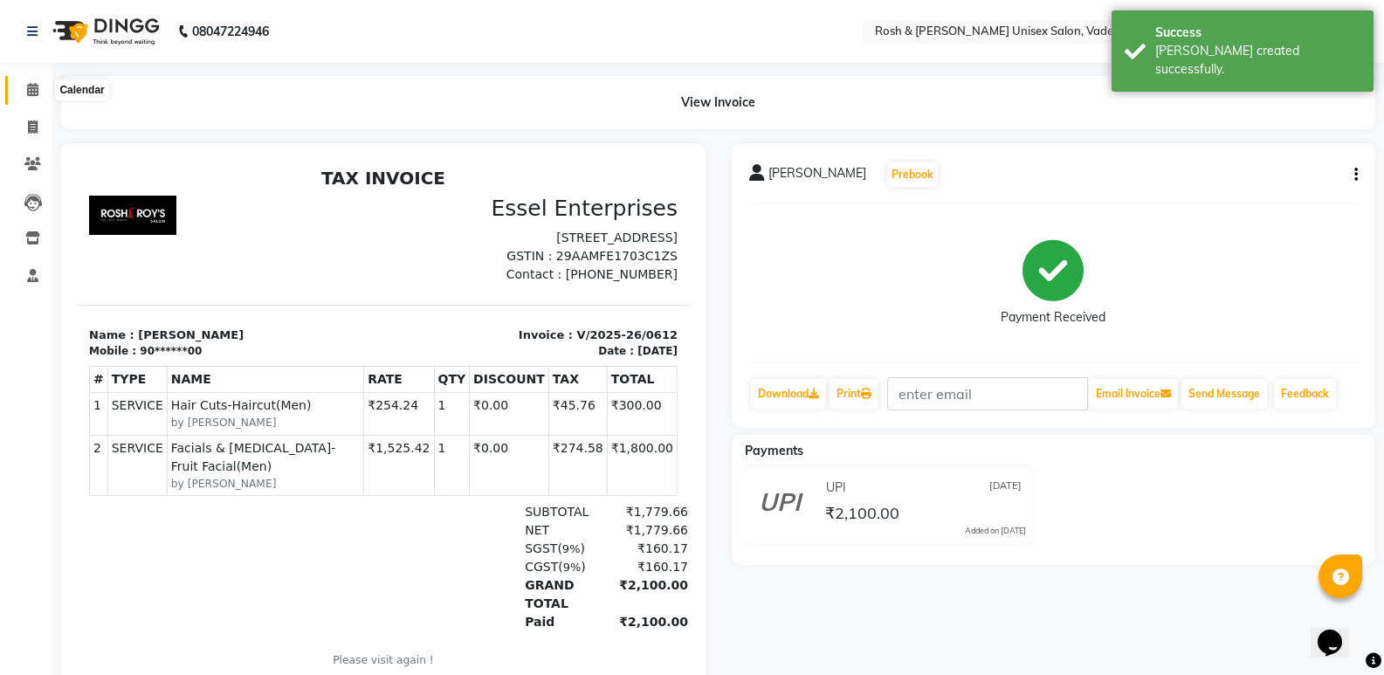
click at [35, 85] on icon at bounding box center [32, 89] width 11 height 13
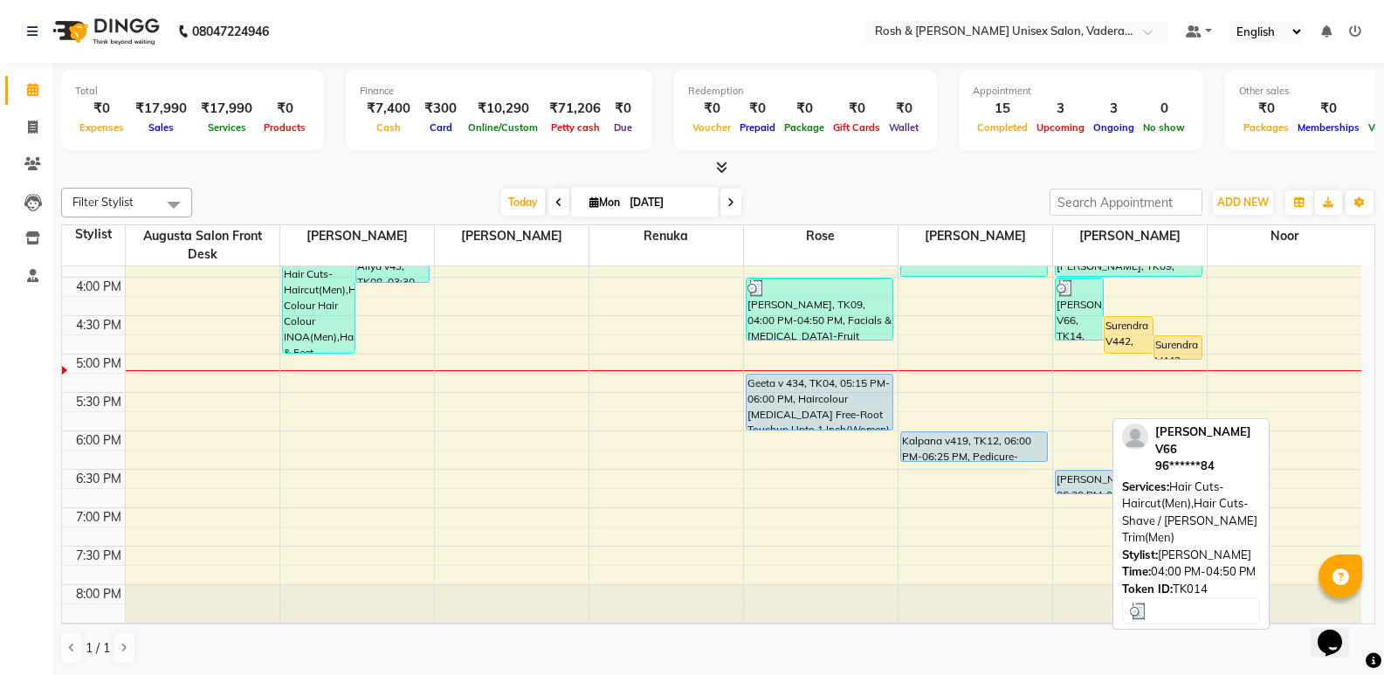
scroll to position [611, 0]
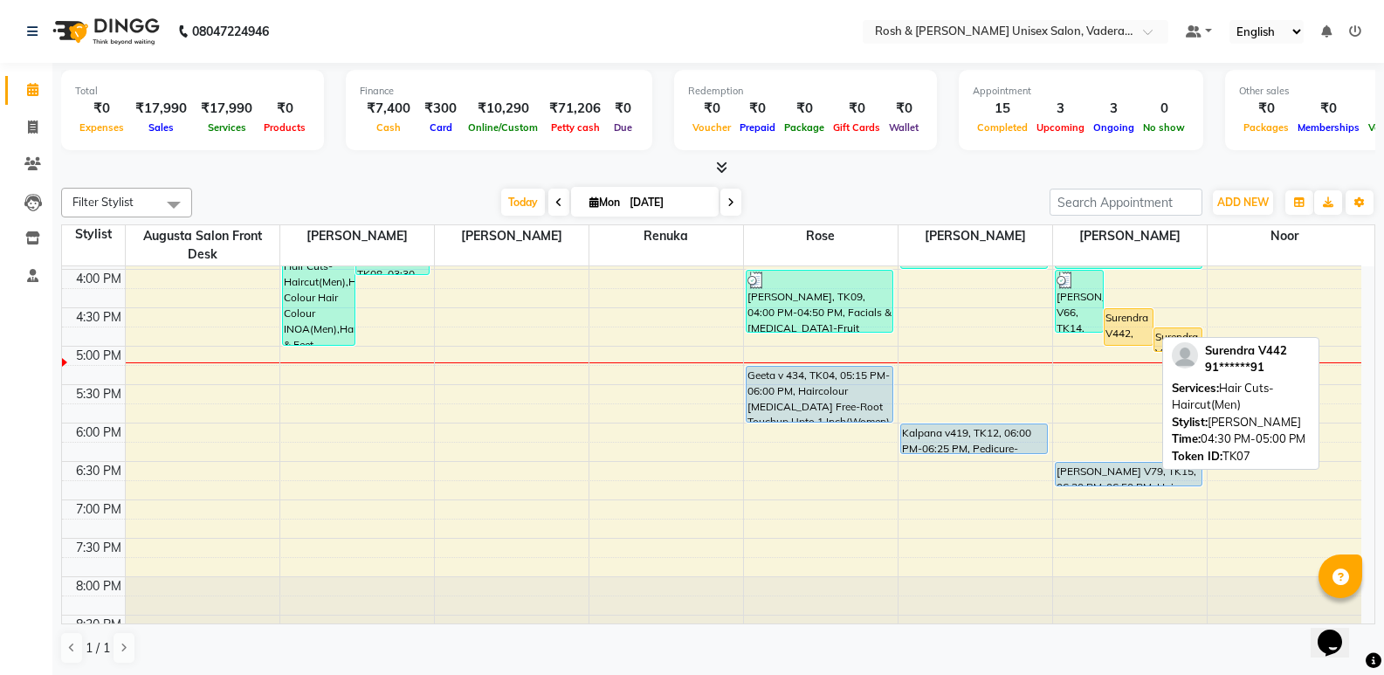
click at [1124, 328] on div "Surendra V442, TK07, 04:30 PM-05:00 PM, Hair Cuts-Haircut(Men)" at bounding box center [1129, 327] width 48 height 36
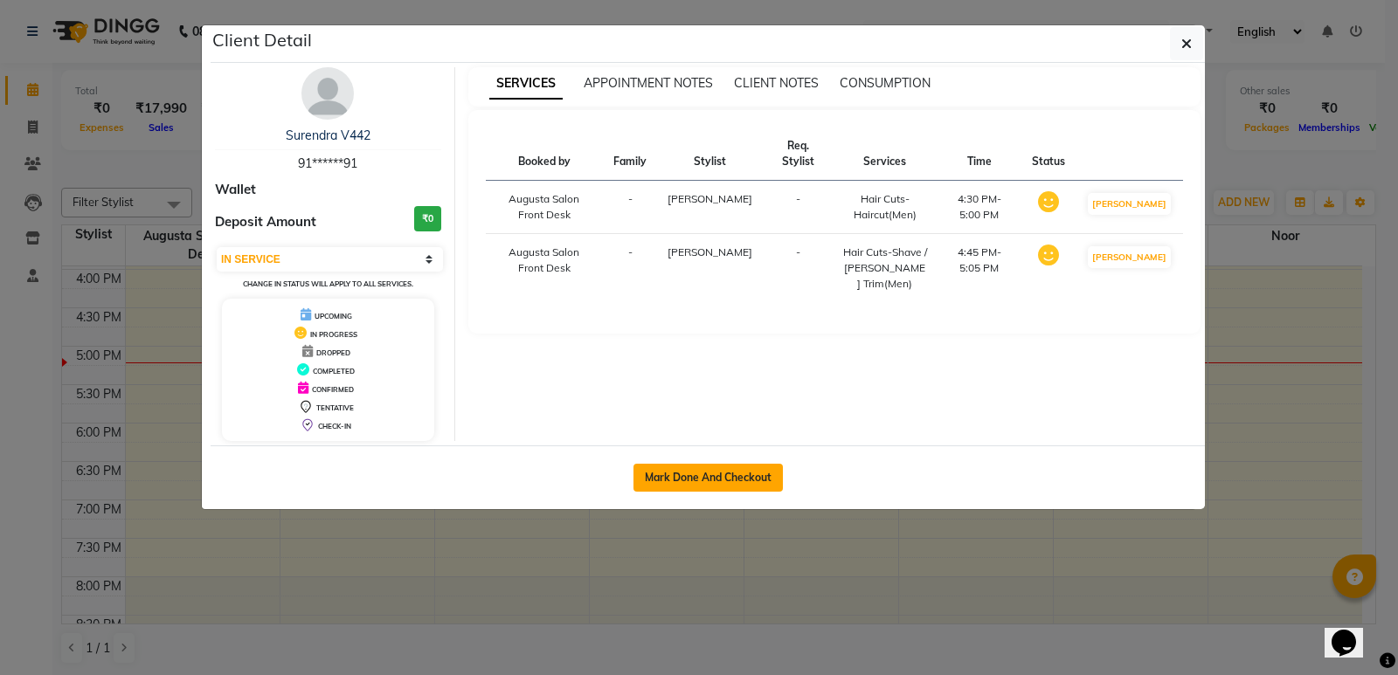
click at [710, 474] on button "Mark Done And Checkout" at bounding box center [707, 478] width 149 height 28
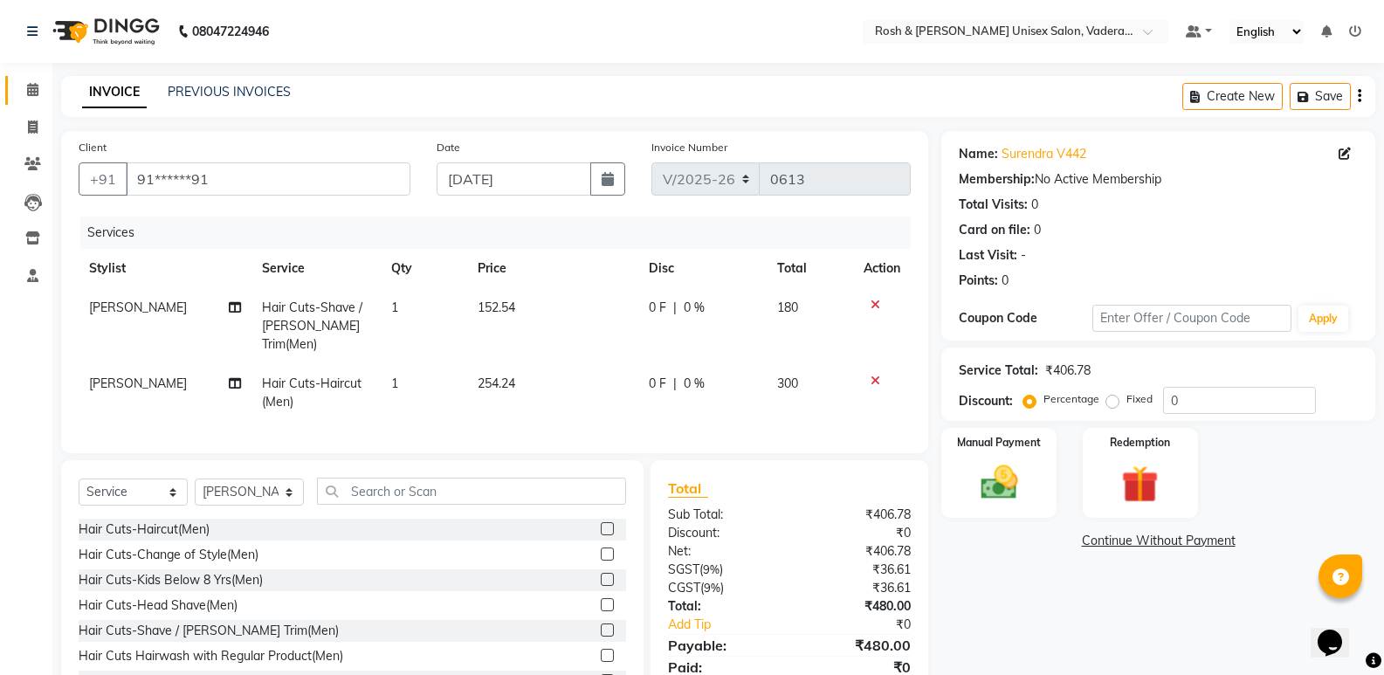
scroll to position [64, 0]
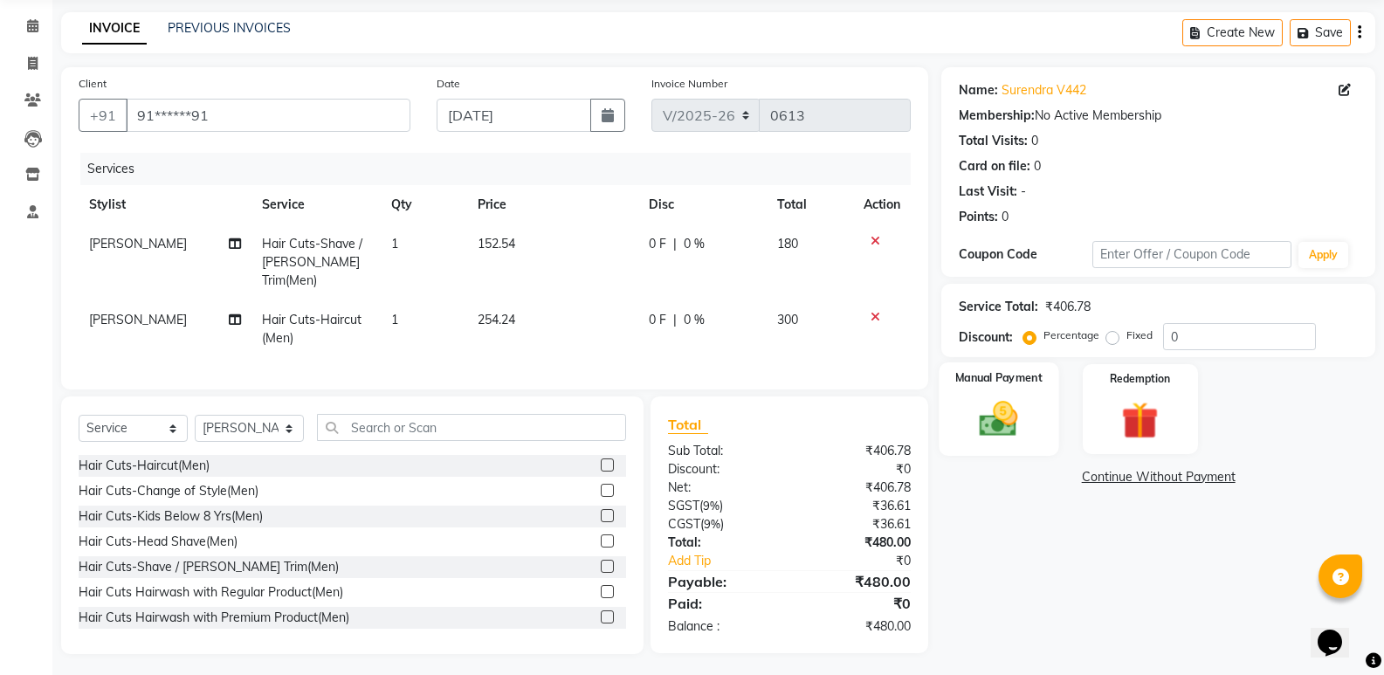
click at [997, 374] on label "Manual Payment" at bounding box center [999, 377] width 87 height 17
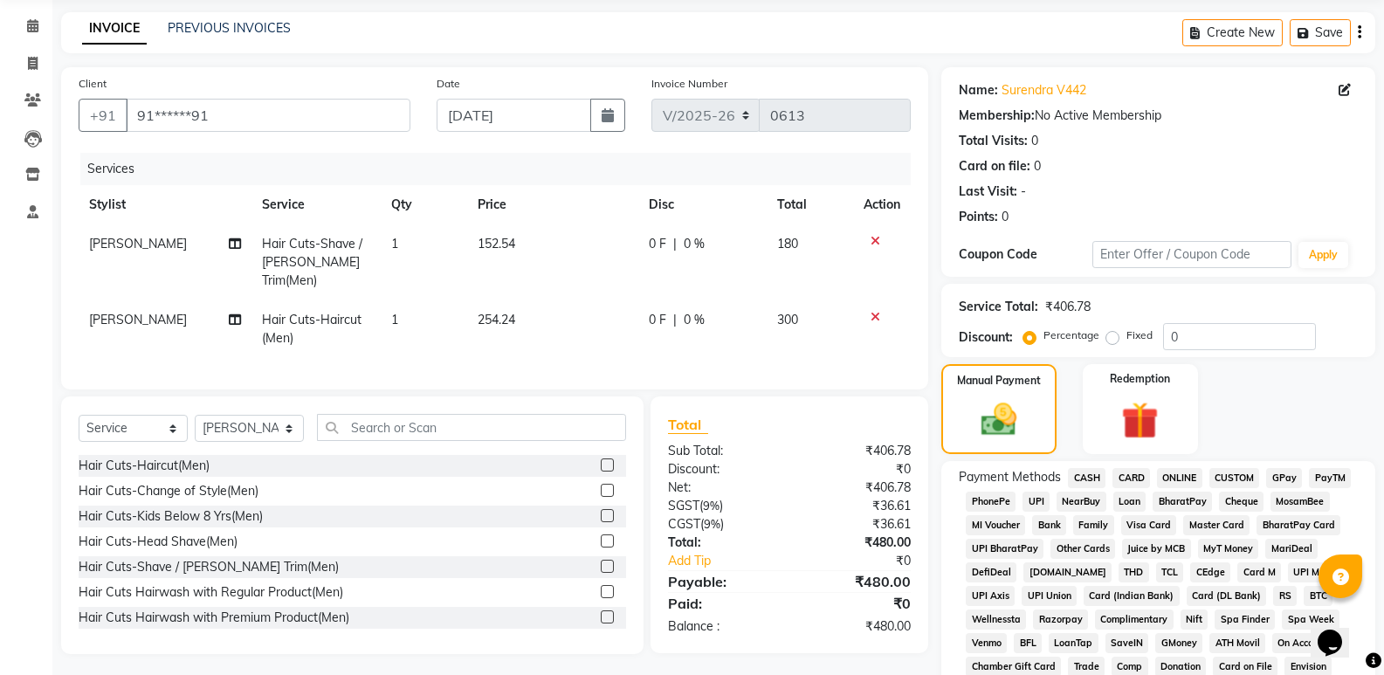
click at [1094, 477] on span "CASH" at bounding box center [1087, 478] width 38 height 20
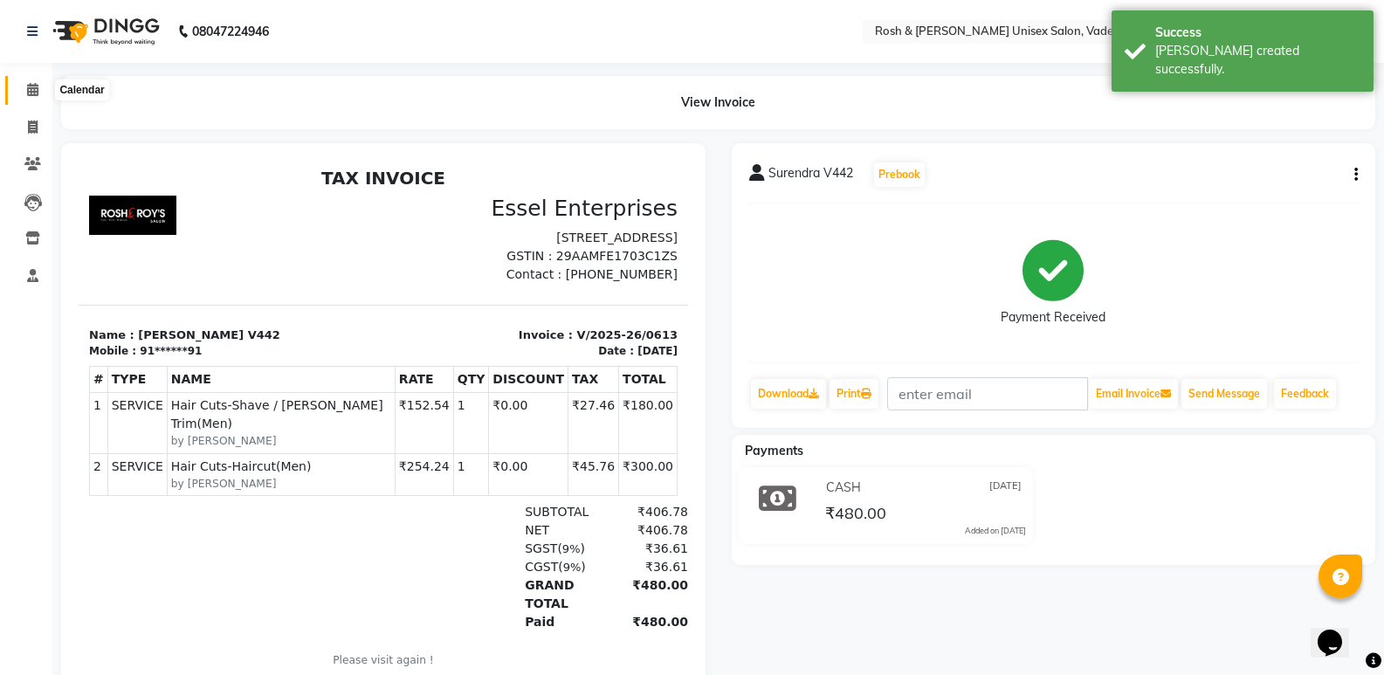
click at [35, 92] on icon at bounding box center [32, 89] width 11 height 13
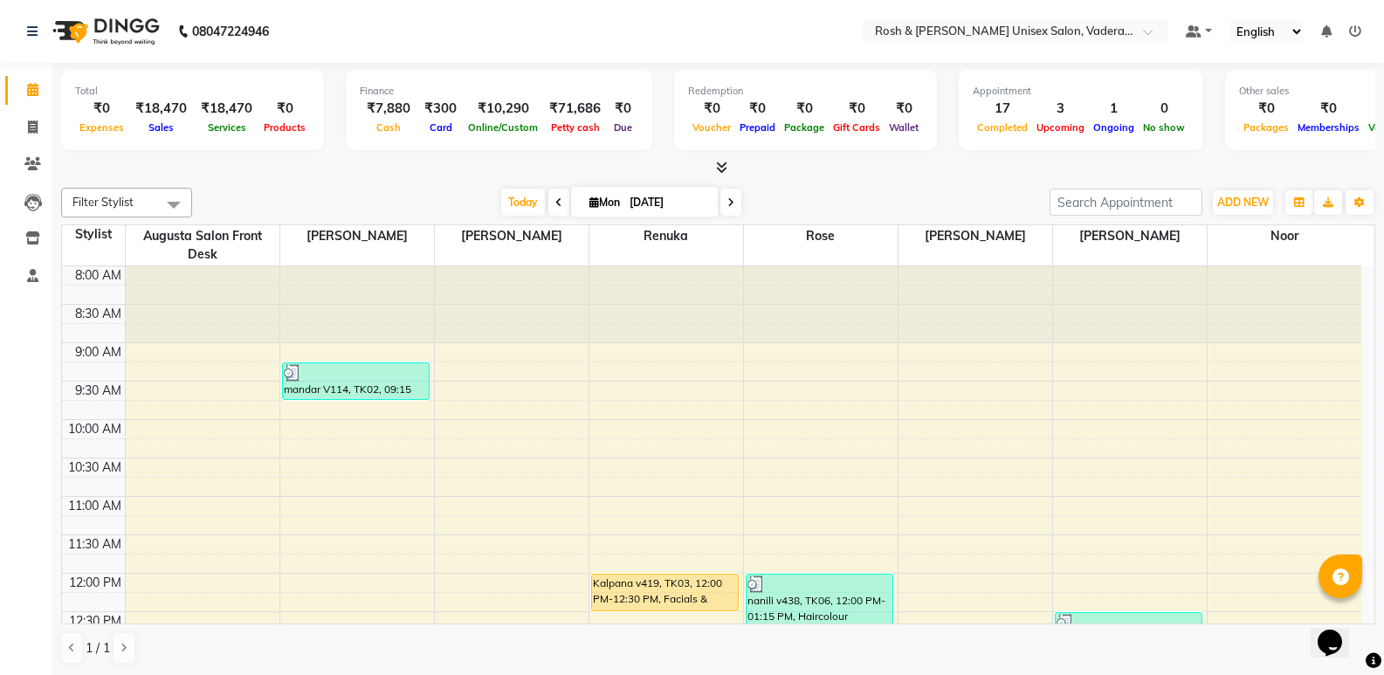
click at [1157, 146] on div "Appointment 17 Completed 3 Upcoming 1 Ongoing 0 No show" at bounding box center [1081, 110] width 245 height 80
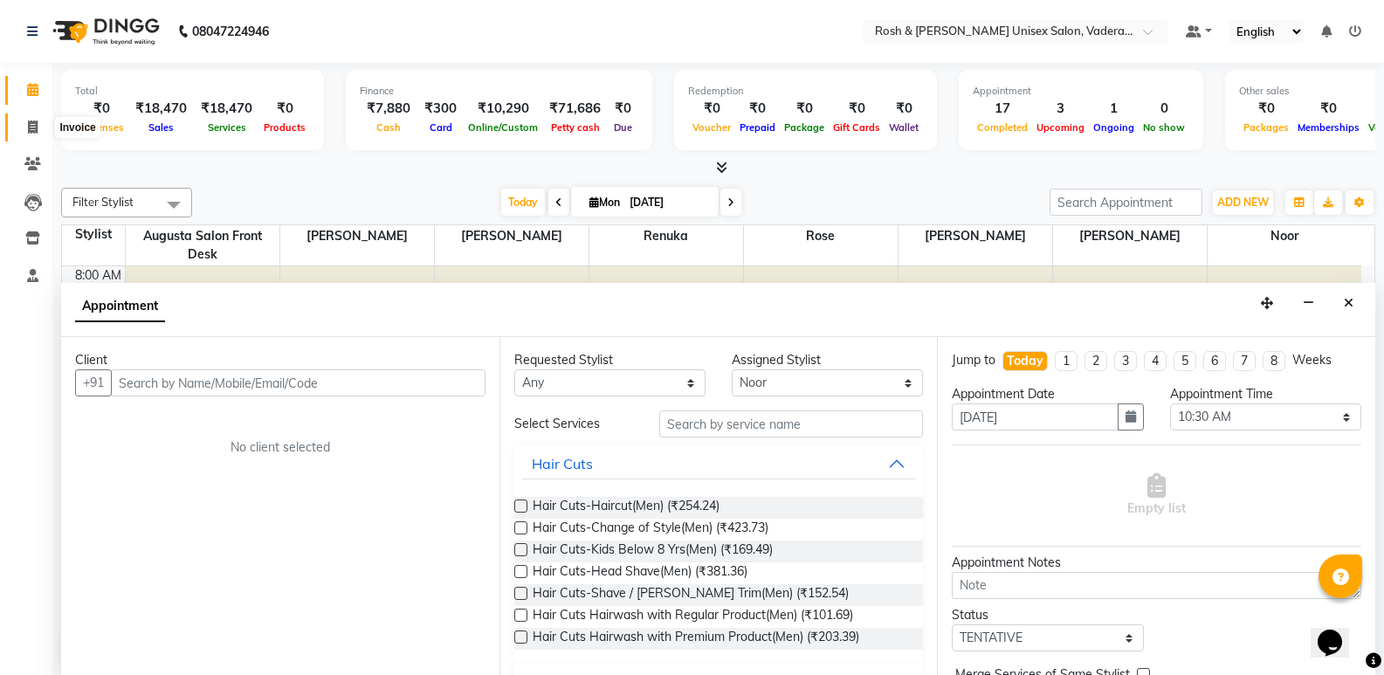
click at [34, 125] on icon at bounding box center [33, 127] width 10 height 13
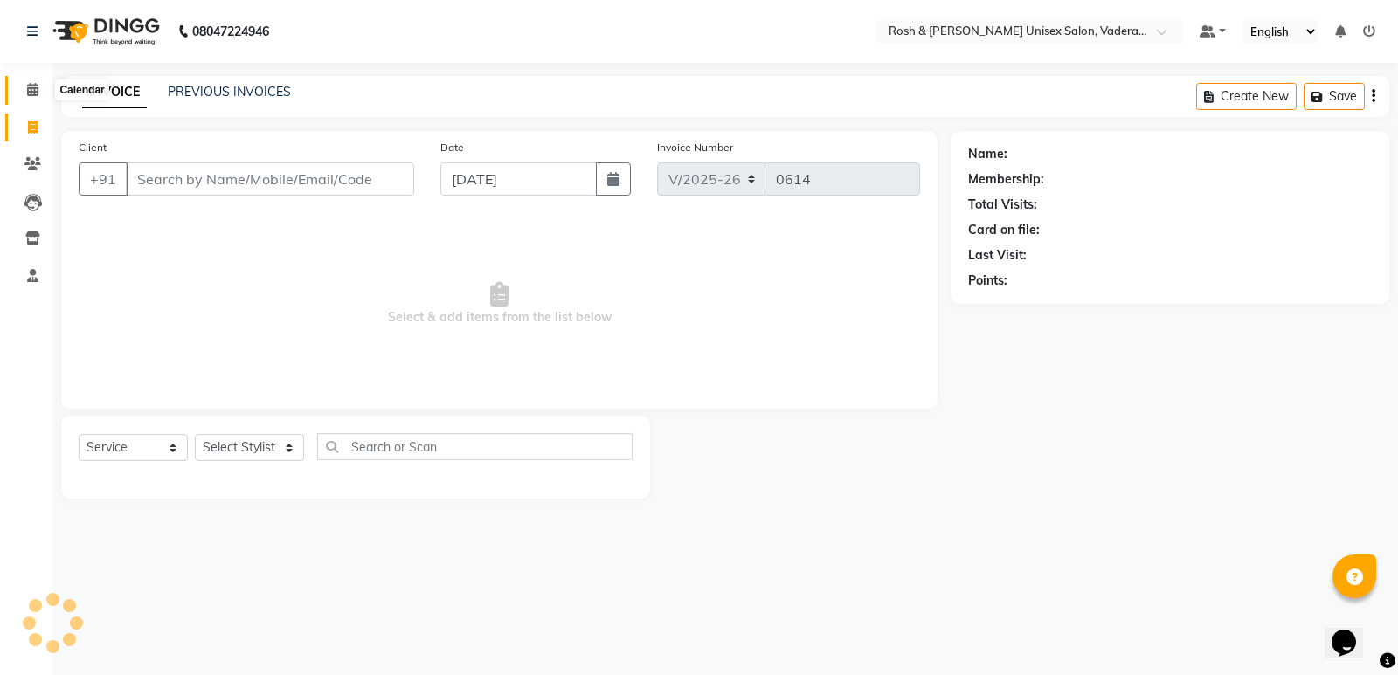
click at [24, 91] on span at bounding box center [32, 90] width 31 height 20
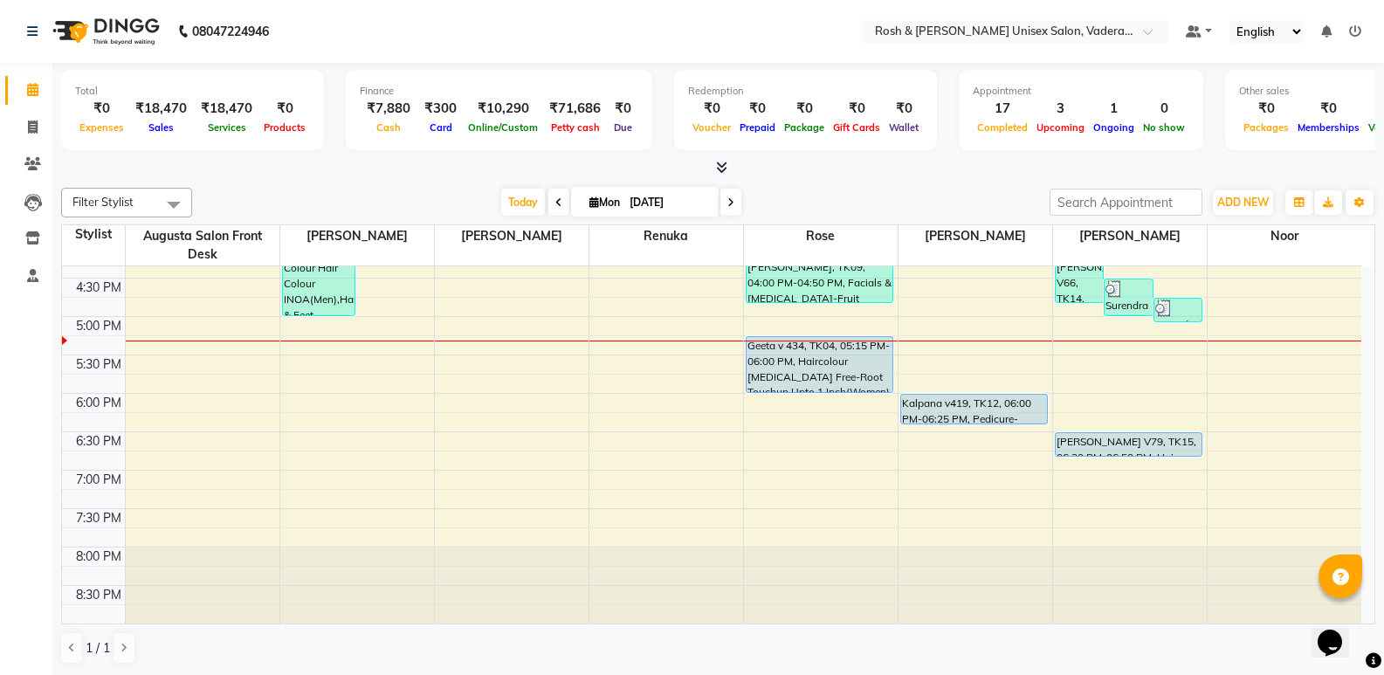
scroll to position [1, 0]
click at [24, 117] on span at bounding box center [32, 127] width 31 height 20
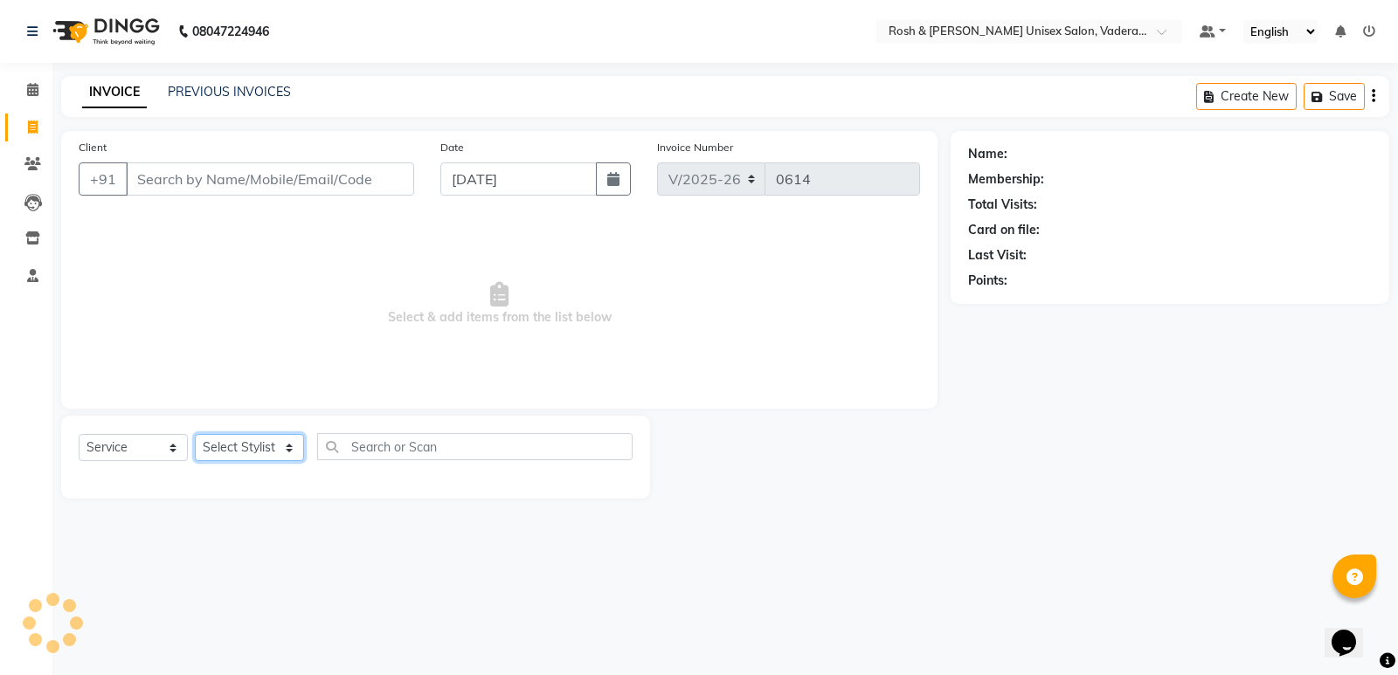
click at [240, 448] on select "Select Stylist" at bounding box center [249, 447] width 109 height 27
click at [195, 434] on select "Select Stylist Augusta Salon Front Desk [PERSON_NAME] [PERSON_NAME] [PERSON_NAM…" at bounding box center [249, 447] width 109 height 27
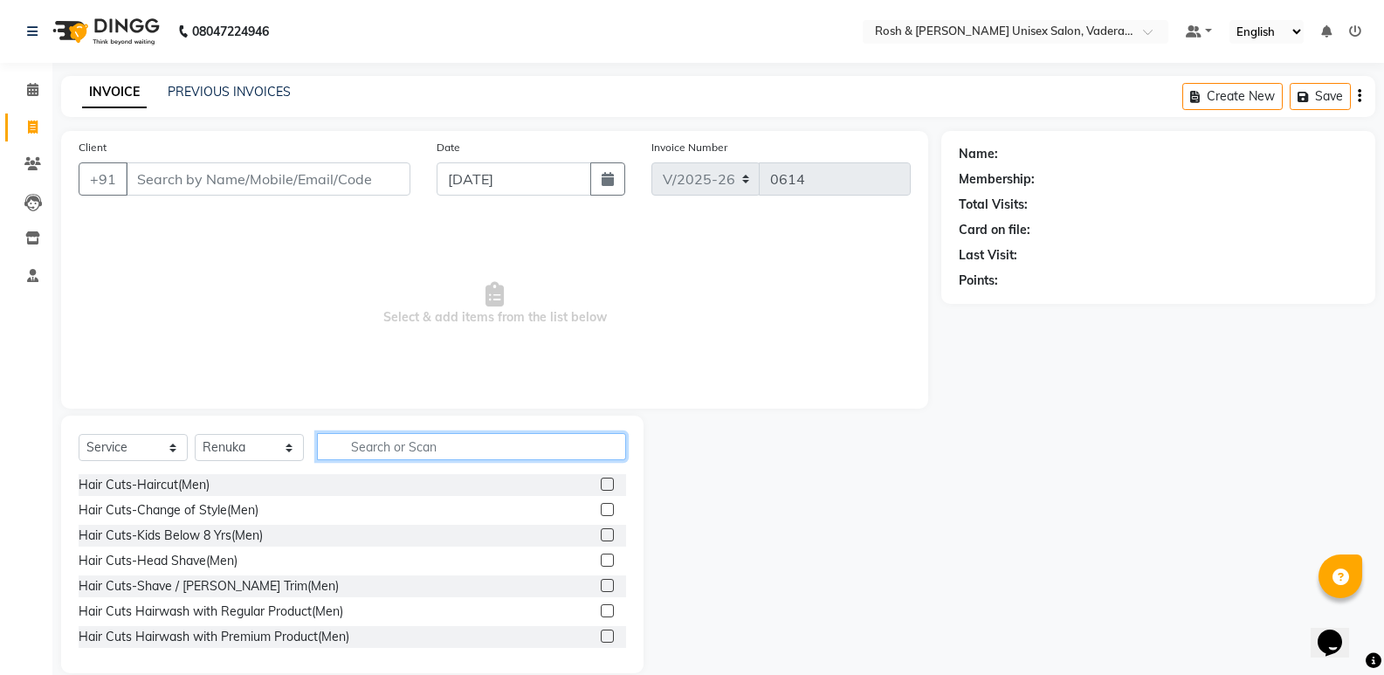
click at [458, 450] on input "text" at bounding box center [471, 446] width 309 height 27
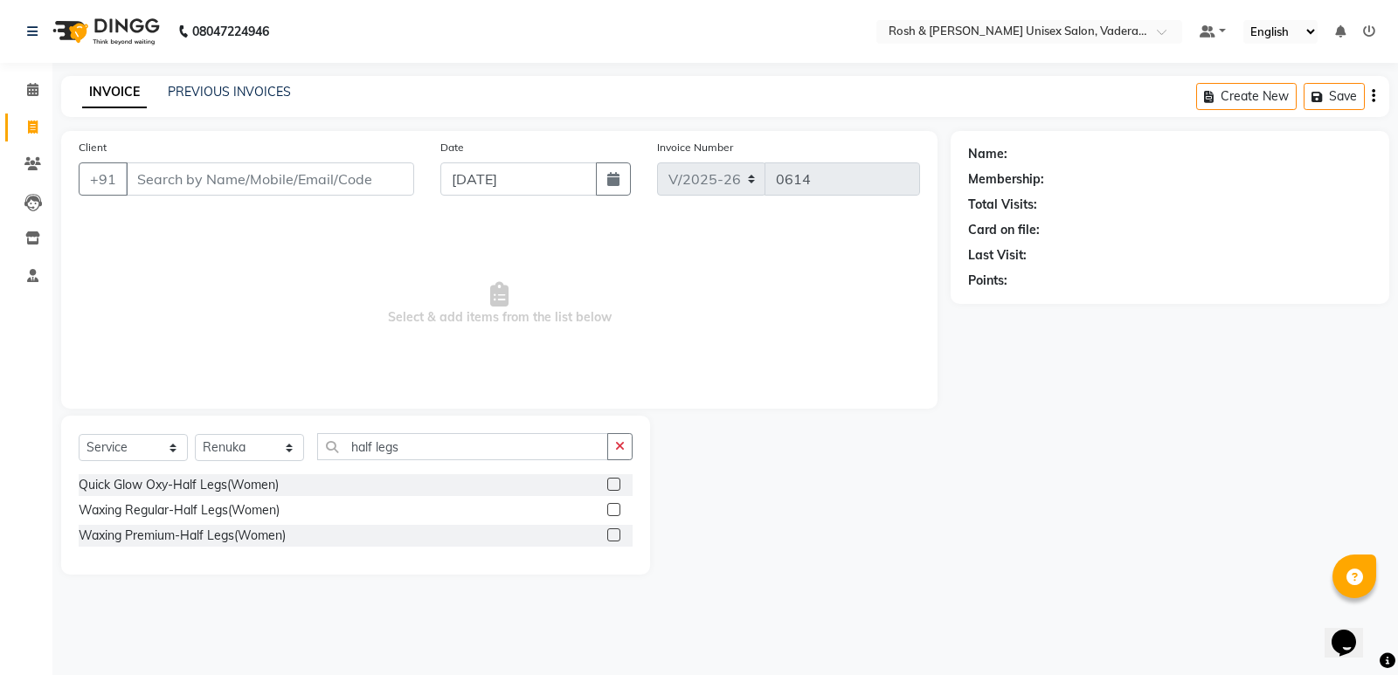
click at [170, 548] on div "Quick Glow Oxy-Half Legs(Women) Waxing Regular-Half Legs(Women) Waxing Premium-…" at bounding box center [356, 512] width 554 height 76
click at [179, 531] on div "Waxing Premium-Half Legs(Women)" at bounding box center [182, 536] width 207 height 18
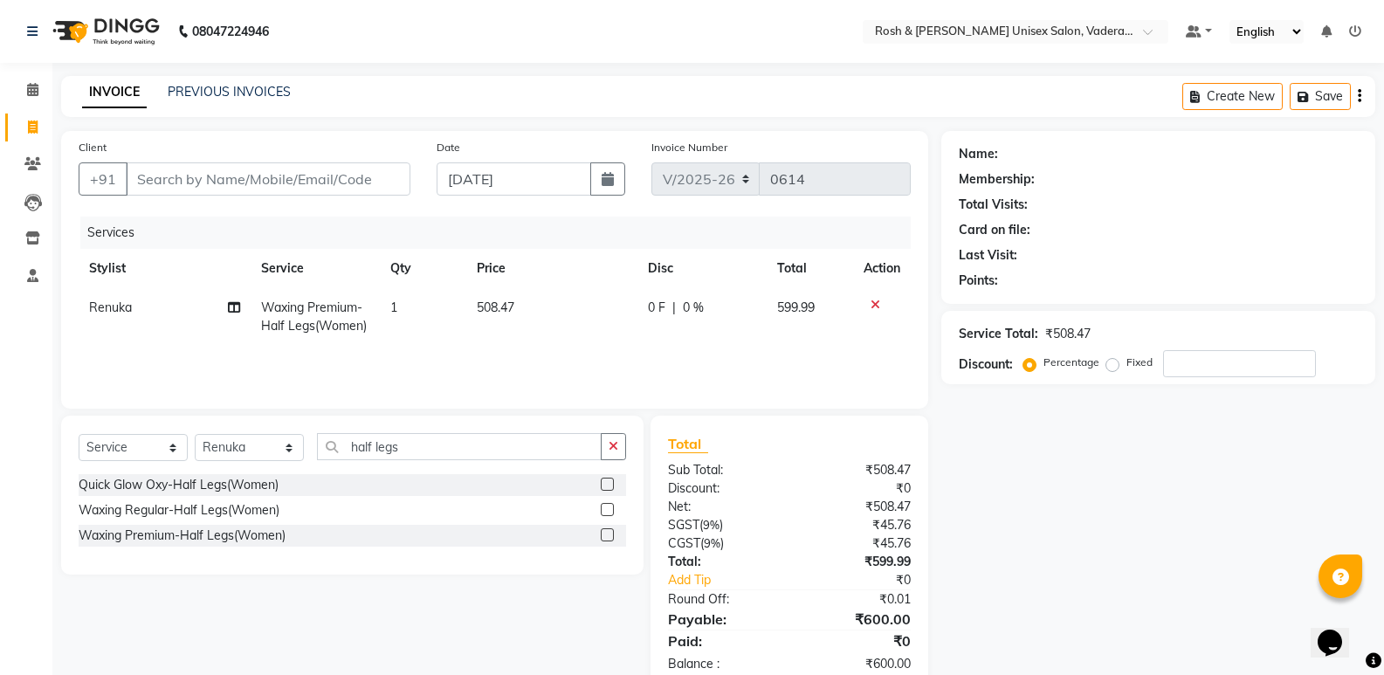
click at [500, 305] on span "508.47" at bounding box center [496, 308] width 38 height 16
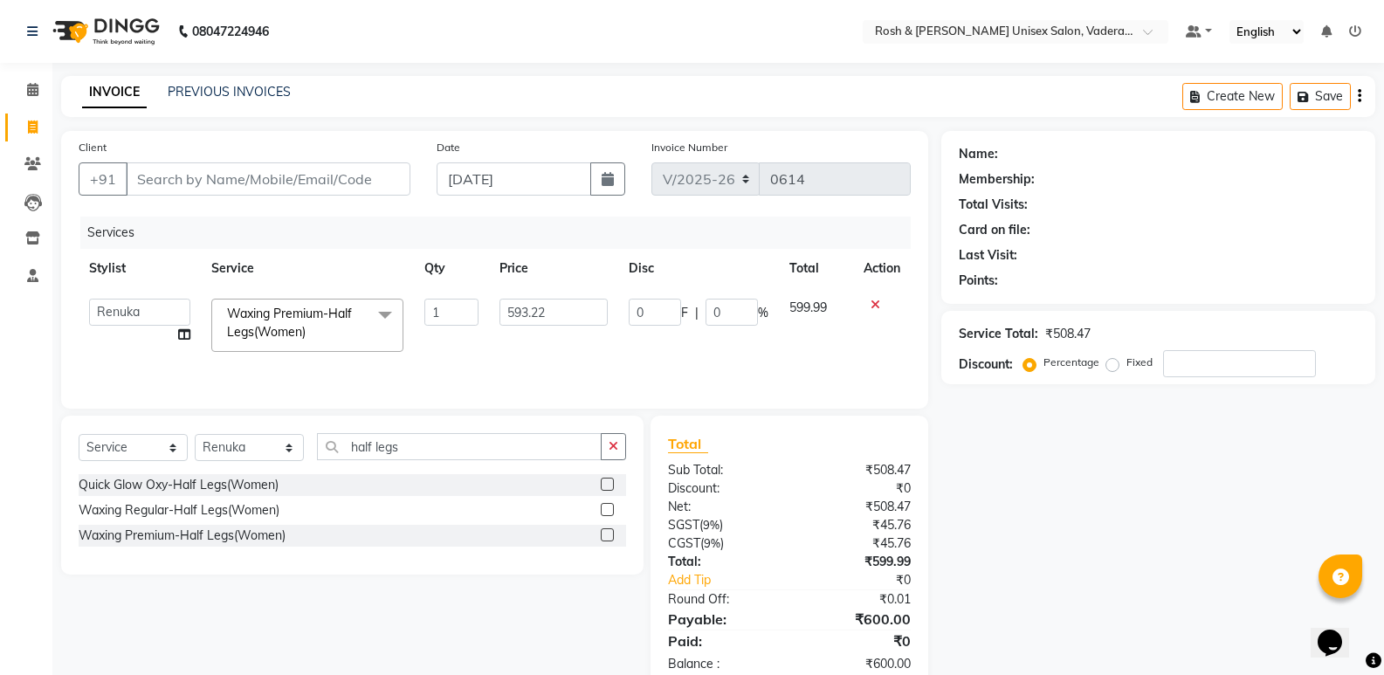
click at [606, 52] on nav "08047224946 Select Location × Rosh & [PERSON_NAME] Unisex Salon, Vaderahalli De…" at bounding box center [692, 31] width 1384 height 63
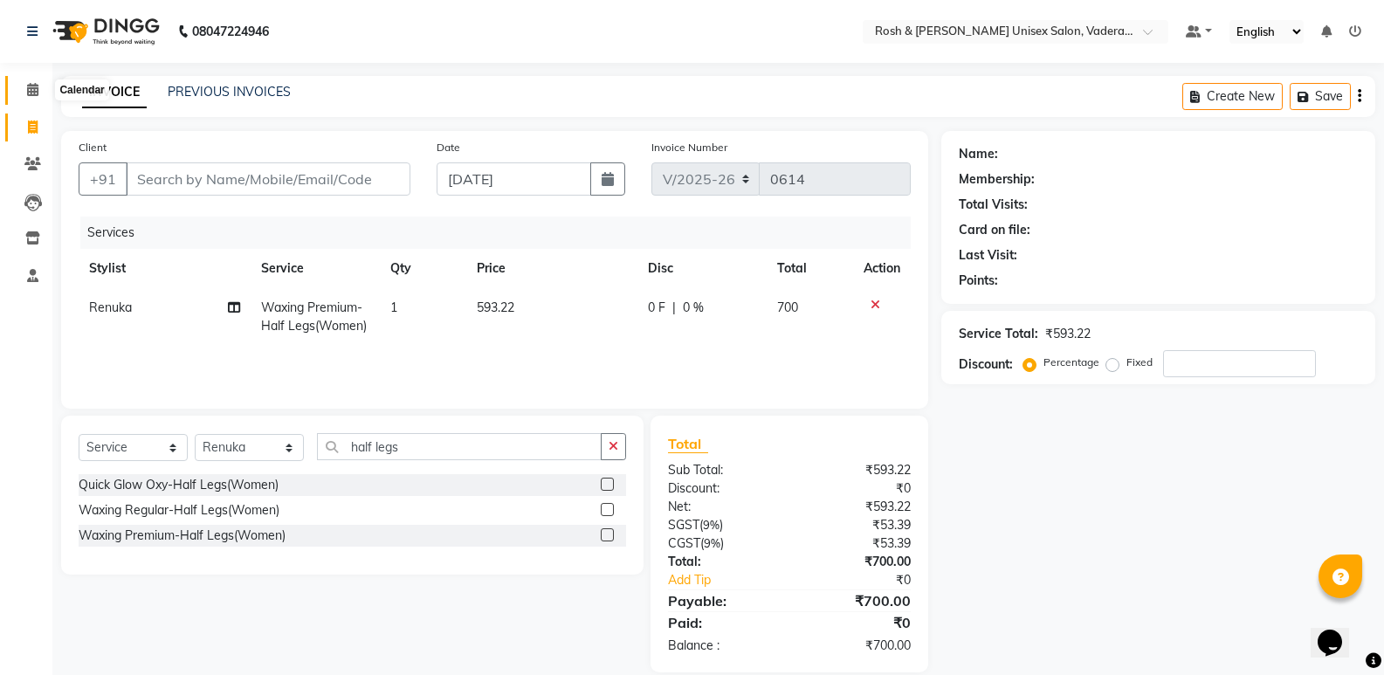
click at [31, 96] on span at bounding box center [32, 90] width 31 height 20
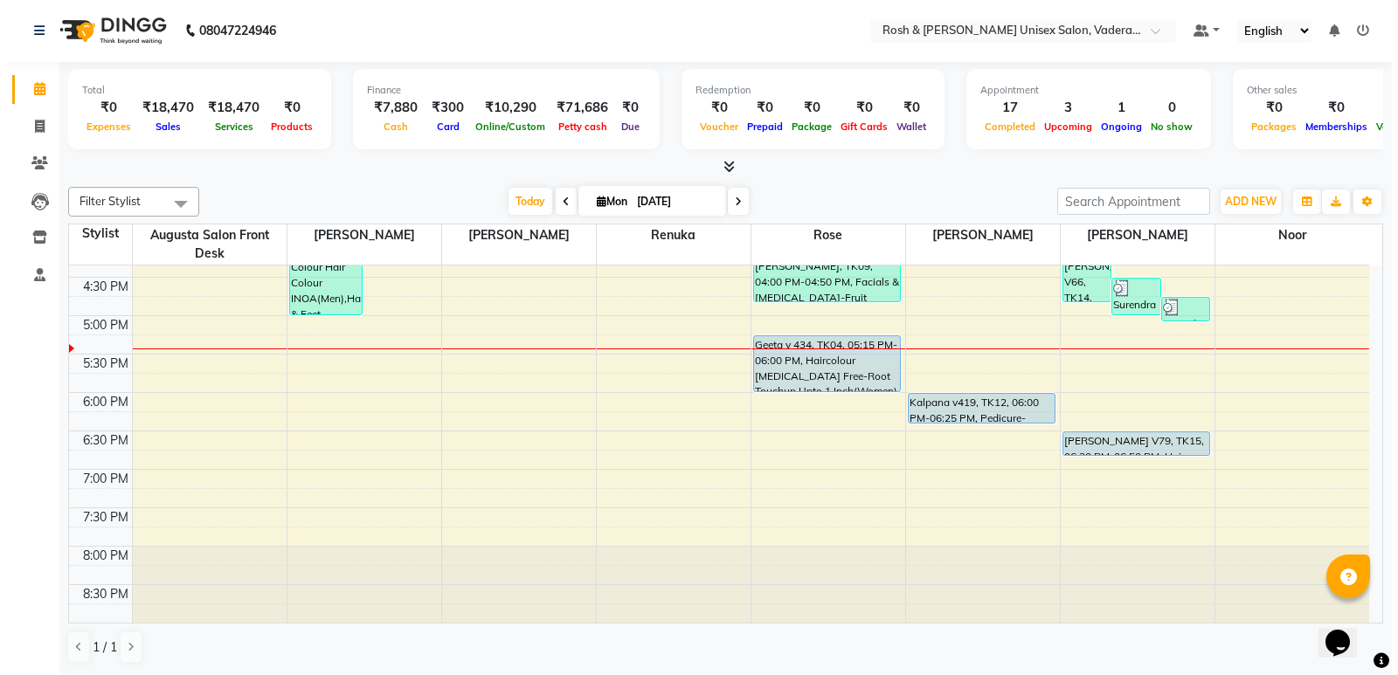
scroll to position [379, 0]
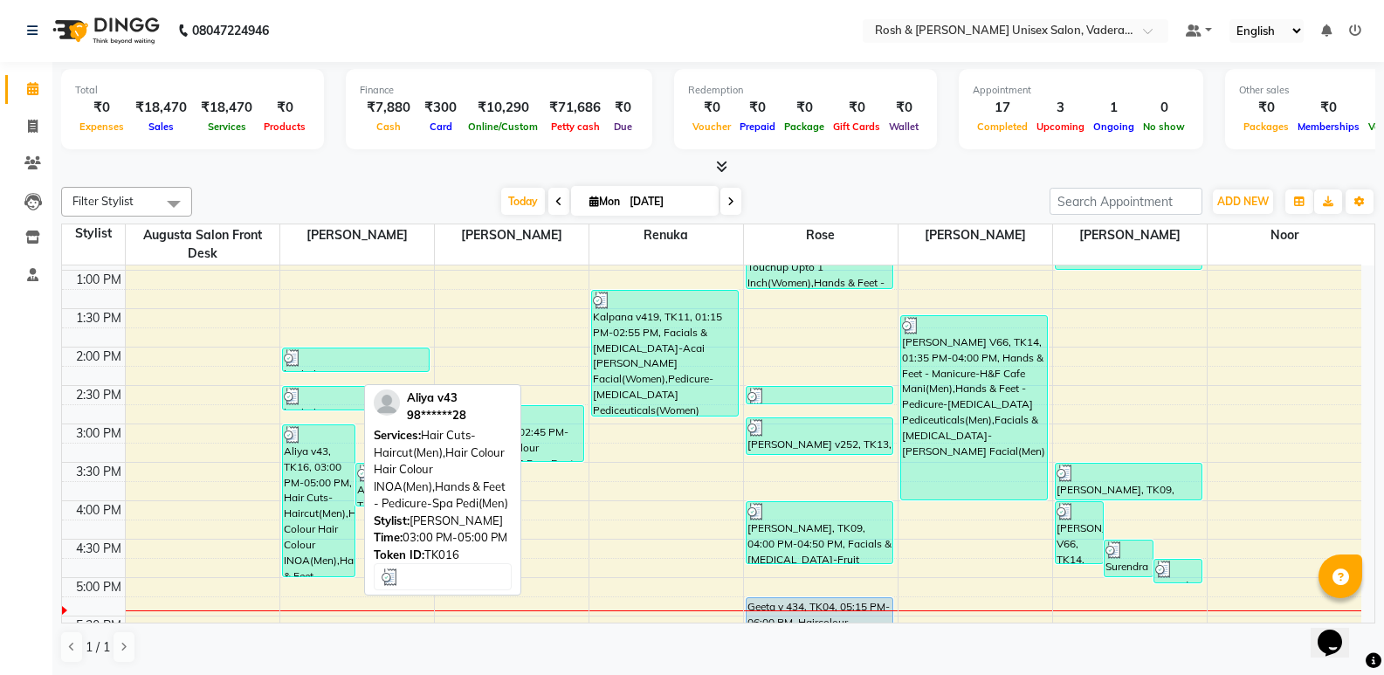
click at [319, 478] on div "Aliya v43, TK16, 03:00 PM-05:00 PM, Hair Cuts-Haircut(Men),Hair Colour Hair Col…" at bounding box center [319, 500] width 72 height 151
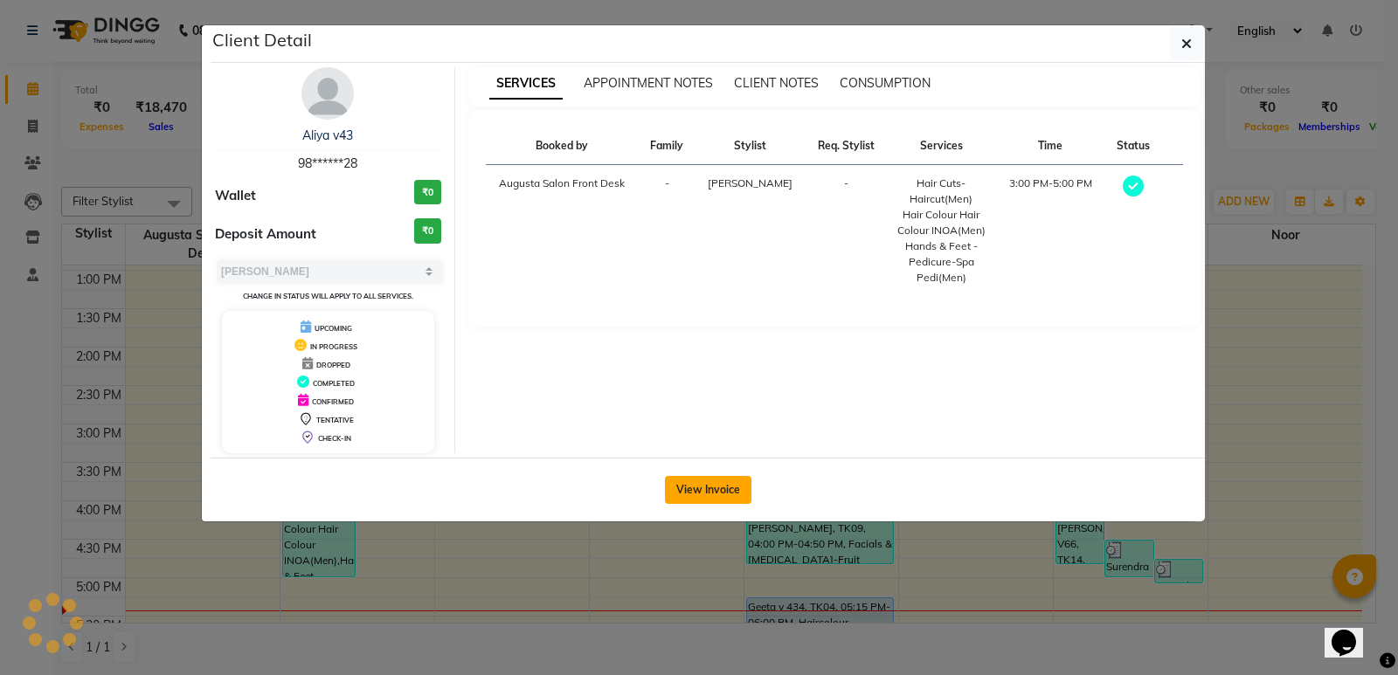
click at [704, 500] on button "View Invoice" at bounding box center [708, 490] width 86 height 28
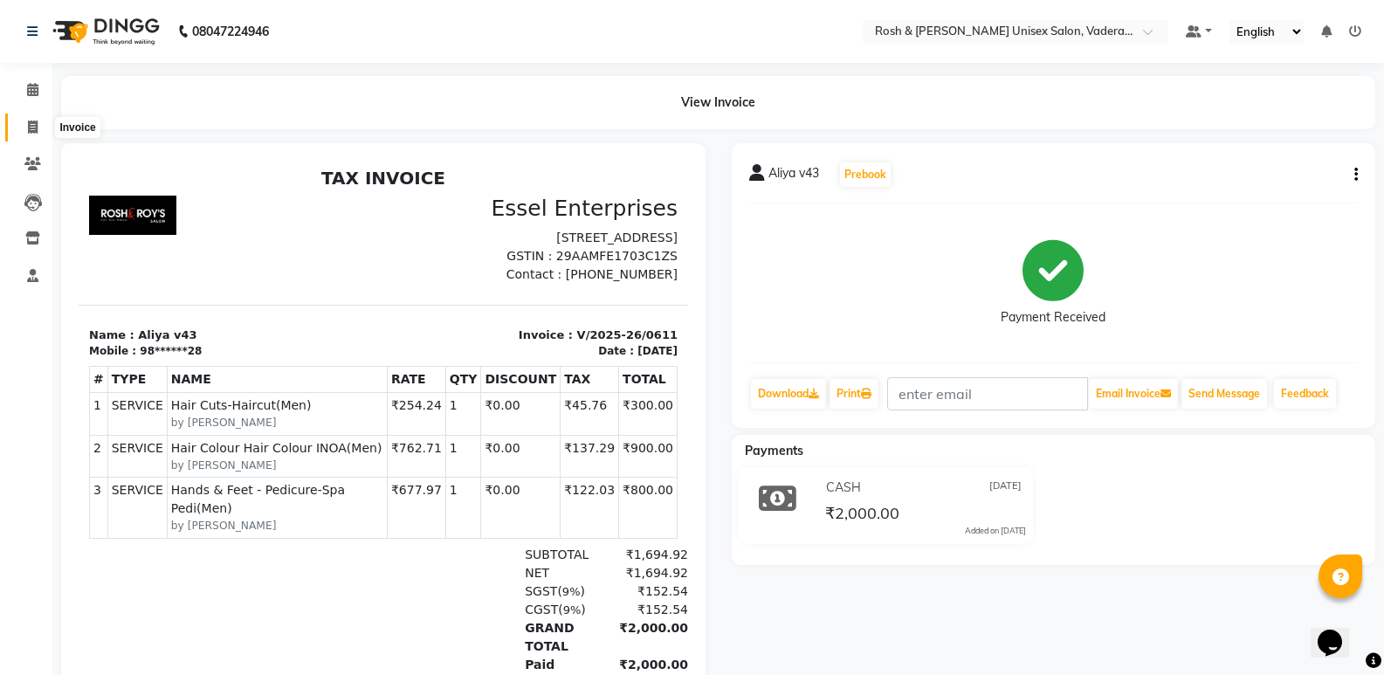
click at [37, 122] on icon at bounding box center [33, 127] width 10 height 13
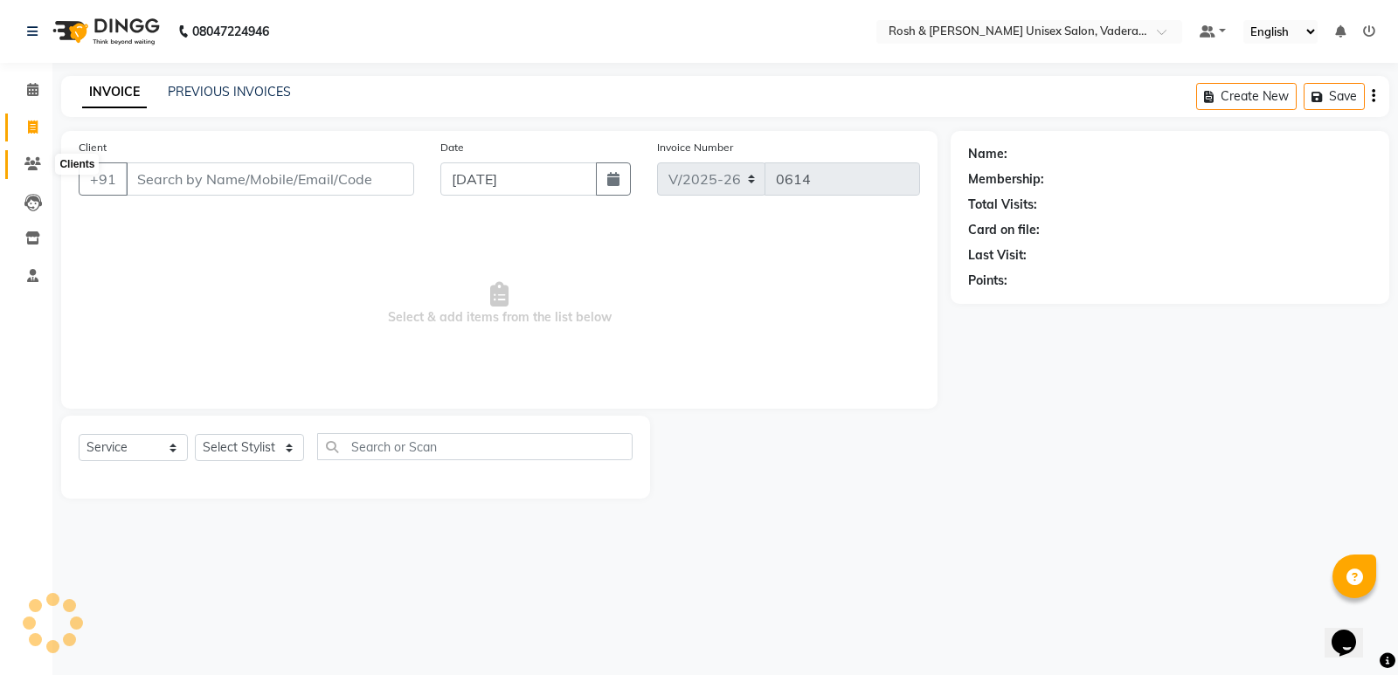
click at [38, 166] on icon at bounding box center [32, 163] width 17 height 13
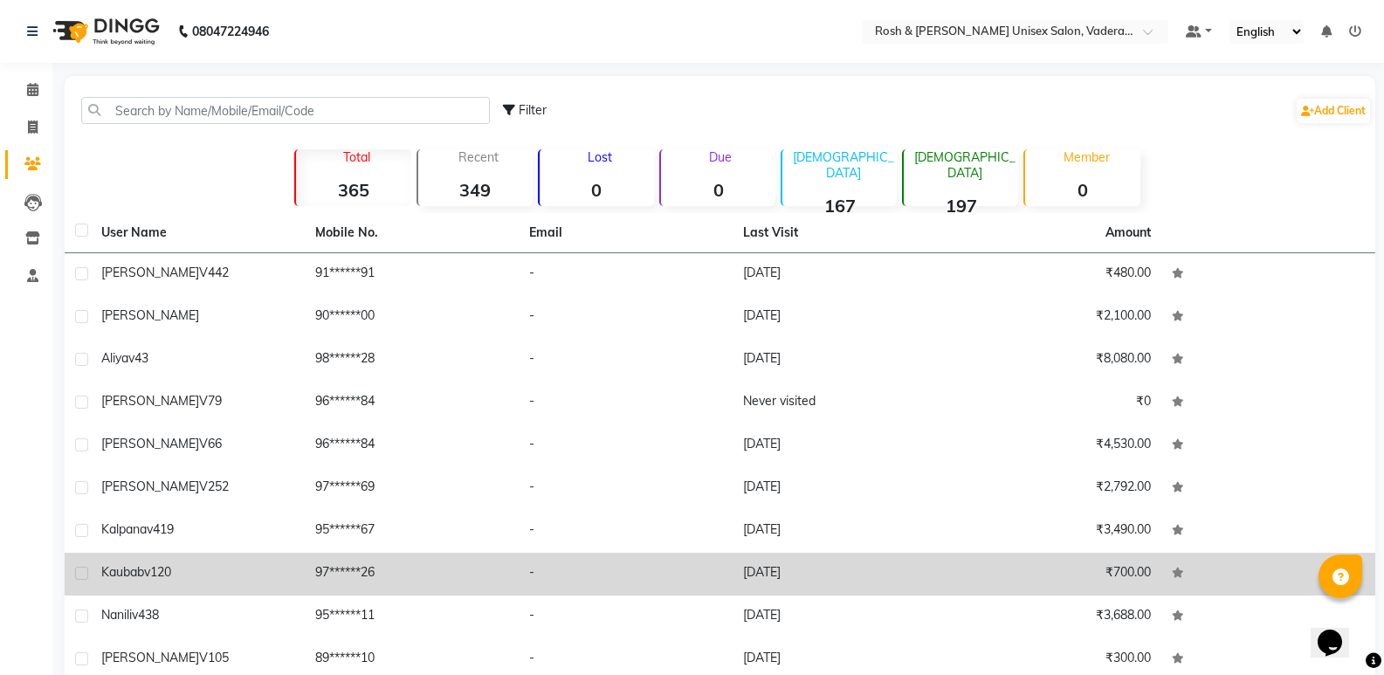
scroll to position [81, 0]
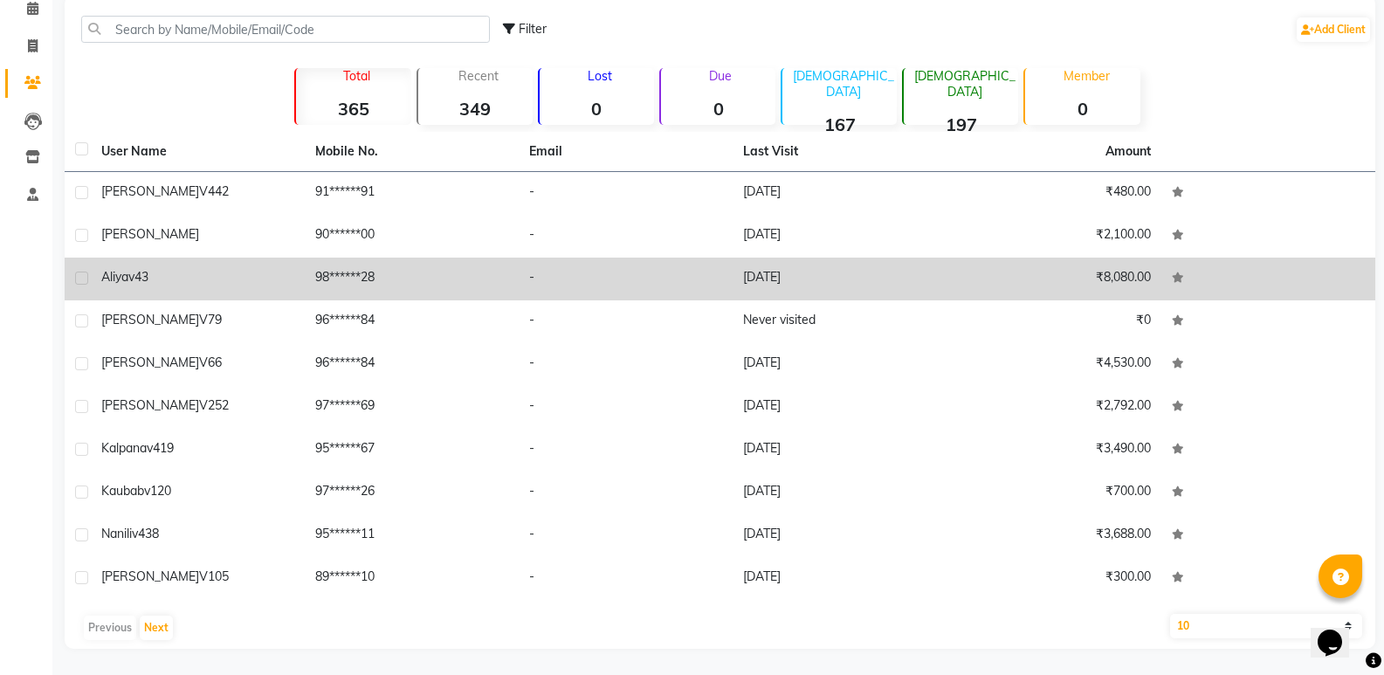
click at [365, 259] on td "98******28" at bounding box center [412, 279] width 214 height 43
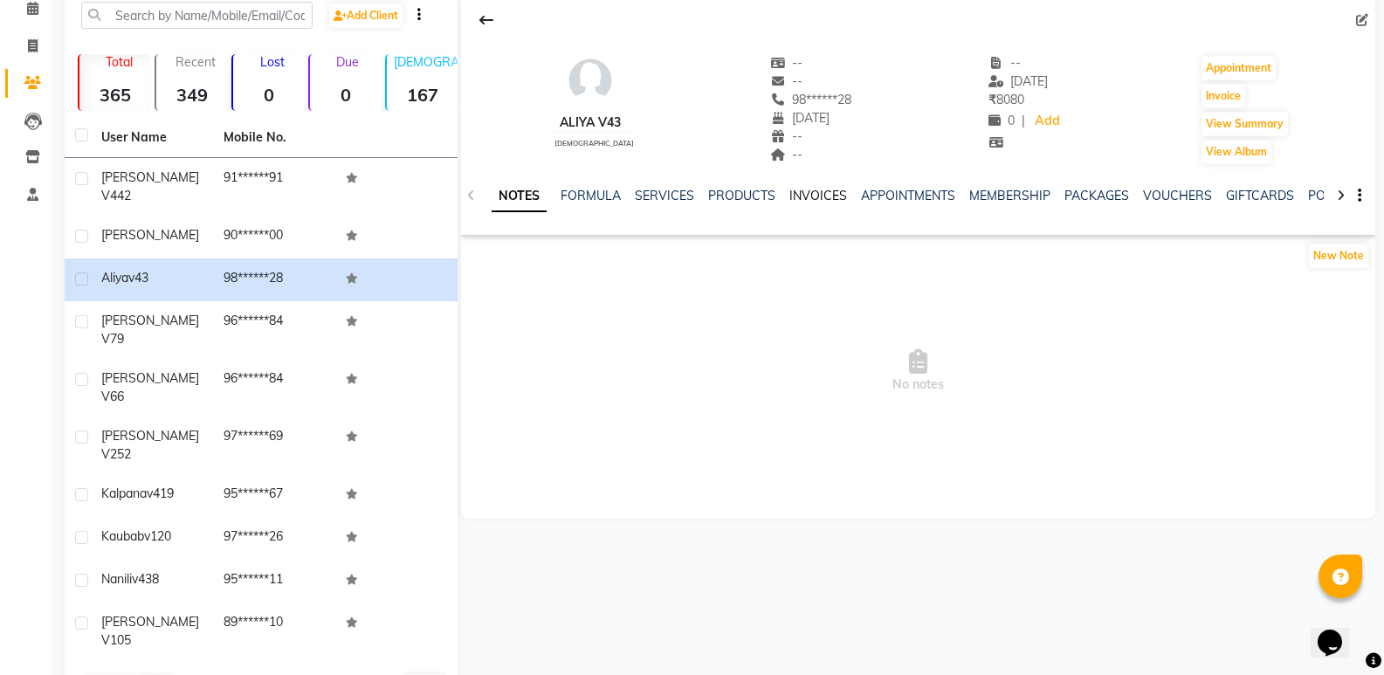
click at [796, 199] on link "INVOICES" at bounding box center [819, 196] width 58 height 16
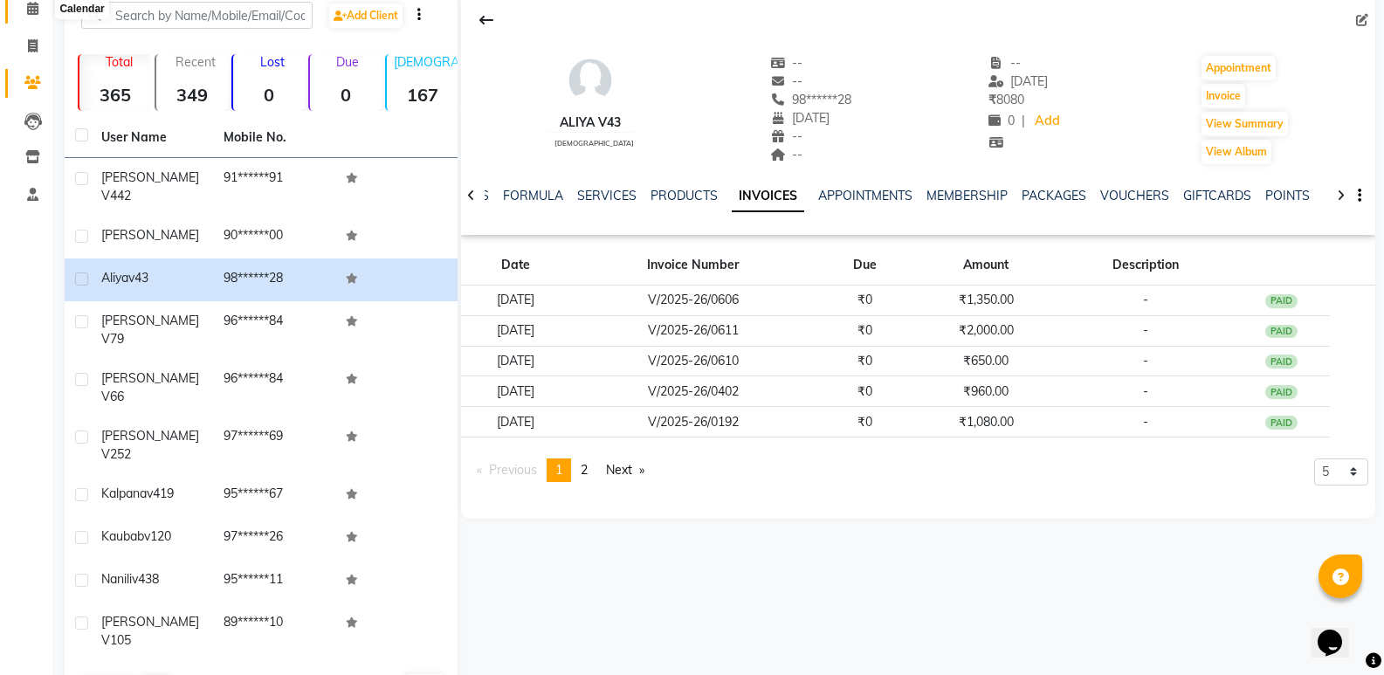
click at [27, 2] on icon at bounding box center [32, 8] width 11 height 13
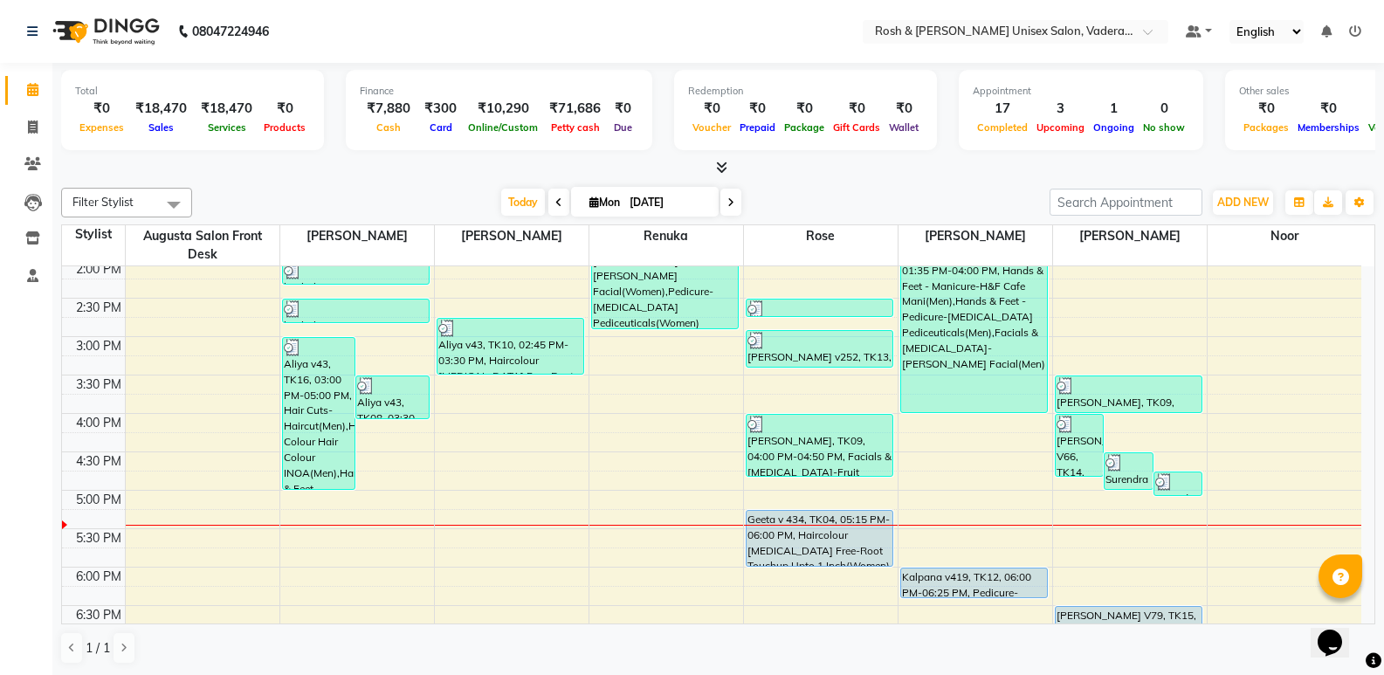
scroll to position [466, 0]
click at [721, 170] on icon at bounding box center [721, 167] width 11 height 13
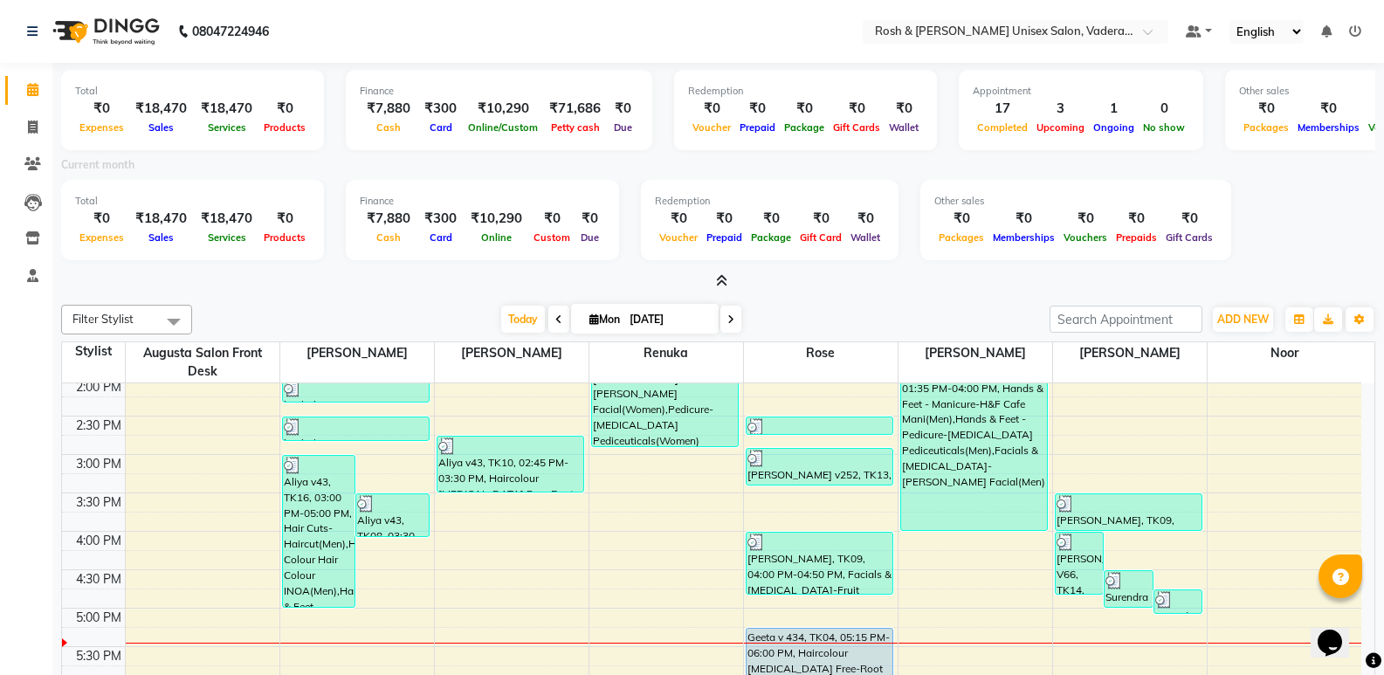
click at [388, 217] on div "₹7,880" at bounding box center [389, 219] width 58 height 20
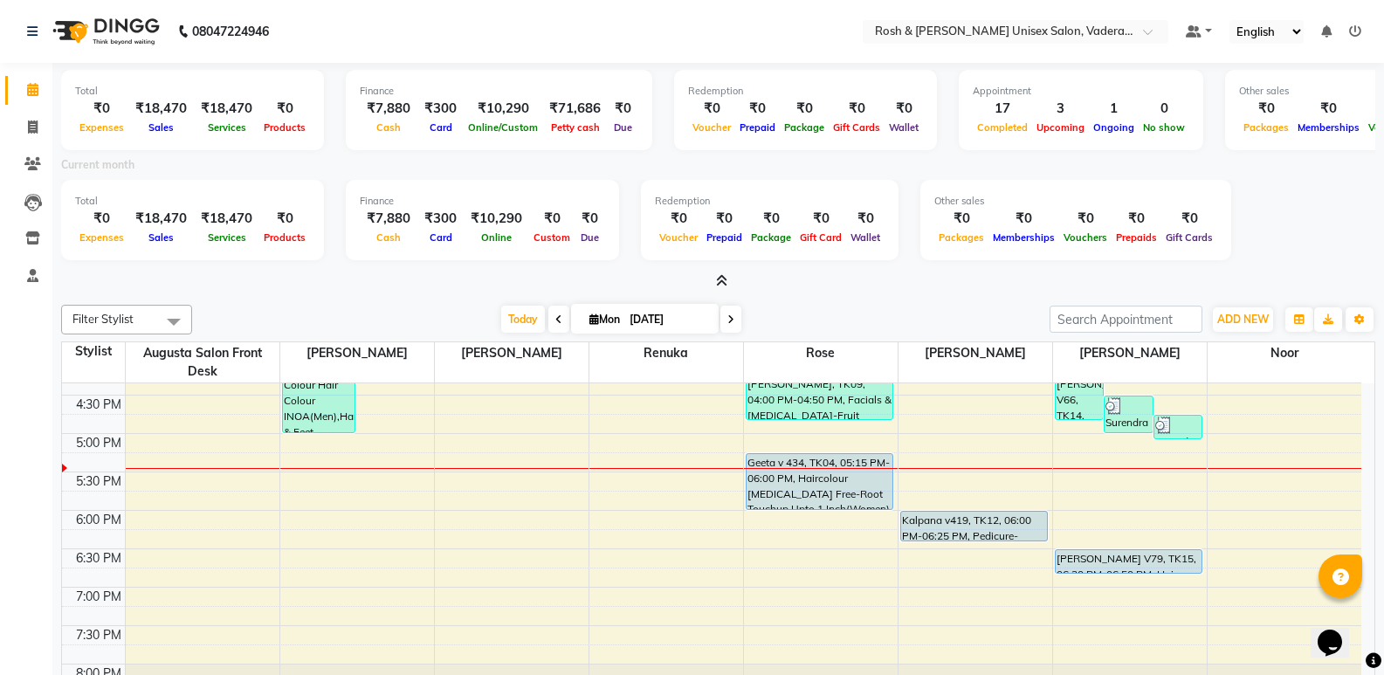
scroll to position [554, 0]
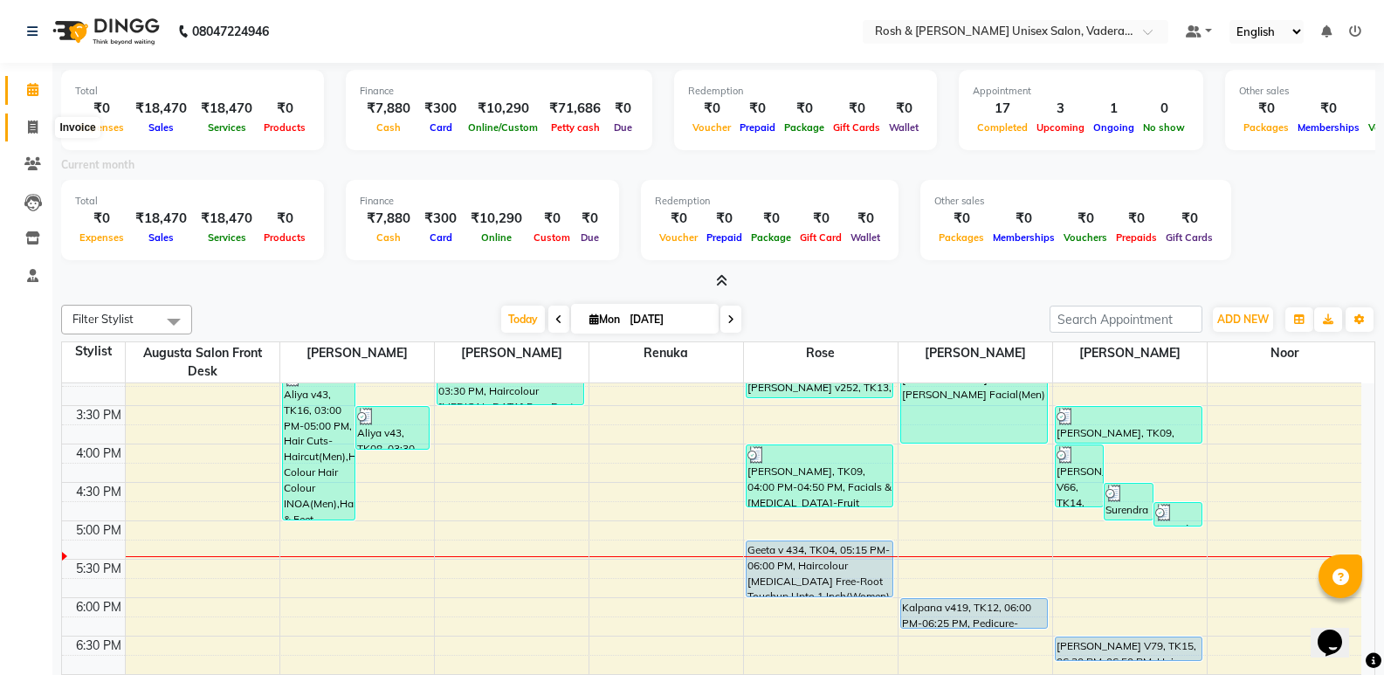
click at [31, 126] on icon at bounding box center [33, 127] width 10 height 13
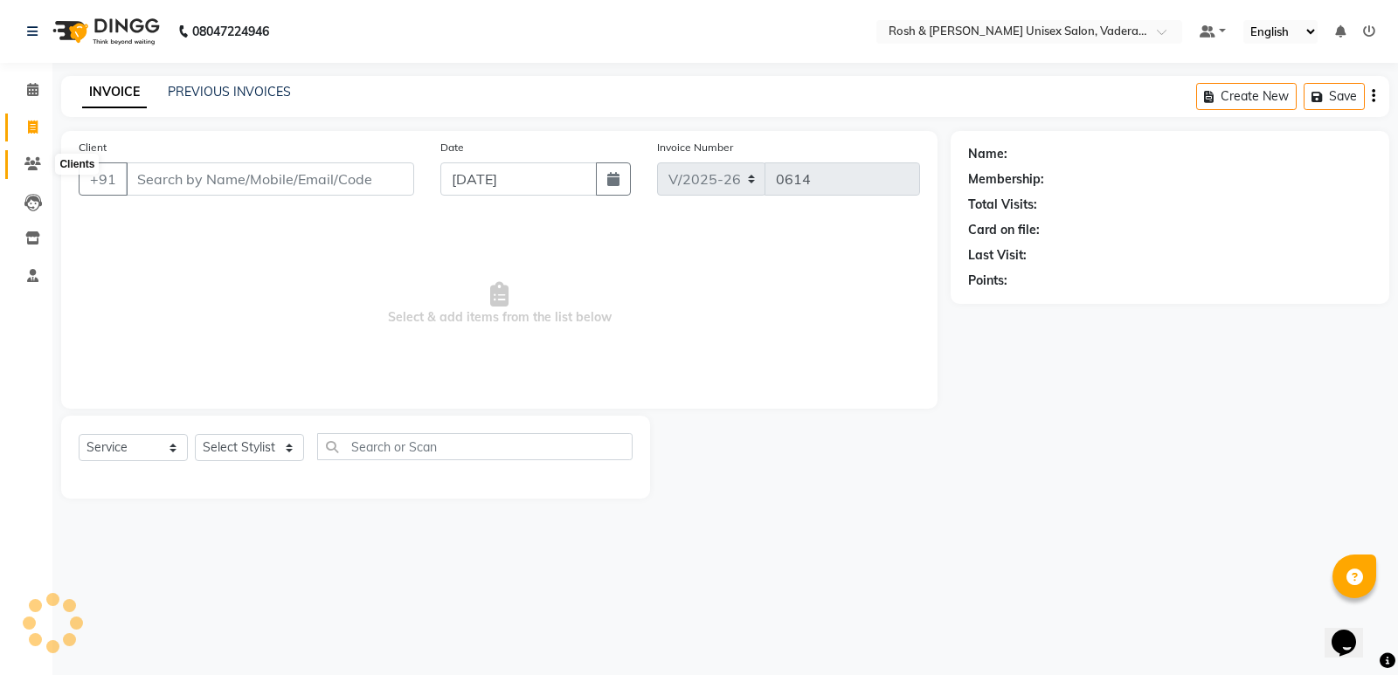
click at [33, 168] on icon at bounding box center [32, 163] width 17 height 13
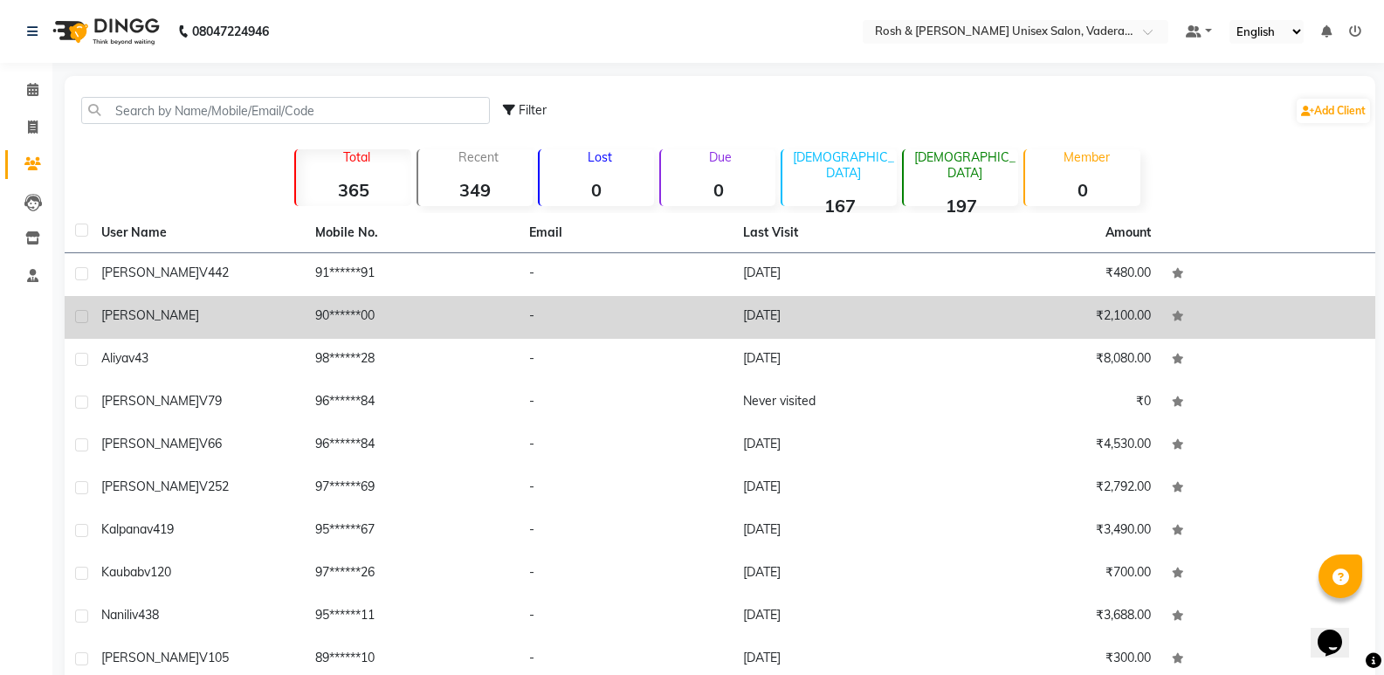
click at [802, 322] on td "[DATE]" at bounding box center [840, 317] width 214 height 43
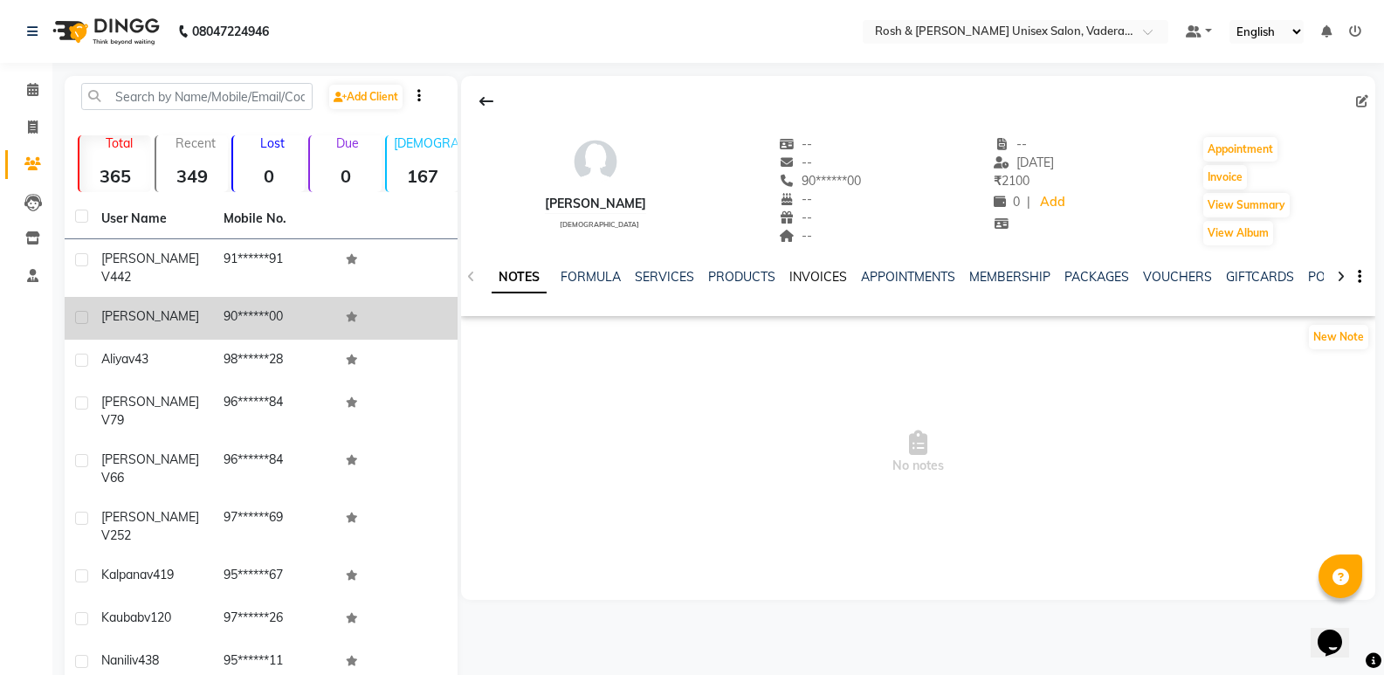
click at [818, 279] on link "INVOICES" at bounding box center [819, 277] width 58 height 16
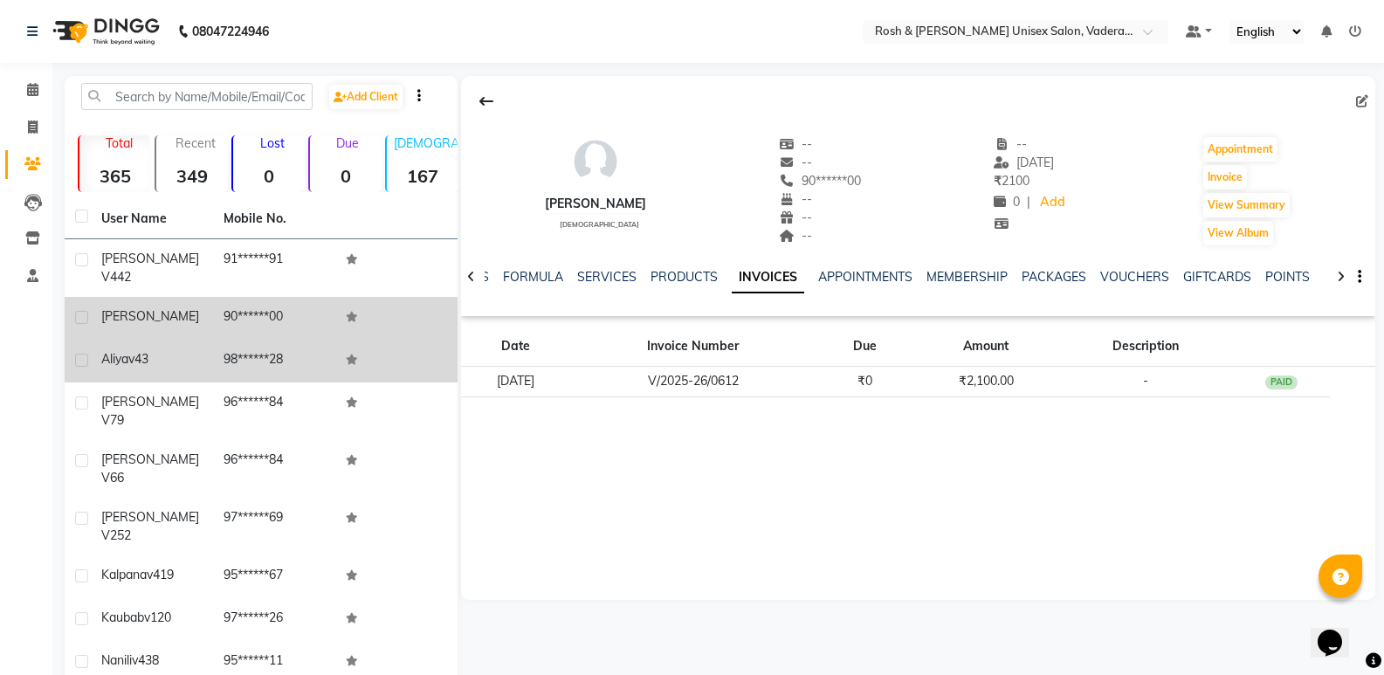
click at [176, 350] on div "Aliya v43" at bounding box center [151, 359] width 101 height 18
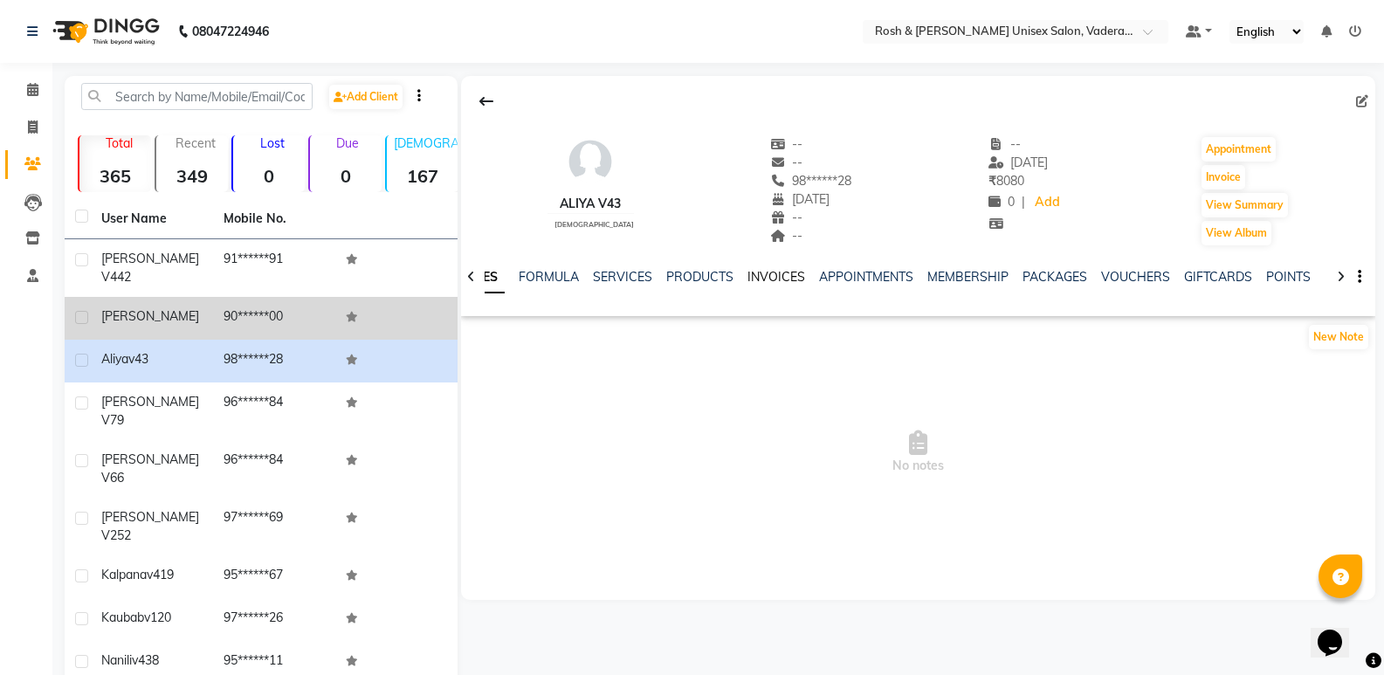
click at [769, 272] on link "INVOICES" at bounding box center [777, 277] width 58 height 16
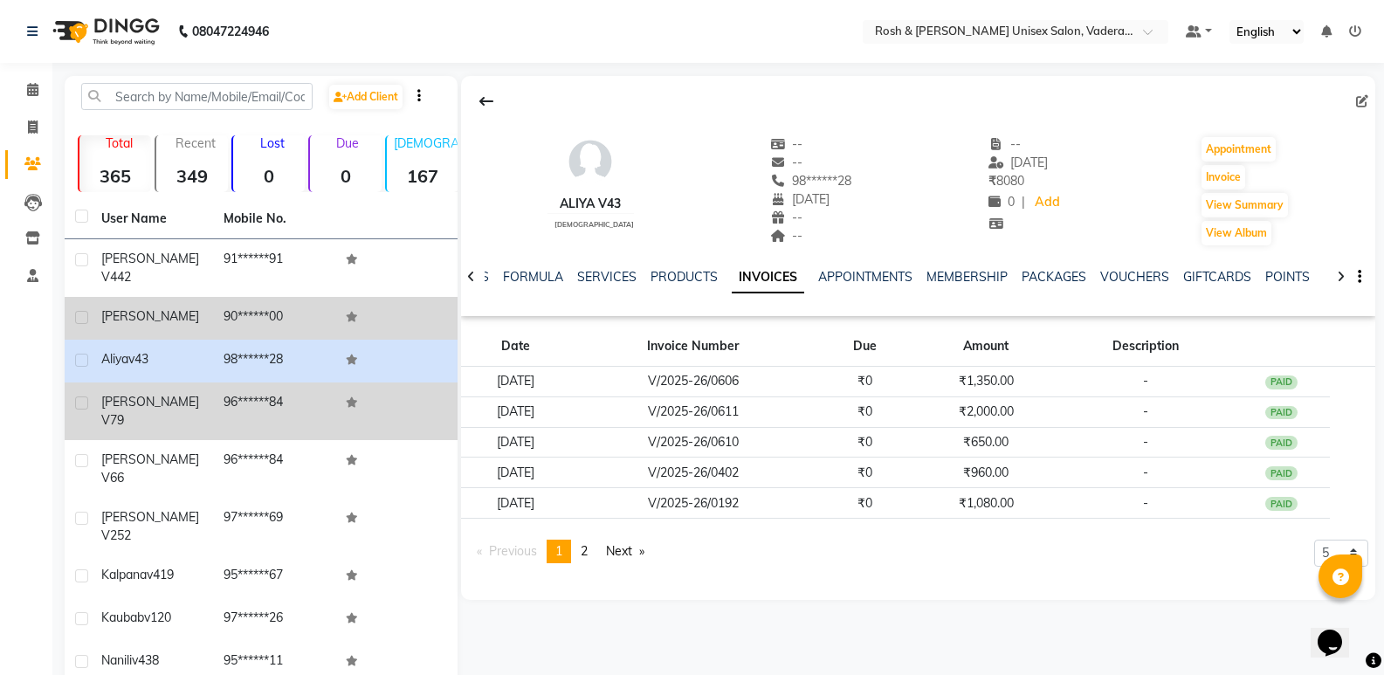
click at [196, 383] on td "[PERSON_NAME] V79" at bounding box center [152, 412] width 122 height 58
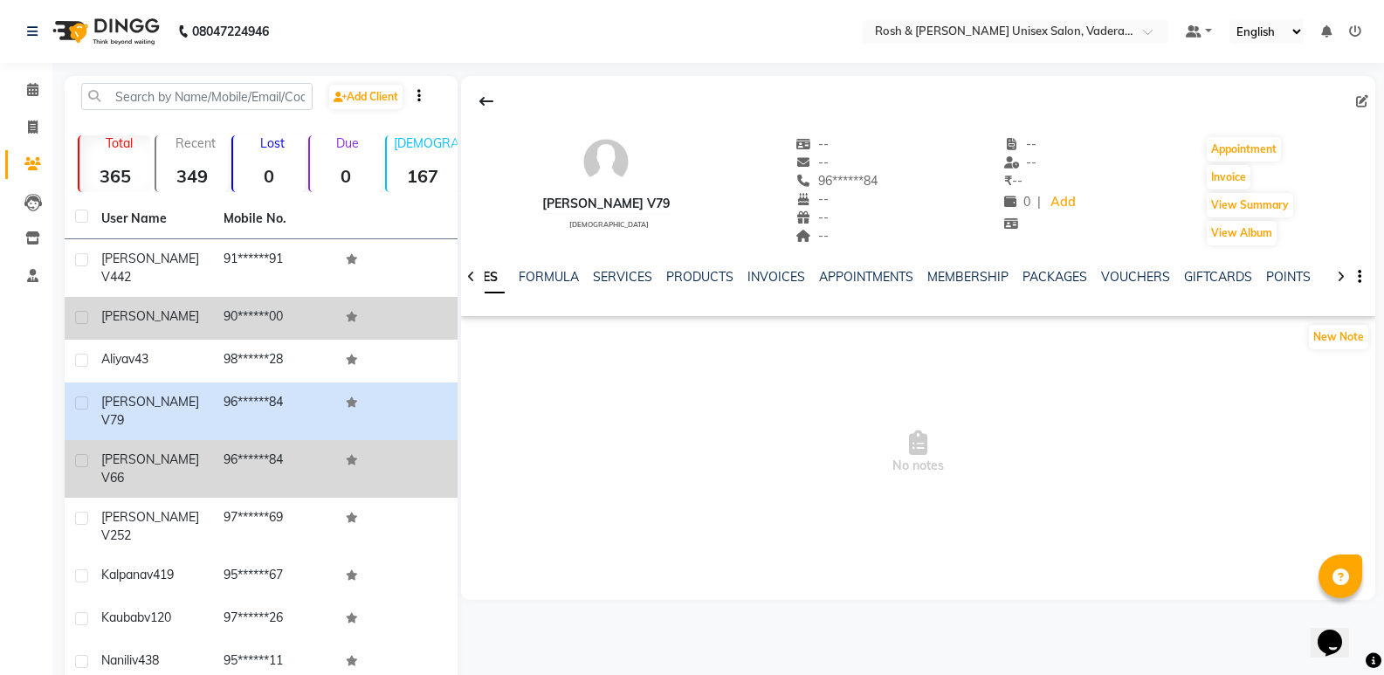
click at [190, 440] on td "[PERSON_NAME] V66" at bounding box center [152, 469] width 122 height 58
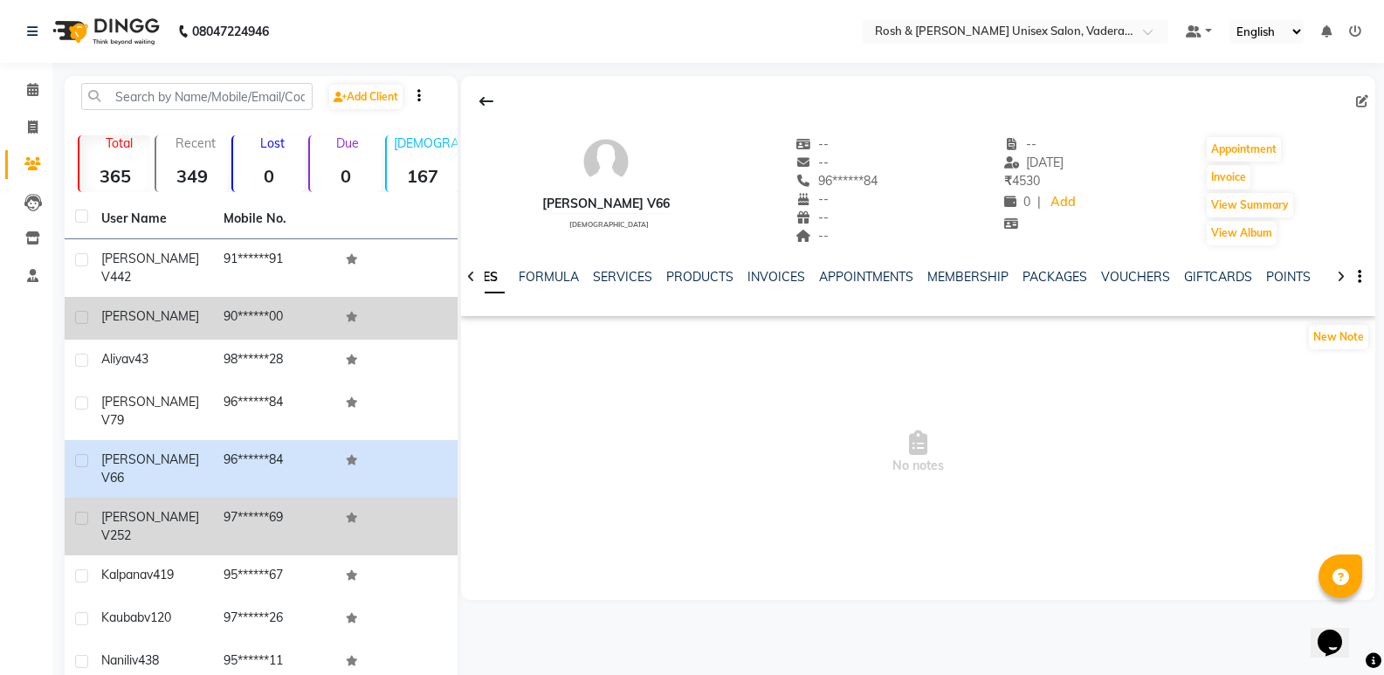
click at [188, 508] on div "[PERSON_NAME] v252" at bounding box center [151, 526] width 101 height 37
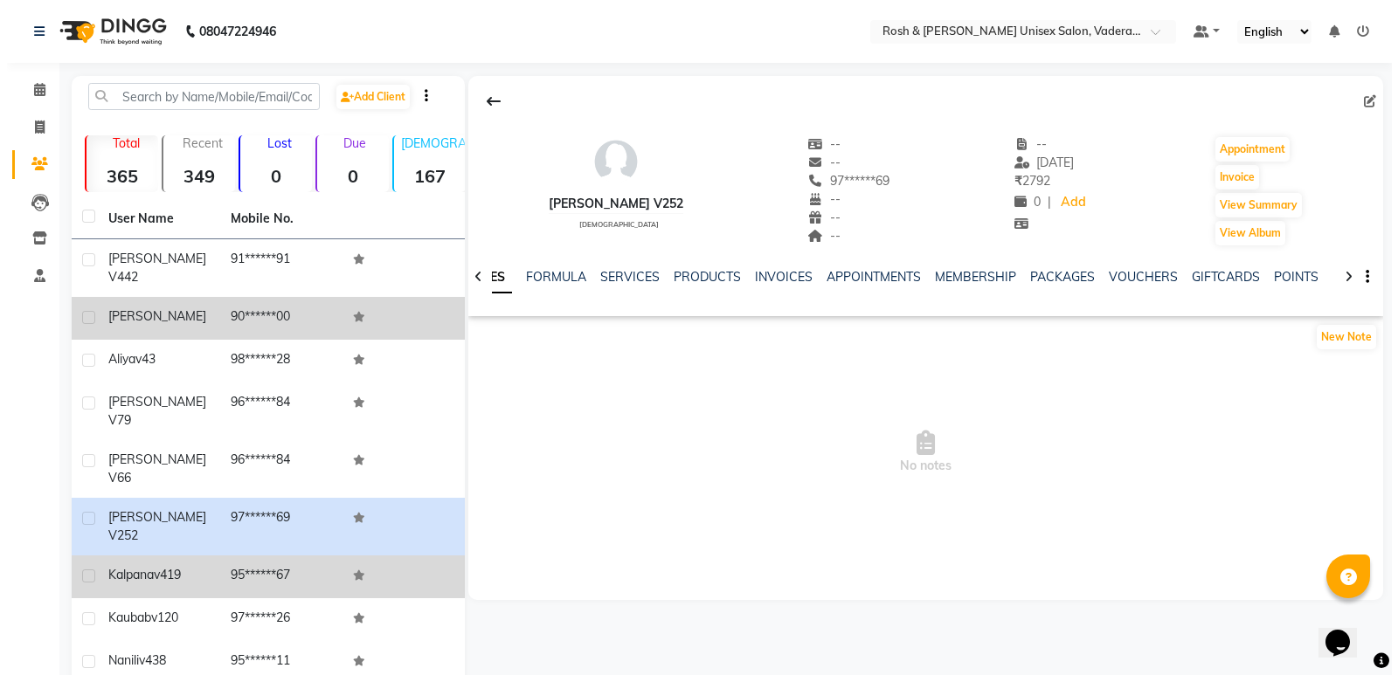
scroll to position [82, 0]
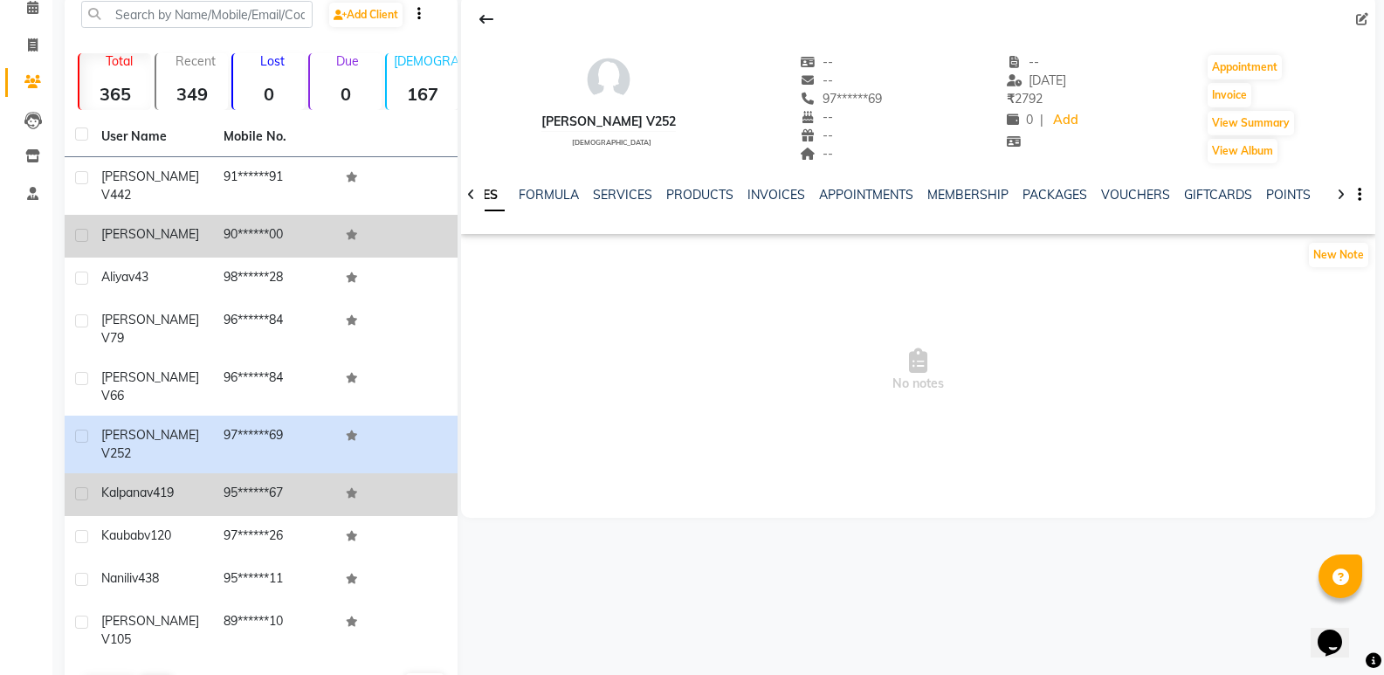
click at [196, 484] on div "Kalpana v419" at bounding box center [151, 493] width 101 height 18
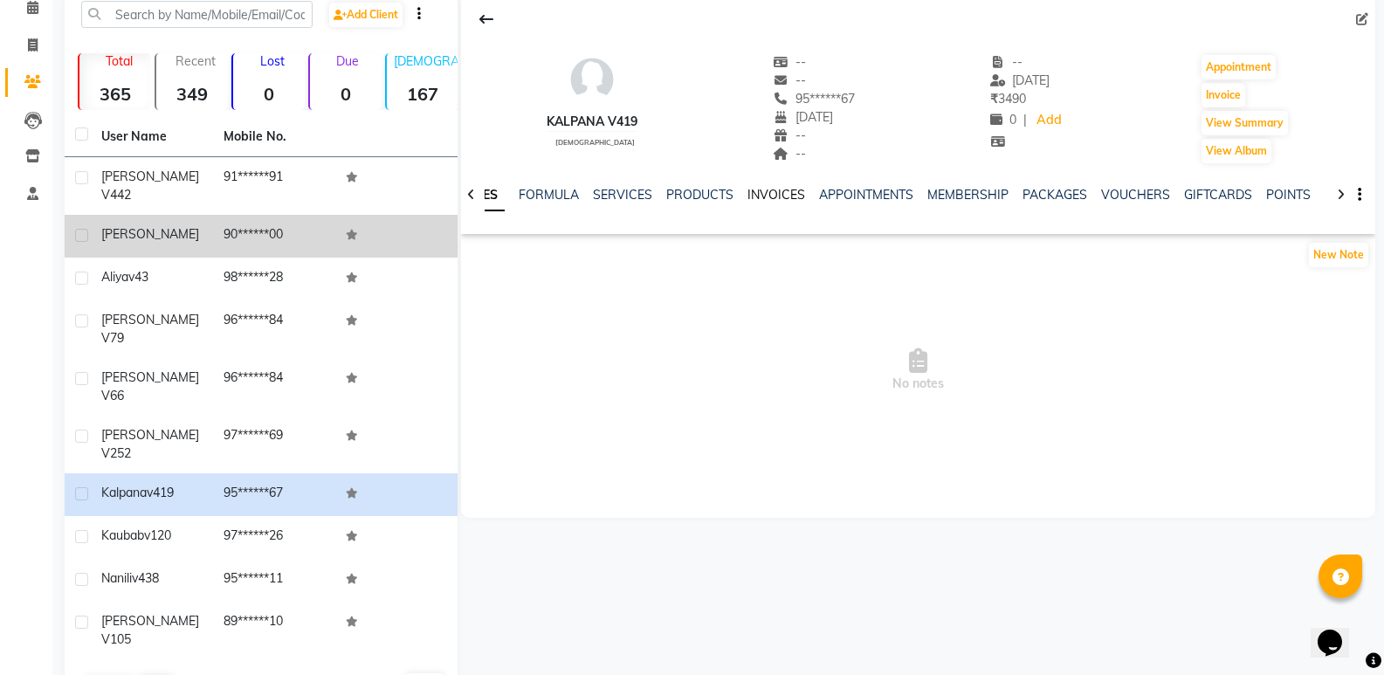
click at [775, 198] on link "INVOICES" at bounding box center [777, 195] width 58 height 16
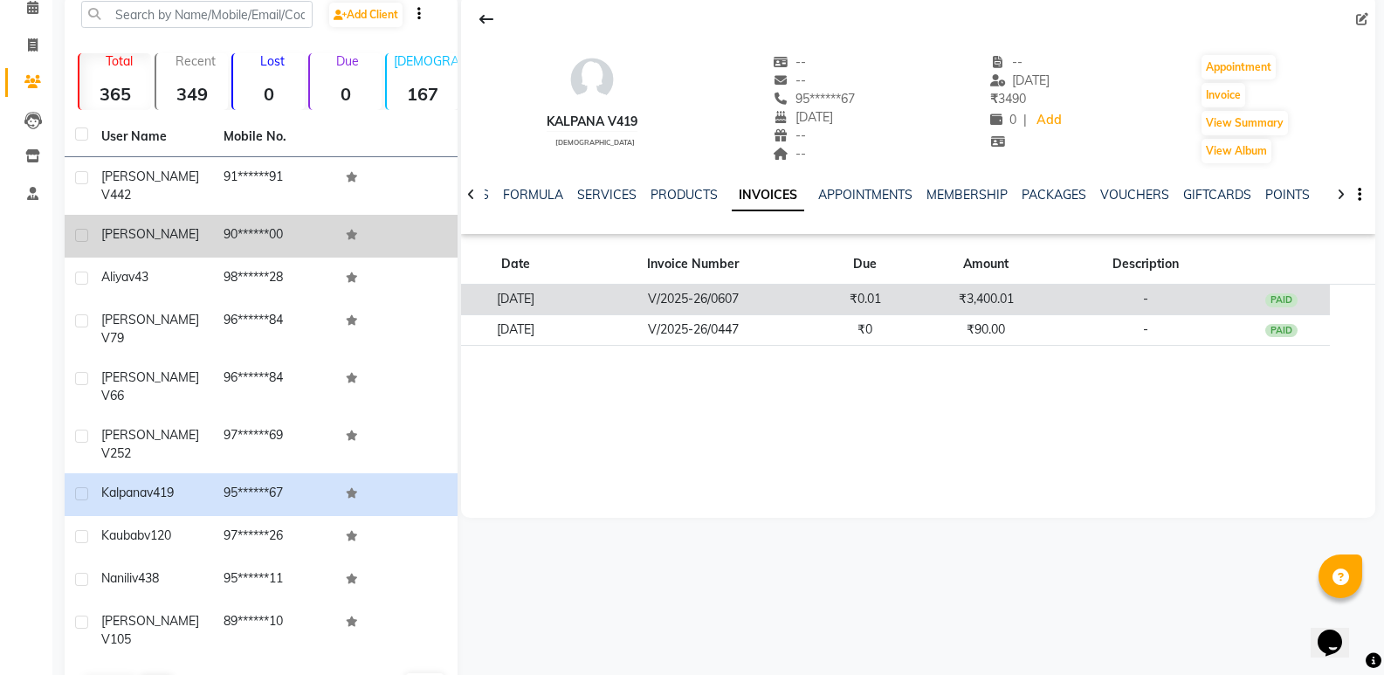
click at [734, 300] on td "V/2025-26/0607" at bounding box center [693, 300] width 246 height 31
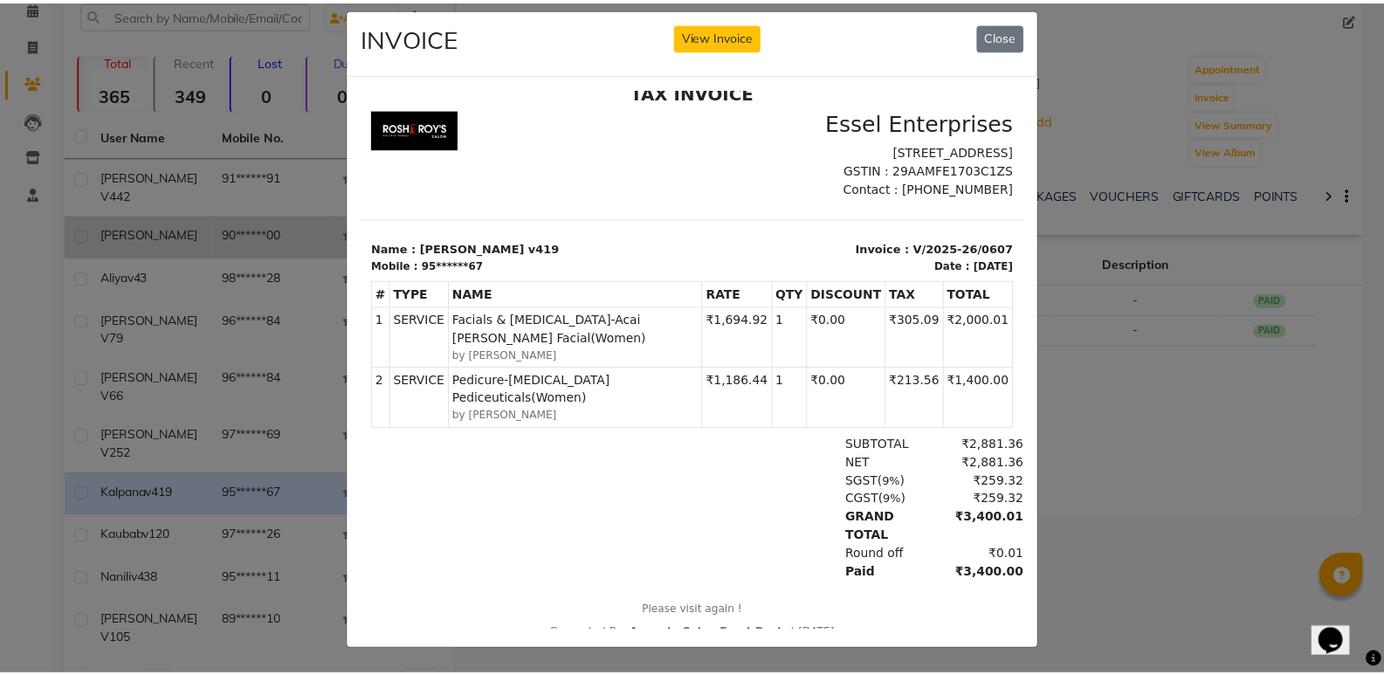
scroll to position [30, 0]
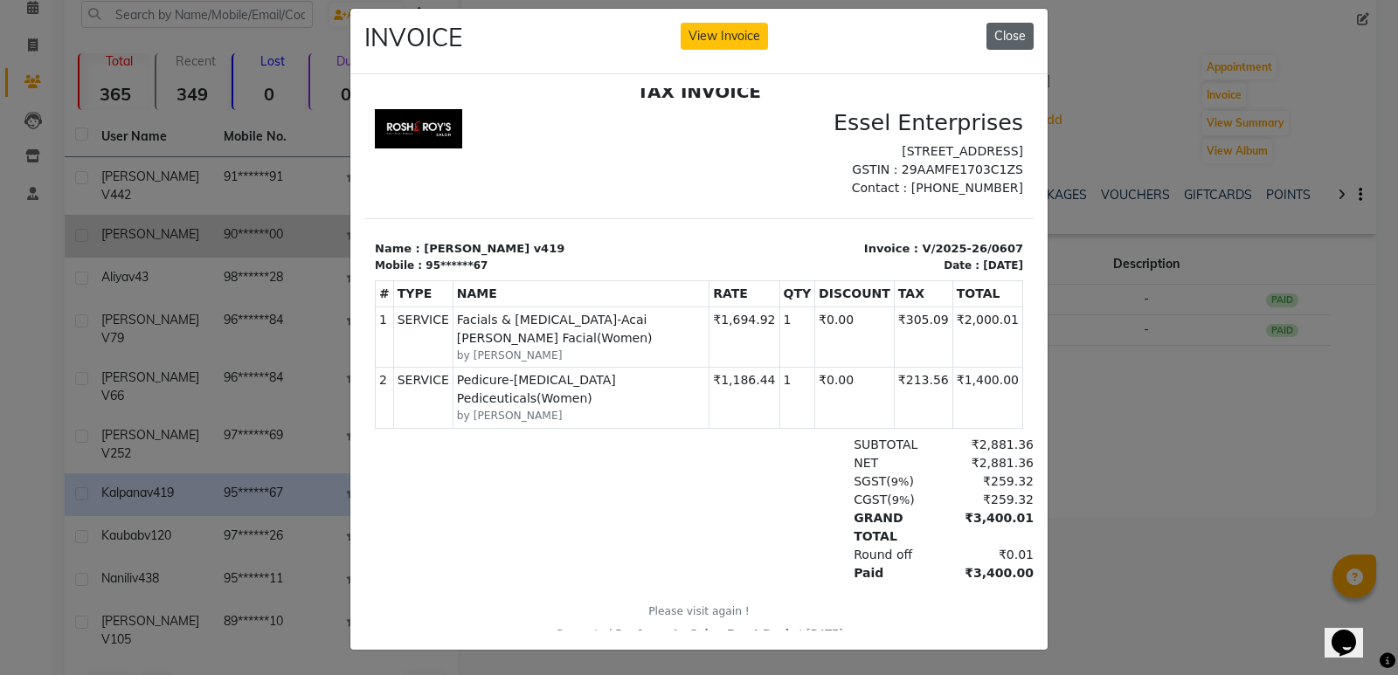
click at [996, 23] on button "Close" at bounding box center [1009, 36] width 47 height 27
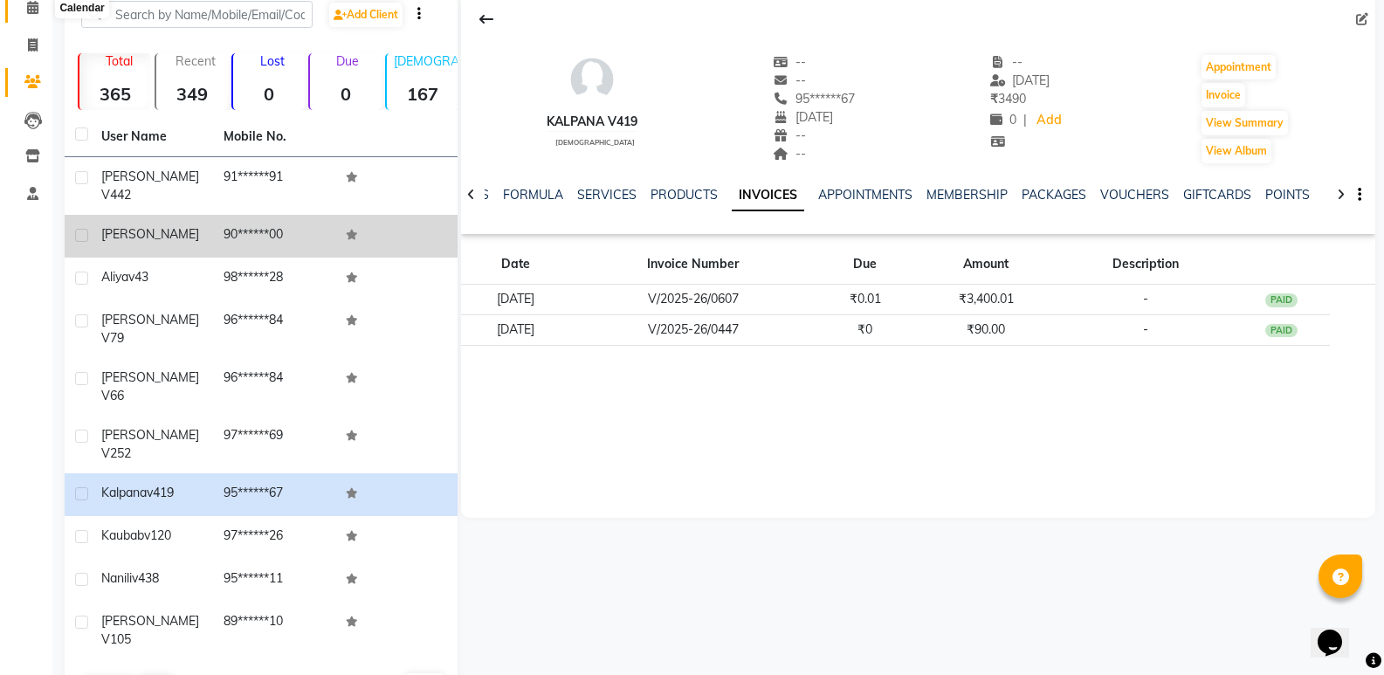
scroll to position [0, 0]
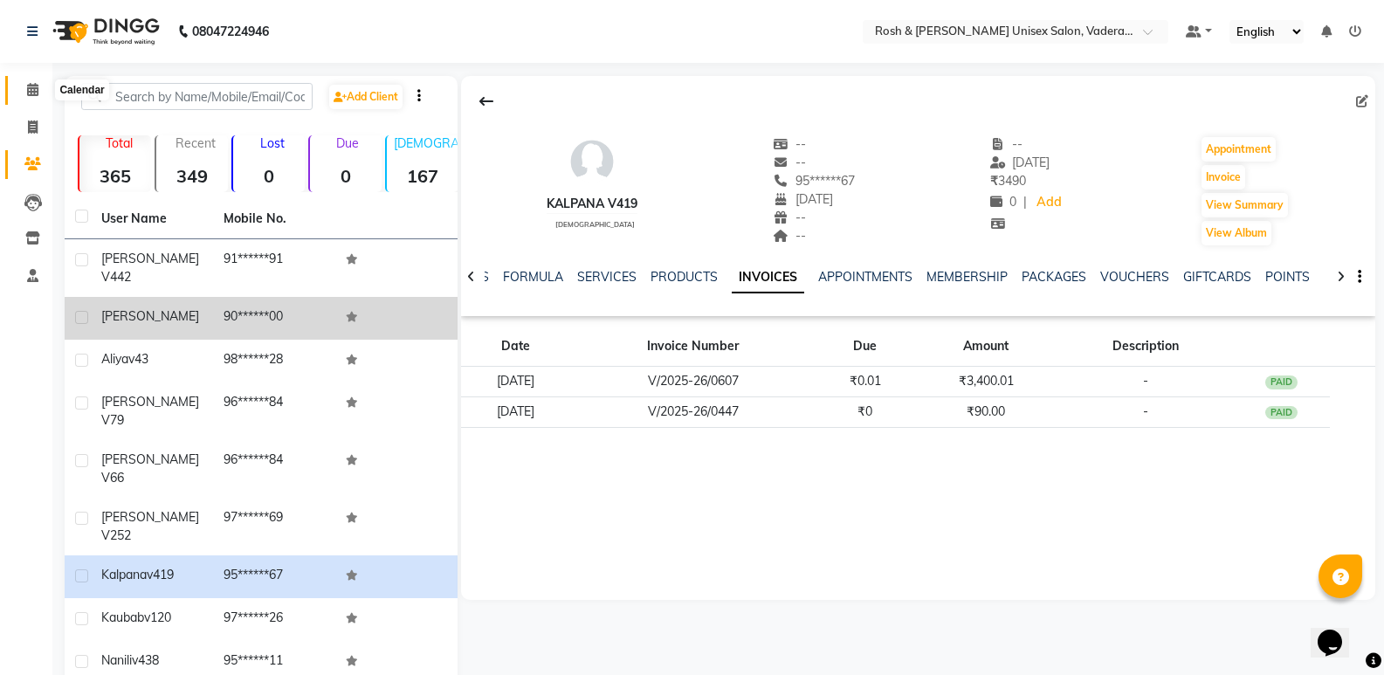
click at [27, 92] on icon at bounding box center [32, 89] width 11 height 13
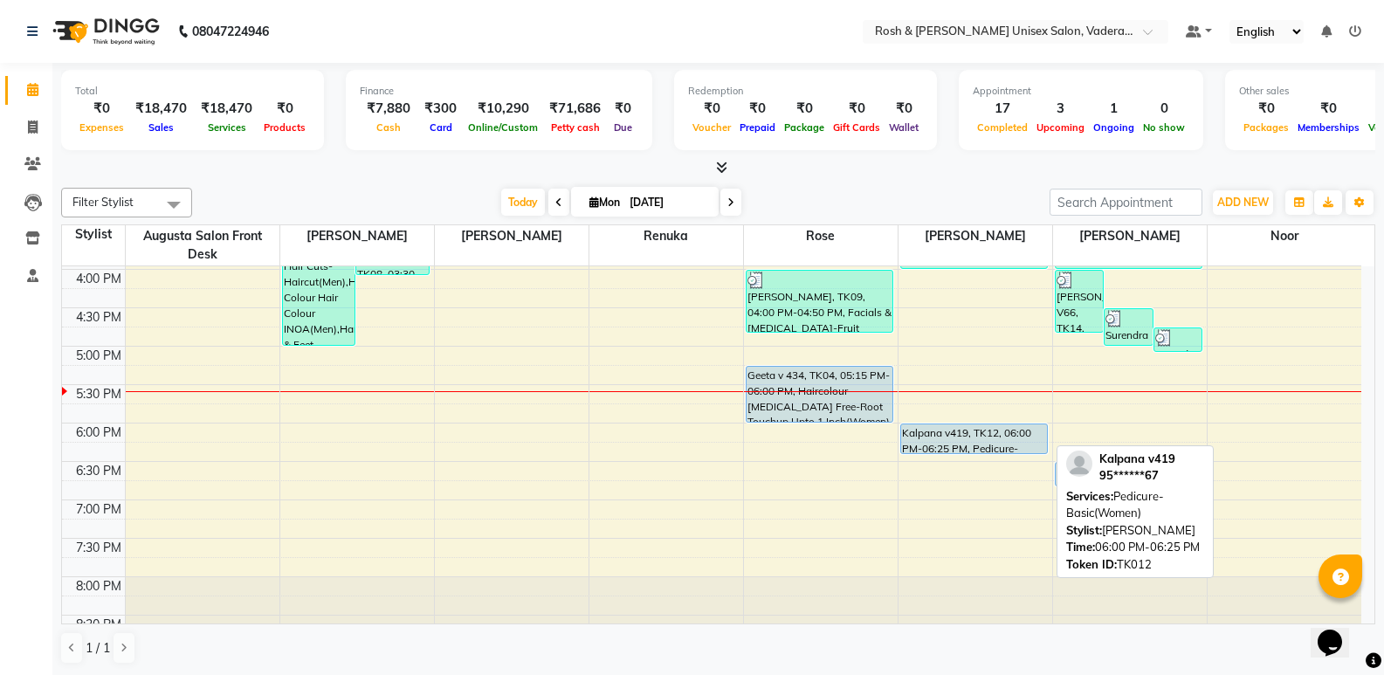
scroll to position [641, 0]
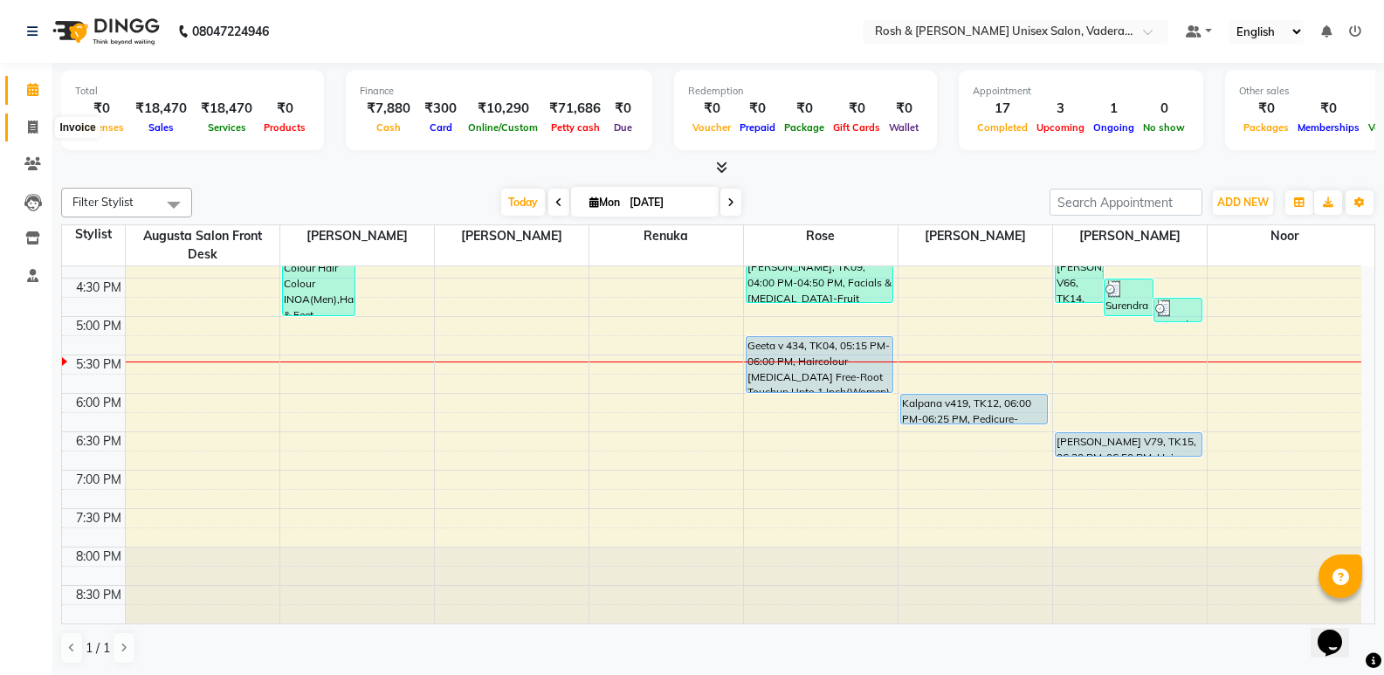
click at [29, 123] on icon at bounding box center [33, 127] width 10 height 13
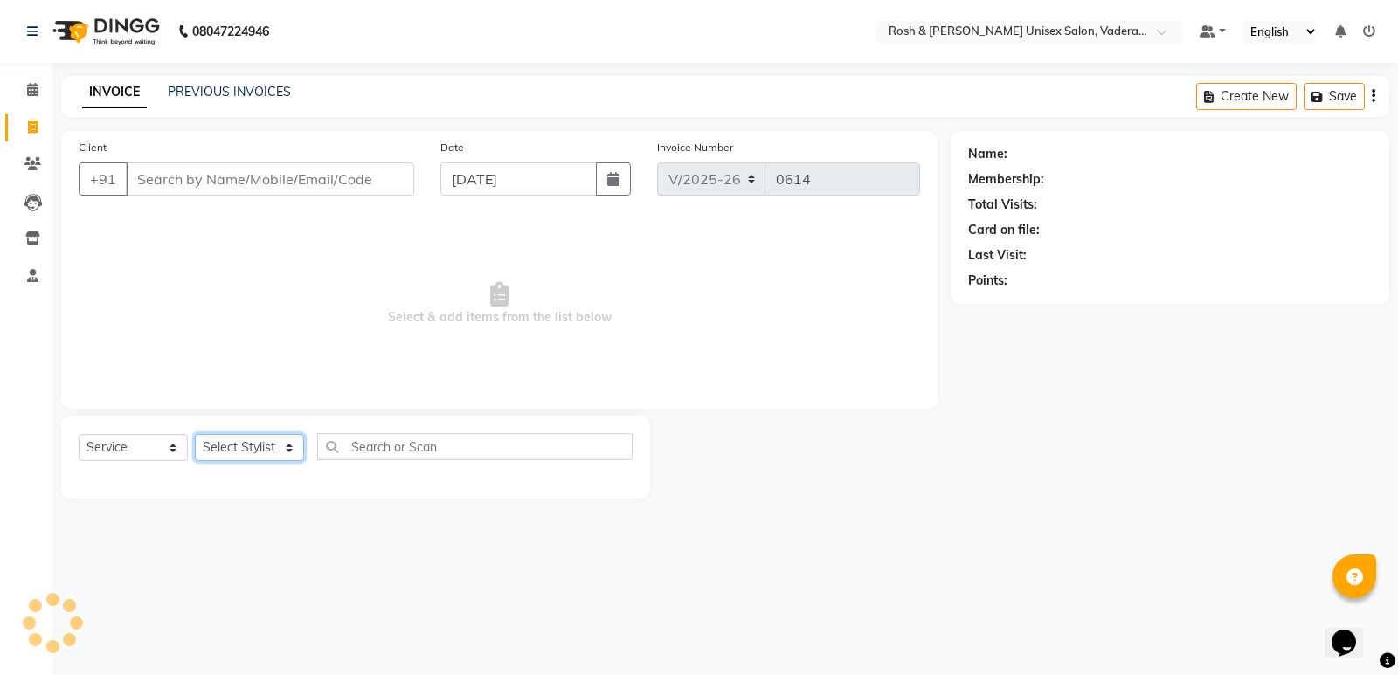
click at [276, 447] on select "Select Stylist Augusta Salon Front Desk [PERSON_NAME] [PERSON_NAME] [PERSON_NAM…" at bounding box center [249, 447] width 109 height 27
click at [195, 434] on select "Select Stylist Augusta Salon Front Desk [PERSON_NAME] [PERSON_NAME] [PERSON_NAM…" at bounding box center [249, 447] width 109 height 27
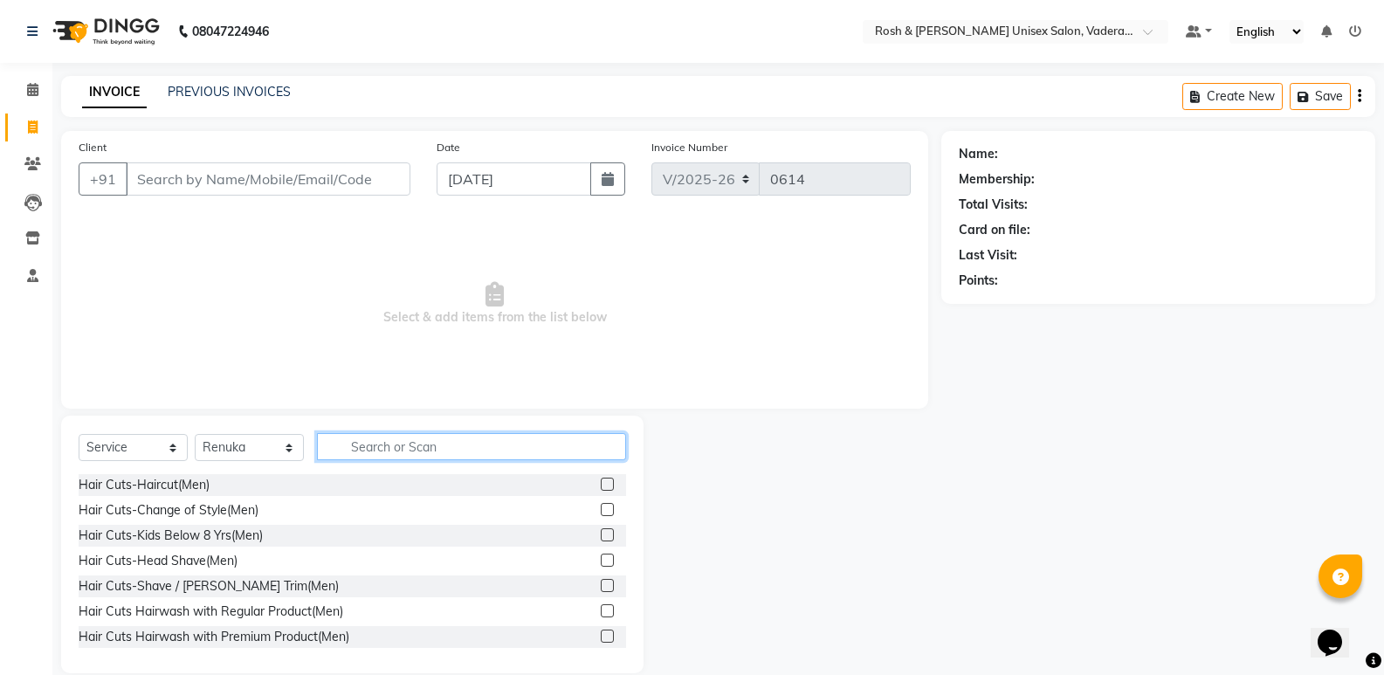
click at [391, 438] on input "text" at bounding box center [471, 446] width 309 height 27
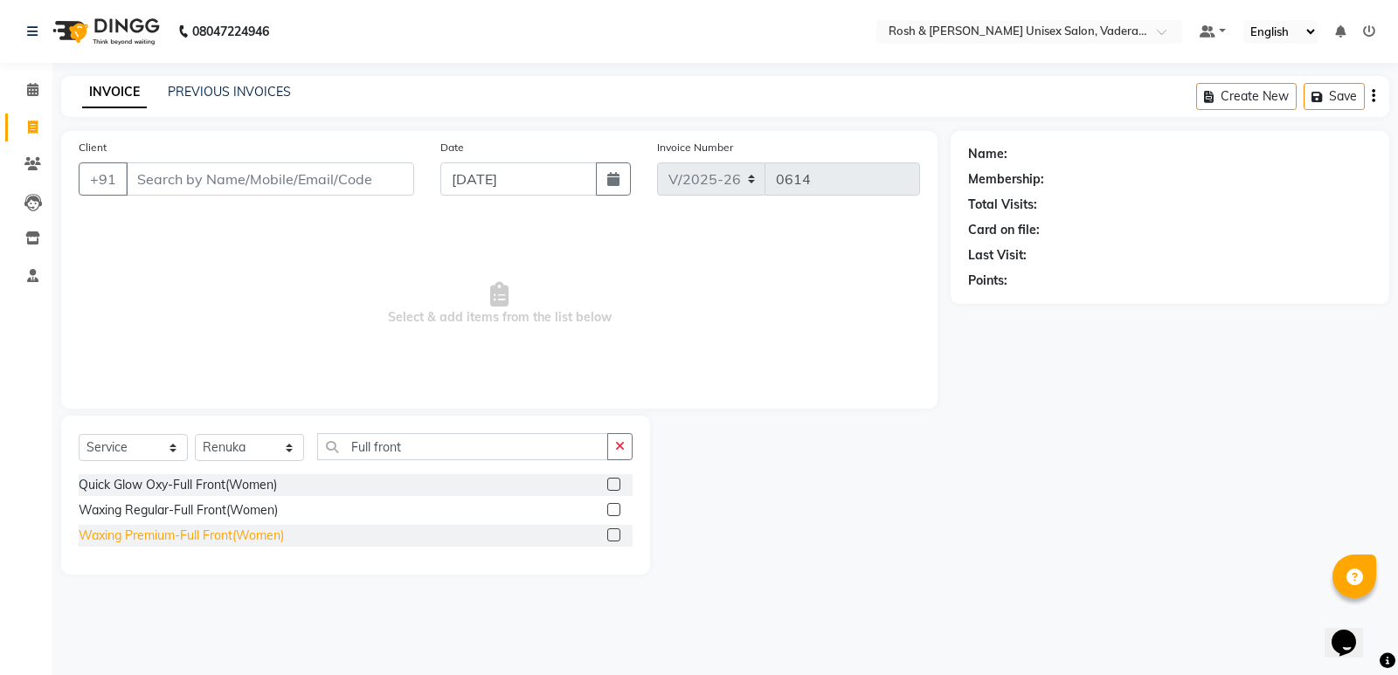
click at [227, 538] on div "Waxing Premium-Full Front(Women)" at bounding box center [181, 536] width 205 height 18
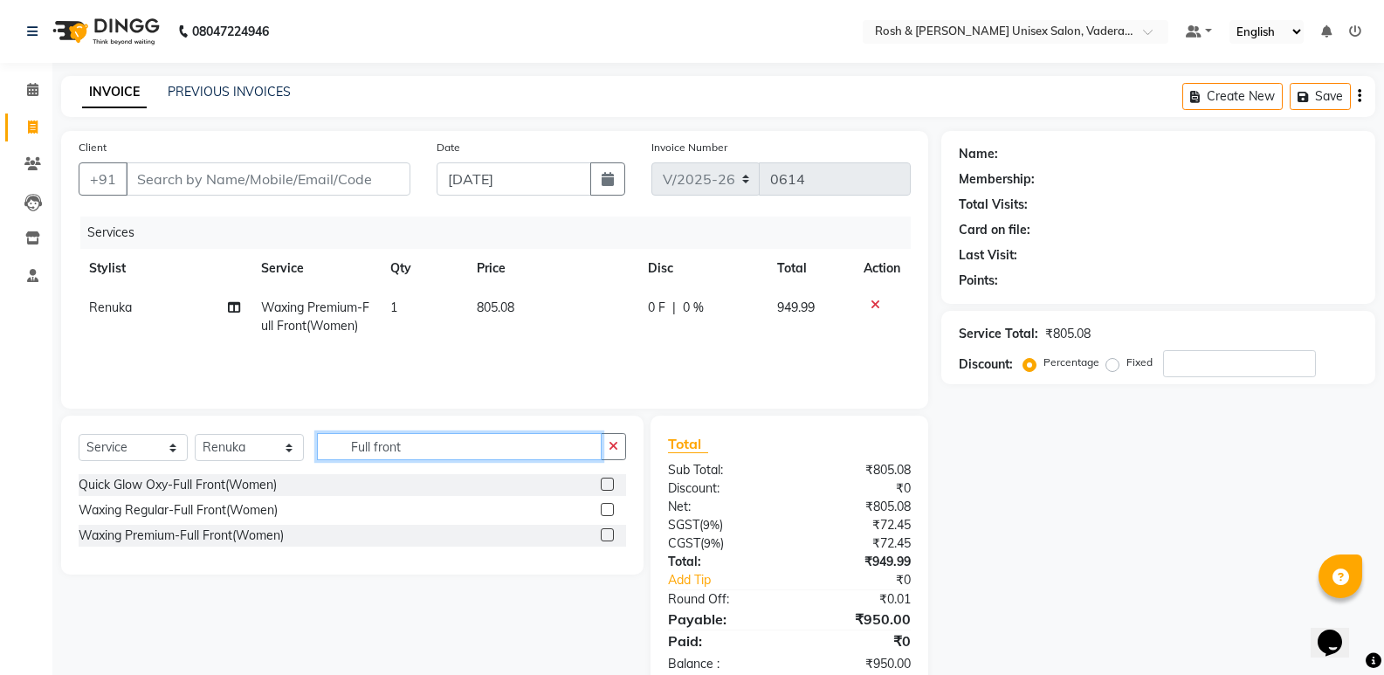
click at [418, 449] on input "Full front" at bounding box center [459, 446] width 285 height 27
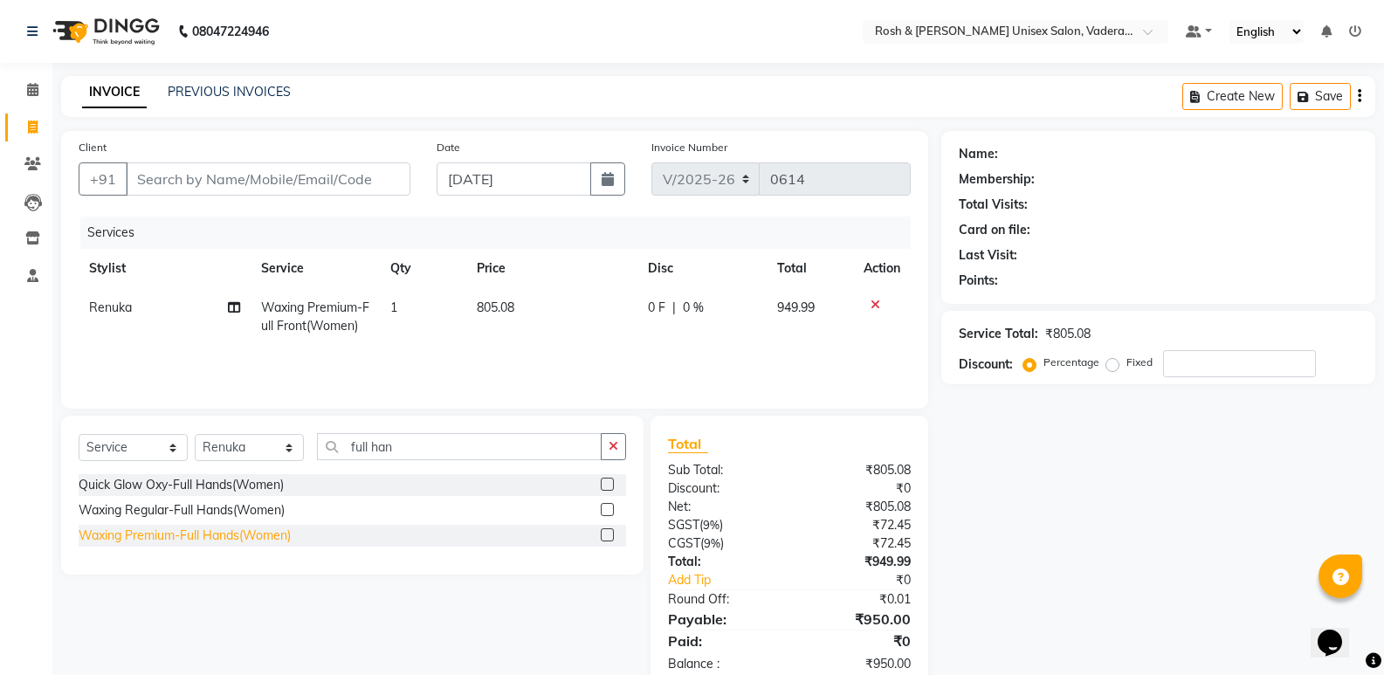
click at [241, 531] on div "Waxing Premium-Full Hands(Women)" at bounding box center [185, 536] width 212 height 18
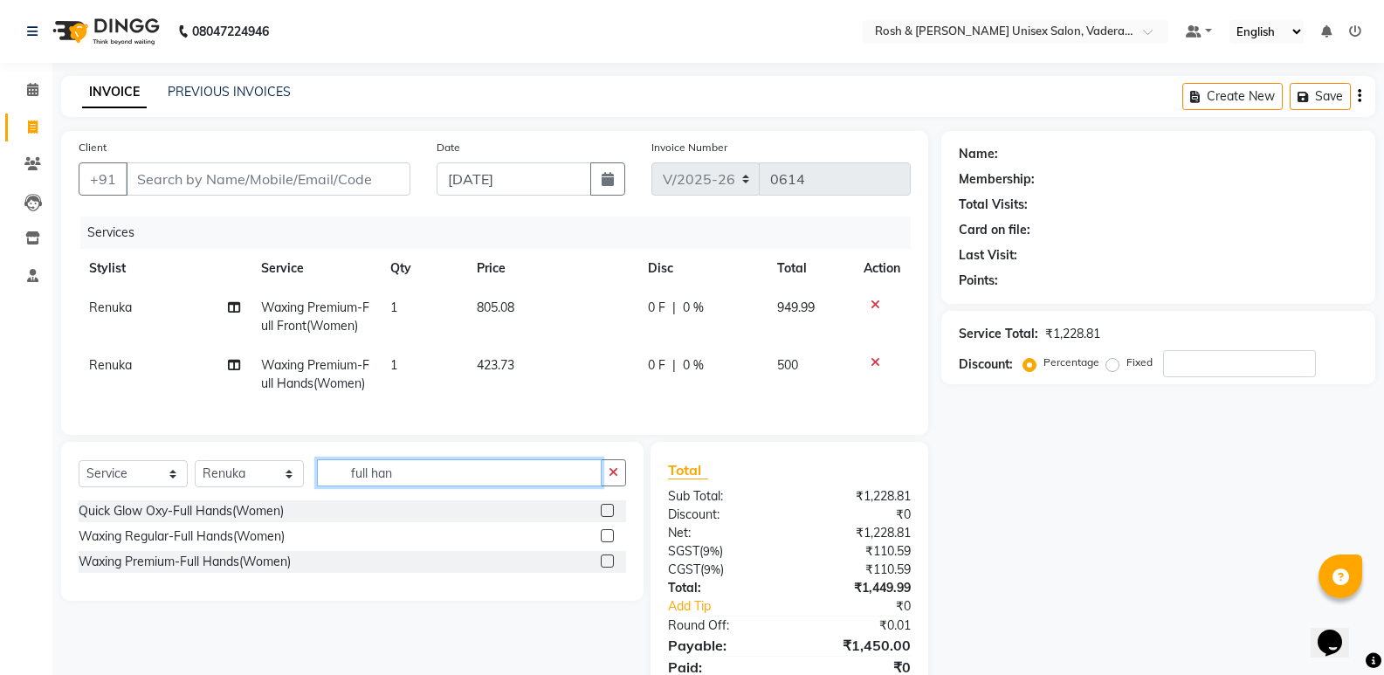
click at [413, 487] on input "full han" at bounding box center [459, 472] width 285 height 27
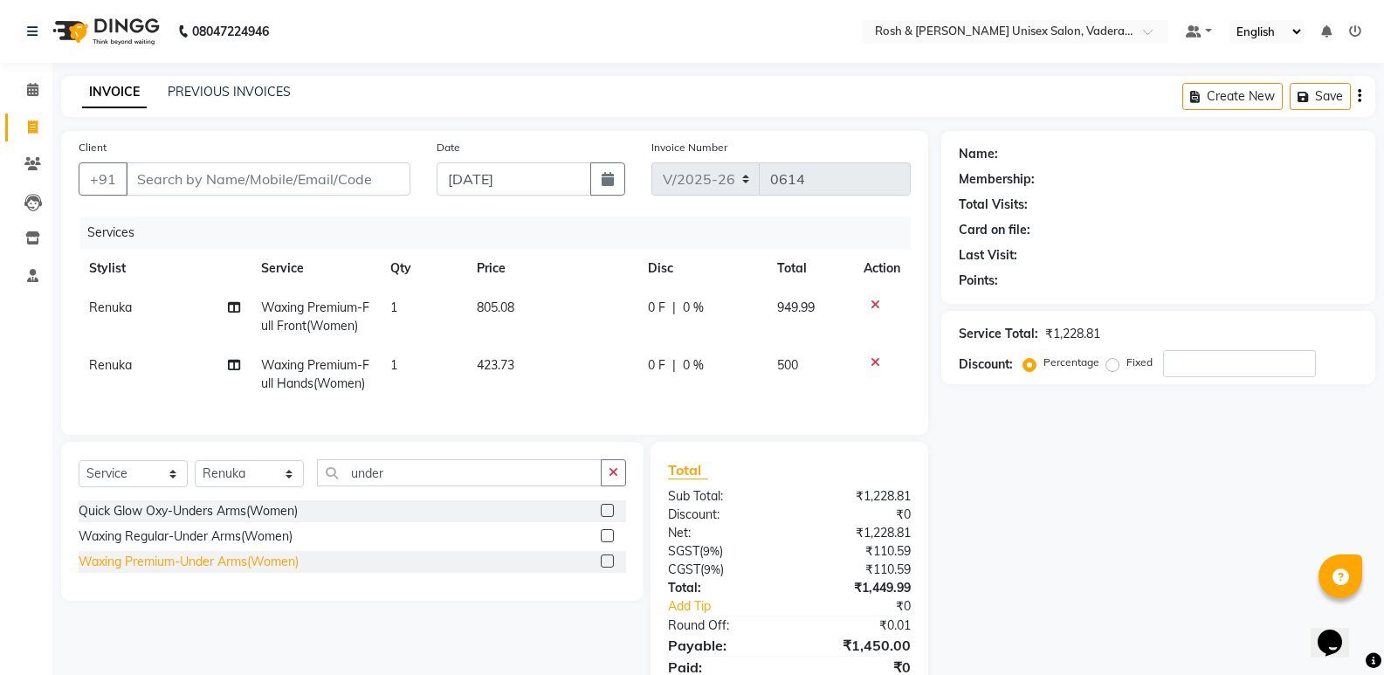
click at [254, 571] on div "Waxing Premium-Under Arms(Women)" at bounding box center [189, 562] width 220 height 18
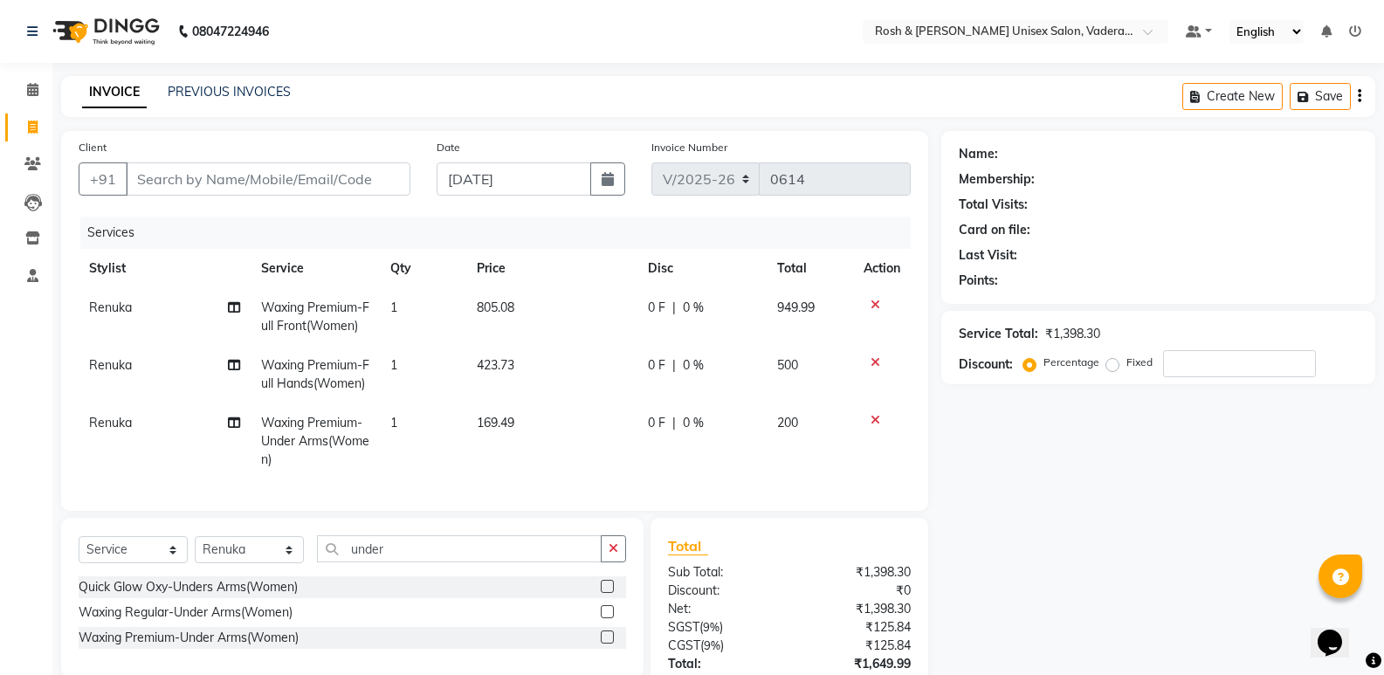
scroll to position [1, 0]
click at [324, 309] on span "Waxing Premium-Full Front(Women)" at bounding box center [315, 316] width 108 height 34
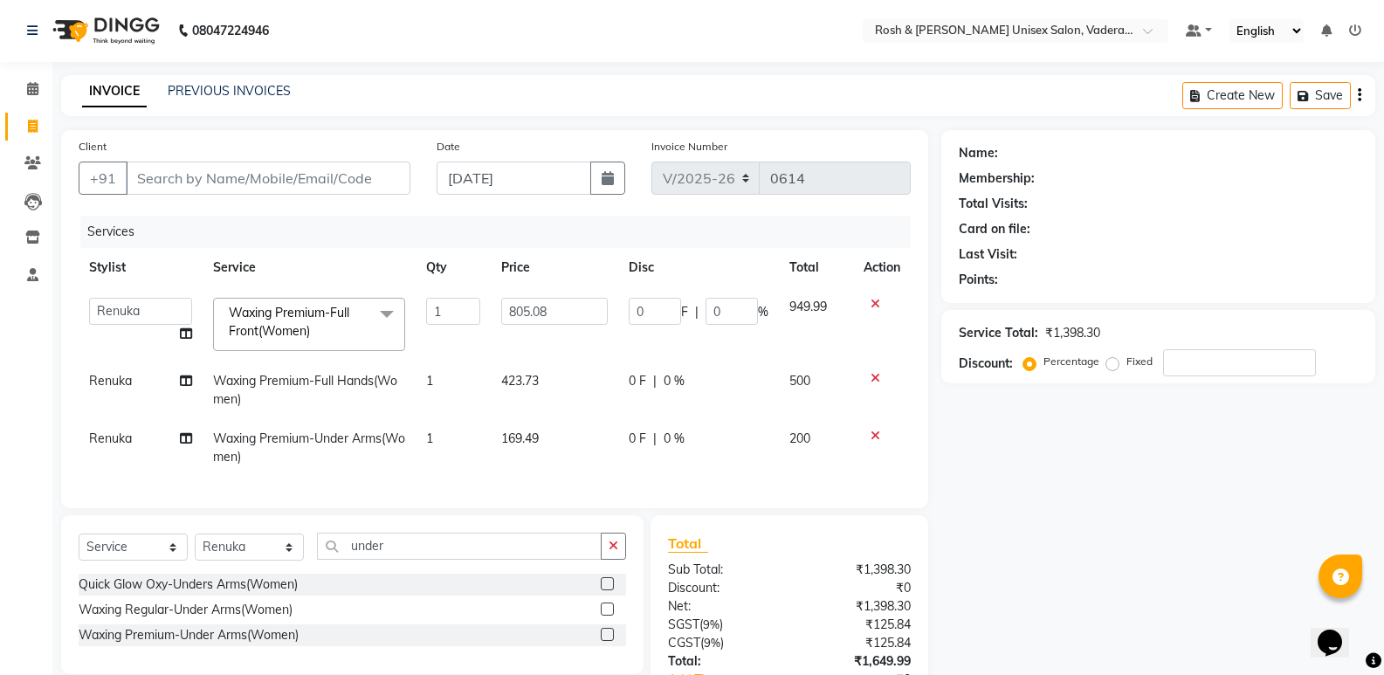
click at [266, 309] on span "Waxing Premium-Full Front(Women)" at bounding box center [289, 322] width 121 height 34
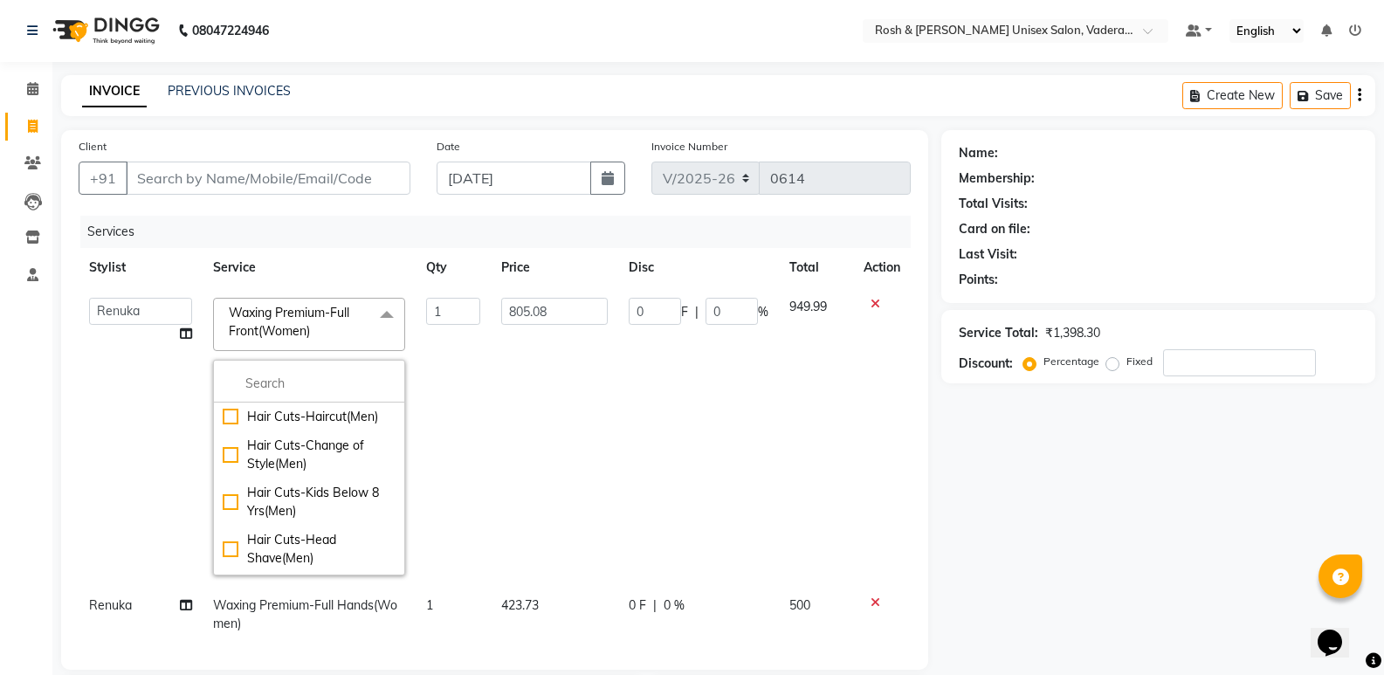
click at [266, 309] on span "Waxing Premium-Full Front(Women)" at bounding box center [289, 322] width 121 height 34
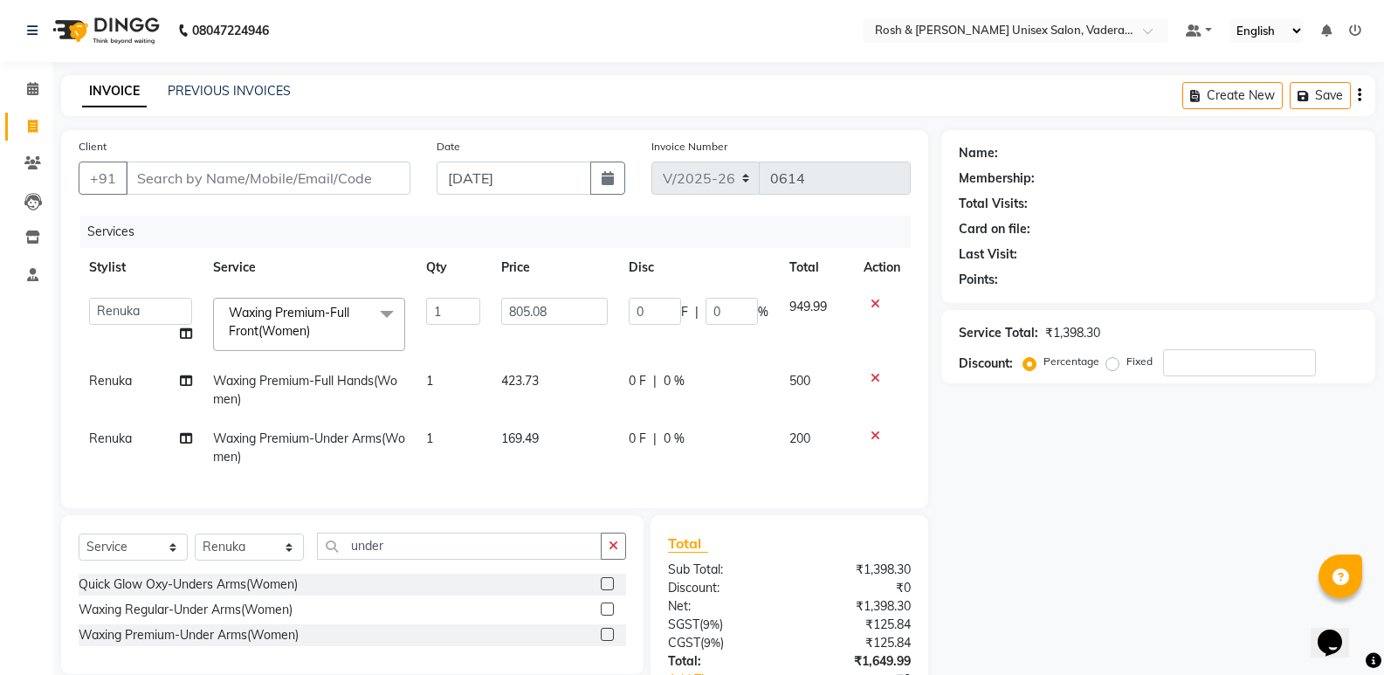
click at [271, 313] on span "Waxing Premium-Full Front(Women)" at bounding box center [289, 322] width 121 height 34
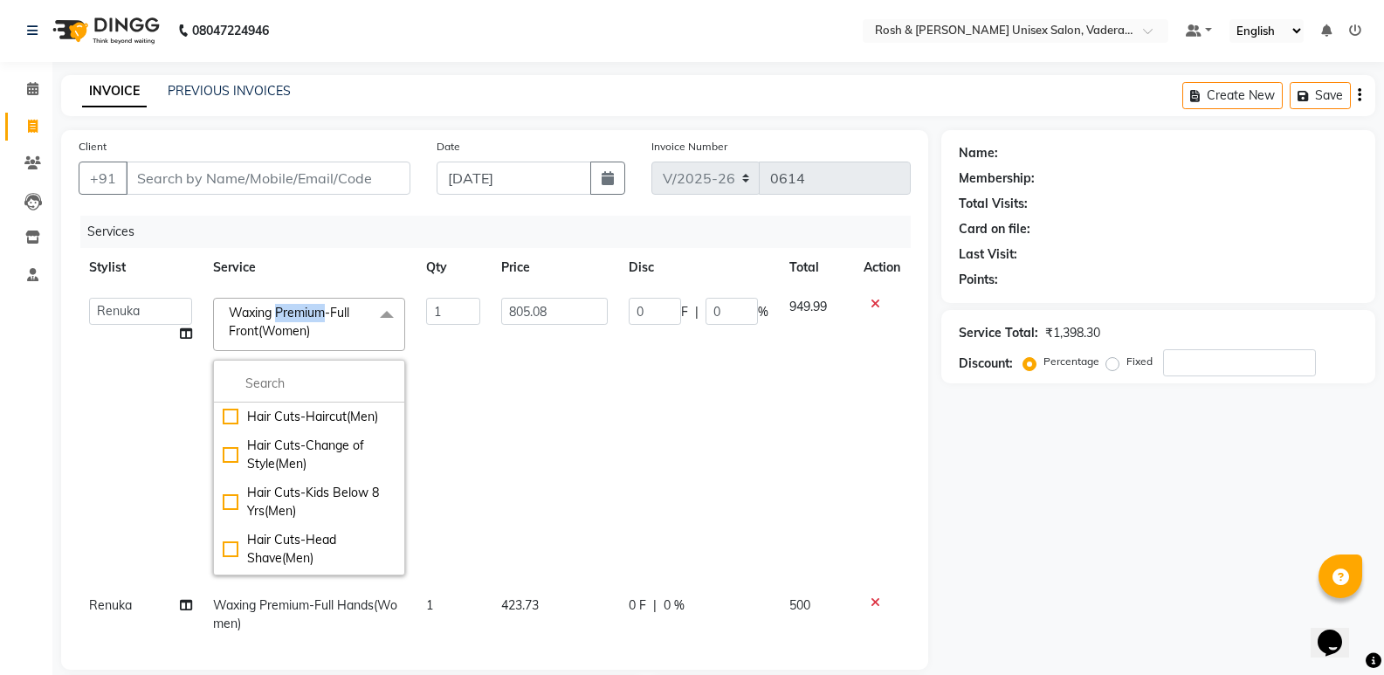
click at [271, 313] on span "Waxing Premium-Full Front(Women)" at bounding box center [289, 322] width 121 height 34
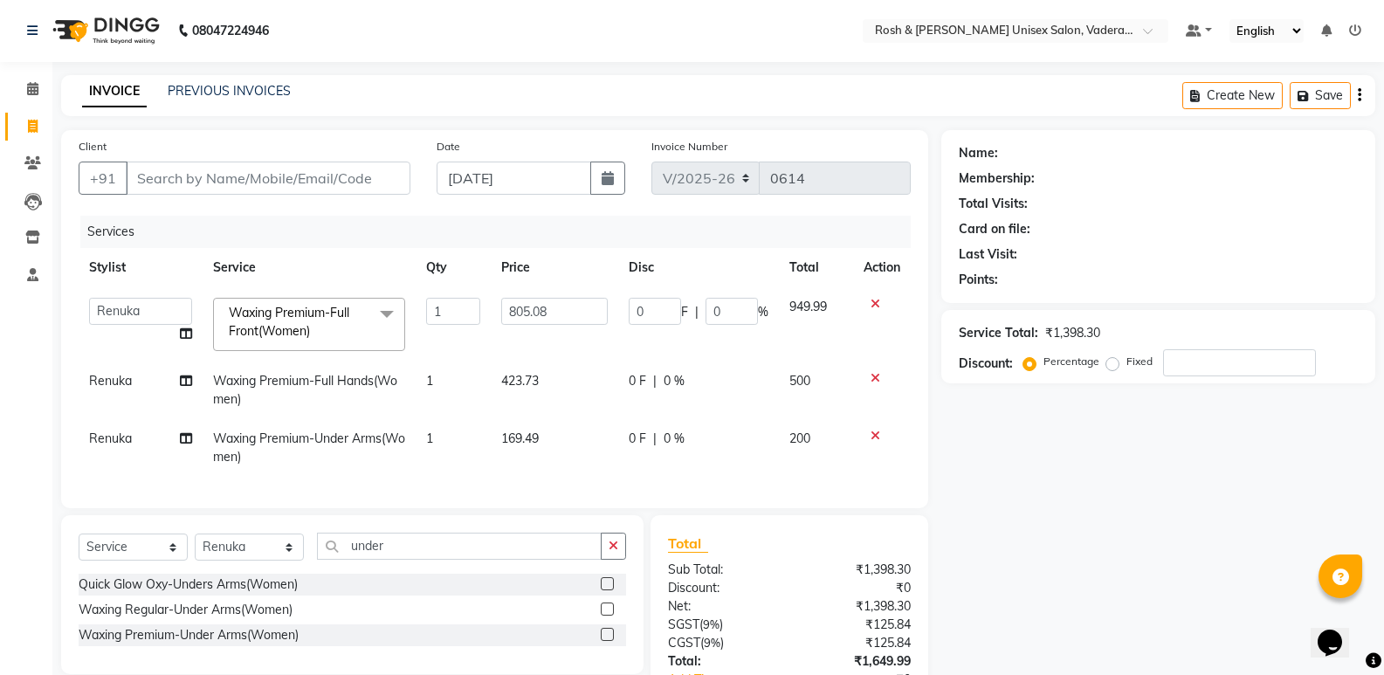
click at [381, 315] on span at bounding box center [386, 314] width 35 height 33
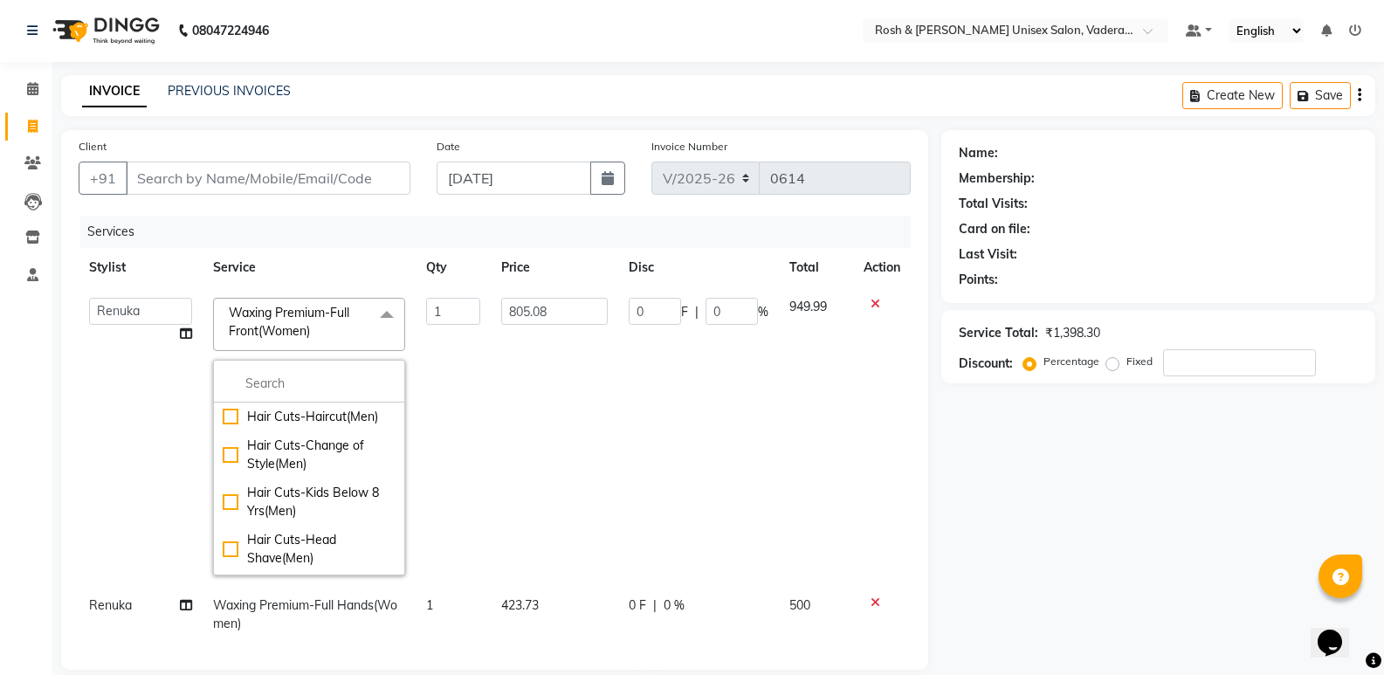
click at [381, 315] on span at bounding box center [386, 314] width 35 height 33
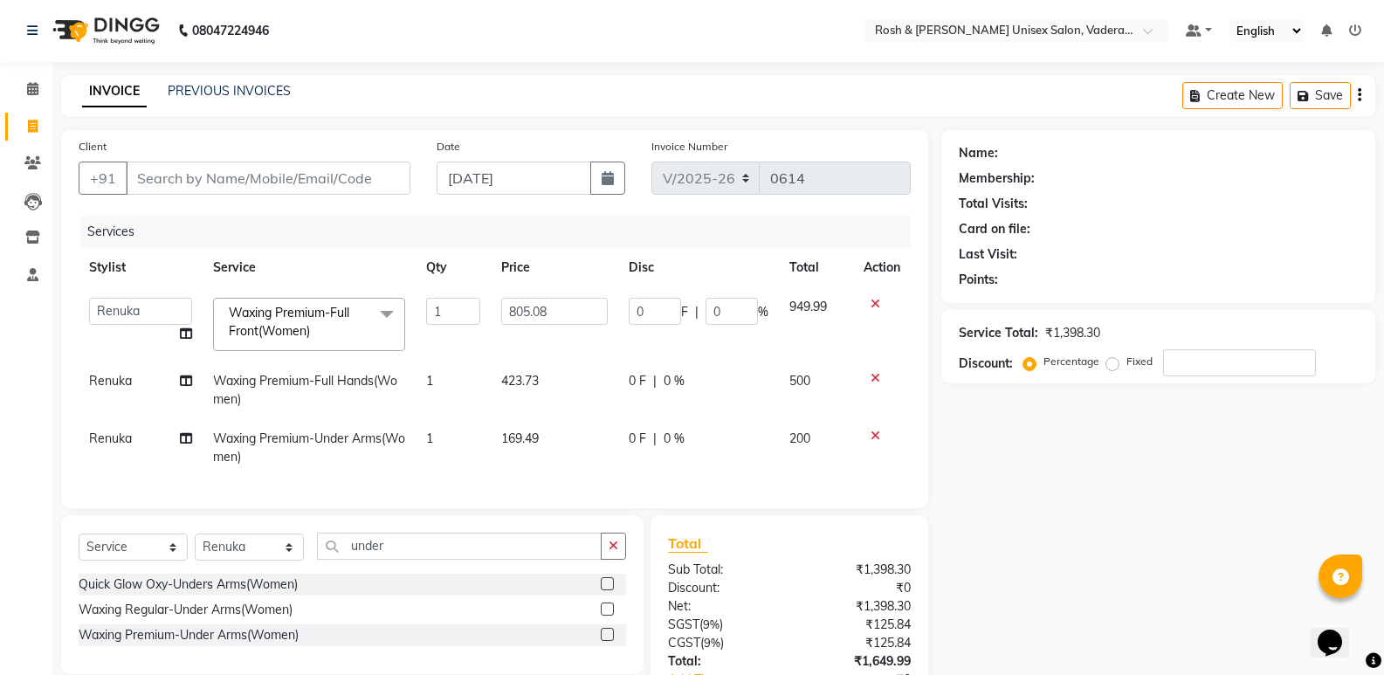
scroll to position [68, 0]
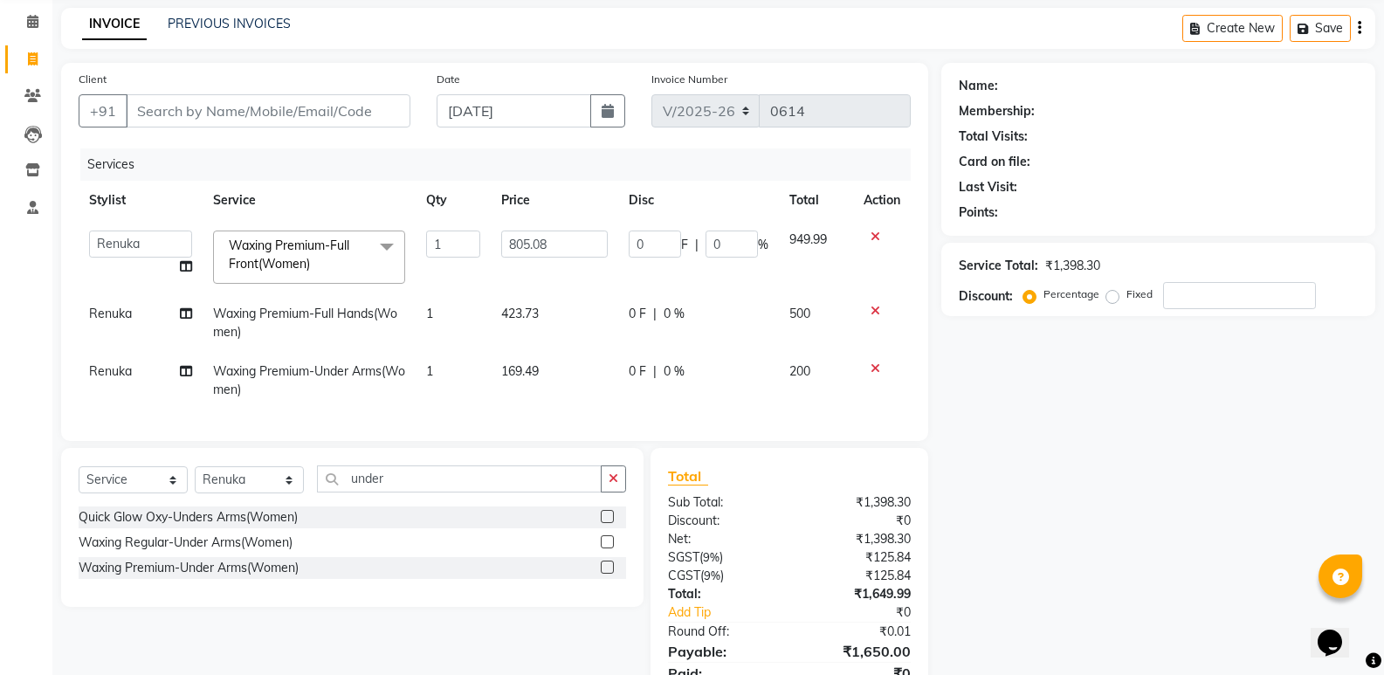
click at [513, 373] on span "169.49" at bounding box center [520, 371] width 38 height 16
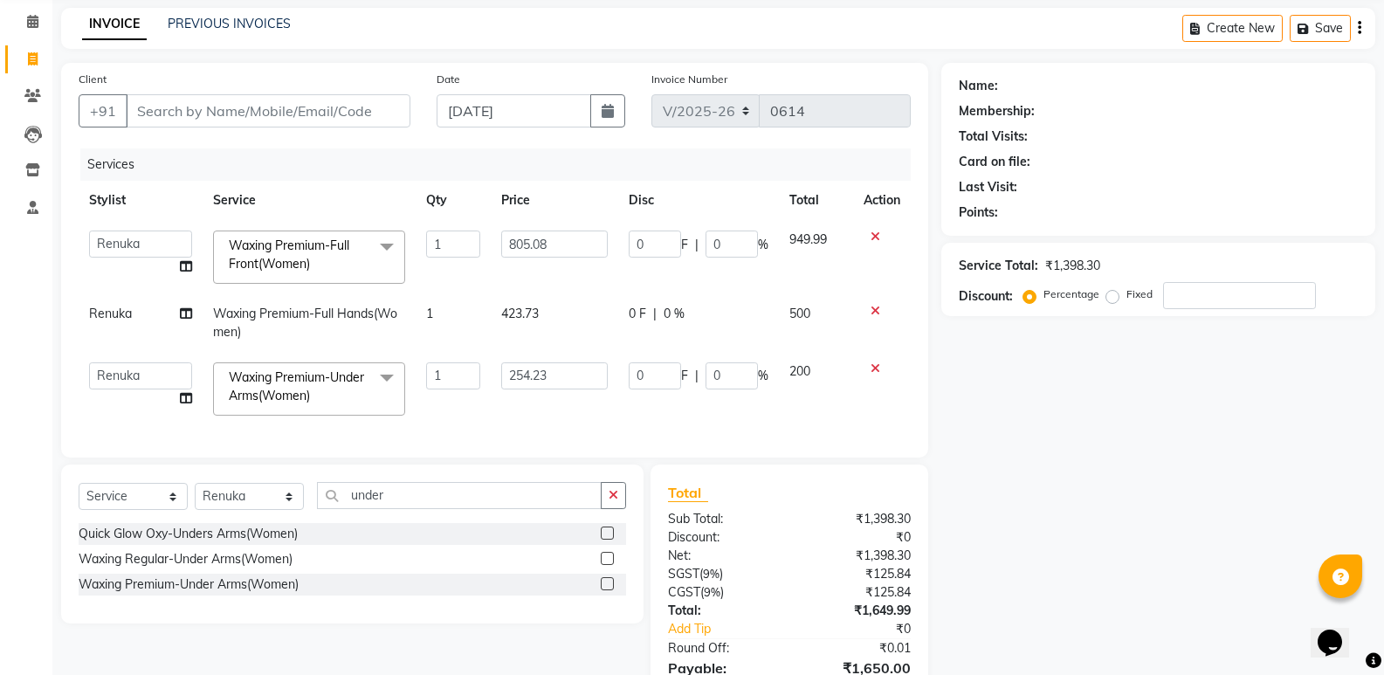
click at [1164, 447] on div "Name: Membership: Total Visits: Card on file: Last Visit: Points: Service Total…" at bounding box center [1165, 401] width 447 height 677
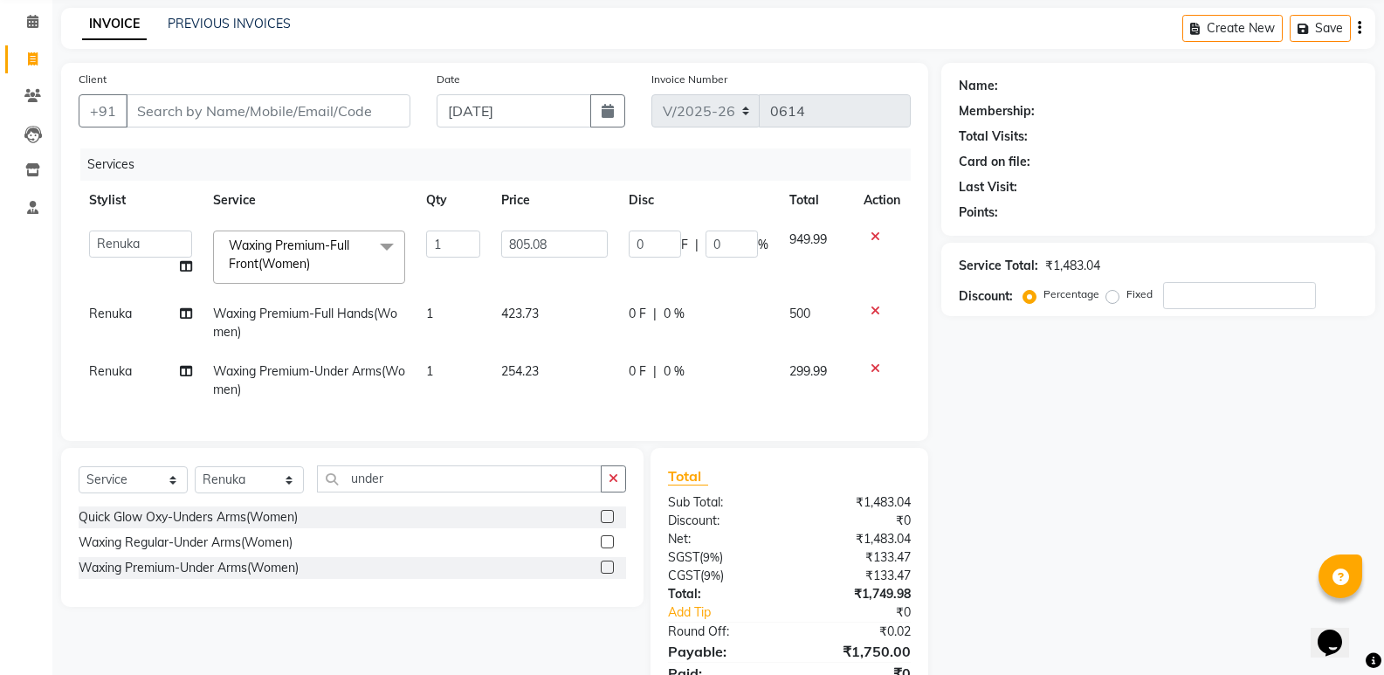
click at [536, 317] on span "423.73" at bounding box center [520, 314] width 38 height 16
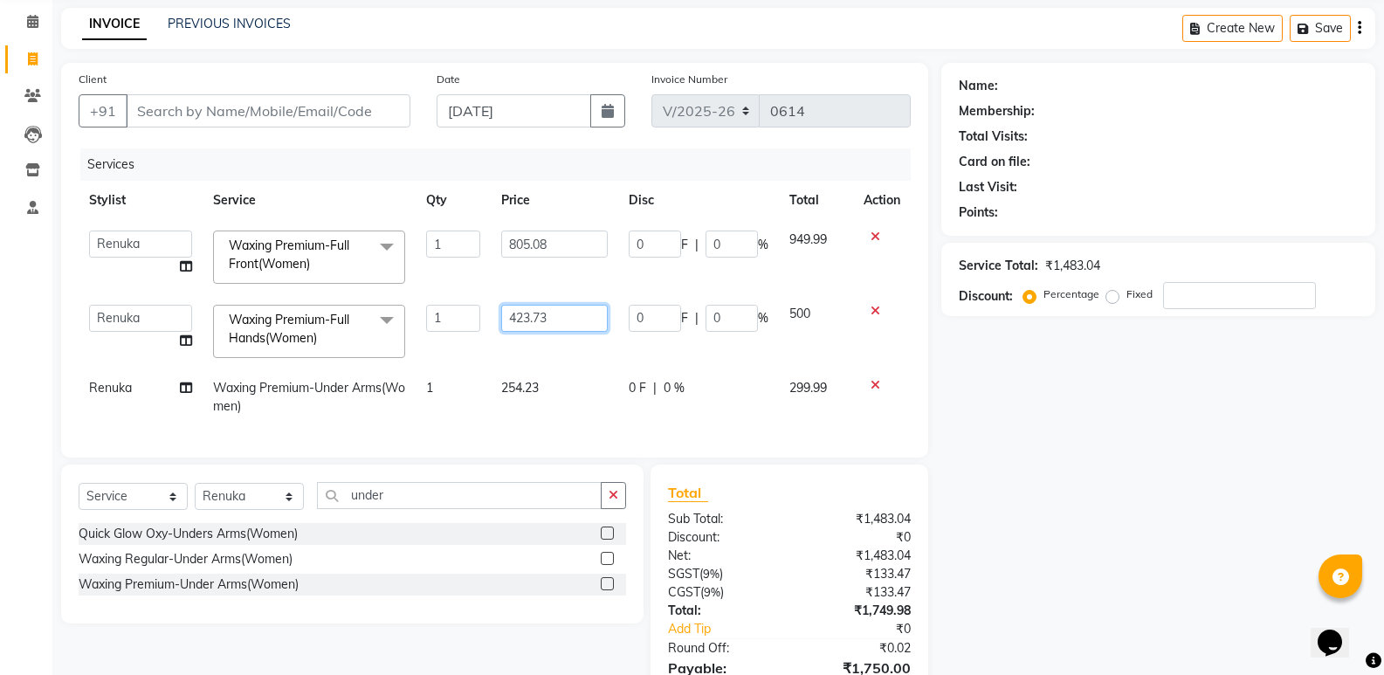
click at [536, 317] on input "423.73" at bounding box center [554, 318] width 107 height 27
click at [1114, 491] on div "Name: Membership: Total Visits: Card on file: Last Visit: Points: Service Total…" at bounding box center [1165, 401] width 447 height 677
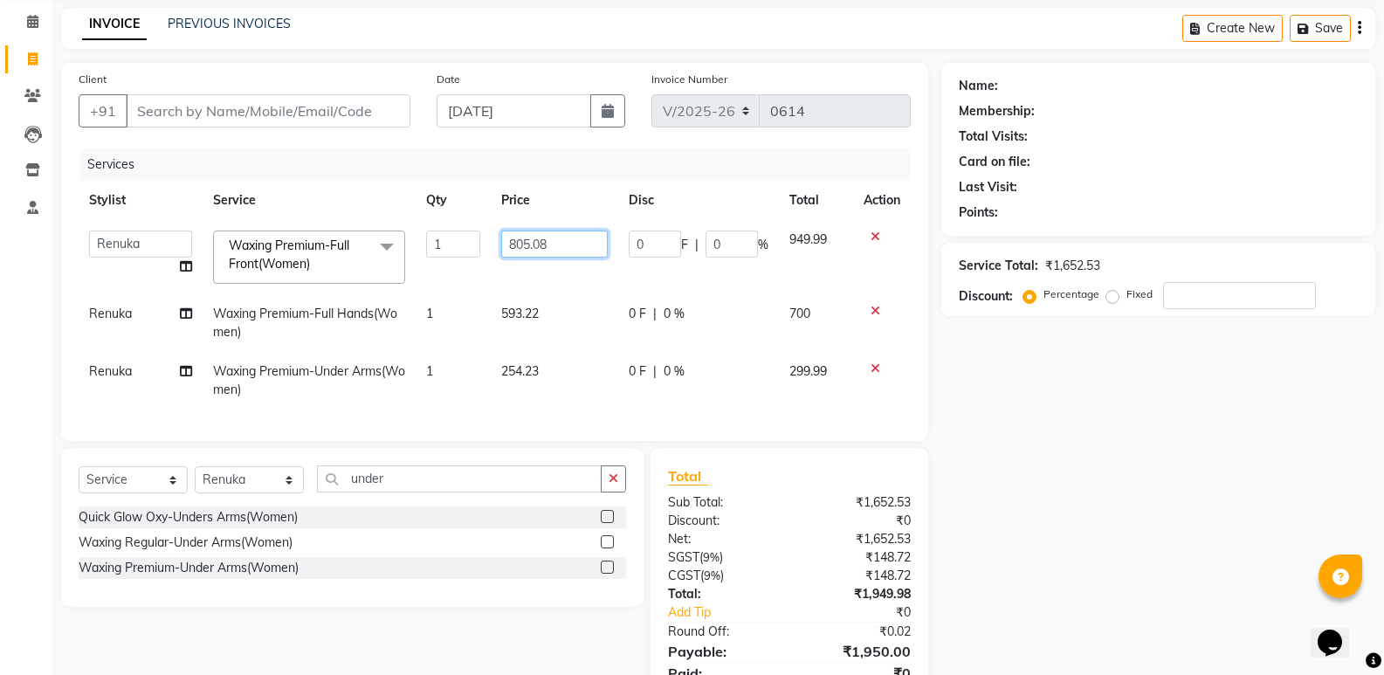
click at [542, 248] on input "805.08" at bounding box center [554, 244] width 107 height 27
click at [556, 245] on input "805.08" at bounding box center [554, 244] width 107 height 27
click at [1290, 453] on div "Name: Membership: Total Visits: Card on file: Last Visit: Points: Service Total…" at bounding box center [1165, 393] width 447 height 660
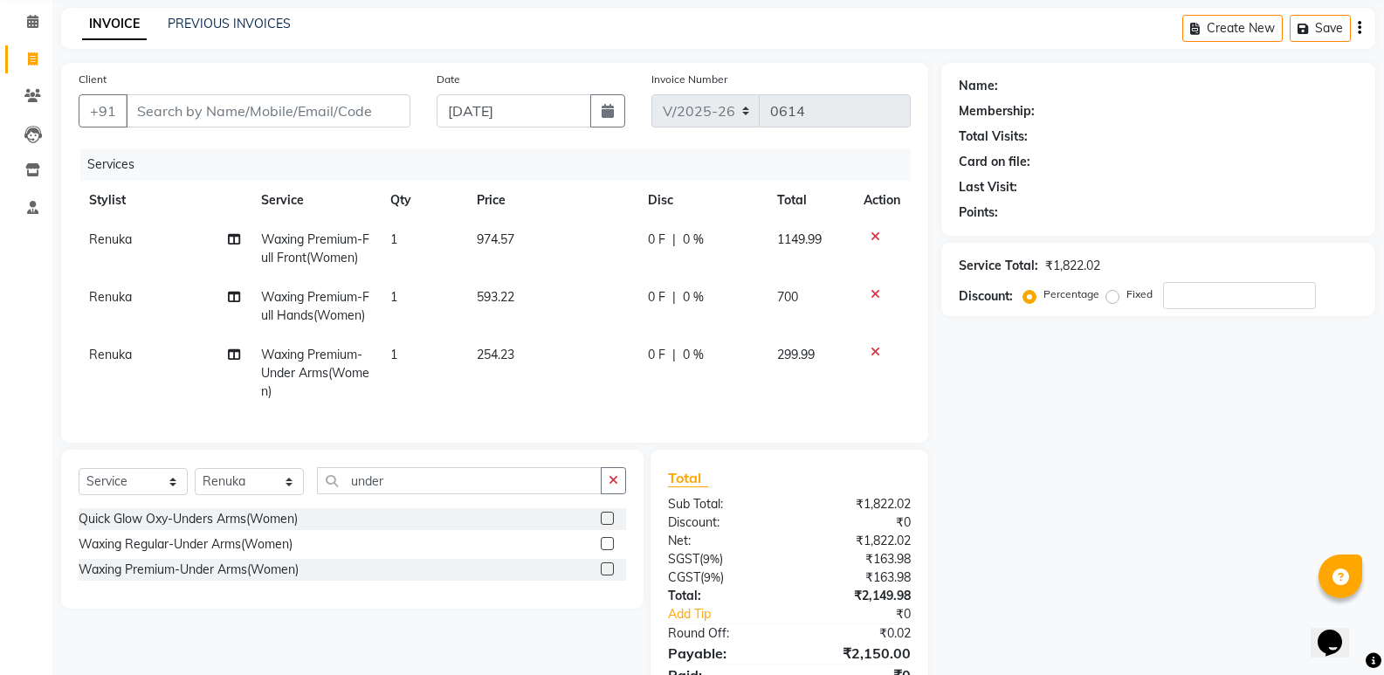
scroll to position [176, 0]
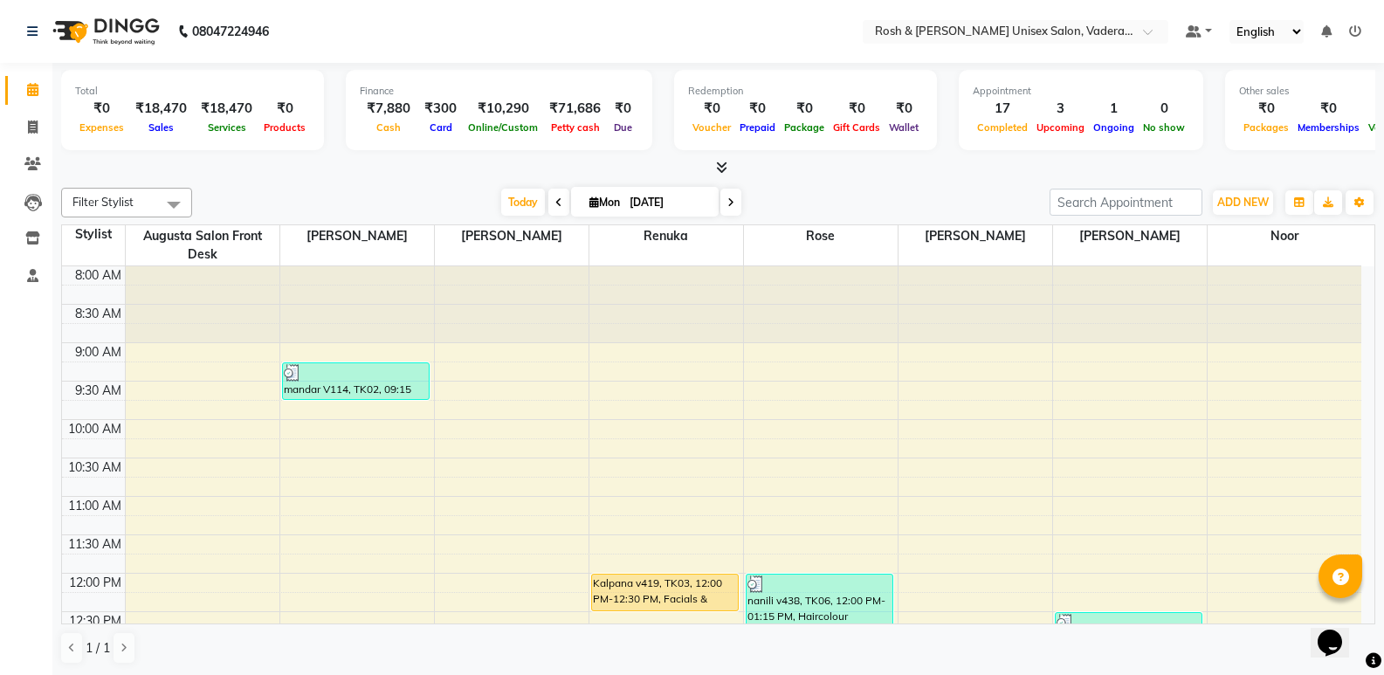
click at [610, 211] on span "[DATE]" at bounding box center [645, 202] width 148 height 30
click at [625, 200] on input "[DATE]" at bounding box center [668, 203] width 87 height 26
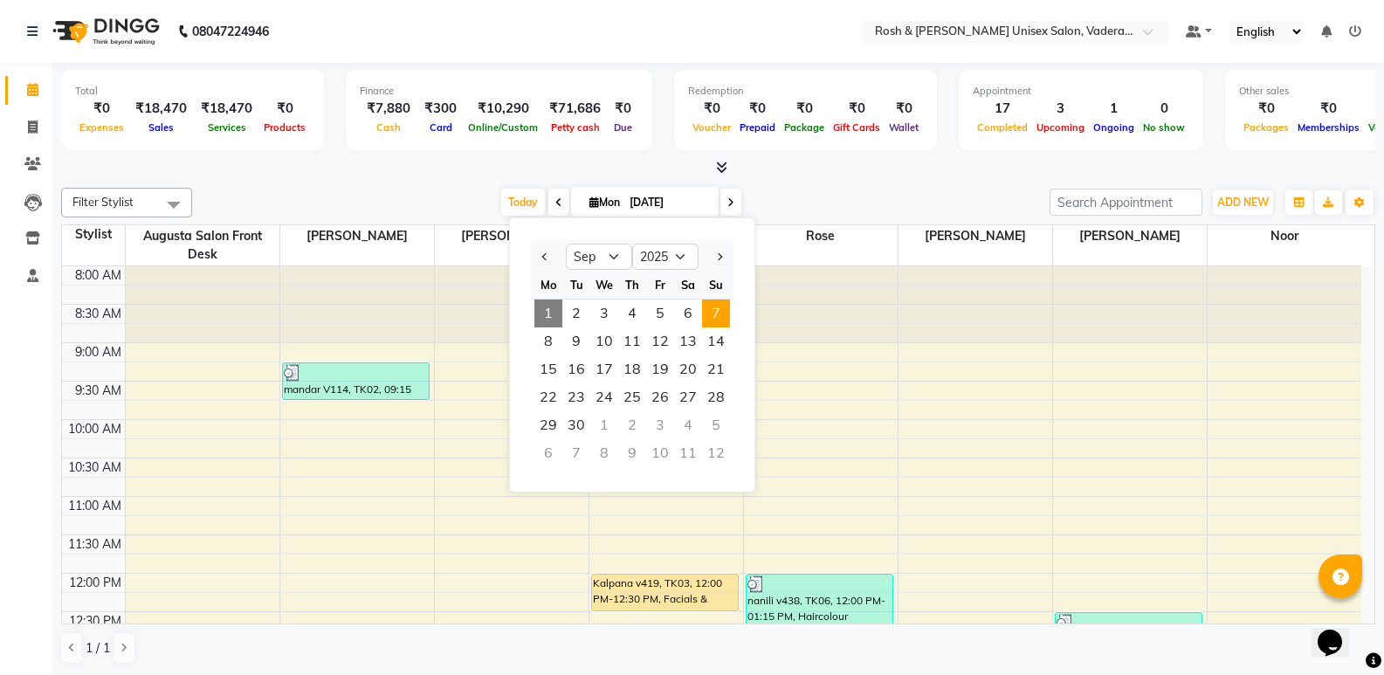
click at [719, 313] on span "7" at bounding box center [716, 314] width 28 height 28
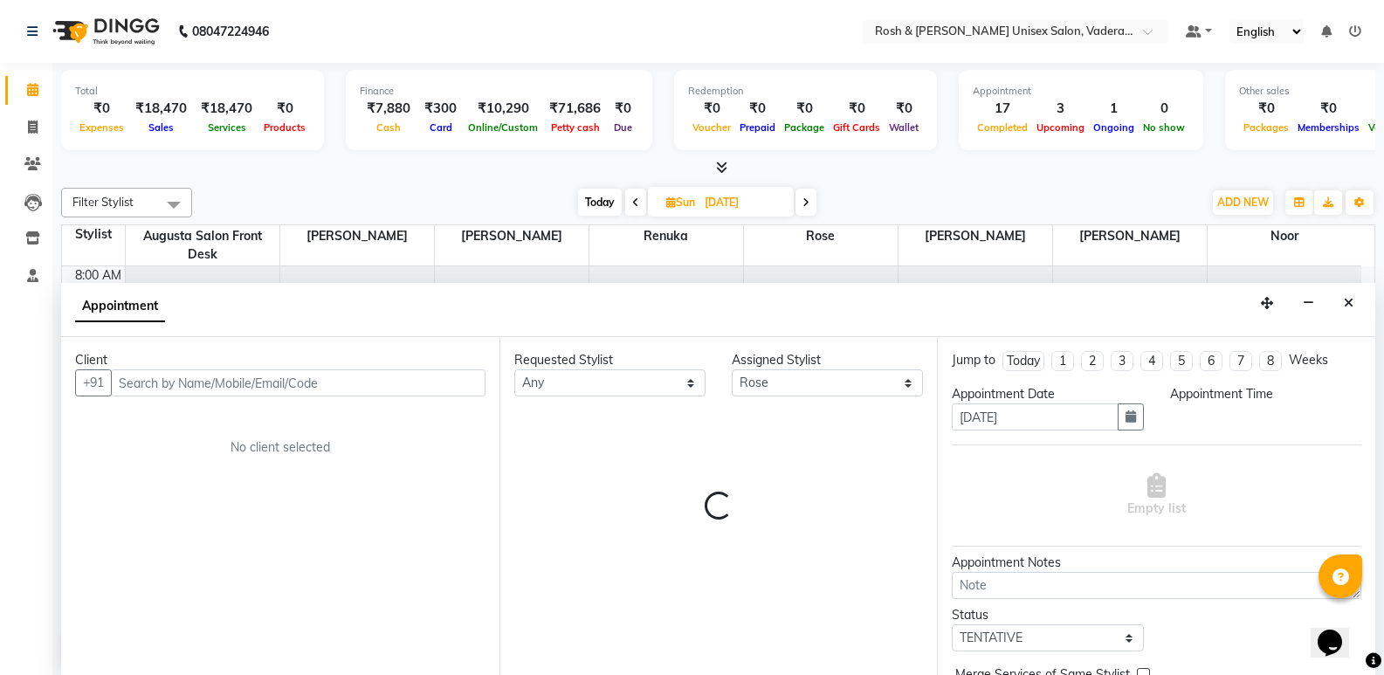
scroll to position [1, 0]
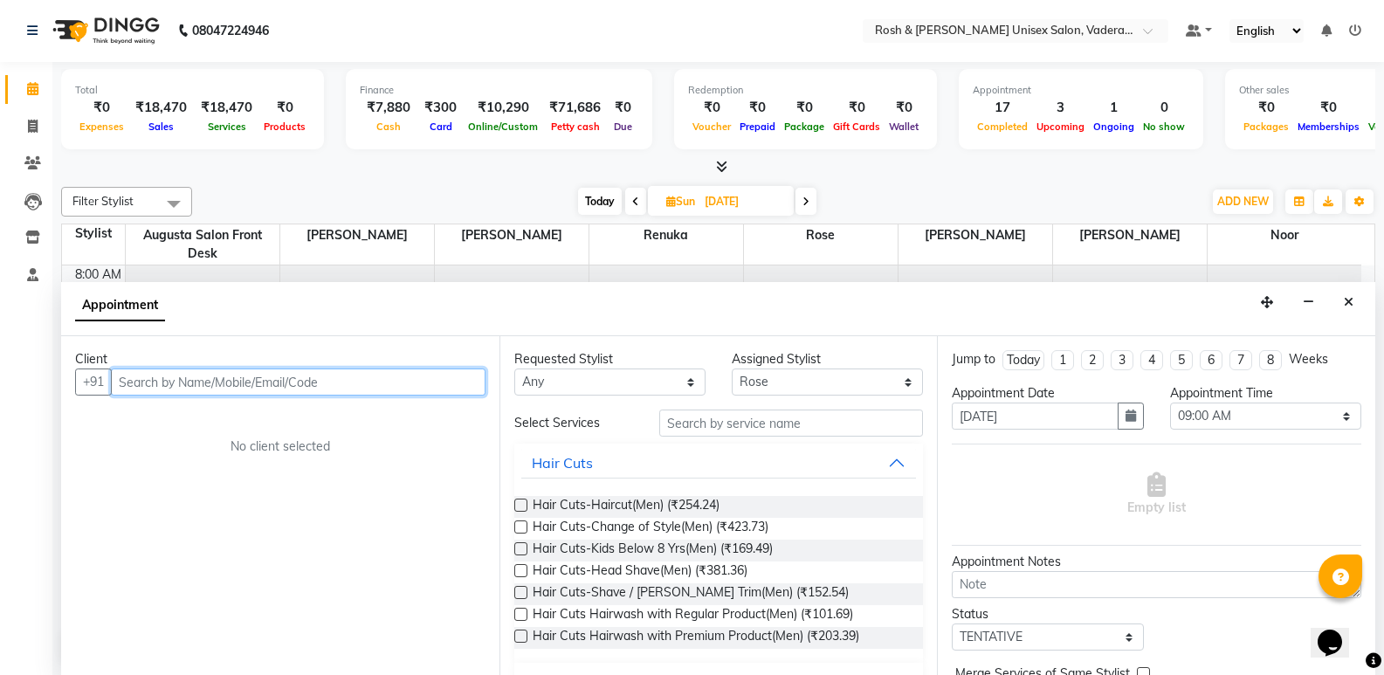
click at [371, 383] on input "text" at bounding box center [298, 382] width 375 height 27
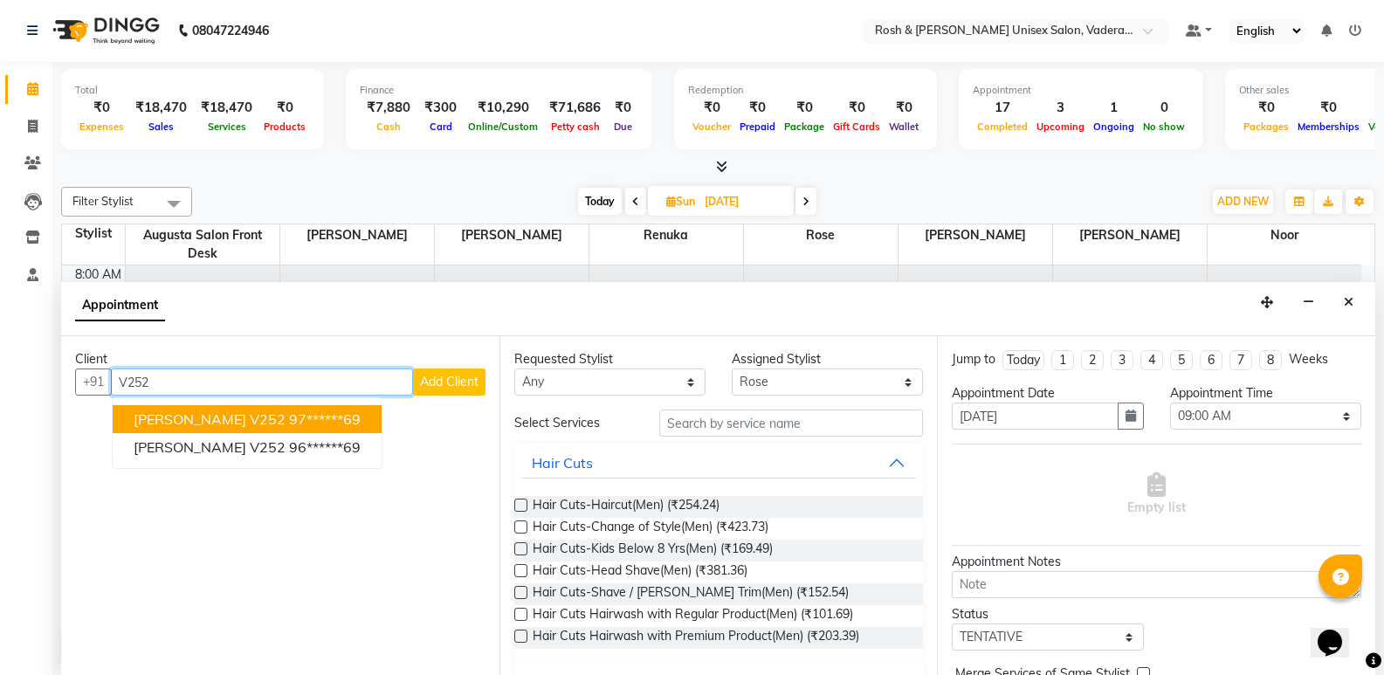
click at [211, 423] on span "[PERSON_NAME] v252" at bounding box center [210, 419] width 152 height 17
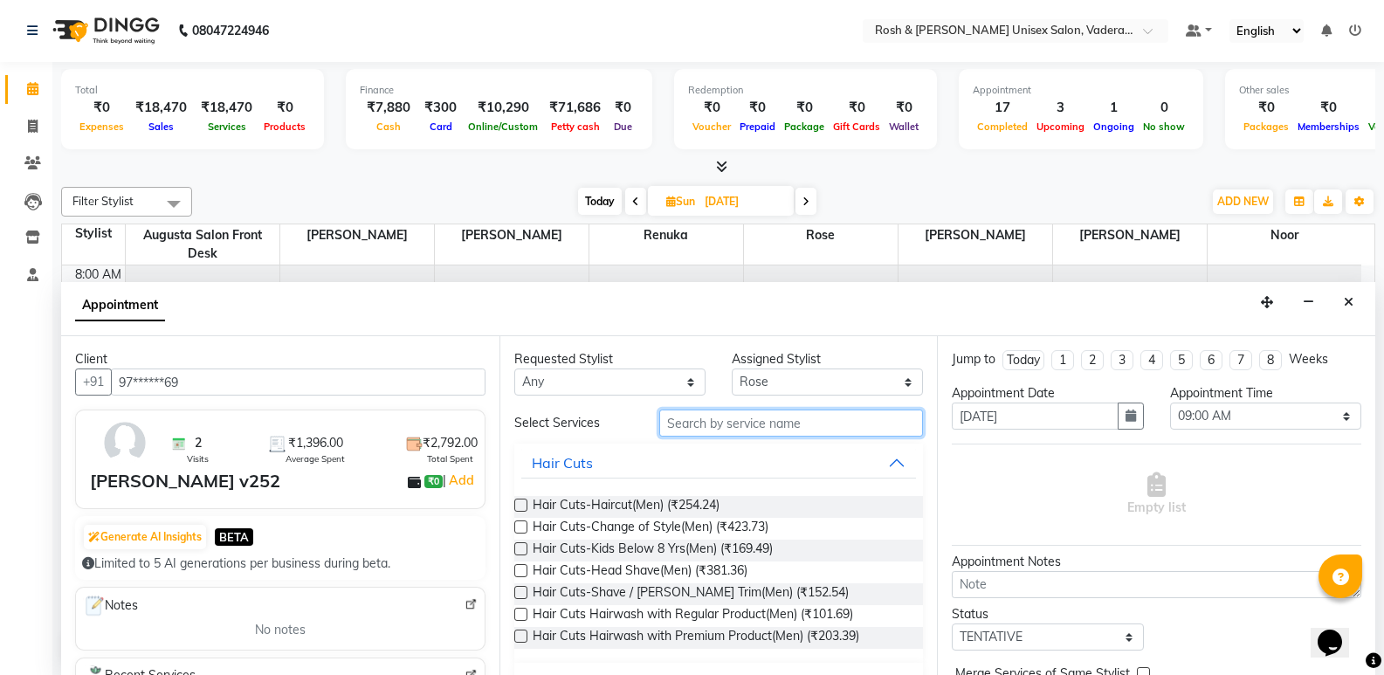
click at [693, 424] on input "text" at bounding box center [791, 423] width 264 height 27
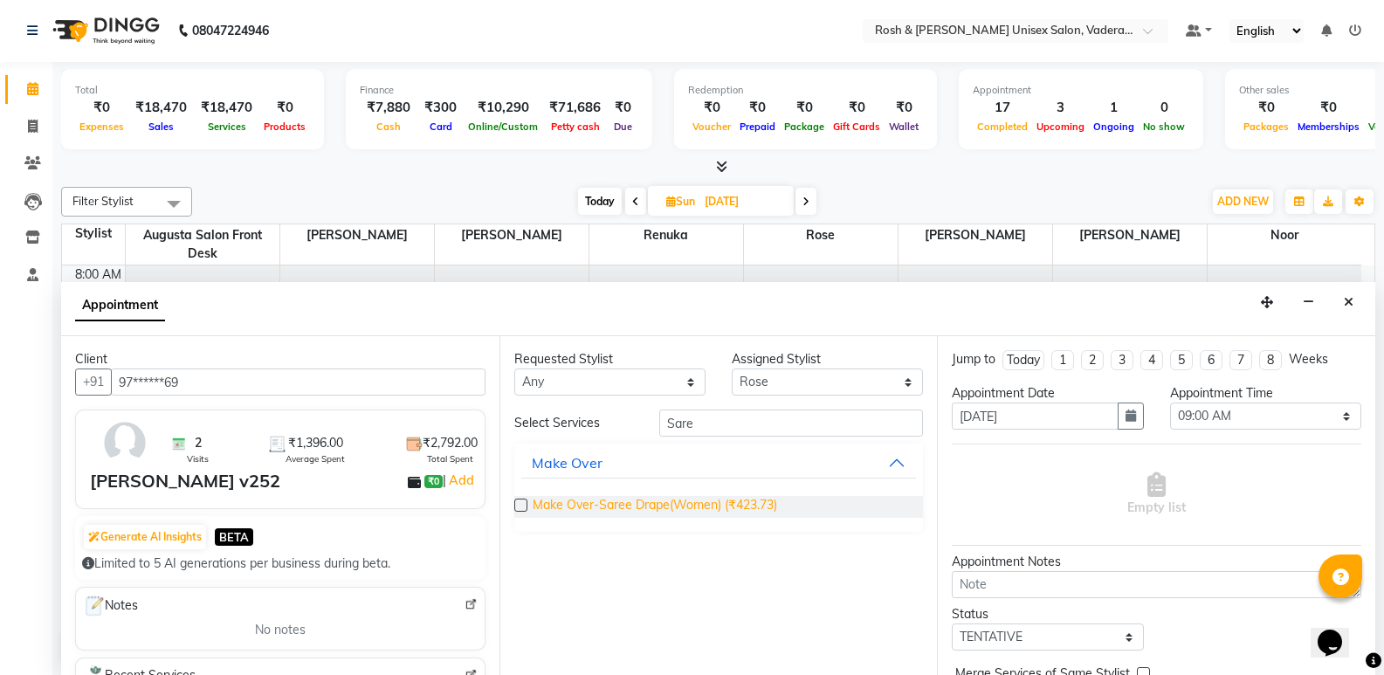
click at [645, 507] on span "Make Over-Saree Drape(Women) (₹423.73)" at bounding box center [655, 507] width 245 height 22
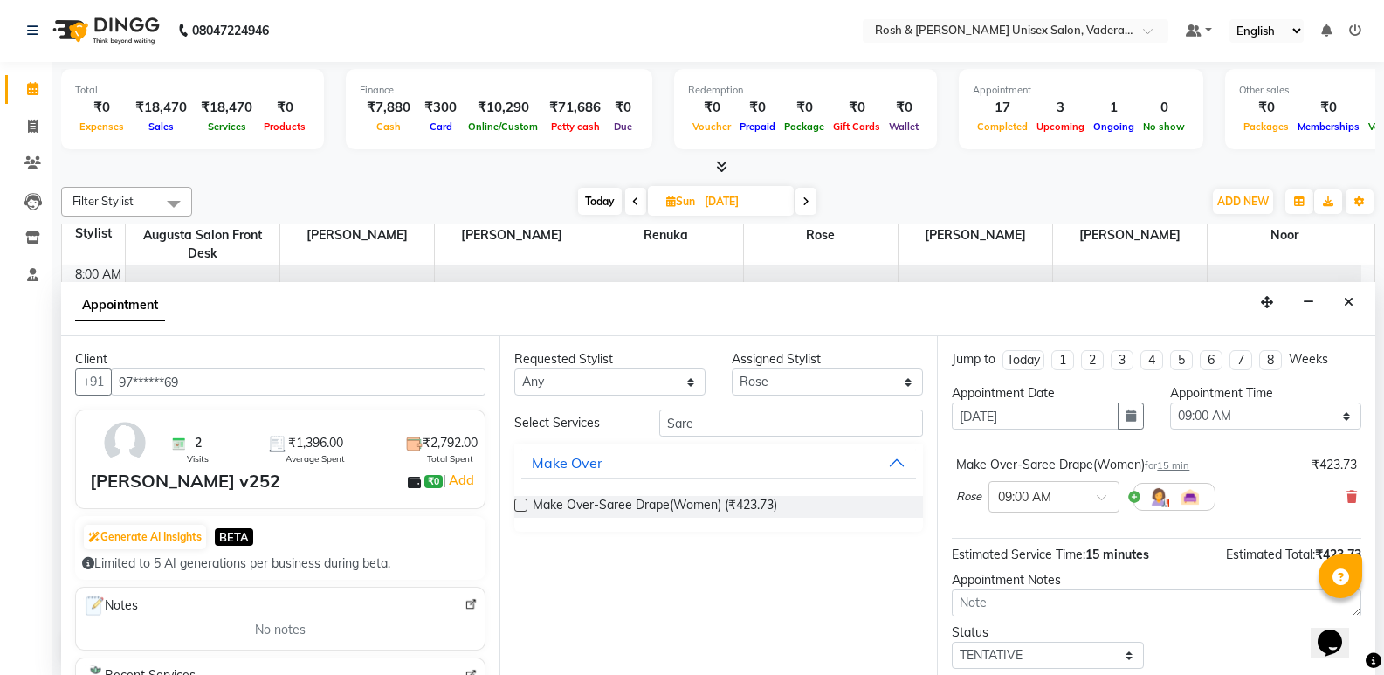
scroll to position [104, 0]
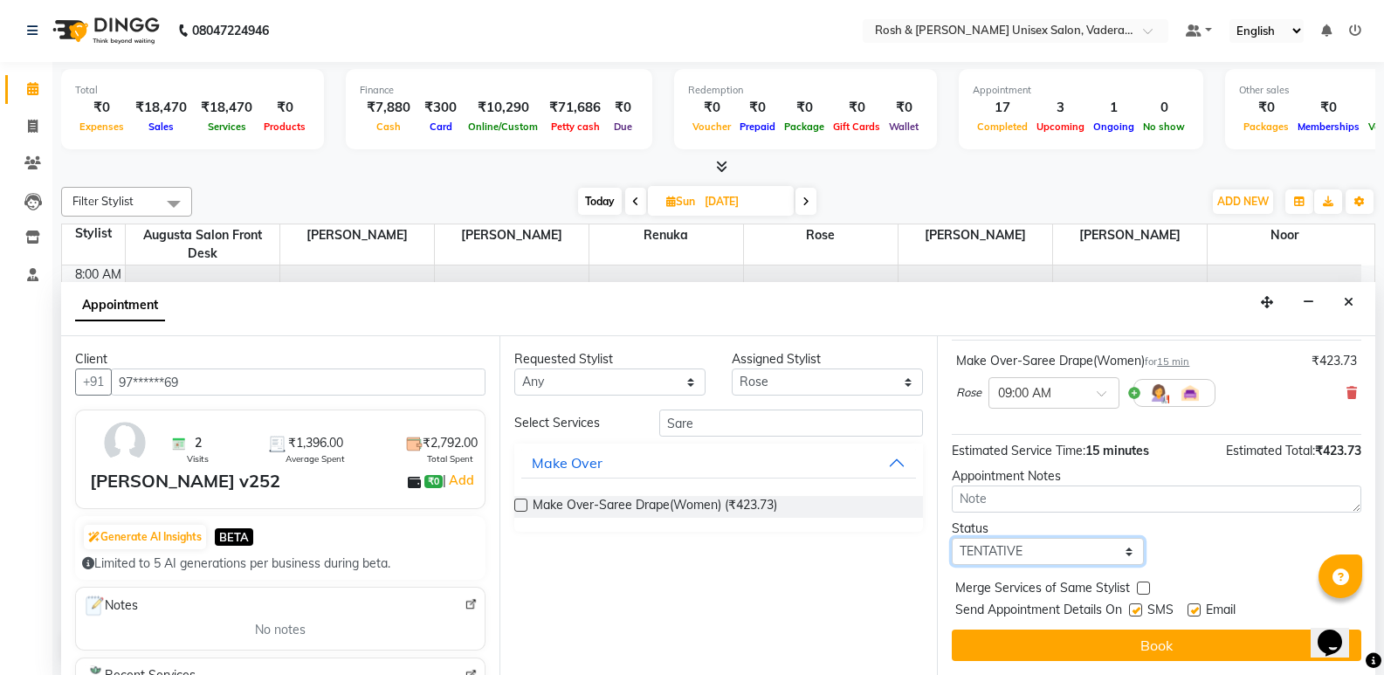
click at [1082, 552] on select "Select TENTATIVE CONFIRM UPCOMING" at bounding box center [1047, 551] width 191 height 27
click at [952, 538] on select "Select TENTATIVE CONFIRM UPCOMING" at bounding box center [1047, 551] width 191 height 27
click at [672, 390] on select "Any Augusta Salon Front Desk [PERSON_NAME] [PERSON_NAME] [PERSON_NAME]" at bounding box center [609, 382] width 191 height 27
click at [514, 369] on select "Any Augusta Salon Front Desk [PERSON_NAME] [PERSON_NAME] [PERSON_NAME]" at bounding box center [609, 382] width 191 height 27
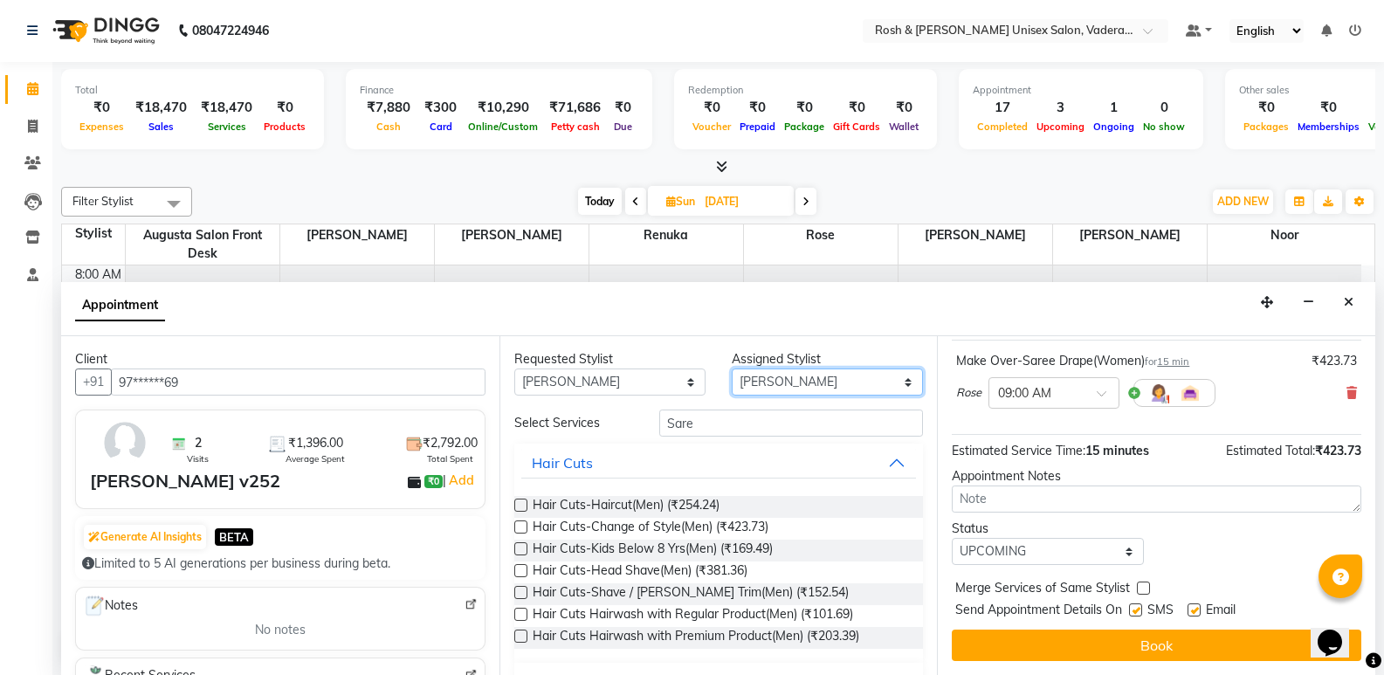
click at [808, 380] on select "Select Augusta Salon Front Desk [PERSON_NAME] [PERSON_NAME] [PERSON_NAME]" at bounding box center [827, 382] width 191 height 27
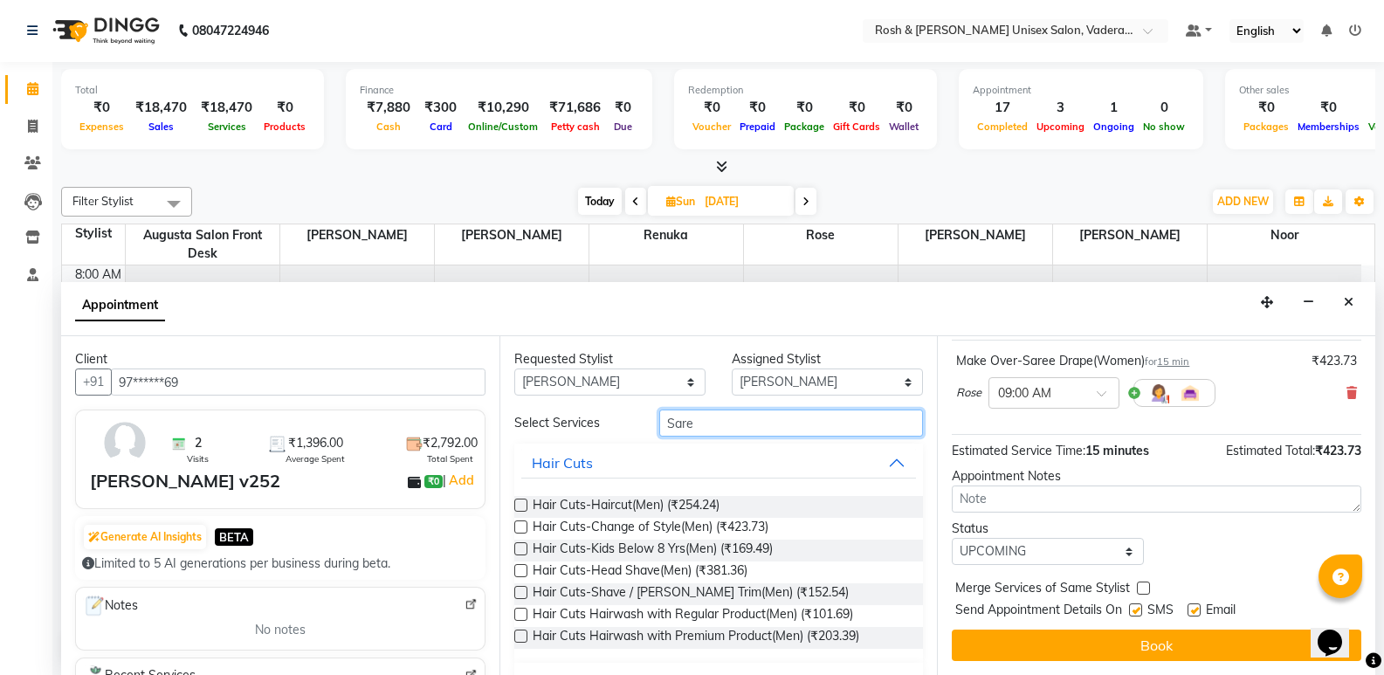
click at [749, 430] on input "Sare" at bounding box center [791, 423] width 264 height 27
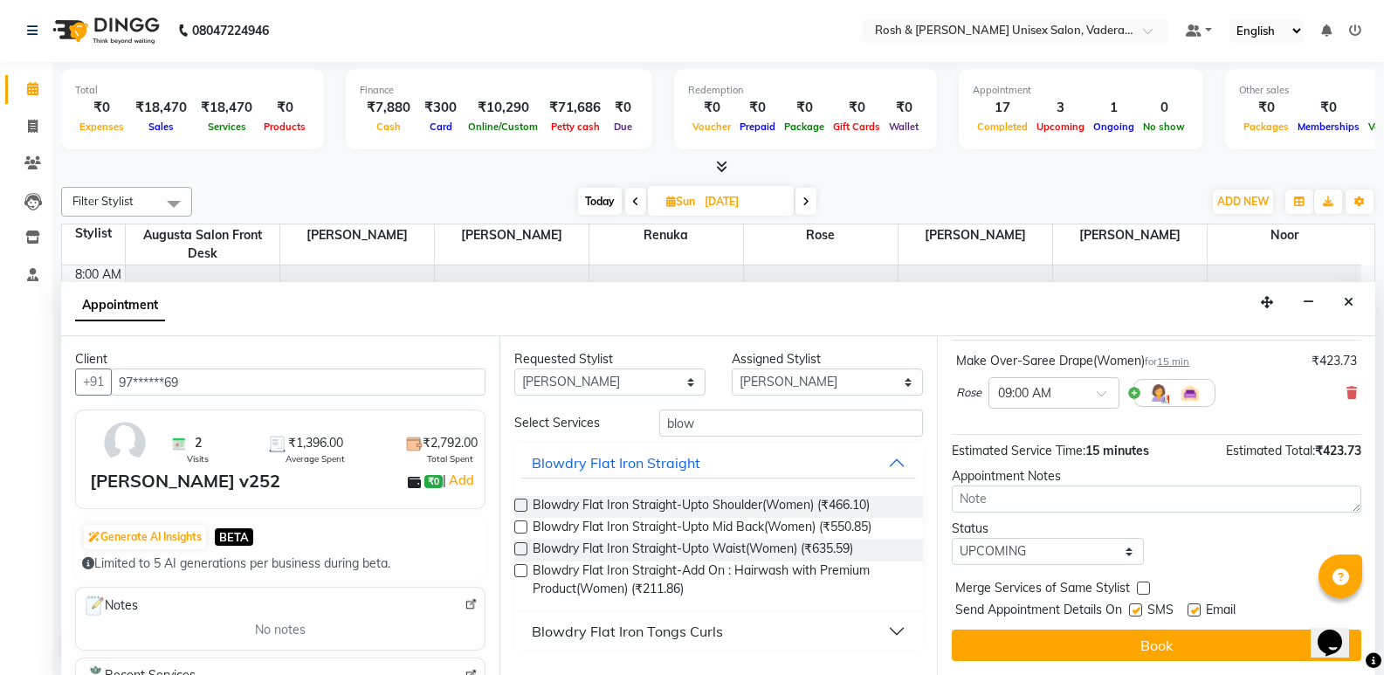
click at [709, 637] on div "Blowdry Flat Iron Tongs Curls" at bounding box center [627, 631] width 191 height 21
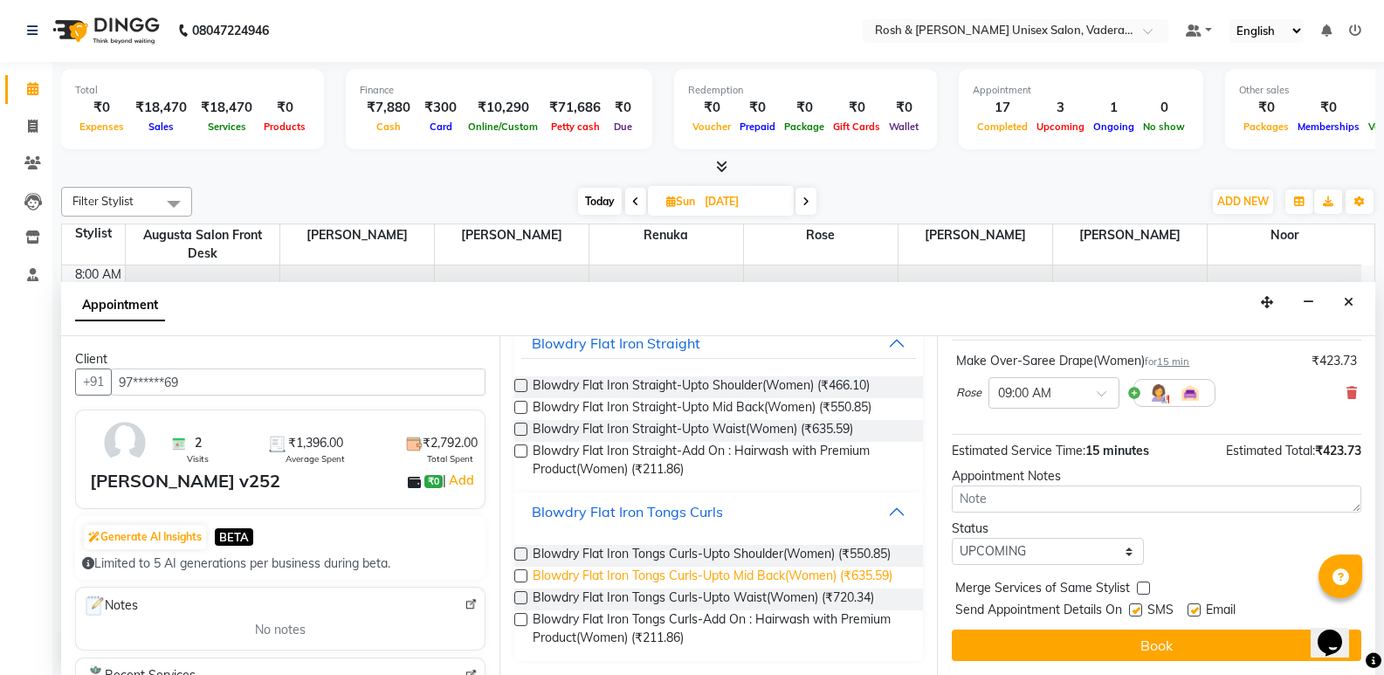
scroll to position [135, 0]
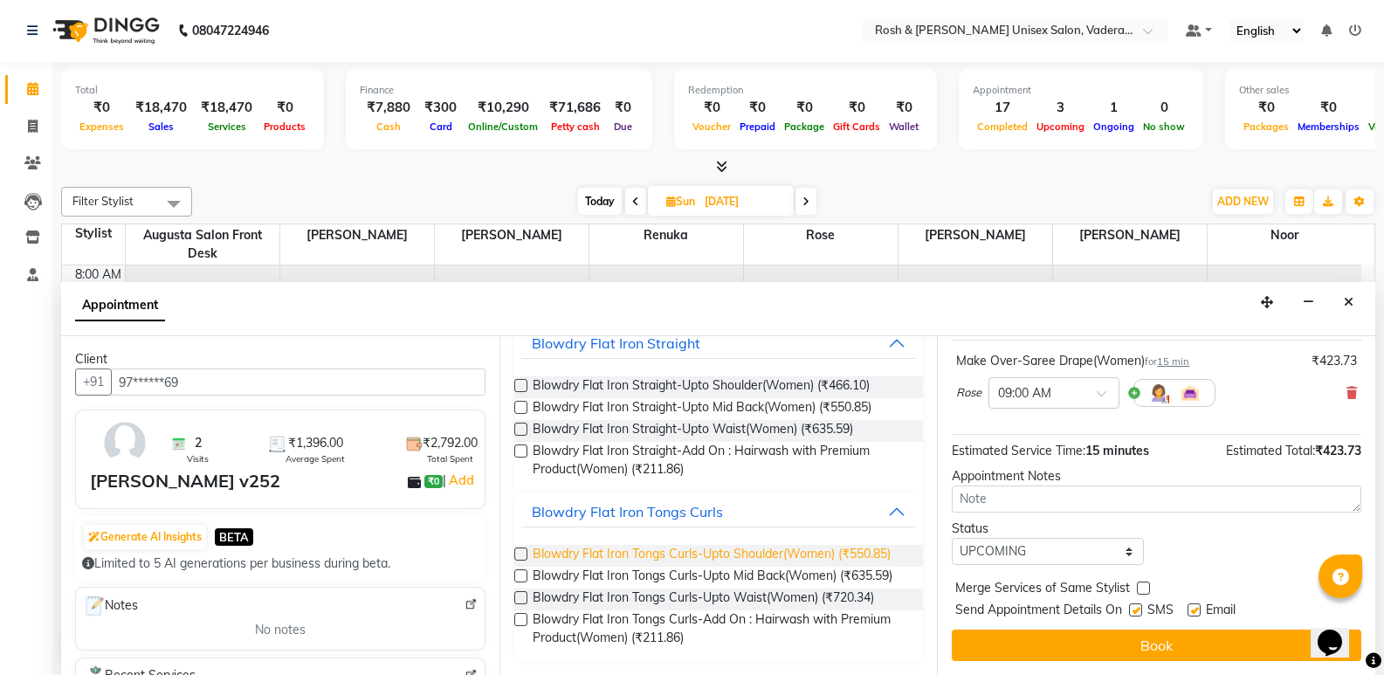
click at [641, 545] on span "Blowdry Flat Iron Tongs Curls-Upto Shoulder(Women) (₹550.85)" at bounding box center [712, 556] width 358 height 22
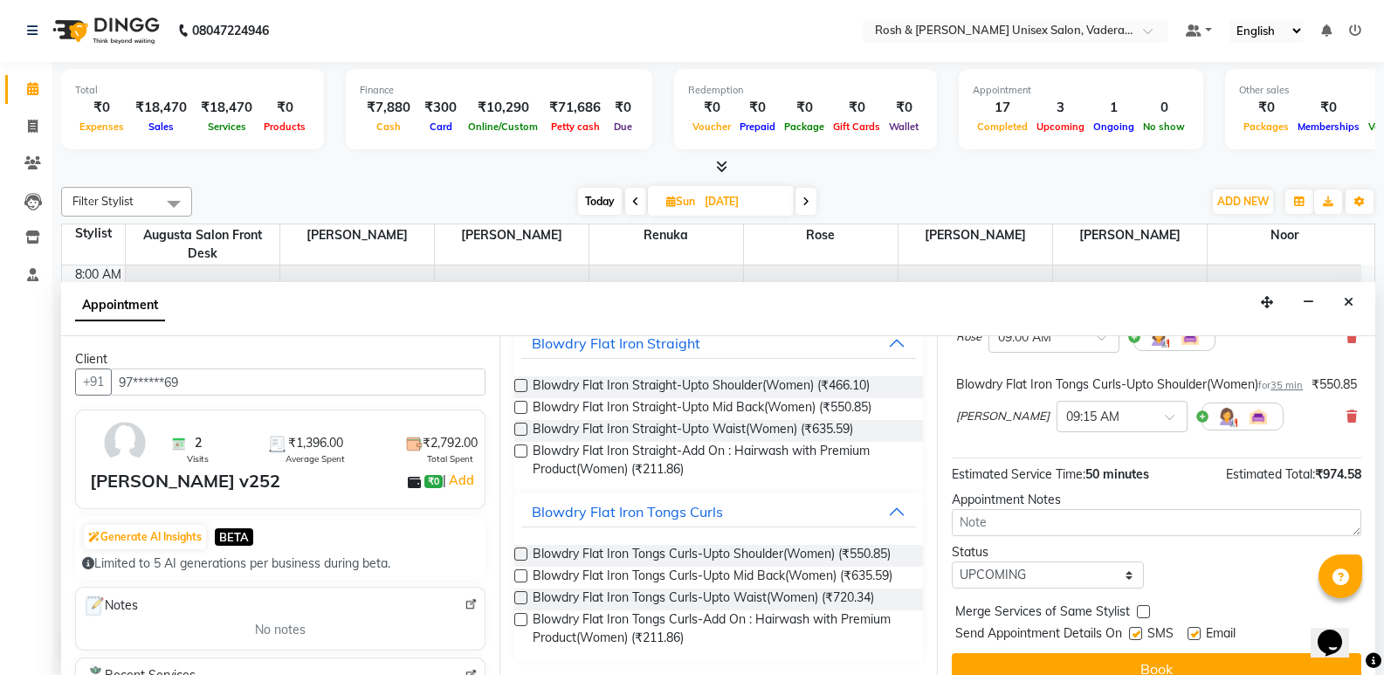
scroll to position [202, 0]
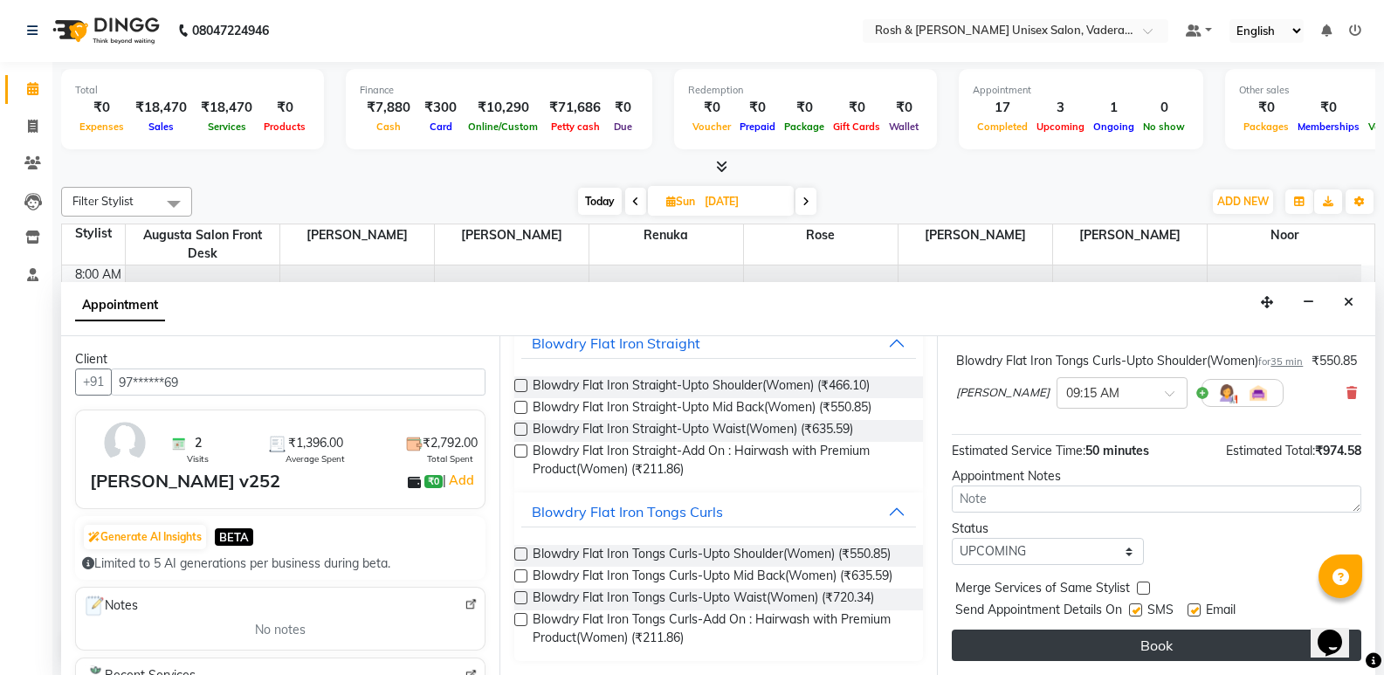
click at [1114, 639] on button "Book" at bounding box center [1157, 645] width 410 height 31
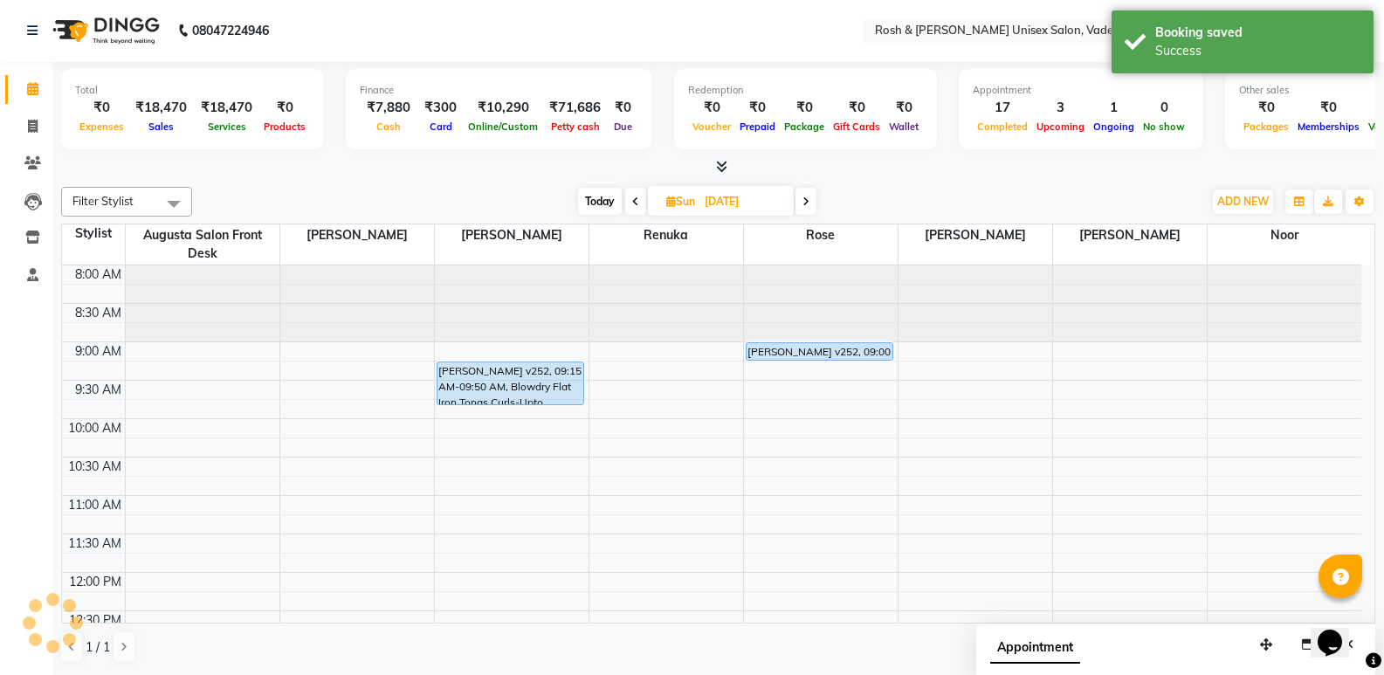
scroll to position [0, 0]
click at [32, 124] on icon at bounding box center [33, 127] width 10 height 13
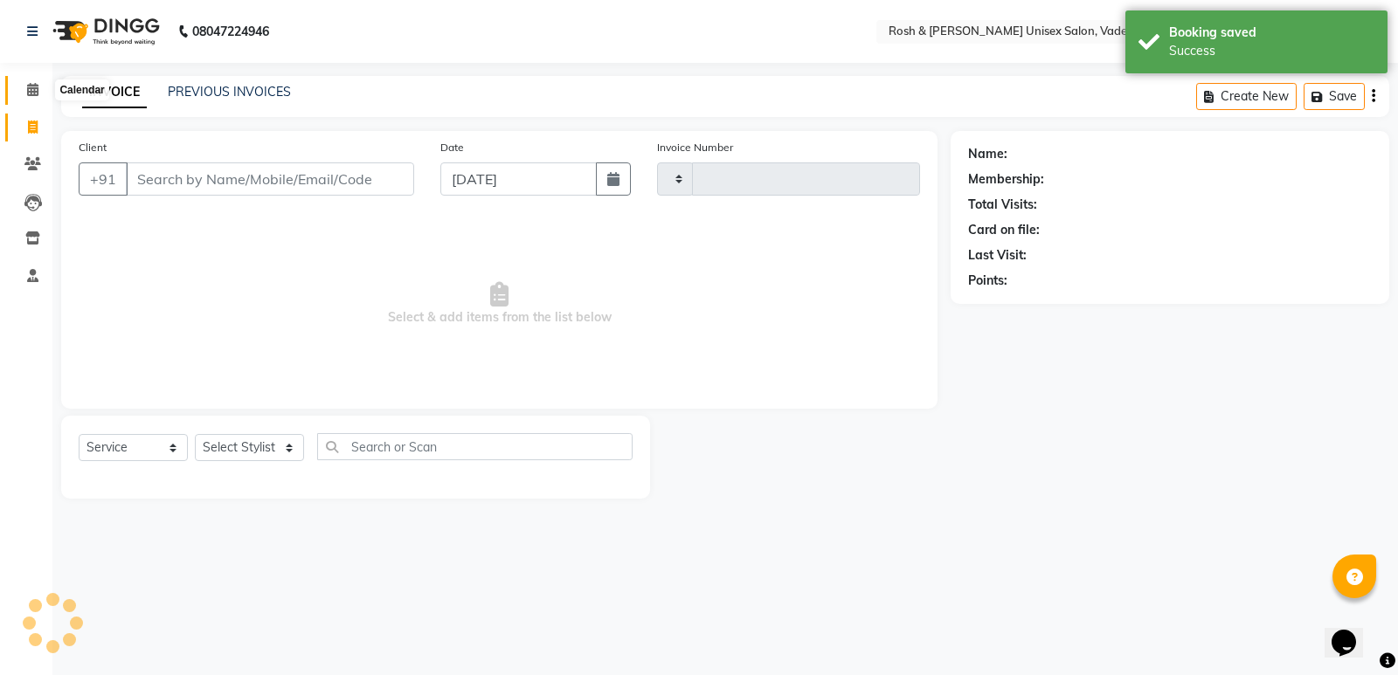
click at [33, 86] on icon at bounding box center [32, 89] width 11 height 13
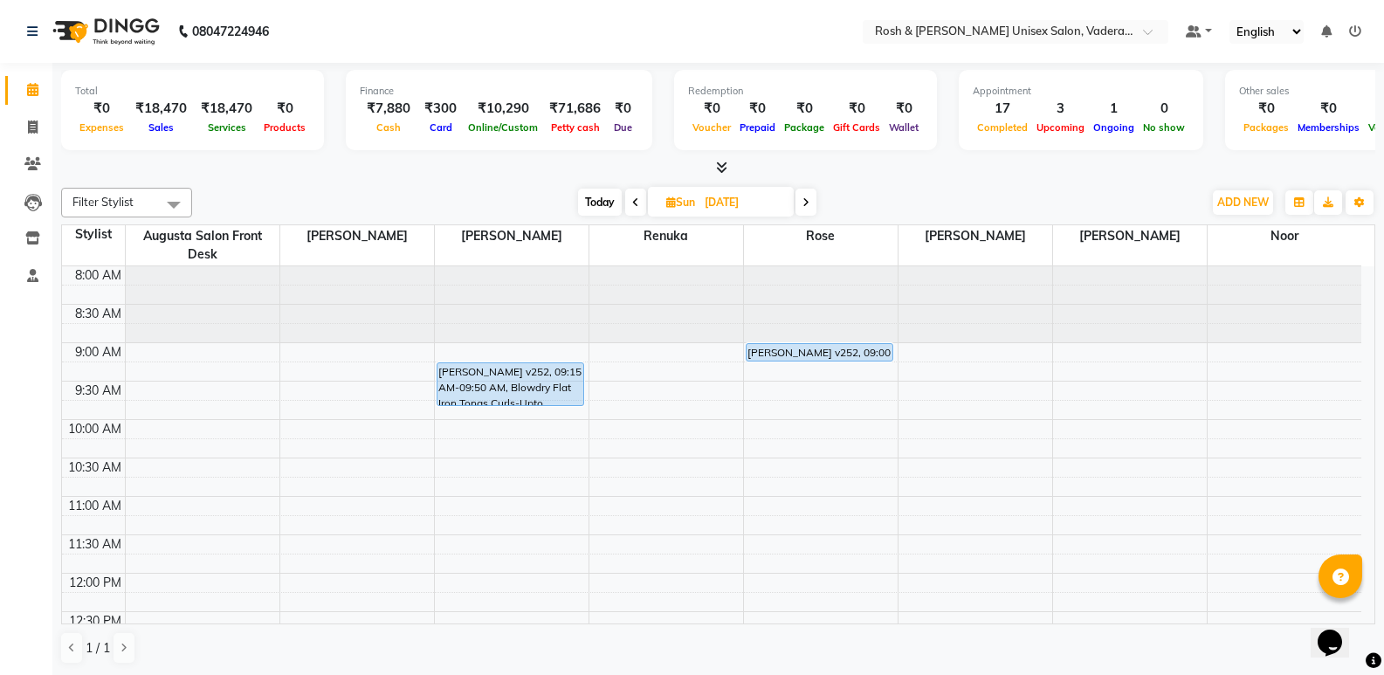
click at [594, 207] on span "Today" at bounding box center [600, 202] width 44 height 27
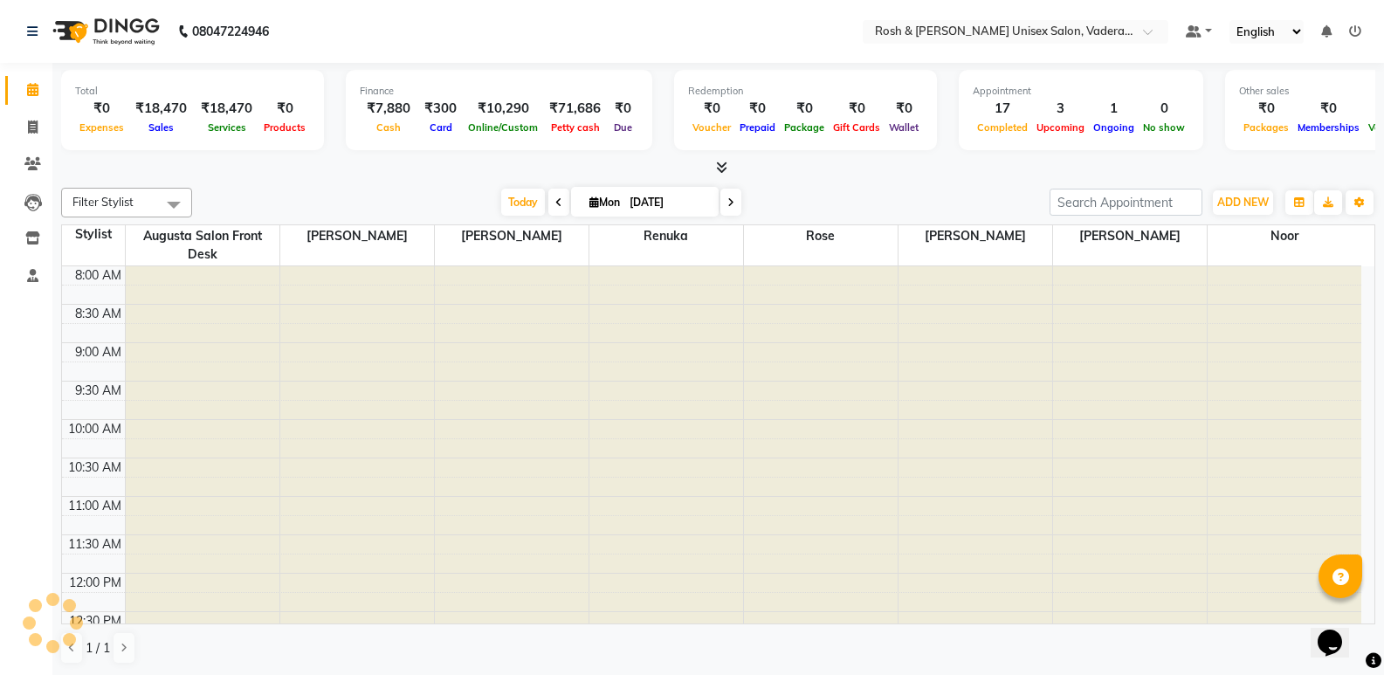
scroll to position [641, 0]
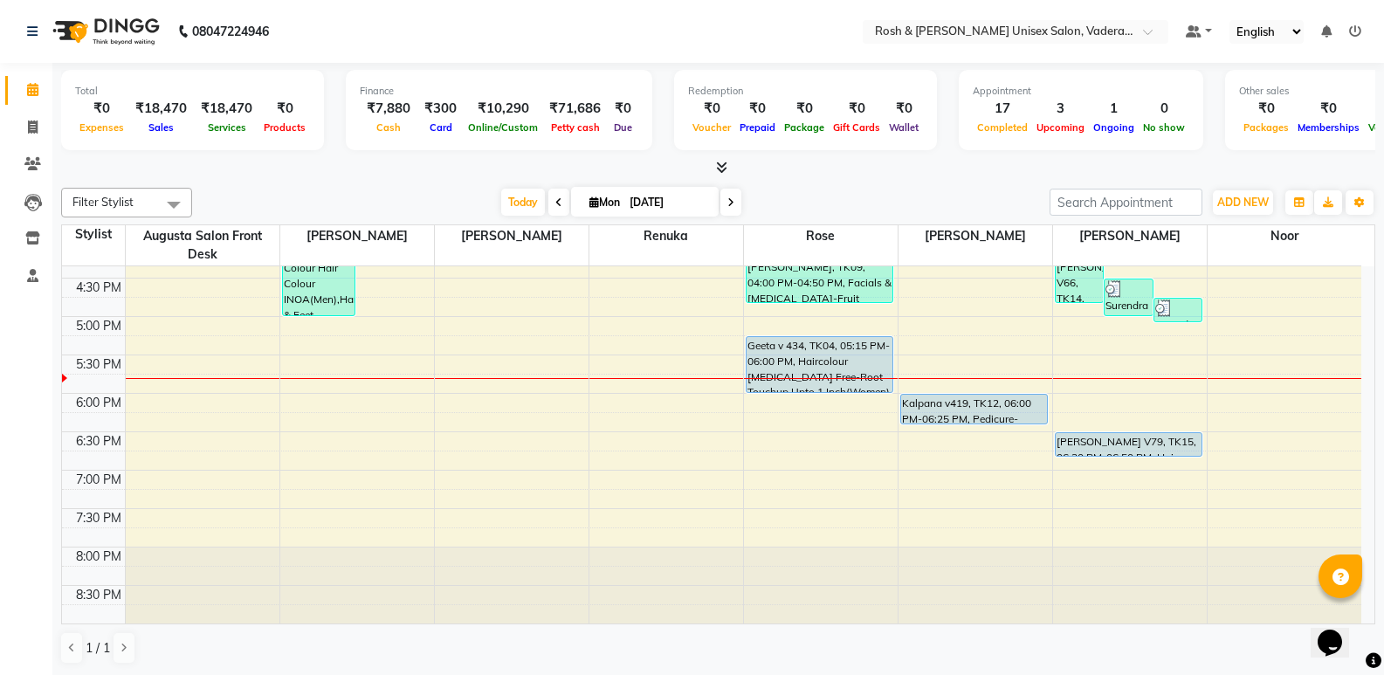
click at [633, 195] on input "[DATE]" at bounding box center [668, 203] width 87 height 26
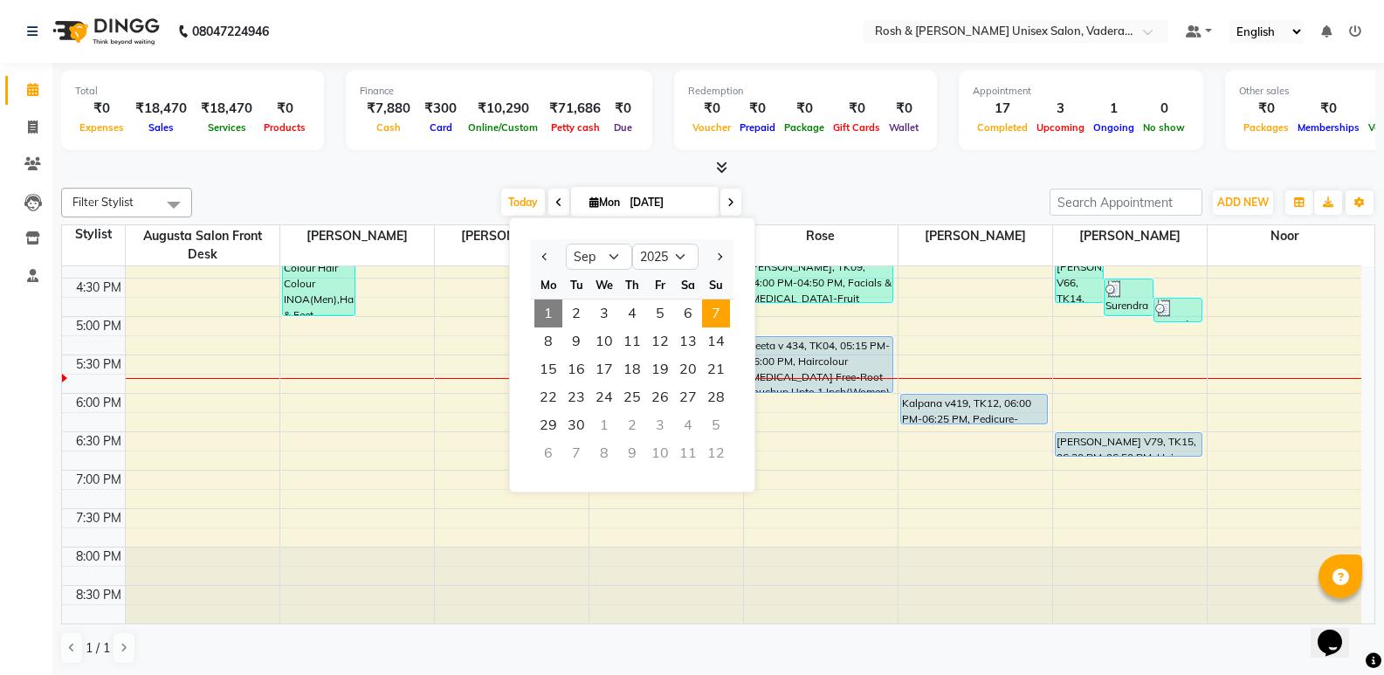
click at [723, 309] on span "7" at bounding box center [716, 314] width 28 height 28
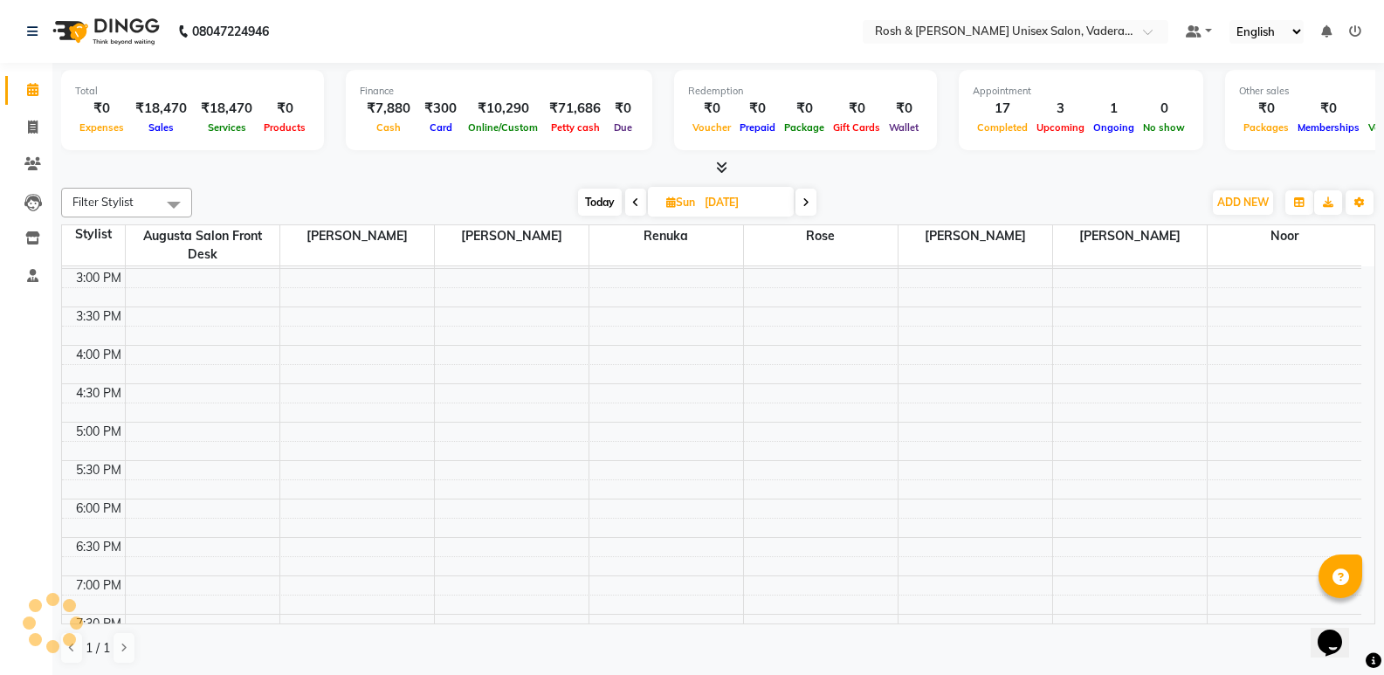
scroll to position [379, 0]
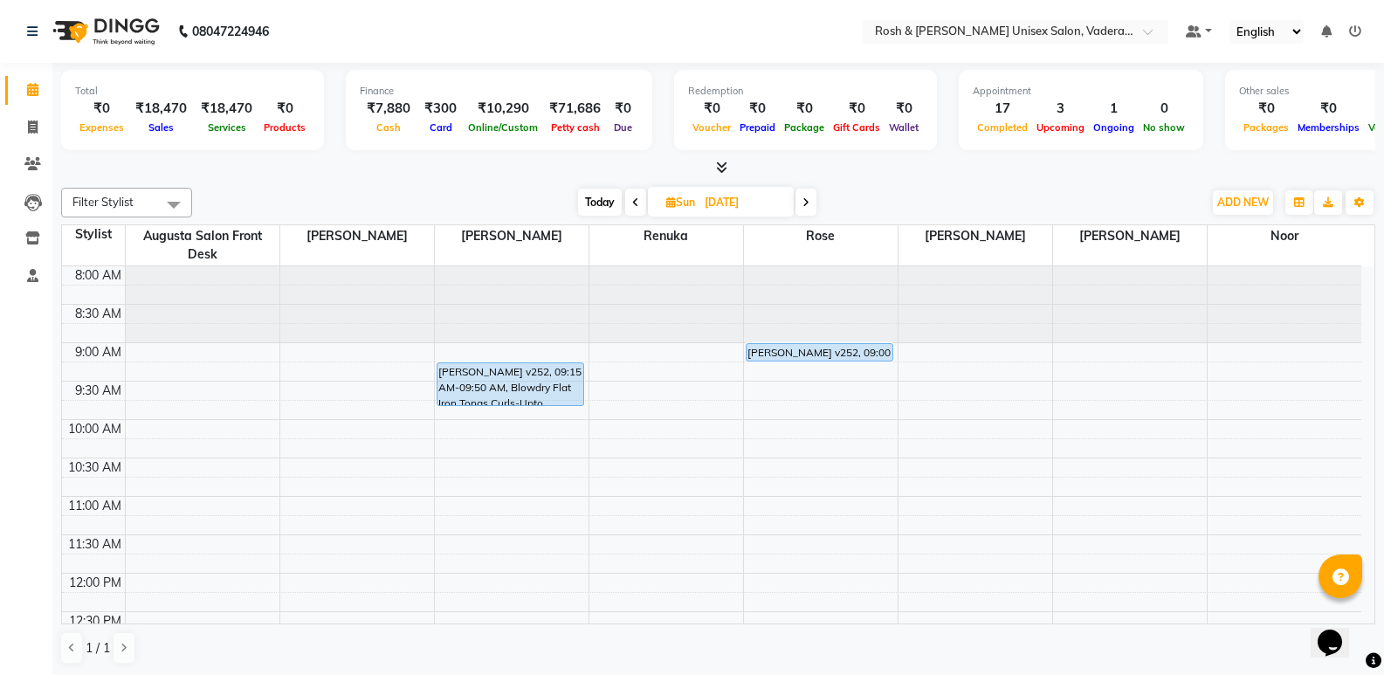
click at [690, 200] on span "Sun" at bounding box center [681, 202] width 38 height 13
select select "9"
select select "2025"
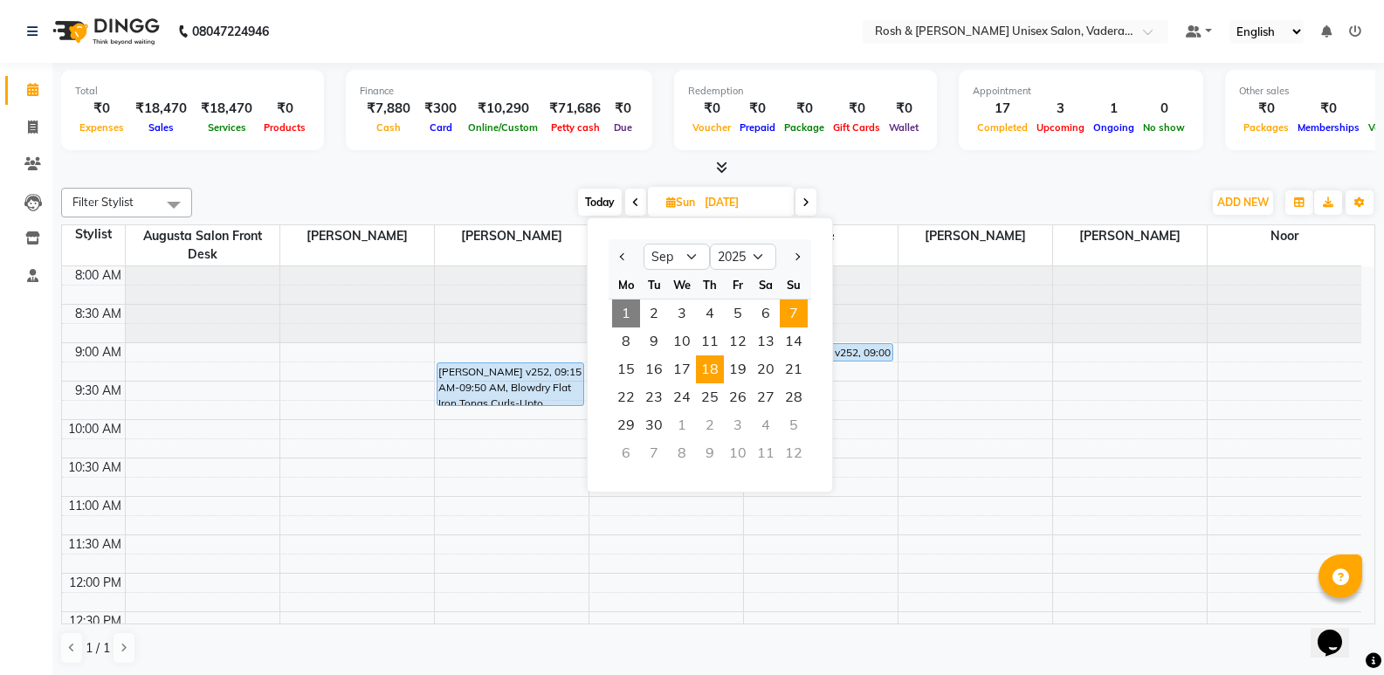
click at [716, 371] on span "18" at bounding box center [710, 370] width 28 height 28
type input "18-09-2025"
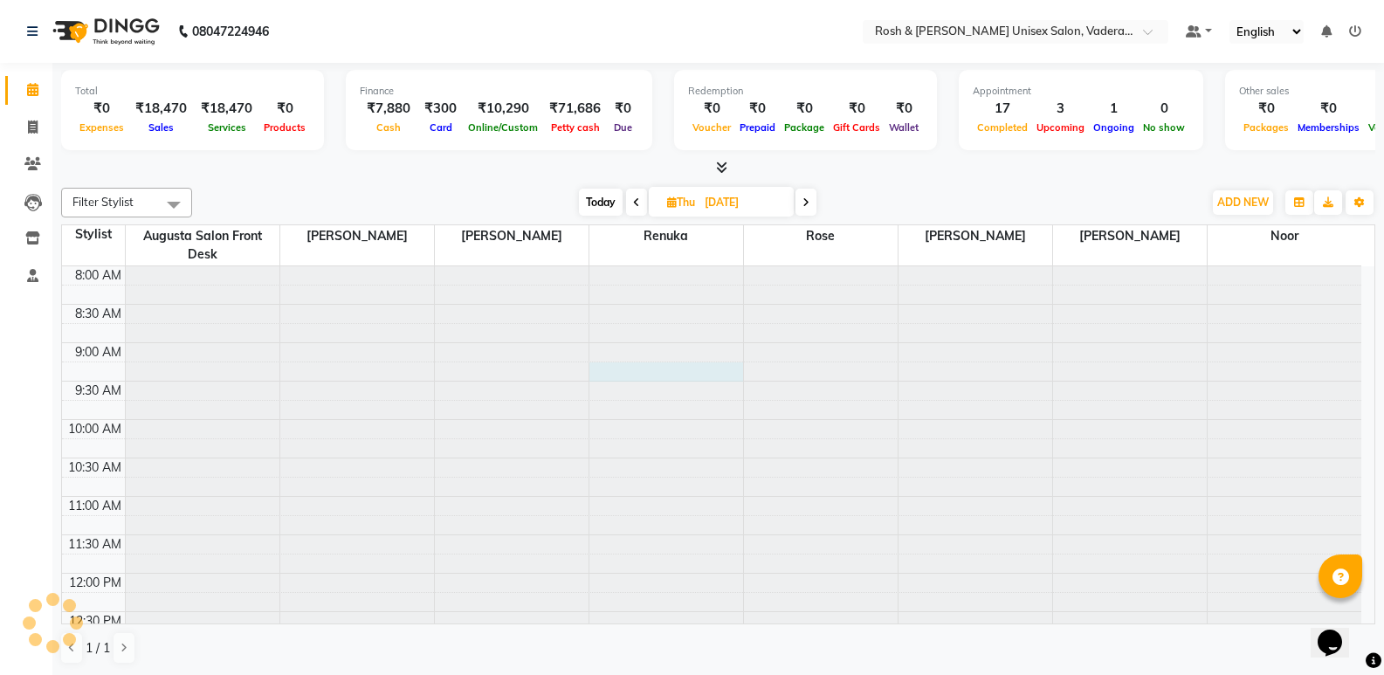
click at [716, 266] on div at bounding box center [667, 266] width 154 height 0
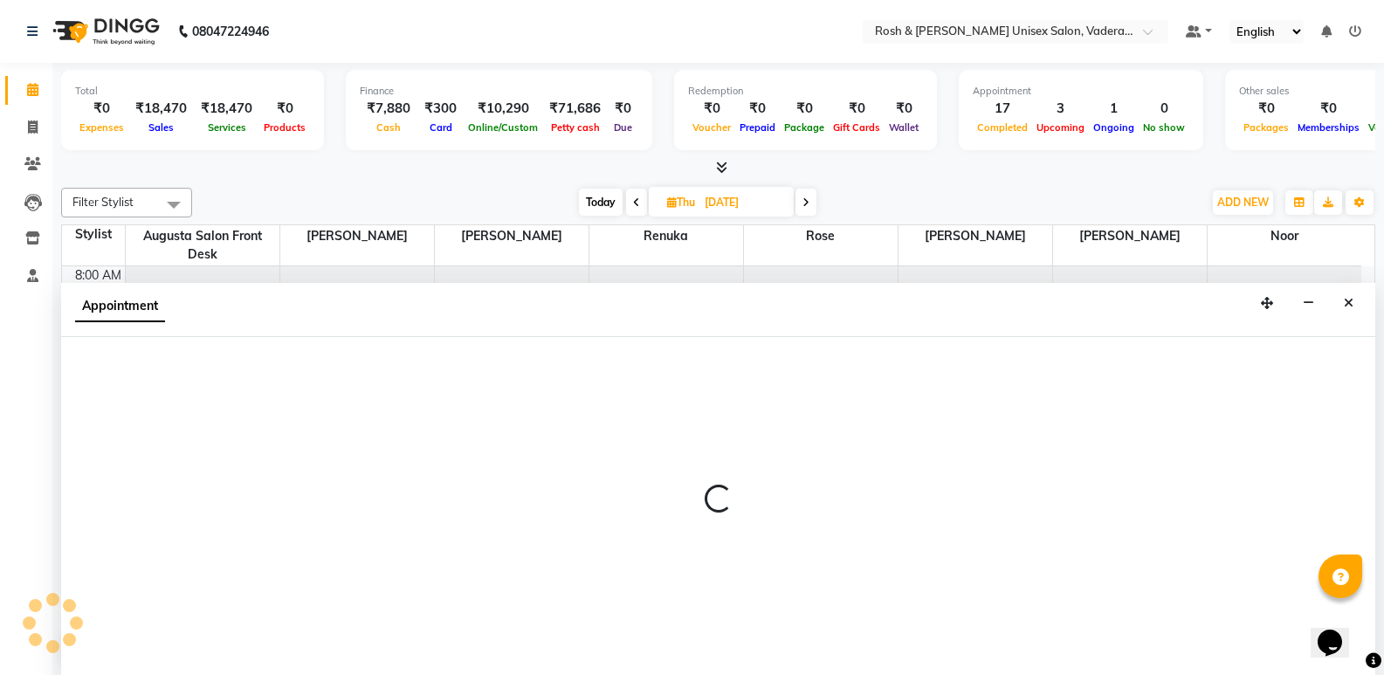
scroll to position [1, 0]
click at [695, 190] on span "Thu 18-09-2025" at bounding box center [721, 201] width 145 height 30
select select "87535"
select select "555"
select select "tentative"
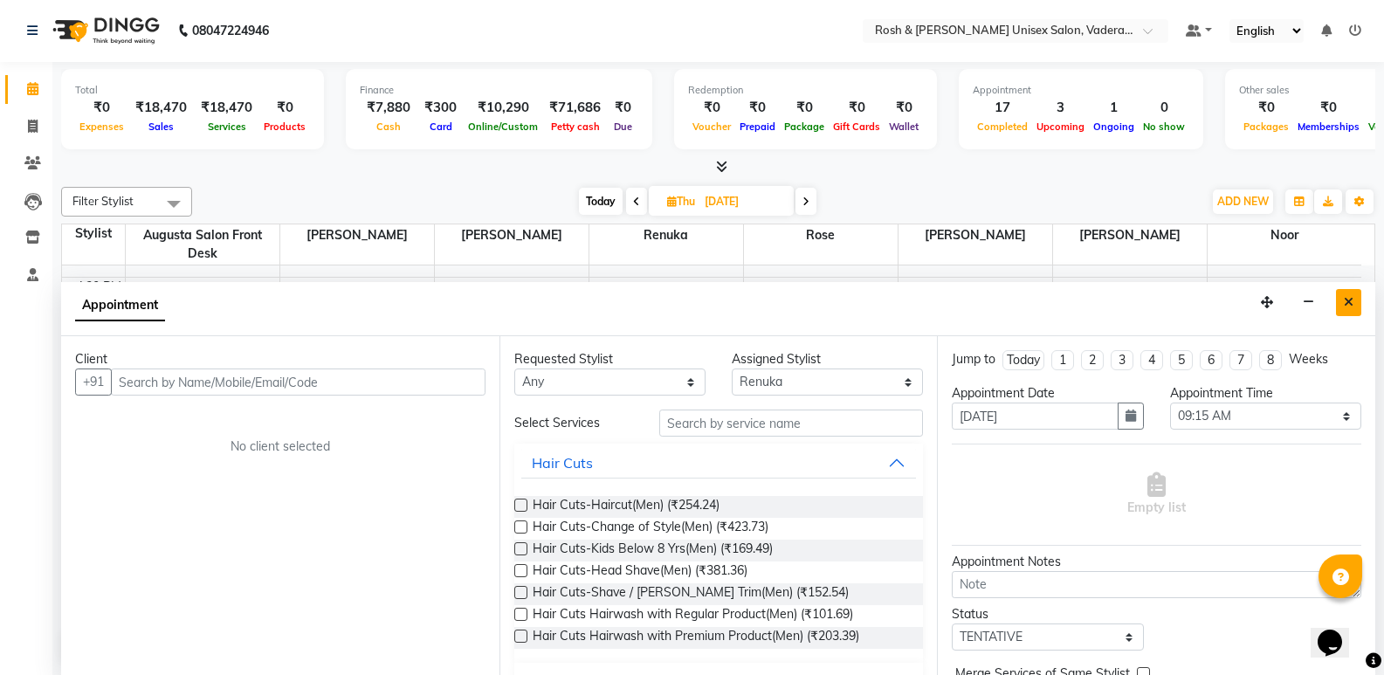
click at [1354, 304] on button "Close" at bounding box center [1348, 302] width 25 height 27
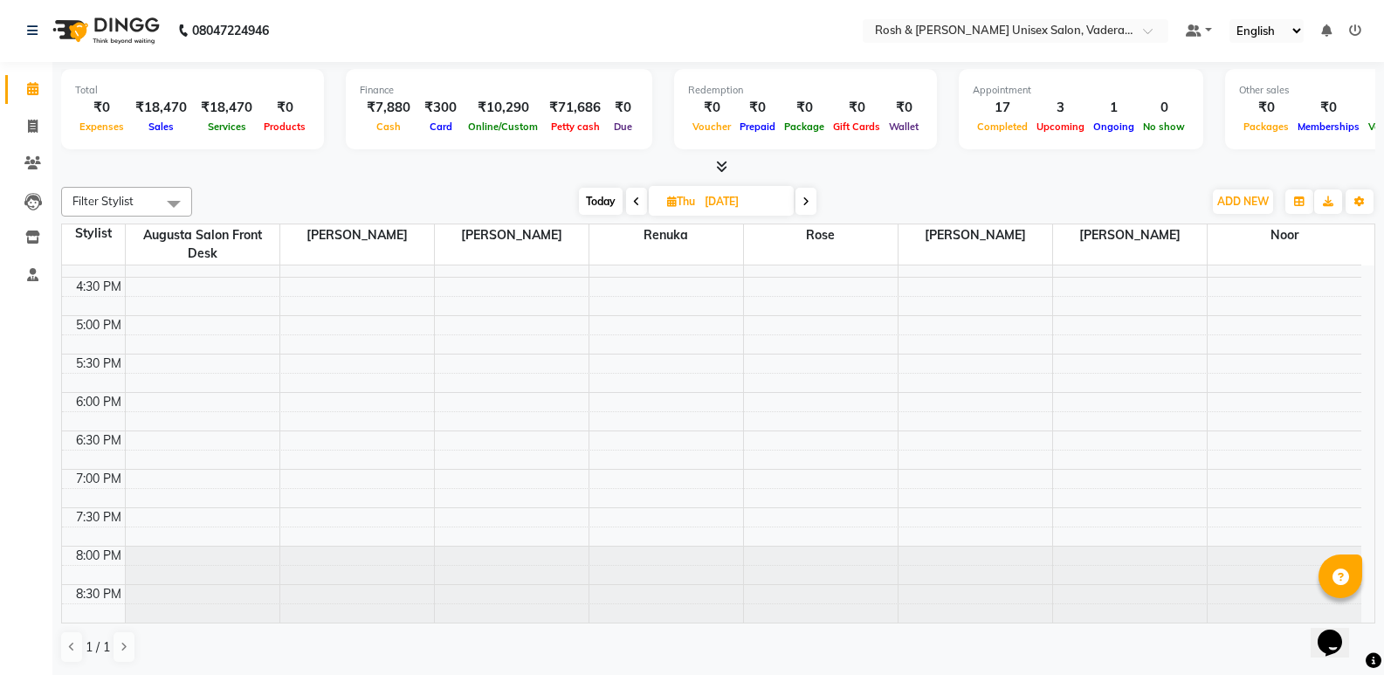
click at [733, 190] on input "18-09-2025" at bounding box center [743, 202] width 87 height 26
select select "9"
select select "2025"
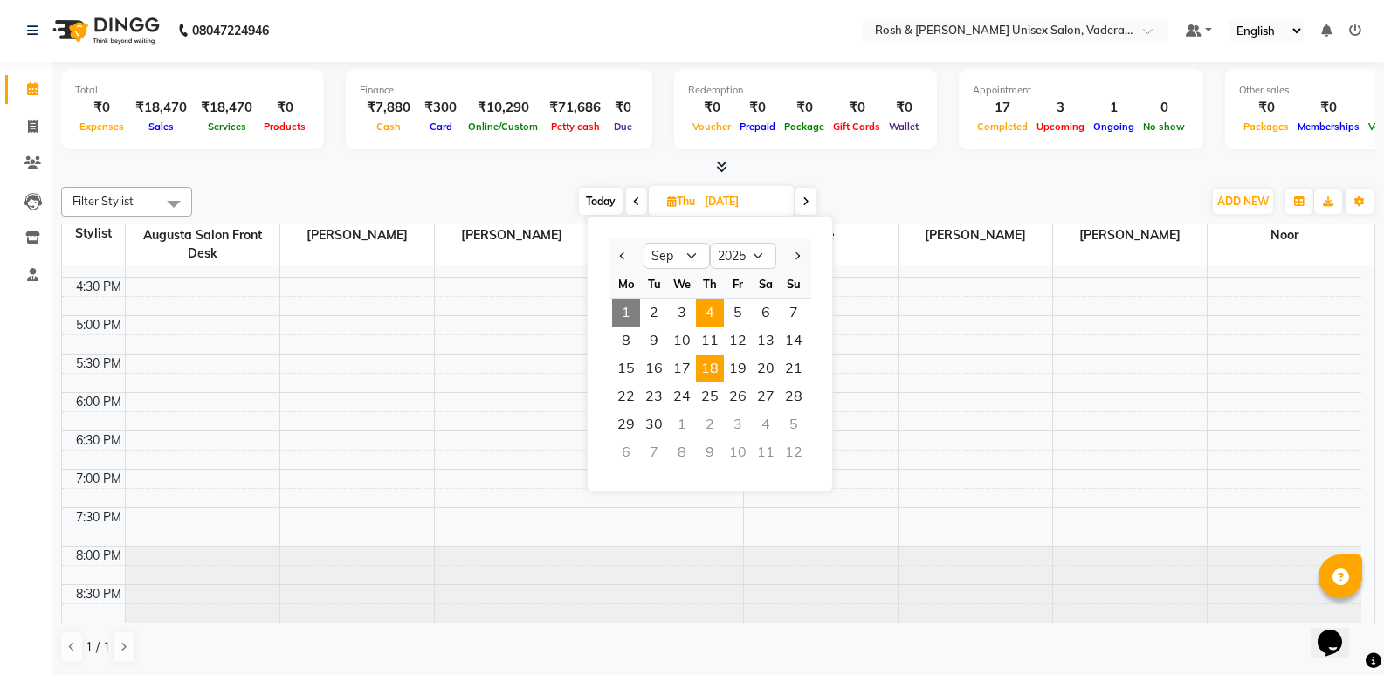
click at [708, 315] on span "4" at bounding box center [710, 313] width 28 height 28
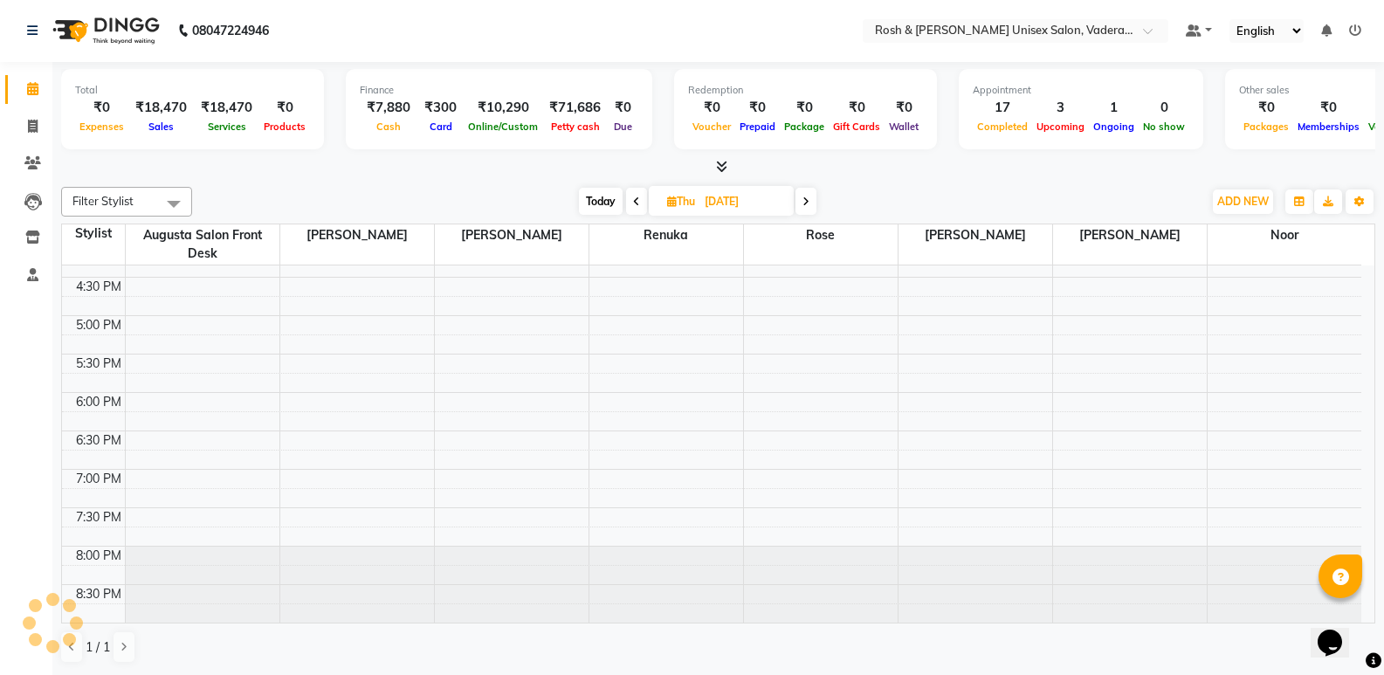
type input "[DATE]"
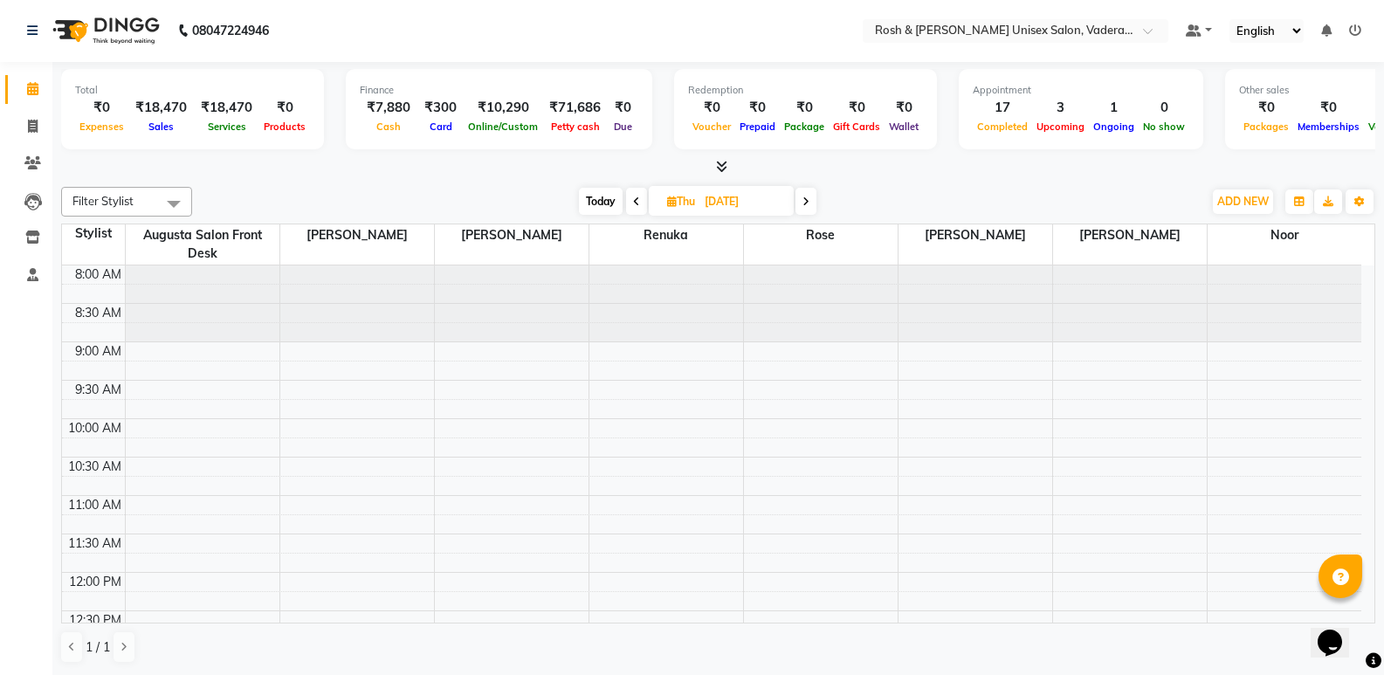
scroll to position [0, 0]
select select "87536"
select select "tentative"
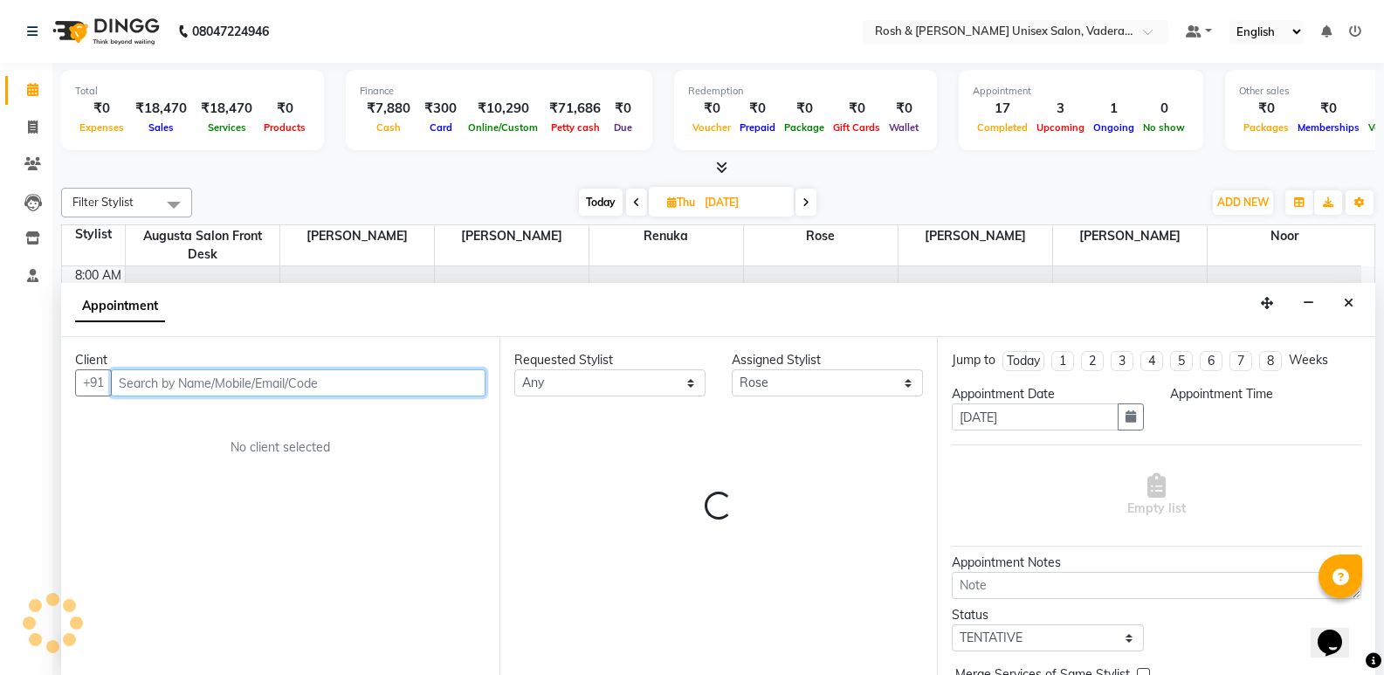
select select "540"
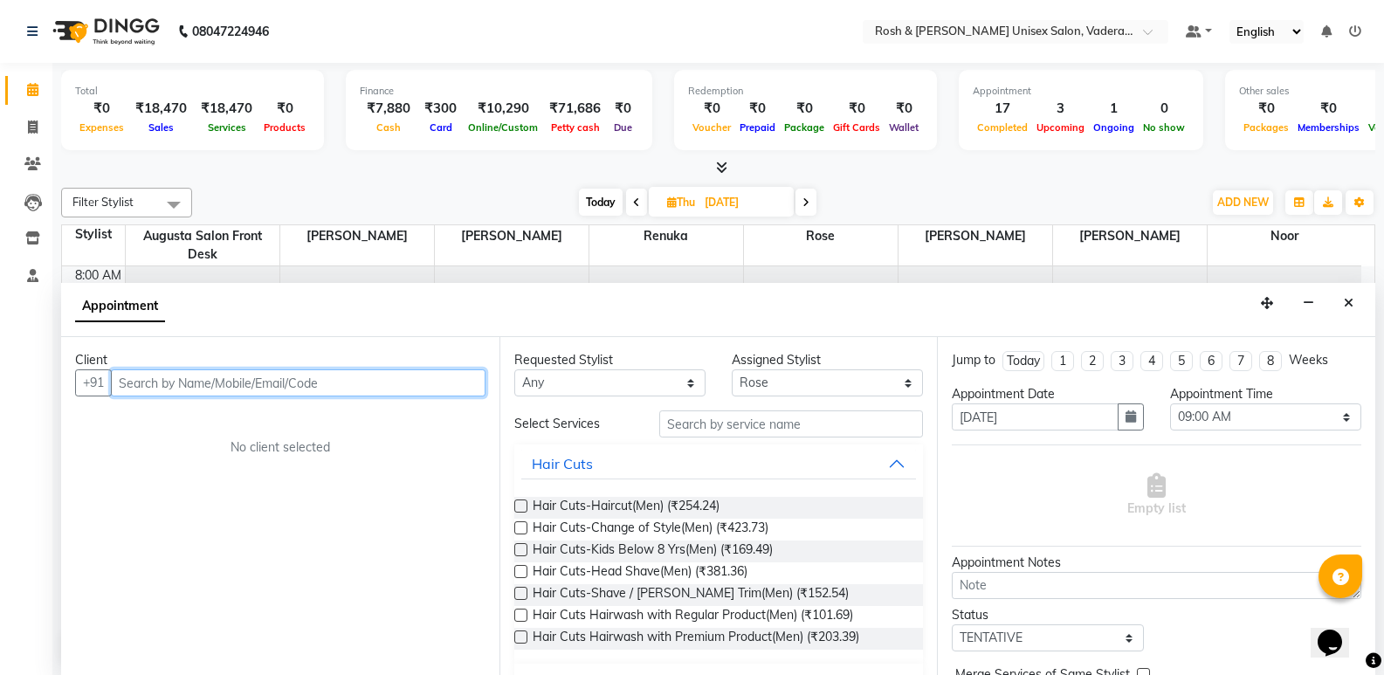
scroll to position [1, 0]
click at [350, 386] on input "text" at bounding box center [298, 382] width 375 height 27
type input "V"
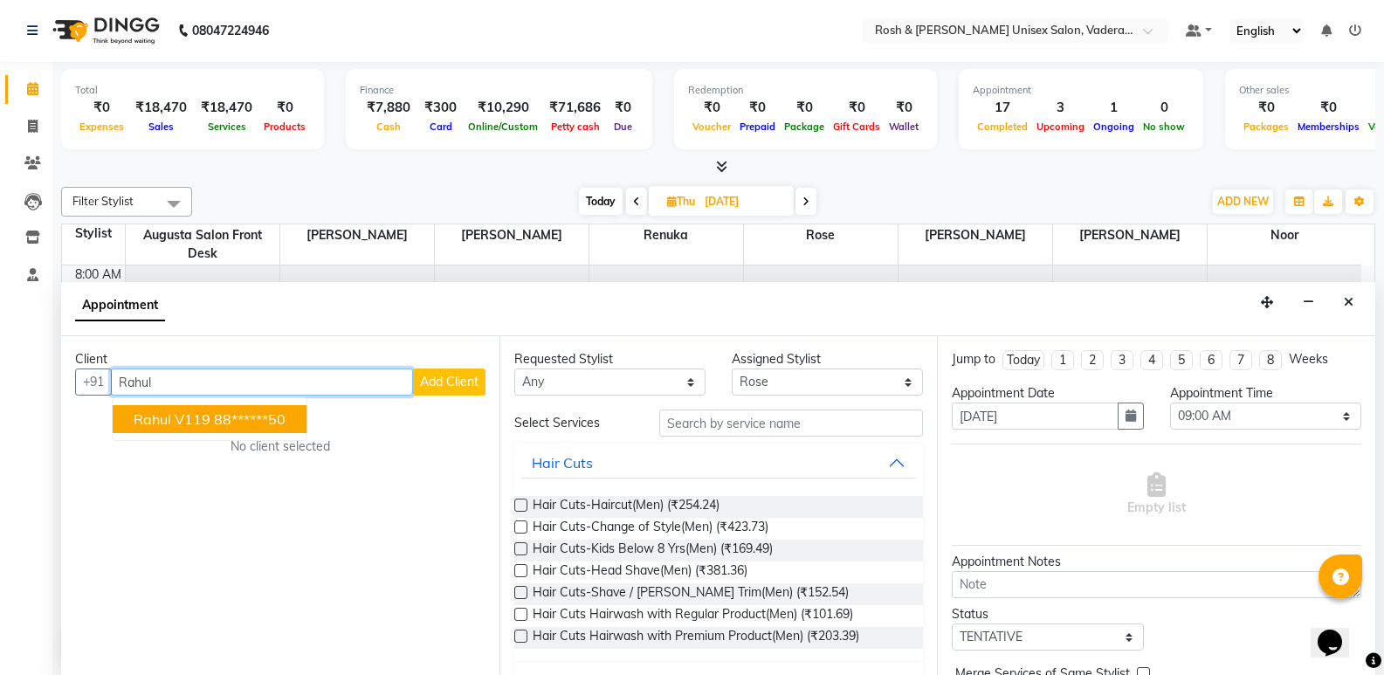
click at [270, 420] on ngb-highlight "88******50" at bounding box center [250, 419] width 72 height 17
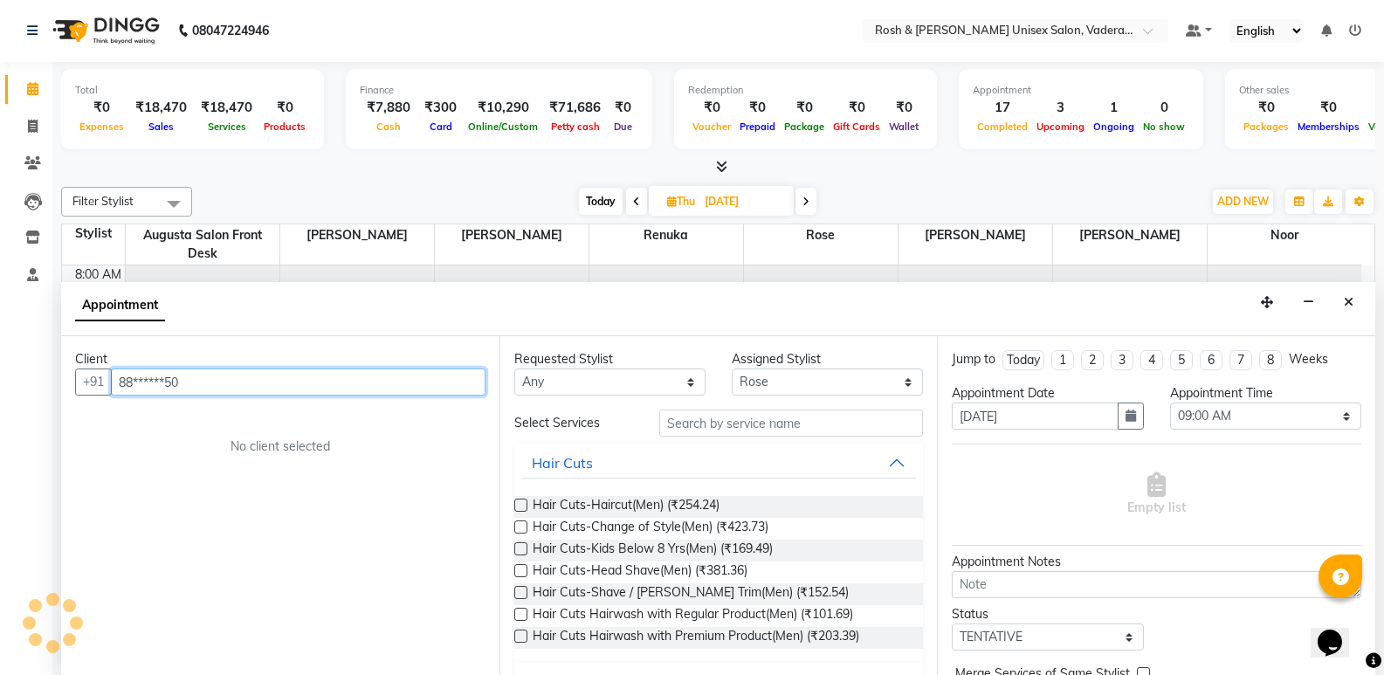
type input "88******50"
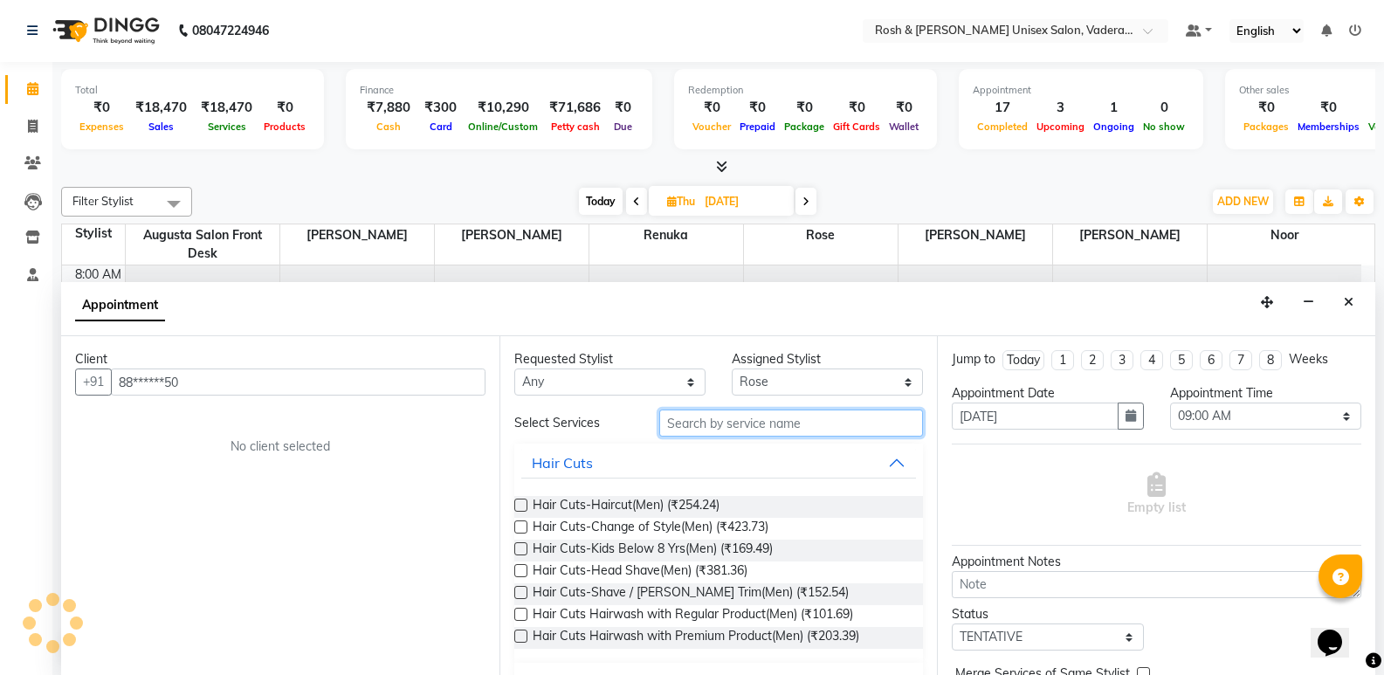
click at [667, 417] on input "text" at bounding box center [791, 423] width 264 height 27
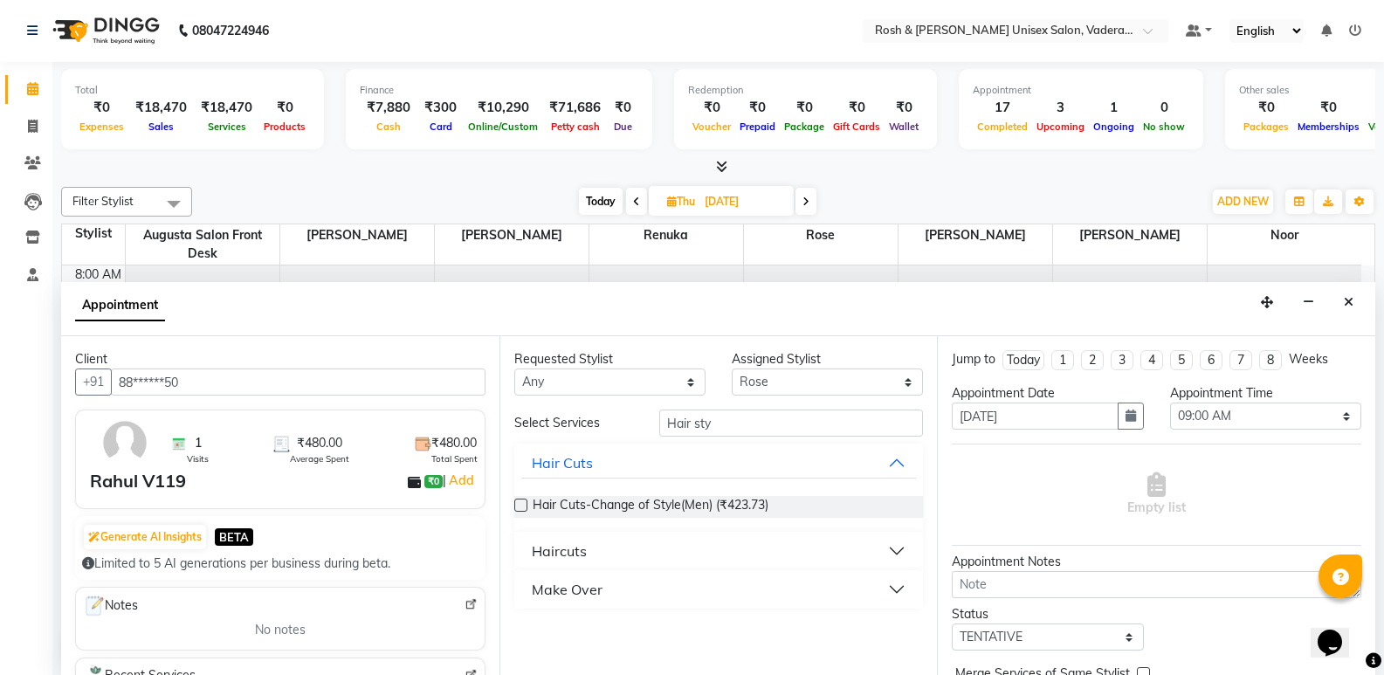
click at [582, 585] on div "Make Over" at bounding box center [567, 589] width 71 height 21
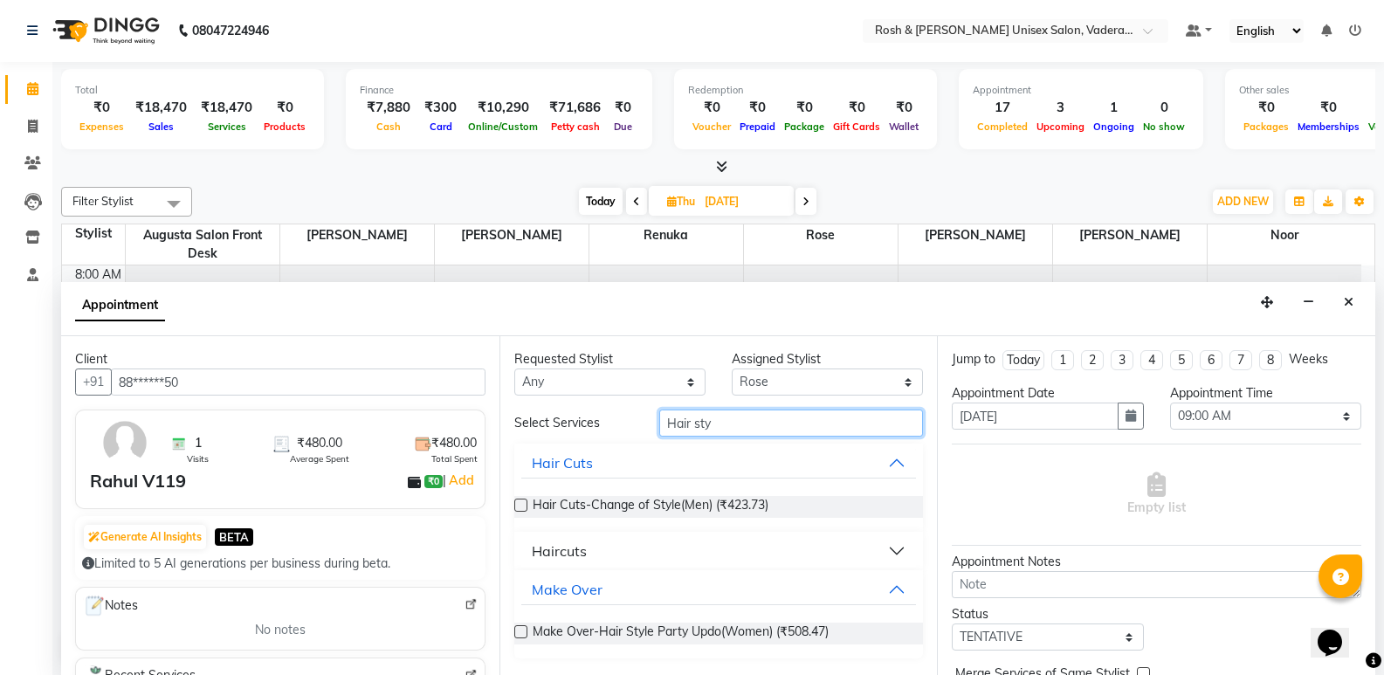
click at [775, 423] on input "Hair sty" at bounding box center [791, 423] width 264 height 27
type input "H"
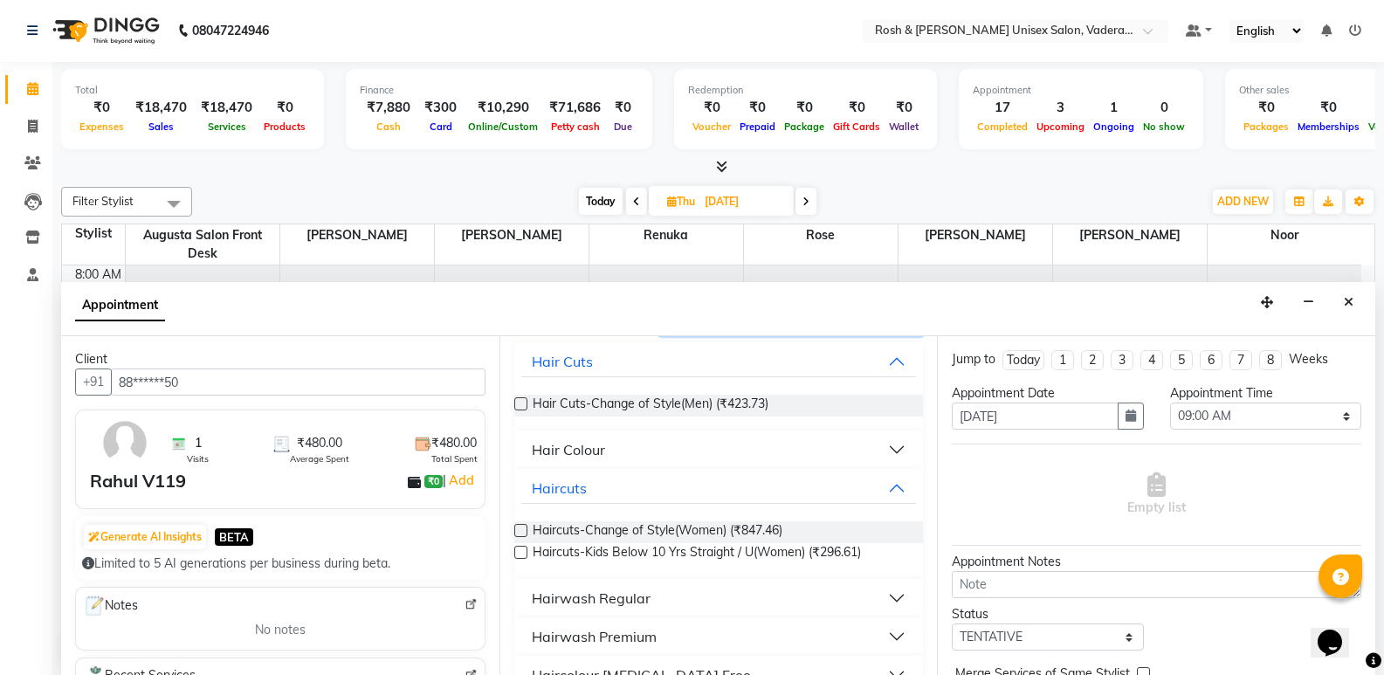
scroll to position [0, 0]
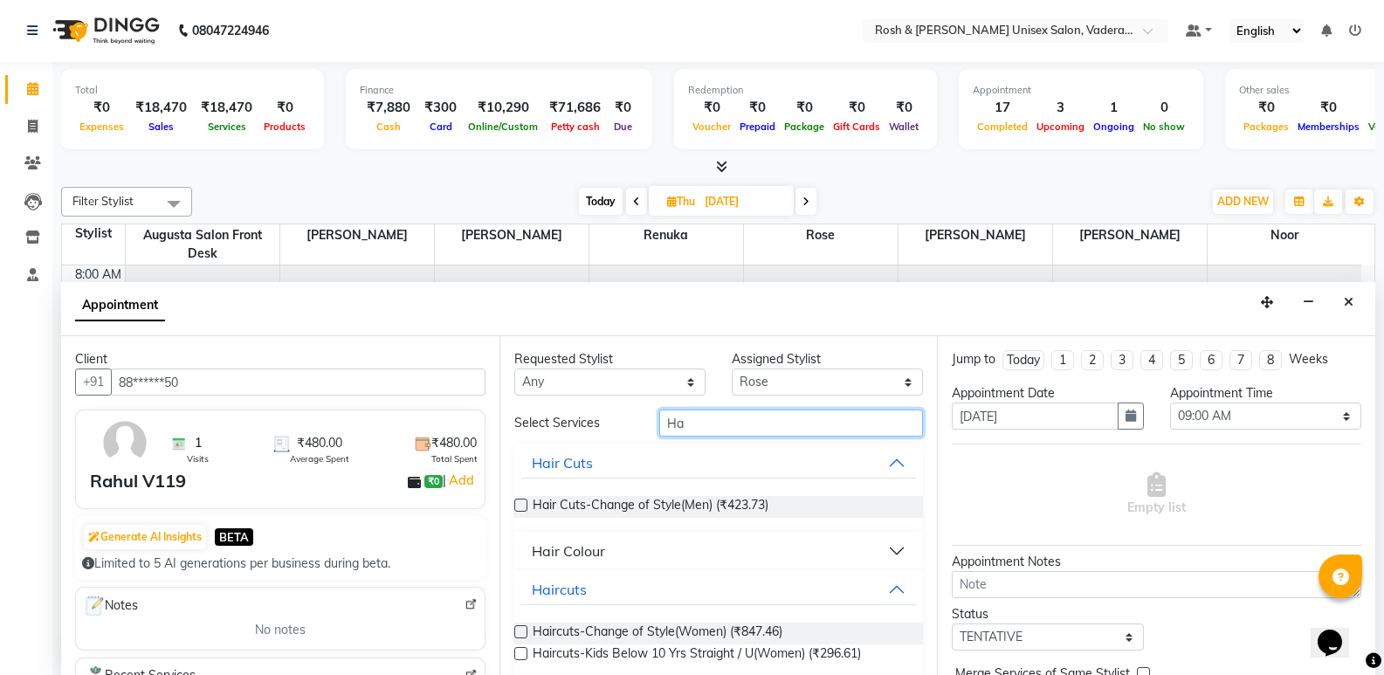
type input "H"
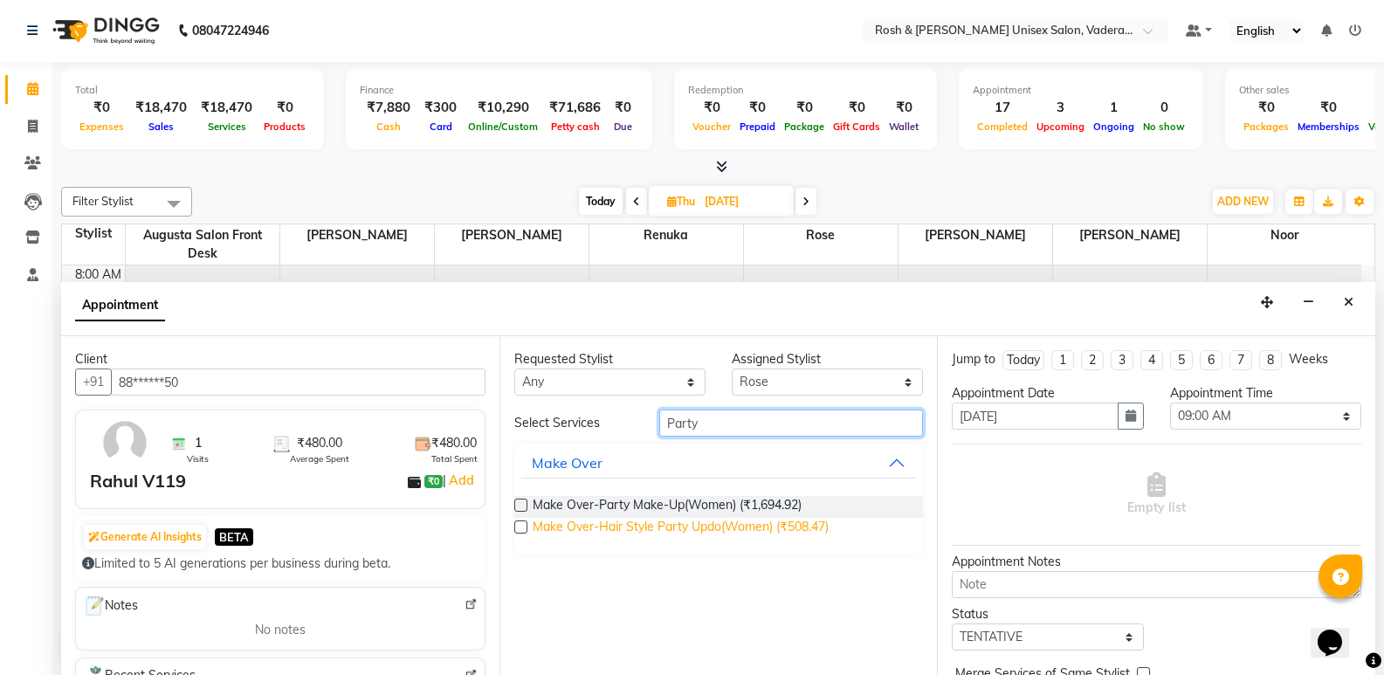
type input "Party"
click at [723, 527] on span "Make Over-Hair Style Party Updo(Women) (₹508.47)" at bounding box center [681, 529] width 296 height 22
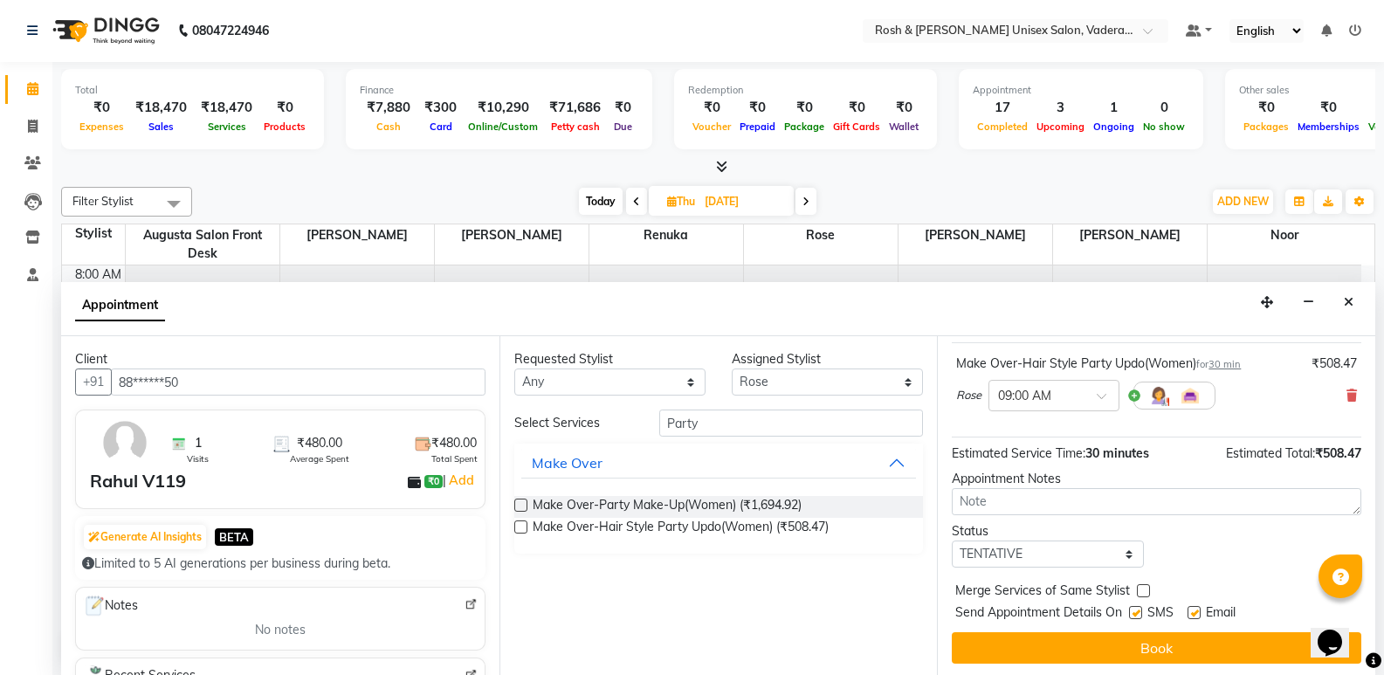
scroll to position [104, 0]
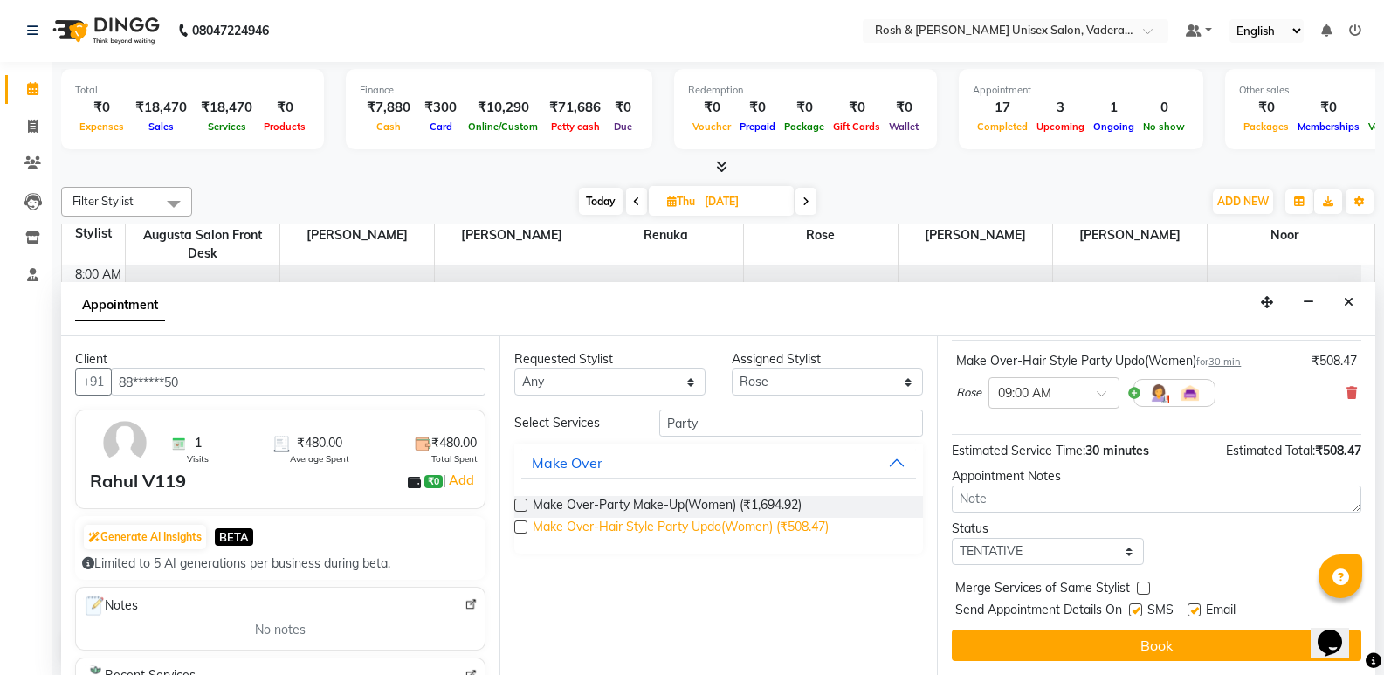
click at [772, 534] on span "Make Over-Hair Style Party Updo(Women) (₹508.47)" at bounding box center [681, 529] width 296 height 22
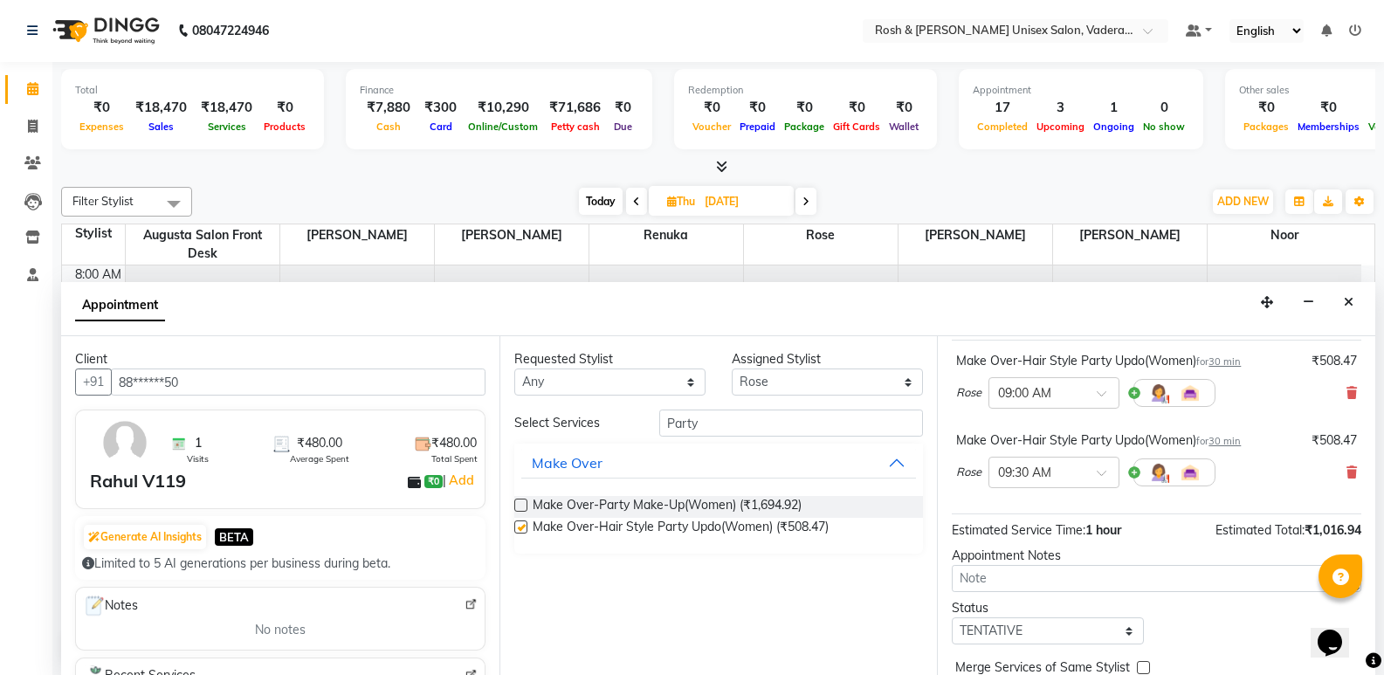
checkbox input "false"
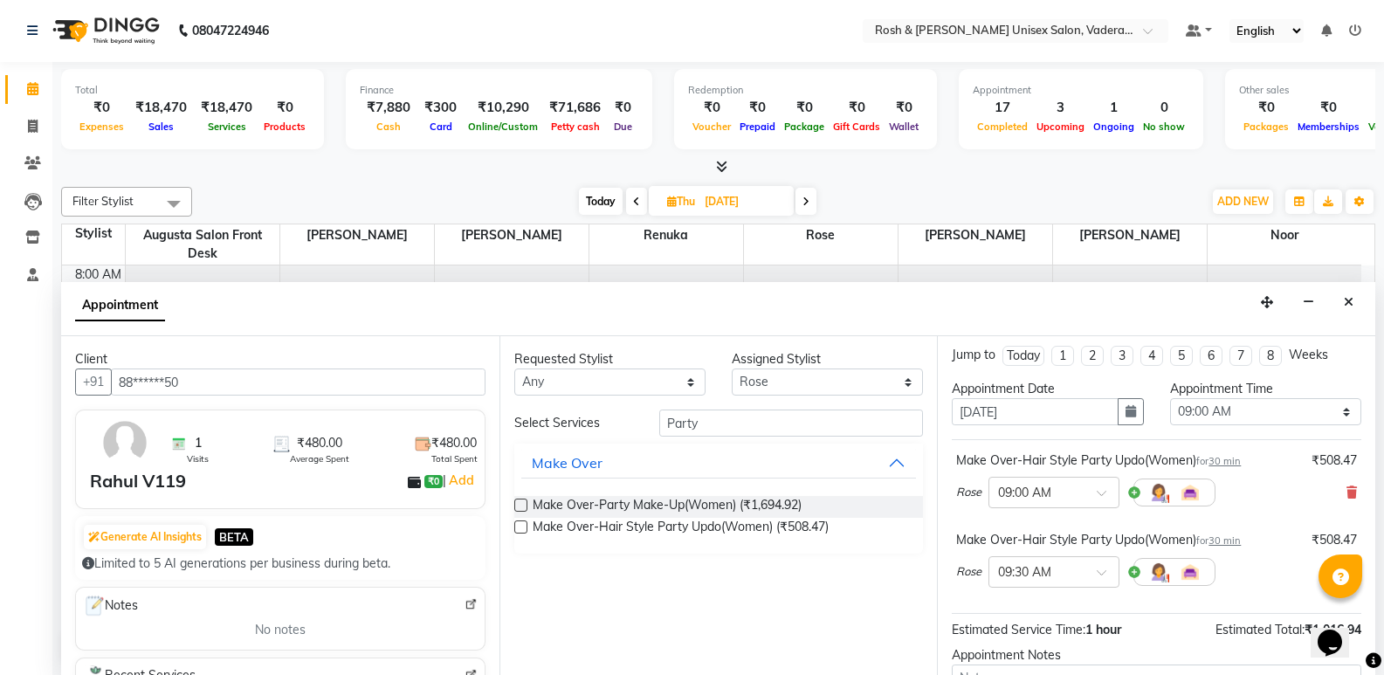
scroll to position [0, 0]
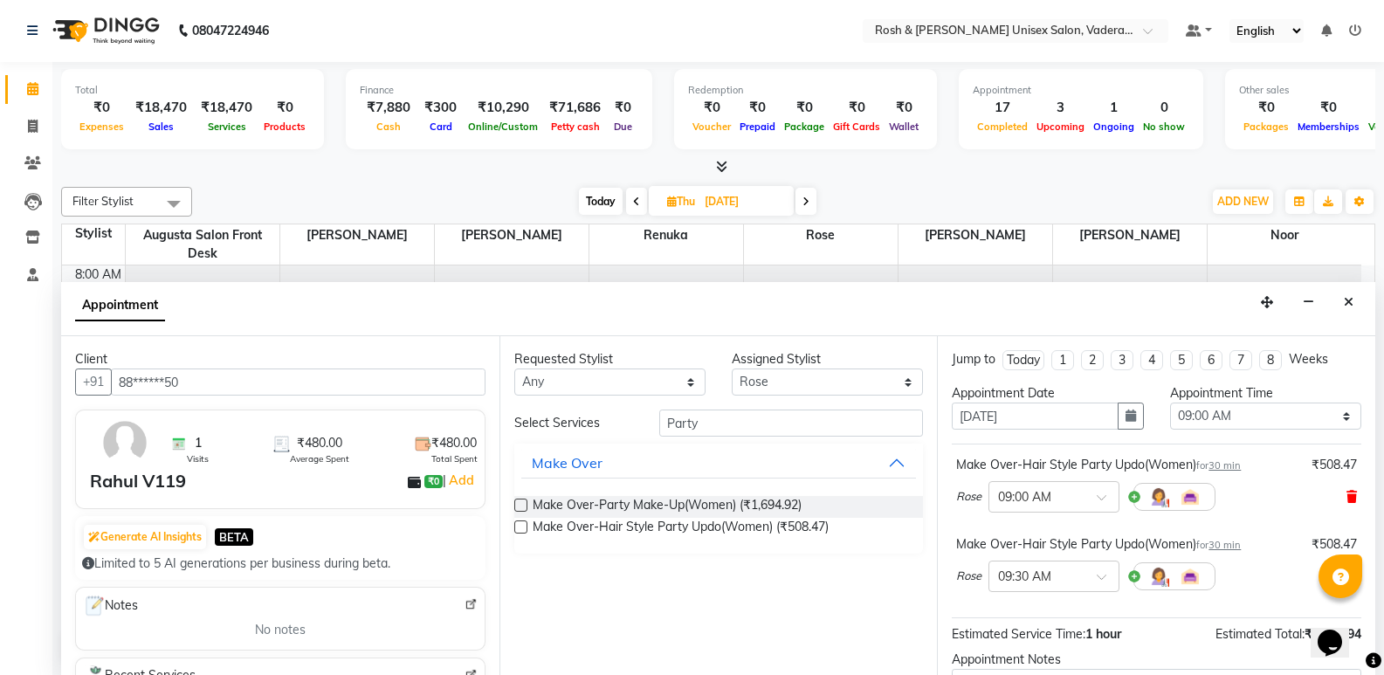
click at [1347, 492] on icon at bounding box center [1352, 497] width 10 height 12
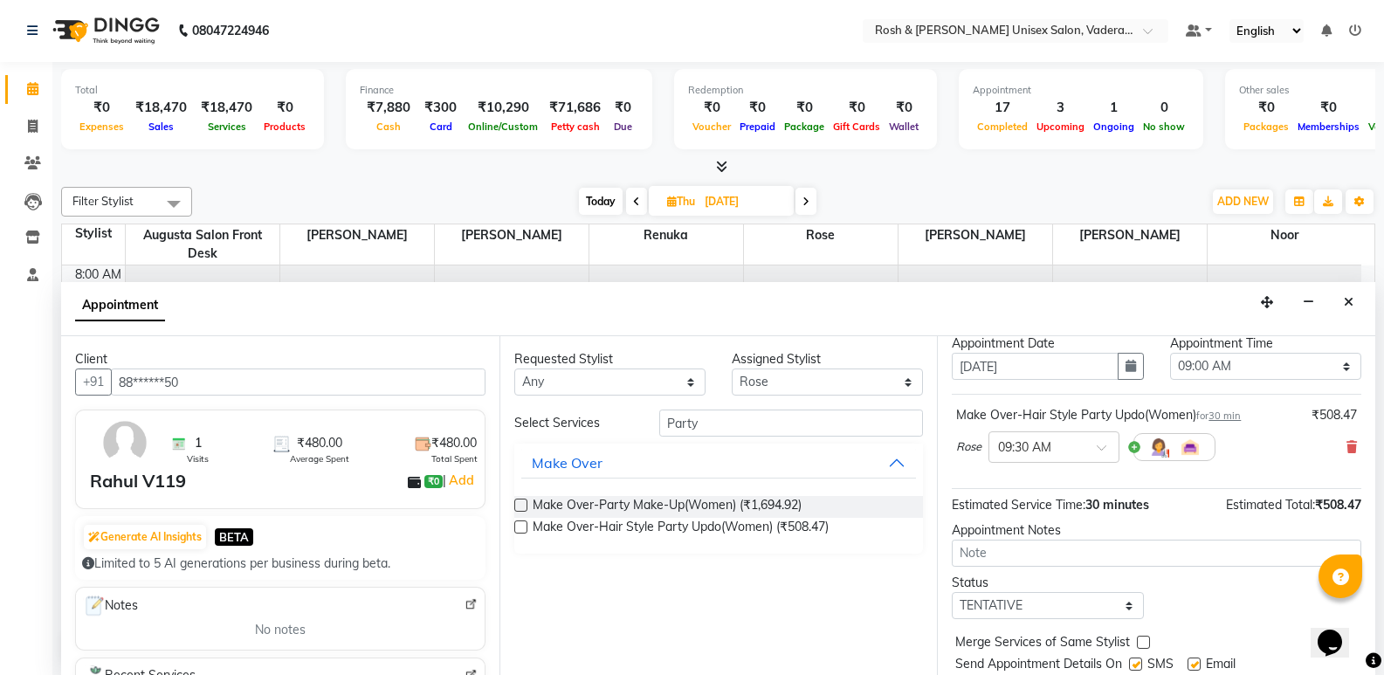
scroll to position [104, 0]
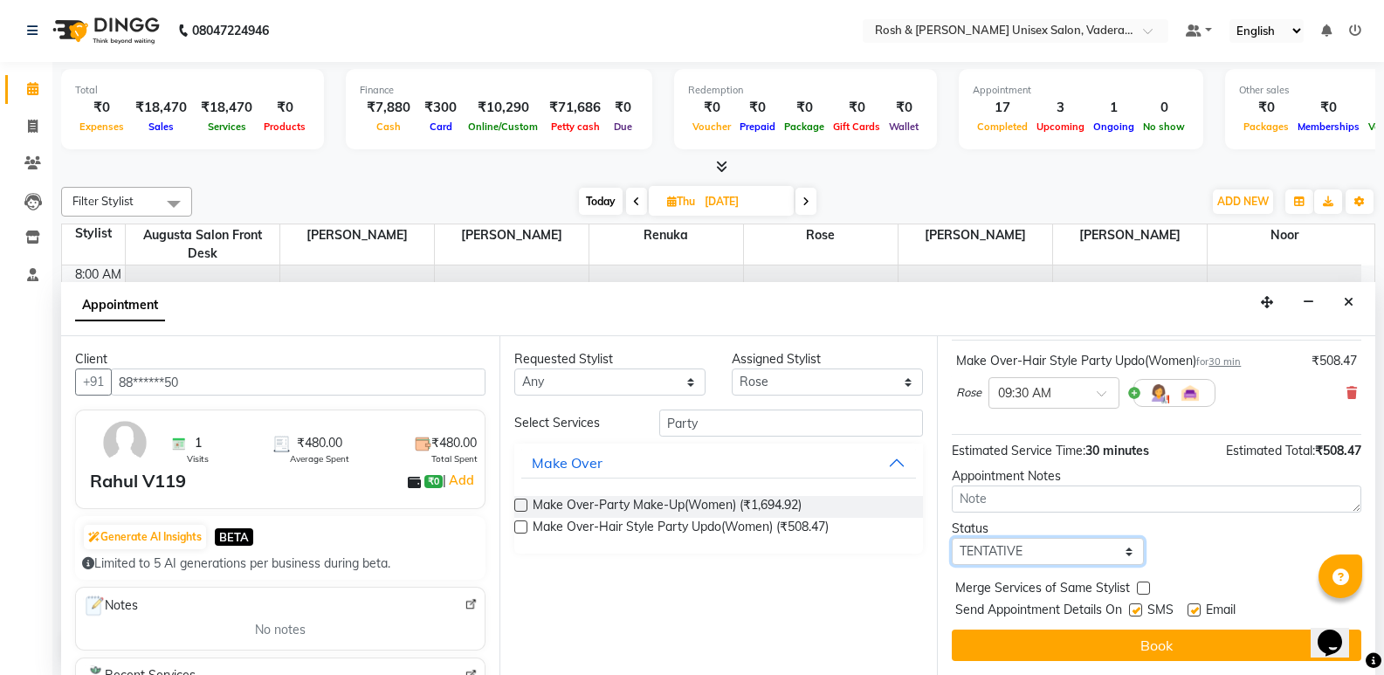
click at [1091, 563] on select "Select TENTATIVE CONFIRM UPCOMING" at bounding box center [1047, 551] width 191 height 27
select select "upcoming"
click at [952, 538] on select "Select TENTATIVE CONFIRM UPCOMING" at bounding box center [1047, 551] width 191 height 27
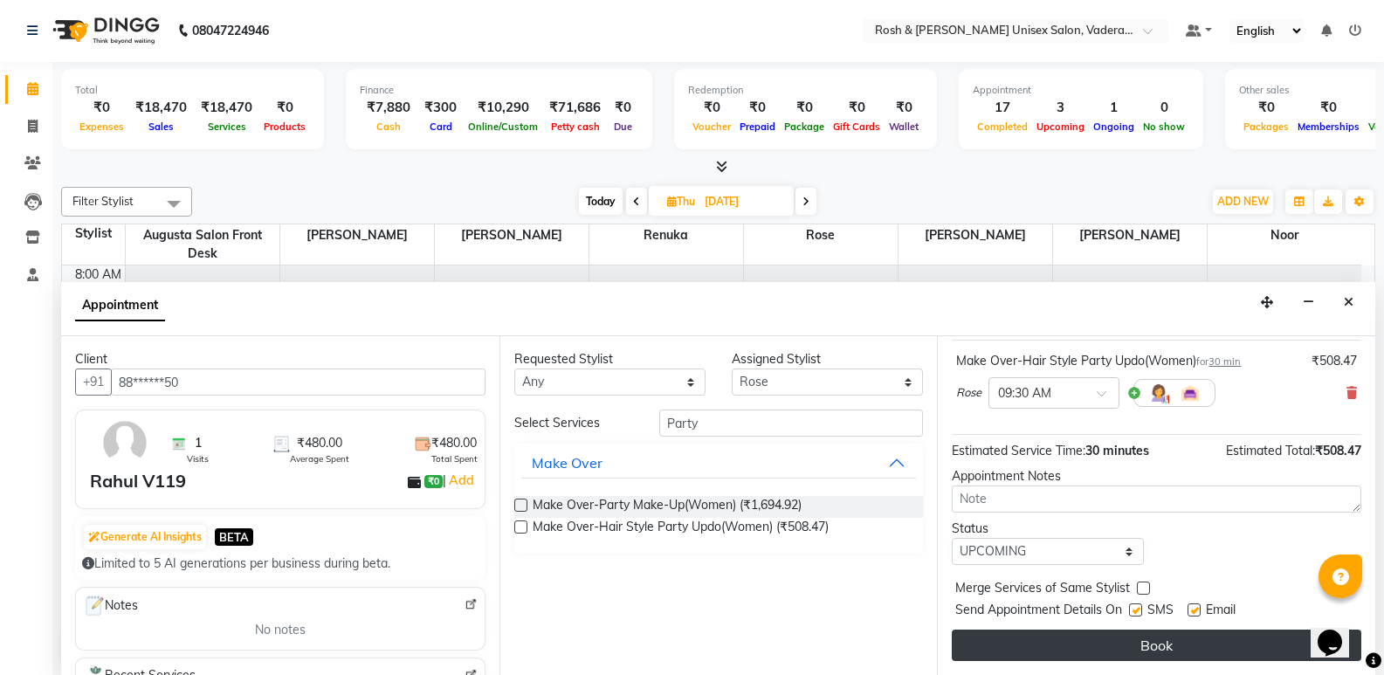
click at [1094, 658] on button "Book" at bounding box center [1157, 645] width 410 height 31
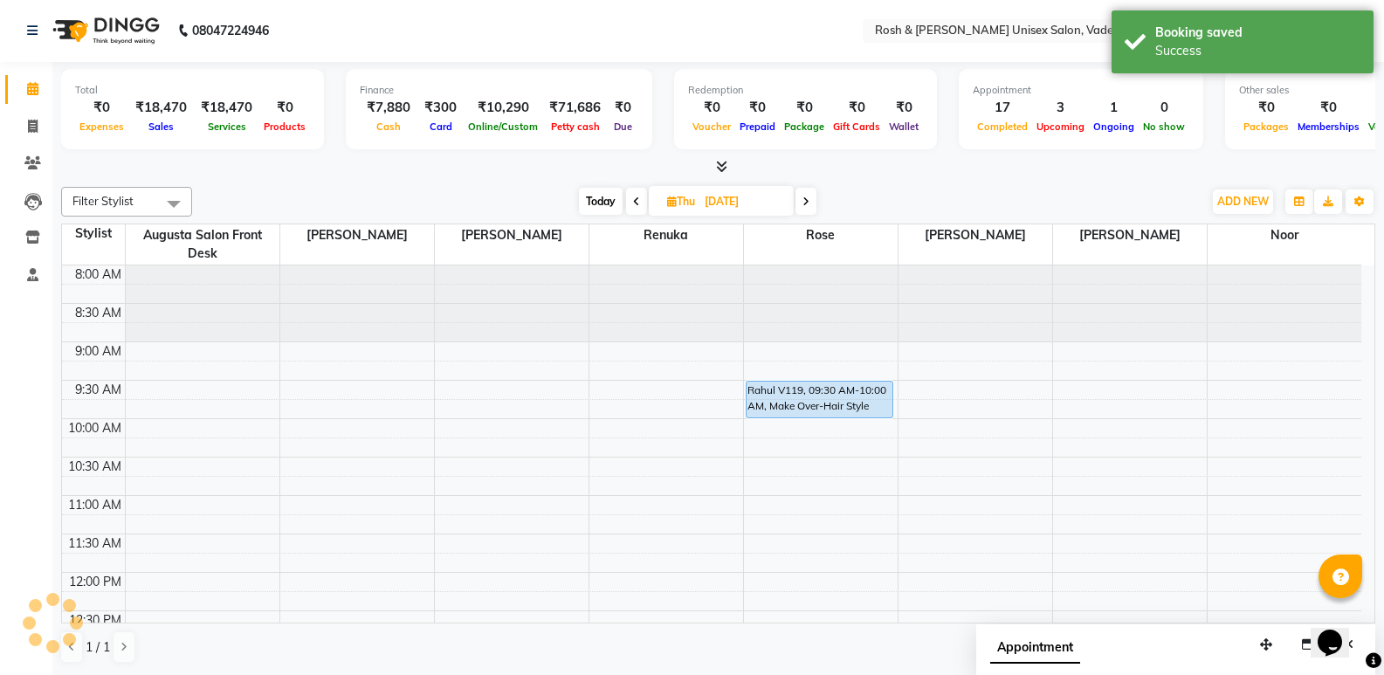
scroll to position [0, 0]
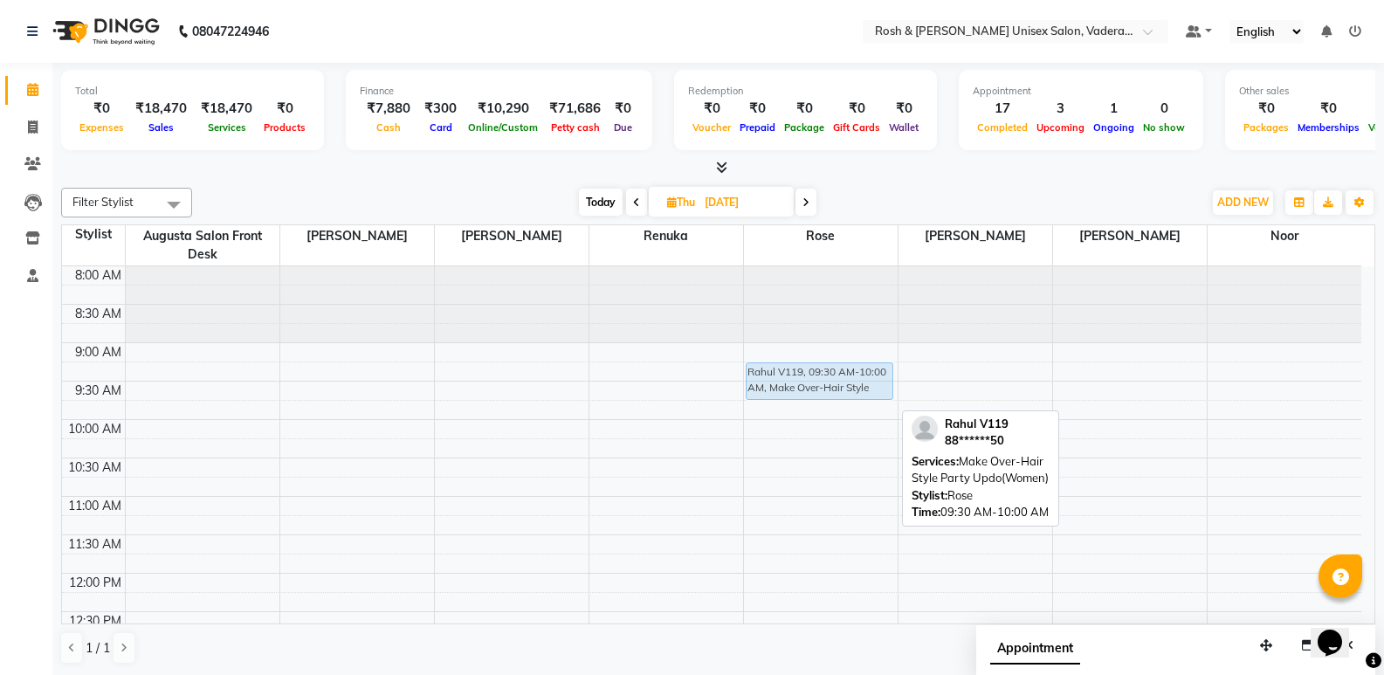
drag, startPoint x: 782, startPoint y: 401, endPoint x: 790, endPoint y: 380, distance: 22.4
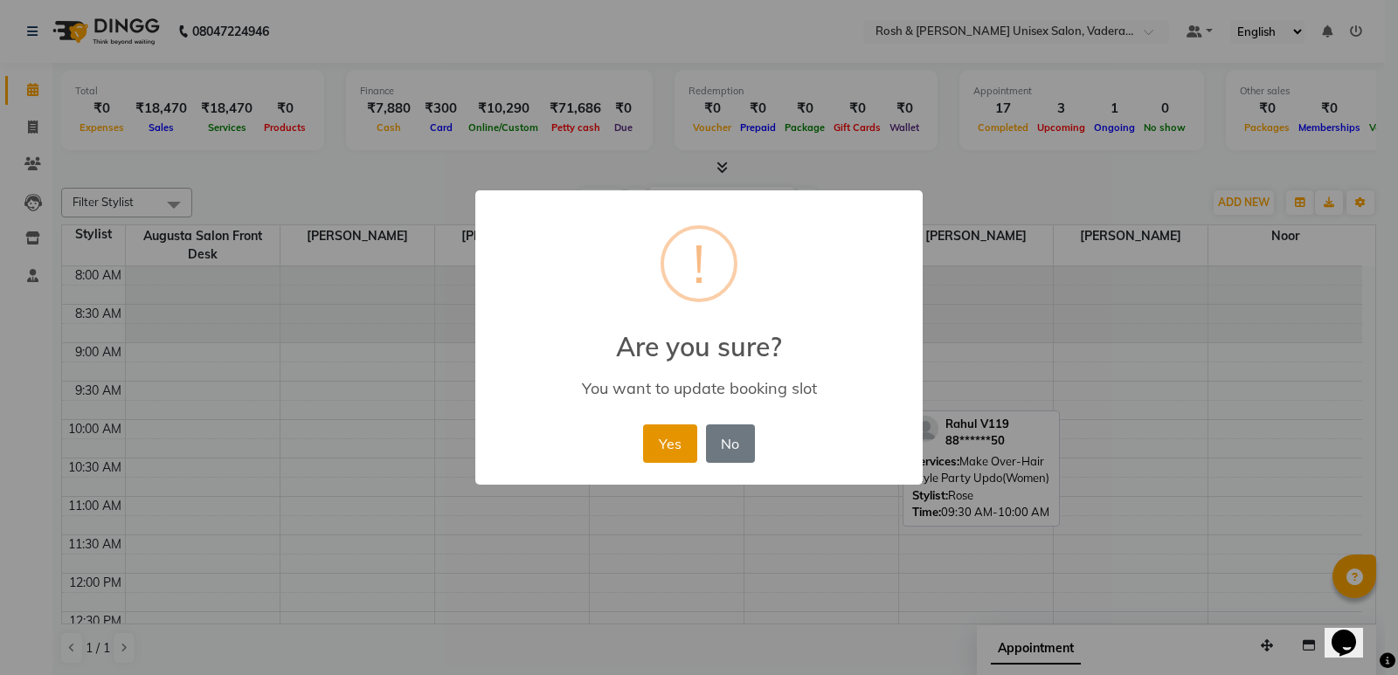
click at [685, 433] on button "Yes" at bounding box center [669, 444] width 53 height 38
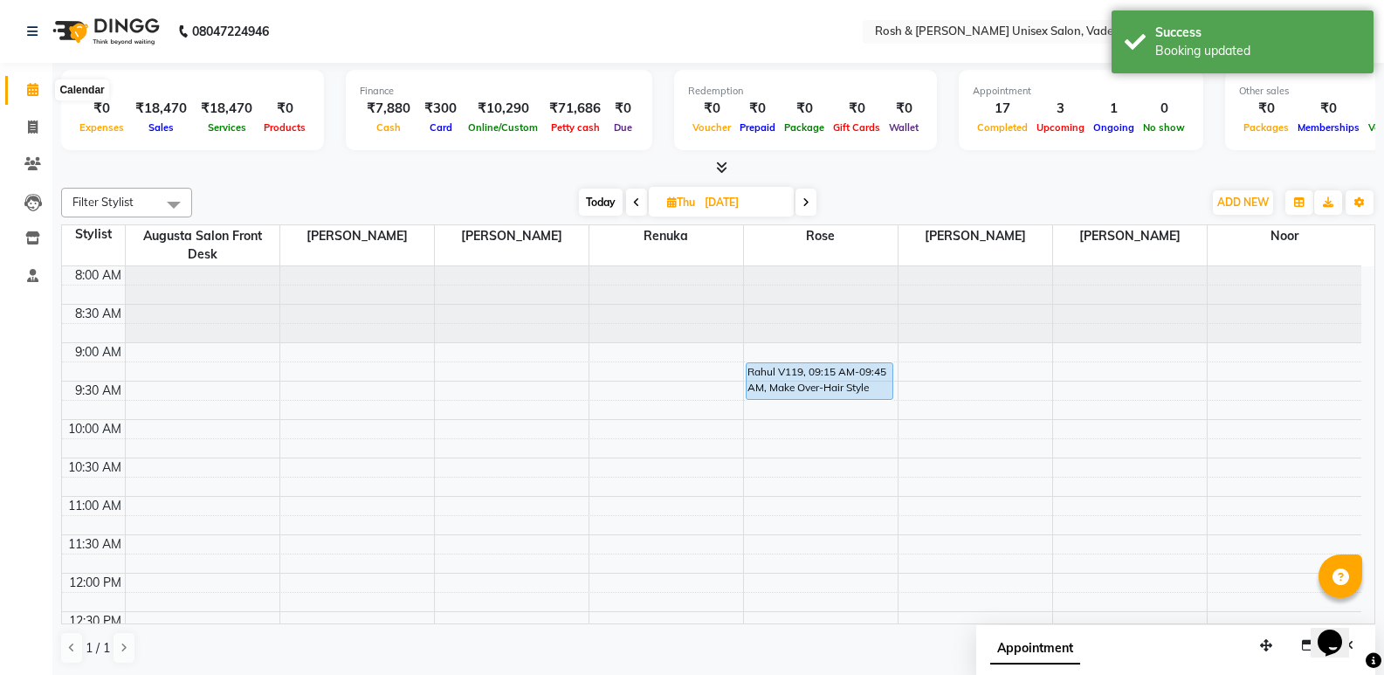
click at [34, 90] on icon at bounding box center [32, 89] width 11 height 13
click at [36, 125] on icon at bounding box center [33, 127] width 10 height 13
select select "service"
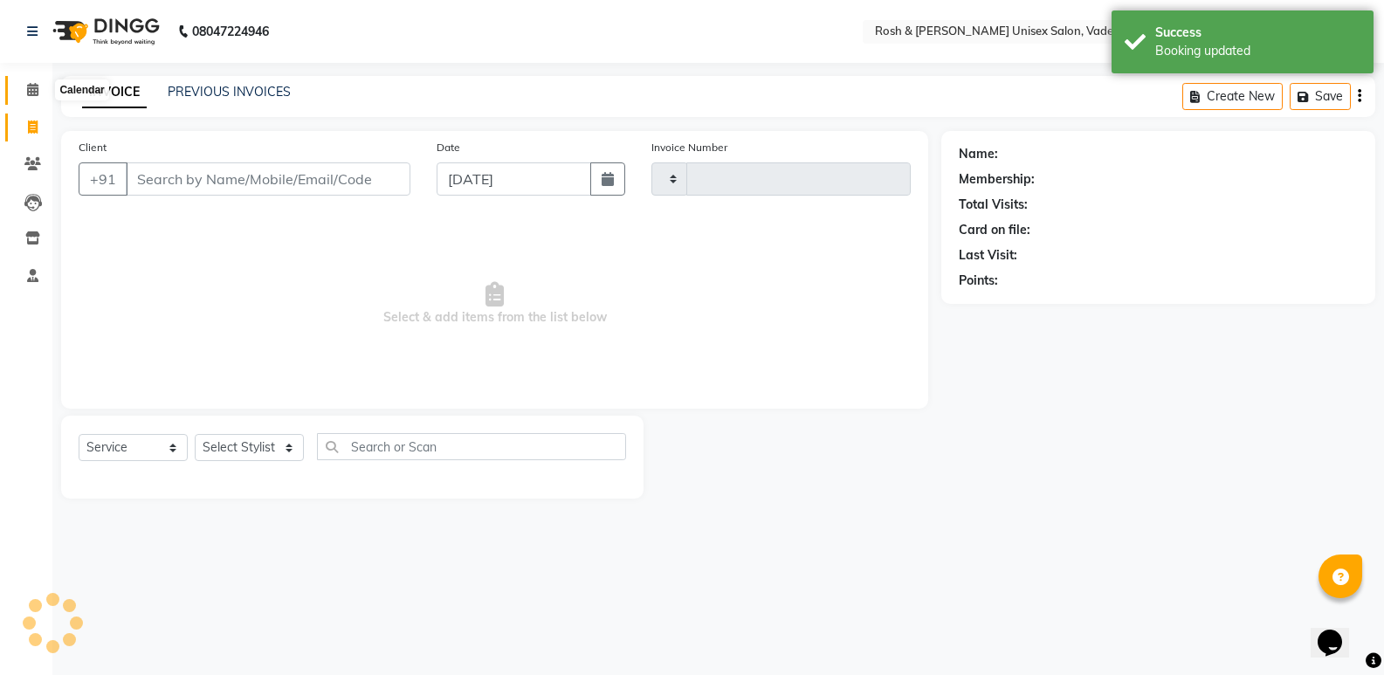
type input "0614"
select select "8657"
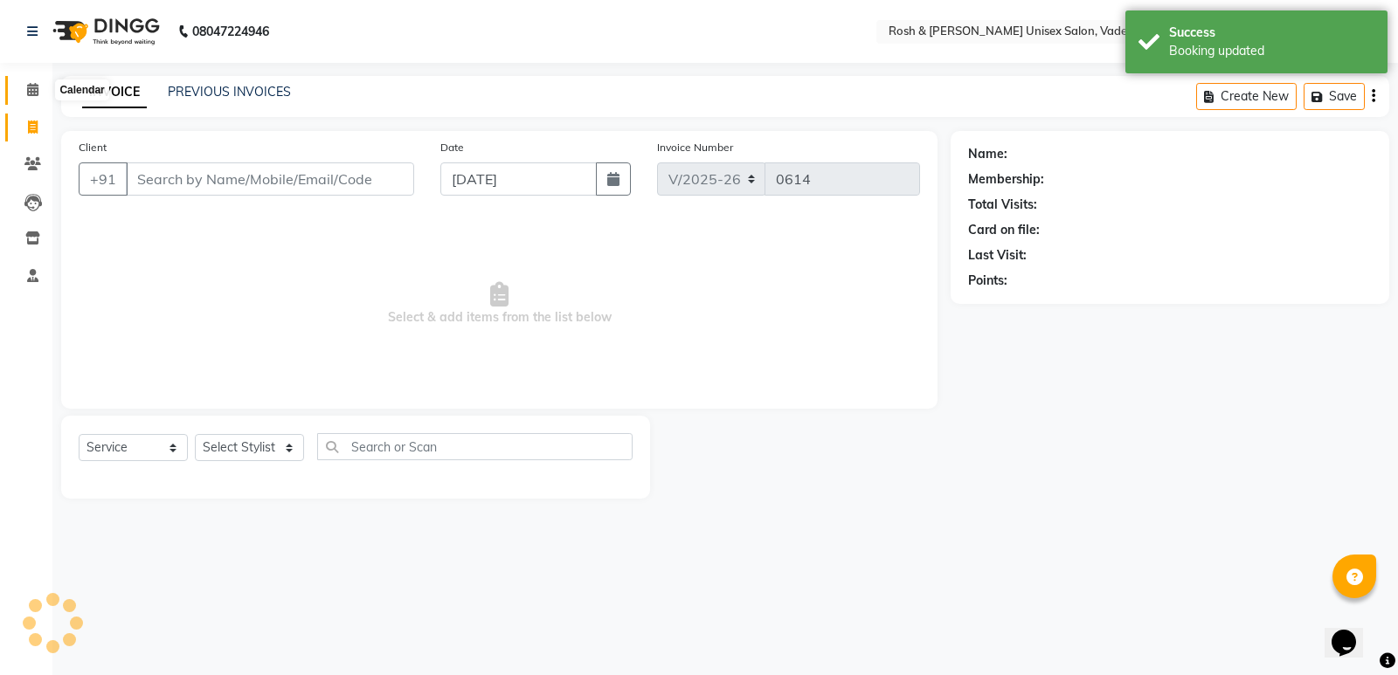
click at [30, 95] on icon at bounding box center [32, 89] width 11 height 13
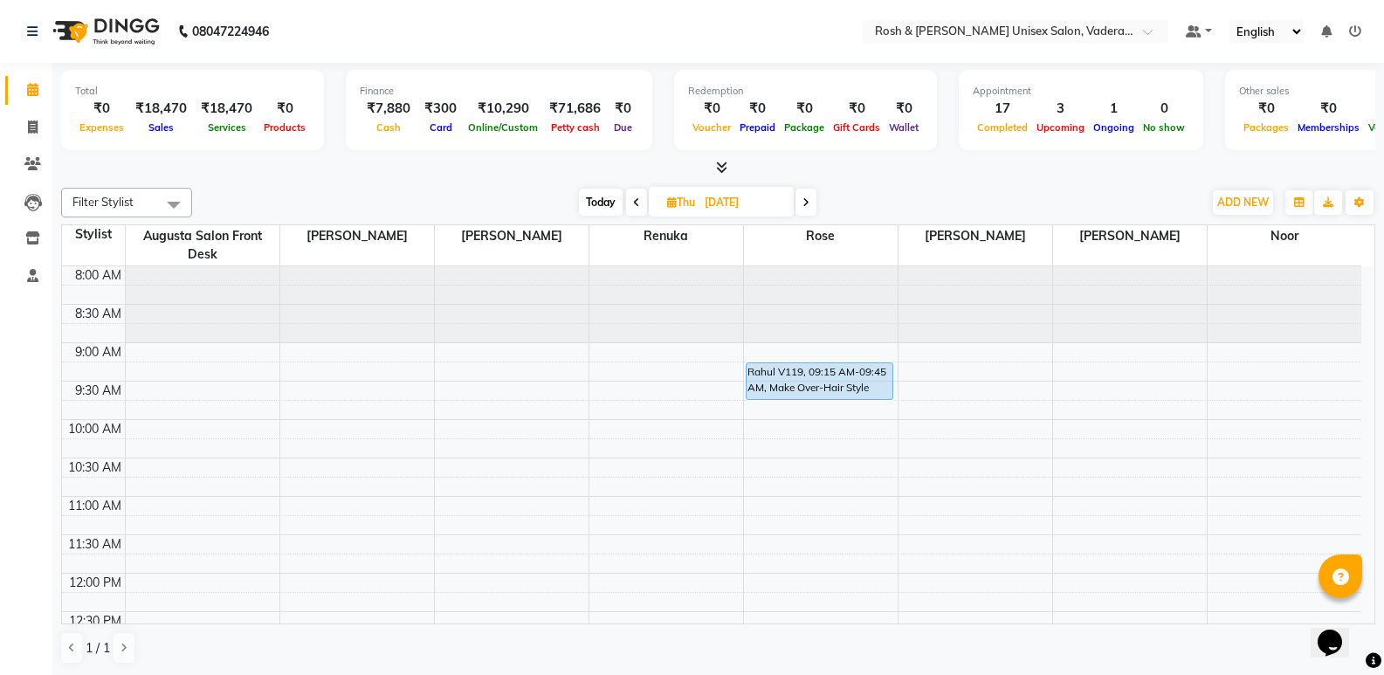
click at [594, 199] on span "Today" at bounding box center [601, 202] width 44 height 27
type input "[DATE]"
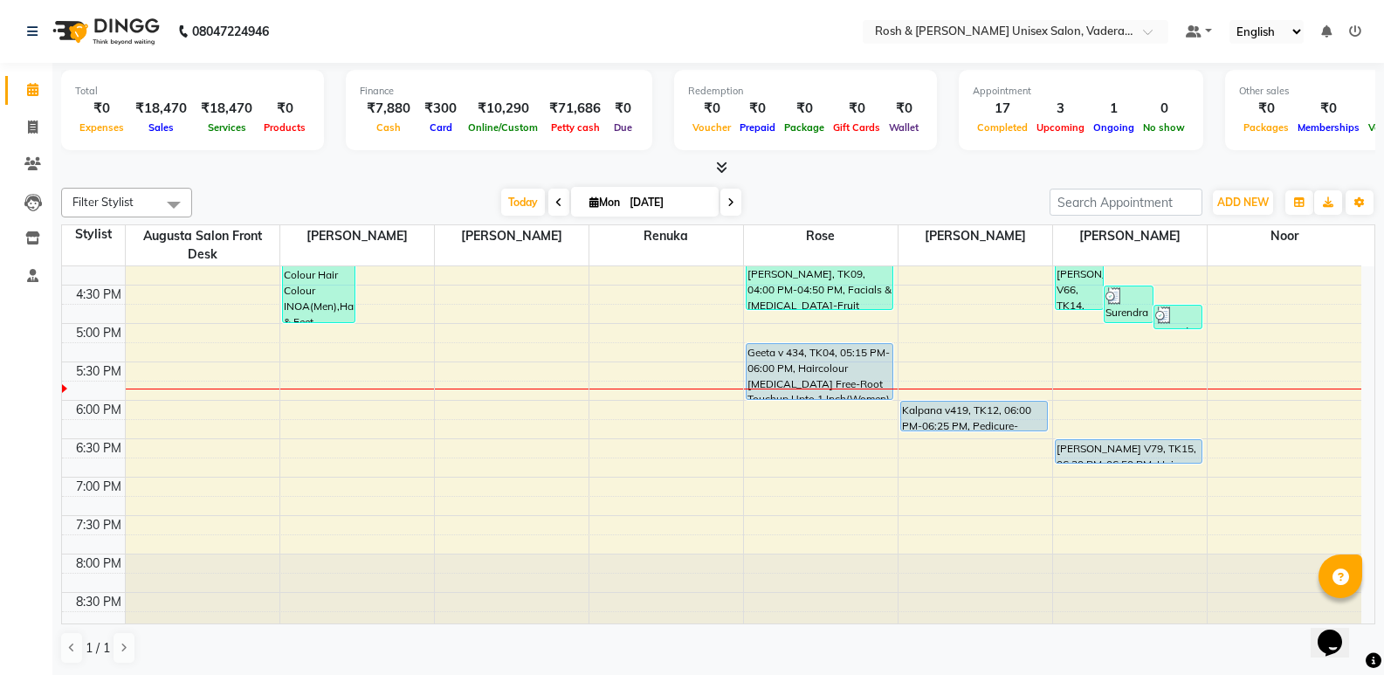
scroll to position [641, 0]
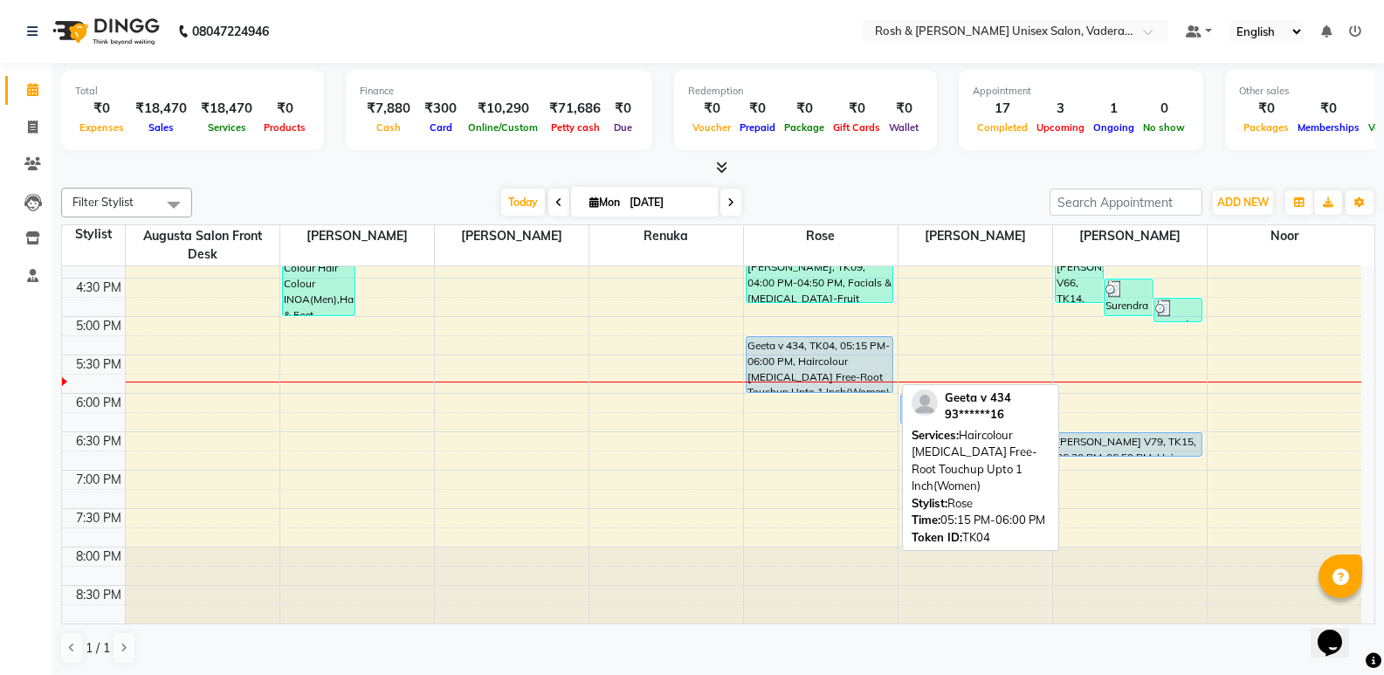
click at [824, 349] on div "Geeta v 434, TK04, 05:15 PM-06:00 PM, Haircolour [MEDICAL_DATA] Free-Root Touch…" at bounding box center [820, 364] width 147 height 55
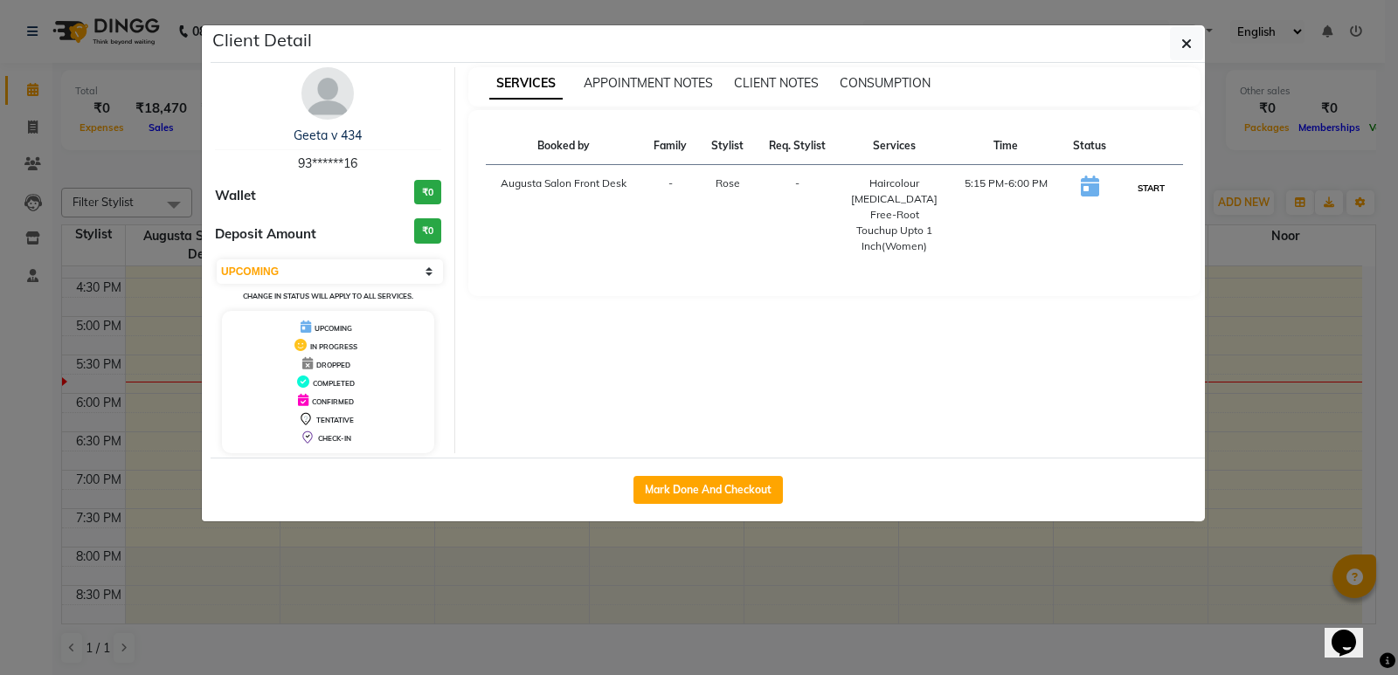
click at [1164, 183] on button "START" at bounding box center [1151, 188] width 36 height 22
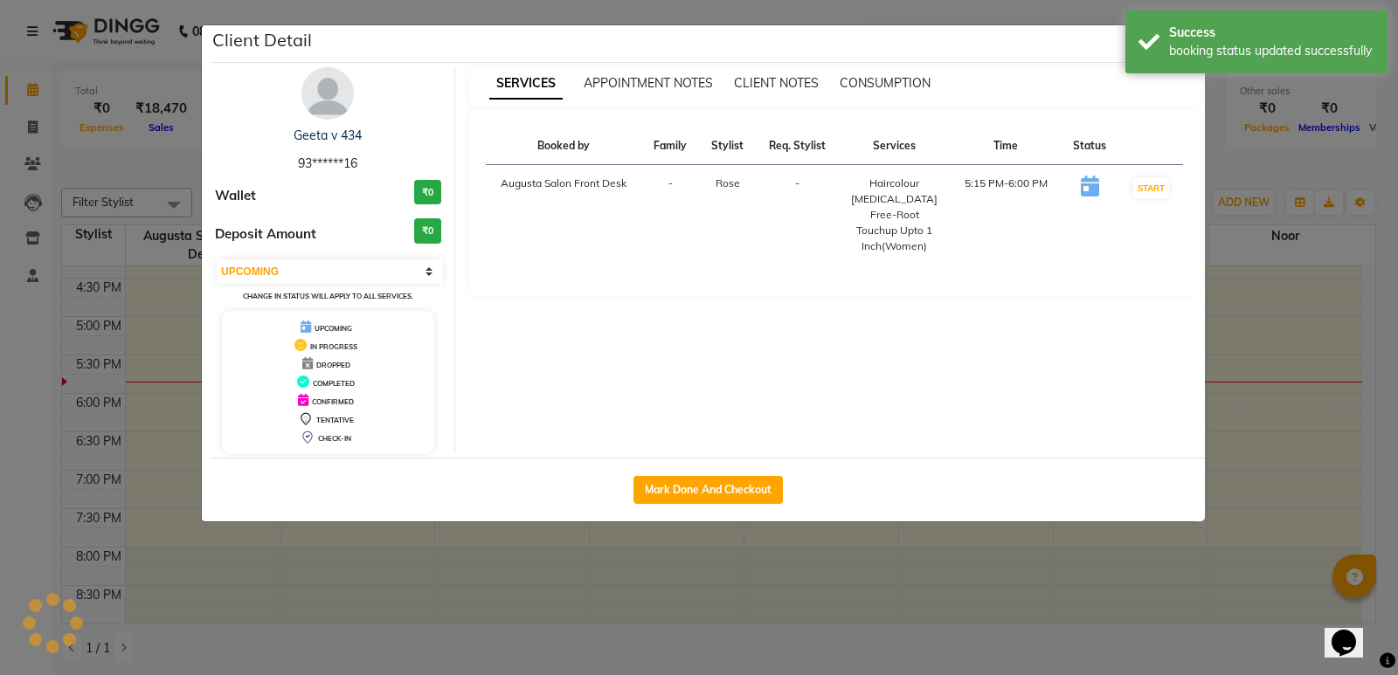
select select "1"
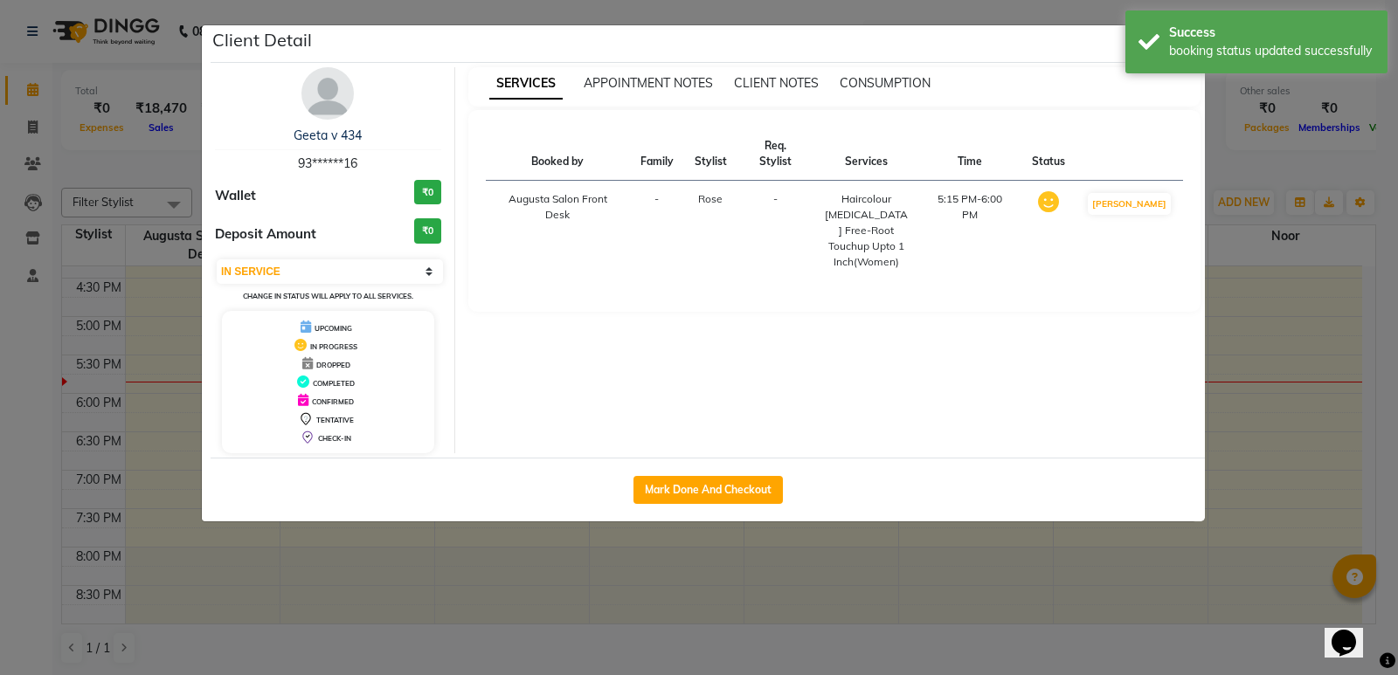
click at [1265, 286] on ngb-modal-window "Client Detail Geeta v 434 93******16 Wallet ₹0 Deposit Amount ₹0 Select IN SERV…" at bounding box center [699, 337] width 1398 height 675
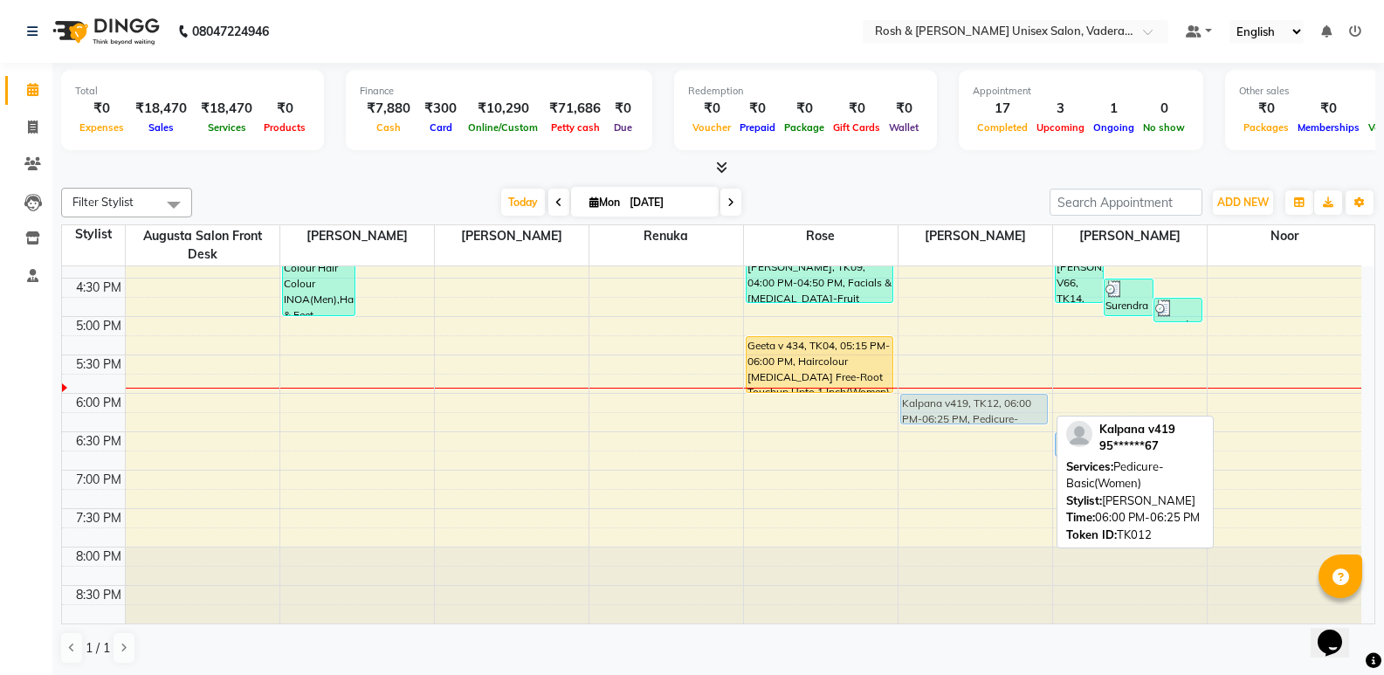
drag, startPoint x: 935, startPoint y: 434, endPoint x: 939, endPoint y: 397, distance: 36.9
click at [939, 397] on div "Venkat V66, TK14, 01:35 PM-04:00 PM, Hands & Feet - Manicure-H&F Cafe Mani(Men)…" at bounding box center [976, 124] width 154 height 998
drag, startPoint x: 928, startPoint y: 413, endPoint x: 928, endPoint y: 460, distance: 47.2
click at [928, 460] on div "Venkat V66, TK14, 01:35 PM-04:00 PM, Hands & Feet - Manicure-H&F Cafe Mani(Men)…" at bounding box center [976, 124] width 154 height 998
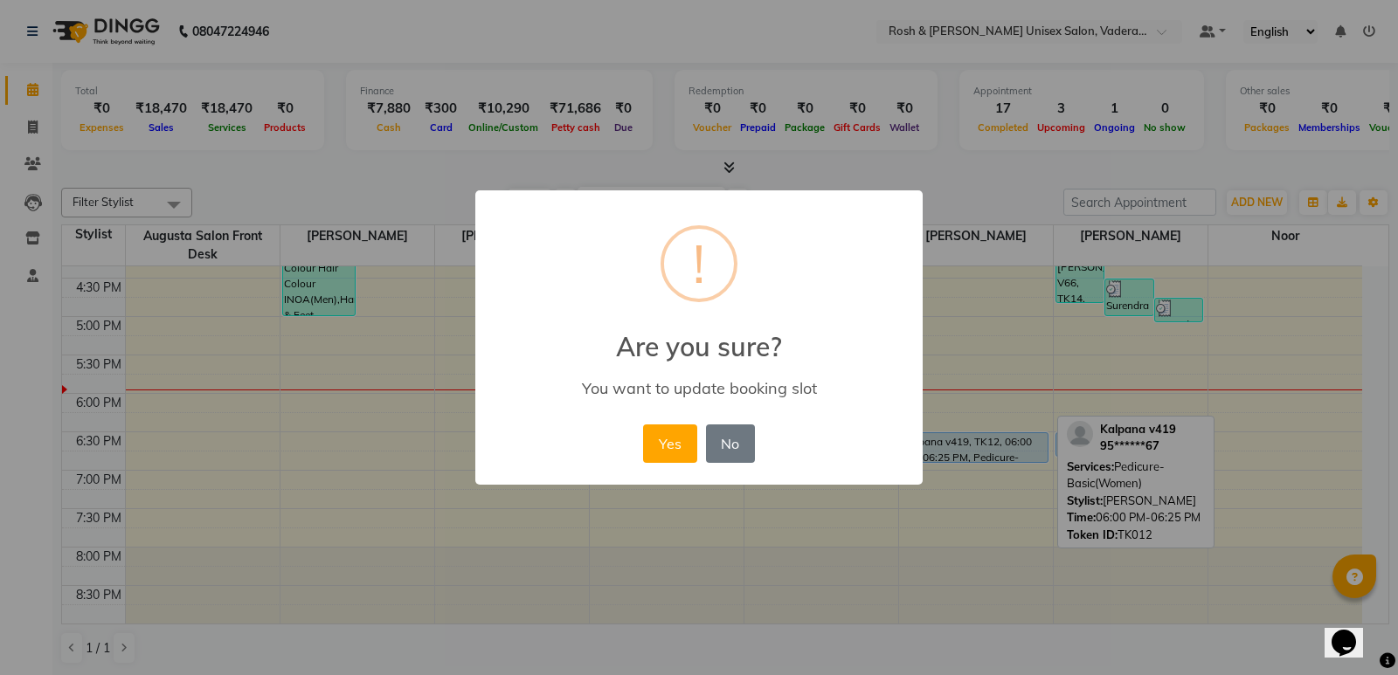
click at [700, 427] on div "Yes No No" at bounding box center [699, 443] width 120 height 47
drag, startPoint x: 657, startPoint y: 454, endPoint x: 665, endPoint y: 449, distance: 9.4
click at [658, 452] on button "Yes" at bounding box center [669, 444] width 53 height 38
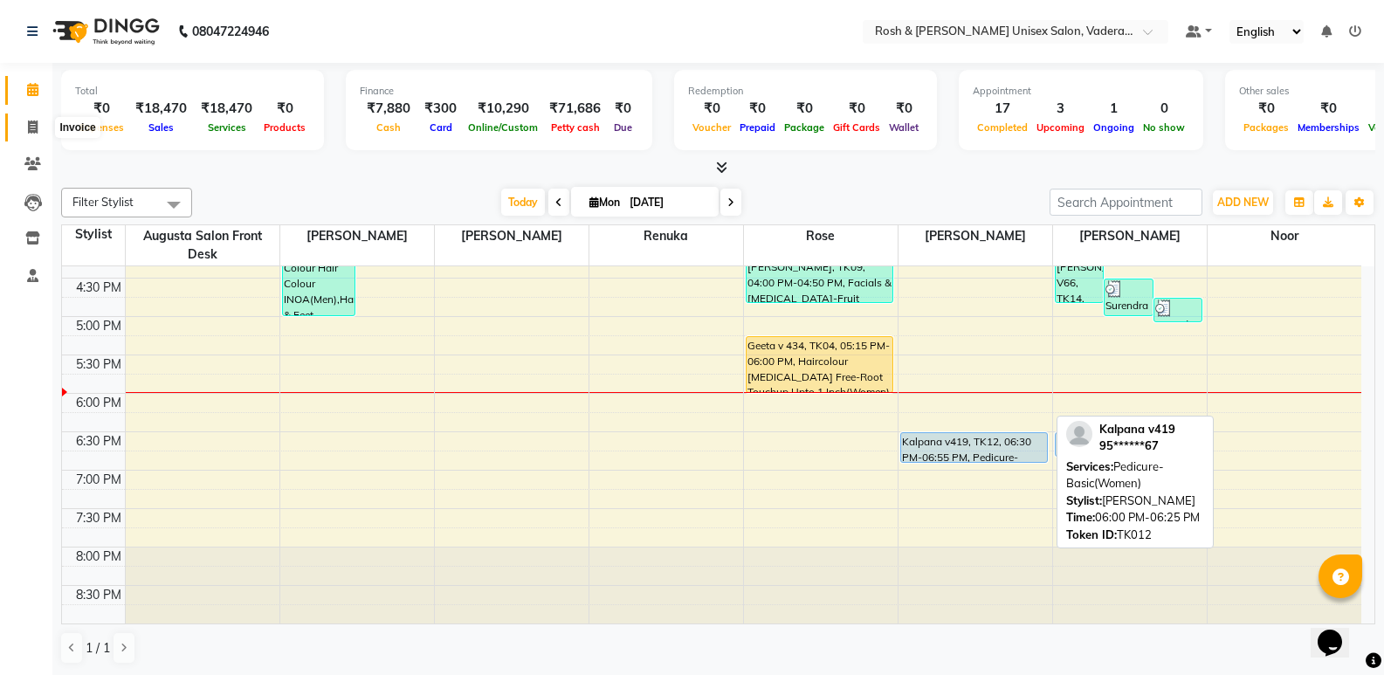
click at [22, 120] on span at bounding box center [32, 128] width 31 height 20
select select "service"
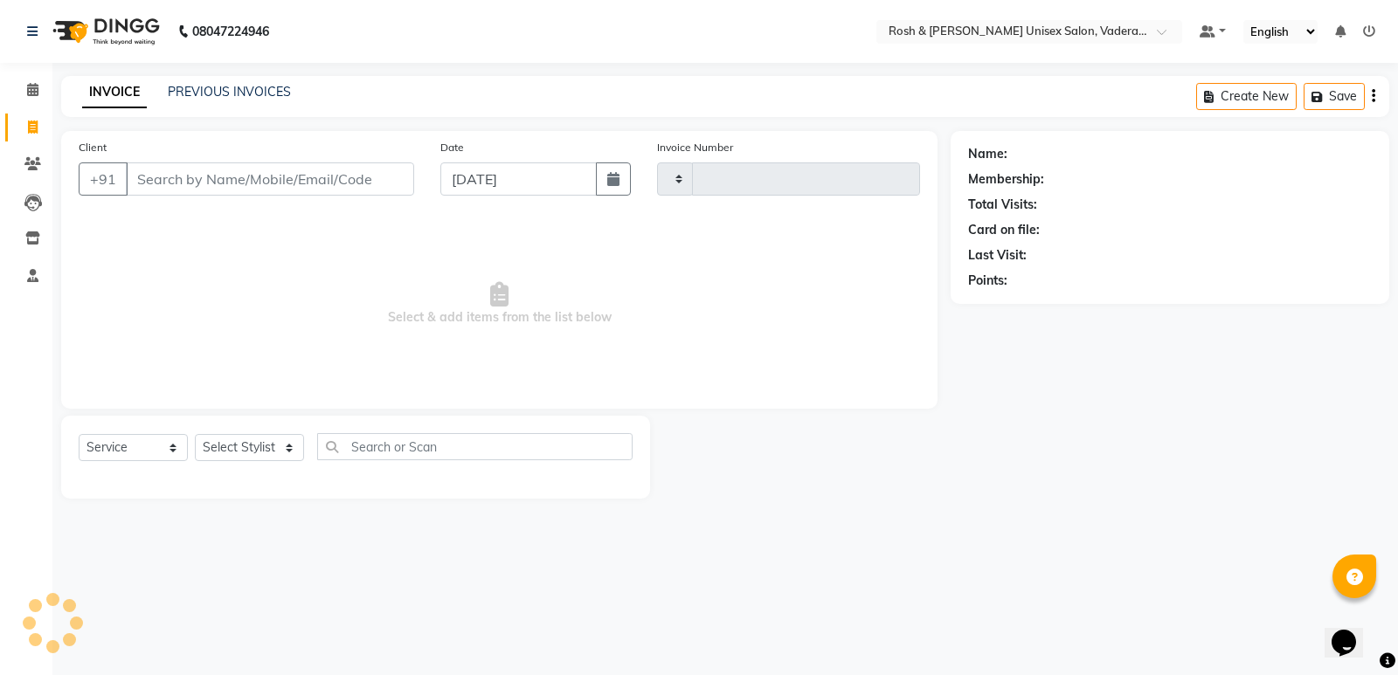
type input "0614"
select select "8657"
click at [155, 183] on input "Client" at bounding box center [270, 178] width 288 height 33
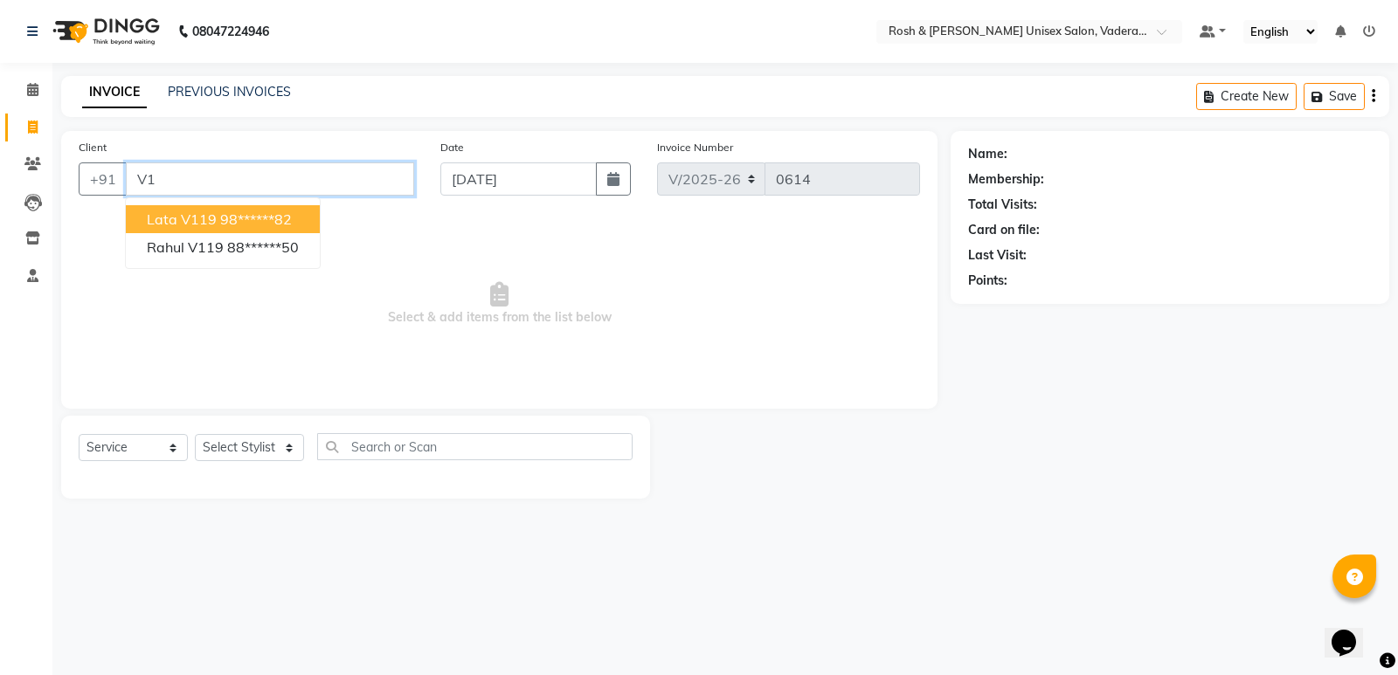
type input "V"
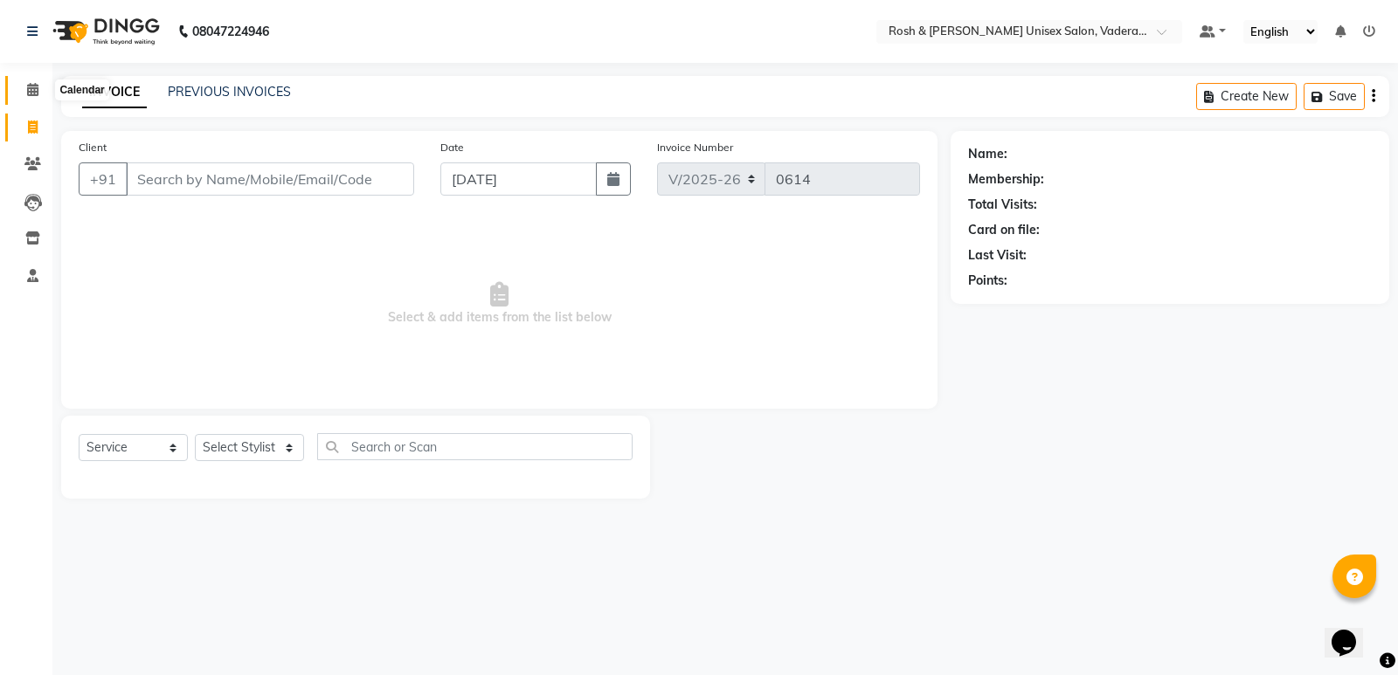
click at [32, 86] on icon at bounding box center [32, 89] width 11 height 13
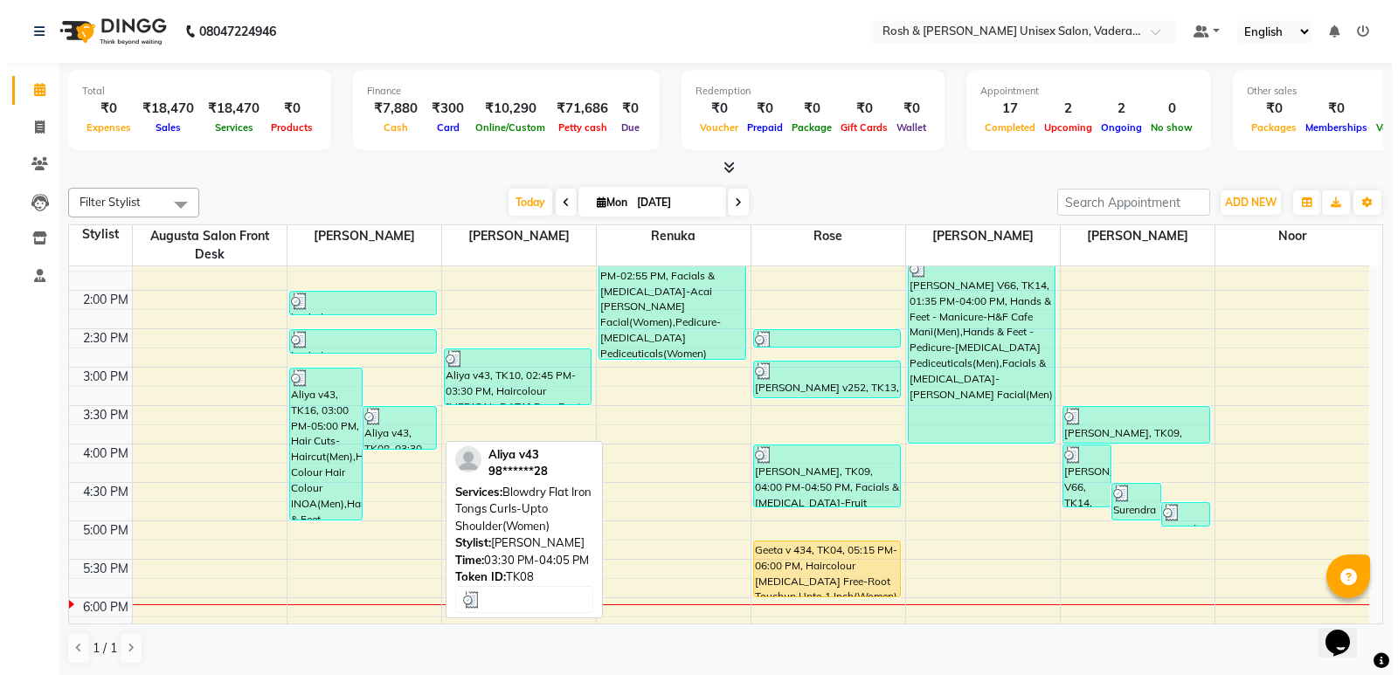
scroll to position [524, 0]
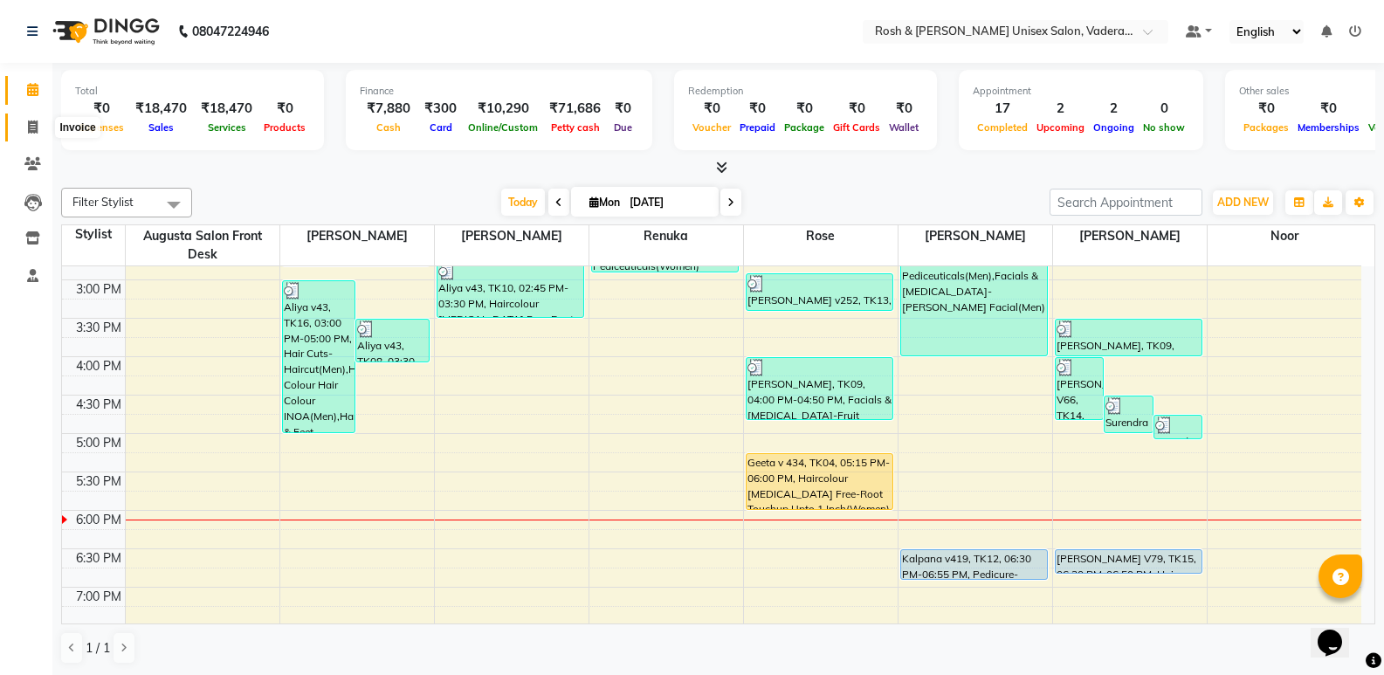
click at [26, 125] on span at bounding box center [32, 128] width 31 height 20
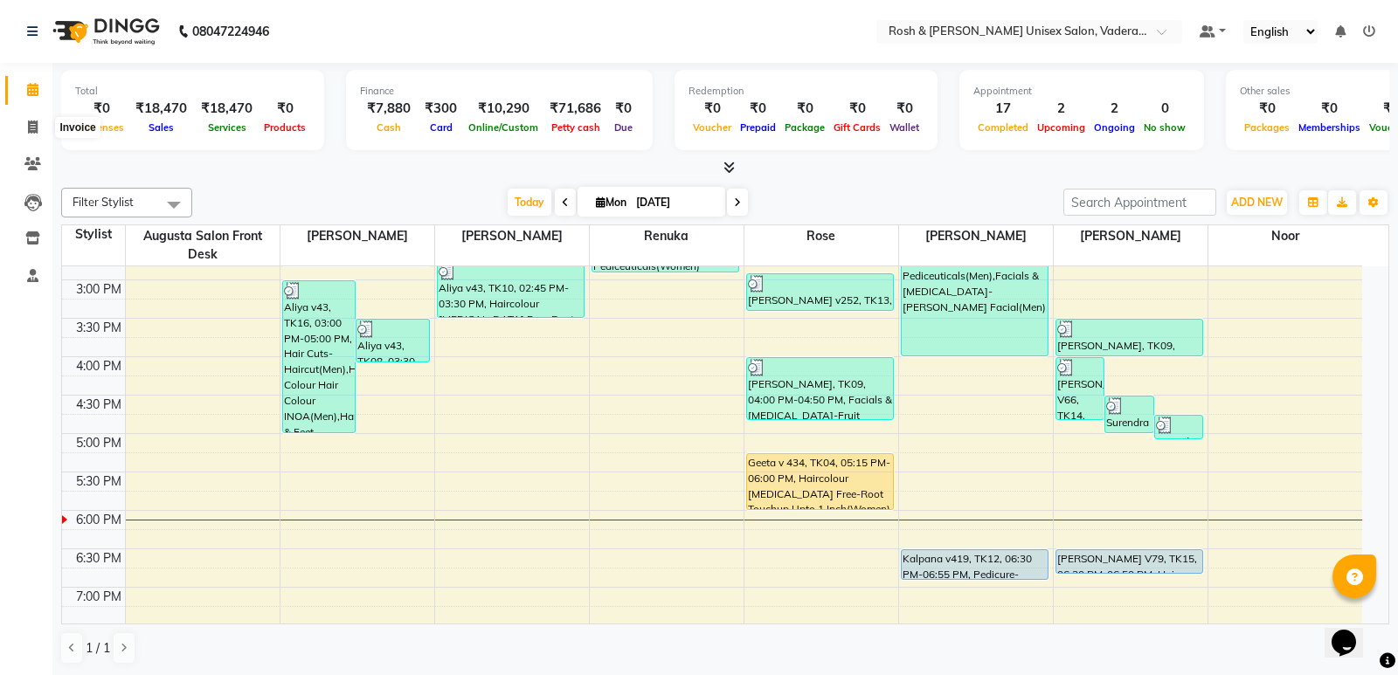
select select "service"
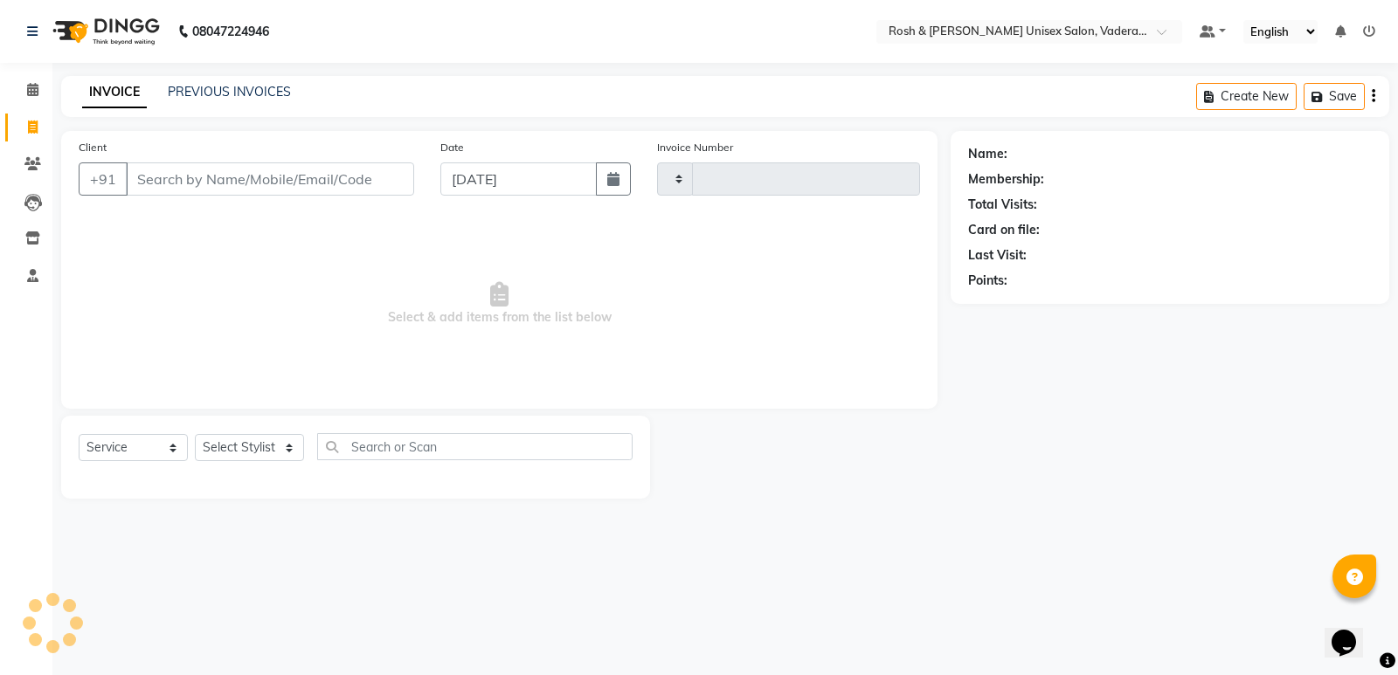
type input "0614"
select select "8657"
click at [27, 160] on icon at bounding box center [32, 163] width 17 height 13
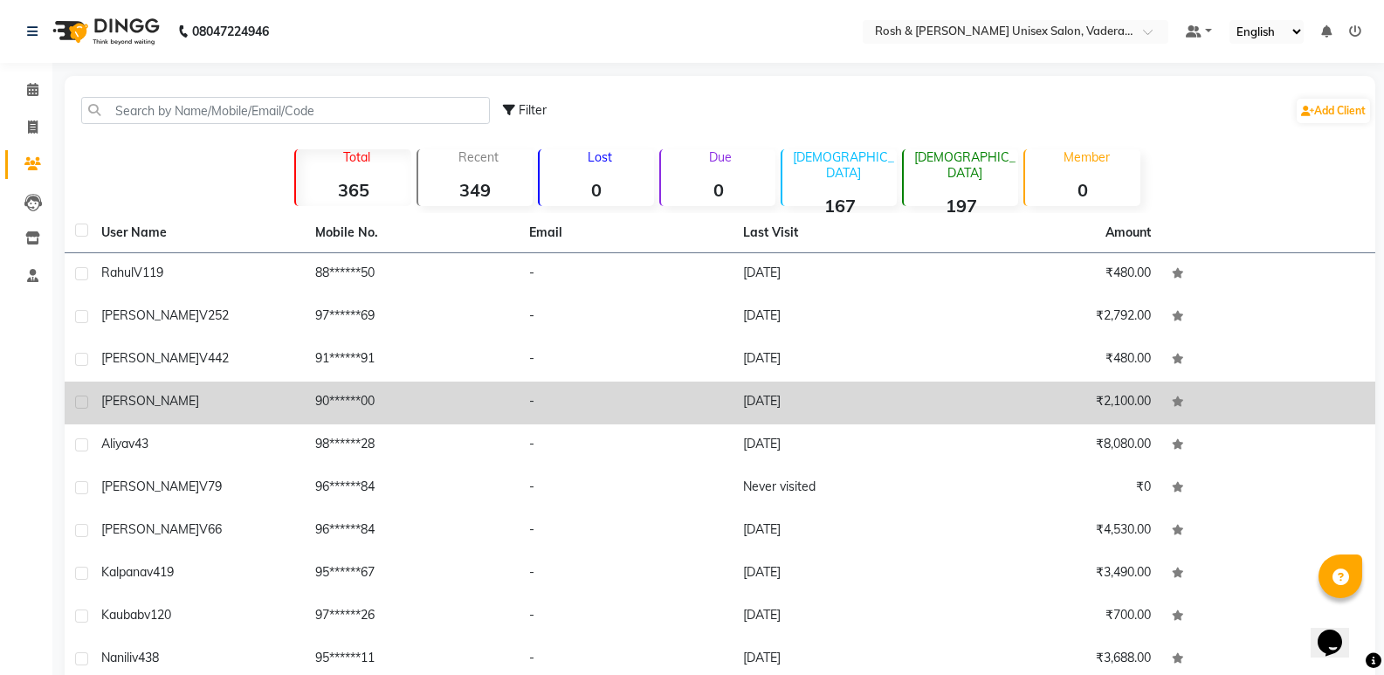
click at [849, 384] on td "[DATE]" at bounding box center [840, 403] width 214 height 43
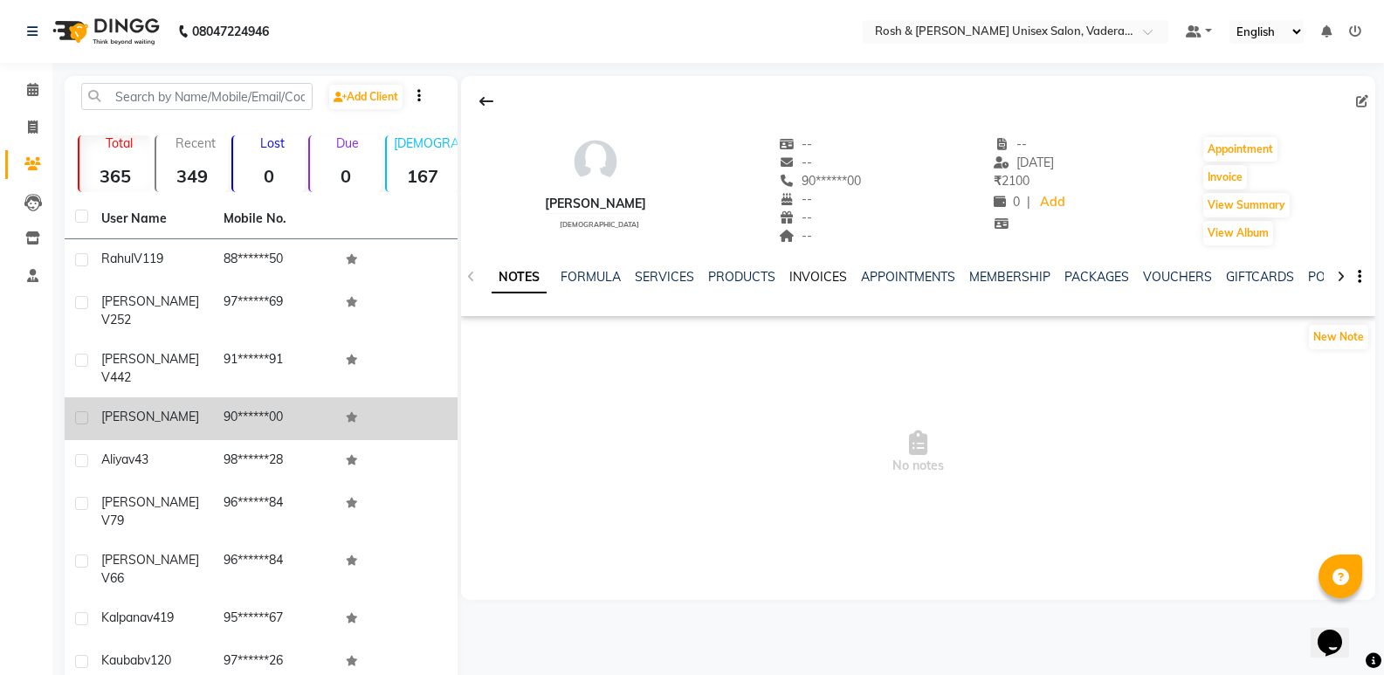
click at [805, 269] on link "INVOICES" at bounding box center [819, 277] width 58 height 16
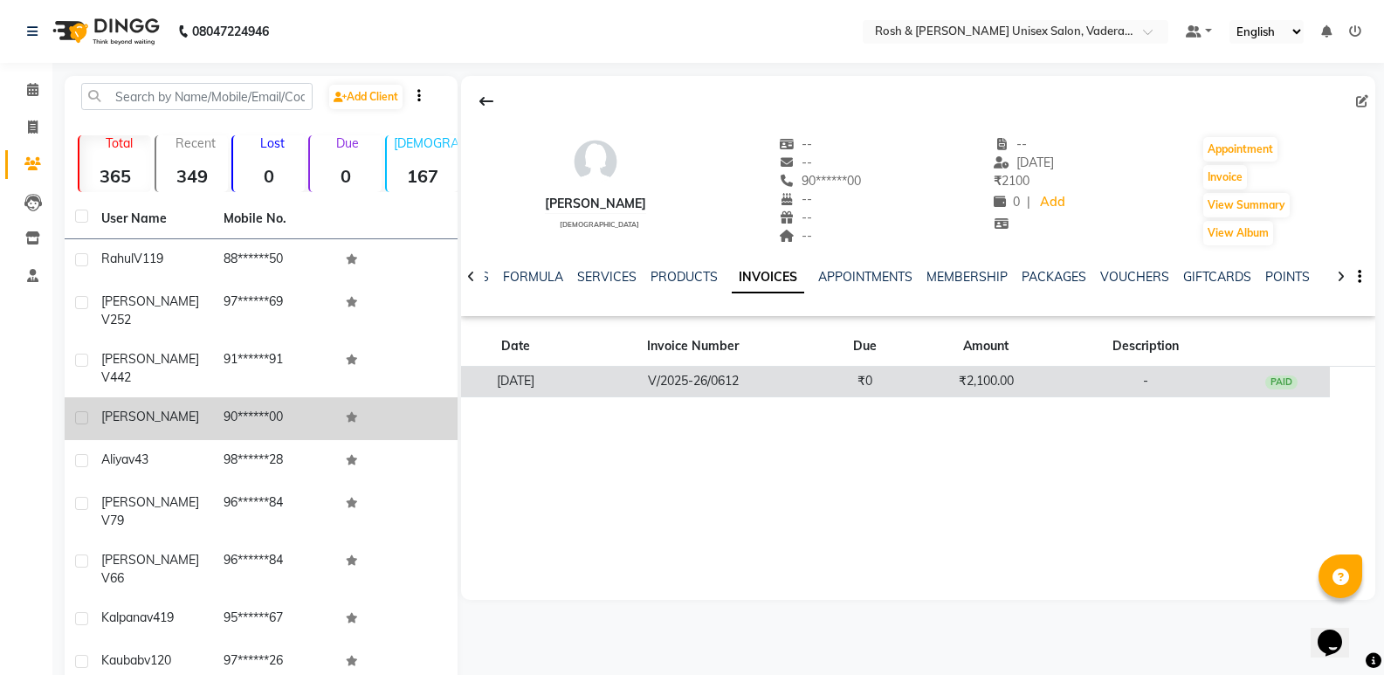
click at [859, 378] on td "₹0" at bounding box center [865, 382] width 97 height 31
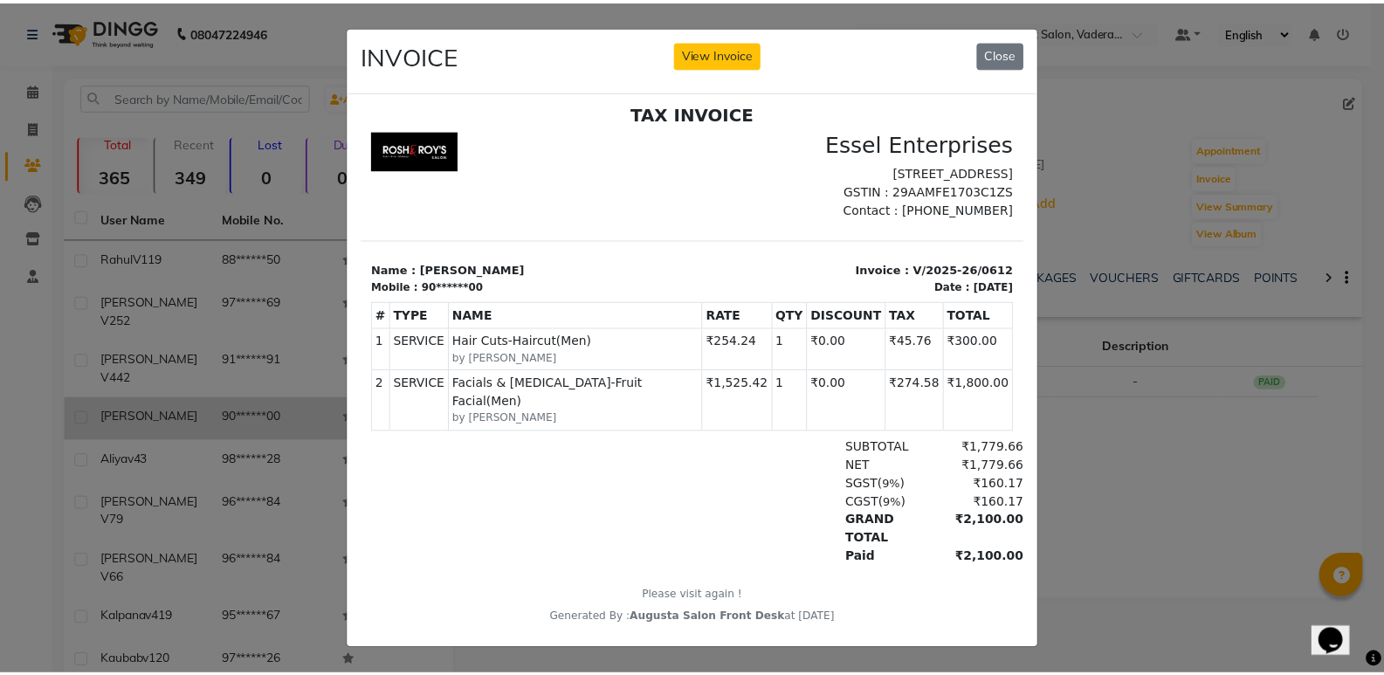
scroll to position [14, 0]
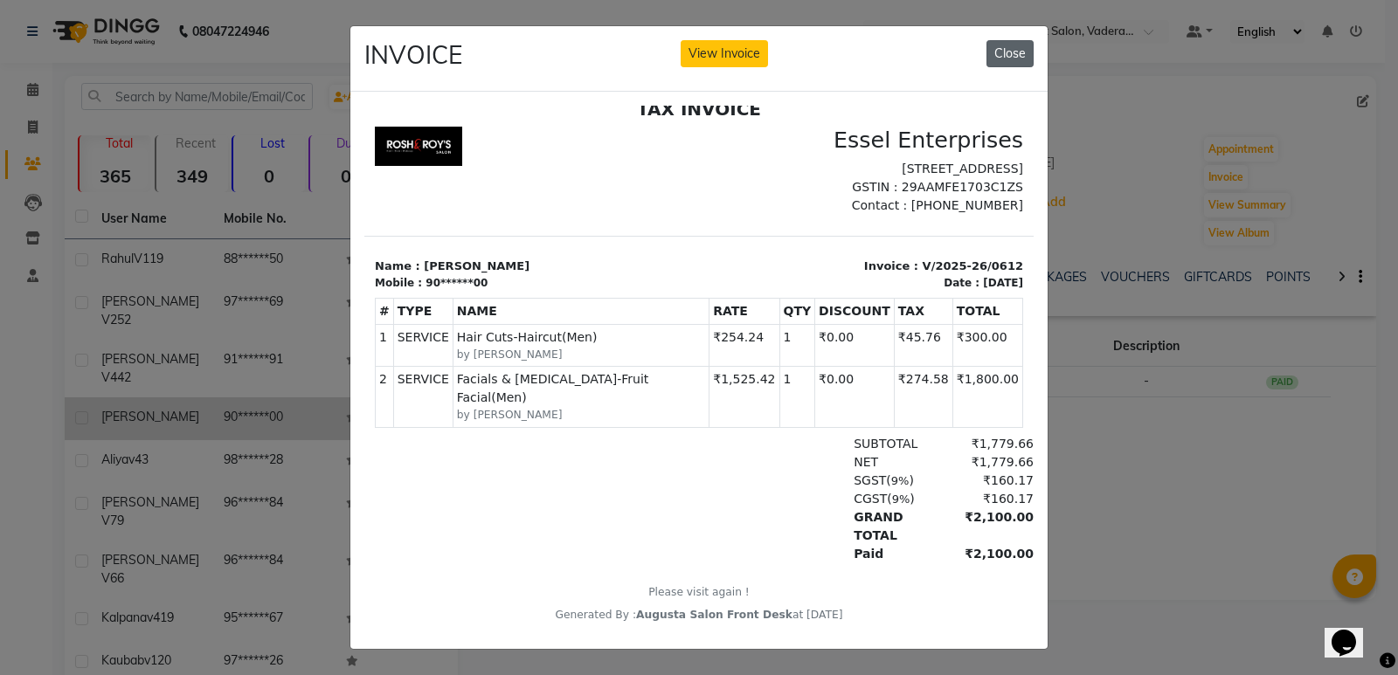
click at [1003, 57] on button "Close" at bounding box center [1009, 53] width 47 height 27
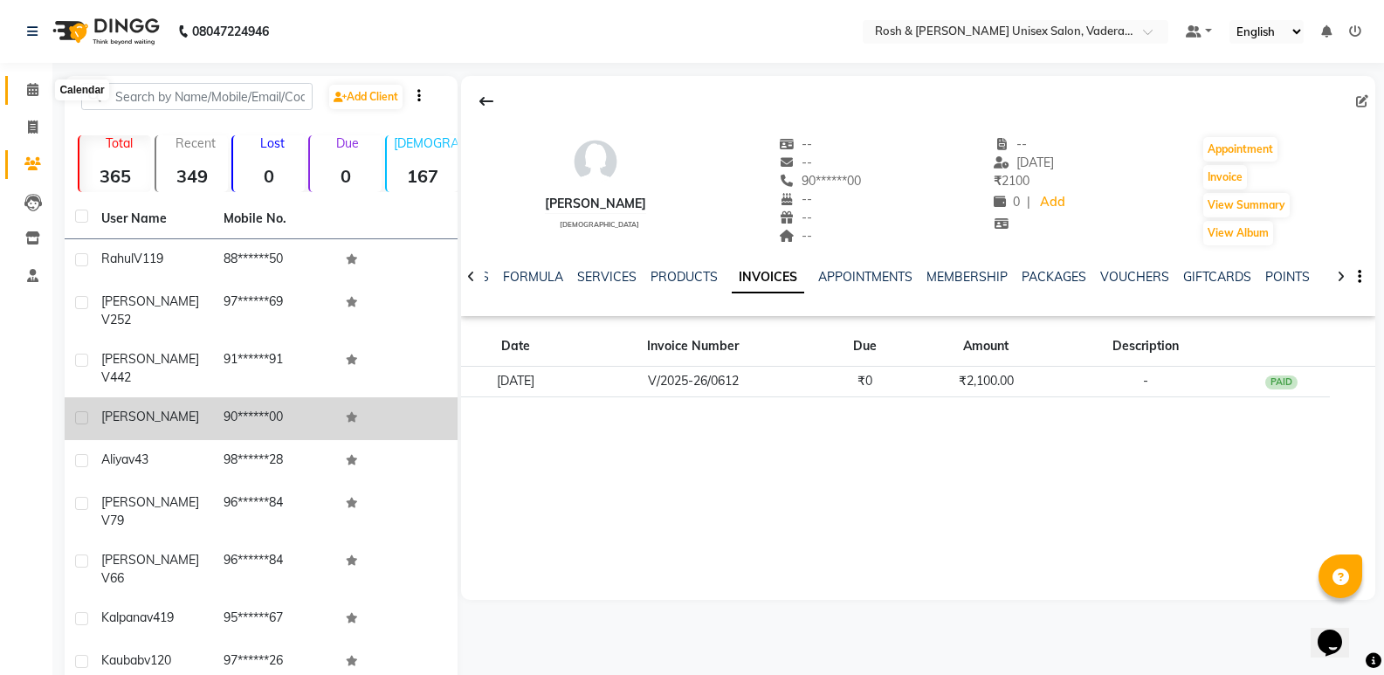
click at [43, 89] on span at bounding box center [32, 90] width 31 height 20
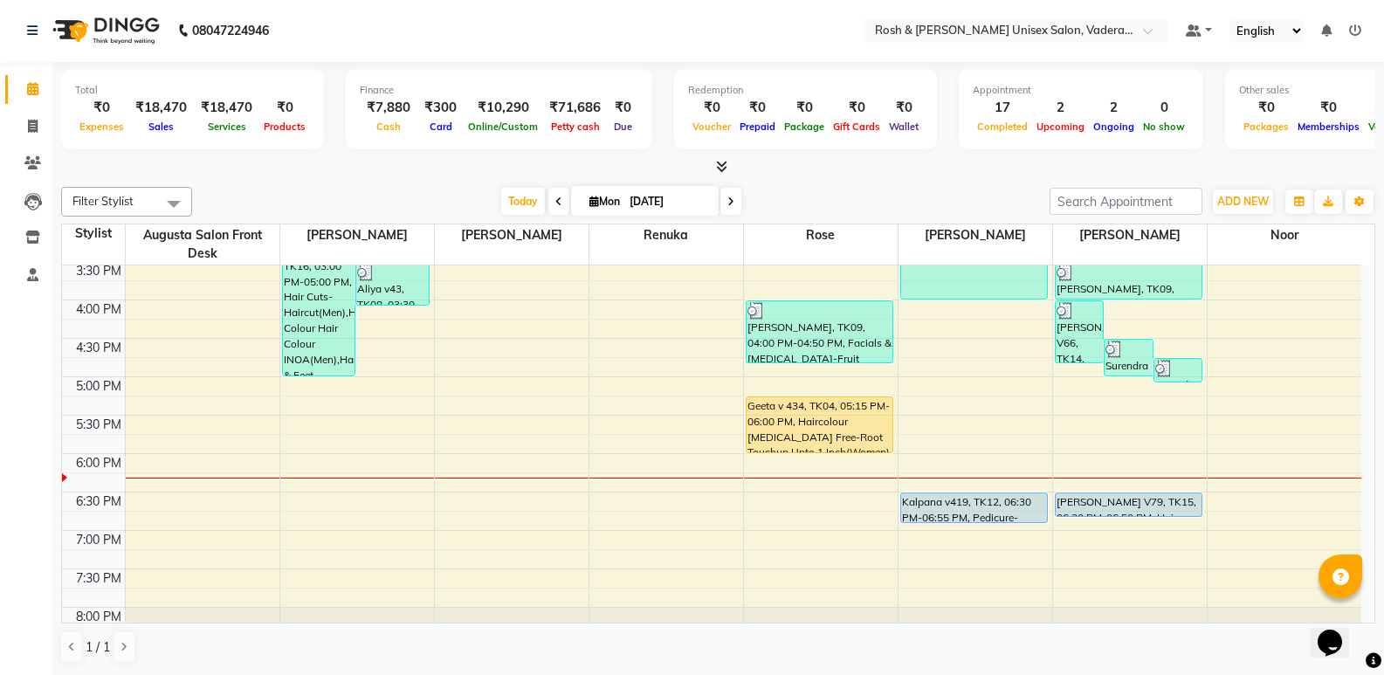
scroll to position [611, 0]
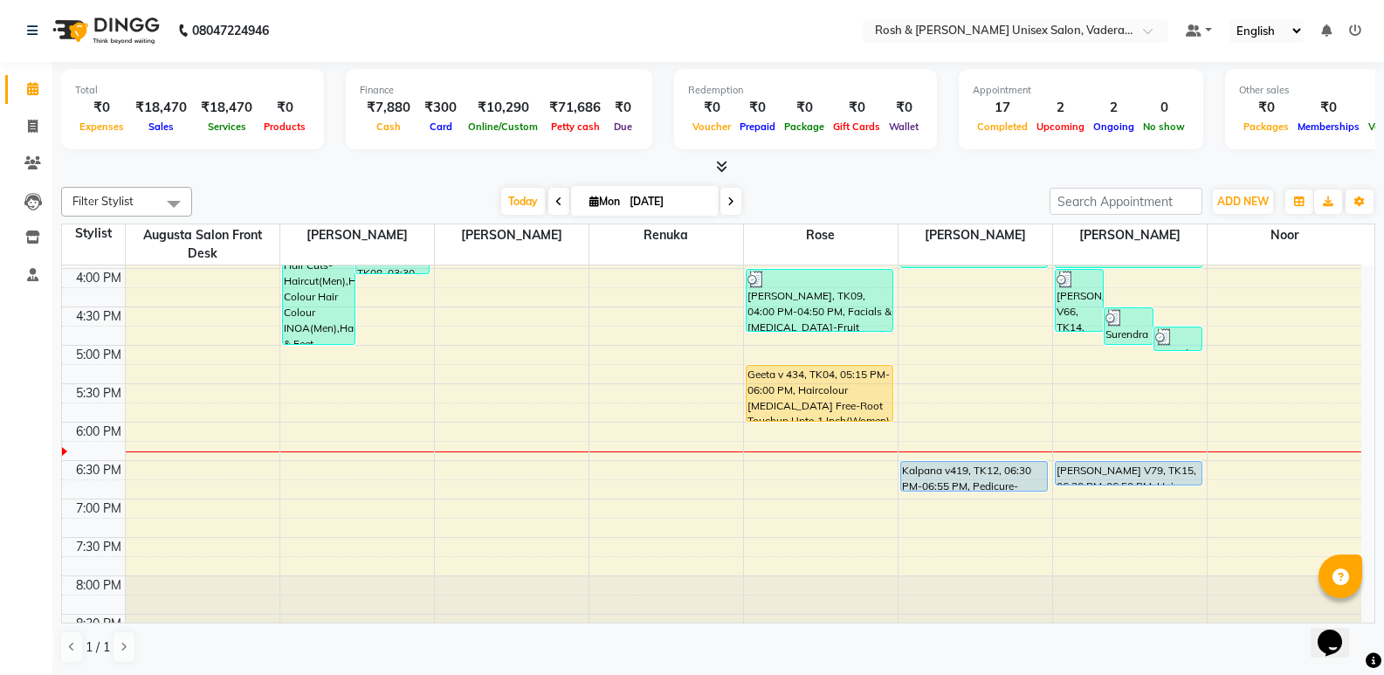
click at [731, 206] on icon at bounding box center [731, 202] width 7 height 10
type input "02-09-2025"
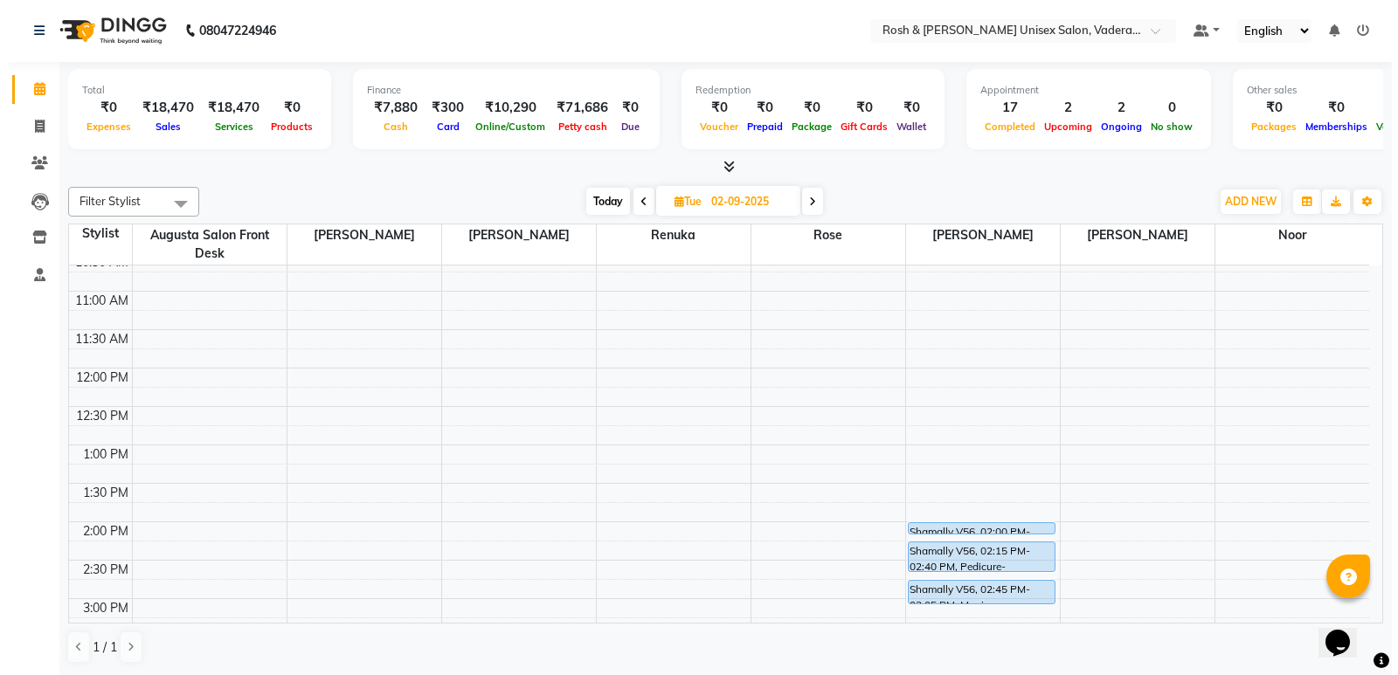
scroll to position [0, 0]
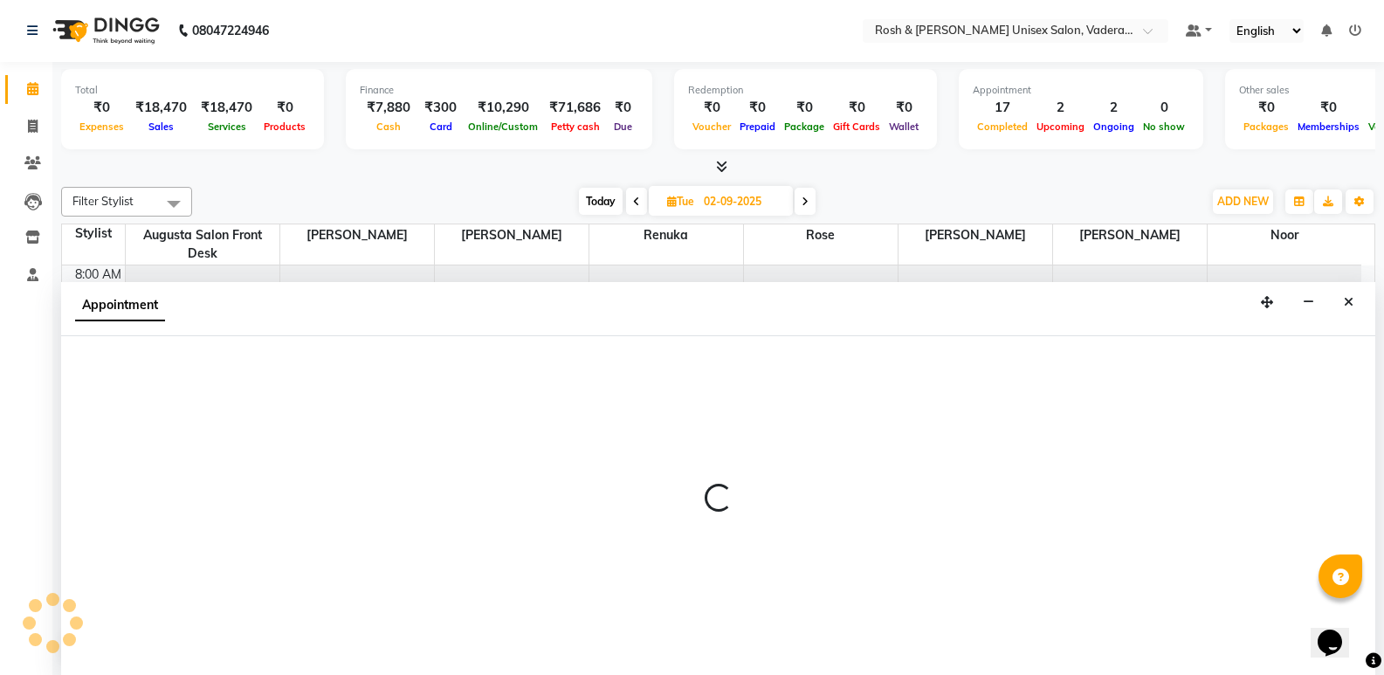
select select "87618"
select select "645"
select select "tentative"
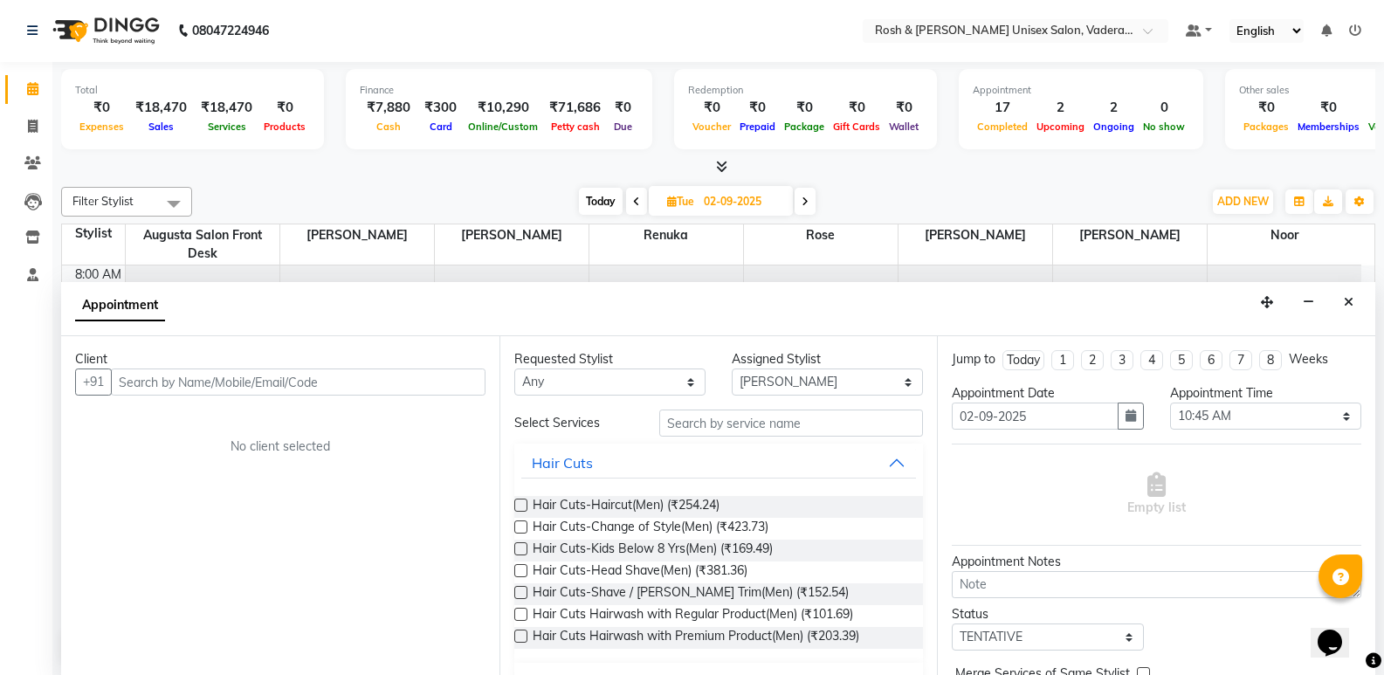
click at [242, 384] on input "text" at bounding box center [298, 382] width 375 height 27
type input "Srikanth"
click at [432, 380] on span "Add Client" at bounding box center [449, 382] width 59 height 16
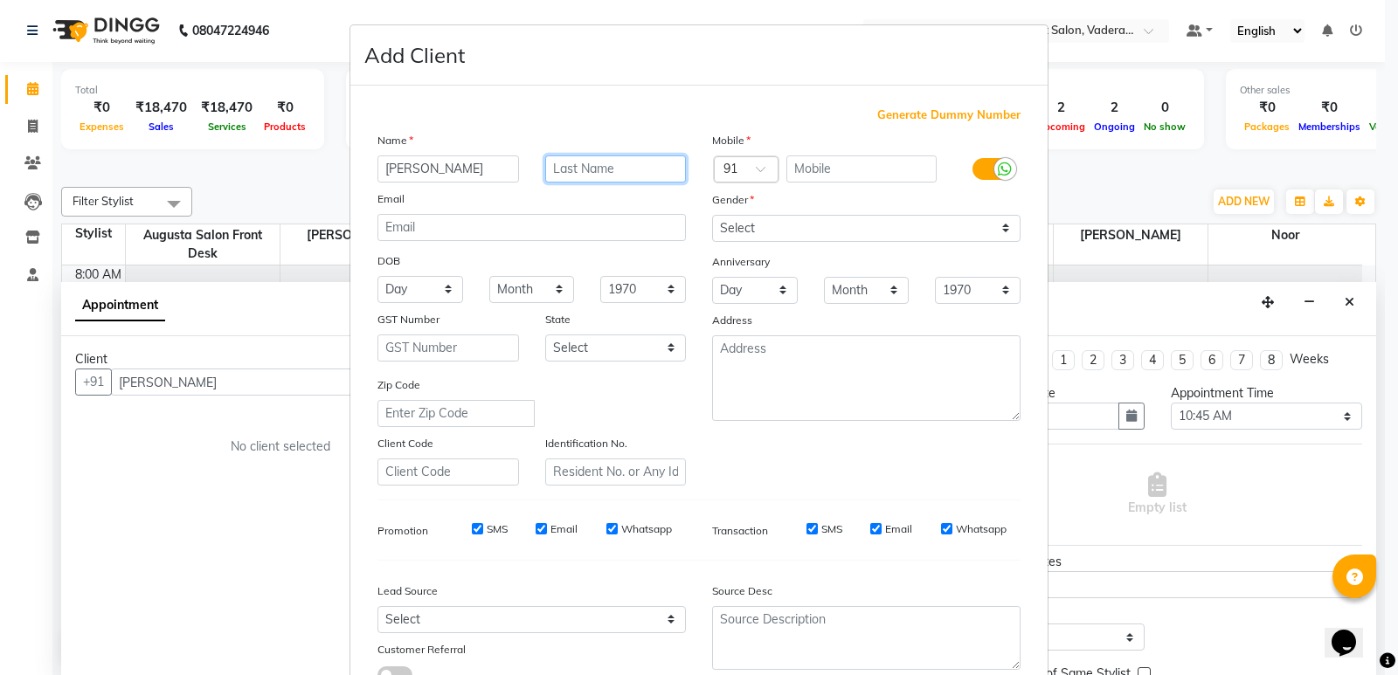
click at [582, 172] on input "text" at bounding box center [616, 168] width 142 height 27
type input "V434"
click at [805, 166] on input "text" at bounding box center [861, 168] width 151 height 27
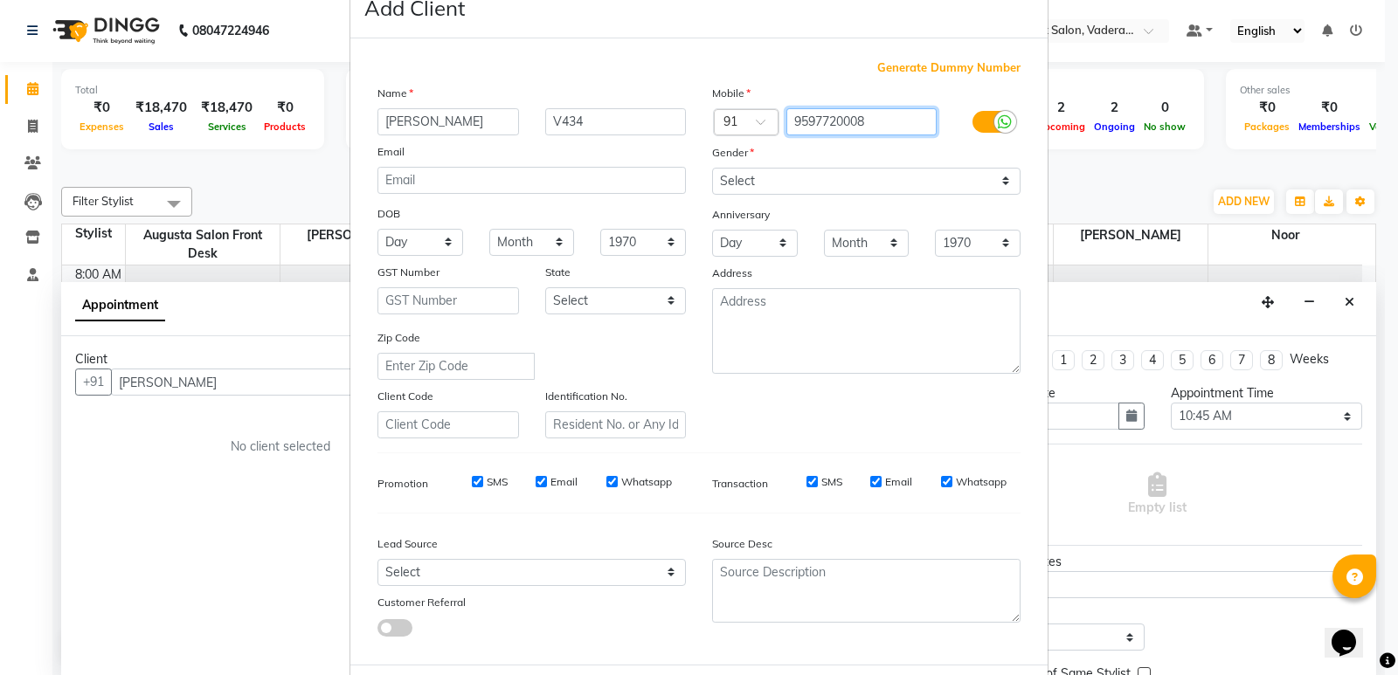
scroll to position [87, 0]
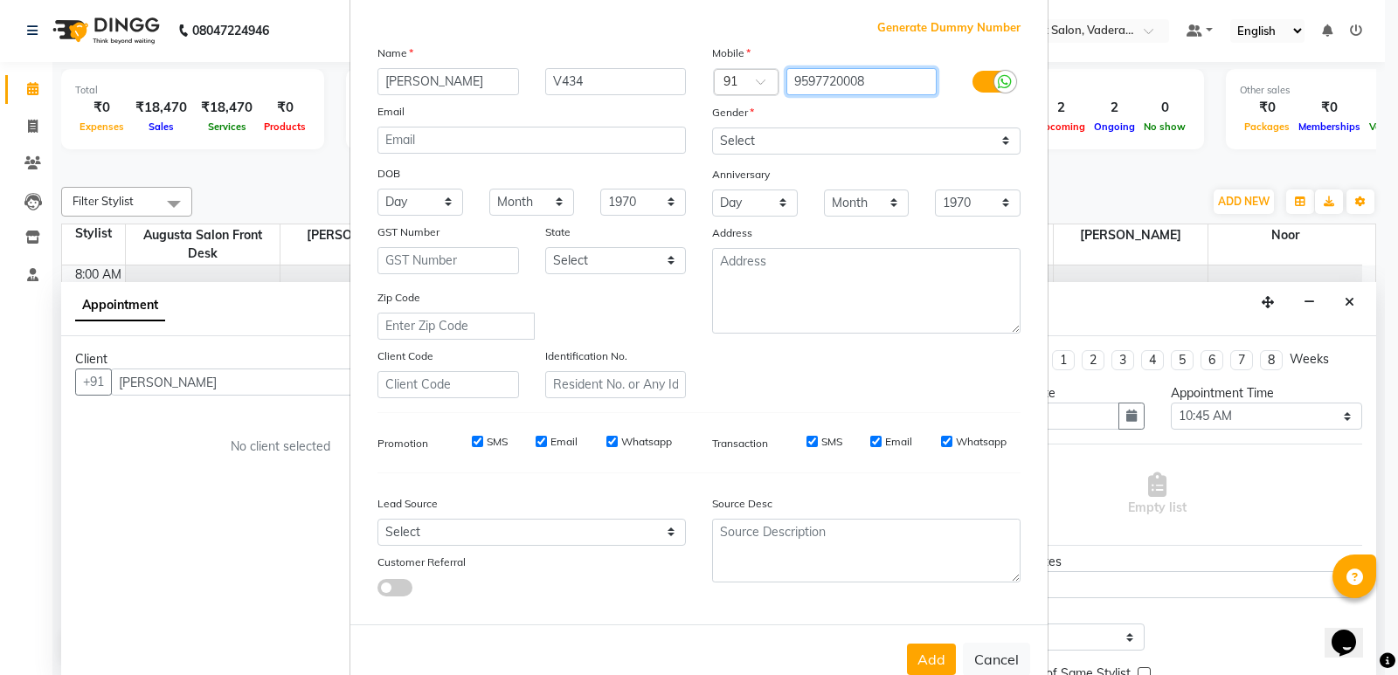
type input "9597720008"
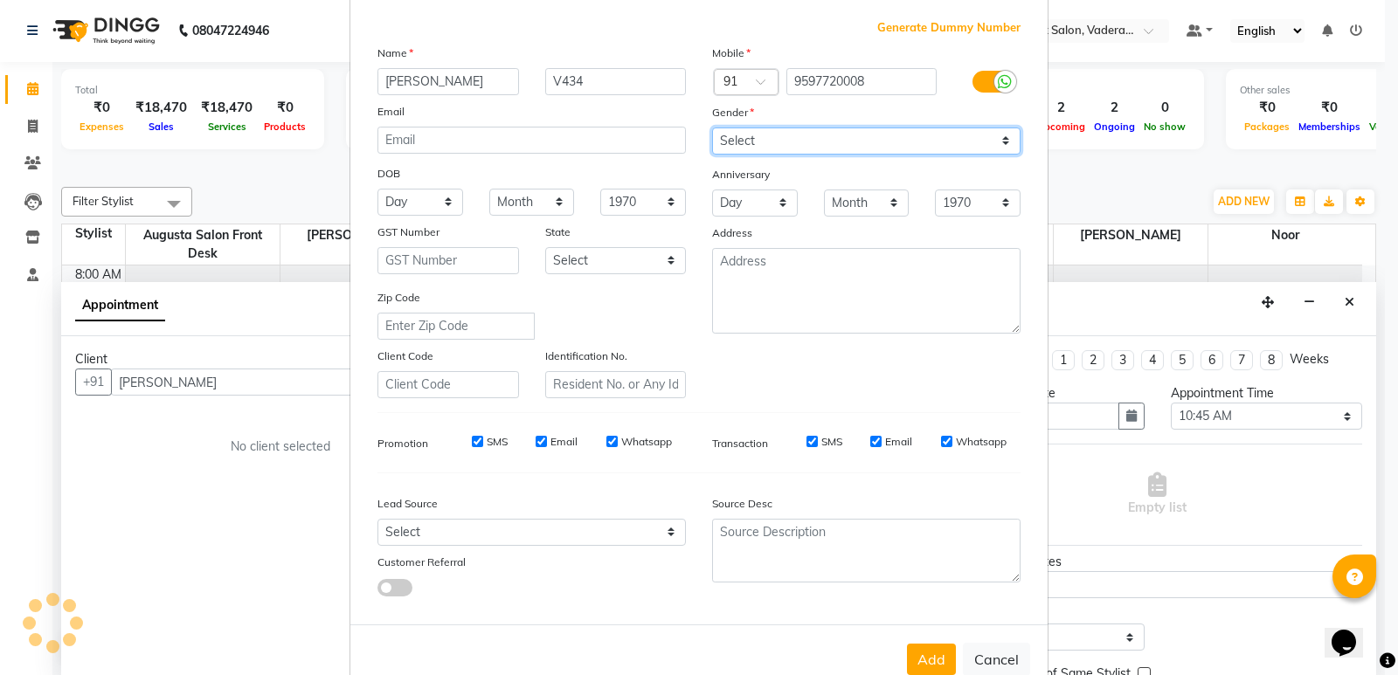
click at [792, 139] on select "Select [DEMOGRAPHIC_DATA] [DEMOGRAPHIC_DATA] Other Prefer Not To Say" at bounding box center [866, 141] width 308 height 27
select select "[DEMOGRAPHIC_DATA]"
click at [712, 128] on select "Select [DEMOGRAPHIC_DATA] [DEMOGRAPHIC_DATA] Other Prefer Not To Say" at bounding box center [866, 141] width 308 height 27
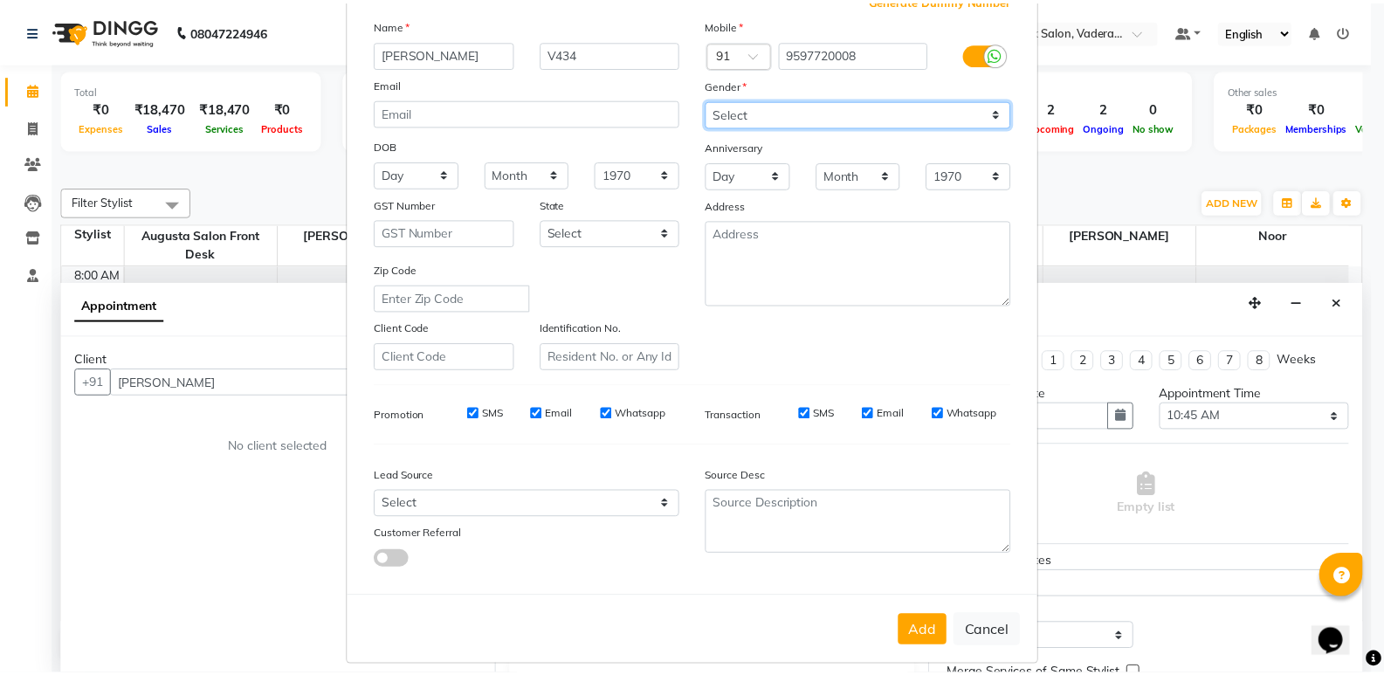
scroll to position [131, 0]
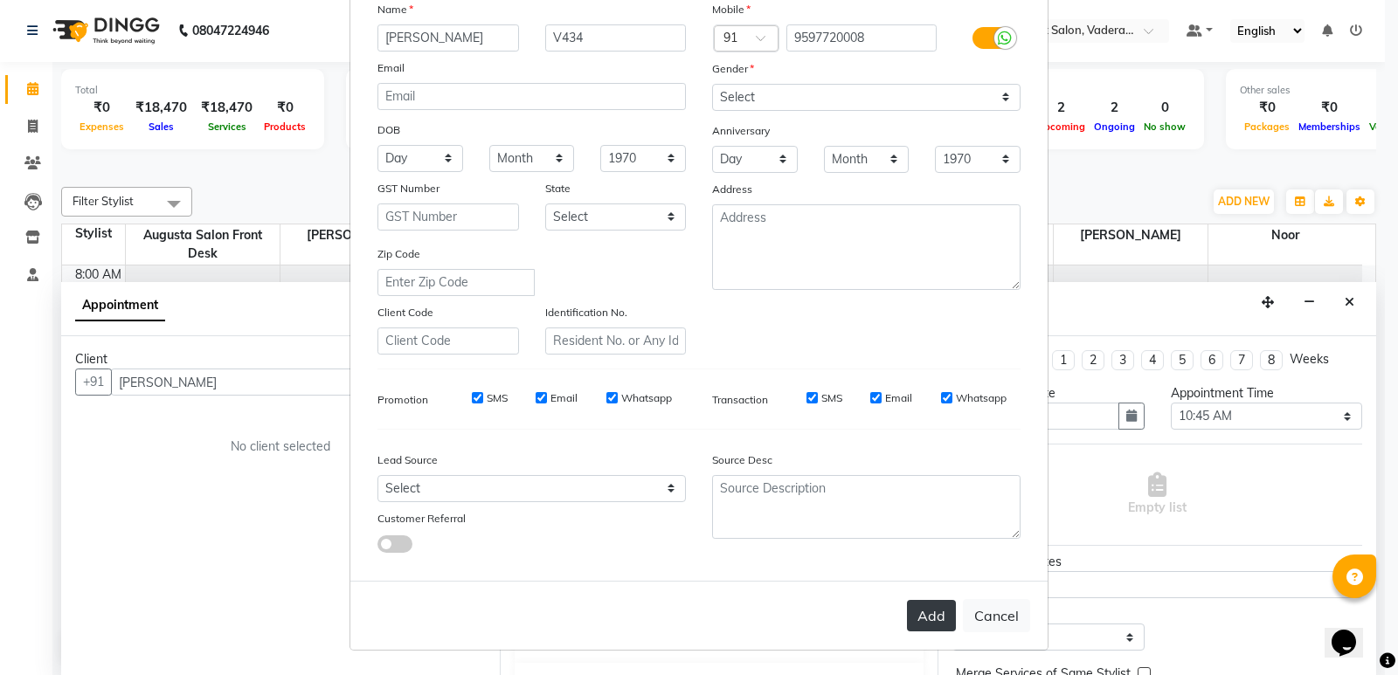
click at [937, 624] on button "Add" at bounding box center [931, 615] width 49 height 31
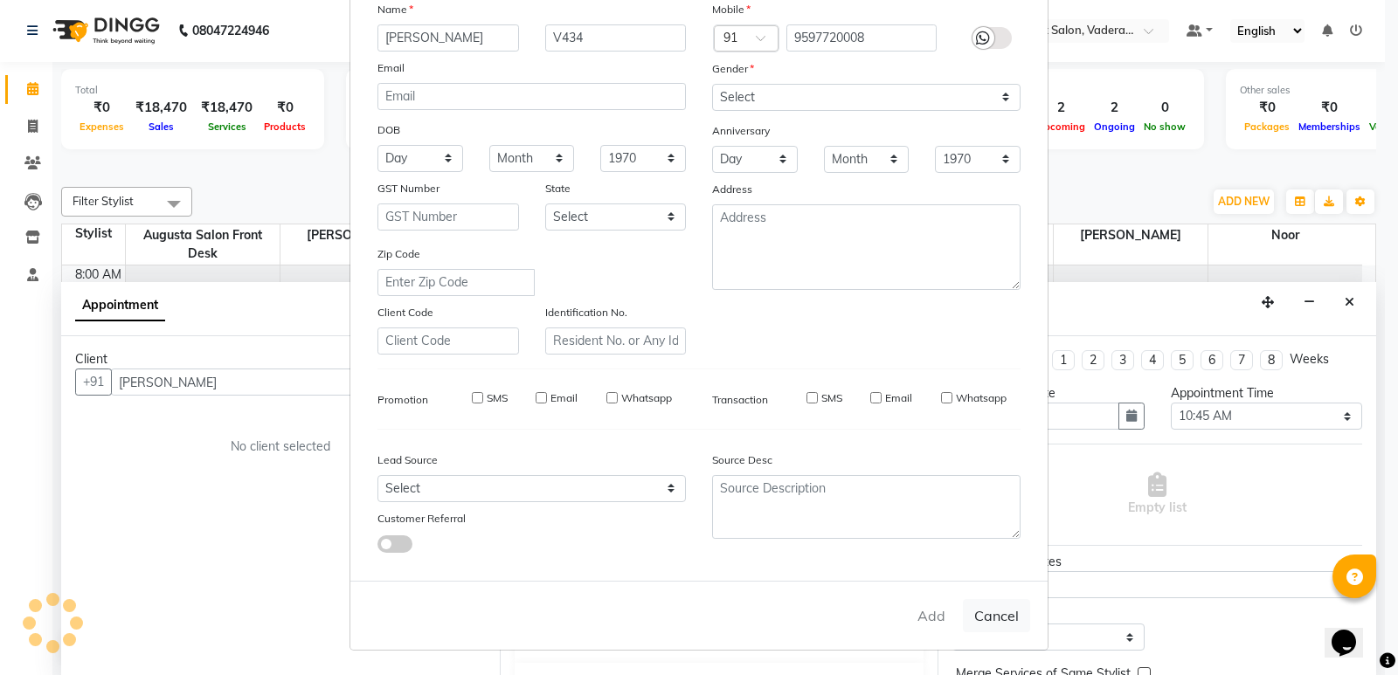
type input "95******08"
select select
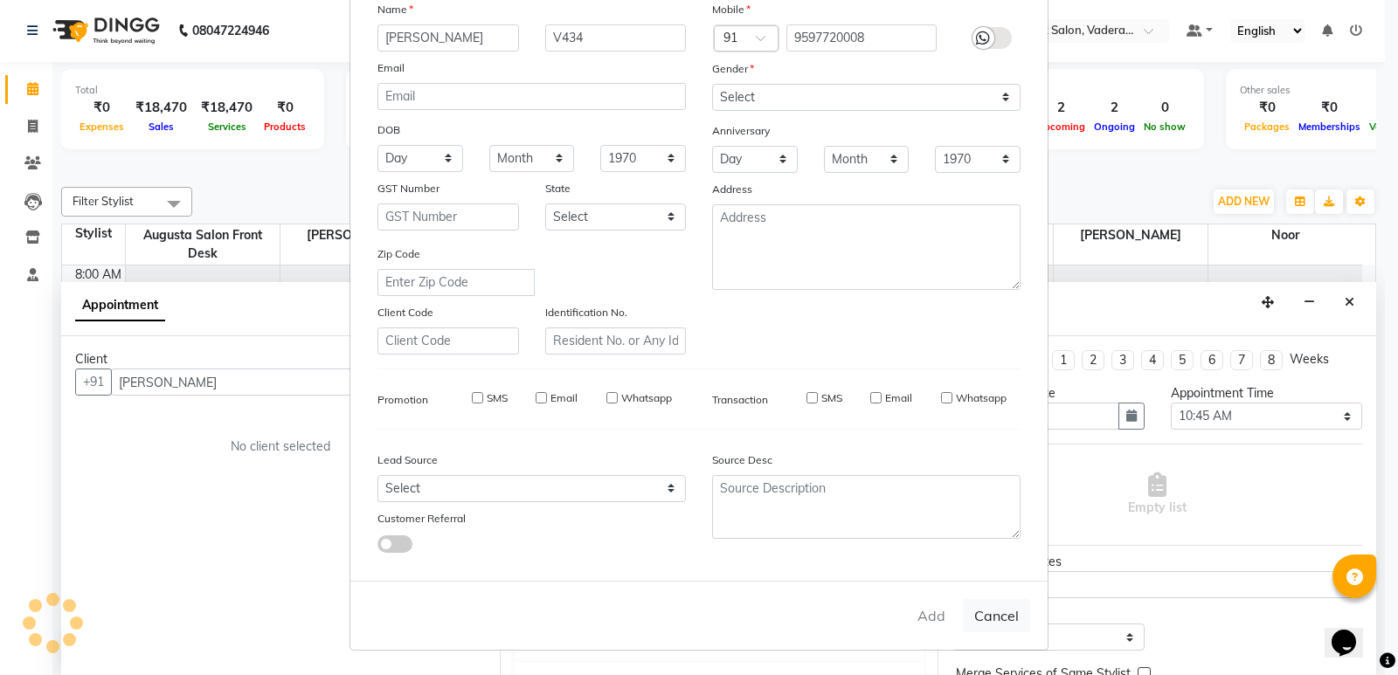
select select
checkbox input "false"
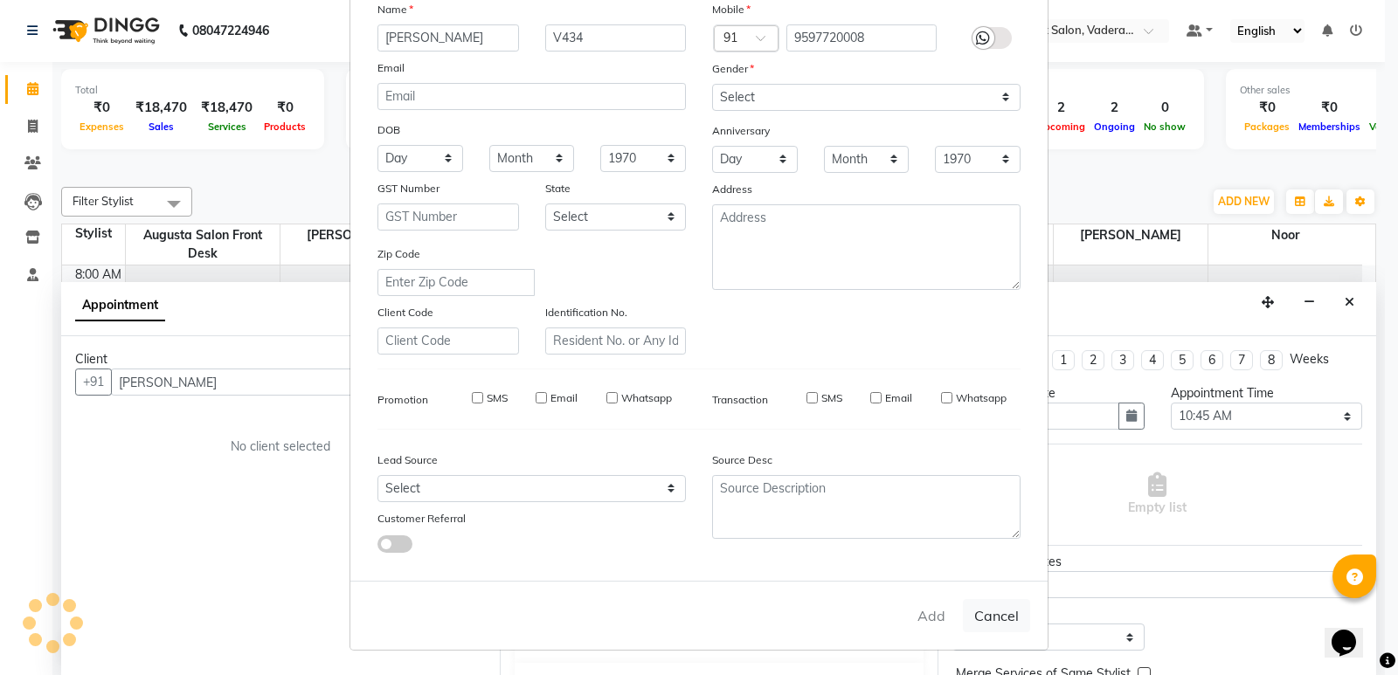
checkbox input "false"
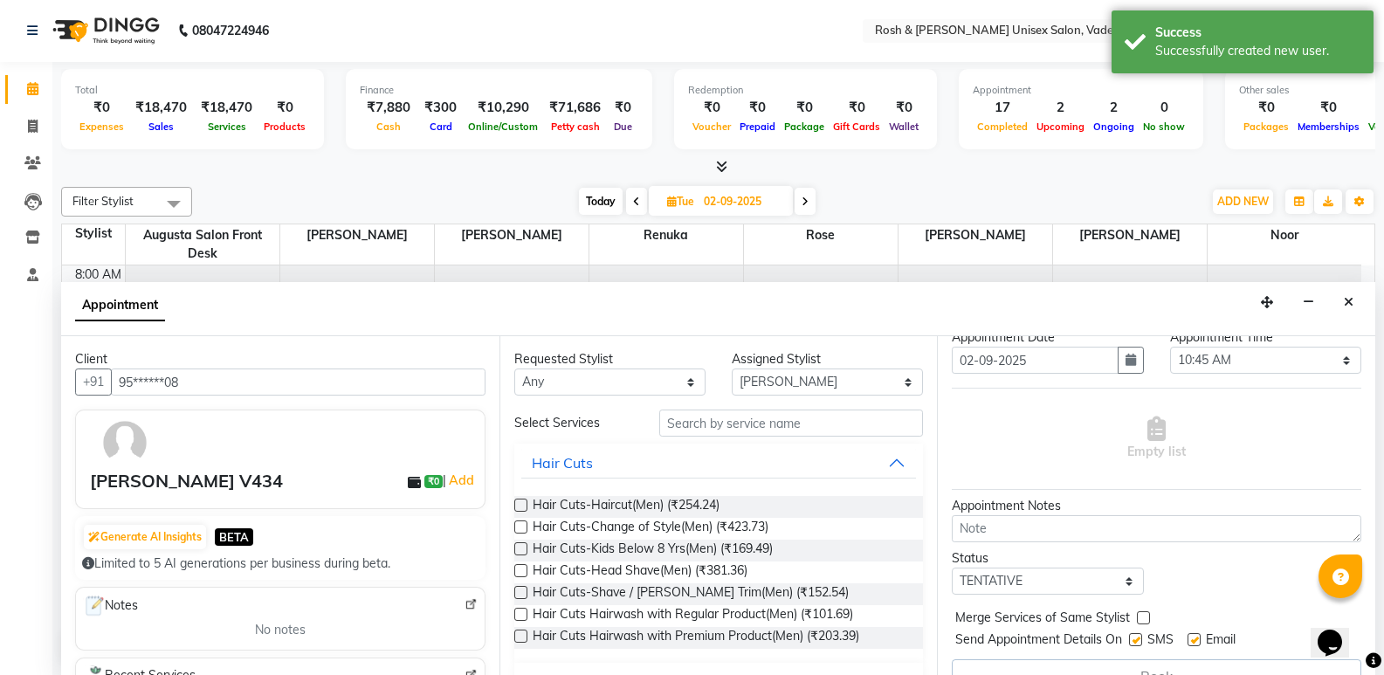
scroll to position [87, 0]
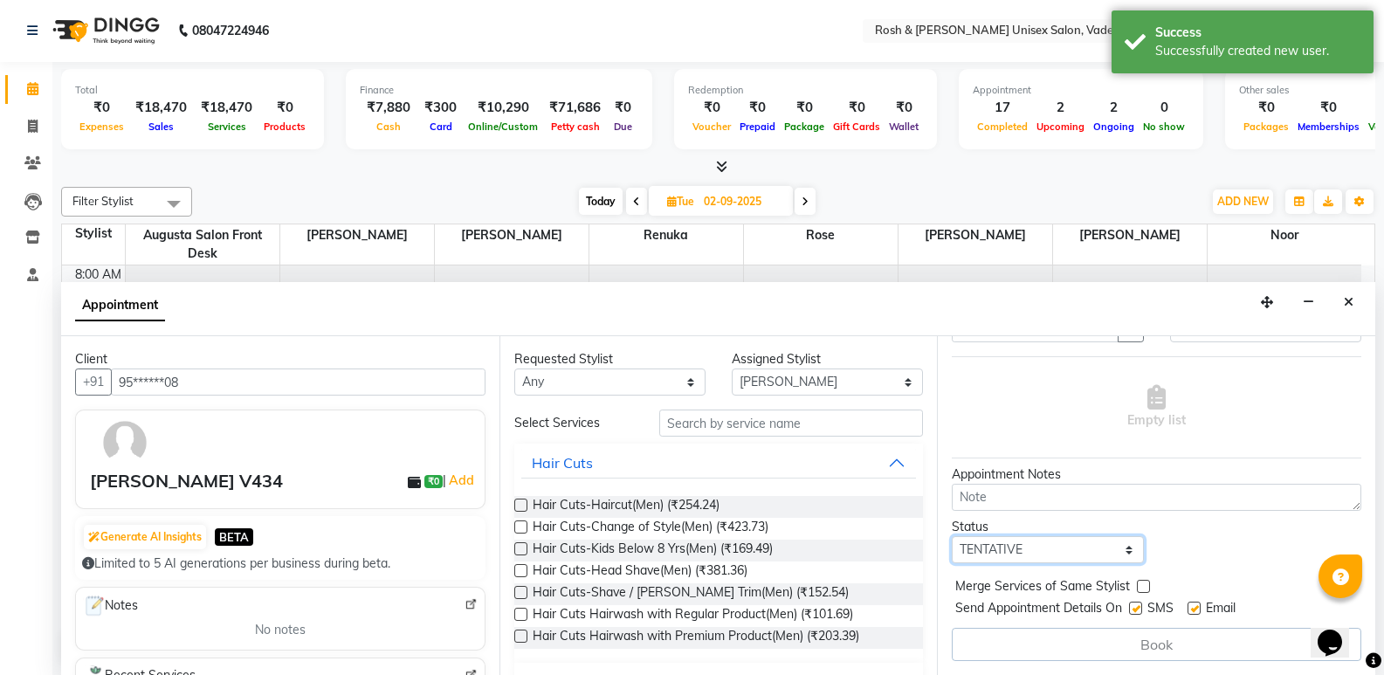
click at [1067, 540] on select "Select TENTATIVE CONFIRM UPCOMING" at bounding box center [1047, 549] width 191 height 27
select select "upcoming"
click at [952, 536] on select "Select TENTATIVE CONFIRM UPCOMING" at bounding box center [1047, 549] width 191 height 27
click at [1145, 638] on div "Book" at bounding box center [1157, 644] width 410 height 33
click at [664, 512] on span "Hair Cuts-Haircut(Men) (₹254.24)" at bounding box center [626, 507] width 187 height 22
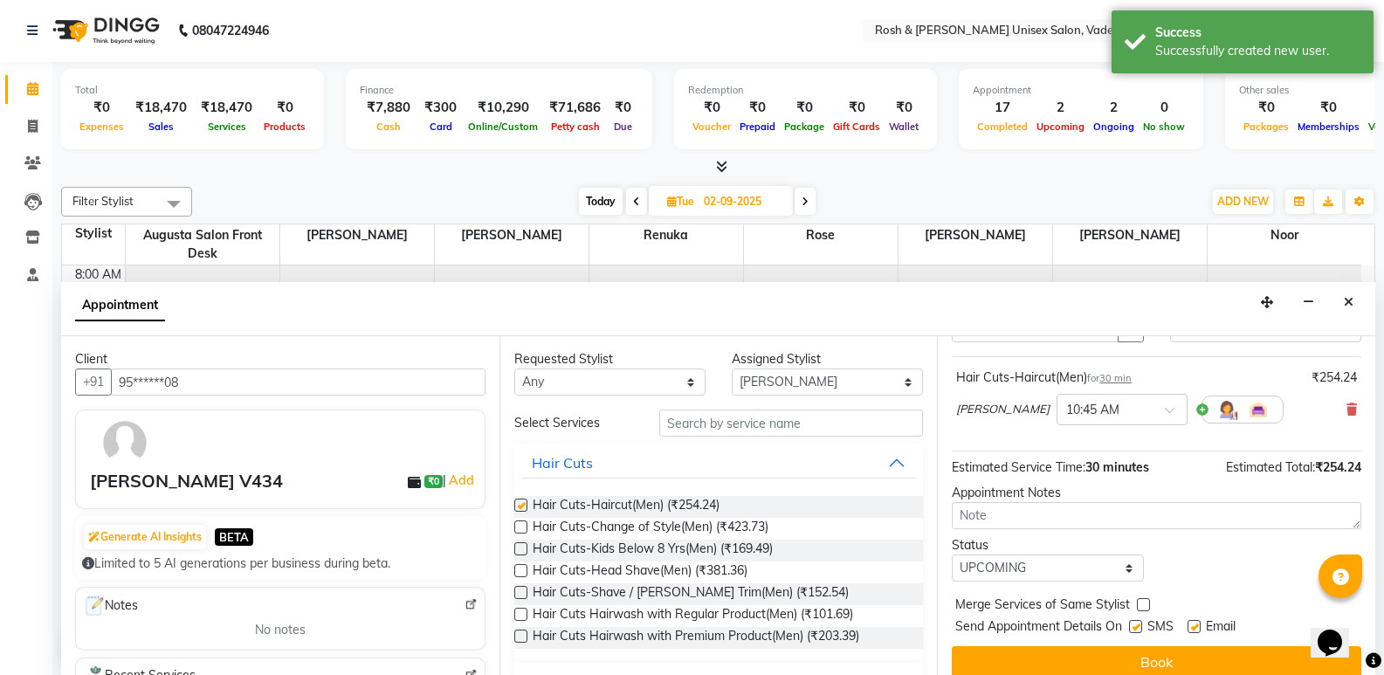
checkbox input "false"
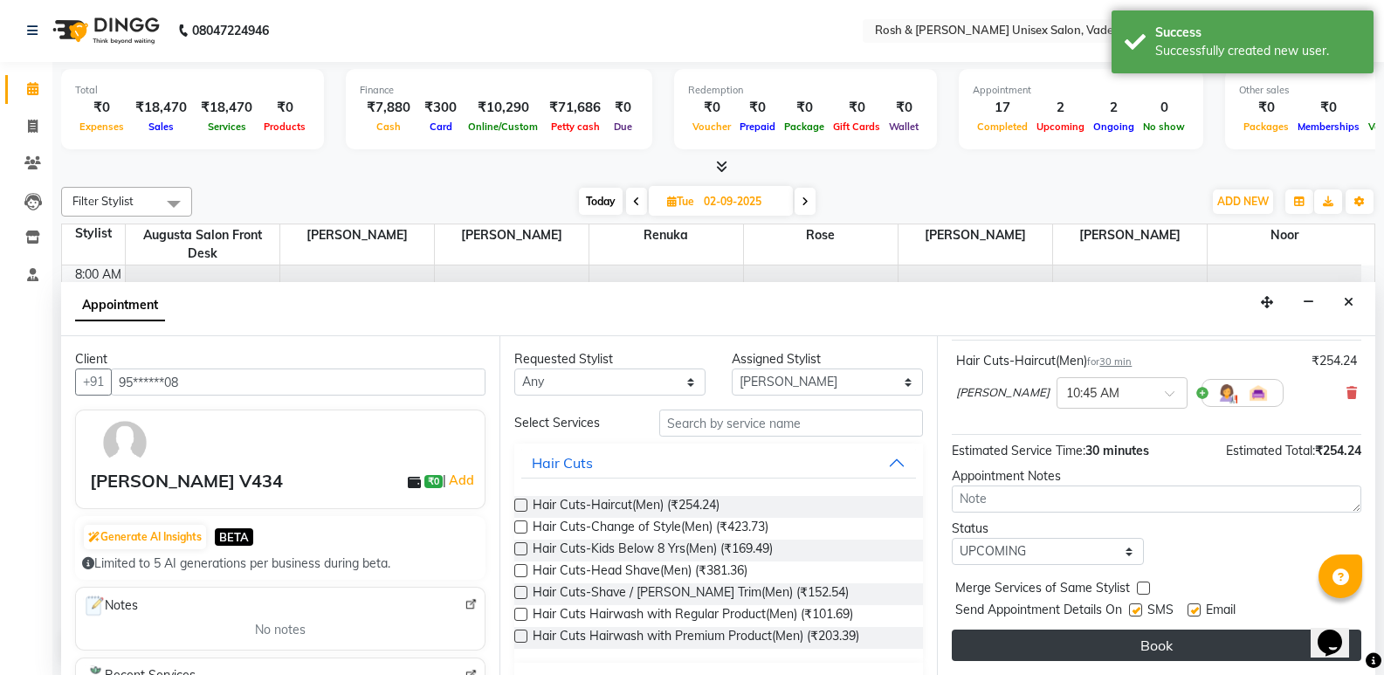
click at [1139, 642] on button "Book" at bounding box center [1157, 645] width 410 height 31
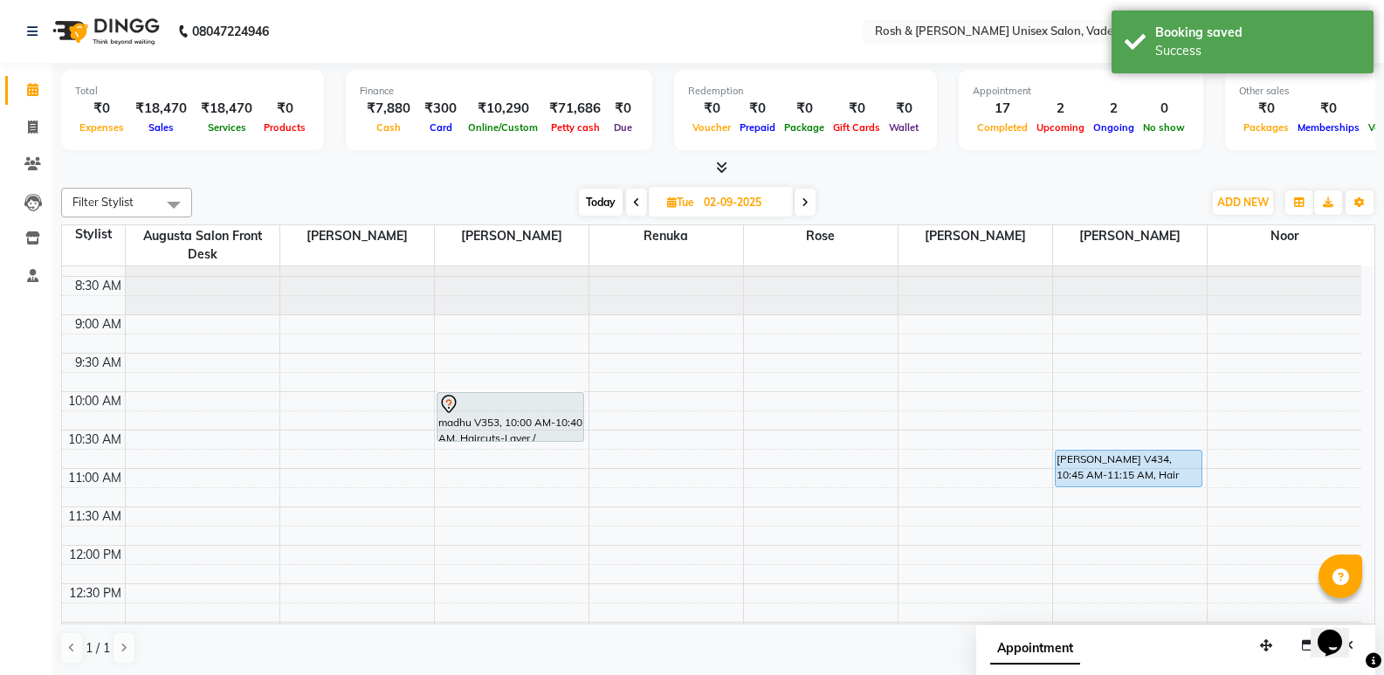
scroll to position [0, 0]
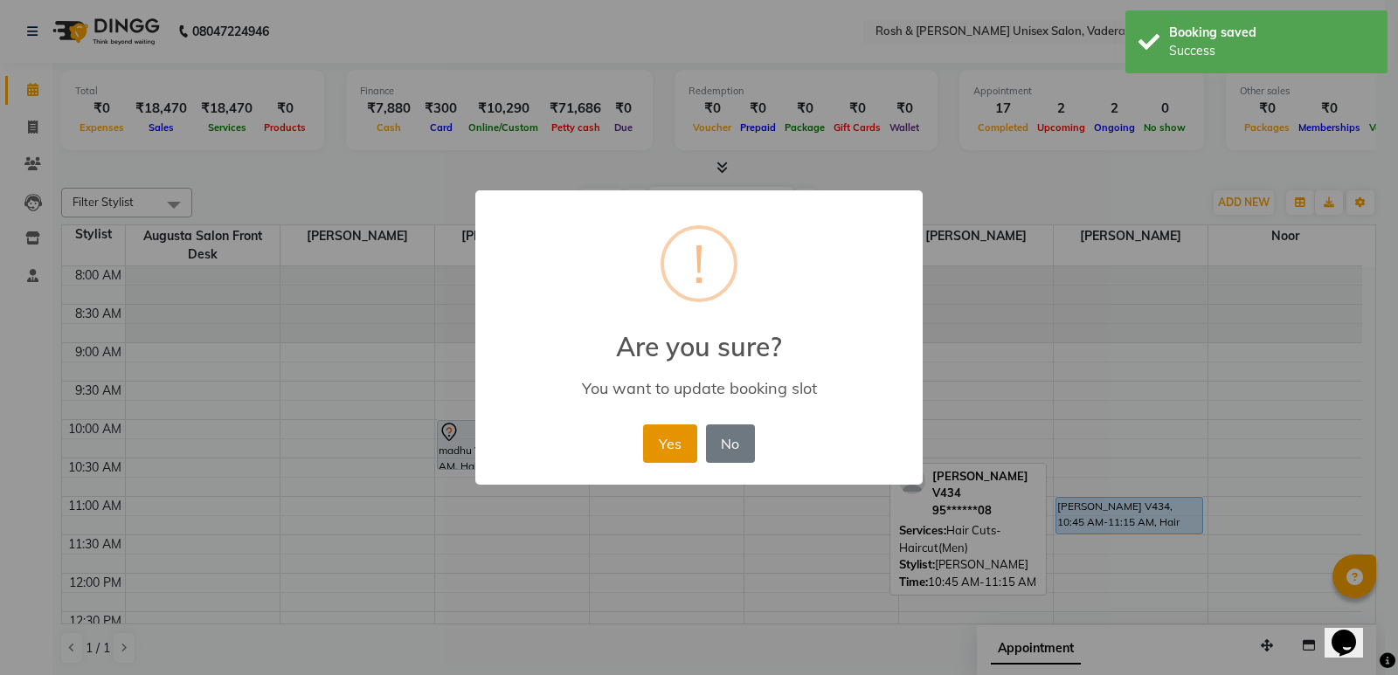
click at [664, 439] on button "Yes" at bounding box center [669, 444] width 53 height 38
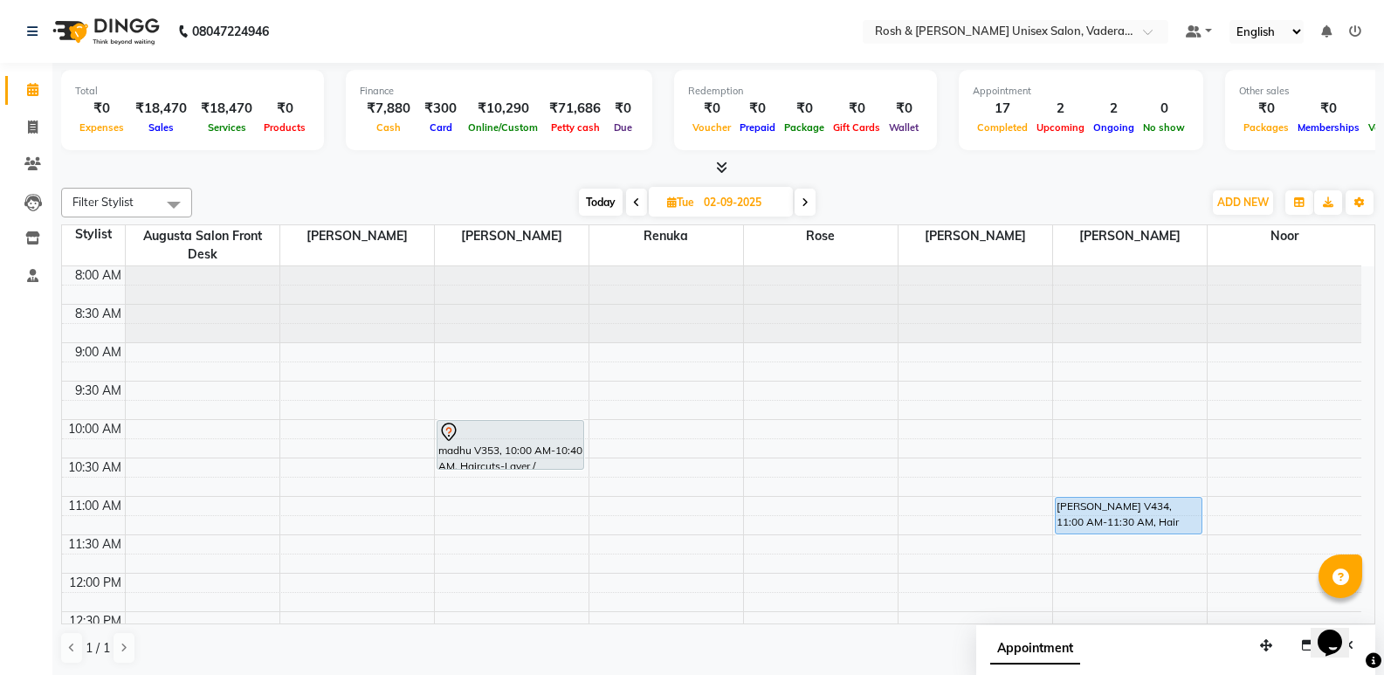
click at [608, 199] on span "Today" at bounding box center [601, 202] width 44 height 27
type input "[DATE]"
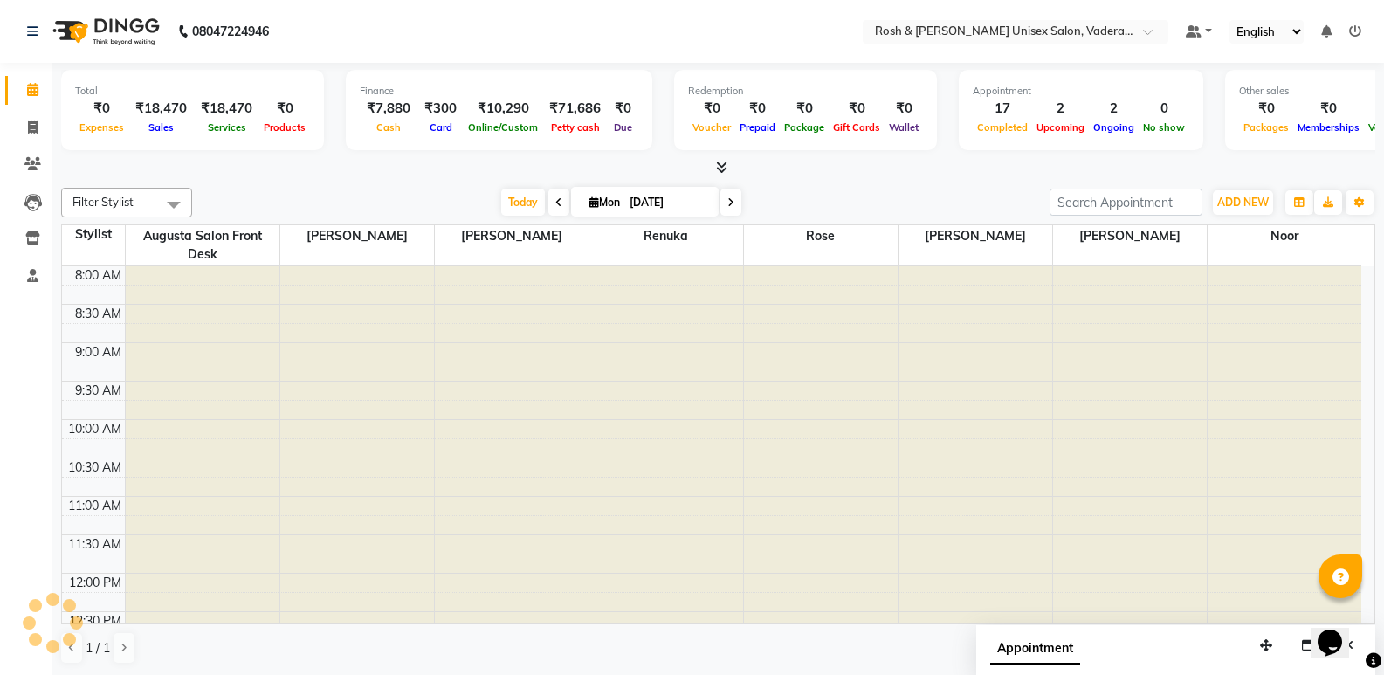
scroll to position [641, 0]
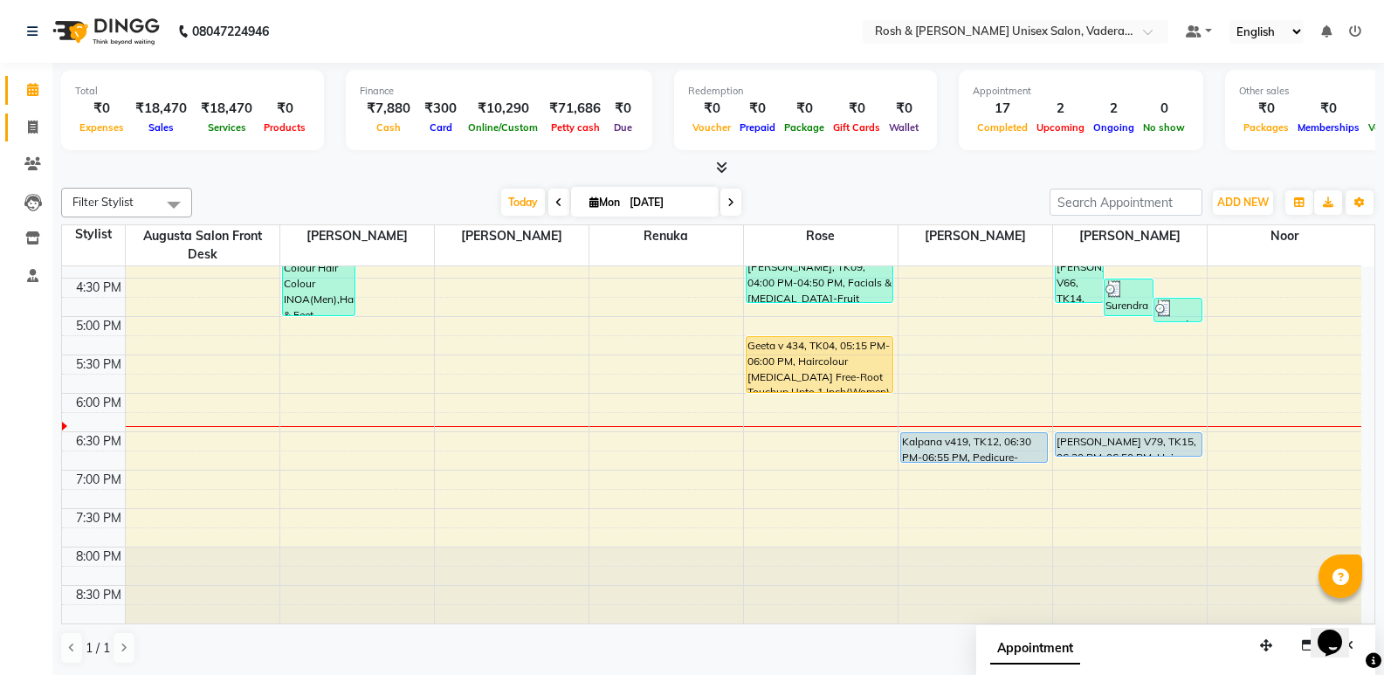
drag, startPoint x: 33, startPoint y: 108, endPoint x: 33, endPoint y: 131, distance: 22.7
click at [33, 111] on li "Invoice" at bounding box center [26, 128] width 52 height 38
click at [33, 131] on icon at bounding box center [33, 127] width 10 height 13
select select "service"
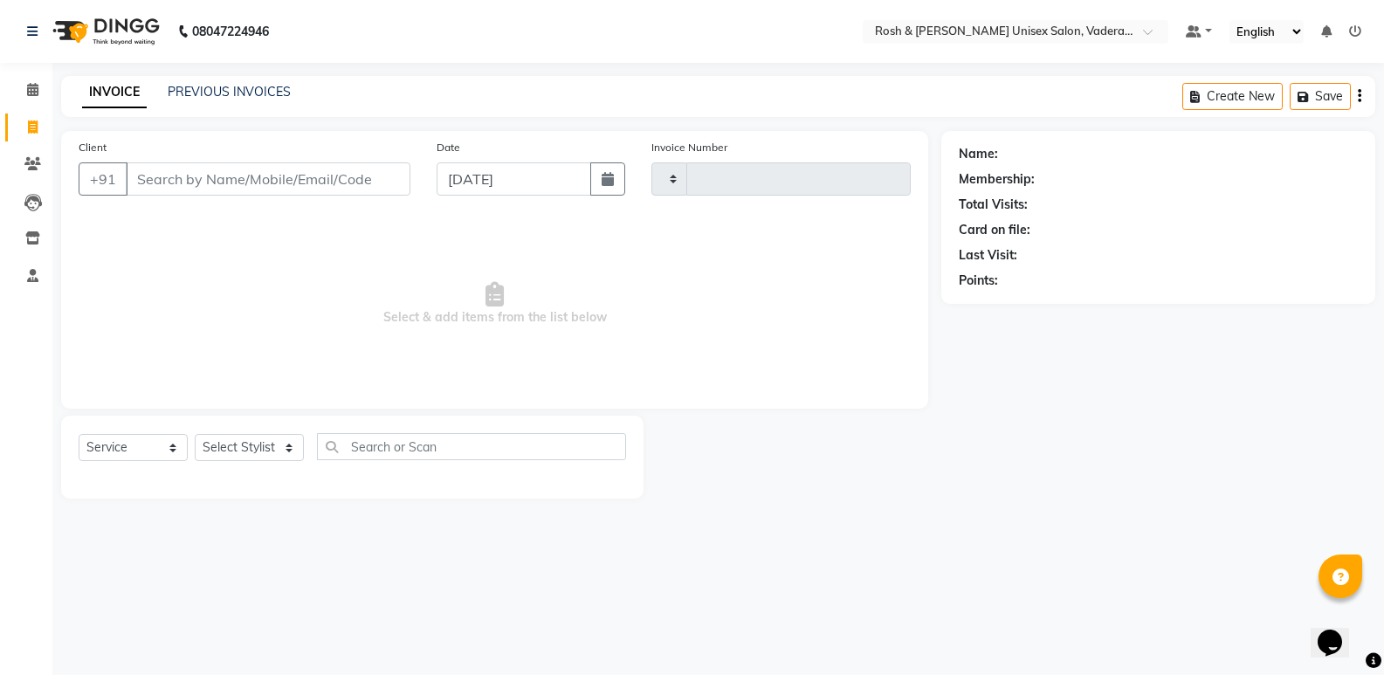
type input "0614"
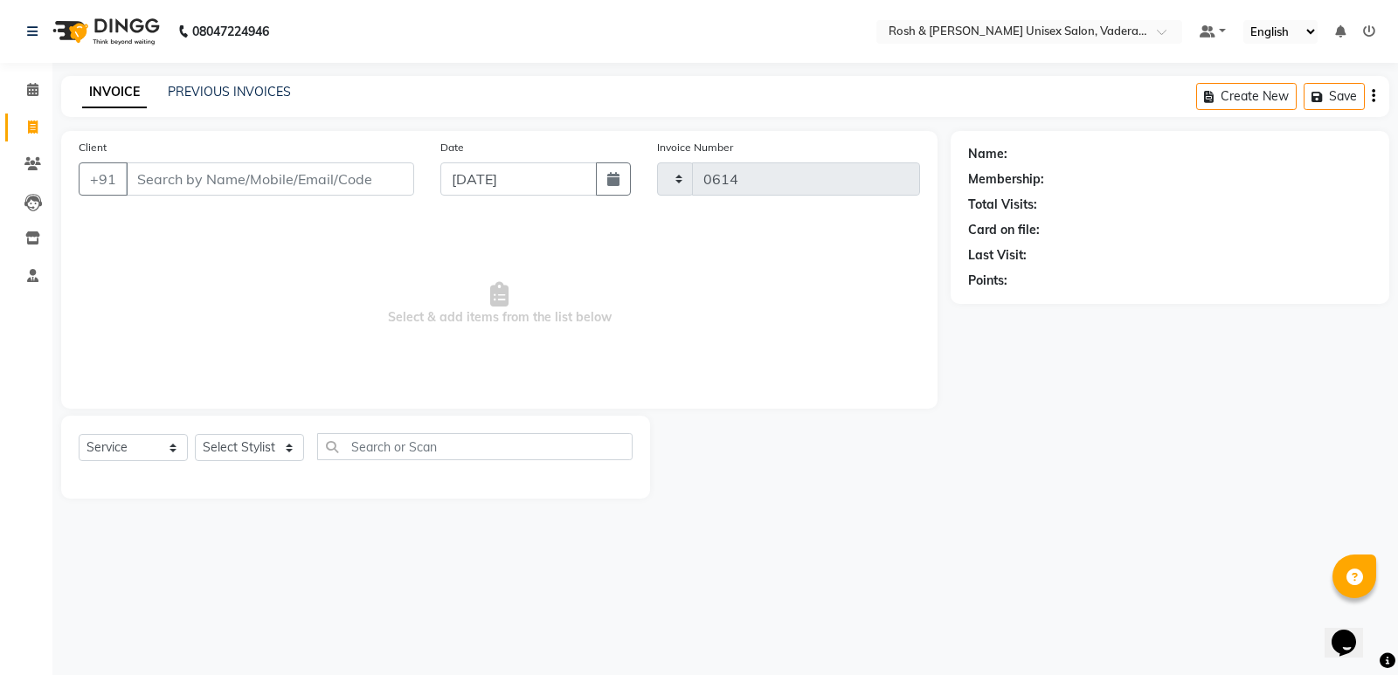
select select "8657"
click at [182, 186] on input "Client" at bounding box center [270, 178] width 288 height 33
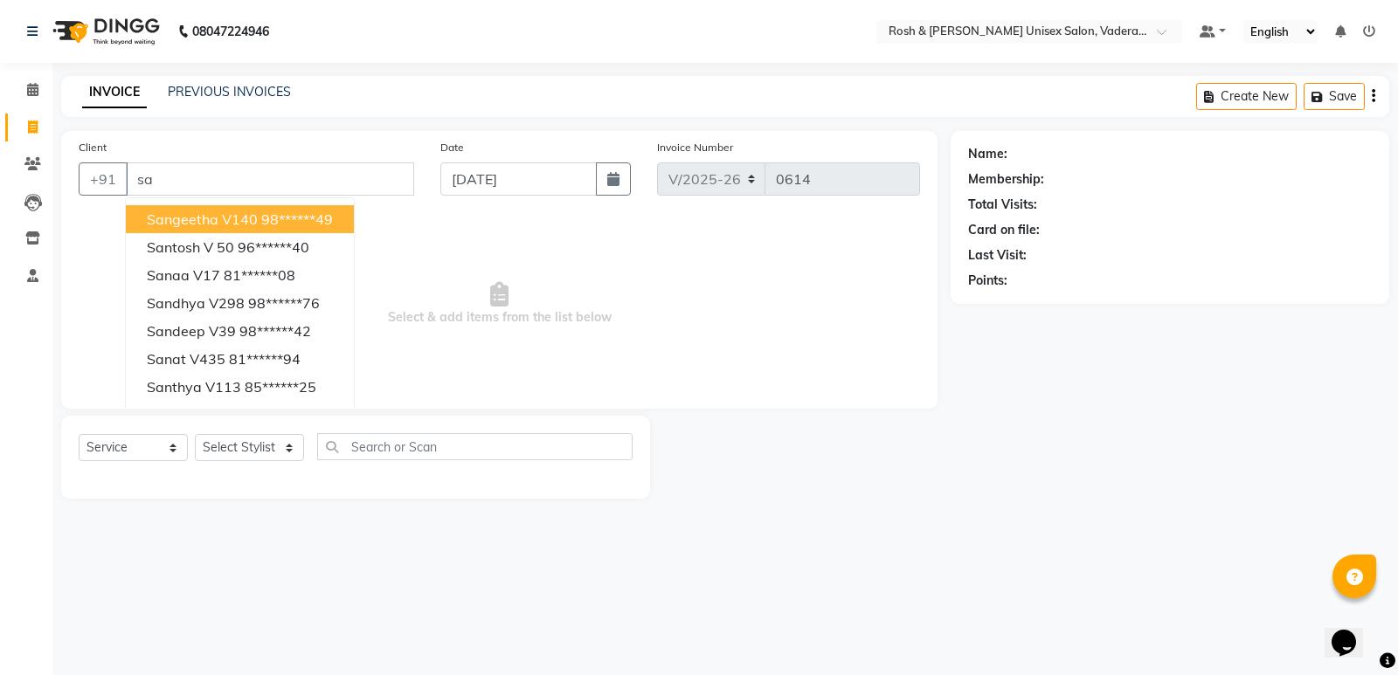
type input "s"
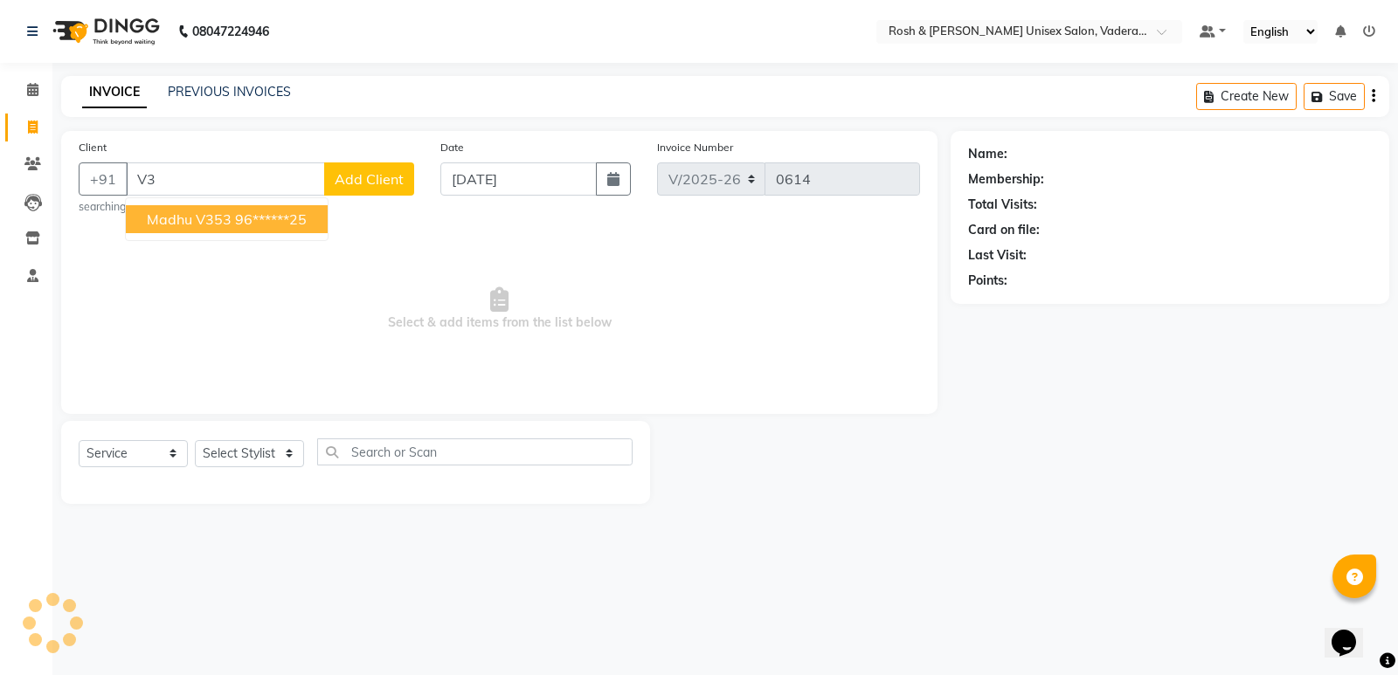
type input "V"
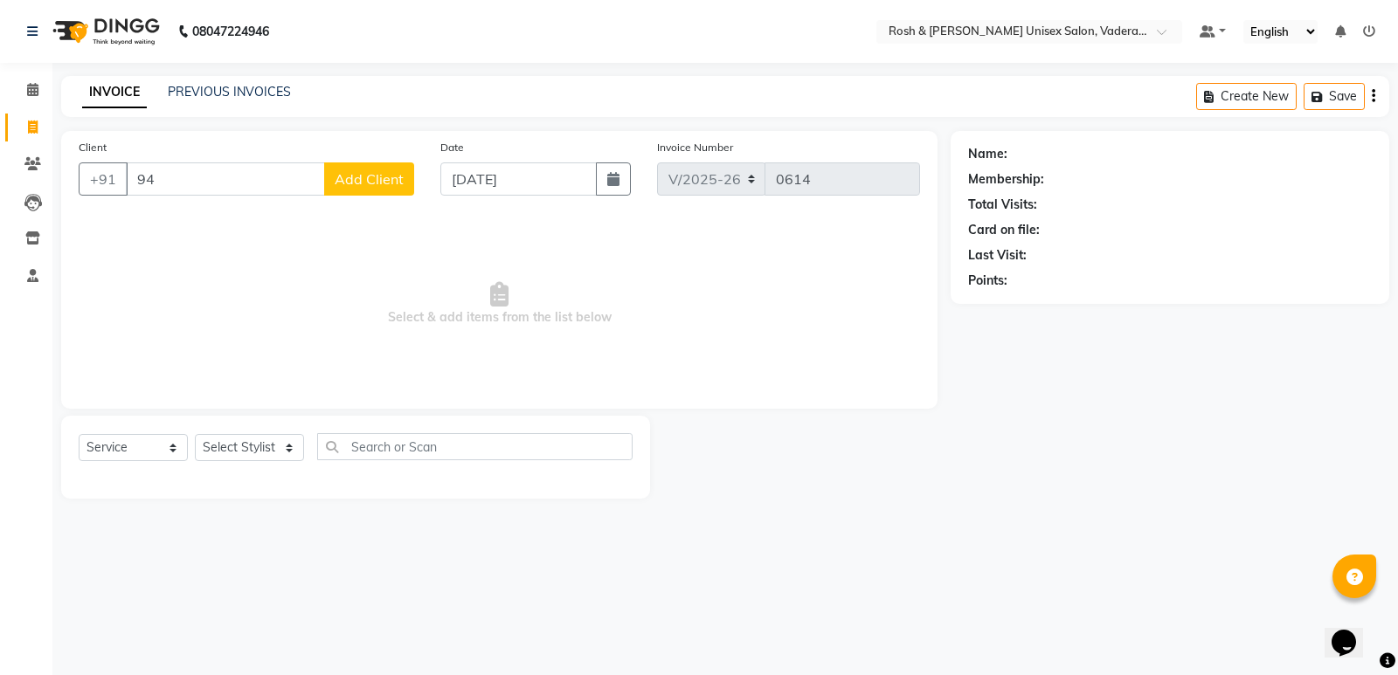
type input "9"
type input "9448980136"
click at [259, 449] on select "Select Stylist Augusta Salon Front Desk [PERSON_NAME] [PERSON_NAME] [PERSON_NAM…" at bounding box center [249, 447] width 109 height 27
select select "87533"
click at [195, 434] on select "Select Stylist Augusta Salon Front Desk [PERSON_NAME] [PERSON_NAME] [PERSON_NAM…" at bounding box center [249, 447] width 109 height 27
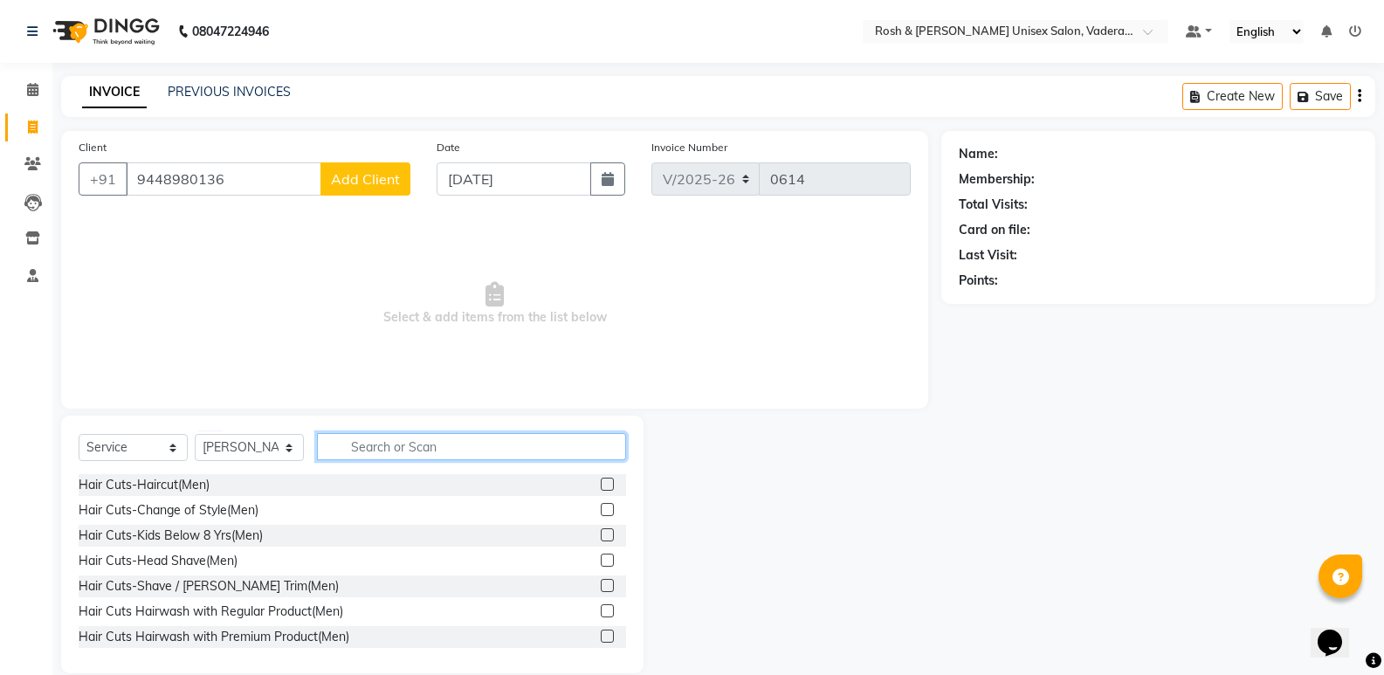
click at [393, 446] on input "text" at bounding box center [471, 446] width 309 height 27
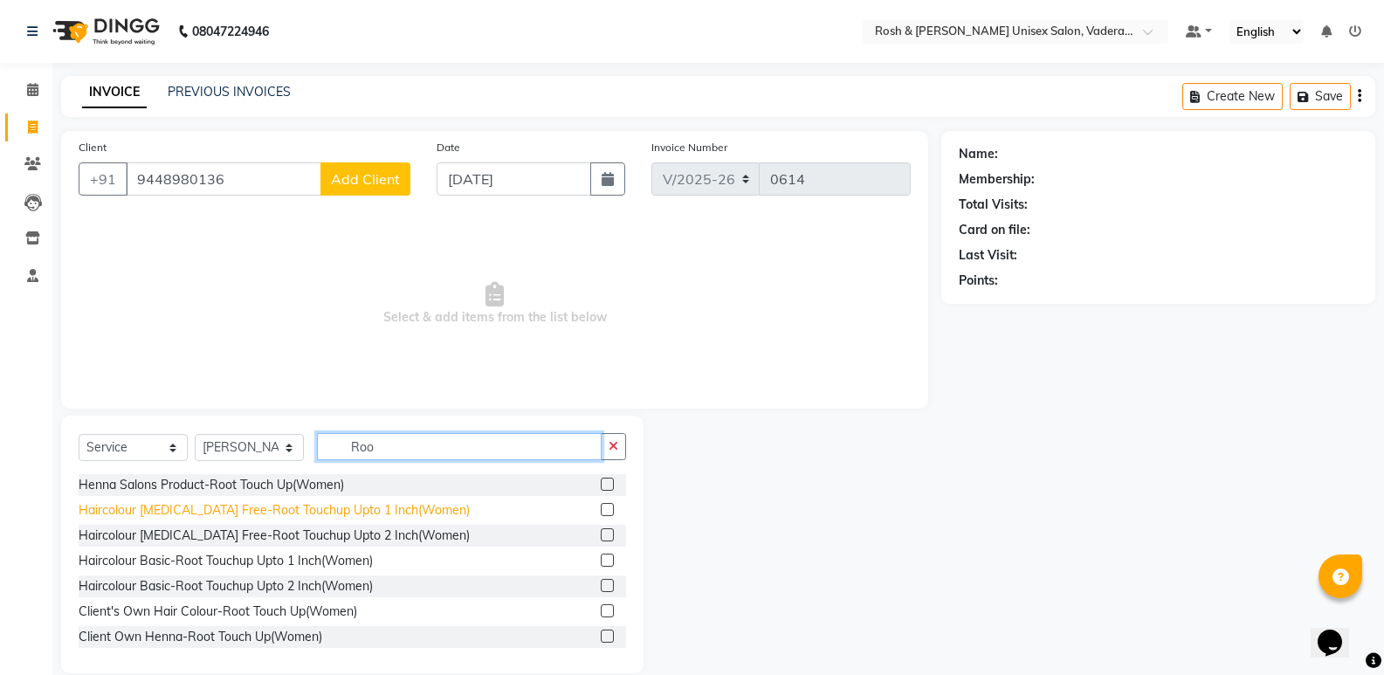
type input "Roo"
click at [289, 512] on div "Haircolour [MEDICAL_DATA] Free-Root Touchup Upto 1 Inch(Women)" at bounding box center [274, 510] width 391 height 18
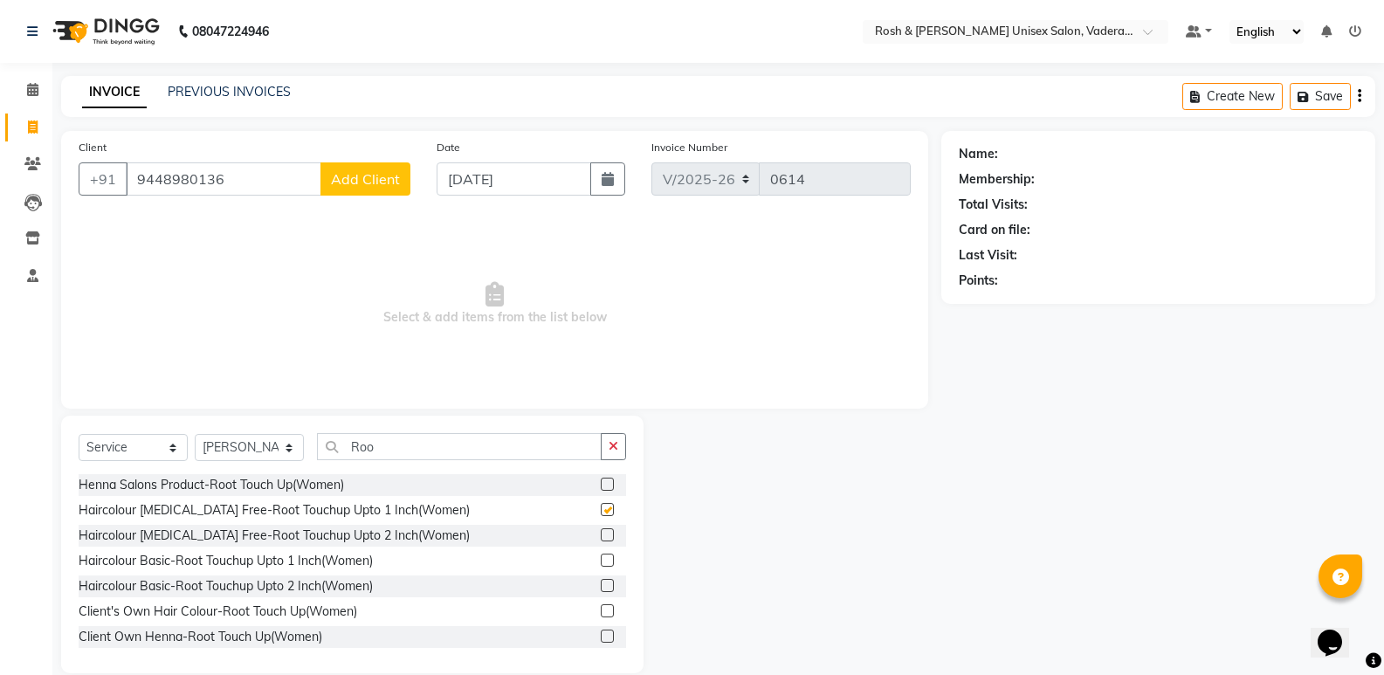
checkbox input "false"
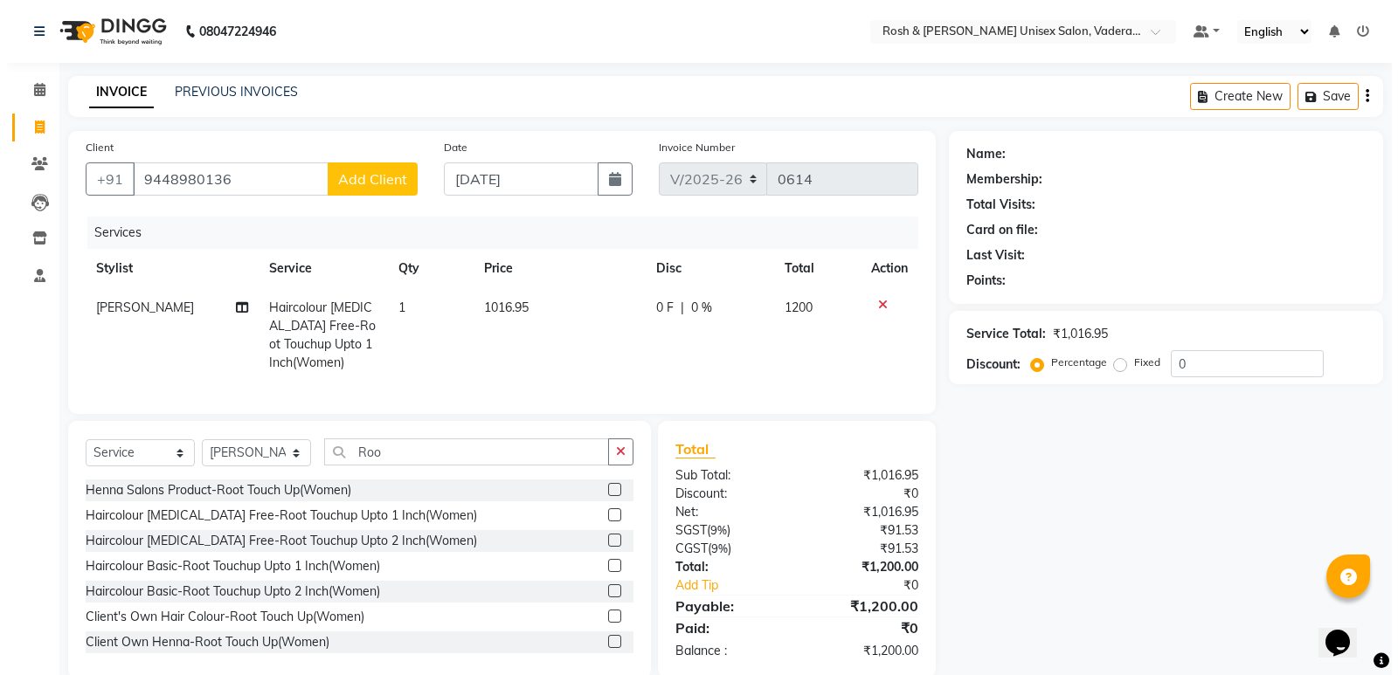
scroll to position [43, 0]
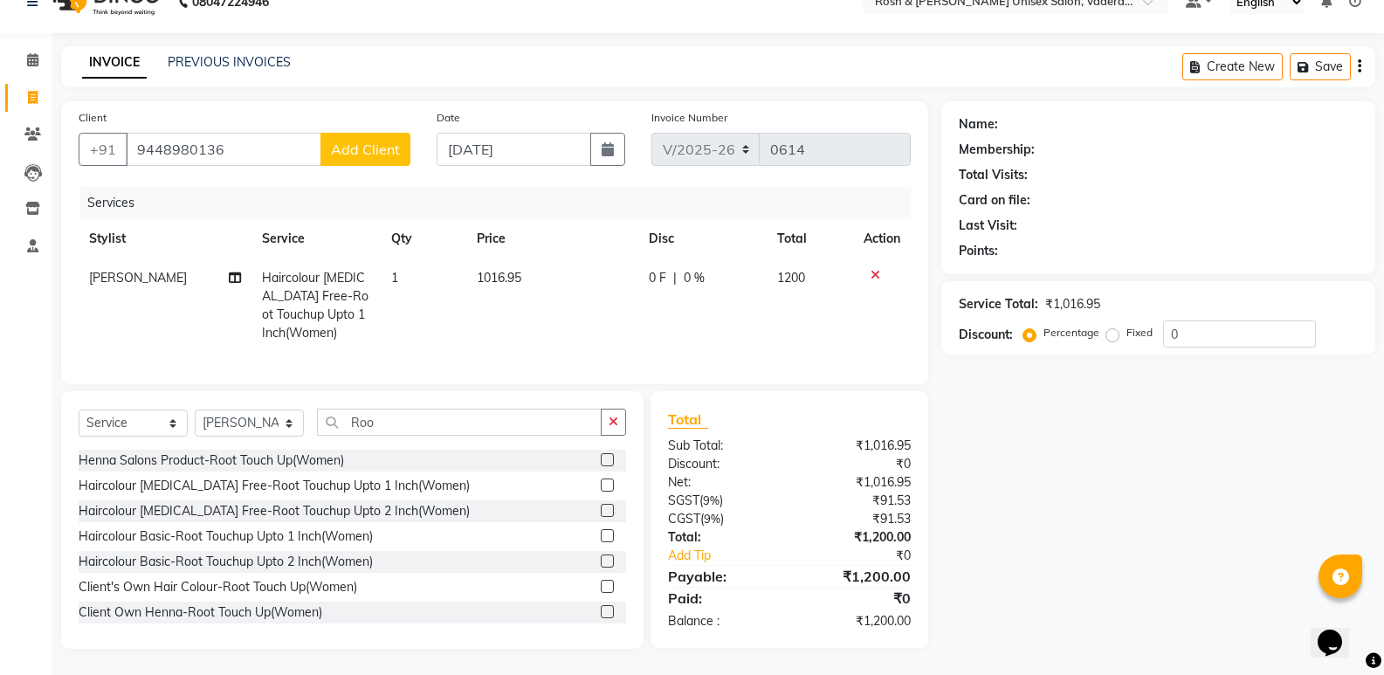
click at [383, 141] on span "Add Client" at bounding box center [365, 149] width 69 height 17
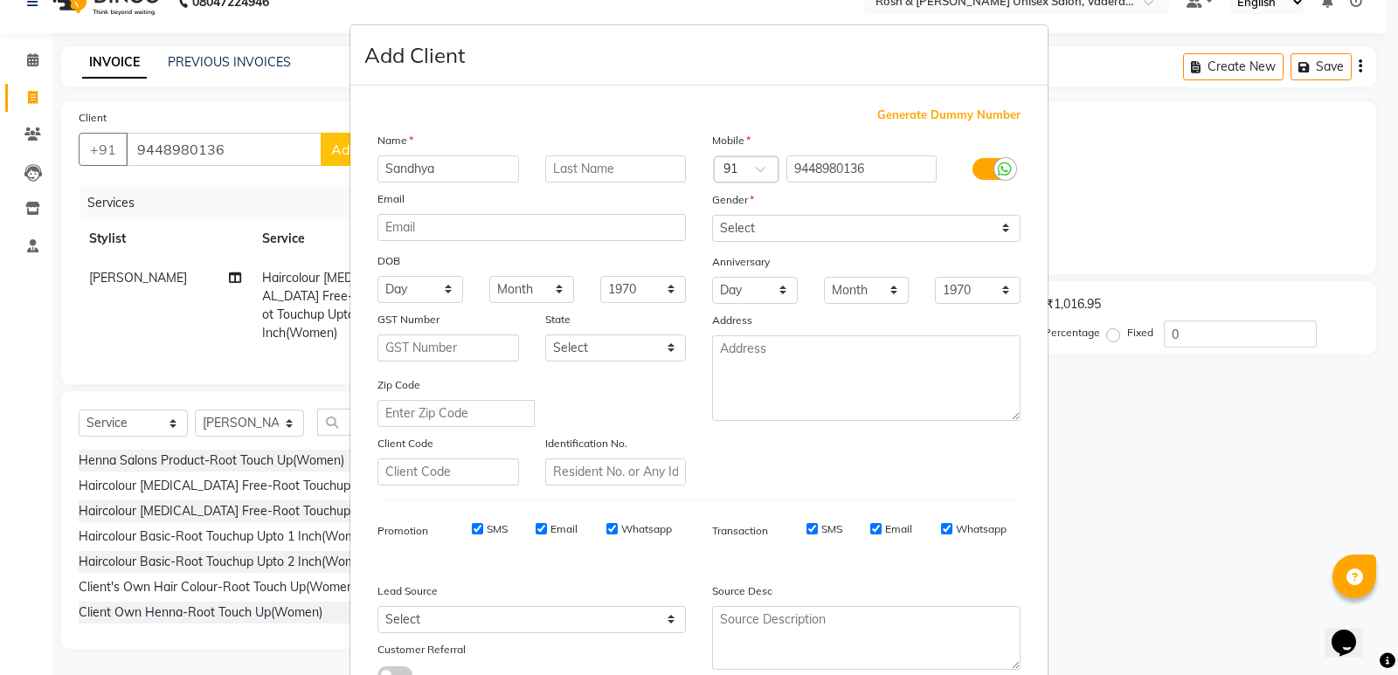
type input "Sandhya"
type input "V352"
click at [775, 245] on div "Mobile Country Code × 91 9448980136 Gender Select Male Female Other Prefer Not …" at bounding box center [866, 308] width 335 height 355
click at [783, 224] on select "Select [DEMOGRAPHIC_DATA] [DEMOGRAPHIC_DATA] Other Prefer Not To Say" at bounding box center [866, 228] width 308 height 27
select select "[DEMOGRAPHIC_DATA]"
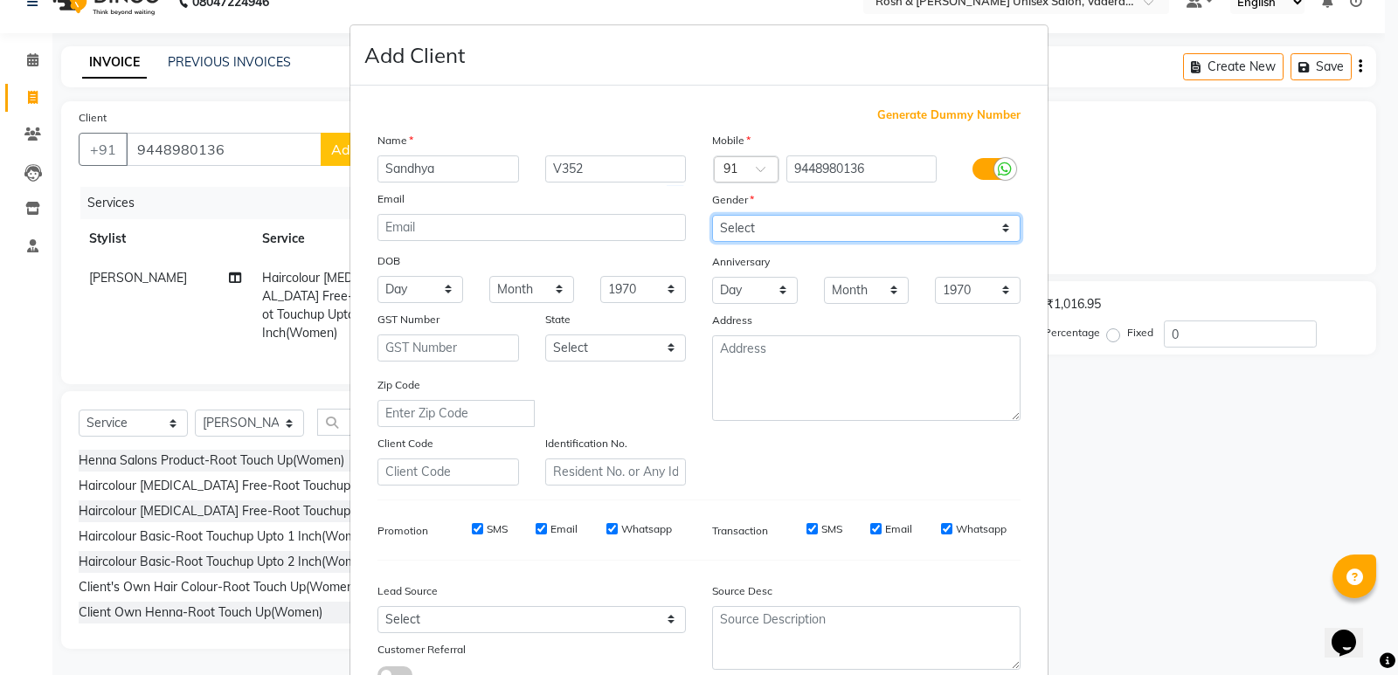
click at [712, 215] on select "Select [DEMOGRAPHIC_DATA] [DEMOGRAPHIC_DATA] Other Prefer Not To Say" at bounding box center [866, 228] width 308 height 27
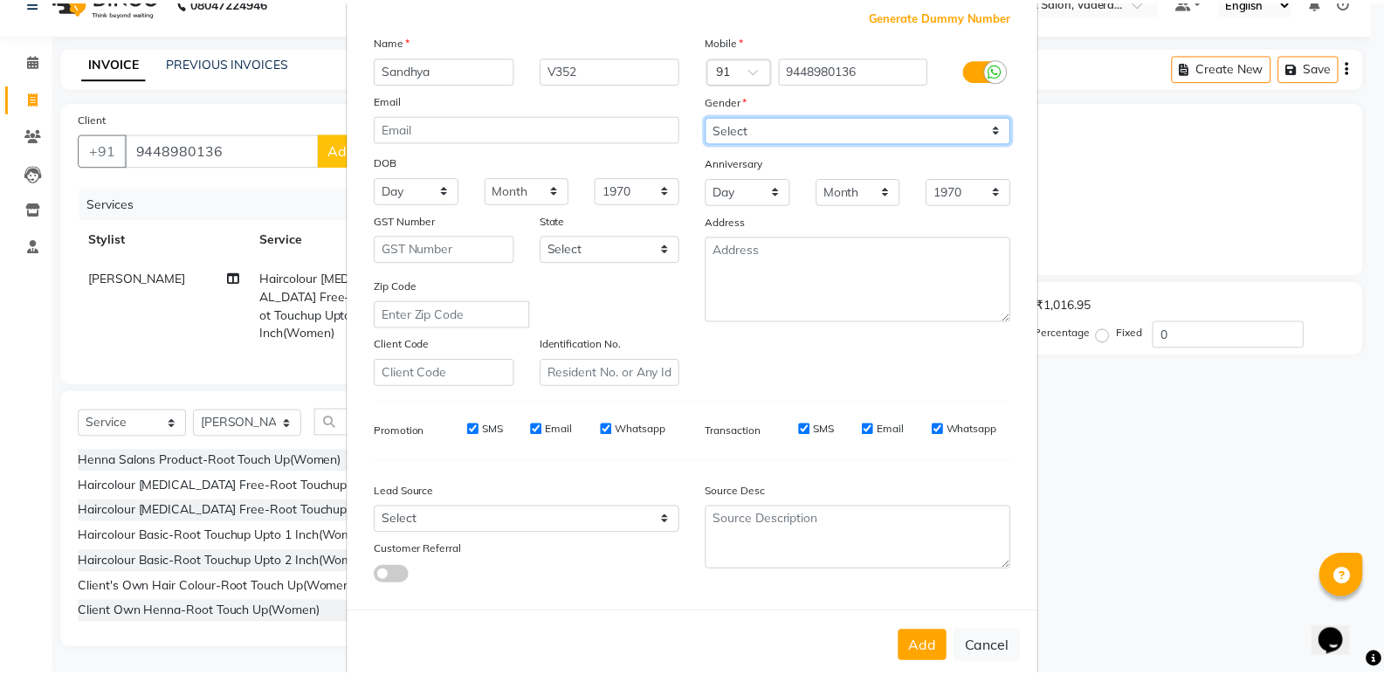
scroll to position [131, 0]
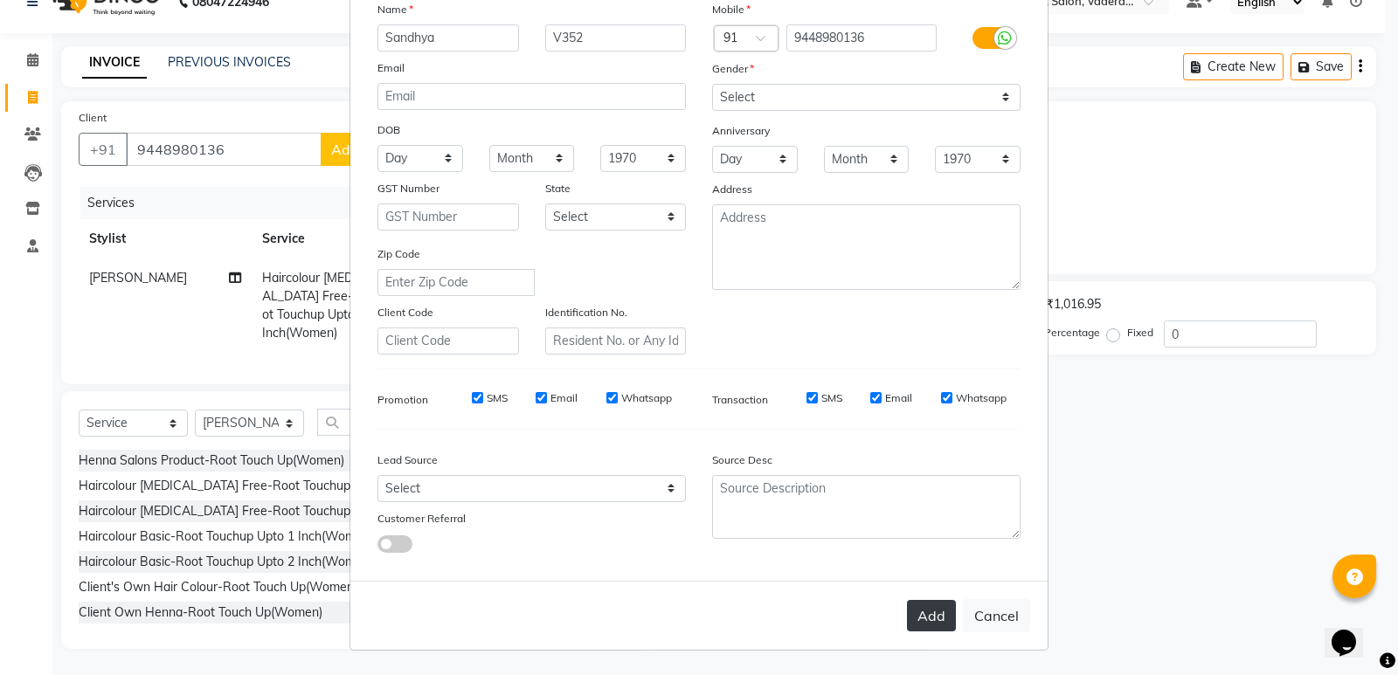
click at [917, 620] on button "Add" at bounding box center [931, 615] width 49 height 31
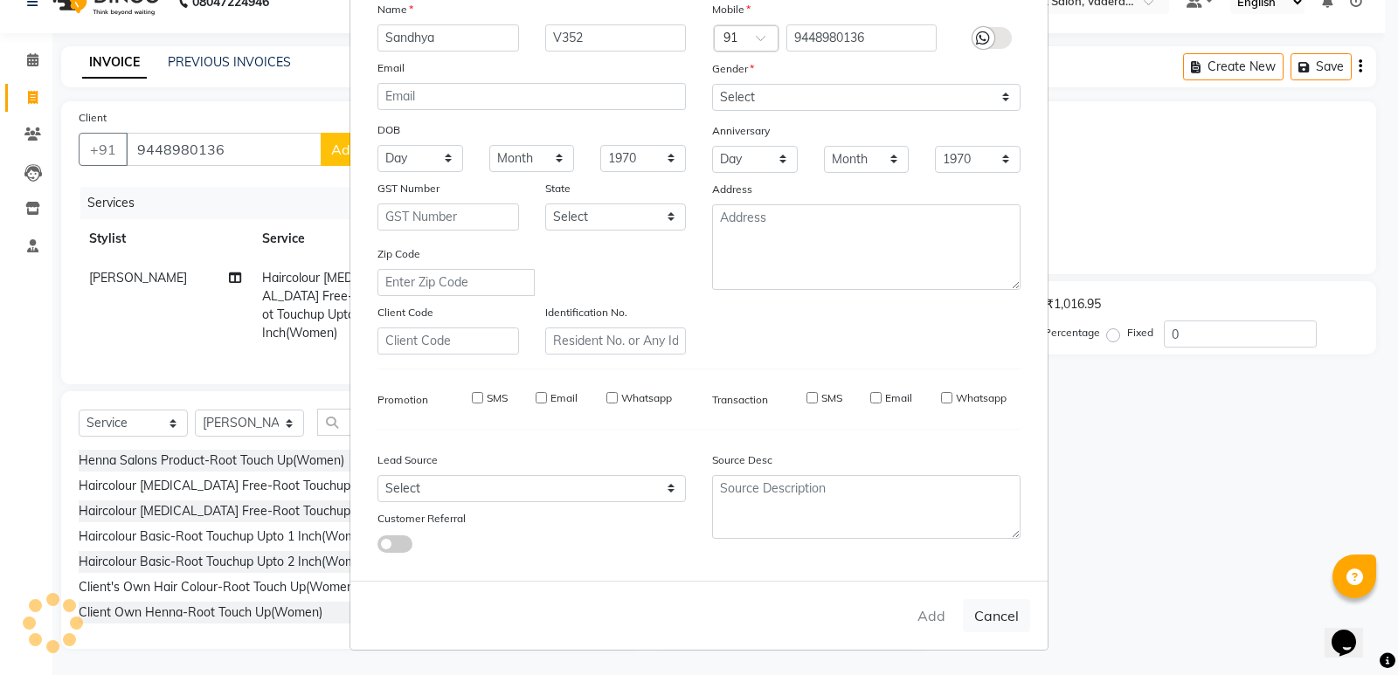
type input "94******36"
select select
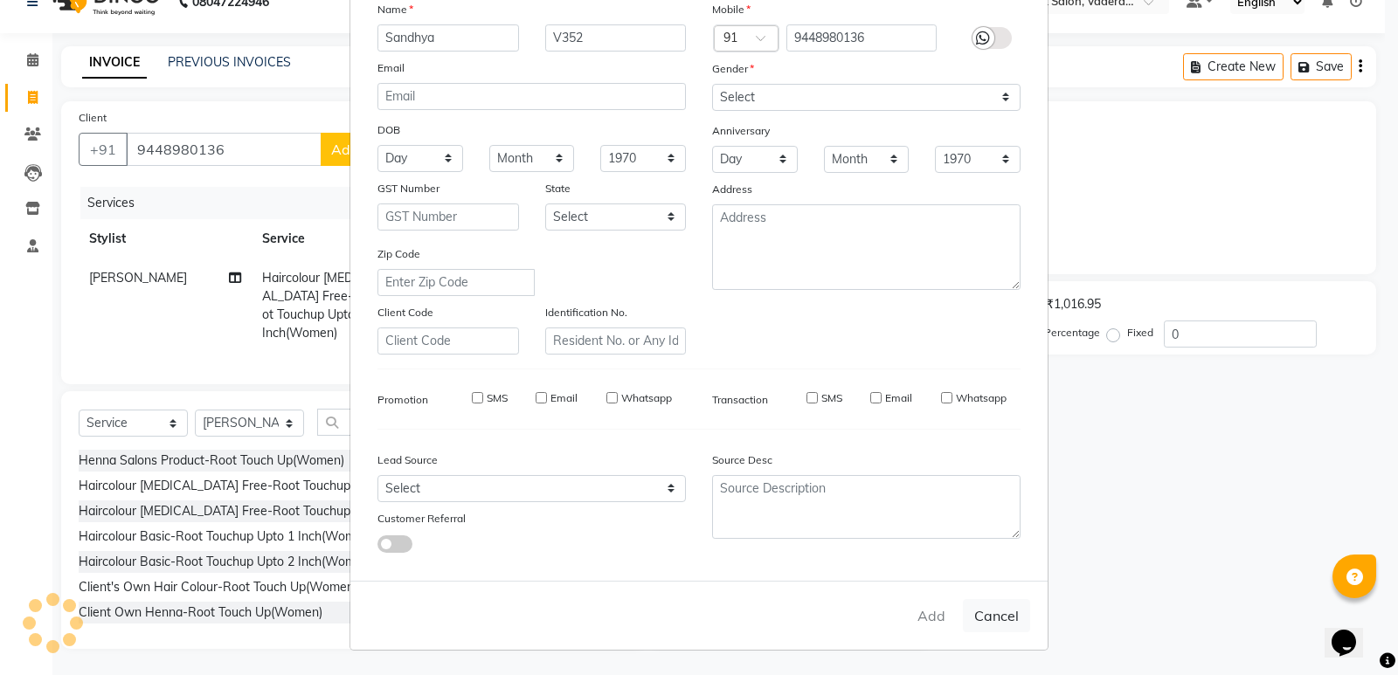
select select
checkbox input "false"
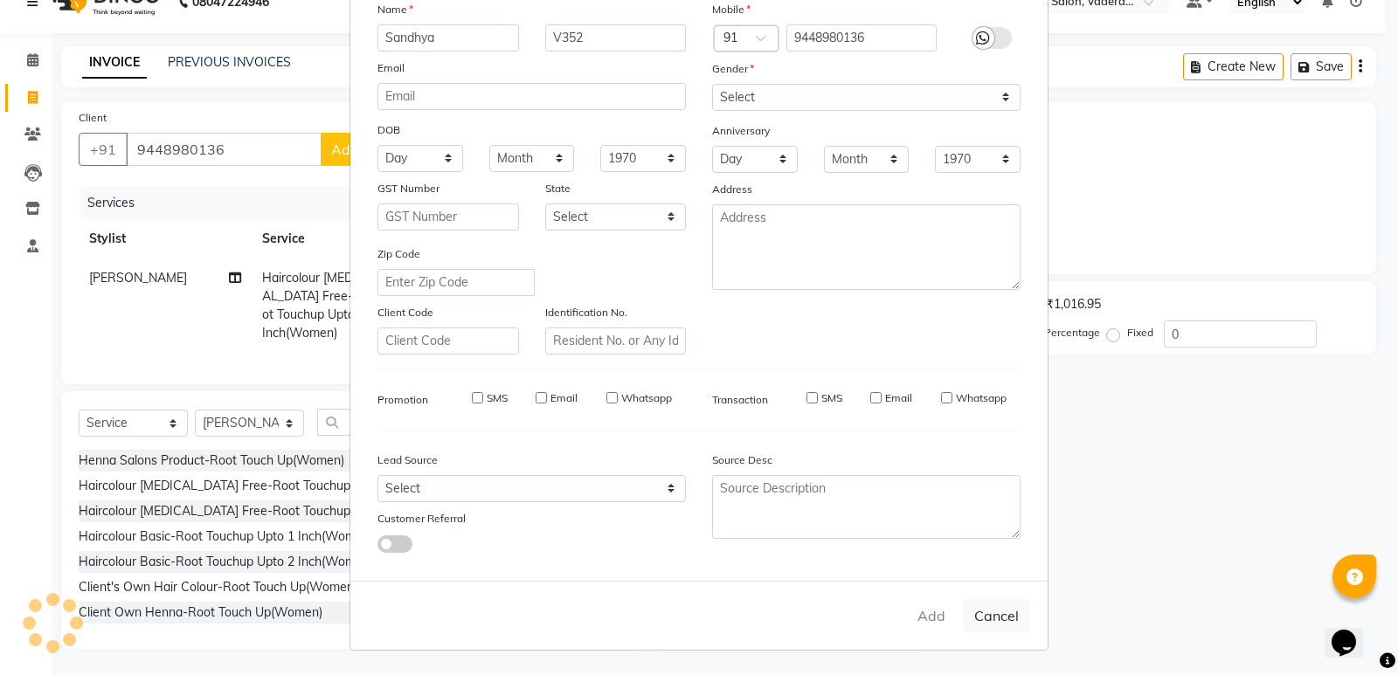
checkbox input "false"
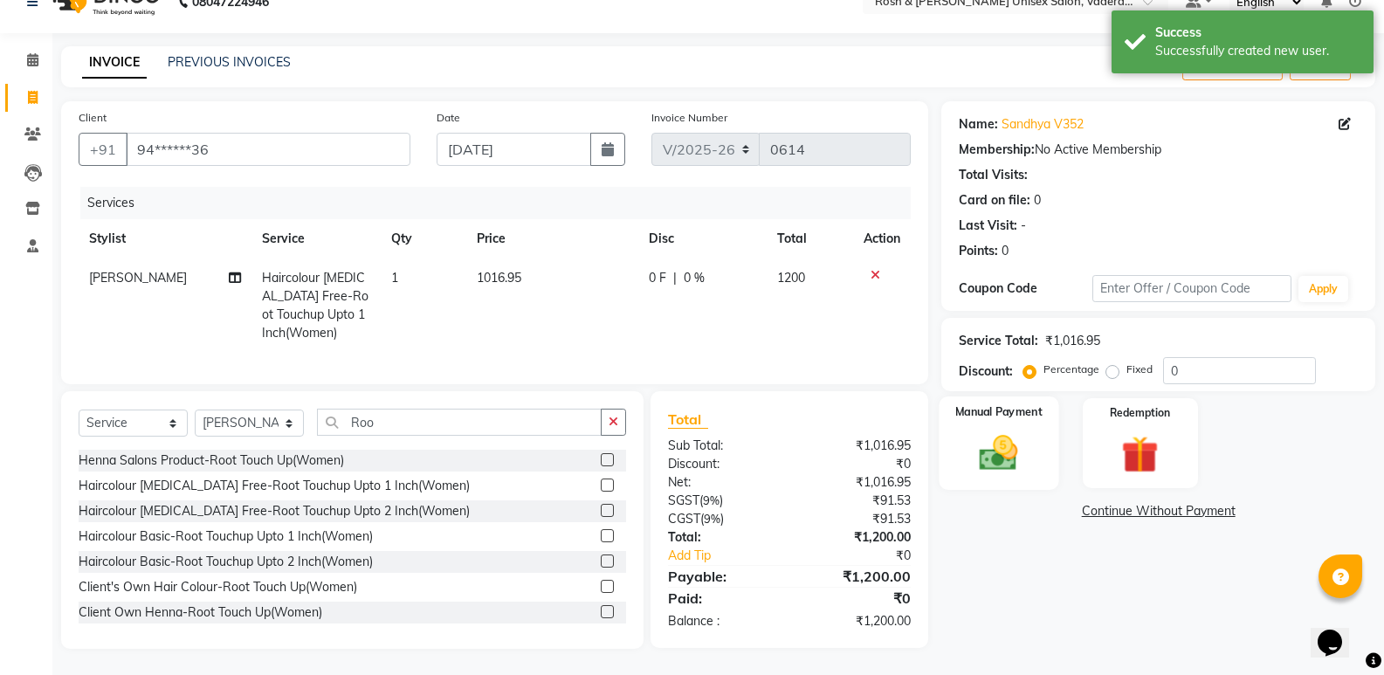
click at [1004, 442] on img at bounding box center [999, 453] width 62 height 45
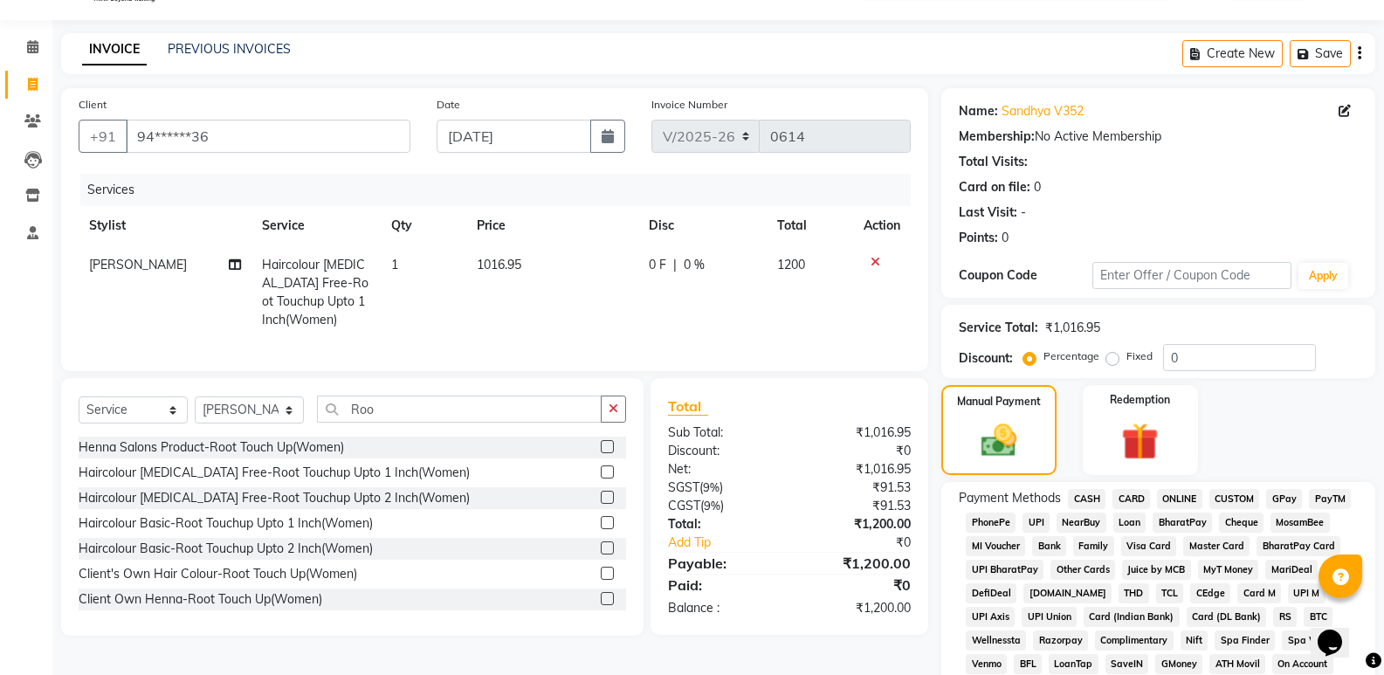
click at [1032, 513] on span "UPI" at bounding box center [1036, 523] width 27 height 20
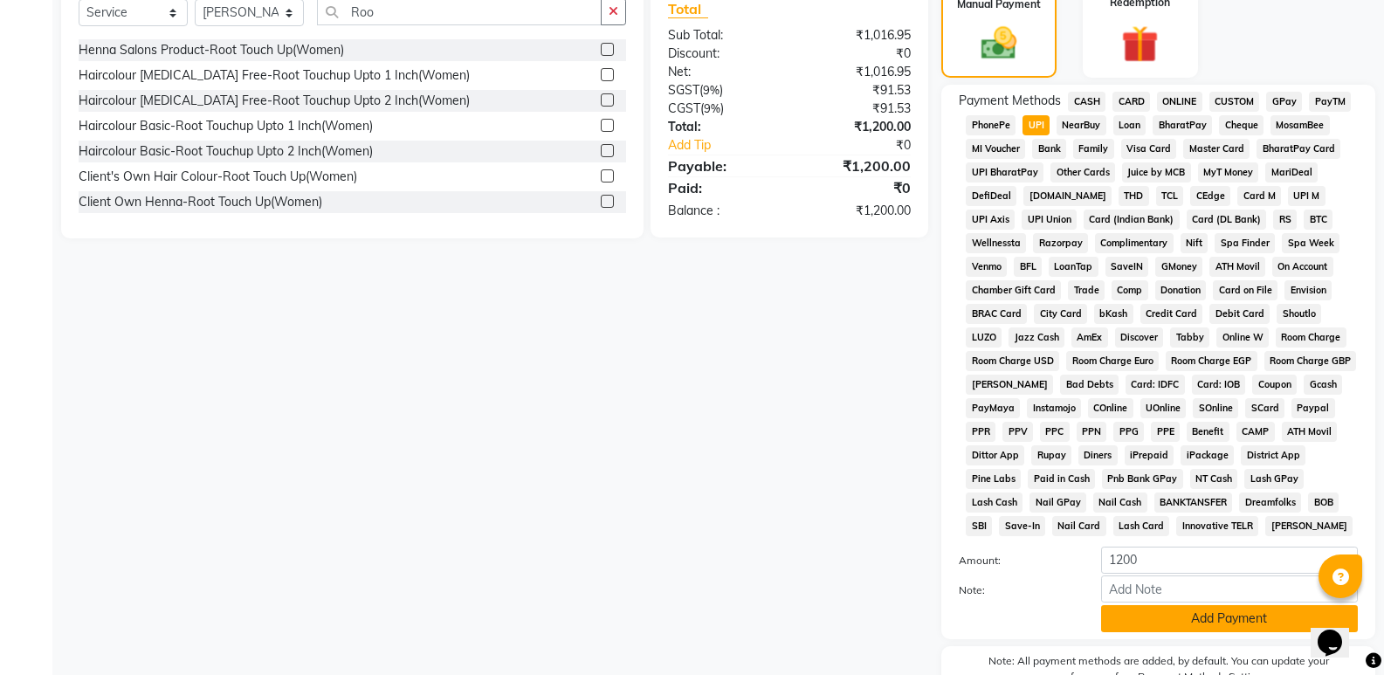
click at [1163, 613] on button "Add Payment" at bounding box center [1229, 618] width 257 height 27
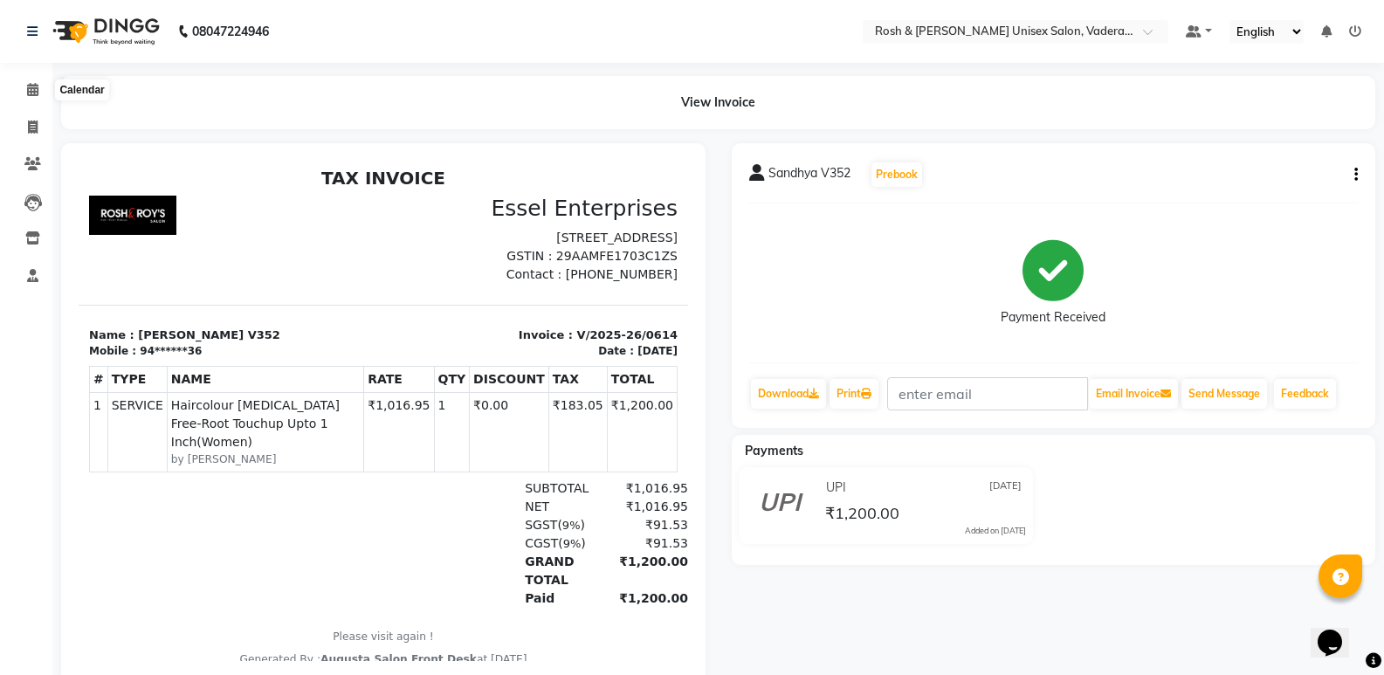
click at [38, 73] on li "Calendar" at bounding box center [26, 91] width 52 height 38
click at [36, 82] on span at bounding box center [32, 90] width 31 height 20
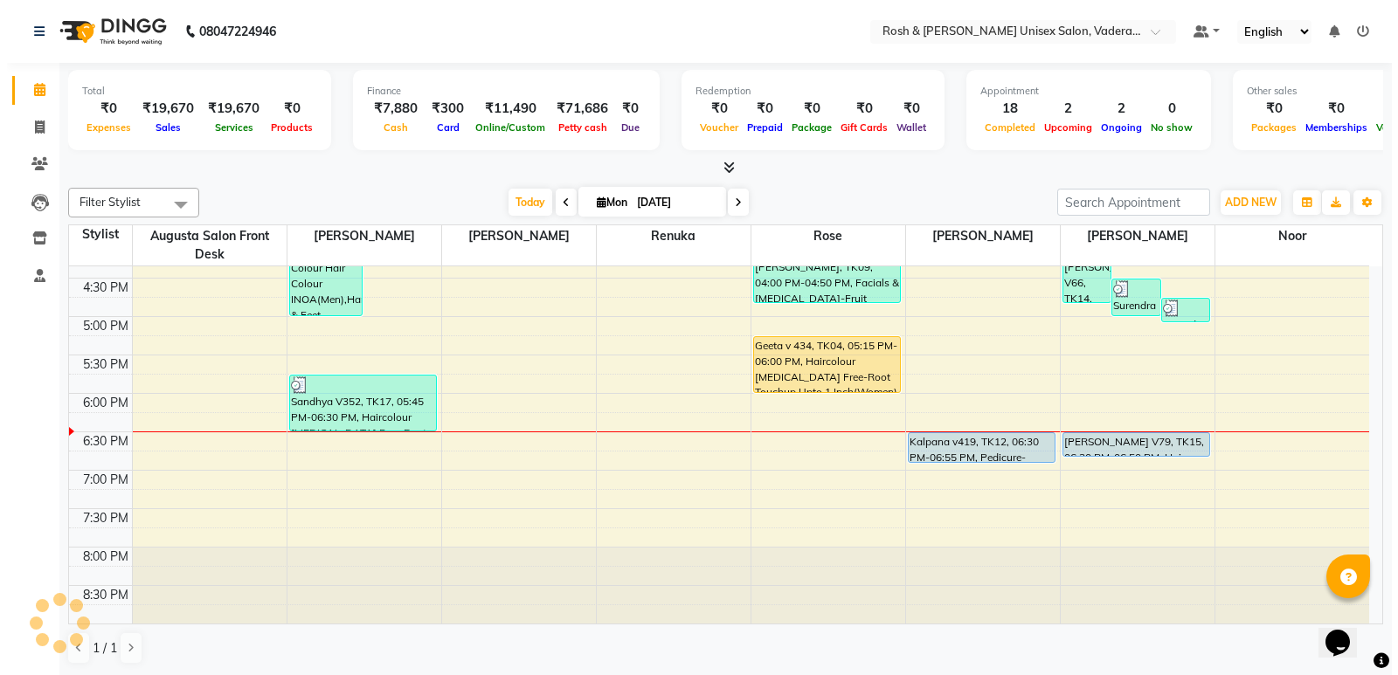
scroll to position [1, 0]
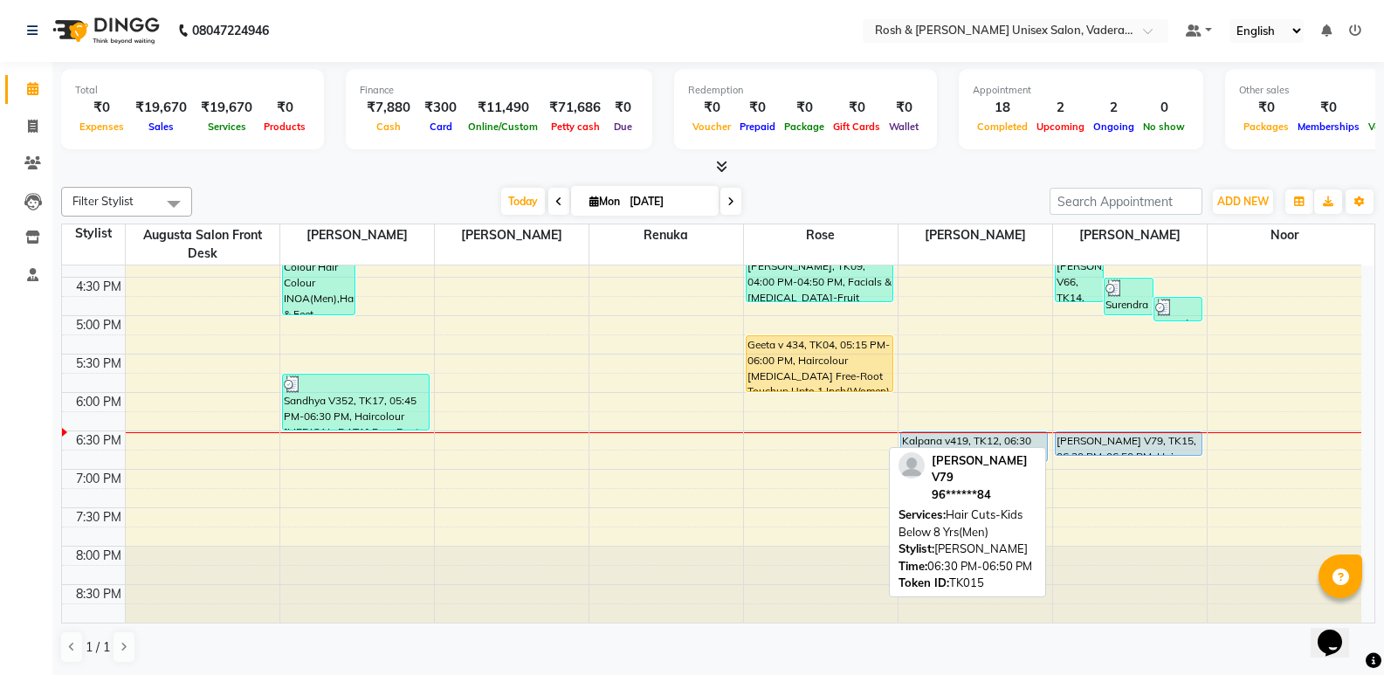
click at [1109, 446] on div "[PERSON_NAME] V79, TK15, 06:30 PM-06:50 PM, Hair Cuts-Kids Below 8 Yrs(Men)" at bounding box center [1129, 443] width 147 height 23
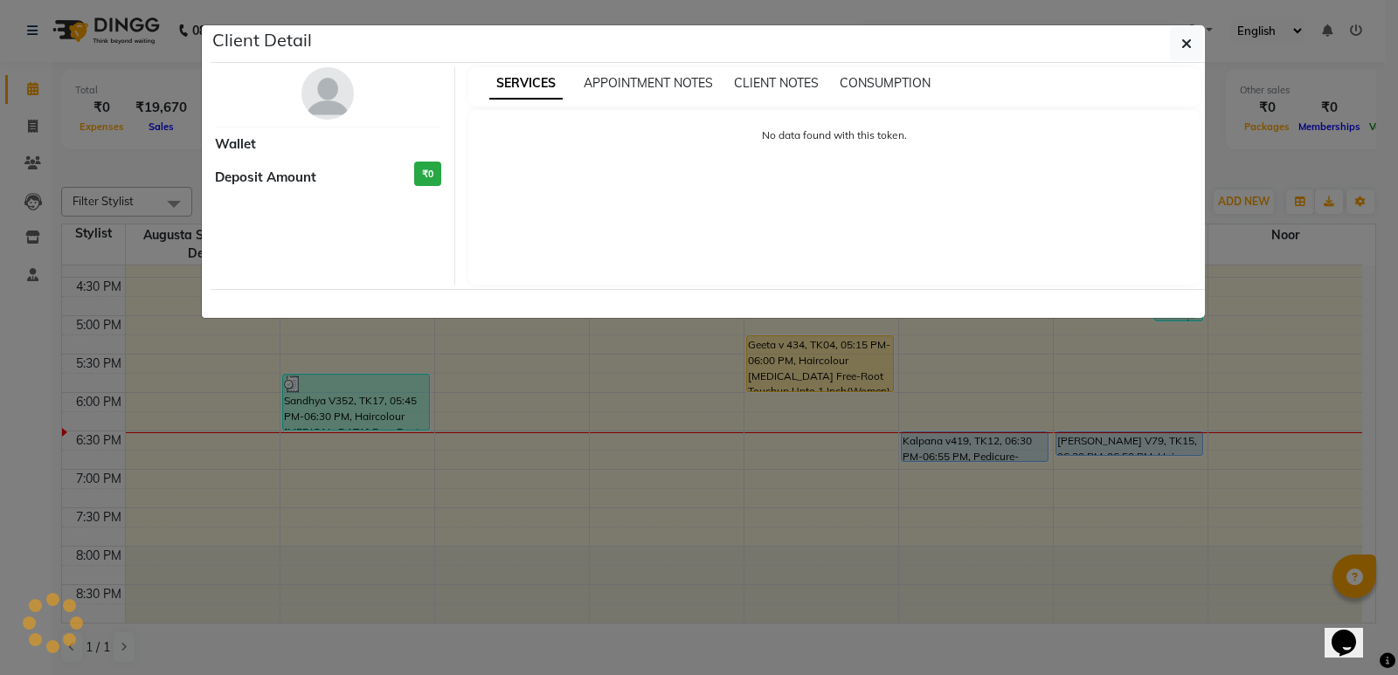
select select "5"
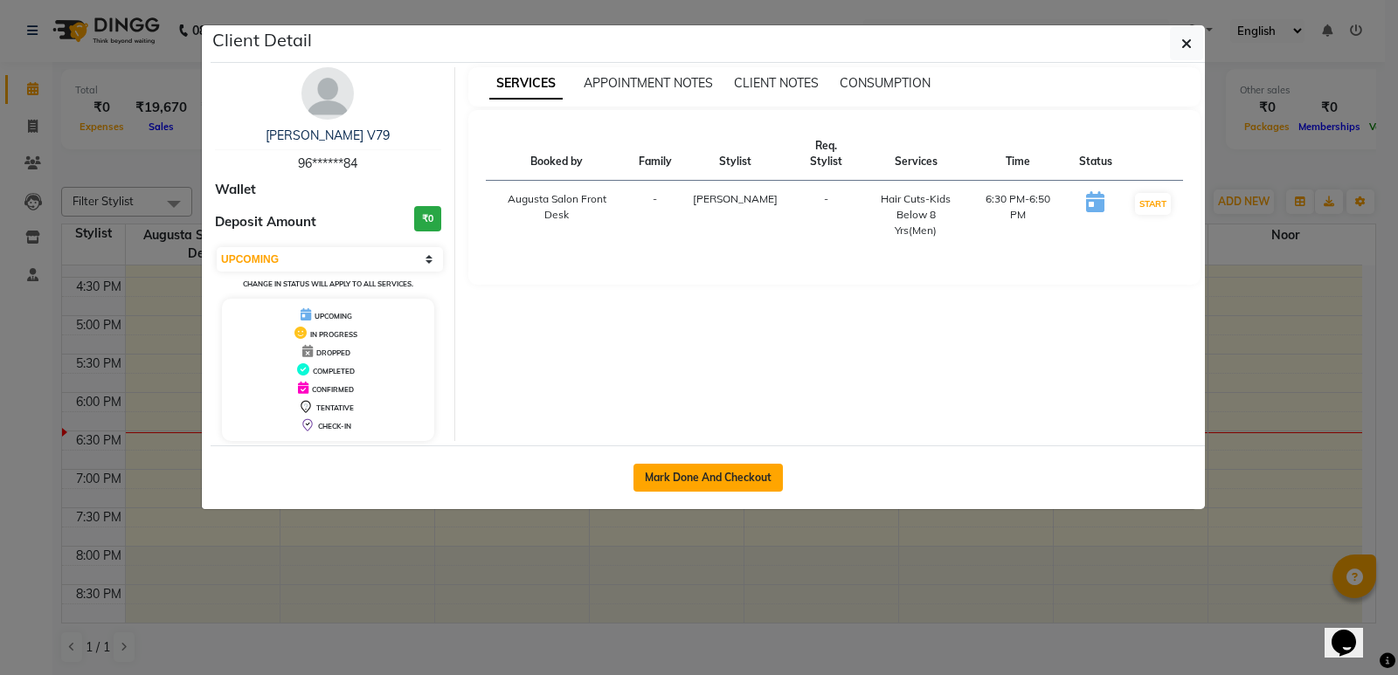
click at [710, 473] on button "Mark Done And Checkout" at bounding box center [707, 478] width 149 height 28
select select "service"
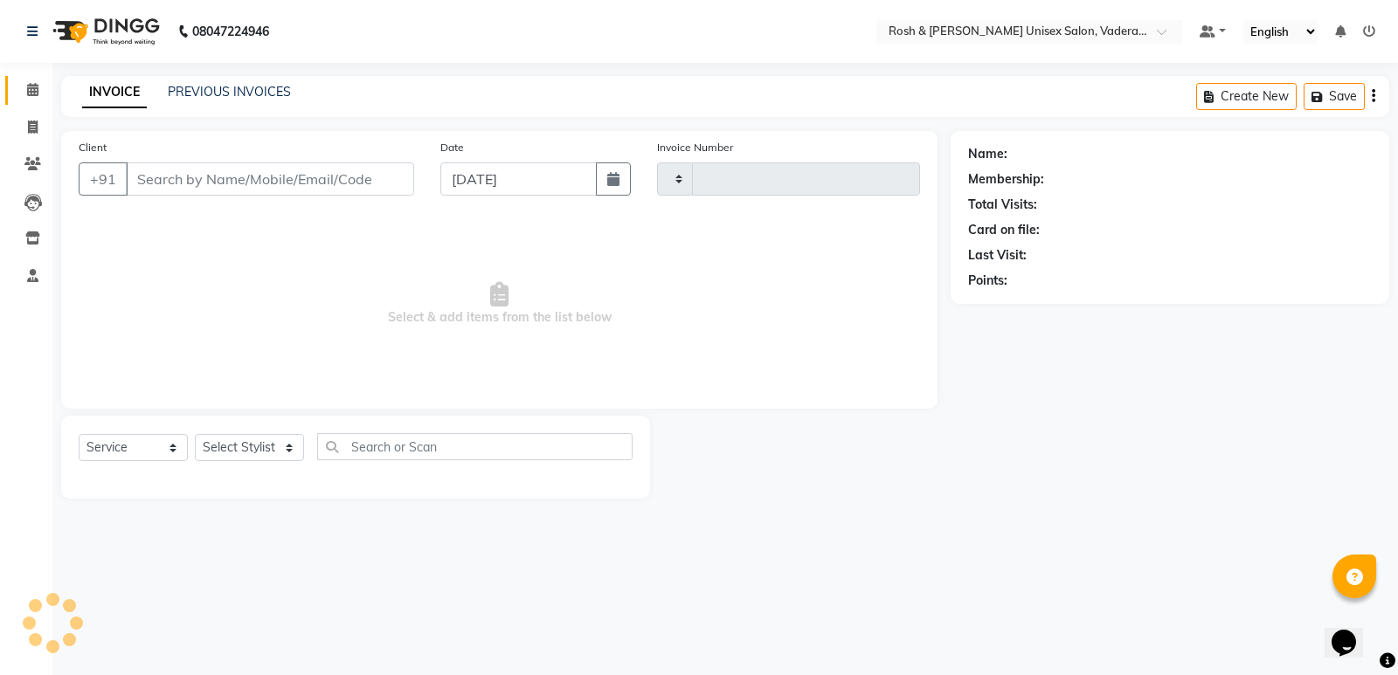
type input "0615"
select select "8657"
type input "96******84"
select select "87618"
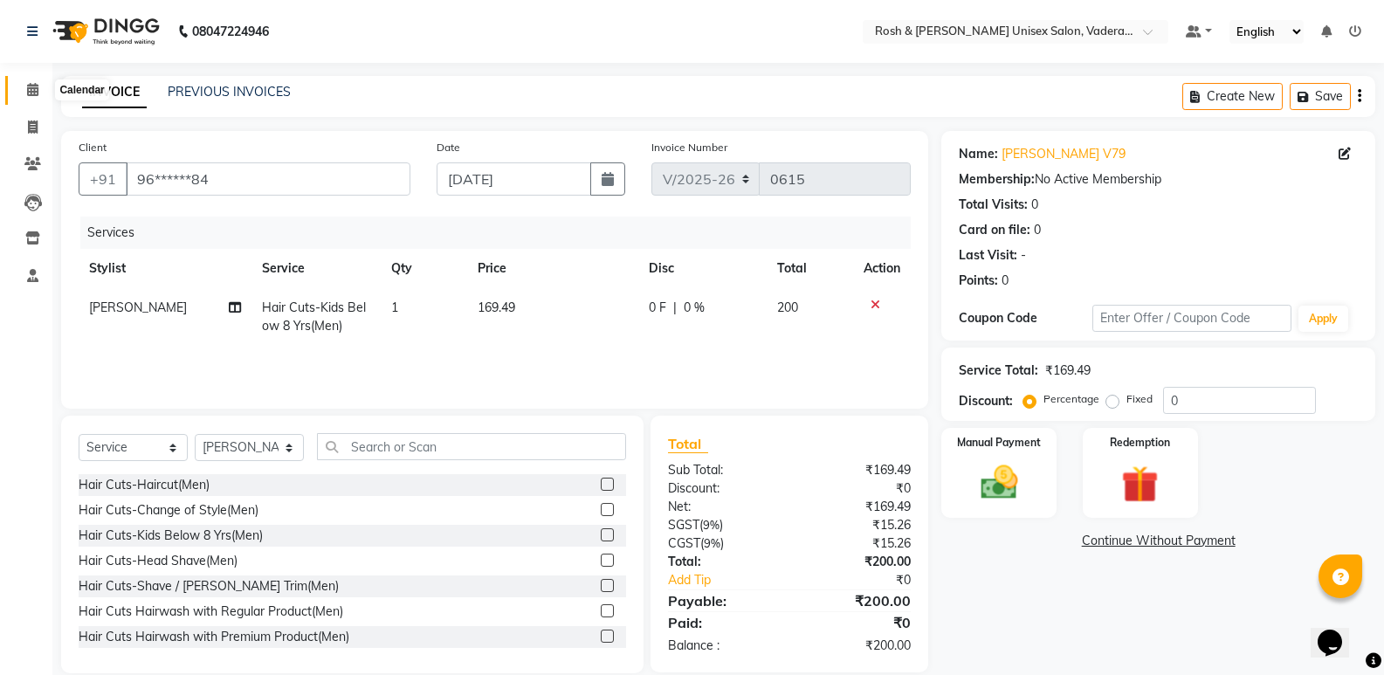
click at [34, 86] on icon at bounding box center [32, 89] width 11 height 13
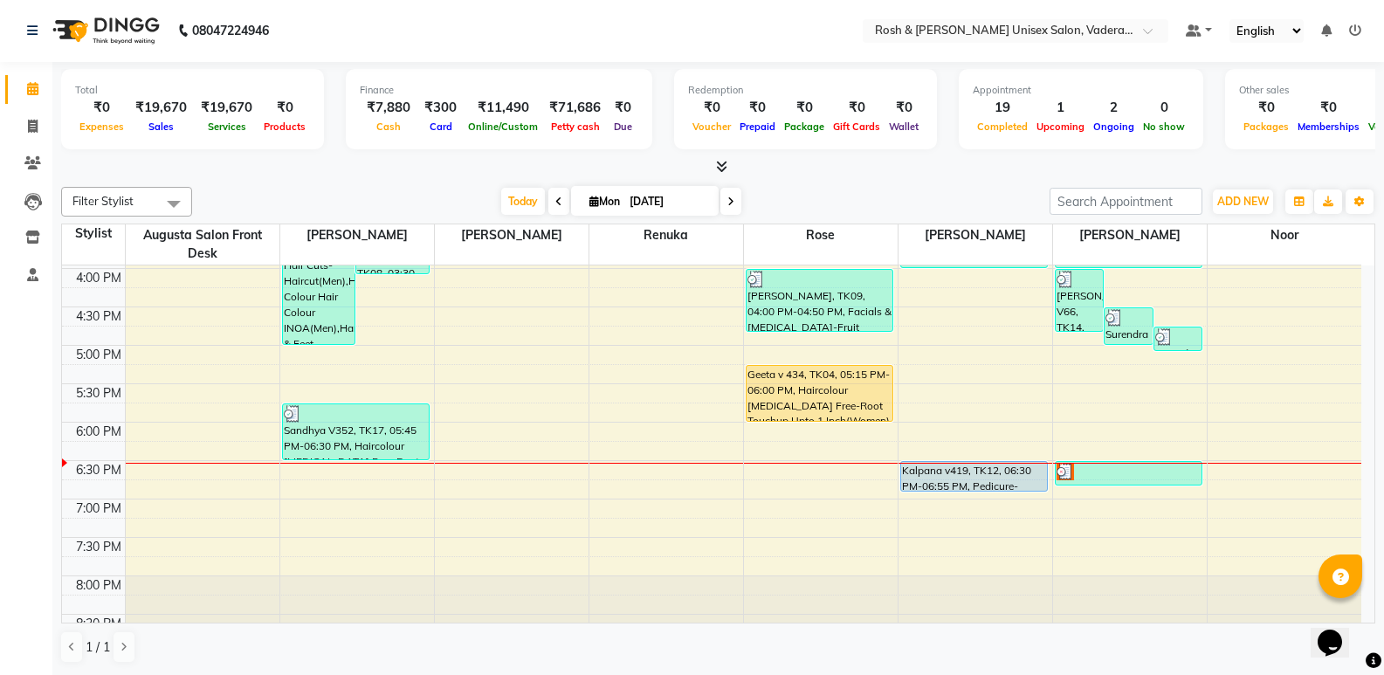
scroll to position [641, 0]
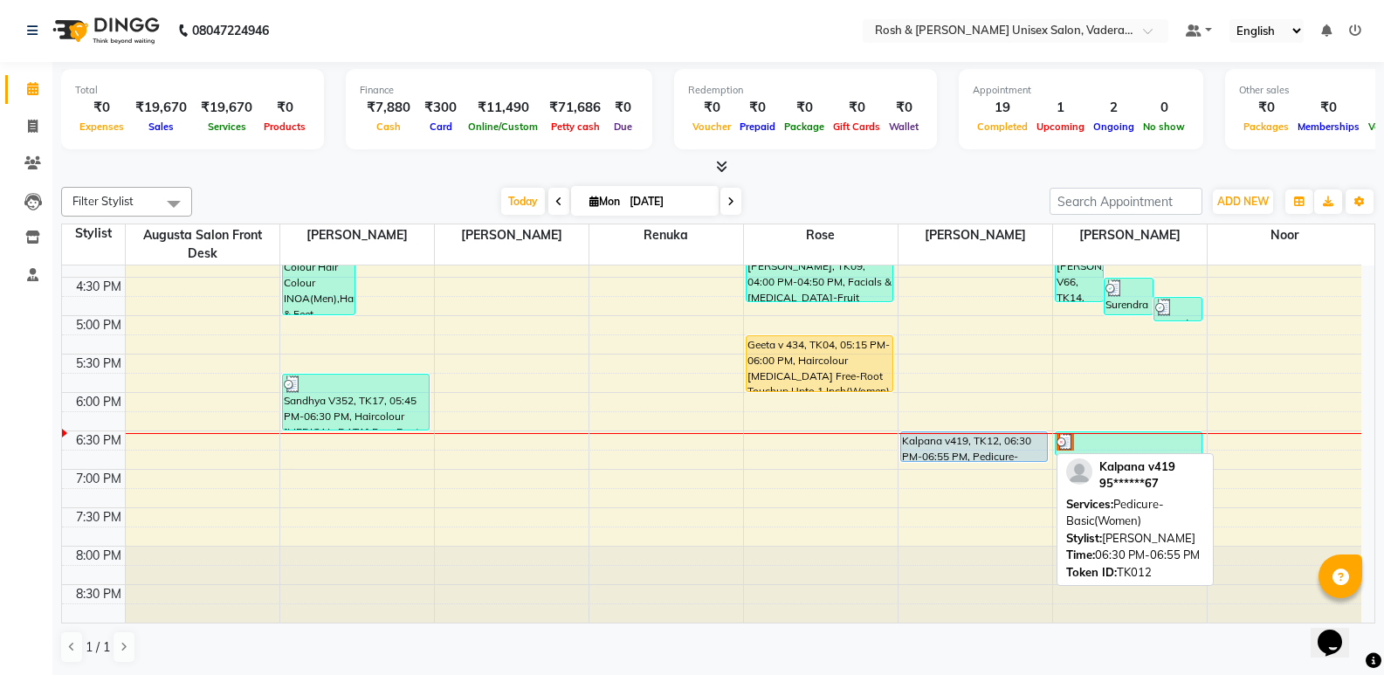
click at [967, 445] on div "Kalpana v419, TK12, 06:30 PM-06:55 PM, Pedicure-Basic(Women)" at bounding box center [974, 446] width 147 height 29
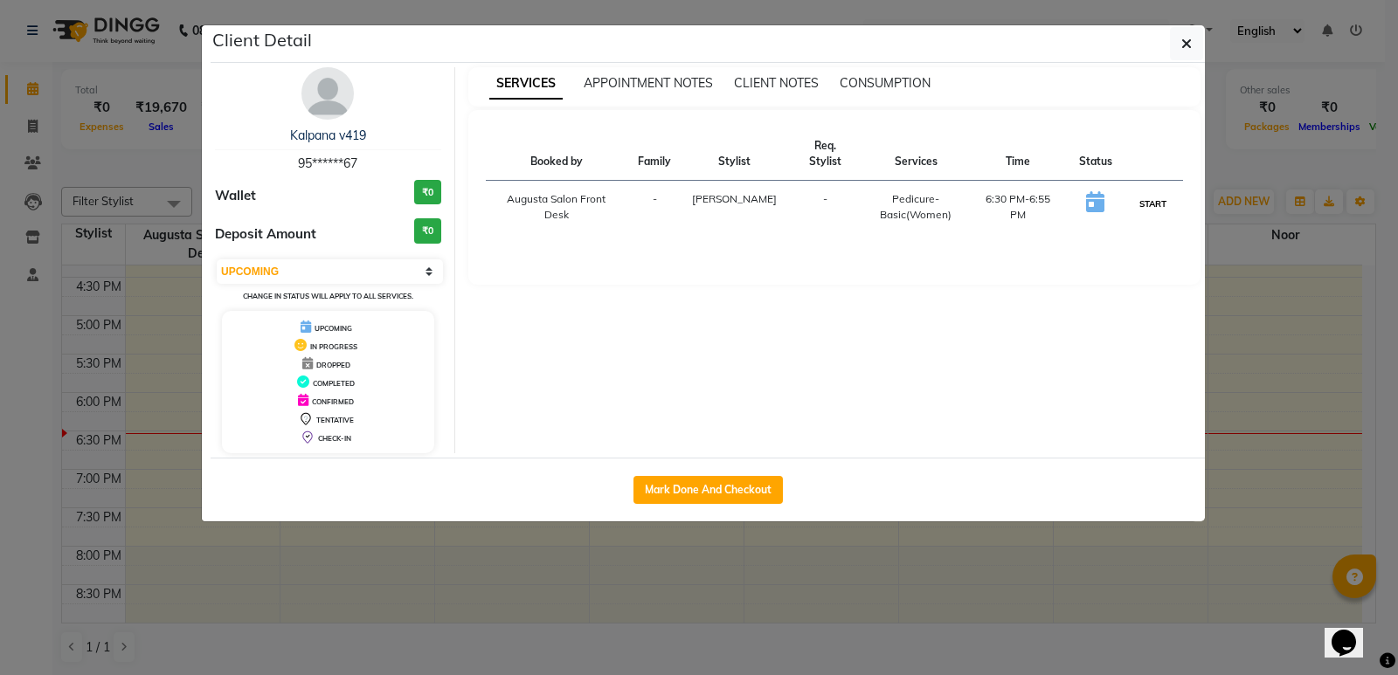
click at [1145, 193] on button "START" at bounding box center [1153, 204] width 36 height 22
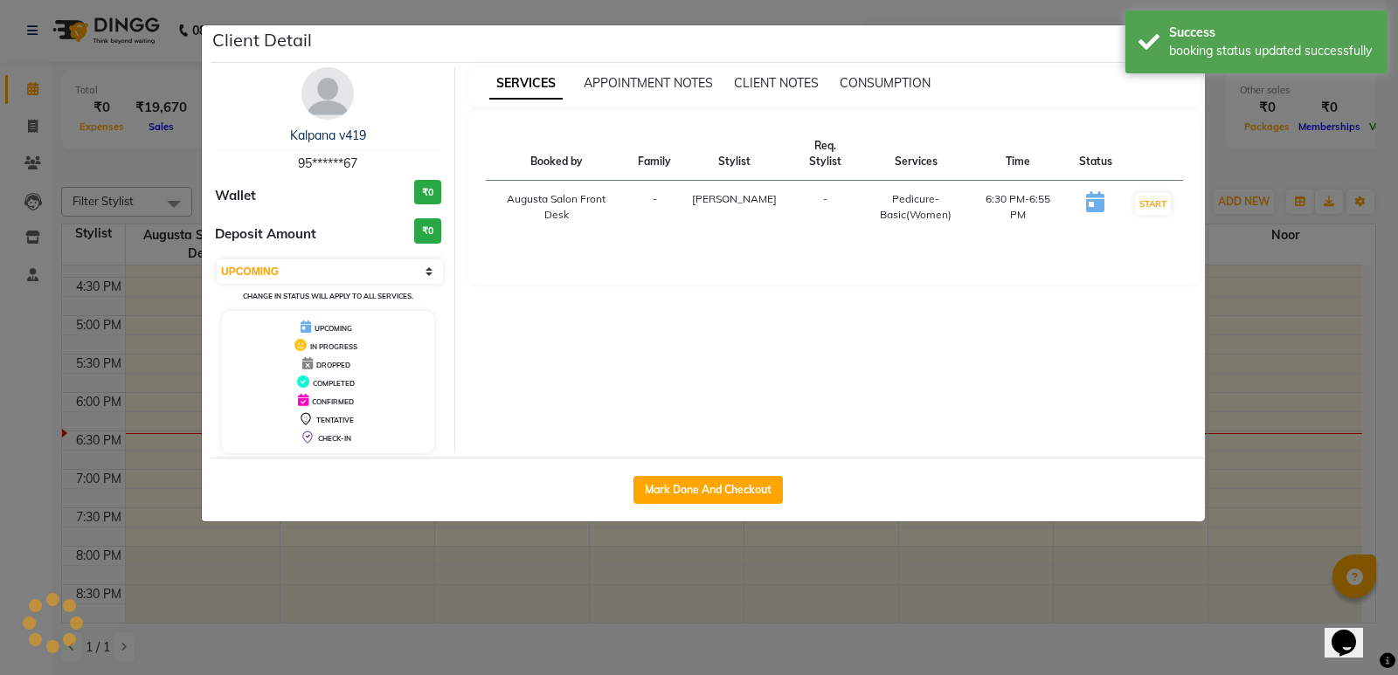
select select "1"
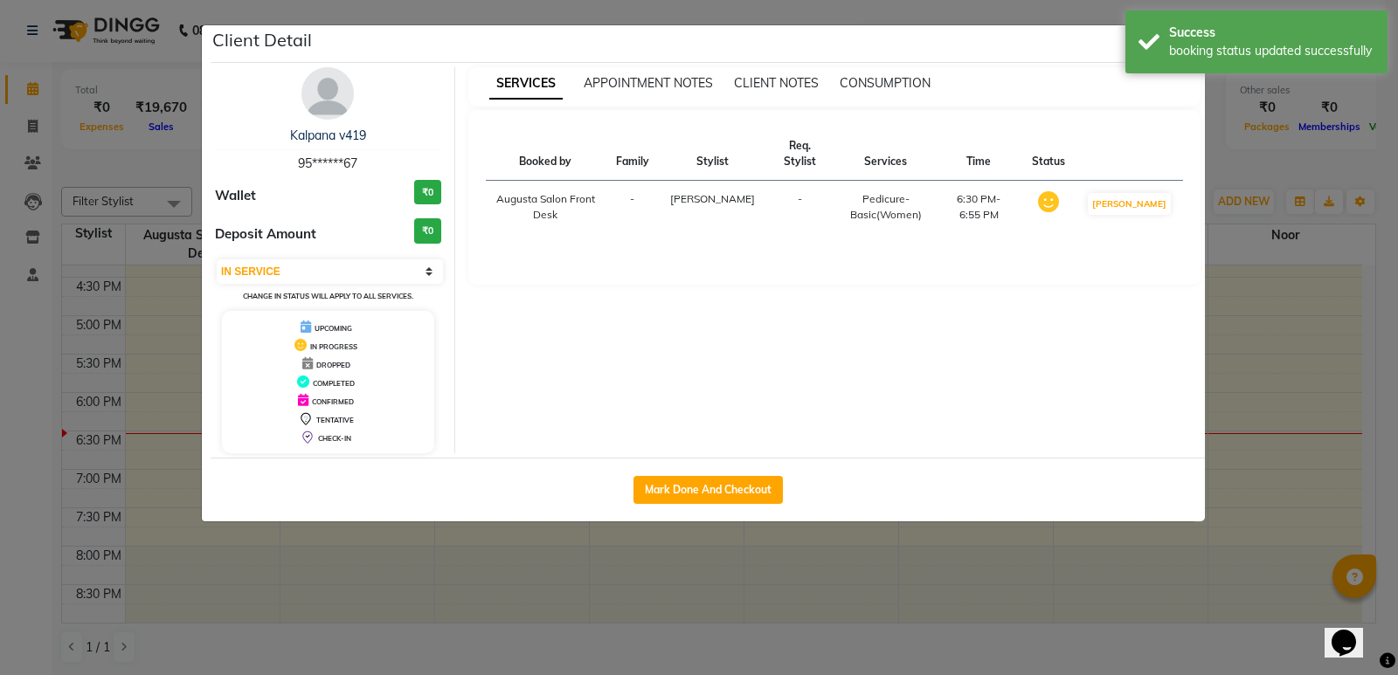
click at [1311, 388] on ngb-modal-window "Client Detail Kalpana v419 95******67 Wallet ₹0 Deposit Amount ₹0 Select IN SER…" at bounding box center [699, 337] width 1398 height 675
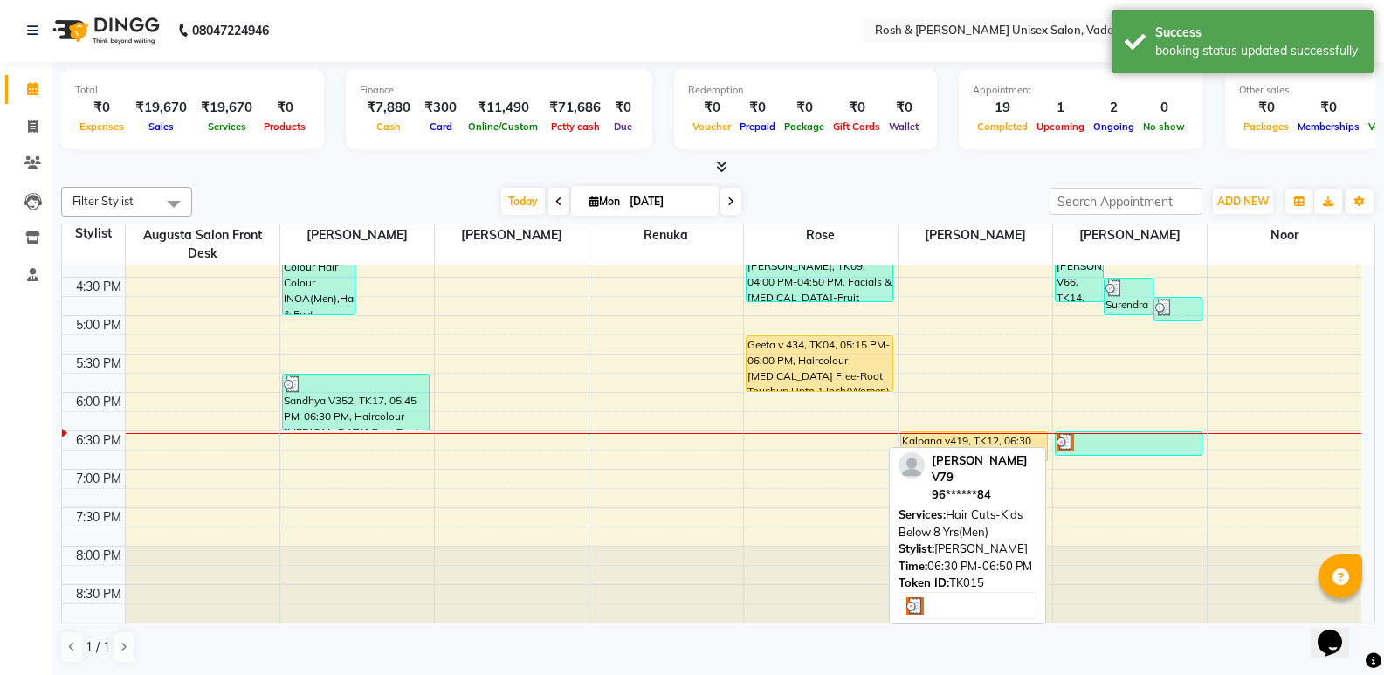
click at [1097, 439] on div at bounding box center [1129, 441] width 145 height 17
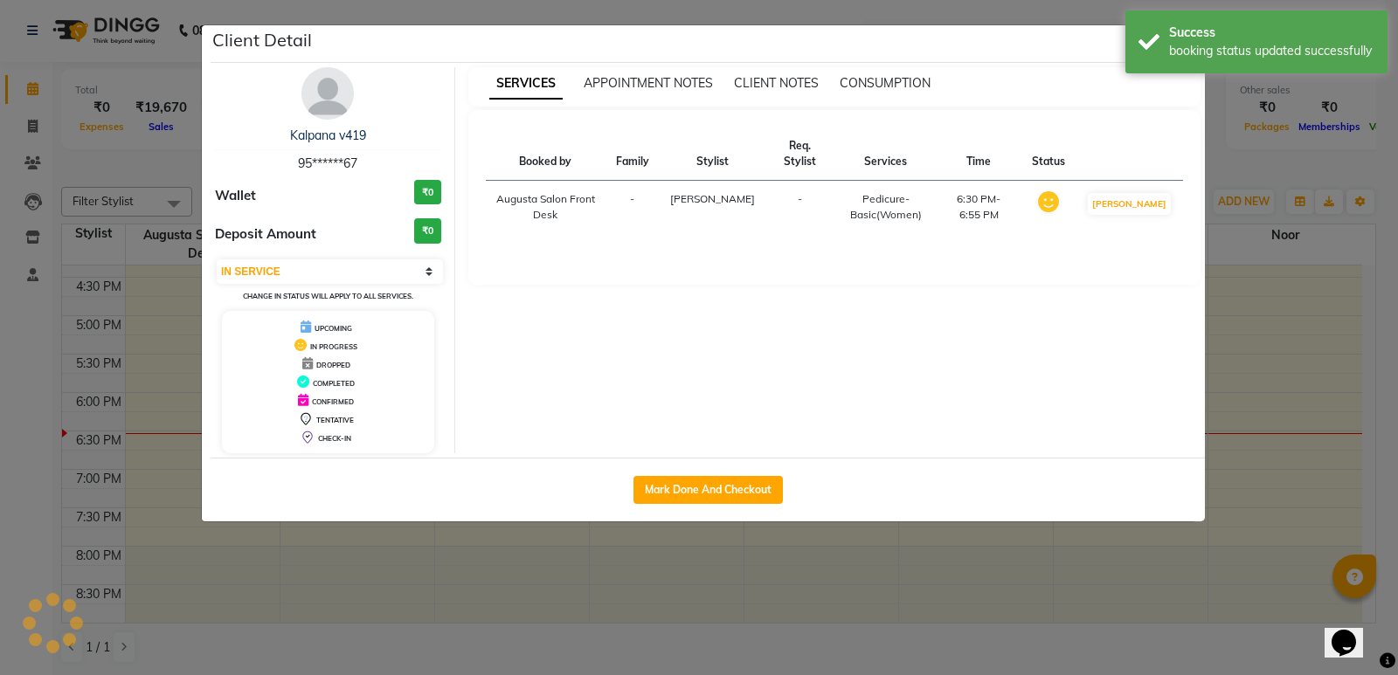
select select "3"
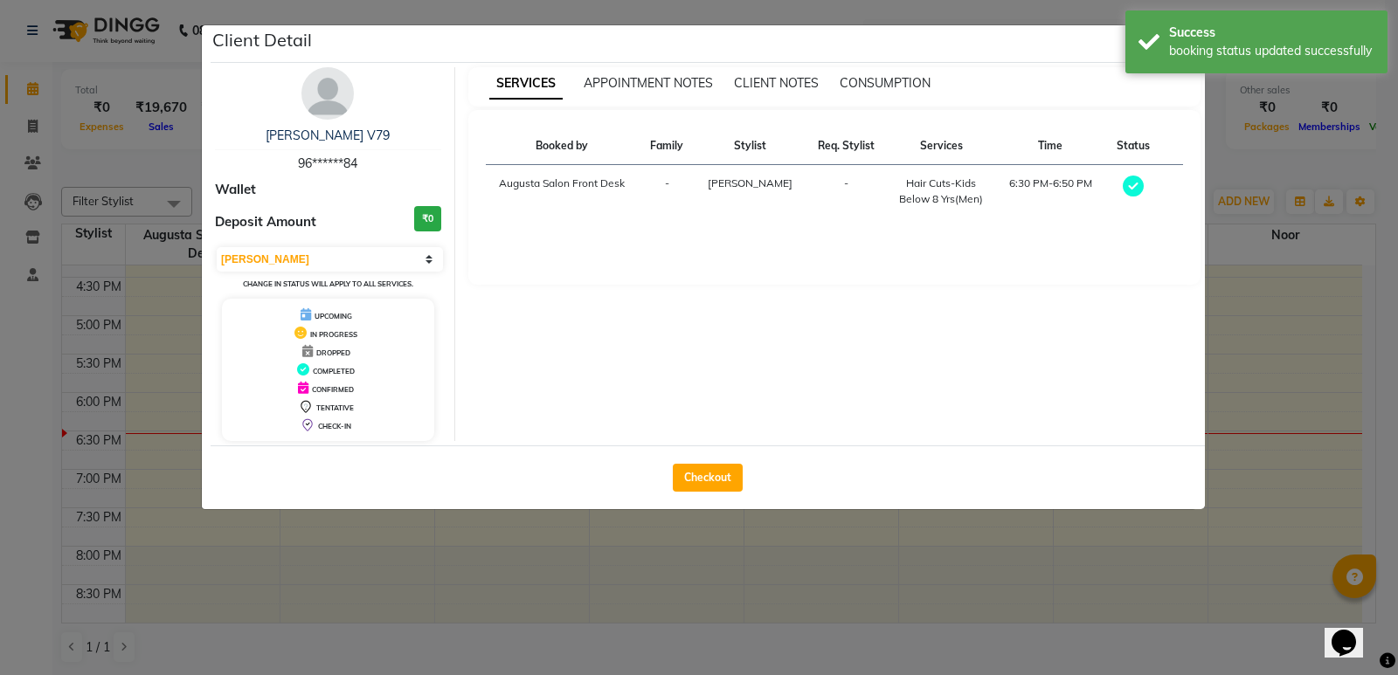
click at [1233, 312] on ngb-modal-window "Client Detail Suryan V79 96******84 Wallet Deposit Amount ₹0 Select MARK DONE U…" at bounding box center [699, 337] width 1398 height 675
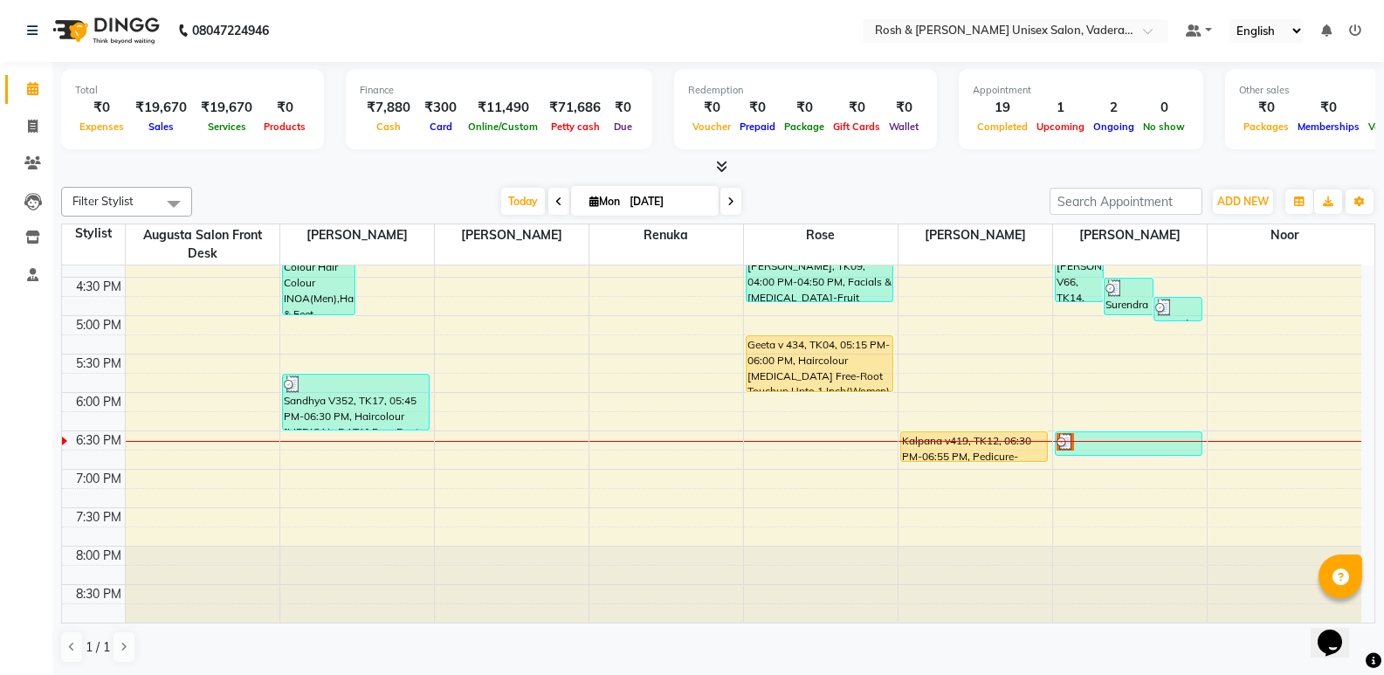
click at [731, 198] on icon at bounding box center [731, 202] width 7 height 10
type input "02-09-2025"
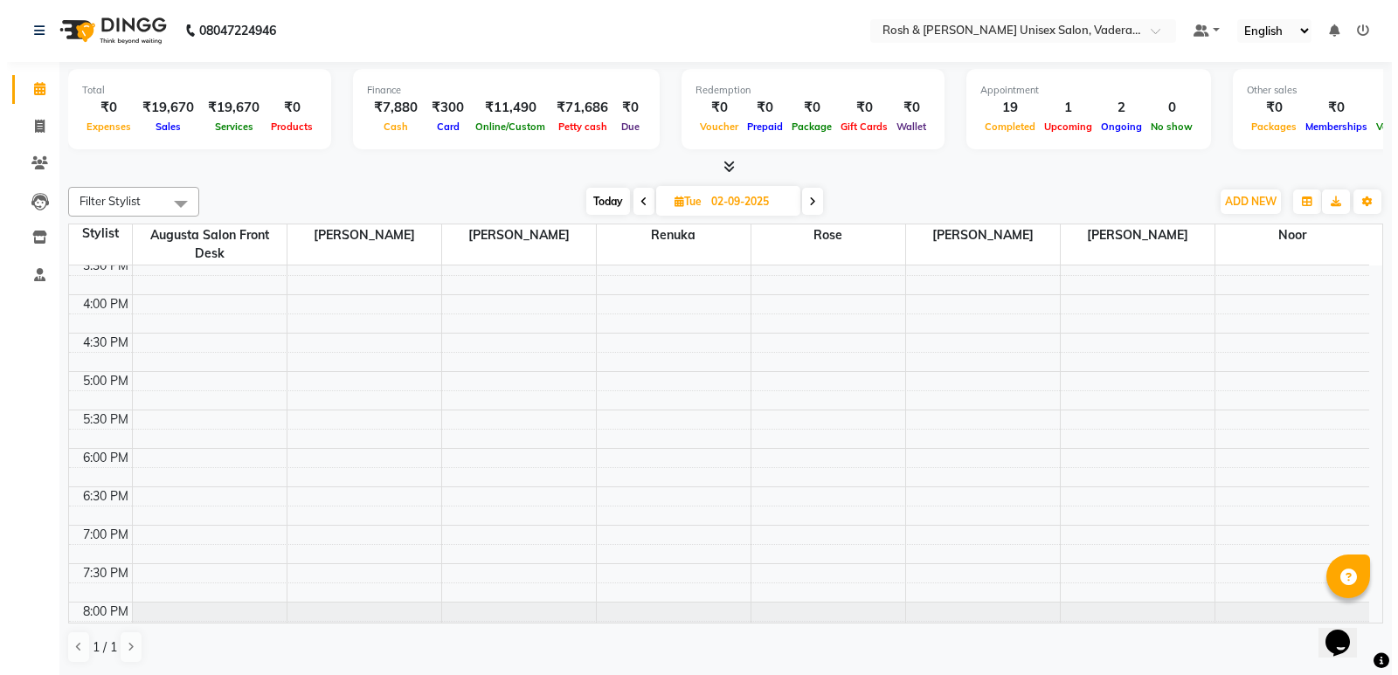
scroll to position [554, 0]
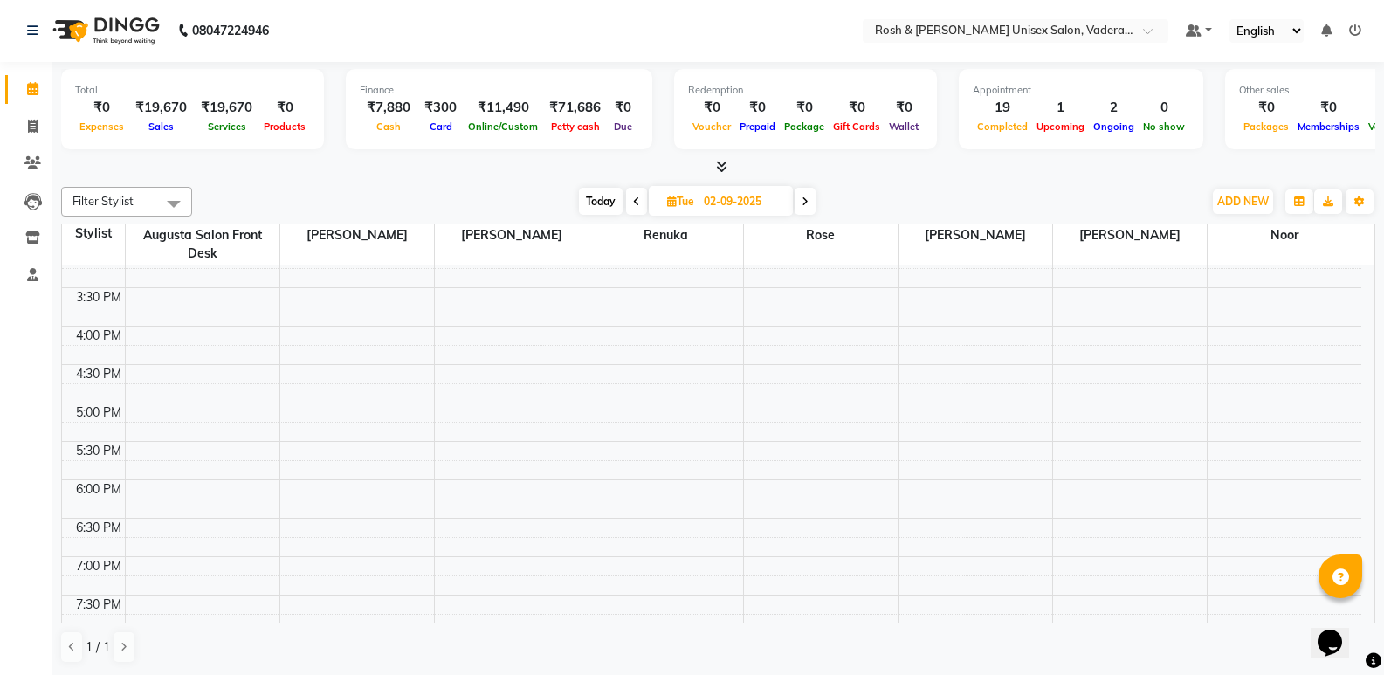
click at [508, 385] on div "8:00 AM 8:30 AM 9:00 AM 9:30 AM 10:00 AM 10:30 AM 11:00 AM 11:30 AM 12:00 PM 12…" at bounding box center [712, 211] width 1300 height 998
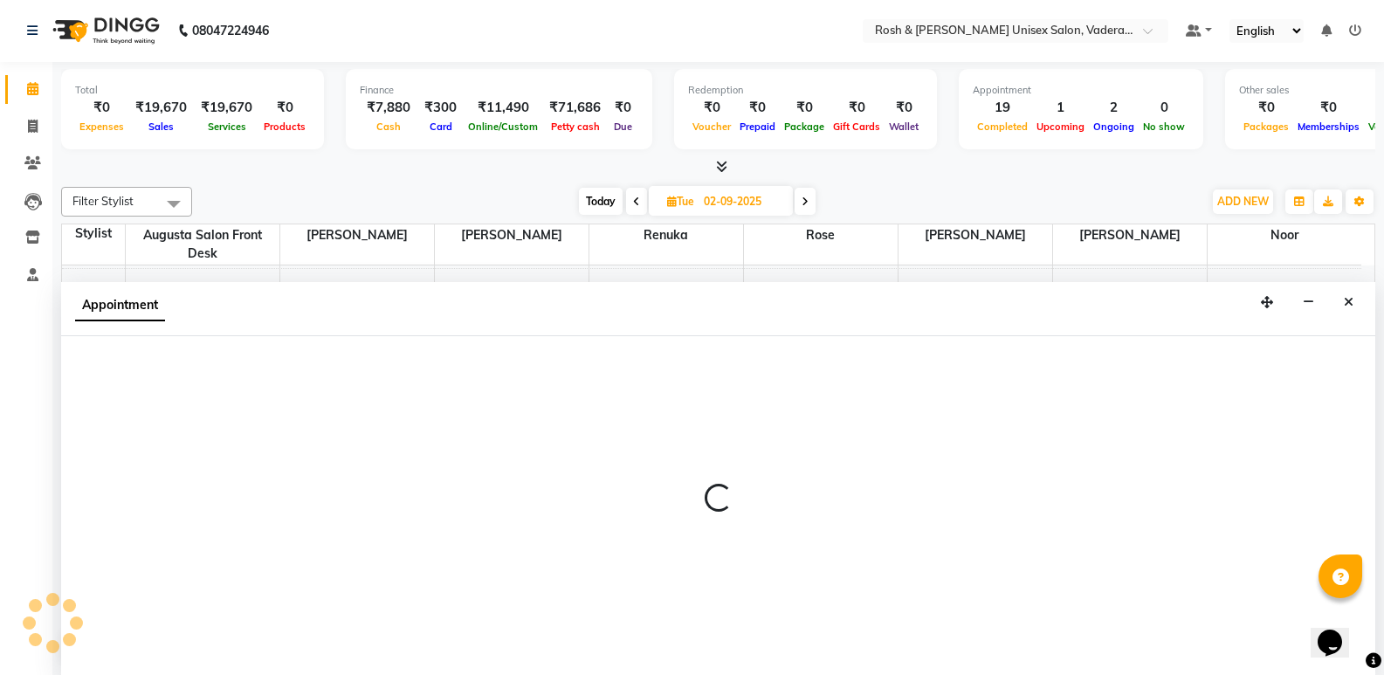
select select "87534"
select select "1005"
select select "tentative"
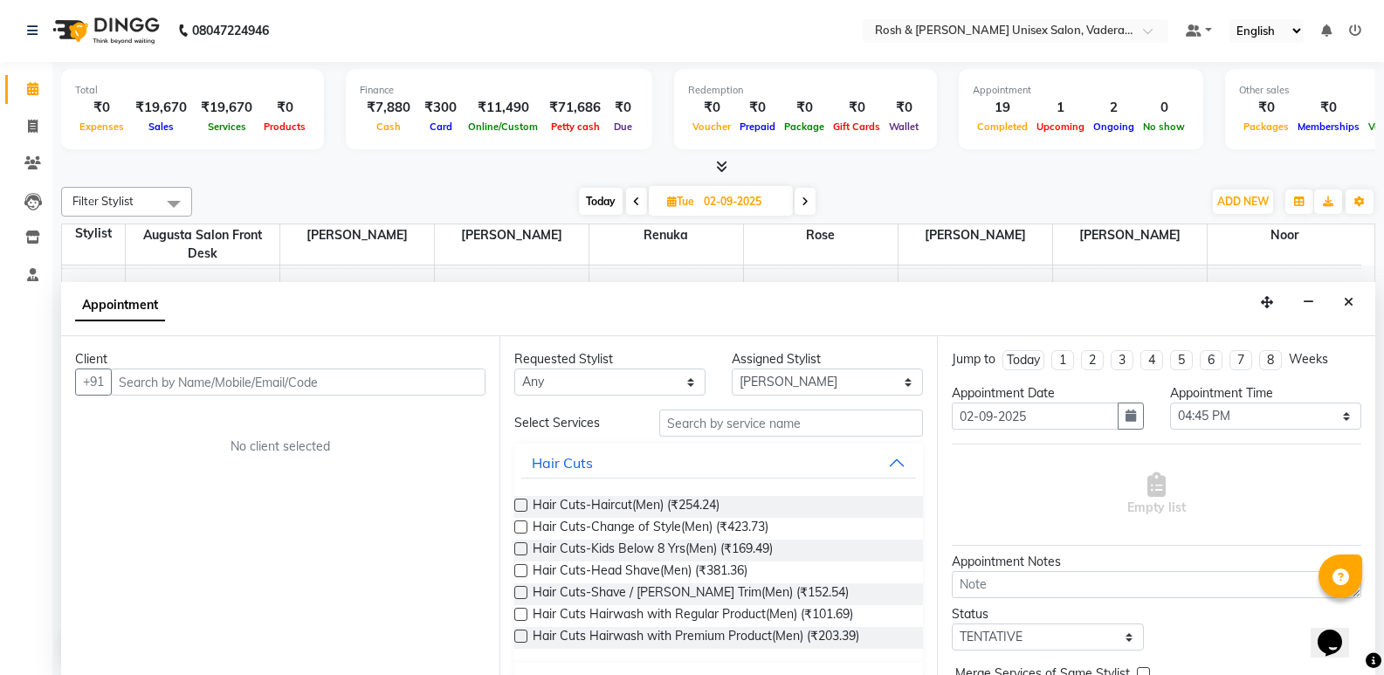
click at [255, 375] on input "text" at bounding box center [298, 382] width 375 height 27
type input "R"
type input "9880111009"
click at [449, 377] on span "Add Client" at bounding box center [449, 382] width 59 height 16
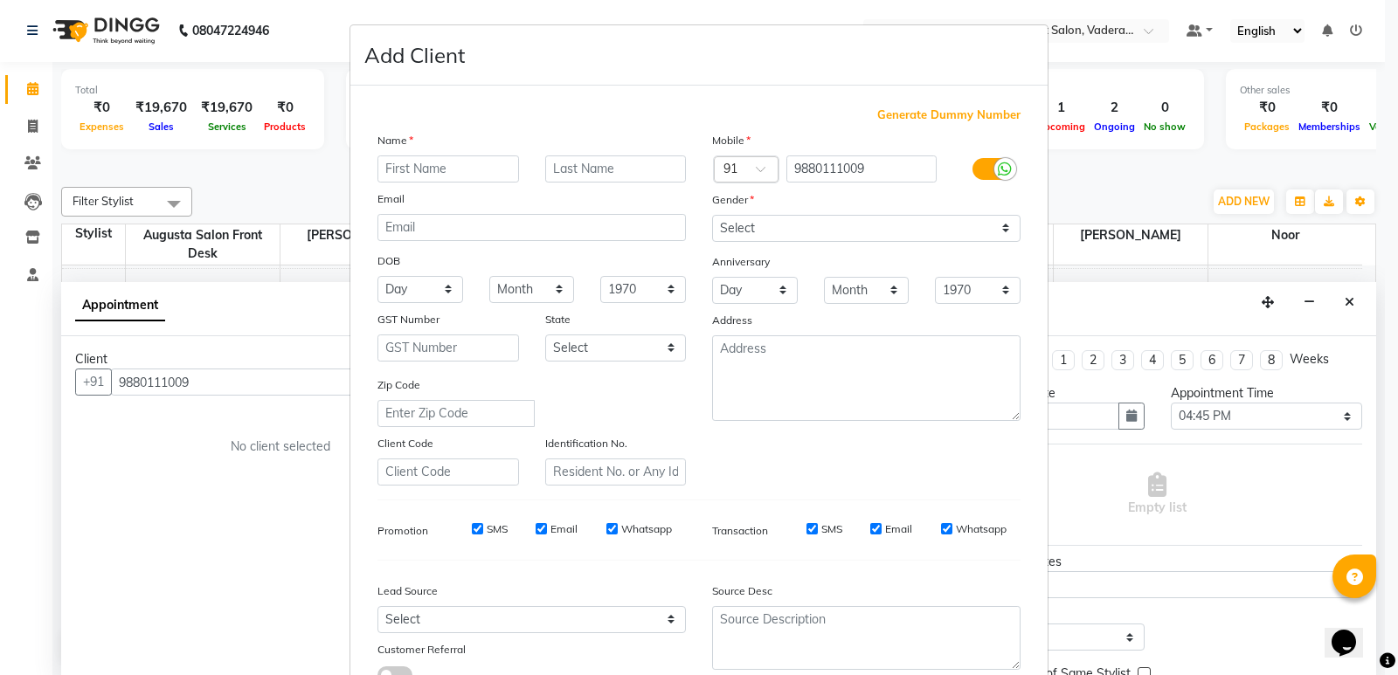
click at [411, 177] on input "text" at bounding box center [448, 168] width 142 height 27
type input "Revati"
type input "V439"
click at [722, 217] on select "Select [DEMOGRAPHIC_DATA] [DEMOGRAPHIC_DATA] Other Prefer Not To Say" at bounding box center [866, 228] width 308 height 27
select select "[DEMOGRAPHIC_DATA]"
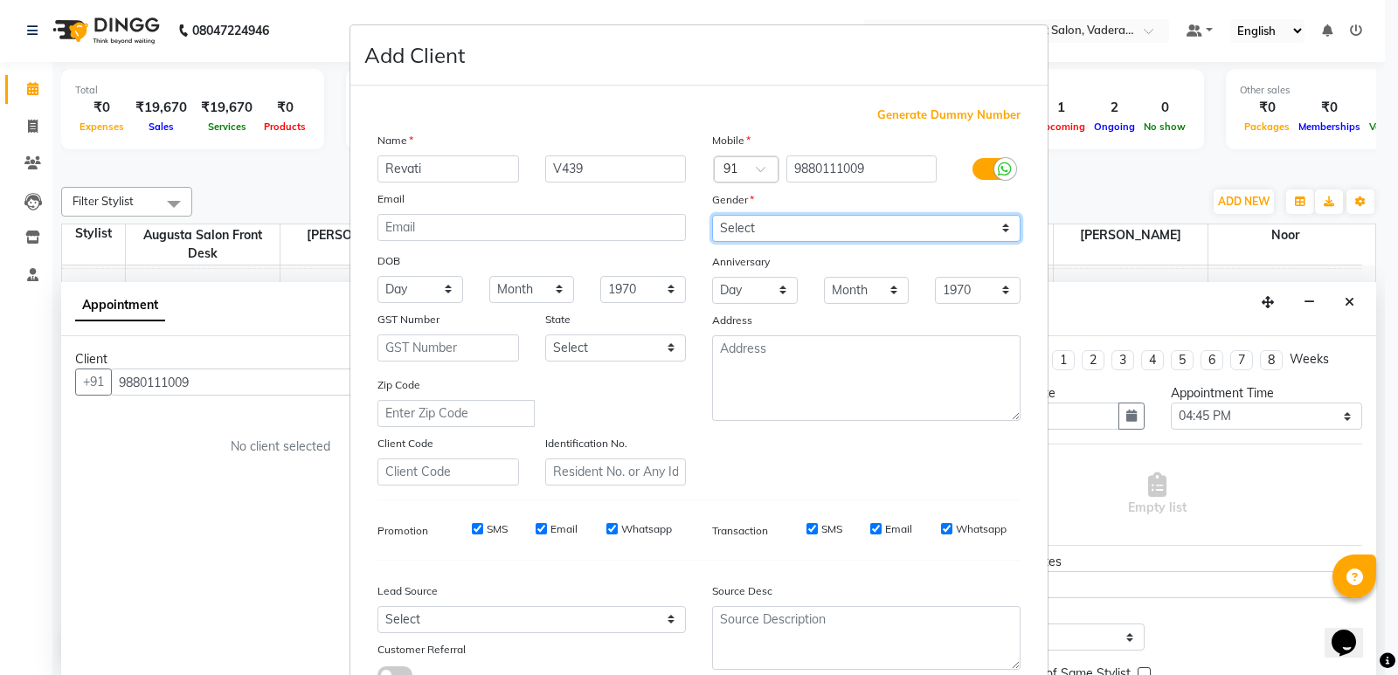
click at [712, 215] on select "Select [DEMOGRAPHIC_DATA] [DEMOGRAPHIC_DATA] Other Prefer Not To Say" at bounding box center [866, 228] width 308 height 27
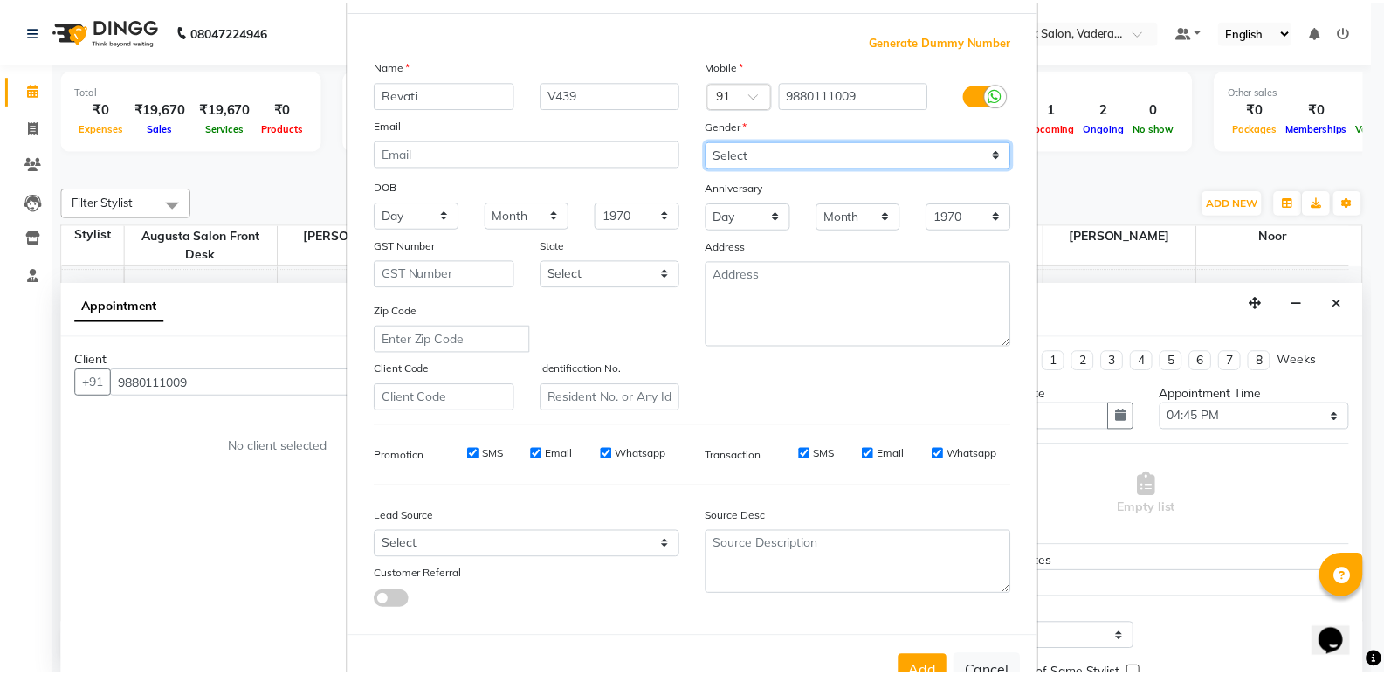
scroll to position [131, 0]
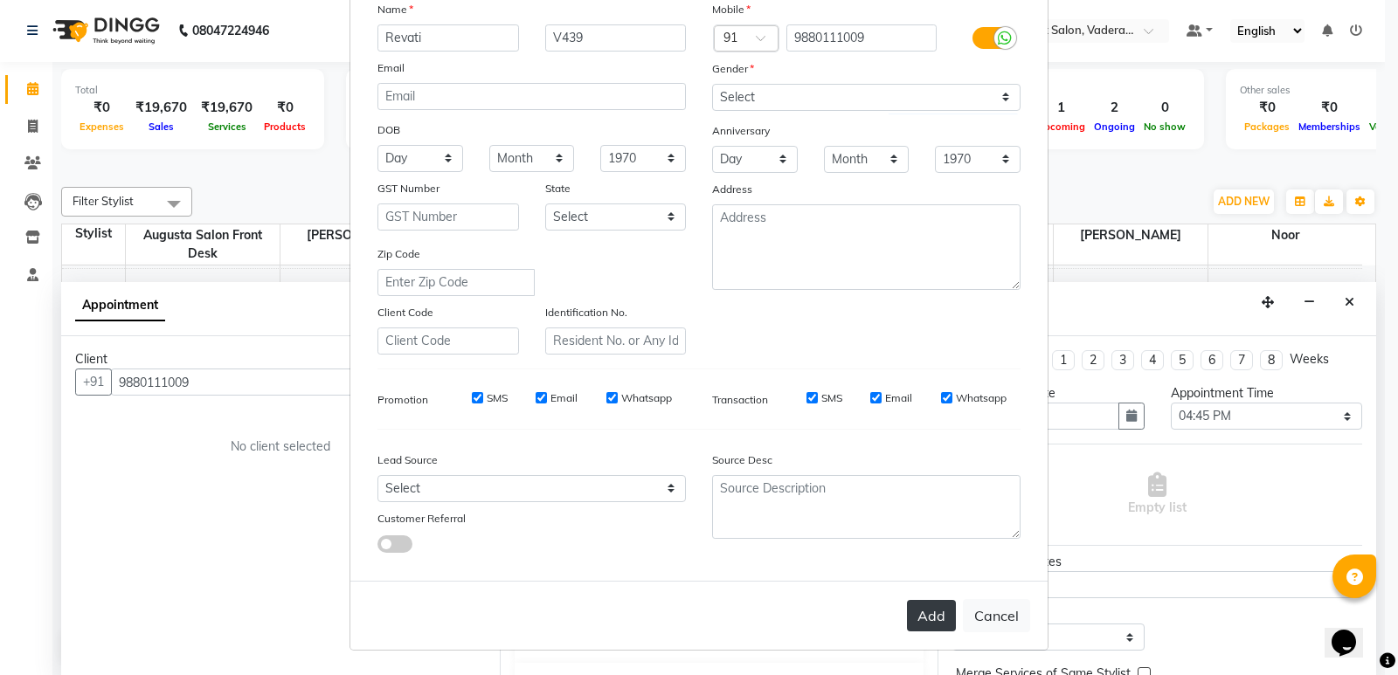
click at [922, 612] on button "Add" at bounding box center [931, 615] width 49 height 31
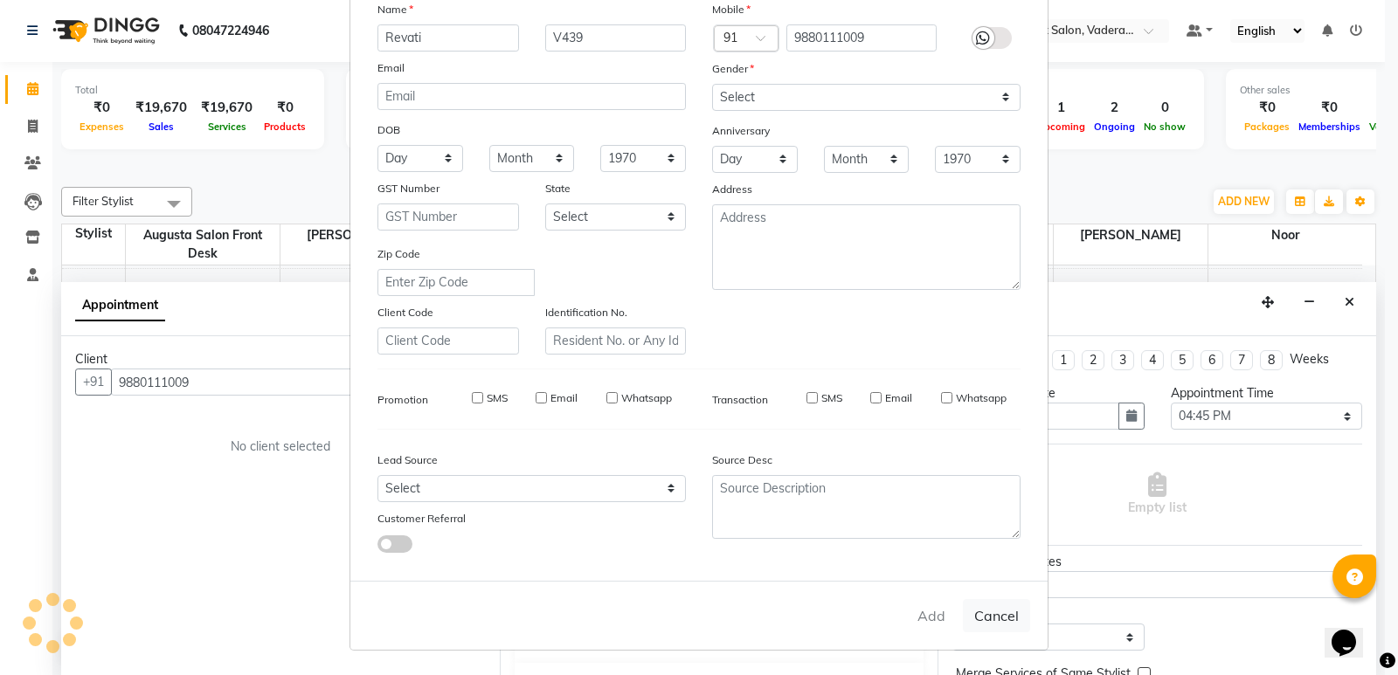
type input "98******09"
select select
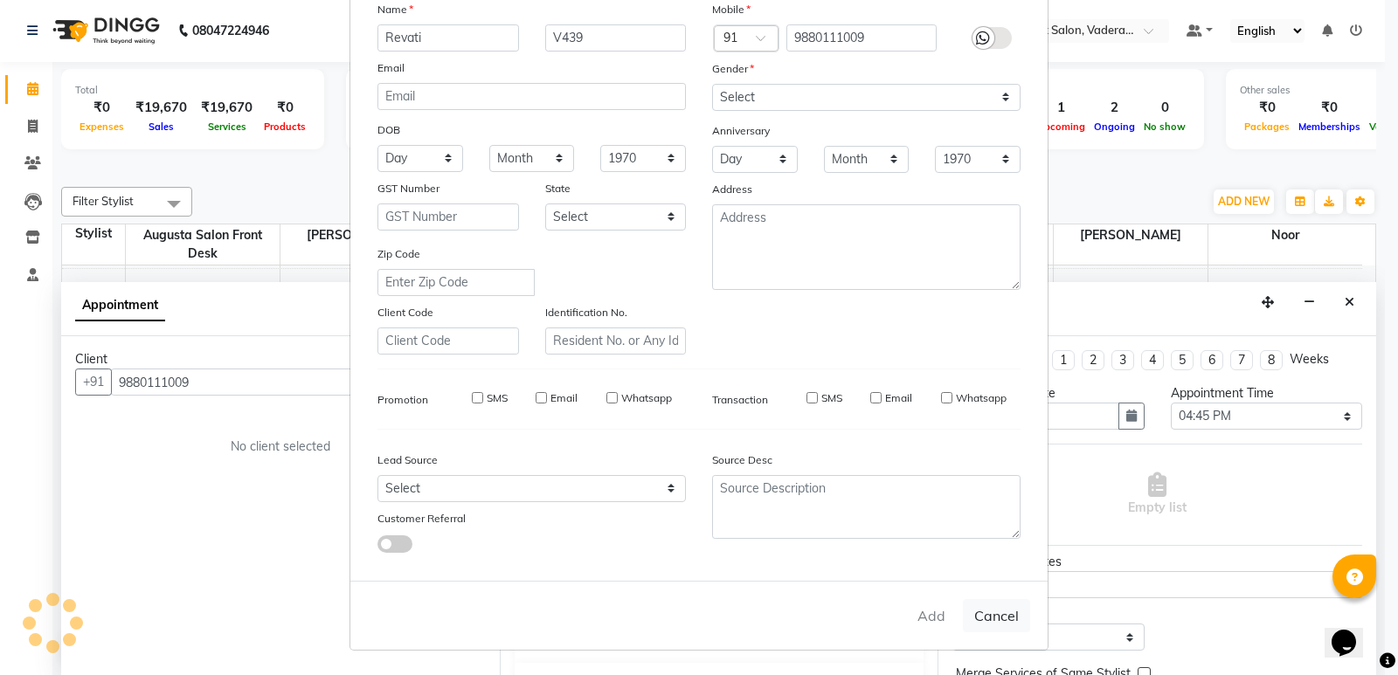
select select
checkbox input "false"
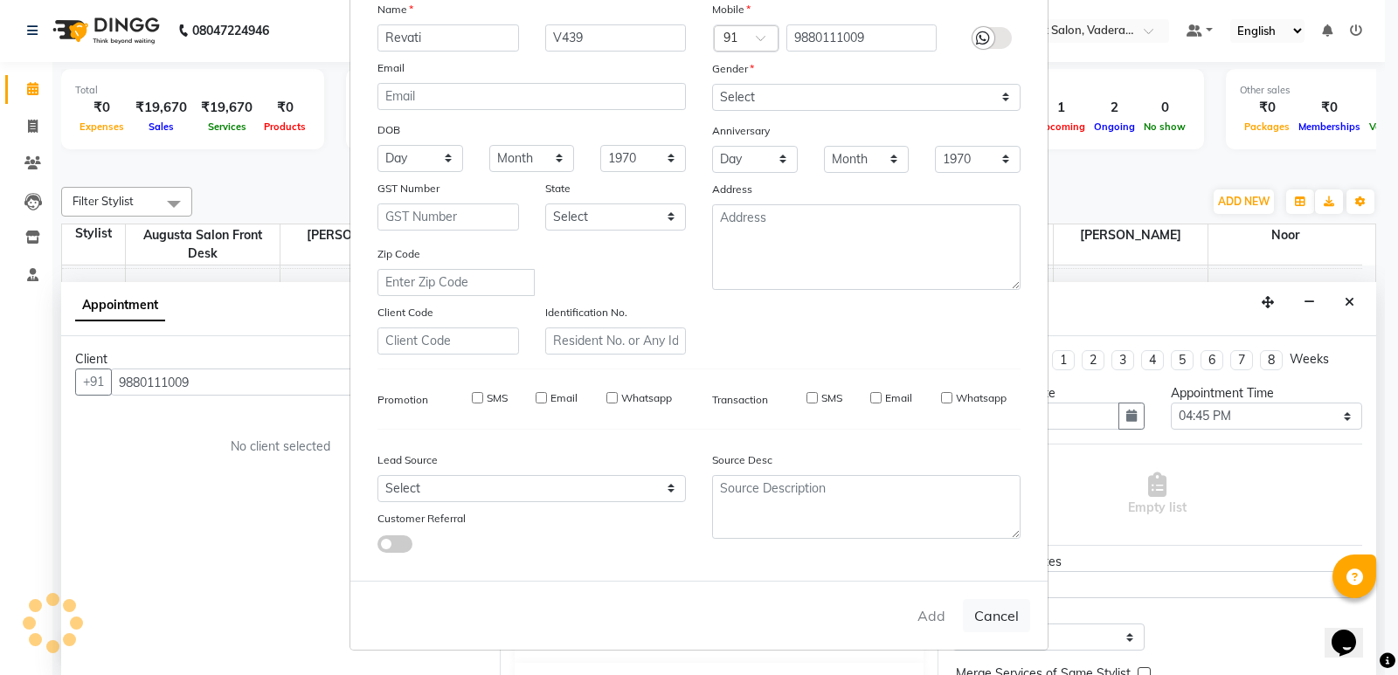
checkbox input "false"
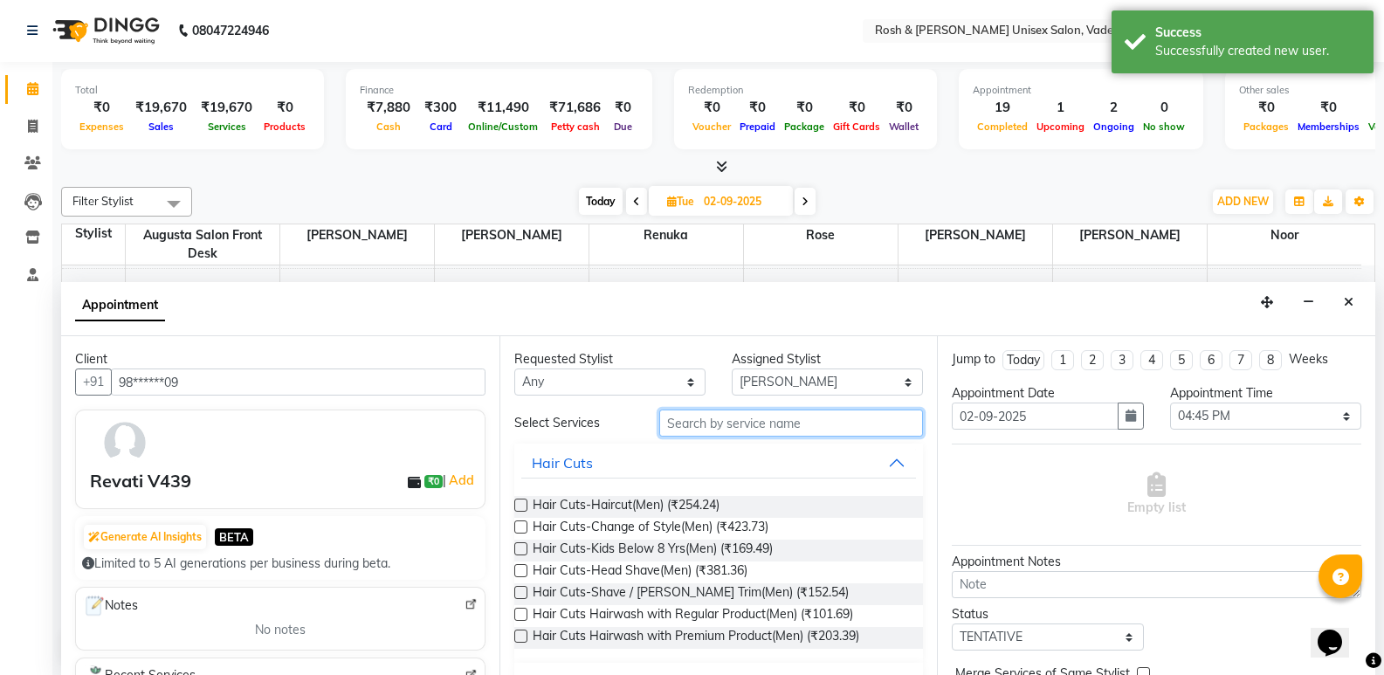
click at [696, 419] on input "text" at bounding box center [791, 423] width 264 height 27
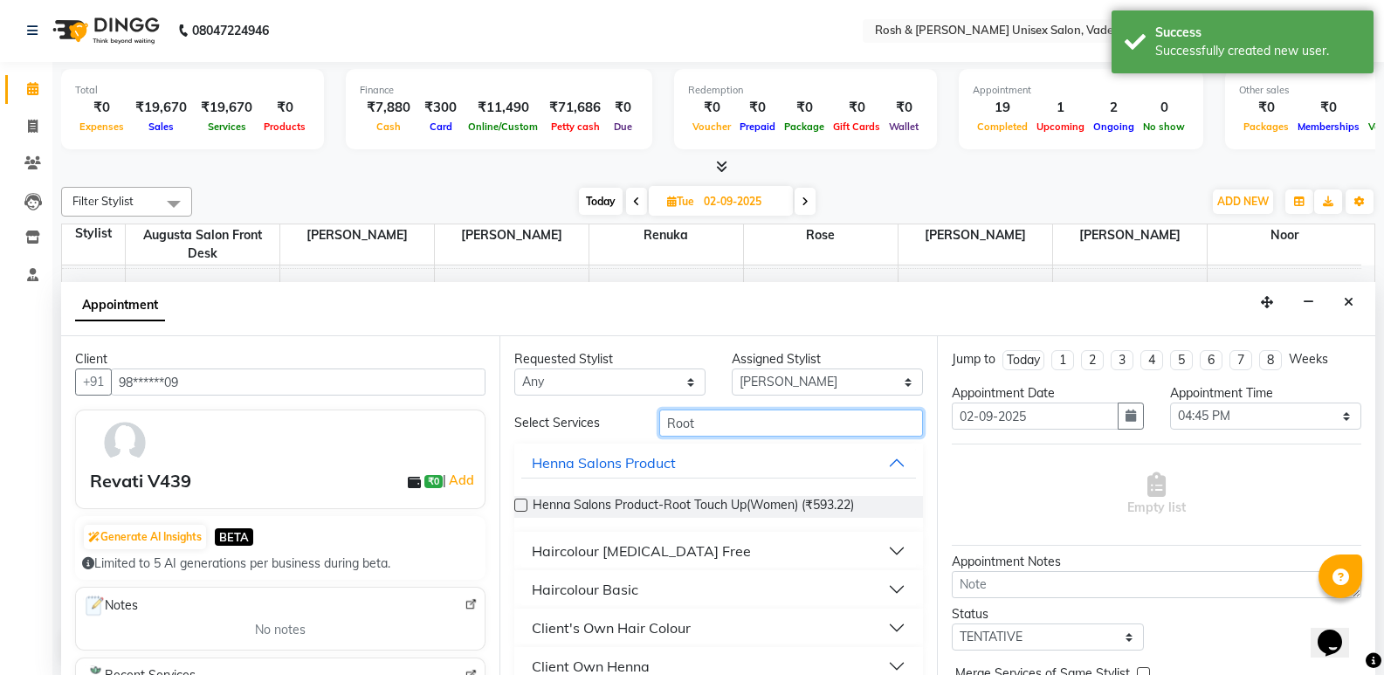
type input "Root"
click at [635, 558] on div "Haircolour [MEDICAL_DATA] Free" at bounding box center [641, 551] width 219 height 21
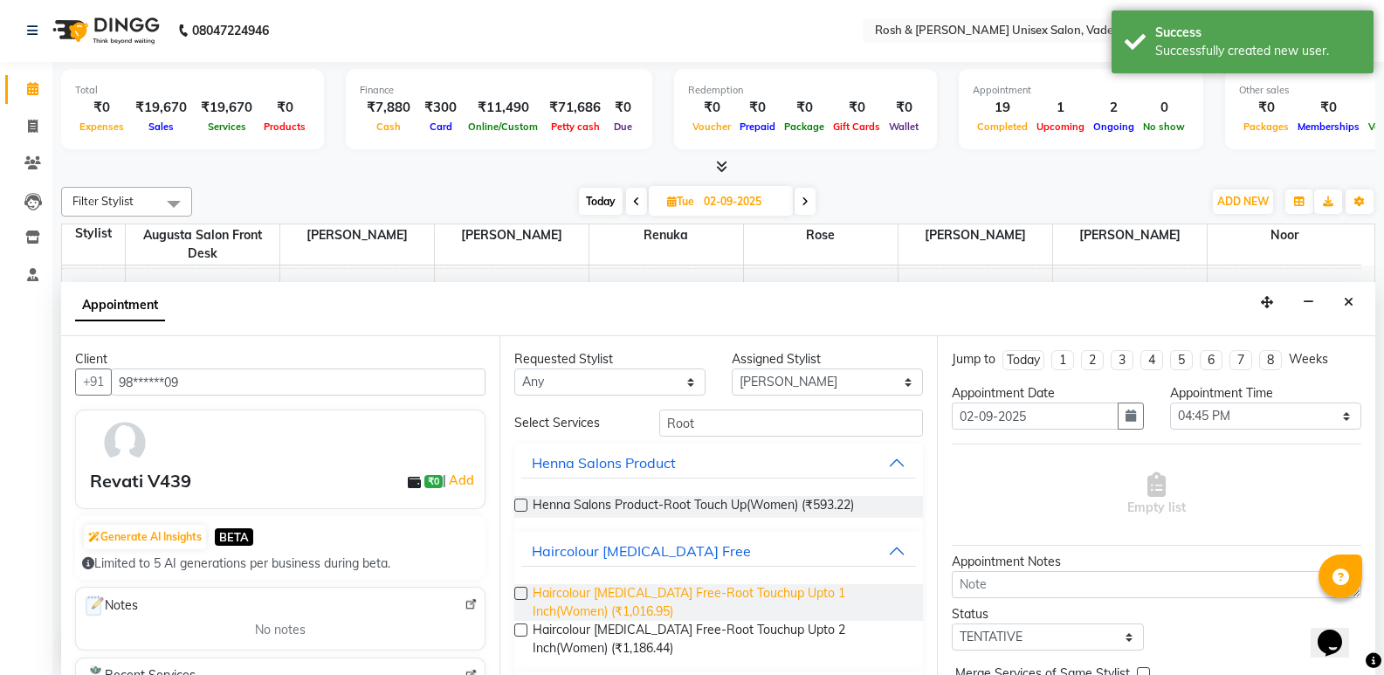
click at [617, 597] on span "Haircolour Ammonia Free-Root Touchup Upto 1 Inch(Women) (₹1,016.95)" at bounding box center [721, 602] width 377 height 37
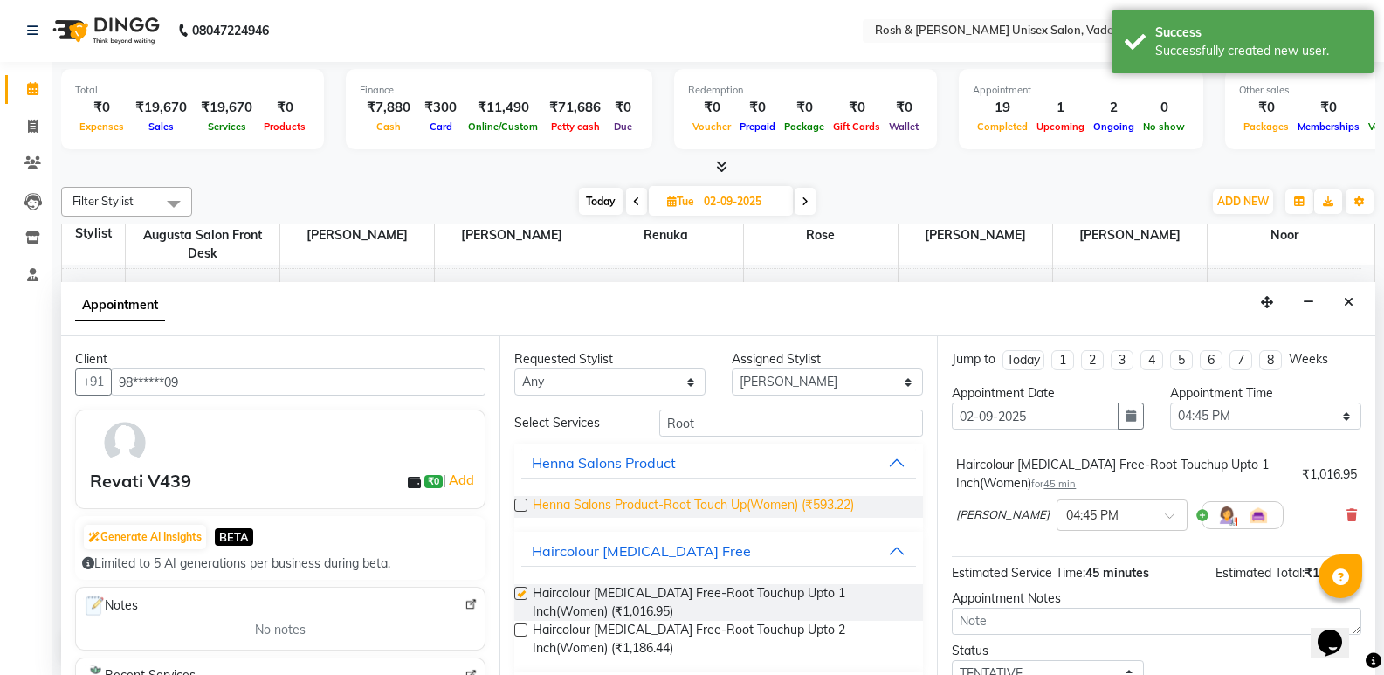
checkbox input "false"
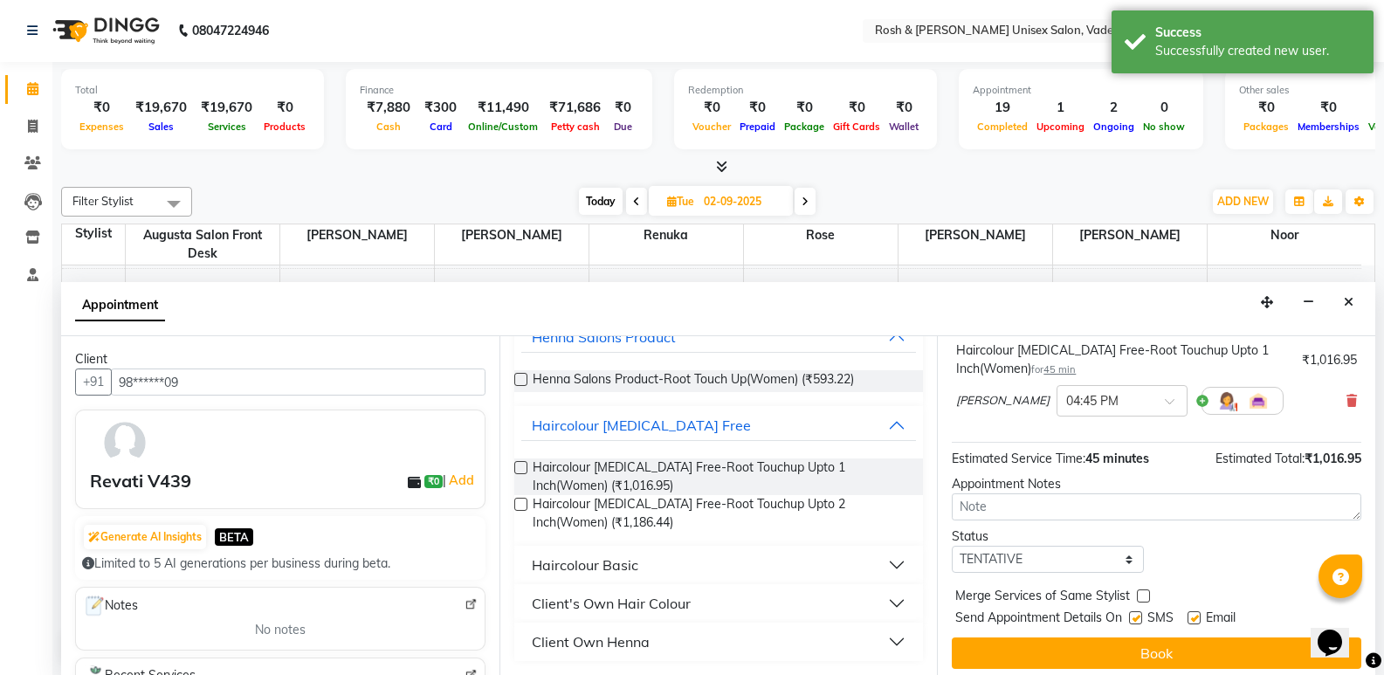
scroll to position [122, 0]
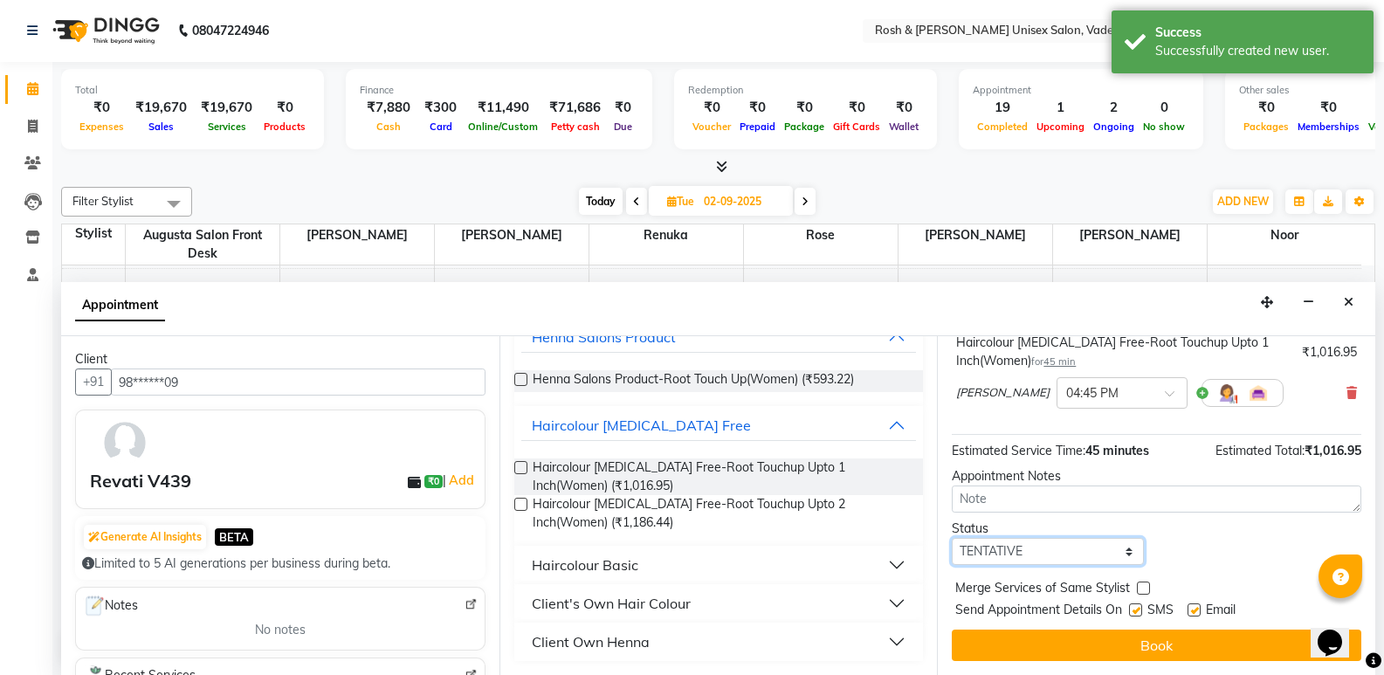
click at [1105, 552] on select "Select TENTATIVE CONFIRM UPCOMING" at bounding box center [1047, 551] width 191 height 27
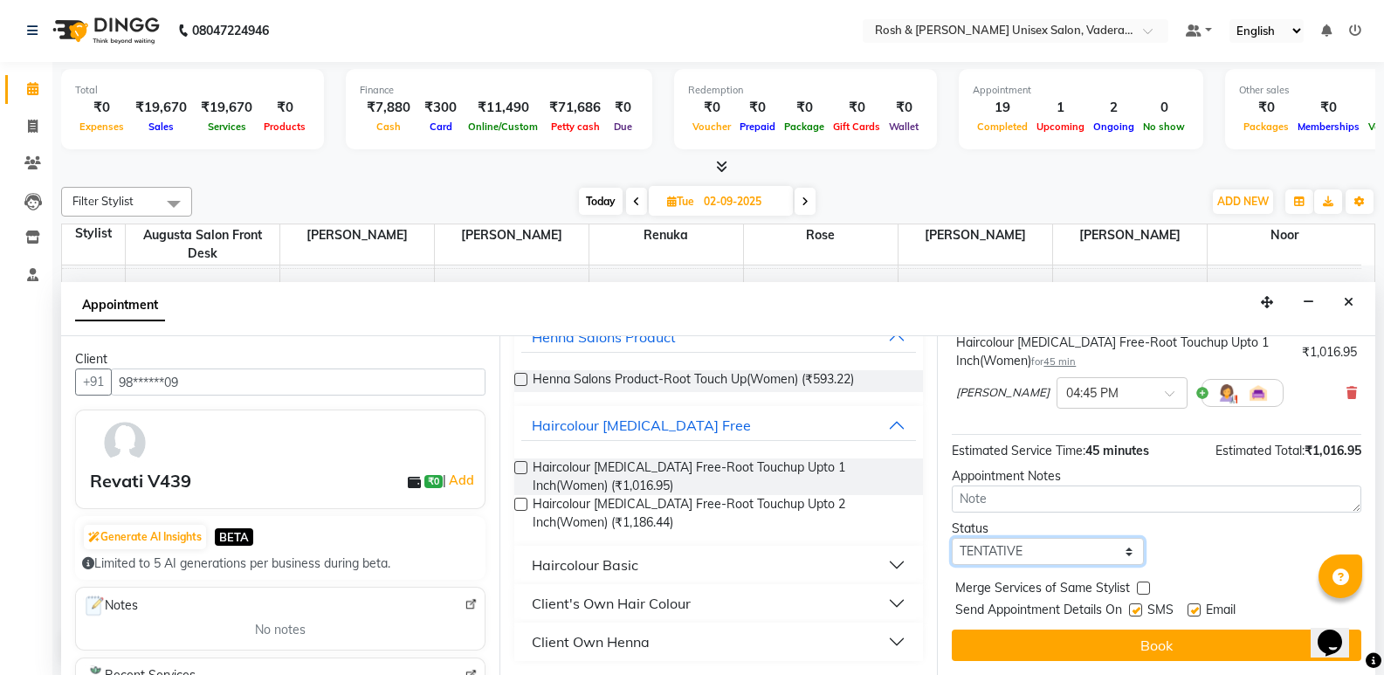
select select "upcoming"
click at [952, 538] on select "Select TENTATIVE CONFIRM UPCOMING" at bounding box center [1047, 551] width 191 height 27
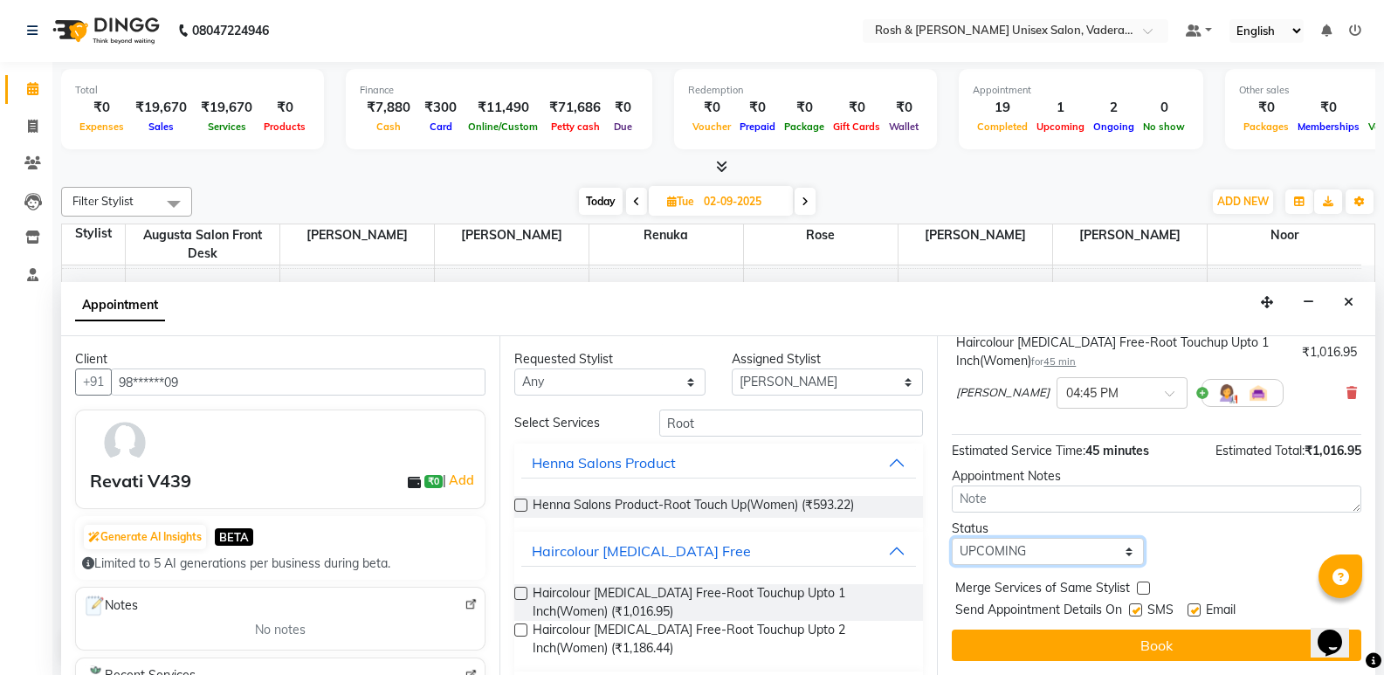
scroll to position [0, 0]
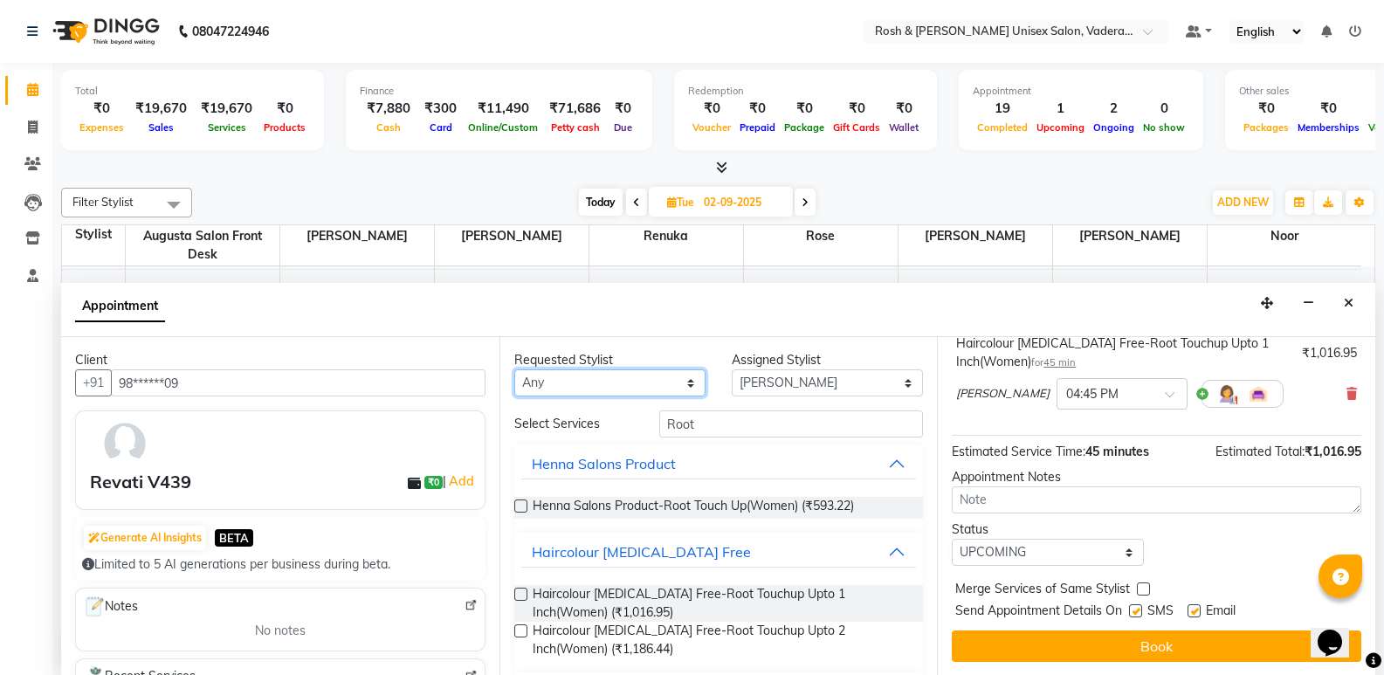
click at [672, 385] on select "Any Augusta Salon Front Desk [PERSON_NAME] [PERSON_NAME] [PERSON_NAME]" at bounding box center [609, 382] width 191 height 27
select select "87536"
click at [514, 369] on select "Any Augusta Salon Front Desk [PERSON_NAME] [PERSON_NAME] [PERSON_NAME]" at bounding box center [609, 382] width 191 height 27
select select "87536"
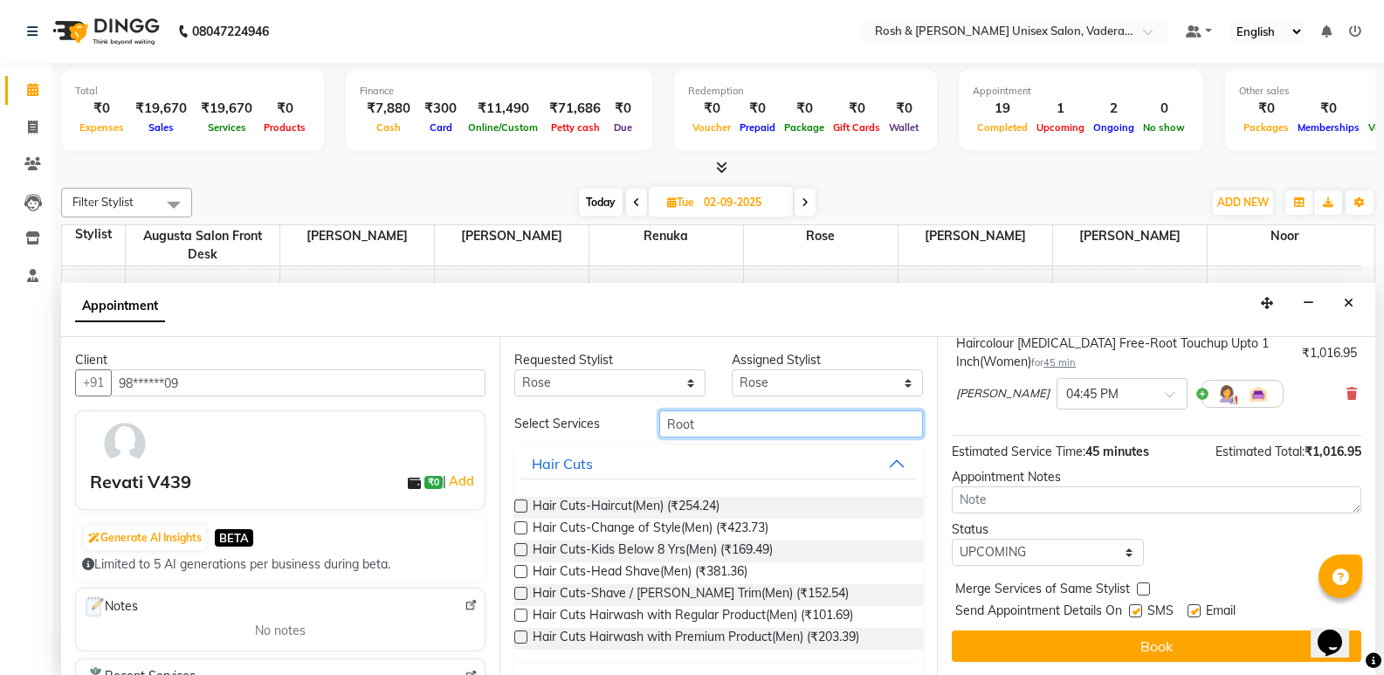
click at [777, 420] on input "Root" at bounding box center [791, 424] width 264 height 27
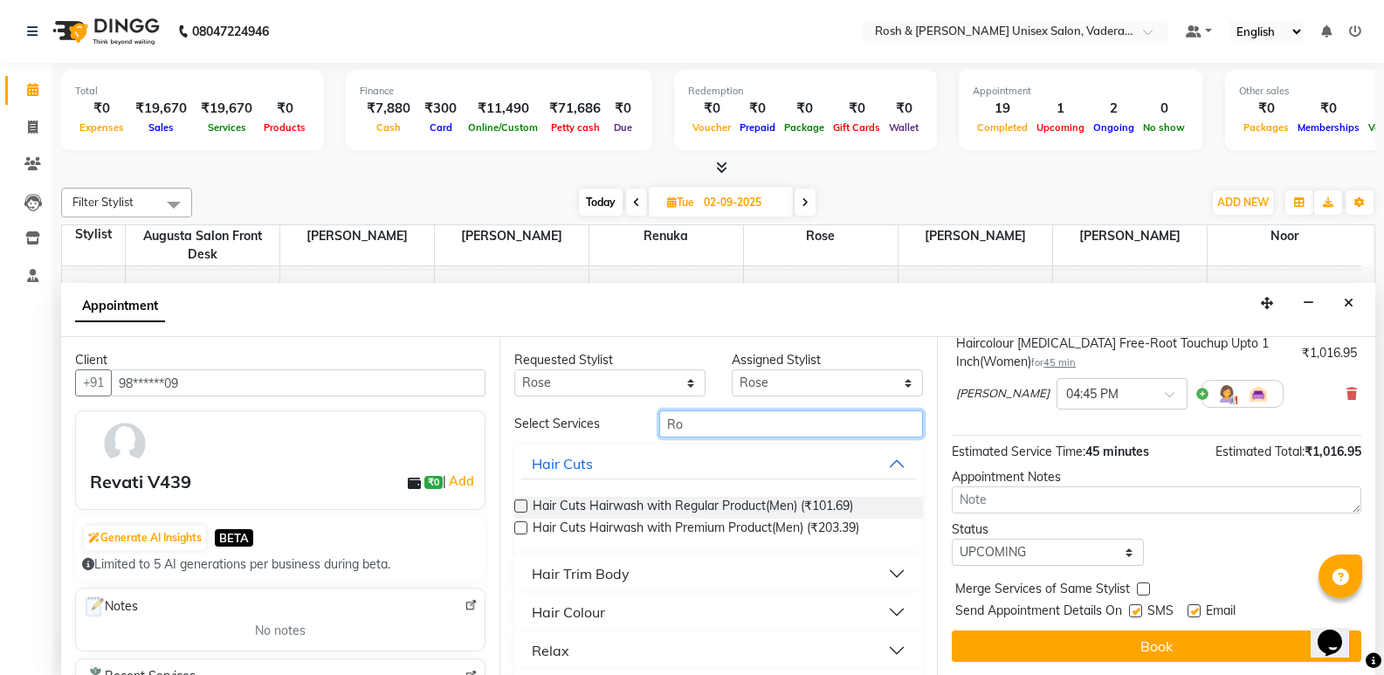
type input "R"
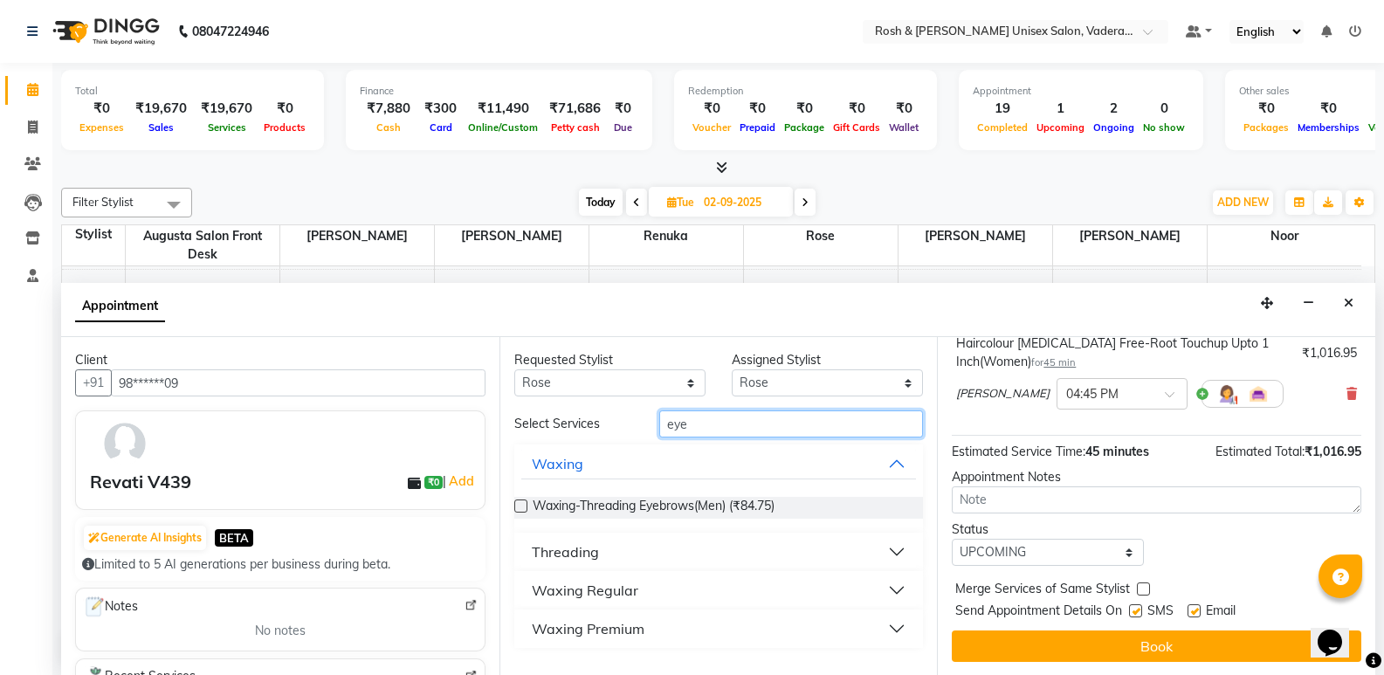
type input "eye"
click at [556, 556] on div "Threading" at bounding box center [565, 552] width 67 height 21
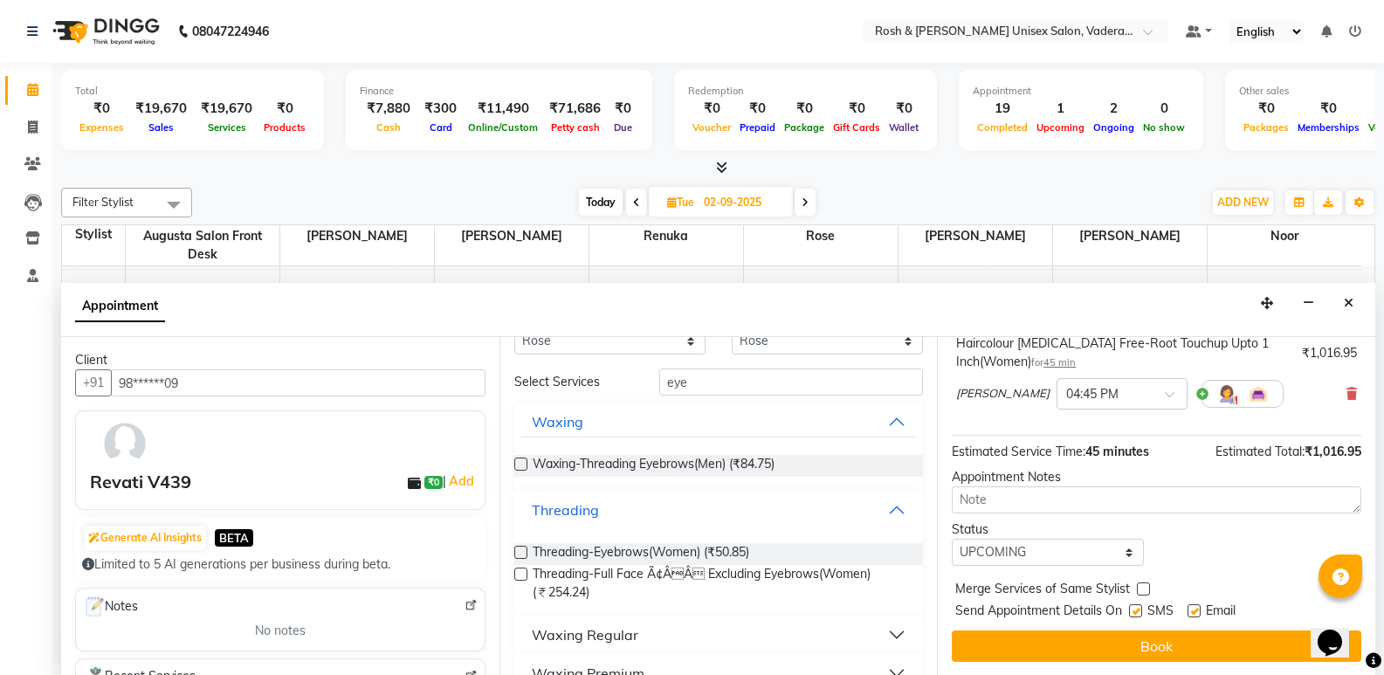
scroll to position [72, 0]
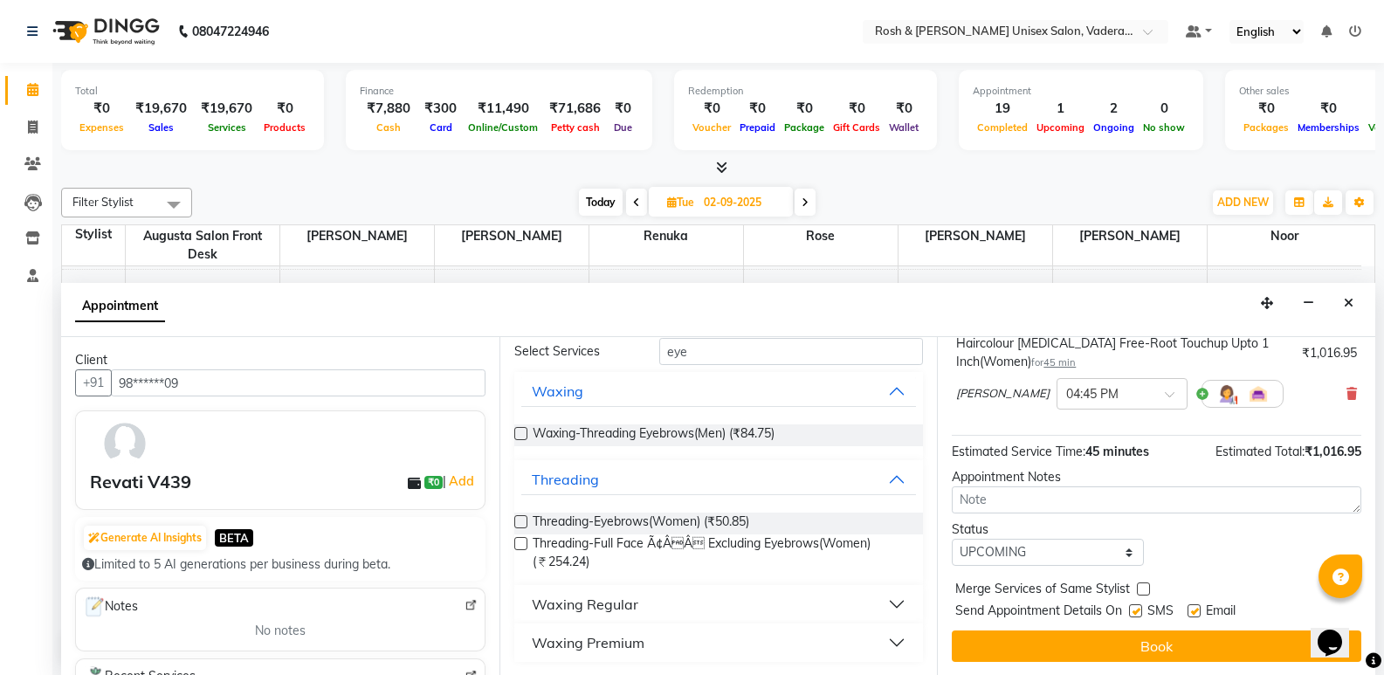
drag, startPoint x: 631, startPoint y: 529, endPoint x: 679, endPoint y: 491, distance: 61.5
click at [631, 528] on span "Threading-Eyebrows(Women) (₹50.85)" at bounding box center [641, 524] width 217 height 22
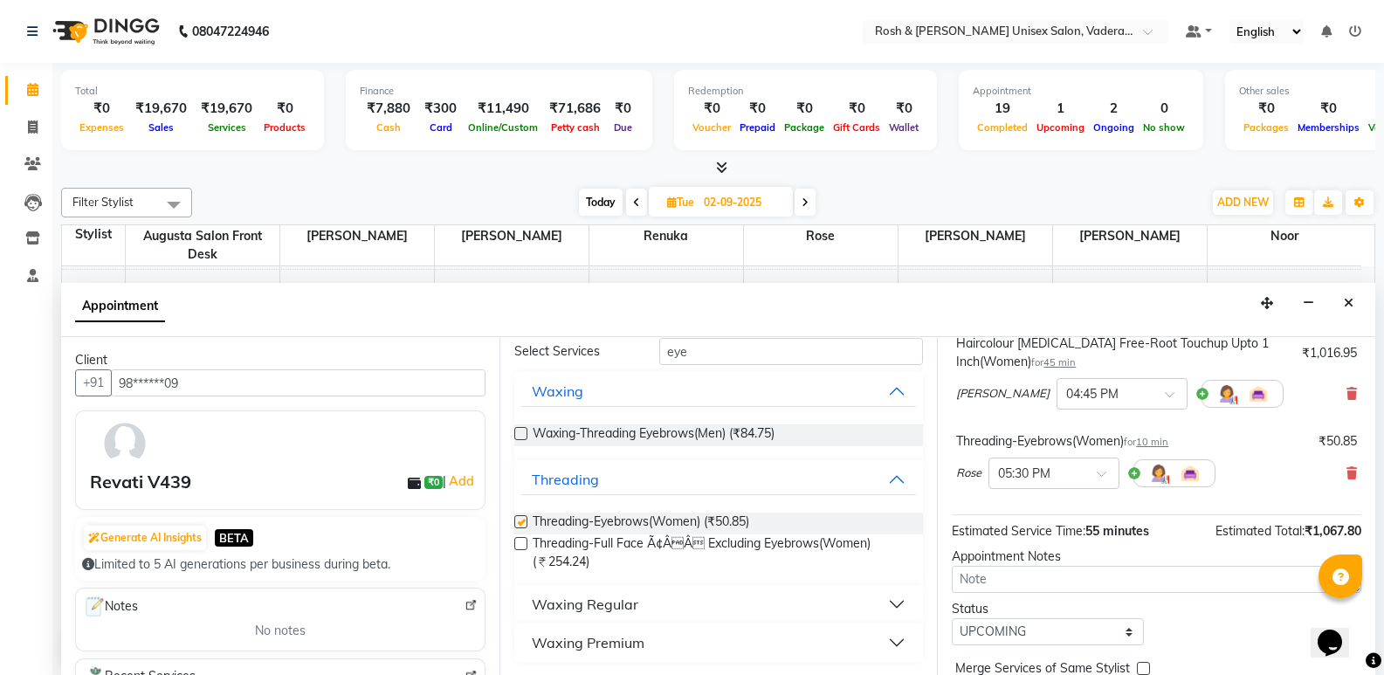
checkbox input "false"
click at [735, 361] on input "eye" at bounding box center [791, 351] width 264 height 27
type input "e"
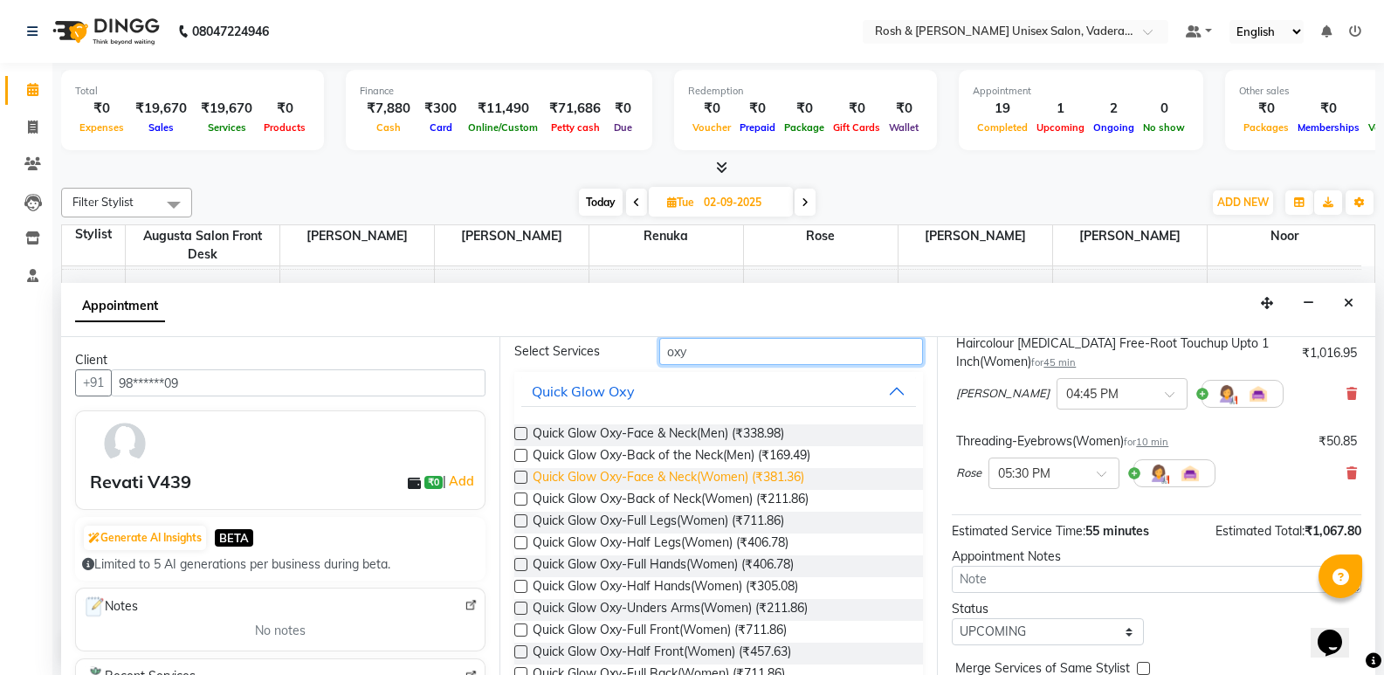
type input "oxy"
click at [712, 483] on span "Quick Glow Oxy-Face & Neck(Women) (₹381.36)" at bounding box center [669, 479] width 272 height 22
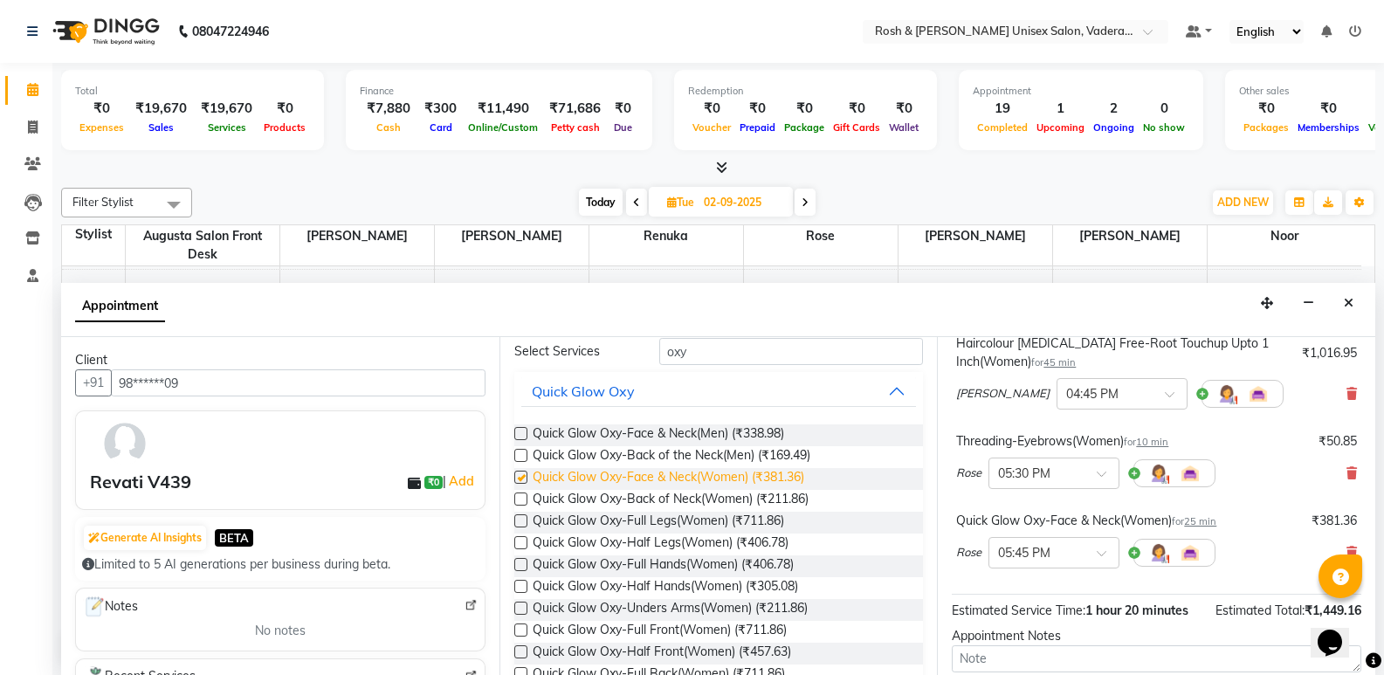
checkbox input "false"
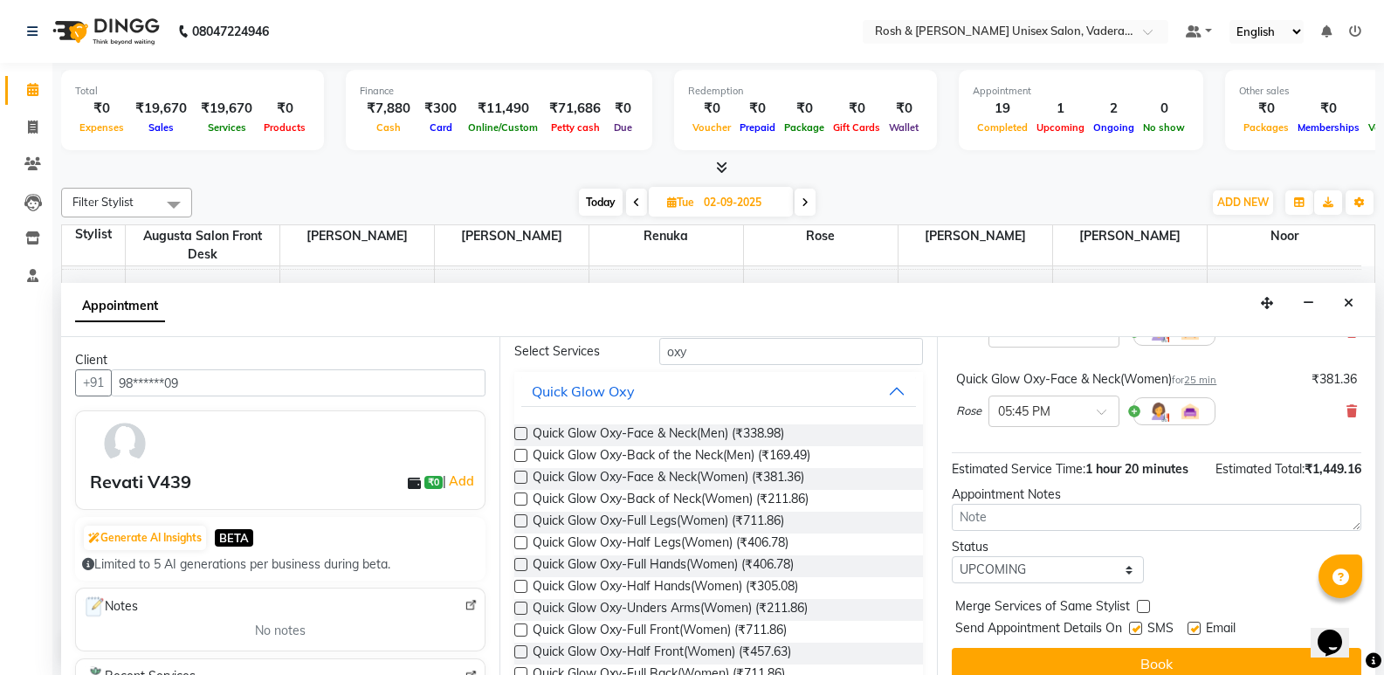
scroll to position [281, 0]
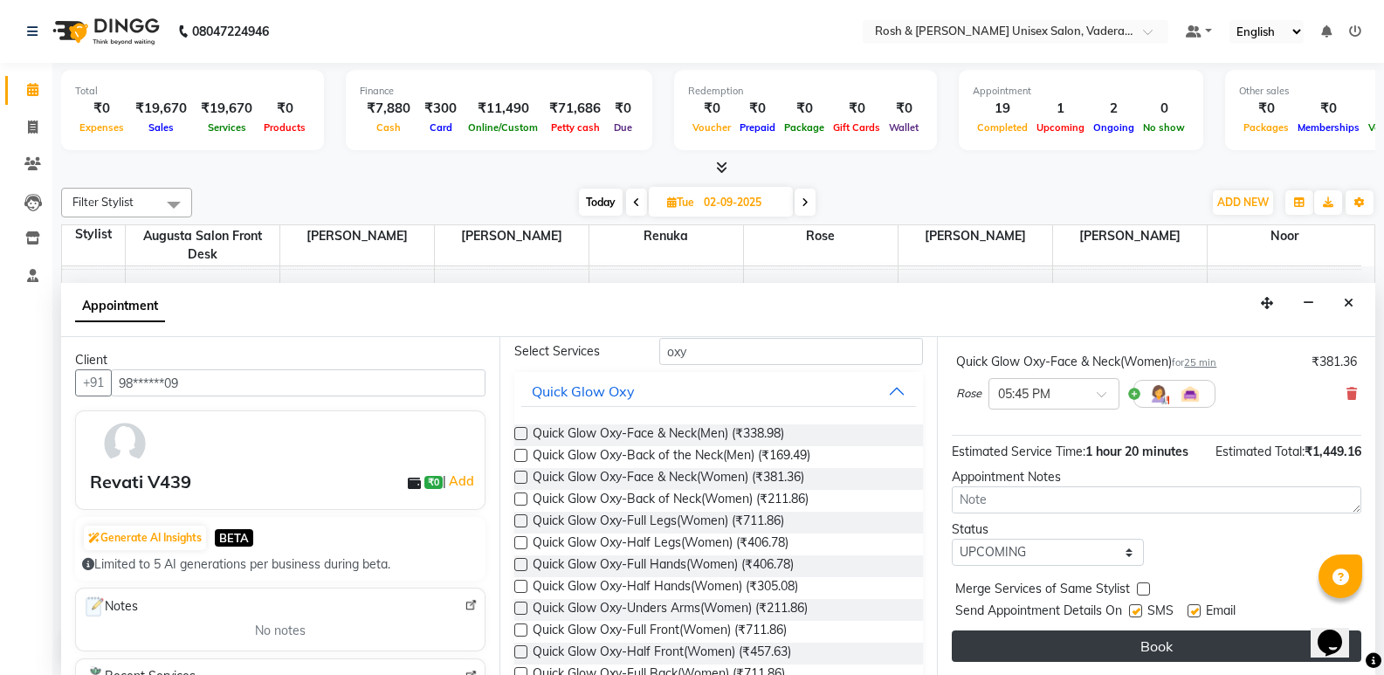
click at [1080, 641] on button "Book" at bounding box center [1157, 646] width 410 height 31
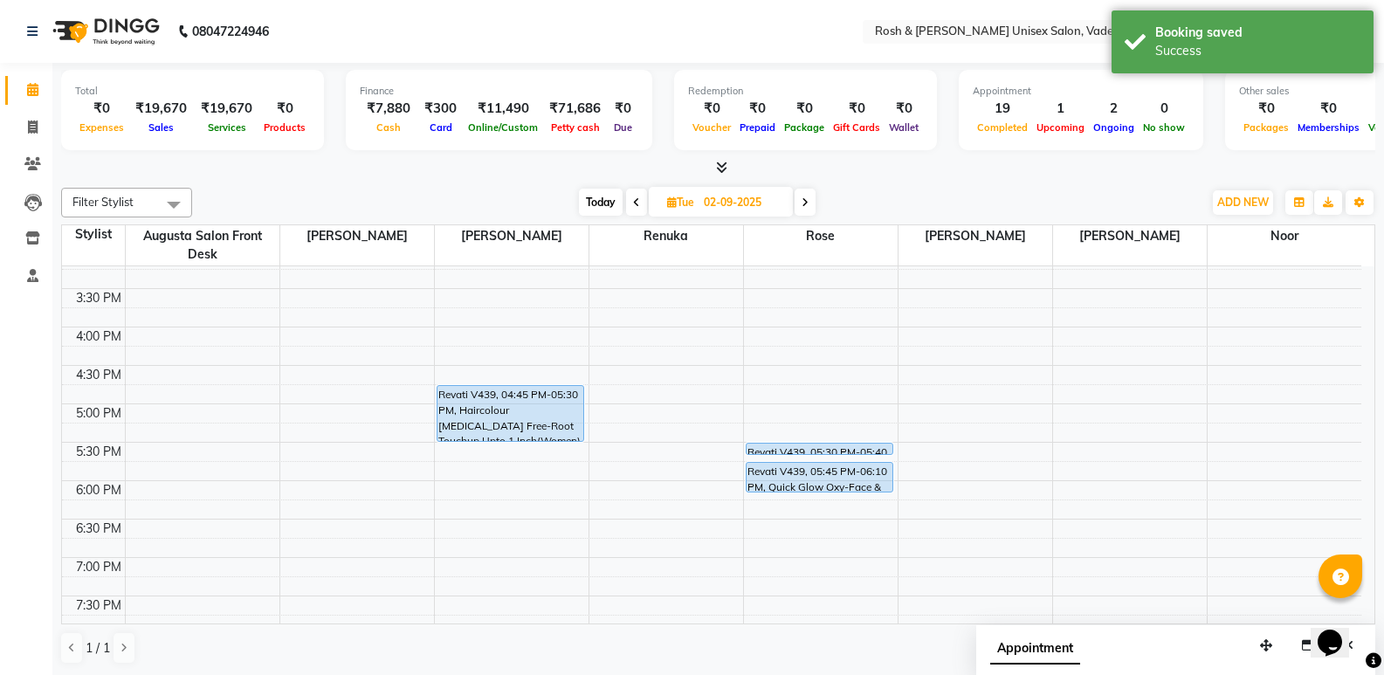
click at [595, 204] on span "Today" at bounding box center [601, 202] width 44 height 27
type input "[DATE]"
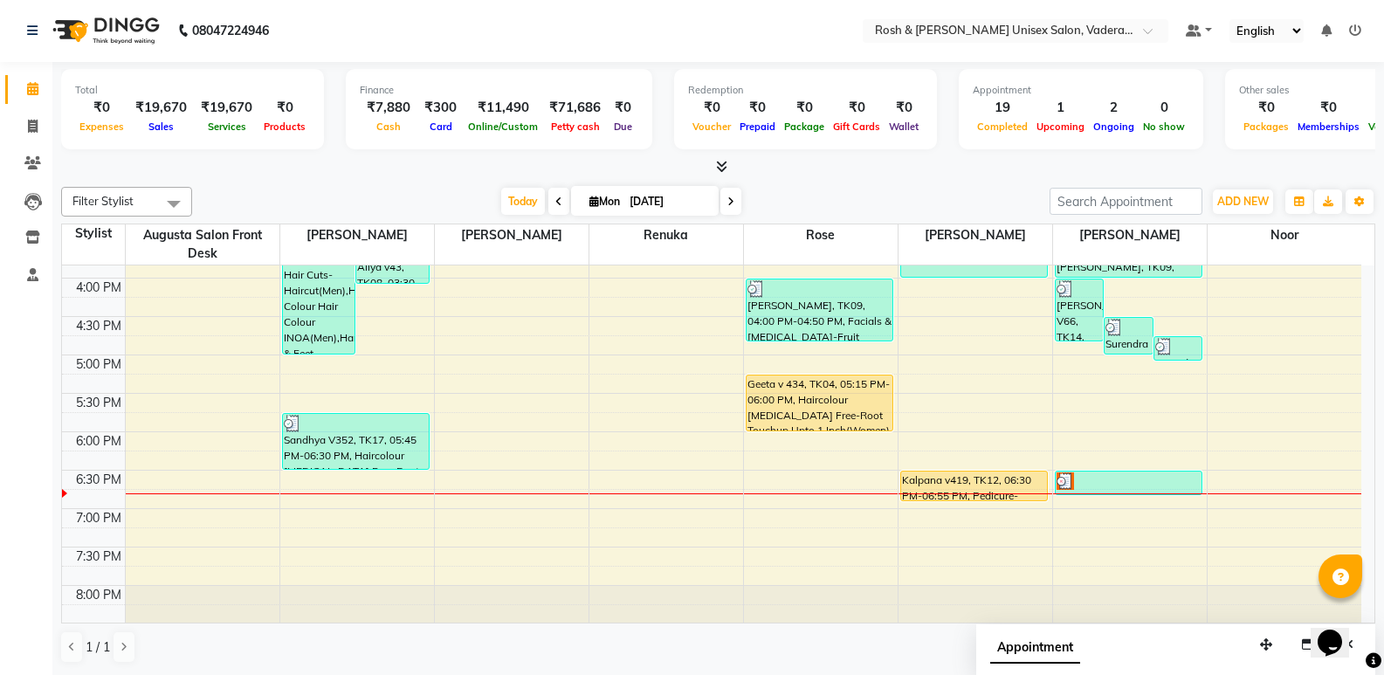
scroll to position [641, 0]
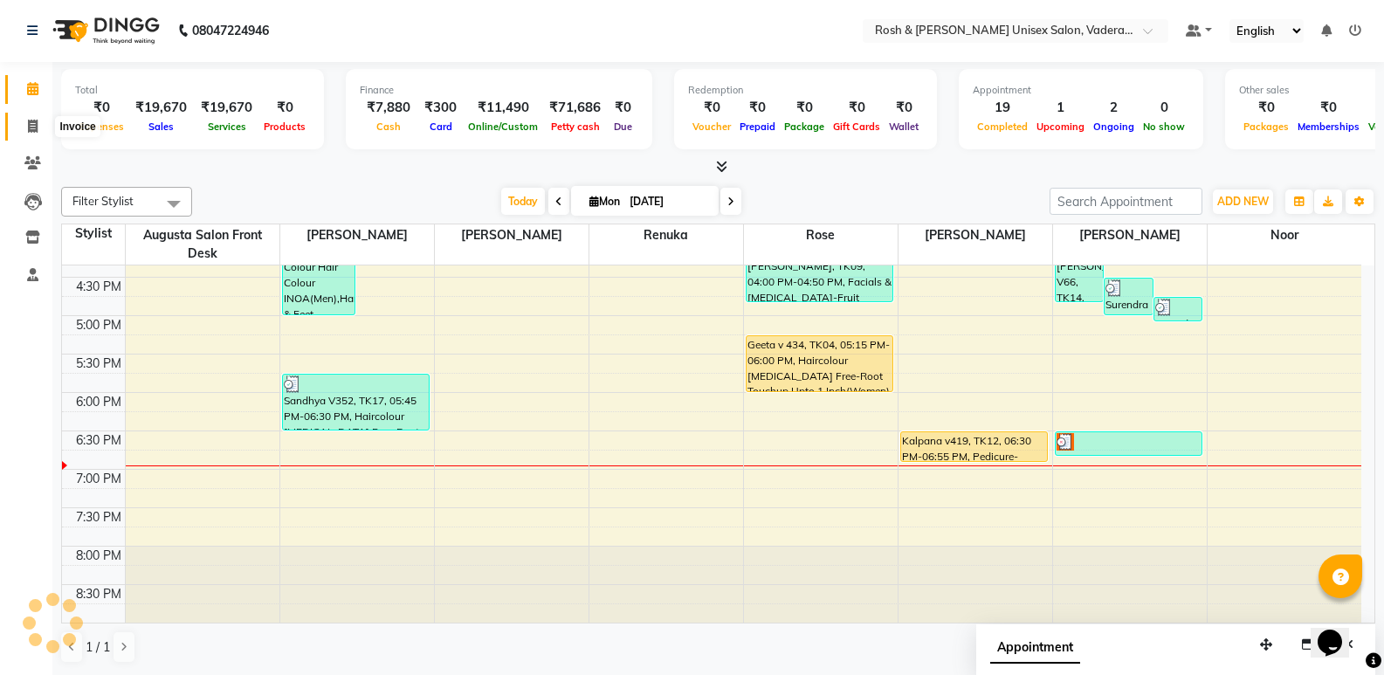
click at [29, 134] on span at bounding box center [32, 127] width 31 height 20
select select "service"
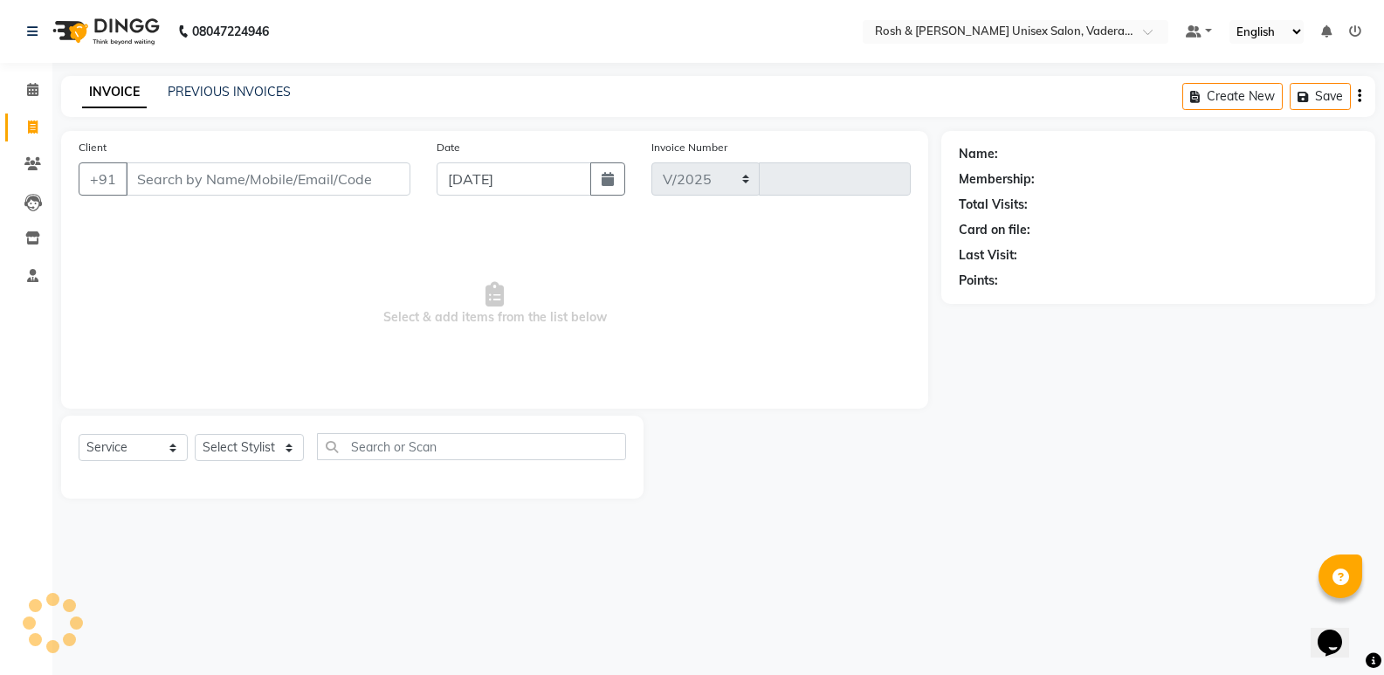
select select "8657"
type input "0615"
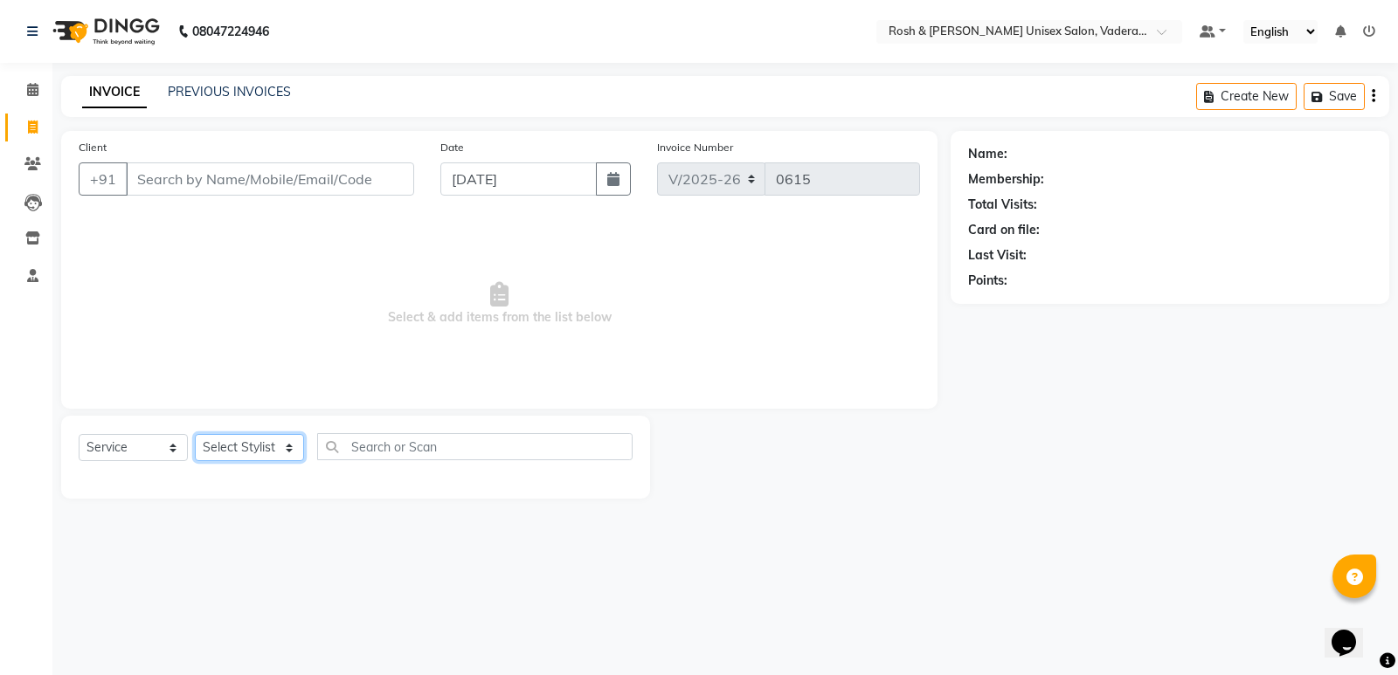
click at [275, 442] on select "Select Stylist Augusta Salon Front Desk [PERSON_NAME] [PERSON_NAME] [PERSON_NAM…" at bounding box center [249, 447] width 109 height 27
select select "87618"
click at [195, 434] on select "Select Stylist Augusta Salon Front Desk [PERSON_NAME] [PERSON_NAME] [PERSON_NAM…" at bounding box center [249, 447] width 109 height 27
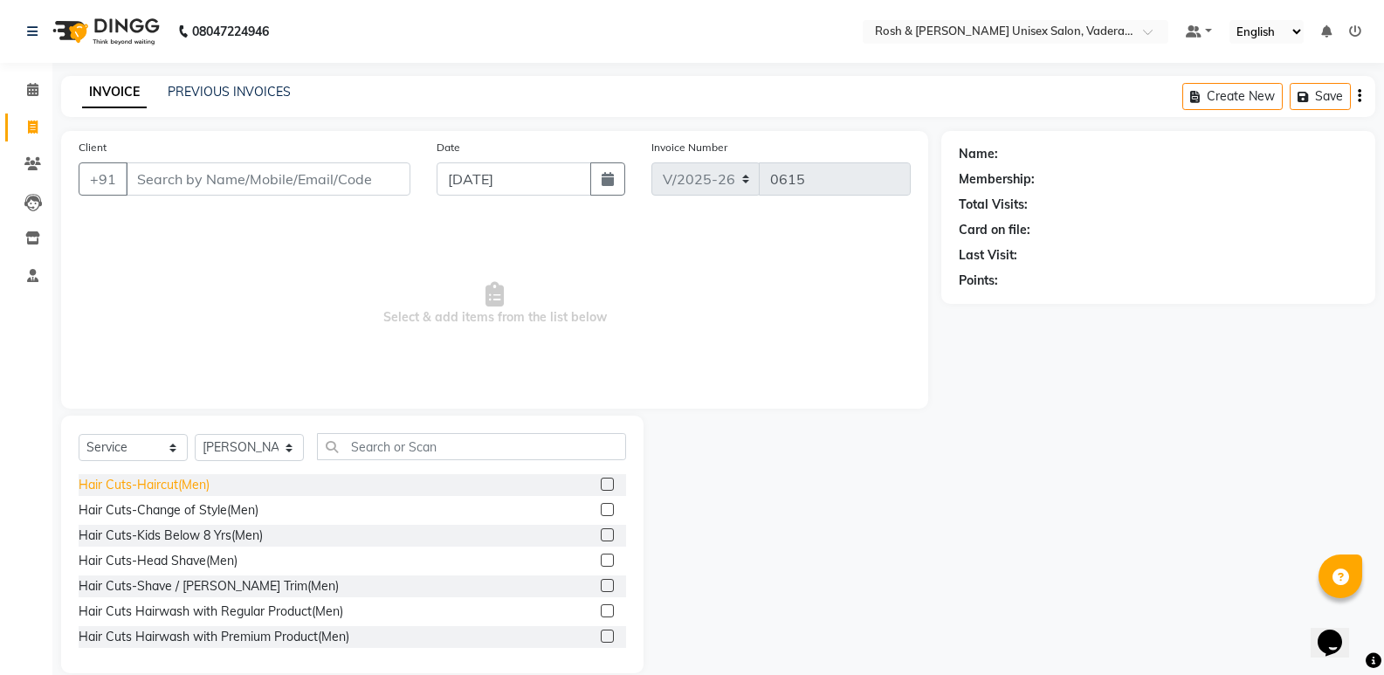
click at [197, 486] on div "Hair Cuts-Haircut(Men)" at bounding box center [144, 485] width 131 height 18
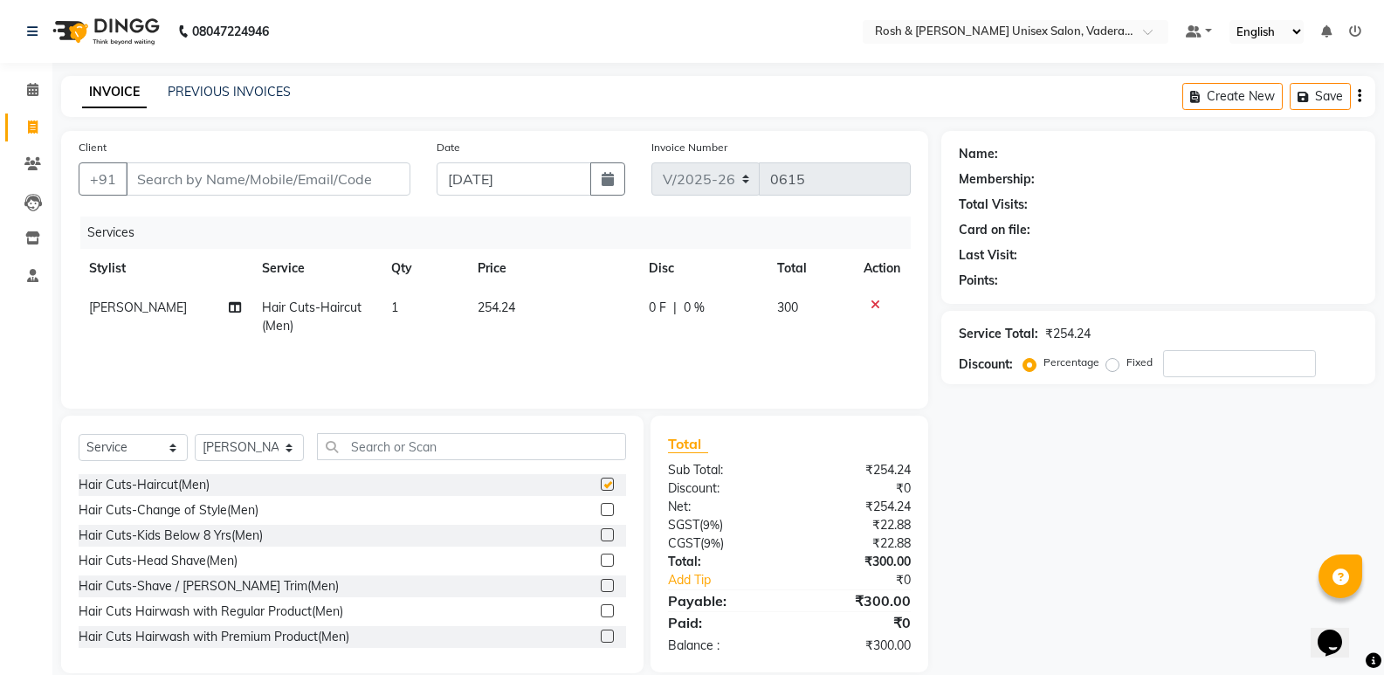
checkbox input "false"
click at [409, 451] on input "text" at bounding box center [471, 446] width 309 height 27
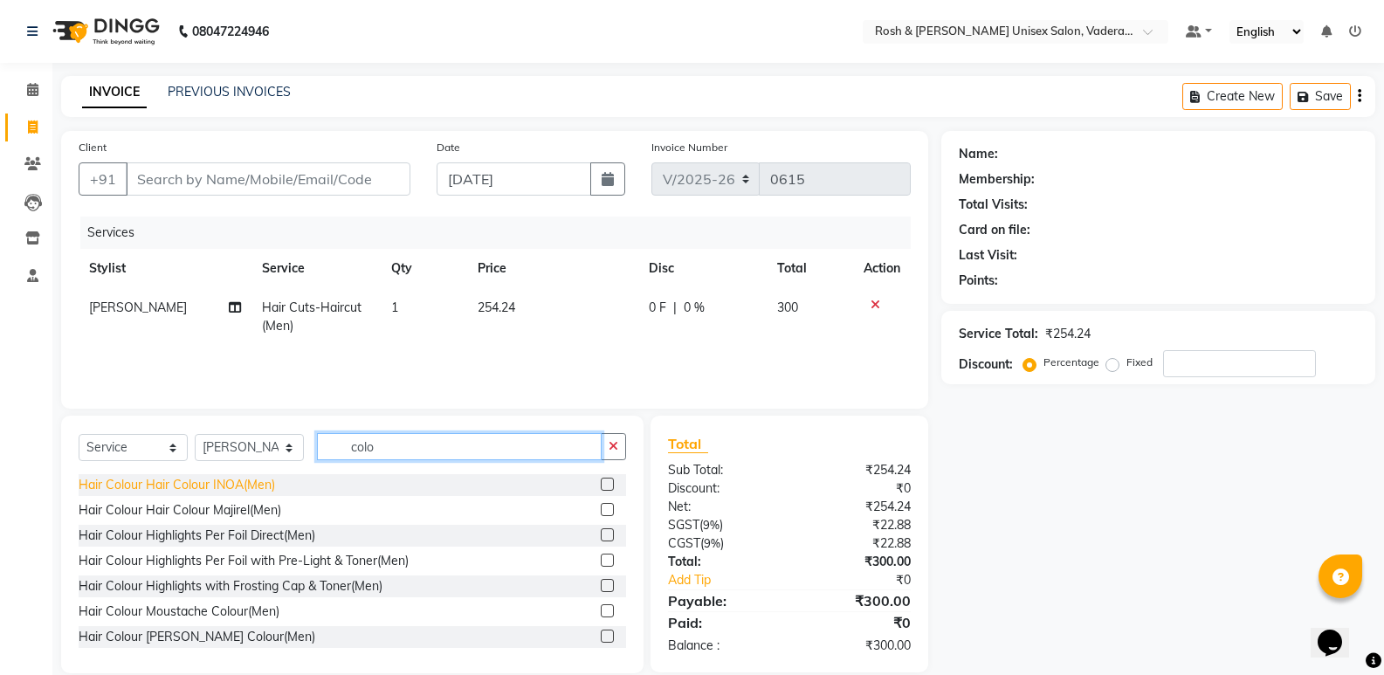
type input "colo"
click at [237, 481] on div "Hair Colour Hair Colour INOA(Men)" at bounding box center [177, 485] width 197 height 18
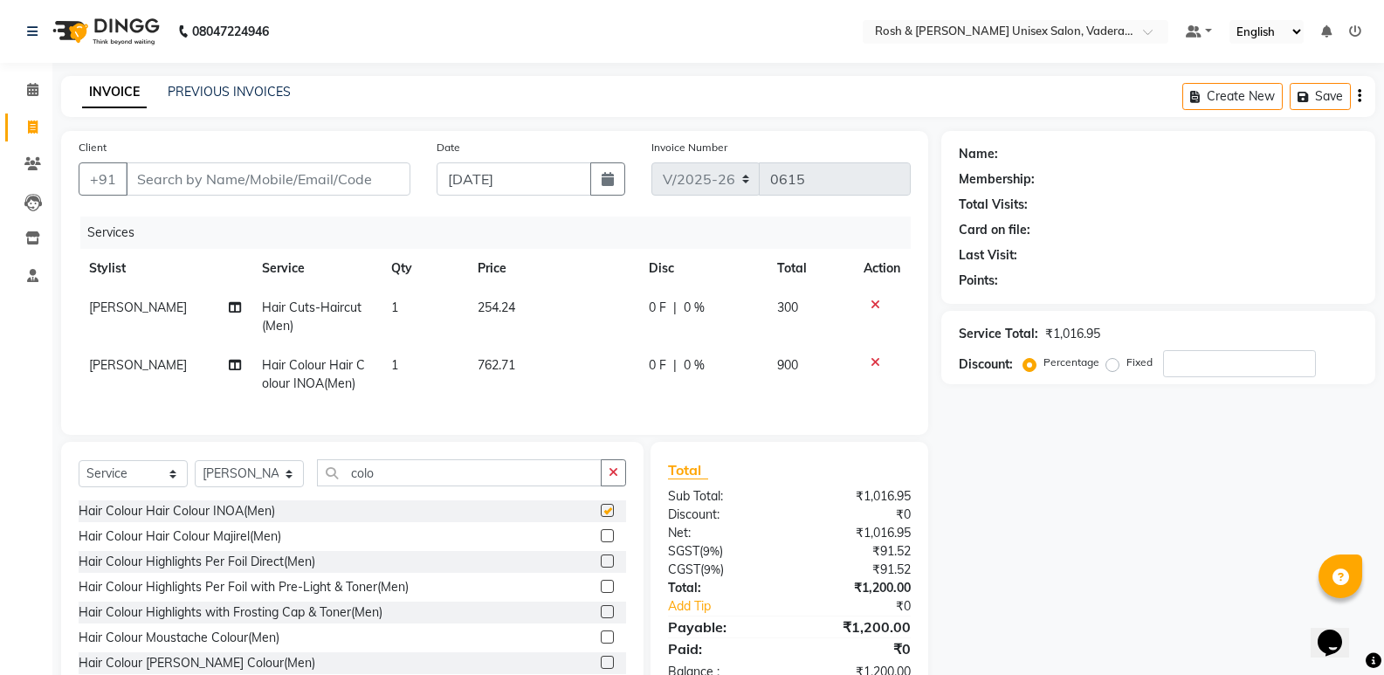
checkbox input "false"
click at [273, 485] on select "Select Stylist Augusta Salon Front Desk [PERSON_NAME] [PERSON_NAME] [PERSON_NAM…" at bounding box center [249, 473] width 109 height 27
select select "87537"
click at [195, 473] on select "Select Stylist Augusta Salon Front Desk [PERSON_NAME] [PERSON_NAME] [PERSON_NAM…" at bounding box center [249, 473] width 109 height 27
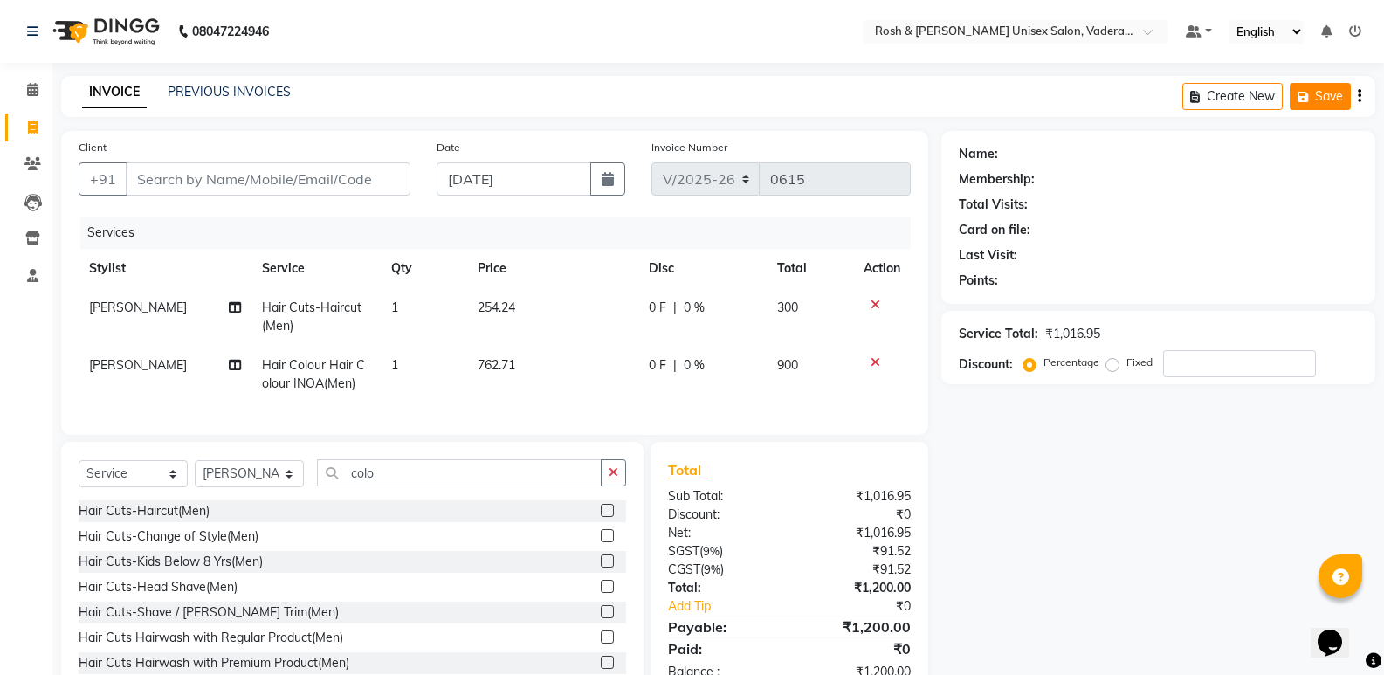
click at [1325, 93] on button "Save" at bounding box center [1320, 96] width 61 height 27
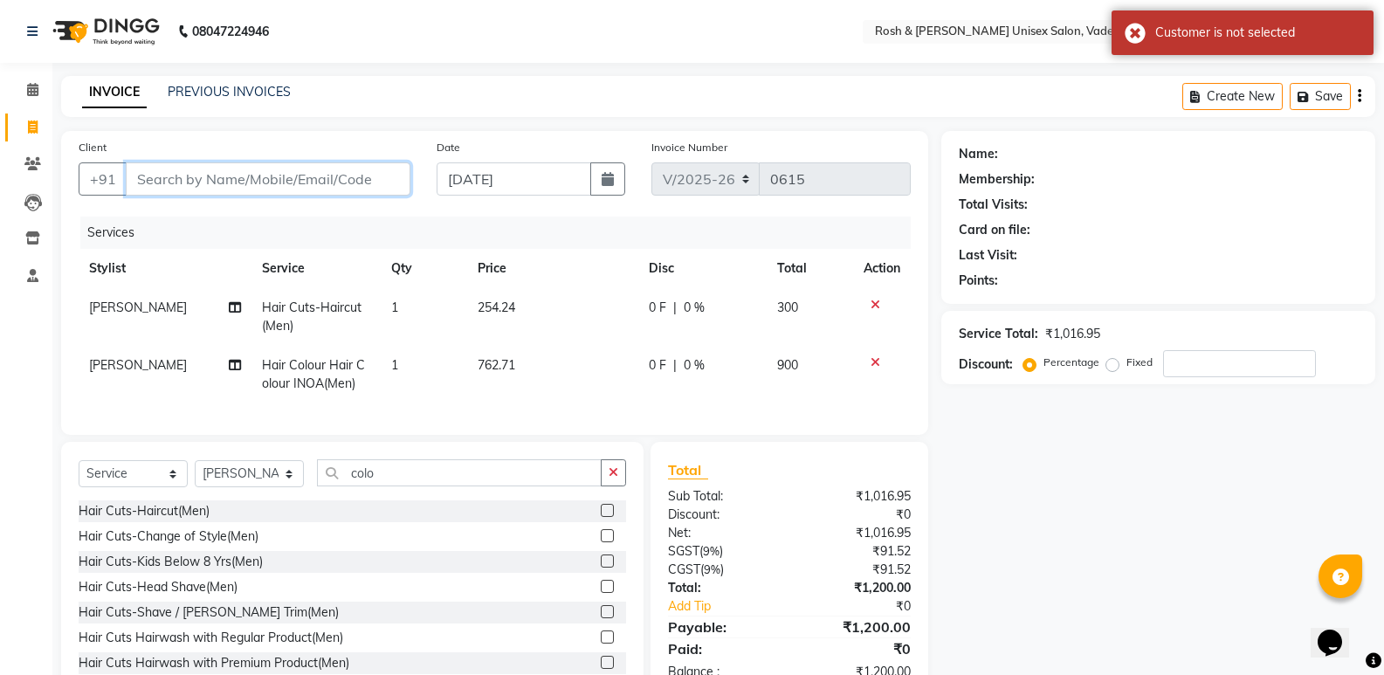
click at [371, 190] on input "Client" at bounding box center [268, 178] width 285 height 33
type input "V"
type input "0"
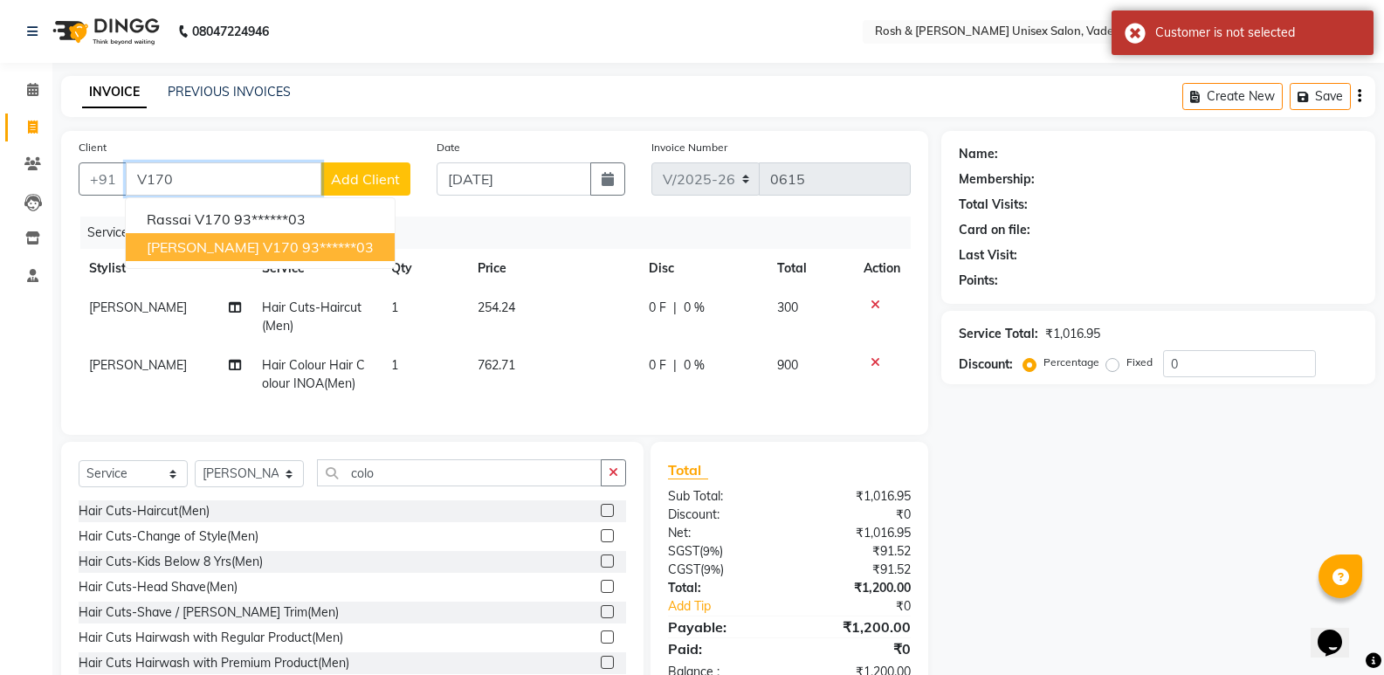
click at [302, 239] on ngb-highlight "93******03" at bounding box center [338, 246] width 72 height 17
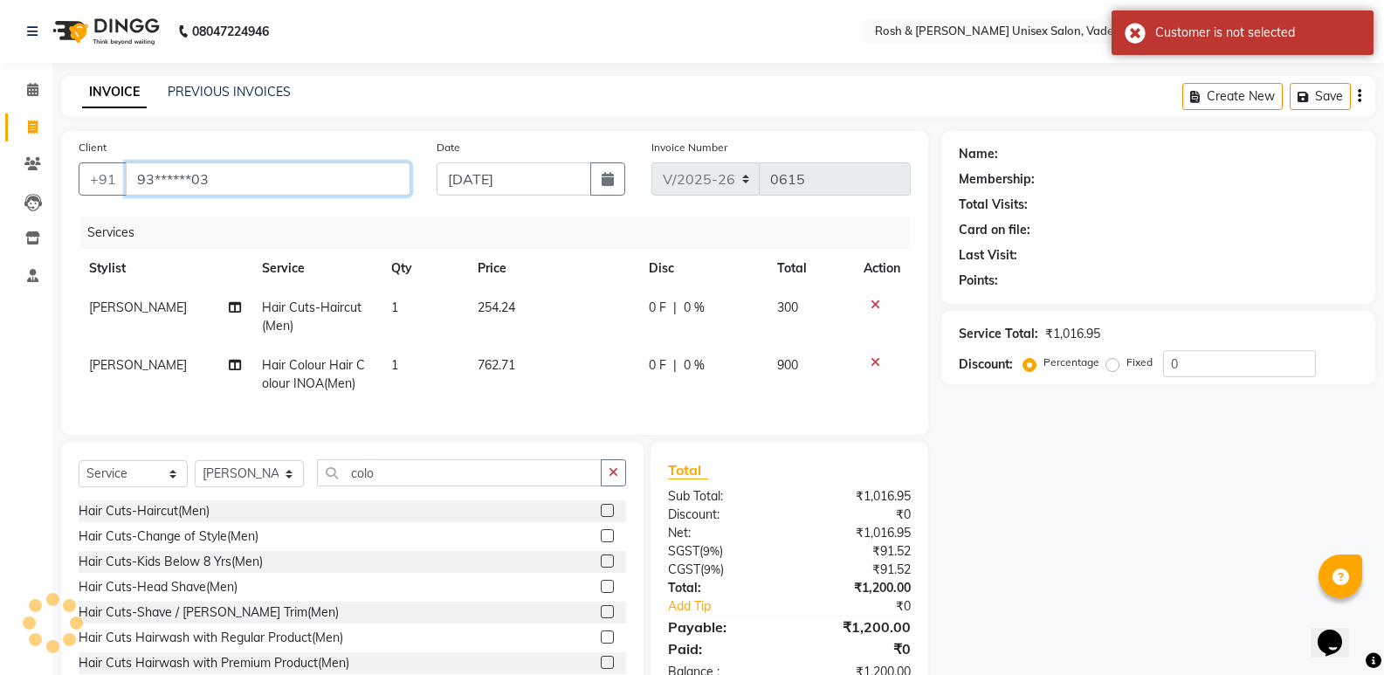
type input "93******03"
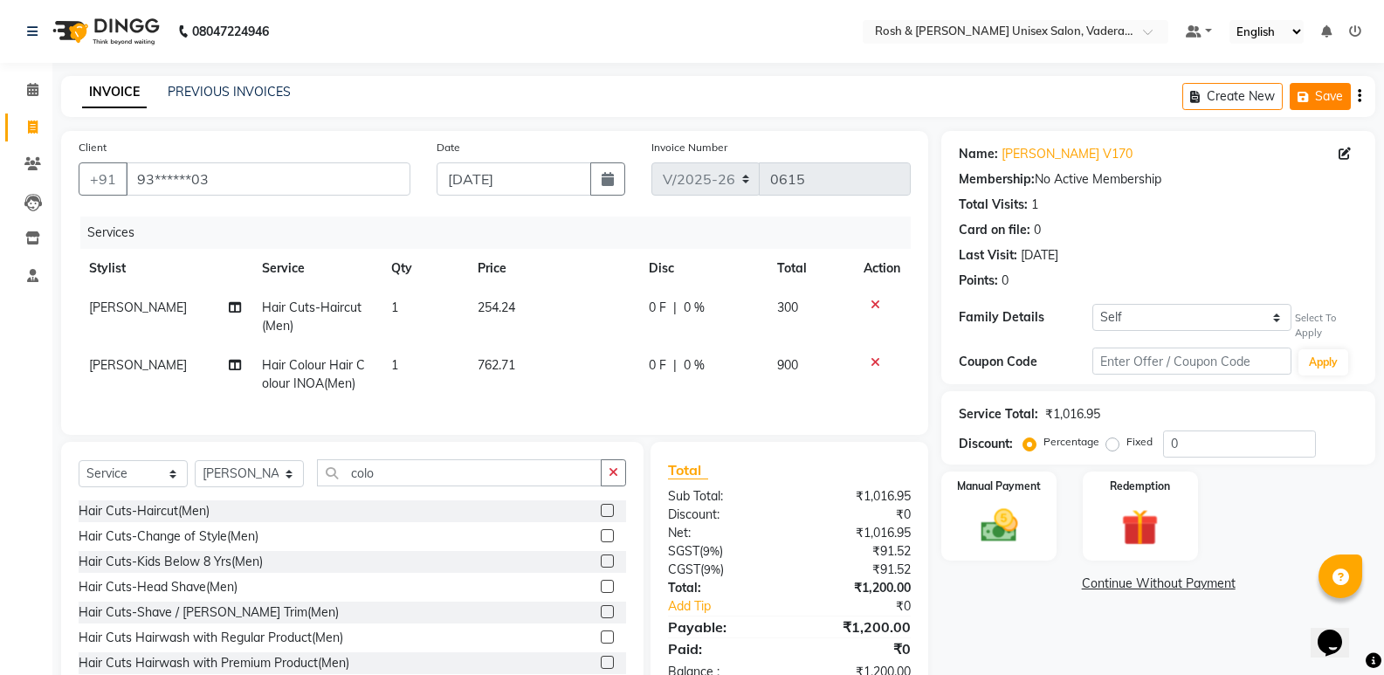
click at [1299, 94] on icon "button" at bounding box center [1306, 97] width 17 height 12
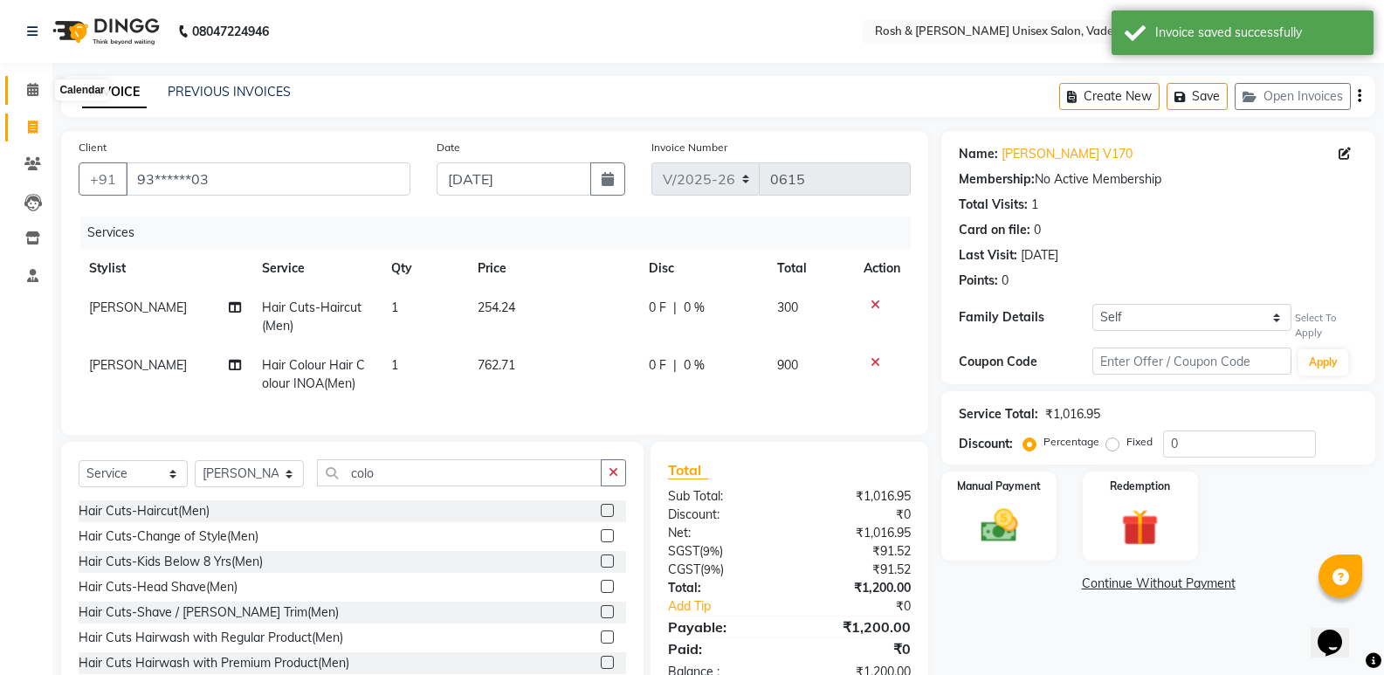
click at [41, 87] on span at bounding box center [32, 90] width 31 height 20
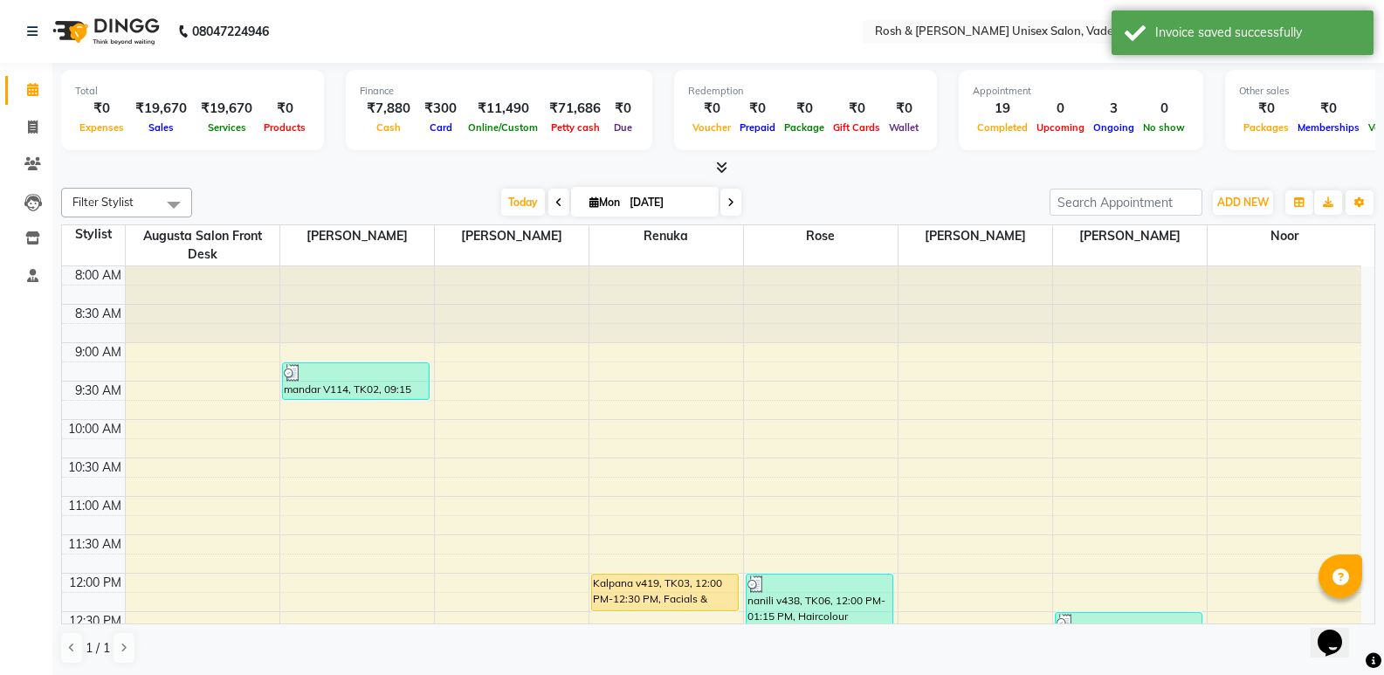
scroll to position [1, 0]
click at [29, 124] on icon at bounding box center [33, 126] width 10 height 13
select select "8657"
select select "service"
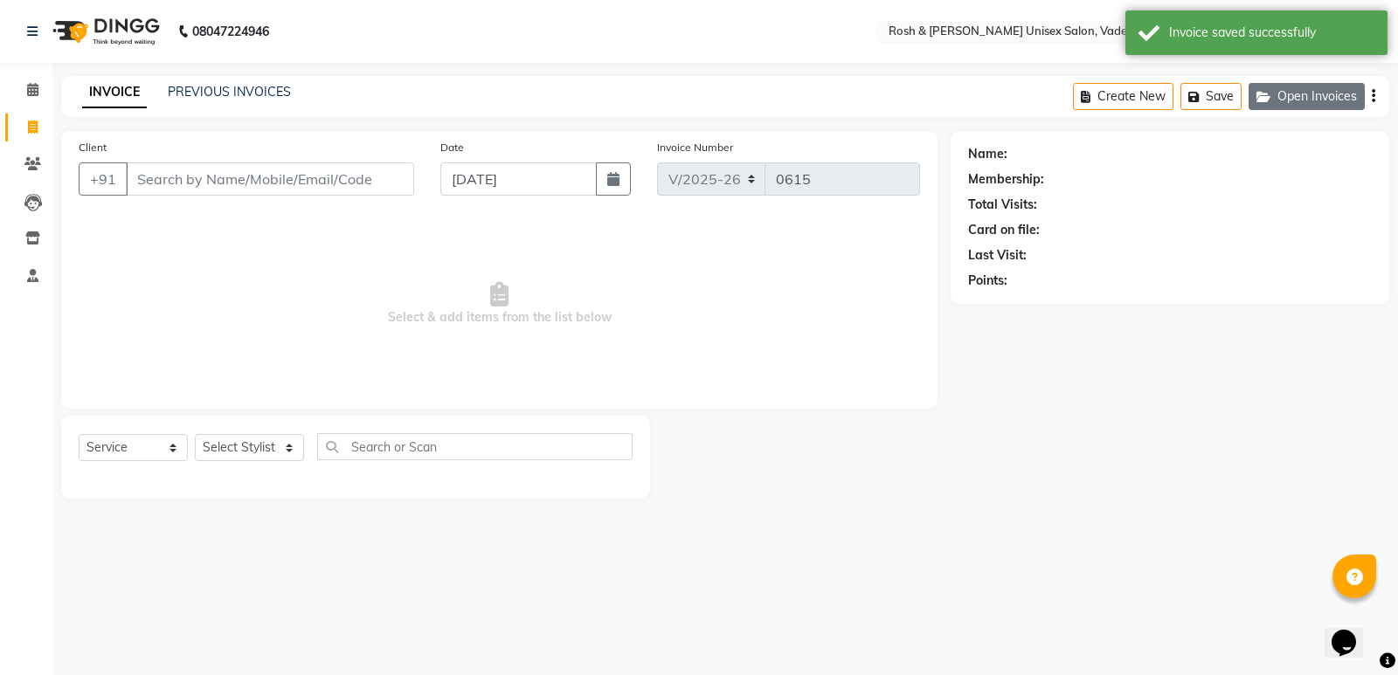
click at [1275, 102] on icon "button" at bounding box center [1266, 97] width 21 height 12
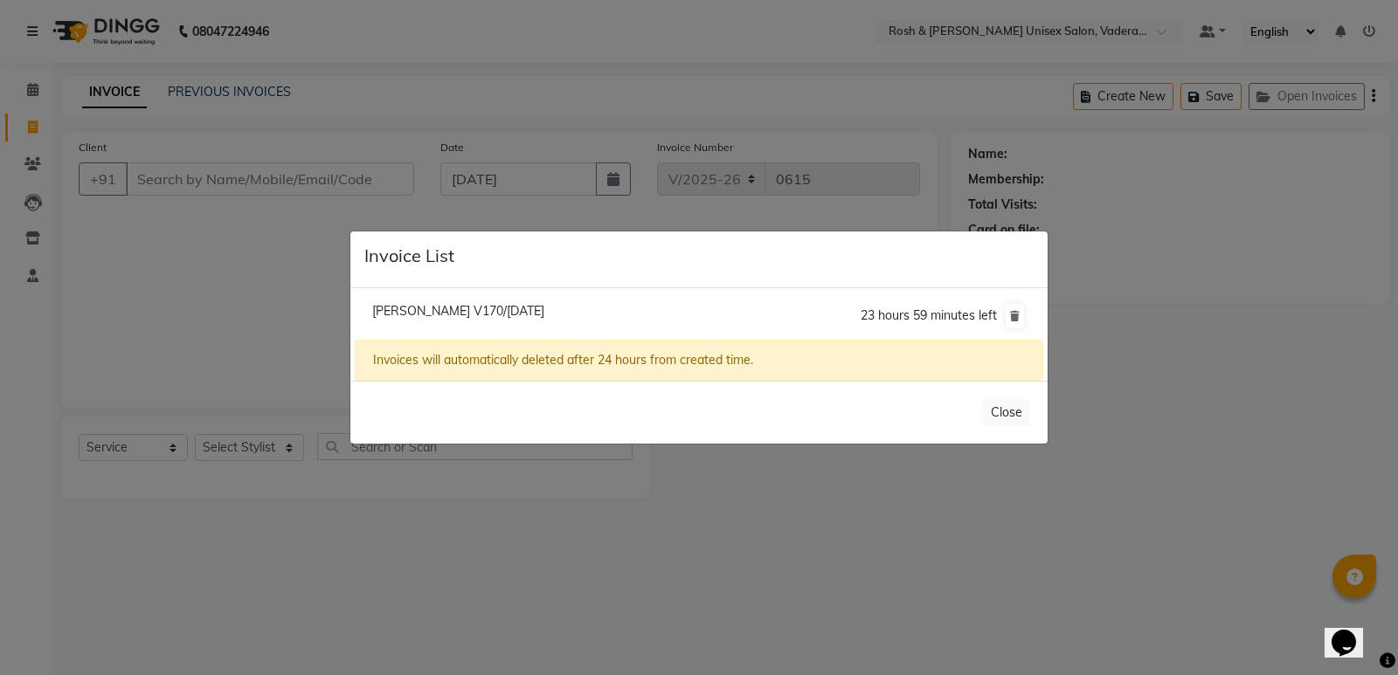
click at [882, 369] on div "Invoices will automatically deleted after 24 hours from created time." at bounding box center [699, 360] width 688 height 41
click at [445, 317] on span "Akhil V170/01 September 2025" at bounding box center [458, 311] width 172 height 16
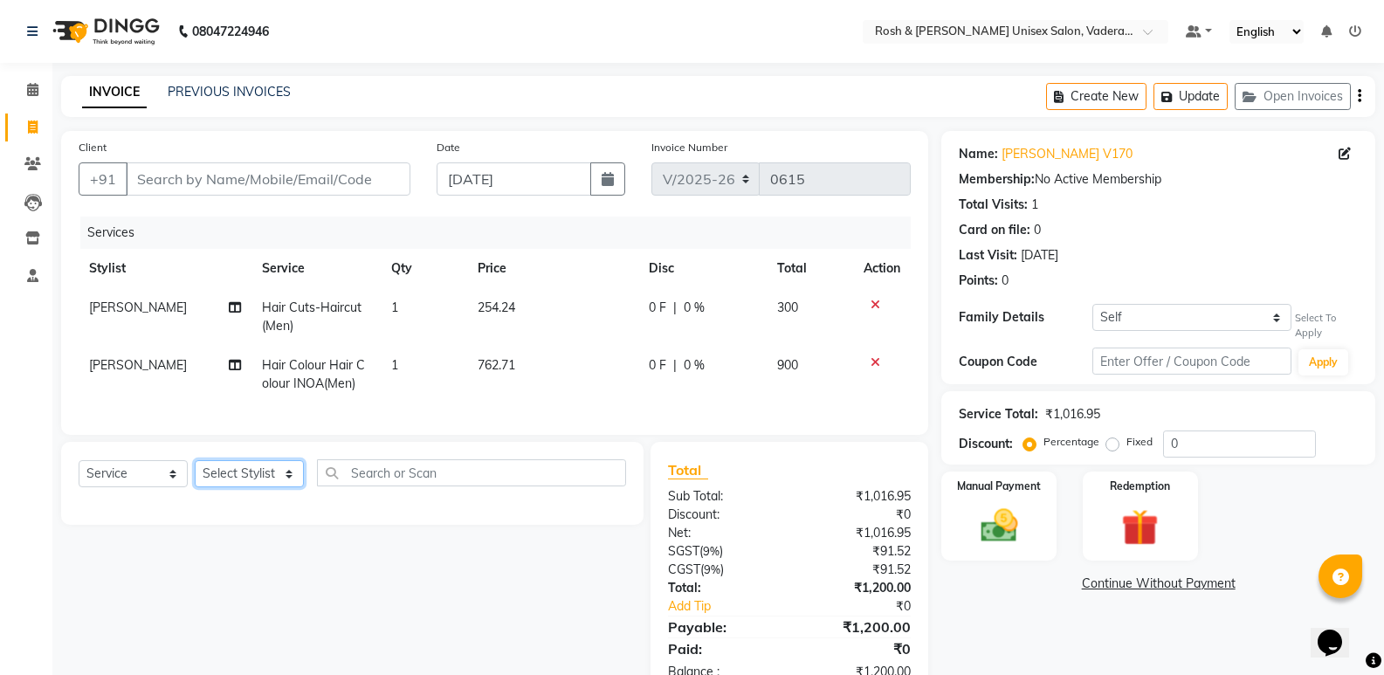
click at [275, 482] on select "Select Stylist Augusta Salon Front Desk [PERSON_NAME] [PERSON_NAME] [PERSON_NAM…" at bounding box center [249, 473] width 109 height 27
select select "87537"
click at [195, 473] on select "Select Stylist Augusta Salon Front Desk [PERSON_NAME] [PERSON_NAME] [PERSON_NAM…" at bounding box center [249, 473] width 109 height 27
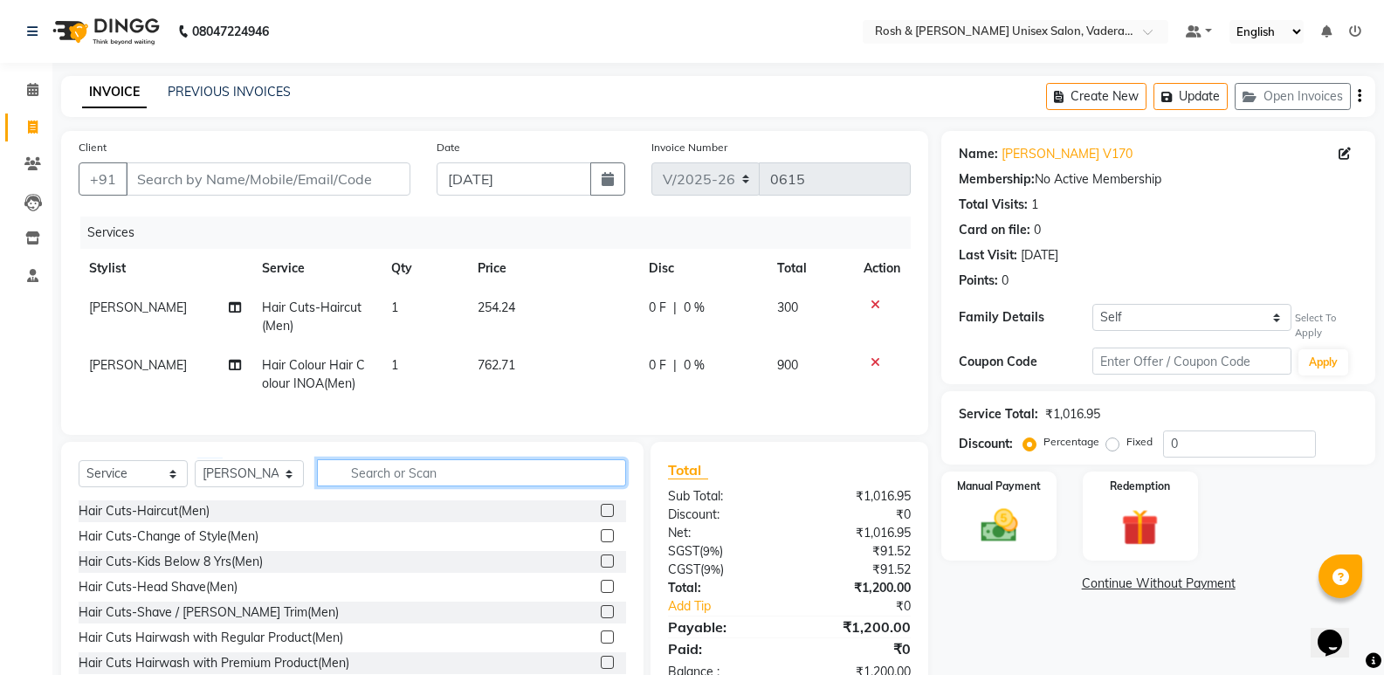
click at [475, 487] on input "text" at bounding box center [471, 472] width 309 height 27
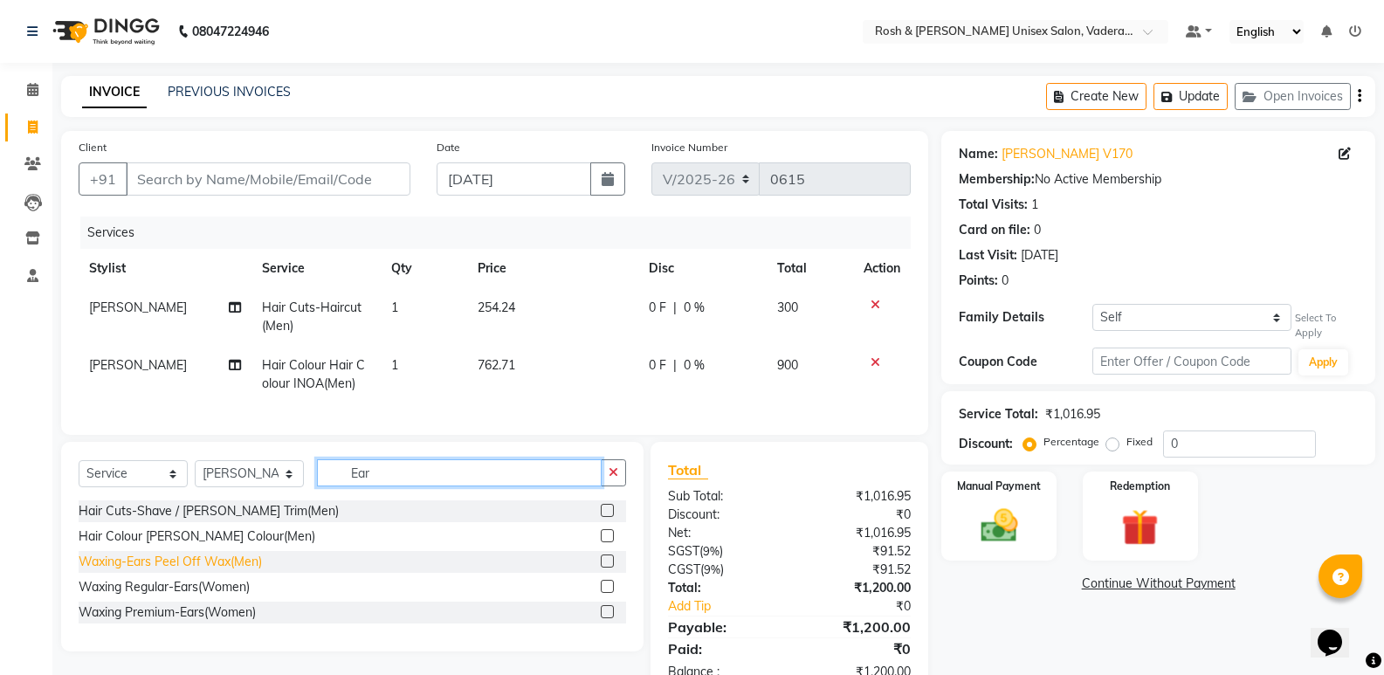
type input "Ear"
click at [229, 570] on div "Waxing-Ears Peel Off Wax(Men)" at bounding box center [170, 562] width 183 height 18
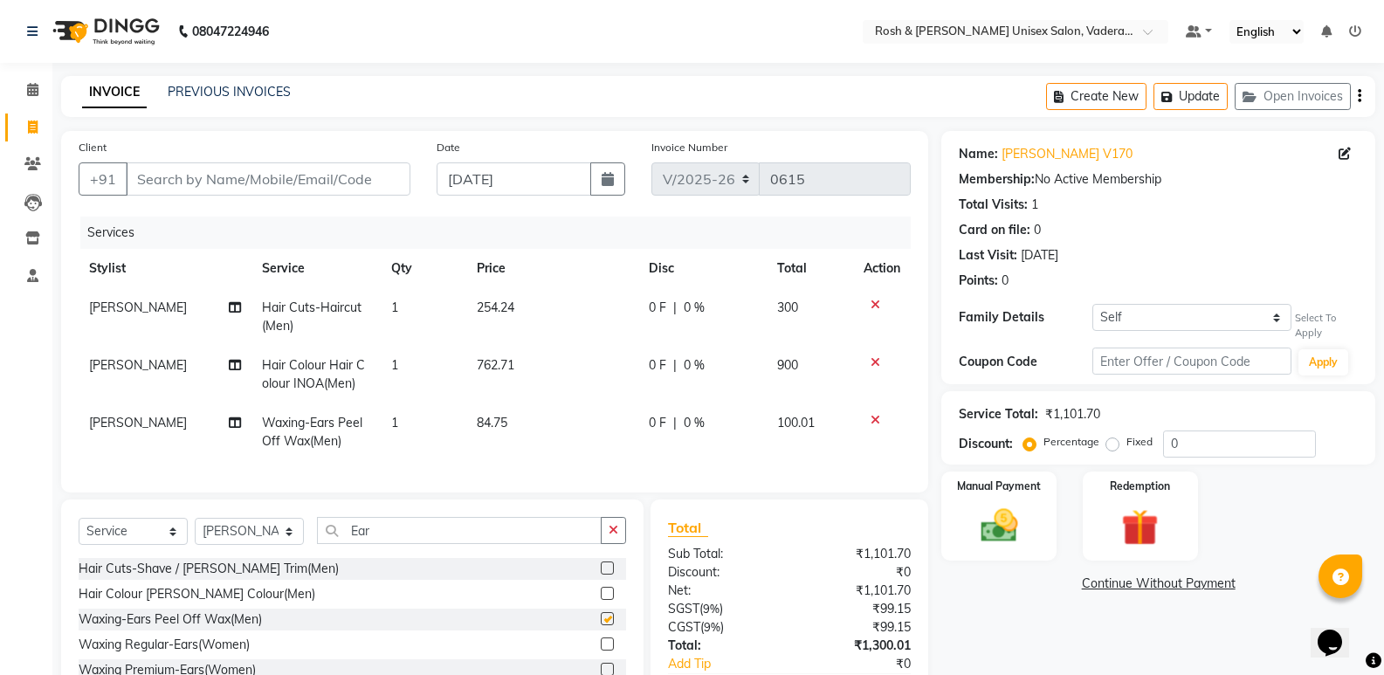
checkbox input "false"
click at [396, 542] on input "Ear" at bounding box center [459, 530] width 285 height 27
type input "E"
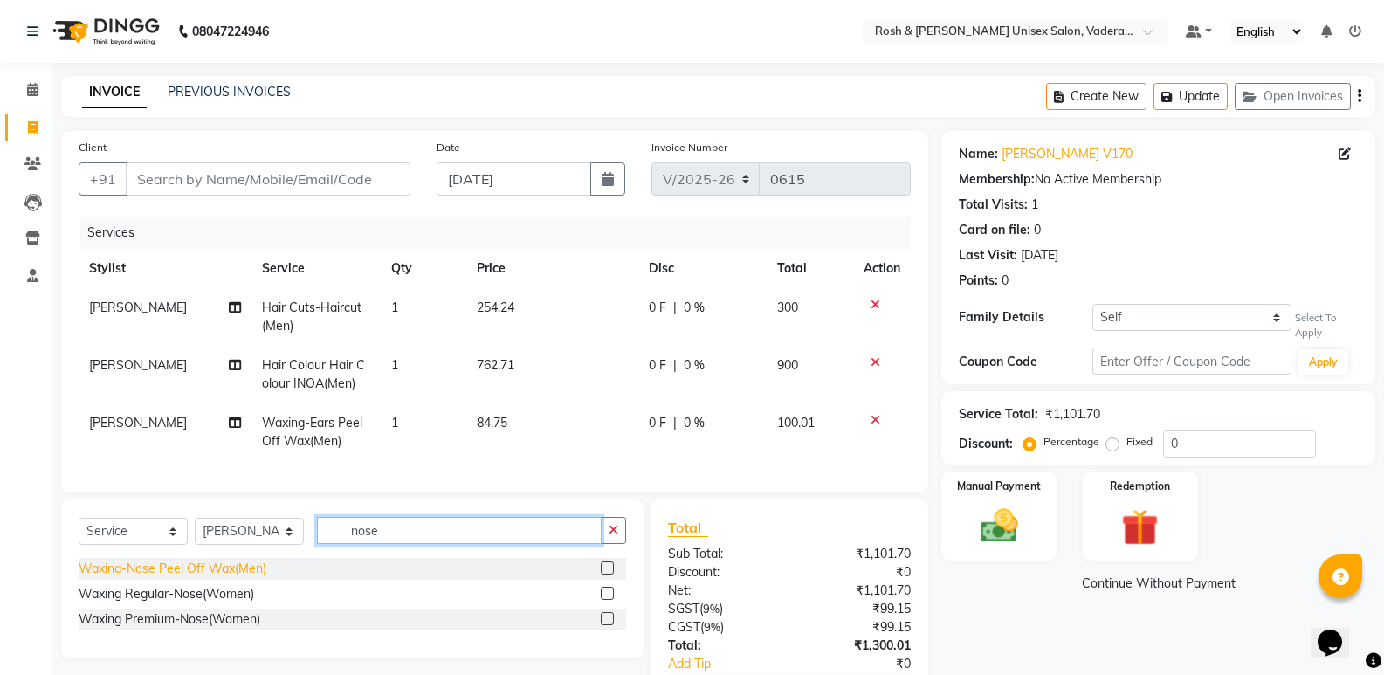
type input "nose"
click at [244, 578] on div "Waxing-Nose Peel Off Wax(Men)" at bounding box center [173, 569] width 188 height 18
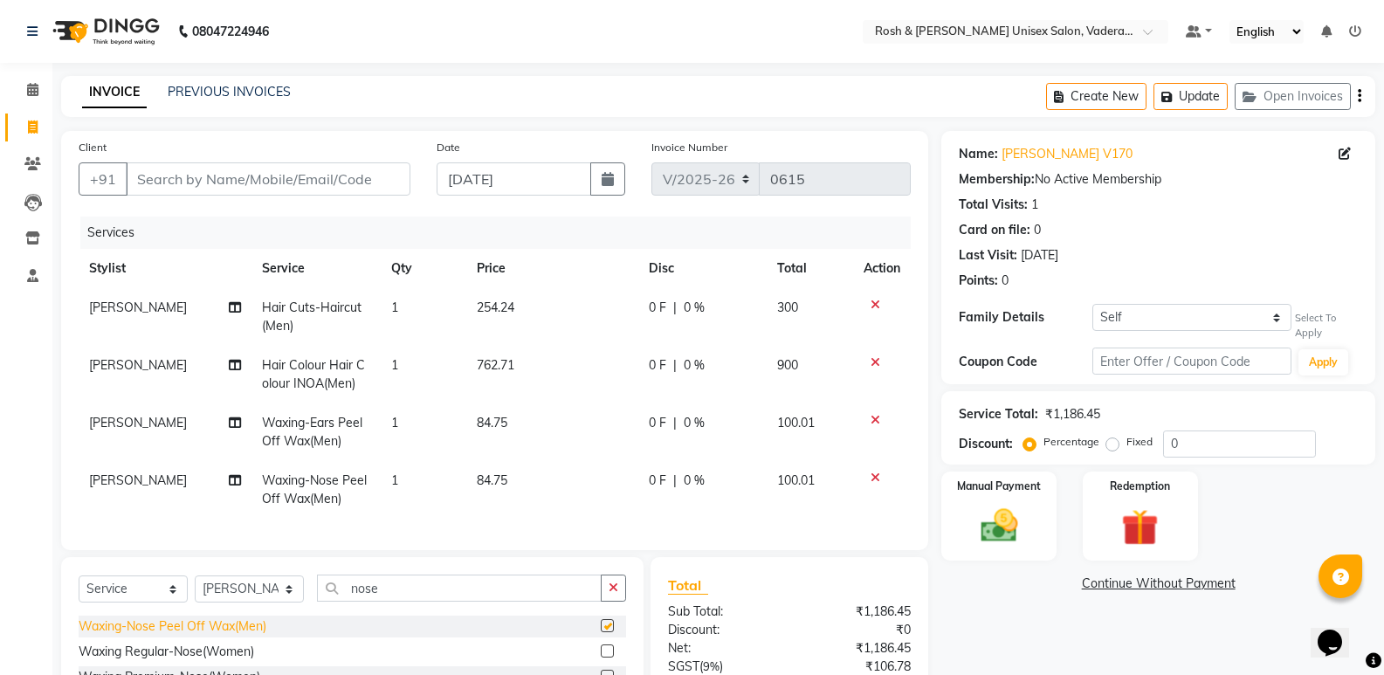
checkbox input "false"
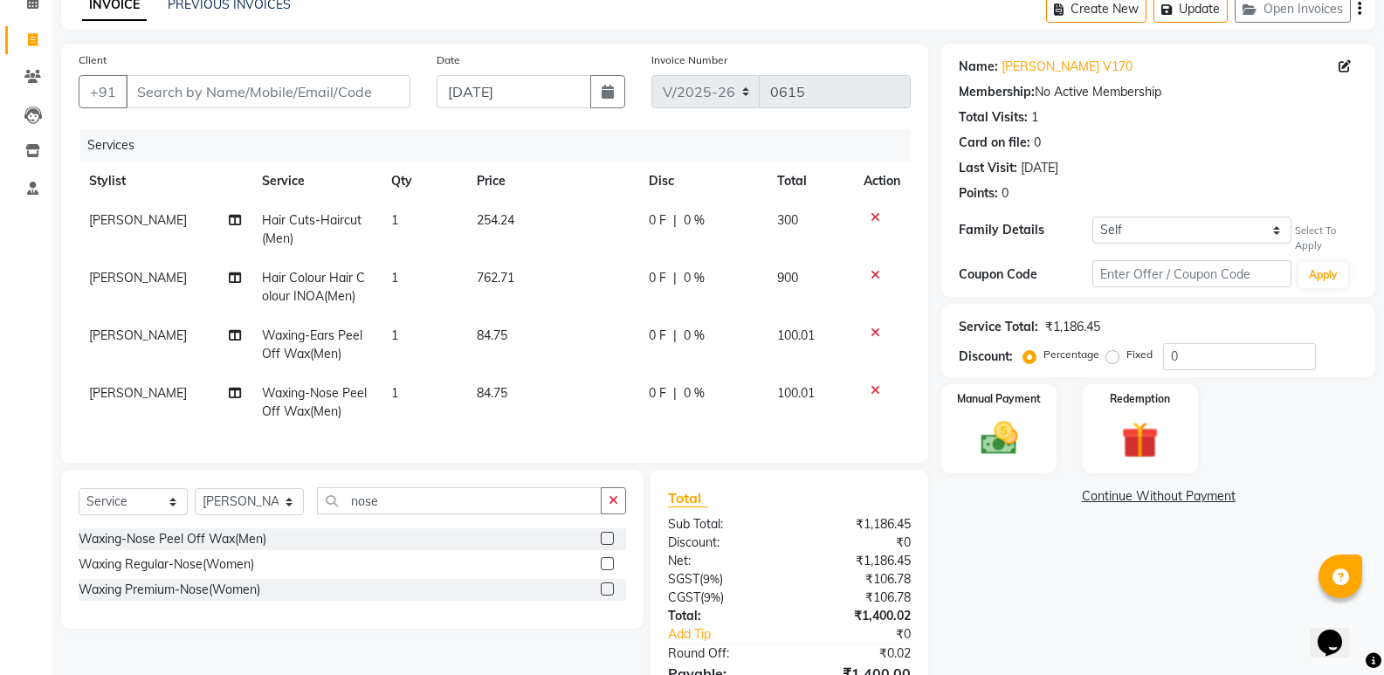
click at [396, 393] on span "1" at bounding box center [394, 393] width 7 height 16
select select "87537"
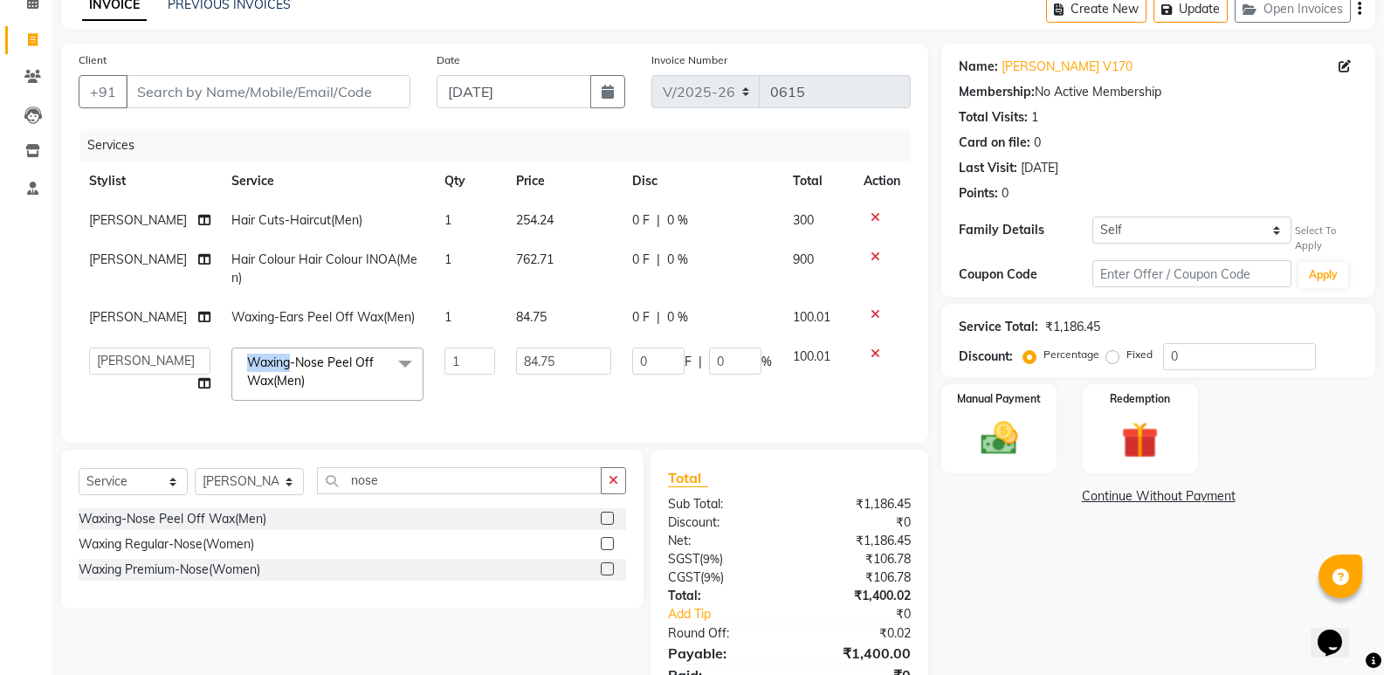
click at [396, 393] on span "Waxing-Nose Peel Off Wax(Men) x" at bounding box center [327, 374] width 192 height 53
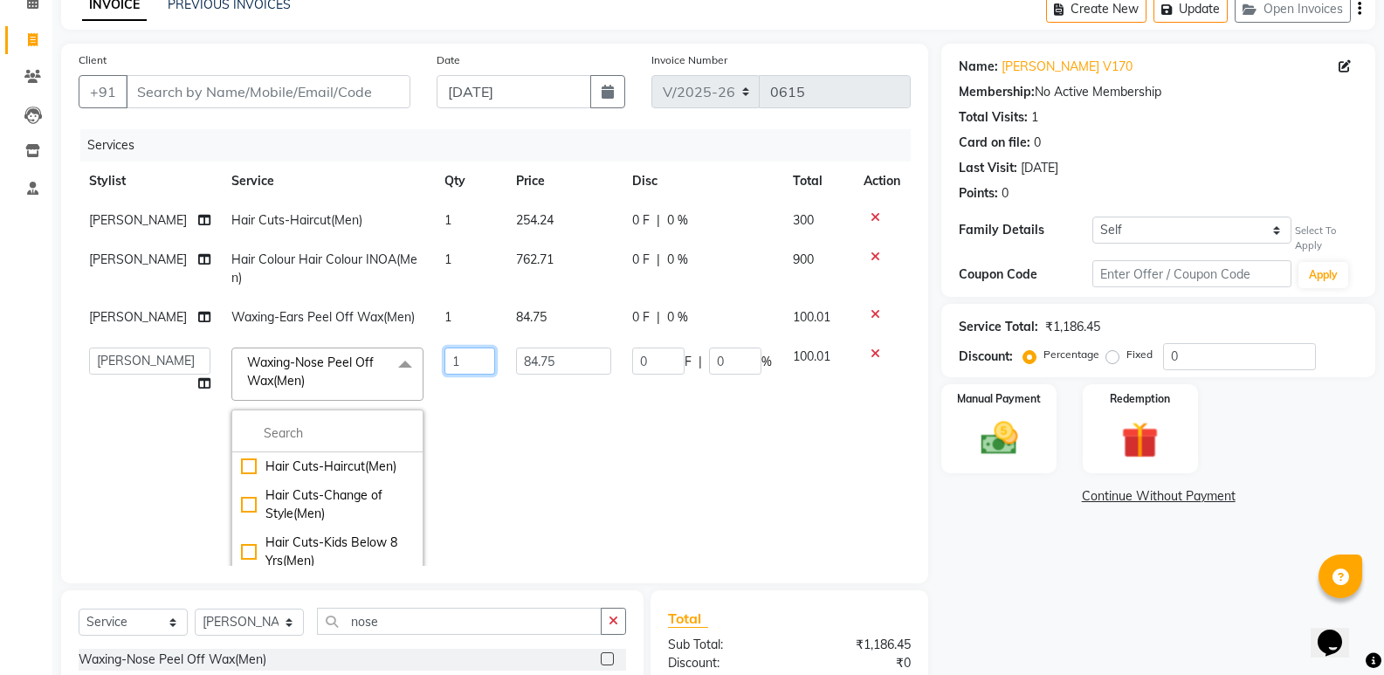
click at [452, 355] on input "1" at bounding box center [470, 361] width 51 height 27
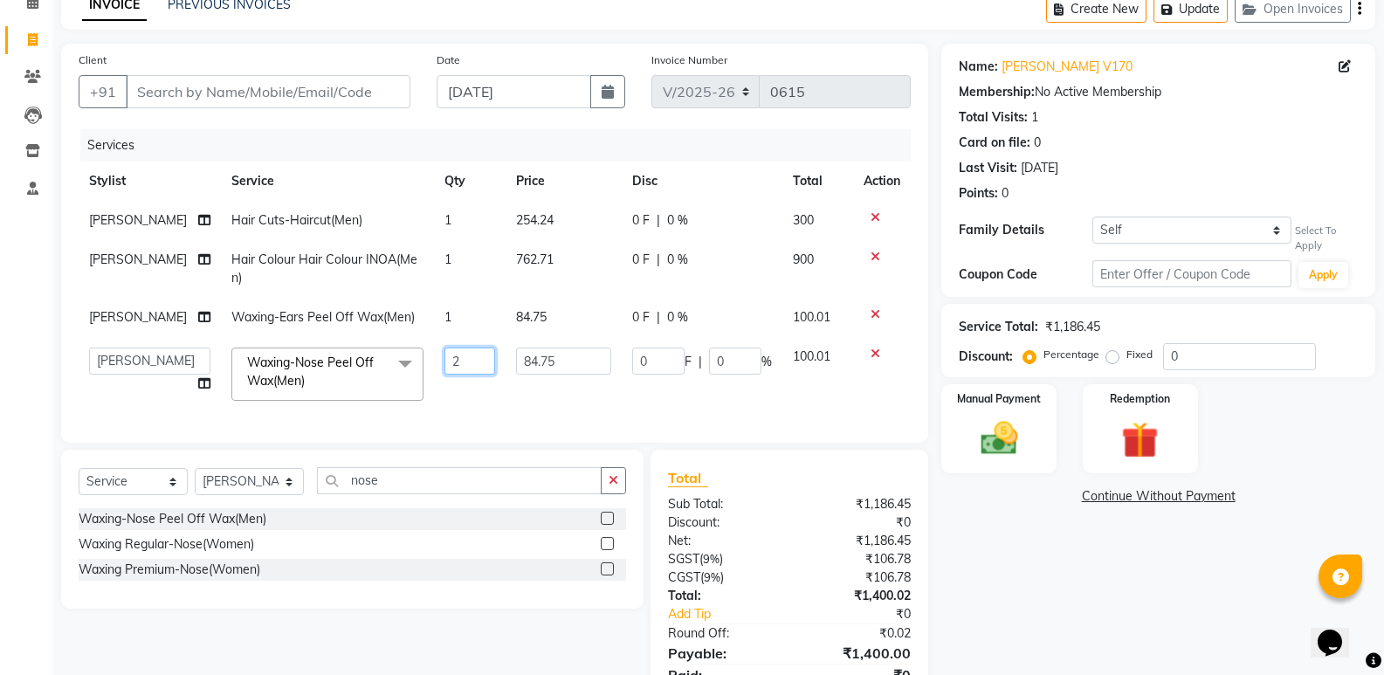
type input "20"
click at [237, 450] on div "Select Service Product Membership Package Voucher Prepaid Gift Card Select Styl…" at bounding box center [352, 529] width 583 height 159
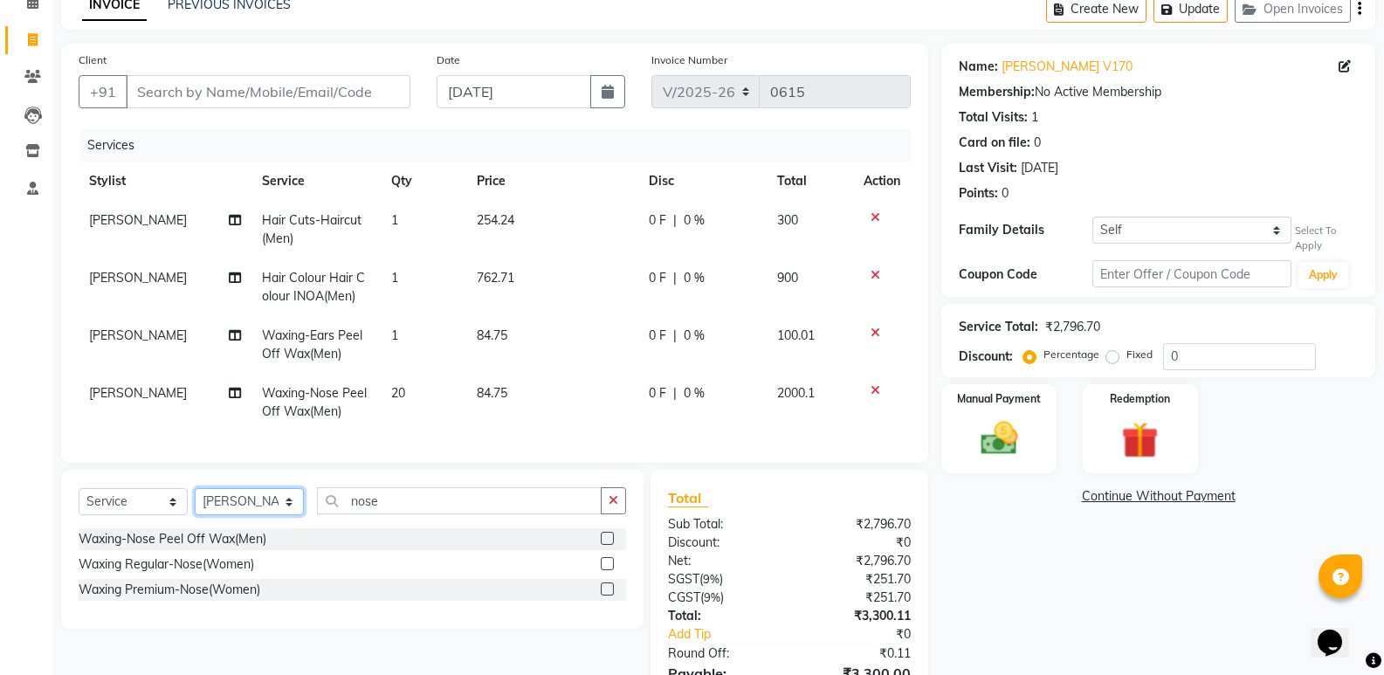
scroll to position [176, 0]
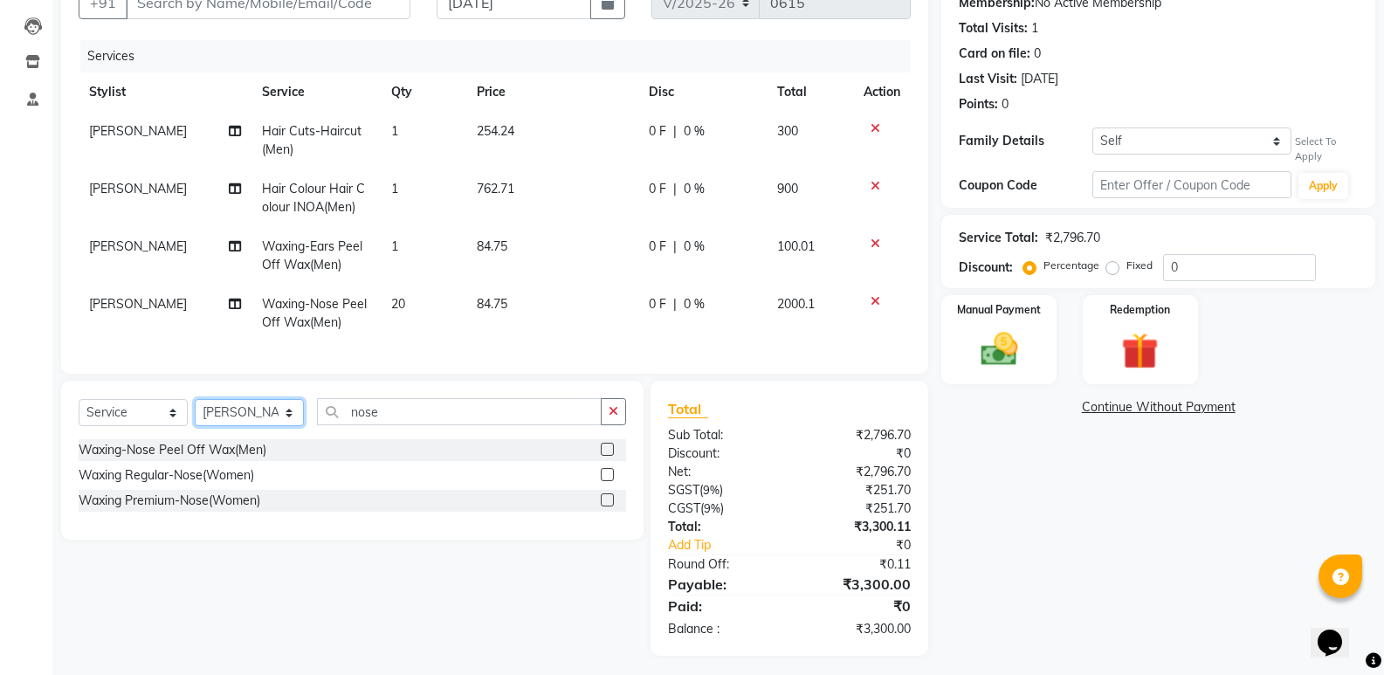
select select "87535"
click at [195, 412] on select "Select Stylist Augusta Salon Front Desk [PERSON_NAME] [PERSON_NAME] [PERSON_NAM…" at bounding box center [249, 412] width 109 height 27
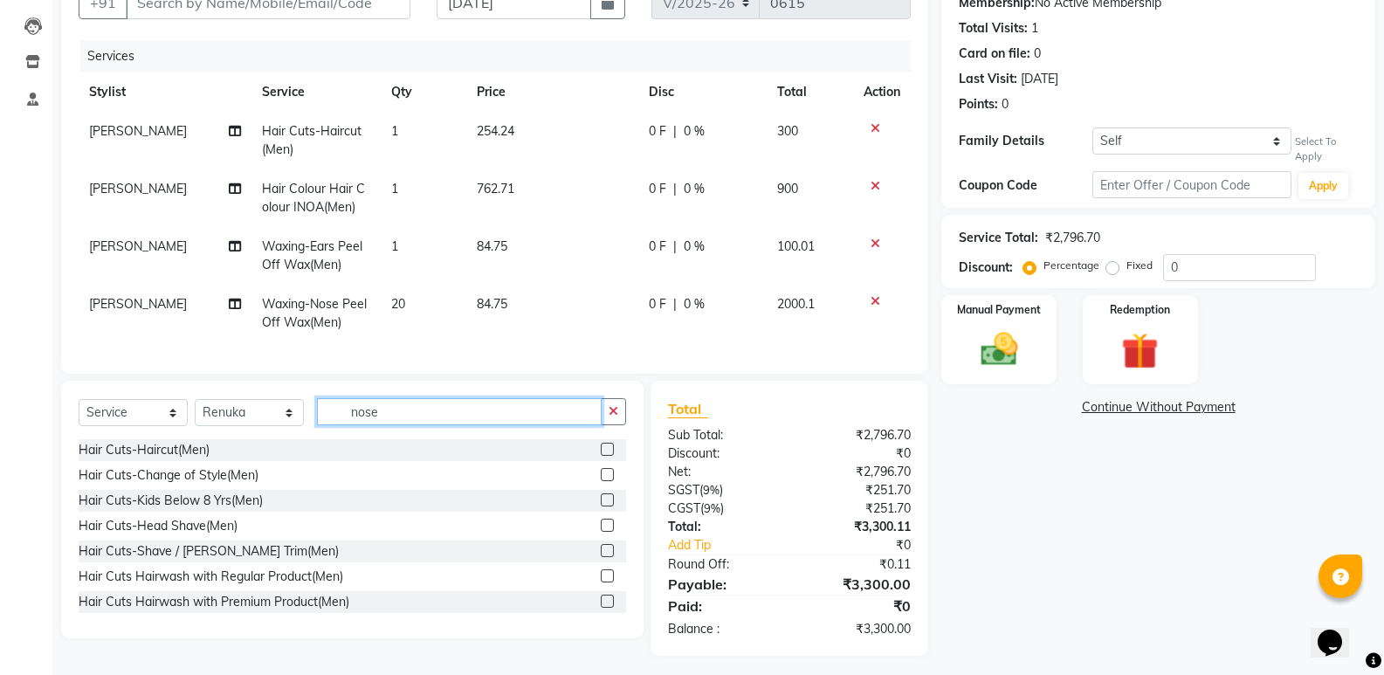
click at [384, 425] on input "nose" at bounding box center [459, 411] width 285 height 27
type input "n"
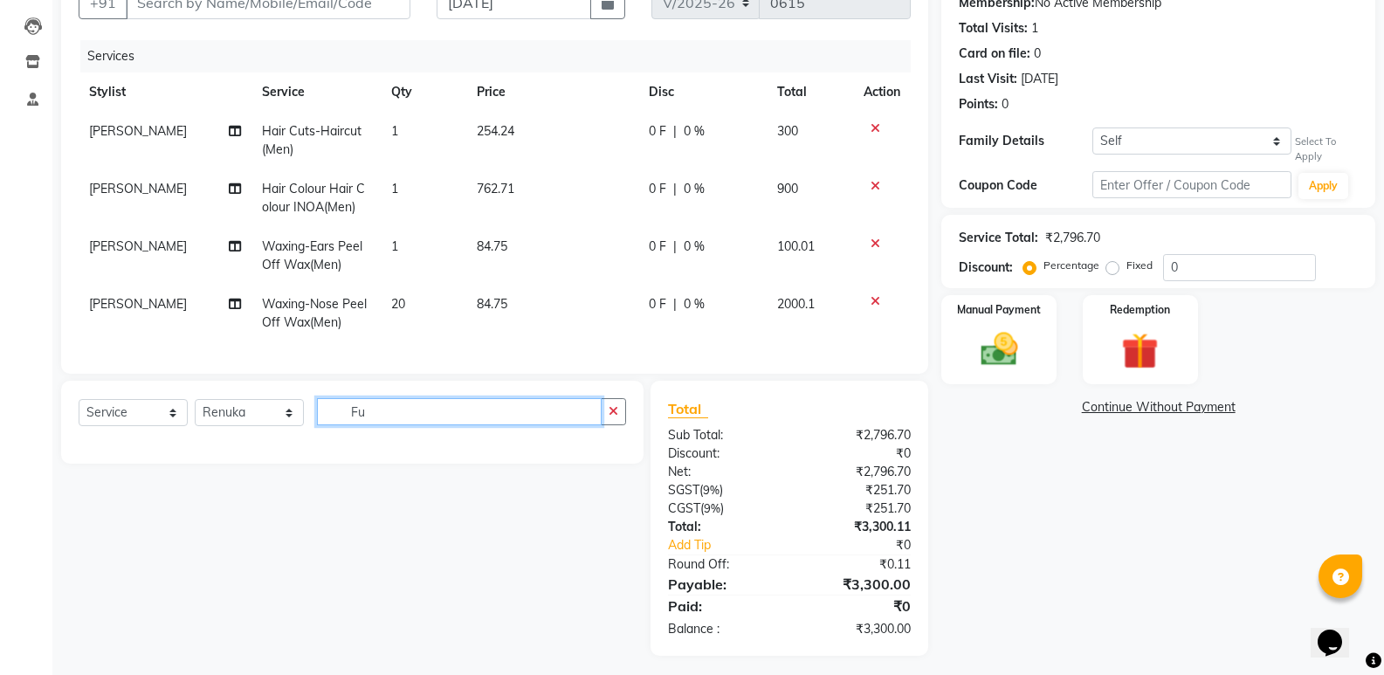
type input "F"
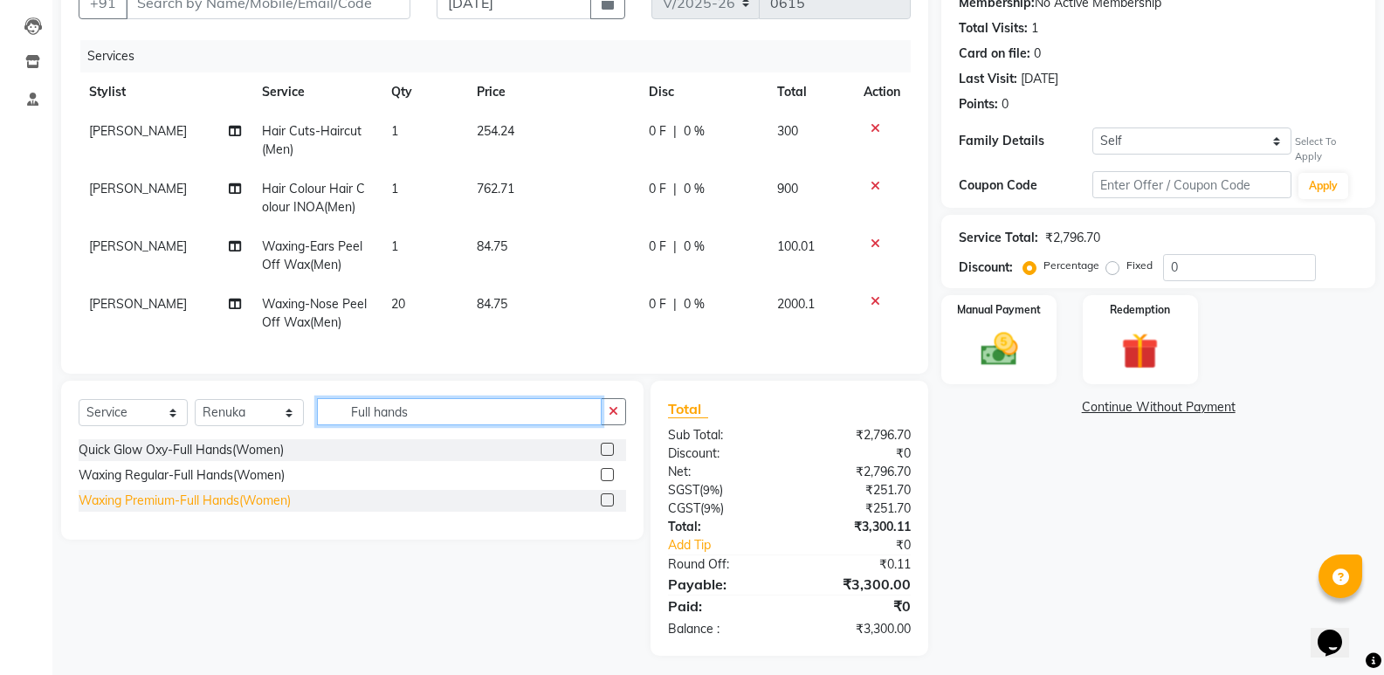
type input "Full hands"
click at [251, 510] on div "Waxing Premium-Full Hands(Women)" at bounding box center [185, 501] width 212 height 18
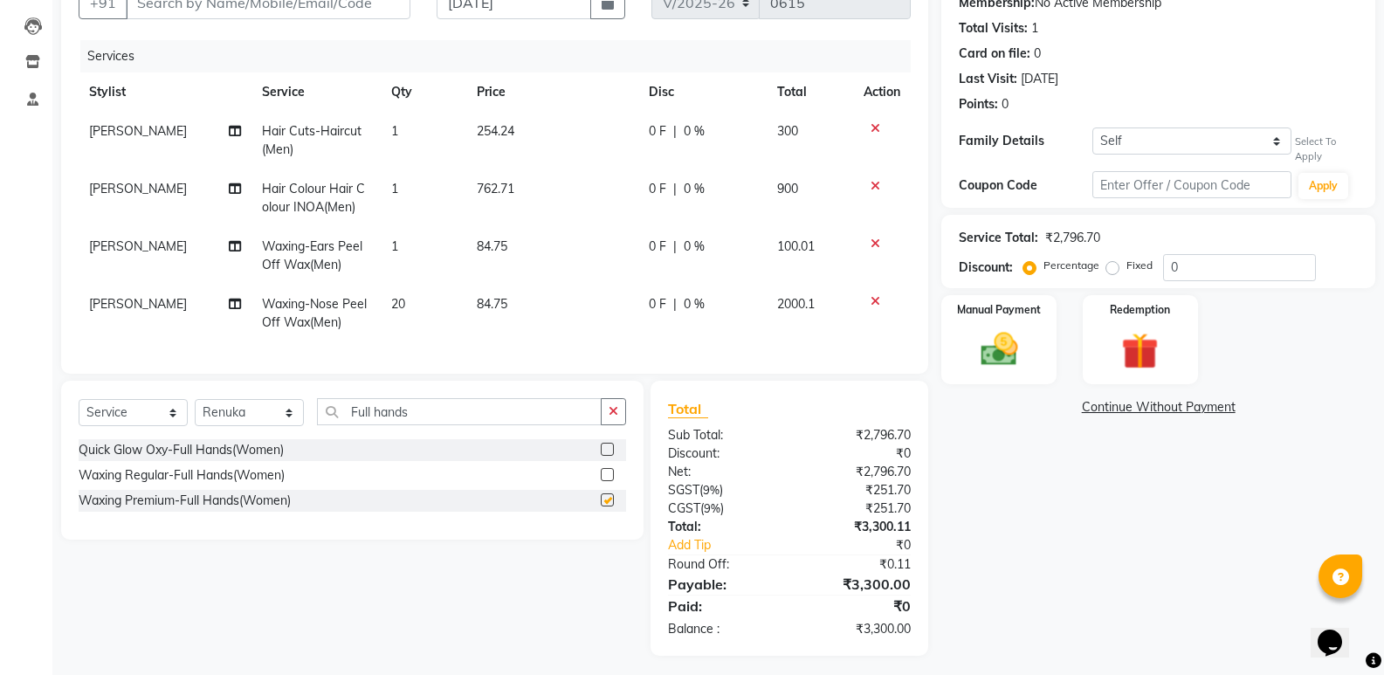
checkbox input "false"
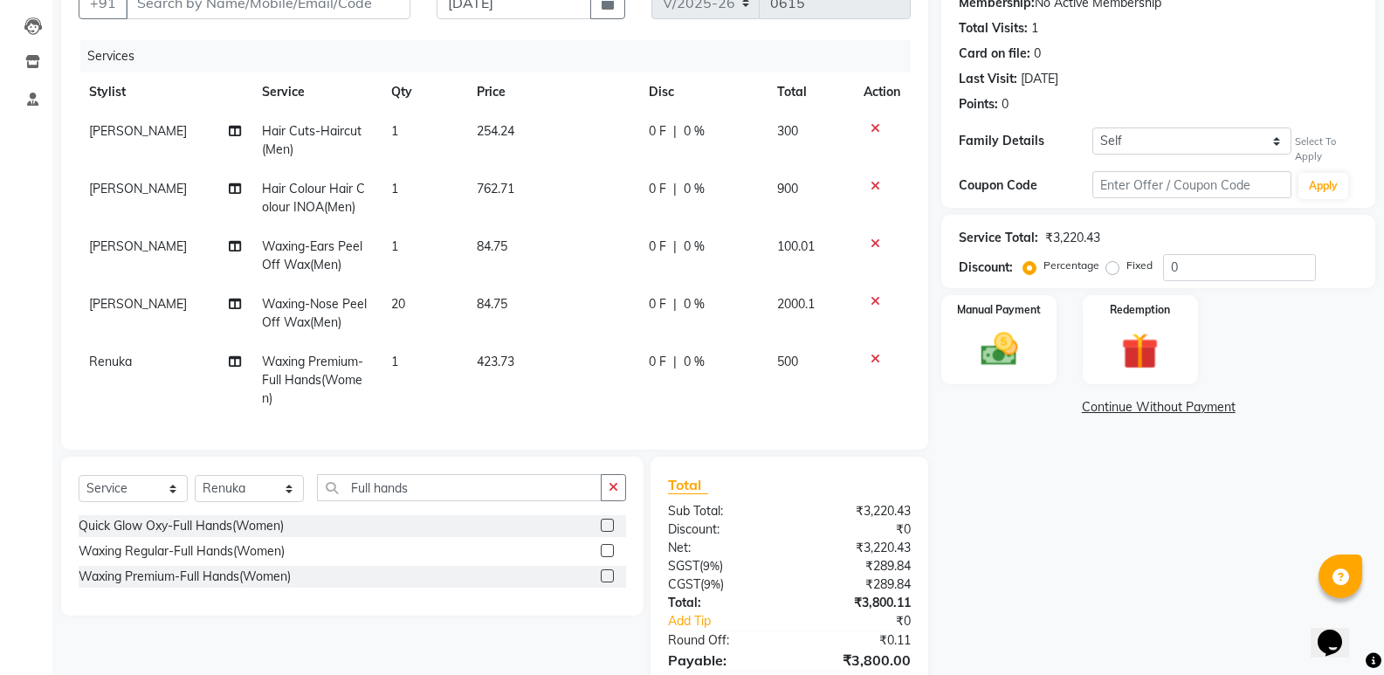
click at [507, 357] on span "423.73" at bounding box center [496, 362] width 38 height 16
select select "87535"
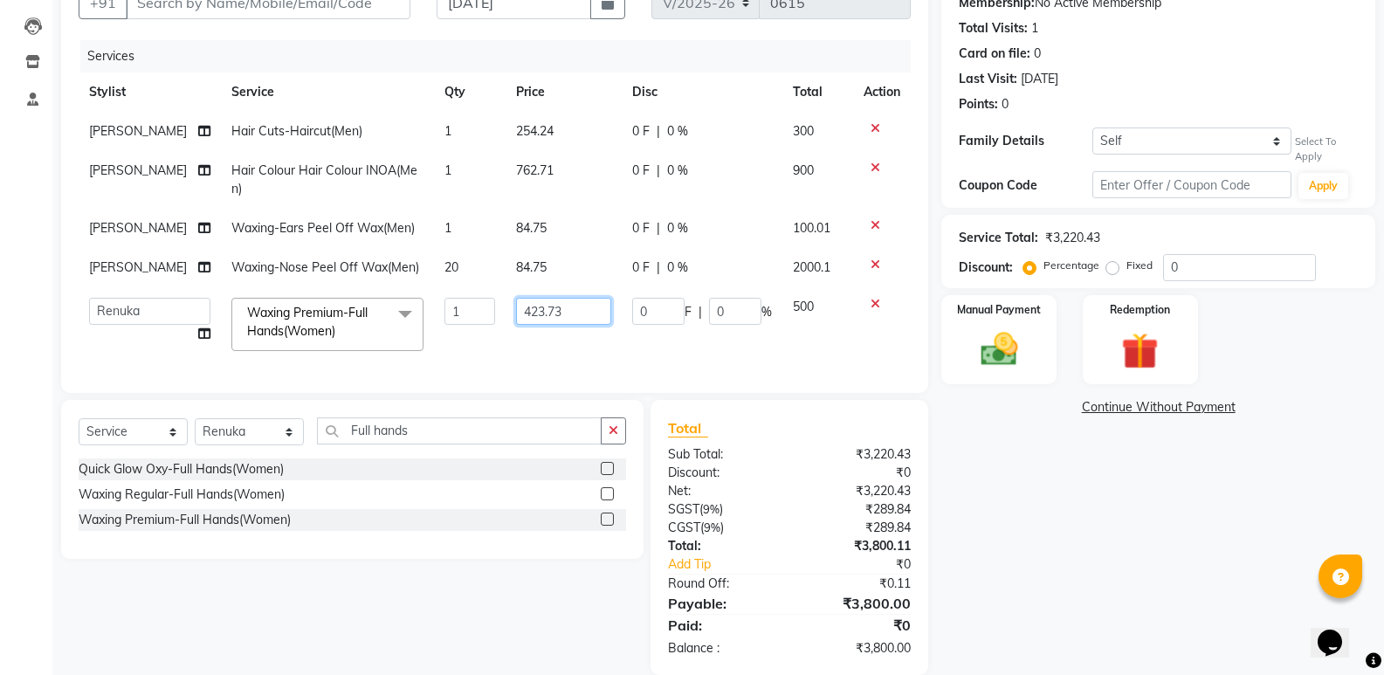
click at [563, 307] on input "423.73" at bounding box center [563, 311] width 95 height 27
type input "4"
type input "593.22"
click at [1122, 499] on div "Name: Akhil V170 Membership: No Active Membership Total Visits: 1 Card on file:…" at bounding box center [1165, 315] width 447 height 721
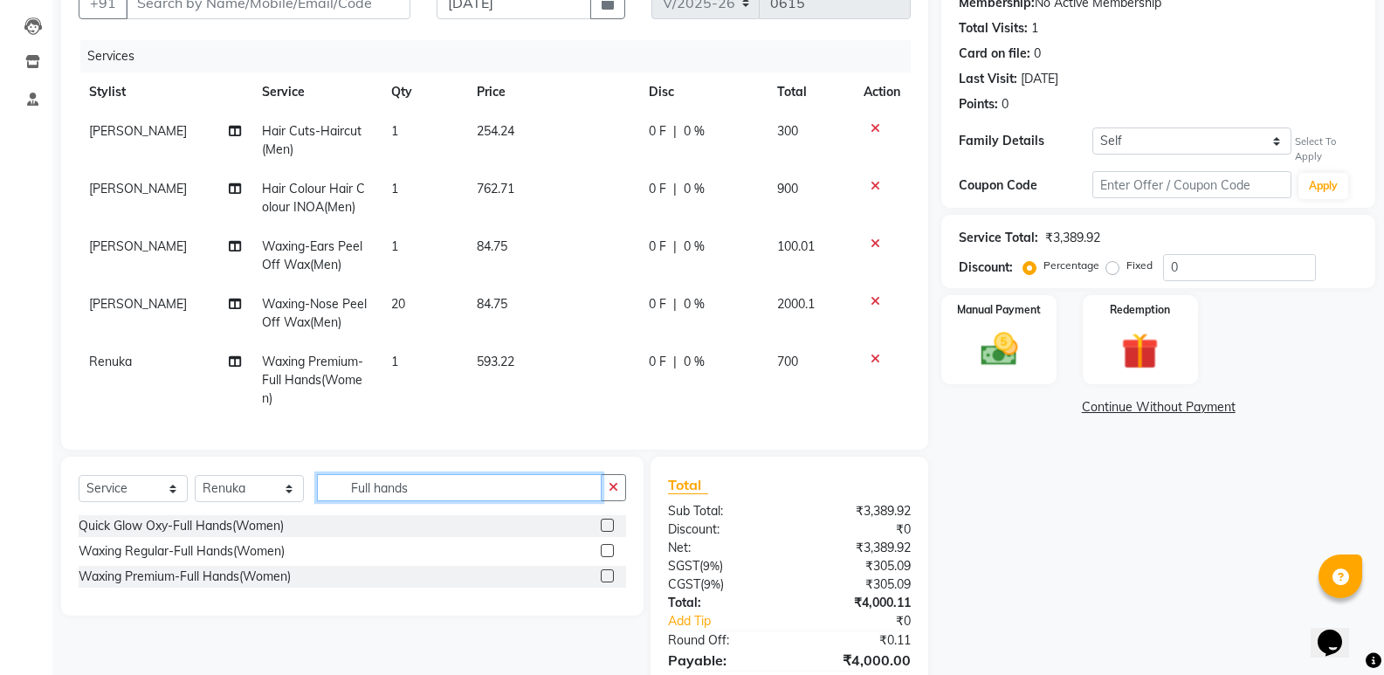
click at [420, 474] on input "Full hands" at bounding box center [459, 487] width 285 height 27
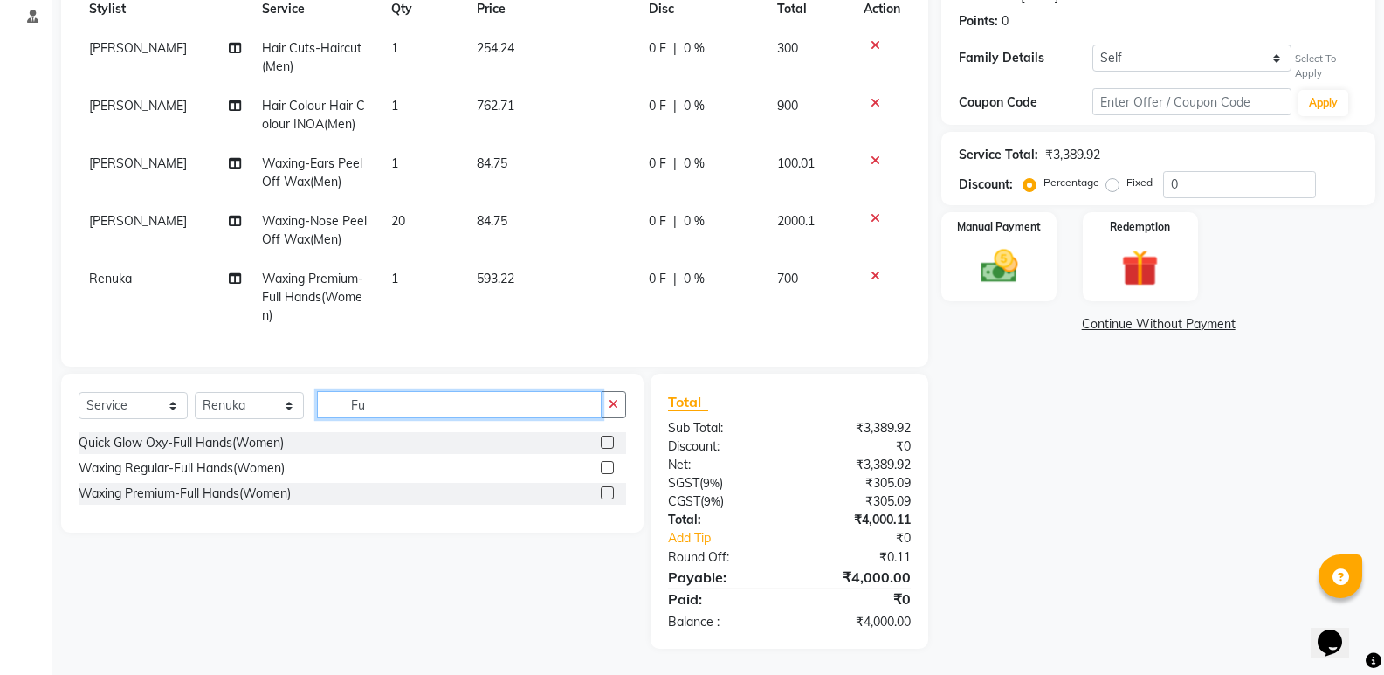
type input "F"
type input "under"
click at [231, 491] on div "Waxing Premium-Under Arms(Women)" at bounding box center [189, 494] width 220 height 18
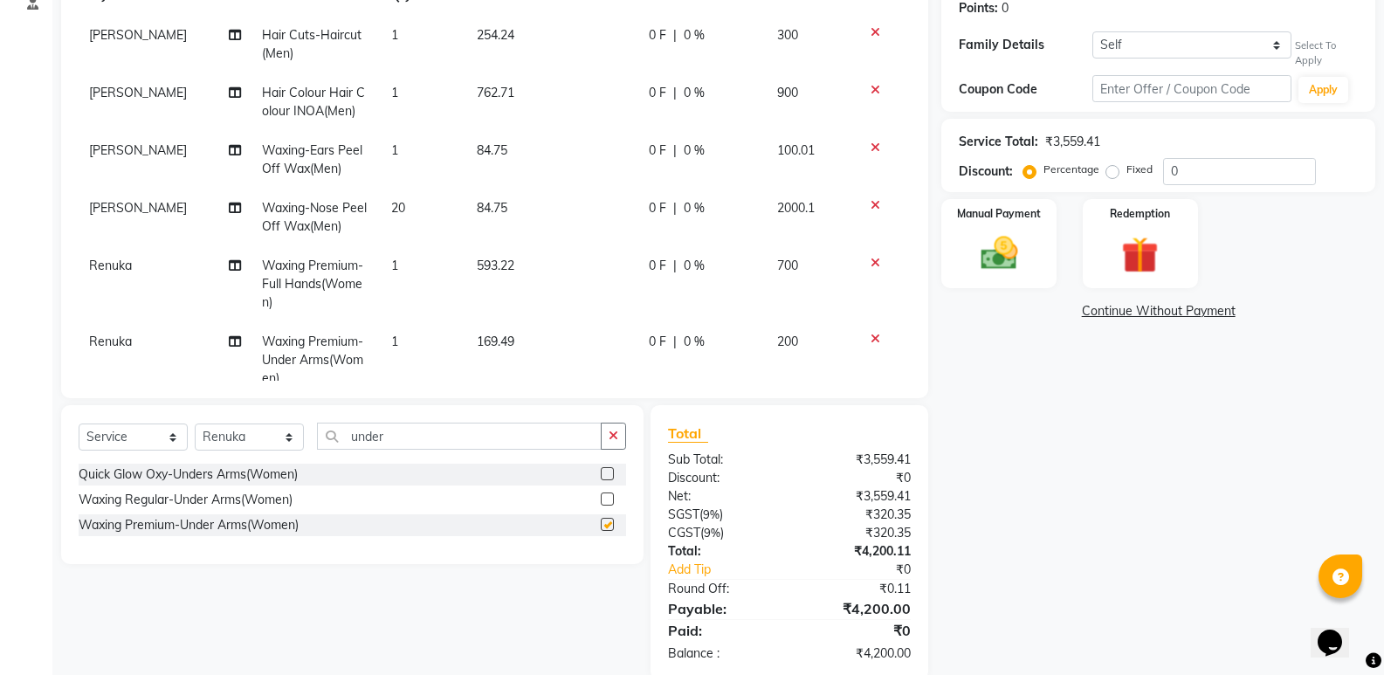
checkbox input "false"
click at [515, 339] on td "169.49" at bounding box center [551, 360] width 171 height 76
click at [504, 330] on td "169.49" at bounding box center [551, 360] width 171 height 76
select select "87535"
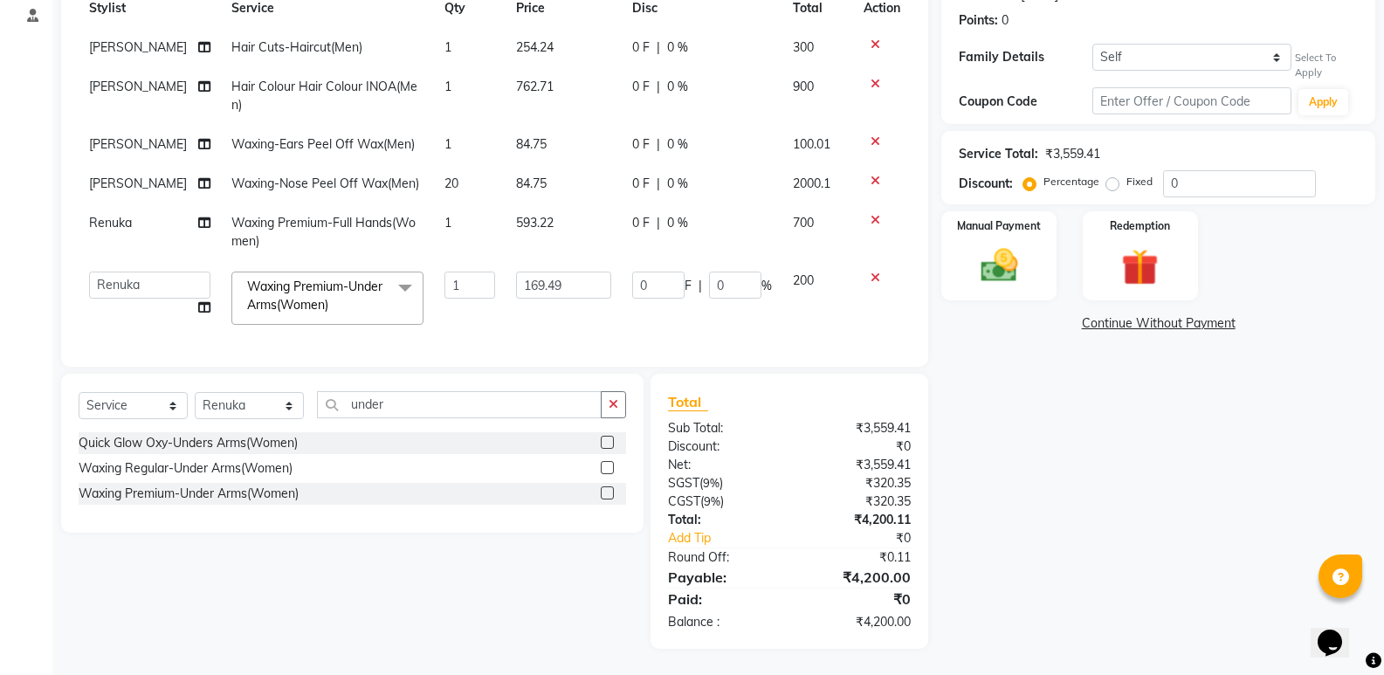
scroll to position [260, 0]
click at [558, 284] on input "169.49" at bounding box center [563, 285] width 95 height 27
type input "1"
type input "254.23"
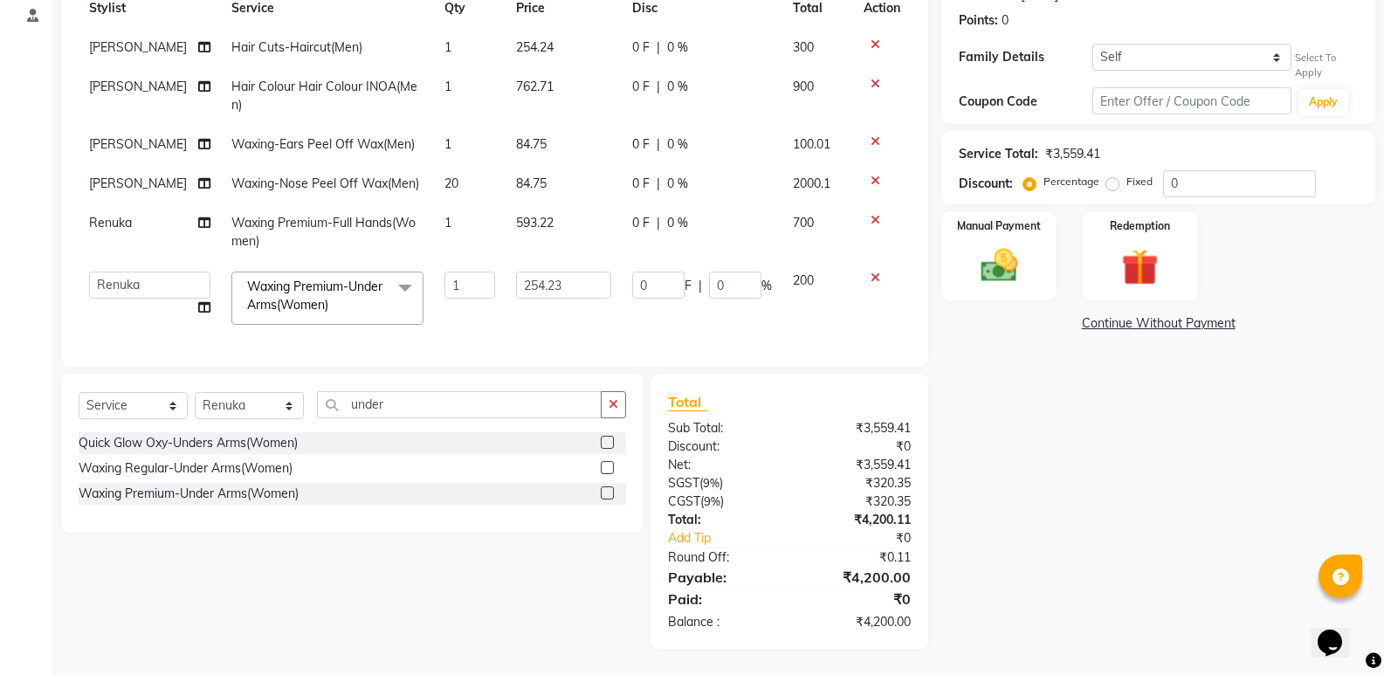
click at [1039, 389] on div "Name: Akhil V170 Membership: No Active Membership Total Visits: 1 Card on file:…" at bounding box center [1165, 260] width 447 height 778
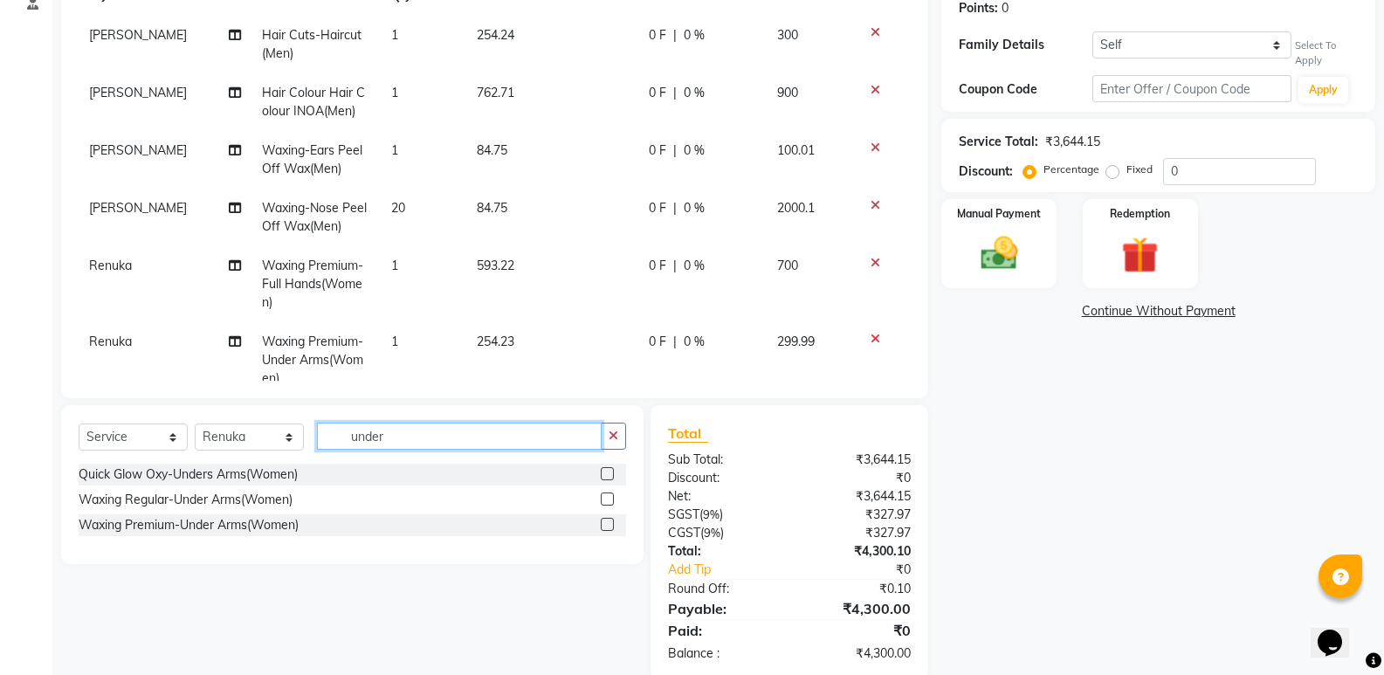
click at [403, 423] on input "under" at bounding box center [459, 436] width 285 height 27
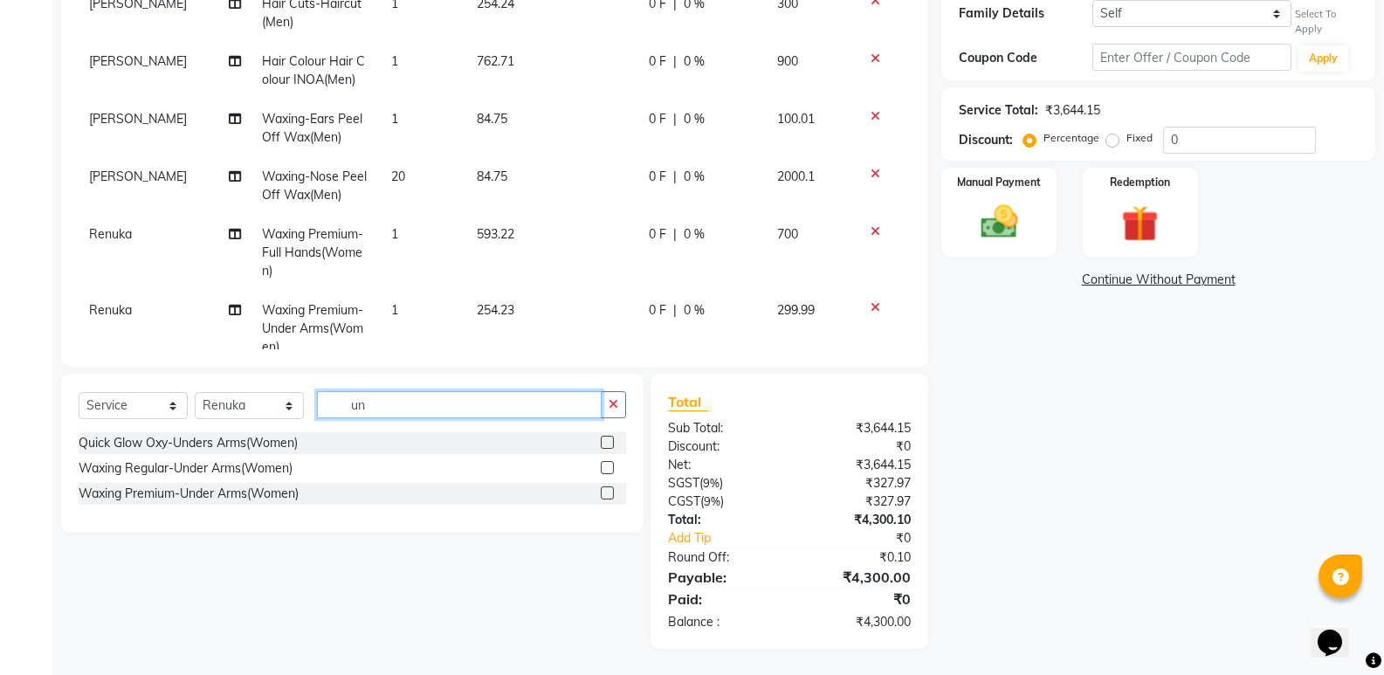
type input "u"
type input "full front"
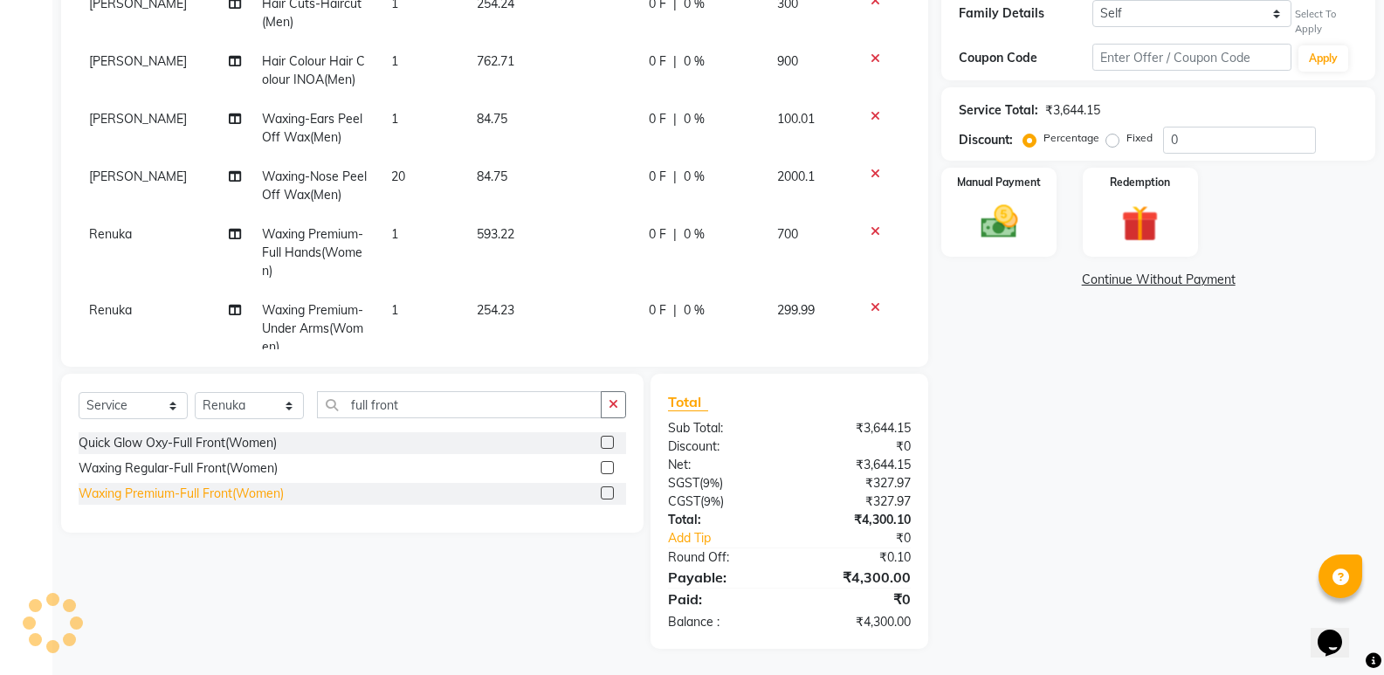
click at [224, 495] on div "Waxing Premium-Full Front(Women)" at bounding box center [181, 494] width 205 height 18
checkbox input "false"
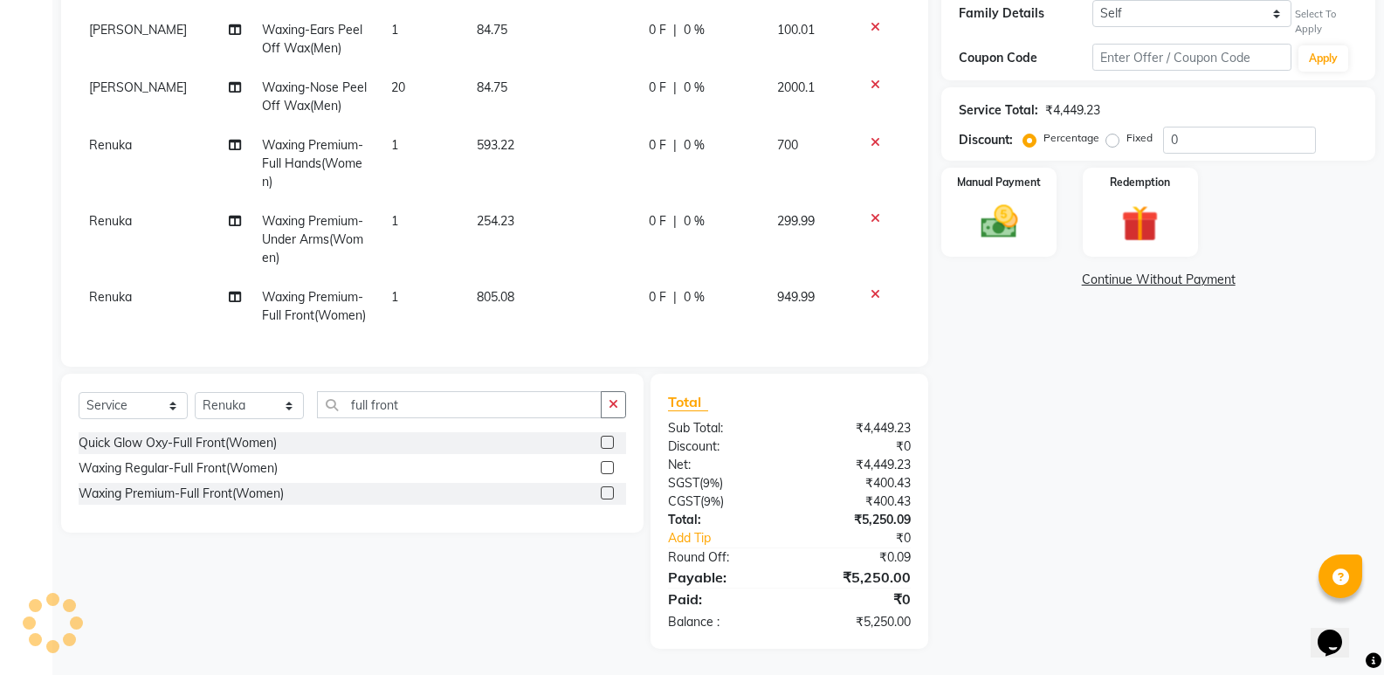
scroll to position [102, 0]
click at [493, 289] on span "805.08" at bounding box center [496, 297] width 38 height 16
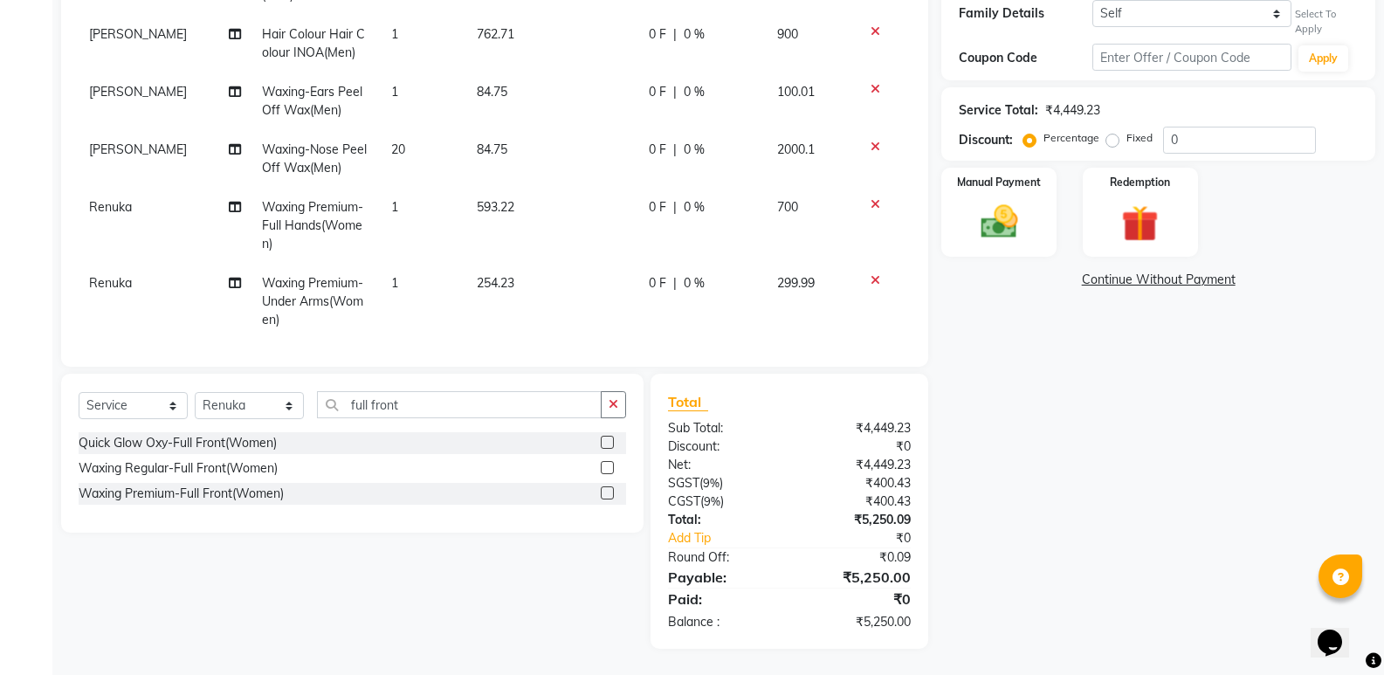
click at [493, 340] on td "805.08" at bounding box center [551, 369] width 171 height 58
select select "87535"
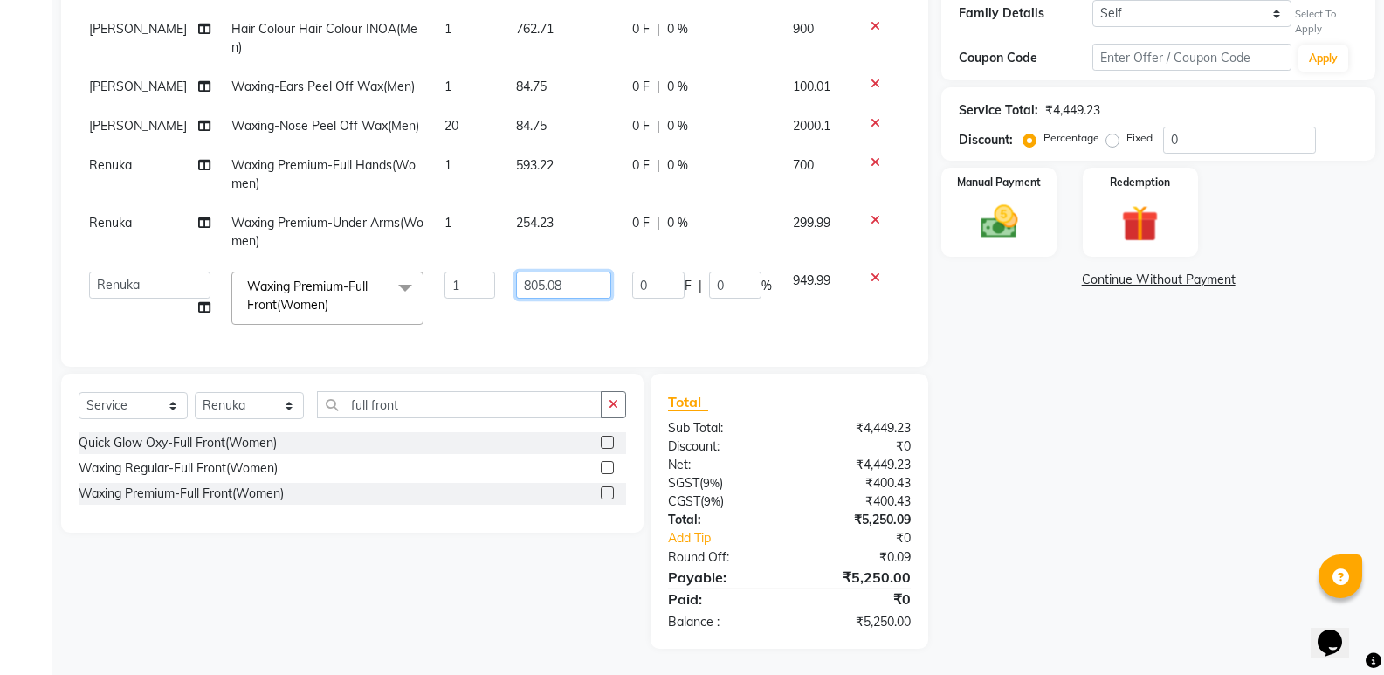
click at [540, 273] on input "805.08" at bounding box center [563, 285] width 95 height 27
type input "8"
type input "974.57"
click at [1147, 499] on div "Name: Akhil V170 Membership: No Active Membership Total Visits: 1 Card on file:…" at bounding box center [1165, 238] width 447 height 822
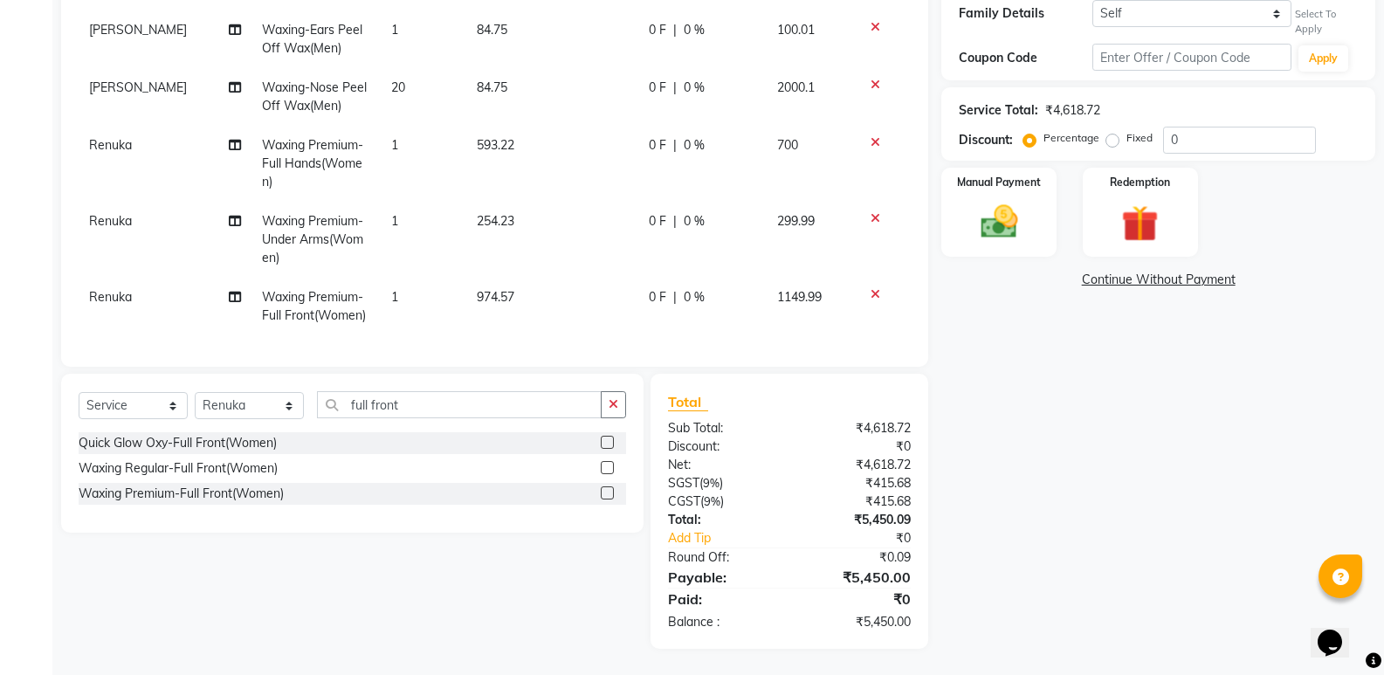
scroll to position [15, 0]
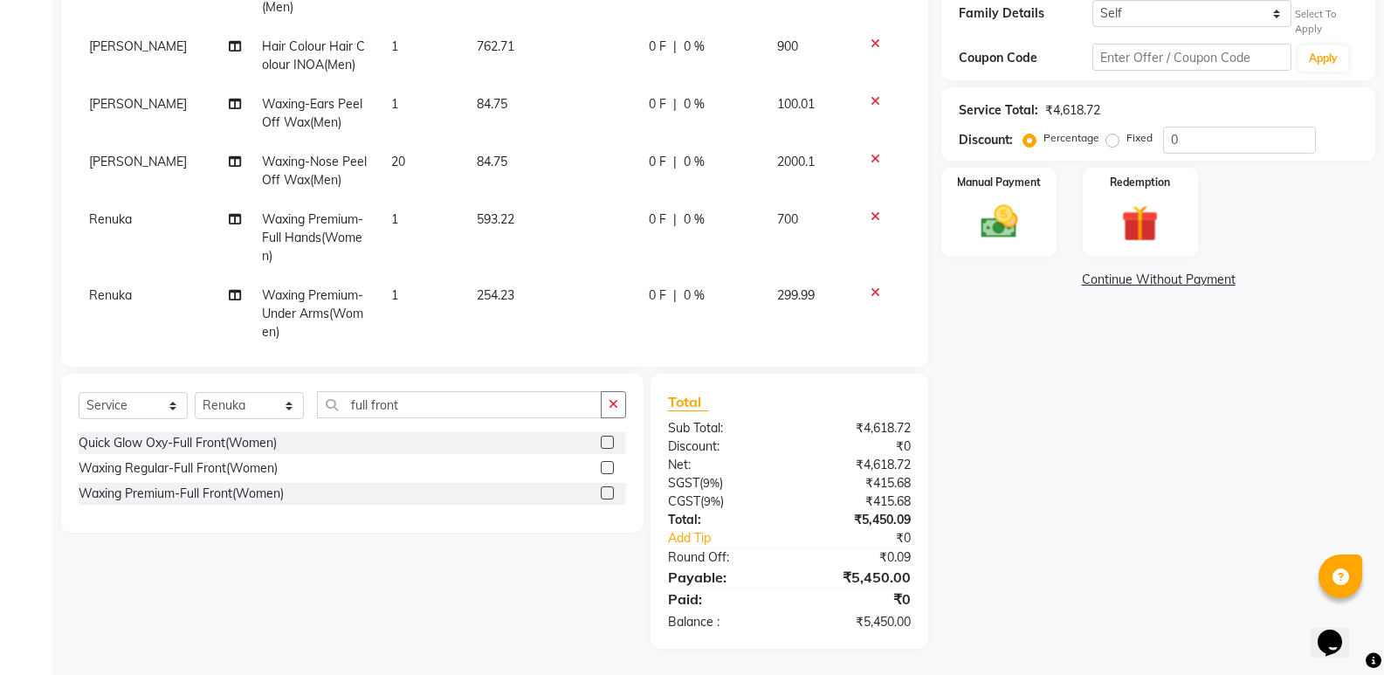
click at [397, 152] on td "20" at bounding box center [424, 171] width 86 height 58
select select "87537"
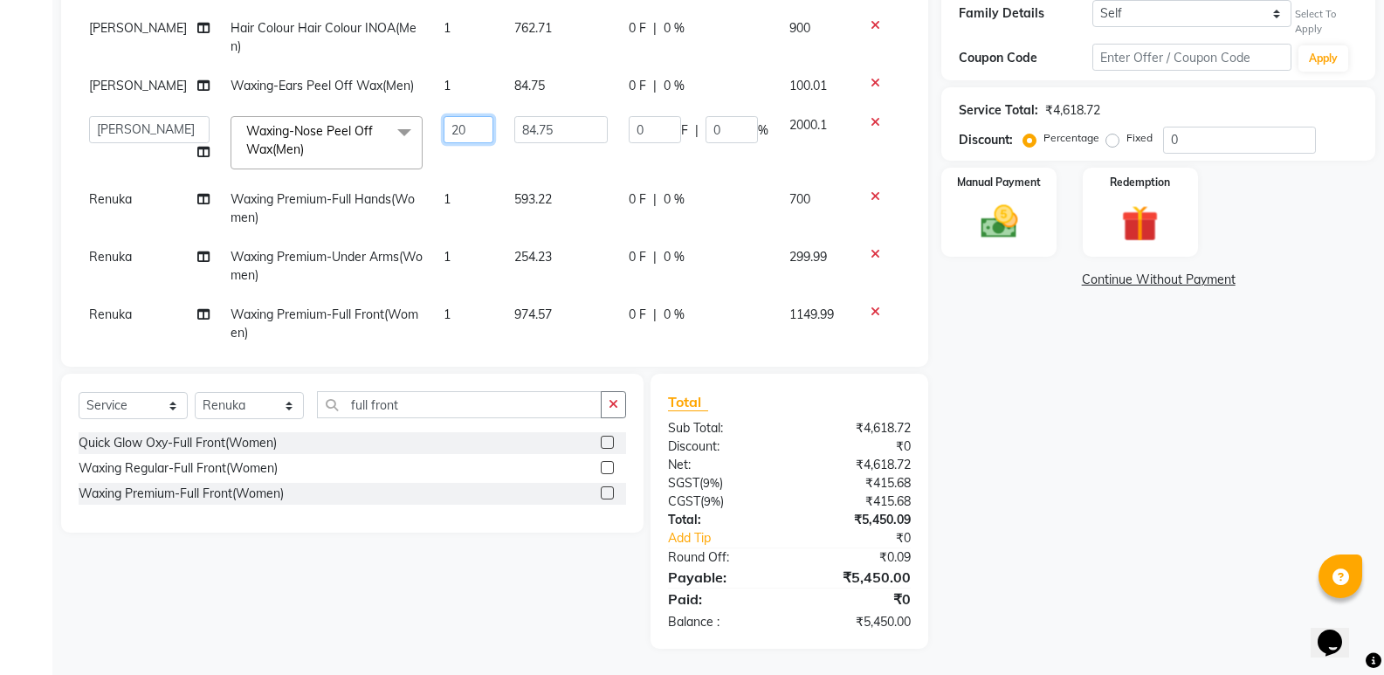
click at [456, 130] on input "20" at bounding box center [469, 129] width 51 height 27
type input "2"
click at [1045, 387] on div "Name: Akhil V170 Membership: No Active Membership Total Visits: 1 Card on file:…" at bounding box center [1165, 238] width 447 height 822
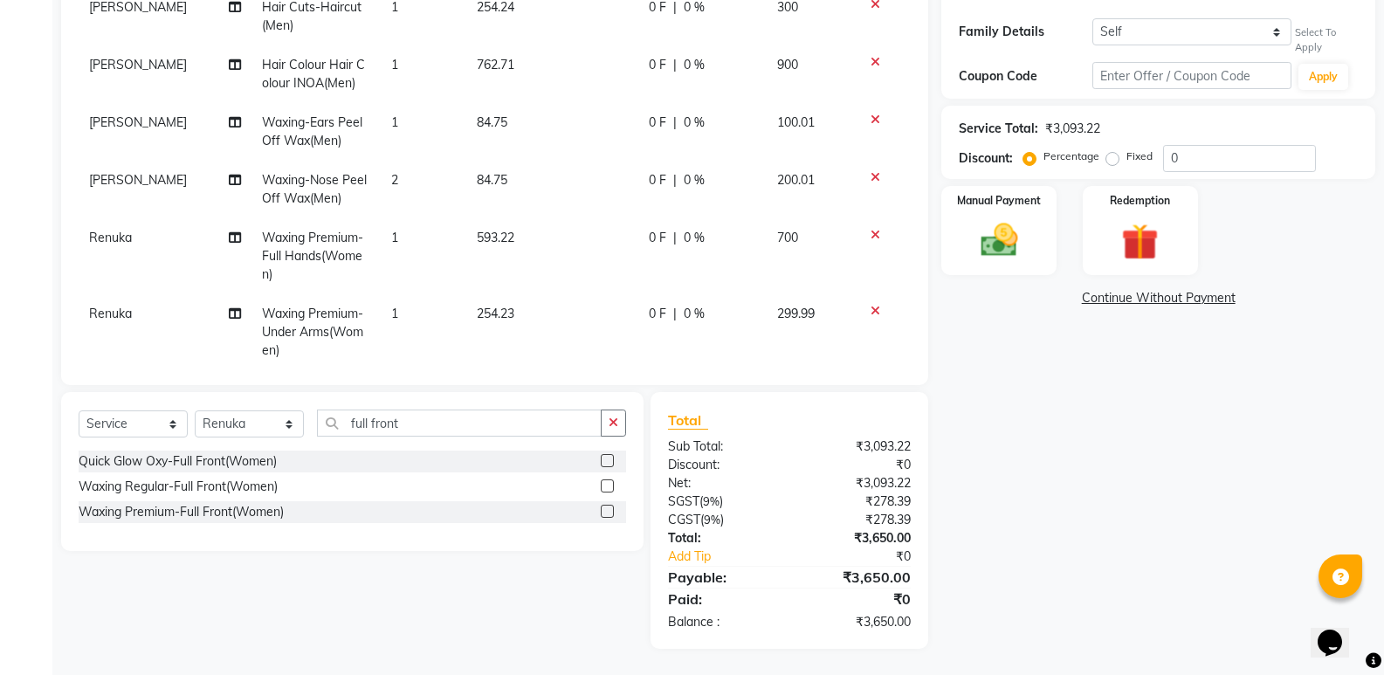
scroll to position [286, 0]
click at [1080, 427] on div "Name: Akhil V170 Membership: No Active Membership Total Visits: 1 Card on file:…" at bounding box center [1165, 247] width 447 height 804
click at [436, 424] on input "full front" at bounding box center [459, 423] width 285 height 27
type input "f"
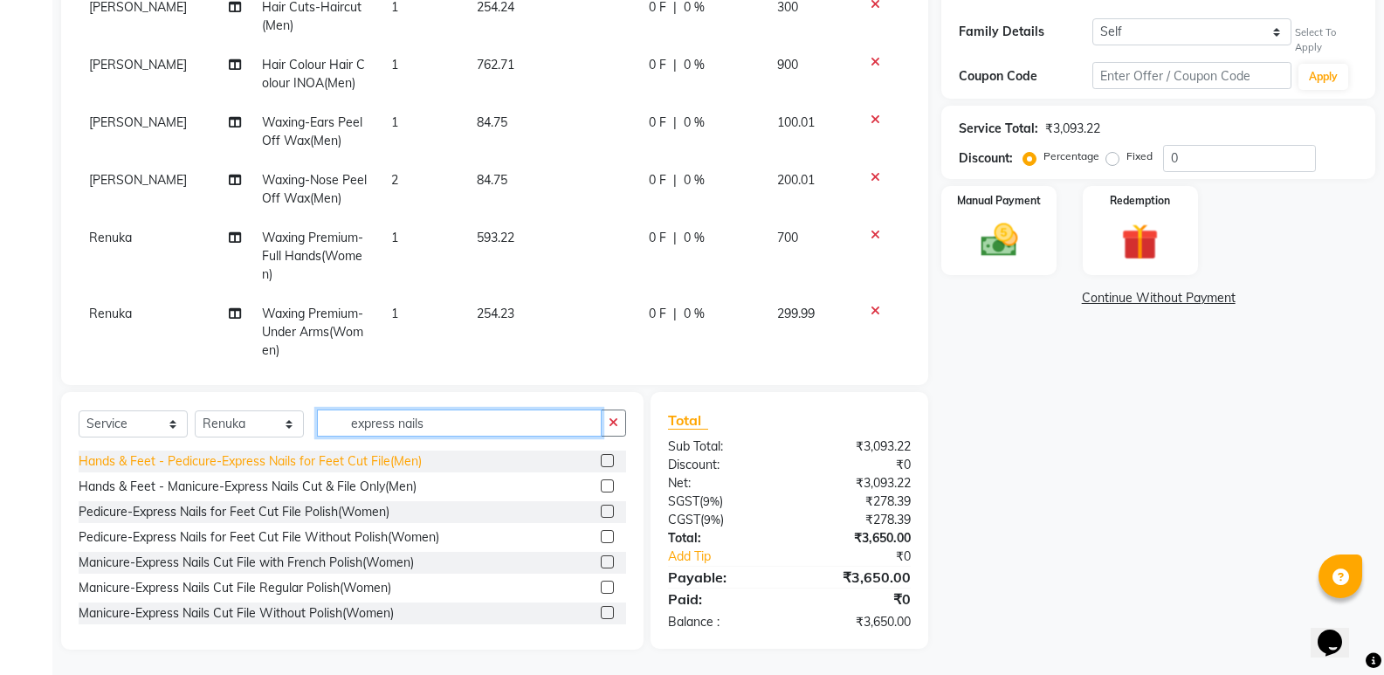
type input "express nails"
click at [345, 468] on div "Hands & Feet - Pedicure-Express Nails for Feet Cut File(Men)" at bounding box center [250, 461] width 343 height 18
checkbox input "false"
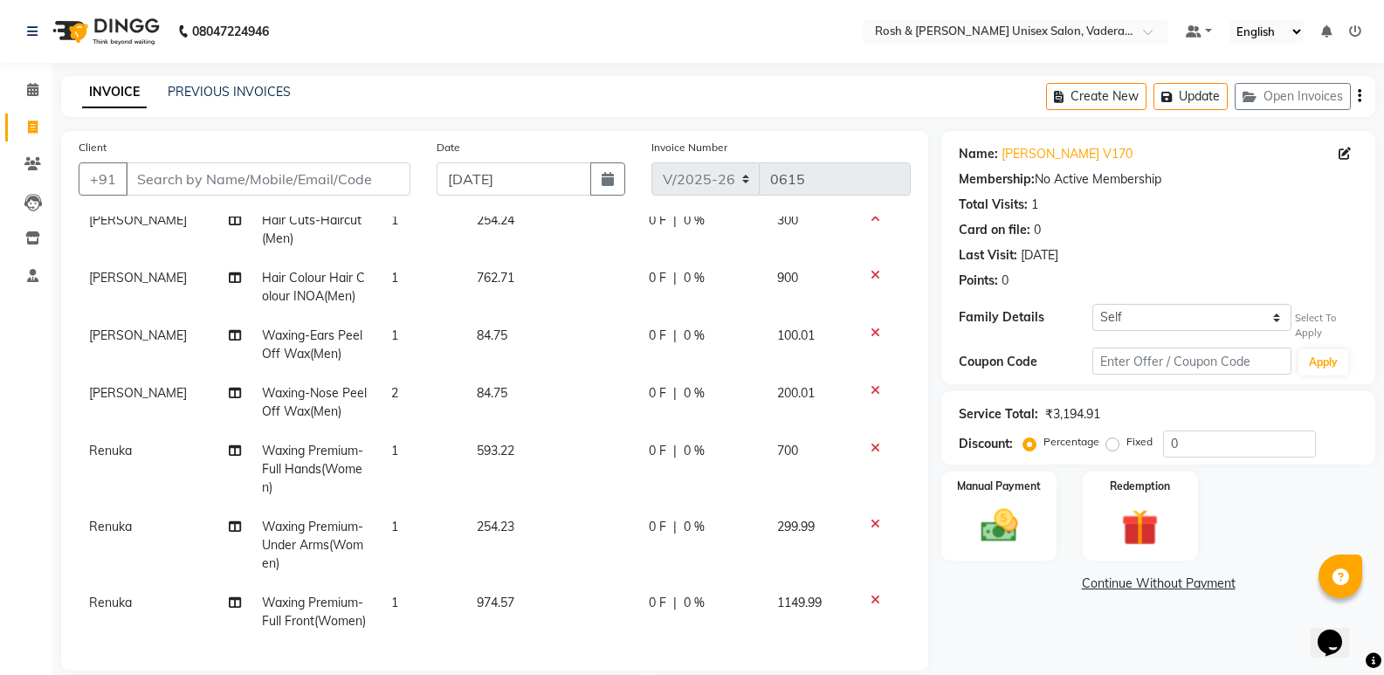
scroll to position [175, 0]
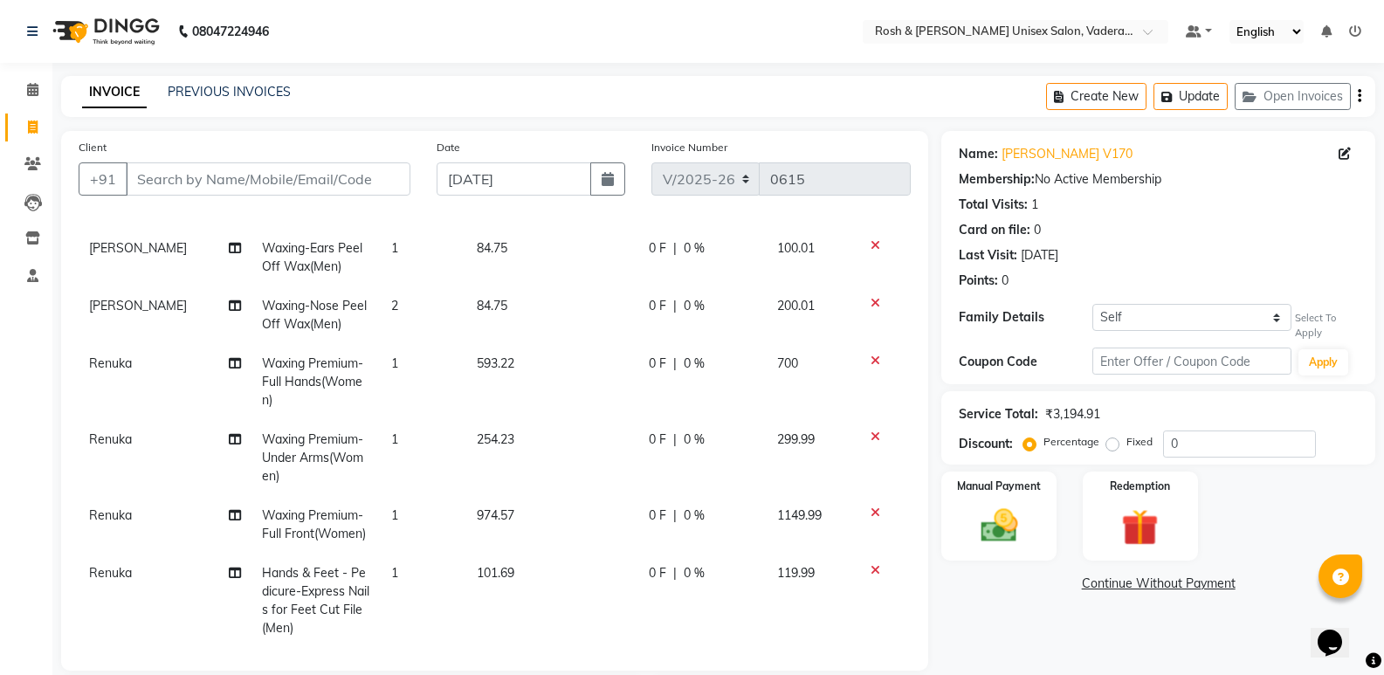
click at [239, 363] on td "Renuka" at bounding box center [165, 382] width 173 height 76
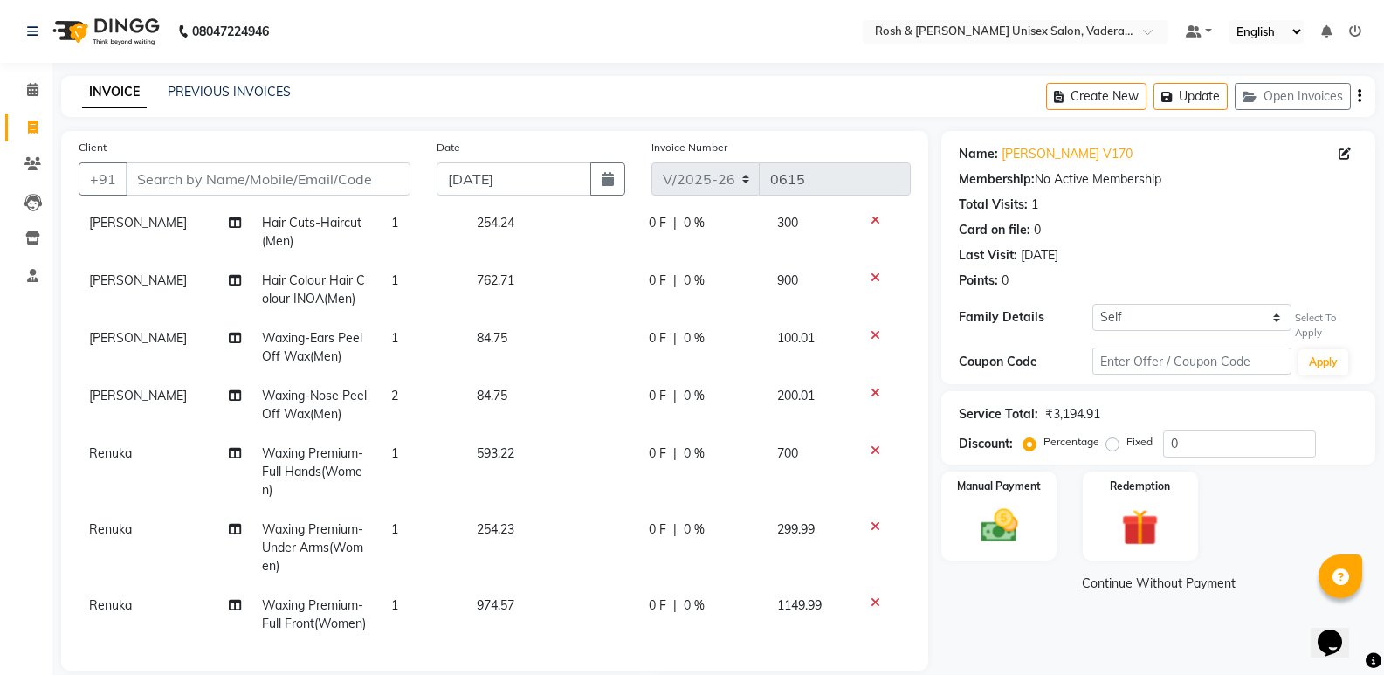
select select "87535"
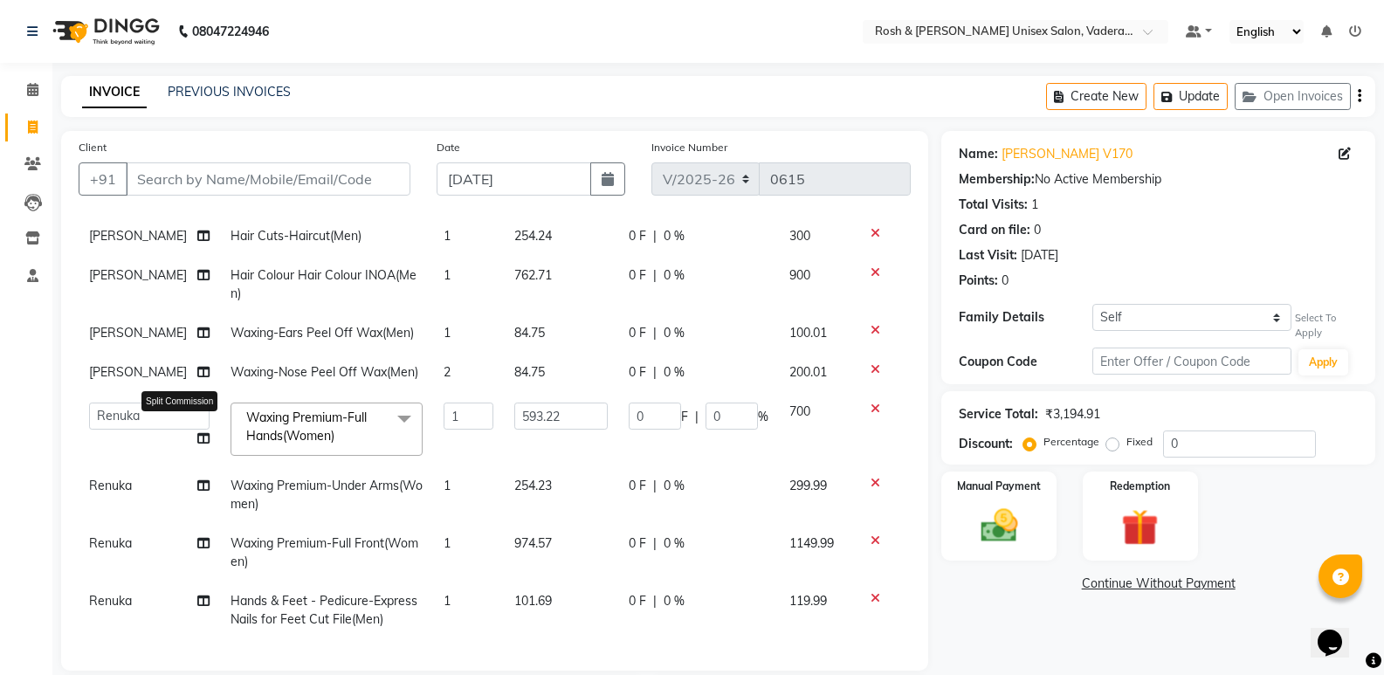
click at [197, 432] on icon at bounding box center [203, 438] width 12 height 12
select select "87535"
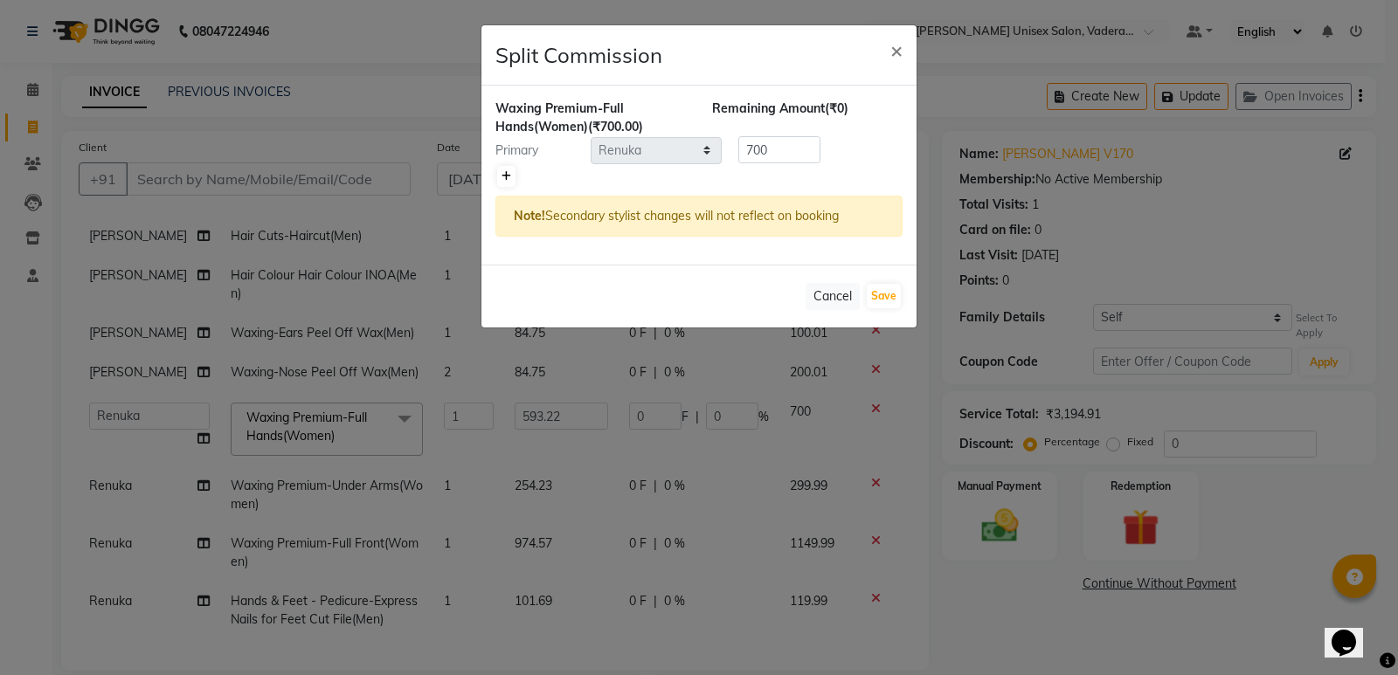
click at [506, 172] on icon at bounding box center [506, 176] width 10 height 10
type input "350"
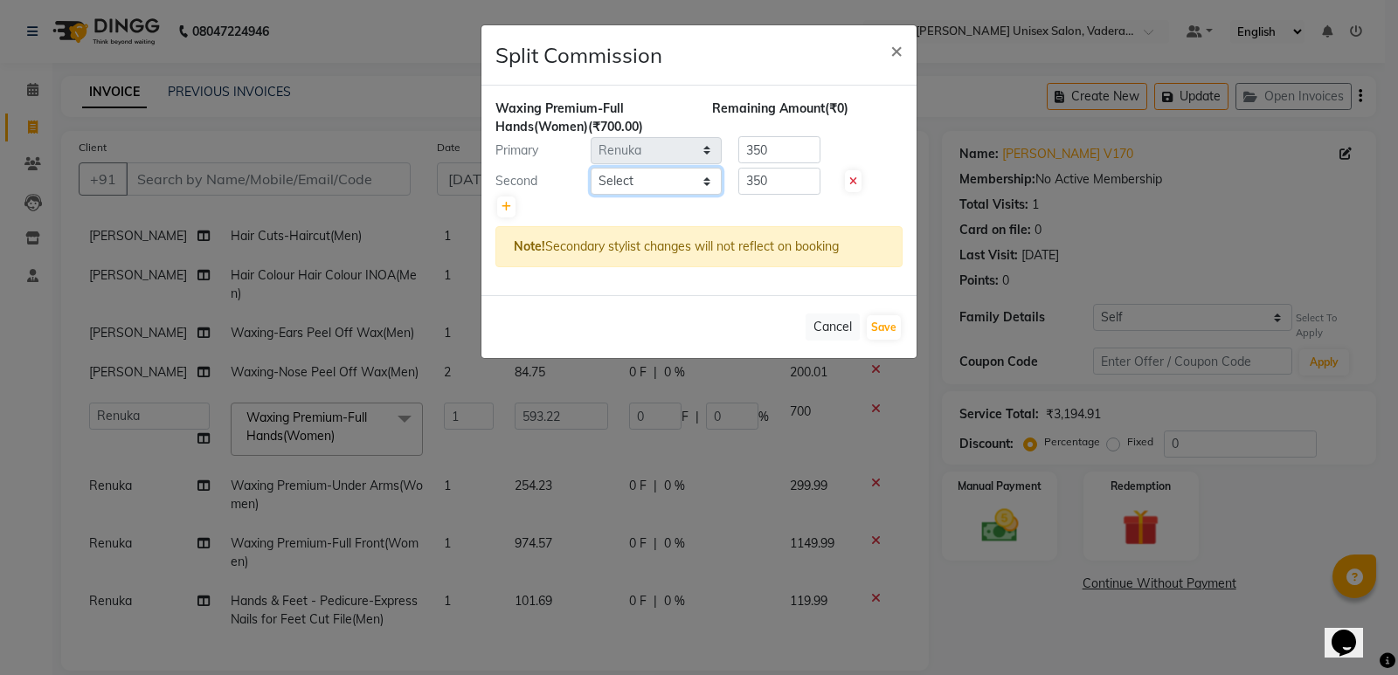
click at [638, 187] on select "Select Augusta Salon Front Desk Jessy Jittu Milton Noor Renuka Rose Sushma" at bounding box center [655, 181] width 131 height 27
select select "87537"
click at [590, 168] on select "Select Augusta Salon Front Desk Jessy Jittu Milton Noor Renuka Rose Sushma" at bounding box center [655, 181] width 131 height 27
click at [879, 325] on button "Save" at bounding box center [883, 327] width 34 height 24
select select "Select"
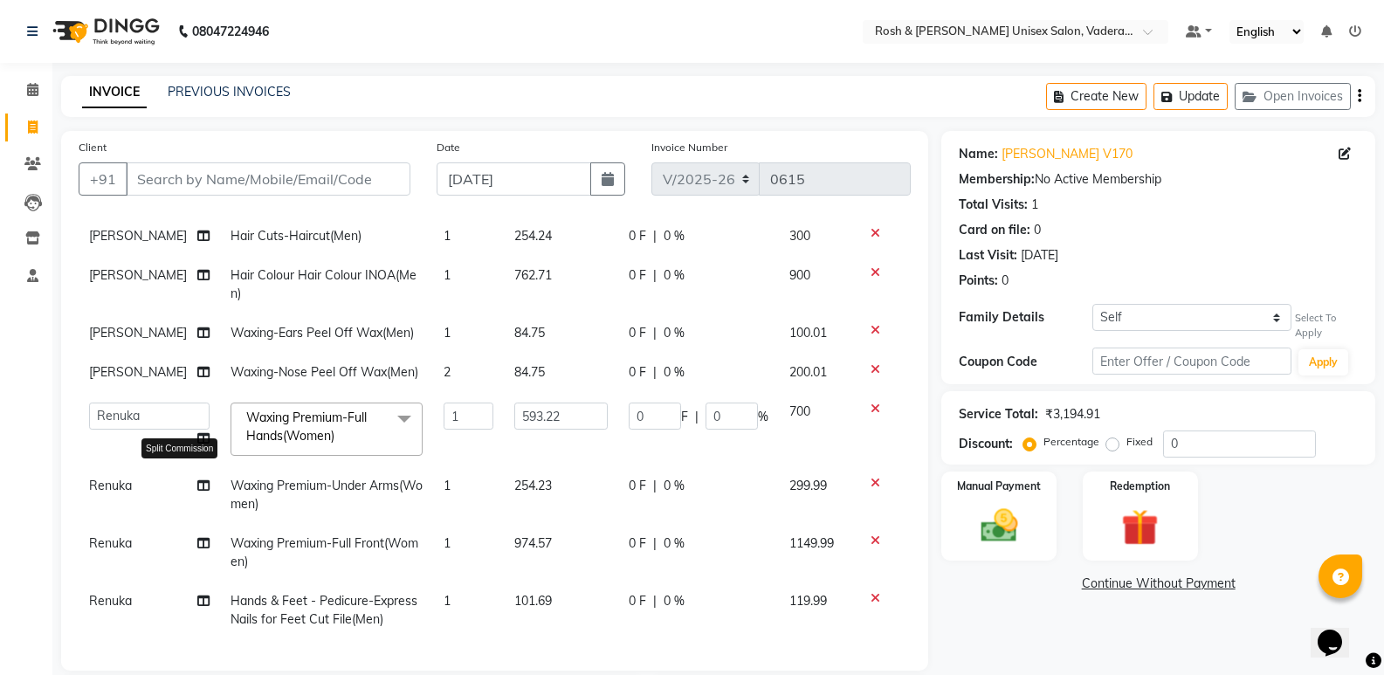
click at [197, 480] on icon at bounding box center [203, 486] width 12 height 12
select select "87535"
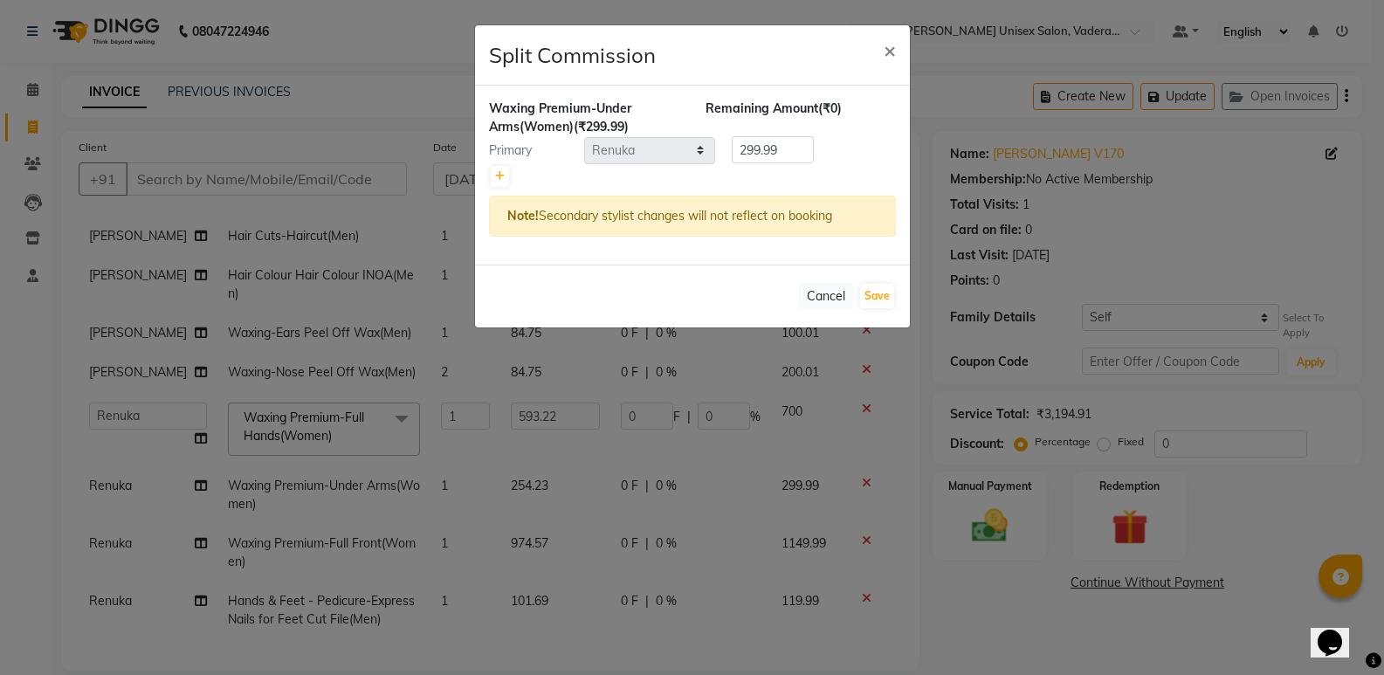
scroll to position [87, 0]
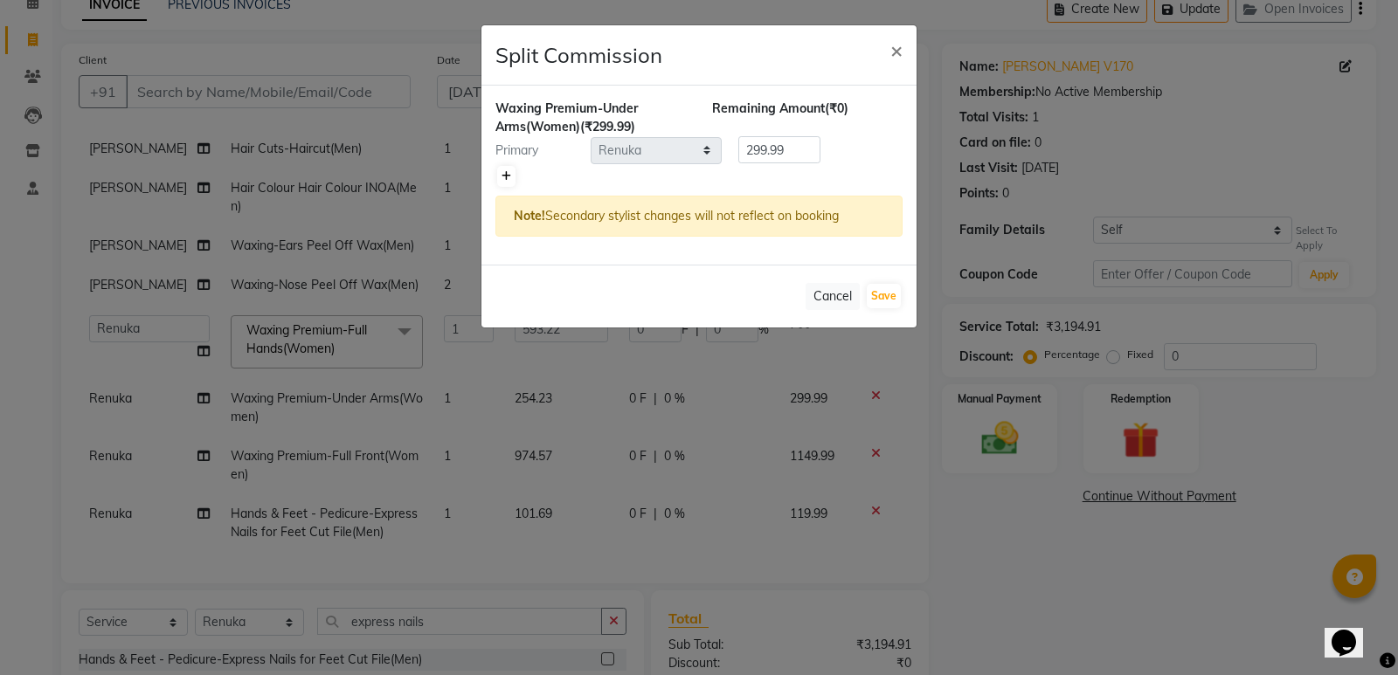
click at [503, 173] on icon at bounding box center [506, 176] width 10 height 10
type input "150"
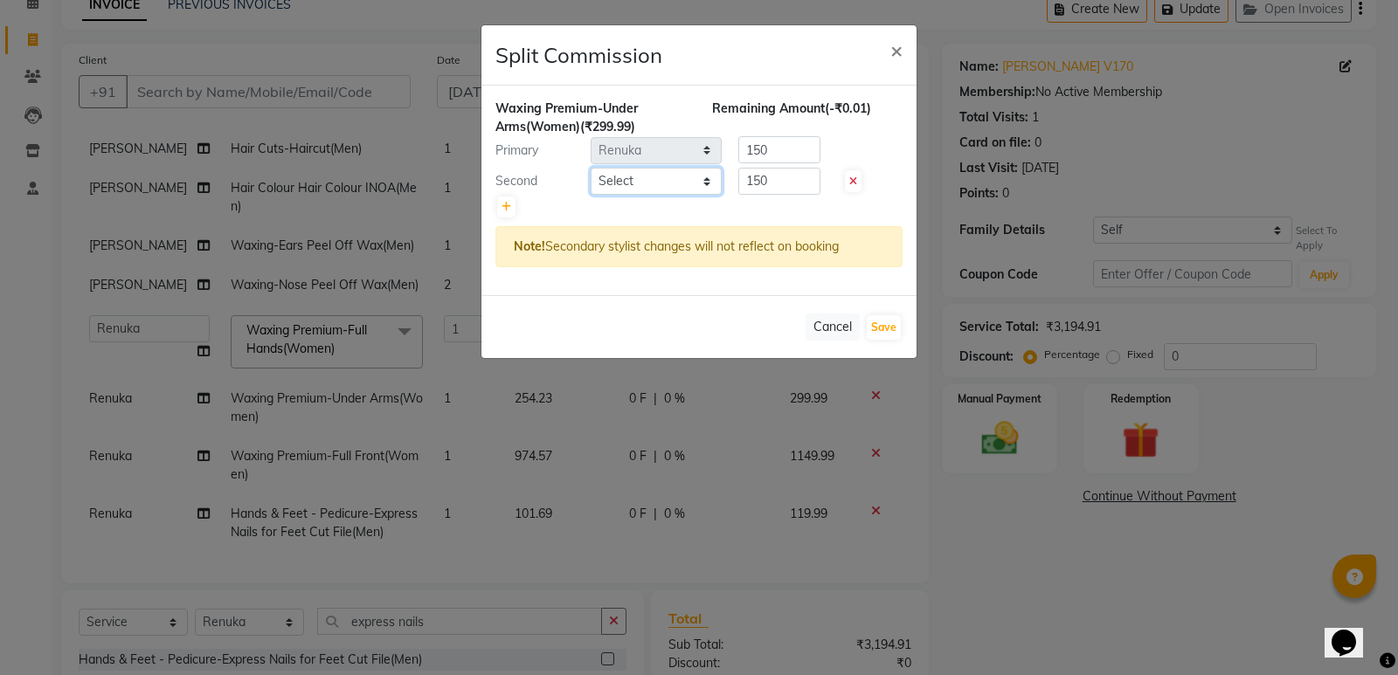
click at [675, 187] on select "Select Augusta Salon Front Desk Jessy Jittu Milton Noor Renuka Rose Sushma" at bounding box center [655, 181] width 131 height 27
select select "87537"
click at [590, 168] on select "Select Augusta Salon Front Desk Jessy Jittu Milton Noor Renuka Rose Sushma" at bounding box center [655, 181] width 131 height 27
click at [880, 328] on button "Save" at bounding box center [883, 327] width 34 height 24
select select "Select"
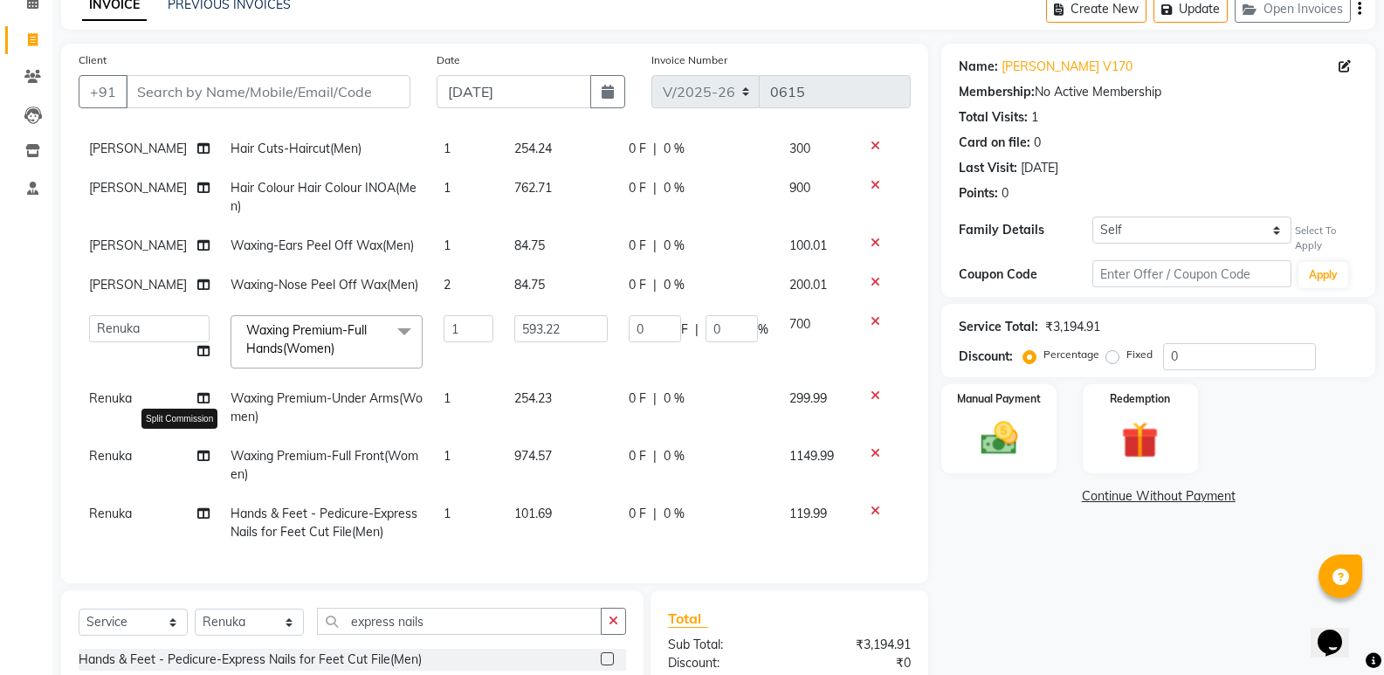
click at [197, 450] on icon at bounding box center [203, 456] width 12 height 12
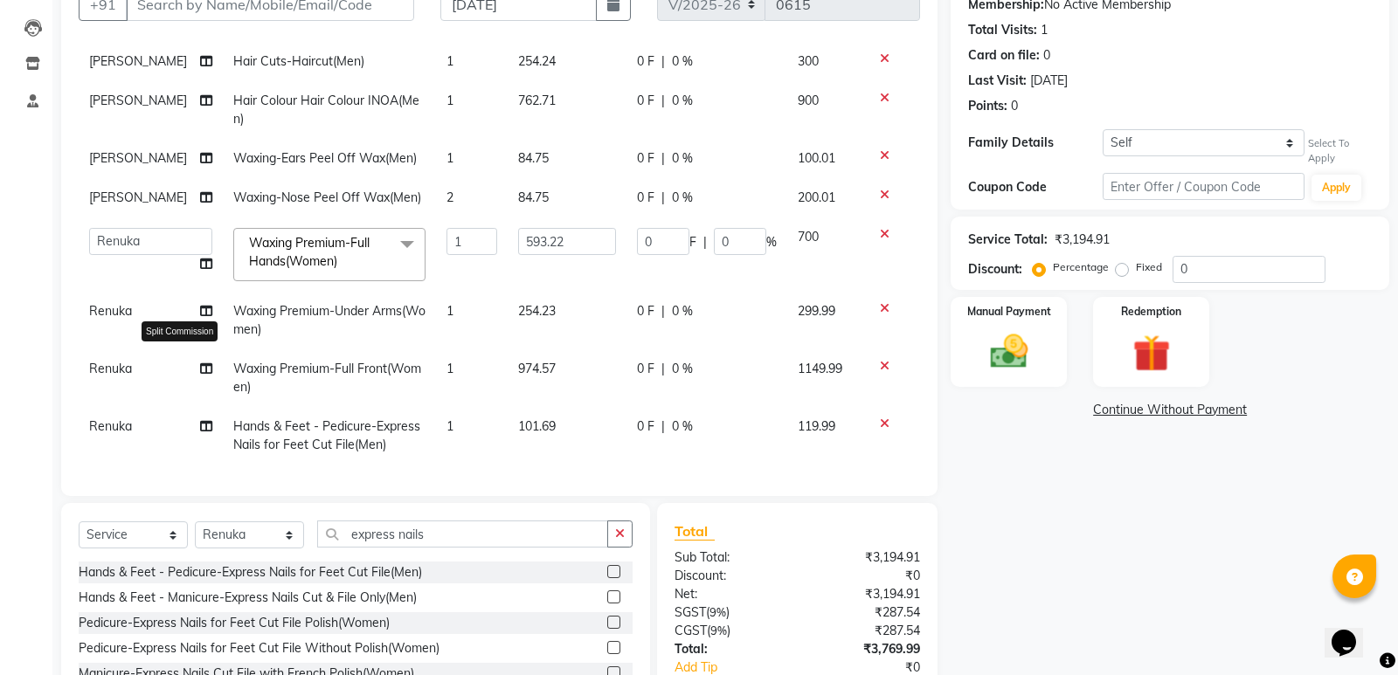
select select "87535"
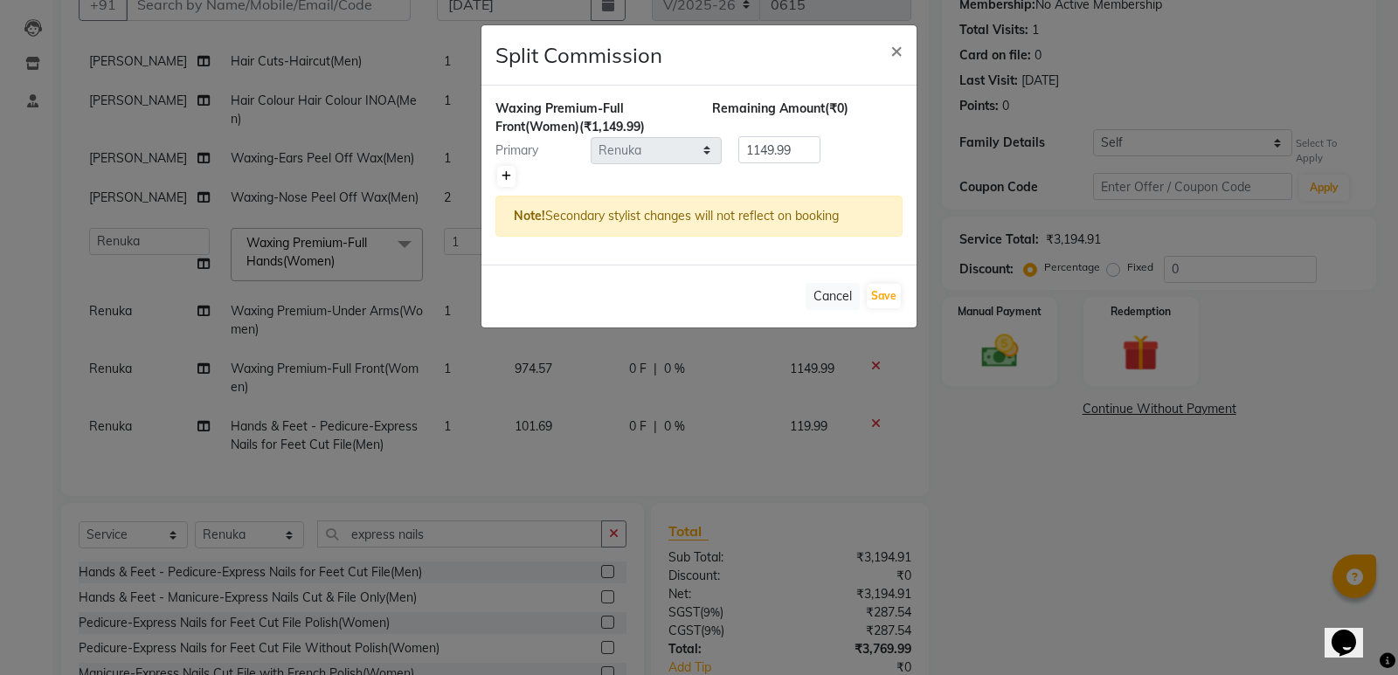
click at [514, 172] on link at bounding box center [506, 176] width 18 height 21
type input "575"
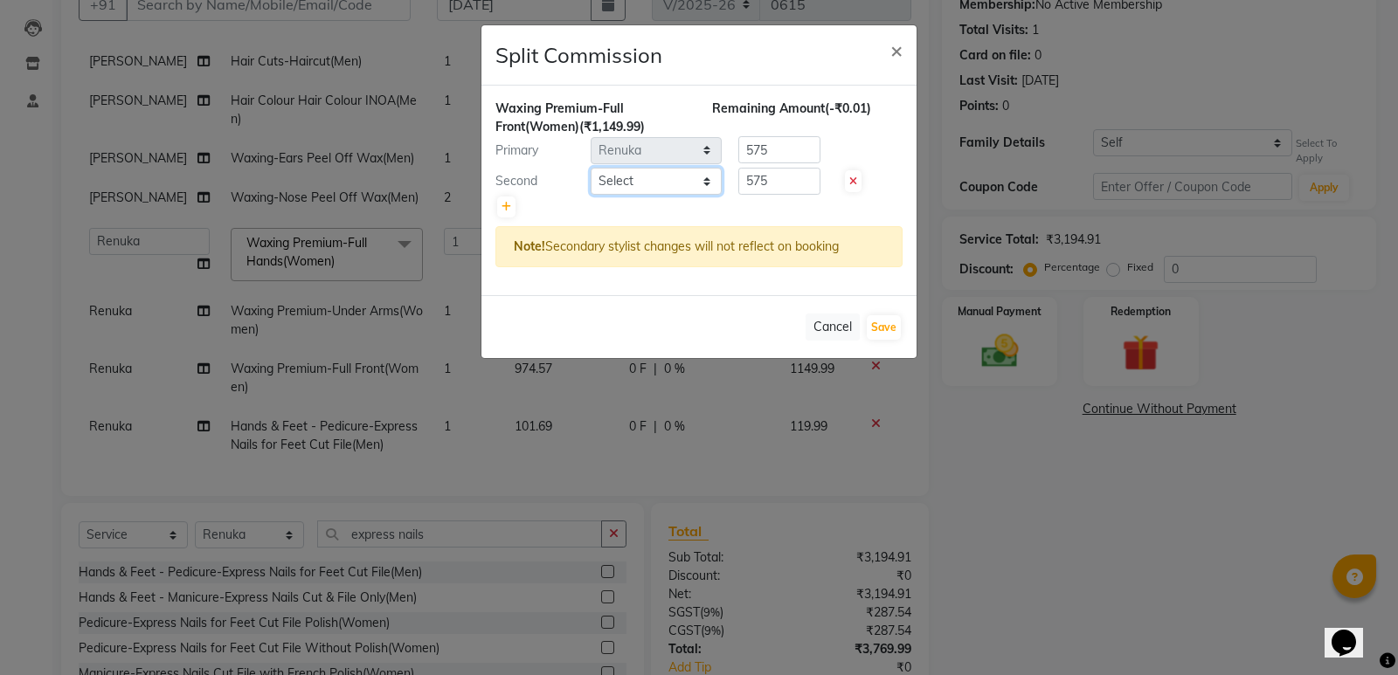
click at [659, 186] on select "Select Augusta Salon Front Desk Jessy Jittu Milton Noor Renuka Rose Sushma" at bounding box center [655, 181] width 131 height 27
select select "87537"
click at [590, 168] on select "Select Augusta Salon Front Desk Jessy Jittu Milton Noor Renuka Rose Sushma" at bounding box center [655, 181] width 131 height 27
click at [877, 328] on button "Save" at bounding box center [883, 327] width 34 height 24
select select "Select"
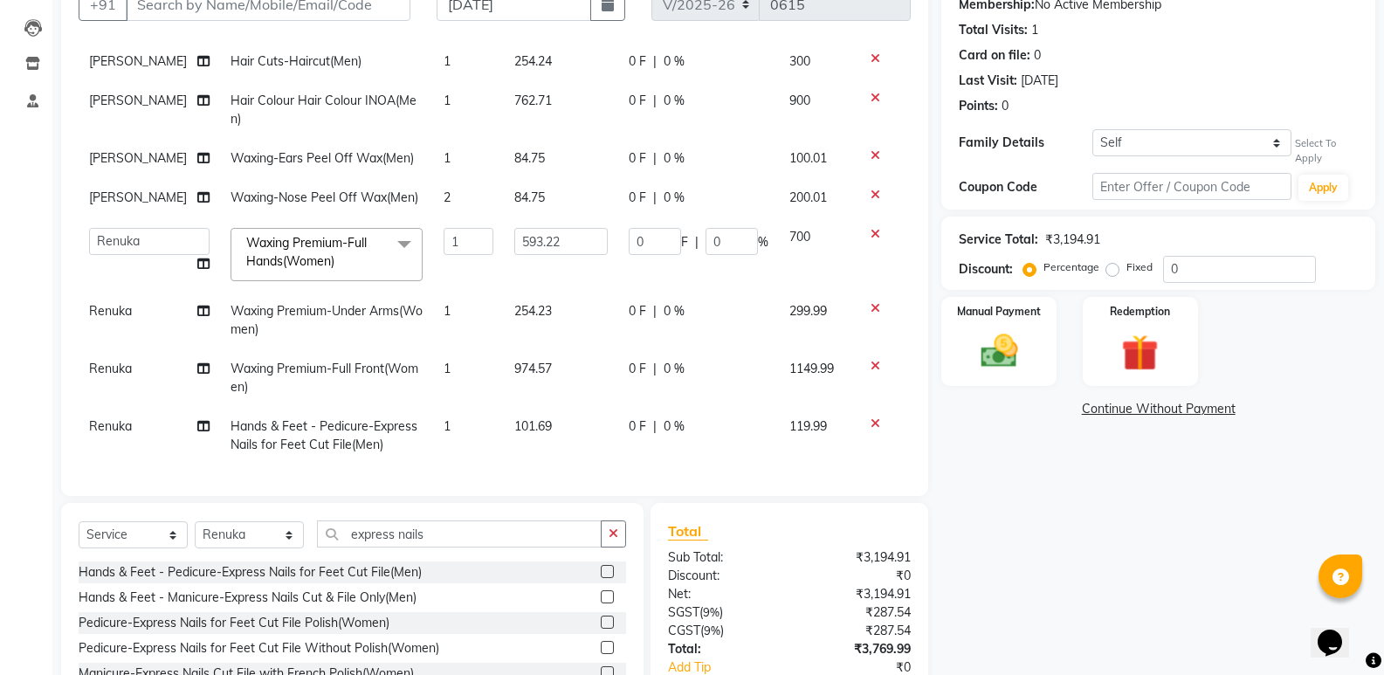
click at [1103, 439] on div "Name: Akhil V170 Membership: No Active Membership Total Visits: 1 Card on file:…" at bounding box center [1165, 367] width 447 height 822
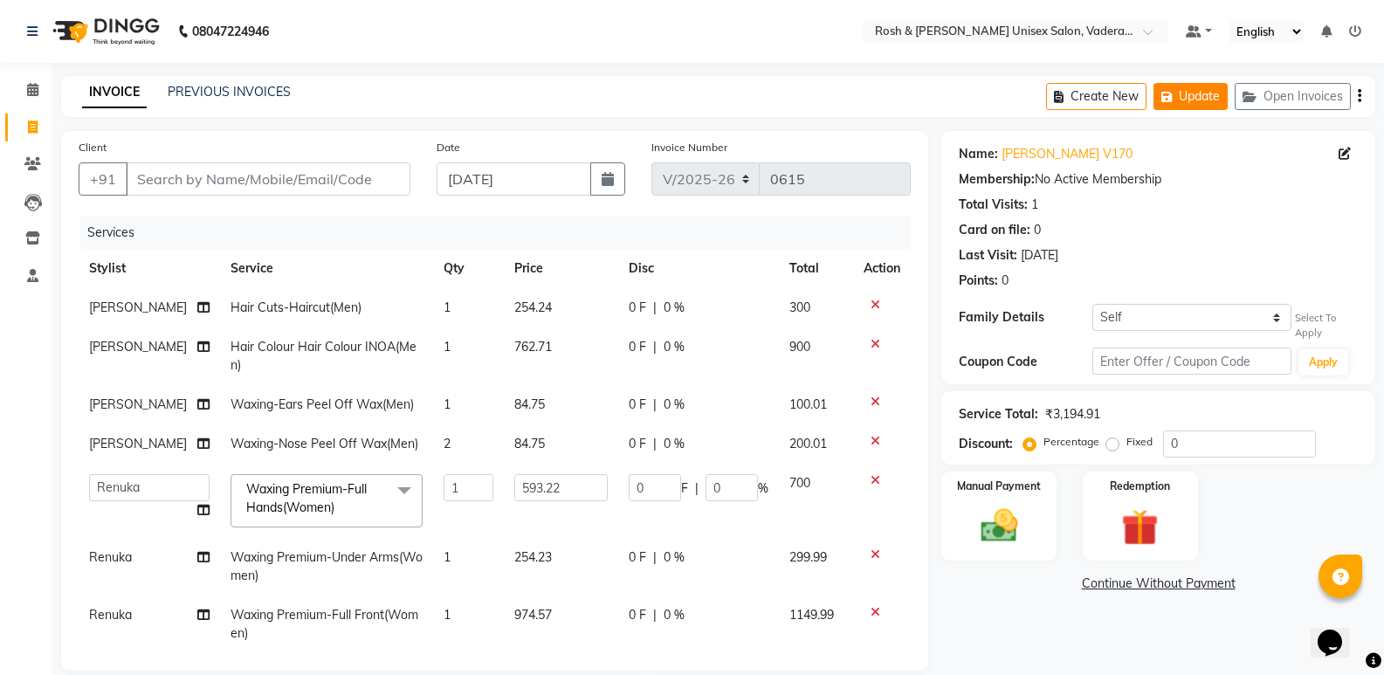
click at [1191, 87] on button "Update" at bounding box center [1191, 96] width 74 height 27
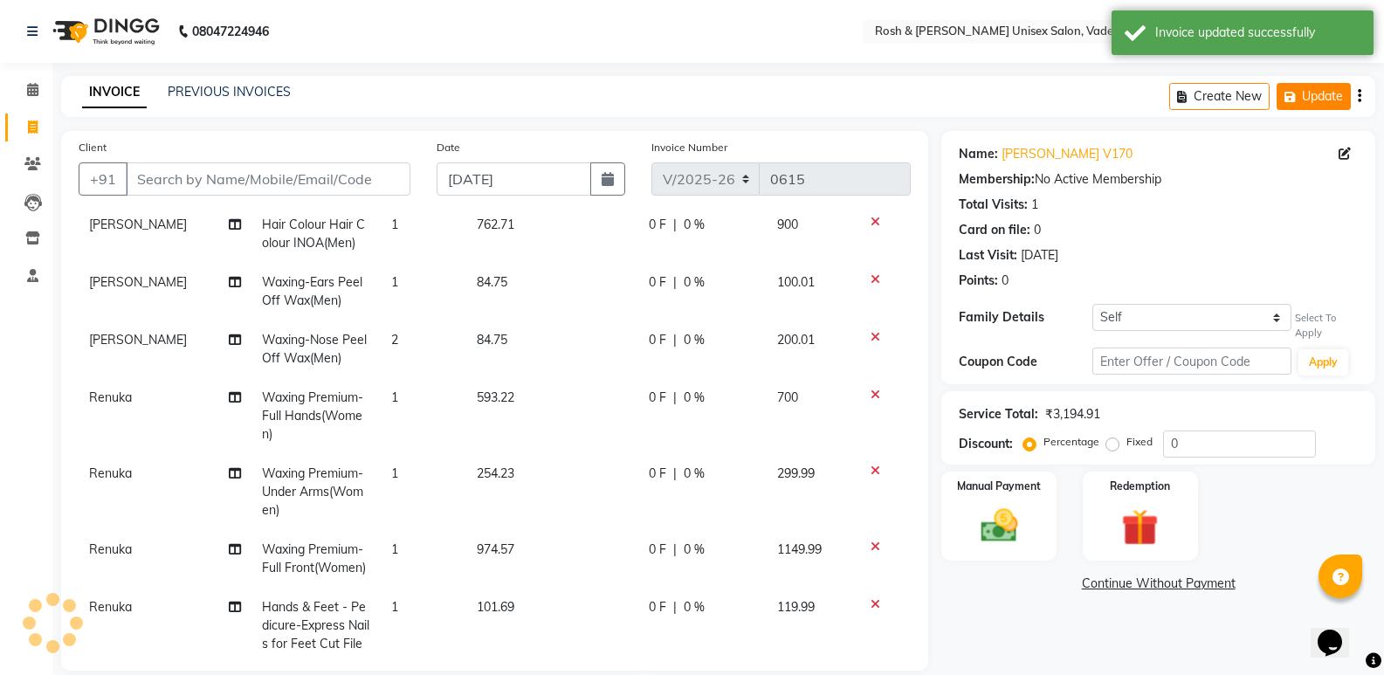
scroll to position [109, 0]
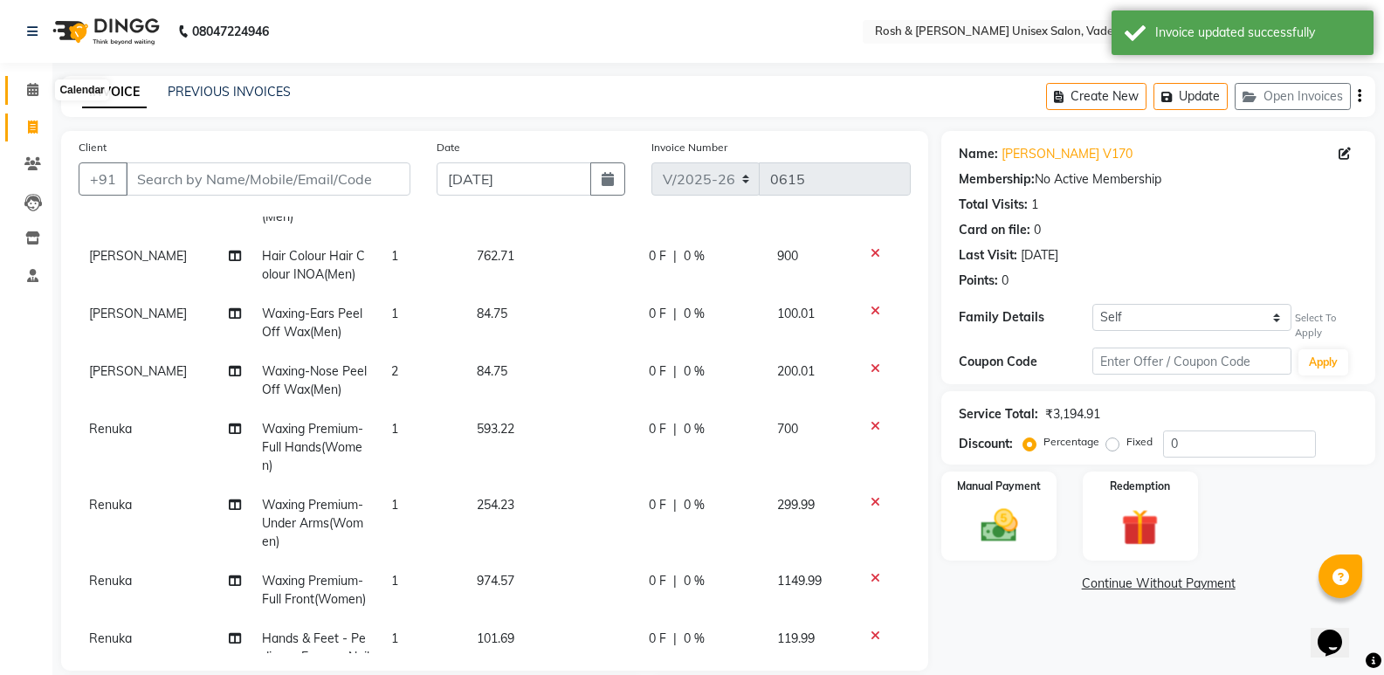
click at [37, 100] on span at bounding box center [32, 90] width 31 height 20
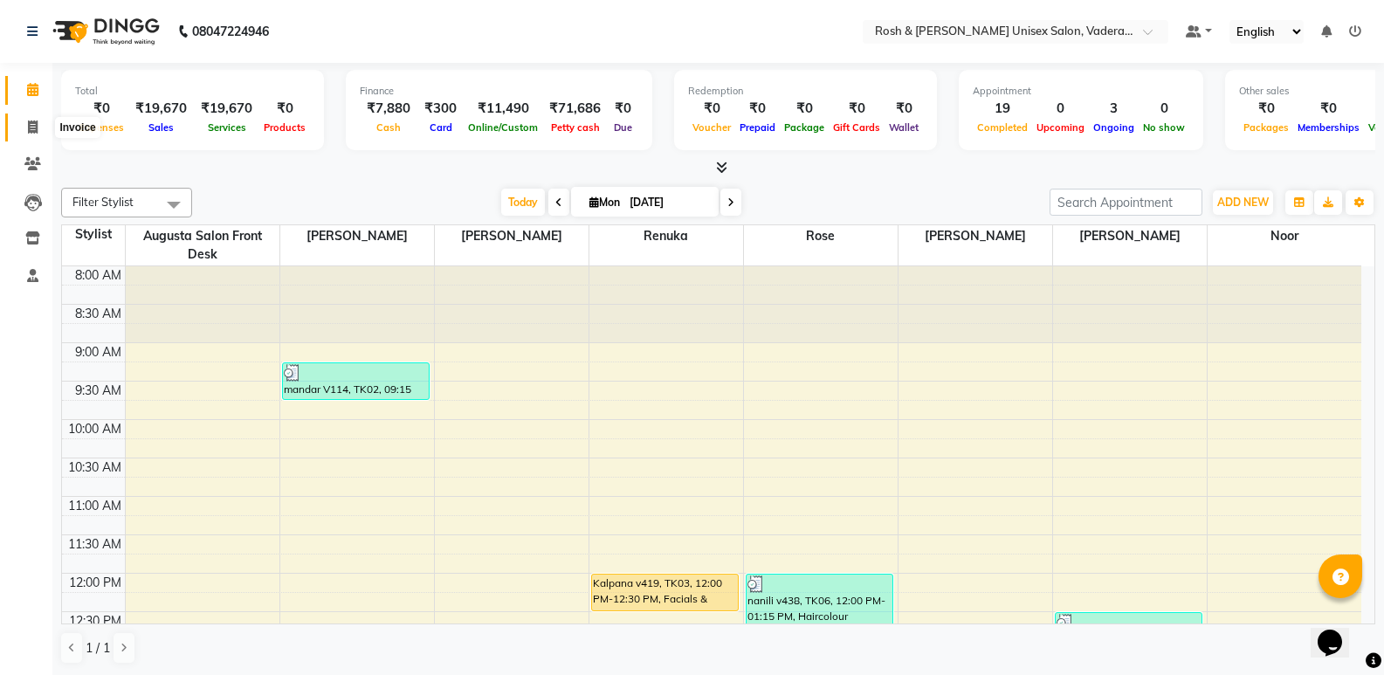
click at [28, 121] on icon at bounding box center [33, 127] width 10 height 13
select select "8657"
select select "service"
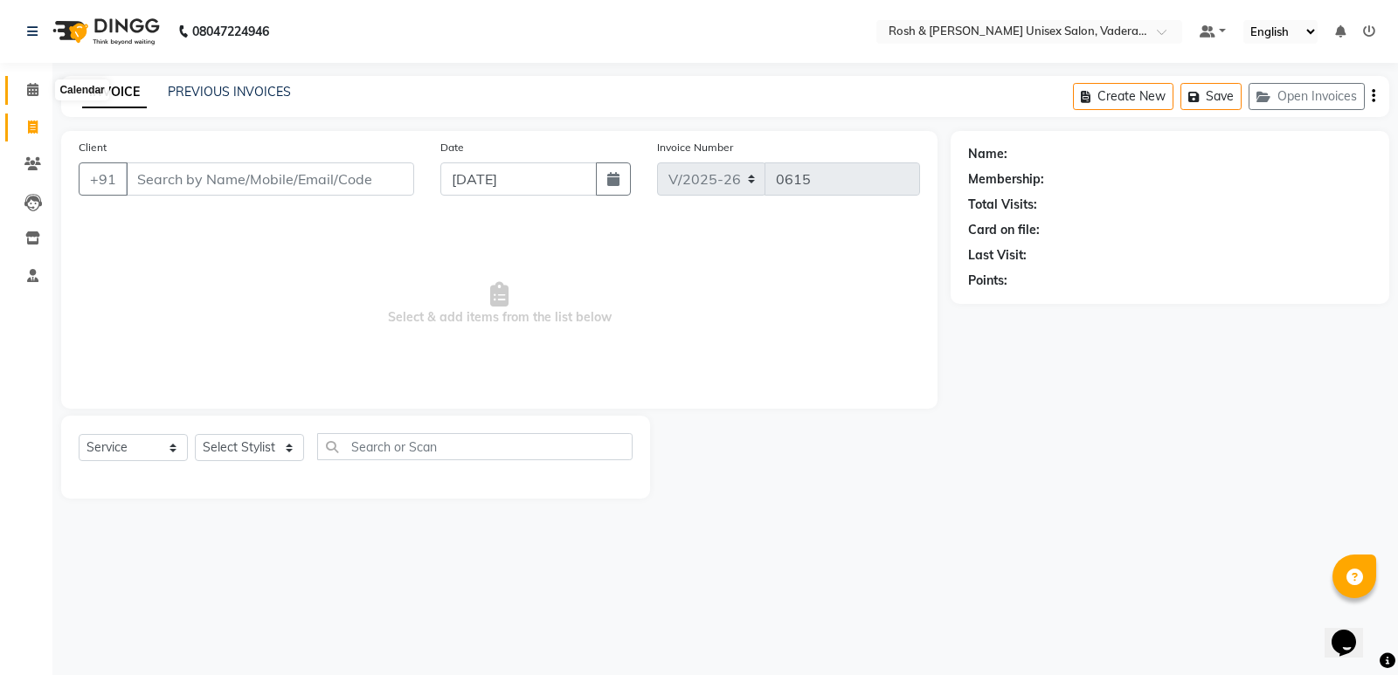
click at [36, 98] on span at bounding box center [32, 90] width 31 height 20
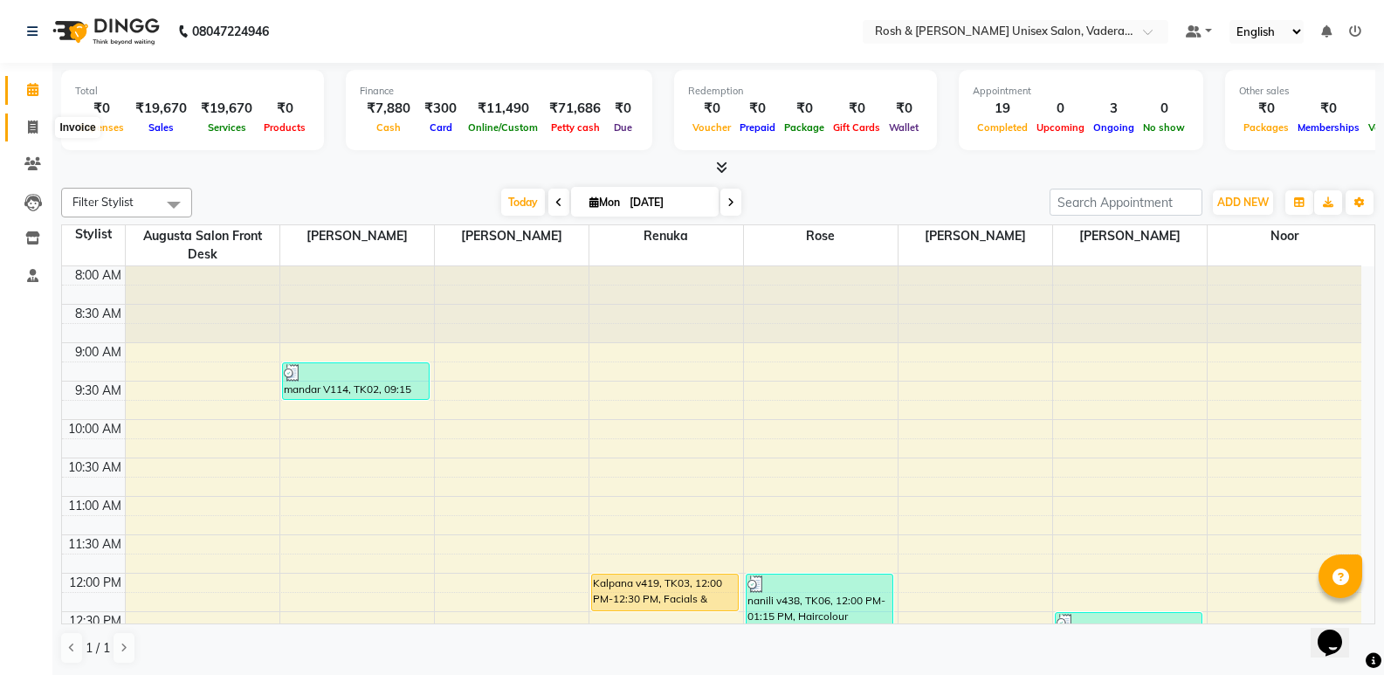
click at [28, 122] on icon at bounding box center [33, 127] width 10 height 13
select select "service"
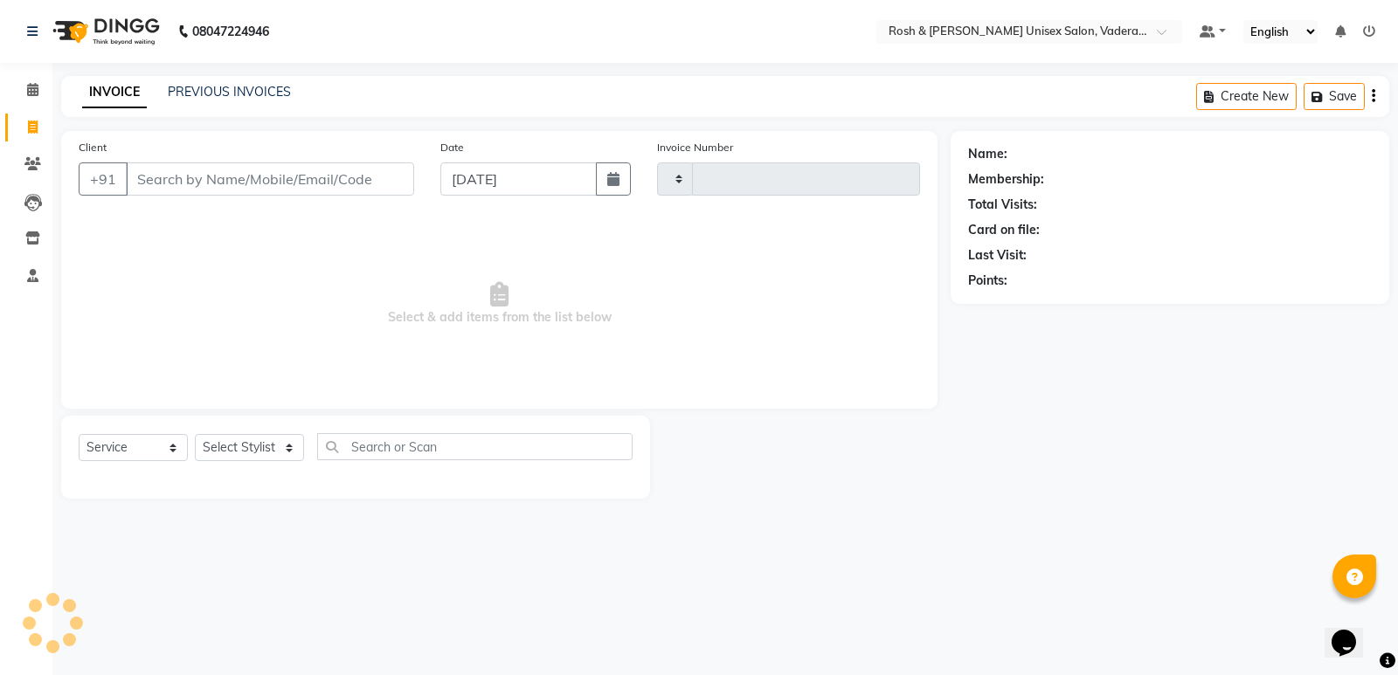
type input "0615"
select select "8657"
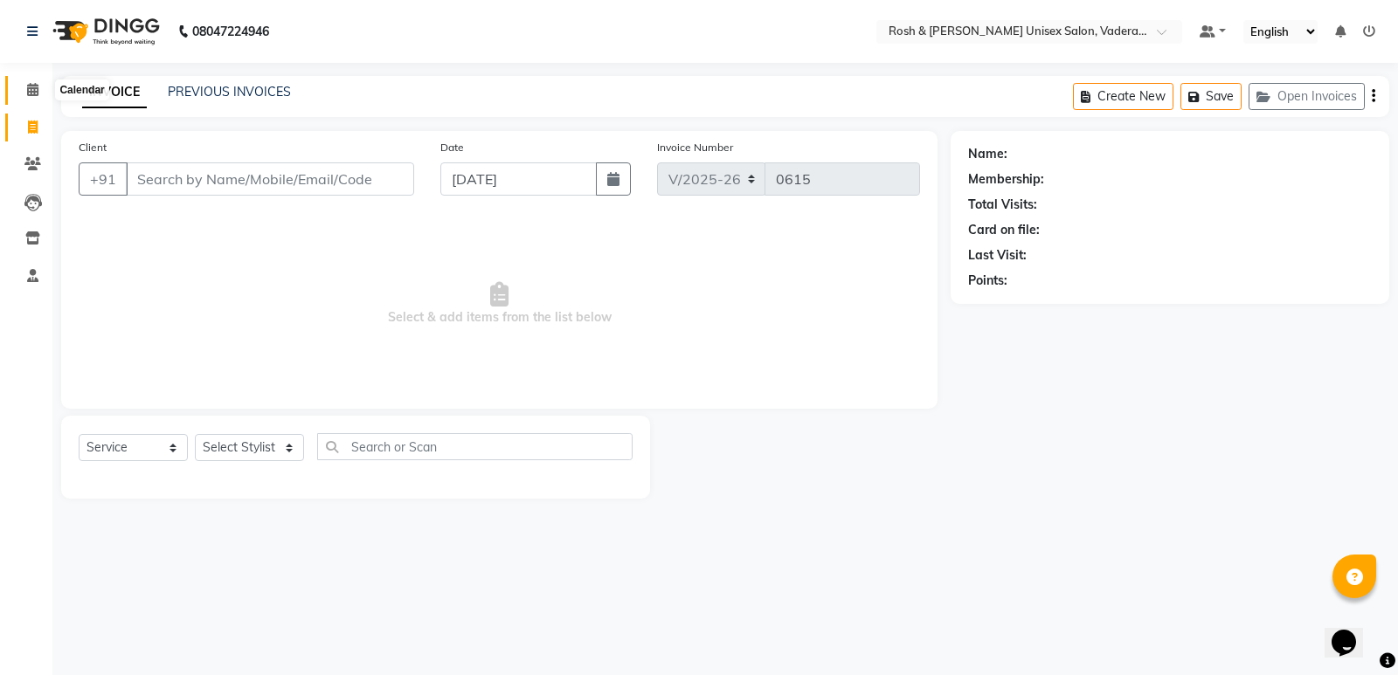
click at [33, 92] on icon at bounding box center [32, 89] width 11 height 13
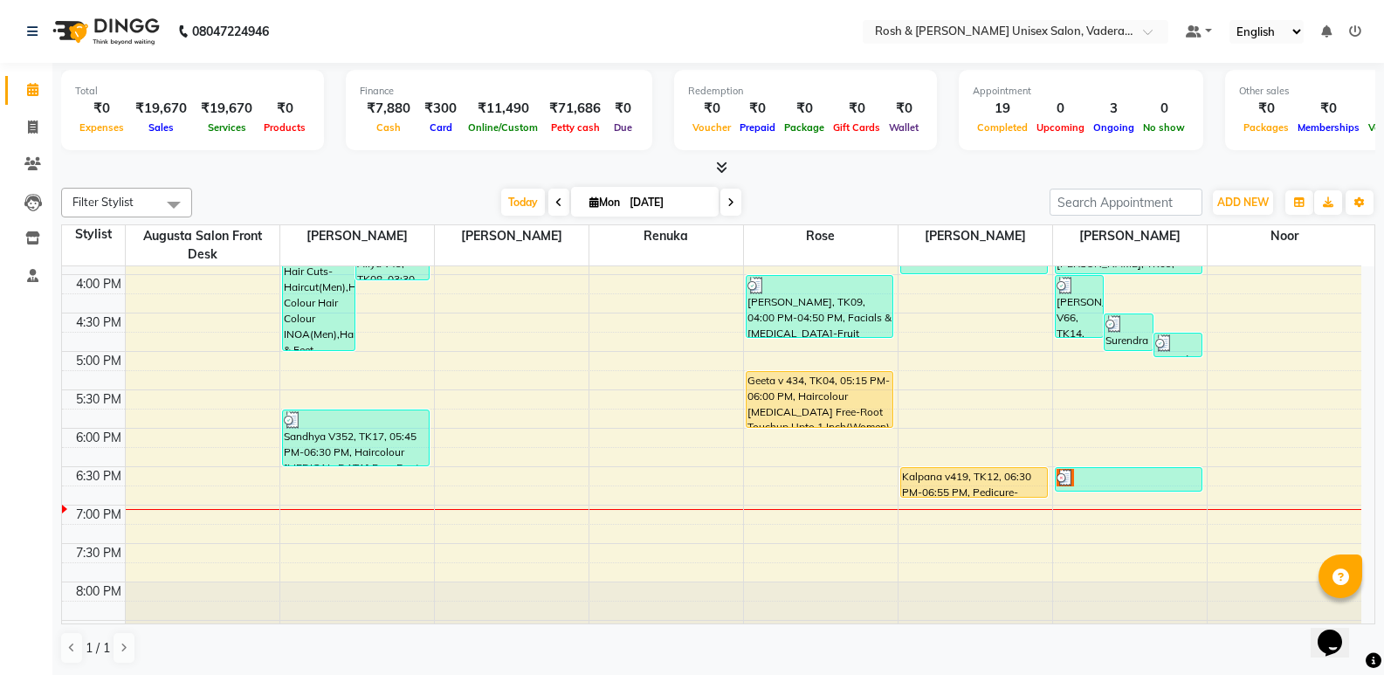
scroll to position [641, 0]
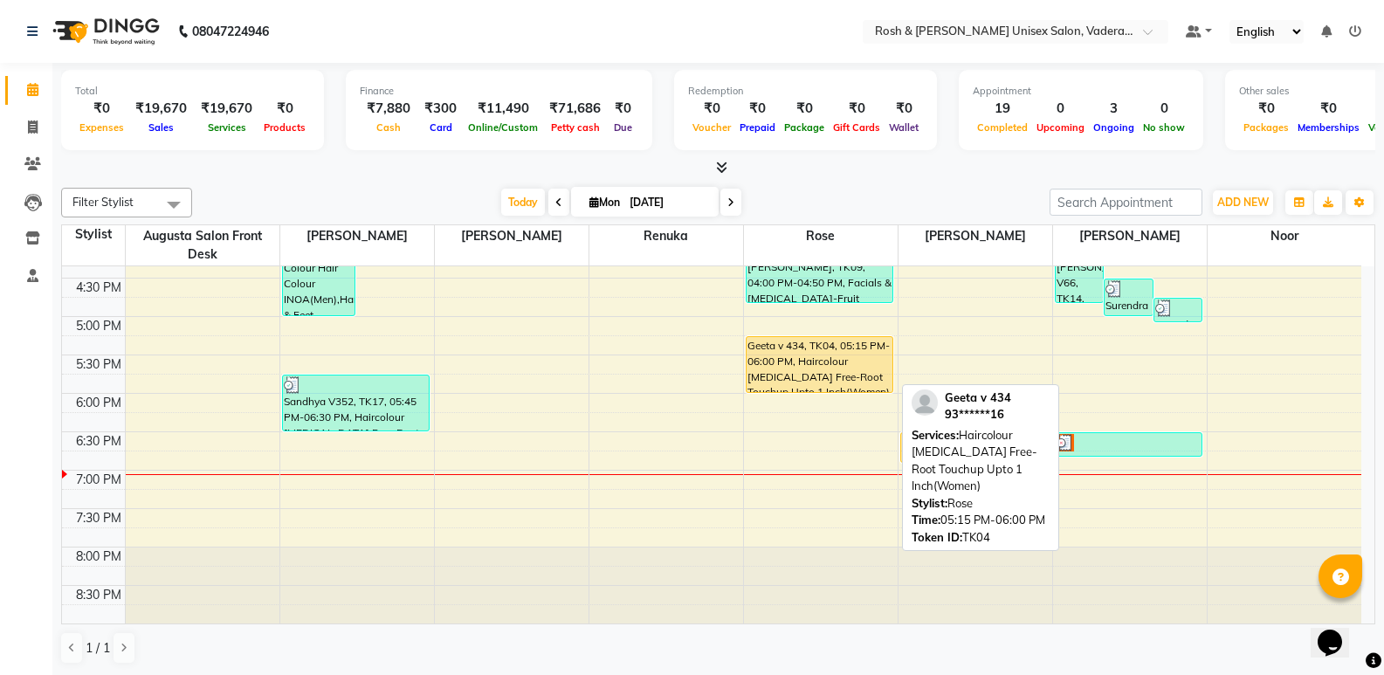
click at [790, 356] on div "Geeta v 434, TK04, 05:15 PM-06:00 PM, Haircolour [MEDICAL_DATA] Free-Root Touch…" at bounding box center [820, 364] width 147 height 55
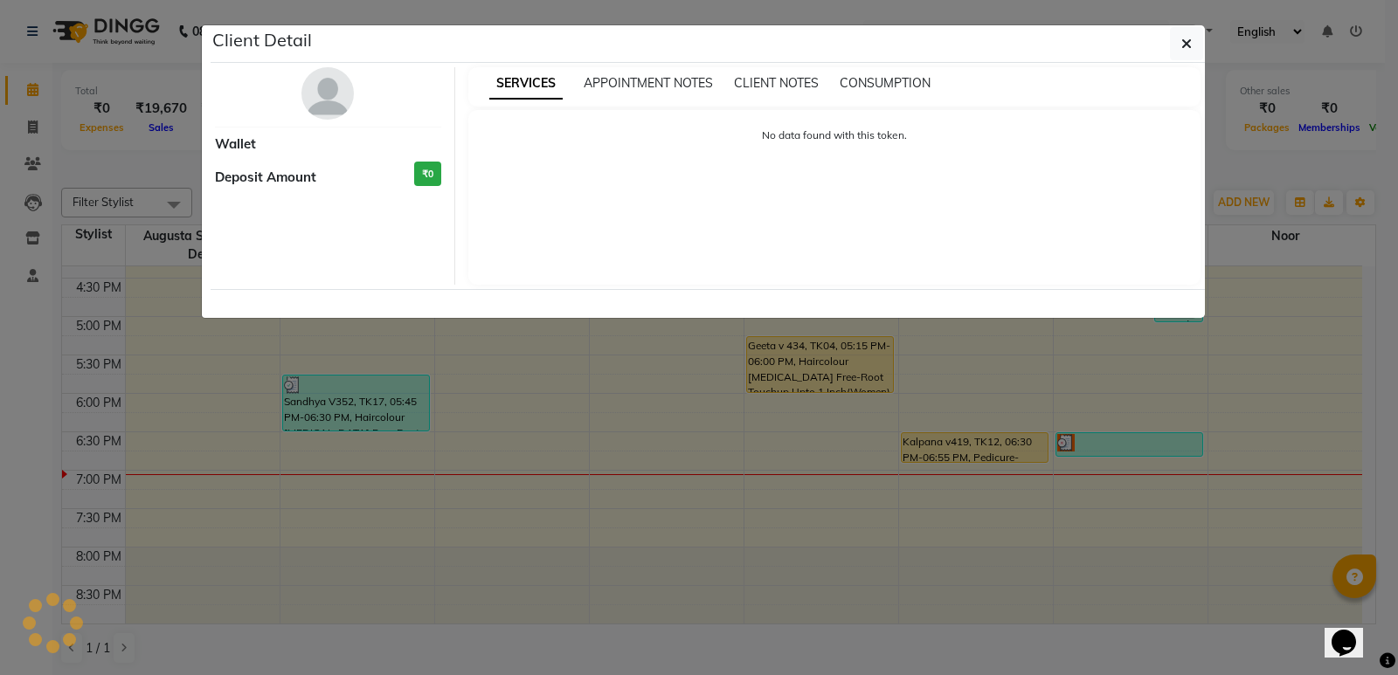
select select "1"
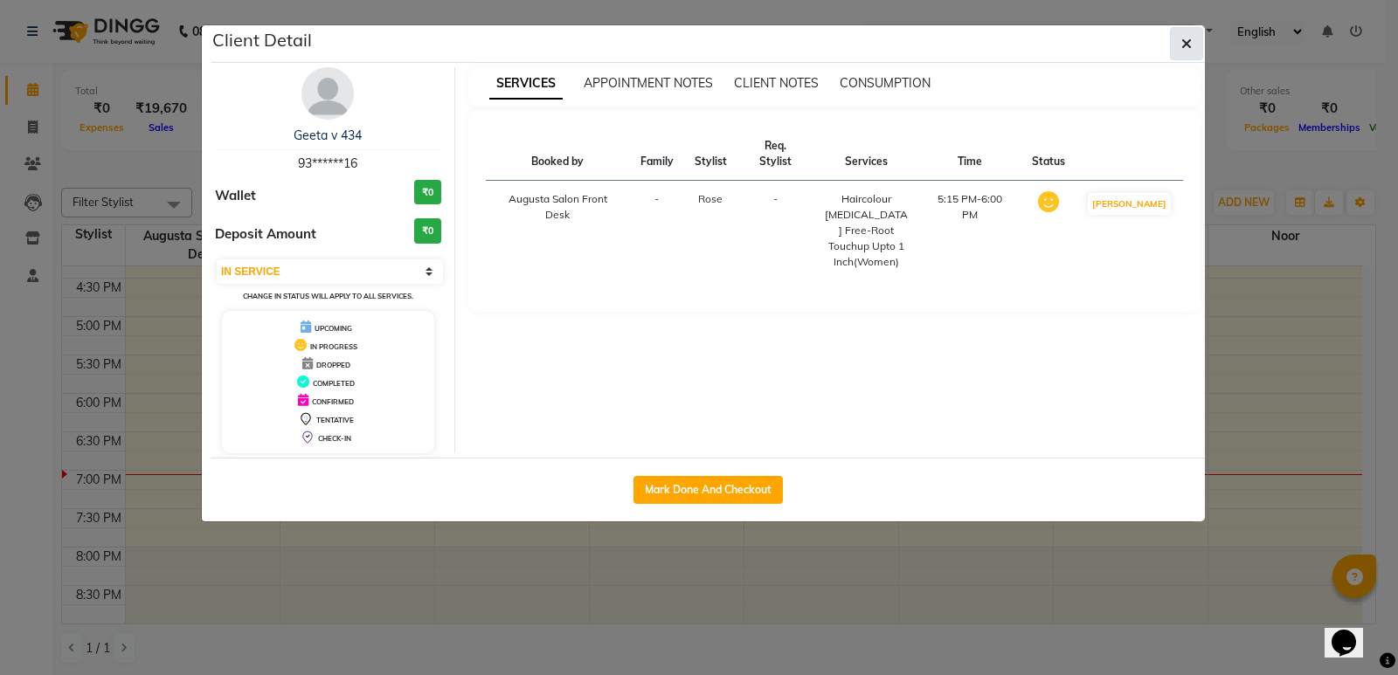
click at [1191, 49] on button "button" at bounding box center [1186, 43] width 33 height 33
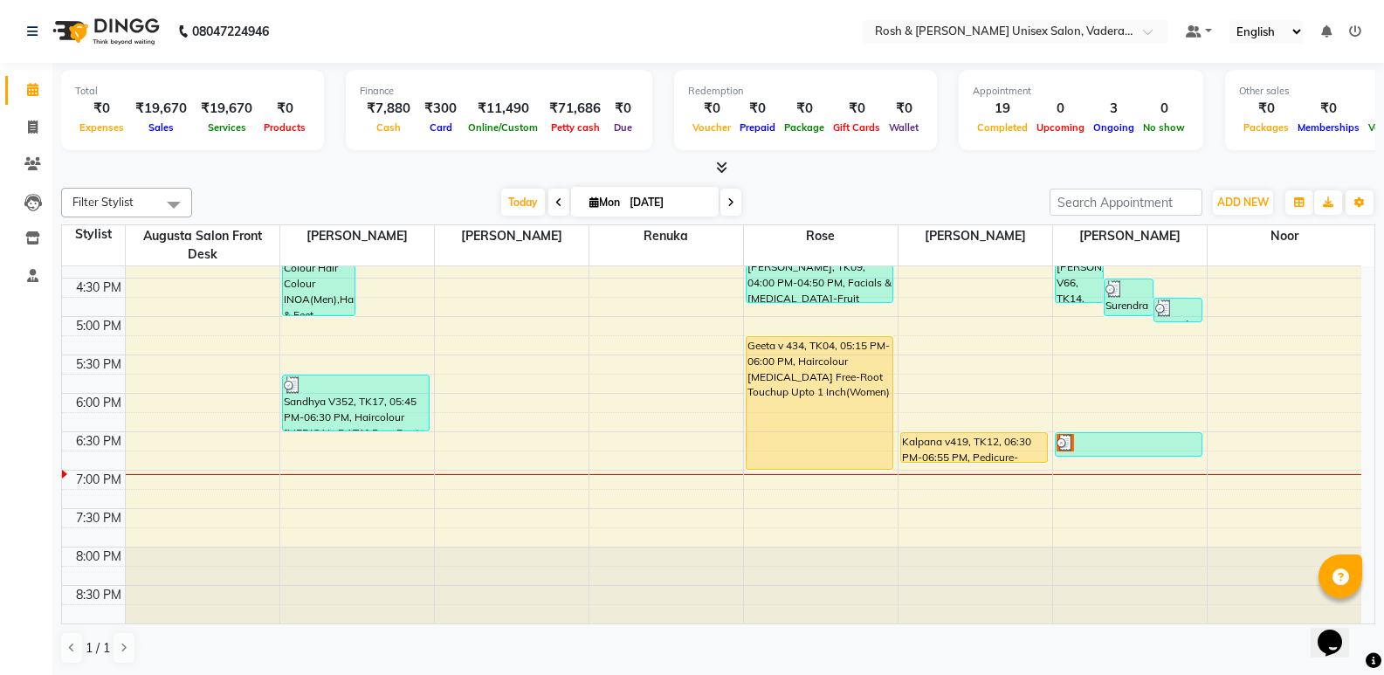
drag, startPoint x: 810, startPoint y: 390, endPoint x: 813, endPoint y: 468, distance: 78.7
click at [813, 468] on div "nanili v438, TK06, 12:00 PM-01:15 PM, Haircolour Ammonia Free-Root Touchup Upto…" at bounding box center [821, 124] width 154 height 998
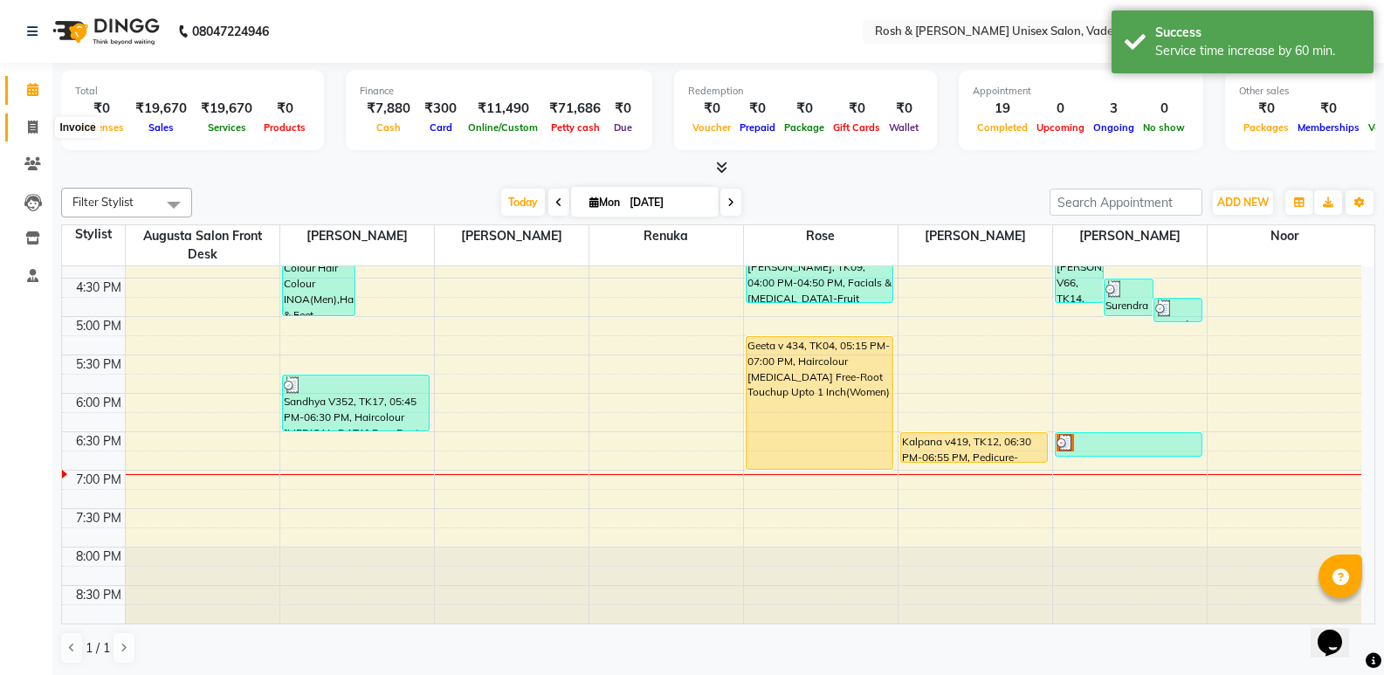
click at [24, 125] on span at bounding box center [32, 128] width 31 height 20
select select "service"
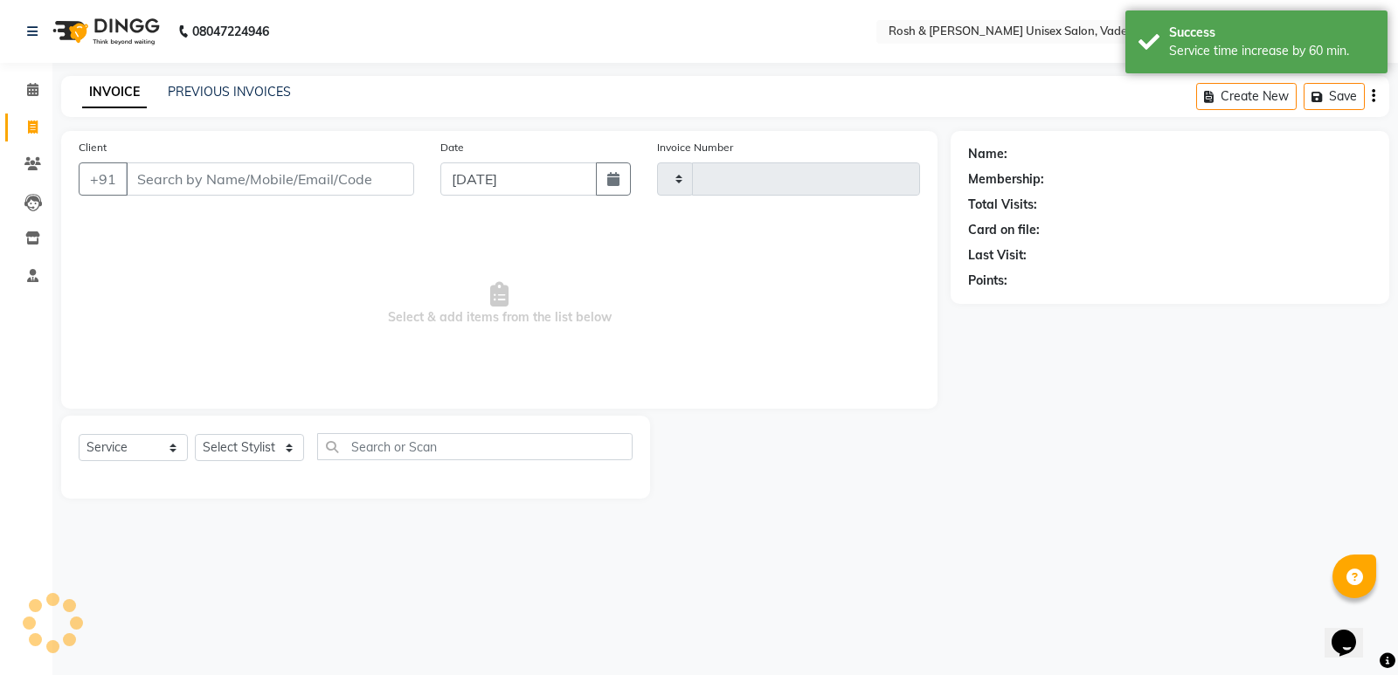
type input "0615"
click at [1312, 101] on button "Open Invoices" at bounding box center [1306, 96] width 116 height 27
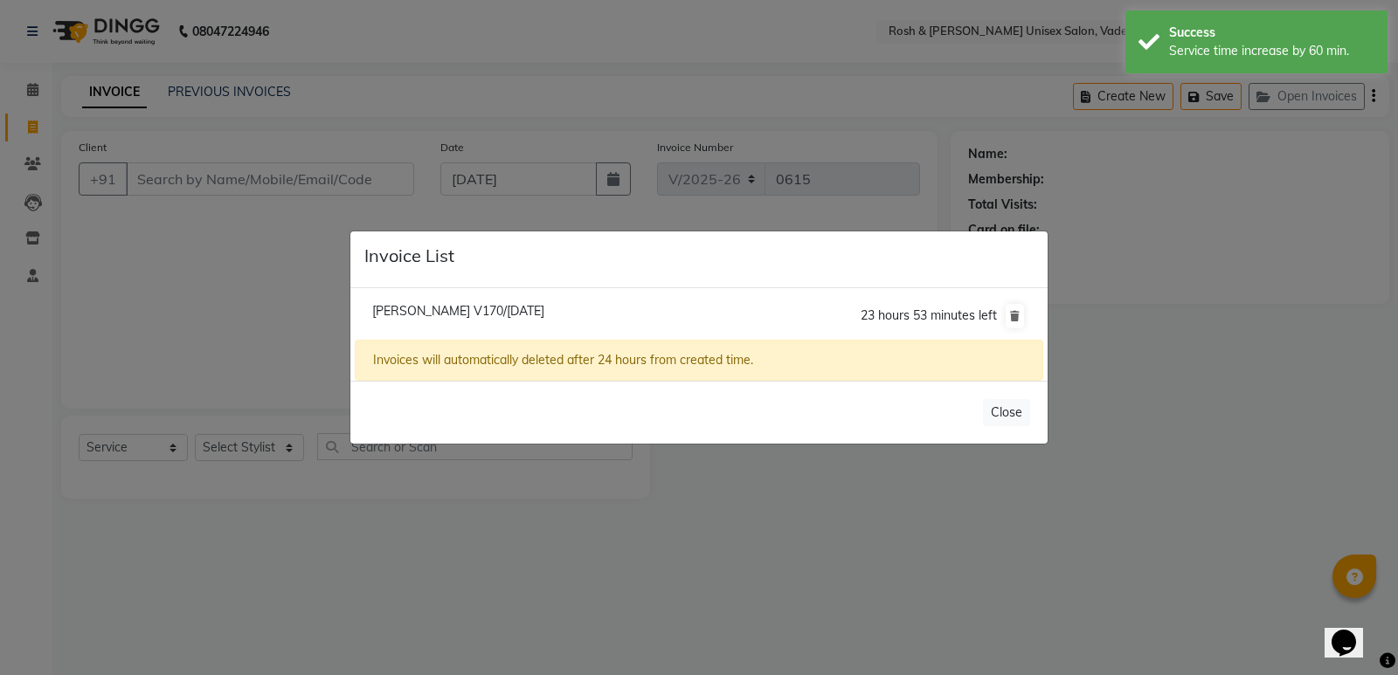
click at [514, 316] on span "Akhil V170/01 September 2025" at bounding box center [458, 311] width 172 height 16
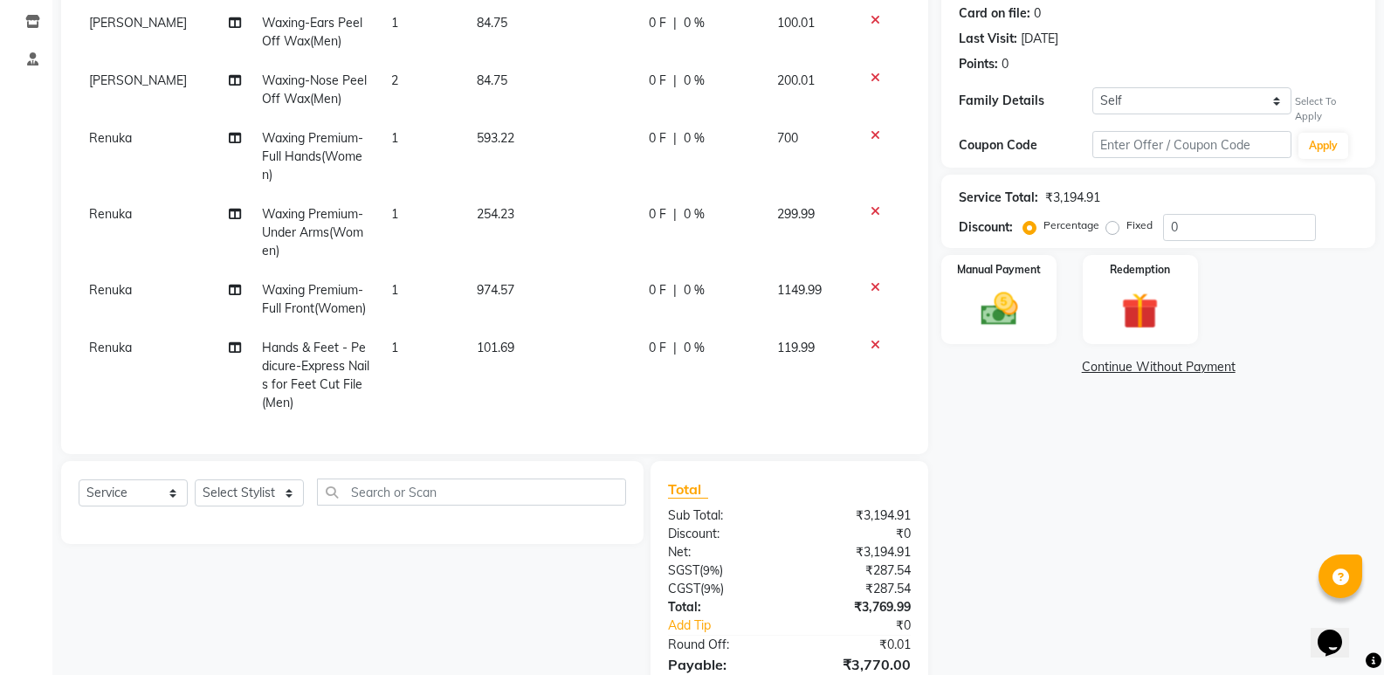
scroll to position [304, 0]
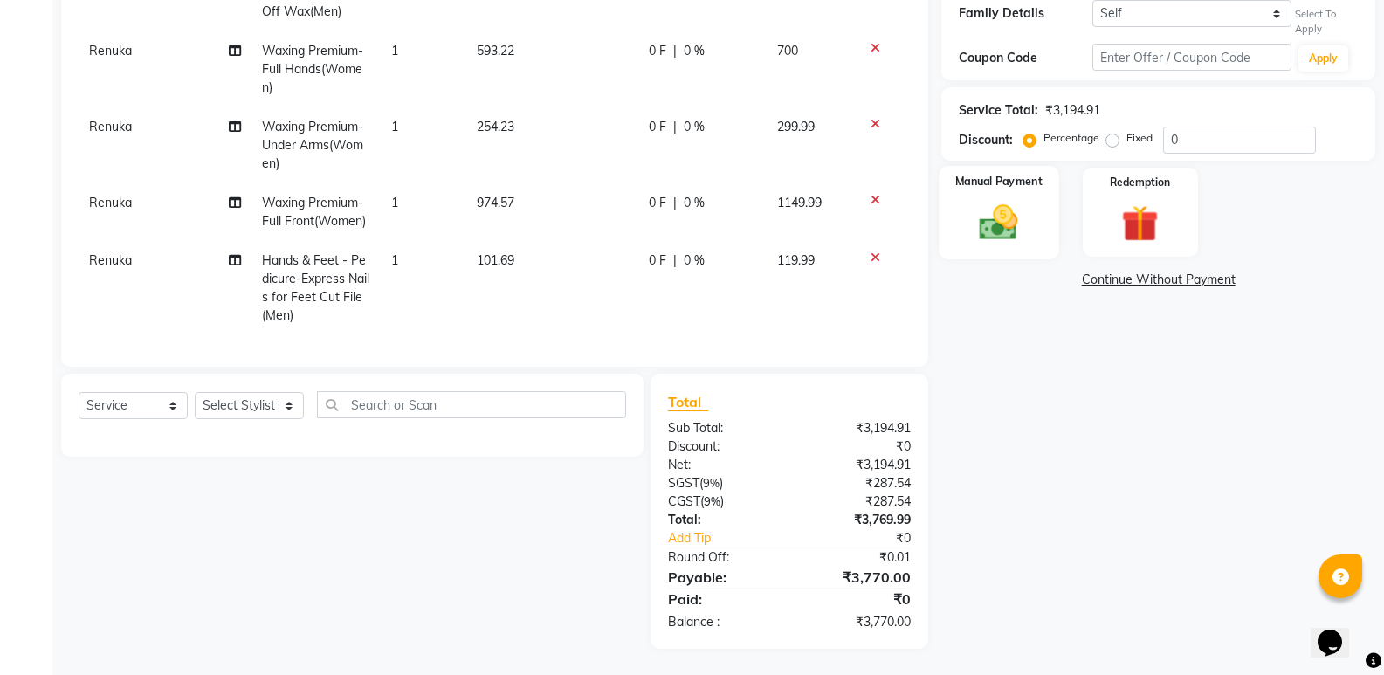
click at [1015, 217] on img at bounding box center [999, 222] width 62 height 45
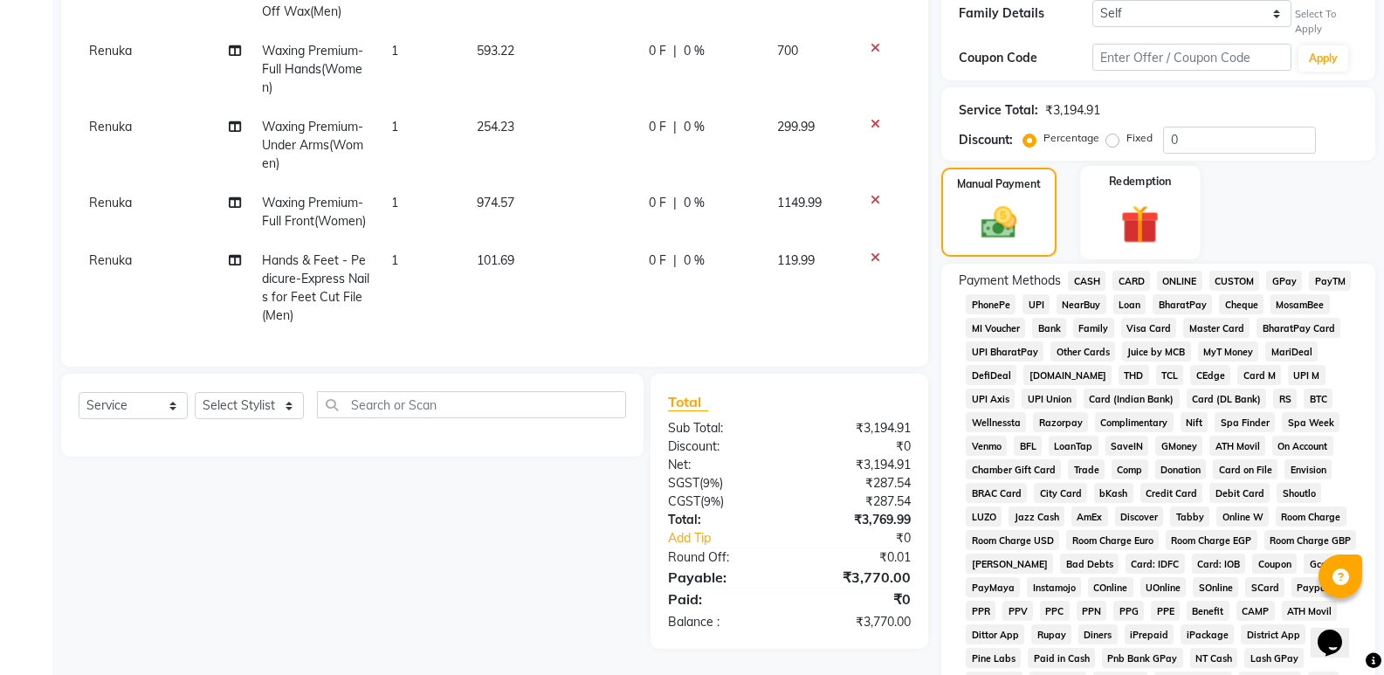
scroll to position [483, 0]
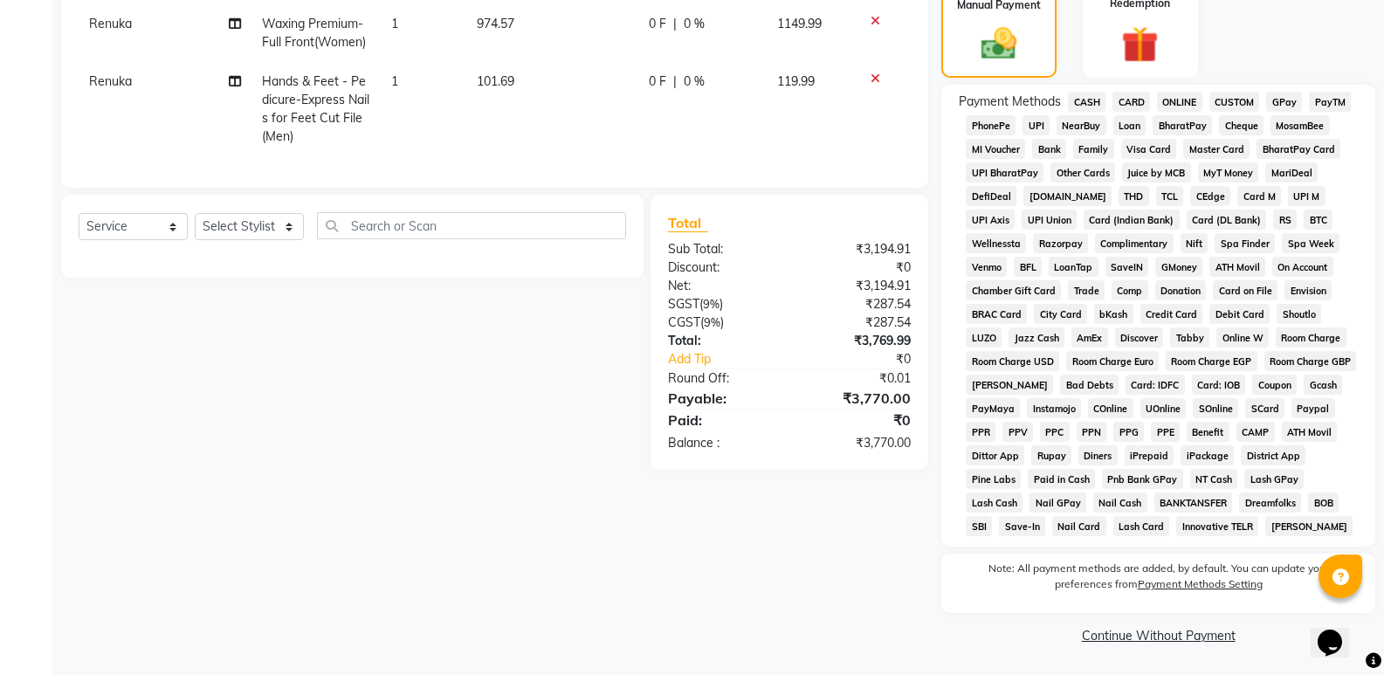
click at [1045, 123] on span "UPI" at bounding box center [1036, 125] width 27 height 20
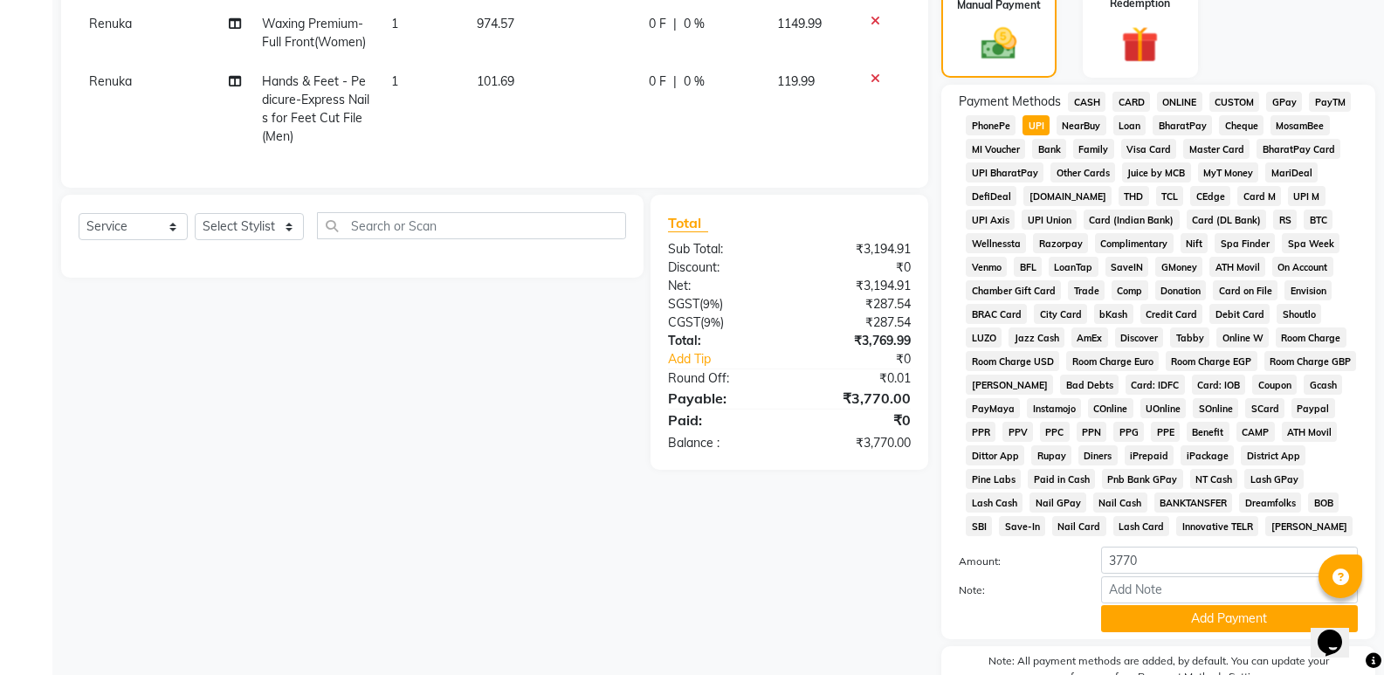
scroll to position [576, 0]
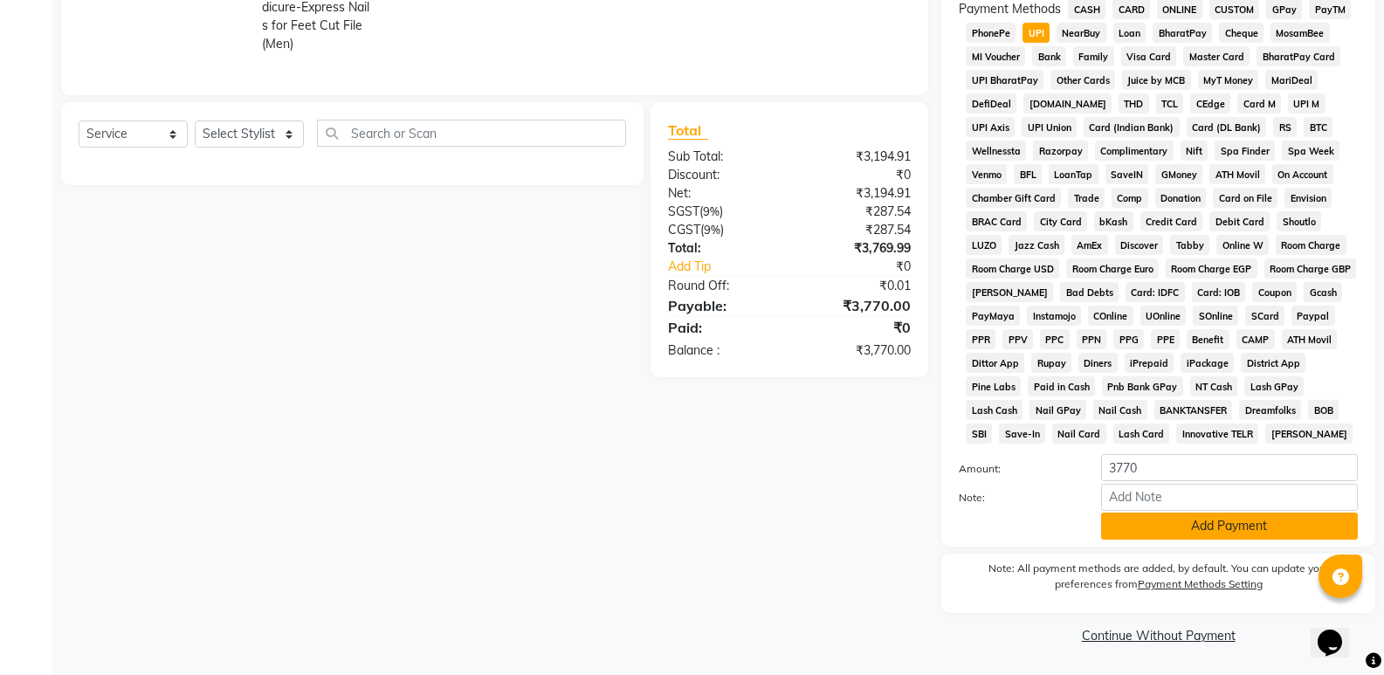
click at [1199, 535] on button "Add Payment" at bounding box center [1229, 526] width 257 height 27
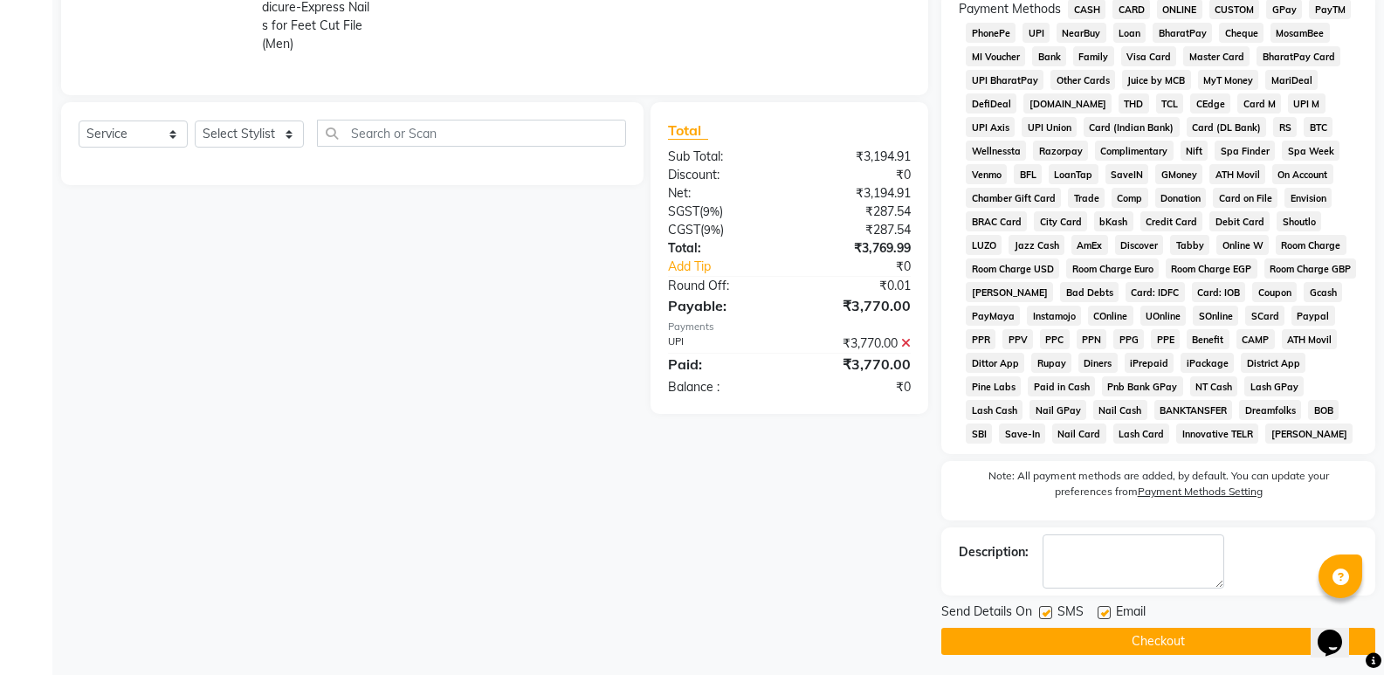
scroll to position [582, 0]
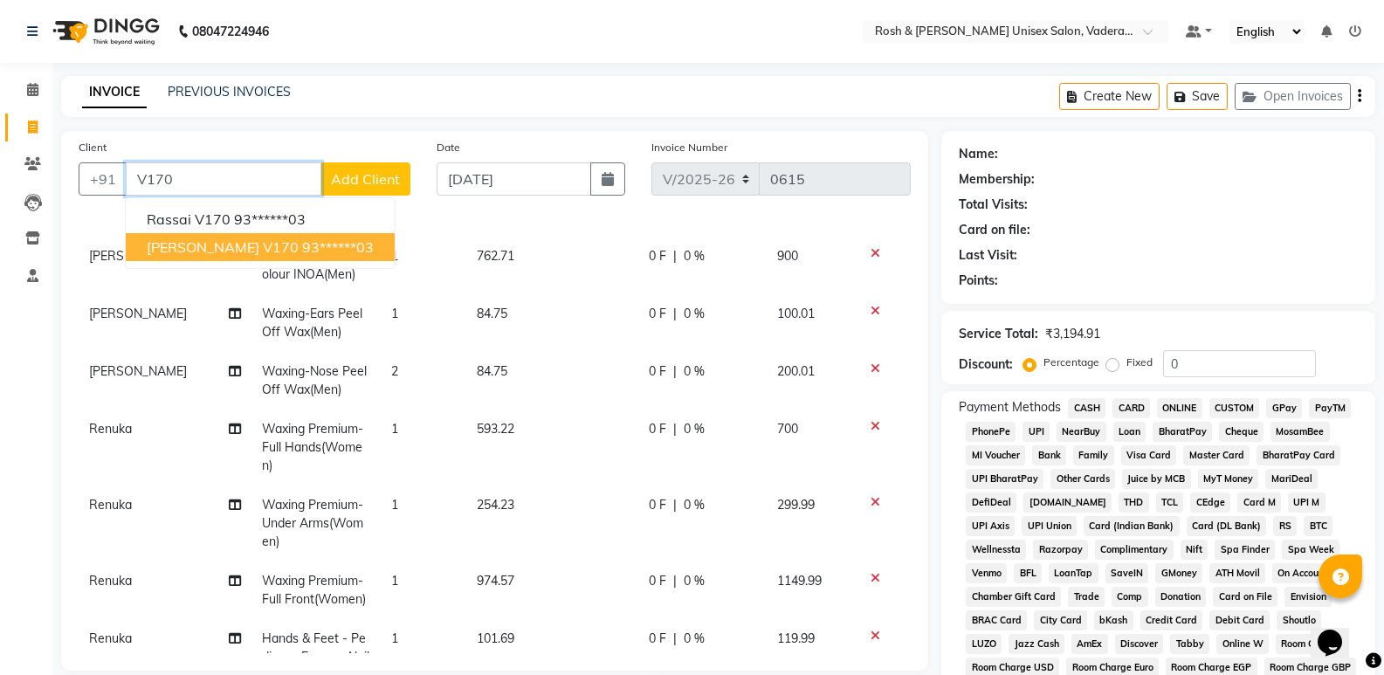
click at [199, 239] on span "[PERSON_NAME] v170" at bounding box center [223, 246] width 152 height 17
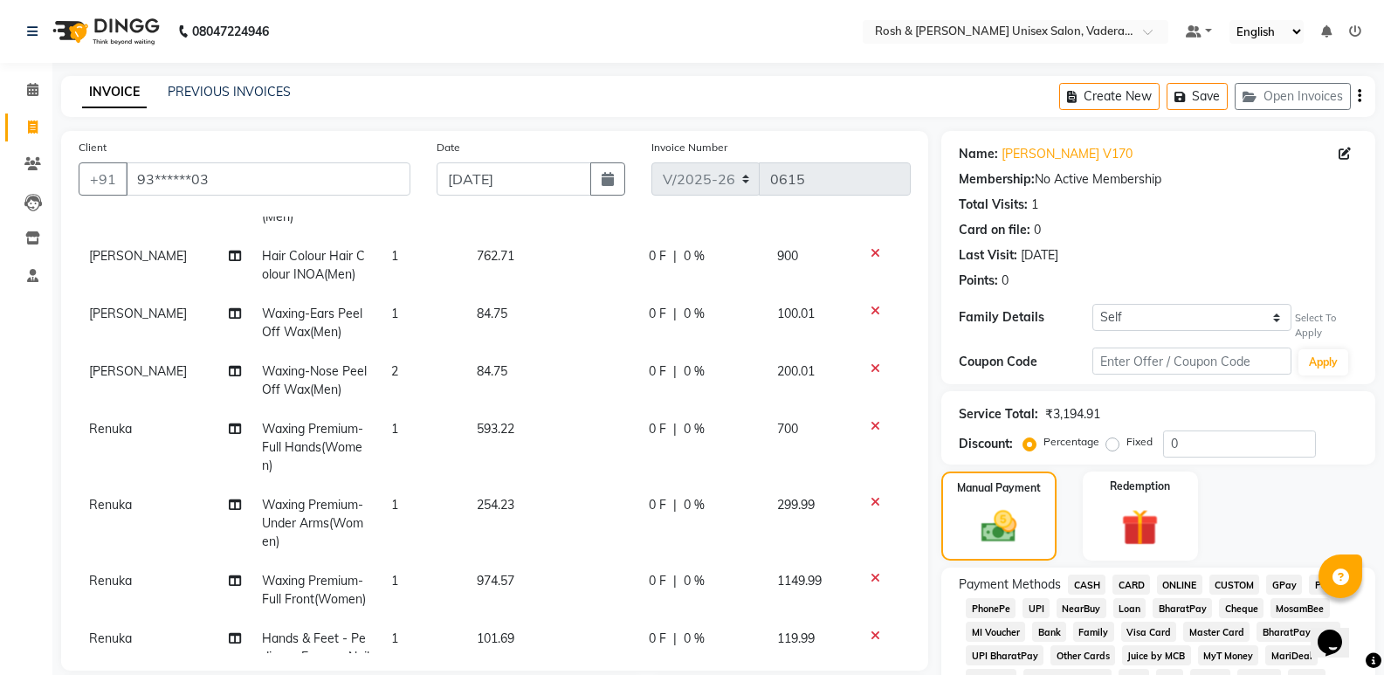
scroll to position [582, 0]
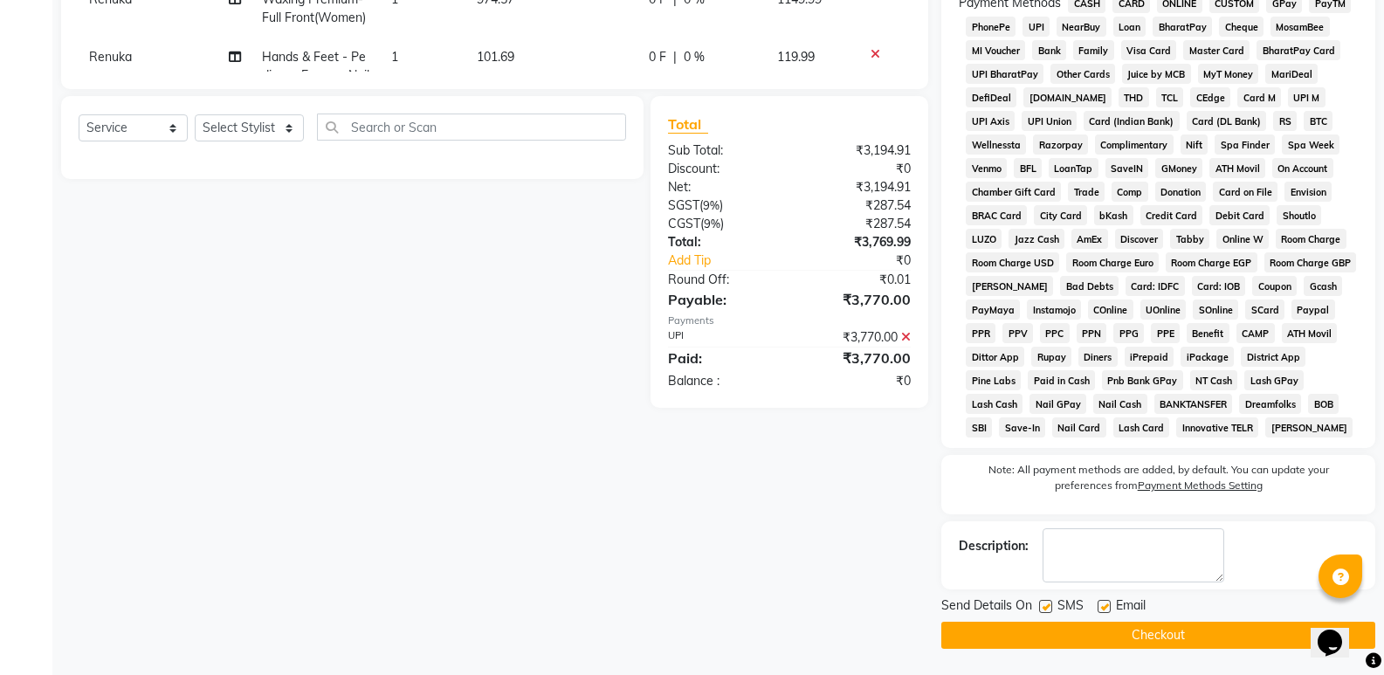
click at [1121, 632] on button "Checkout" at bounding box center [1159, 635] width 434 height 27
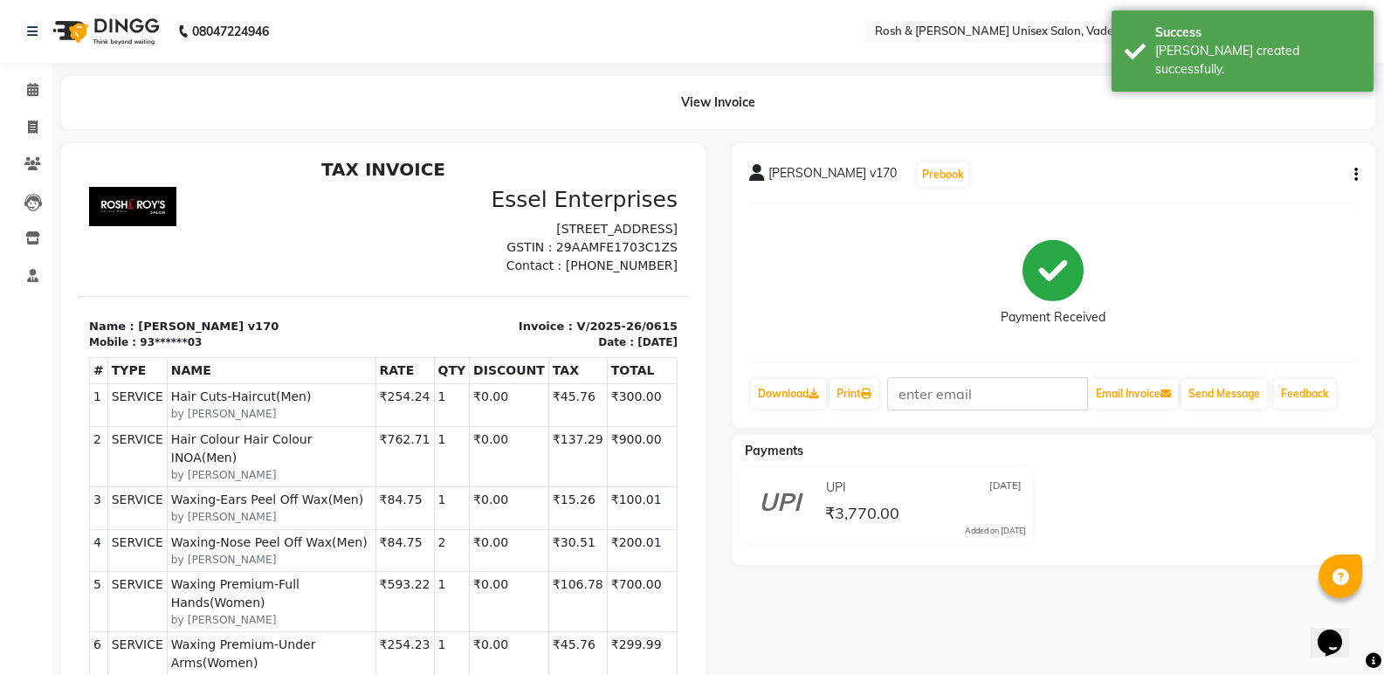
scroll to position [14, 0]
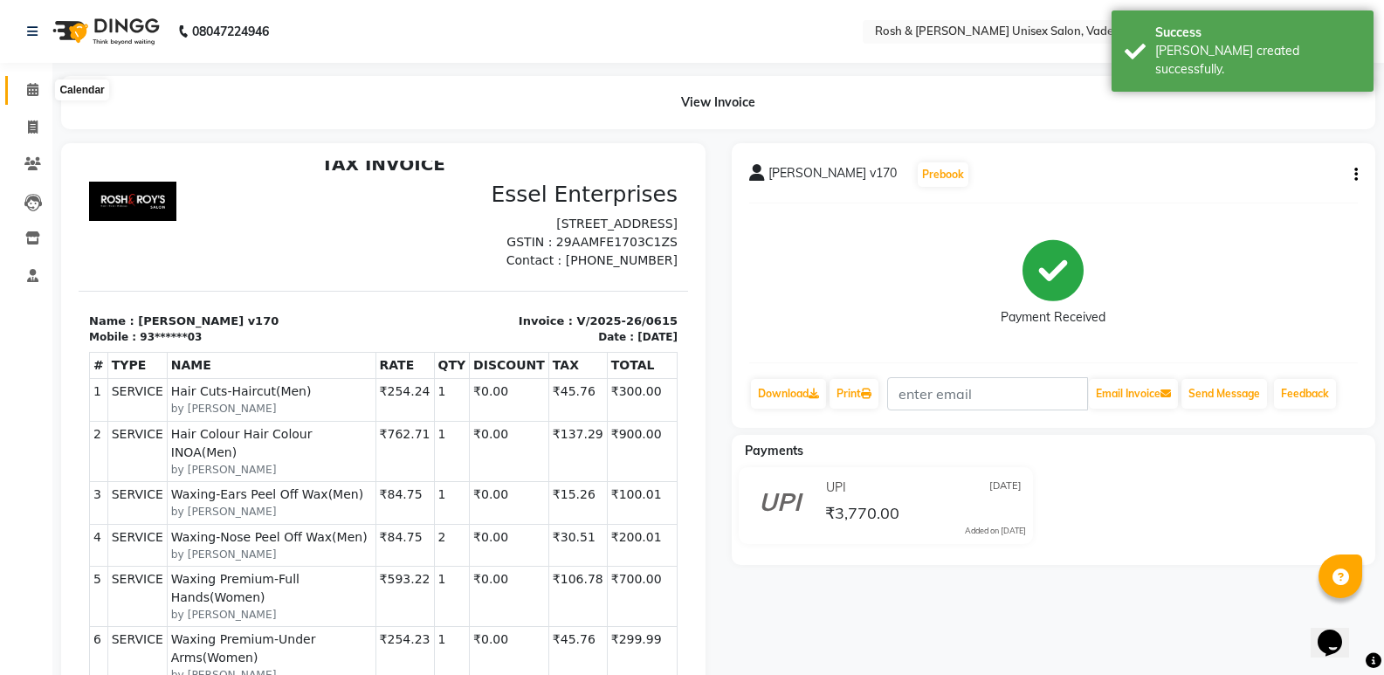
click at [38, 90] on icon at bounding box center [32, 89] width 11 height 13
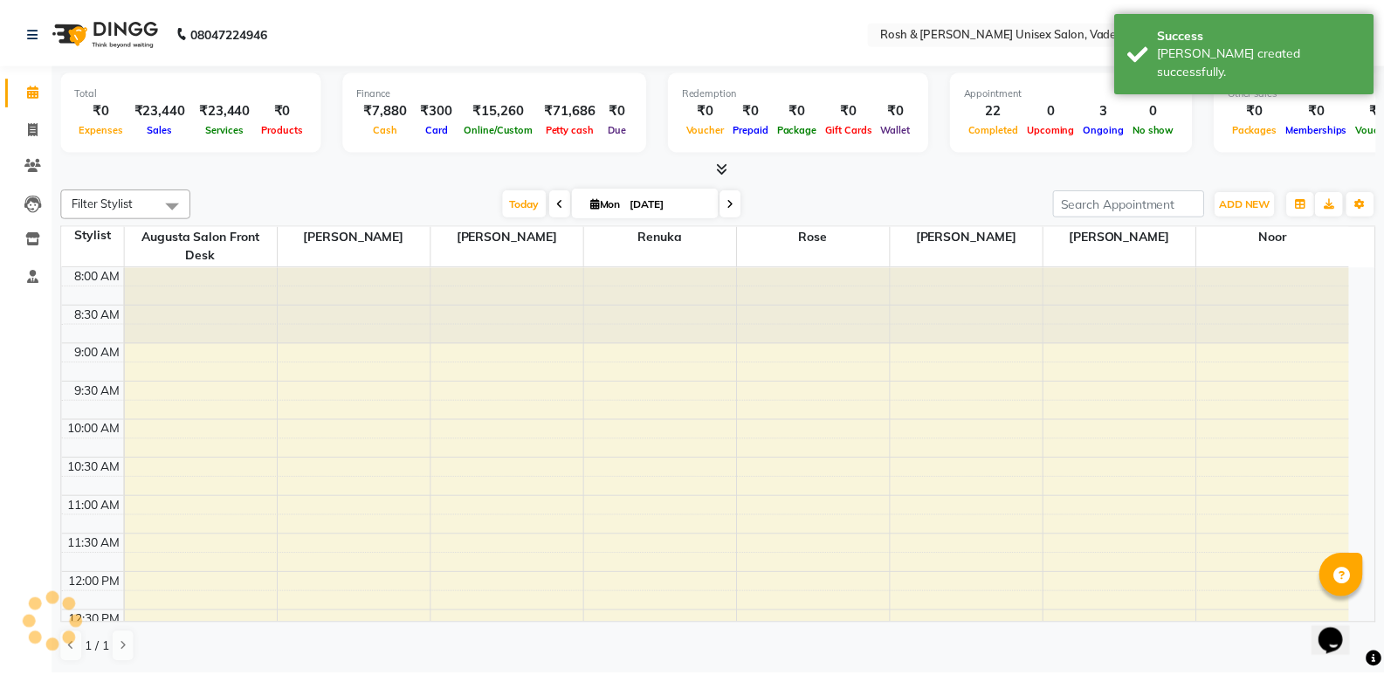
scroll to position [608, 0]
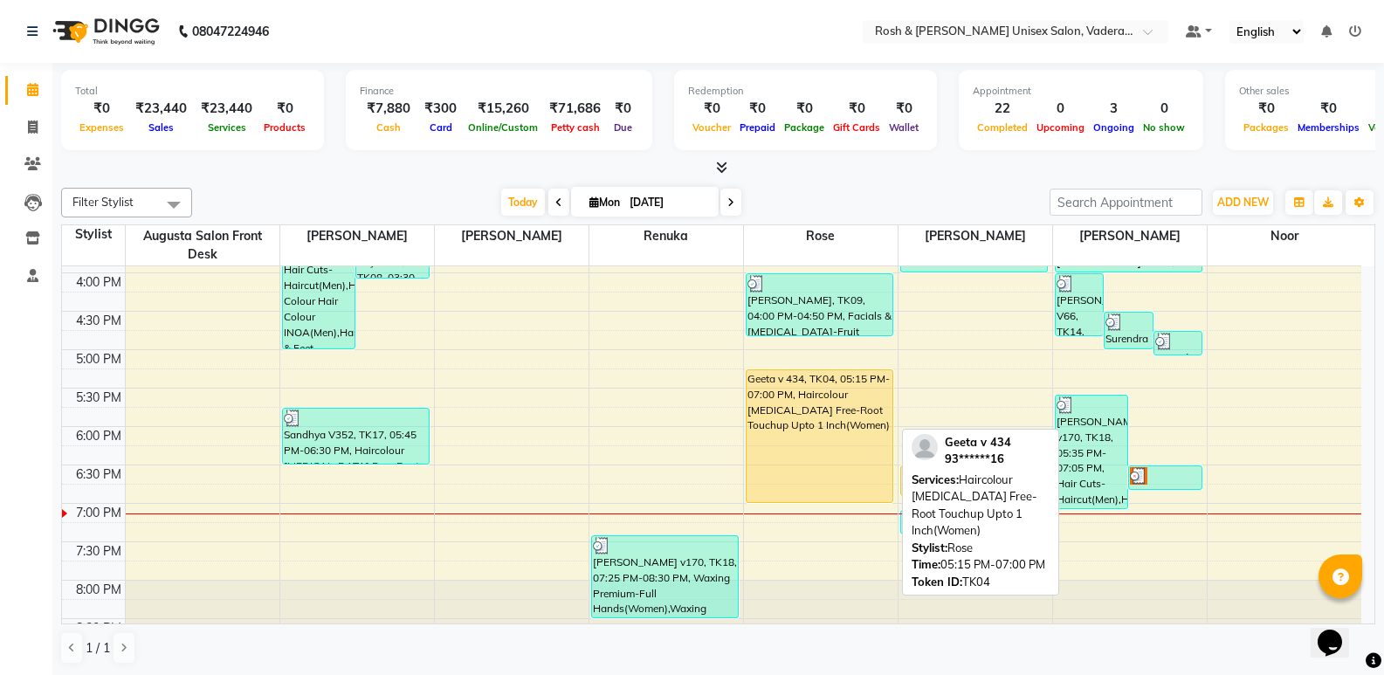
click at [818, 384] on div "Geeta v 434, TK04, 05:15 PM-07:00 PM, Haircolour Ammonia Free-Root Touchup Upto…" at bounding box center [820, 436] width 147 height 132
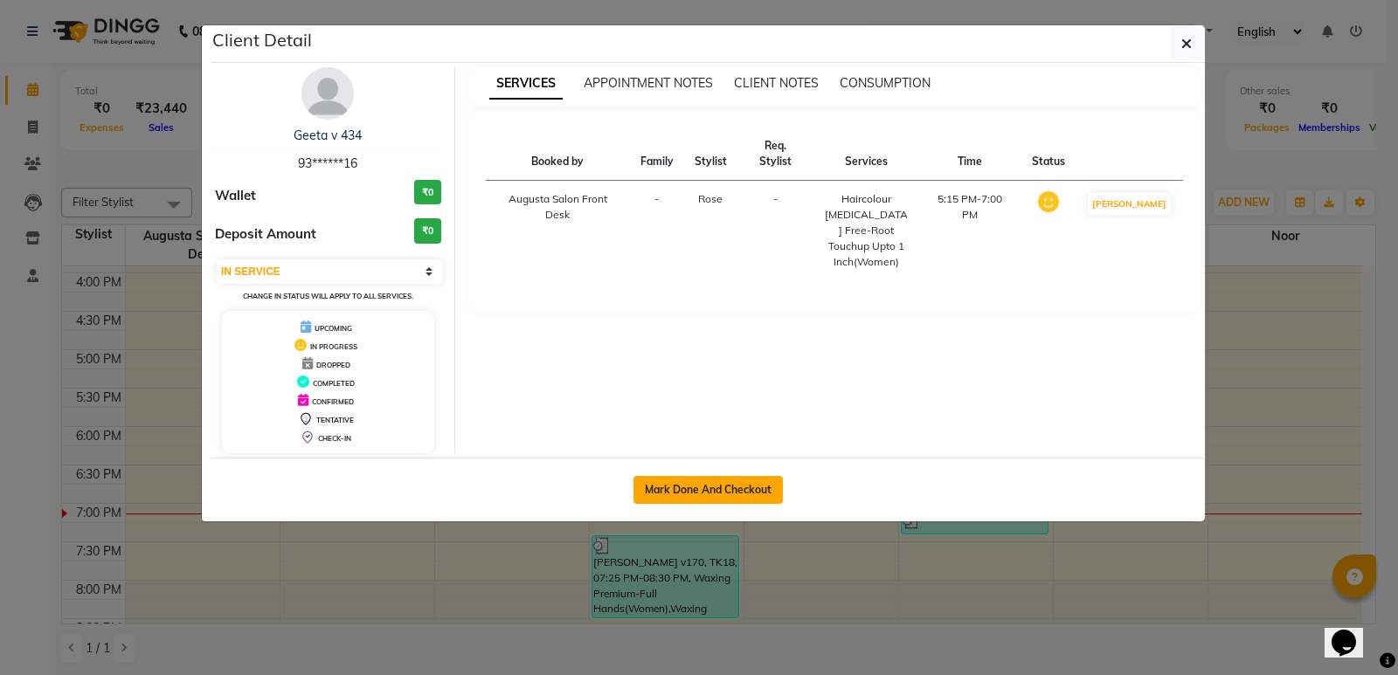
click at [710, 495] on button "Mark Done And Checkout" at bounding box center [707, 490] width 149 height 28
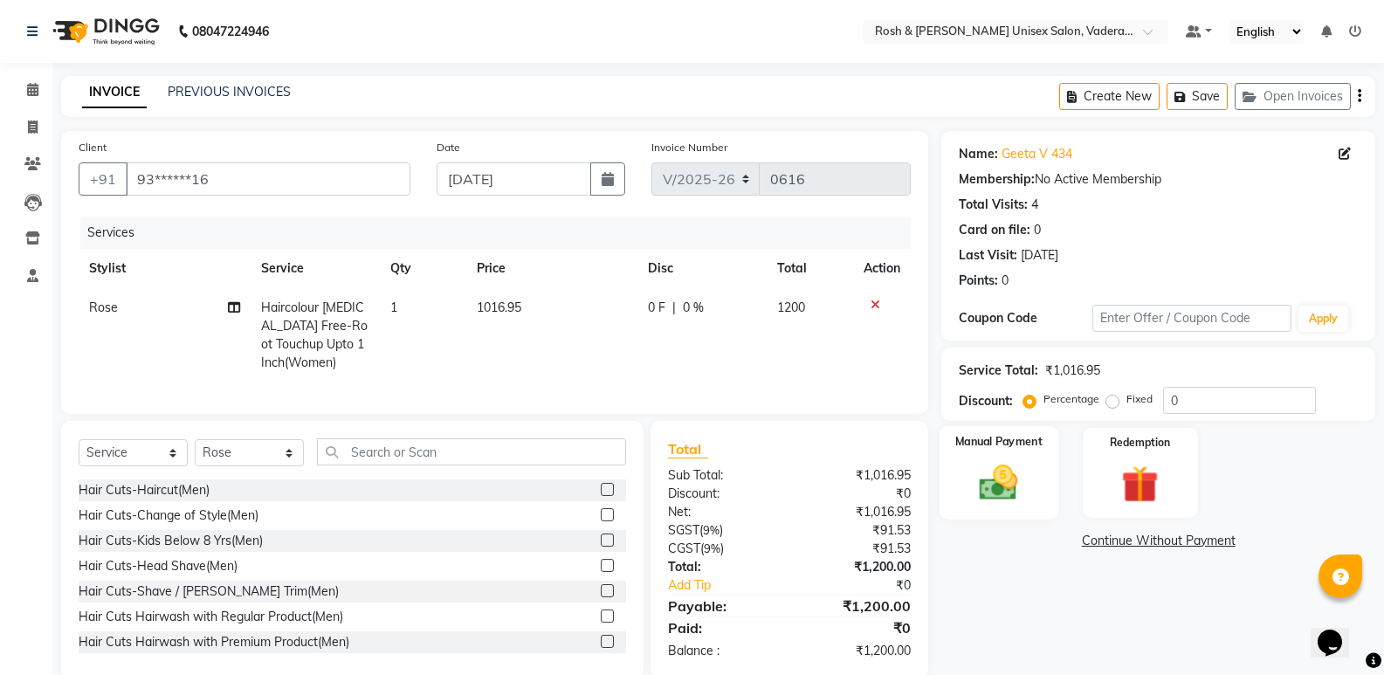
click at [1035, 461] on div "Manual Payment" at bounding box center [1000, 472] width 120 height 93
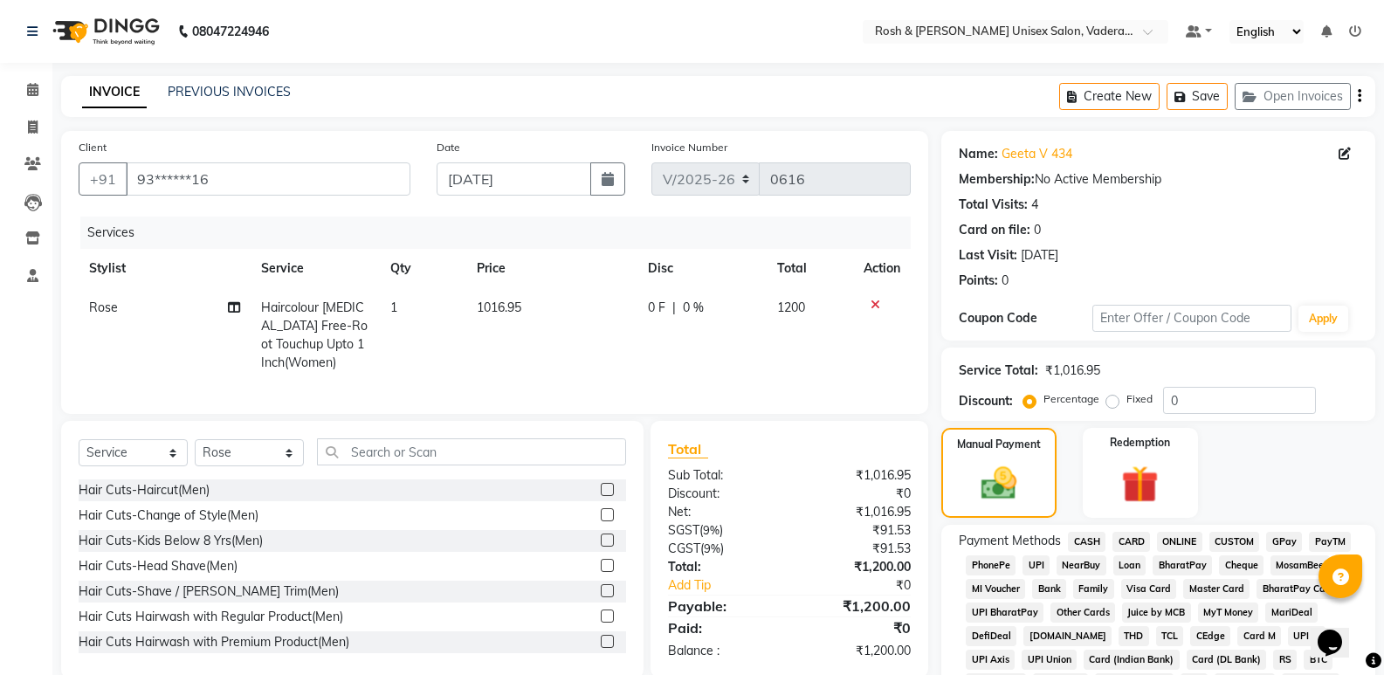
scroll to position [262, 0]
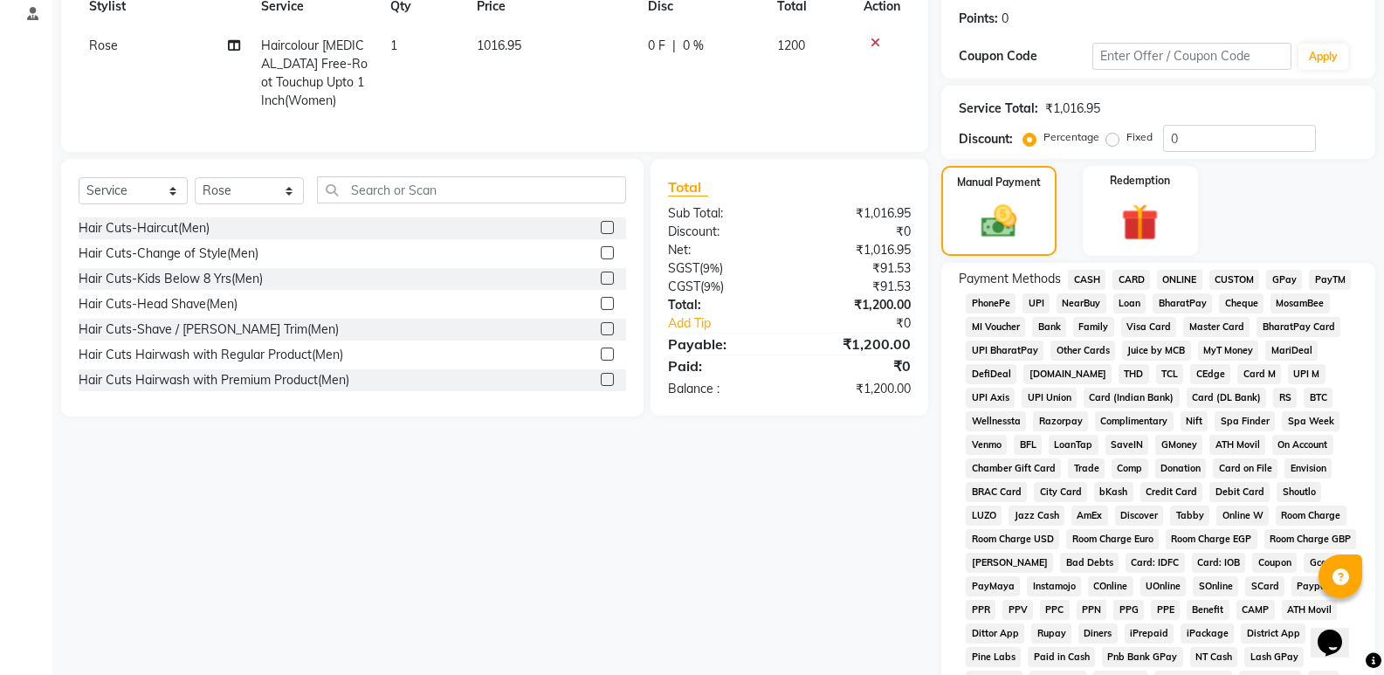
click at [1122, 280] on span "CARD" at bounding box center [1132, 280] width 38 height 20
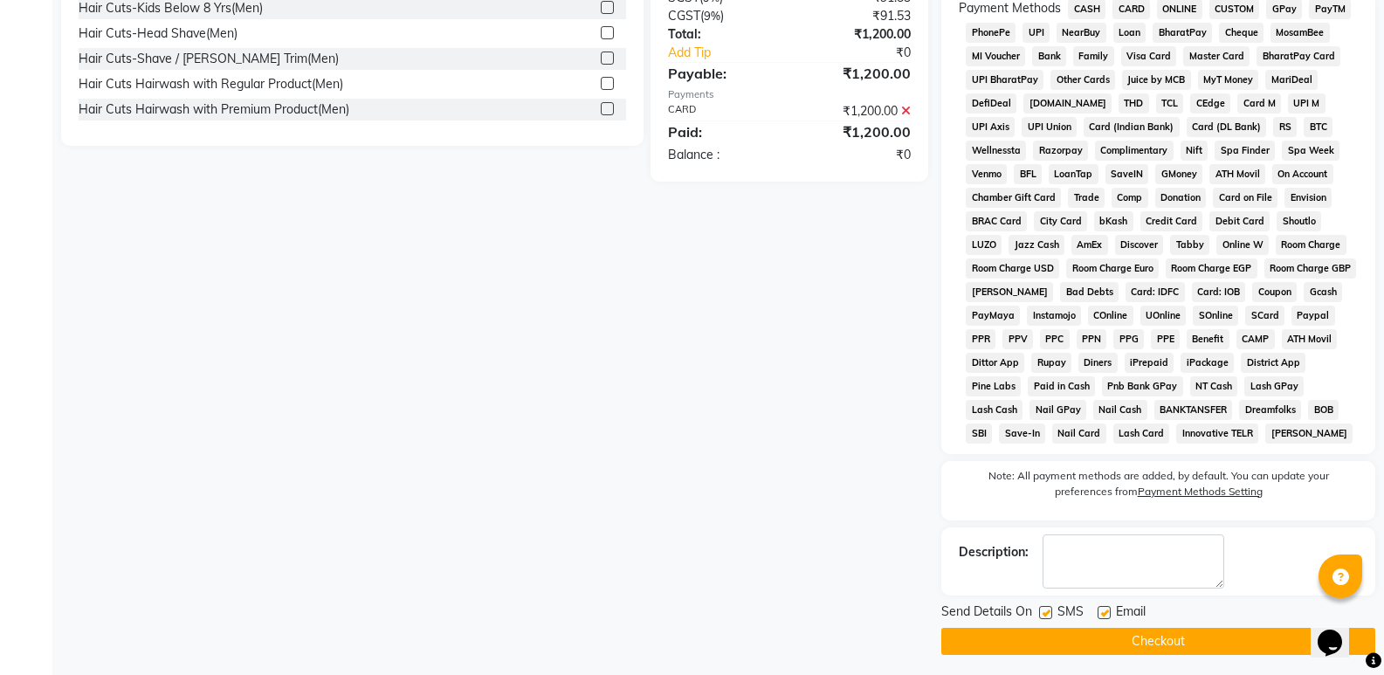
click at [1118, 634] on button "Checkout" at bounding box center [1159, 641] width 434 height 27
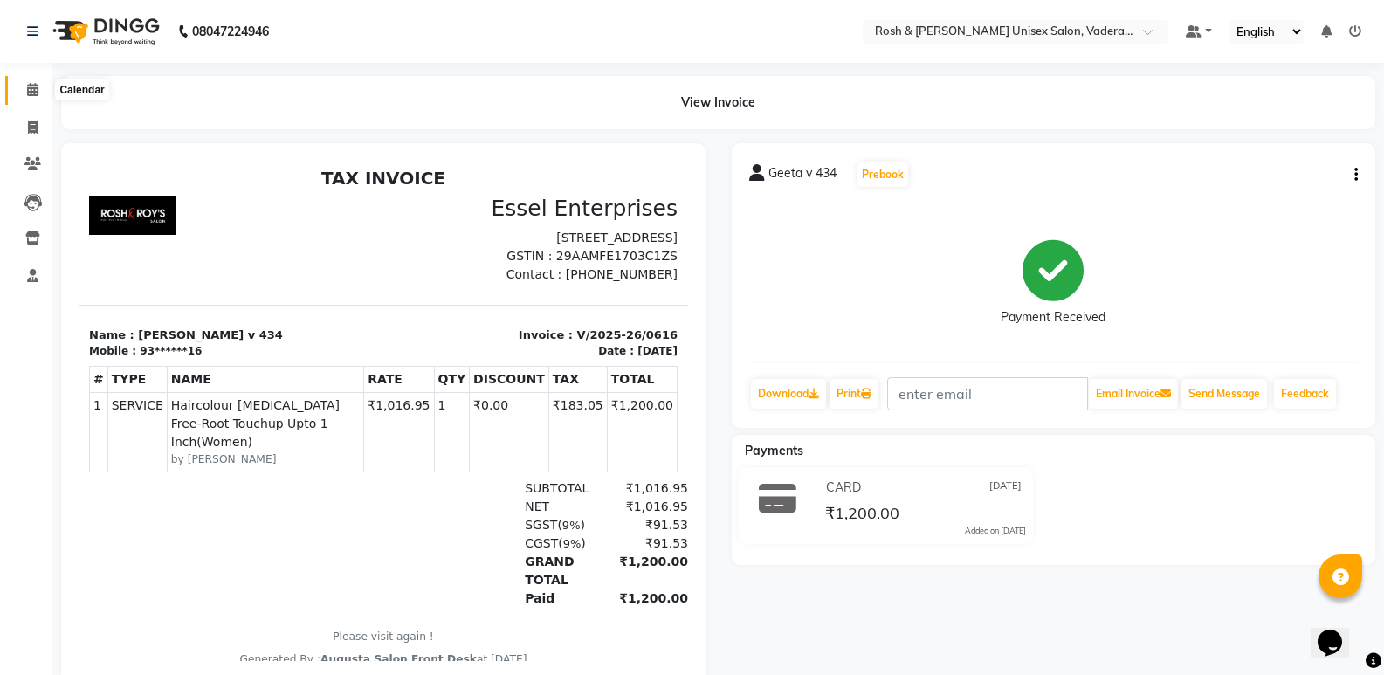
click at [34, 91] on icon at bounding box center [32, 89] width 11 height 13
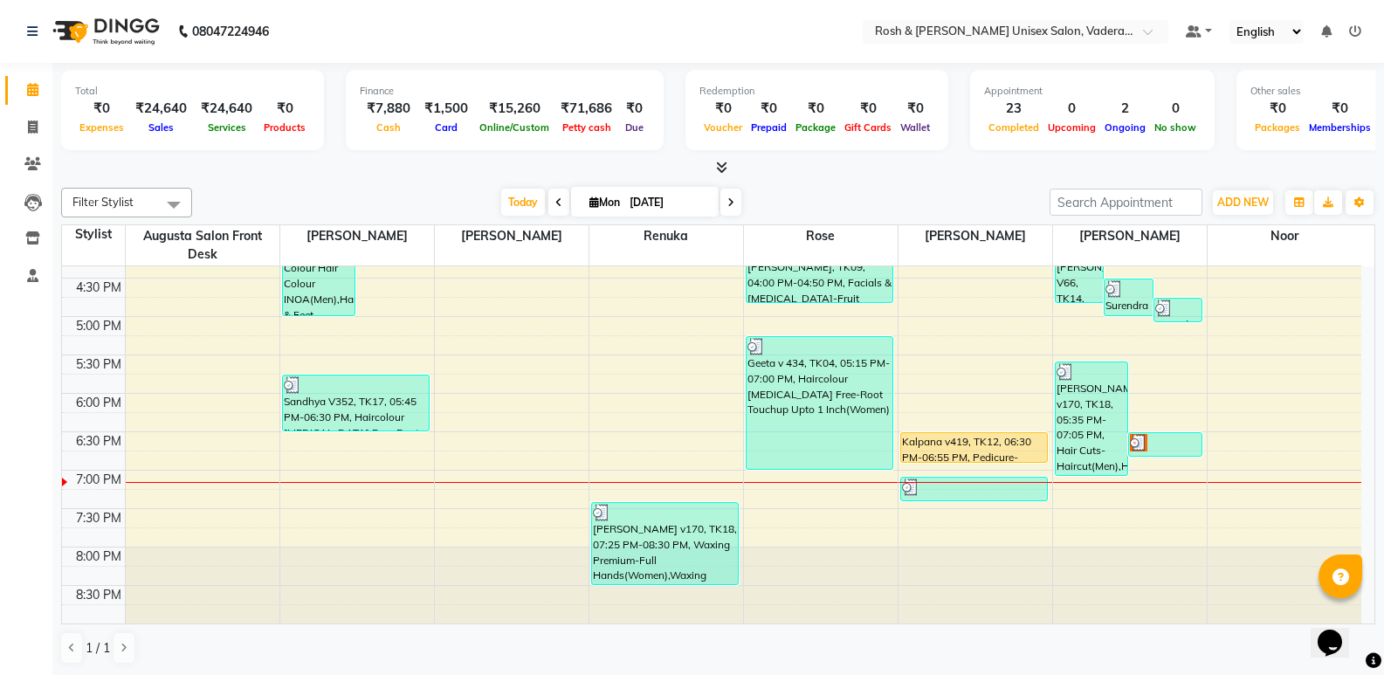
scroll to position [1, 0]
click at [37, 118] on span at bounding box center [32, 127] width 31 height 20
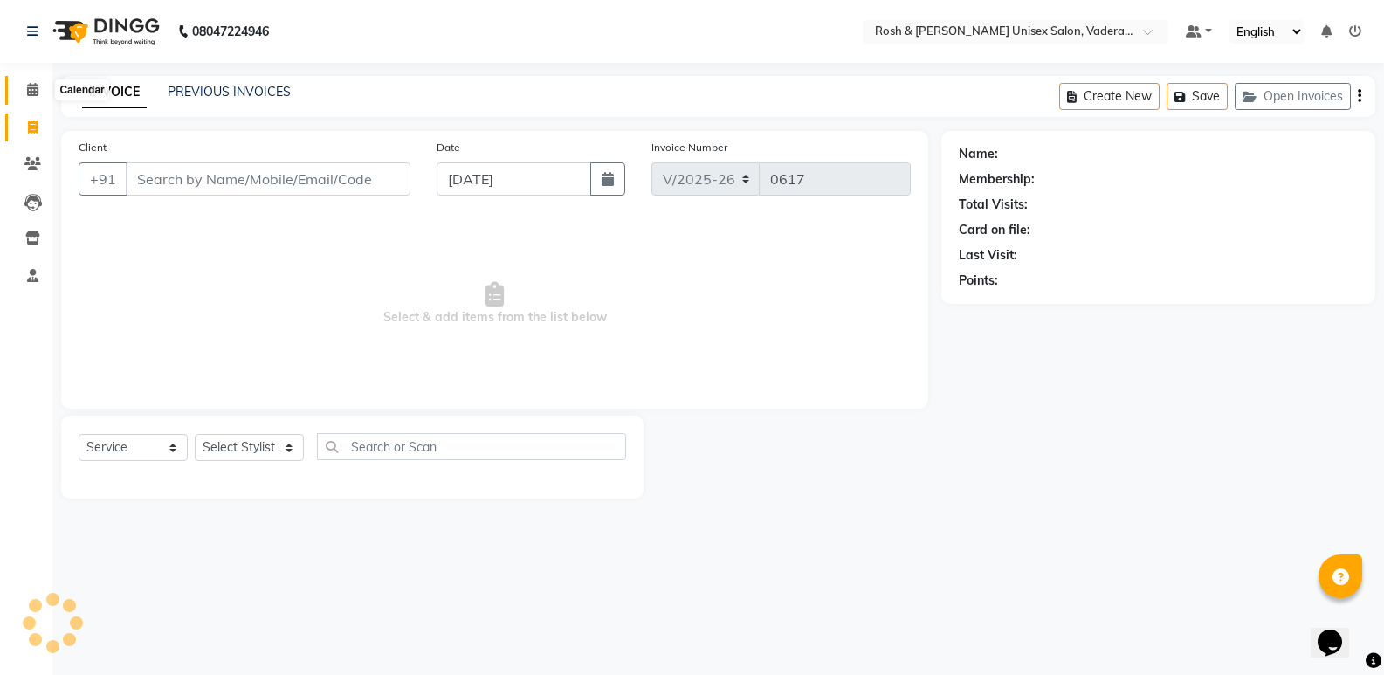
click at [35, 93] on icon at bounding box center [32, 89] width 11 height 13
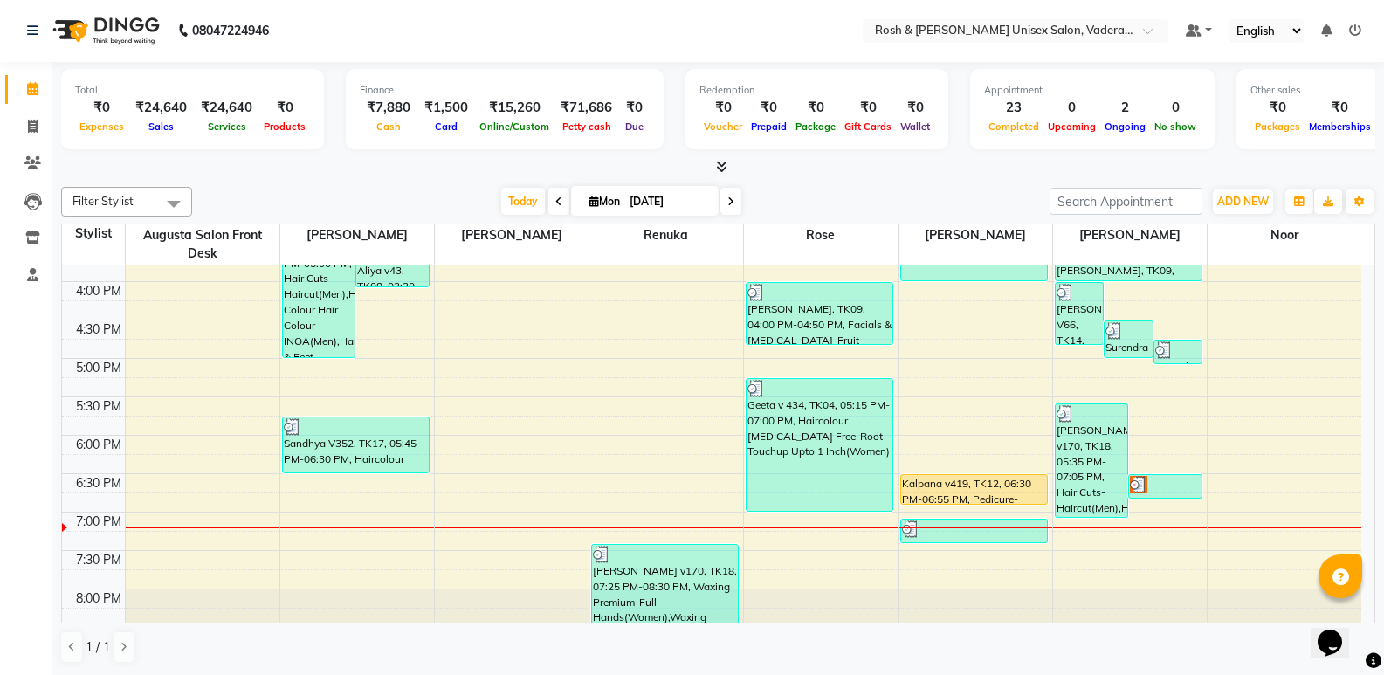
scroll to position [641, 0]
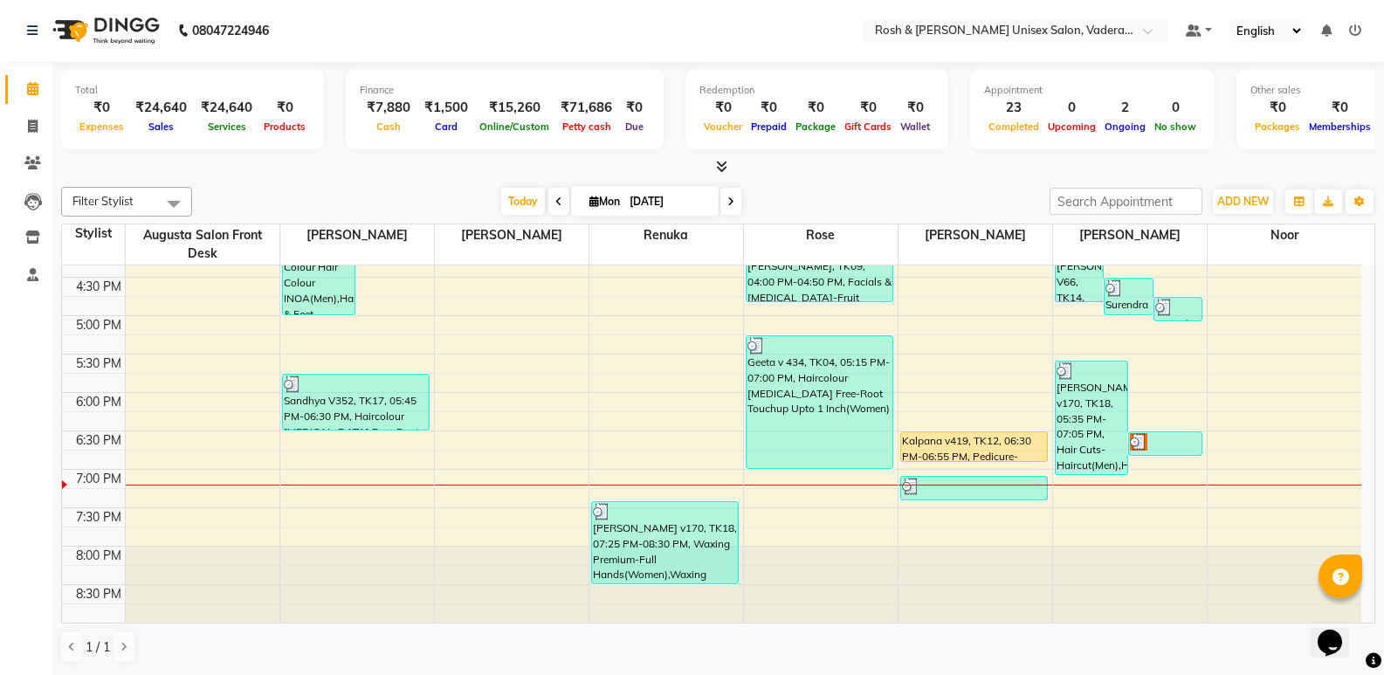
drag, startPoint x: 668, startPoint y: 526, endPoint x: 668, endPoint y: 467, distance: 58.5
click at [668, 467] on div "8:00 AM 8:30 AM 9:00 AM 9:30 AM 10:00 AM 10:30 AM 11:00 AM 11:30 AM 12:00 PM 12…" at bounding box center [712, 123] width 1300 height 998
drag, startPoint x: 641, startPoint y: 526, endPoint x: 648, endPoint y: 412, distance: 113.8
click at [648, 412] on div "8:00 AM 8:30 AM 9:00 AM 9:30 AM 10:00 AM 10:30 AM 11:00 AM 11:30 AM 12:00 PM 12…" at bounding box center [712, 123] width 1300 height 998
click at [28, 126] on icon at bounding box center [33, 126] width 10 height 13
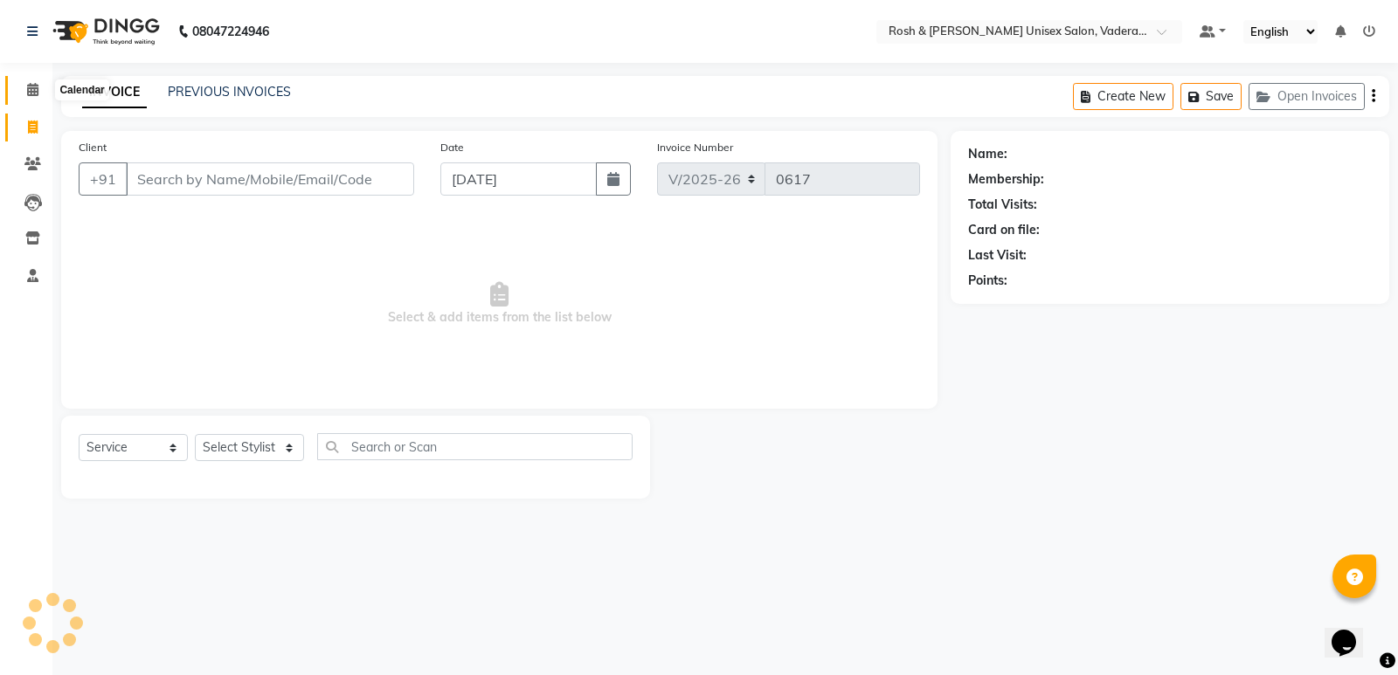
click at [38, 87] on icon at bounding box center [32, 89] width 11 height 13
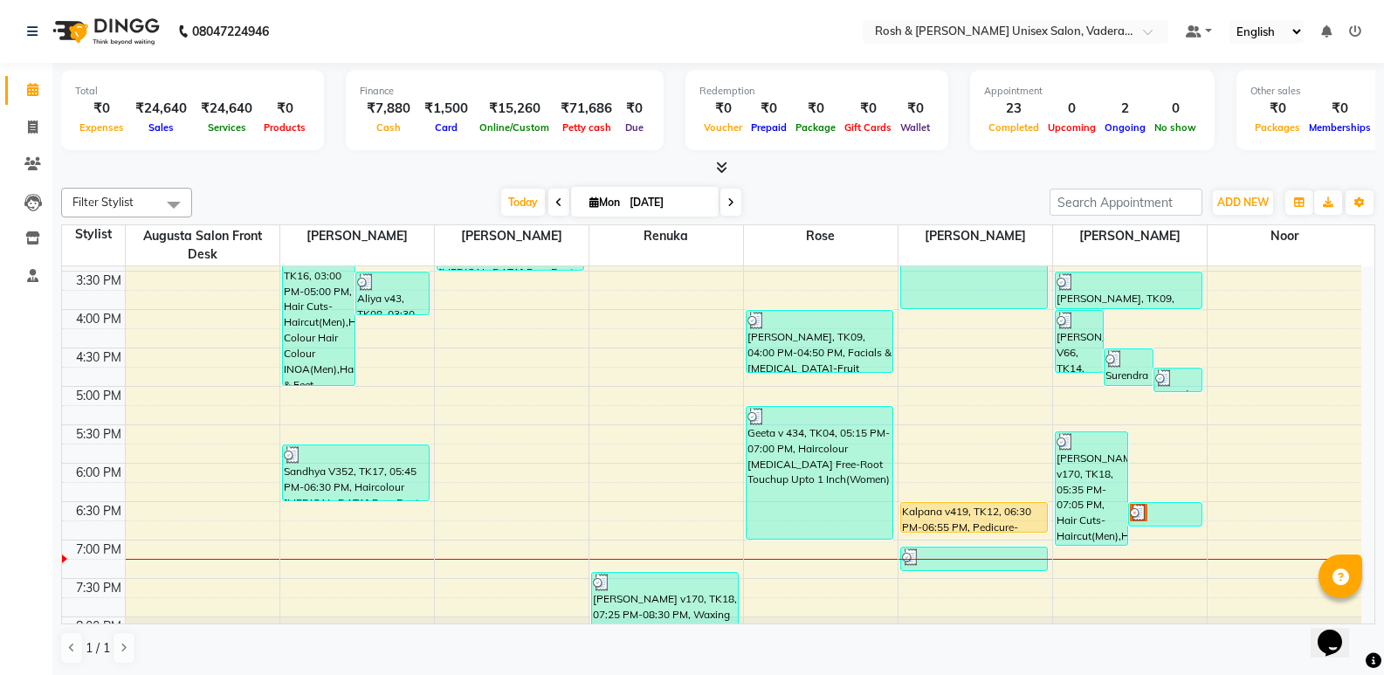
scroll to position [611, 0]
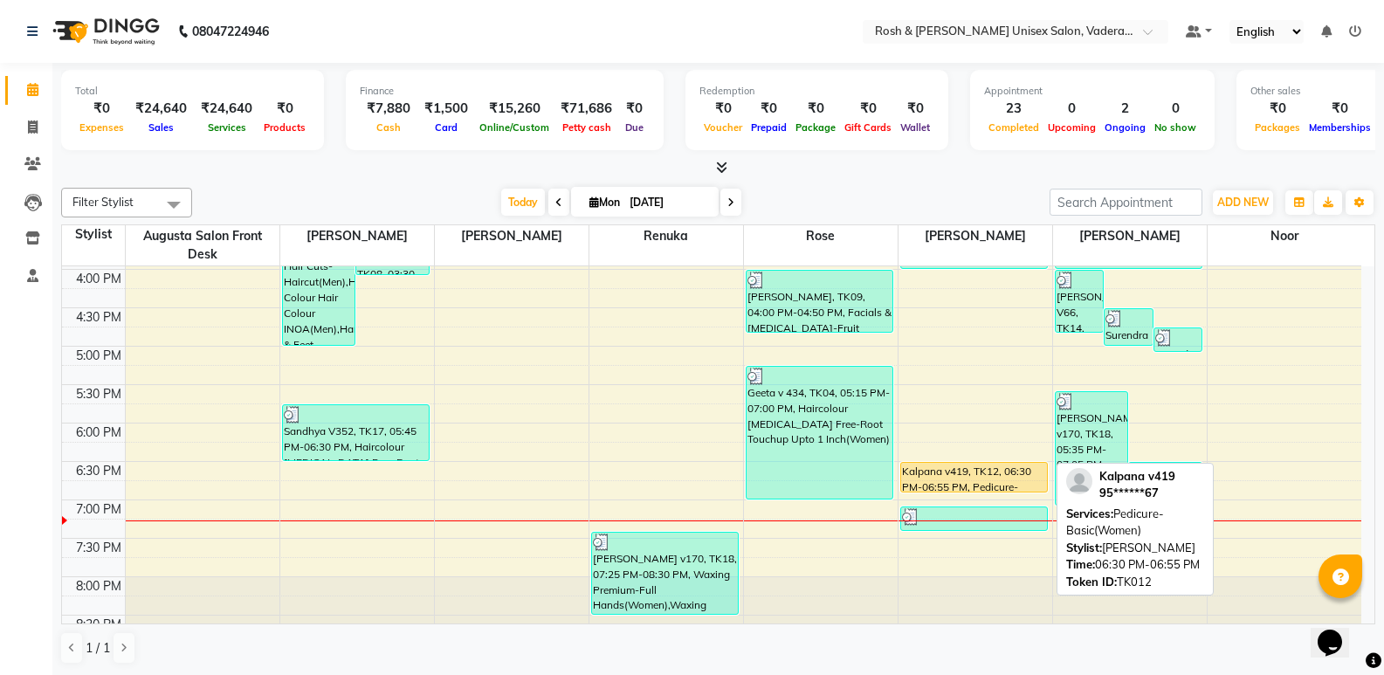
click at [949, 465] on div "Kalpana v419, TK12, 06:30 PM-06:55 PM, Pedicure-Basic(Women)" at bounding box center [974, 477] width 147 height 29
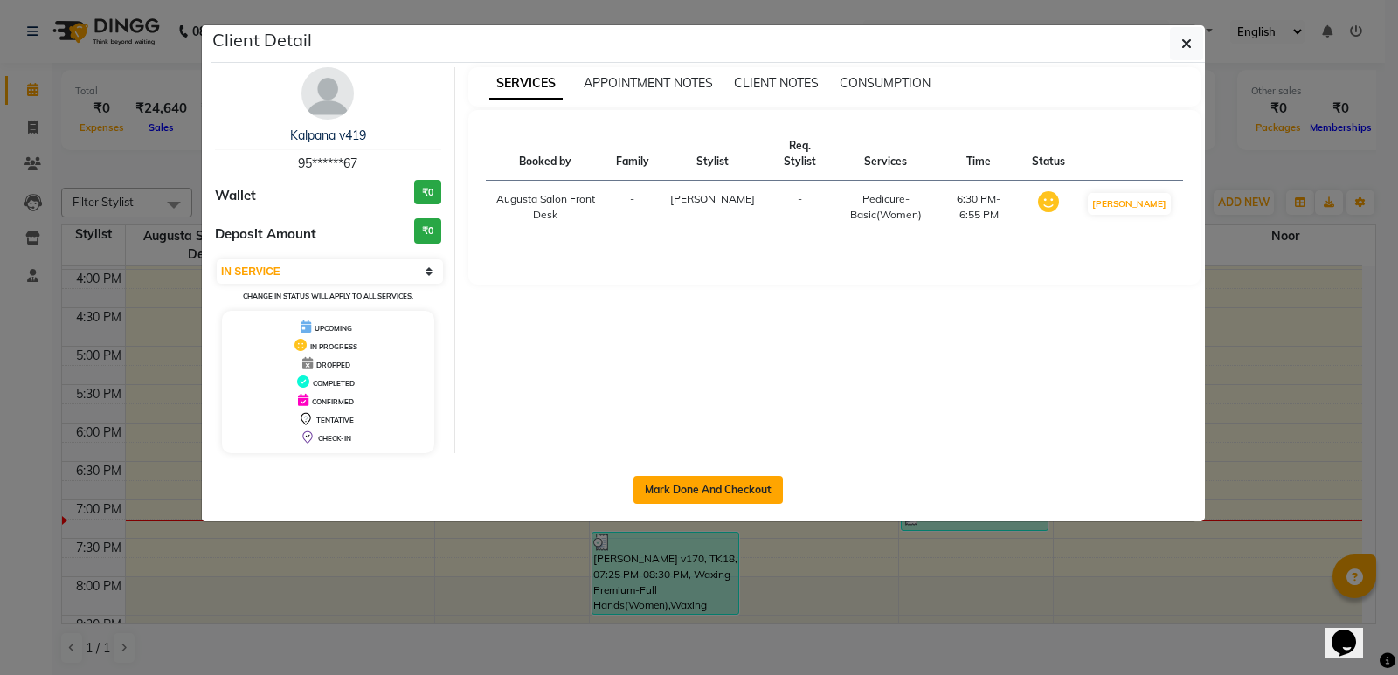
click at [713, 493] on button "Mark Done And Checkout" at bounding box center [707, 490] width 149 height 28
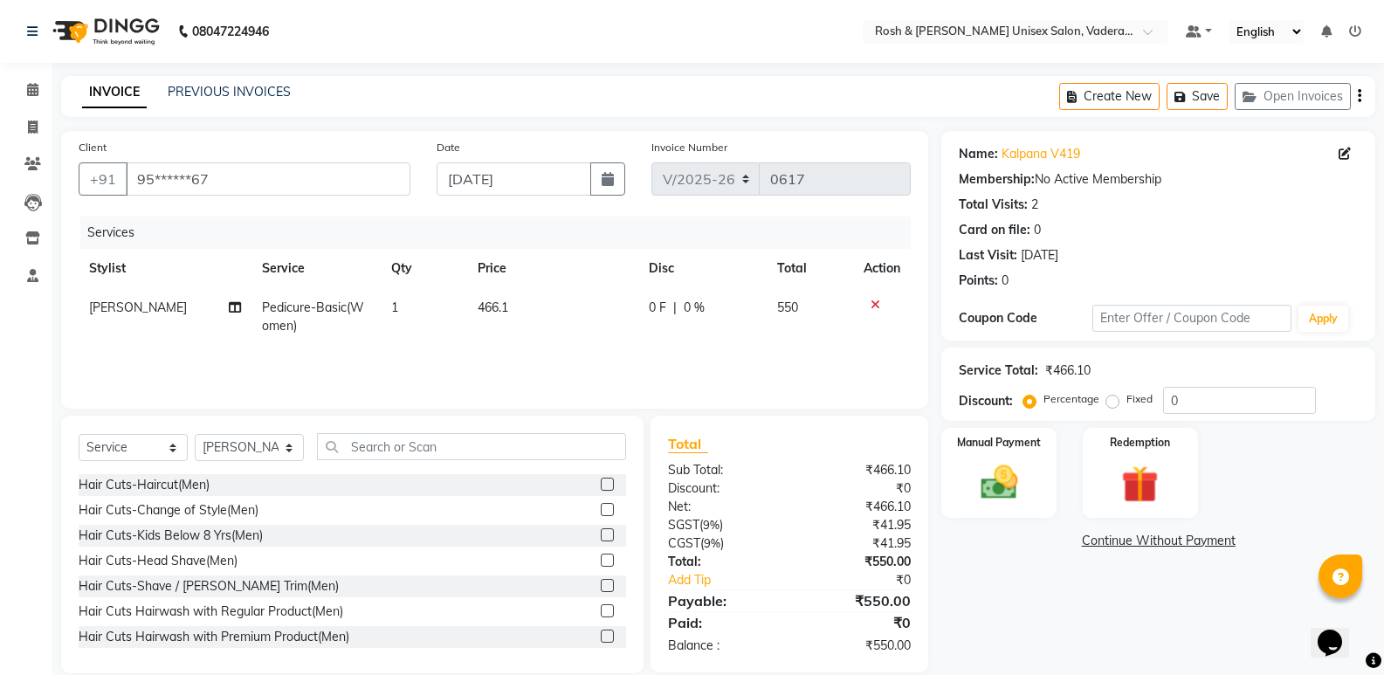
click at [878, 302] on icon at bounding box center [876, 305] width 10 height 12
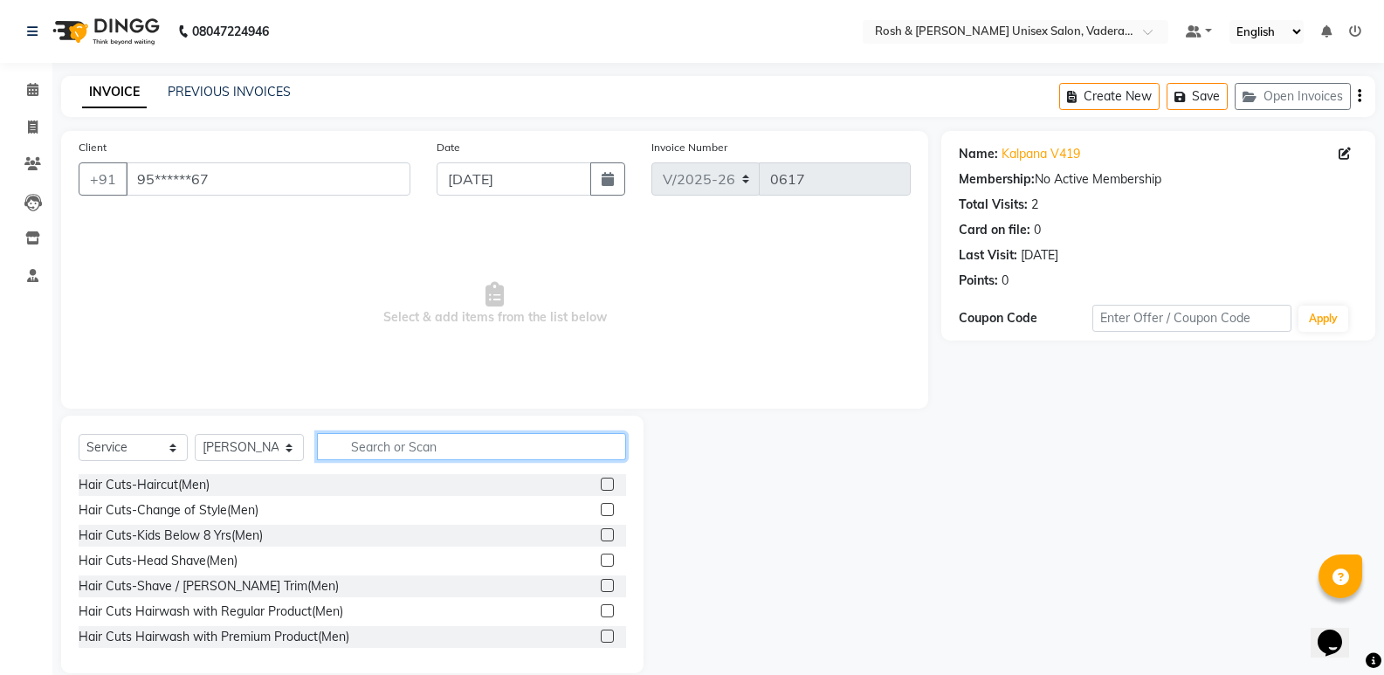
click at [418, 444] on input "text" at bounding box center [471, 446] width 309 height 27
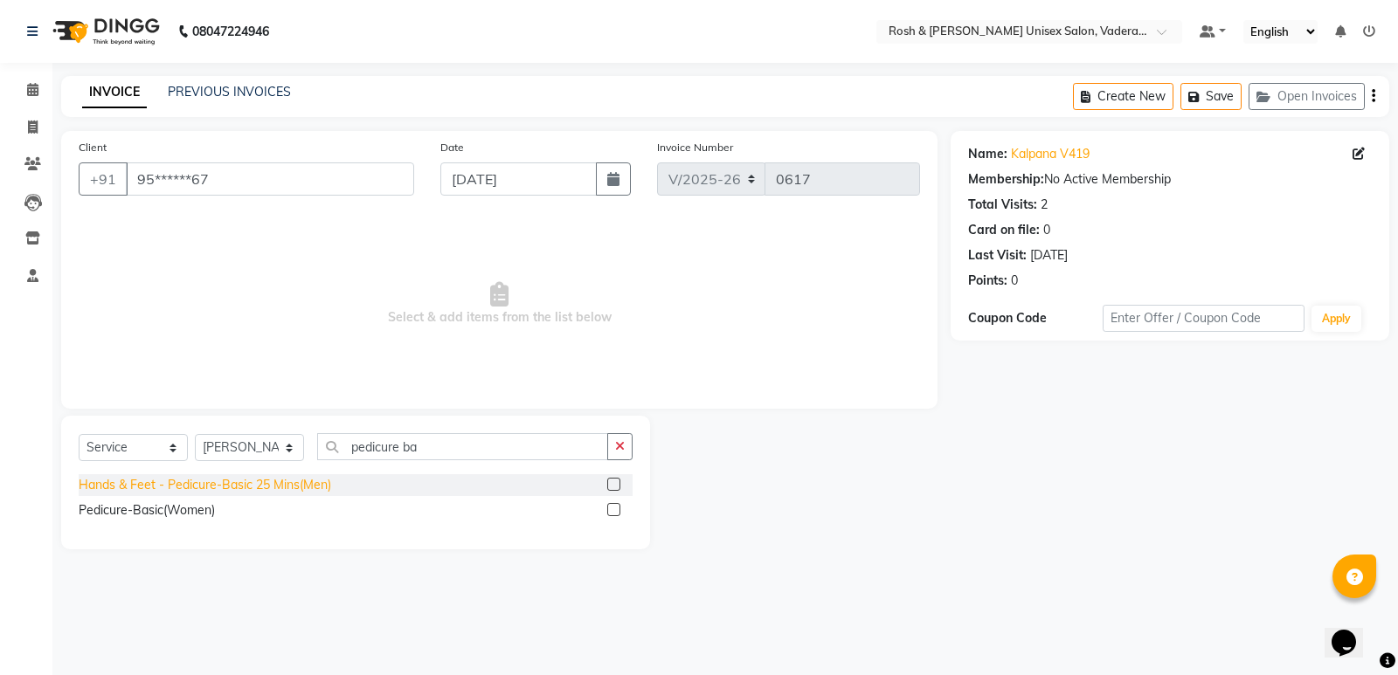
click at [261, 488] on div "Hands & Feet - Pedicure-Basic 25 Mins(Men)" at bounding box center [205, 485] width 252 height 18
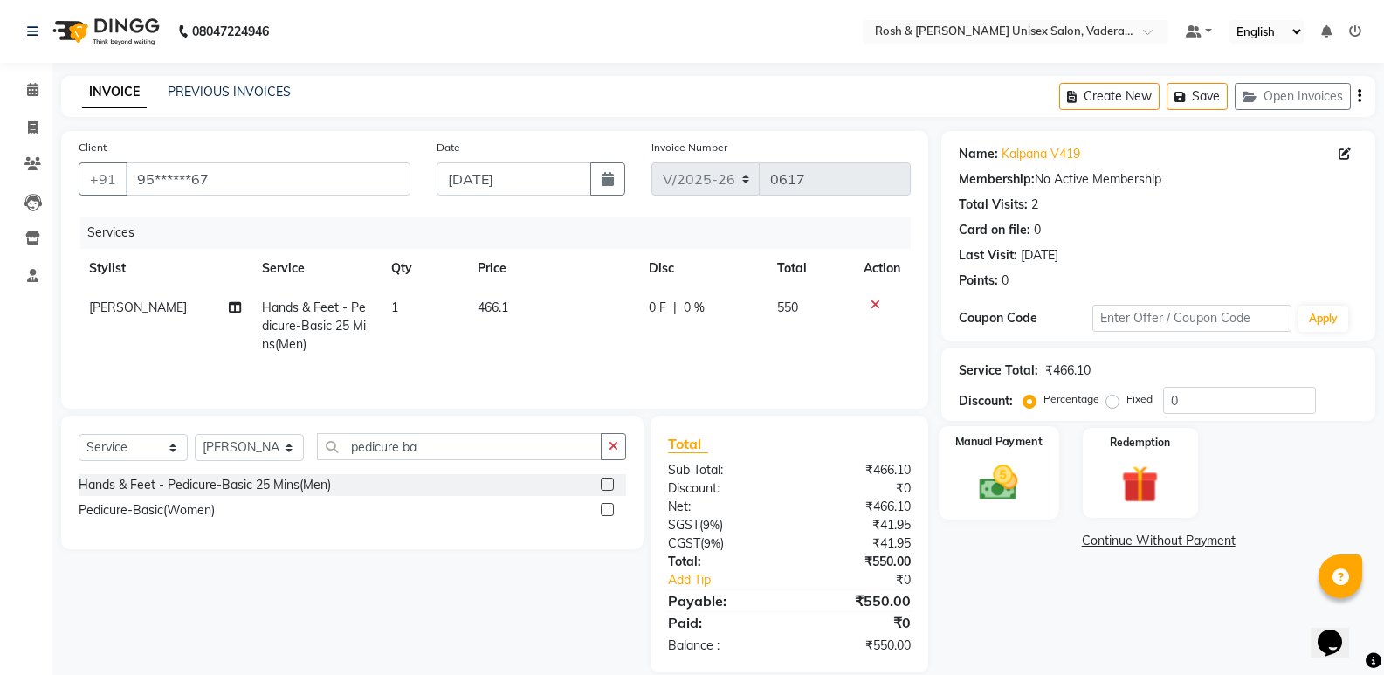
click at [1006, 473] on img at bounding box center [999, 482] width 62 height 45
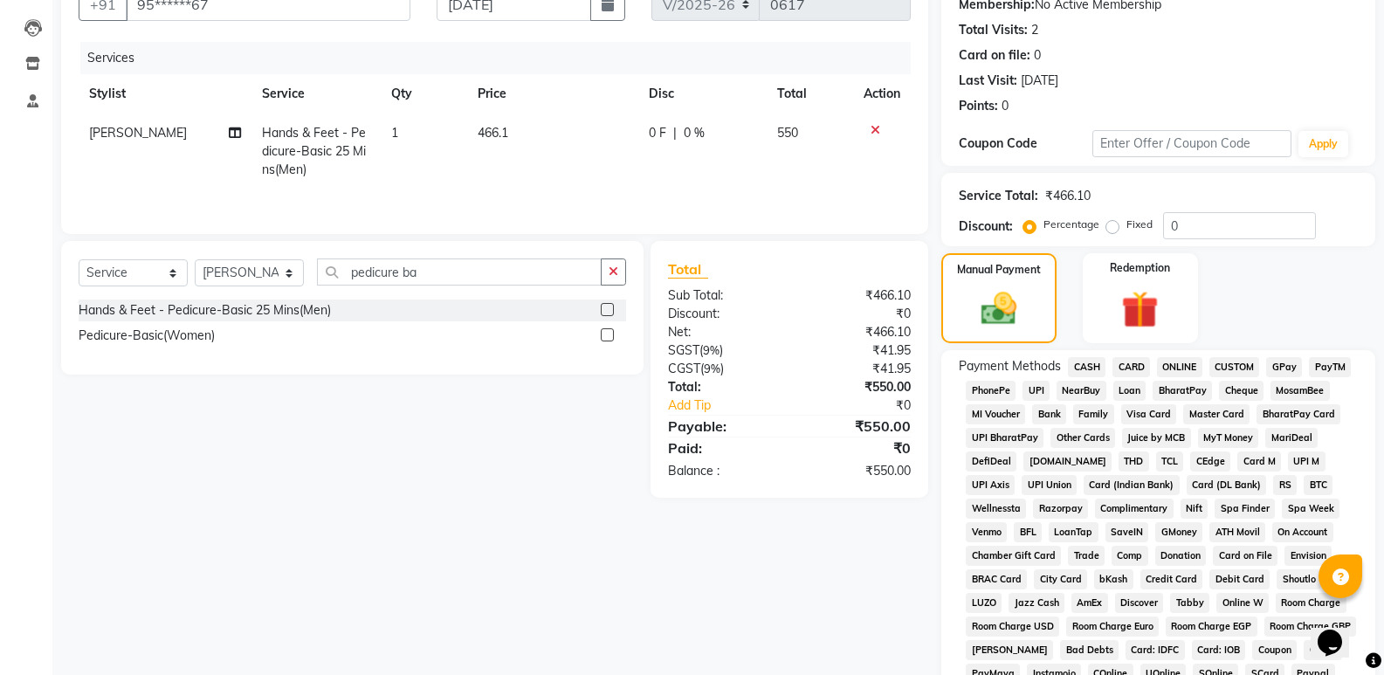
scroll to position [262, 0]
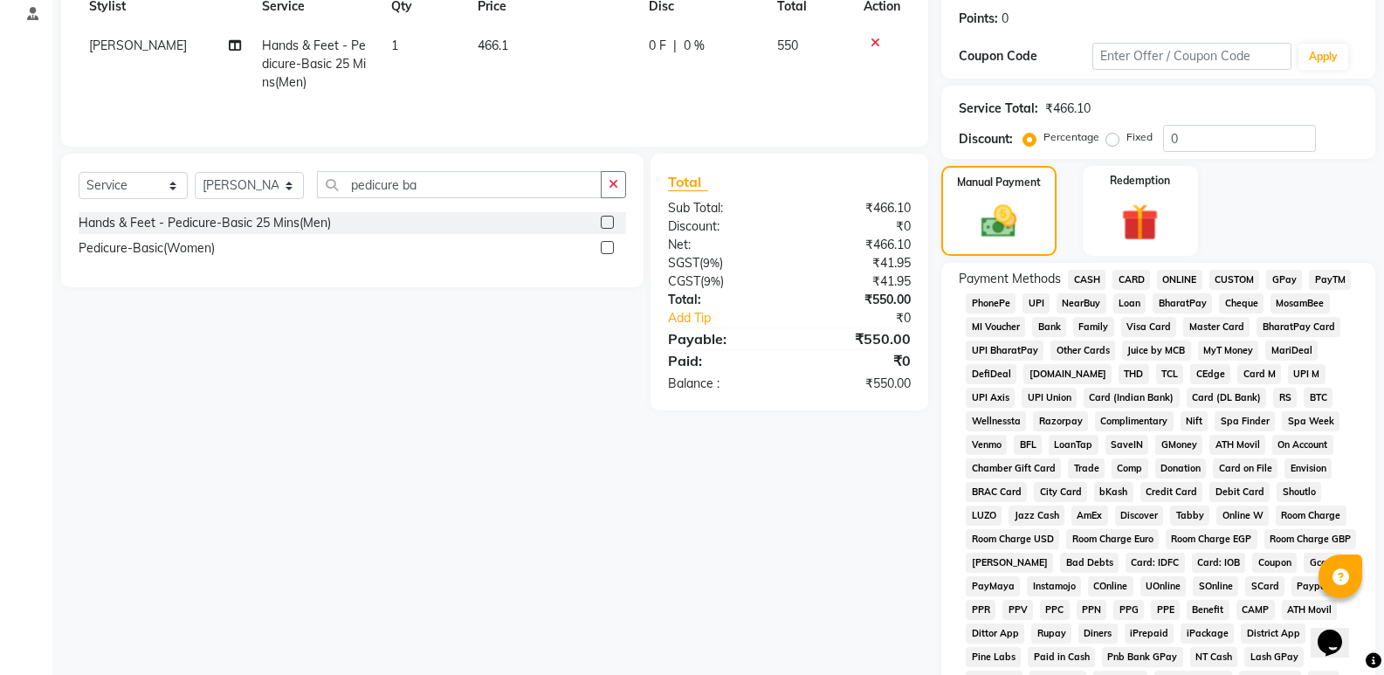
click at [1037, 303] on span "UPI" at bounding box center [1036, 303] width 27 height 20
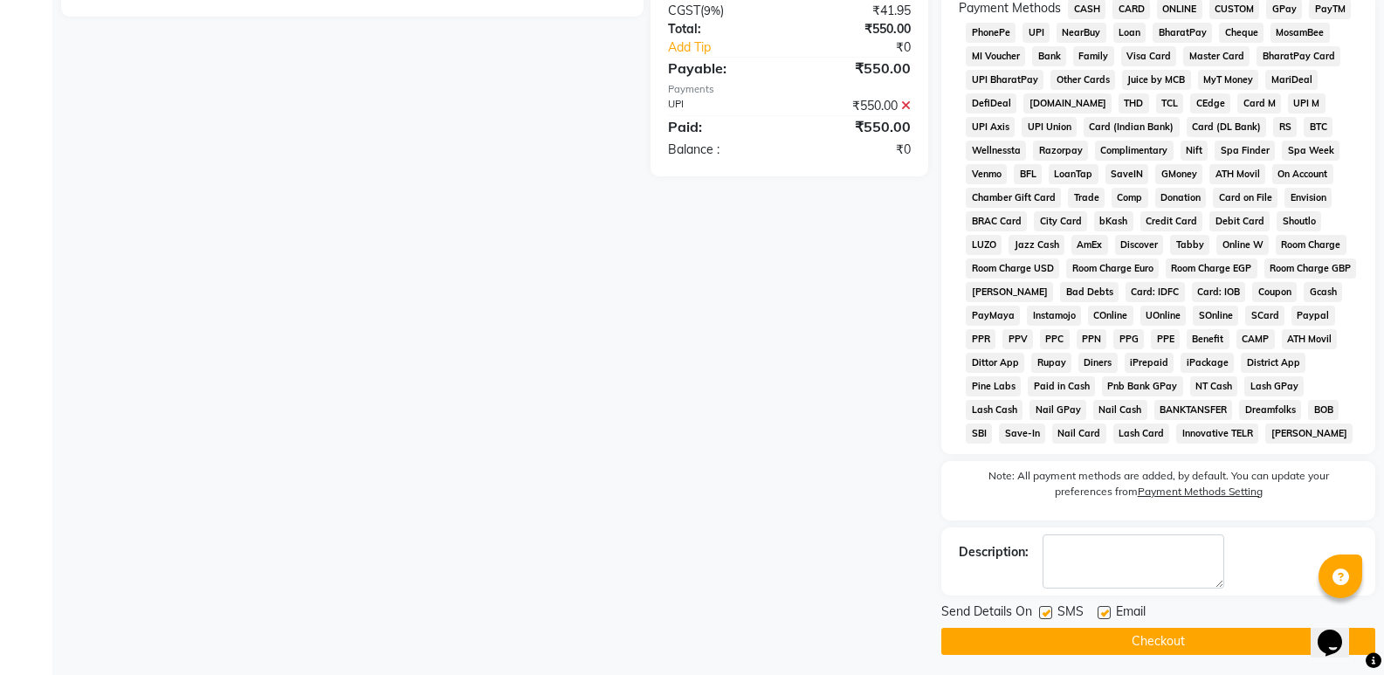
click at [1088, 631] on button "Checkout" at bounding box center [1159, 641] width 434 height 27
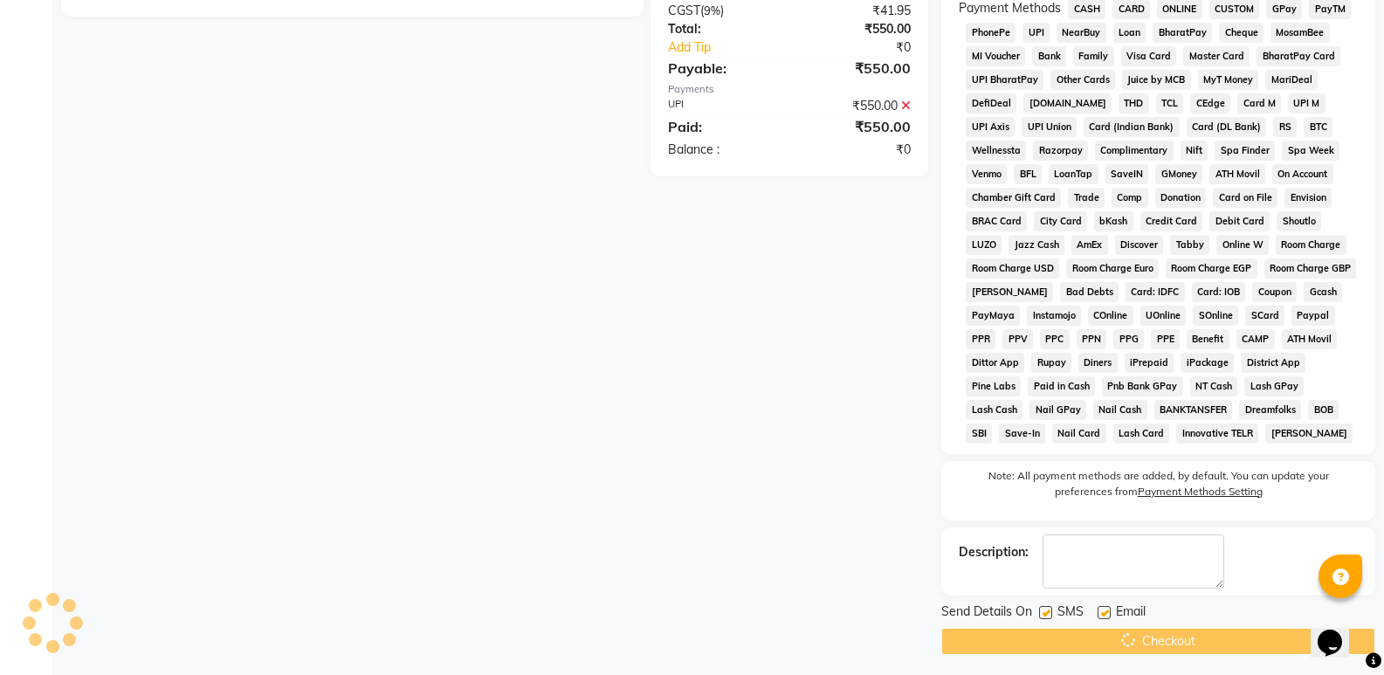
scroll to position [539, 0]
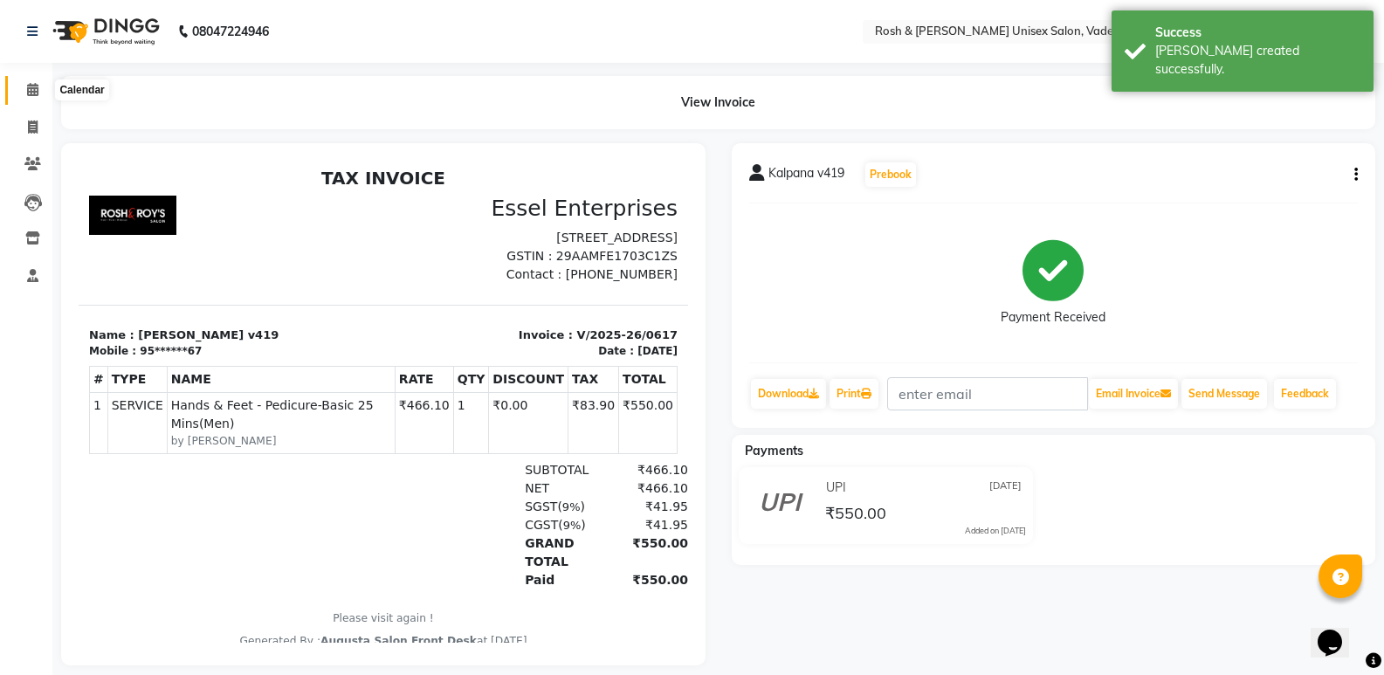
click at [27, 88] on icon at bounding box center [32, 89] width 11 height 13
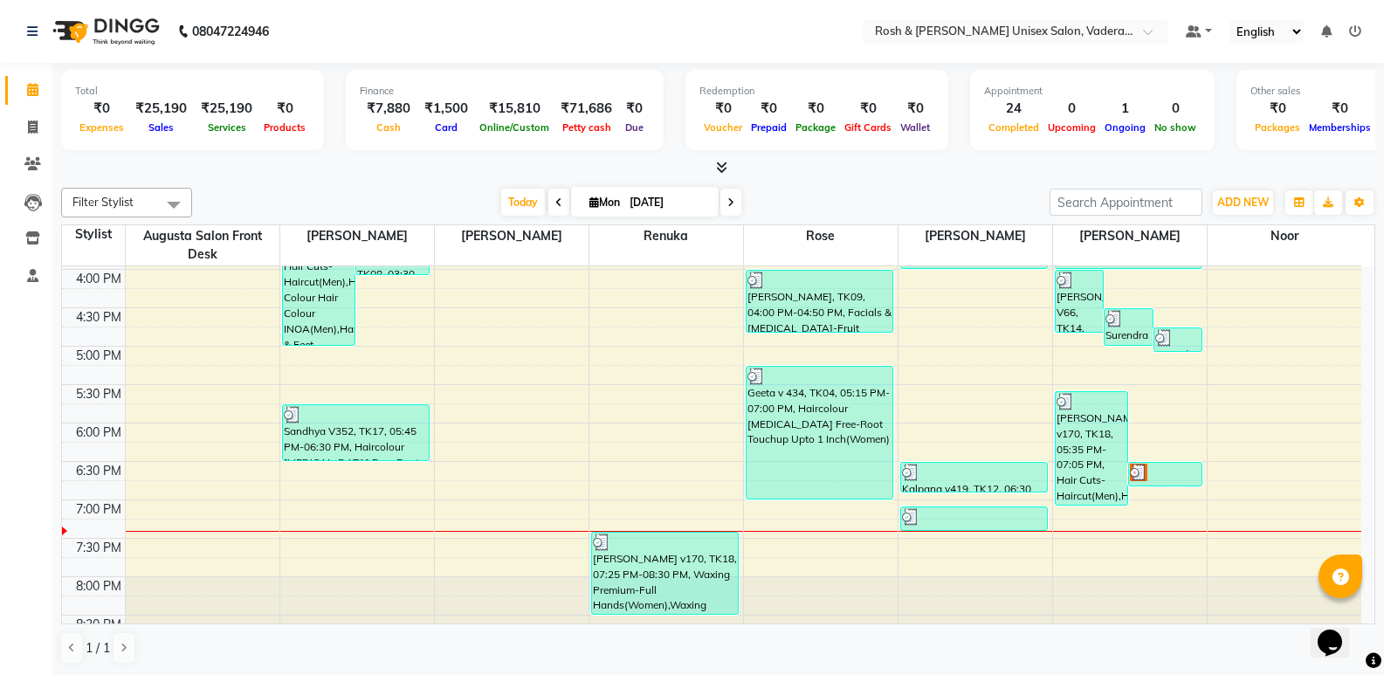
scroll to position [641, 0]
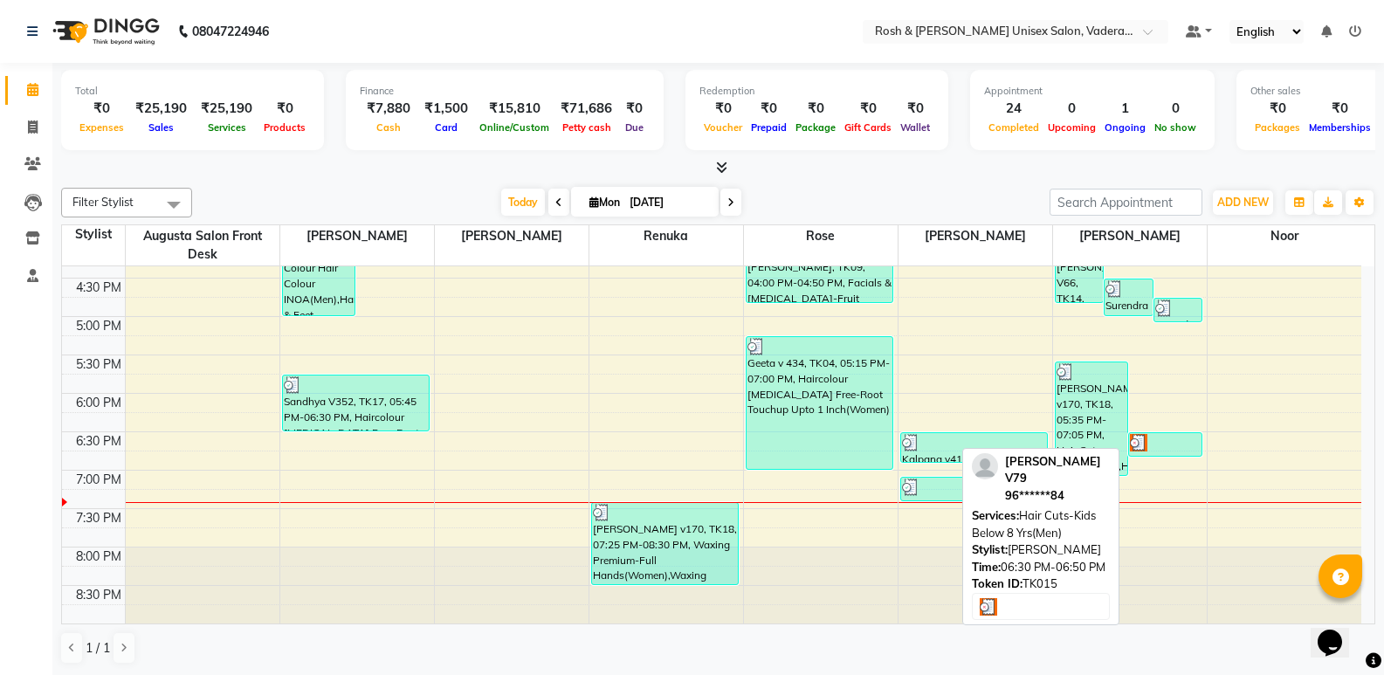
click at [1164, 440] on div at bounding box center [1165, 442] width 71 height 17
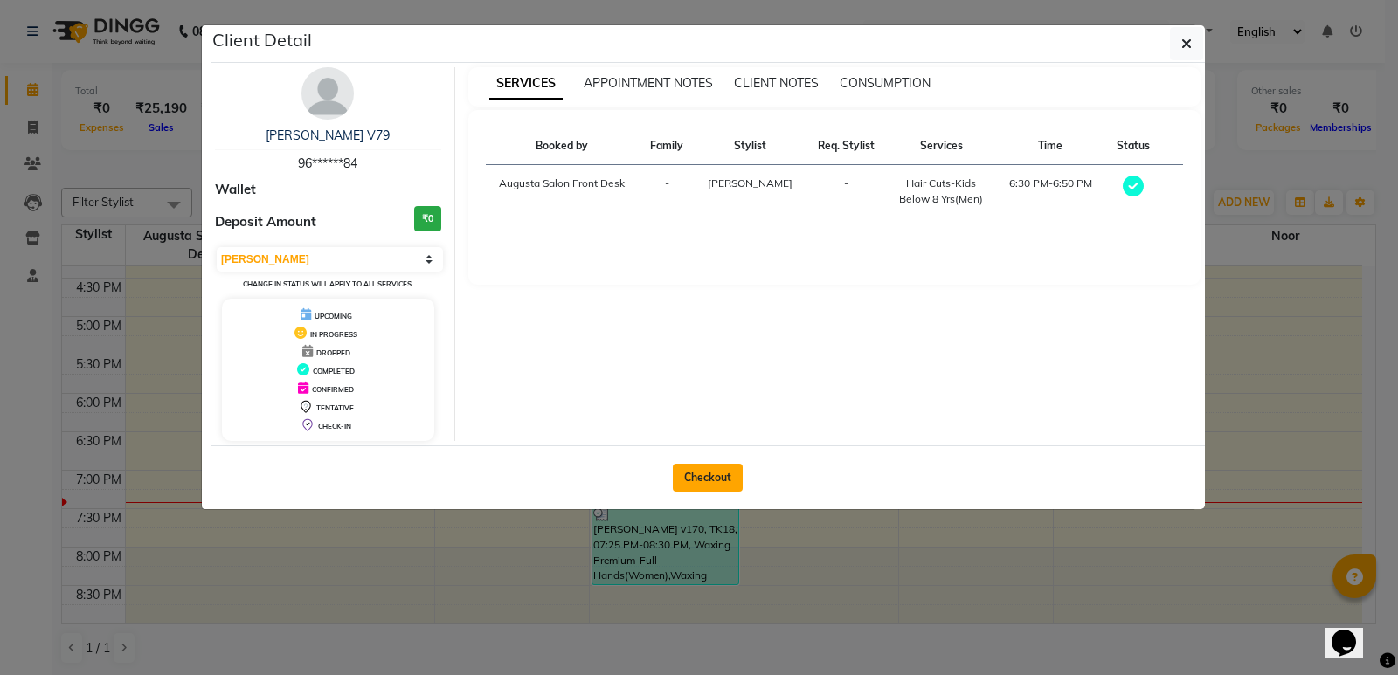
click at [713, 481] on button "Checkout" at bounding box center [708, 478] width 70 height 28
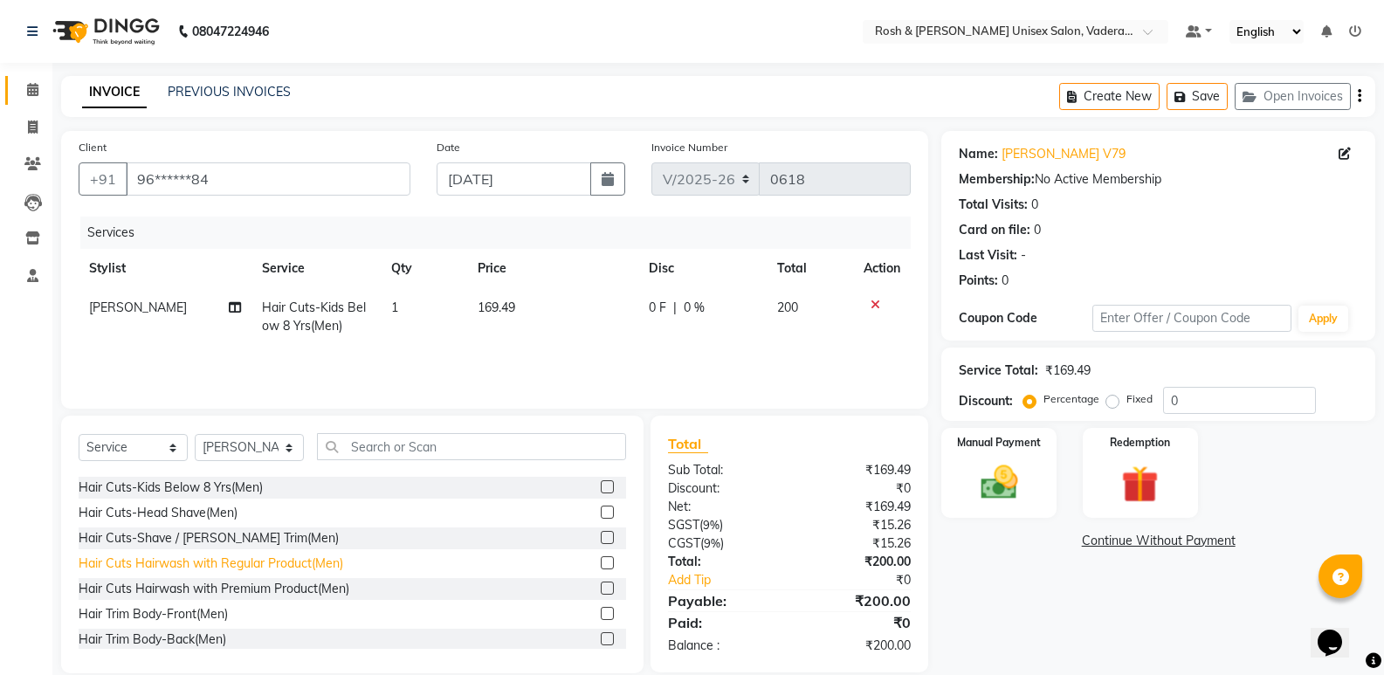
scroll to position [87, 0]
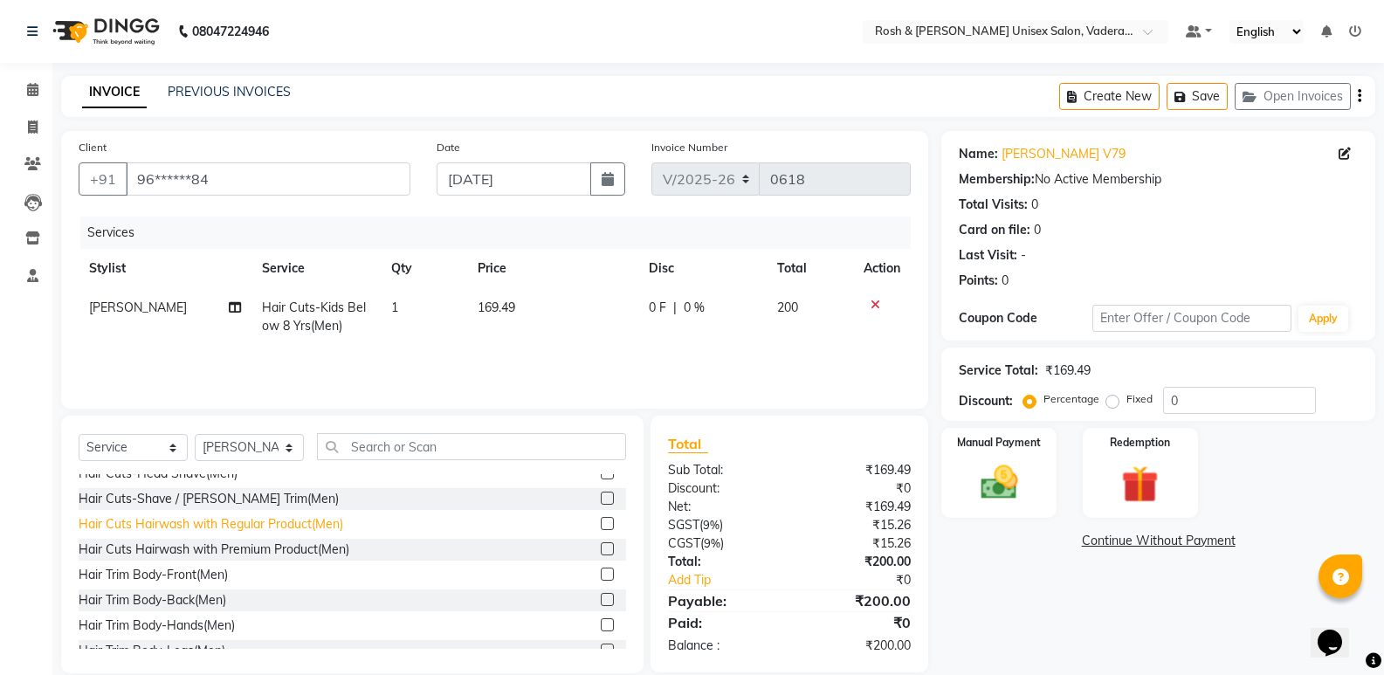
click at [288, 530] on div "Hair Cuts Hairwash with Regular Product(Men)" at bounding box center [211, 524] width 265 height 18
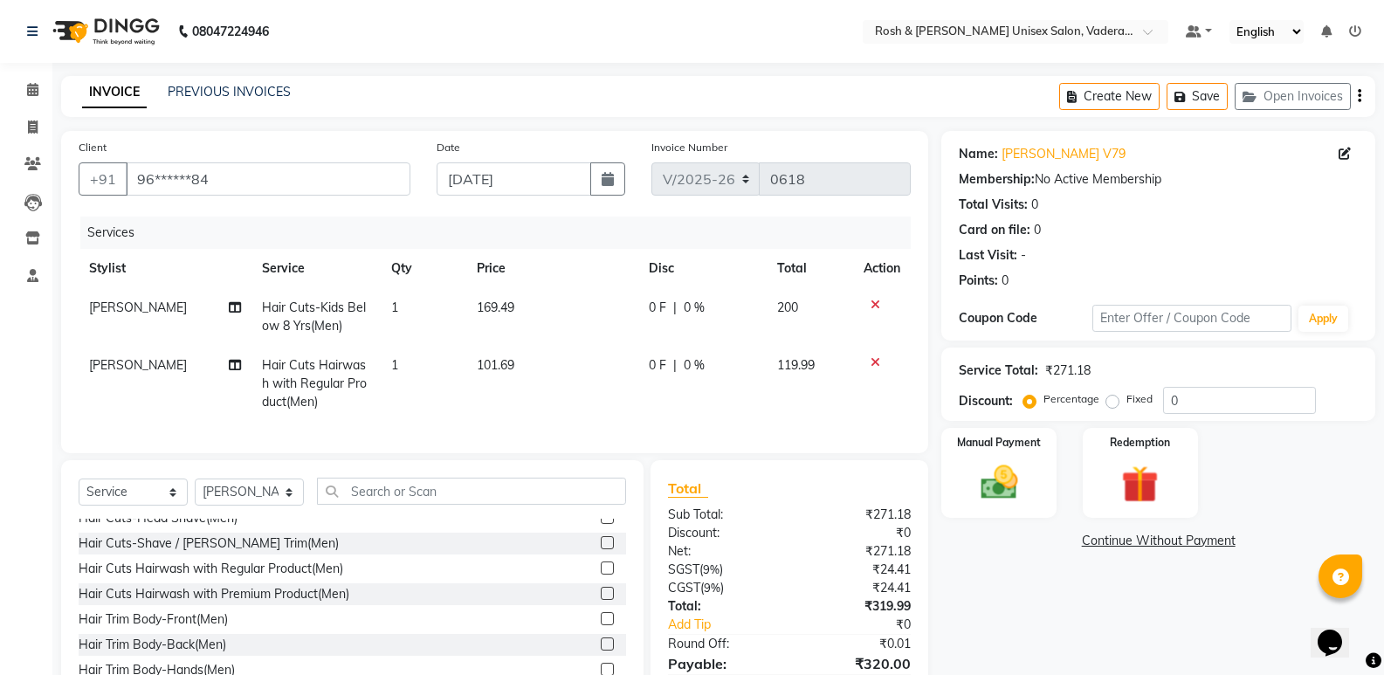
scroll to position [100, 0]
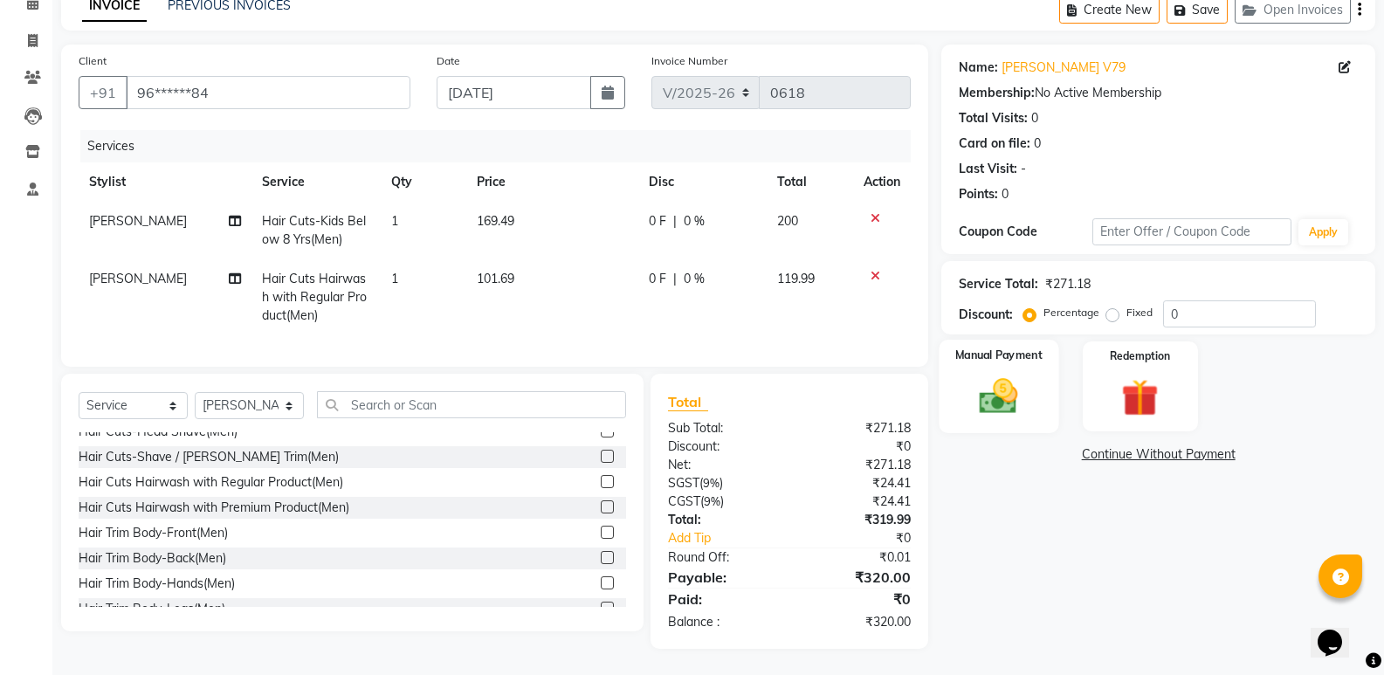
click at [988, 374] on img at bounding box center [999, 396] width 62 height 45
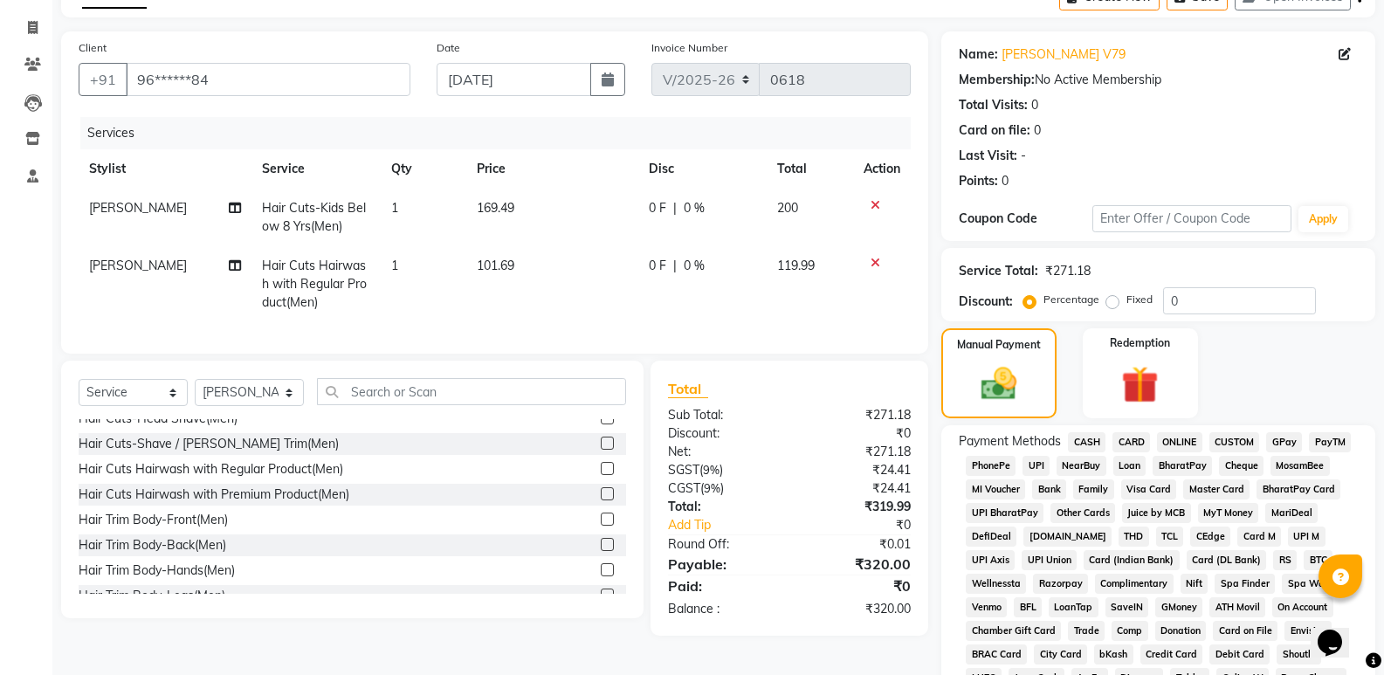
click at [1038, 463] on span "UPI" at bounding box center [1036, 466] width 27 height 20
click at [1034, 456] on span "UPI" at bounding box center [1036, 466] width 27 height 20
click at [1033, 456] on span "UPI" at bounding box center [1036, 466] width 27 height 20
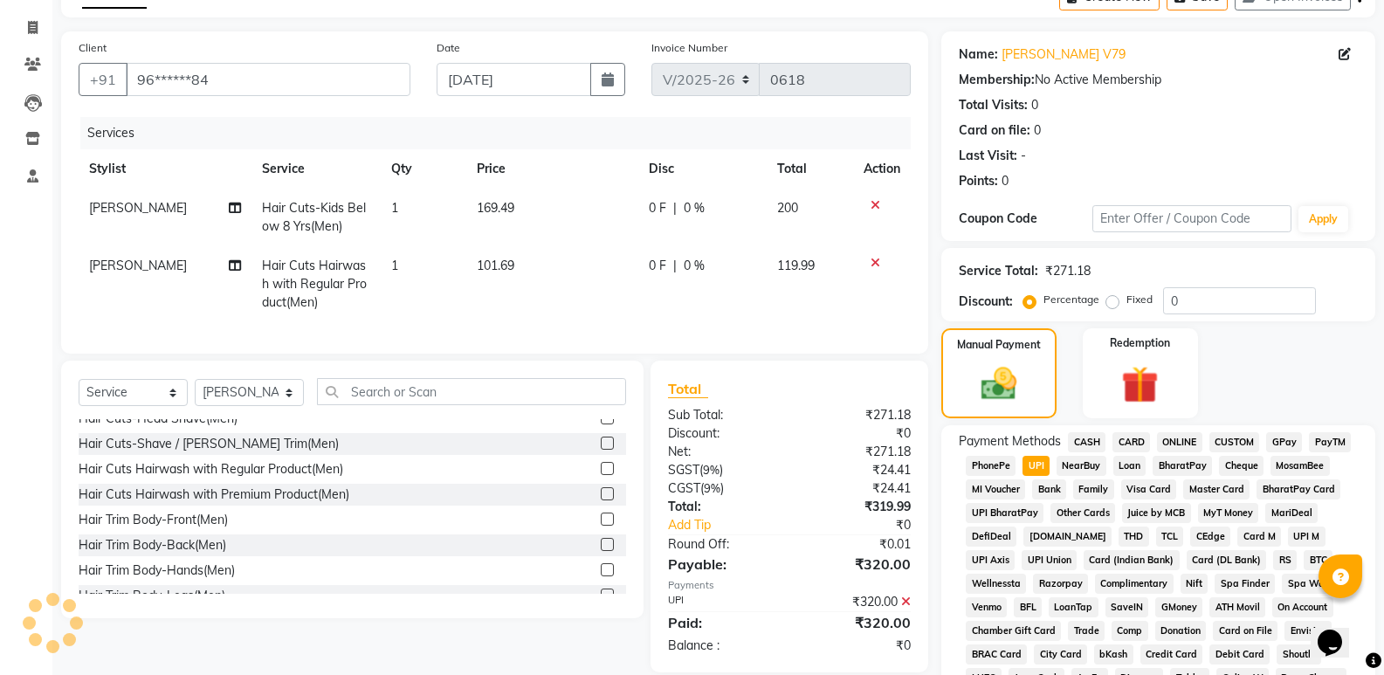
scroll to position [632, 0]
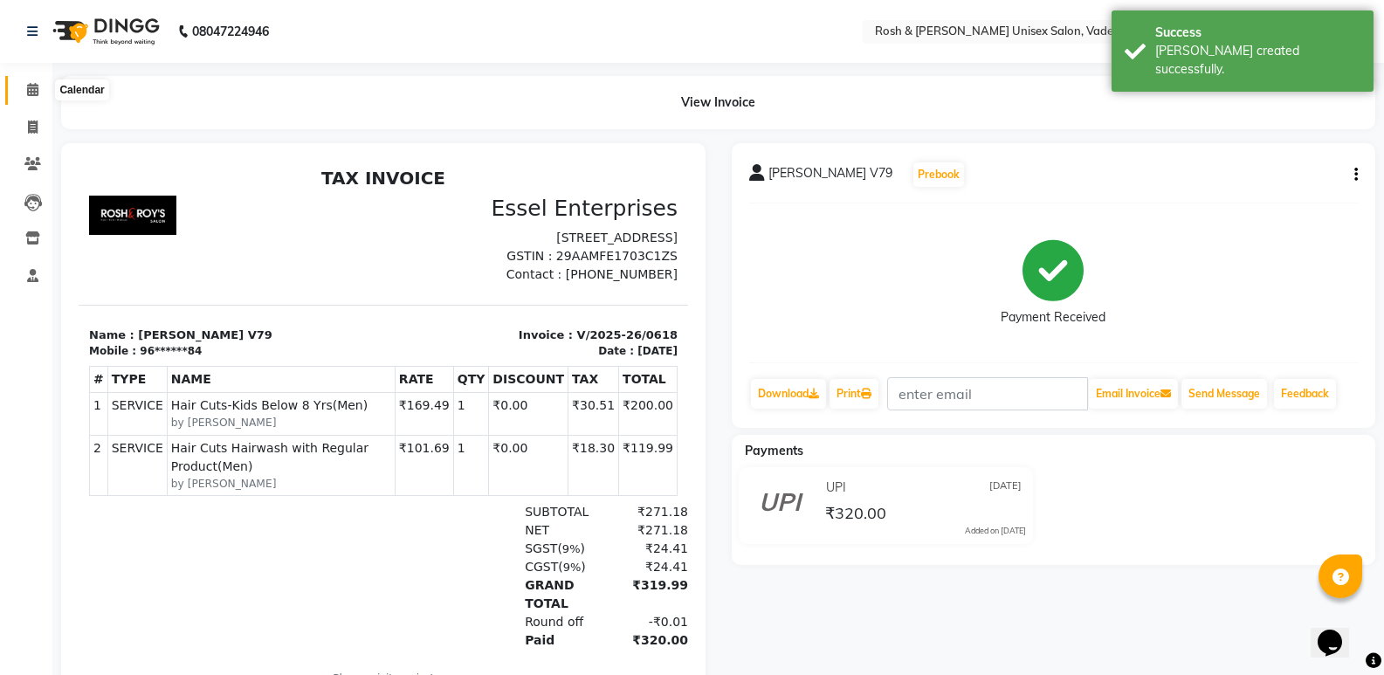
click at [33, 85] on icon at bounding box center [32, 89] width 11 height 13
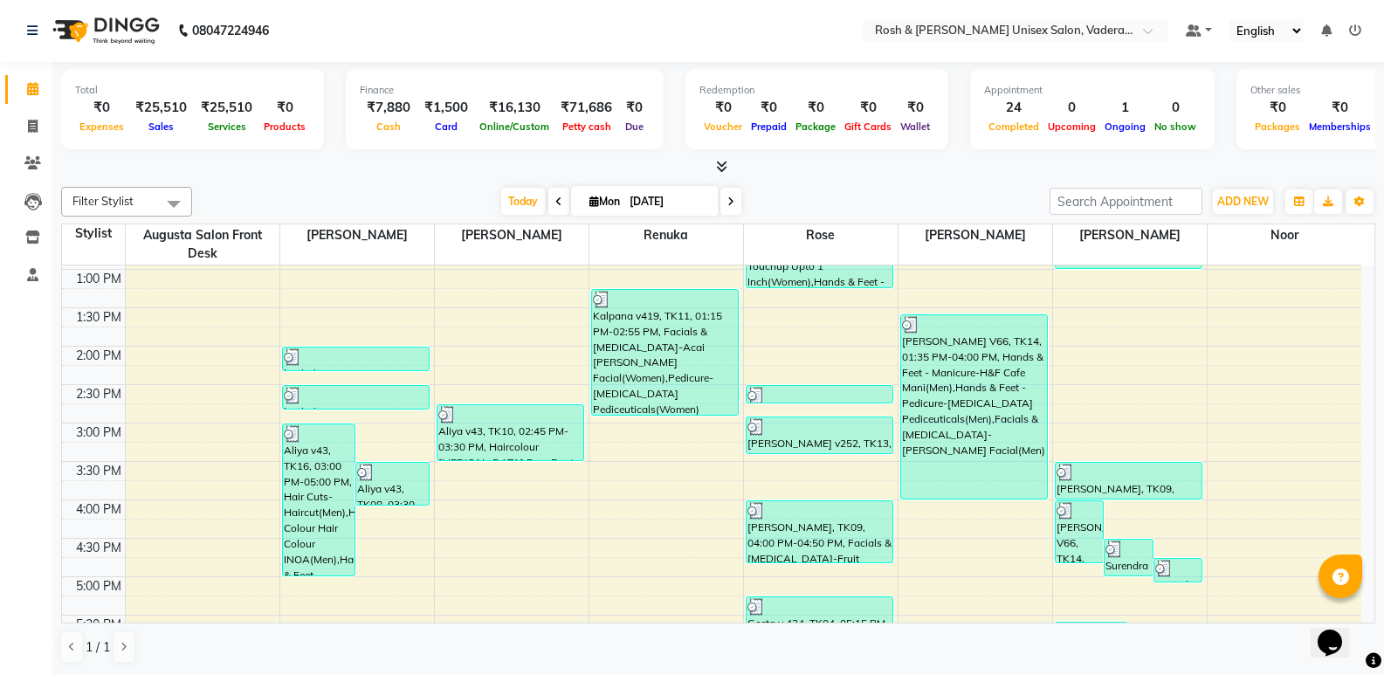
scroll to position [379, 0]
